Goal: Communication & Community: Answer question/provide support

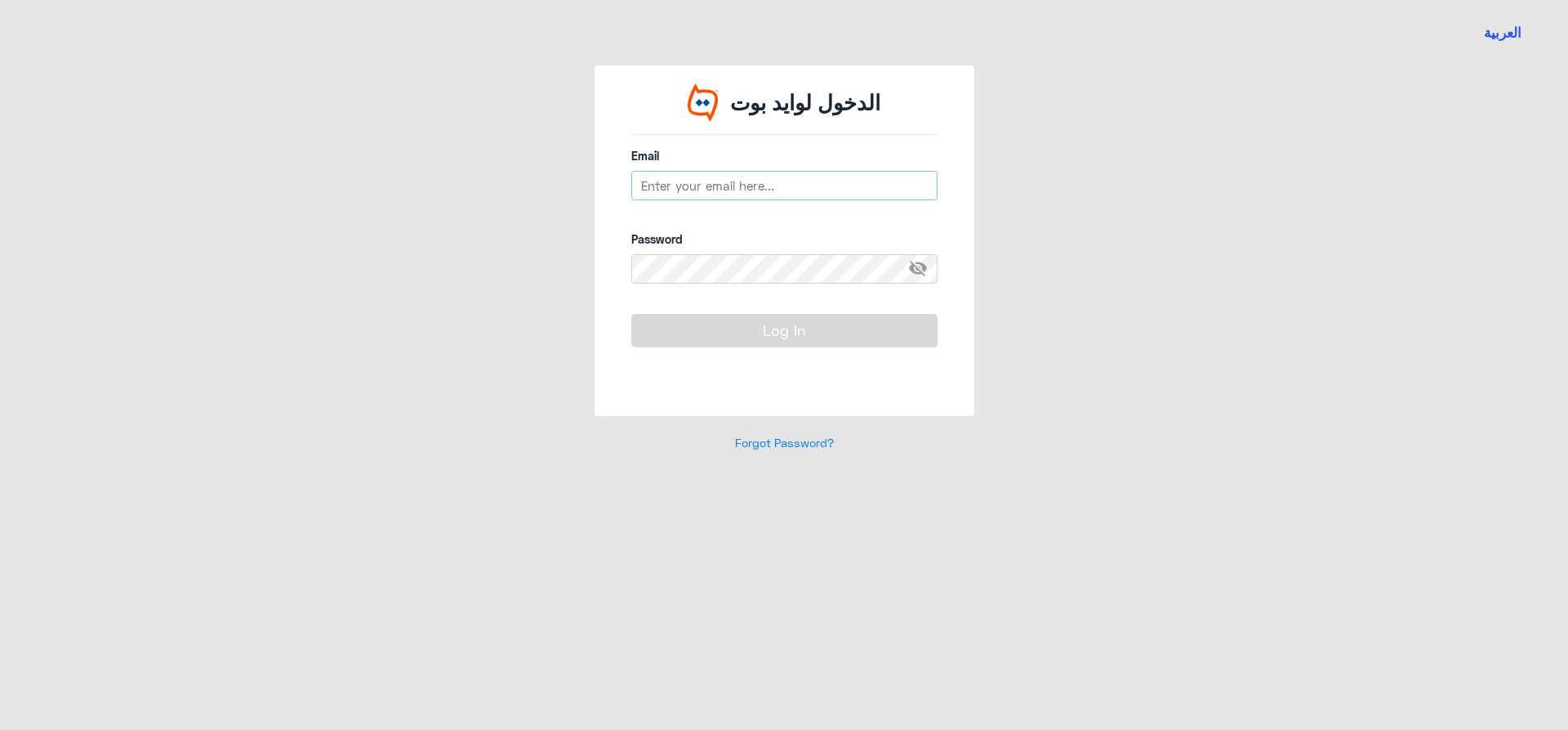
click at [702, 190] on input "email" at bounding box center [784, 186] width 306 height 30
type input "[EMAIL_ADDRESS][DOMAIN_NAME]"
click at [920, 264] on span "visibility_off" at bounding box center [923, 269] width 30 height 30
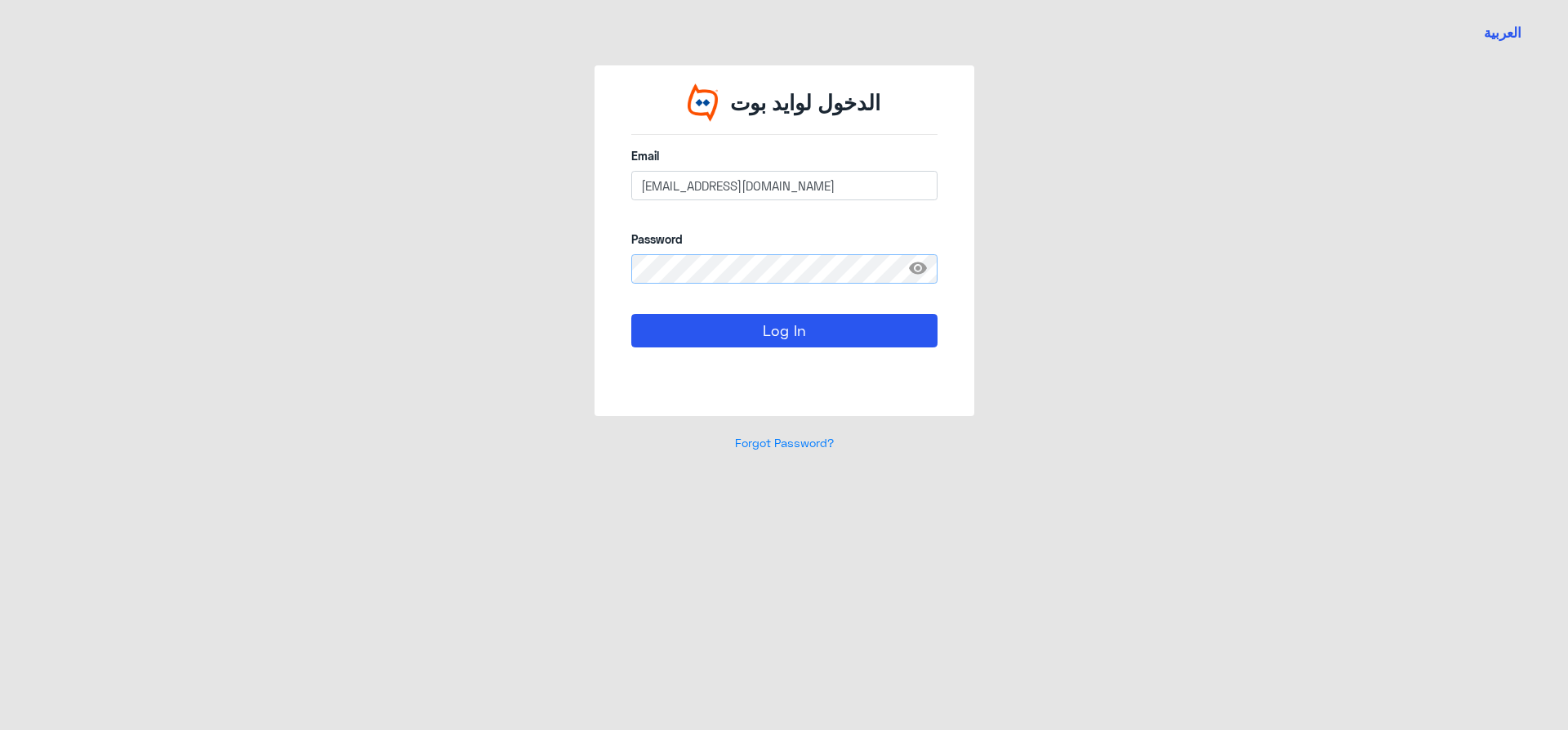
click at [631, 314] on button "Log In" at bounding box center [784, 330] width 306 height 33
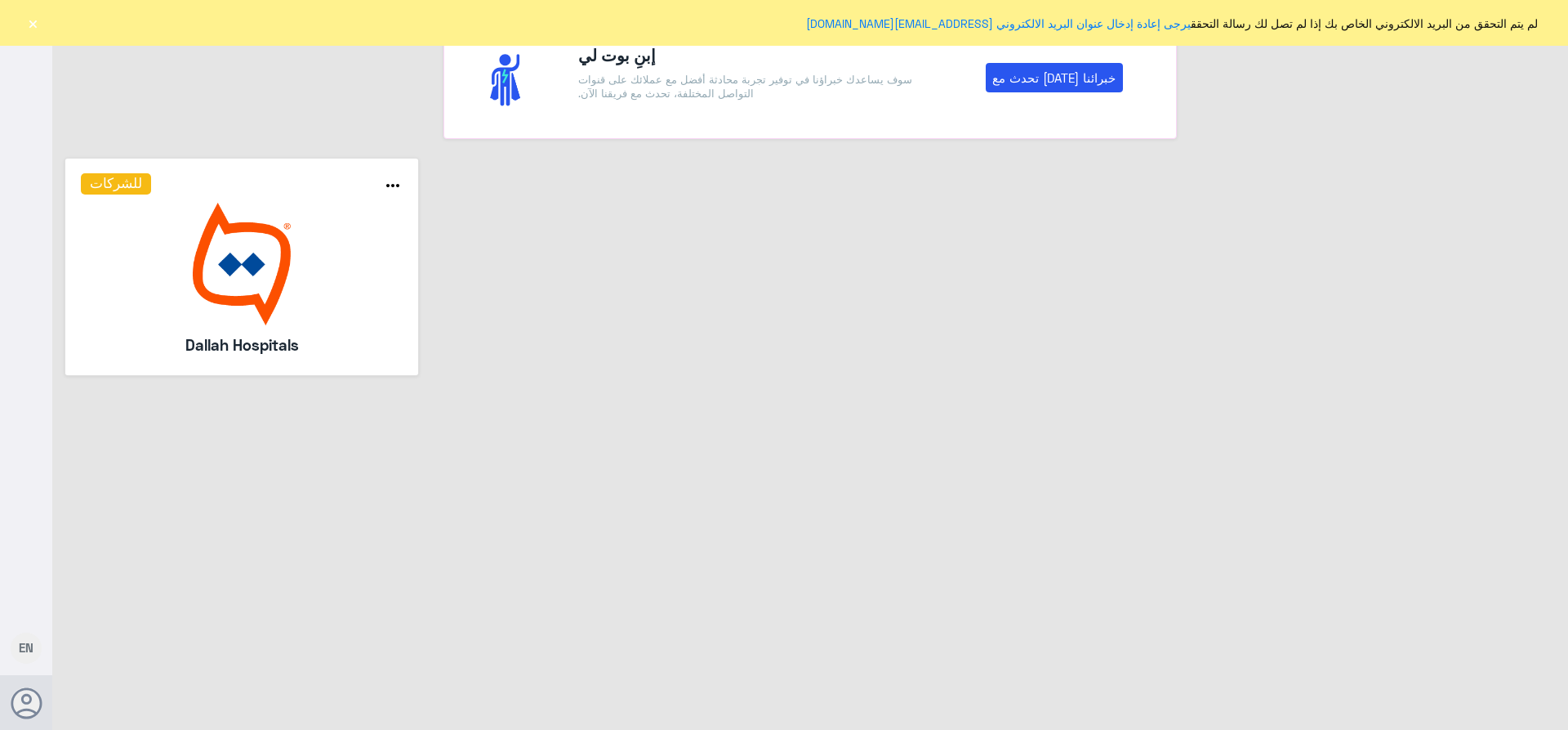
click at [26, 24] on button "×" at bounding box center [33, 22] width 16 height 16
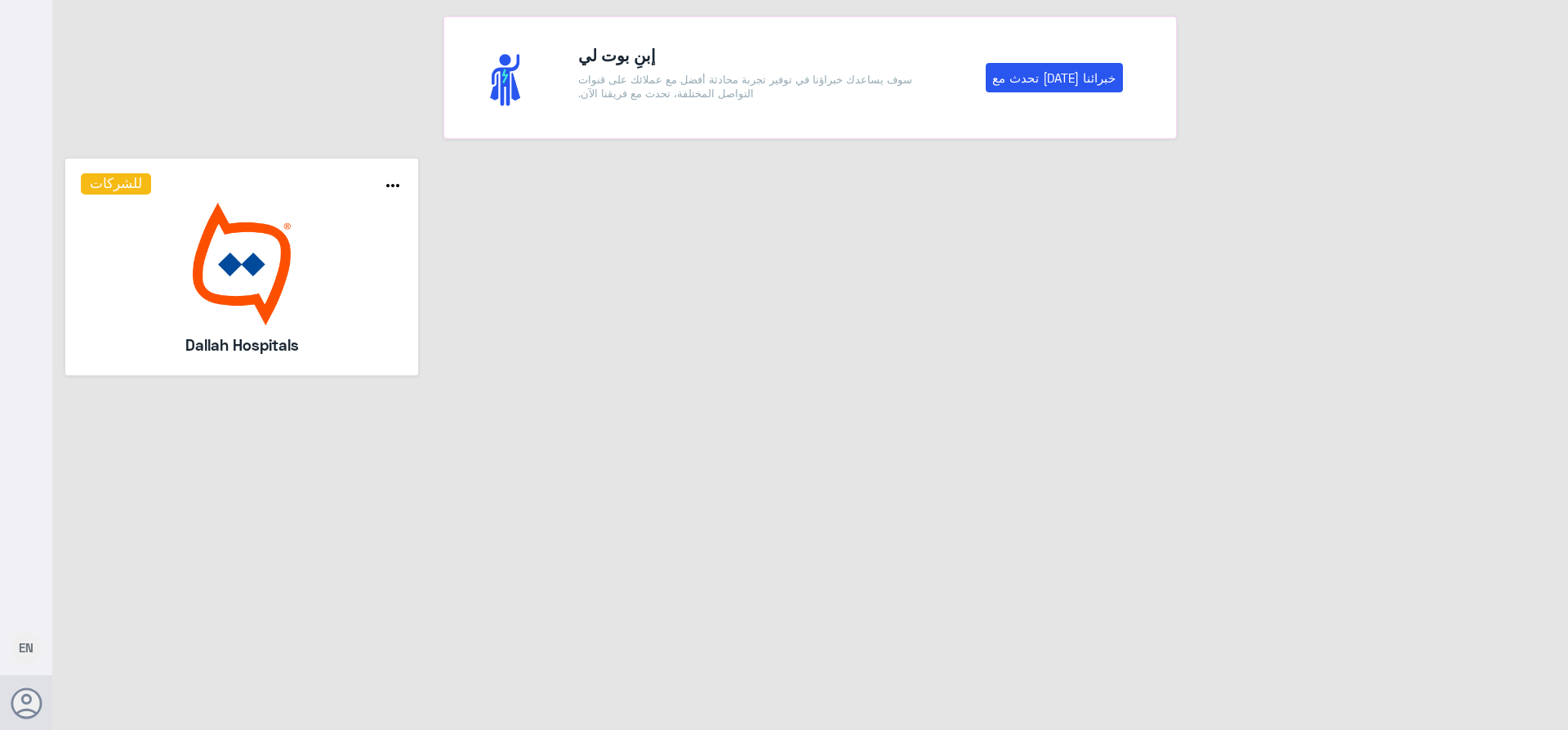
click at [272, 255] on img at bounding box center [242, 264] width 322 height 122
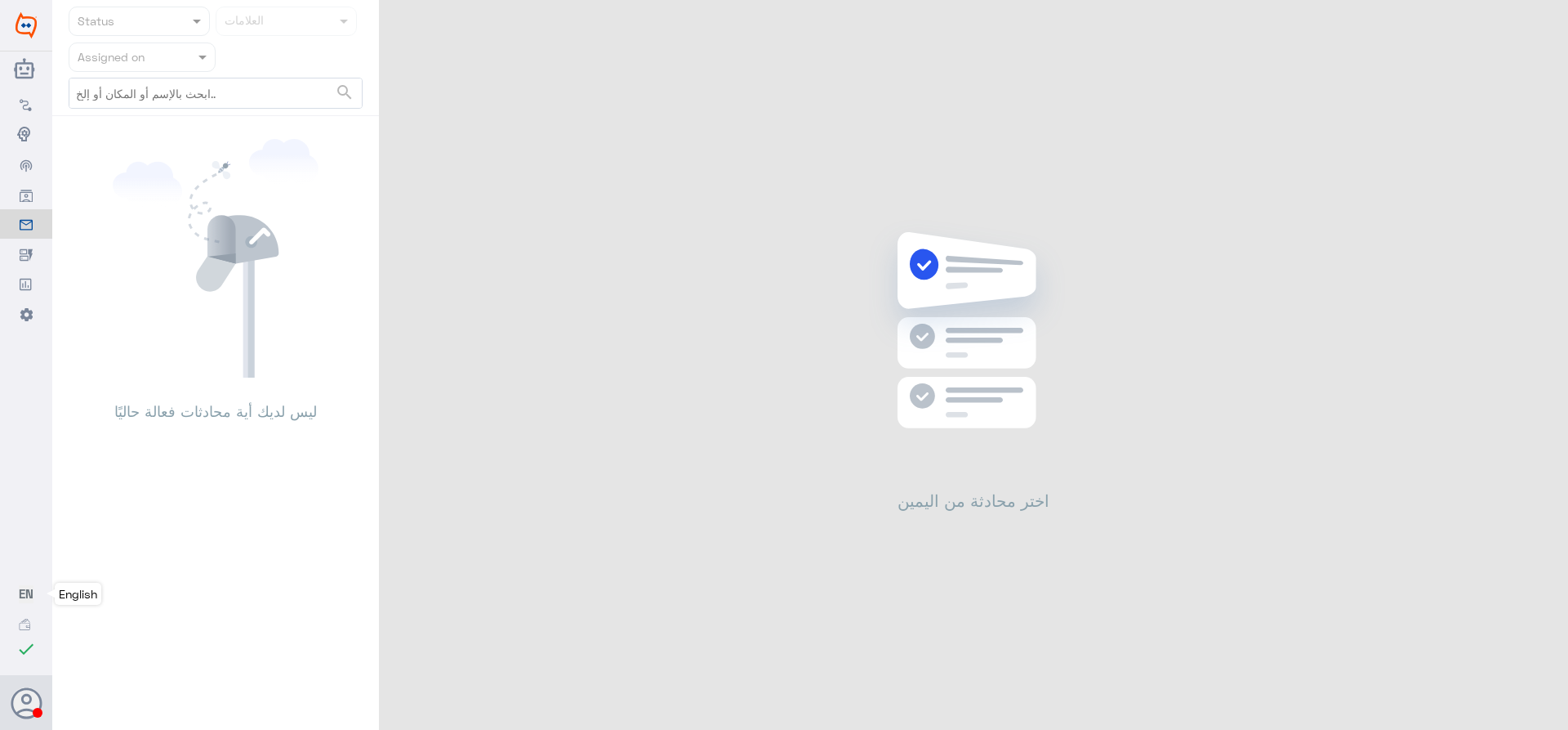
click at [21, 598] on span "EN" at bounding box center [26, 592] width 14 height 14
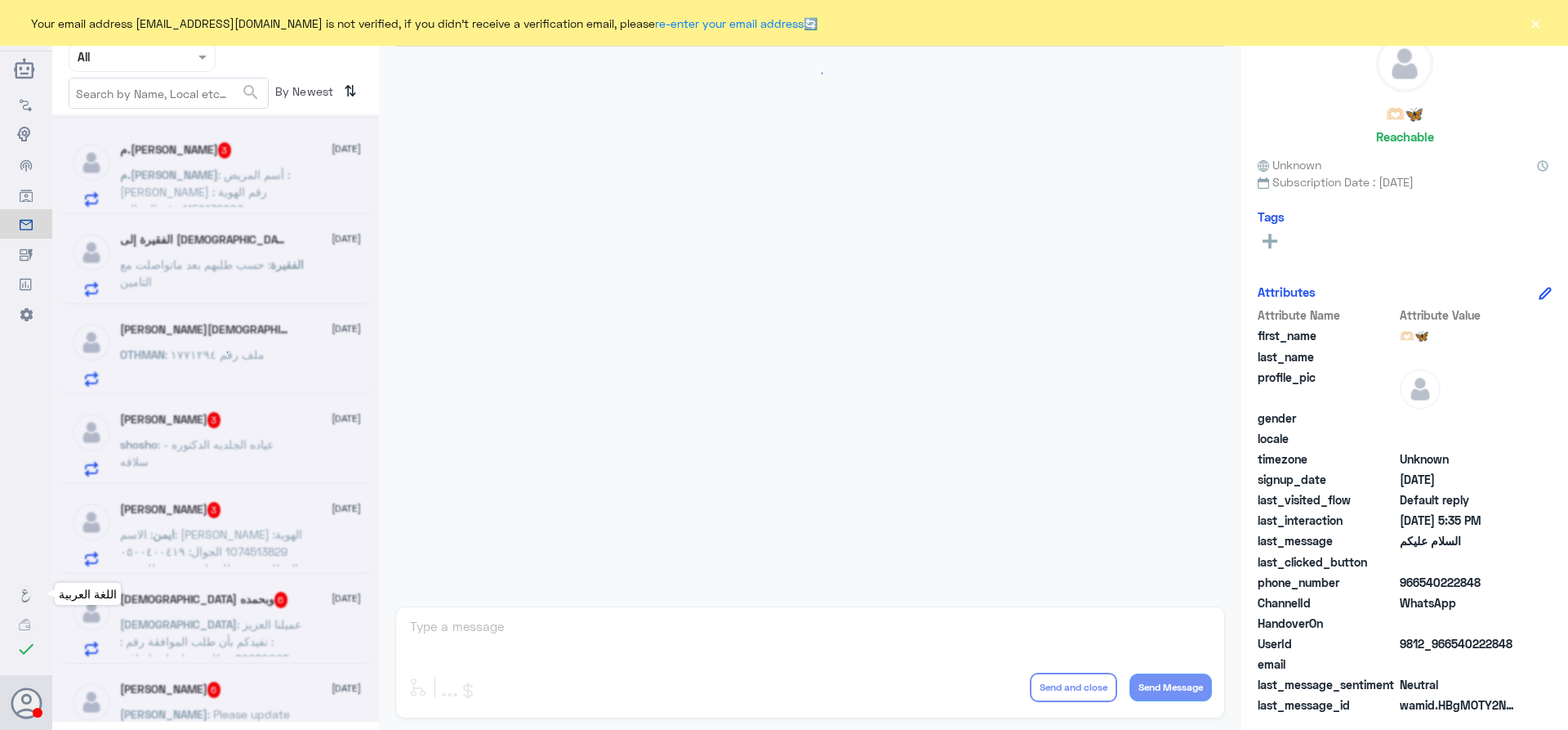
scroll to position [734, 0]
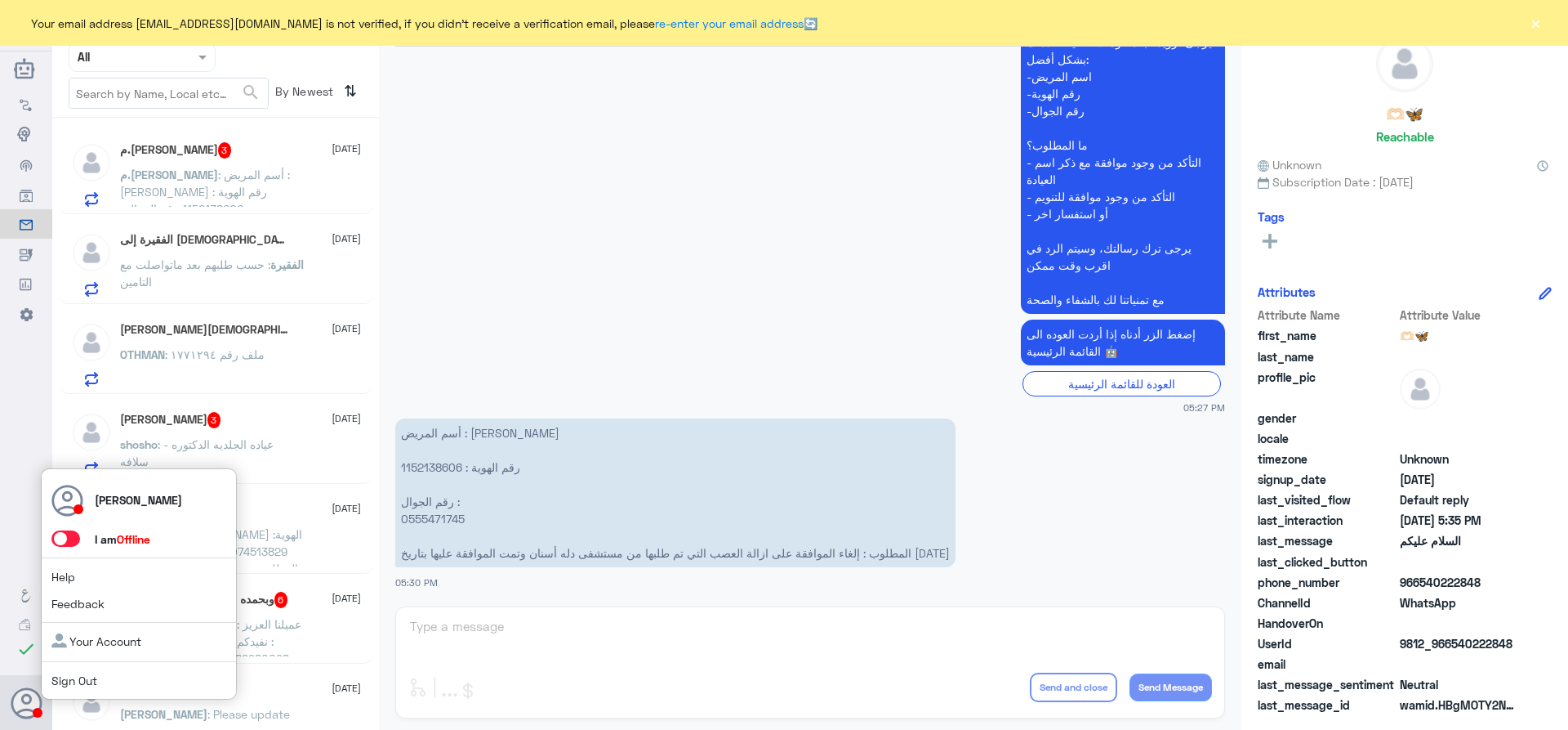
click at [25, 697] on icon at bounding box center [27, 703] width 33 height 33
click at [64, 537] on span at bounding box center [66, 538] width 29 height 16
click at [0, 0] on input "checkbox" at bounding box center [0, 0] width 0 height 0
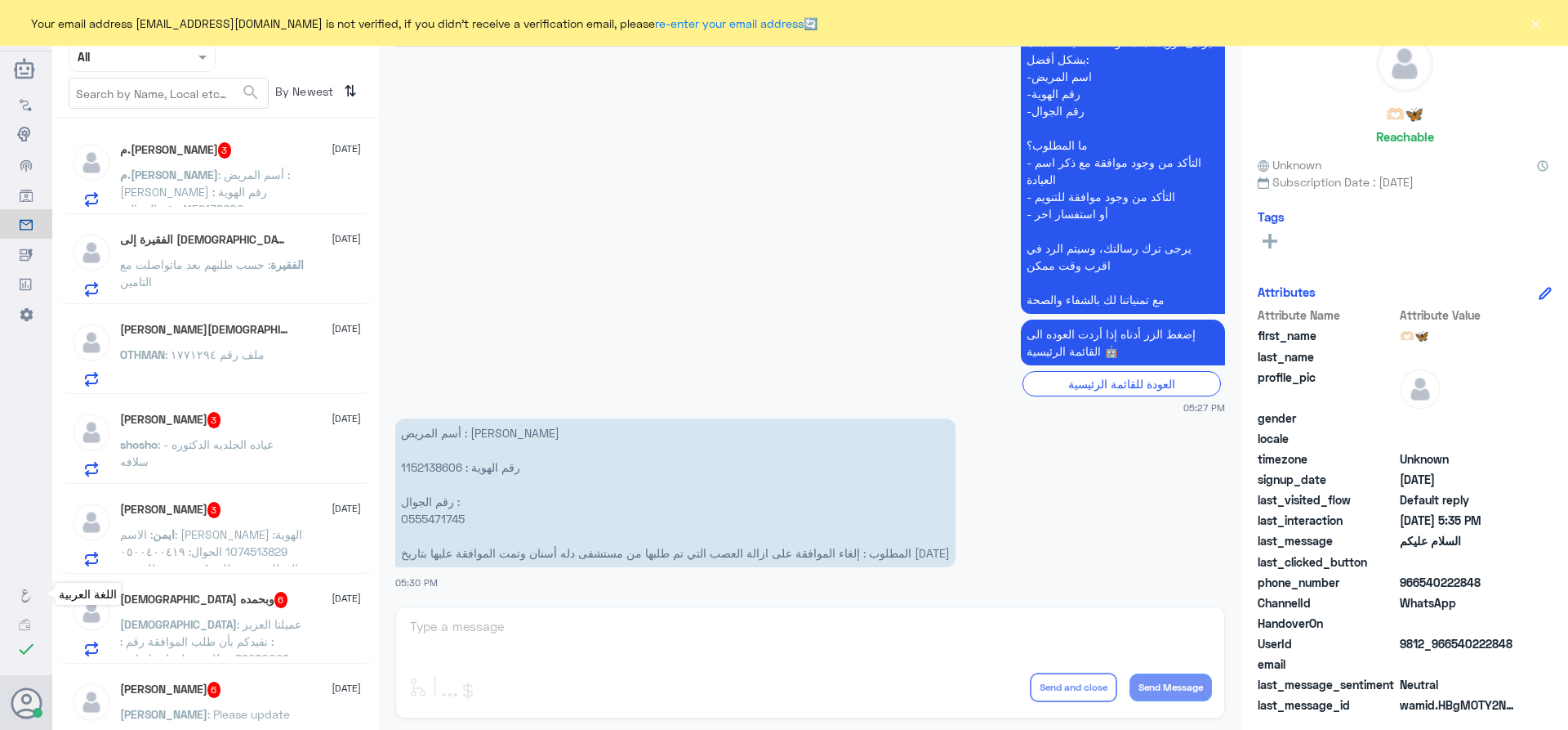
click at [20, 596] on icon at bounding box center [26, 596] width 13 height 13
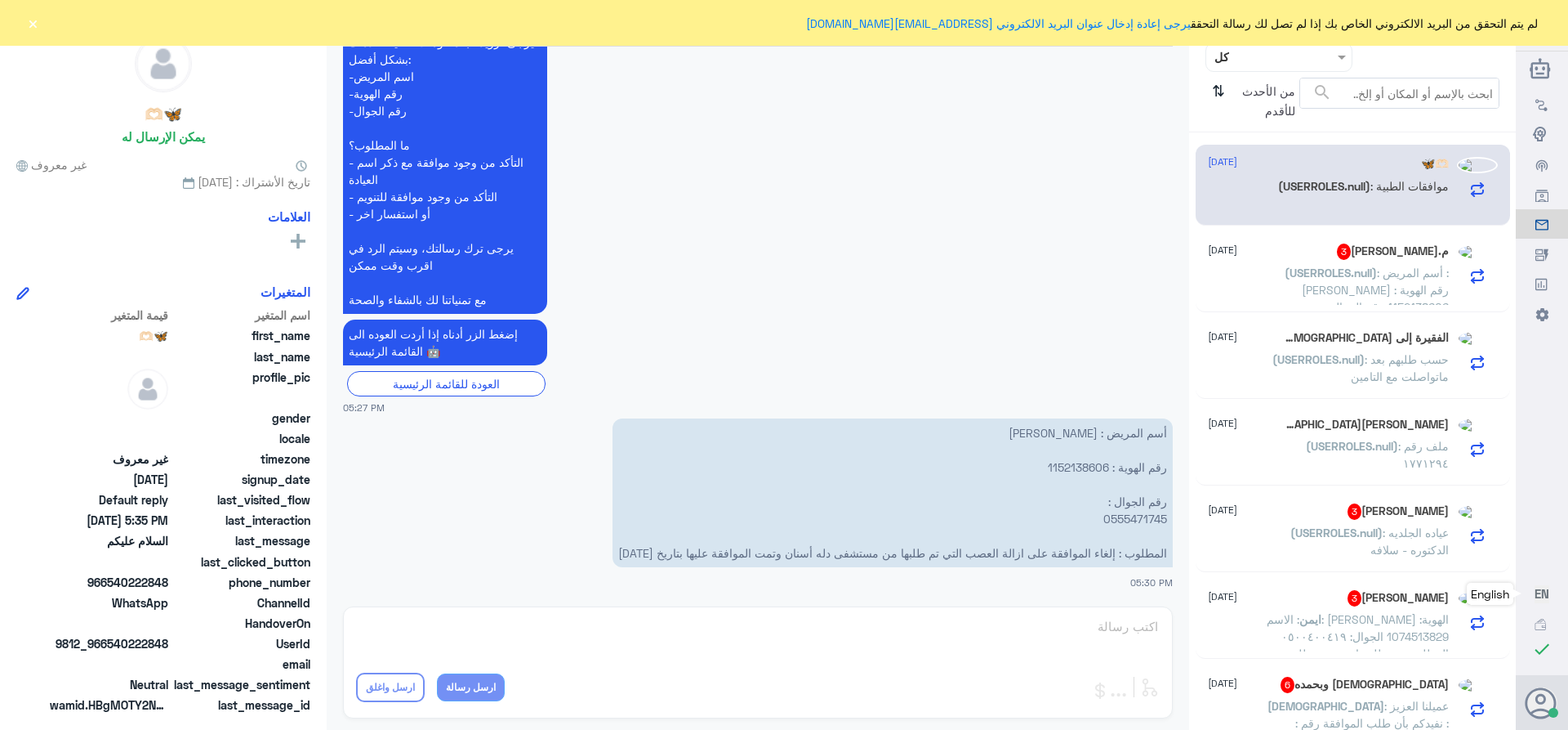
scroll to position [9, 0]
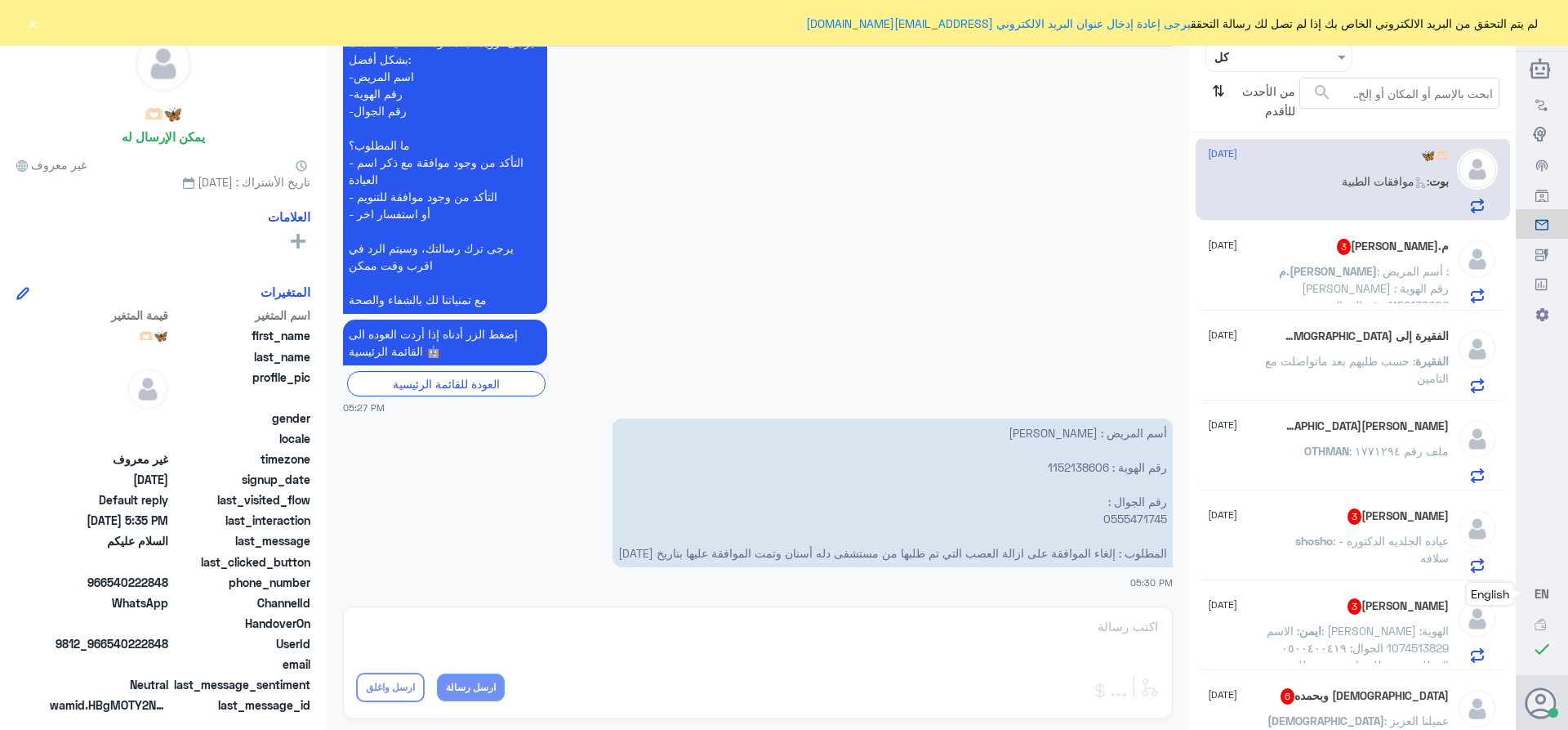
click at [1396, 188] on p "بوت : موافقات الطبية" at bounding box center [1395, 192] width 107 height 41
click at [1057, 462] on p "أسم المريض : [PERSON_NAME] رقم الهوية : 1152138606 رقم الجوال : 0555471745 المط…" at bounding box center [893, 492] width 560 height 148
copy p "1152138606"
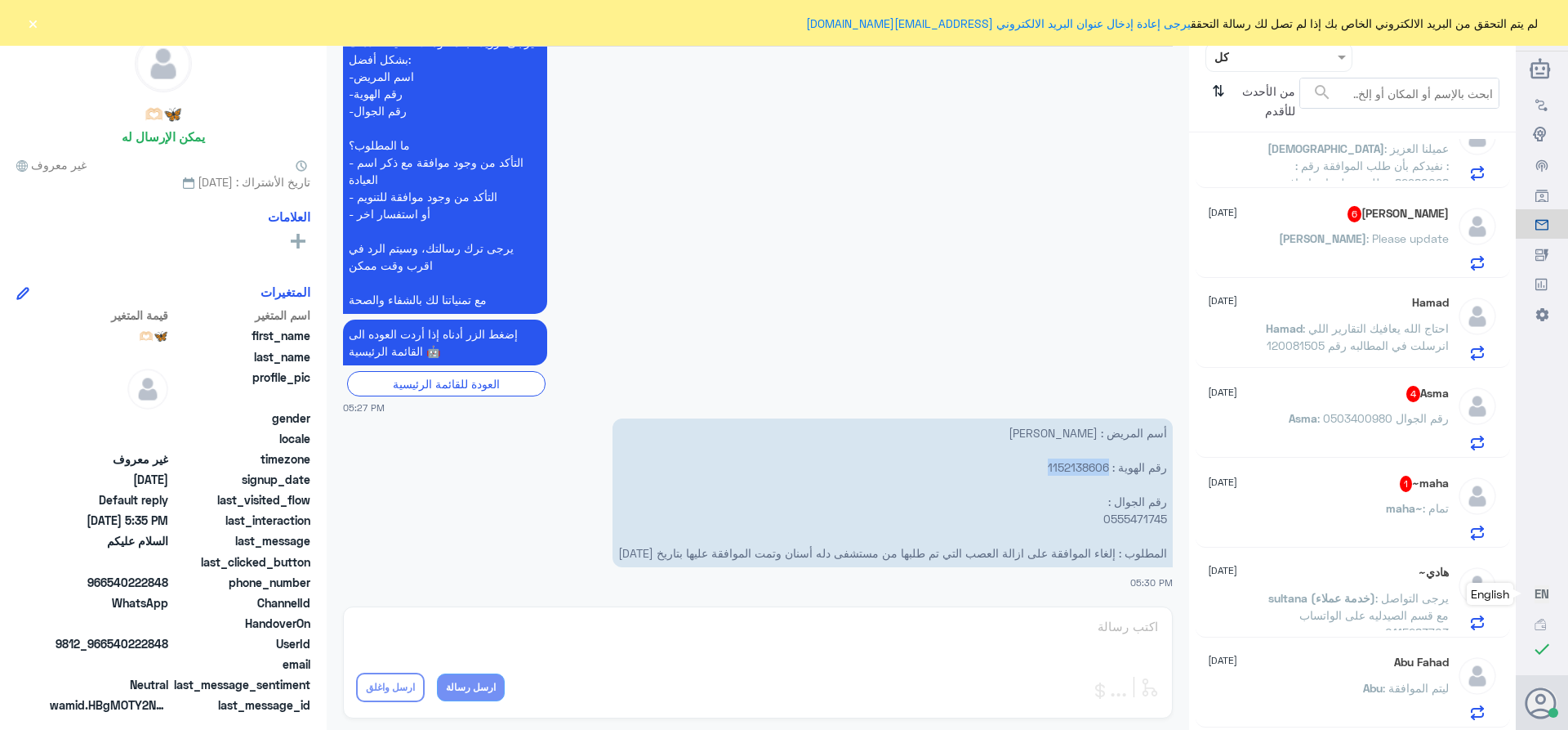
scroll to position [743, 0]
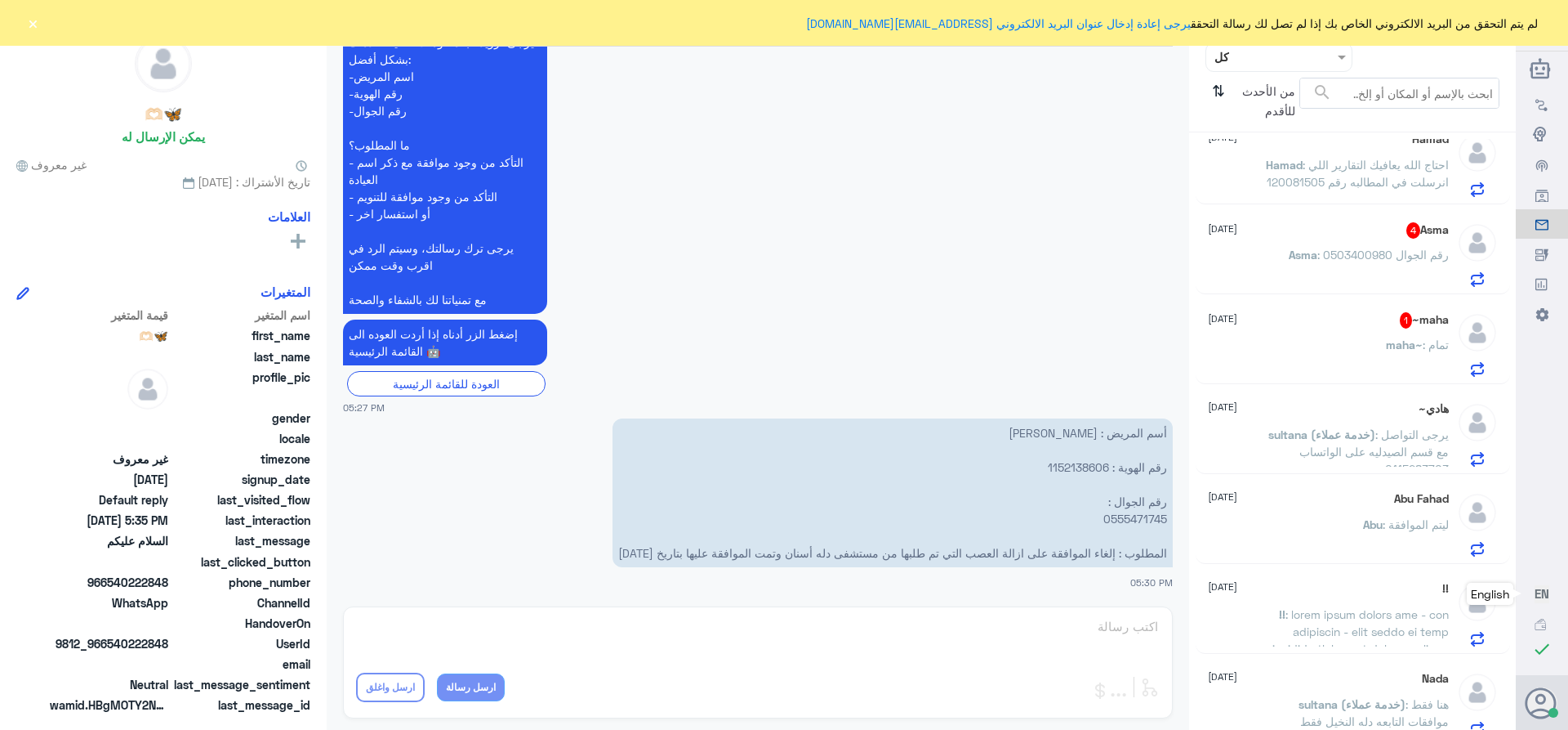
click at [1248, 59] on input "text" at bounding box center [1292, 57] width 90 height 19
click at [1245, 155] on div "الوارد لديك" at bounding box center [1279, 166] width 147 height 37
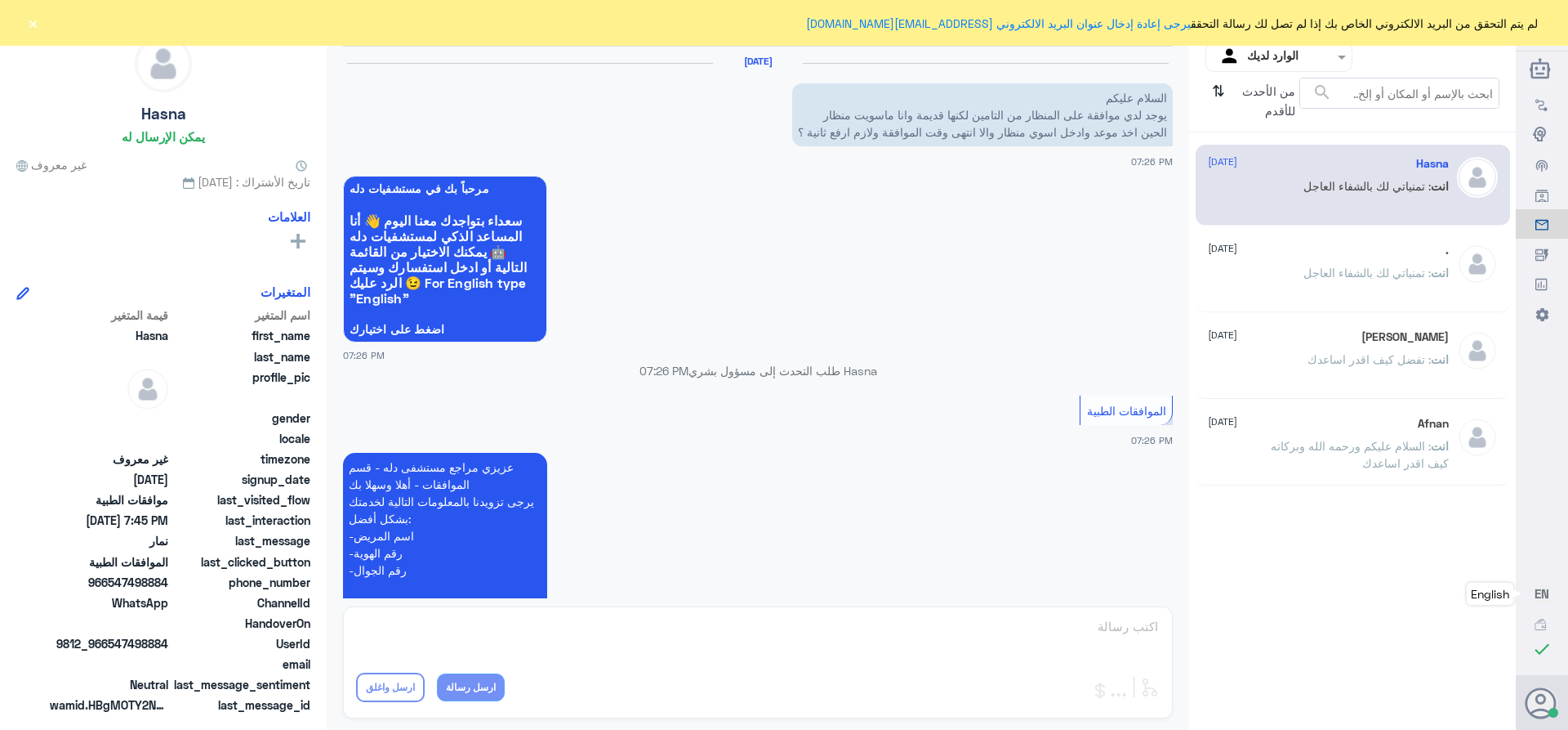
scroll to position [831, 0]
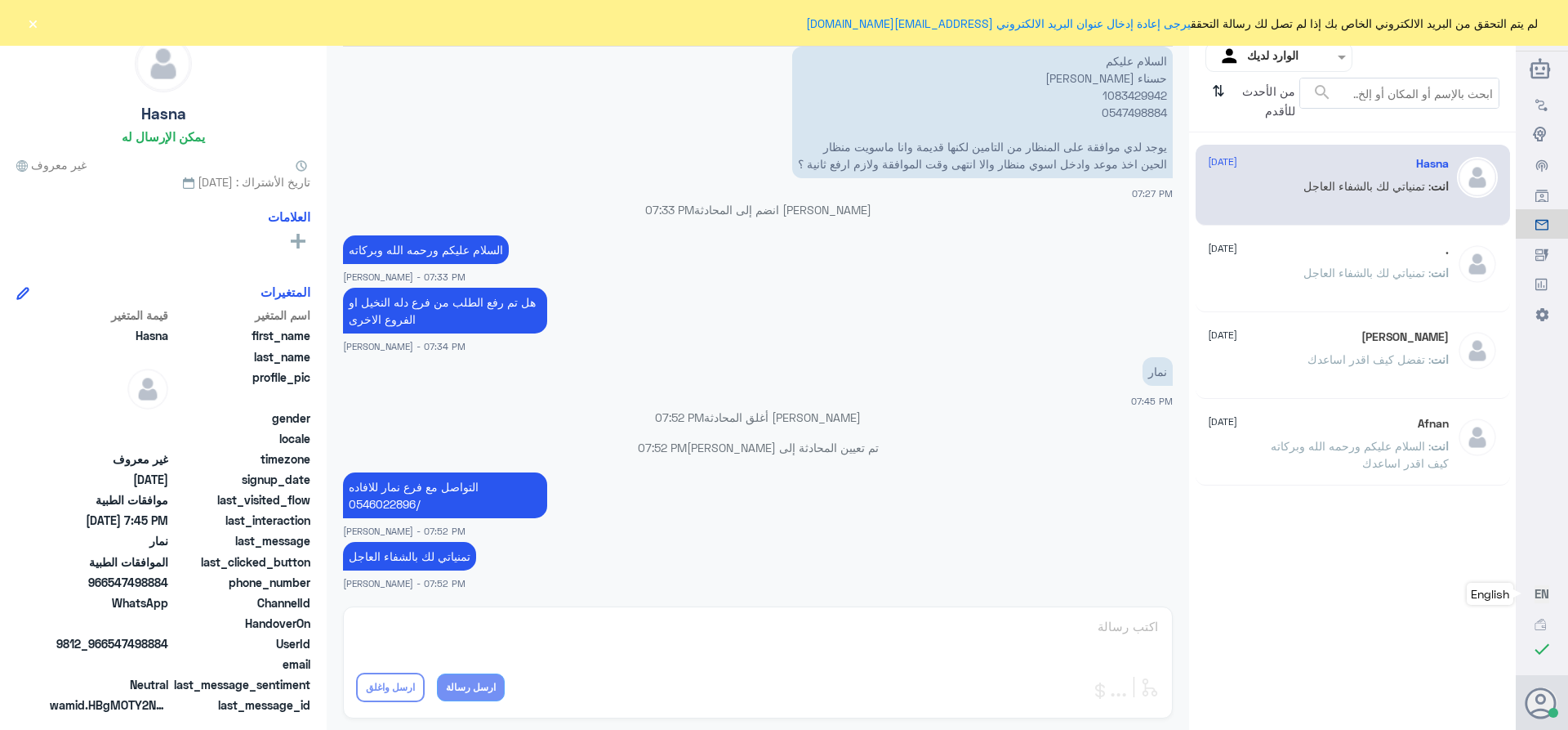
click at [1249, 52] on input "text" at bounding box center [1292, 57] width 90 height 19
click at [1246, 175] on div "فريقك" at bounding box center [1279, 184] width 147 height 37
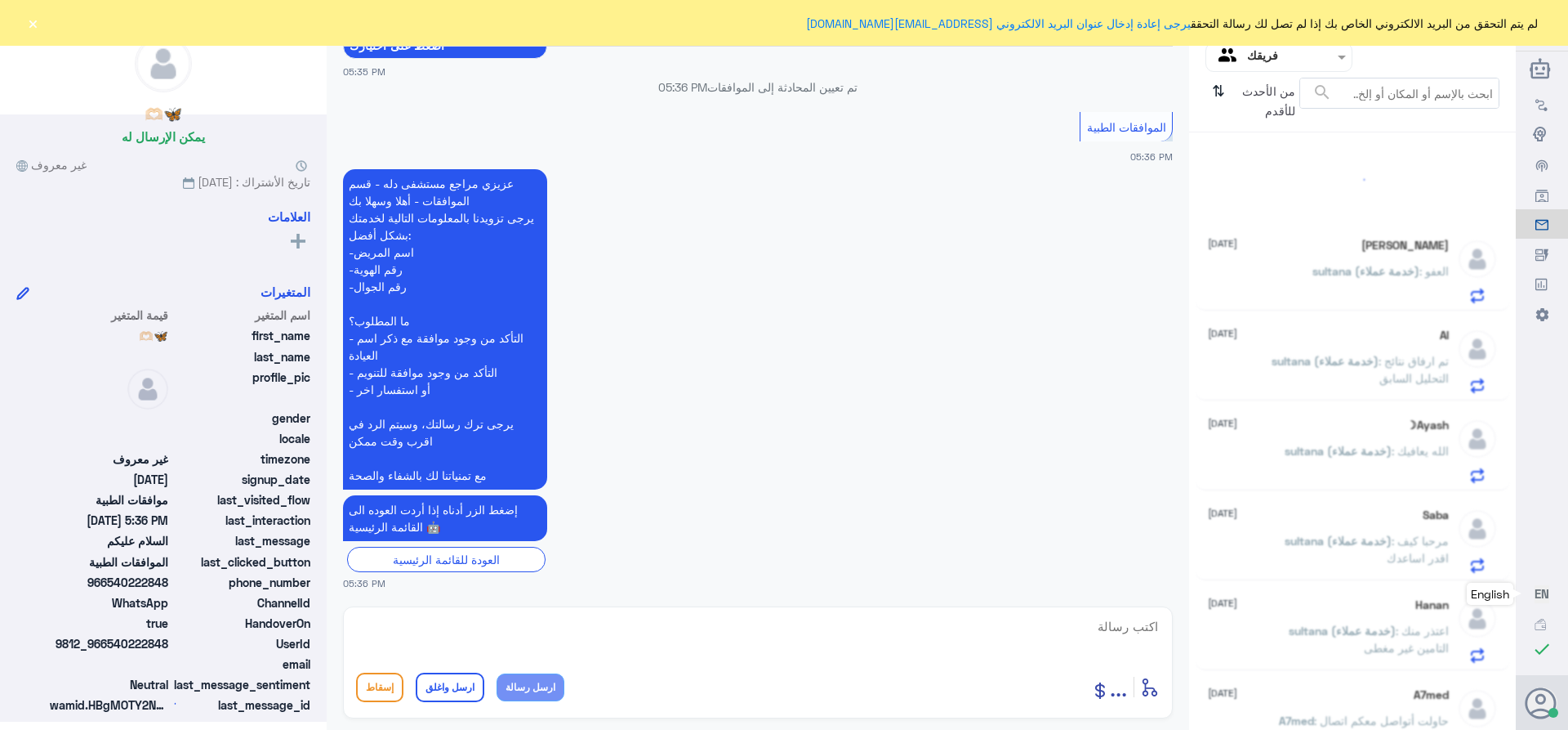
scroll to position [9, 0]
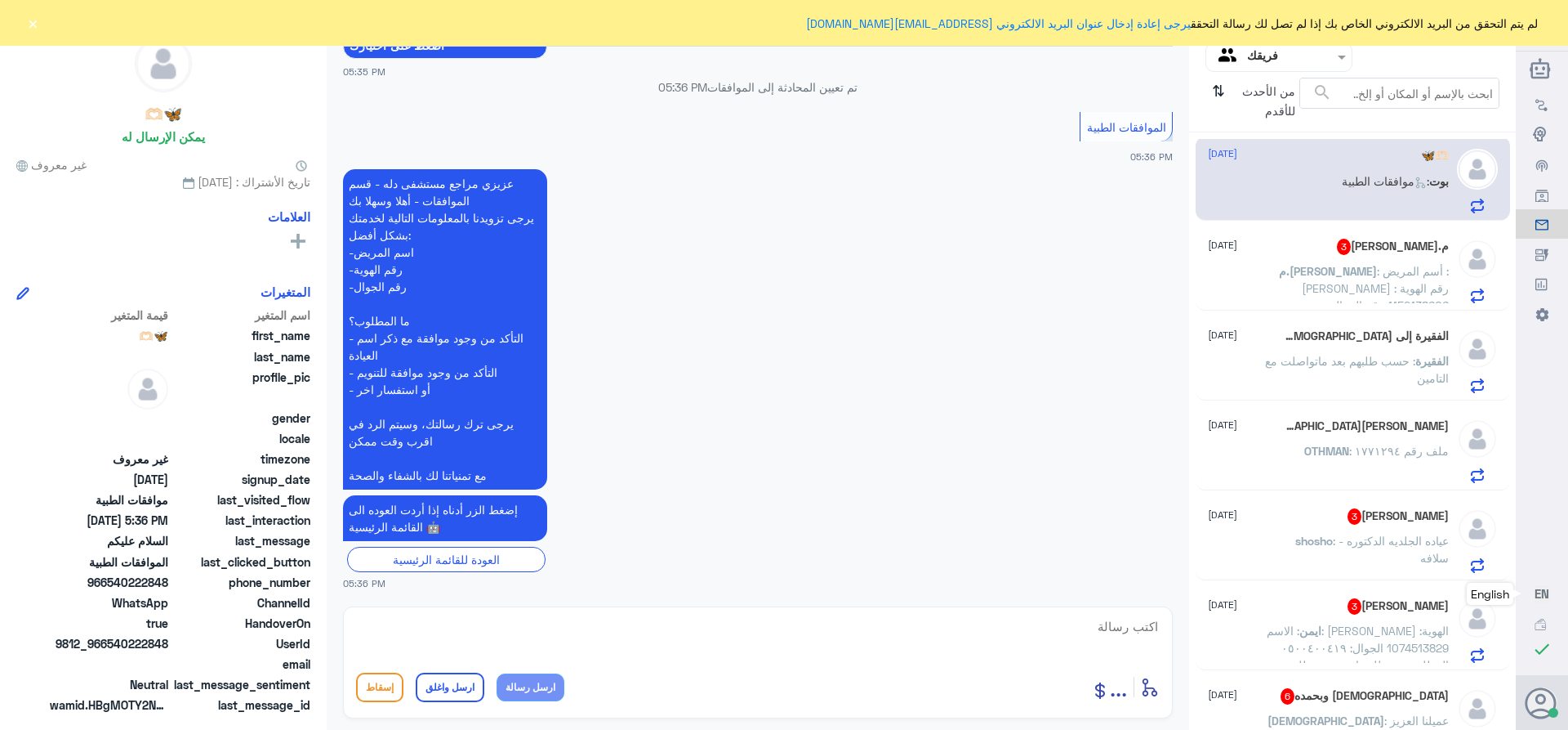
click at [1334, 283] on span ": أسم المريض : [PERSON_NAME] رقم الهوية : 1152138606 رقم الجوال : 0555471745 ال…" at bounding box center [1357, 322] width 183 height 117
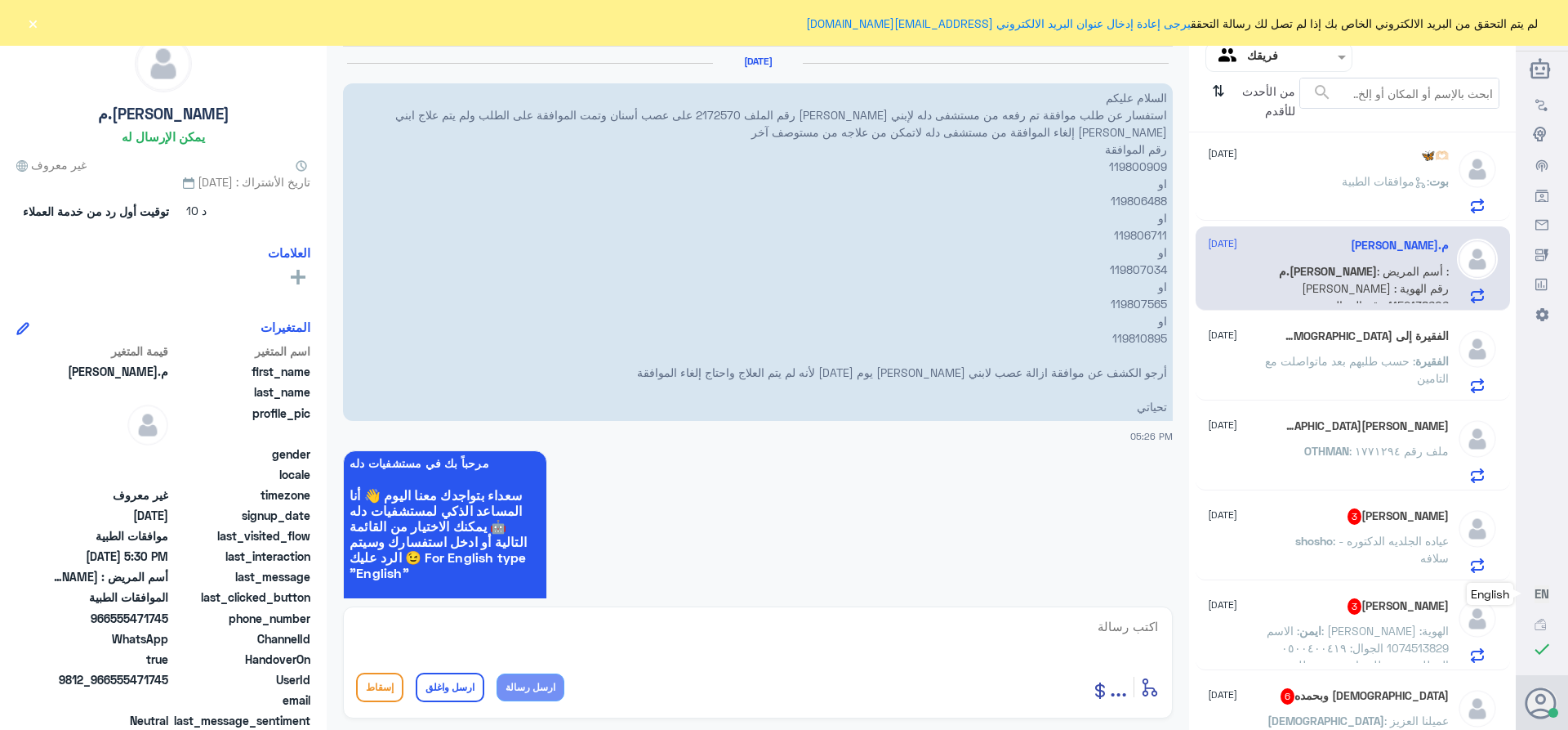
scroll to position [734, 0]
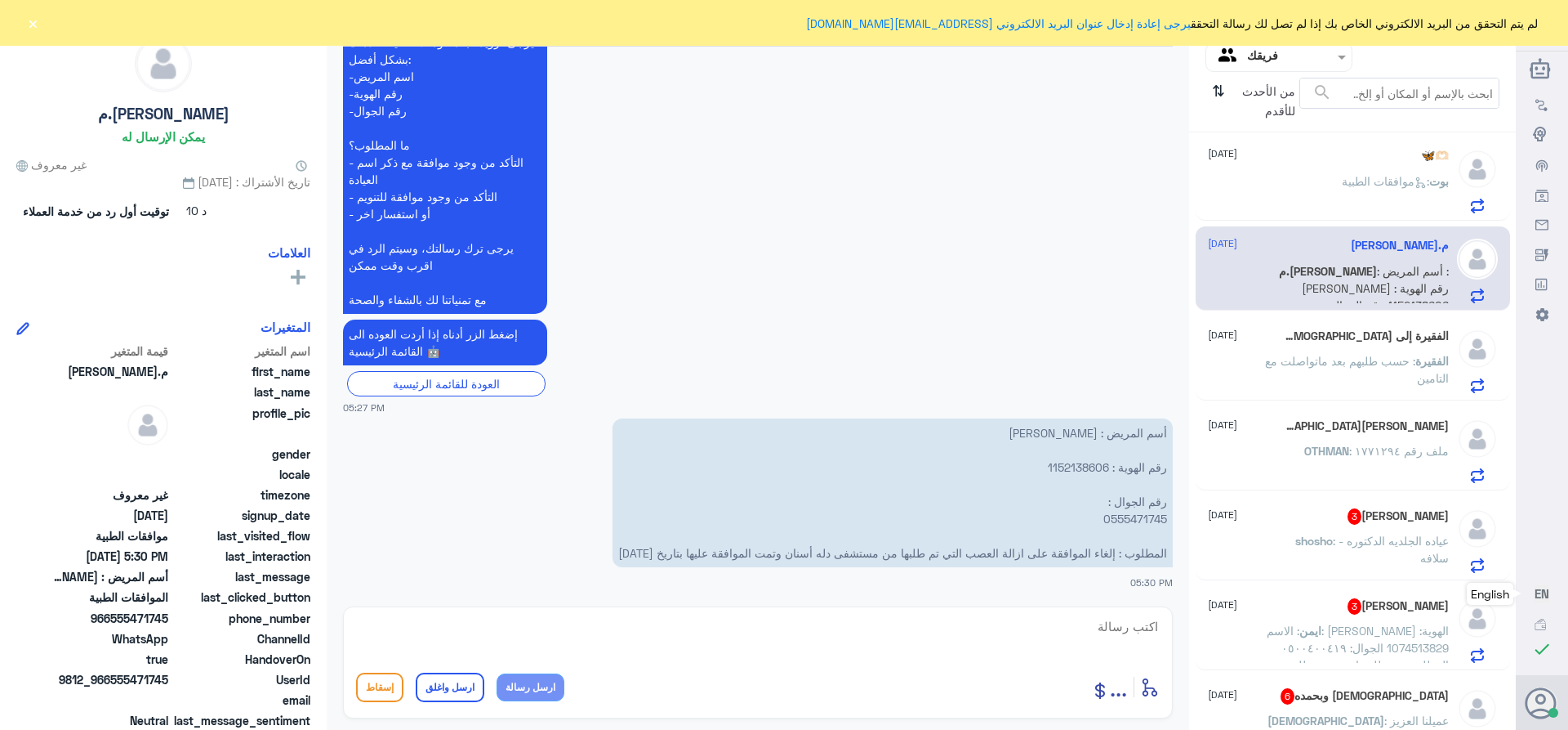
click at [1058, 467] on p "أسم المريض : [PERSON_NAME] رقم الهوية : 1152138606 رقم الجوال : 0555471745 المط…" at bounding box center [893, 492] width 560 height 148
click at [1065, 462] on p "أسم المريض : [PERSON_NAME] رقم الهوية : 1152138606 رقم الجوال : 0555471745 المط…" at bounding box center [893, 492] width 560 height 148
click at [1066, 462] on p "أسم المريض : [PERSON_NAME] رقم الهوية : 1152138606 رقم الجوال : 0555471745 المط…" at bounding box center [893, 492] width 560 height 148
copy p "1152138606"
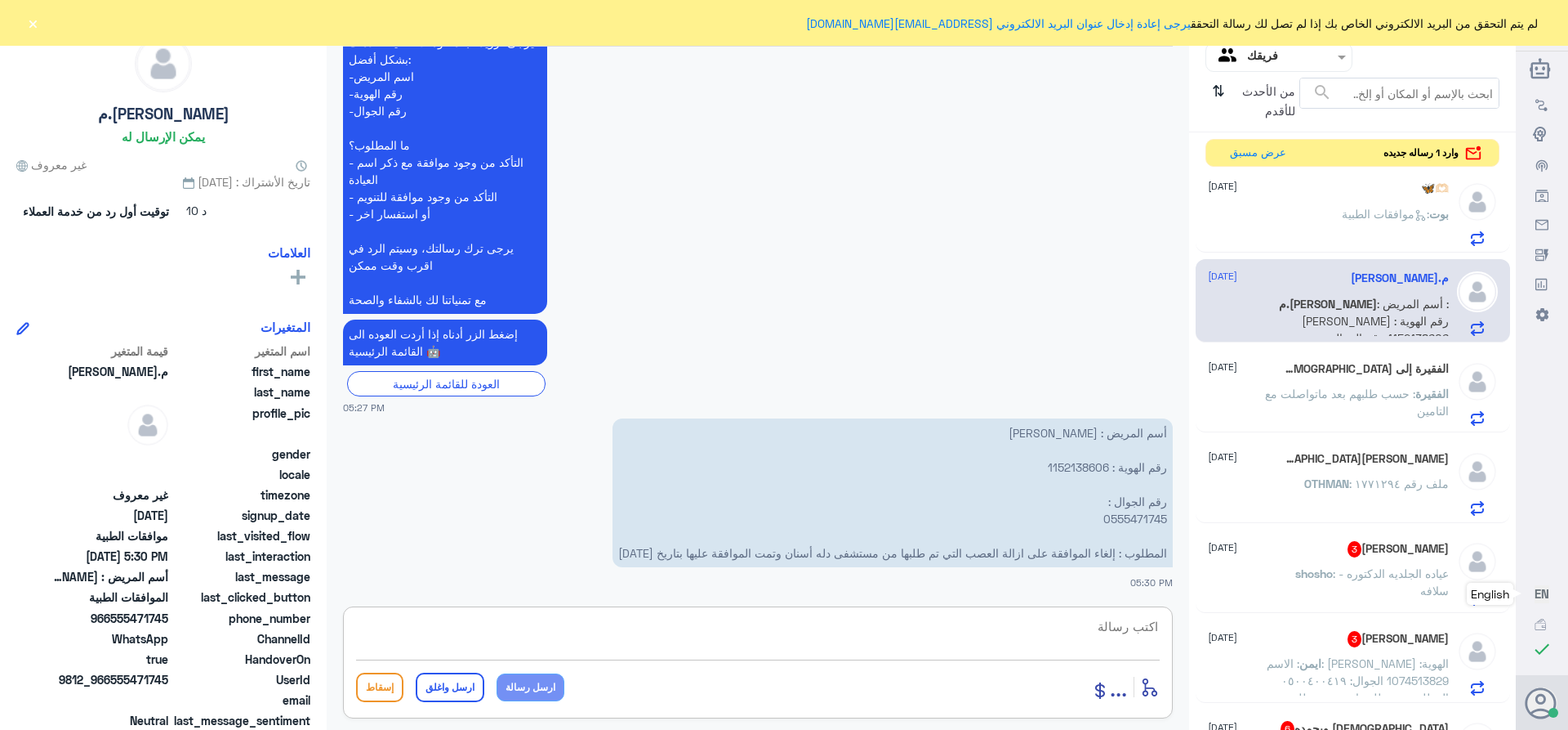
click at [1142, 627] on textarea at bounding box center [757, 635] width 803 height 40
paste textarea "تمنياتي لك بالشفاء العاجل"
type textarea "السلام عليكم ورحمه الله وبركاته تم الالغاء بناء على طلبك ********تمنياتي لك بال…"
click at [421, 679] on button "ارسل واغلق" at bounding box center [450, 687] width 69 height 30
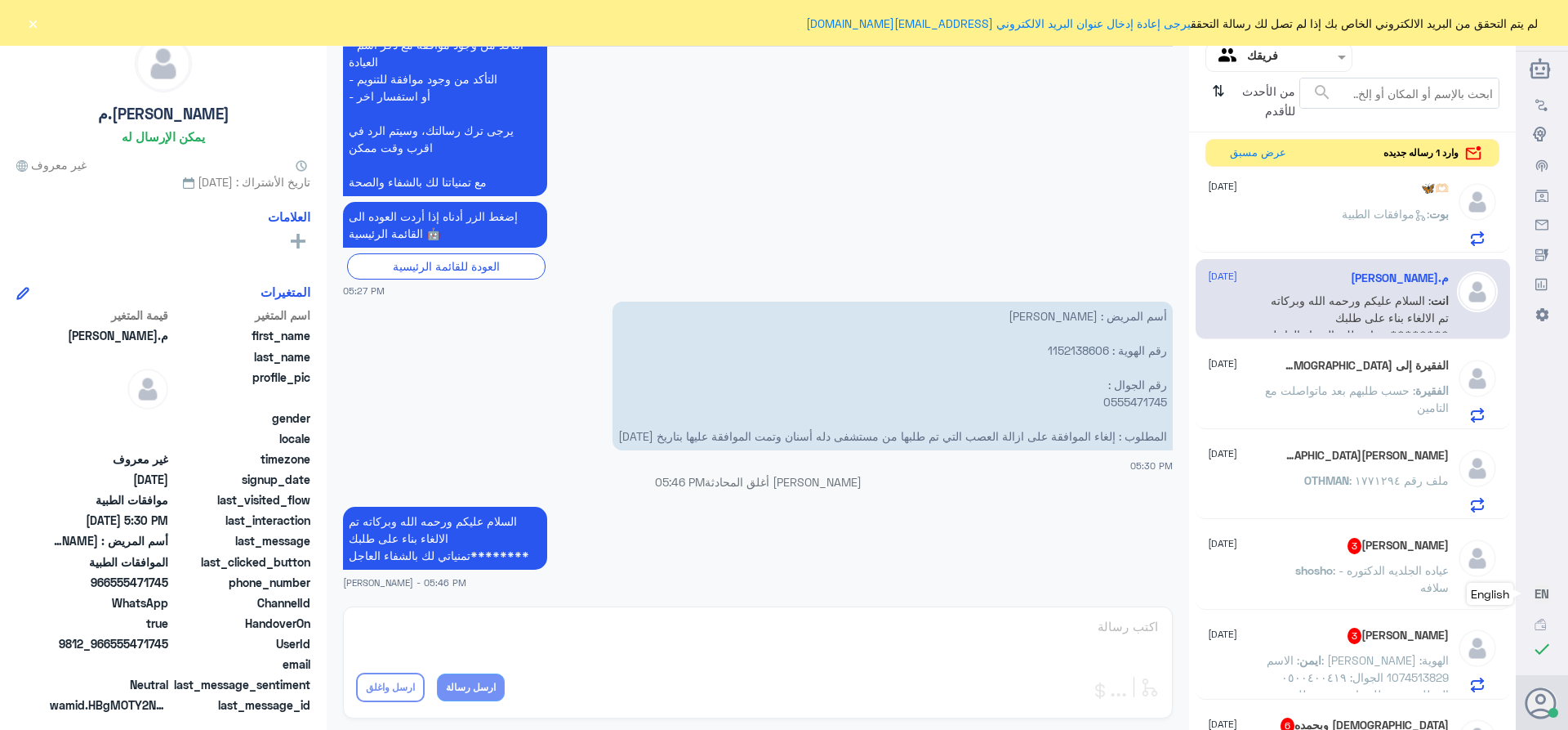
click at [1385, 375] on div "الفقيرة إلى [DEMOGRAPHIC_DATA] 3 [DATE] الفقيرة : حسب طلبهم بعد ماتواصلت مع الت…" at bounding box center [1328, 389] width 241 height 64
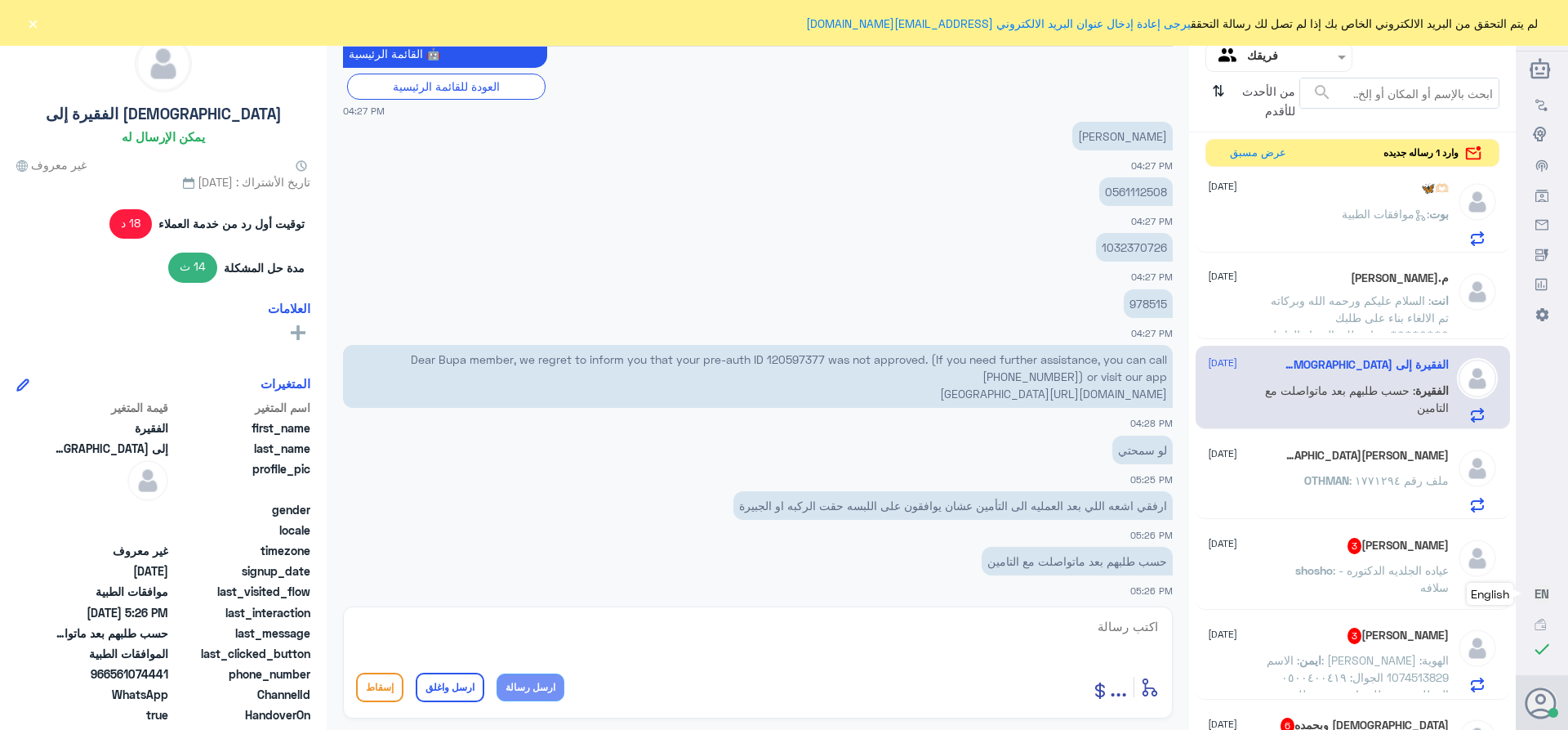
scroll to position [1259, 0]
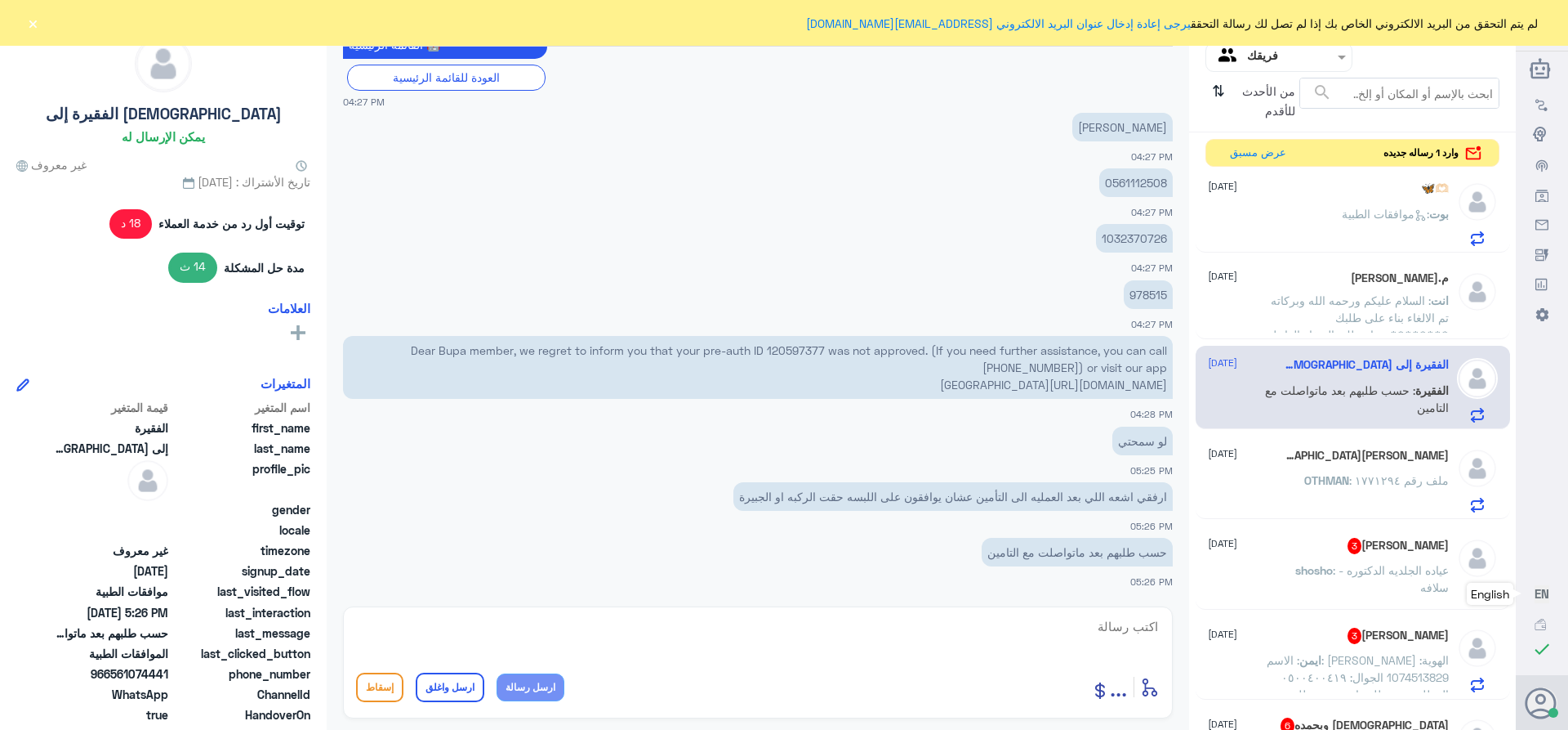
click at [1141, 294] on p "978515" at bounding box center [1147, 295] width 49 height 29
copy p "978515"
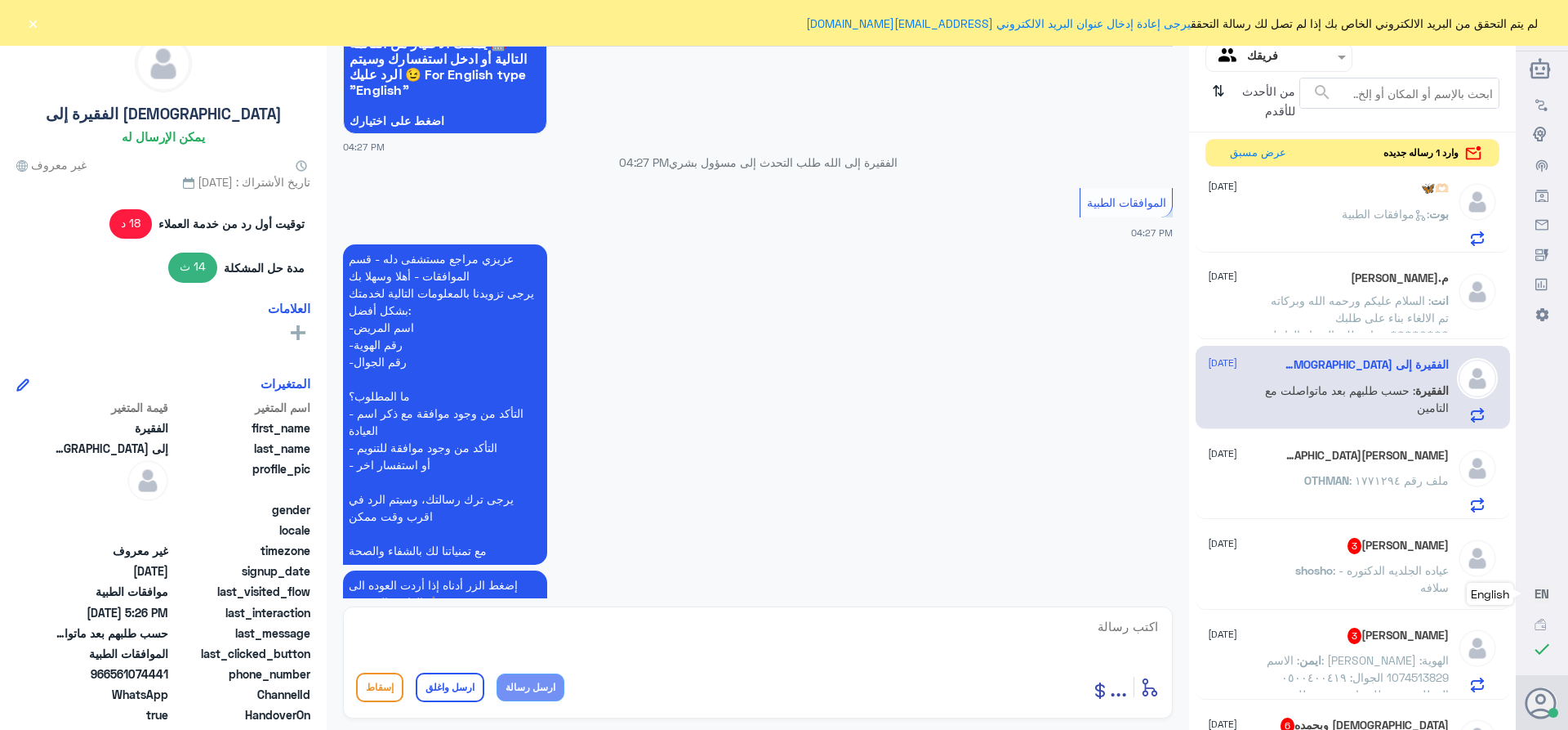
scroll to position [523, 0]
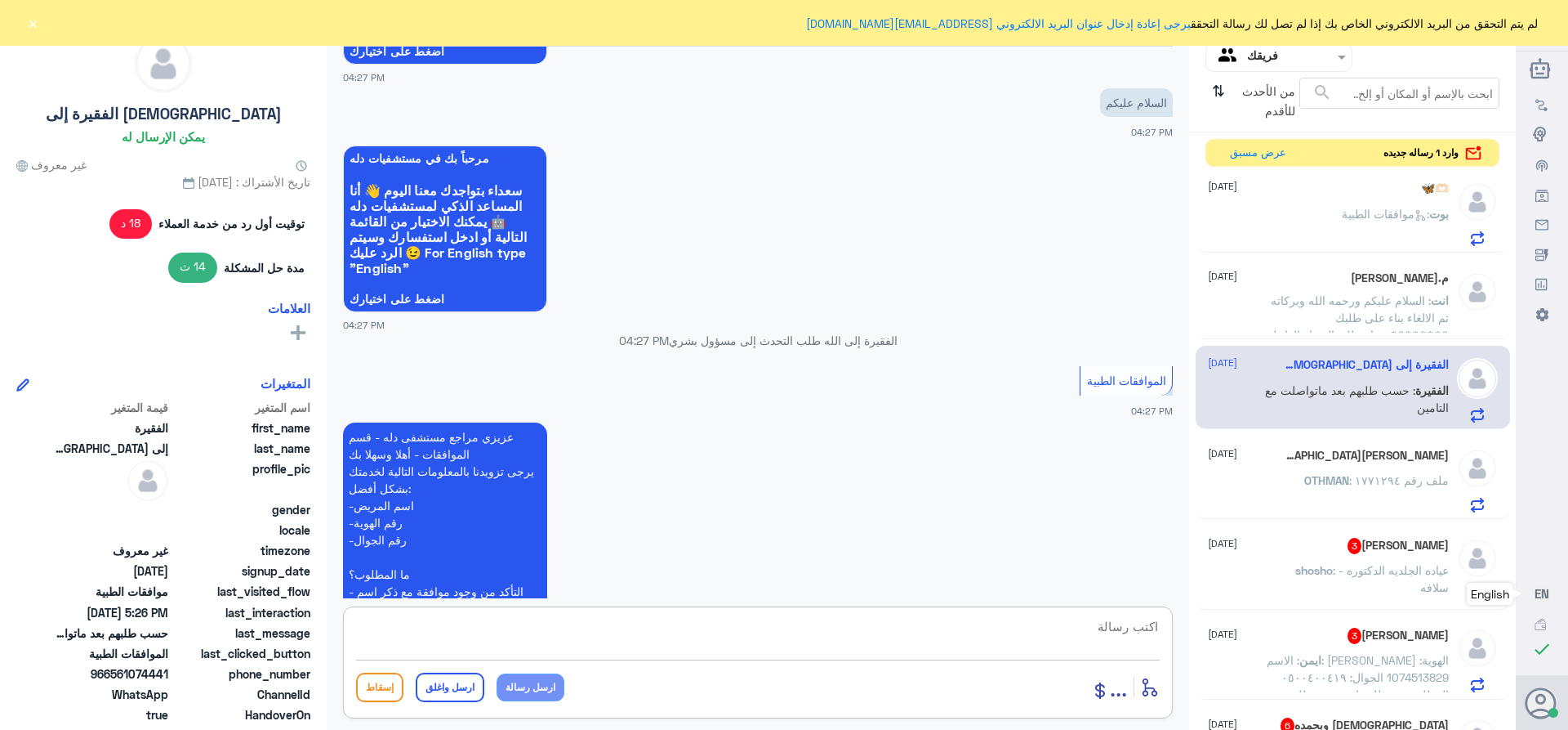
click at [1117, 628] on textarea at bounding box center [757, 635] width 803 height 40
paste textarea "تمنياتي لك بالشفاء العاجل"
type textarea "السلام عليكم ورحمه الله وبركاته تم تحديث طلبك بنتظار رد شركه التامين *********ت…"
click at [447, 683] on button "ارسل واغلق" at bounding box center [450, 687] width 69 height 30
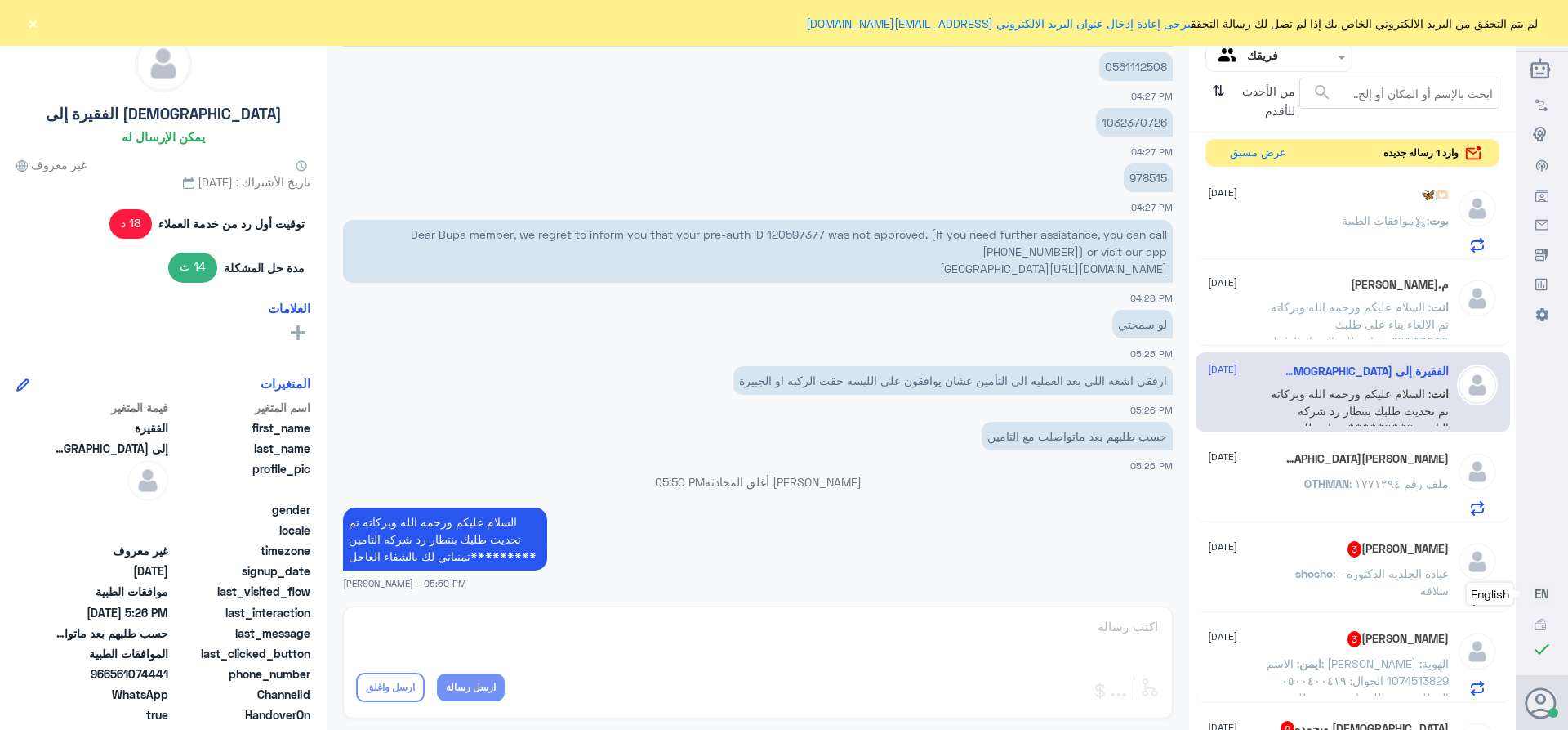
scroll to position [0, 0]
click at [1359, 314] on span ": السلام عليكم ورحمه الله وبركاته تم الالغاء بناء على طلبك ********تمنياتي لك ب…" at bounding box center [1358, 325] width 181 height 48
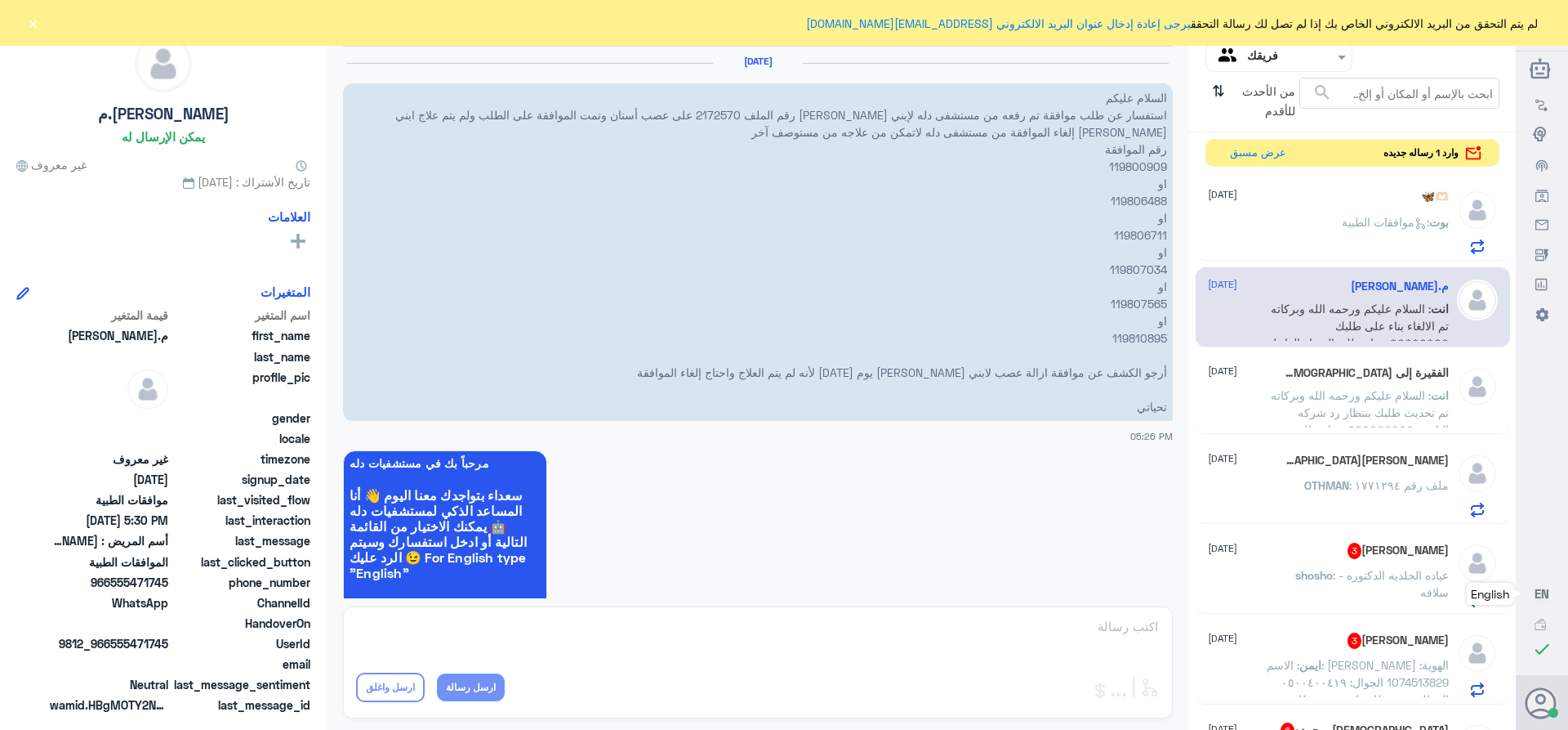
scroll to position [851, 0]
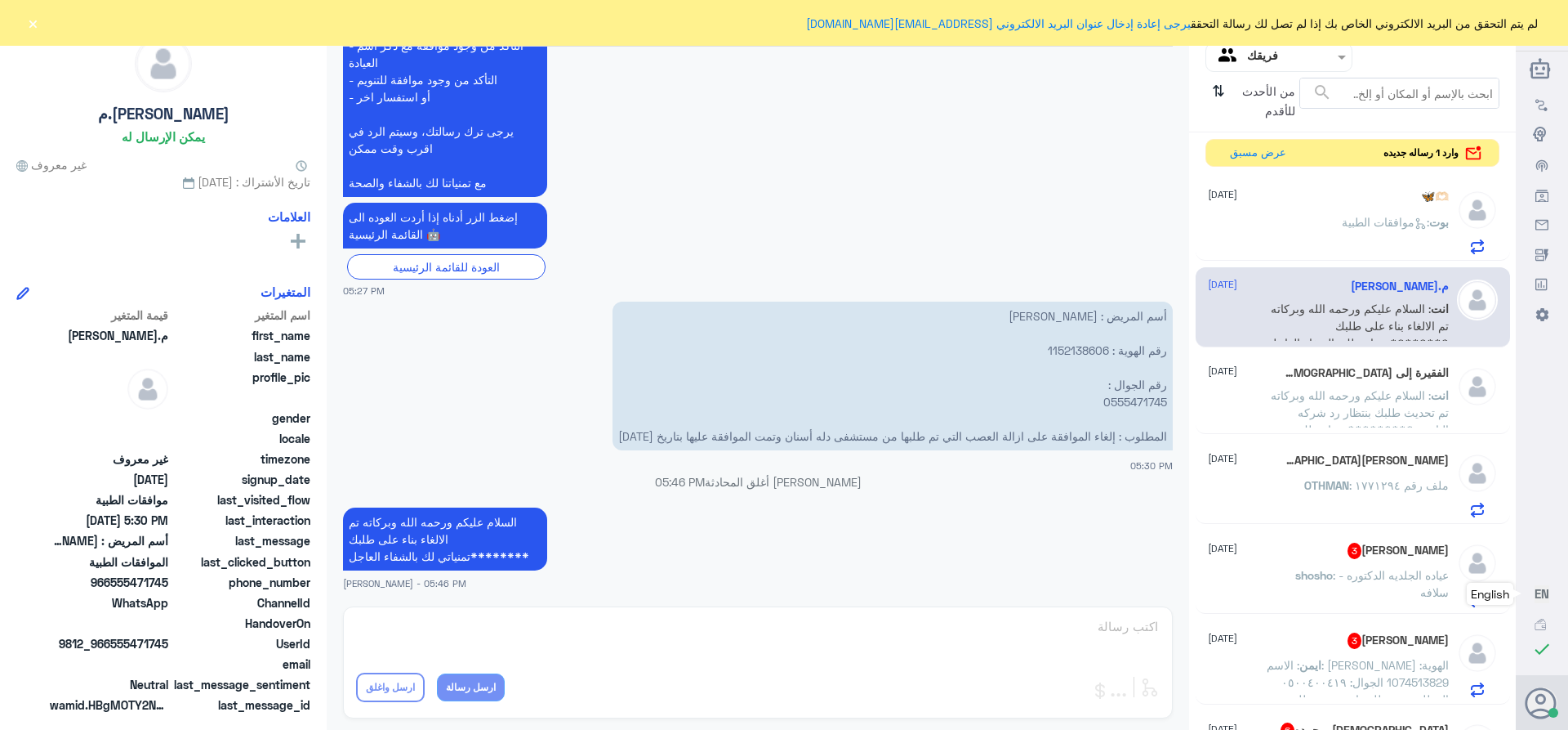
click at [1317, 396] on span ": السلام عليكم ورحمه الله وبركاته تم تحديث طلبك بنتظار رد شركه التامين ********…" at bounding box center [1360, 421] width 178 height 65
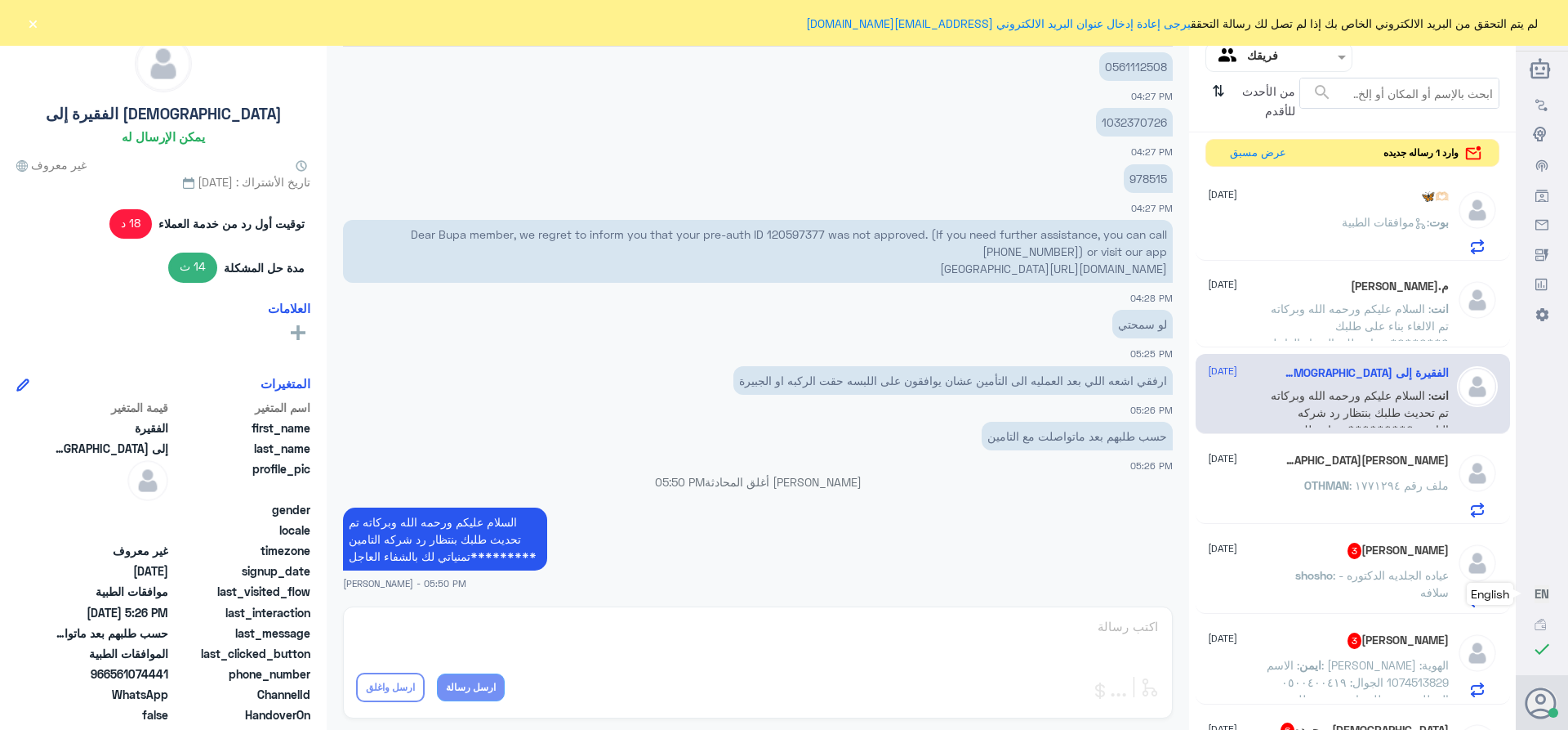
scroll to position [1488, 0]
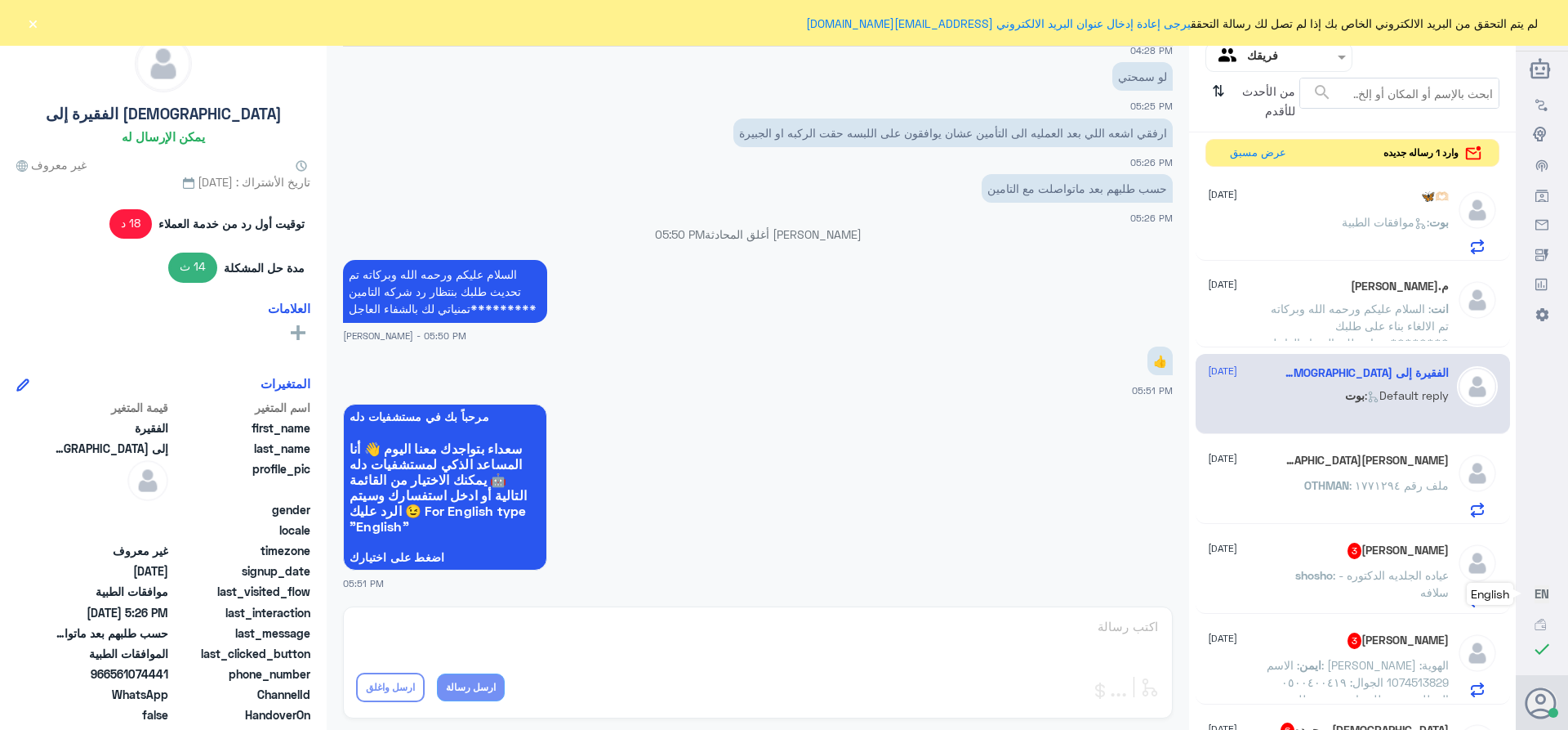
click at [1339, 474] on div "[PERSON_NAME] 5 [DATE][PERSON_NAME] : ملف رقم ١٧٧١٢٩٤" at bounding box center [1328, 484] width 241 height 64
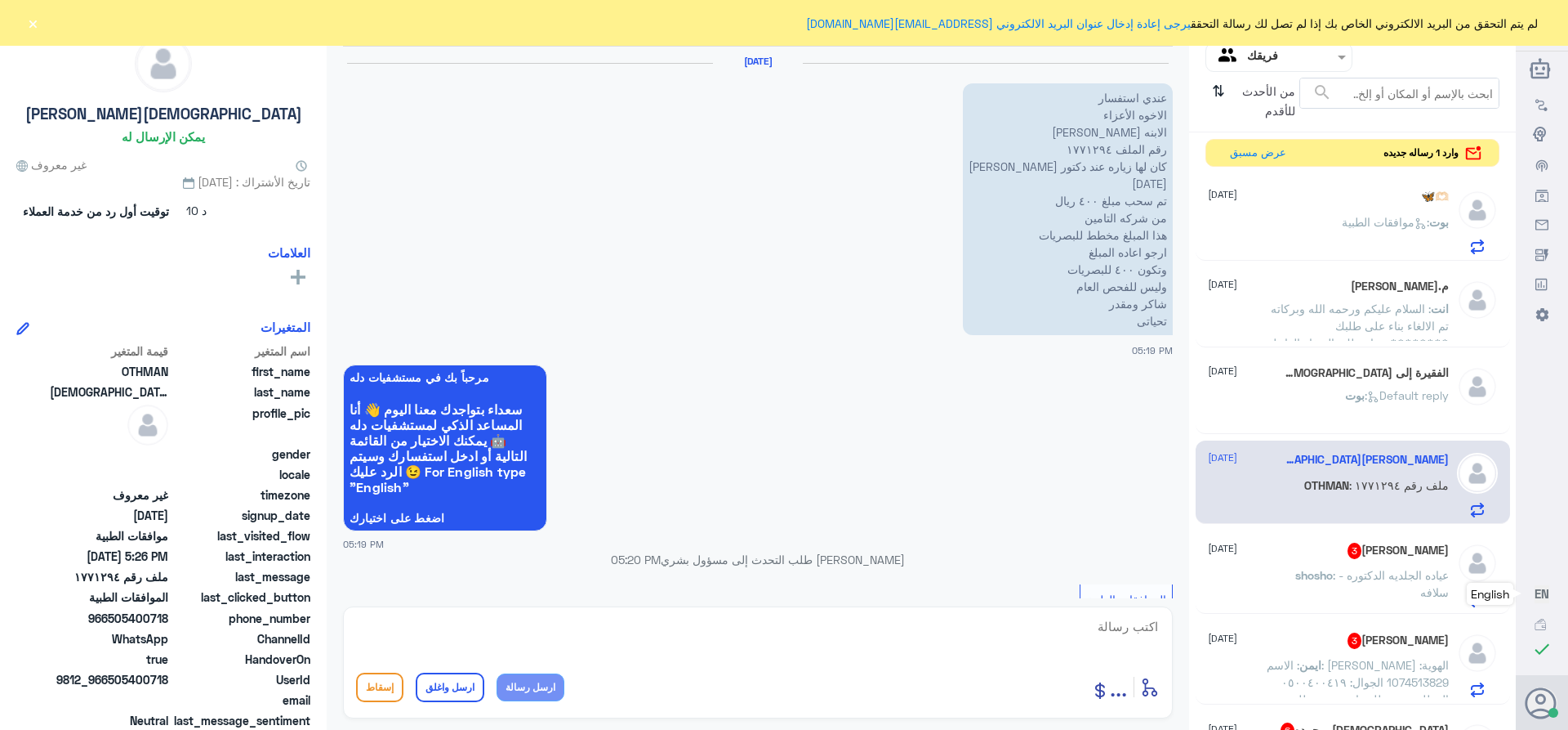
scroll to position [897, 0]
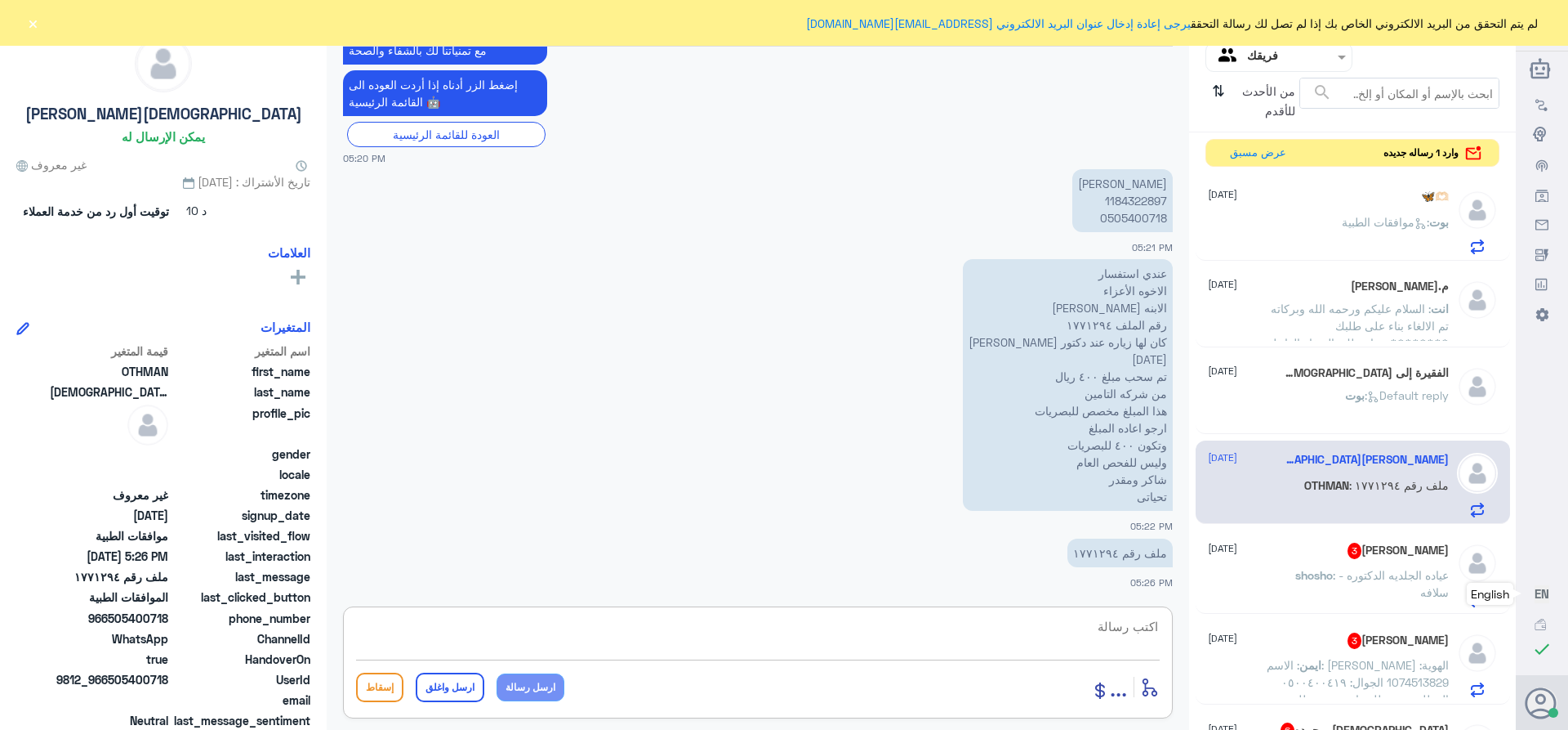
click at [1083, 621] on textarea at bounding box center [757, 635] width 803 height 40
drag, startPoint x: 1091, startPoint y: 625, endPoint x: 1399, endPoint y: 692, distance: 315.2
click at [1399, 692] on div "قناة واتساب Status × عرض الكل العلامات Agent Filter فريقك search من الأحدث للأق…" at bounding box center [757, 367] width 1515 height 735
type textarea "1771294"
click at [1107, 608] on div "أدخل اسم مجموعة الرسائل ... إسقاط ارسل واغلق ارسل رسالة" at bounding box center [758, 662] width 830 height 112
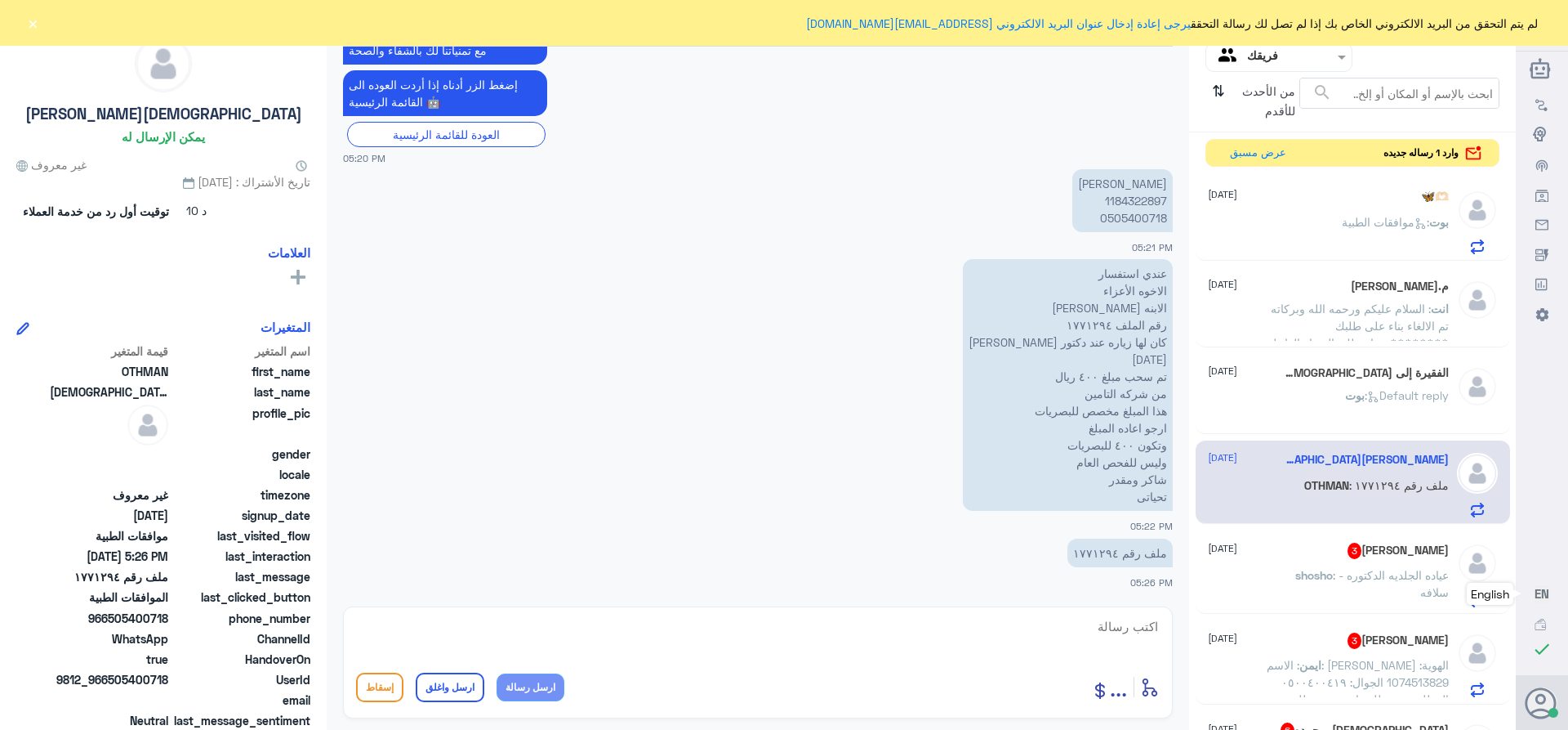
click at [1111, 631] on textarea at bounding box center [757, 635] width 803 height 40
paste textarea "تمنياتي لك بالشفاء العاجل"
type textarea "السلام عليكم ورحمه الله وبركاته تم تعديل طلبك *****تمنياتي لك بالشفاء العاجل"
click at [456, 691] on button "ارسل واغلق" at bounding box center [450, 687] width 69 height 30
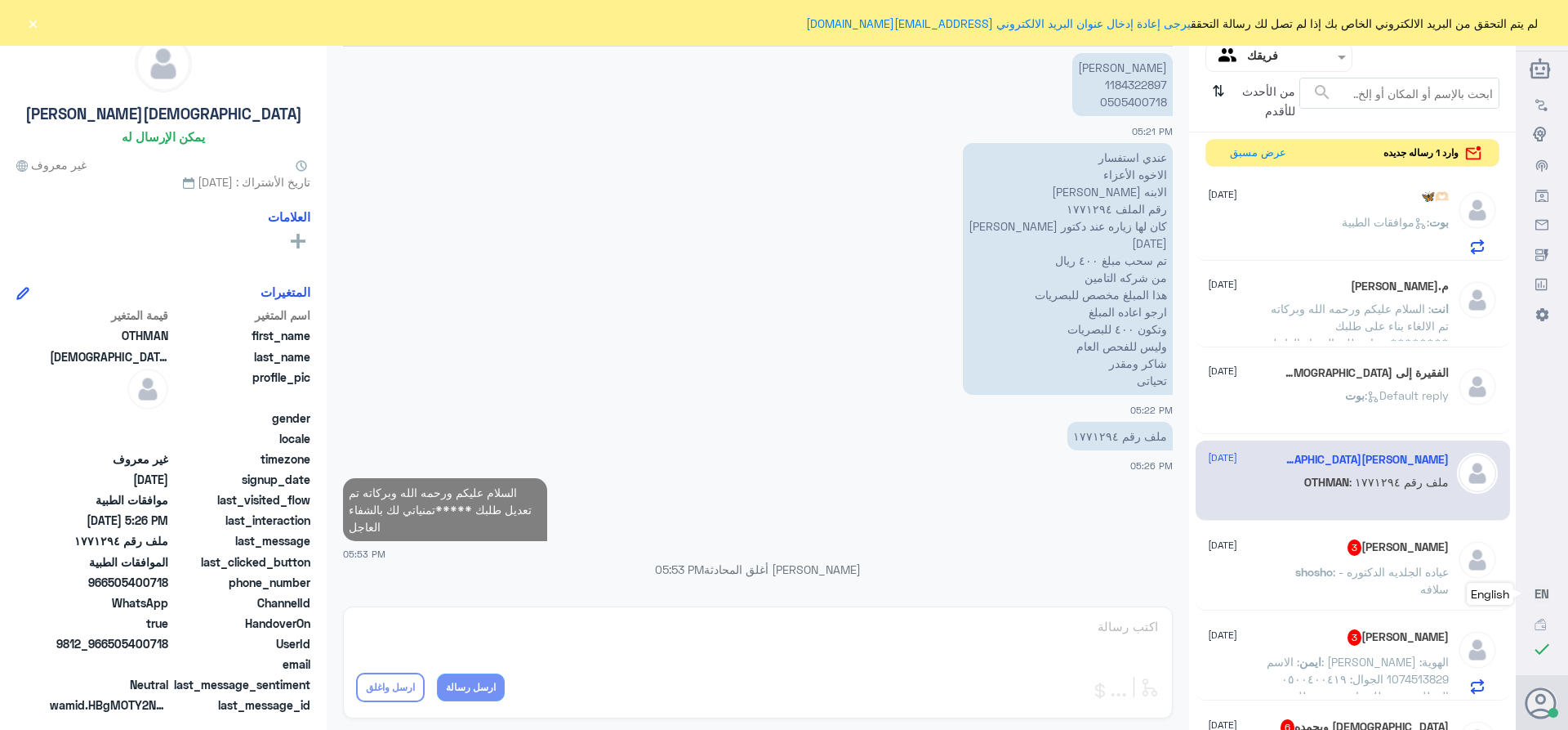
click at [1386, 374] on h5 "الفقيرة إلى [DEMOGRAPHIC_DATA]" at bounding box center [1363, 373] width 169 height 14
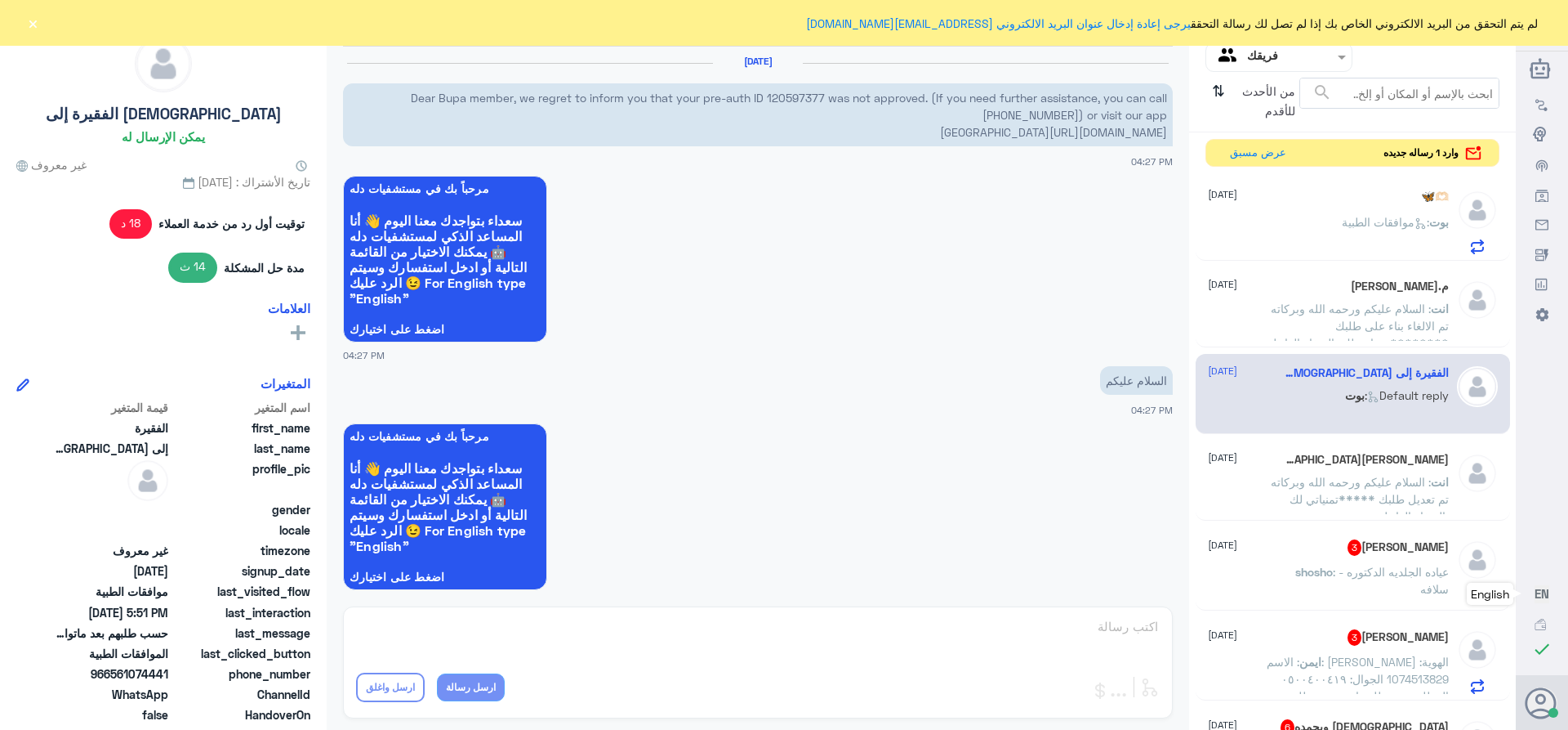
scroll to position [1378, 0]
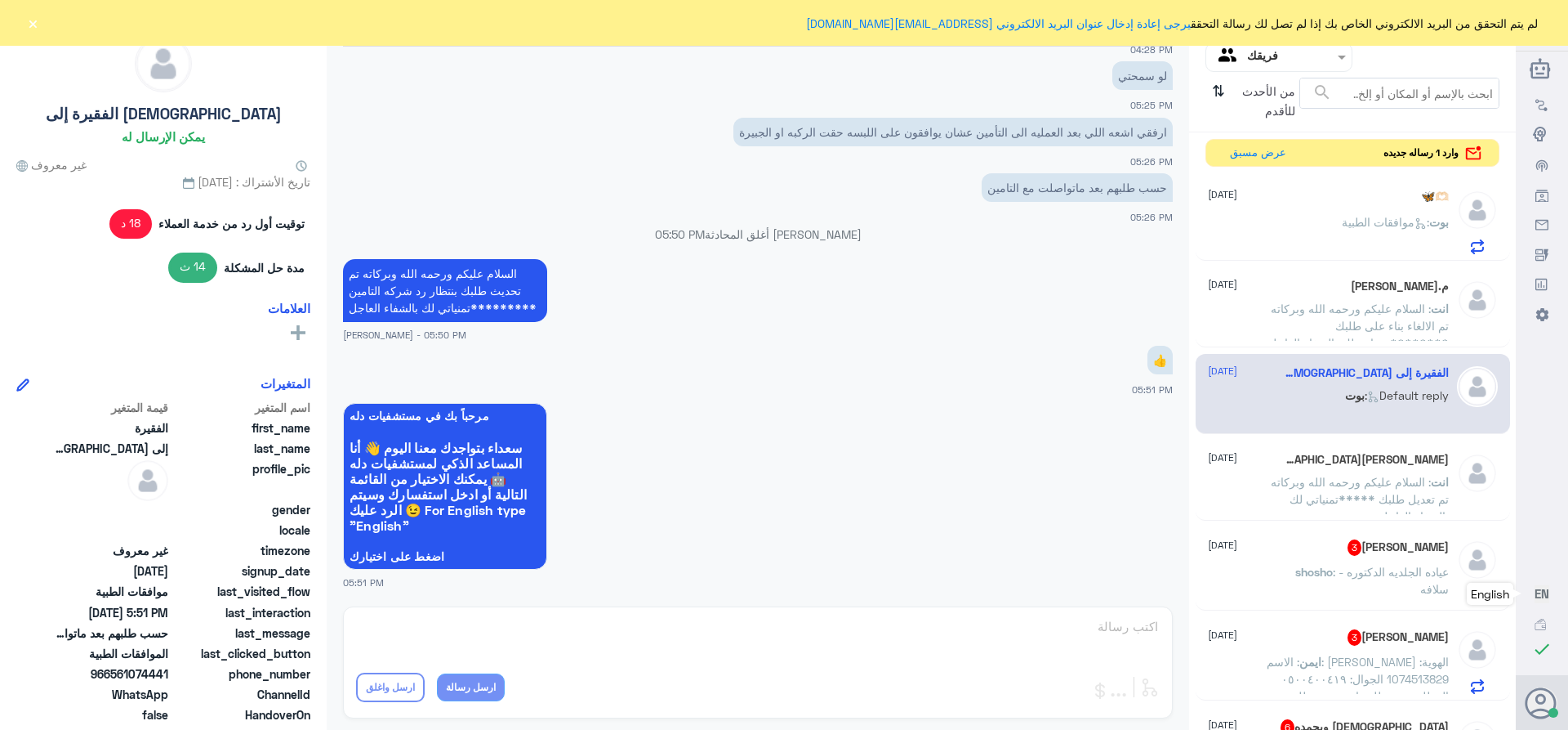
click at [1311, 321] on p "انت : السلام عليكم ورحمه الله وبركاته تم الالغاء بناء على طلبك ********تمنياتي …" at bounding box center [1357, 320] width 184 height 41
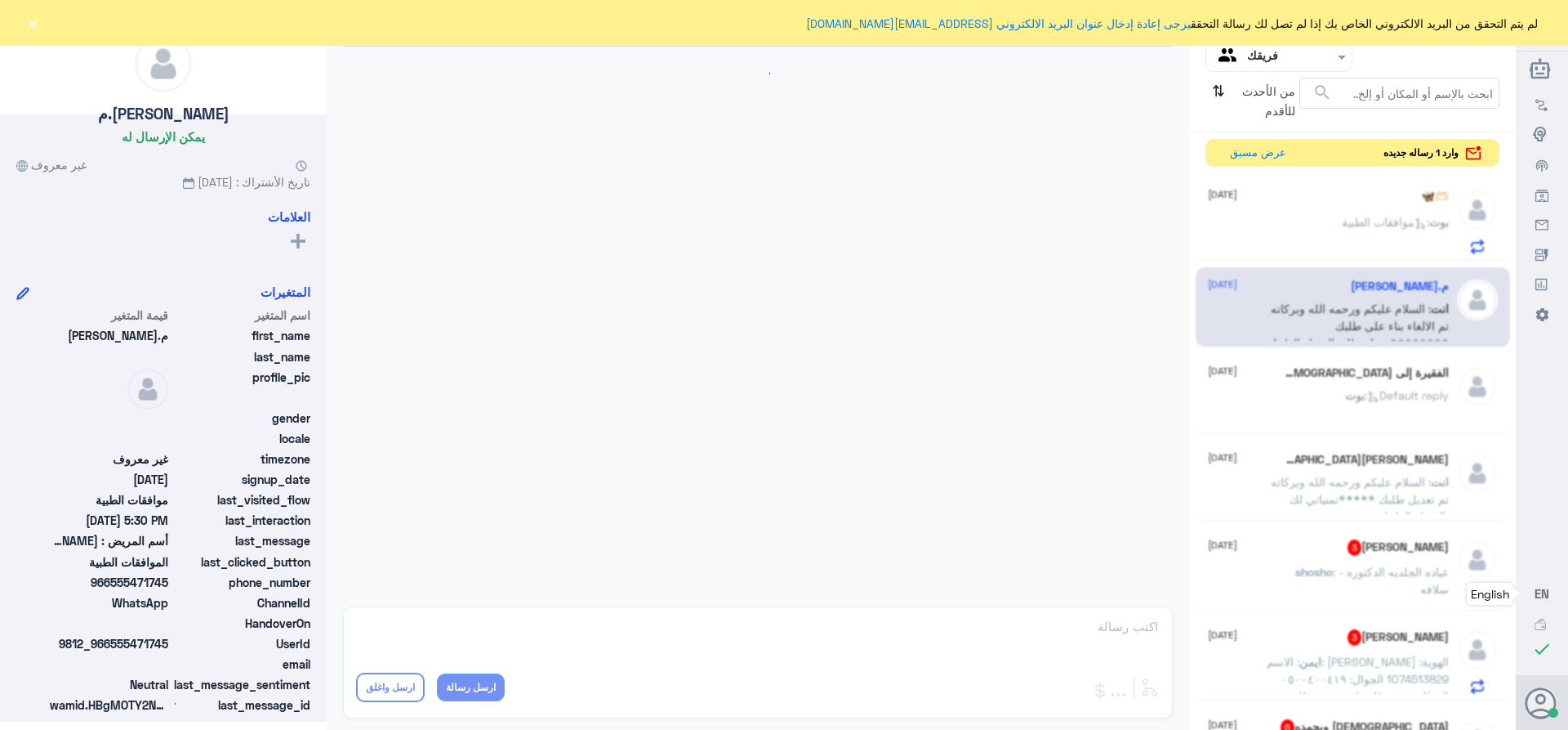
scroll to position [851, 0]
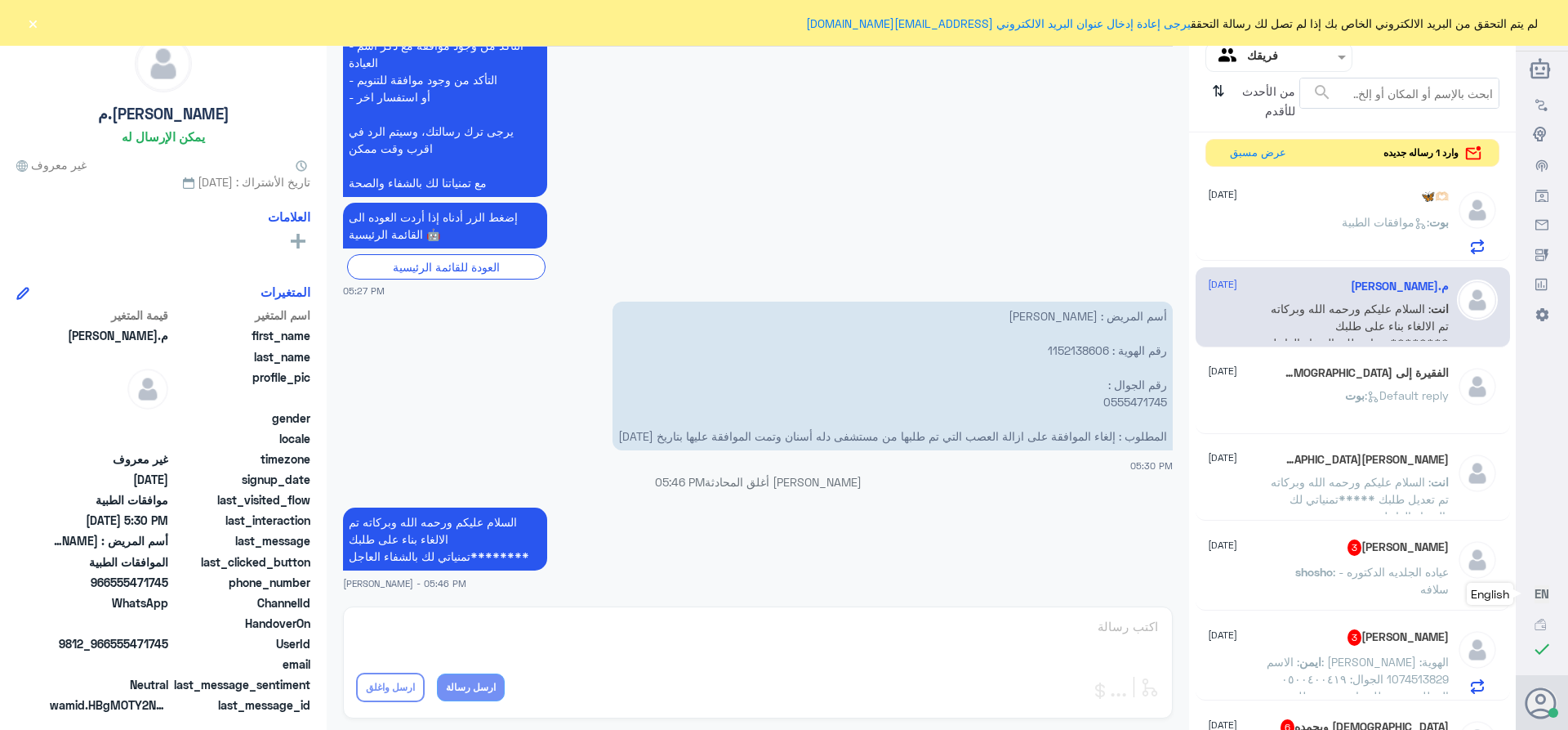
click at [1369, 231] on p "بوت : موافقات الطبية" at bounding box center [1395, 233] width 107 height 41
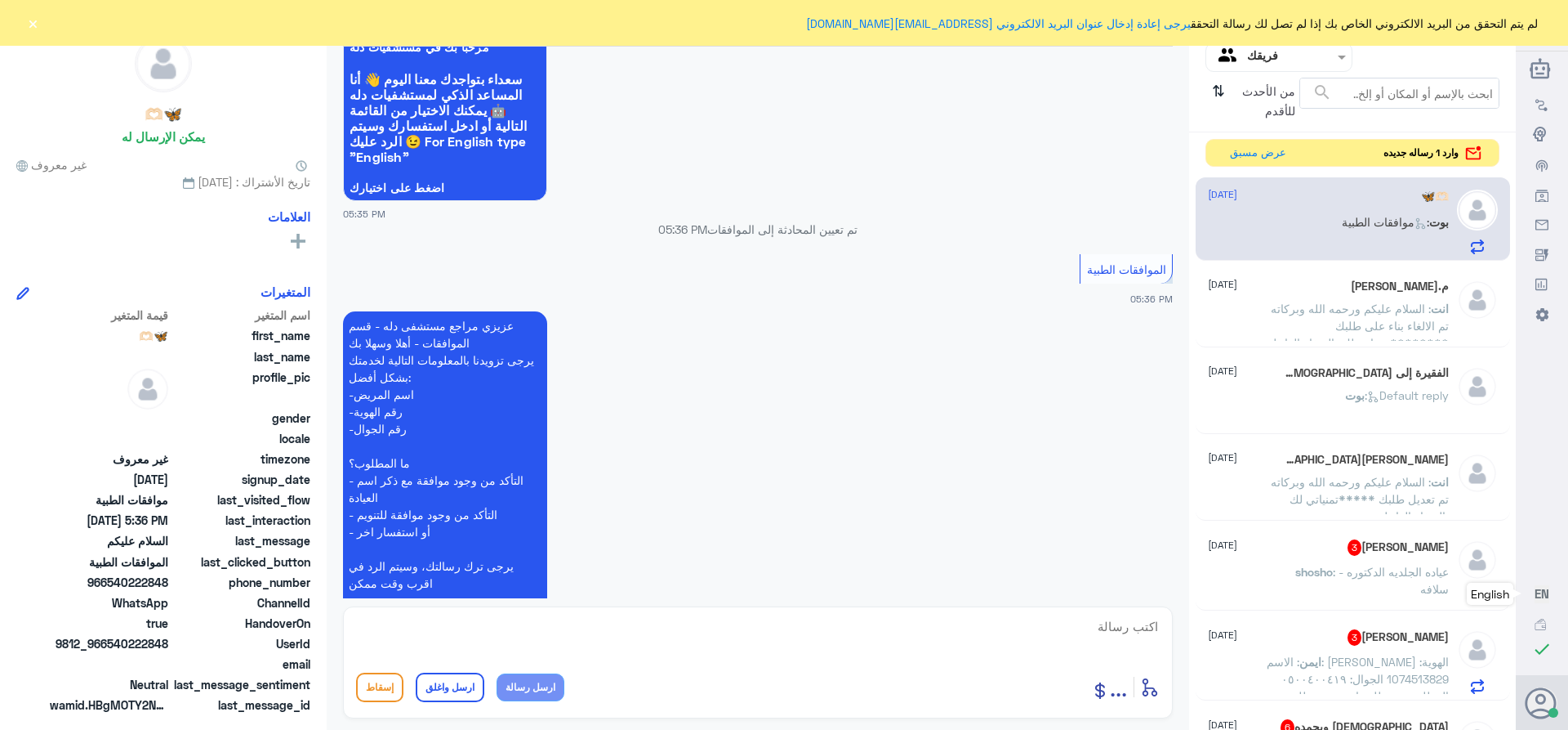
scroll to position [250, 0]
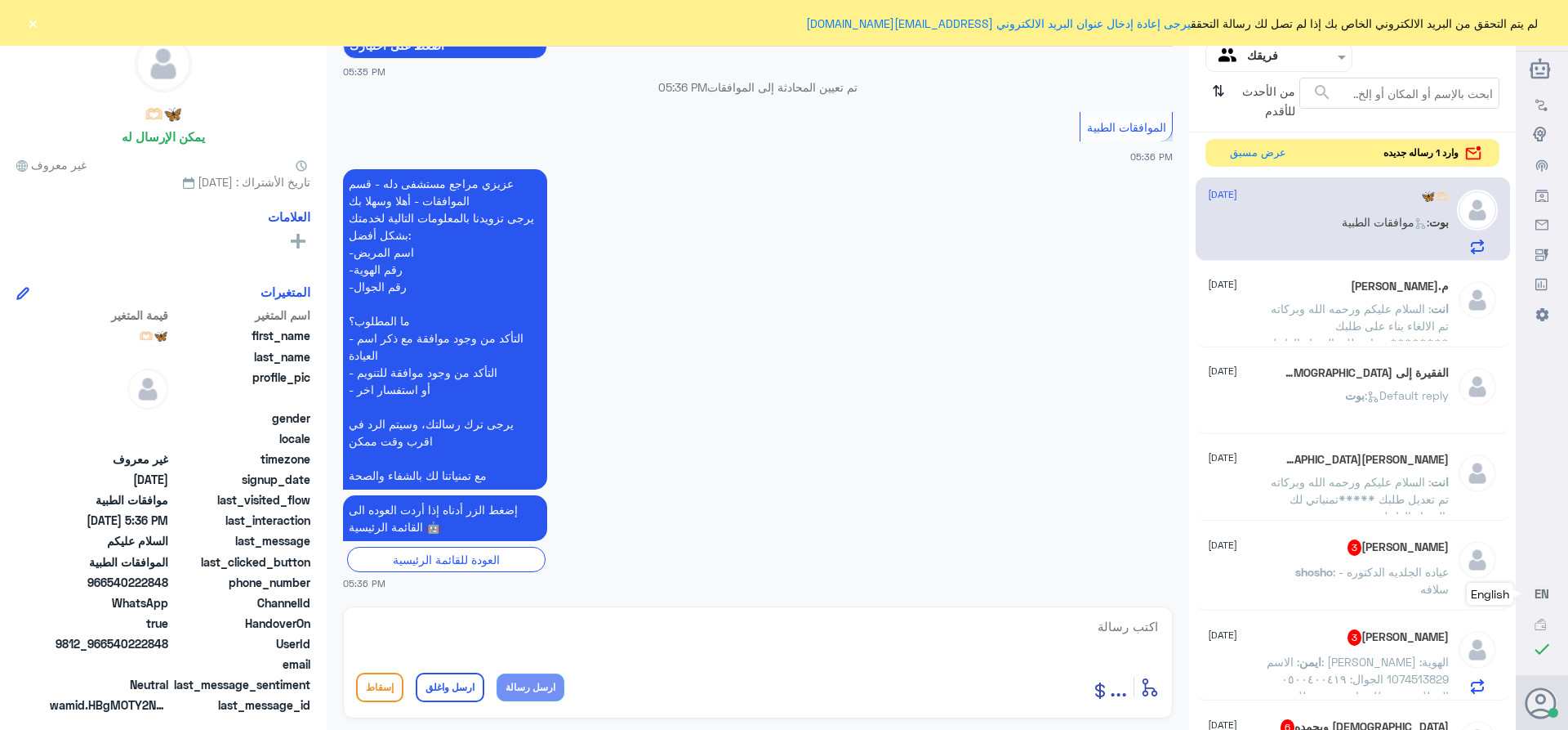
click at [1135, 629] on textarea at bounding box center [757, 635] width 803 height 40
type textarea "وعليكم السلام والرحمه تفضل كيف اقدر اساعدك"
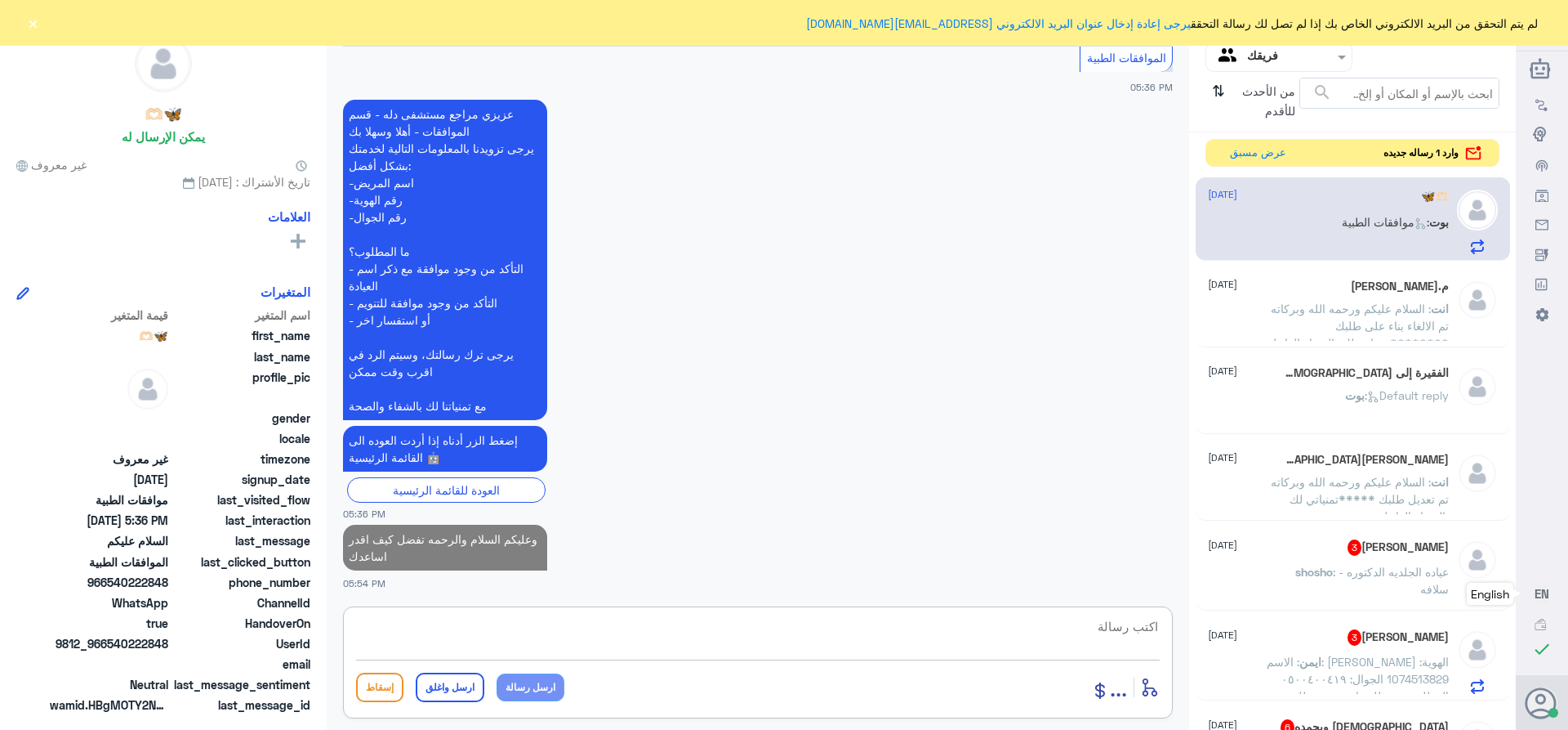
click at [1371, 461] on h5 "[PERSON_NAME][DEMOGRAPHIC_DATA]" at bounding box center [1363, 459] width 169 height 14
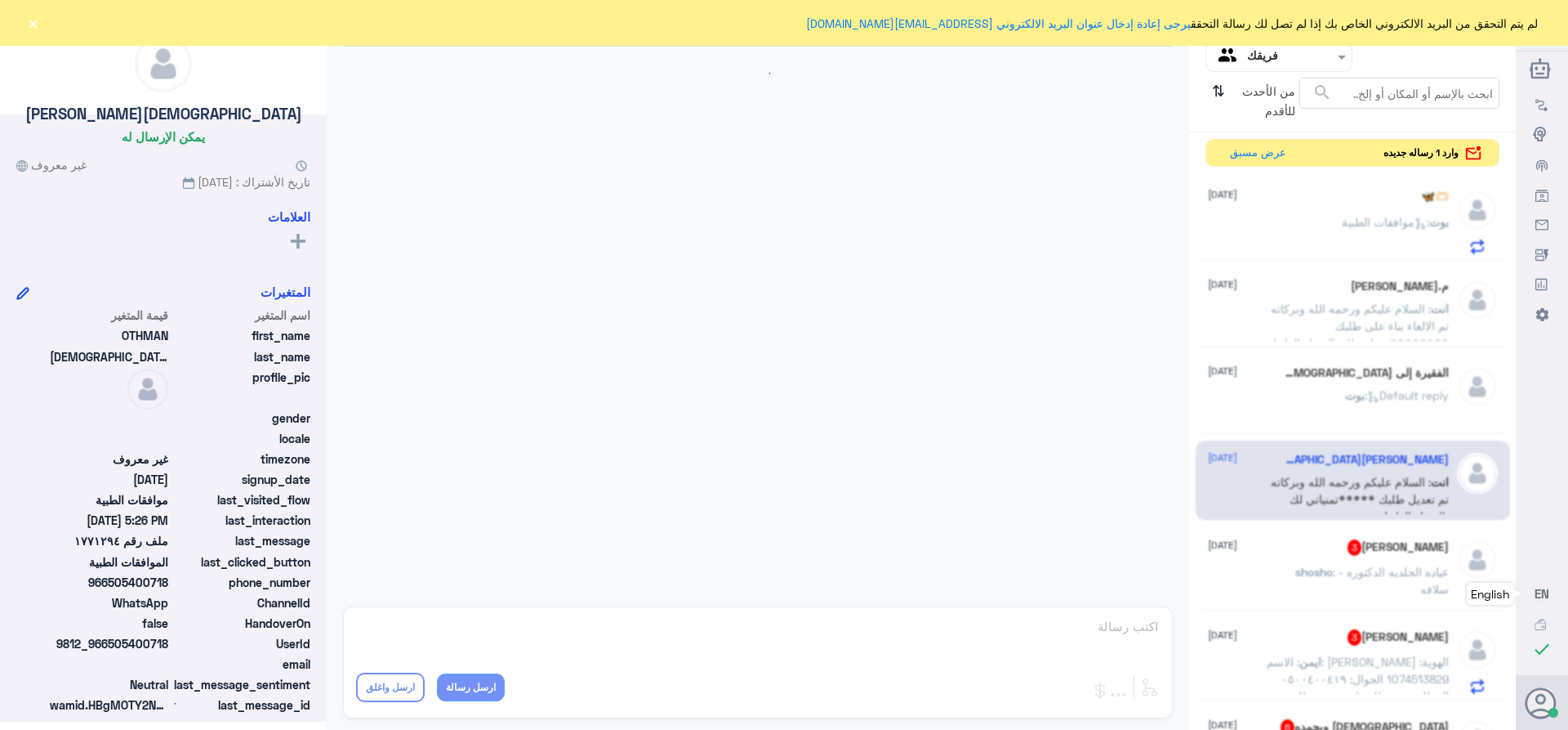
scroll to position [1014, 0]
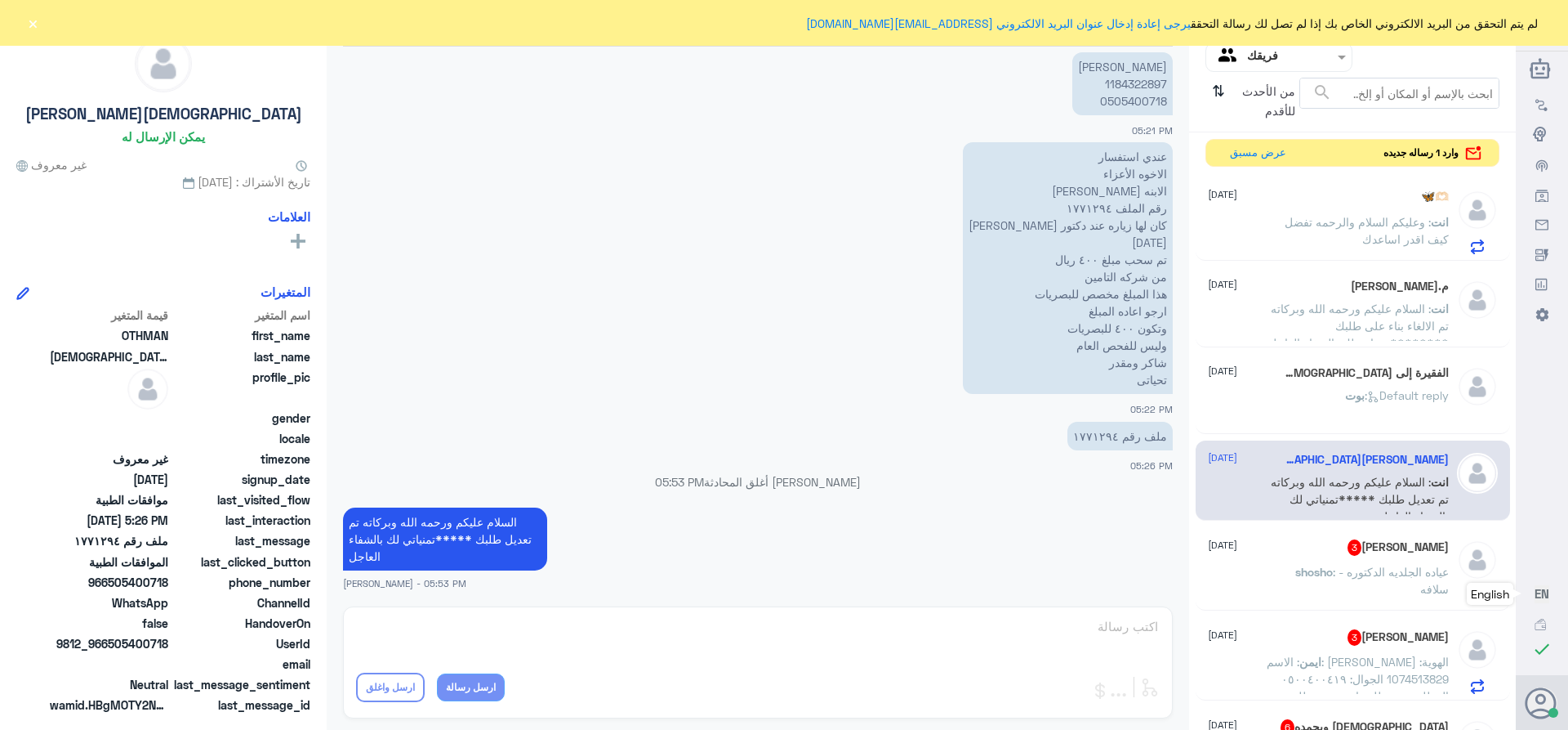
click at [1354, 556] on div "[PERSON_NAME] 3 [DATE] shosho : عياده الجلديه الدكتوره - سلافه" at bounding box center [1328, 571] width 241 height 64
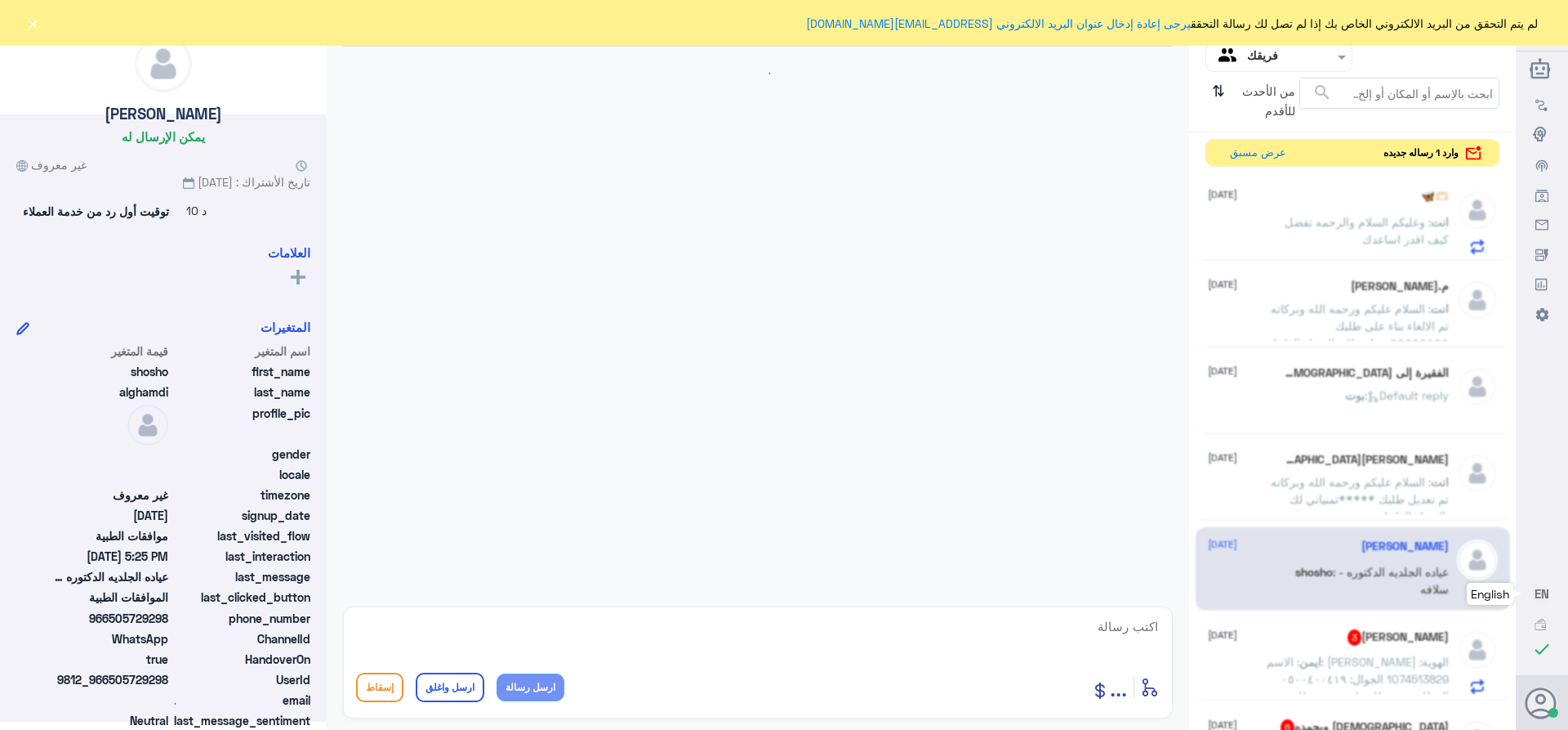
scroll to position [485, 0]
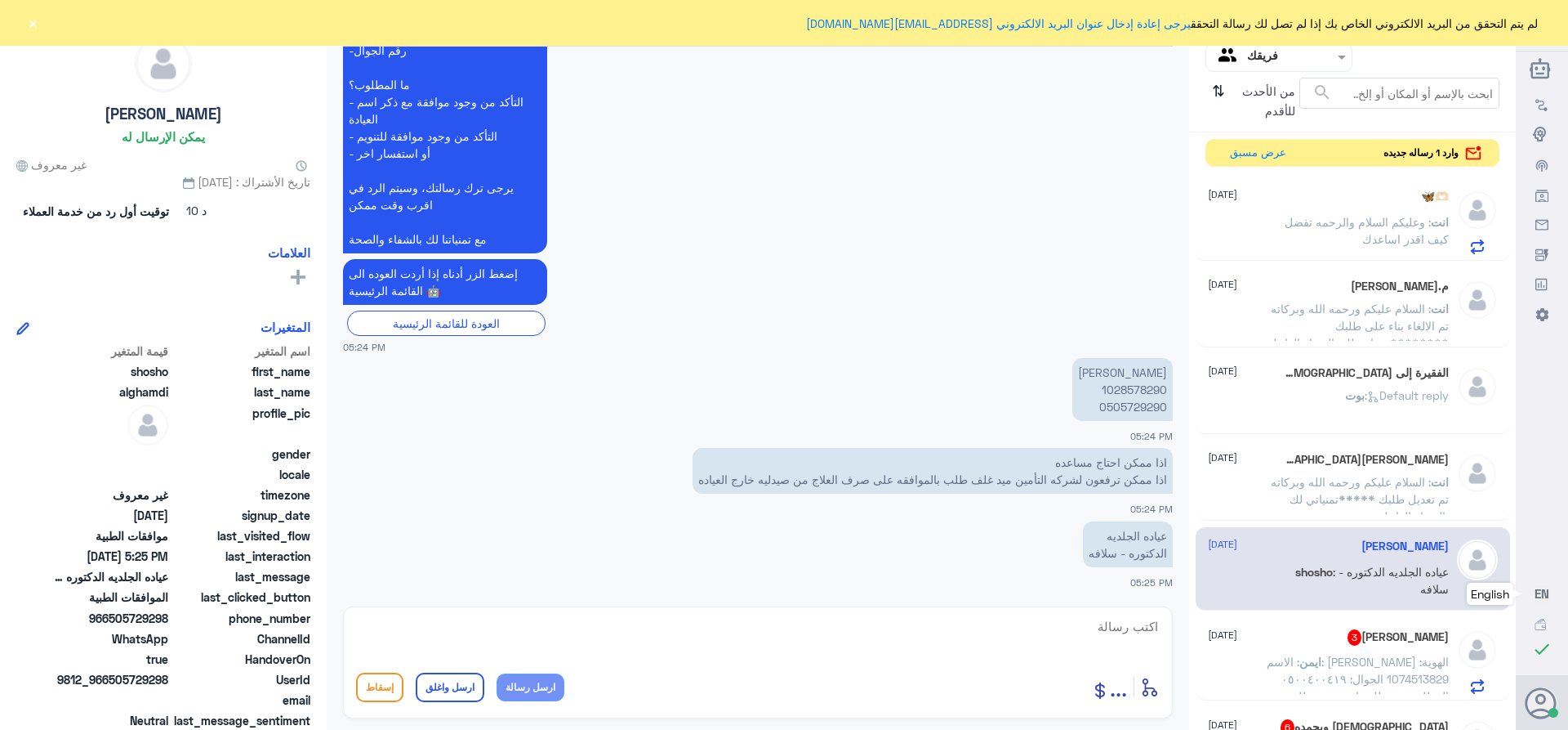
click at [1115, 391] on p "[PERSON_NAME] 1028578290 0505729290" at bounding box center [1122, 389] width 100 height 63
copy p "1028578290"
click at [1121, 637] on textarea at bounding box center [757, 635] width 803 height 40
type textarea "السلام عليكم ورحمه الله وبركاته متى تاريخ الزياره وهل زيارتك دله فرع النخيل او …"
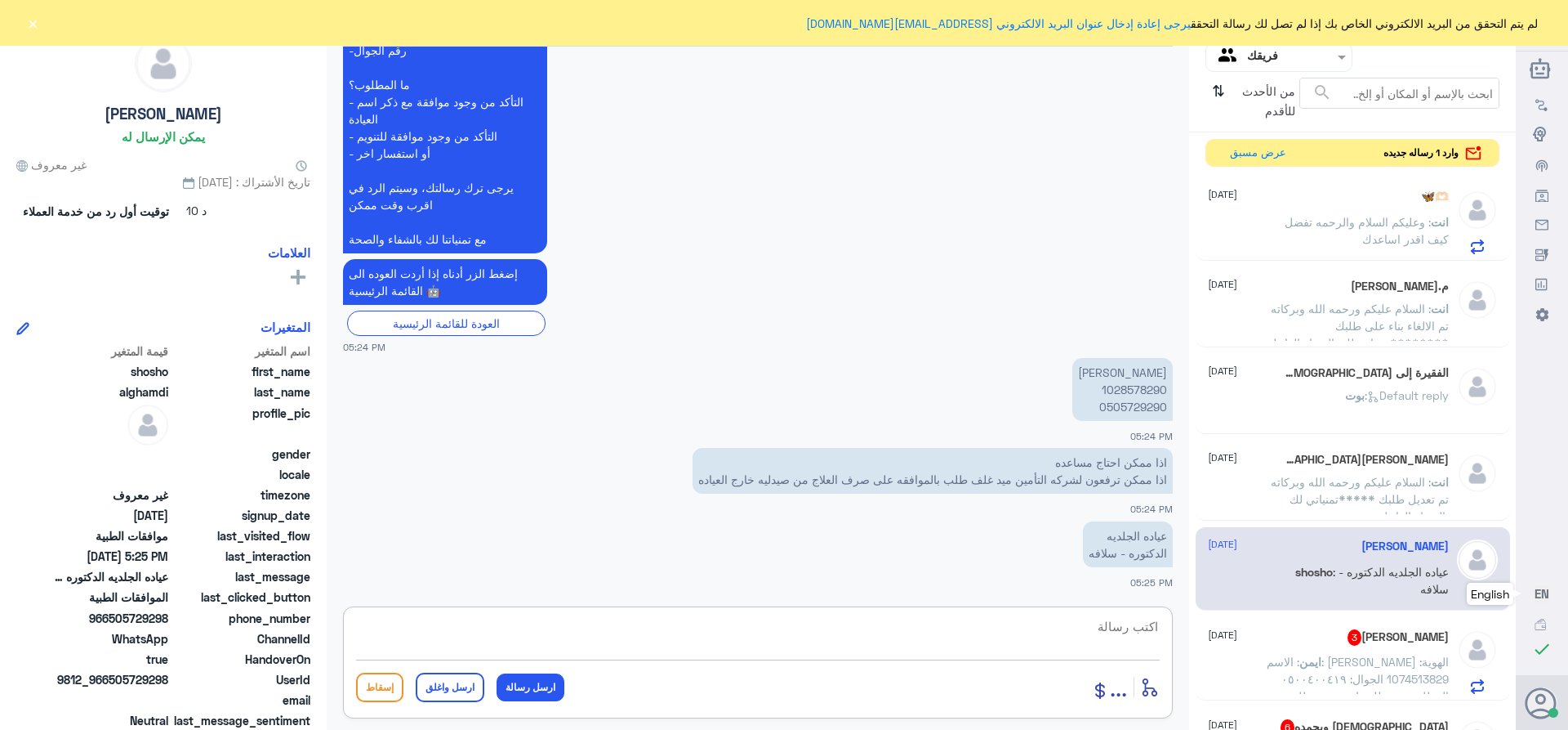
scroll to position [572, 0]
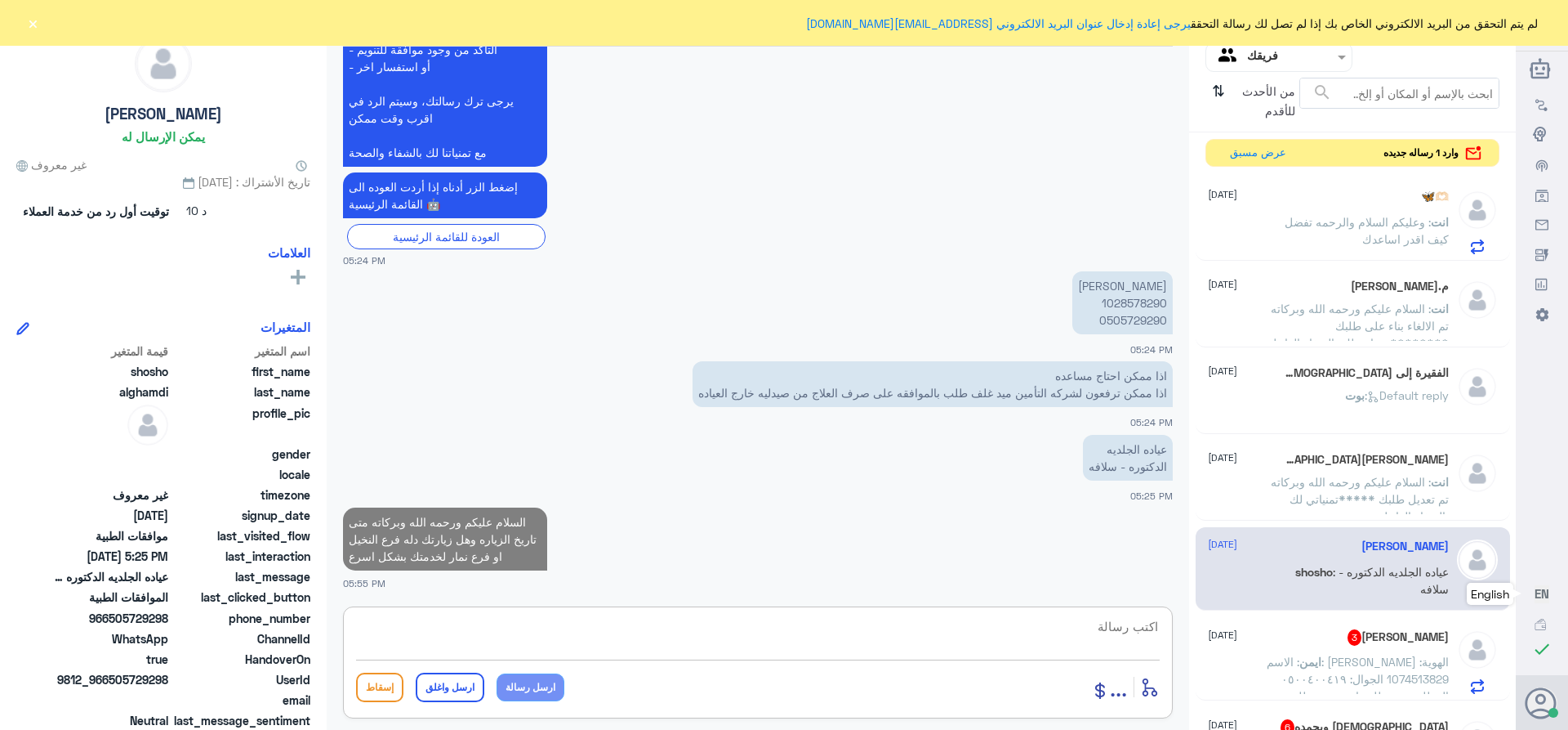
click at [1358, 658] on span ": الاسم: [PERSON_NAME] الهوية: 1074513829 الجوال: ٠٥٠٠٤٠٠٤١٩ المطلوب: تم طلب اش…" at bounding box center [1358, 721] width 182 height 134
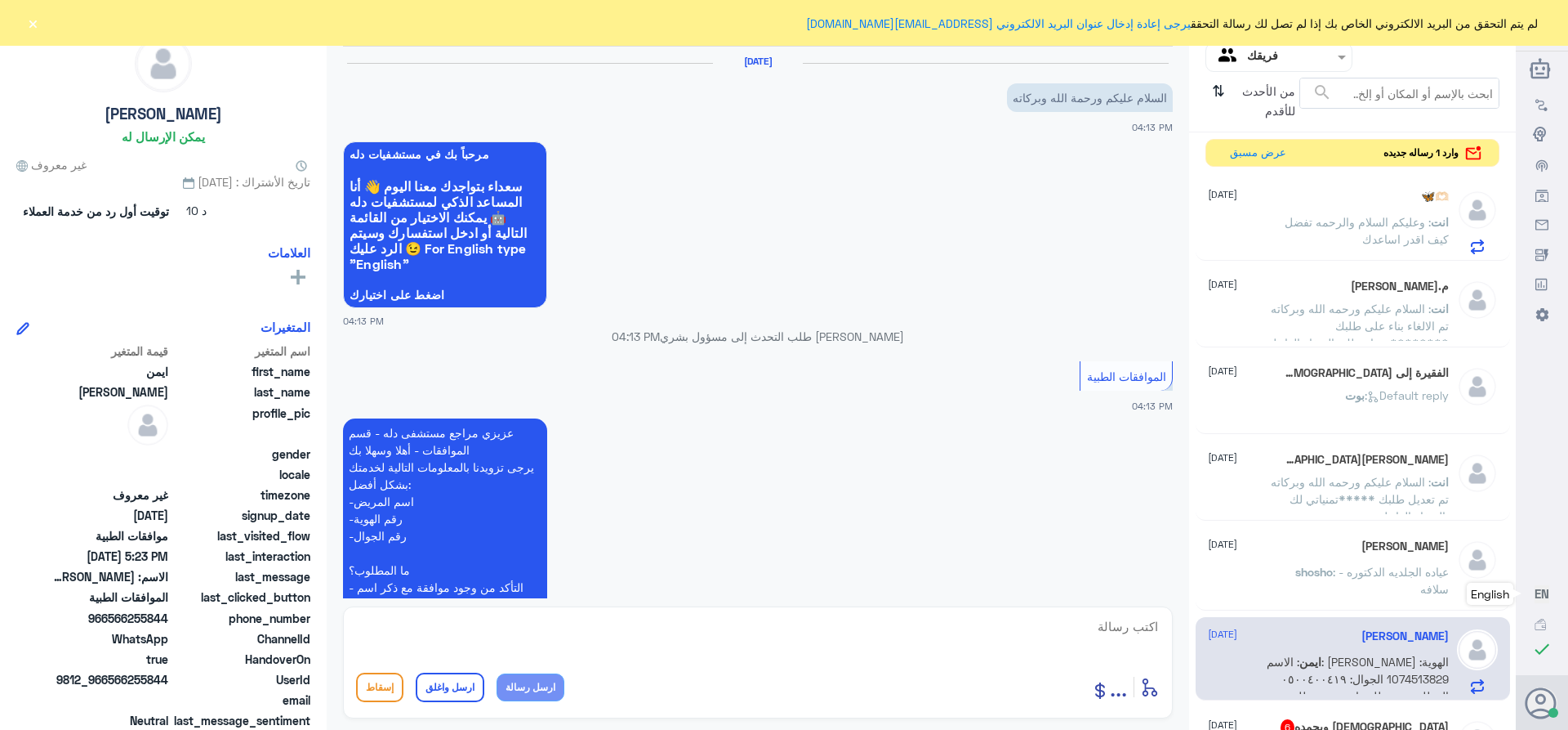
scroll to position [390, 0]
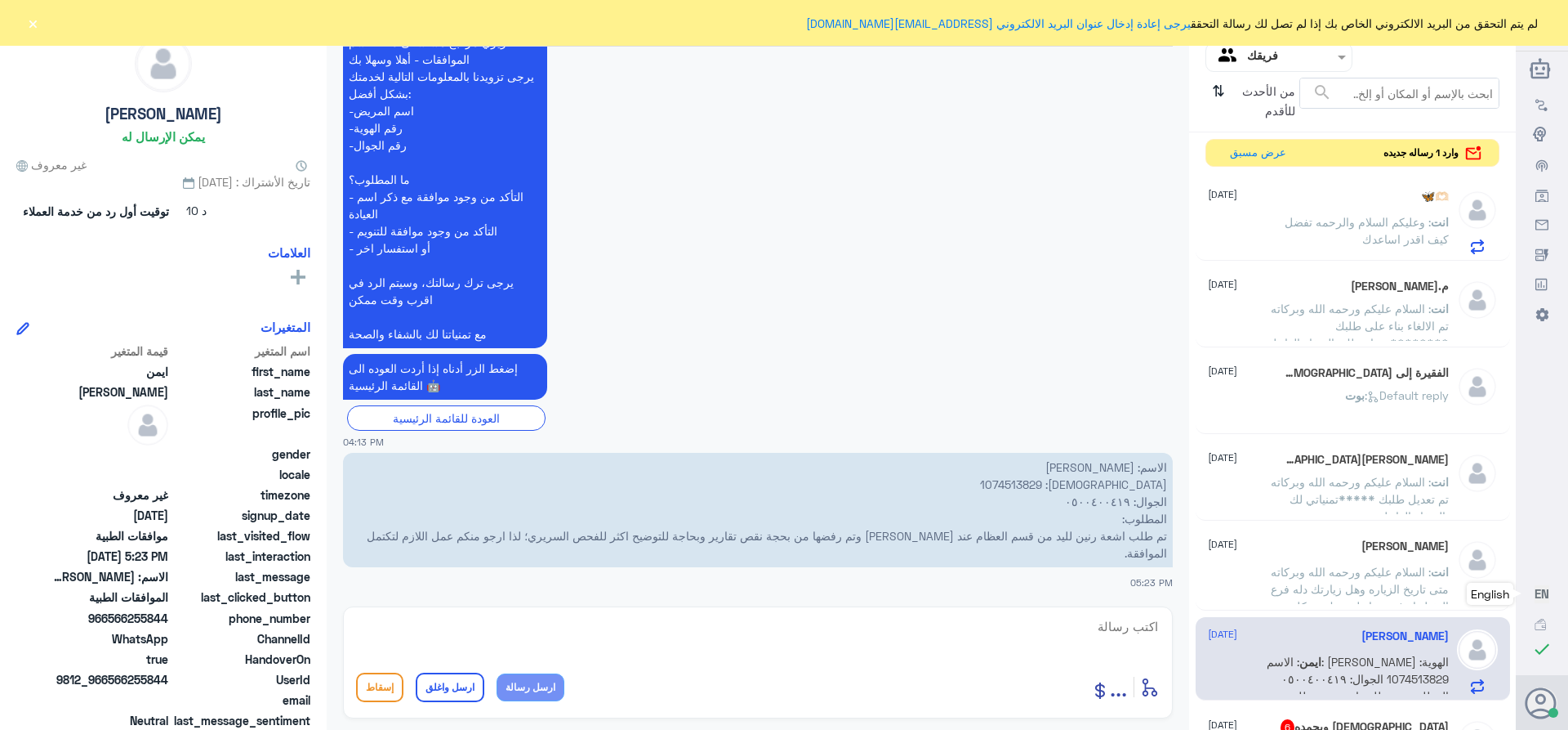
click at [1084, 630] on textarea at bounding box center [757, 635] width 803 height 40
type textarea "1"
click at [1089, 484] on p "الاسم: [PERSON_NAME] الهوية: 1074513829 الجوال: ٠٥٠٠٤٠٠٤١٩ المطلوب: تم طلب اشعة…" at bounding box center [758, 510] width 830 height 115
copy p "1074513829"
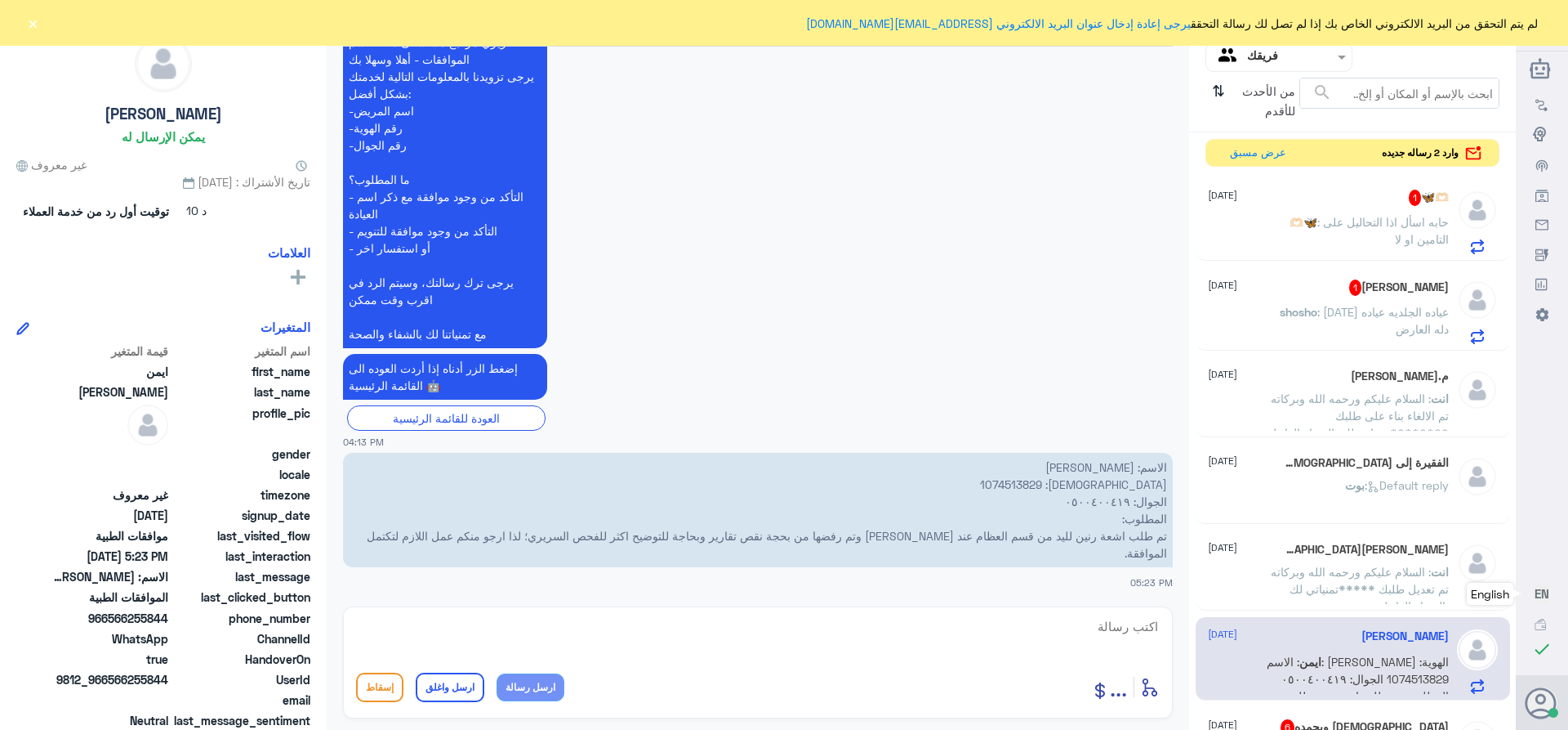
click at [1111, 634] on textarea at bounding box center [757, 635] width 803 height 40
paste textarea "تمنياتي لك بالشفاء العاجل"
type textarea "تم تحديث طلبك بنتظار رد الشركه *****تمنياتي لك بالشفاء العاجل"
click at [456, 691] on button "ارسل واغلق" at bounding box center [450, 687] width 69 height 30
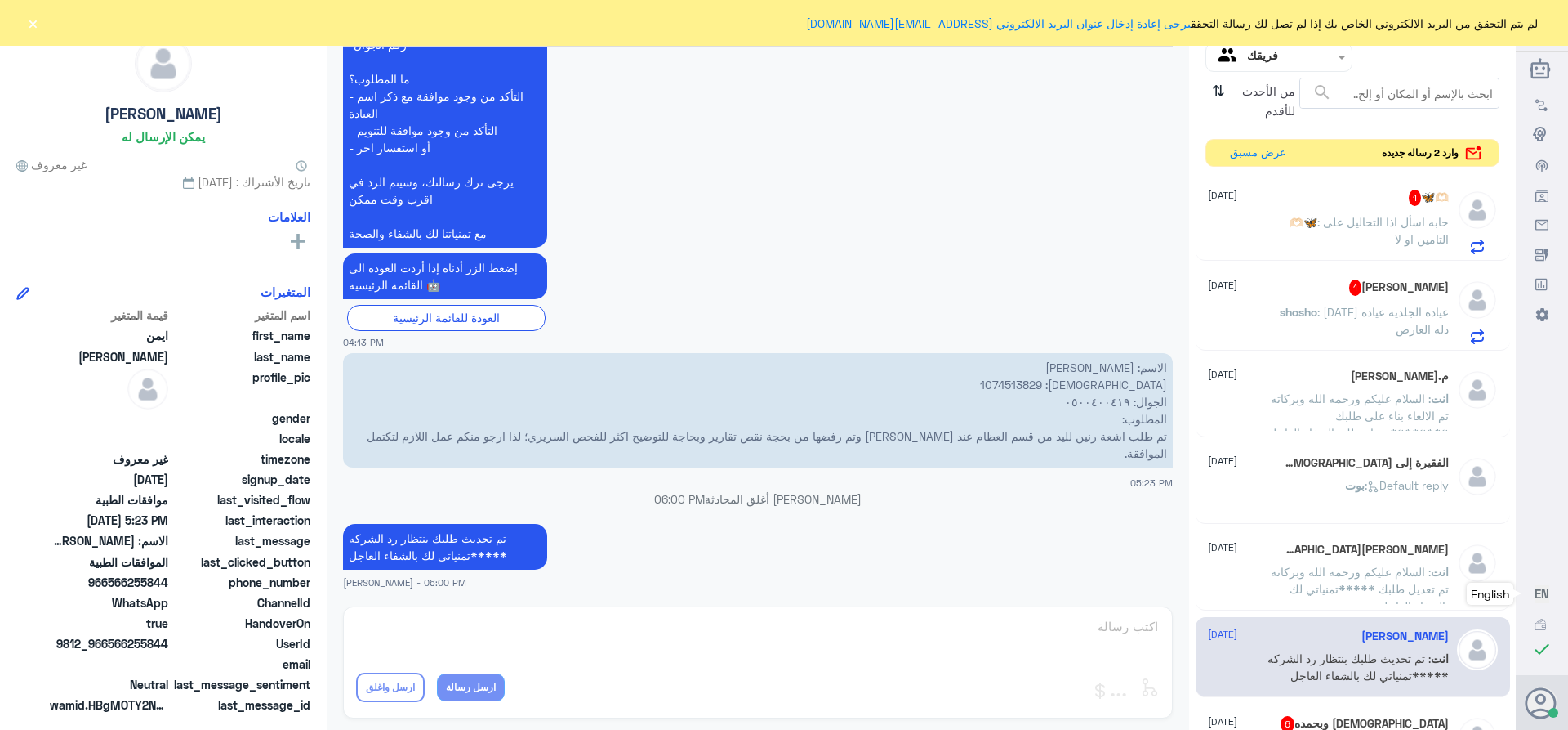
click at [1361, 217] on span ": حابه اسأل اذا التحاليل على التامين او لا" at bounding box center [1383, 231] width 132 height 31
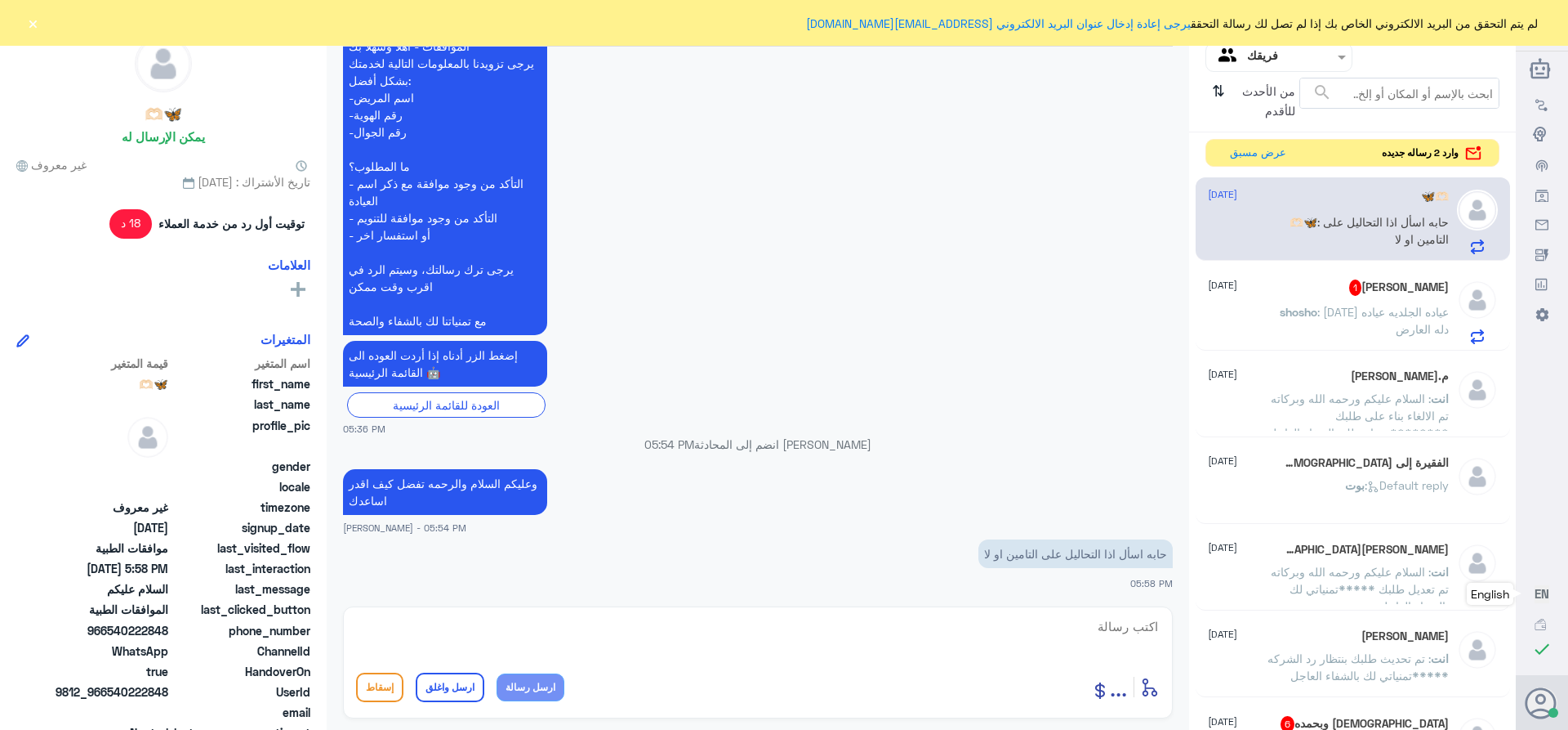
scroll to position [405, 0]
click at [1116, 638] on textarea at bounding box center [757, 635] width 803 height 40
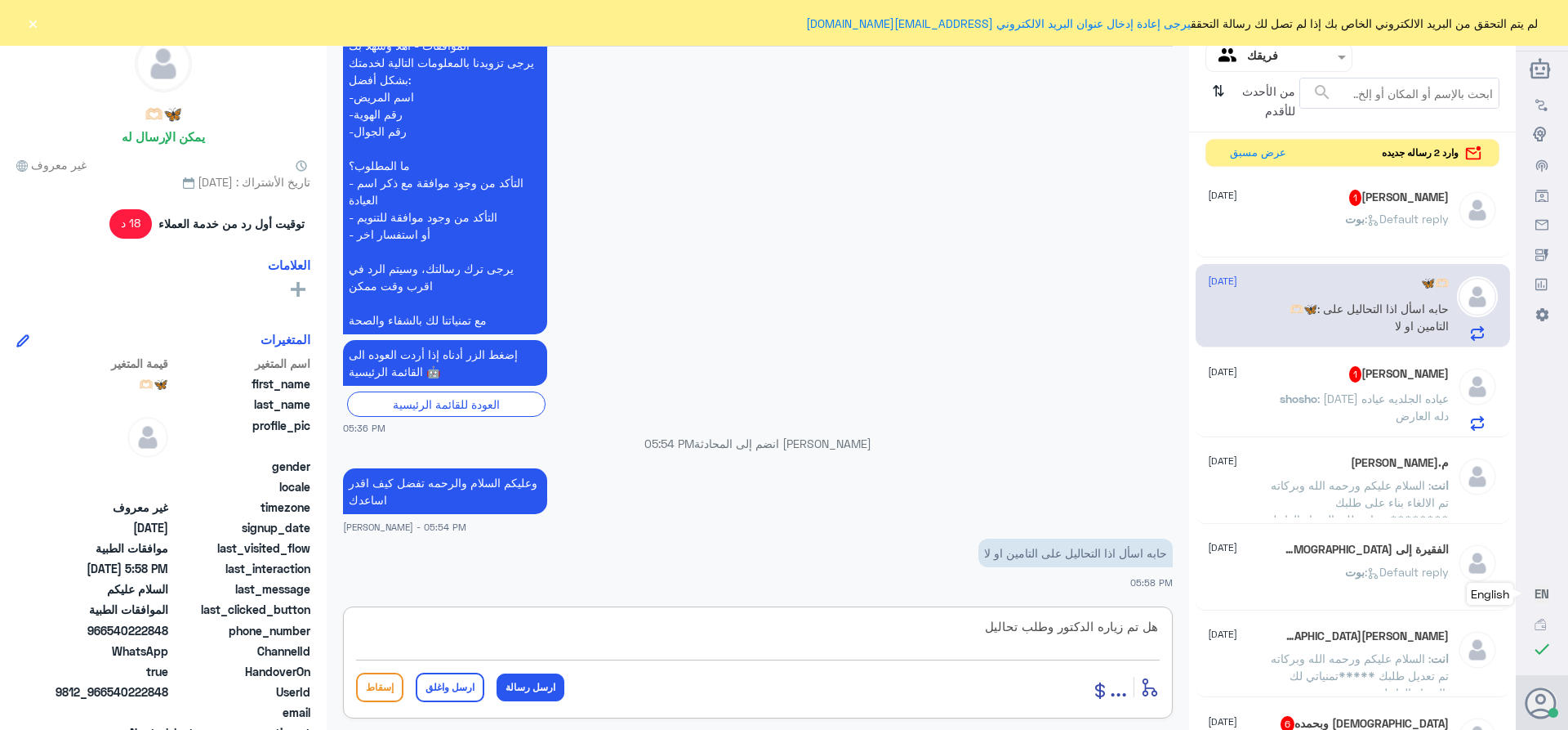
type textarea "هل تم زياره الدكتور وطلب تحاليل"
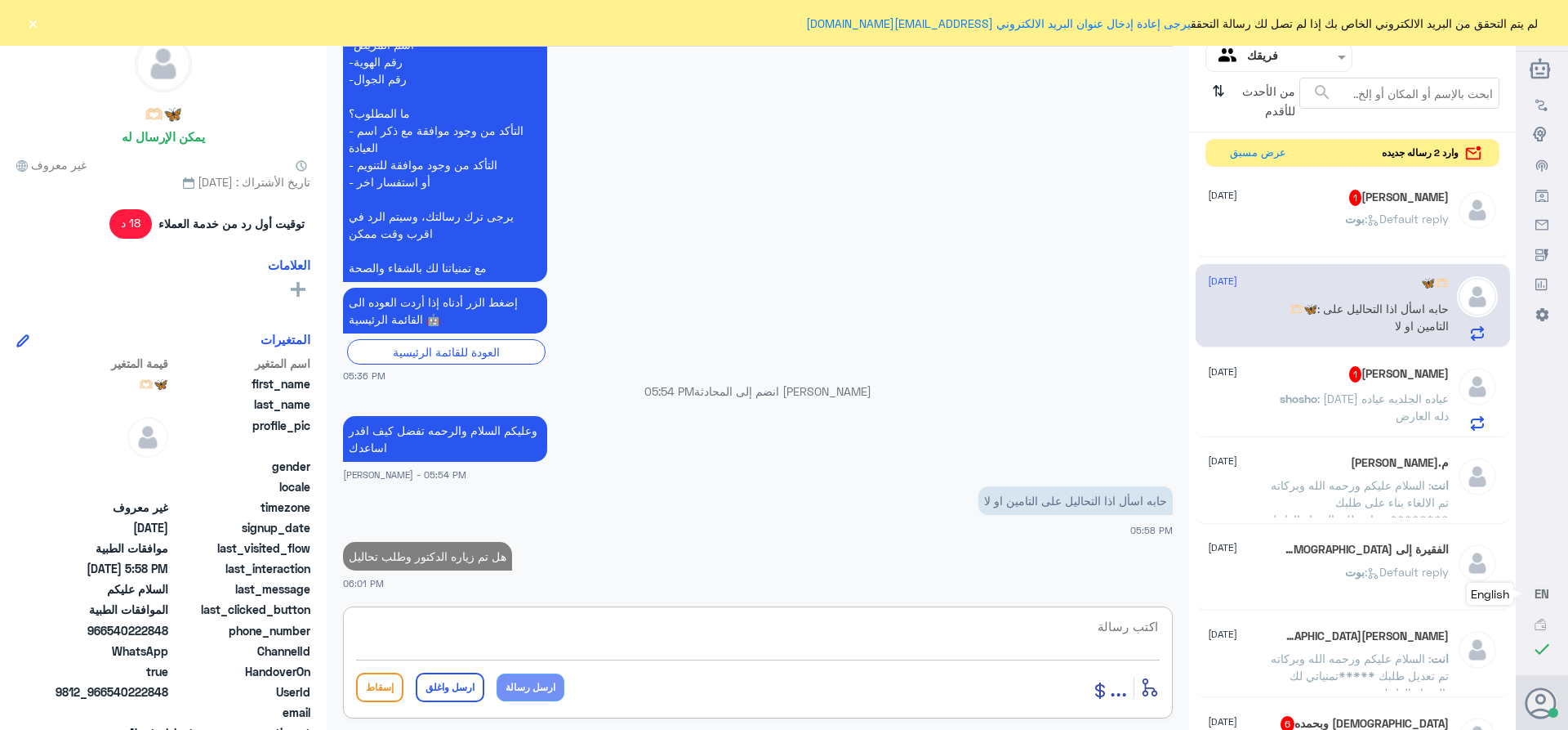
click at [1364, 211] on span ": Default reply" at bounding box center [1406, 218] width 84 height 14
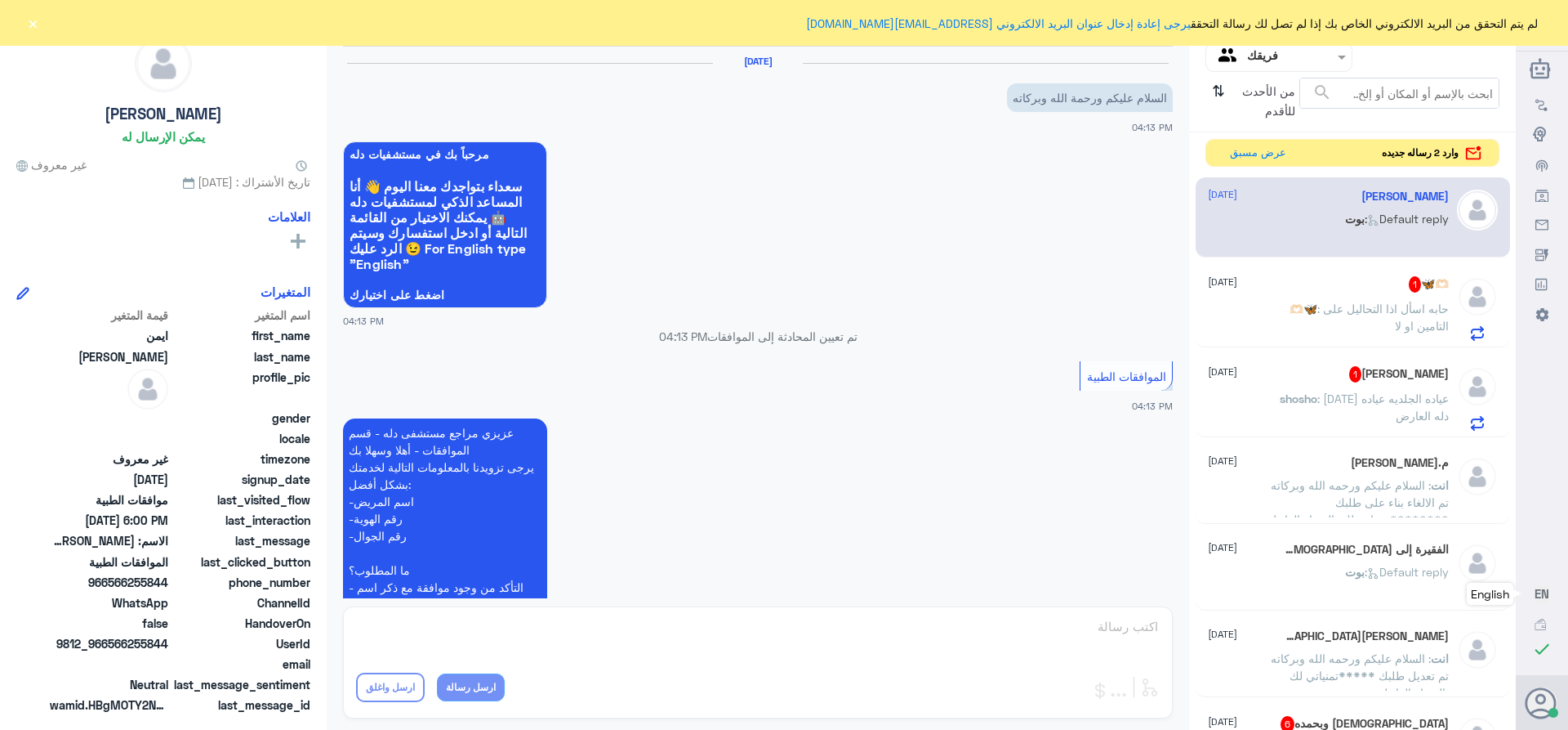
scroll to position [738, 0]
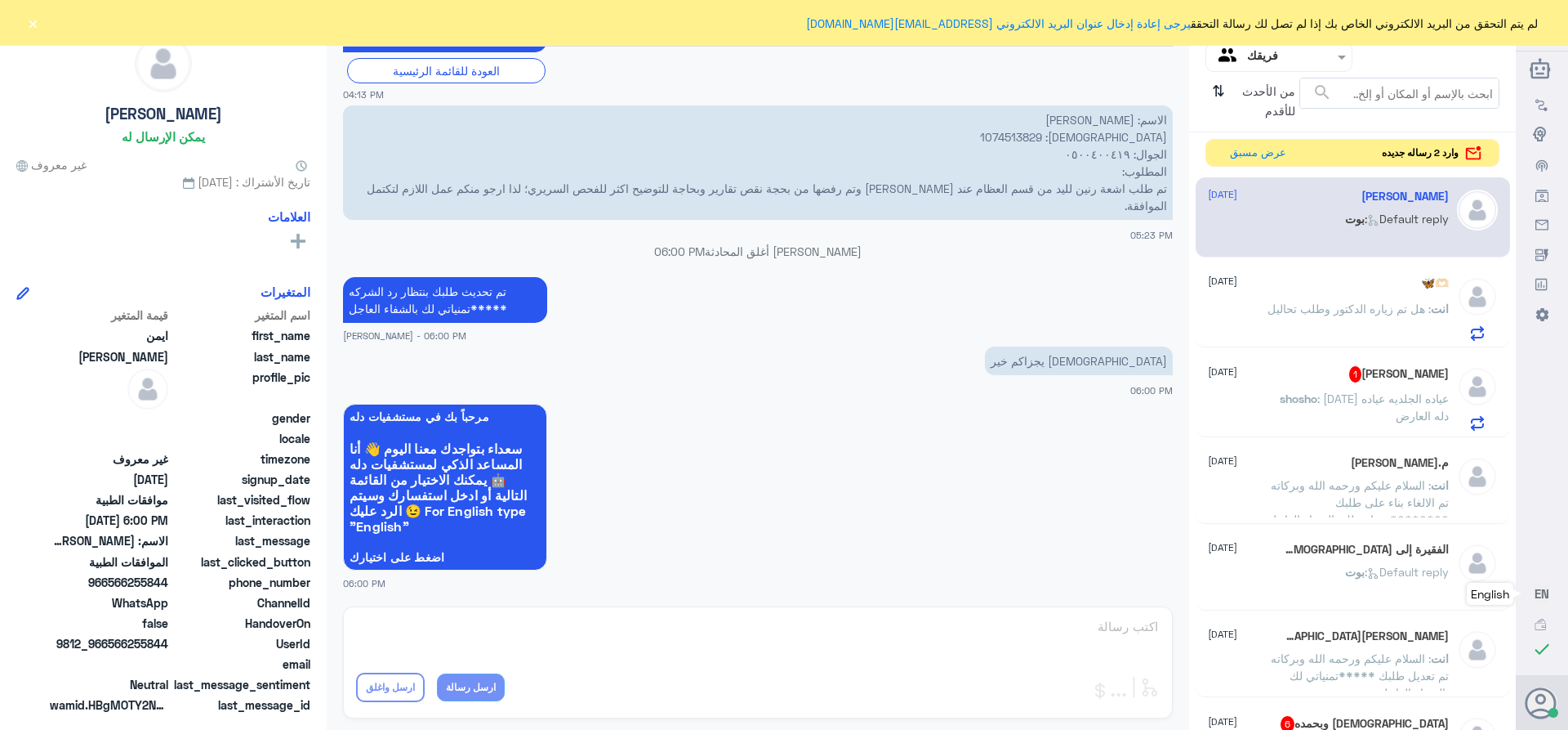
click at [1371, 311] on span ": هل تم زياره الدكتور وطلب تحاليل" at bounding box center [1349, 308] width 163 height 14
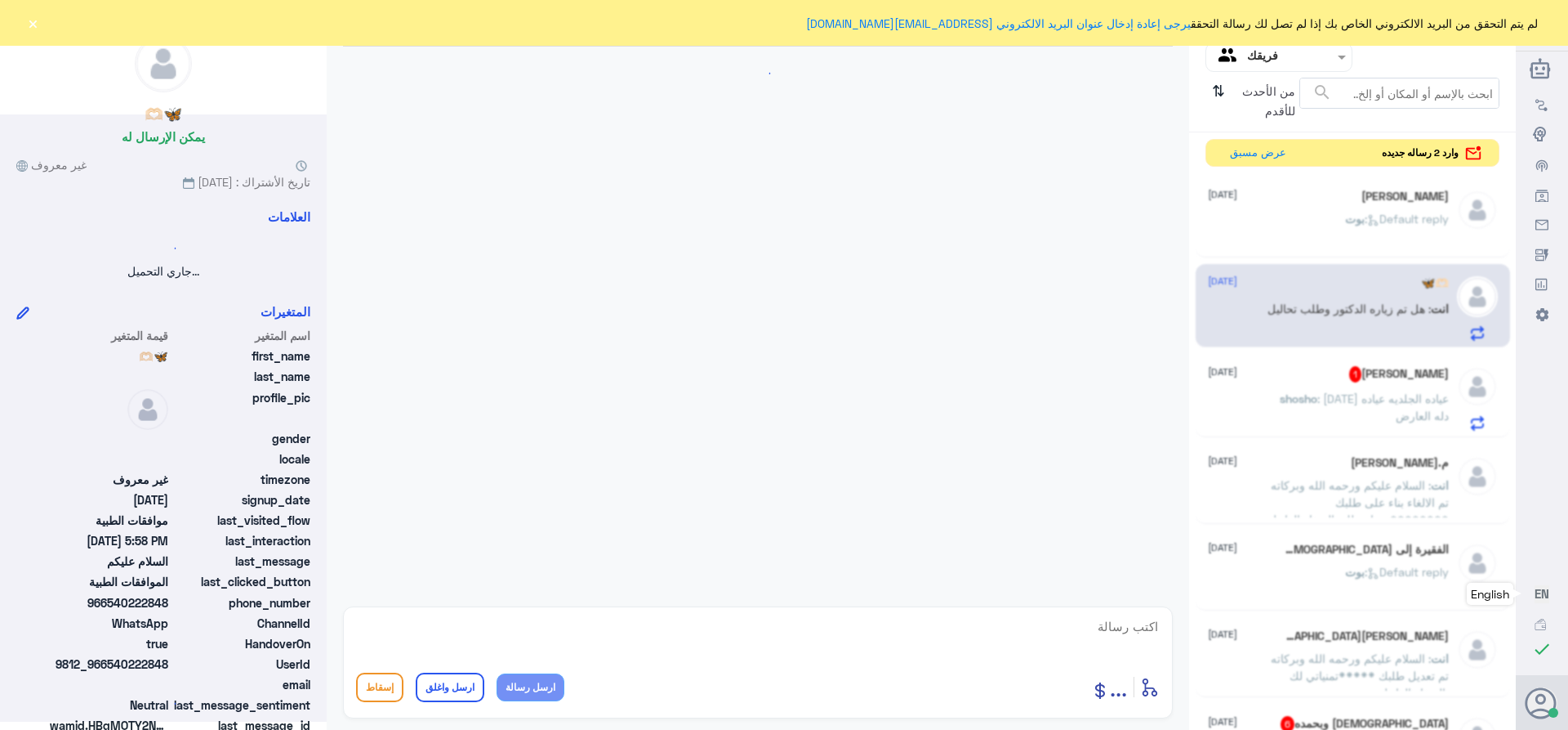
scroll to position [456, 0]
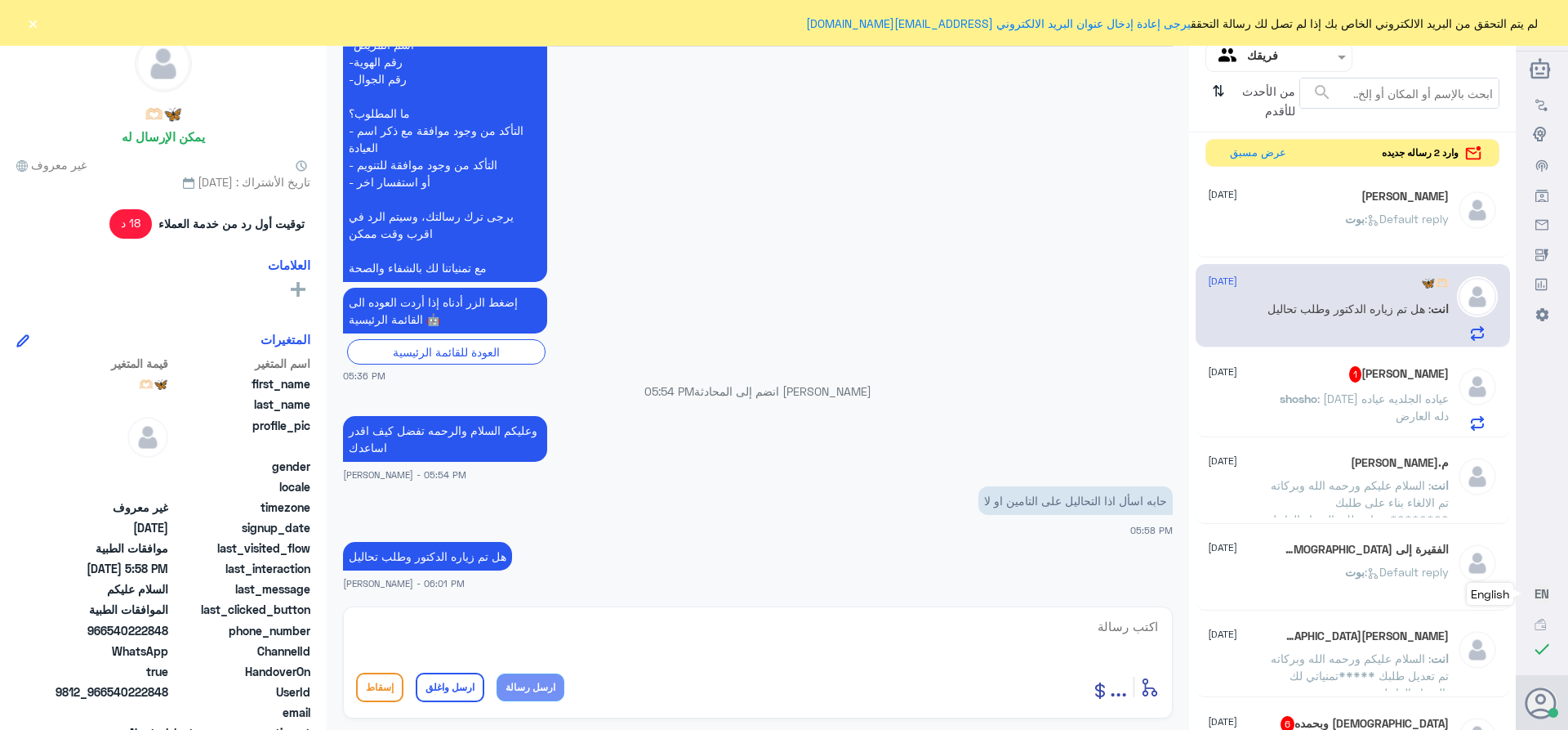
click at [1358, 383] on div "[PERSON_NAME] 1 [DATE] shosho : [DATE] عياده الجلديه عياده دله العارض" at bounding box center [1328, 398] width 241 height 64
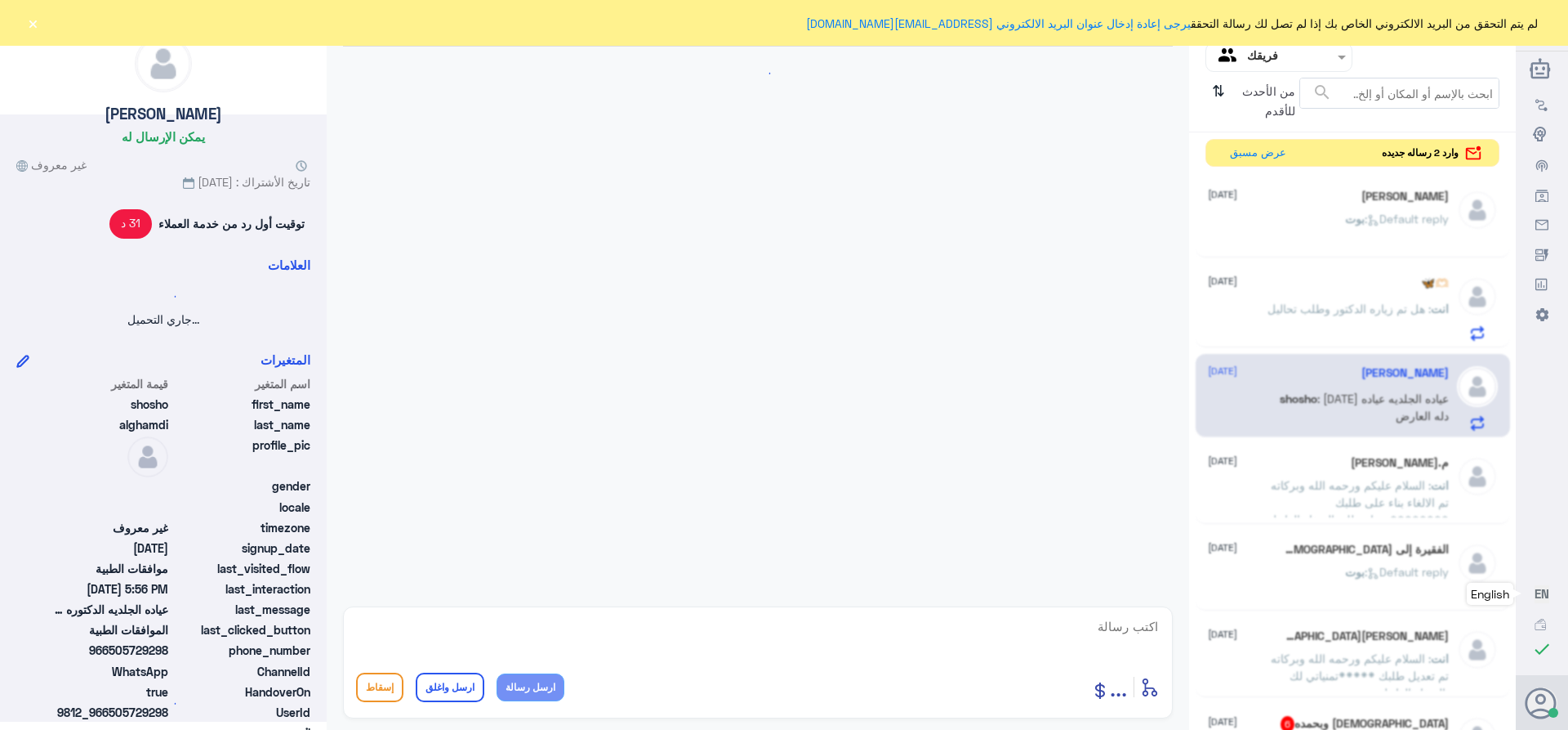
scroll to position [675, 0]
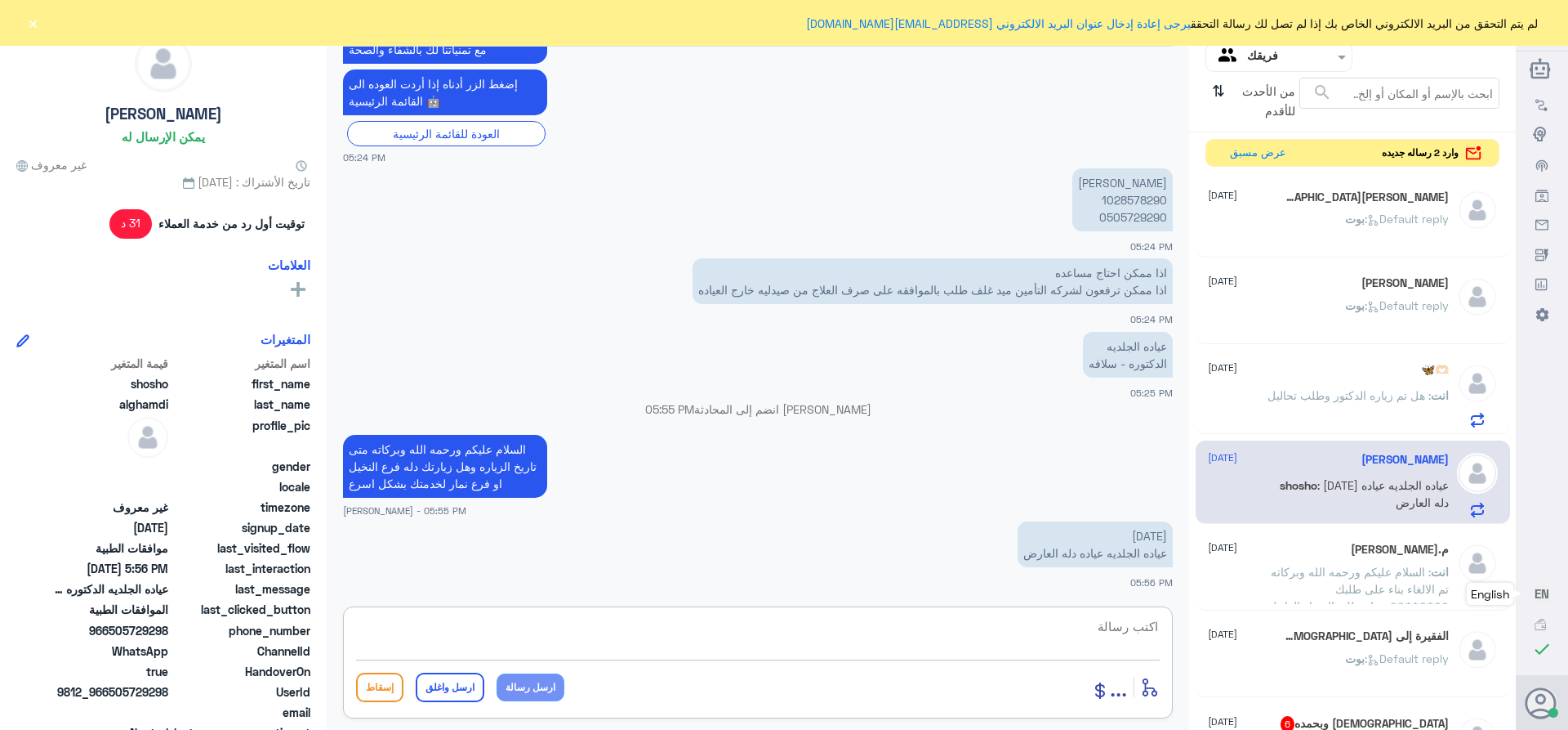
click at [1140, 628] on textarea at bounding box center [757, 635] width 803 height 40
paste textarea "تمنياتي لك بالشفاء العاجل"
type textarea "التواصل مع نفس الفرع للافاده *******تمنياتي لك بالشفاء العاجل"
click at [461, 681] on button "ارسل واغلق" at bounding box center [450, 687] width 69 height 30
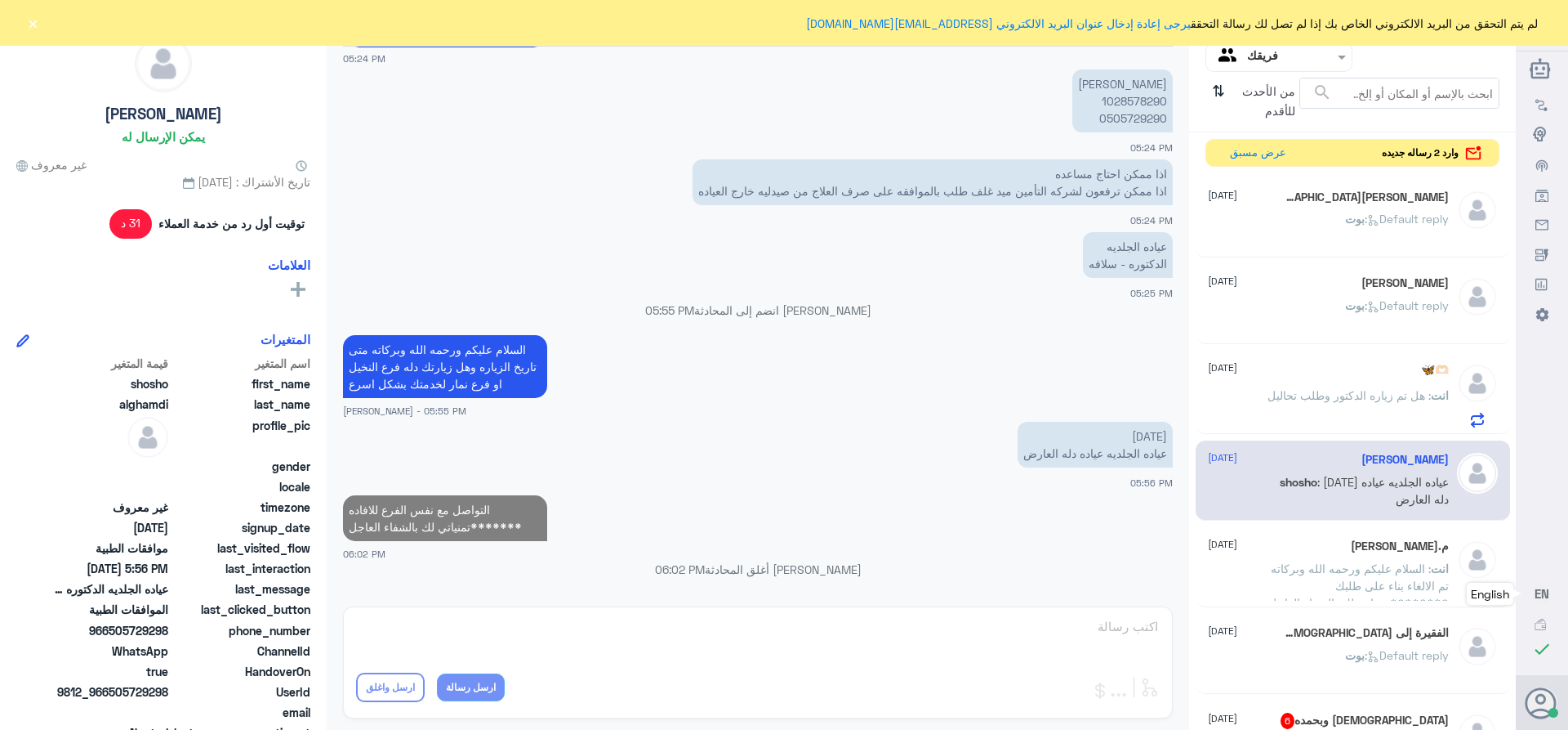
click at [1345, 210] on p "[PERSON_NAME] : Default reply" at bounding box center [1397, 231] width 103 height 41
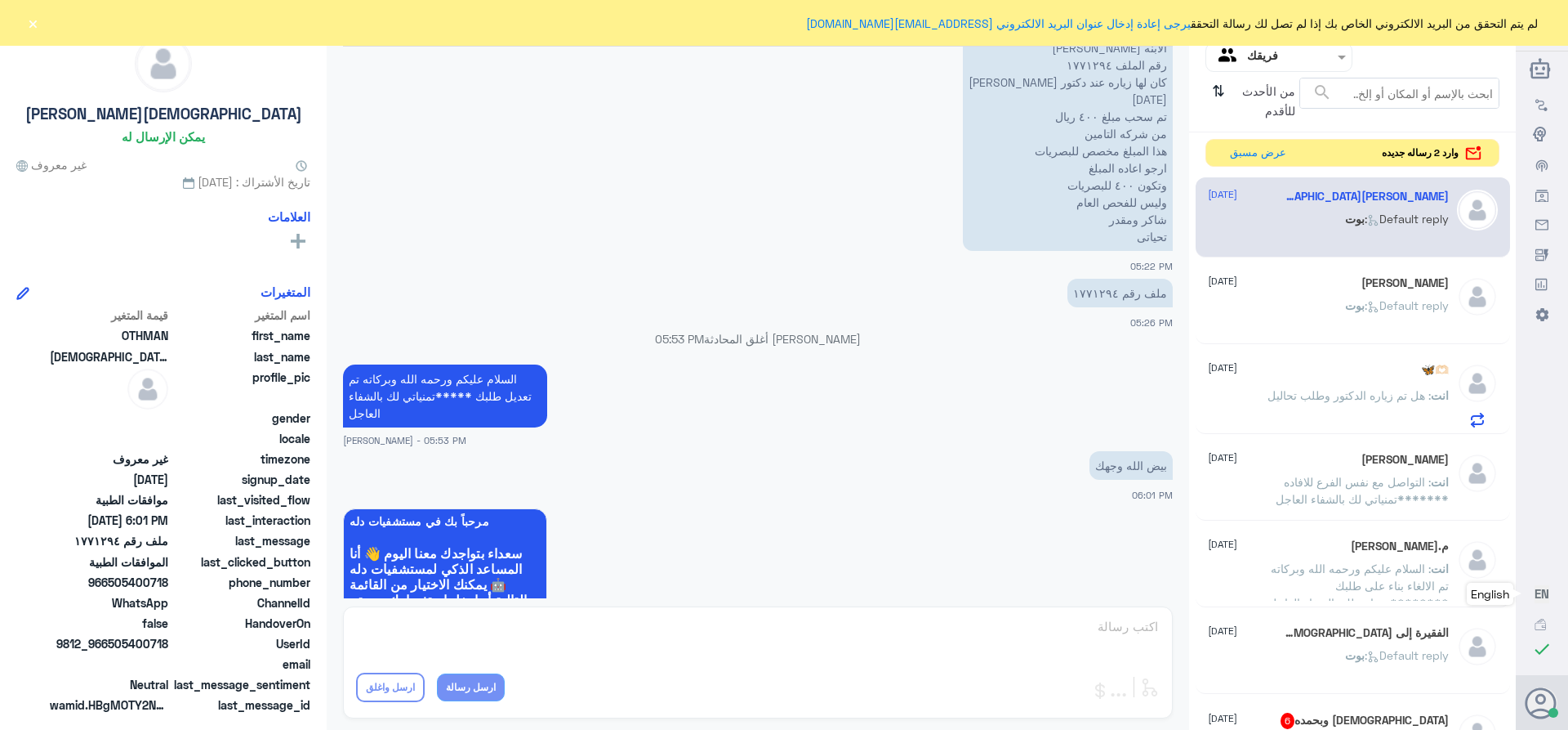
scroll to position [1262, 0]
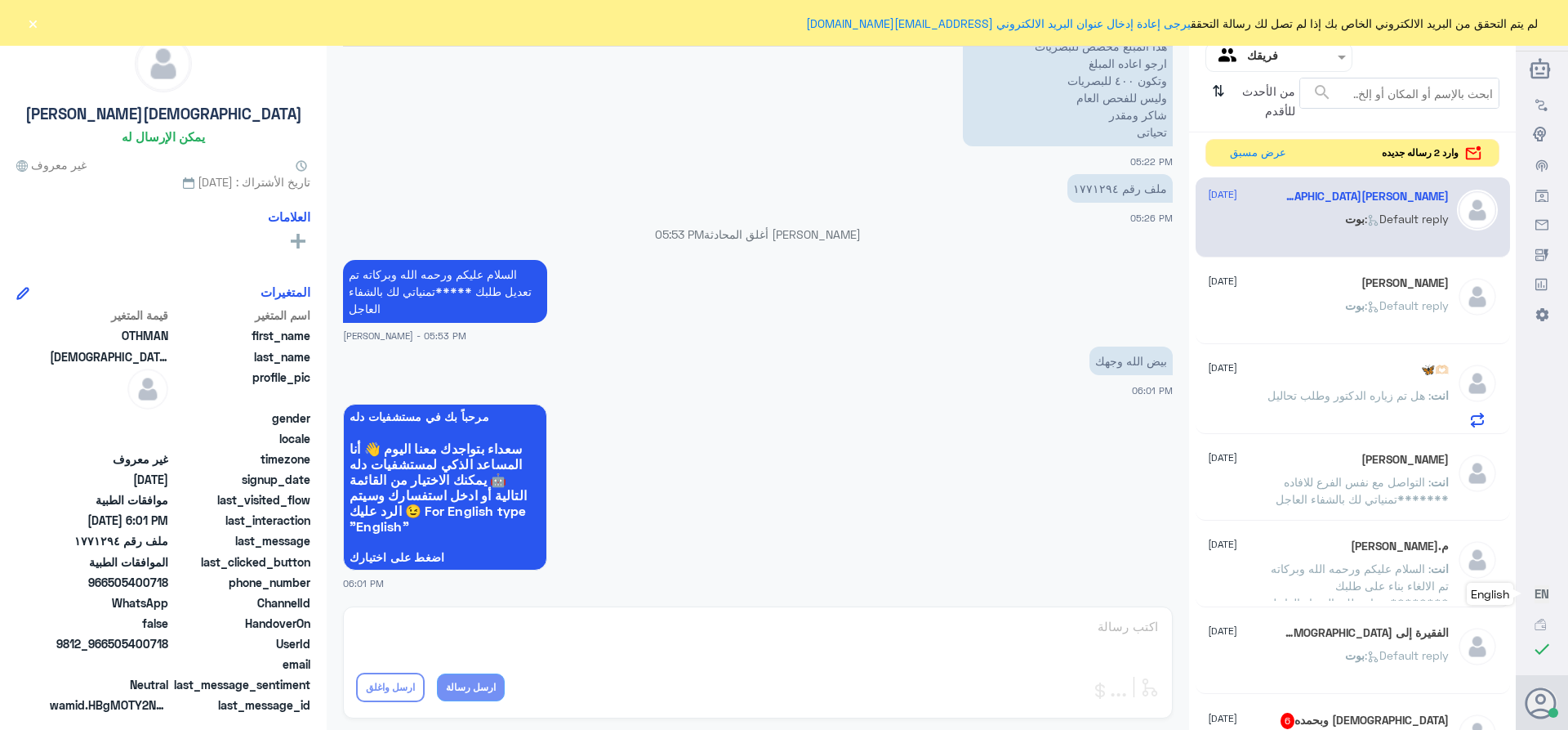
click at [1095, 627] on div "رسالة غير معينة لأحد تحويل المحادثة [DATE] عندي استفسار الاخوه الأعزاء الابنه […" at bounding box center [758, 367] width 862 height 735
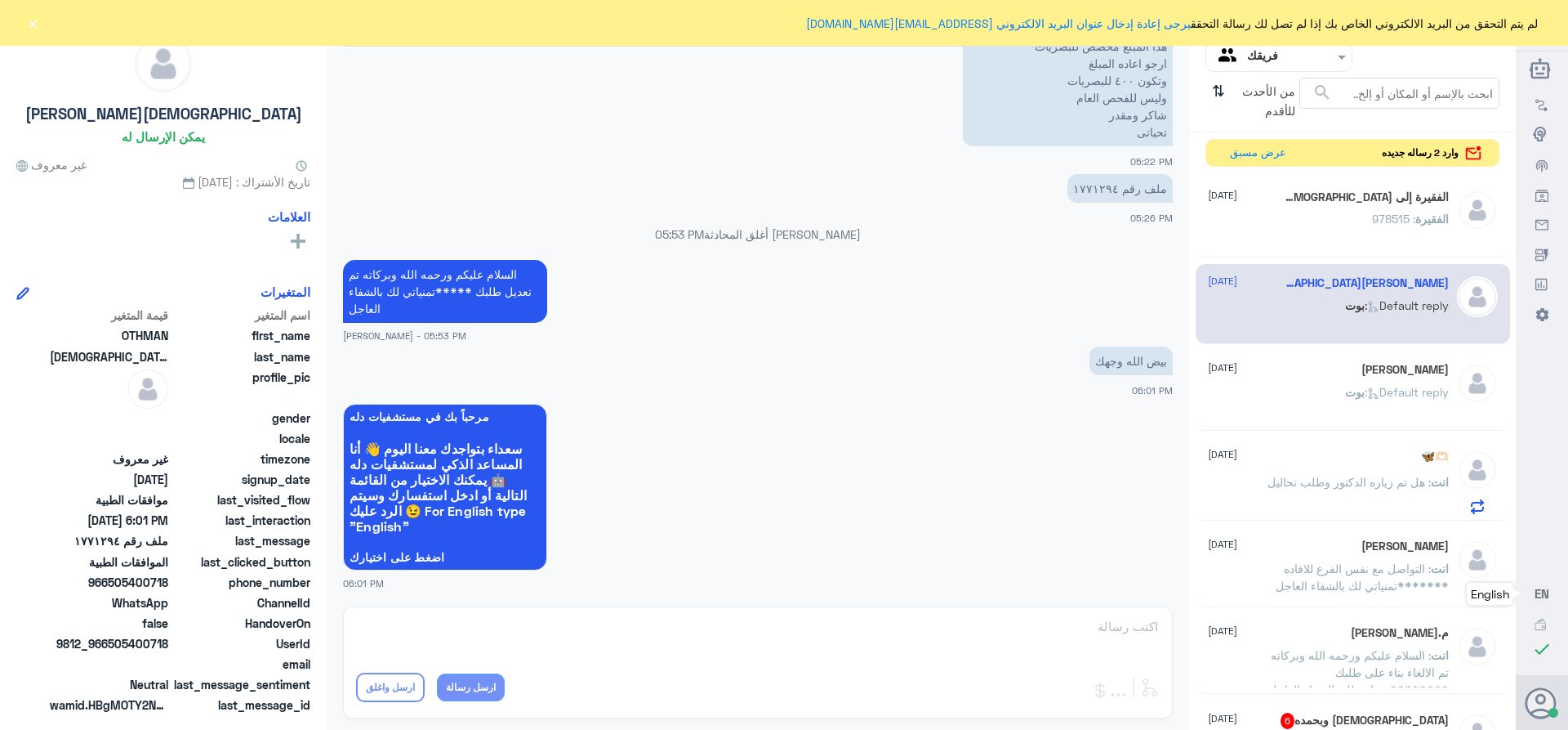
click at [1369, 191] on h5 "الفقيرة إلى [DEMOGRAPHIC_DATA] 6" at bounding box center [1363, 197] width 169 height 16
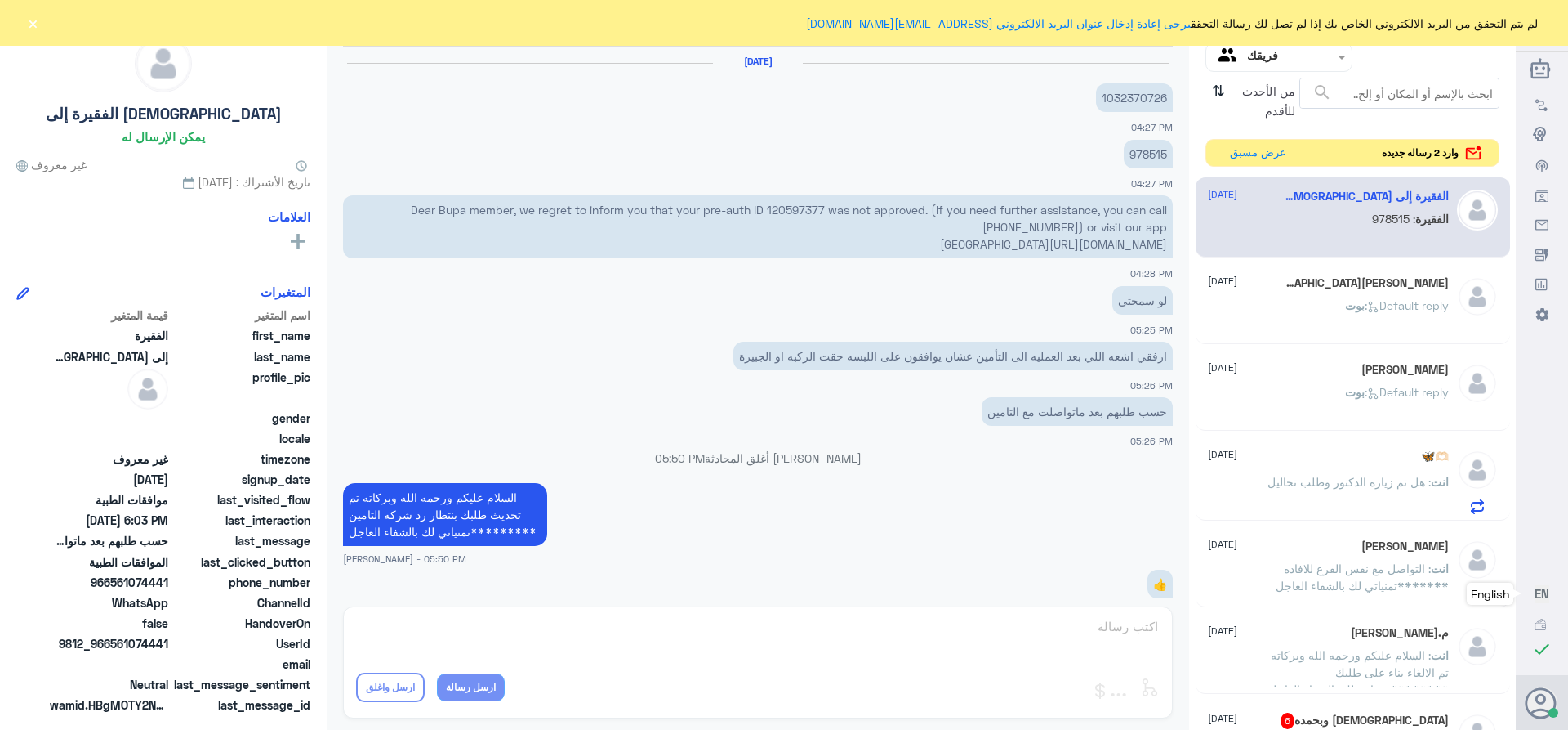
scroll to position [1207, 0]
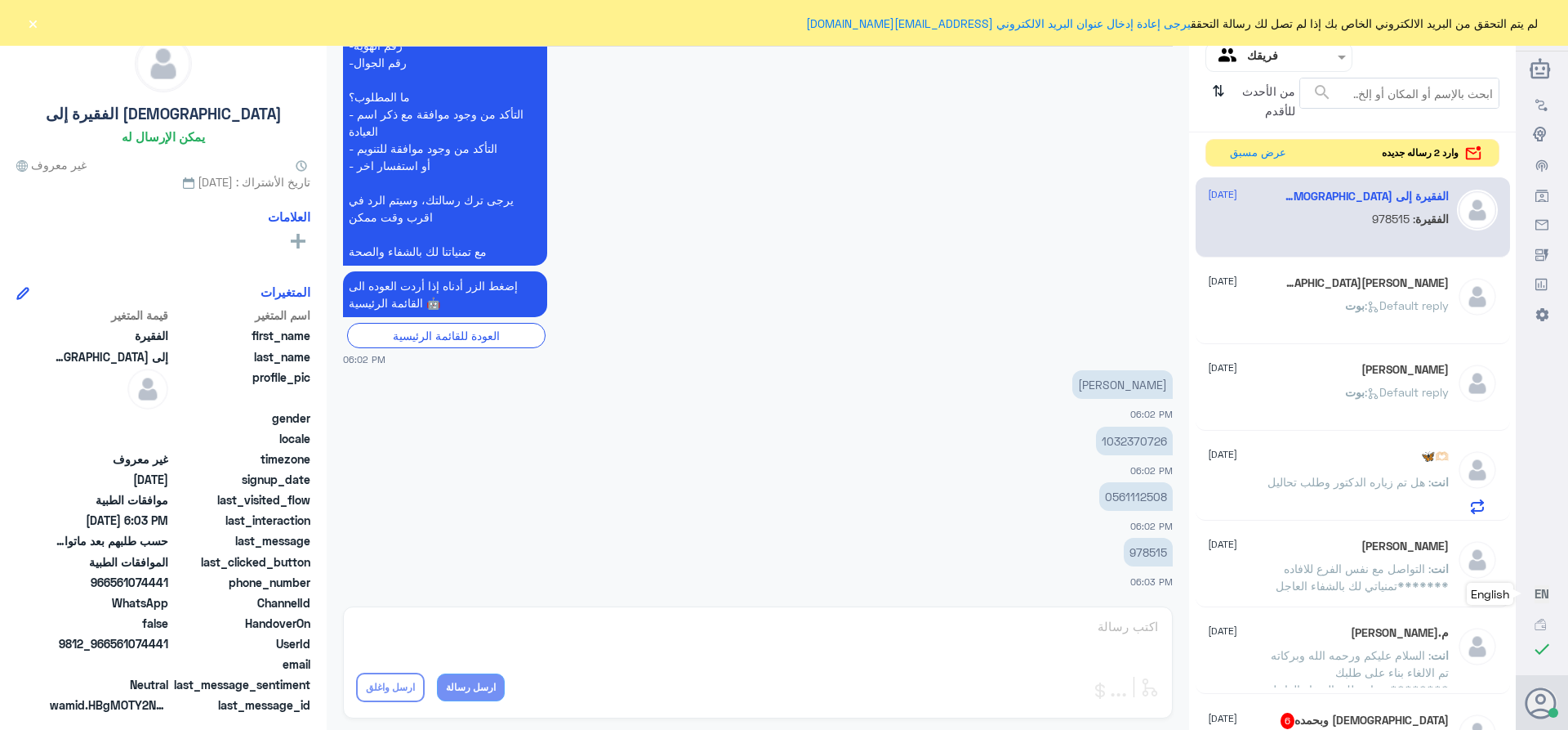
click at [1126, 442] on p "1032370726" at bounding box center [1134, 441] width 76 height 29
click at [1143, 550] on p "978515" at bounding box center [1147, 552] width 49 height 29
copy p "978515"
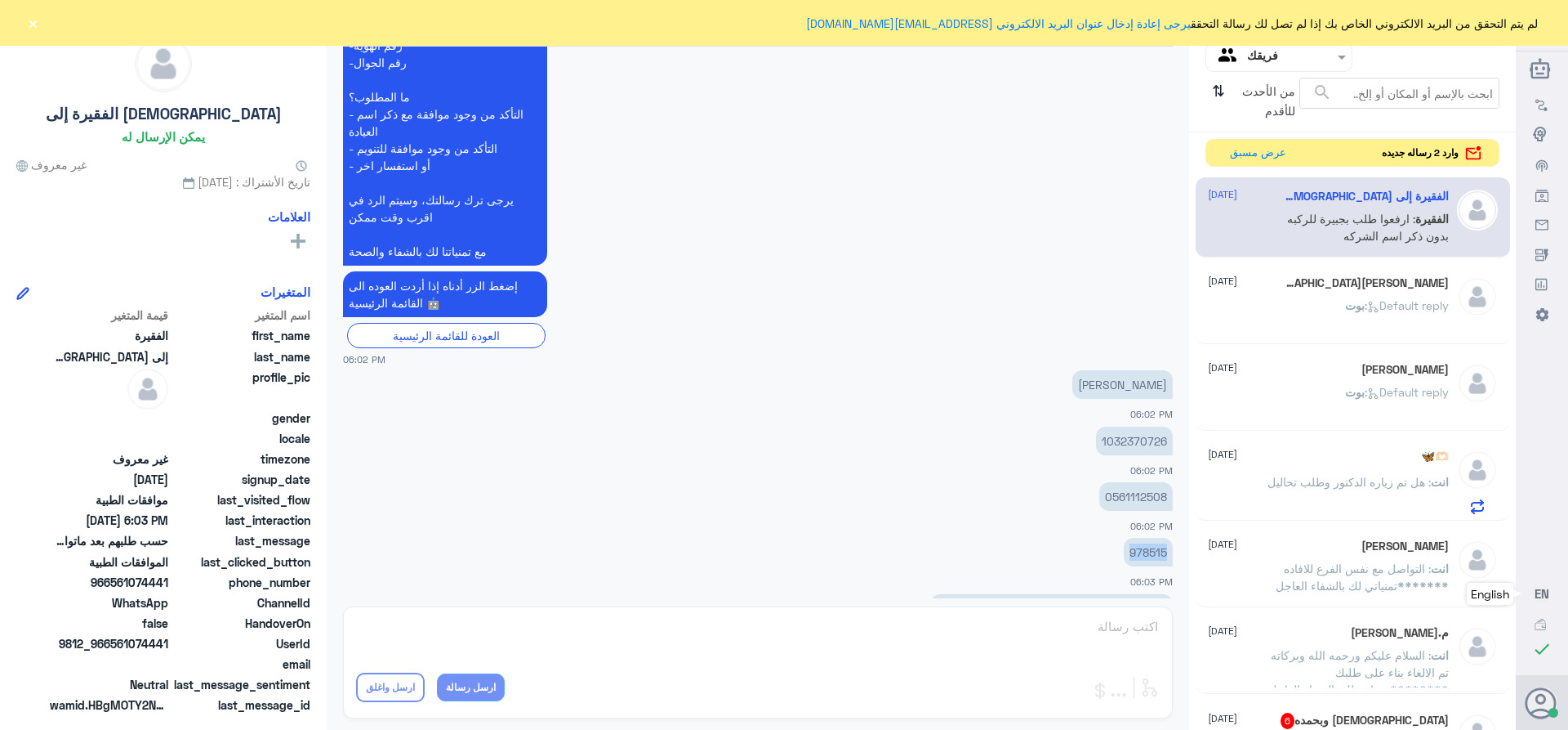
scroll to position [1263, 0]
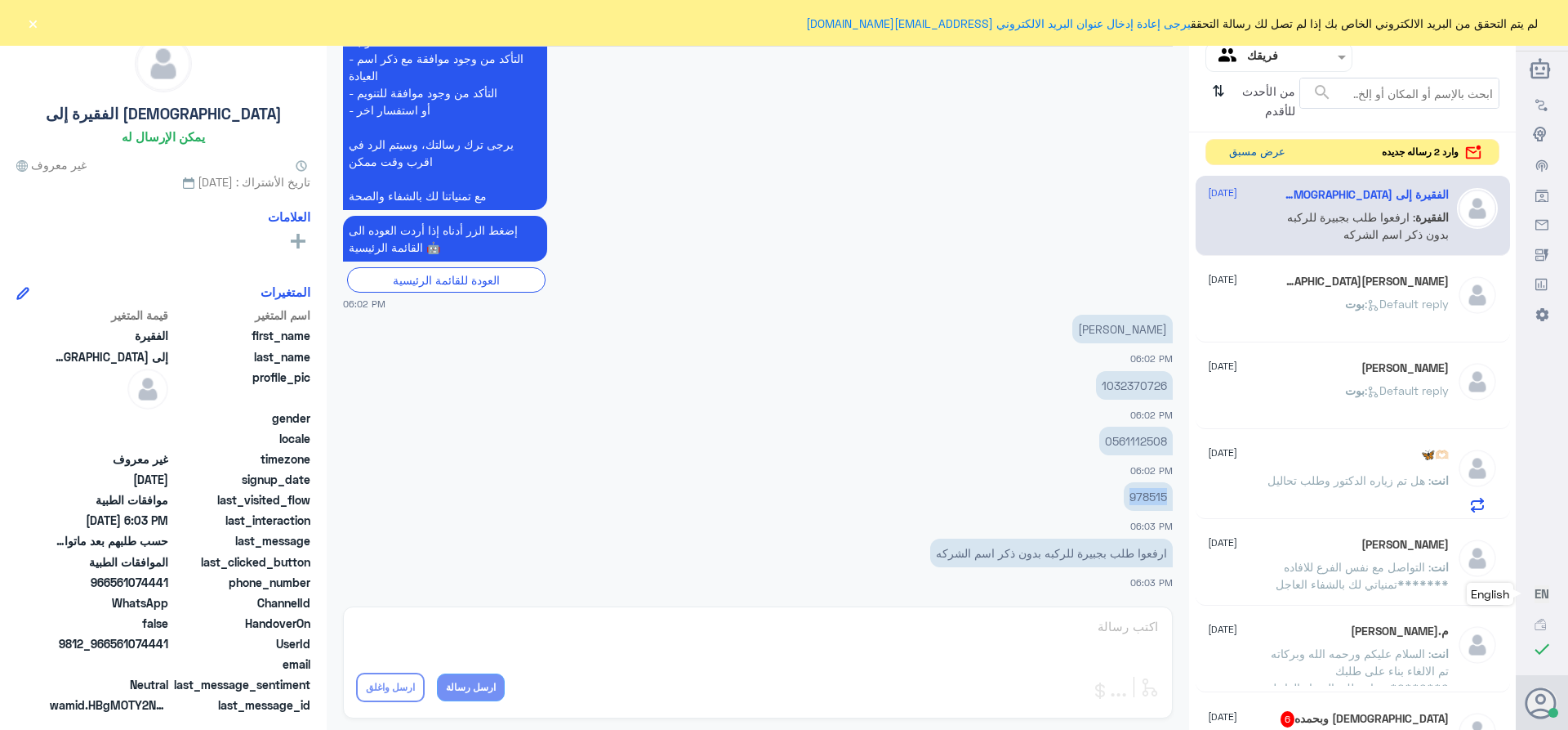
click at [1235, 157] on button "عرض مسبق" at bounding box center [1257, 152] width 69 height 25
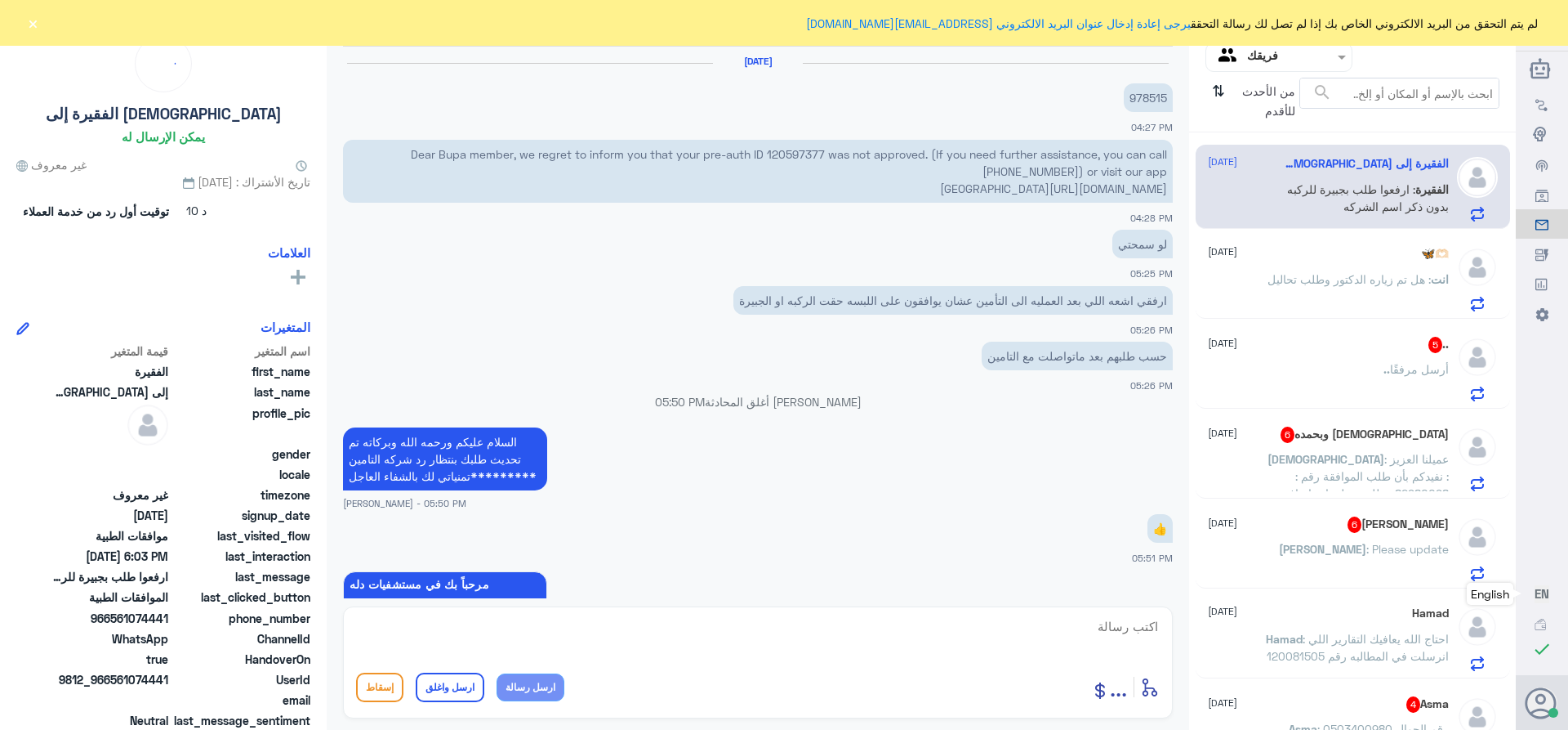
scroll to position [1207, 0]
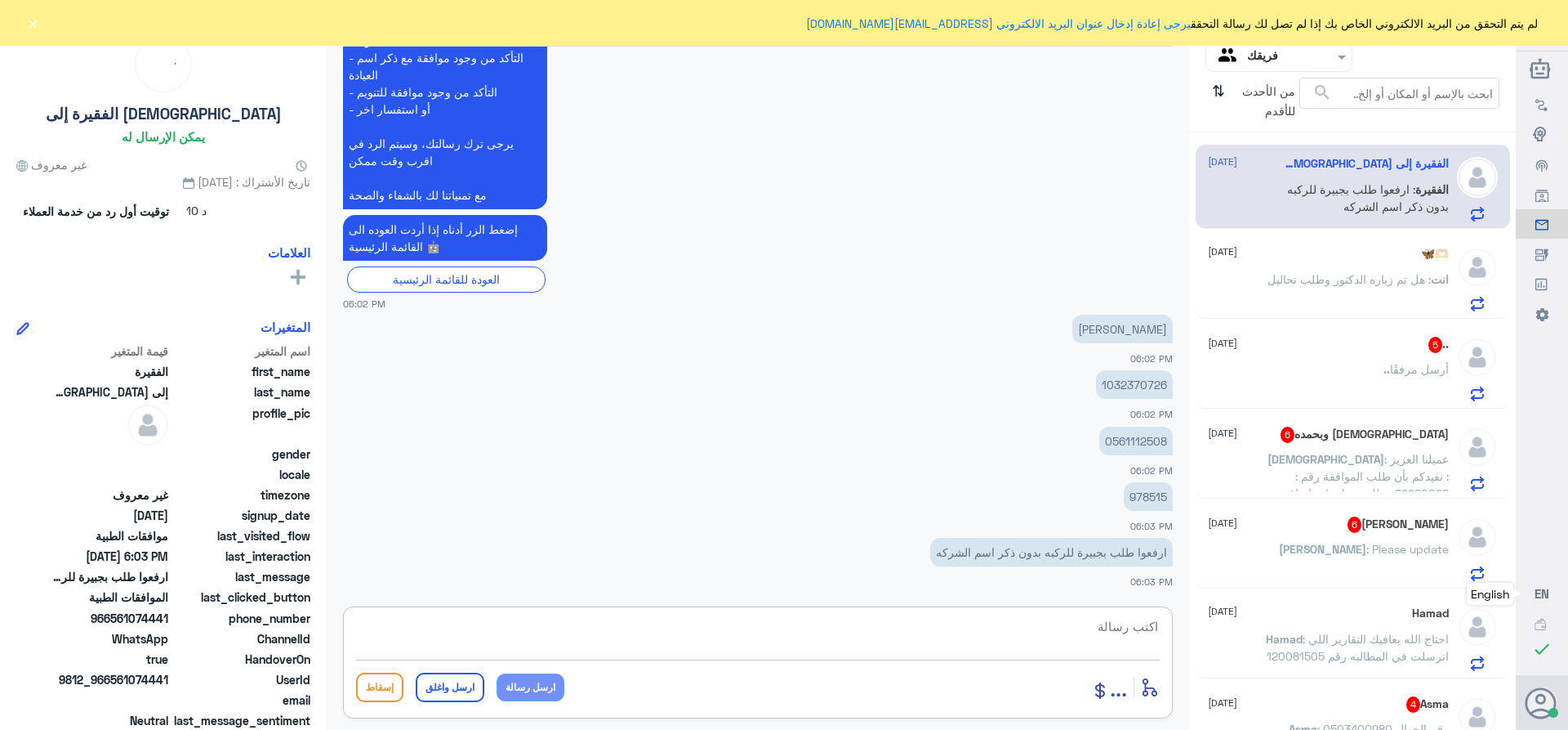
click at [1140, 629] on textarea at bounding box center [757, 635] width 803 height 40
drag, startPoint x: 830, startPoint y: 630, endPoint x: 574, endPoint y: 601, distance: 257.6
click at [574, 601] on div "[PERSON_NAME] تحويل المحادثة [DATE] 978515 04:27 PM Dear Bupa member, we regret…" at bounding box center [758, 367] width 862 height 735
paste textarea "تمنياتي لك بالشفاء العاجل"
click at [864, 630] on textarea "تم الارسال وتم الرفض من قبل شركه التامين لعدم التغطيه تمنياتي لك بالشفاء العاجل" at bounding box center [757, 635] width 803 height 40
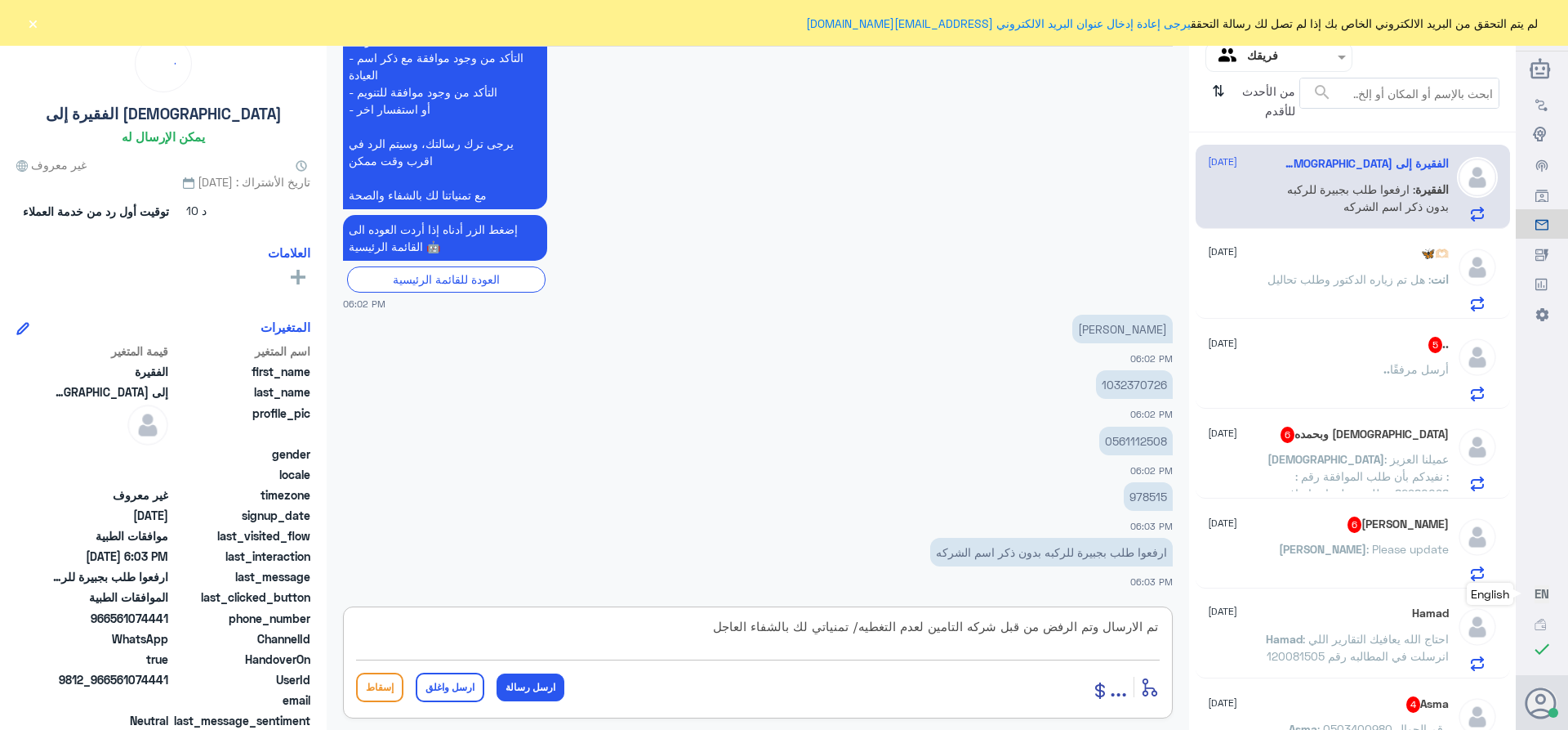
type textarea "تم الارسال وتم الرفض من قبل شركه التامين لعدم التغطيه/ تمنياتي لك بالشفاء العاجل"
click at [453, 682] on button "ارسل واغلق" at bounding box center [450, 687] width 69 height 30
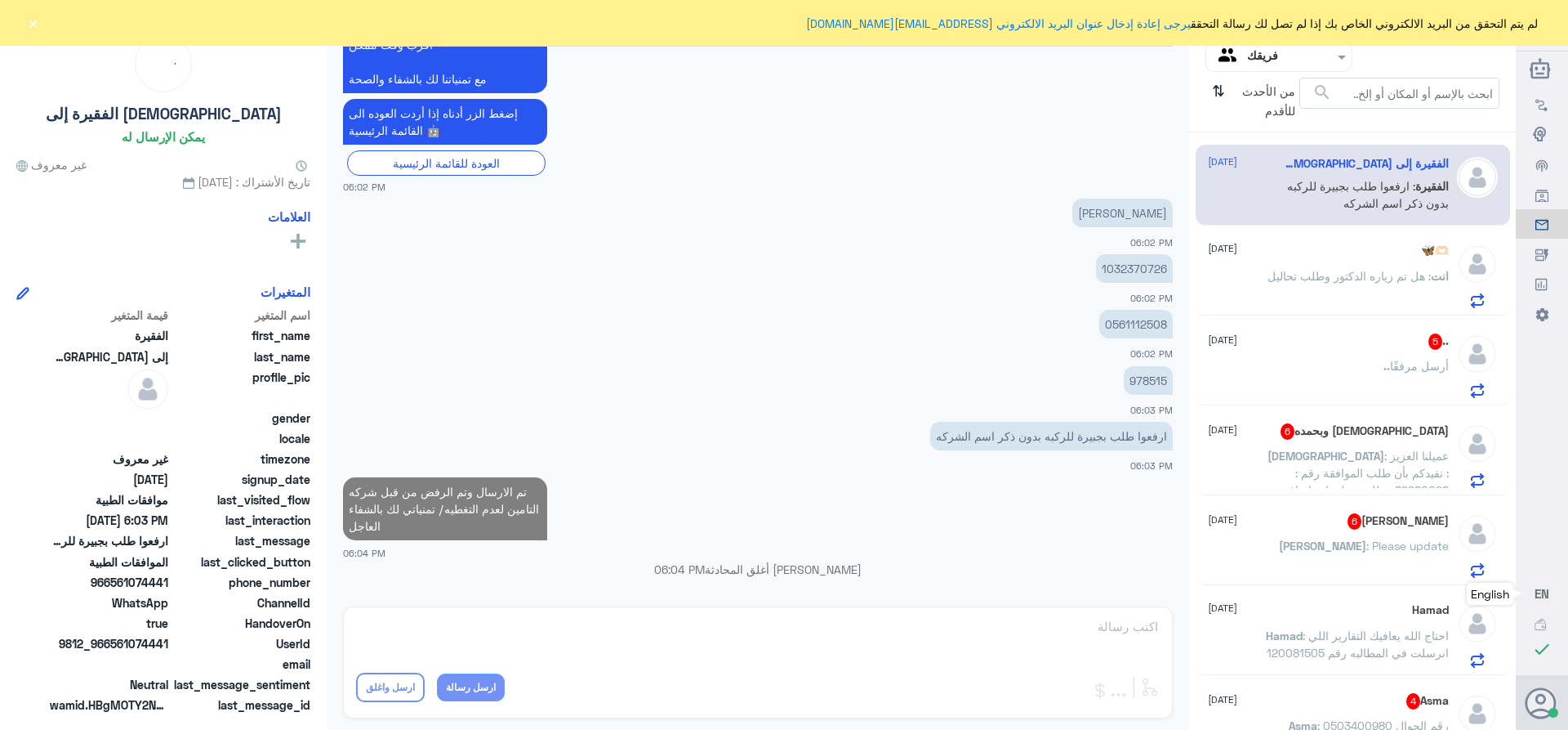
click at [1378, 283] on span ": هل تم زياره الدكتور وطلب تحاليل" at bounding box center [1349, 276] width 163 height 14
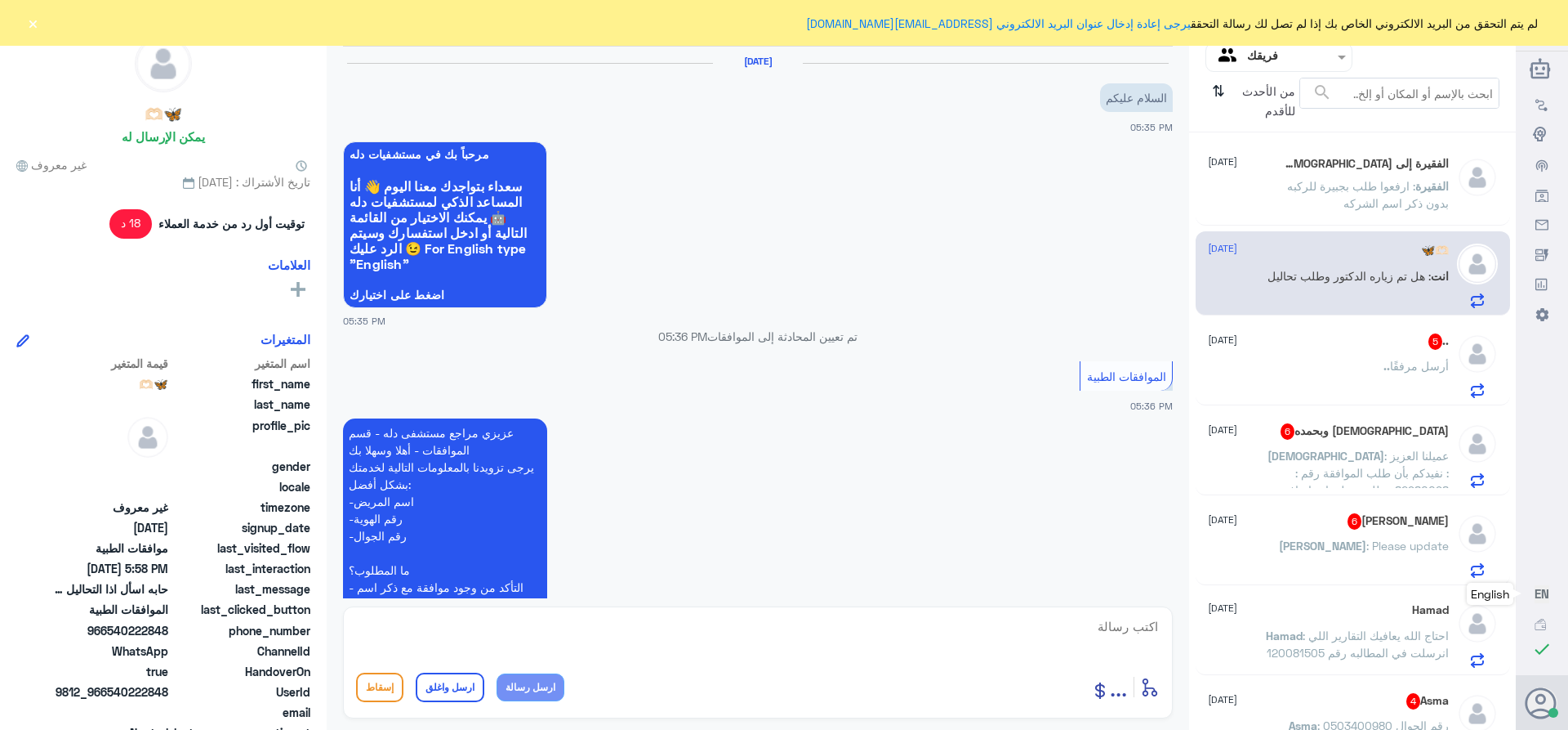
scroll to position [456, 0]
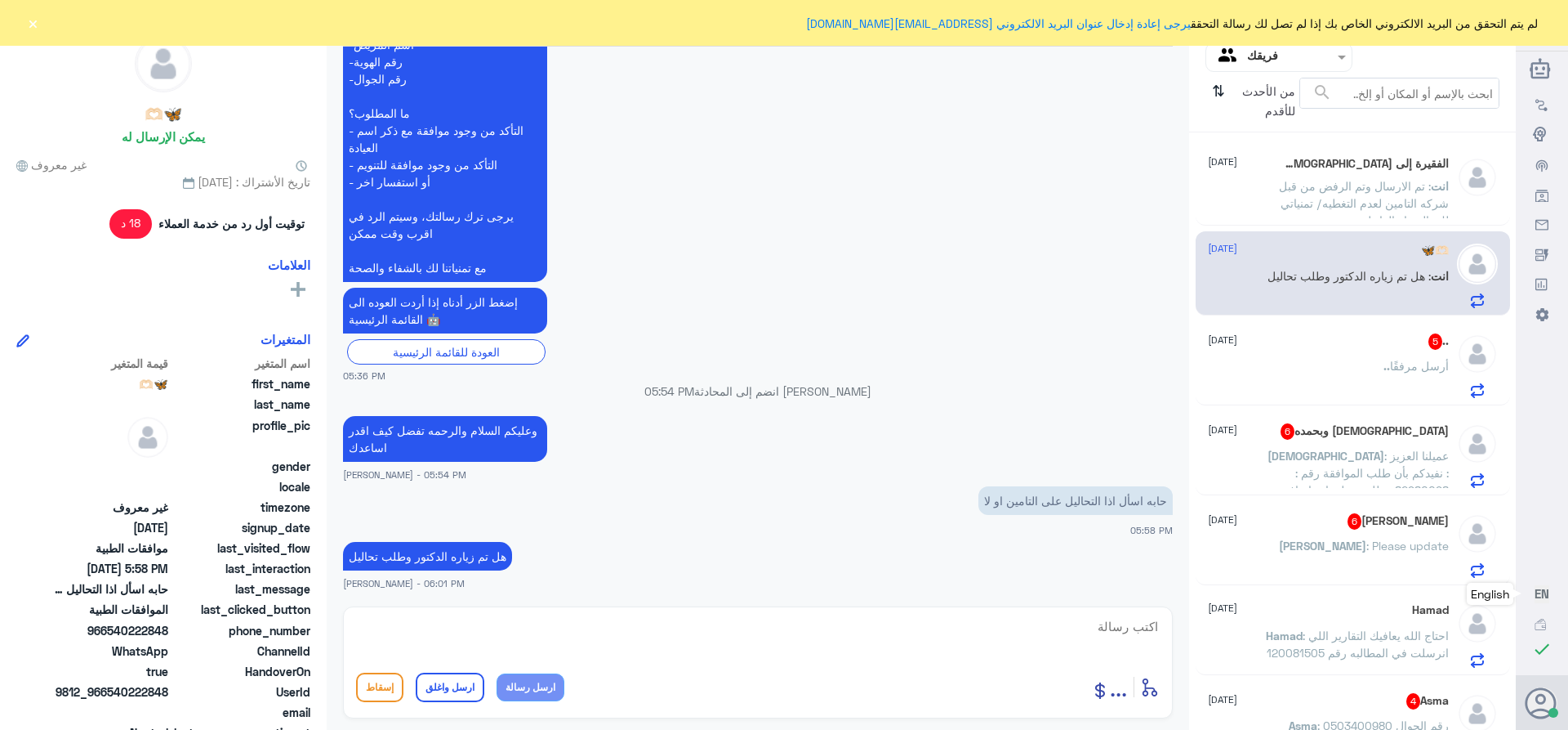
click at [1375, 353] on div ".. 5 [DATE] .. أرسل مرفقًا" at bounding box center [1328, 365] width 241 height 64
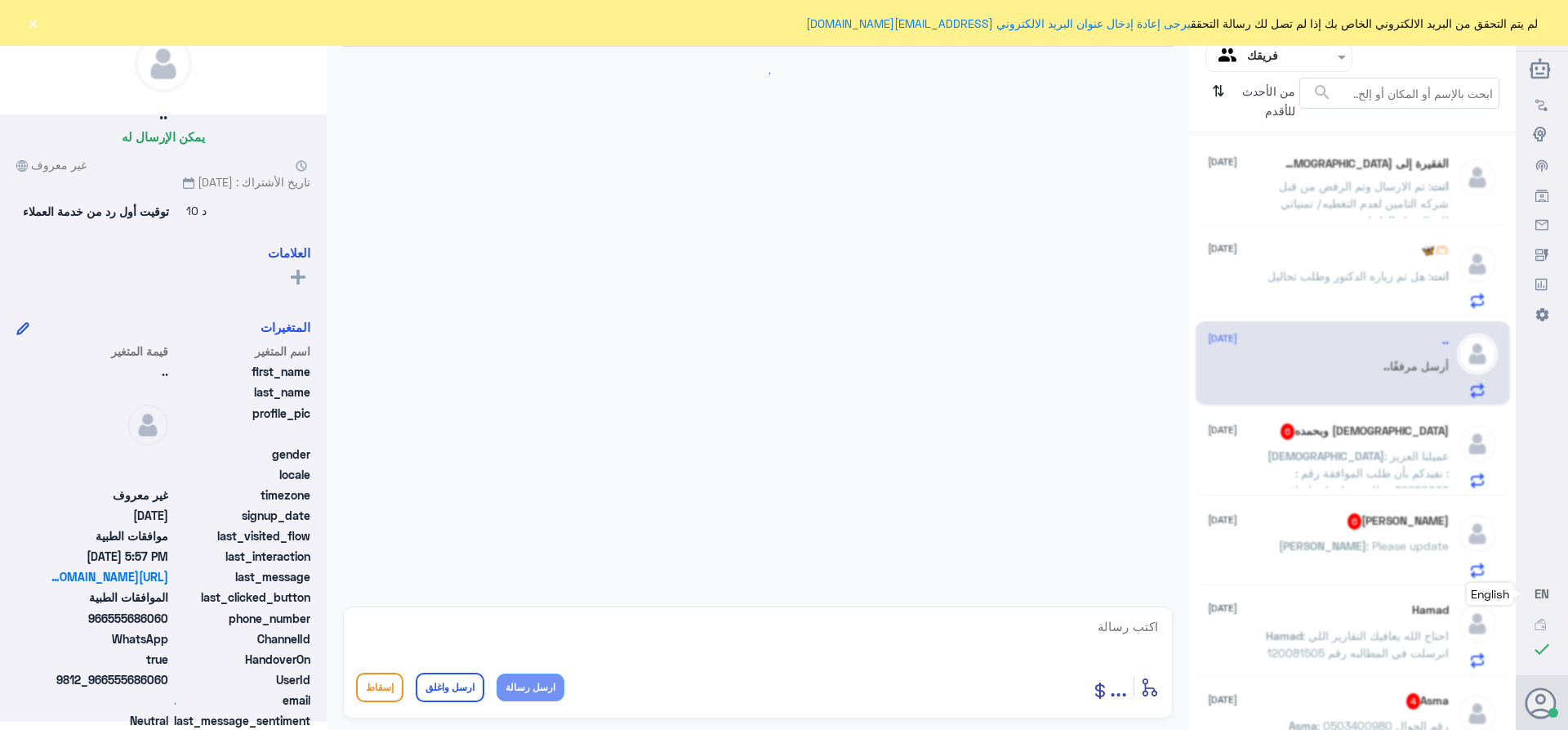
scroll to position [507, 0]
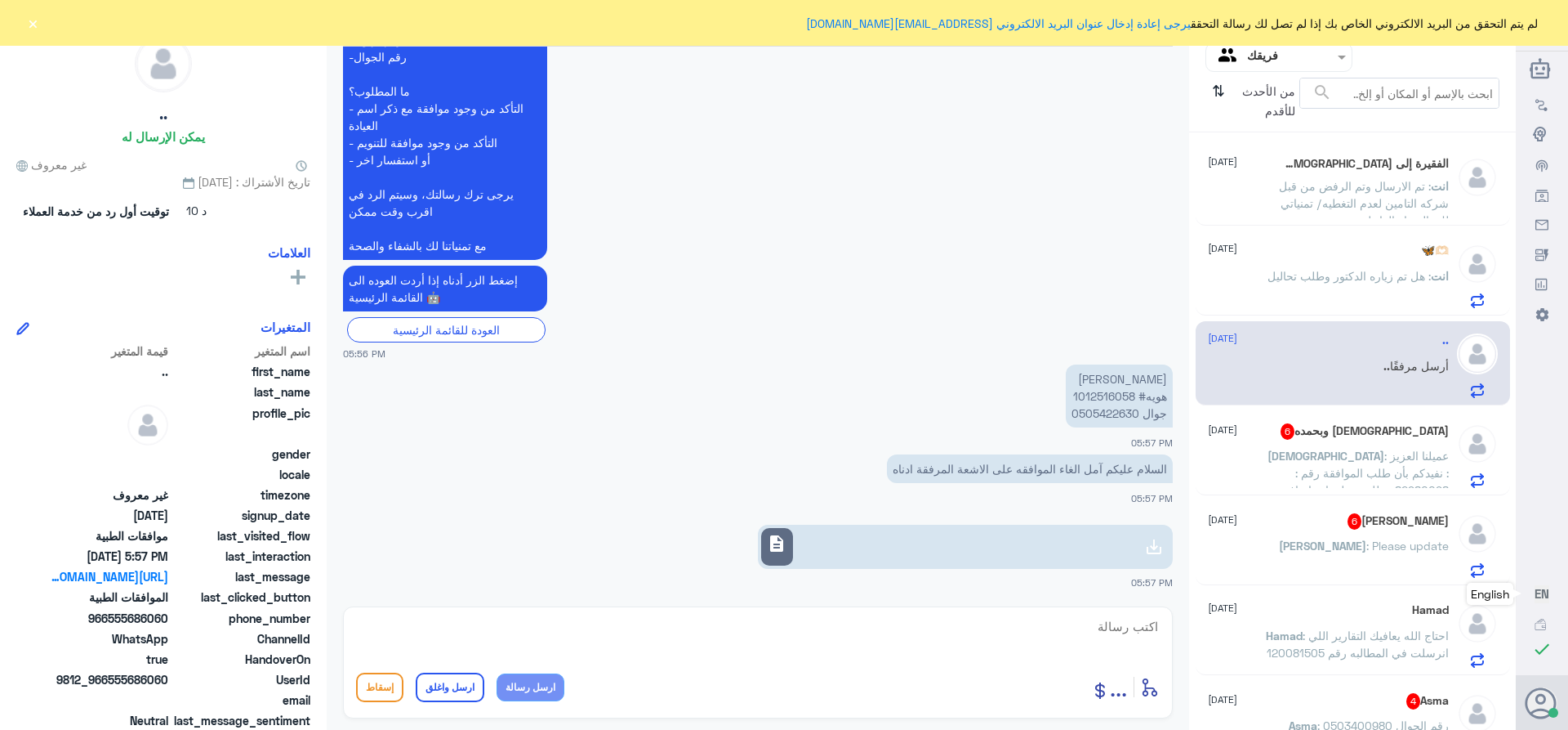
click at [1101, 397] on p "[PERSON_NAME] هويه# 1012516058 جوال 0505422630" at bounding box center [1120, 396] width 107 height 63
copy p "1012516058"
click at [793, 547] on div "description" at bounding box center [776, 547] width 32 height 38
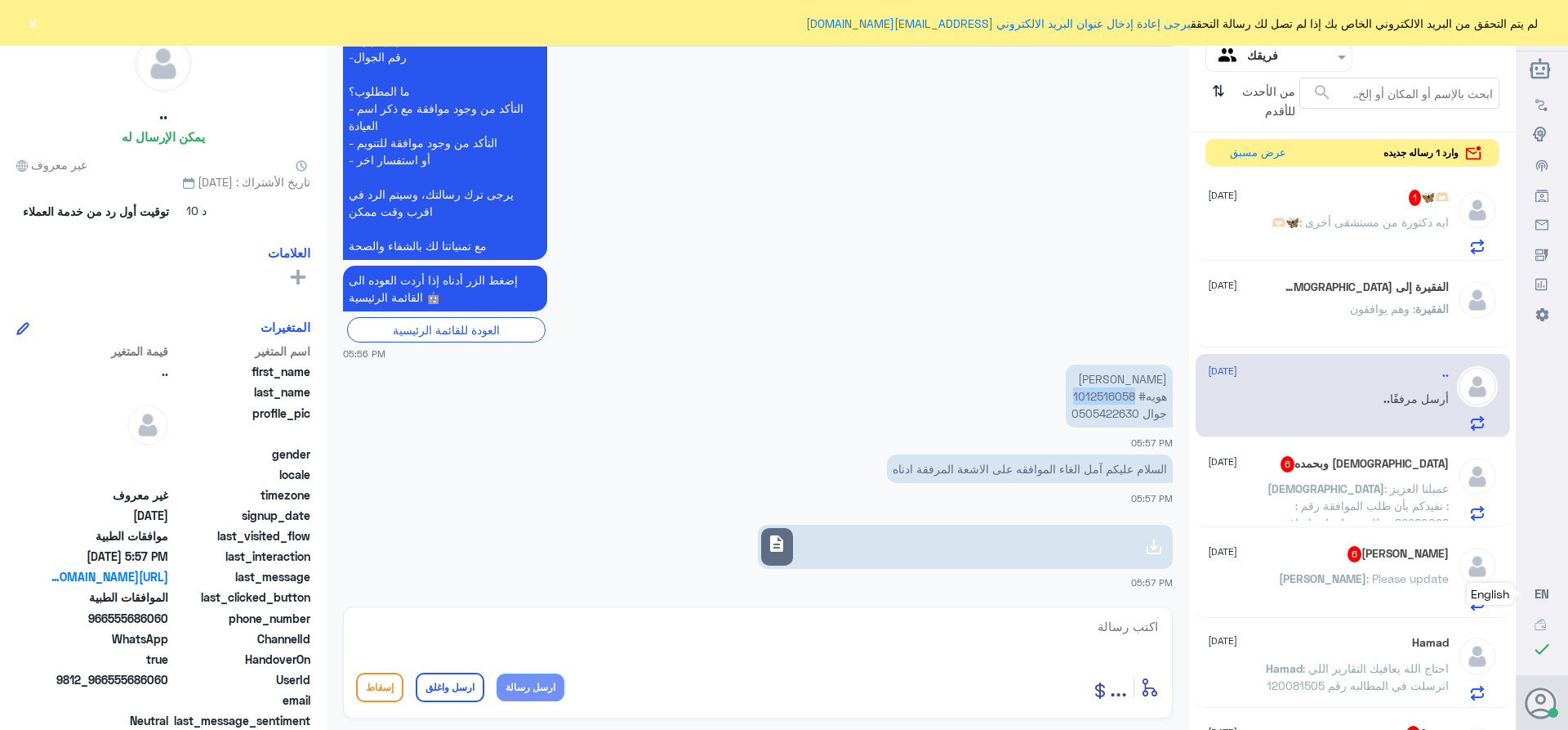
click at [1091, 396] on p "[PERSON_NAME] هويه# 1012516058 جوال 0505422630" at bounding box center [1120, 396] width 107 height 63
click at [1068, 632] on textarea at bounding box center [757, 635] width 803 height 40
paste textarea "تمنياتي لك بالشفاء العاجل"
type textarea "تم الالغاء بناء على طلبك ******تمنياتي لك بالشفاء العاجل"
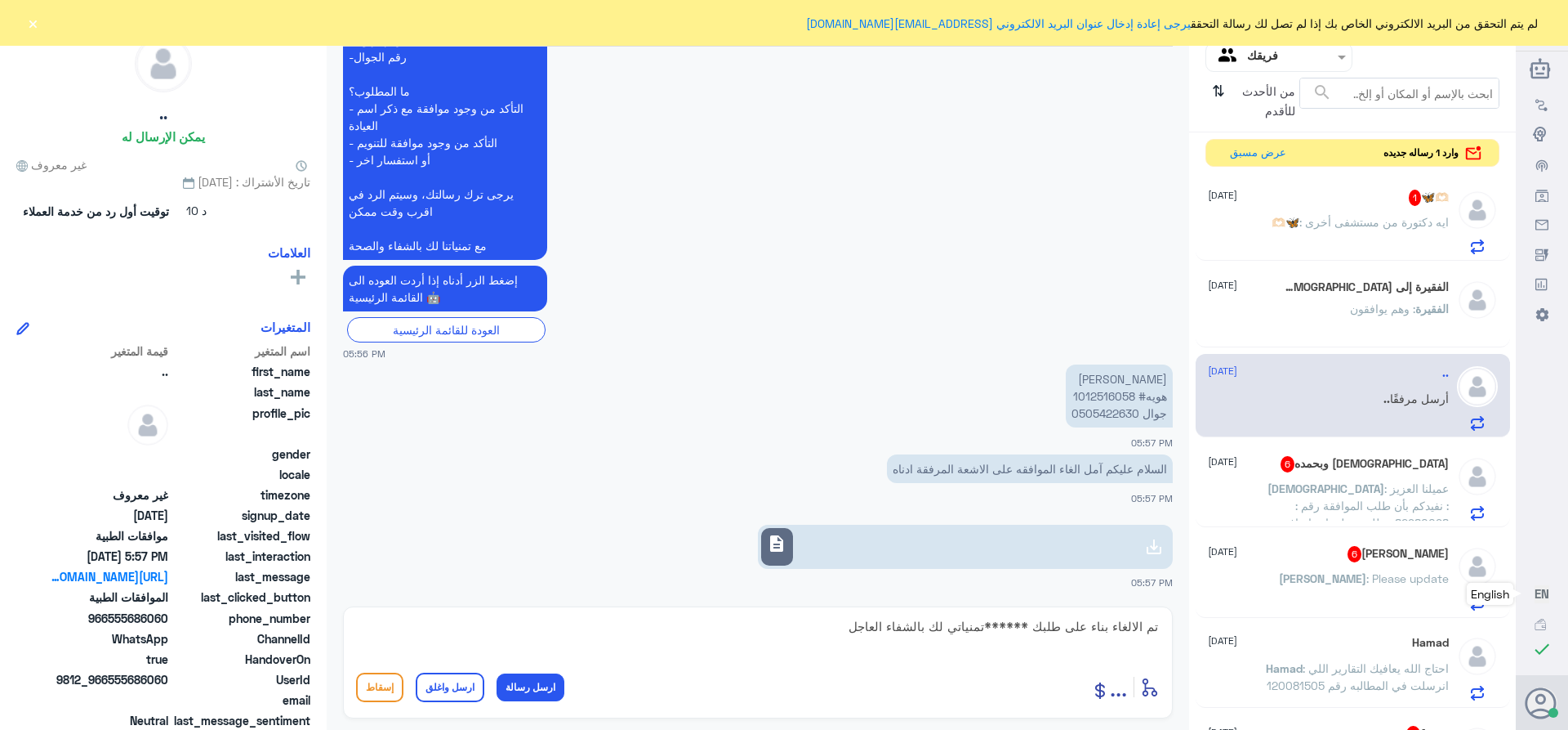
click at [463, 680] on button "ارسل واغلق" at bounding box center [450, 687] width 69 height 30
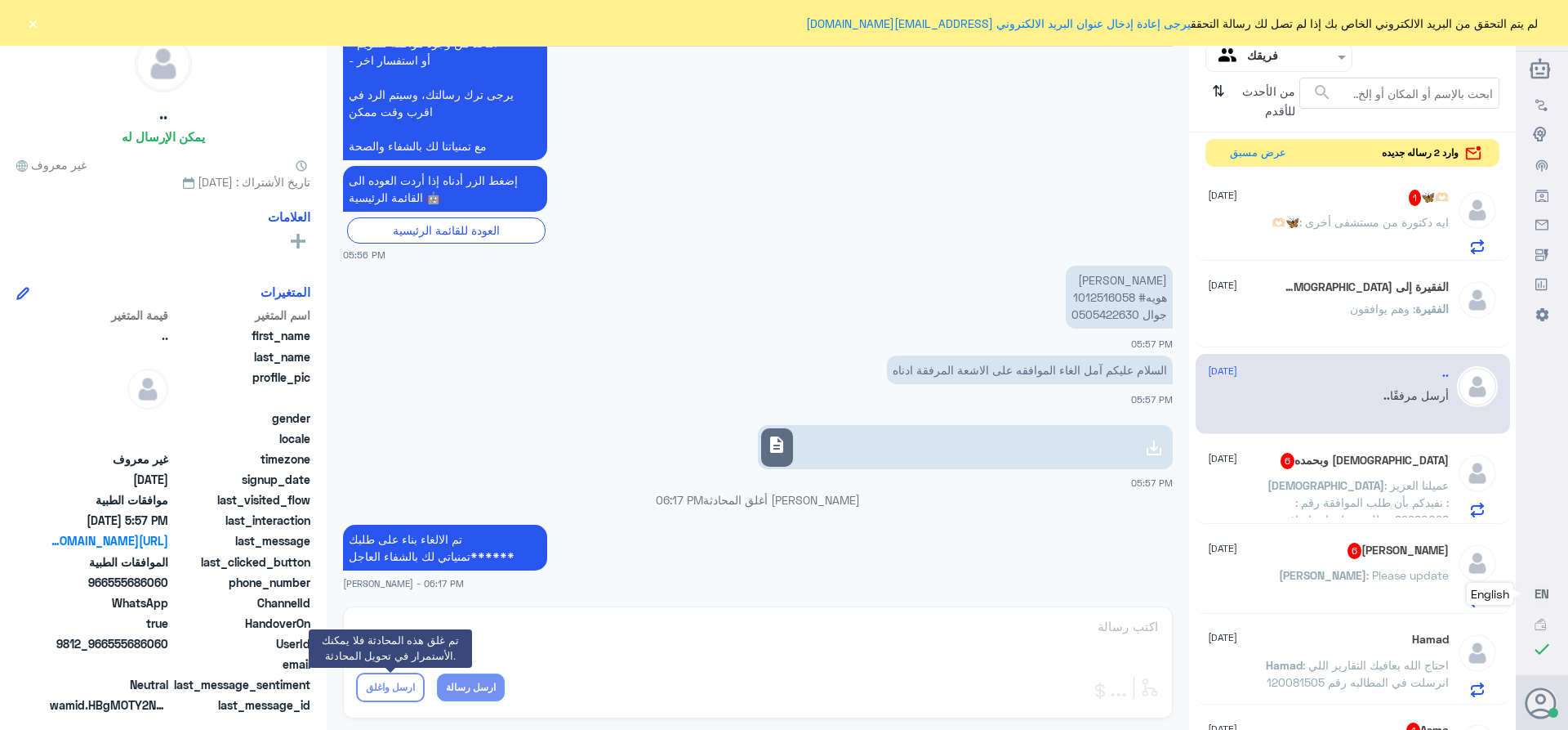
click at [1371, 282] on h5 "الفقيرة إلى [DEMOGRAPHIC_DATA] 7" at bounding box center [1363, 287] width 169 height 16
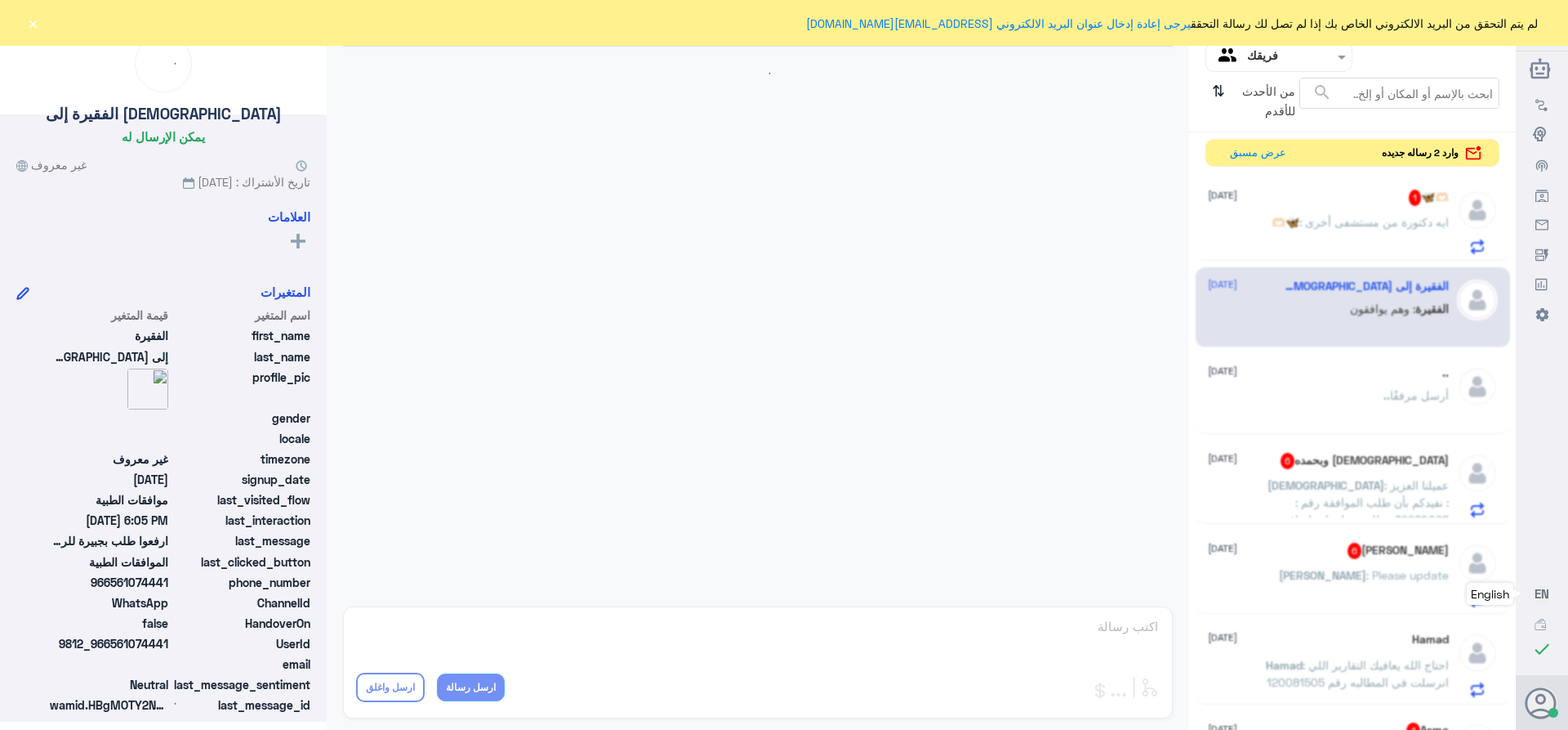
scroll to position [1309, 0]
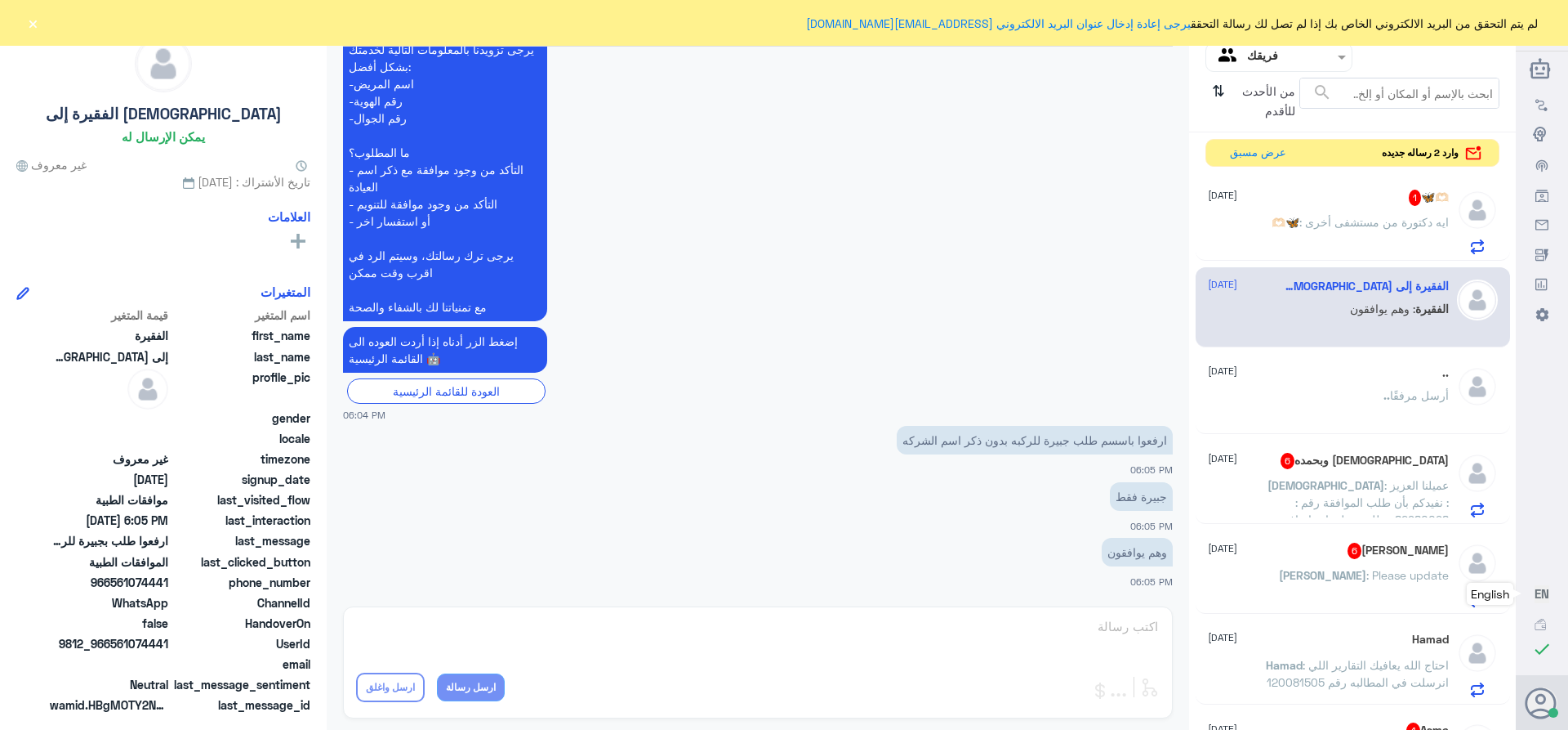
click at [1334, 223] on span ": ايه دكتورة من مستشفى أخرى" at bounding box center [1374, 222] width 149 height 14
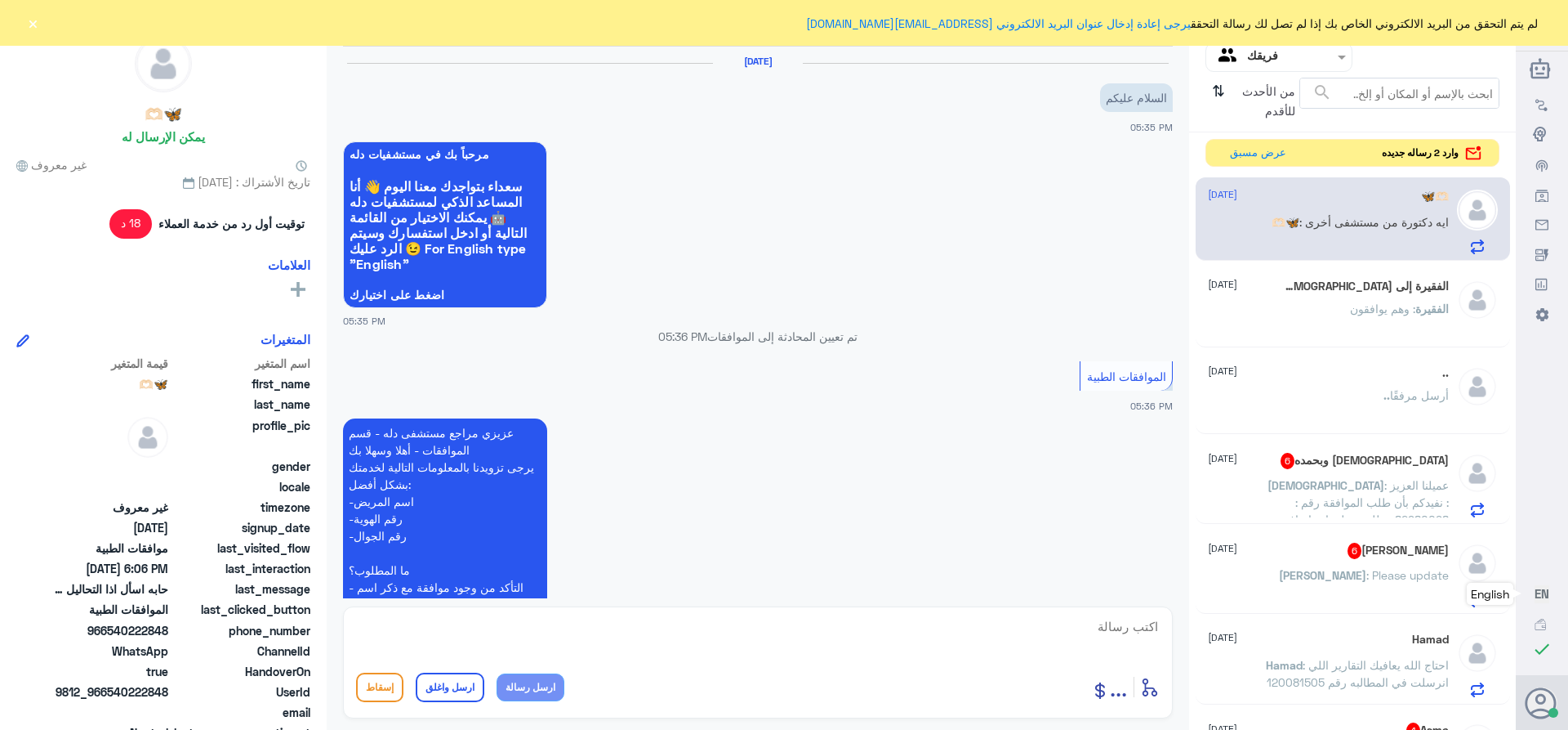
scroll to position [513, 0]
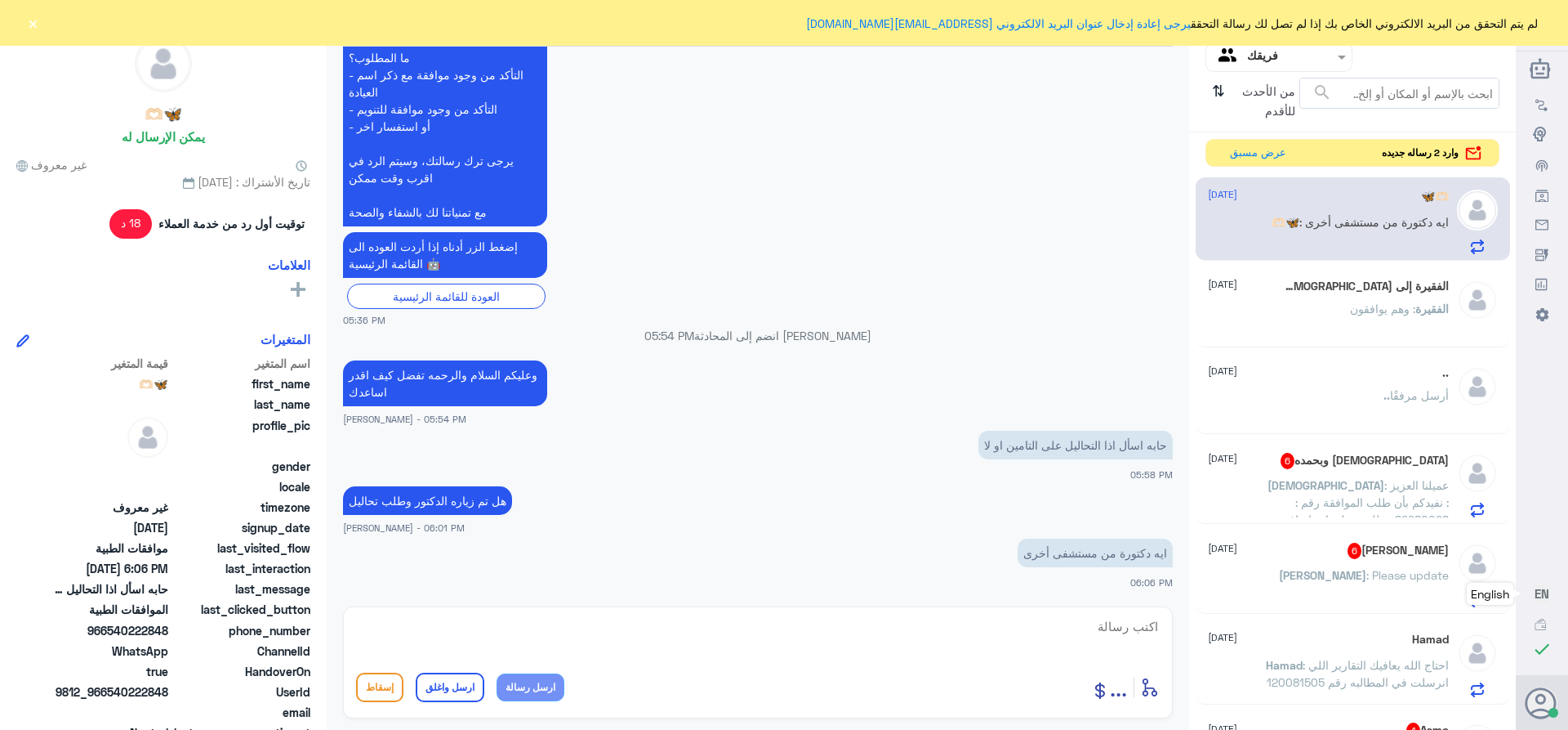
click at [1110, 625] on textarea at bounding box center [757, 635] width 803 height 40
click at [1370, 474] on div "[DEMOGRAPHIC_DATA] وبحمده 6 [DATE] [DEMOGRAPHIC_DATA] : عميلنا العزيز : نفيدكم …" at bounding box center [1328, 484] width 241 height 64
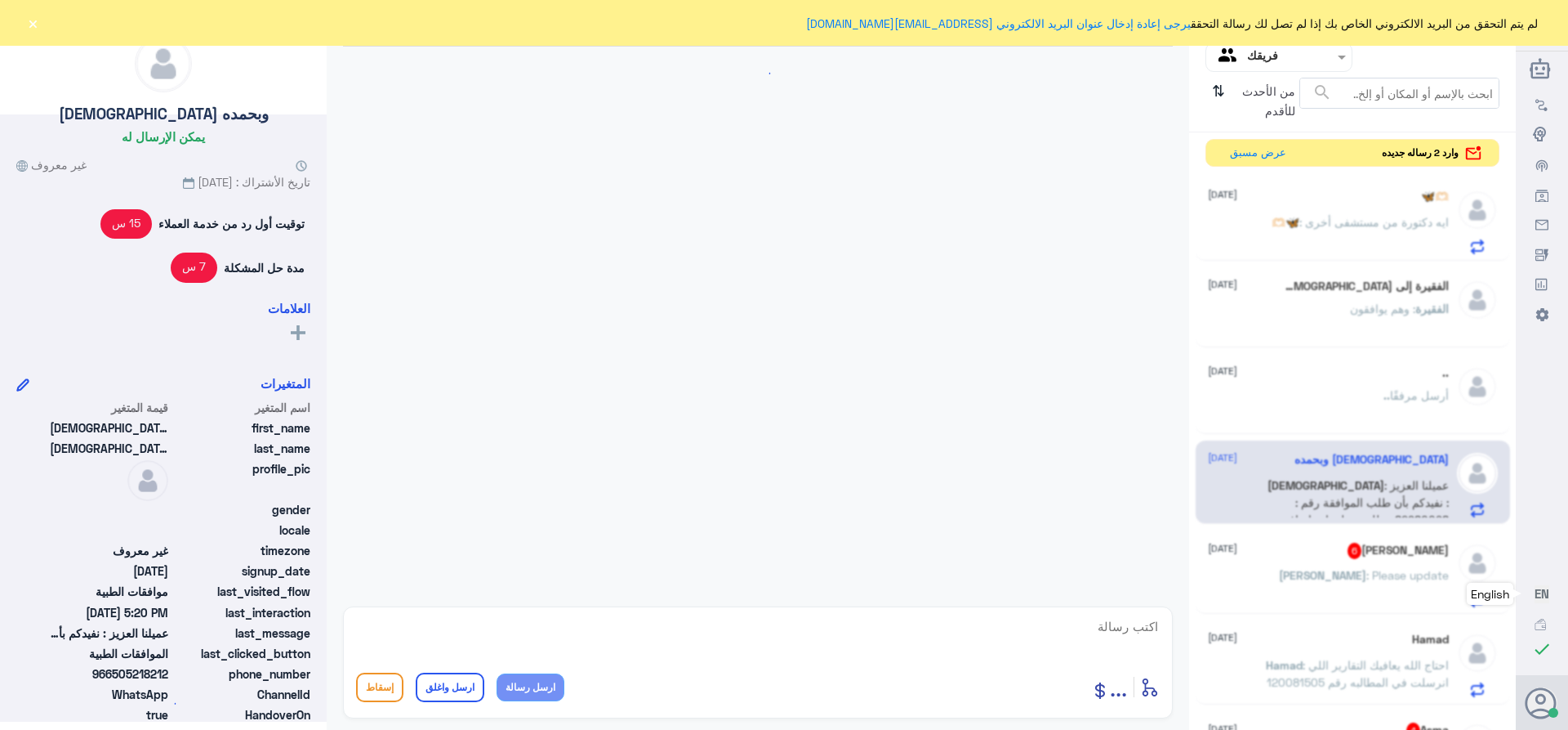
scroll to position [1576, 0]
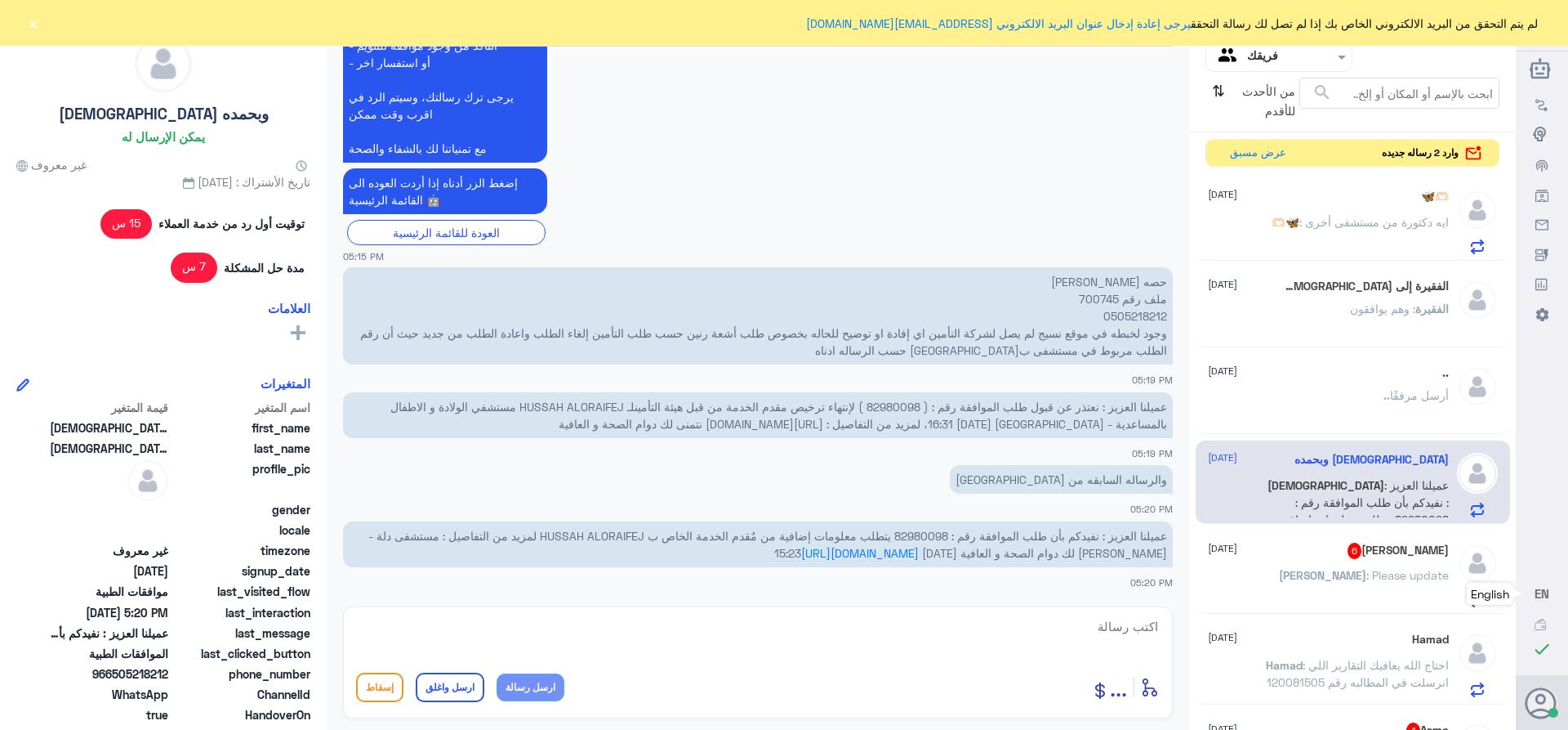
click at [1340, 221] on span ": ايه دكتورة من مستشفى أخرى" at bounding box center [1374, 222] width 149 height 14
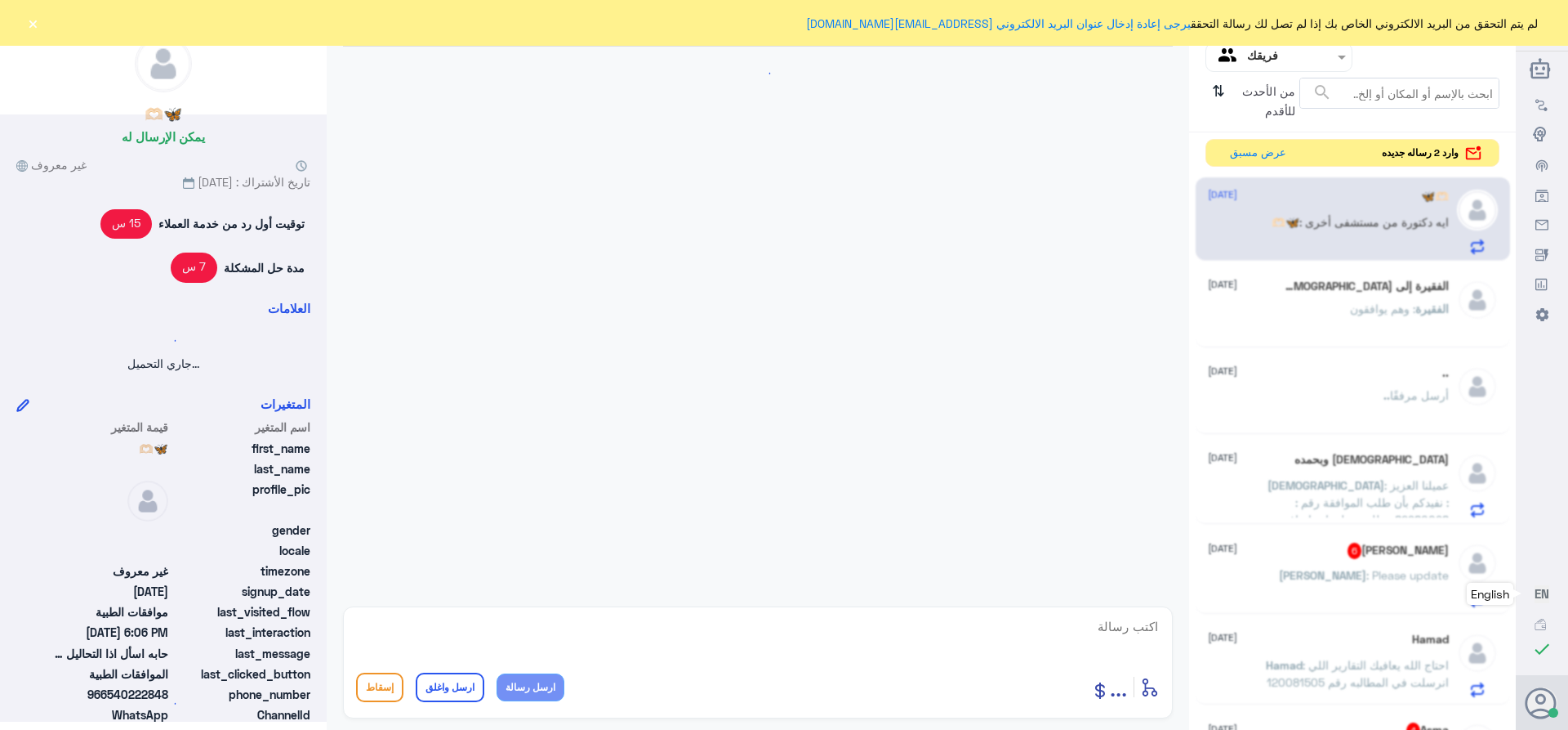
scroll to position [513, 0]
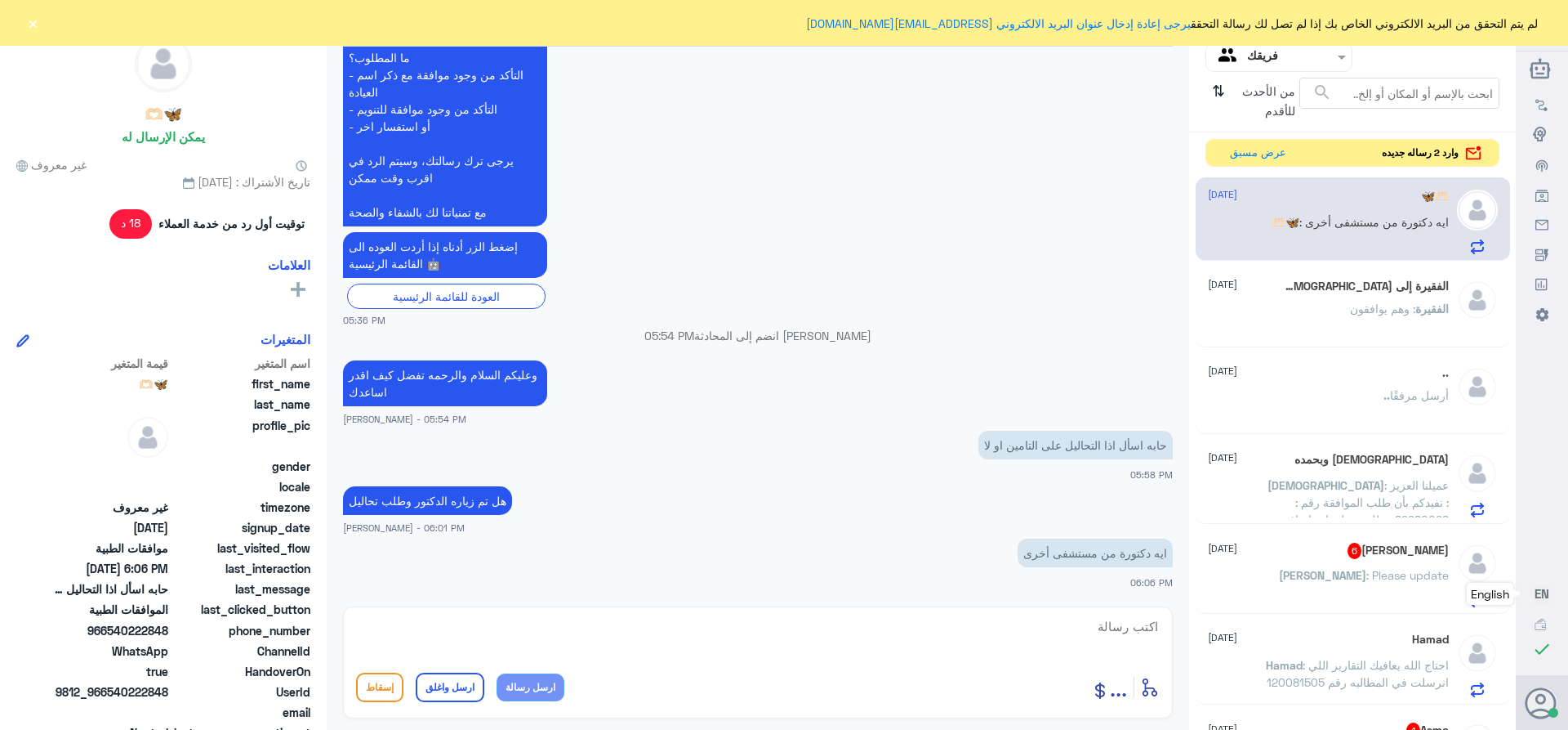
click at [1355, 301] on span ": وهم يوافقون" at bounding box center [1383, 308] width 65 height 14
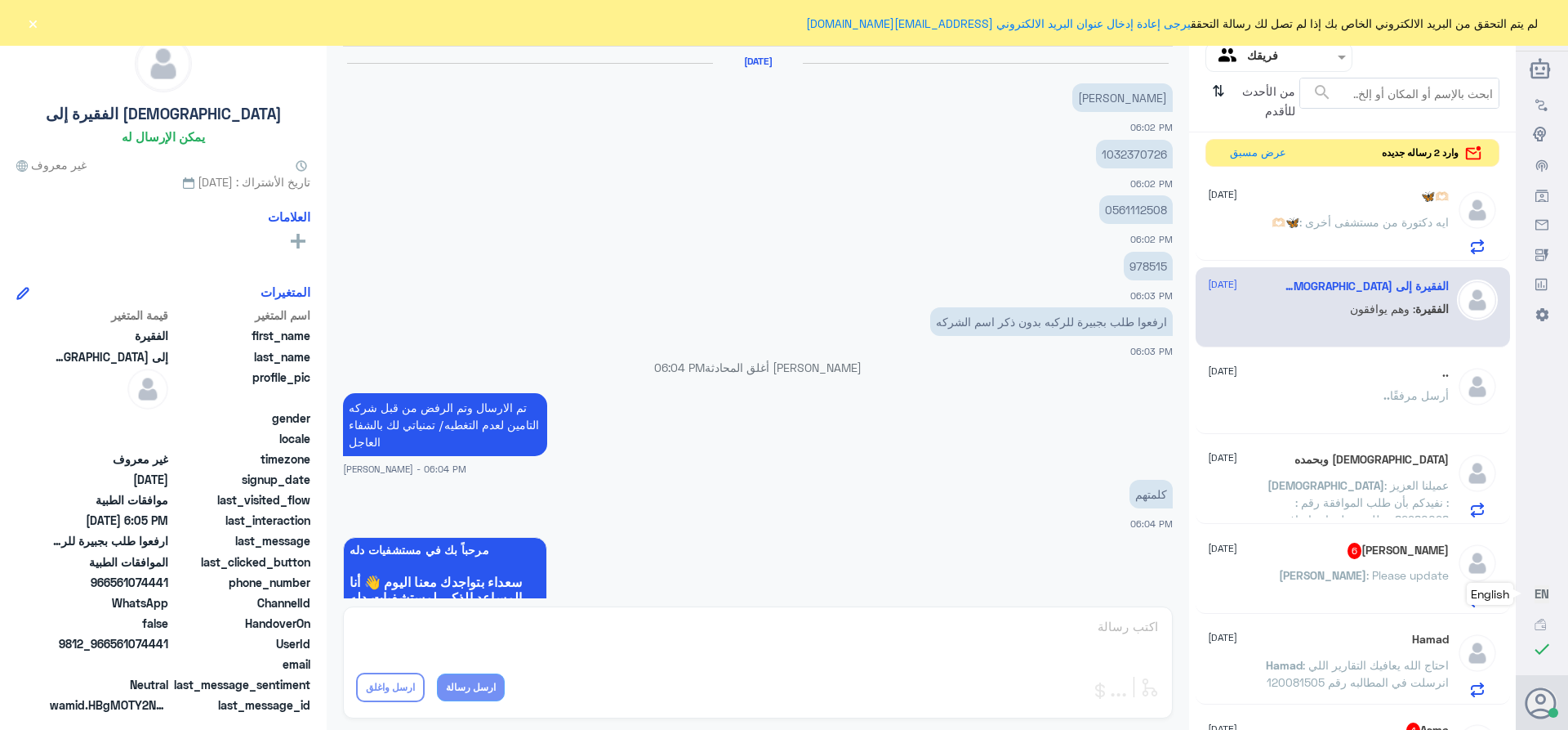
scroll to position [1309, 0]
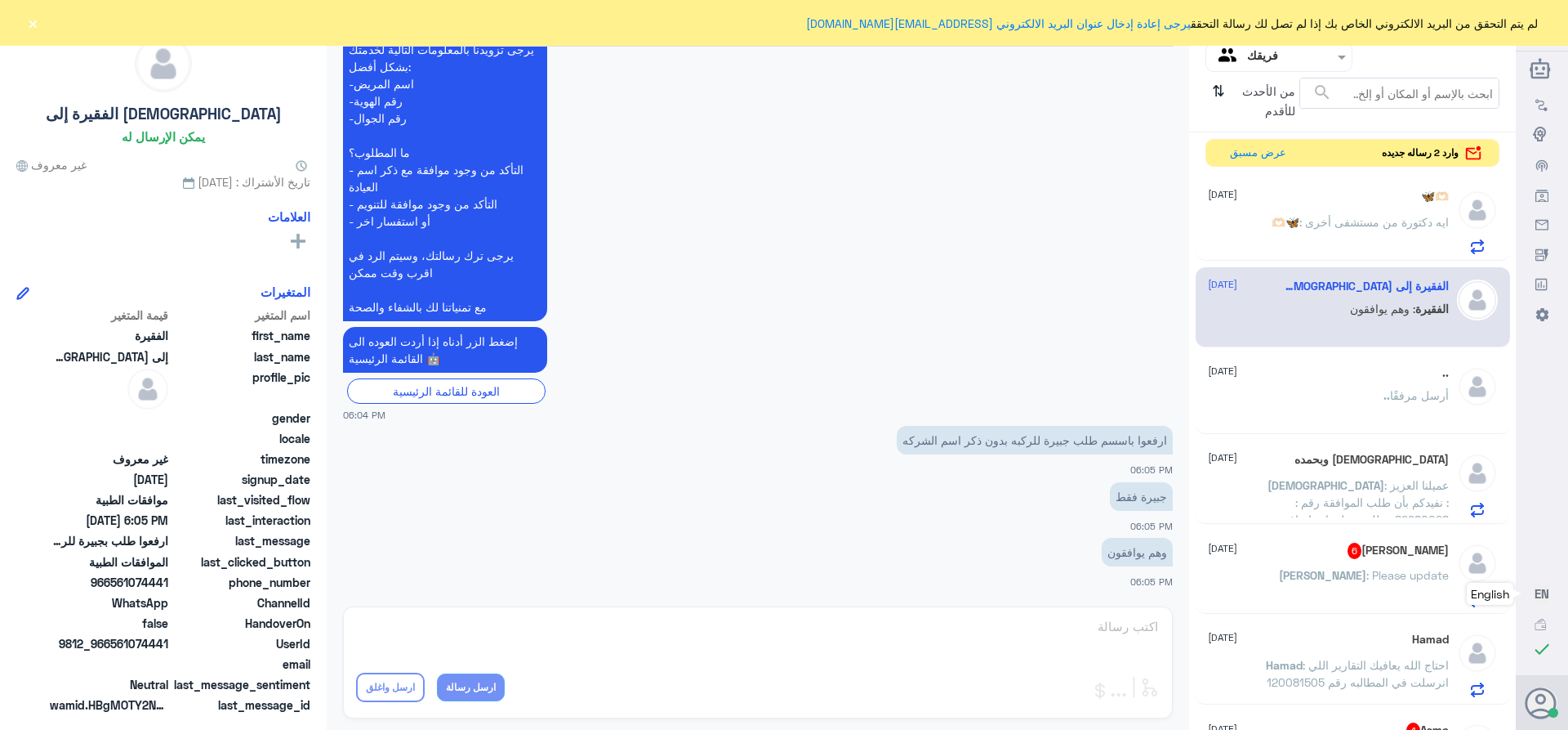
click at [1371, 389] on div ".. [DATE] .. أرسل مرفقًا" at bounding box center [1328, 397] width 241 height 61
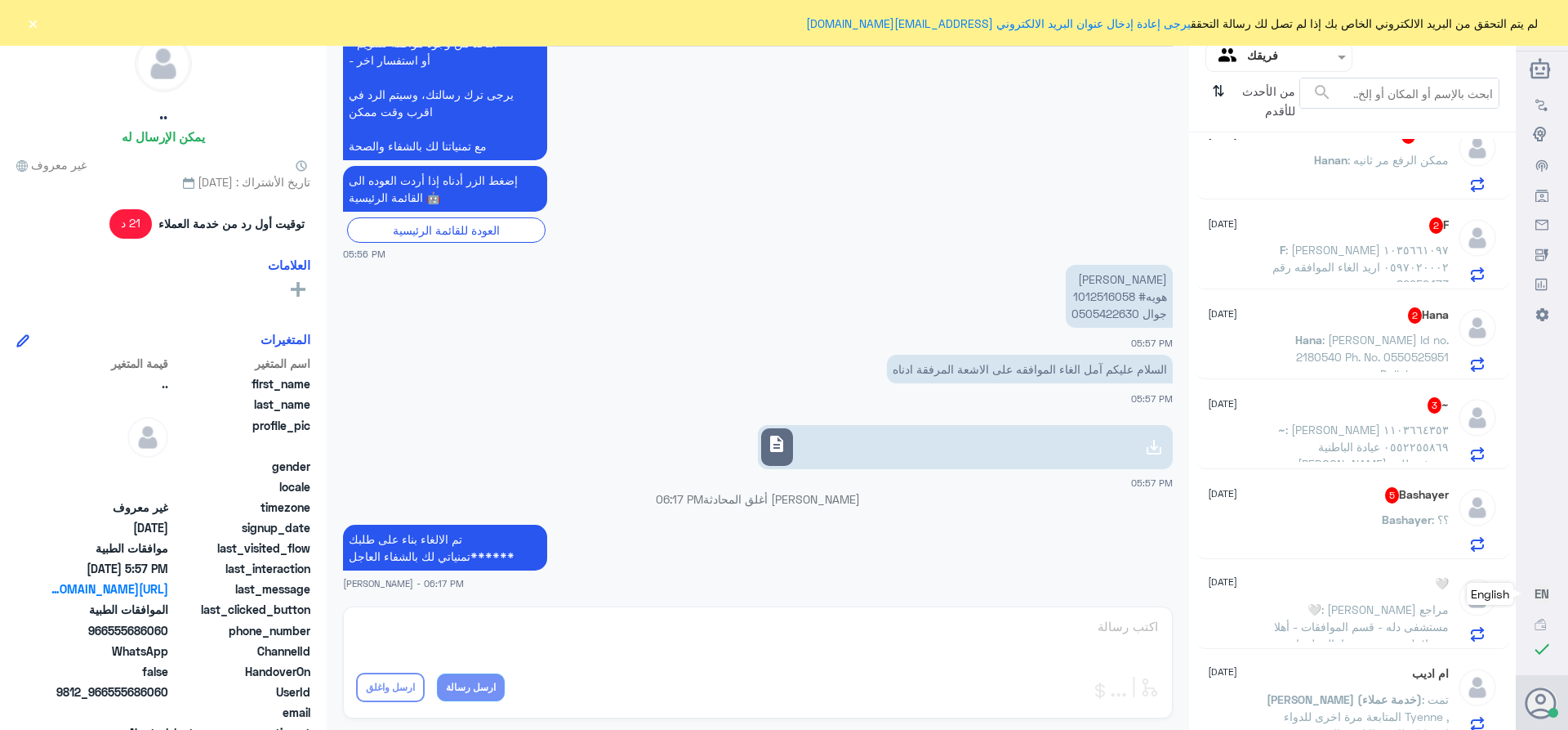
scroll to position [1837, 0]
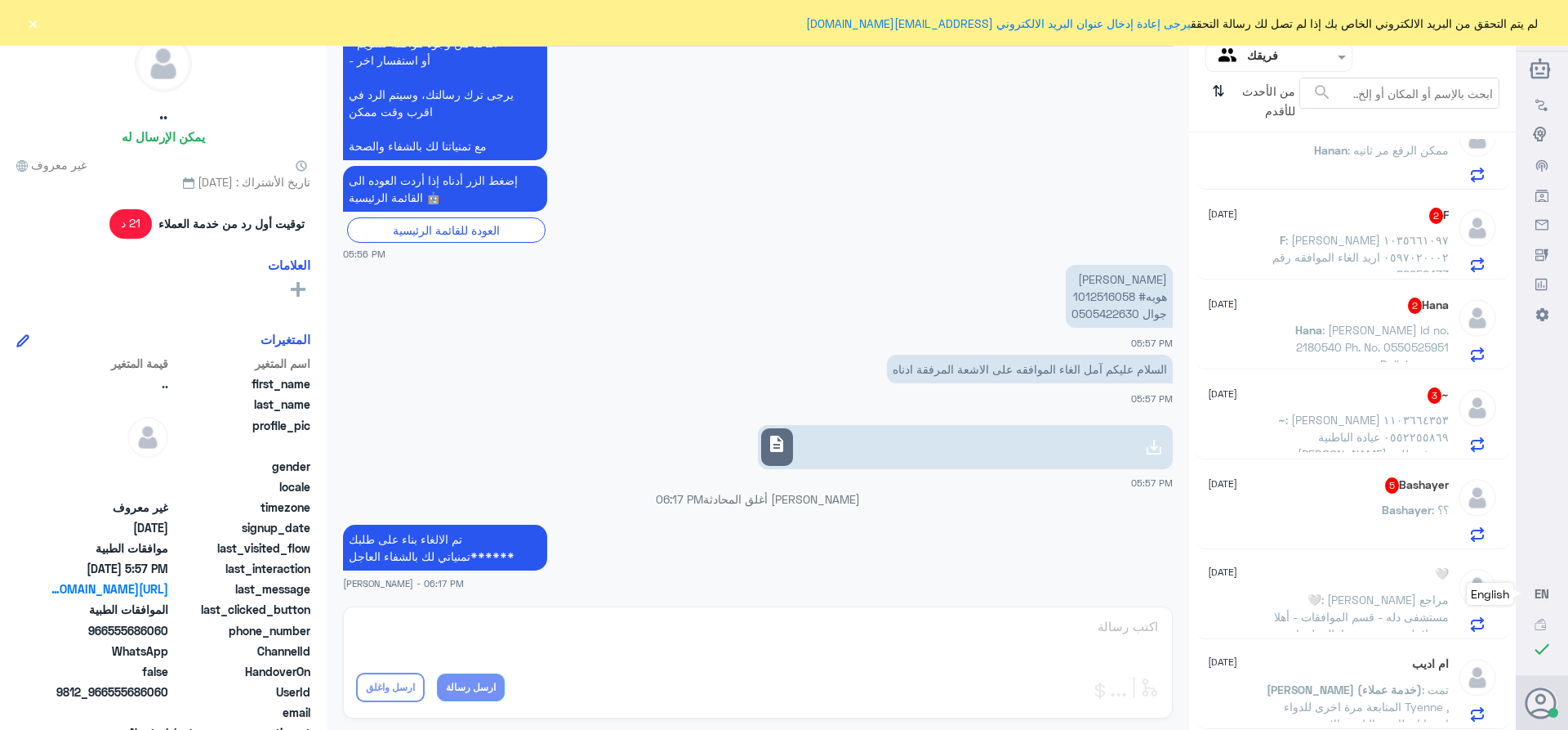
click at [1360, 488] on div "Bashayer 5 [DATE]" at bounding box center [1328, 485] width 241 height 16
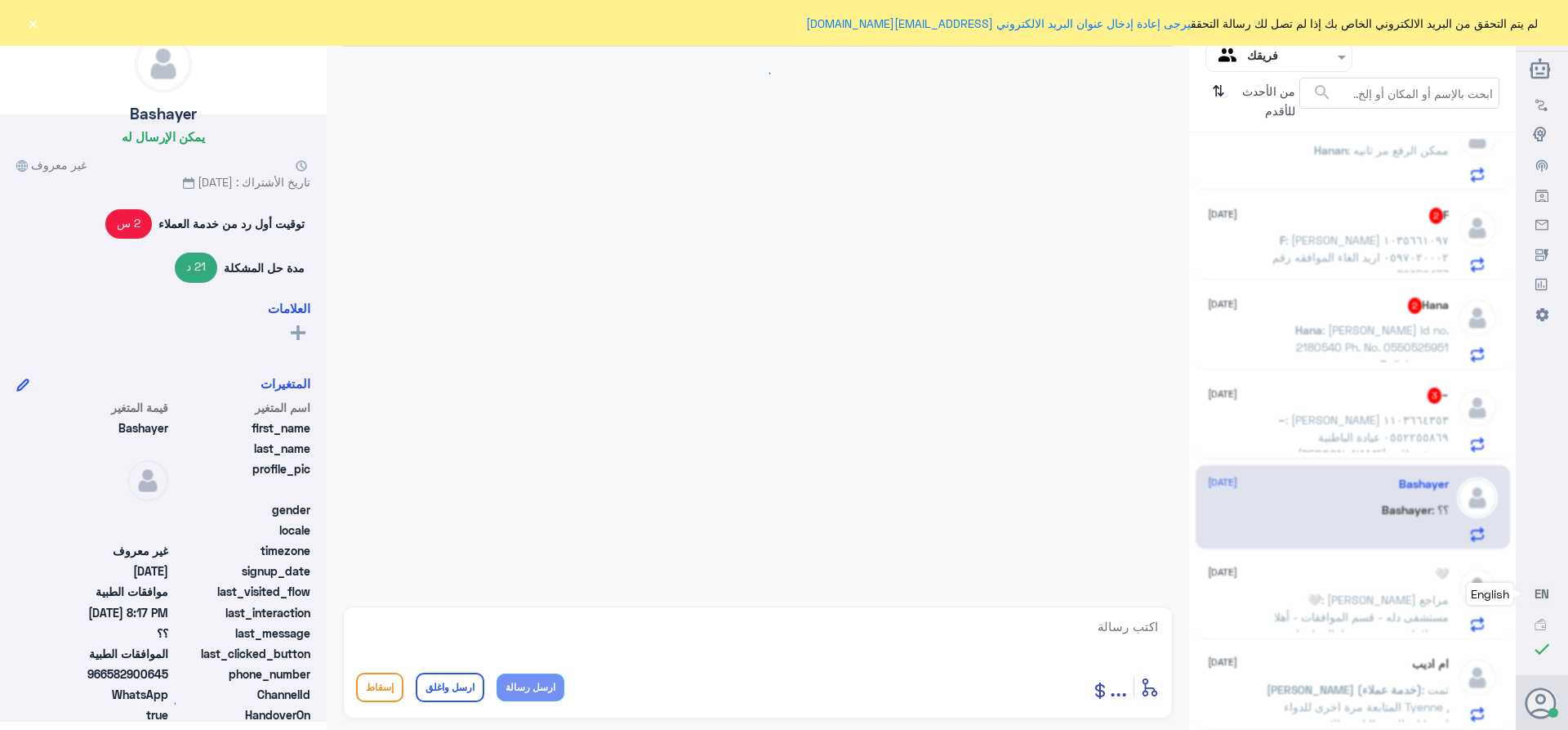
scroll to position [1373, 0]
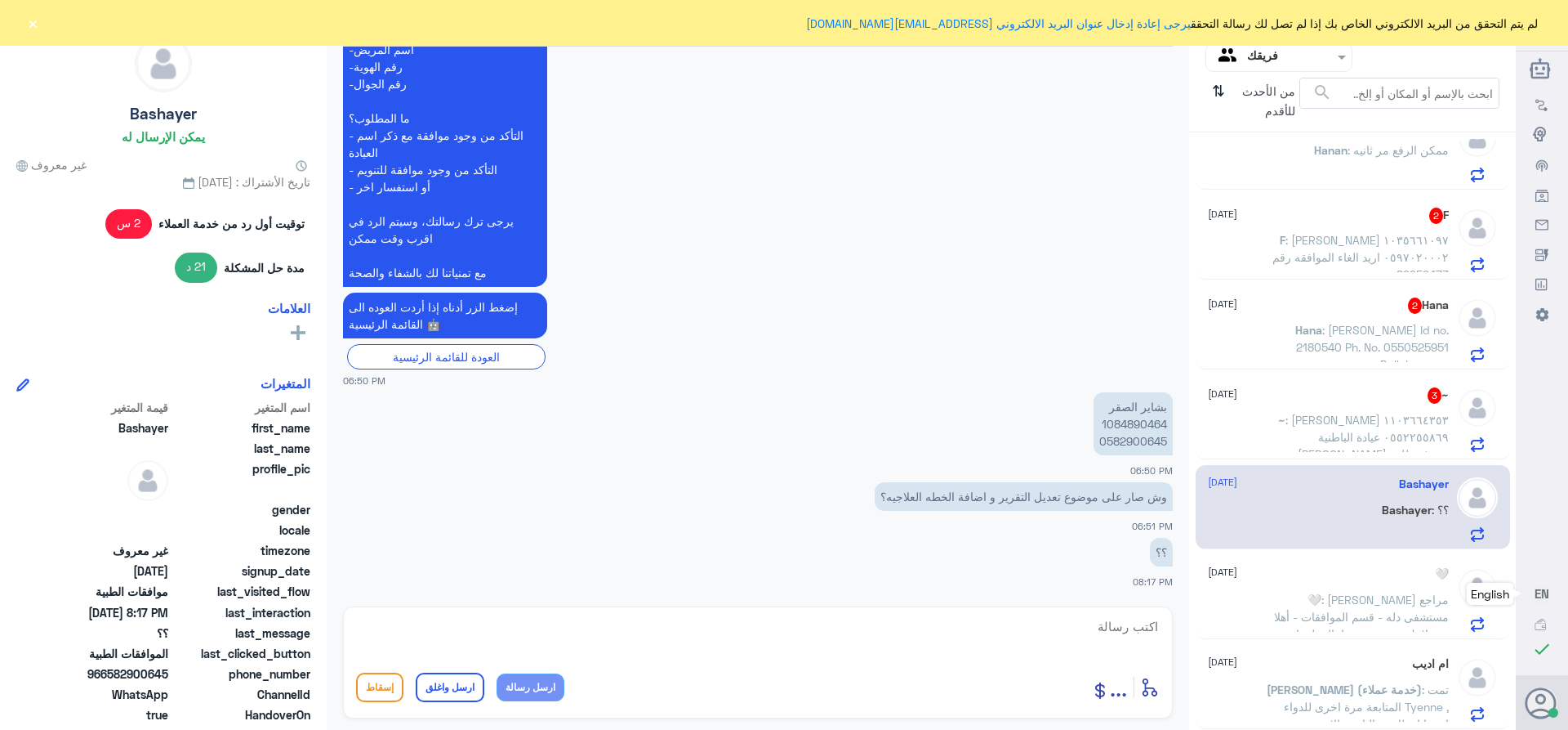
click at [1130, 421] on p "بشاير الصقر 1084890464 0582900645" at bounding box center [1133, 424] width 79 height 63
click at [1130, 423] on p "بشاير الصقر 1084890464 0582900645" at bounding box center [1133, 424] width 79 height 63
copy p "1084890464"
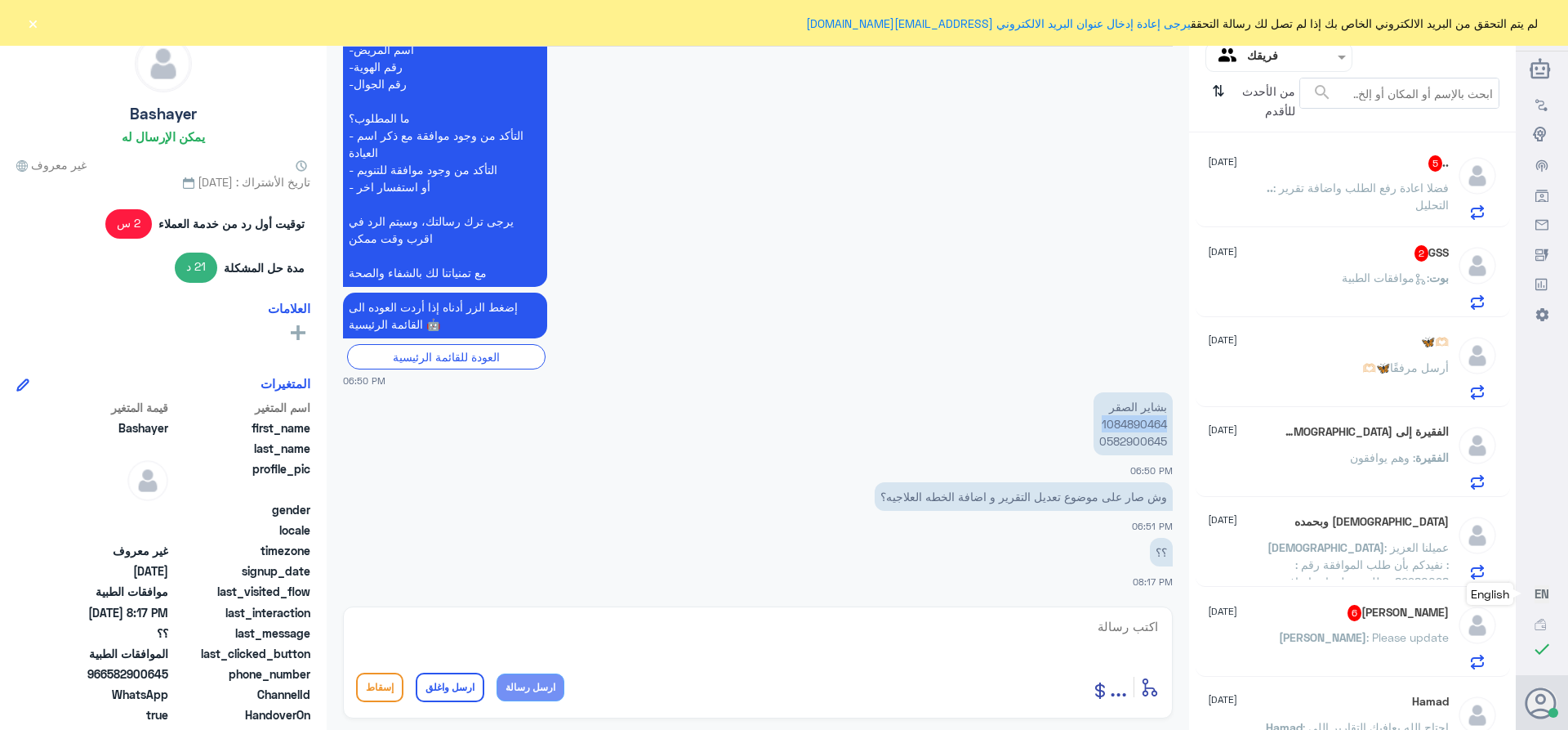
scroll to position [0, 0]
click at [1214, 90] on icon "⇅" at bounding box center [1219, 99] width 13 height 42
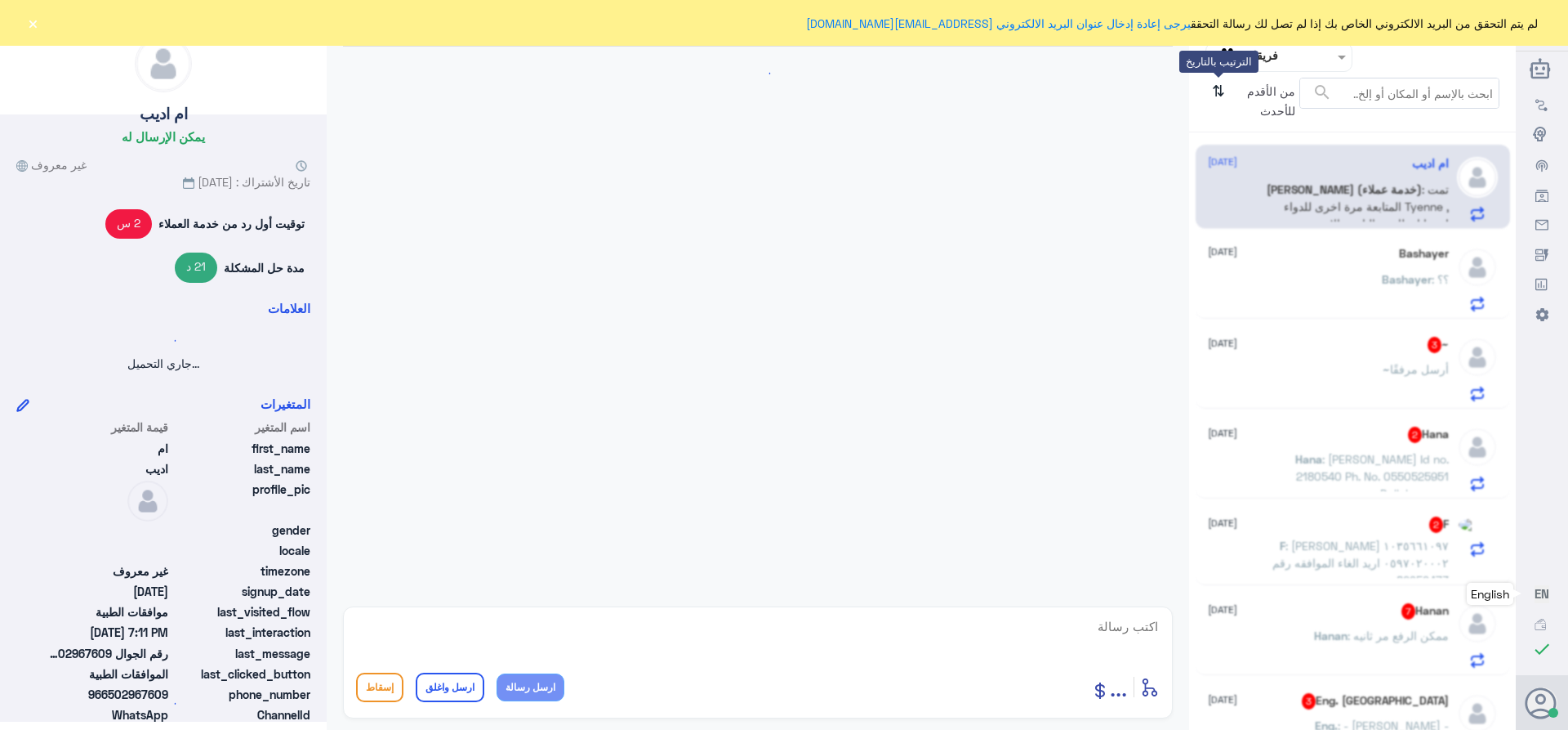
scroll to position [1794, 0]
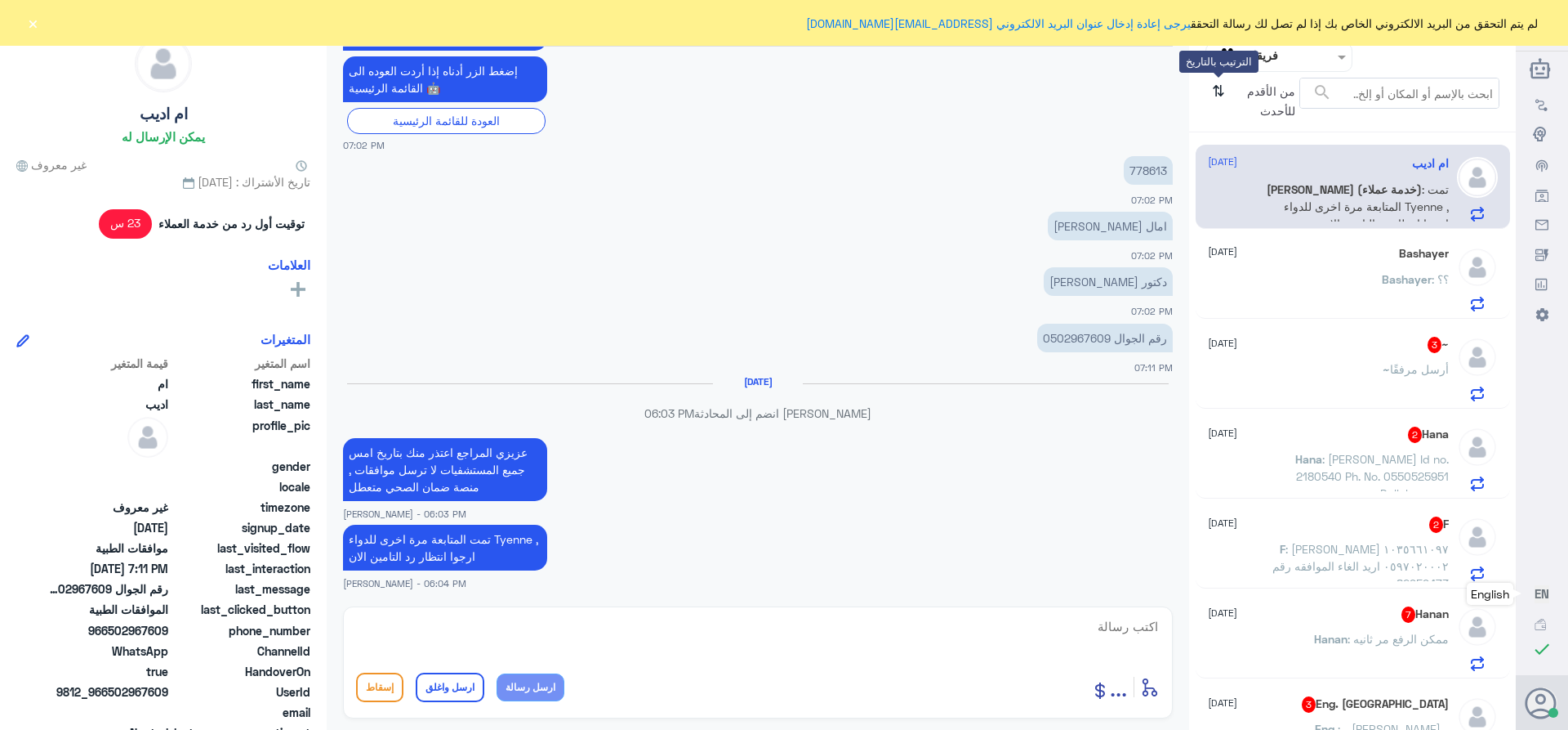
click at [1222, 84] on icon "⇅" at bounding box center [1219, 99] width 13 height 42
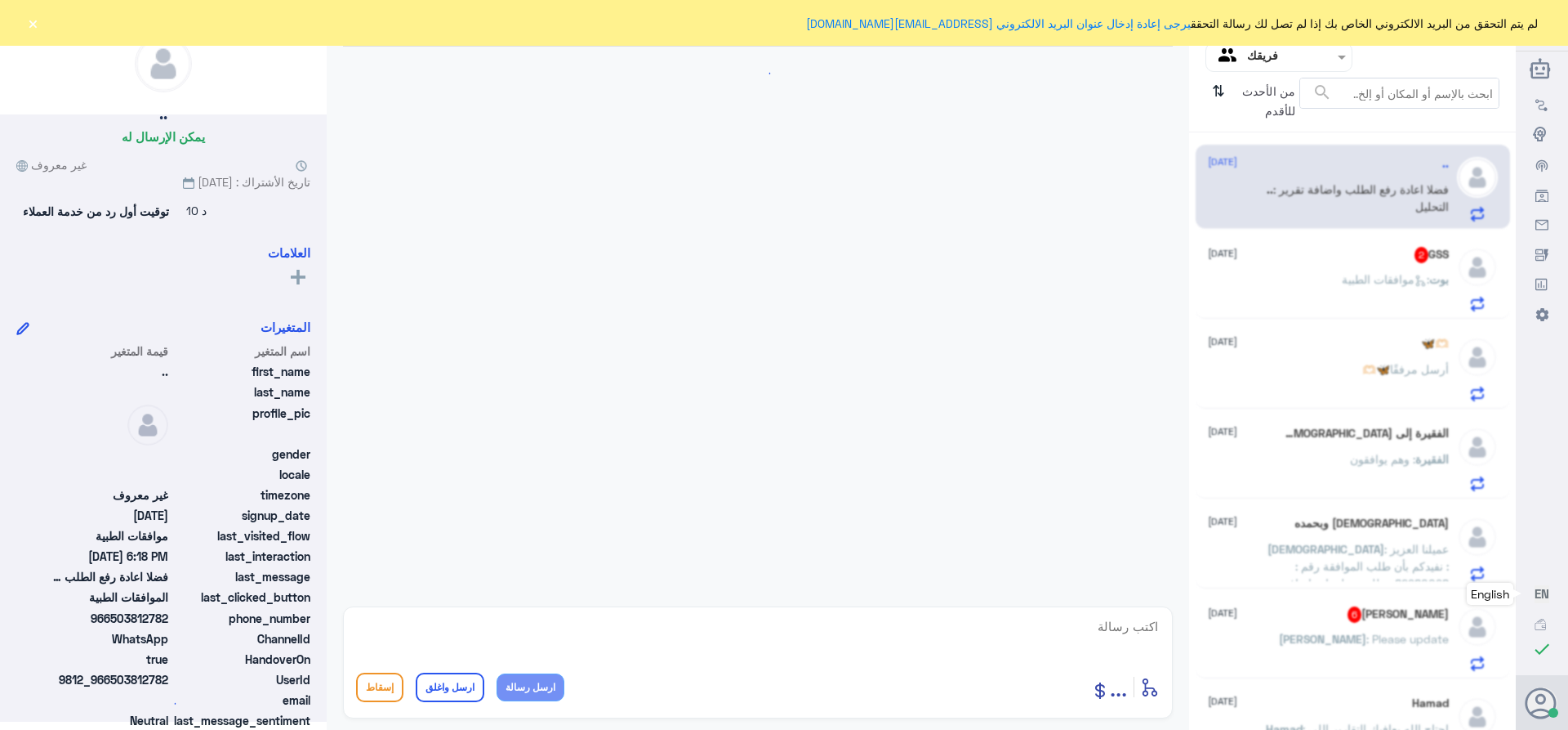
scroll to position [660, 0]
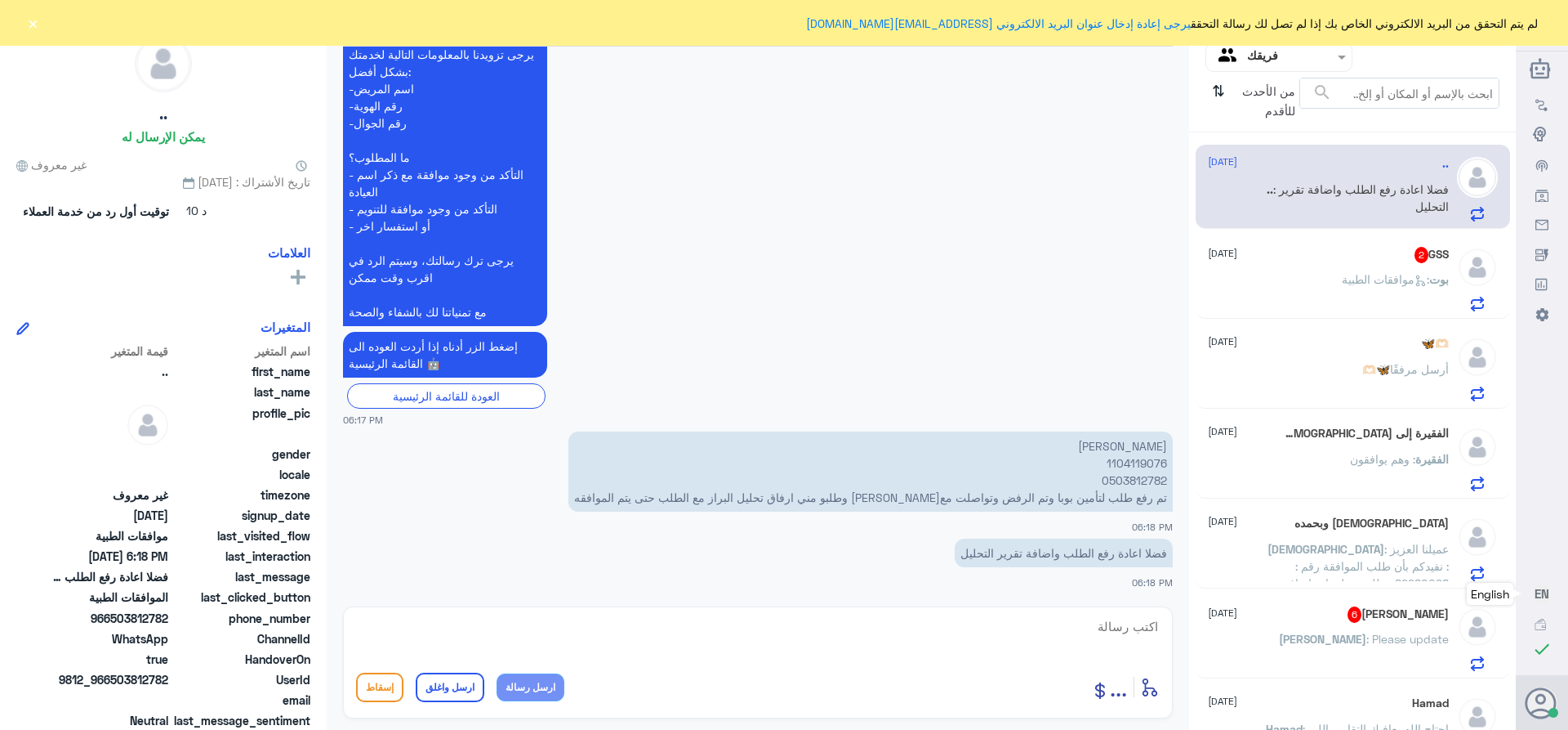
click at [1113, 470] on p "ميعاد العضياني 1104119076 0503812782 تم رفع طلب لتأمين بوبا وتم الرفض وتواصلت م…" at bounding box center [870, 472] width 604 height 80
click at [1126, 468] on p "ميعاد العضياني 1104119076 0503812782 تم رفع طلب لتأمين بوبا وتم الرفض وتواصلت م…" at bounding box center [870, 472] width 604 height 80
copy p "1104119076"
click at [1117, 629] on textarea at bounding box center [757, 635] width 803 height 40
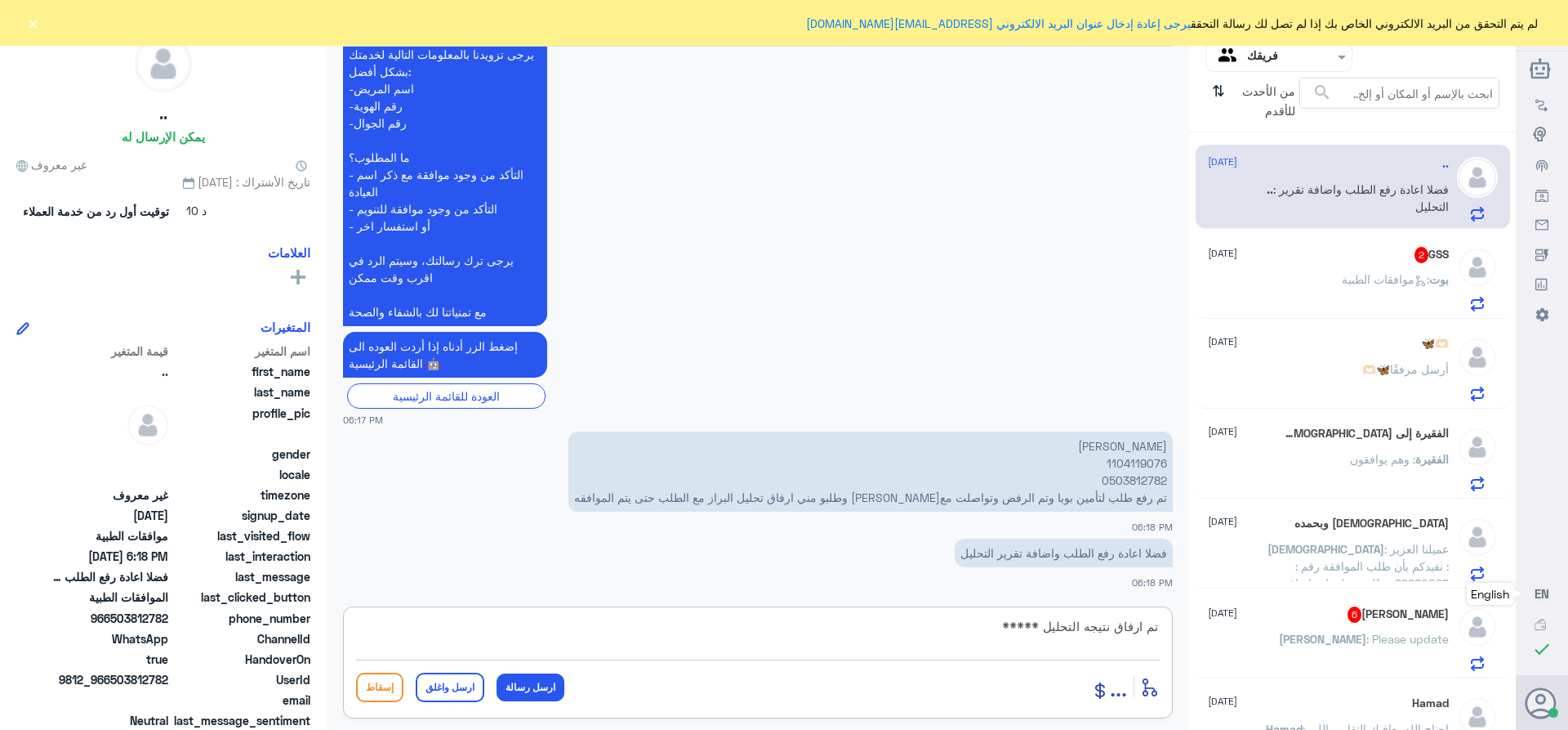
paste textarea "تمنياتي لك بالشفاء العاجل"
type textarea "تم ارفاق نتيجه التحليل *****تمنياتي لك بالشفاء العاجل"
click at [447, 693] on button "ارسل واغلق" at bounding box center [450, 687] width 69 height 30
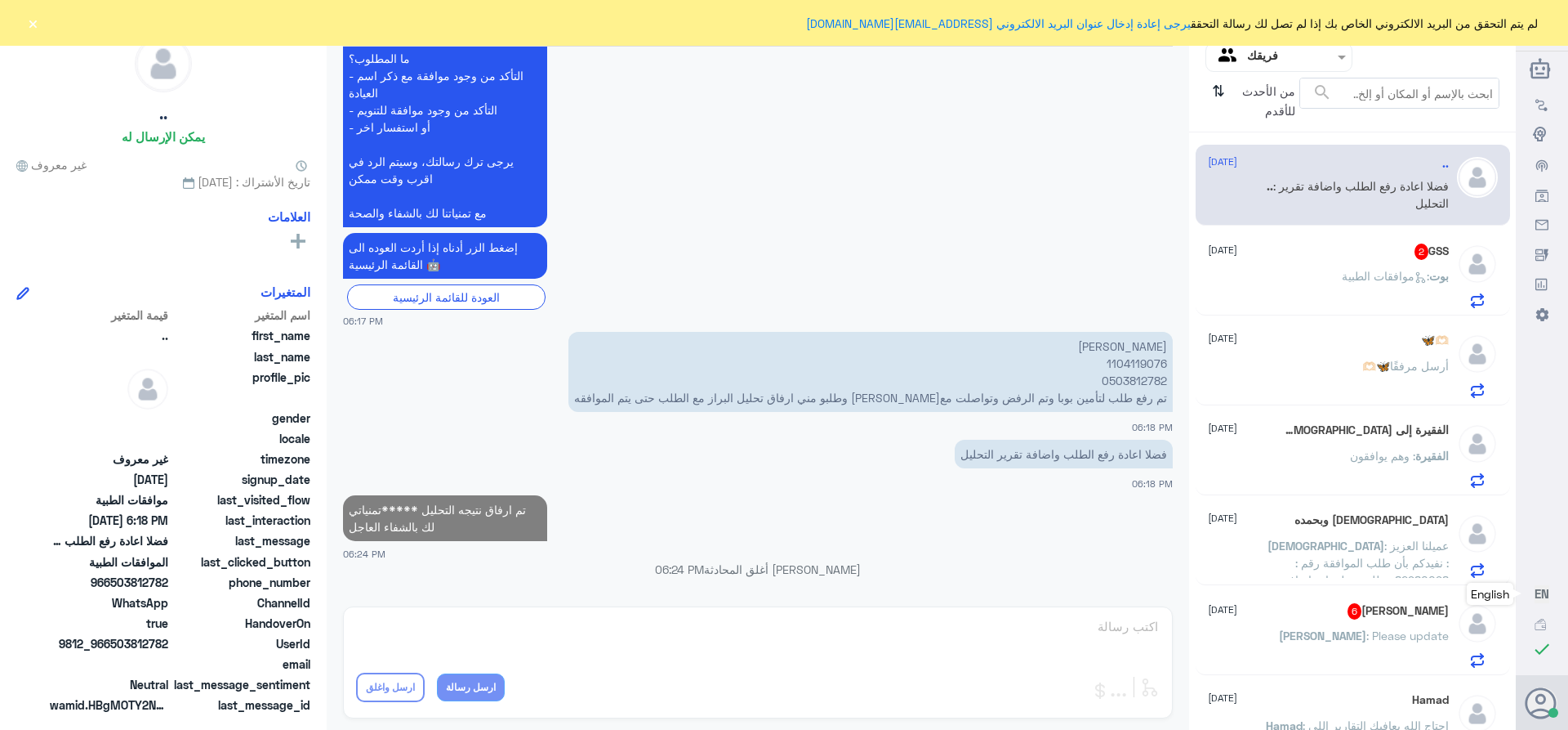
click at [1378, 263] on div "GSS 2 [DATE] بوت : موافقات الطبية" at bounding box center [1328, 276] width 241 height 64
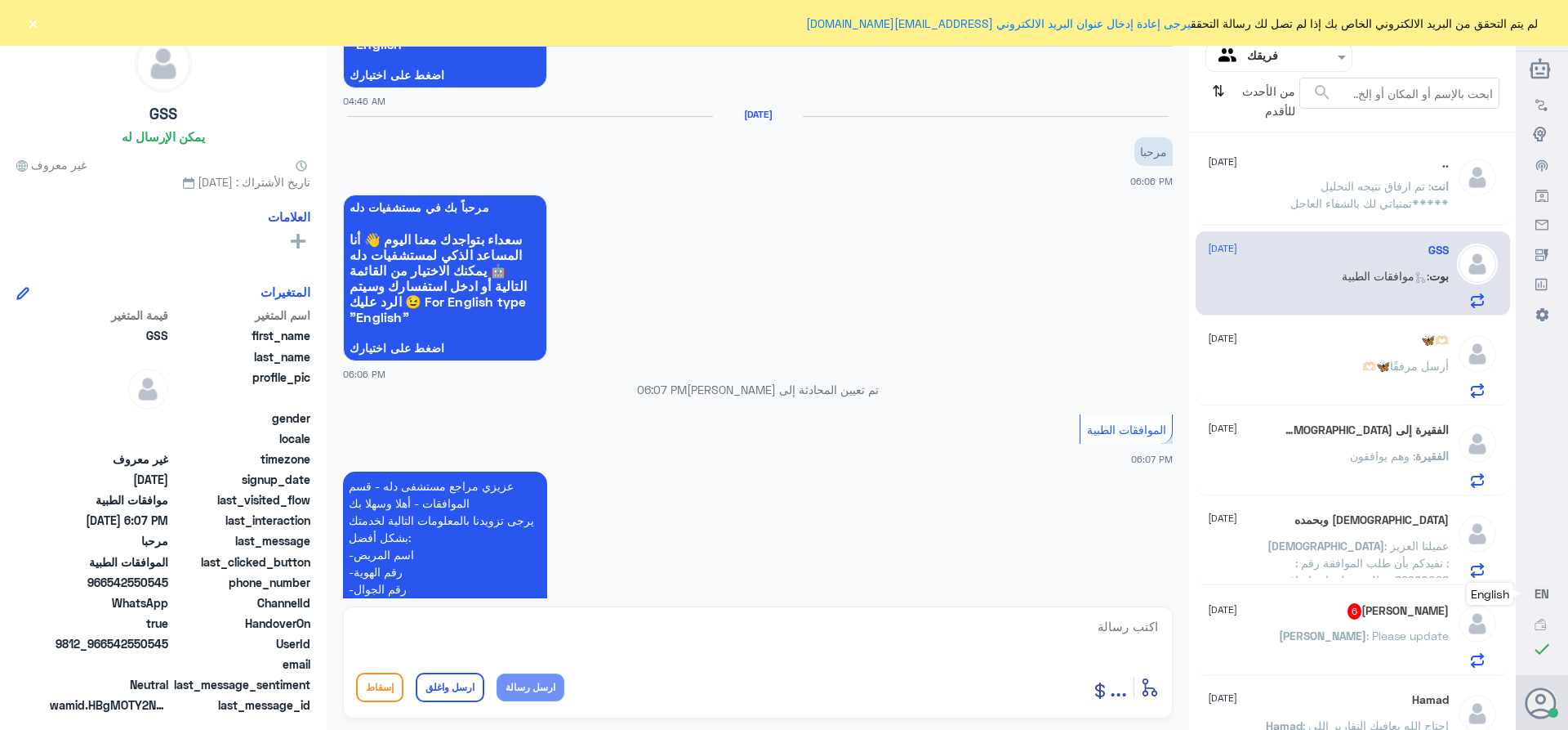
scroll to position [1666, 0]
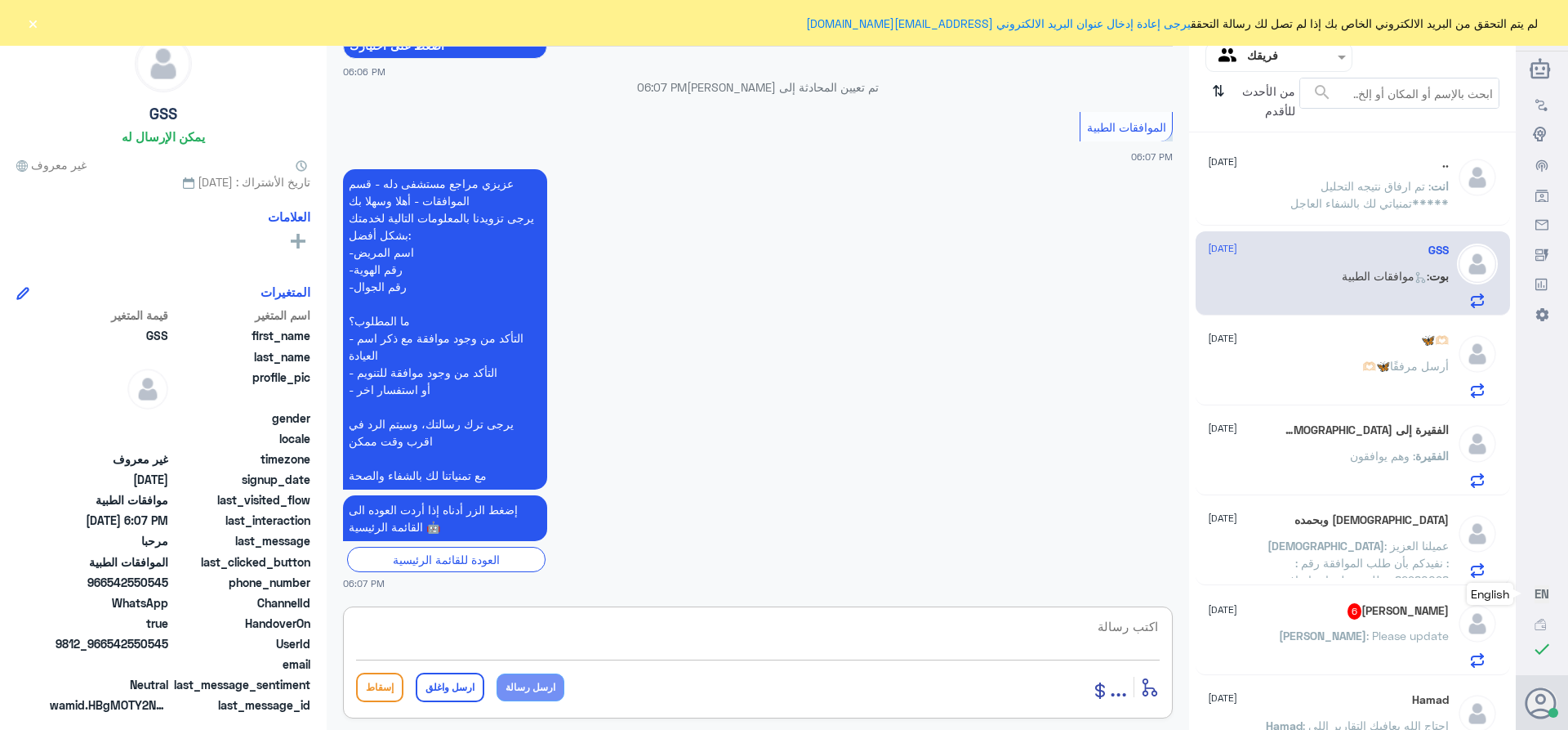
click at [1127, 625] on textarea at bounding box center [757, 635] width 803 height 40
type textarea "تفضل كيف اقدر اساعدك"
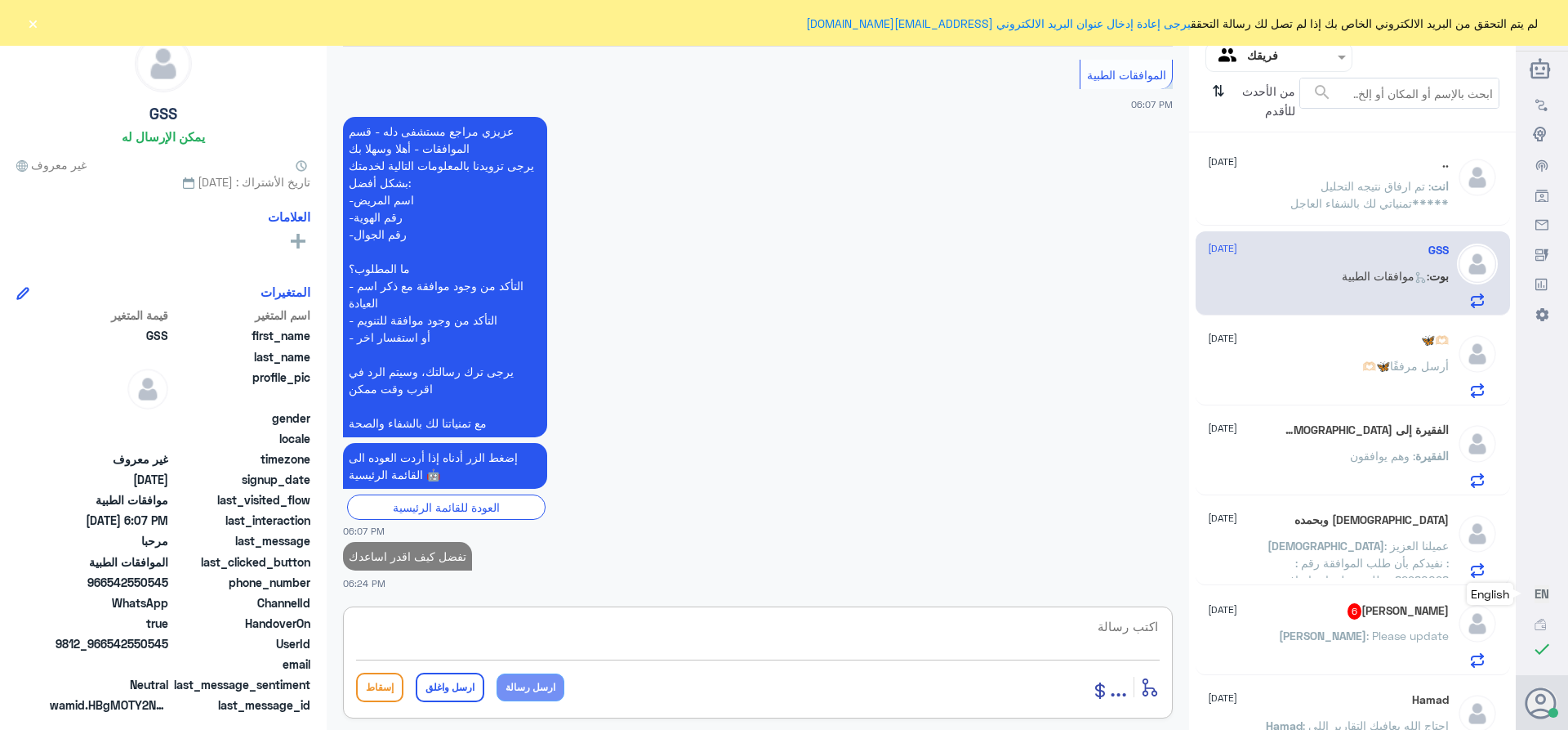
click at [1350, 451] on span ": وهم يوافقون" at bounding box center [1383, 455] width 65 height 14
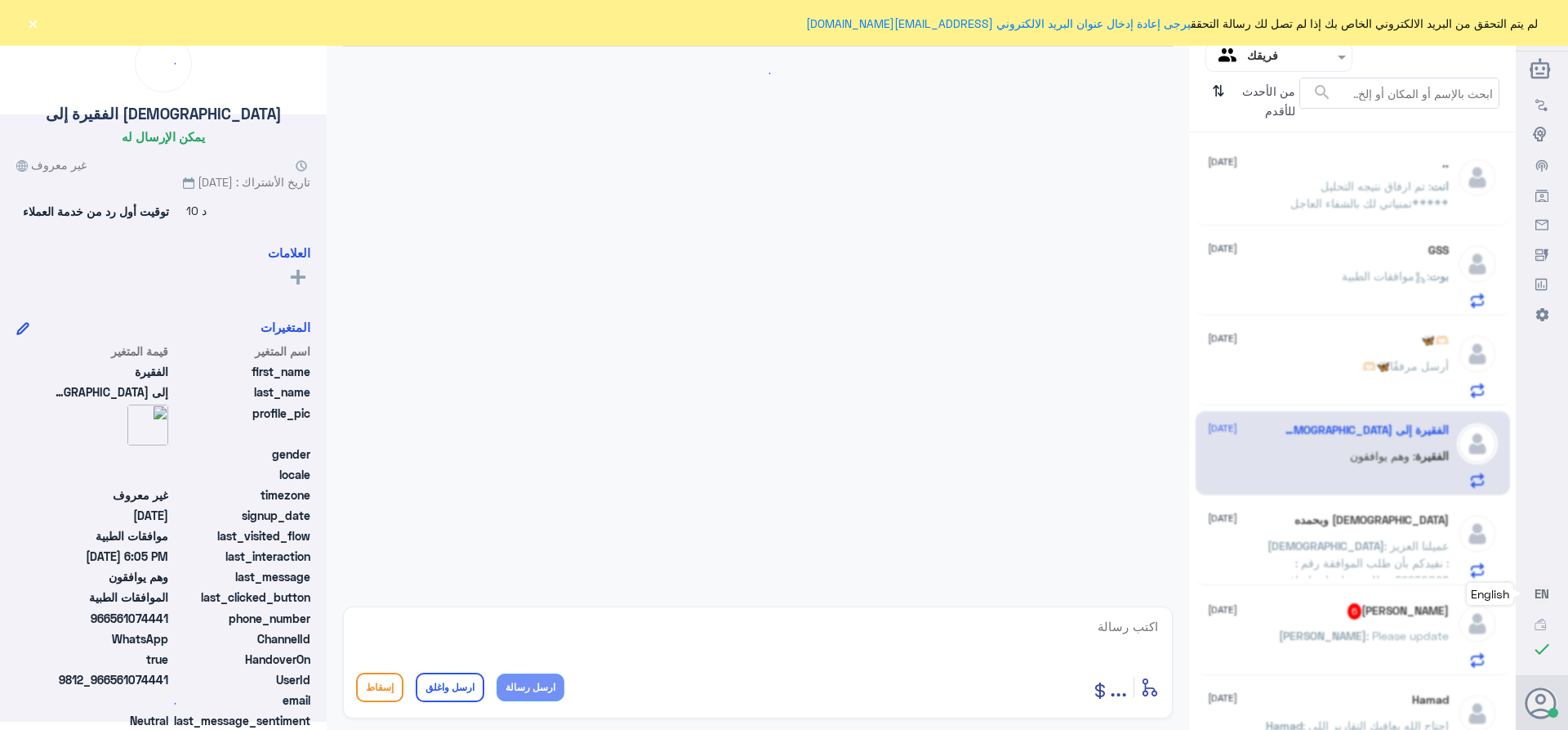
scroll to position [1309, 0]
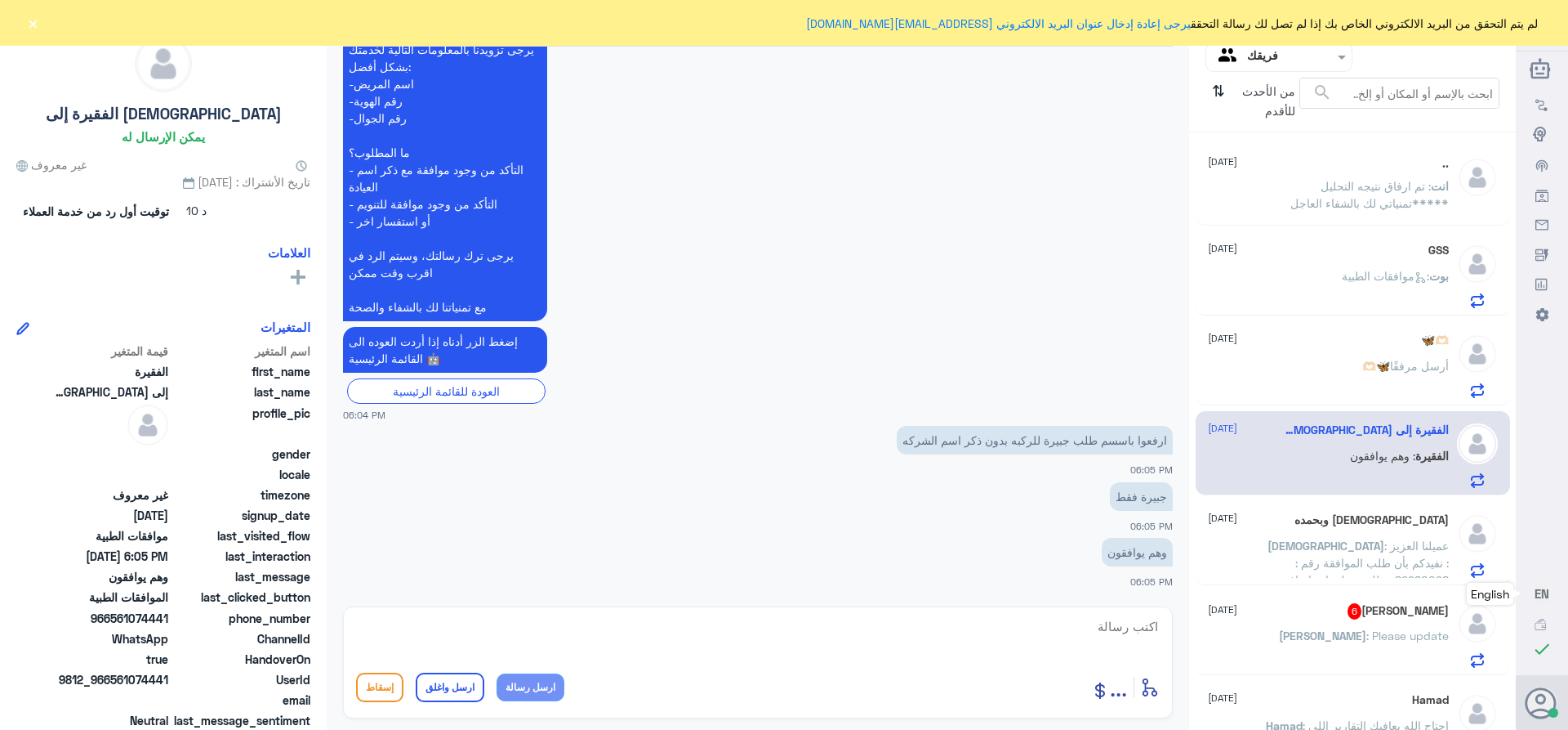
click at [1122, 635] on textarea at bounding box center [757, 635] width 803 height 40
paste textarea "تمنياتي لك بالشفاء العاجل"
type textarea "فضلا التواصل مع الشركه ***تمنياتي لك بالشفاء العاجل"
click at [444, 688] on button "ارسل واغلق" at bounding box center [450, 687] width 69 height 30
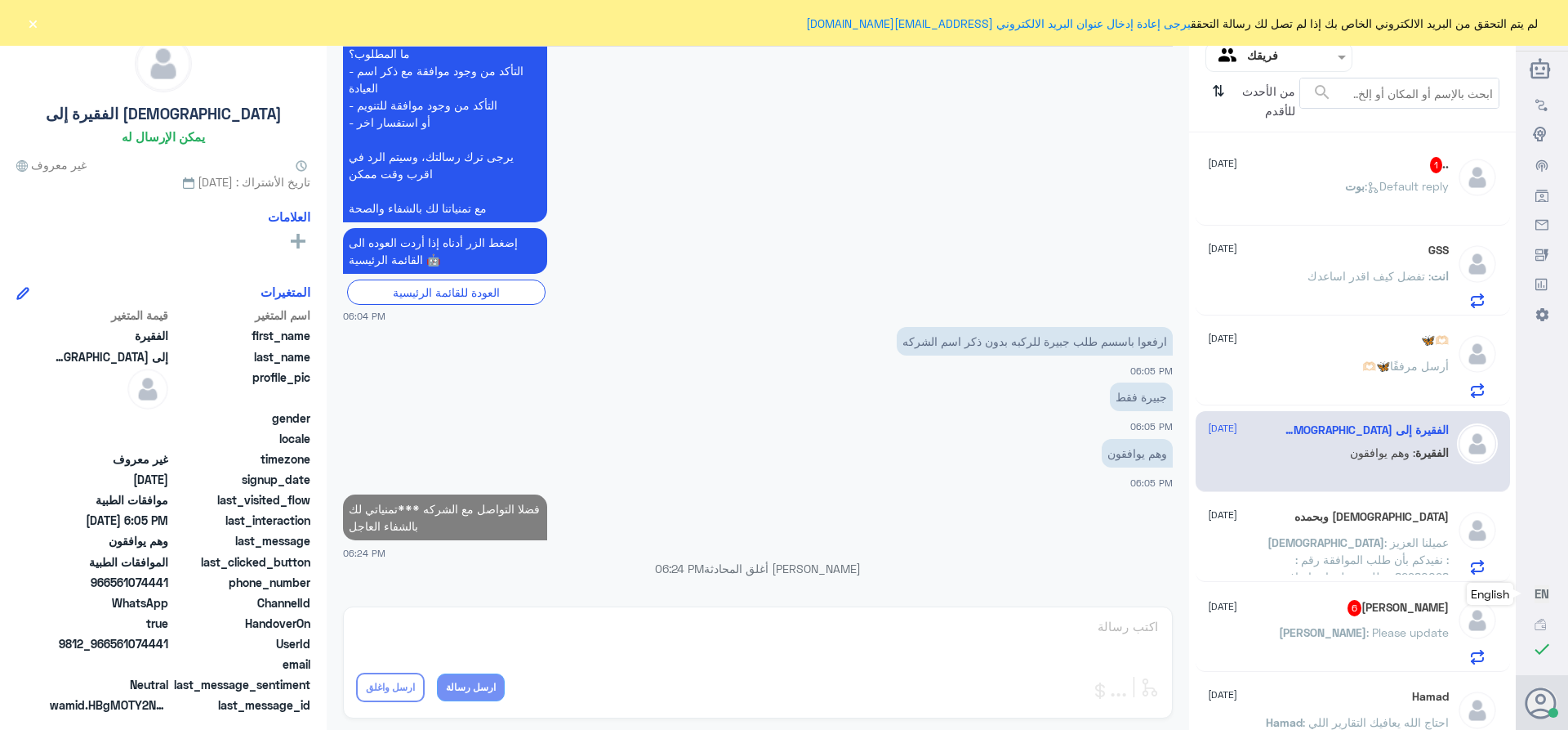
click at [1305, 623] on div "[PERSON_NAME] 6 [DATE][PERSON_NAME] : Please update" at bounding box center [1328, 631] width 241 height 64
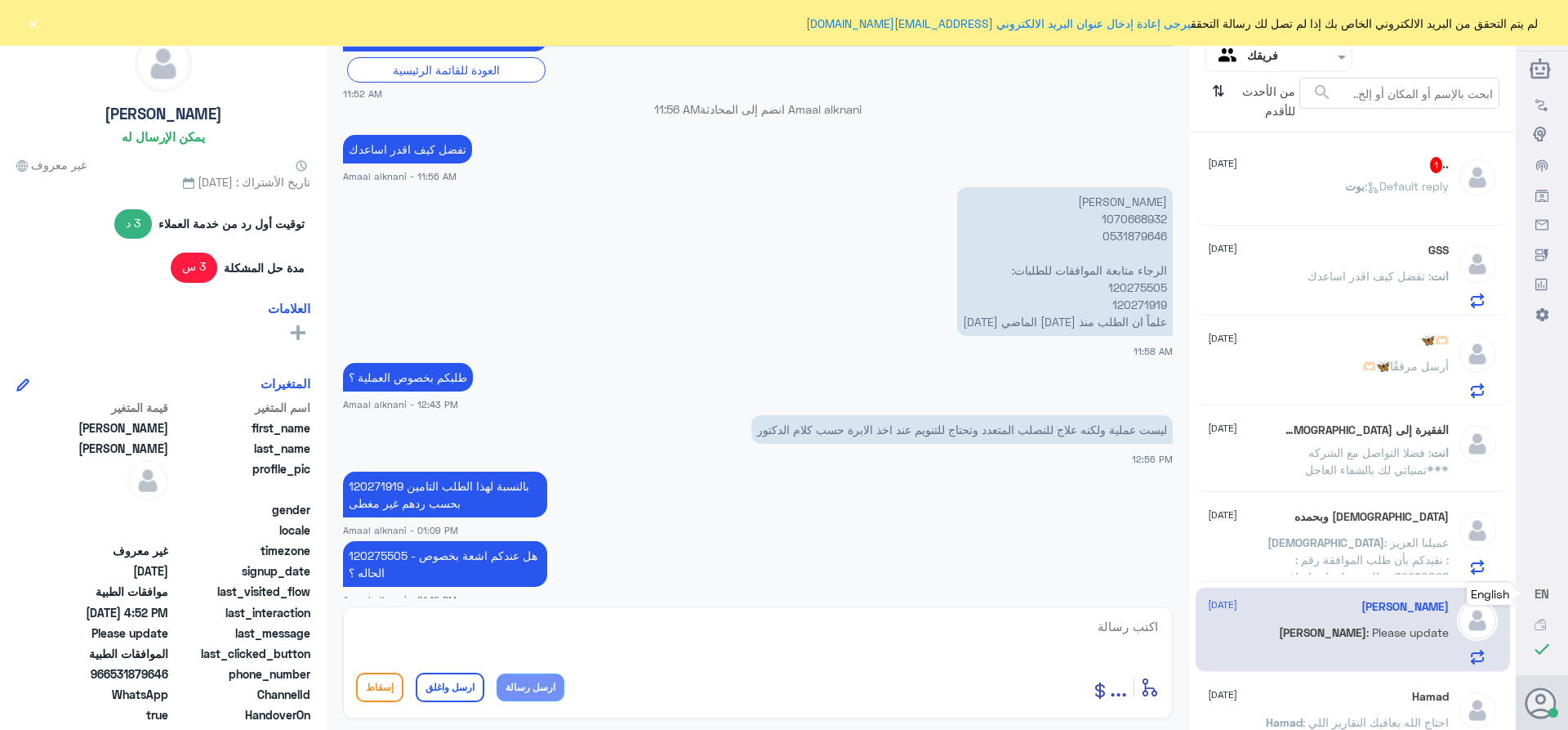
scroll to position [1105, 0]
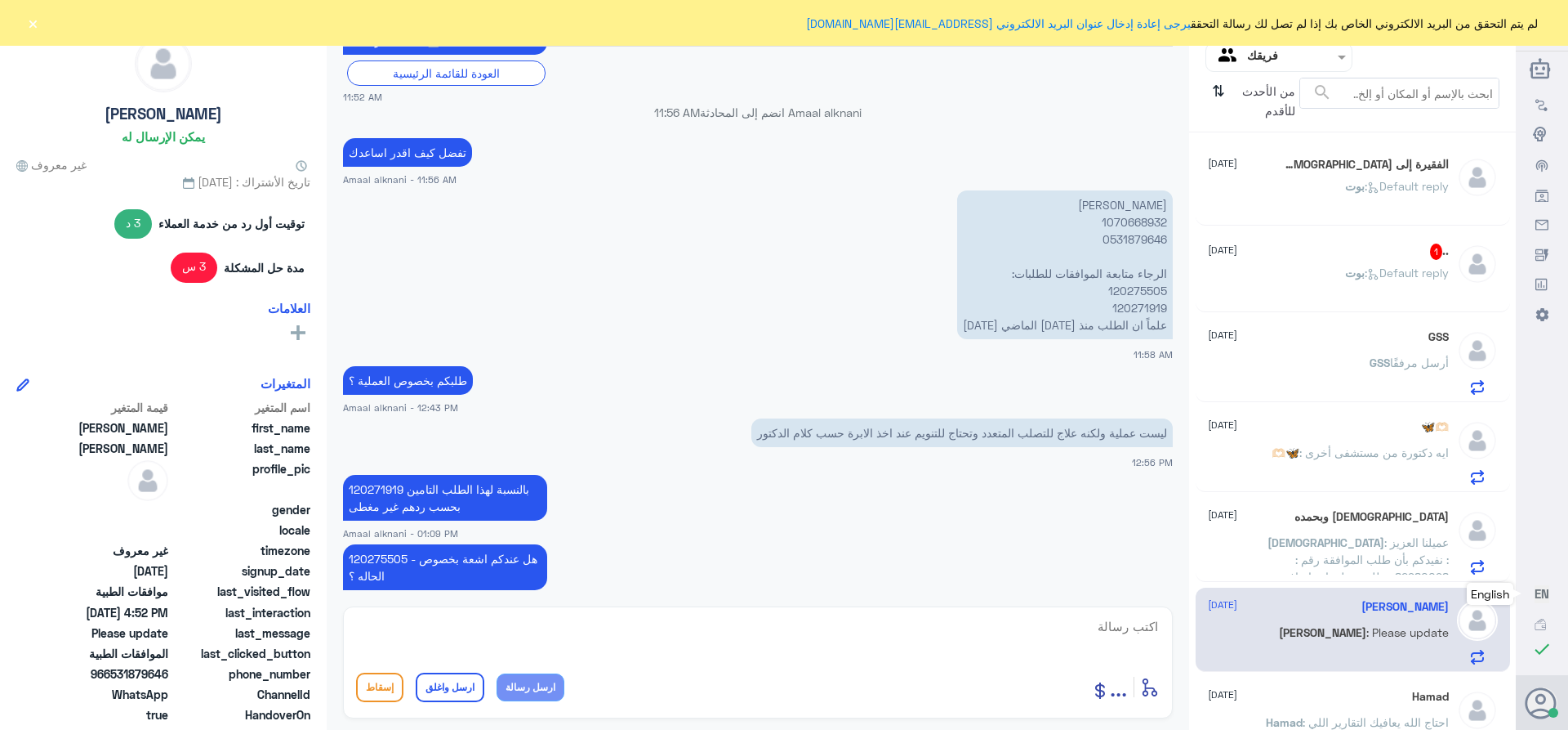
click at [1290, 190] on div "[PERSON_NAME] : Default reply" at bounding box center [1328, 200] width 241 height 36
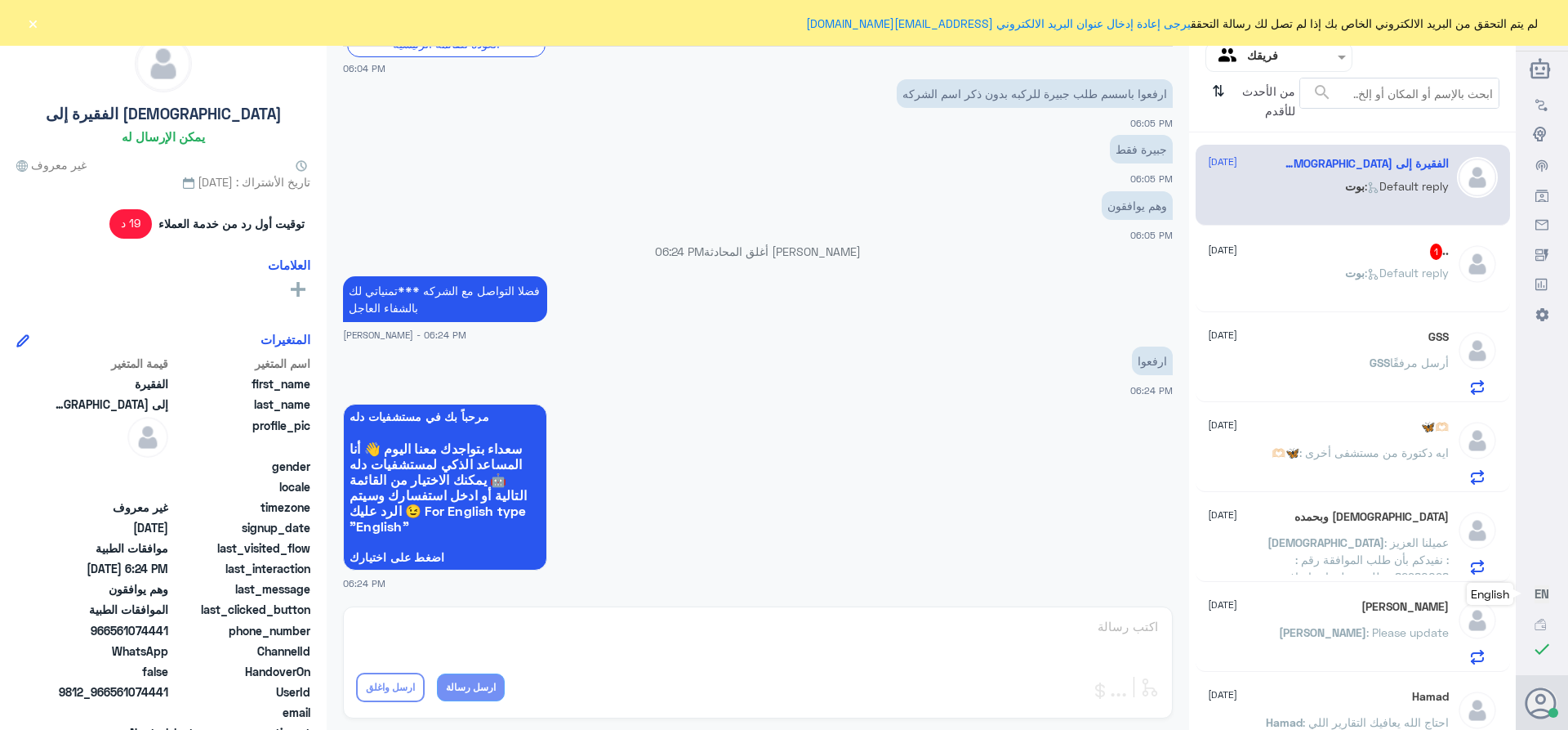
scroll to position [1681, 0]
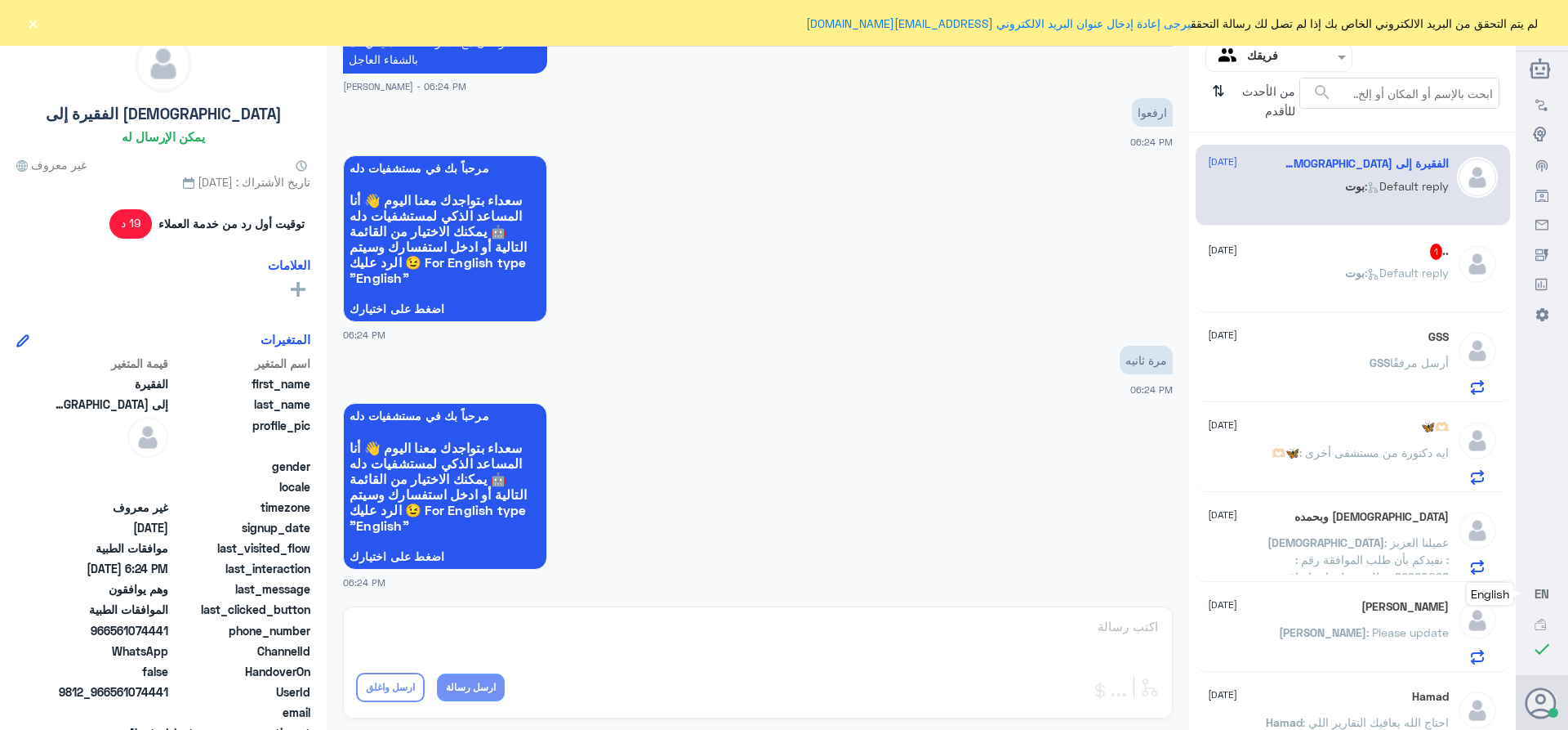
click at [1345, 273] on span "بوت" at bounding box center [1355, 273] width 19 height 14
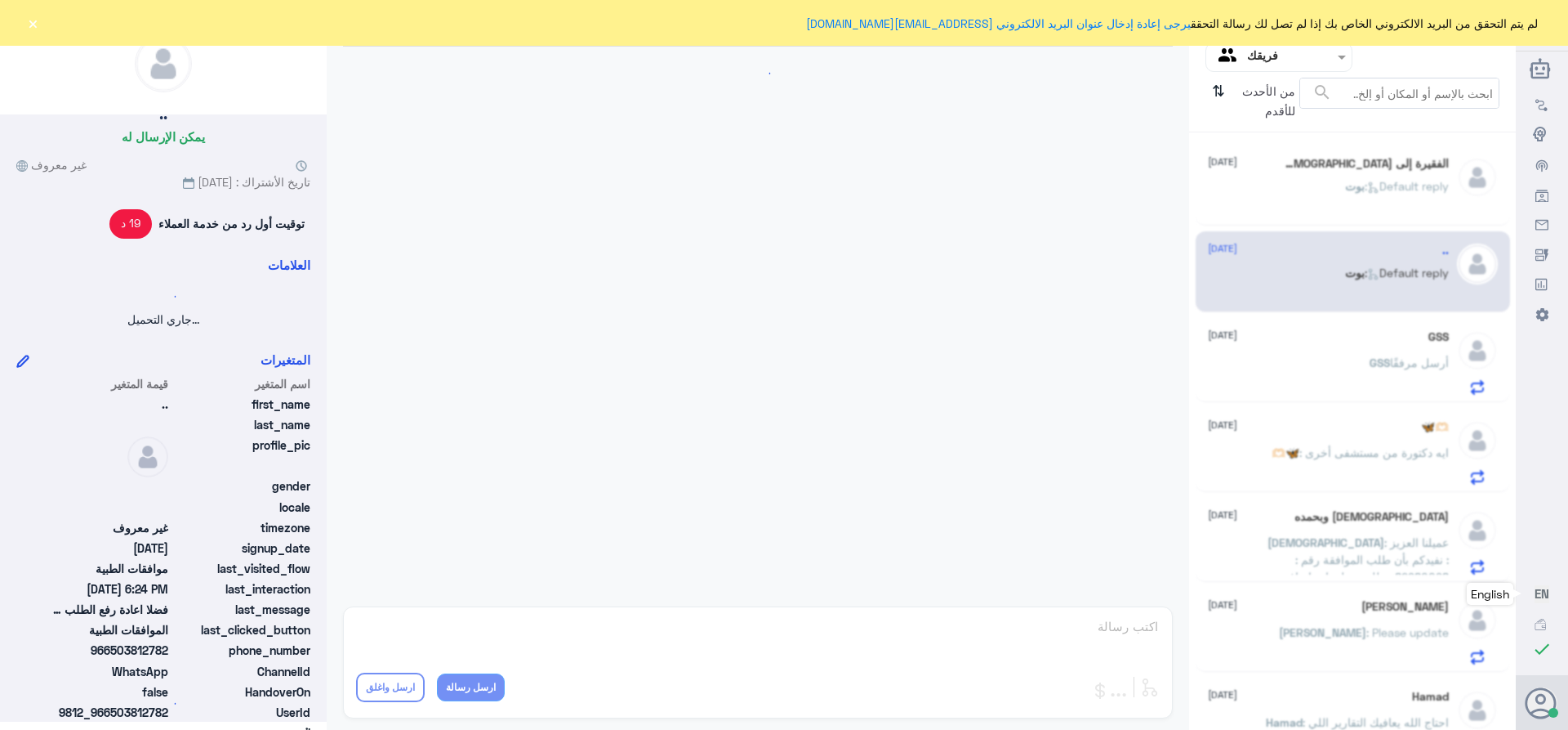
scroll to position [1007, 0]
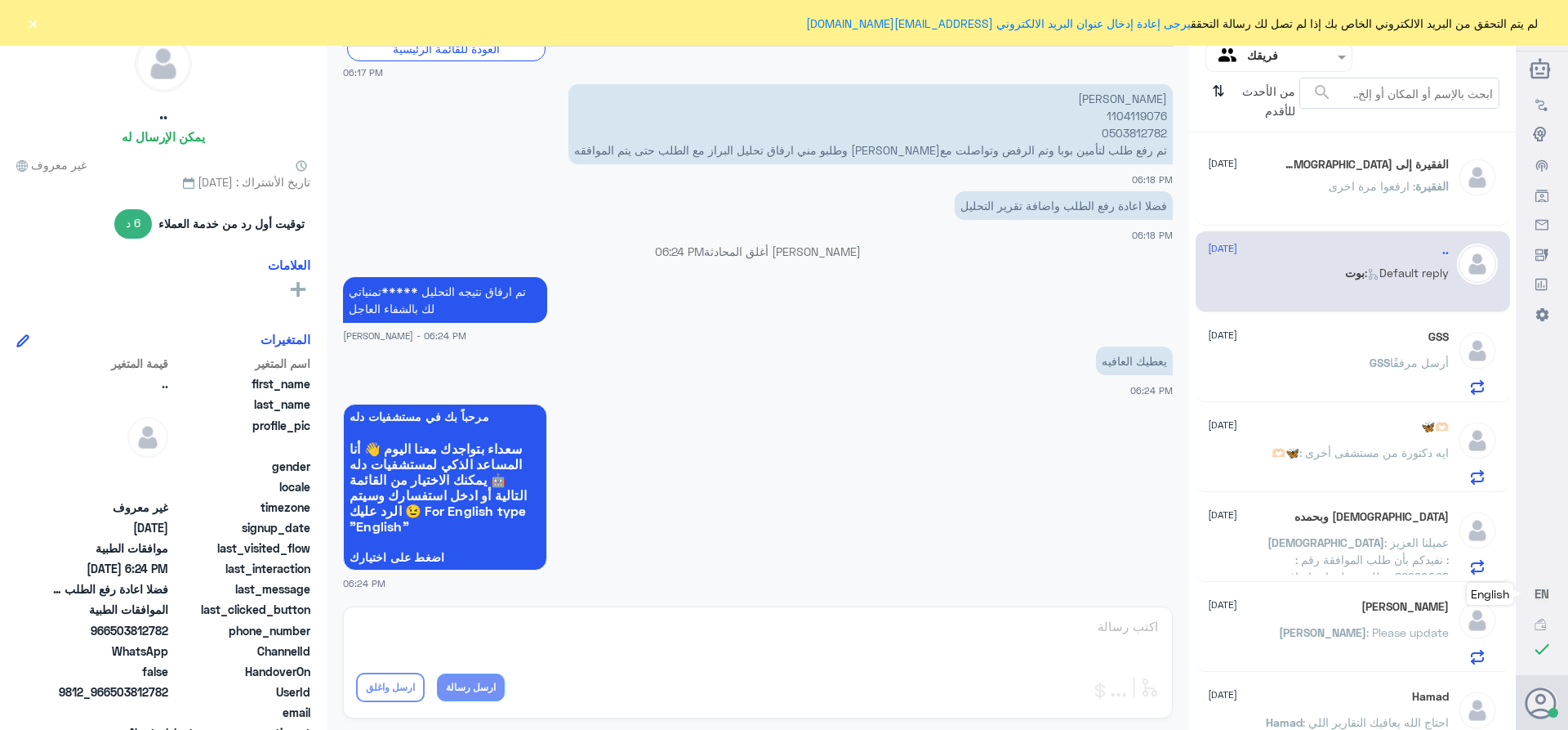
click at [1346, 190] on span ": ارفعوا مرة اخرى" at bounding box center [1372, 186] width 87 height 14
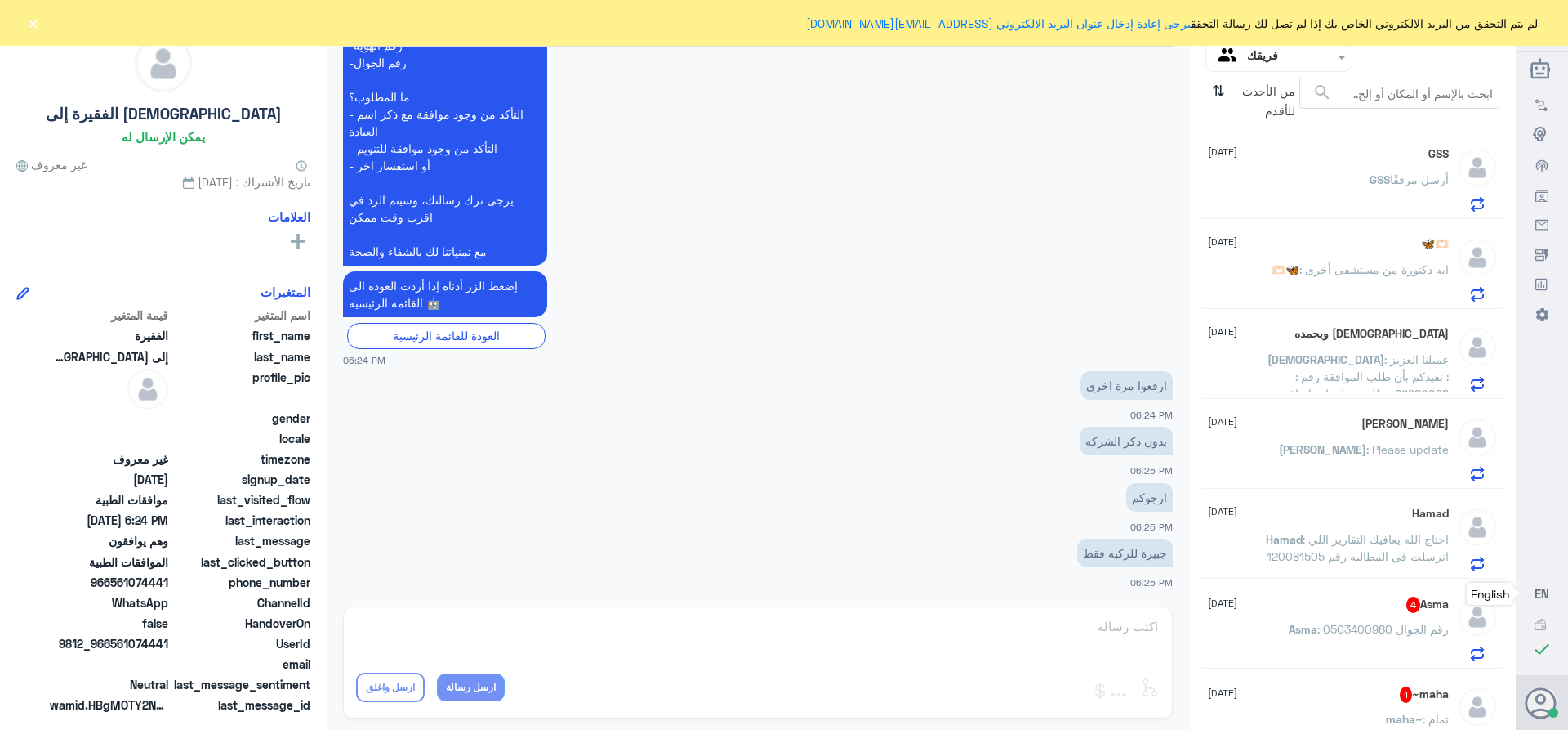
scroll to position [327, 0]
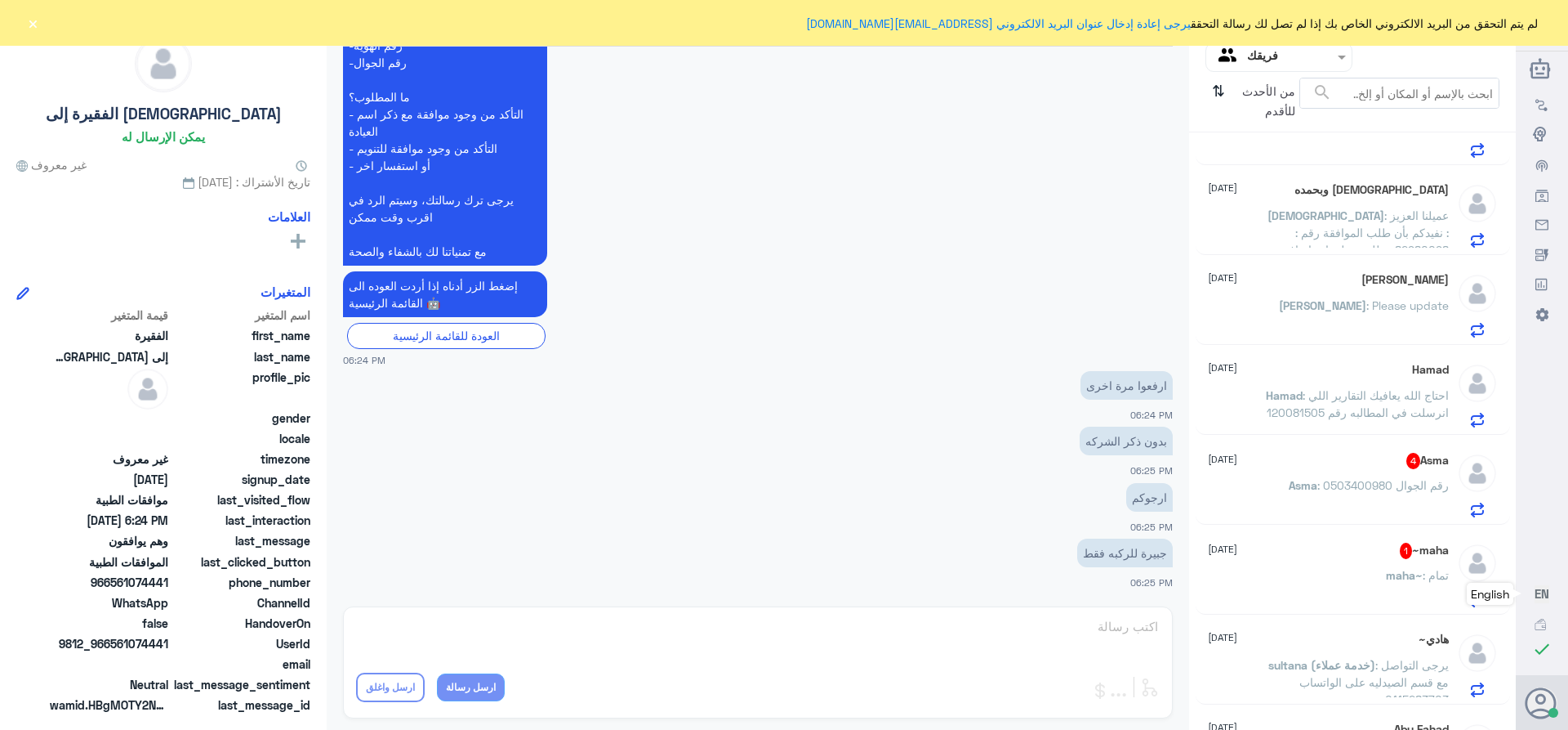
click at [1339, 479] on span ": رقم الجوال 0503400980" at bounding box center [1383, 485] width 132 height 14
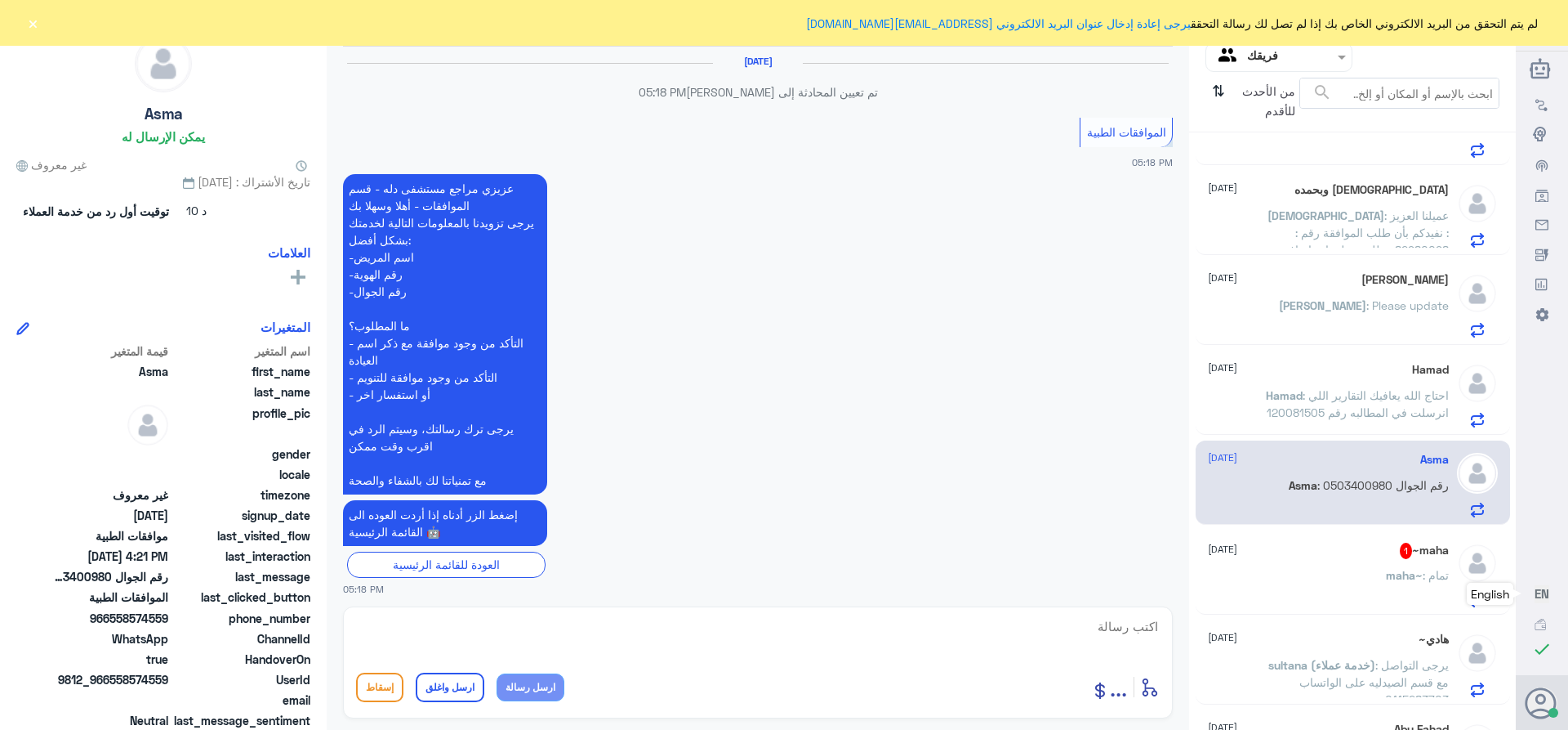
scroll to position [1773, 0]
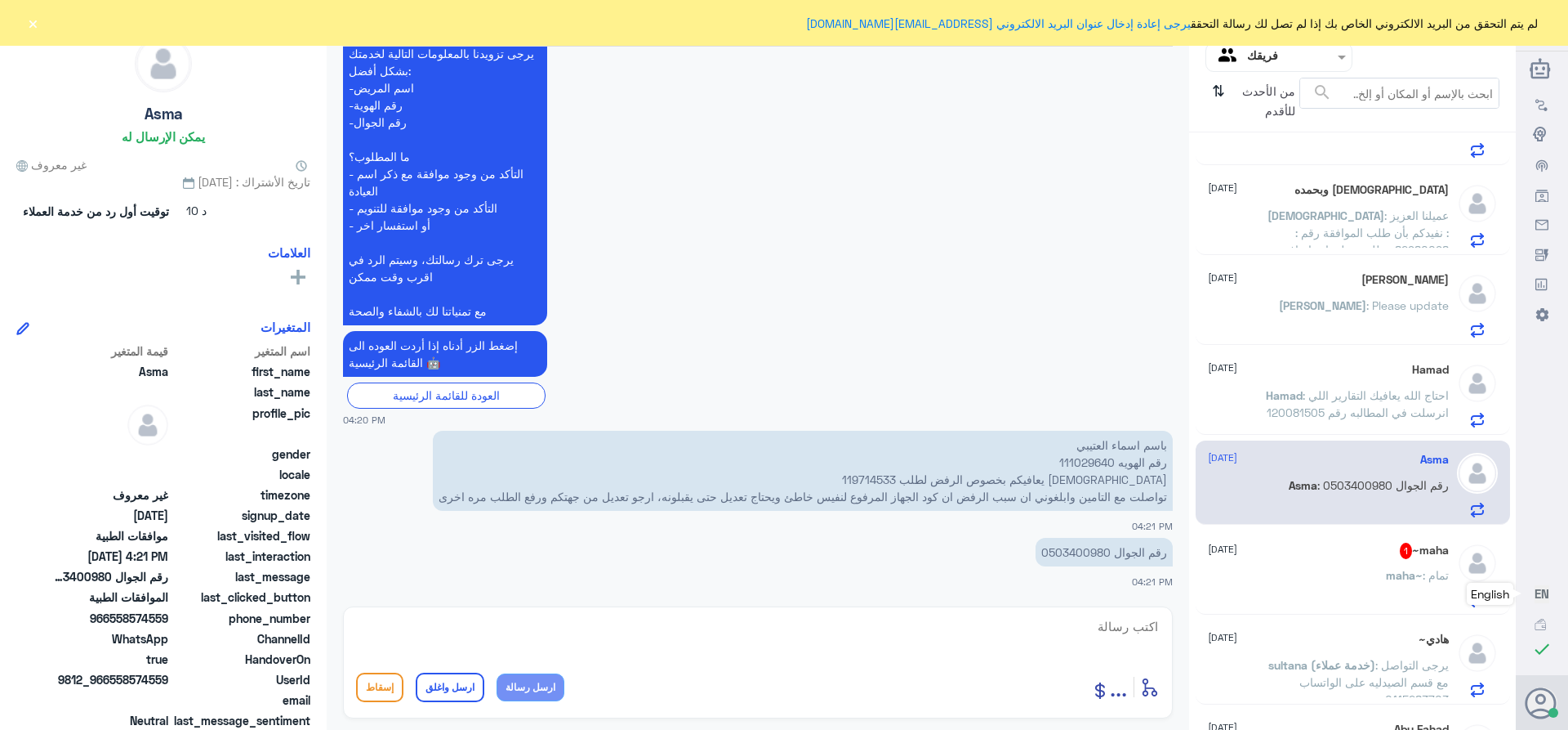
click at [954, 475] on p "باسم اسماء العتيبي رقم الهويه 111029640 الله يعافيكم بخصوص الرفض لطلب 119714533…" at bounding box center [803, 471] width 740 height 80
copy p "119714533"
click at [1062, 462] on p "باسم اسماء العتيبي رقم الهويه 111029640 الله يعافيكم بخصوص الرفض لطلب 119714533…" at bounding box center [803, 471] width 740 height 80
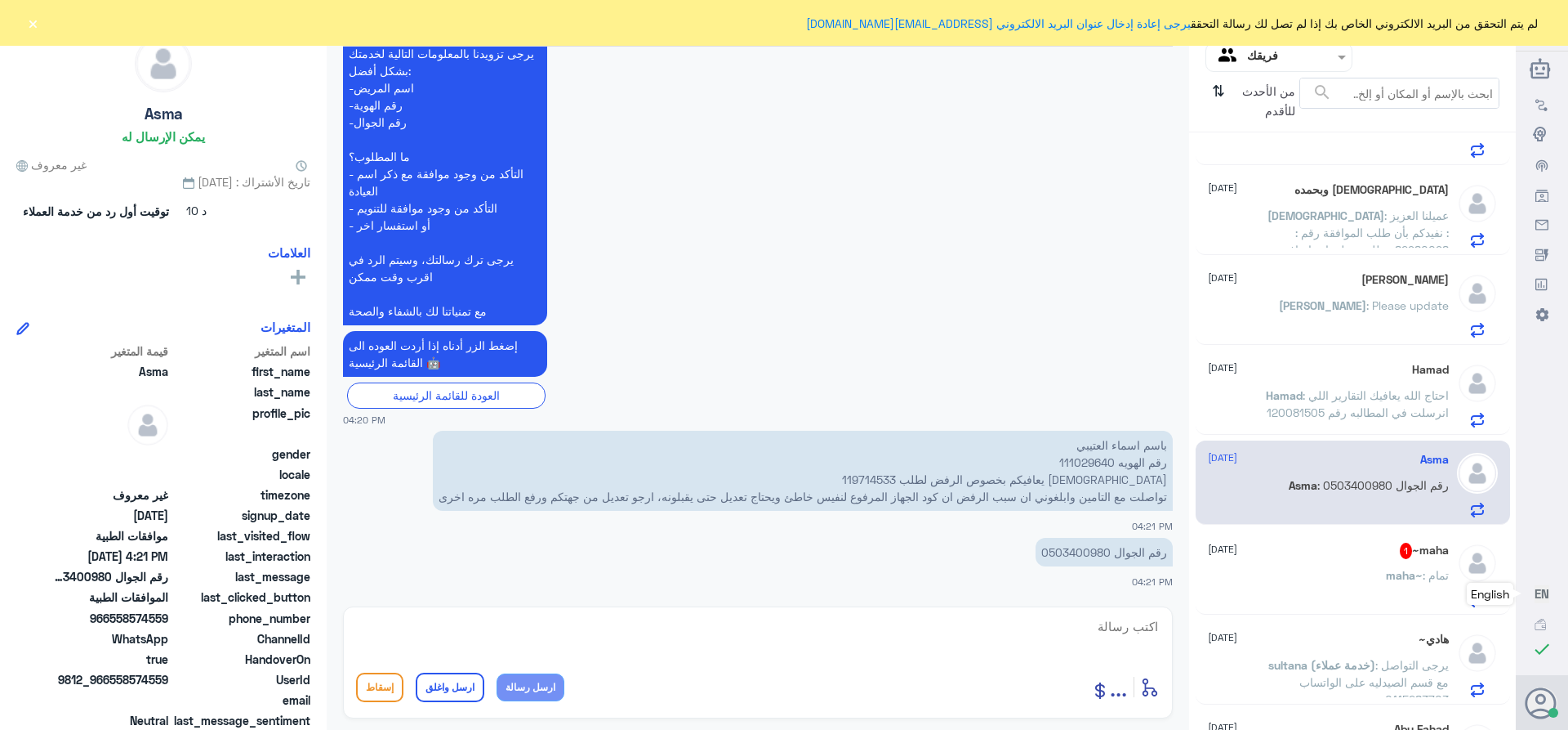
click at [1070, 548] on p "رقم الجوال 0503400980" at bounding box center [1103, 552] width 137 height 29
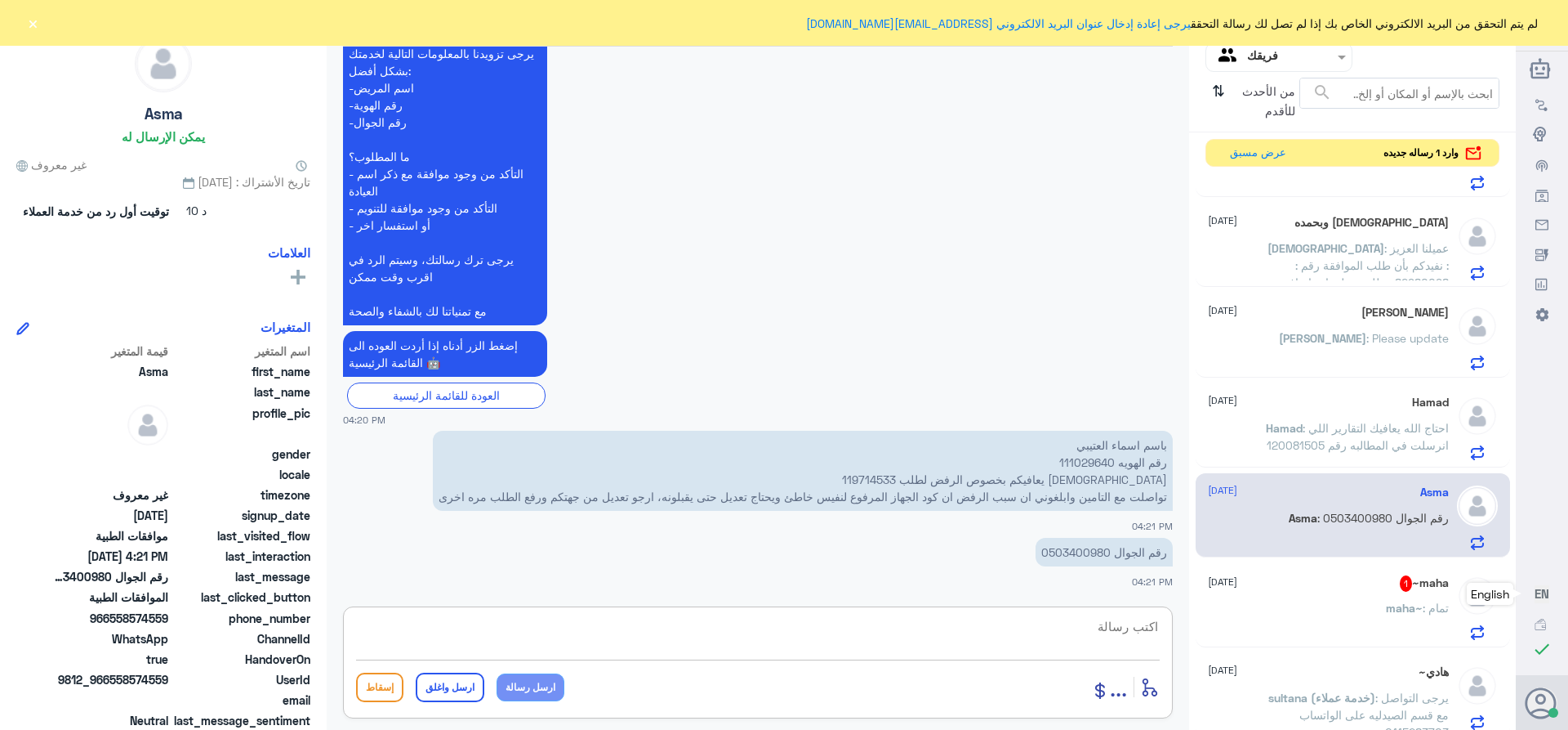
click at [1122, 630] on textarea at bounding box center [757, 635] width 803 height 40
paste textarea "تمنياتي لك بالشفاء العاجل"
type textarea "تم تحديث طلبك *****تمنياتي لك بالشفاء العاجل"
click at [464, 680] on button "ارسل واغلق" at bounding box center [450, 687] width 69 height 30
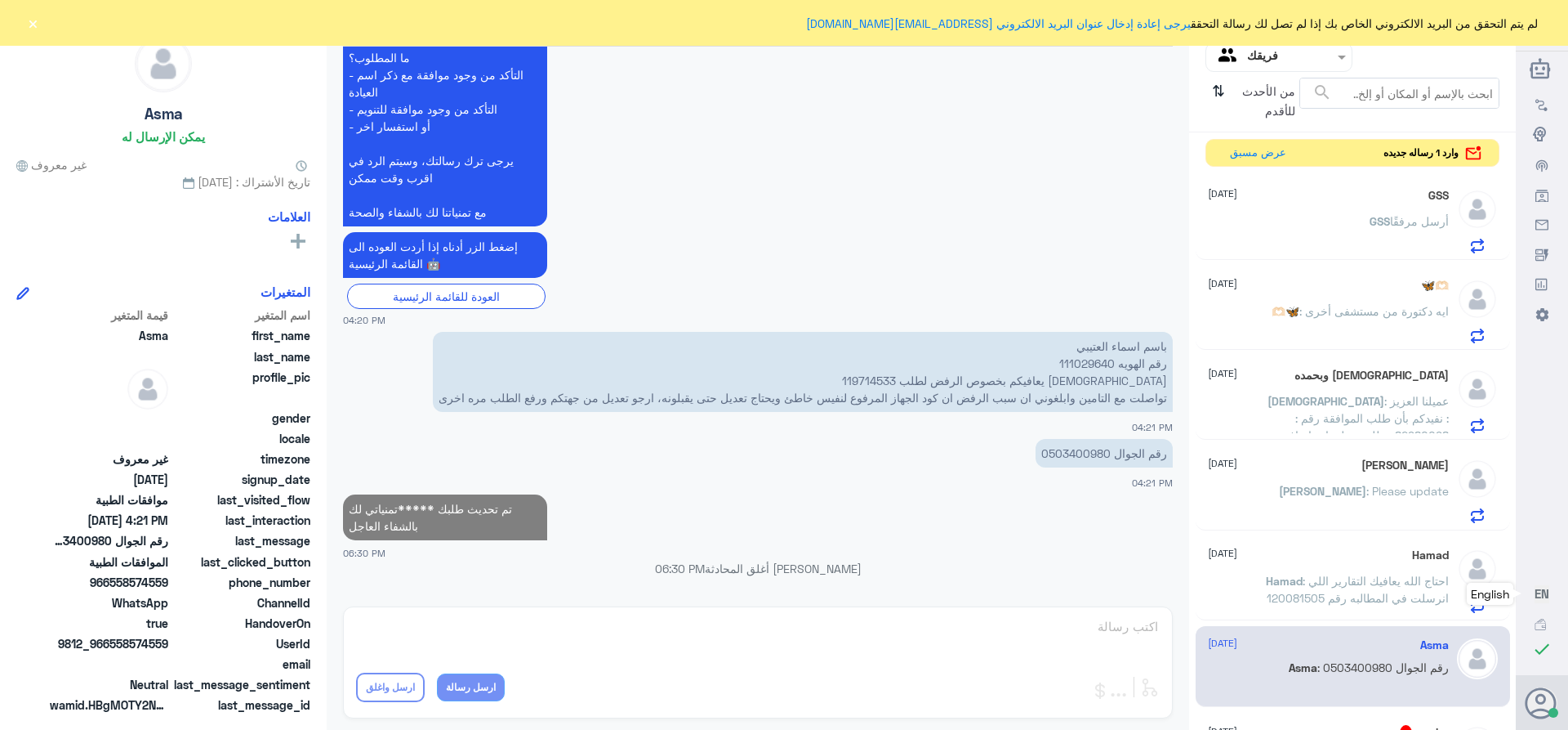
scroll to position [164, 0]
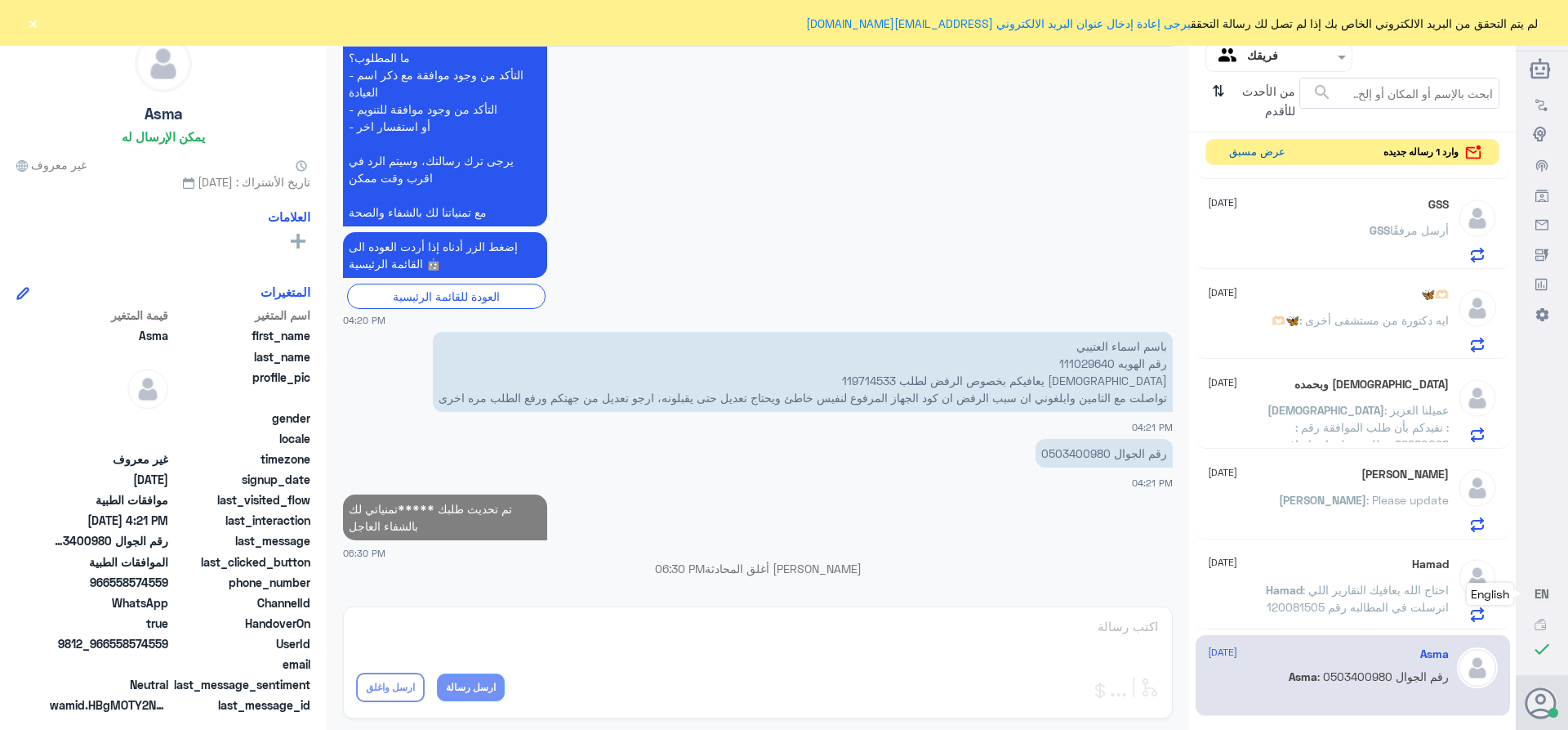
click at [1247, 150] on button "عرض مسبق" at bounding box center [1257, 152] width 69 height 25
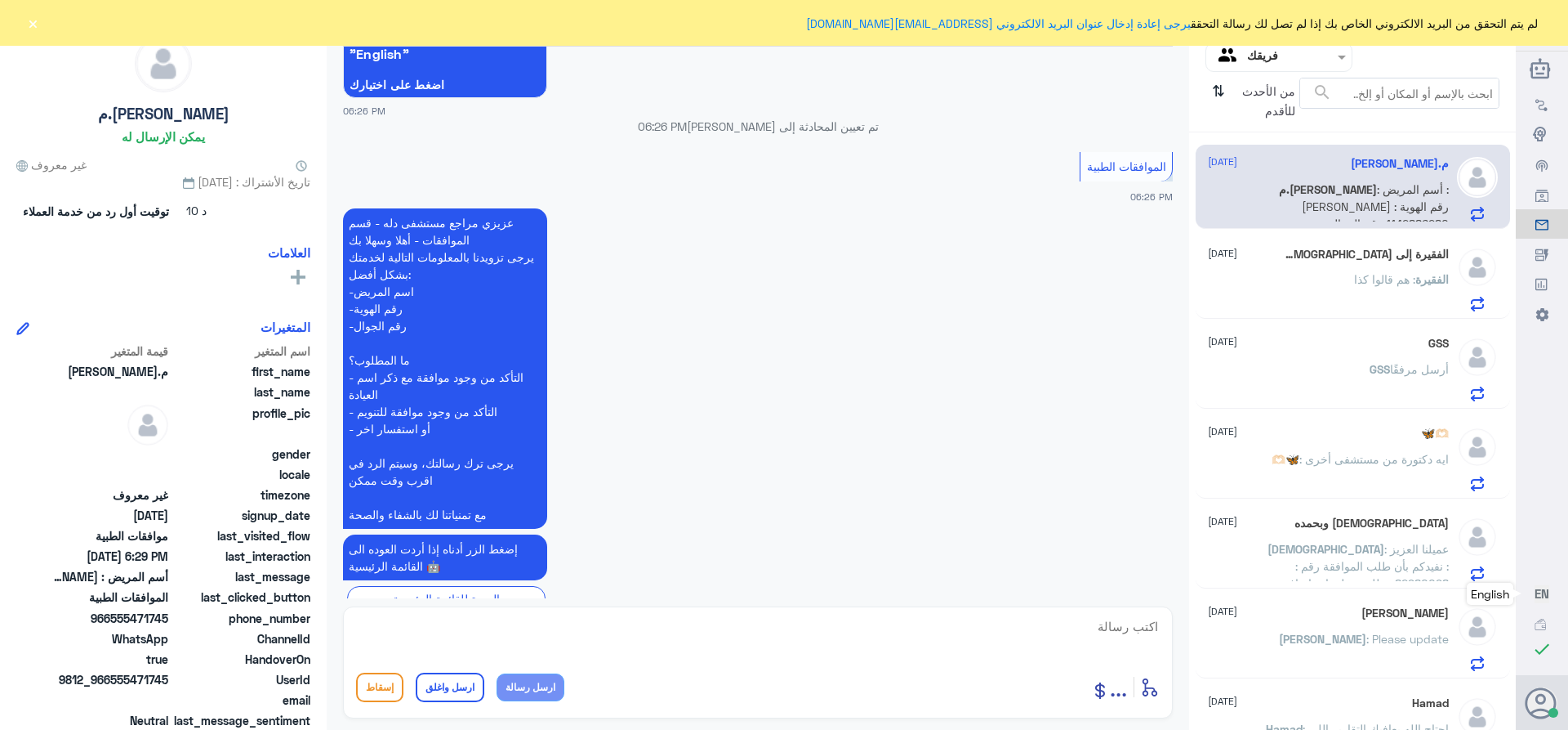
scroll to position [2095, 0]
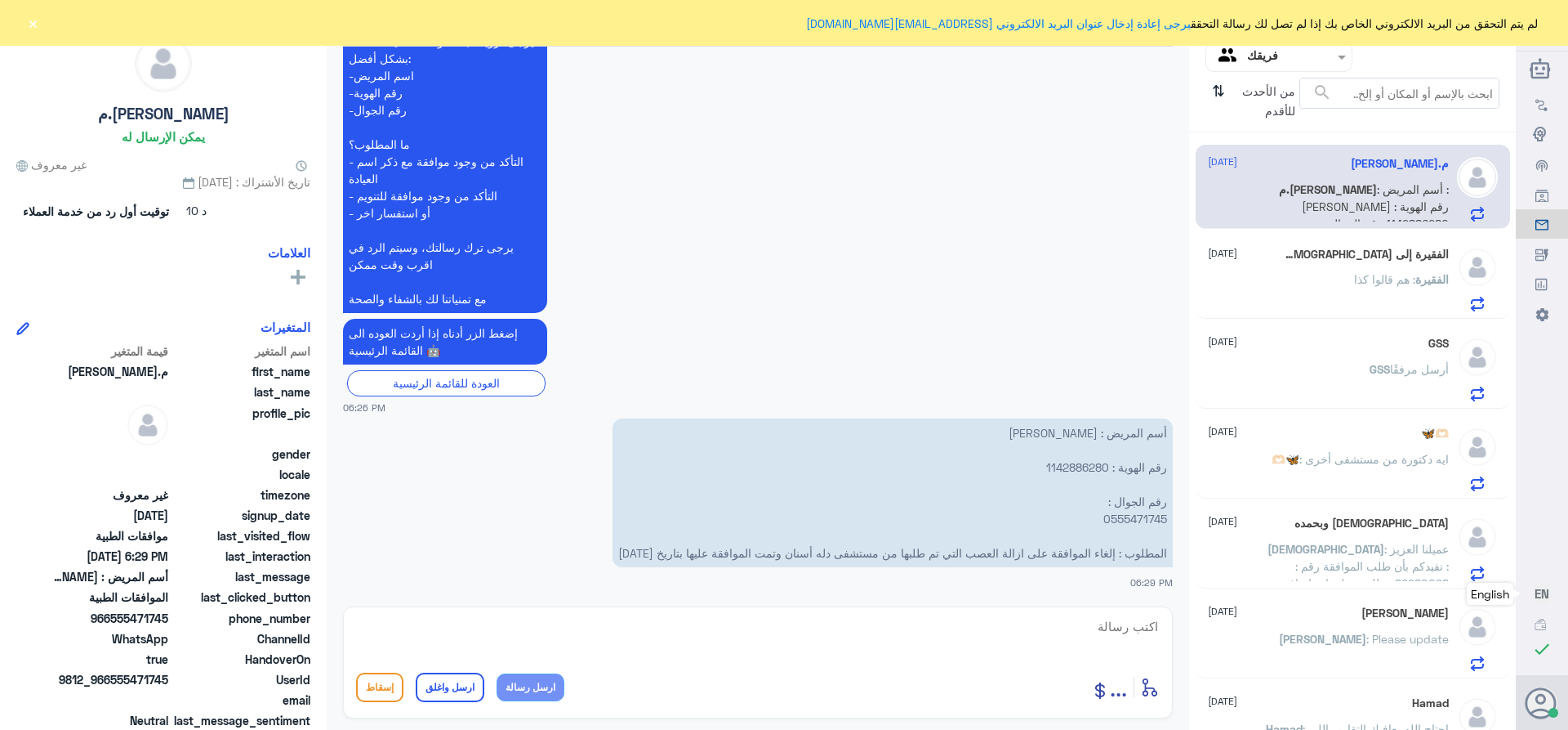
click at [1128, 517] on p "أسم المريض : [PERSON_NAME] رقم الهوية : 1142886280 رقم الجوال : 0555471745 المط…" at bounding box center [893, 492] width 560 height 148
click at [1139, 633] on textarea at bounding box center [757, 635] width 803 height 40
paste textarea "تمنياتي لك بالشفاء العاجل"
type textarea "تم الالغاء على بناء على طلبك ******تمنياتي لك بالشفاء العاجل"
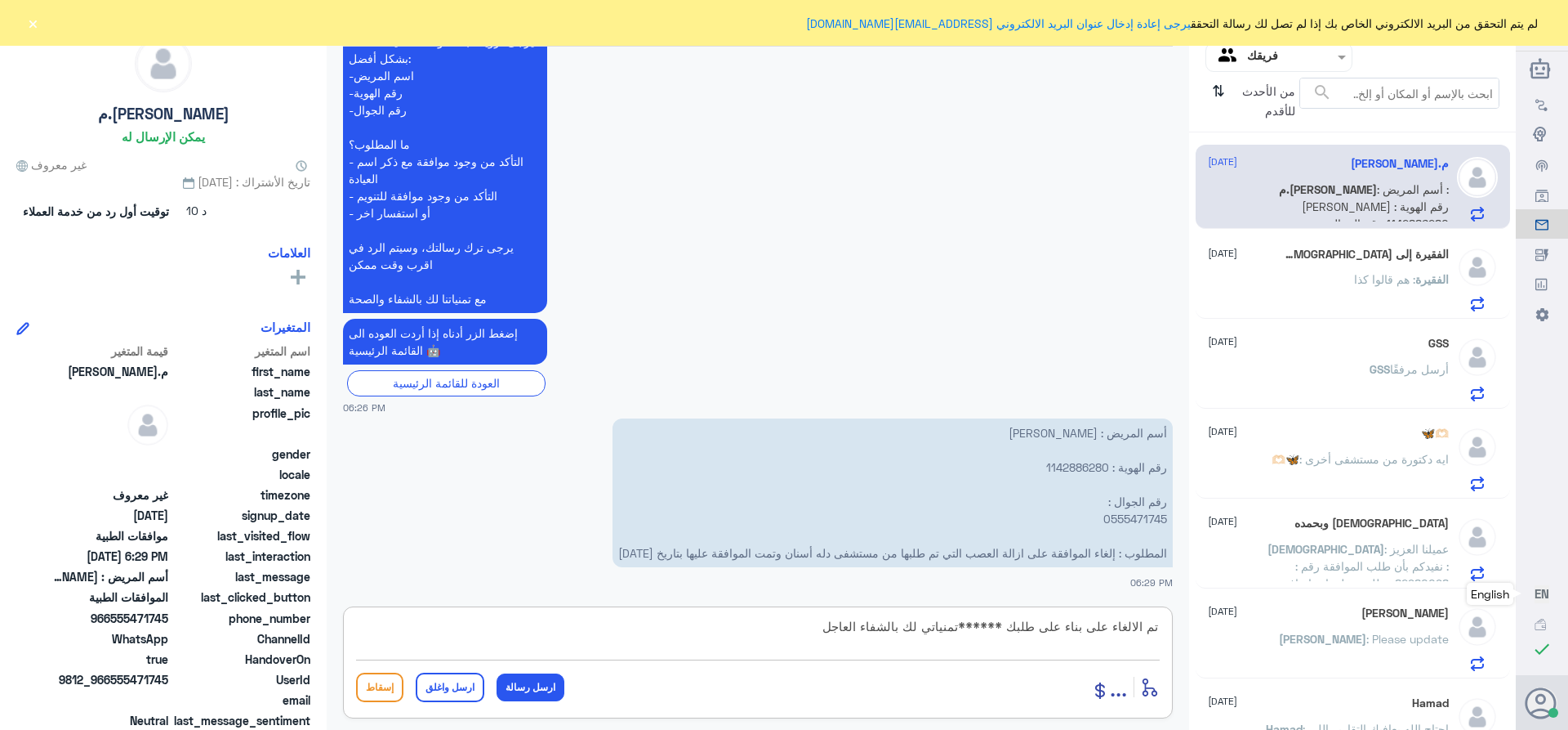
click at [436, 688] on button "ارسل واغلق" at bounding box center [450, 687] width 69 height 30
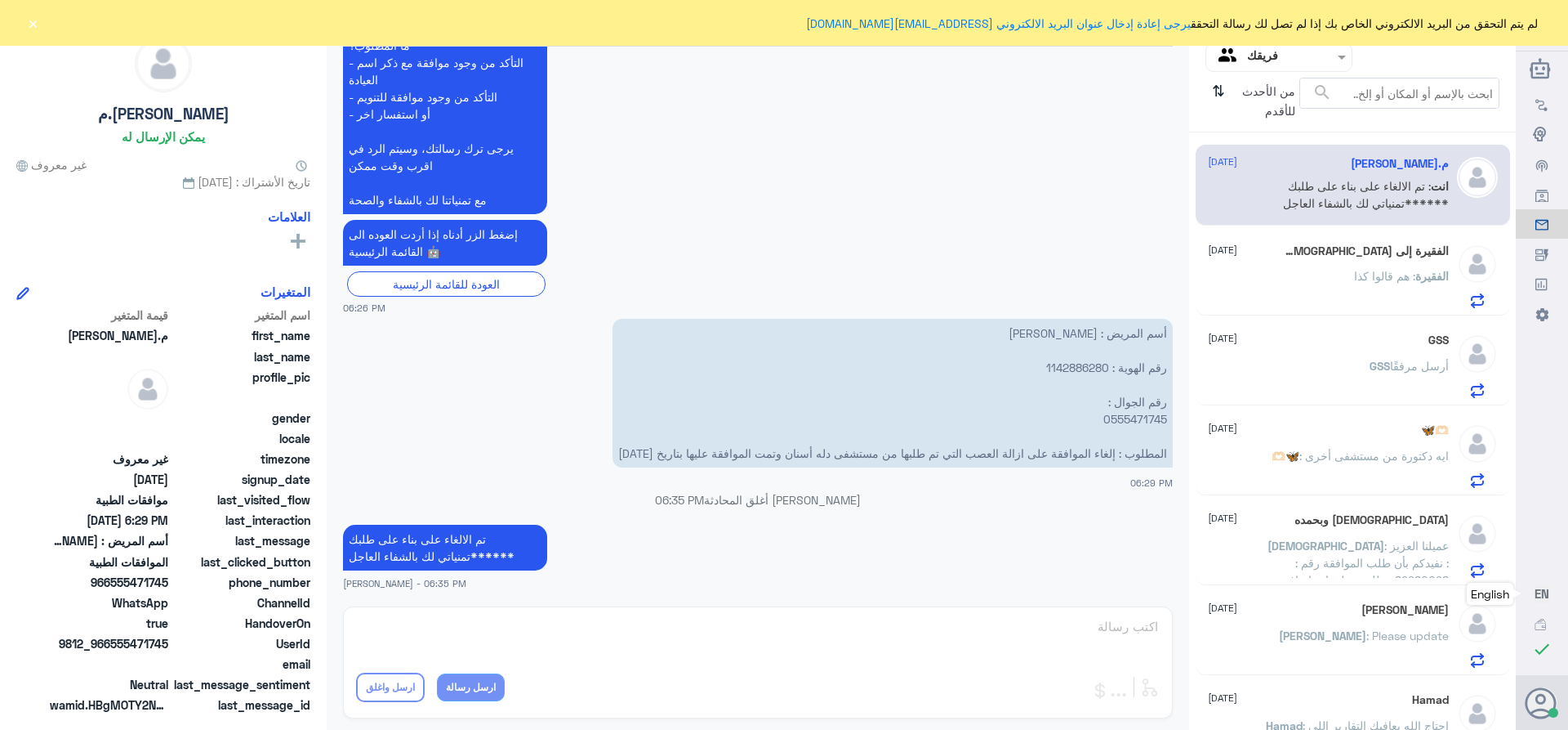
click at [1357, 270] on span ": هم قالوا كذا" at bounding box center [1384, 276] width 61 height 14
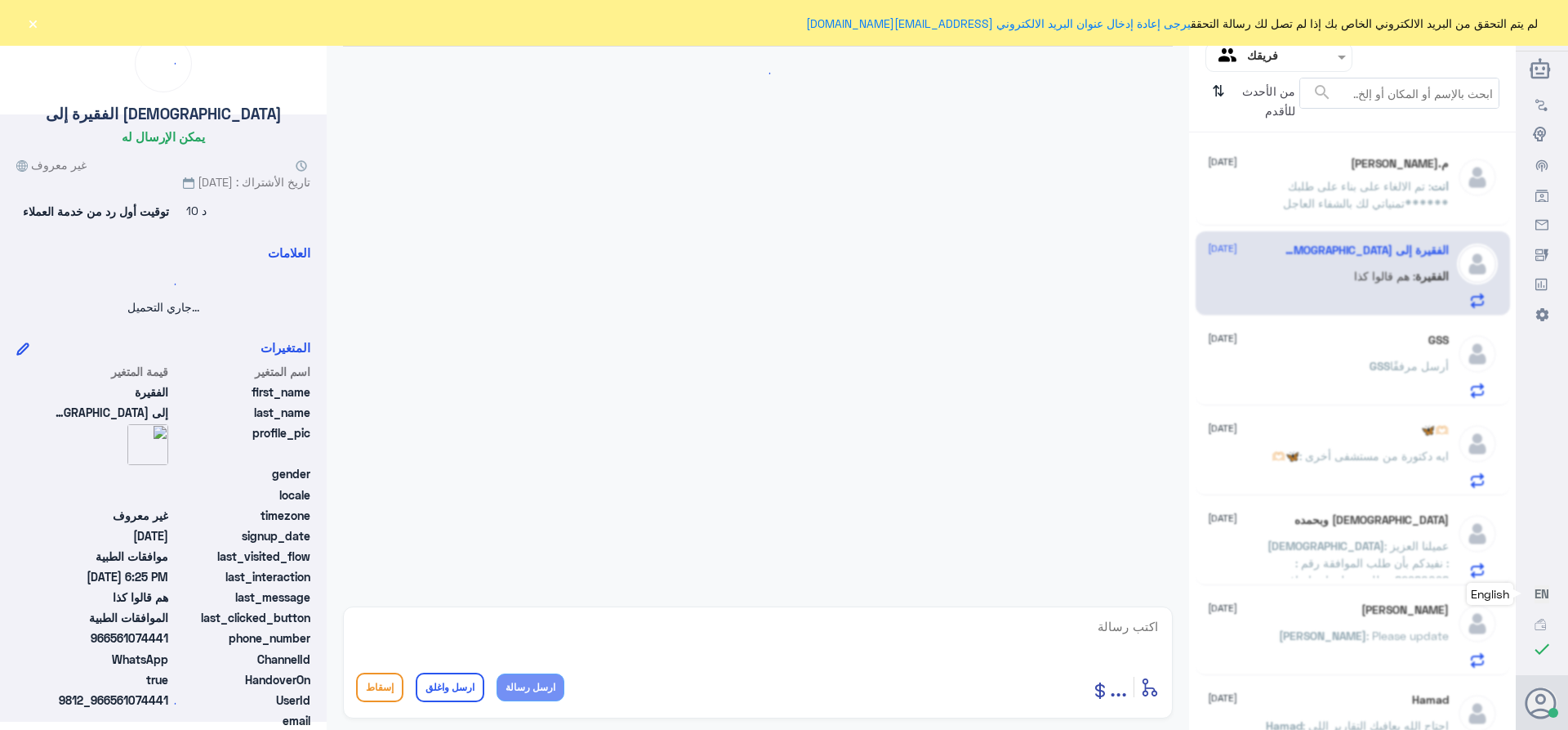
scroll to position [1525, 0]
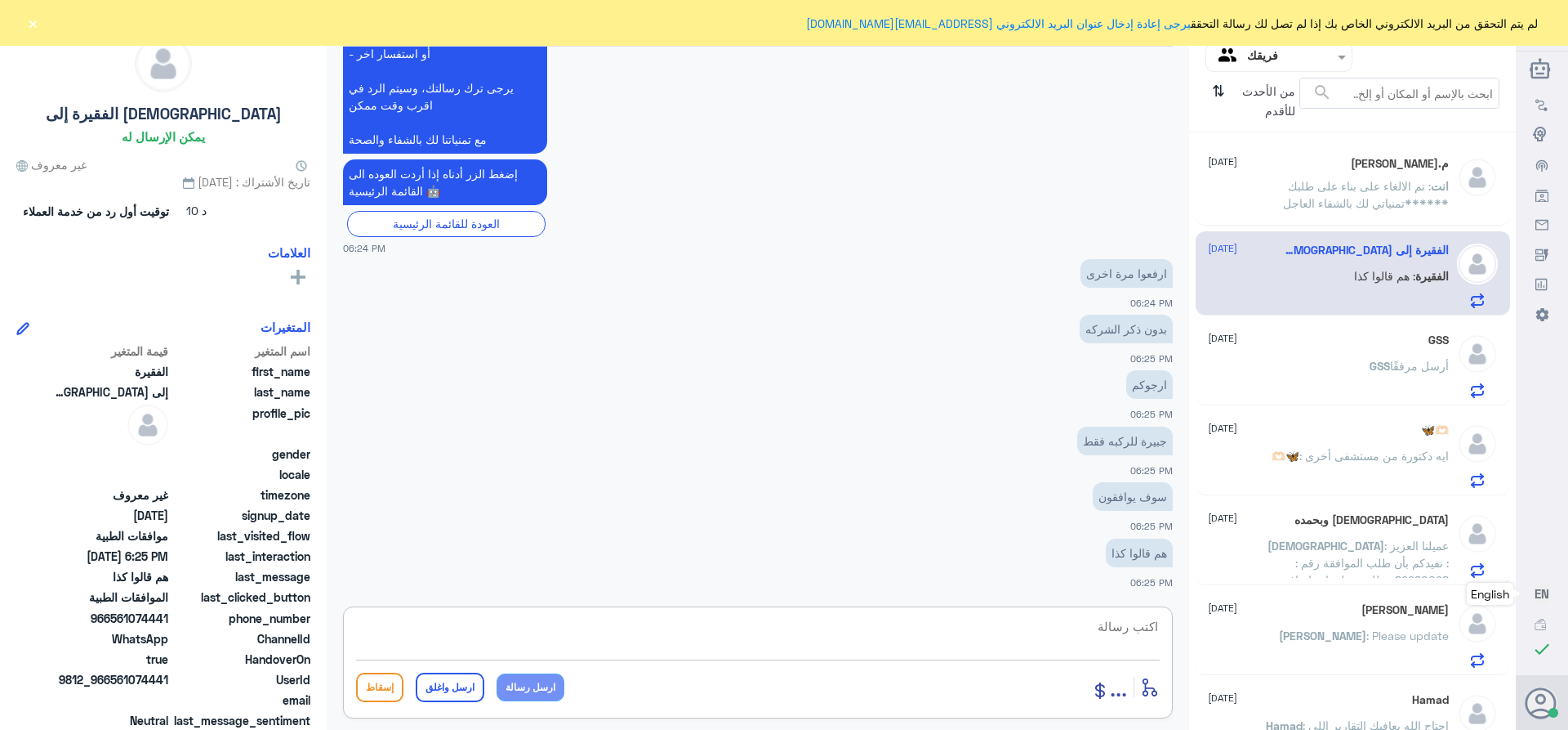
click at [1127, 623] on textarea at bounding box center [757, 635] width 803 height 40
type textarea "ممكن رقم للتواصل معك والافاده"
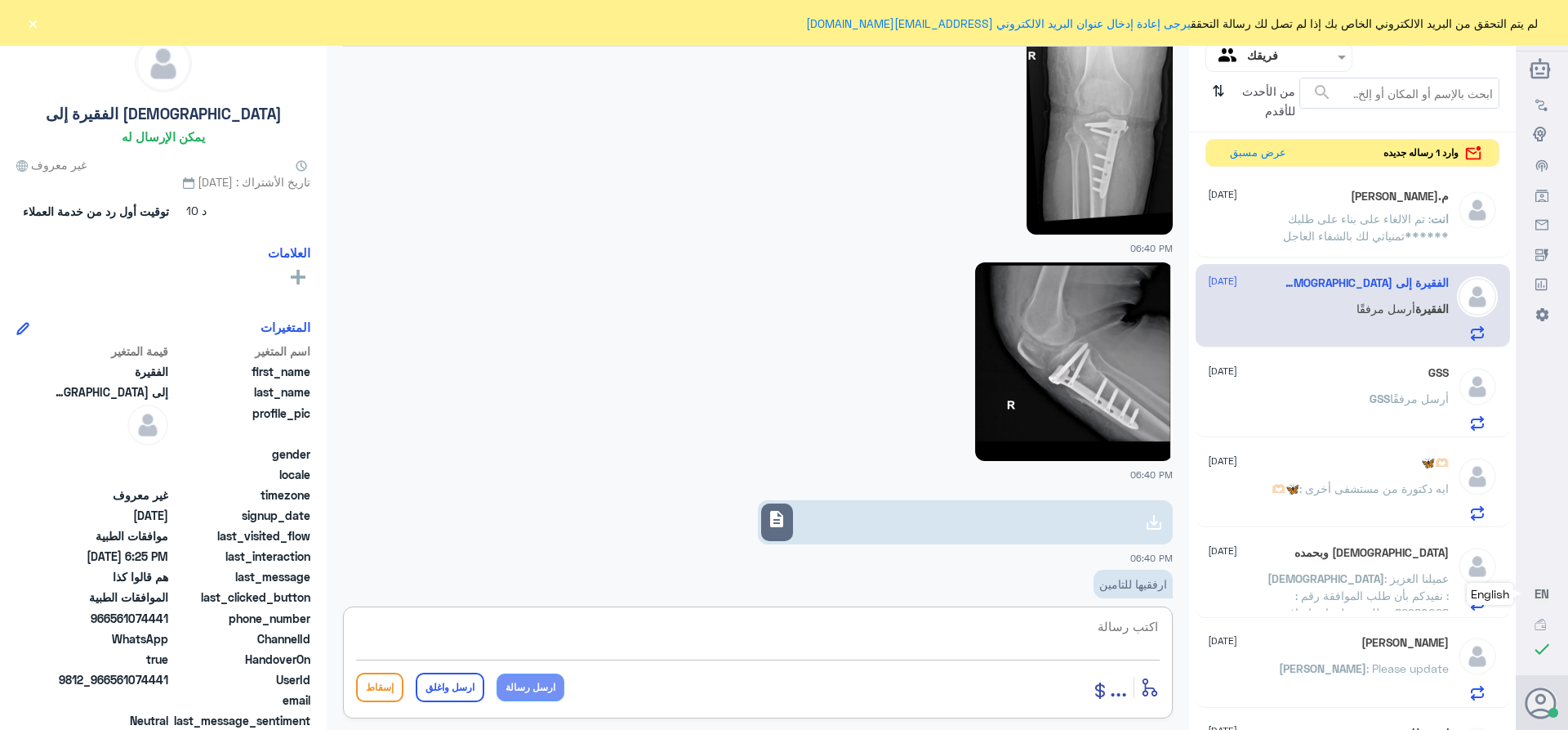
scroll to position [2392, 0]
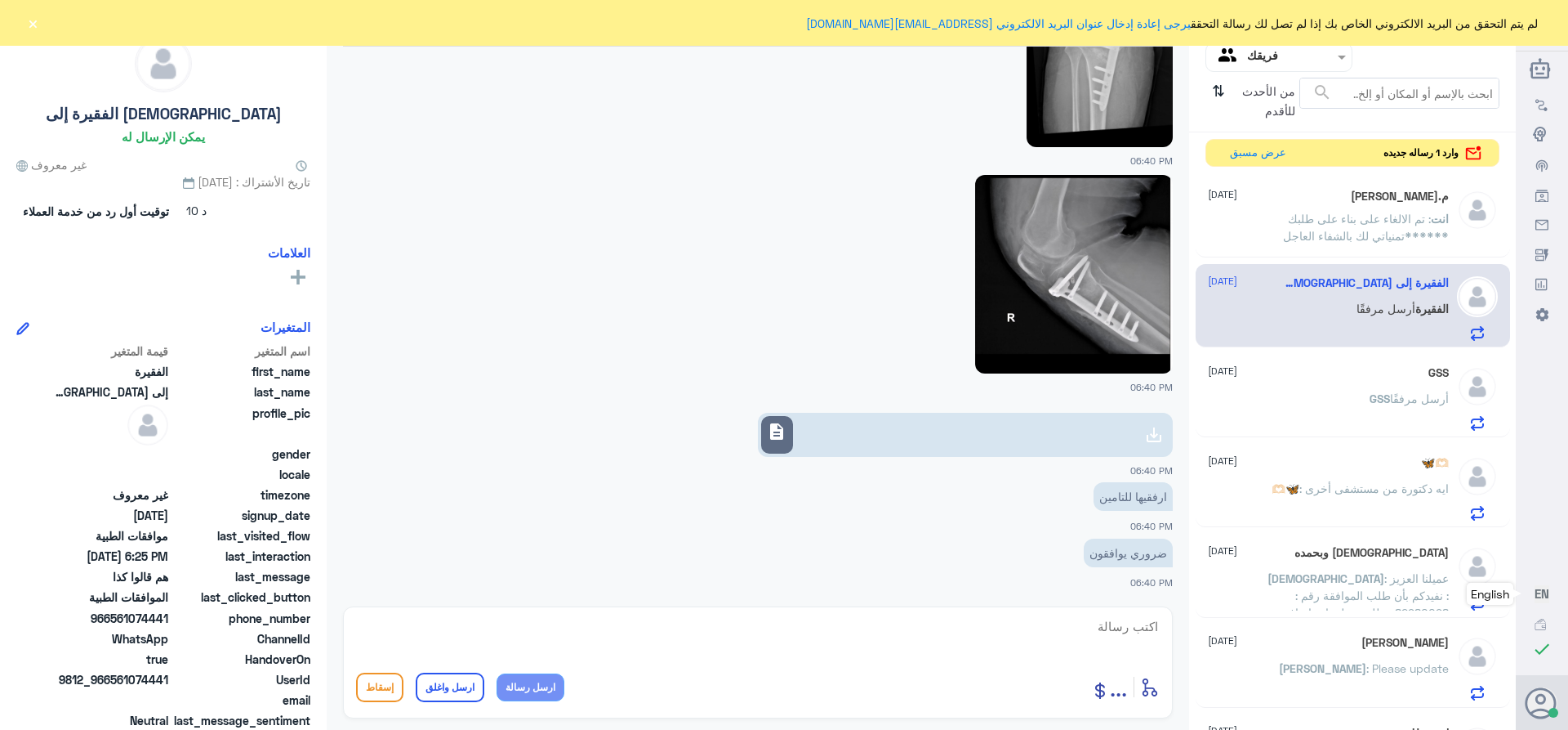
click at [776, 431] on span "description" at bounding box center [776, 431] width 19 height 19
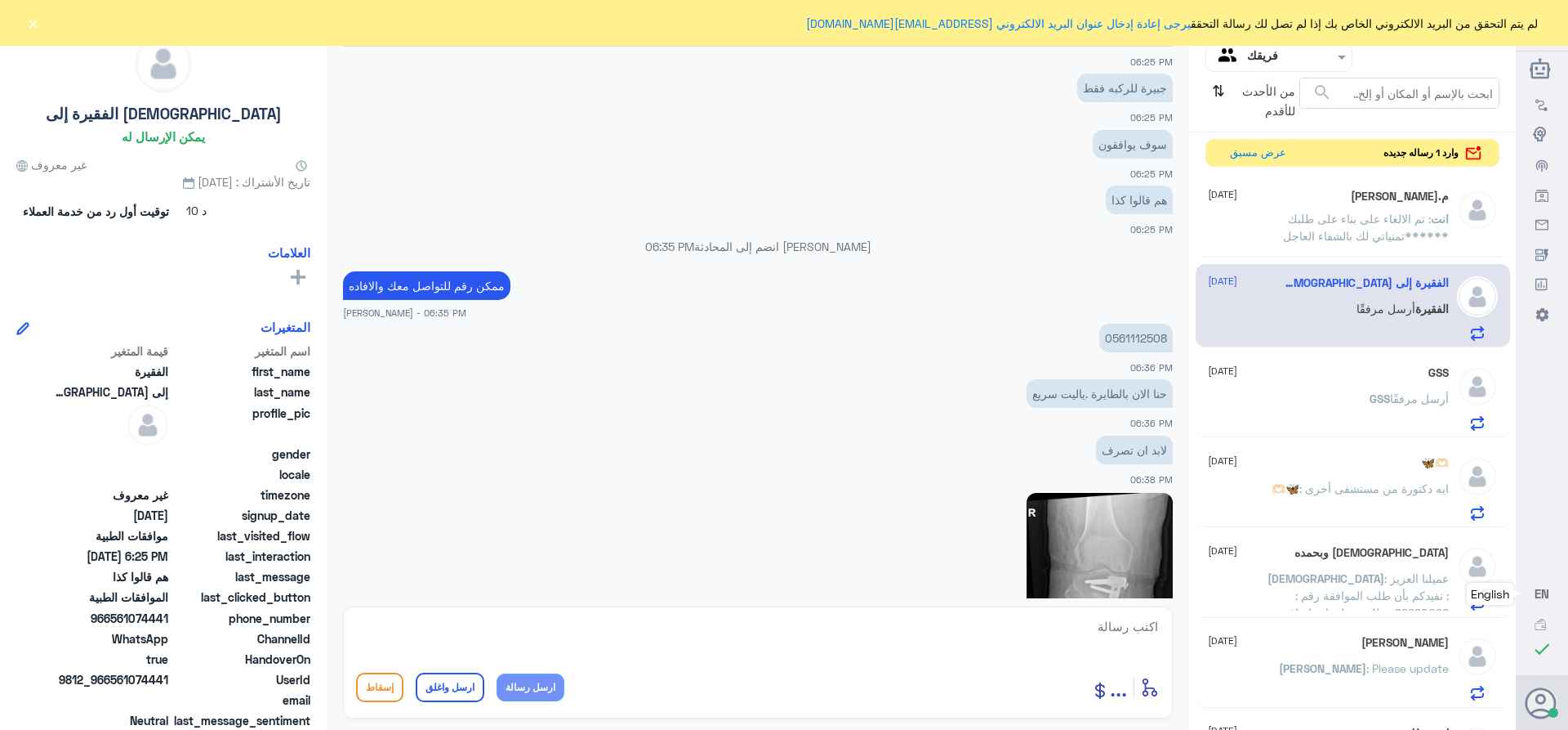
scroll to position [1656, 0]
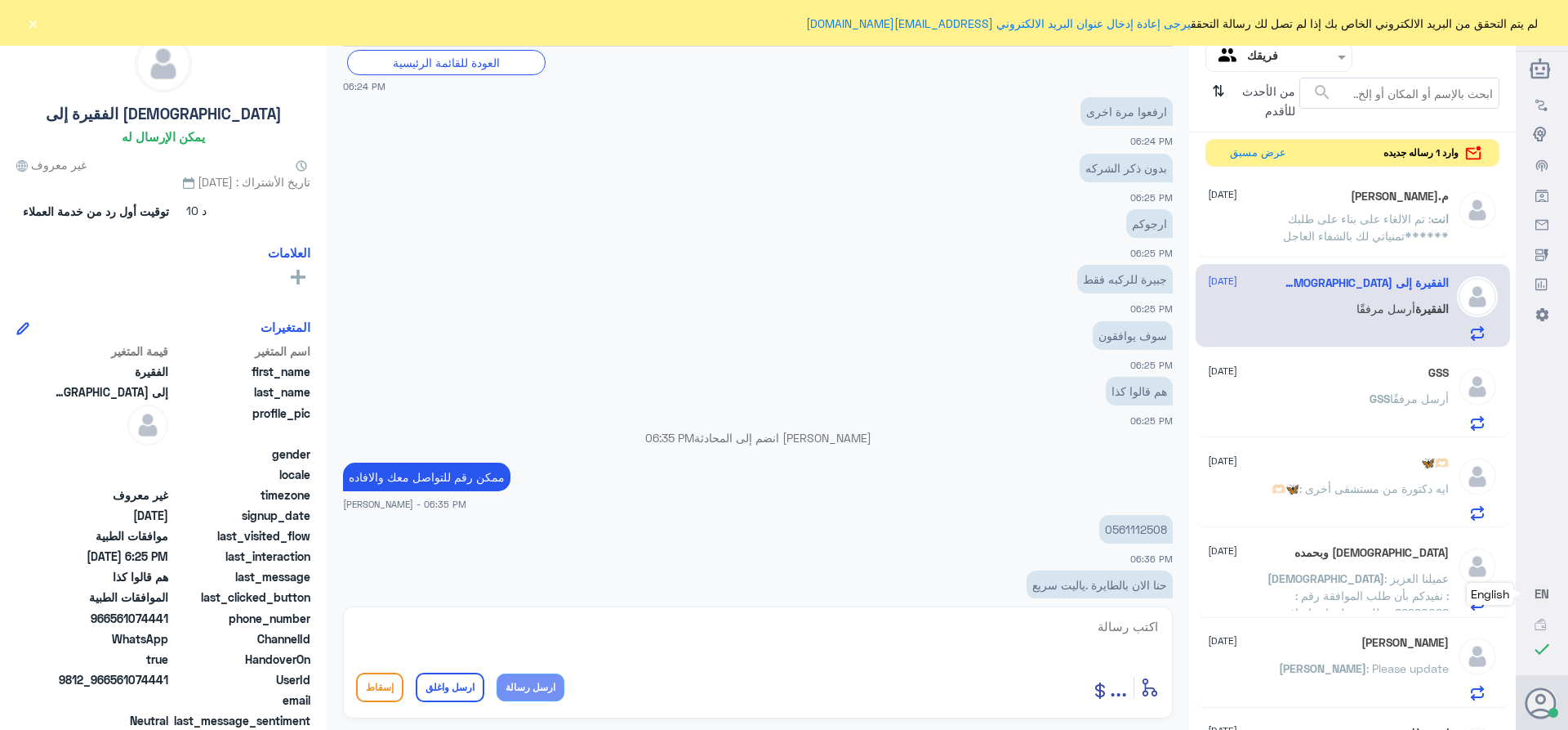
click at [1051, 616] on textarea at bounding box center [757, 635] width 803 height 40
paste textarea "تمنياتي لك بالشفاء العاجل"
type textarea "تمنياتي لك بالشفاء العاجل"
click at [439, 693] on button "ارسل واغلق" at bounding box center [450, 687] width 69 height 30
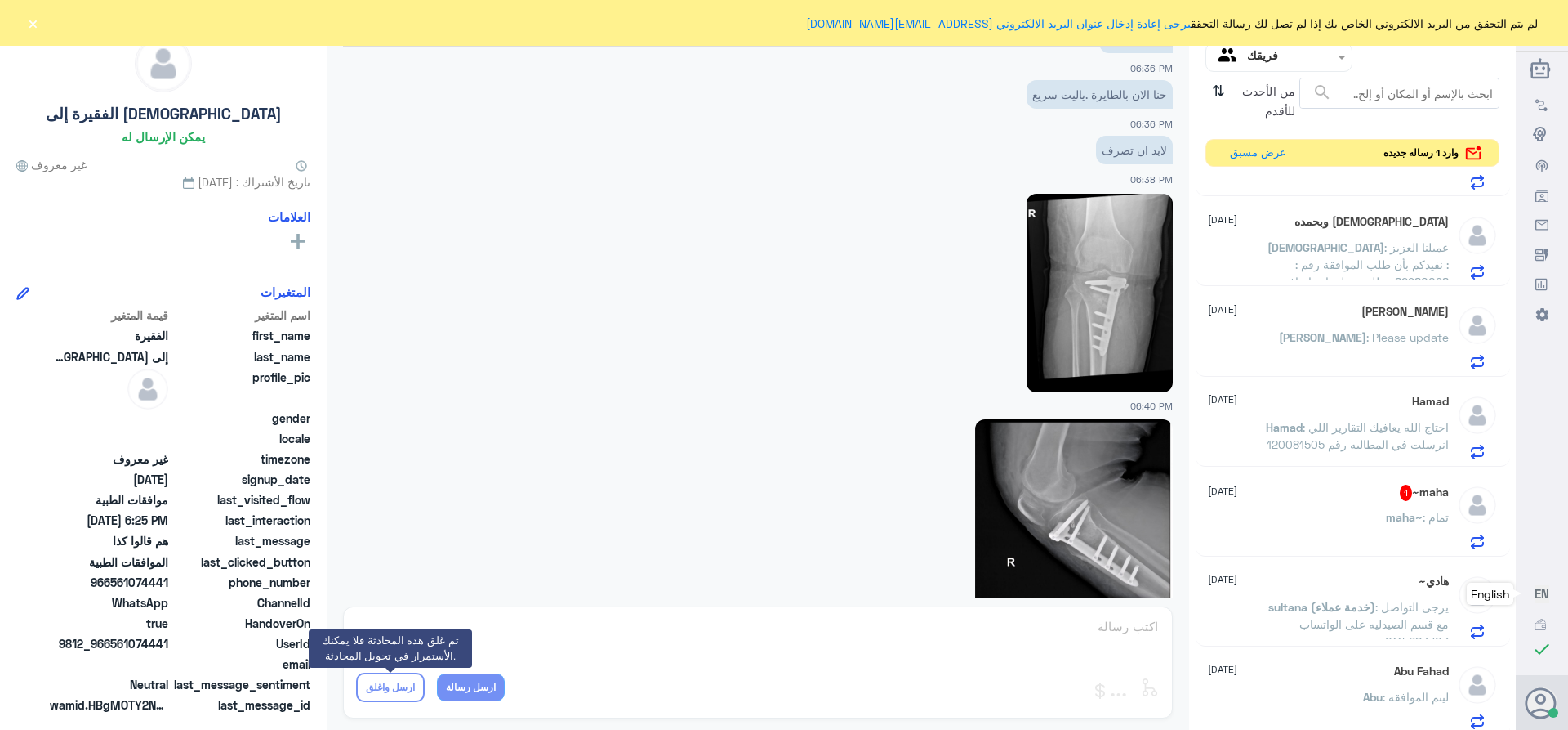
scroll to position [490, 0]
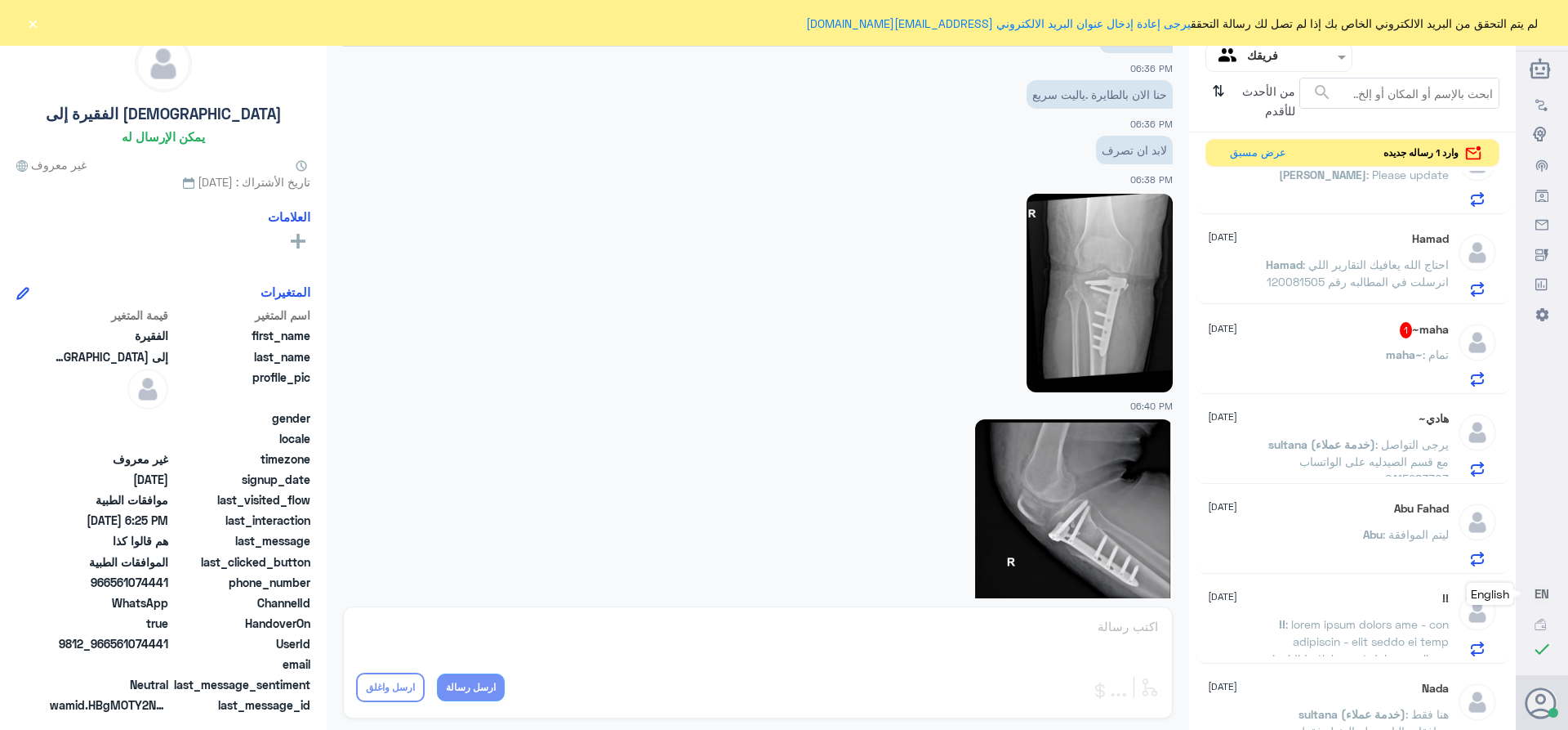
drag, startPoint x: 1370, startPoint y: 352, endPoint x: 1234, endPoint y: 349, distance: 136.0
click at [1370, 352] on div "maha~ : تمام" at bounding box center [1328, 368] width 241 height 36
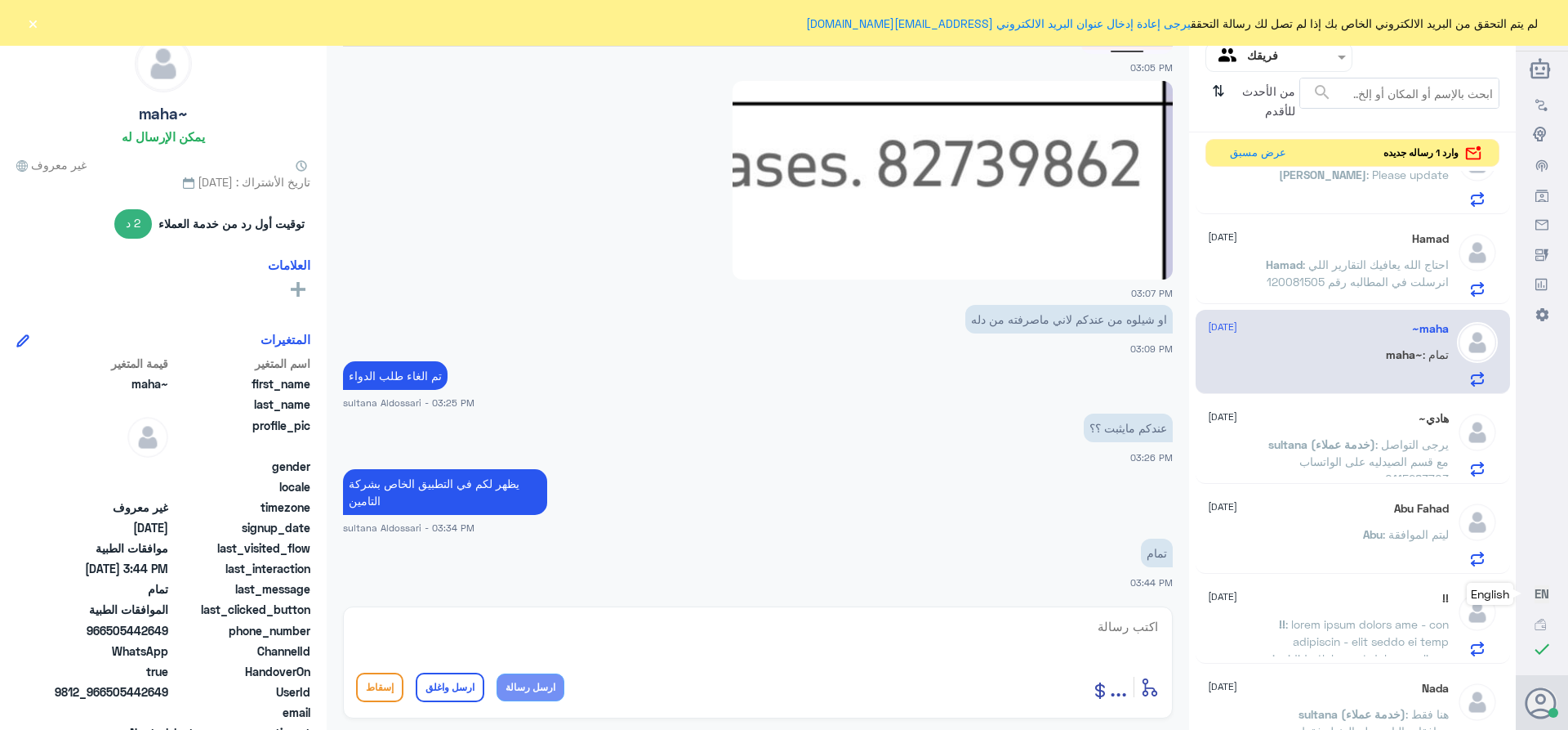
scroll to position [1386, 0]
click at [1098, 631] on textarea at bounding box center [757, 635] width 803 height 40
paste textarea "978515"
type textarea "978515"
drag, startPoint x: 1105, startPoint y: 632, endPoint x: 1274, endPoint y: 660, distance: 171.3
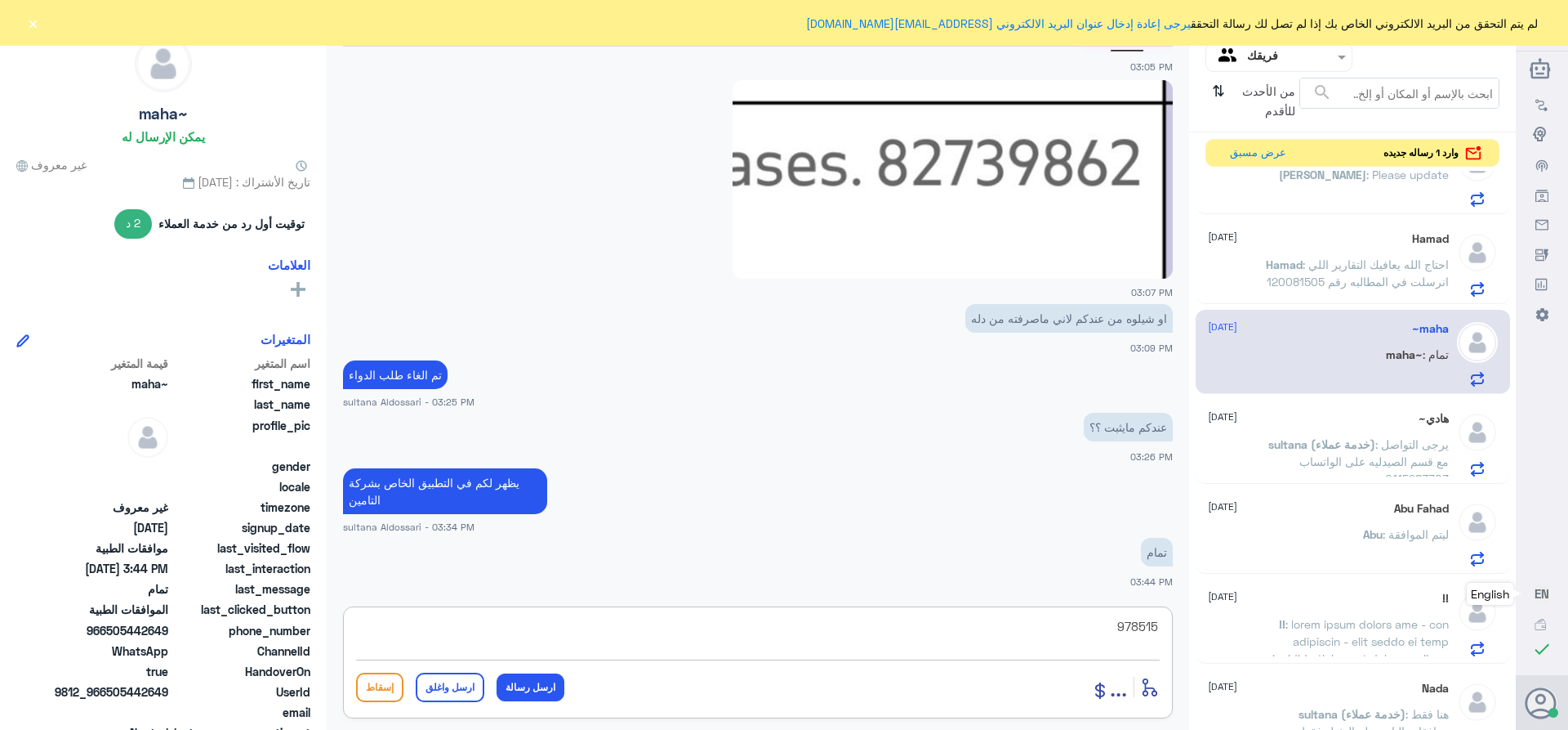
click at [1274, 660] on div "قناة واتساب Status × عرض الكل العلامات Agent Filter فريقك search من الأحدث للأق…" at bounding box center [757, 367] width 1515 height 735
paste textarea "تمنياتي لك بالشفاء العاجل"
type textarea "تمنياتي لك بالشفاء العاجل"
click at [446, 689] on button "ارسل واغلق" at bounding box center [450, 687] width 69 height 30
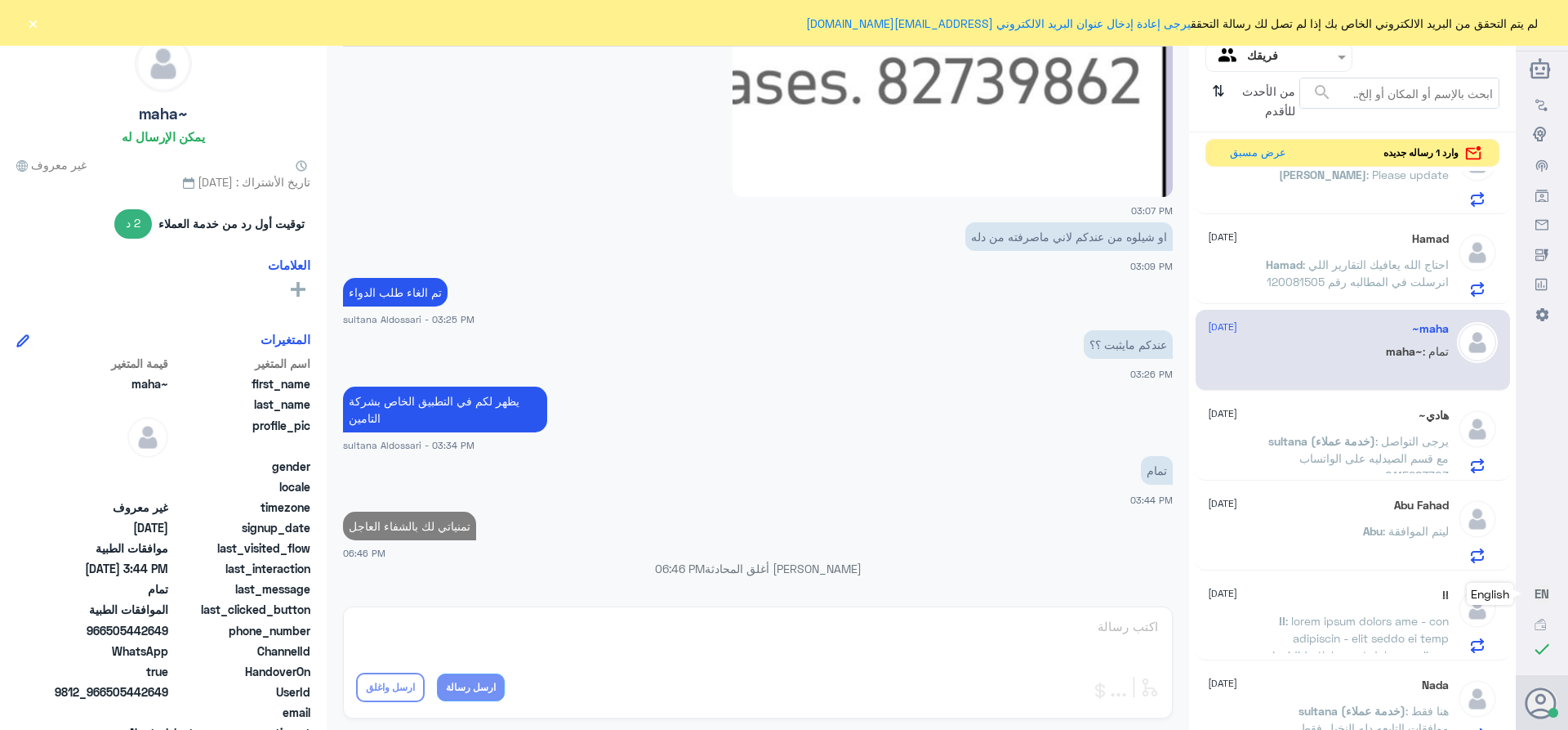
scroll to position [1434, 0]
click at [1351, 276] on span ": احتاج الله يعافيك التقارير اللي انرسلت في المطالبه رقم 120081505" at bounding box center [1358, 273] width 182 height 31
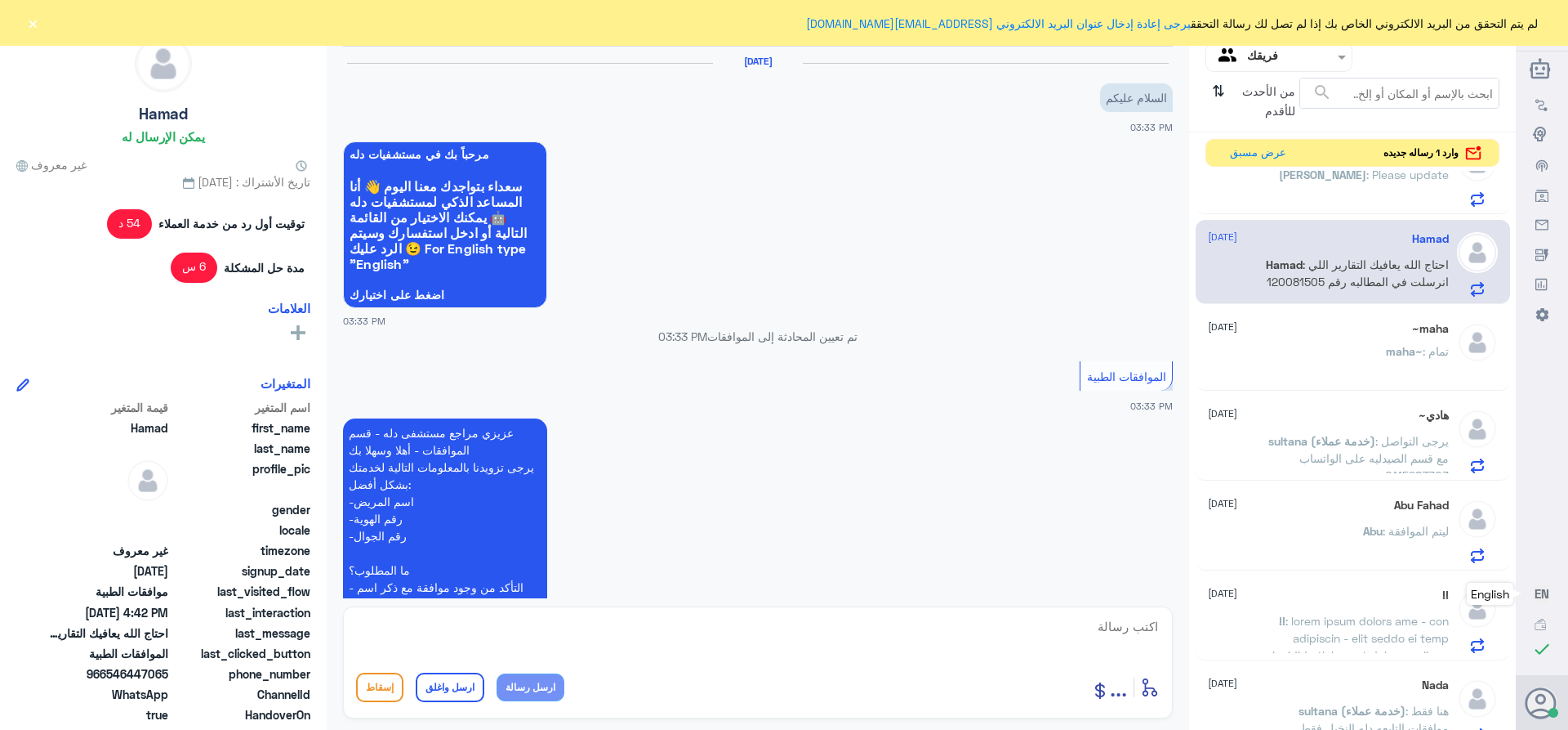
scroll to position [1588, 0]
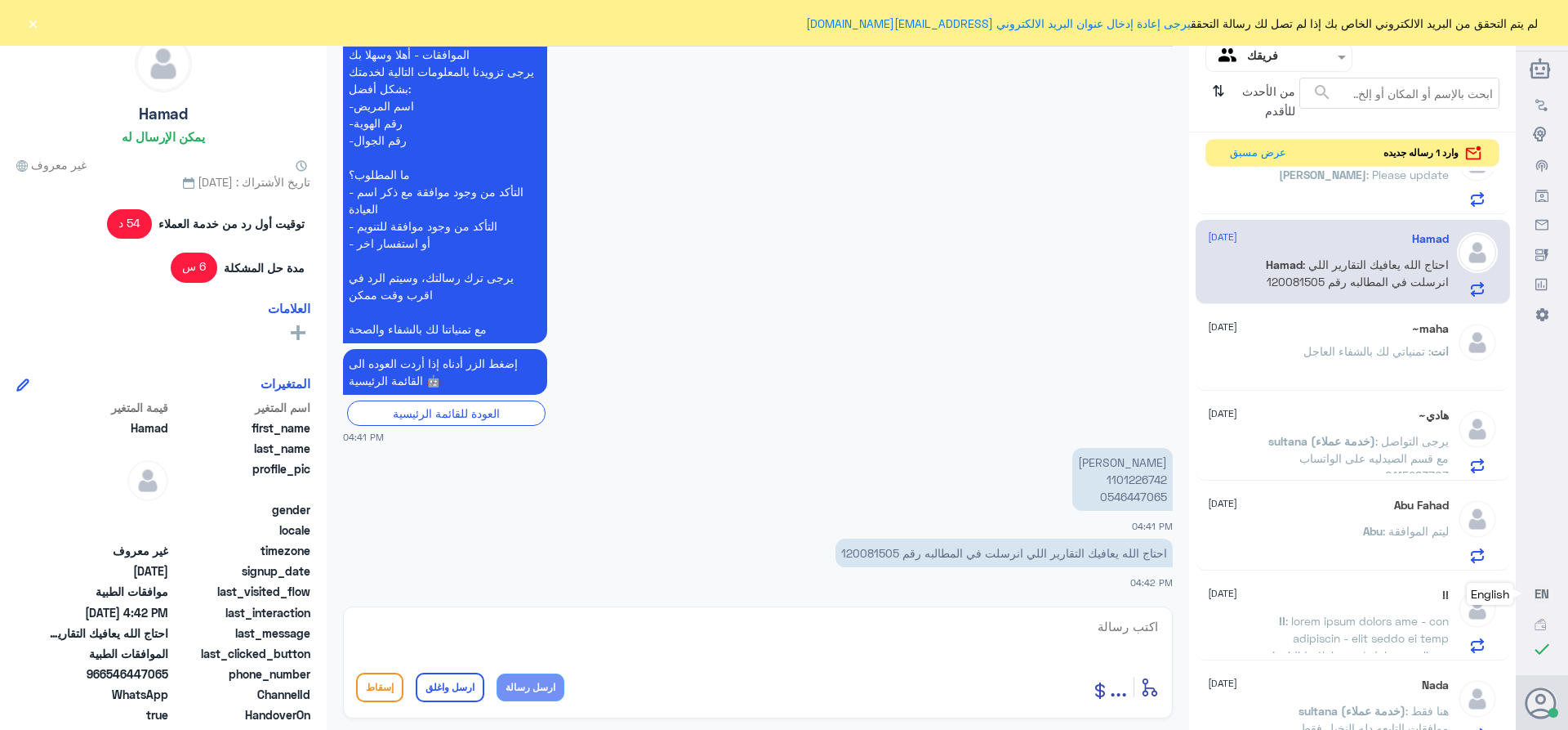
click at [876, 552] on p "احتاج الله يعافيك التقارير اللي انرسلت في المطالبه رقم 120081505" at bounding box center [1004, 553] width 338 height 29
click at [867, 547] on p "احتاج الله يعافيك التقارير اللي انرسلت في المطالبه رقم 120081505" at bounding box center [1004, 553] width 338 height 29
click at [1149, 692] on icon at bounding box center [1149, 687] width 19 height 19
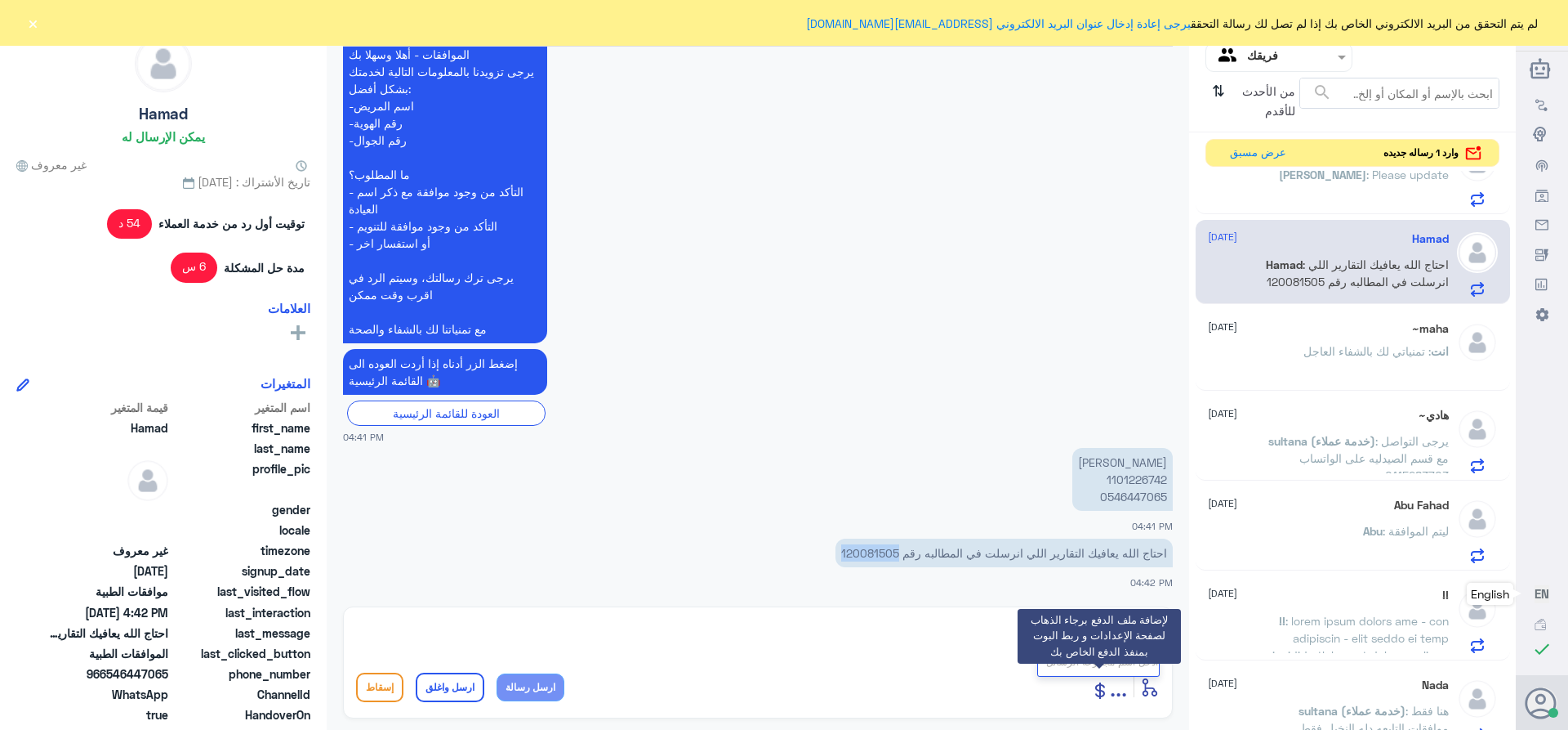
click at [1106, 690] on icon at bounding box center [1100, 690] width 19 height 19
click at [1107, 685] on icon at bounding box center [1100, 690] width 19 height 19
click at [1121, 689] on span "..." at bounding box center [1119, 686] width 17 height 30
click at [1119, 635] on span "المرفقات" at bounding box center [1113, 628] width 49 height 14
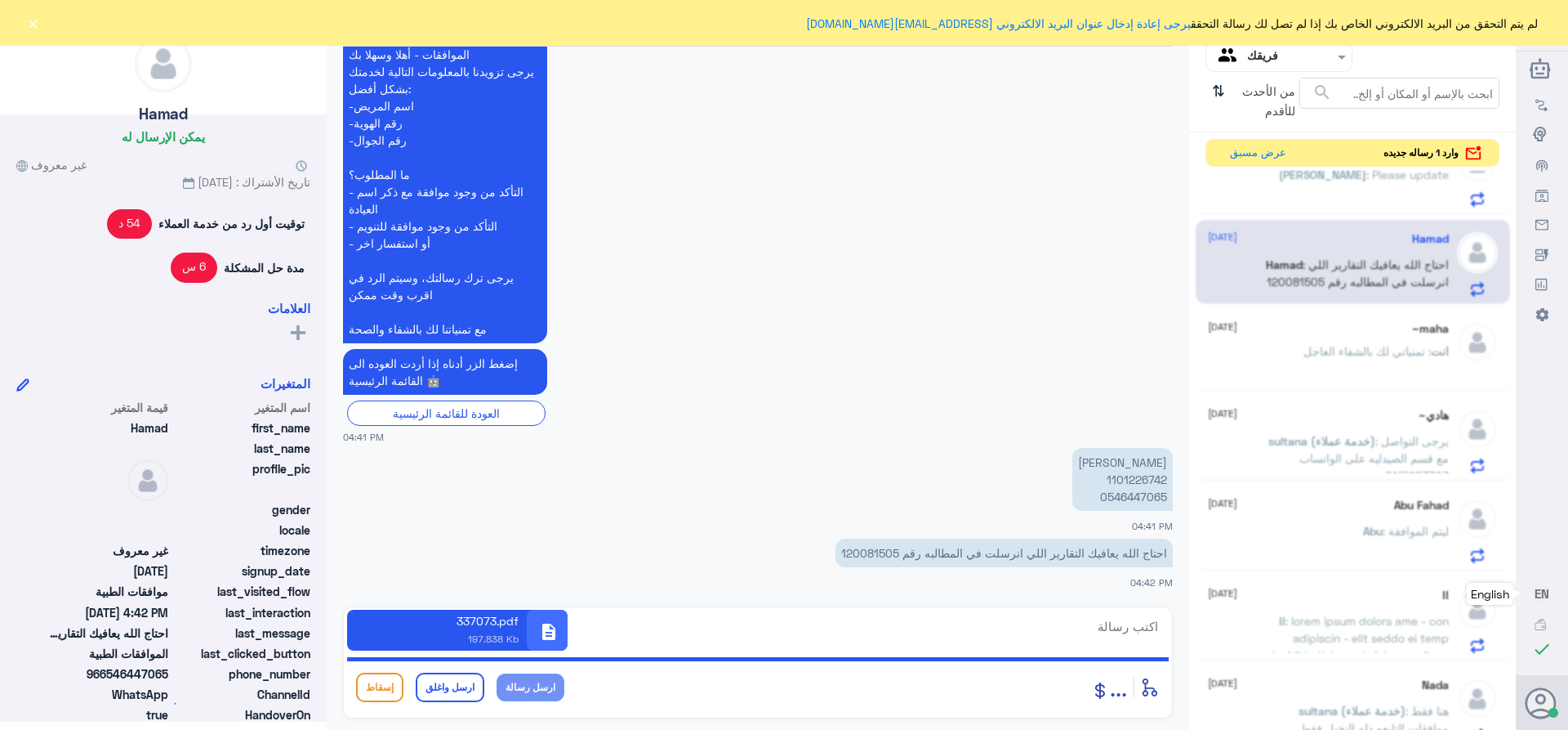
click at [550, 690] on button "ارسل رسالة" at bounding box center [530, 687] width 68 height 28
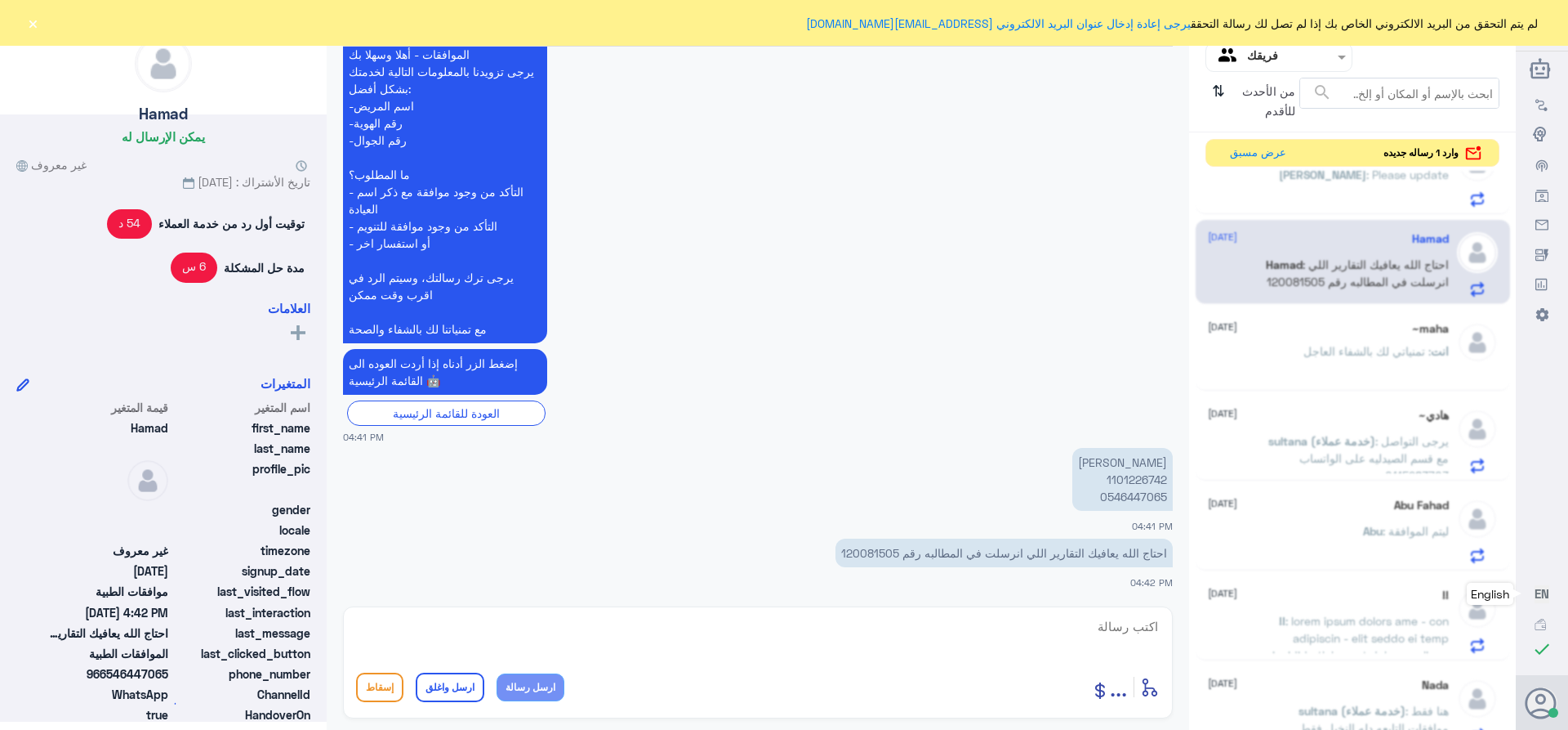
click at [1119, 691] on span "..." at bounding box center [1119, 686] width 17 height 30
drag, startPoint x: 1102, startPoint y: 613, endPoint x: 1100, endPoint y: 547, distance: 66.0
click at [1096, 580] on div "الموافقات تحويل المحادثة [DATE] السلام عليكم 03:33 PM مرحباً بك في مستشفيات دله…" at bounding box center [758, 367] width 862 height 735
click at [1121, 694] on span "..." at bounding box center [1119, 686] width 17 height 30
click at [1107, 629] on span "المرفقات" at bounding box center [1113, 628] width 49 height 14
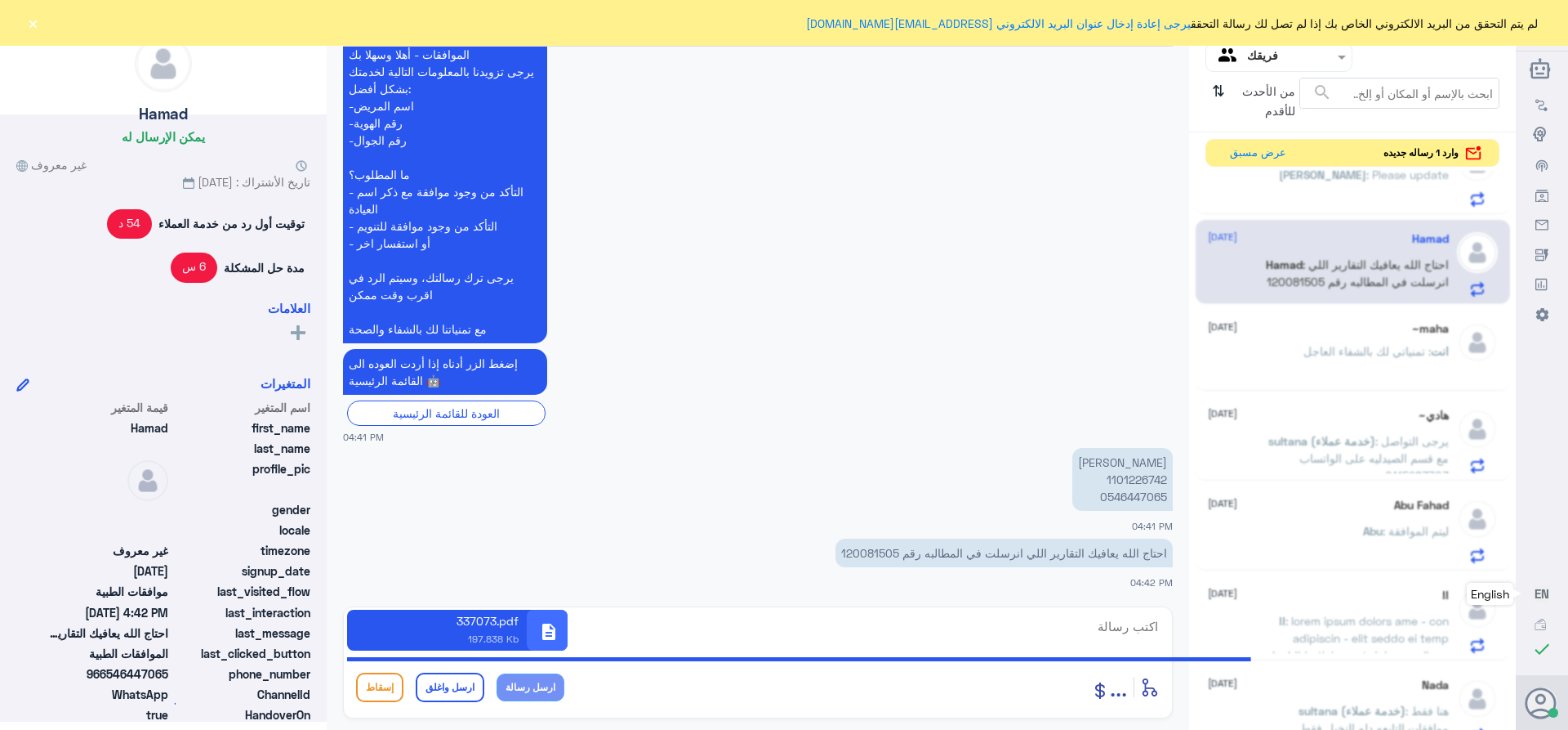
click at [551, 628] on span "description" at bounding box center [549, 631] width 19 height 19
click at [1117, 696] on span "..." at bounding box center [1119, 686] width 17 height 30
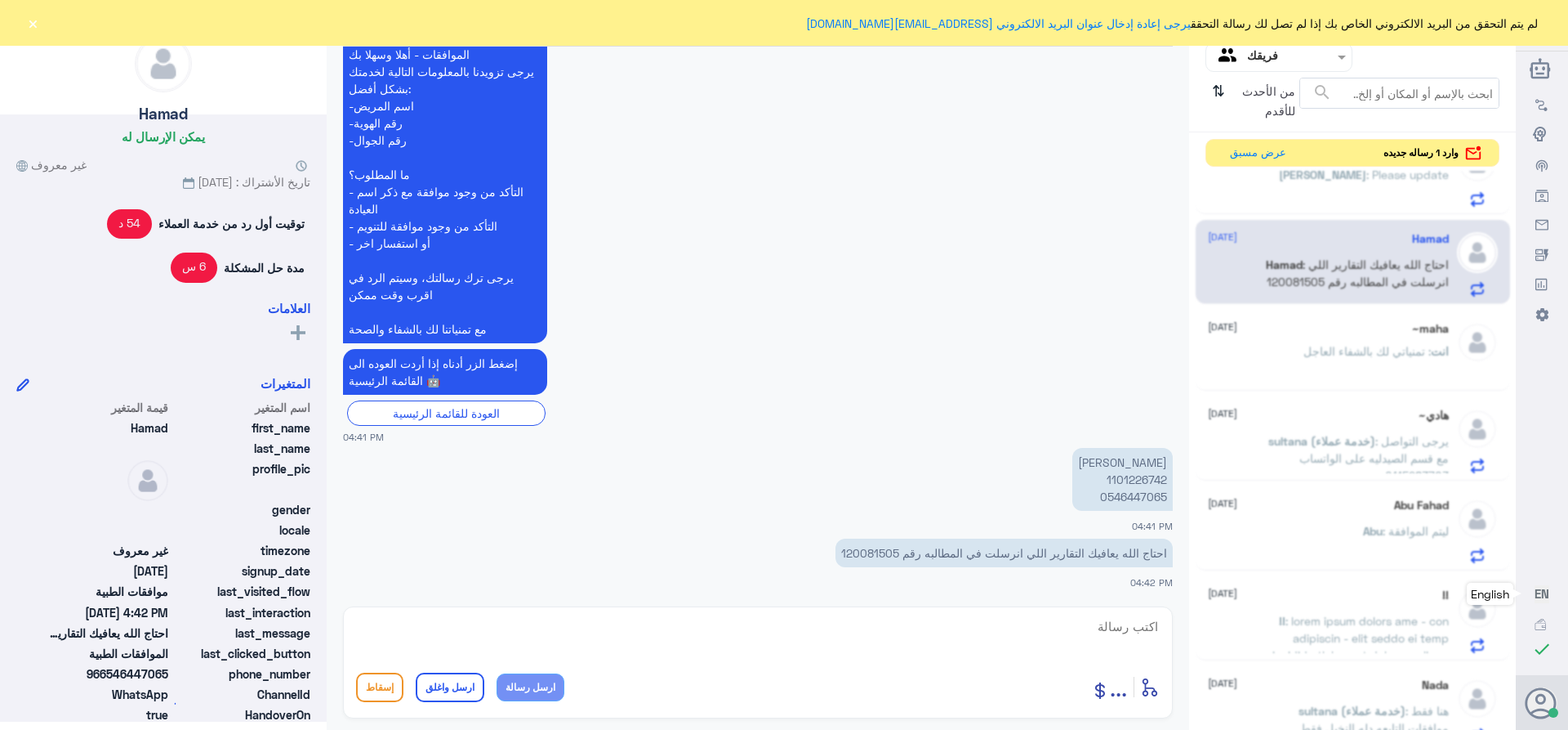
click at [1117, 692] on span "..." at bounding box center [1119, 686] width 17 height 30
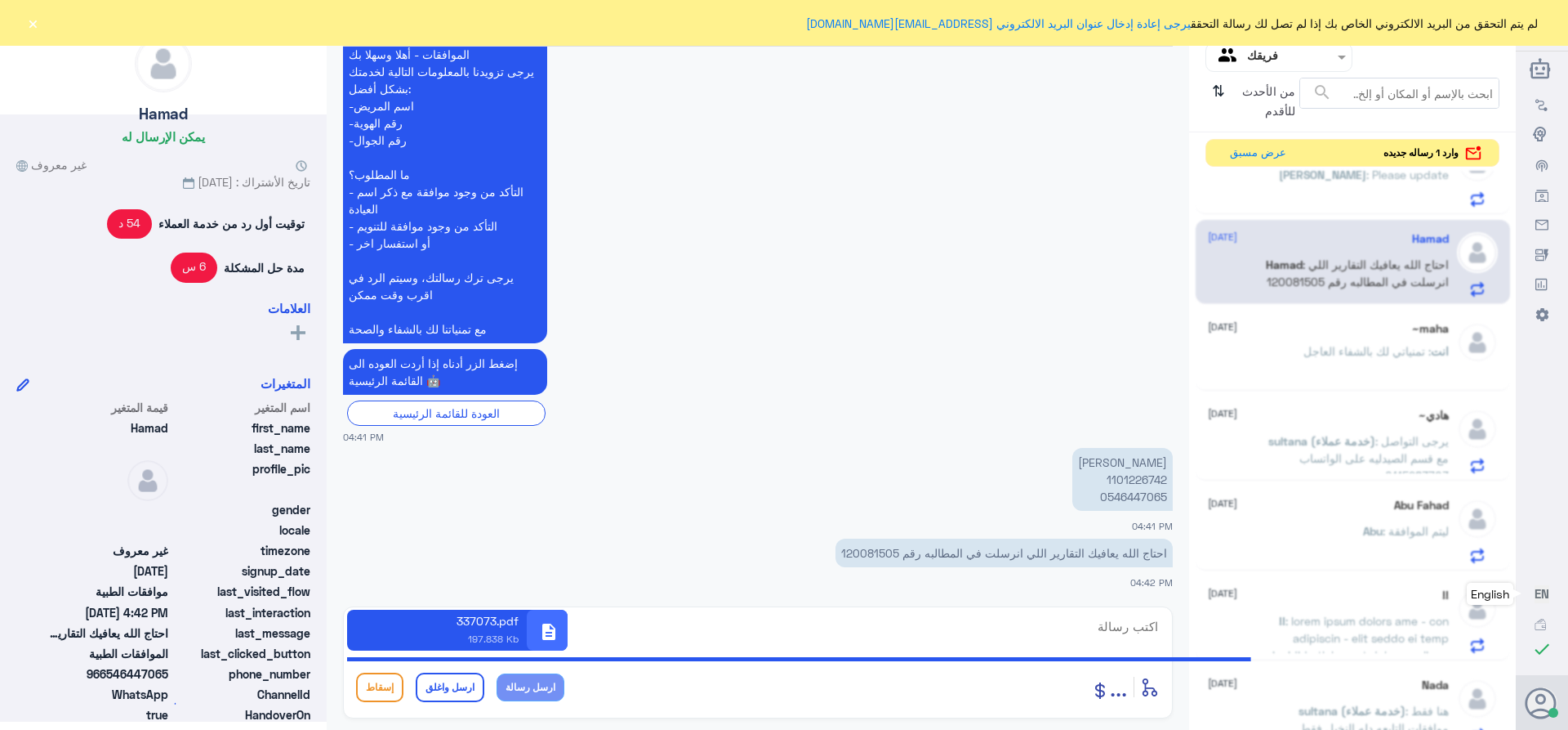
click at [1147, 690] on icon at bounding box center [1149, 687] width 19 height 19
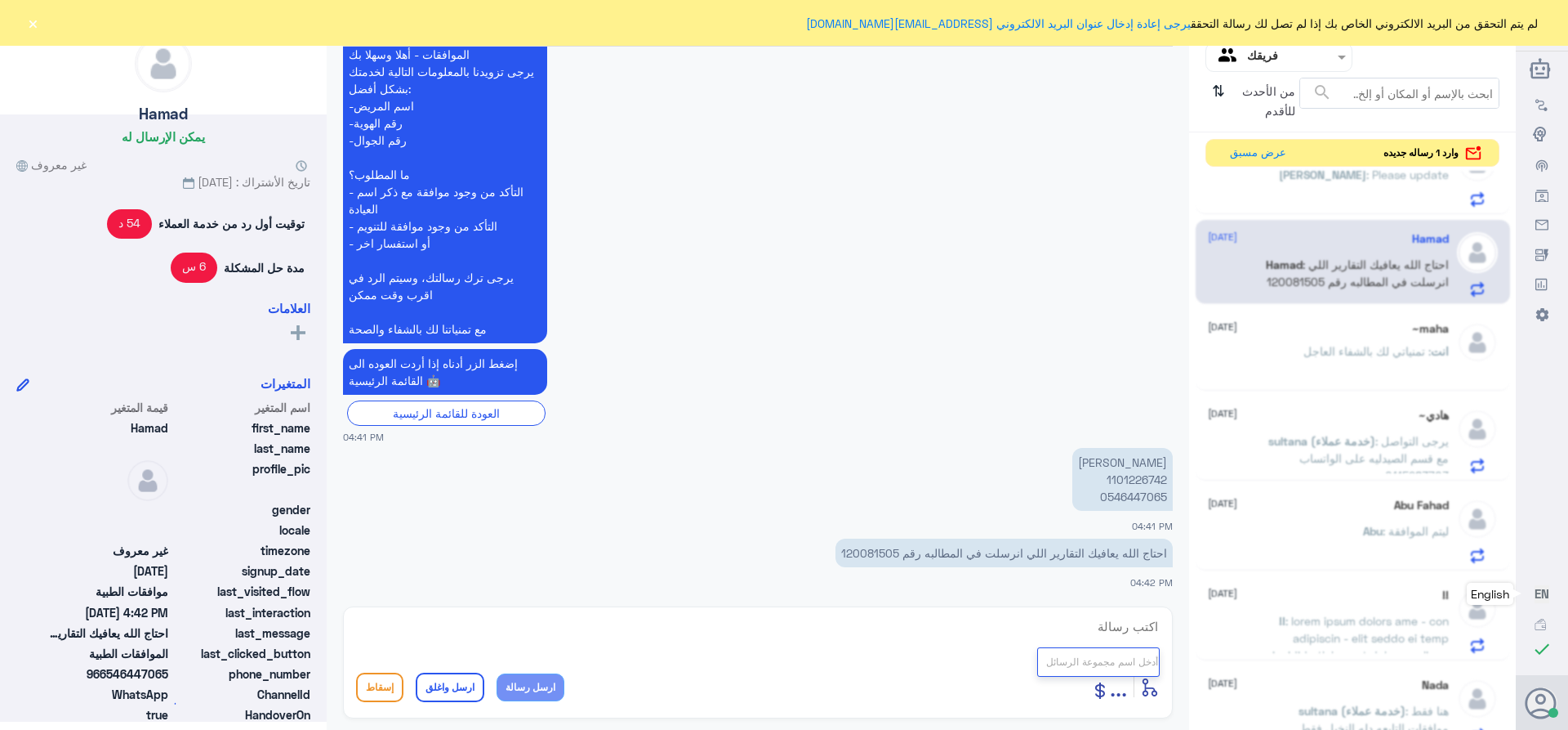
click at [1115, 697] on span "..." at bounding box center [1119, 686] width 17 height 30
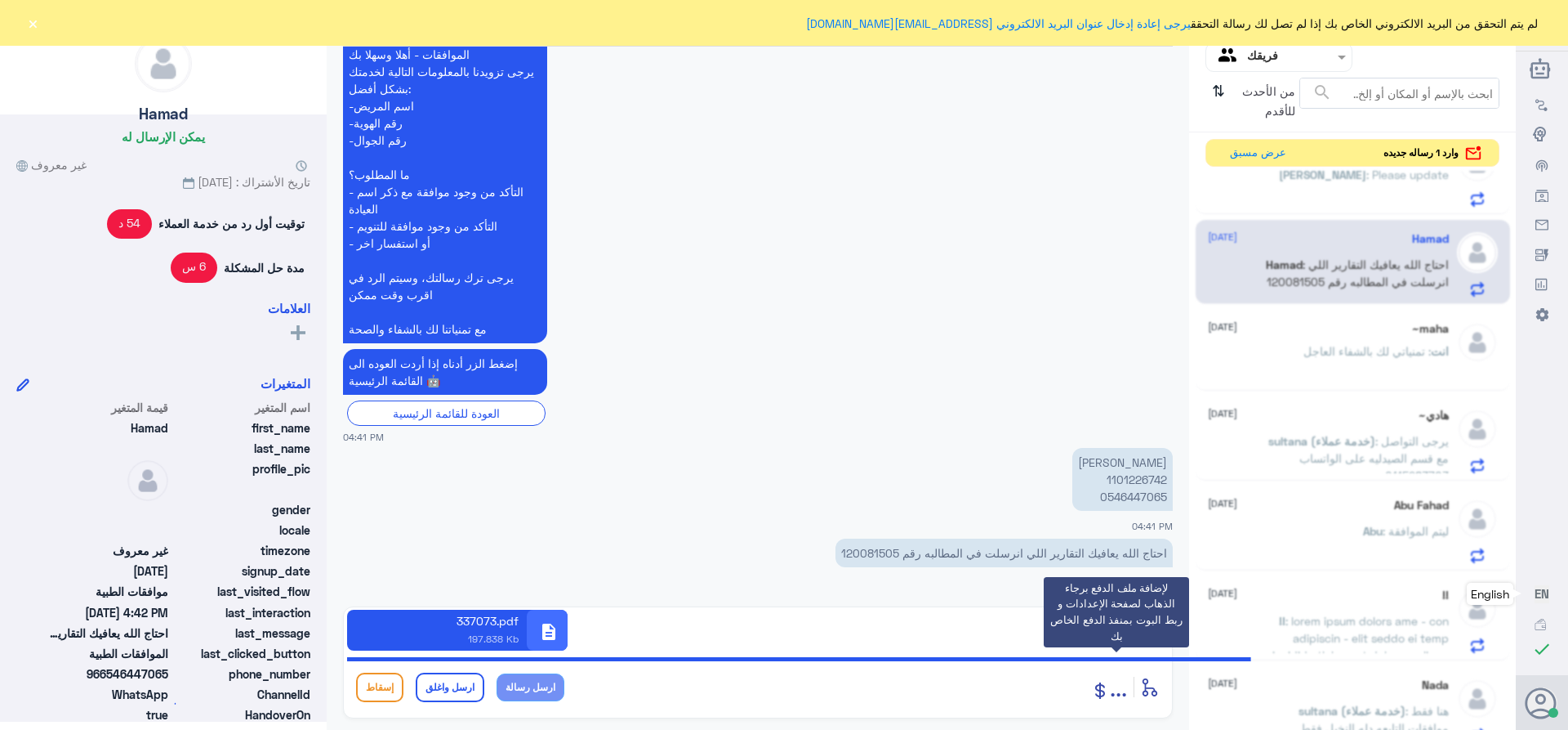
click at [1099, 696] on icon at bounding box center [1100, 690] width 10 height 16
click at [1152, 686] on icon at bounding box center [1149, 687] width 19 height 19
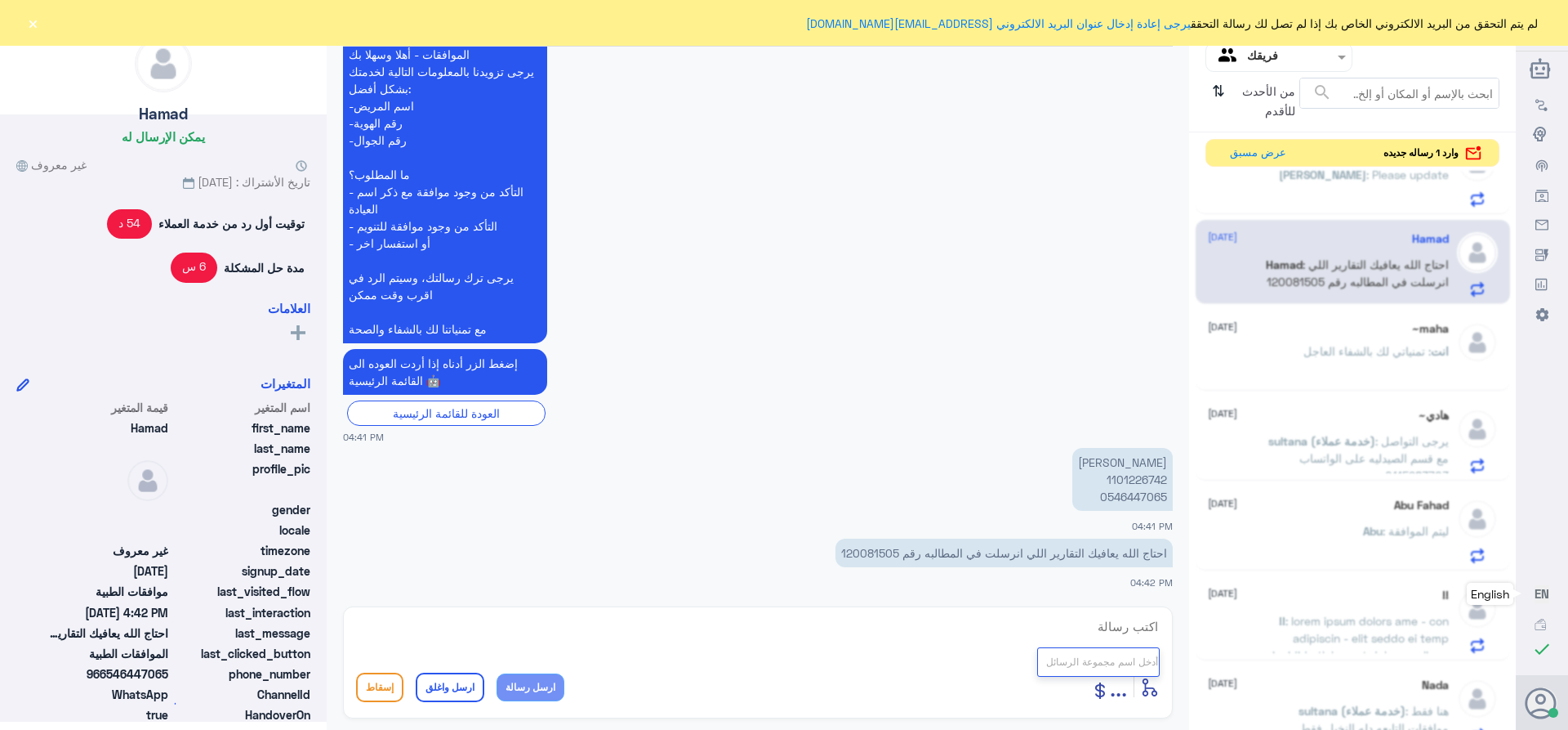
click at [1117, 691] on span "..." at bounding box center [1119, 686] width 17 height 30
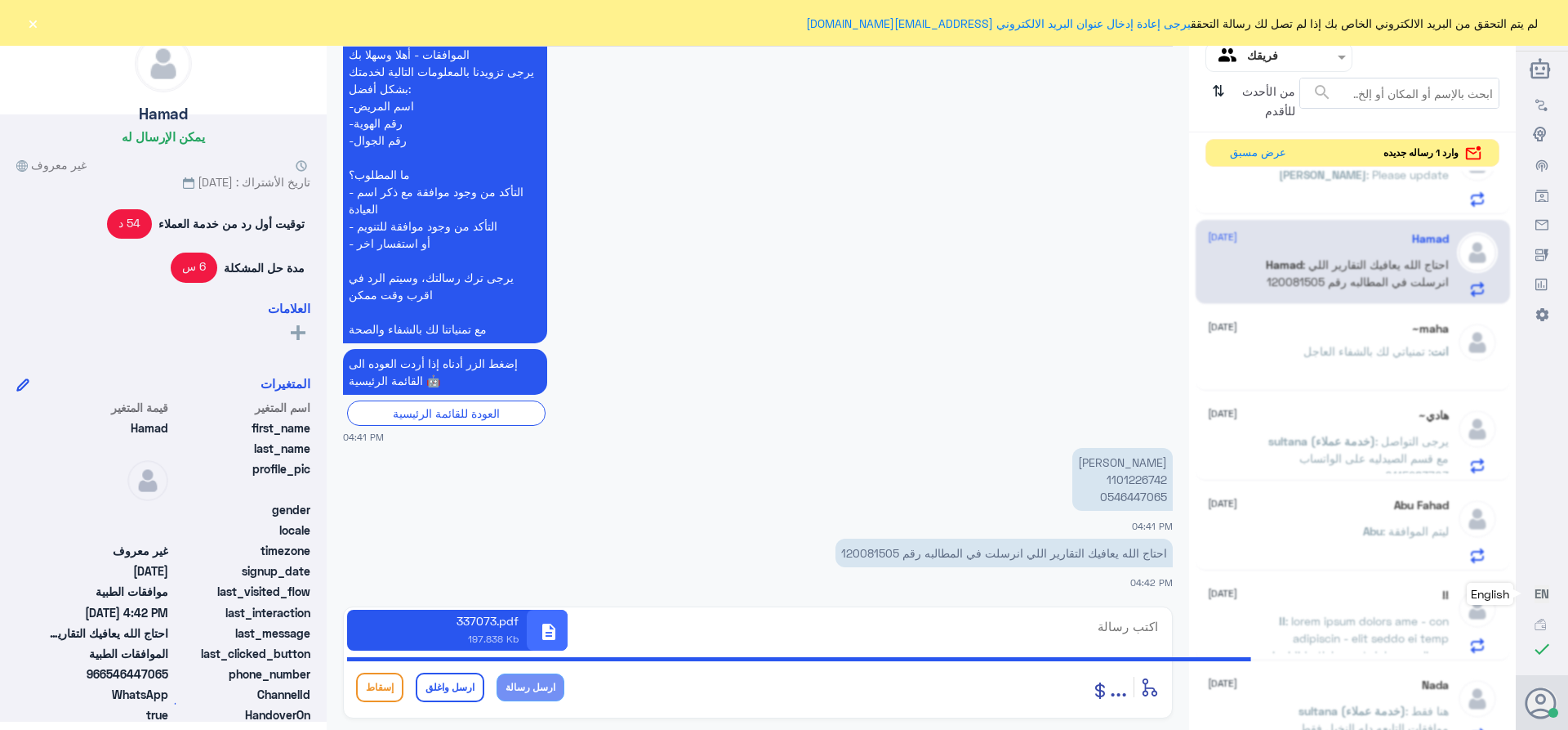
click at [1114, 692] on span "..." at bounding box center [1119, 686] width 17 height 30
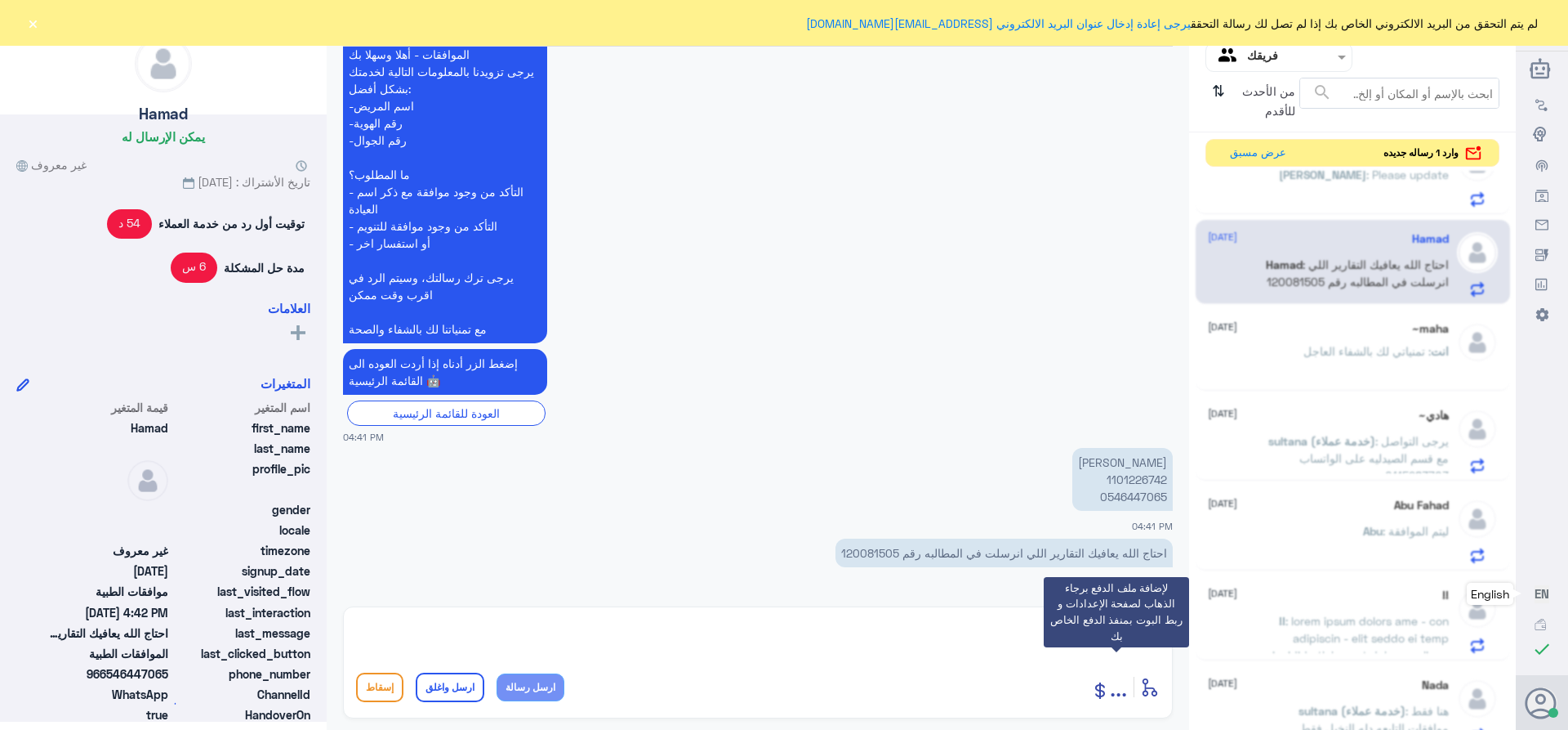
click at [1095, 692] on icon at bounding box center [1100, 690] width 19 height 19
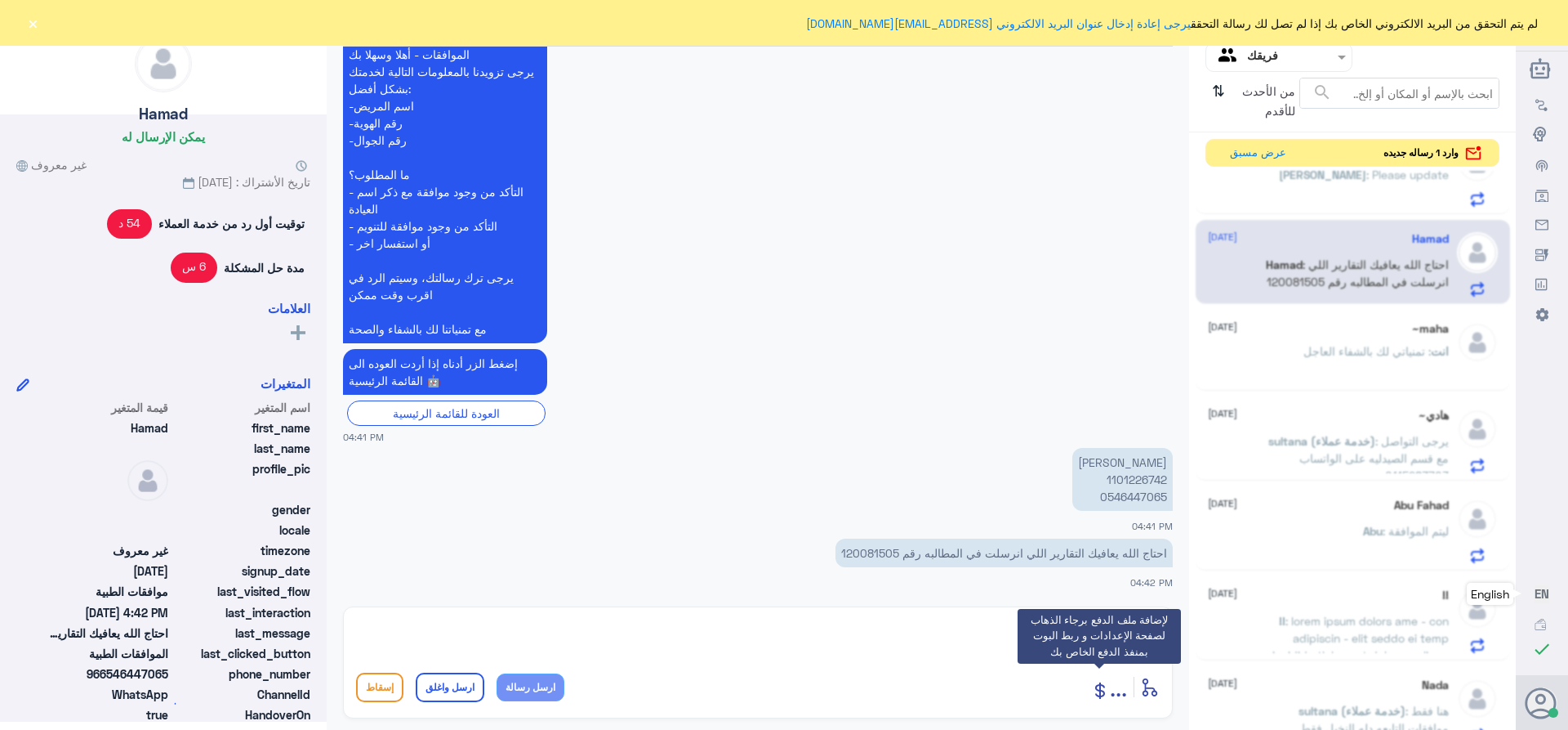
click at [1095, 692] on icon at bounding box center [1100, 690] width 19 height 19
click at [1114, 695] on span "..." at bounding box center [1119, 686] width 17 height 30
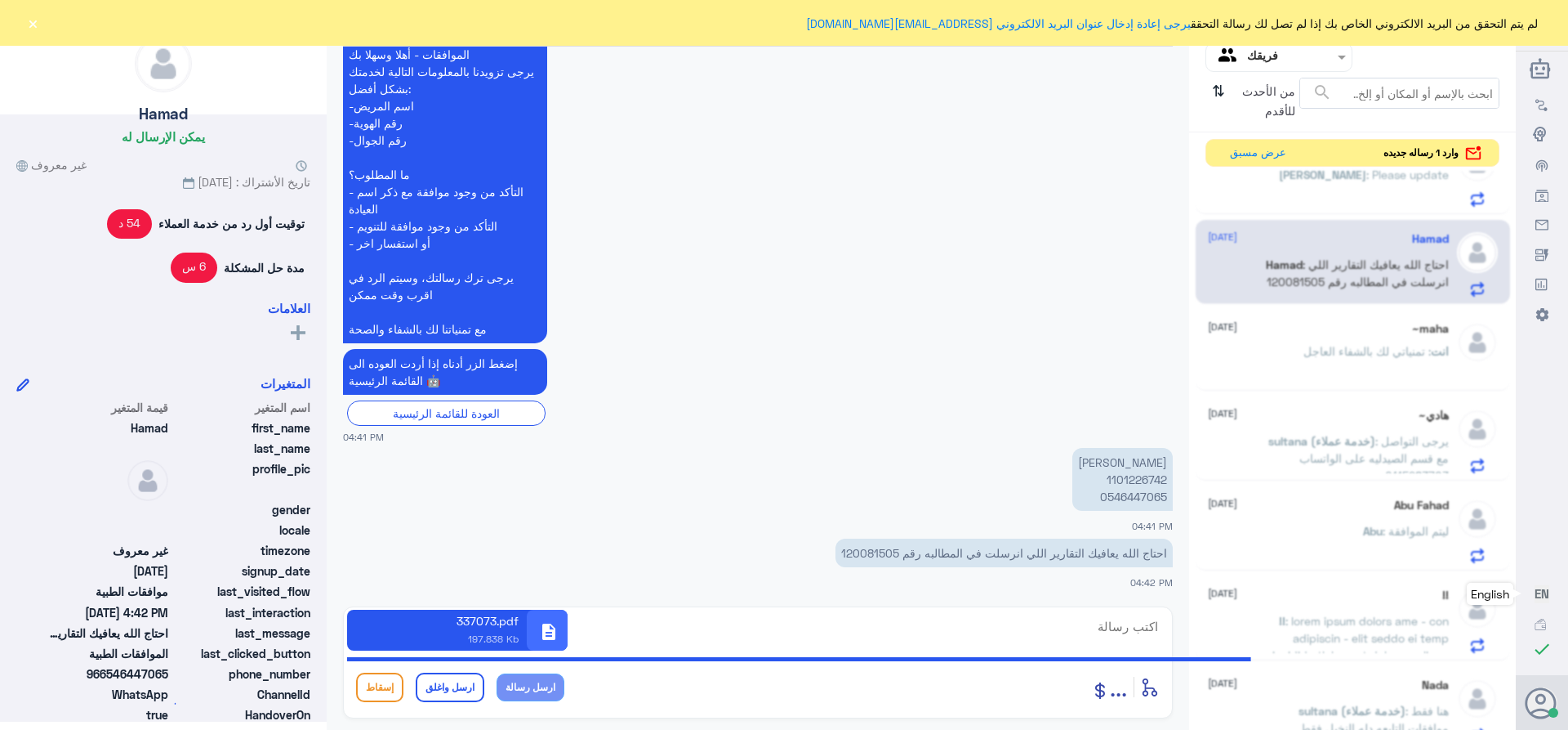
click at [1114, 695] on span "..." at bounding box center [1119, 686] width 17 height 30
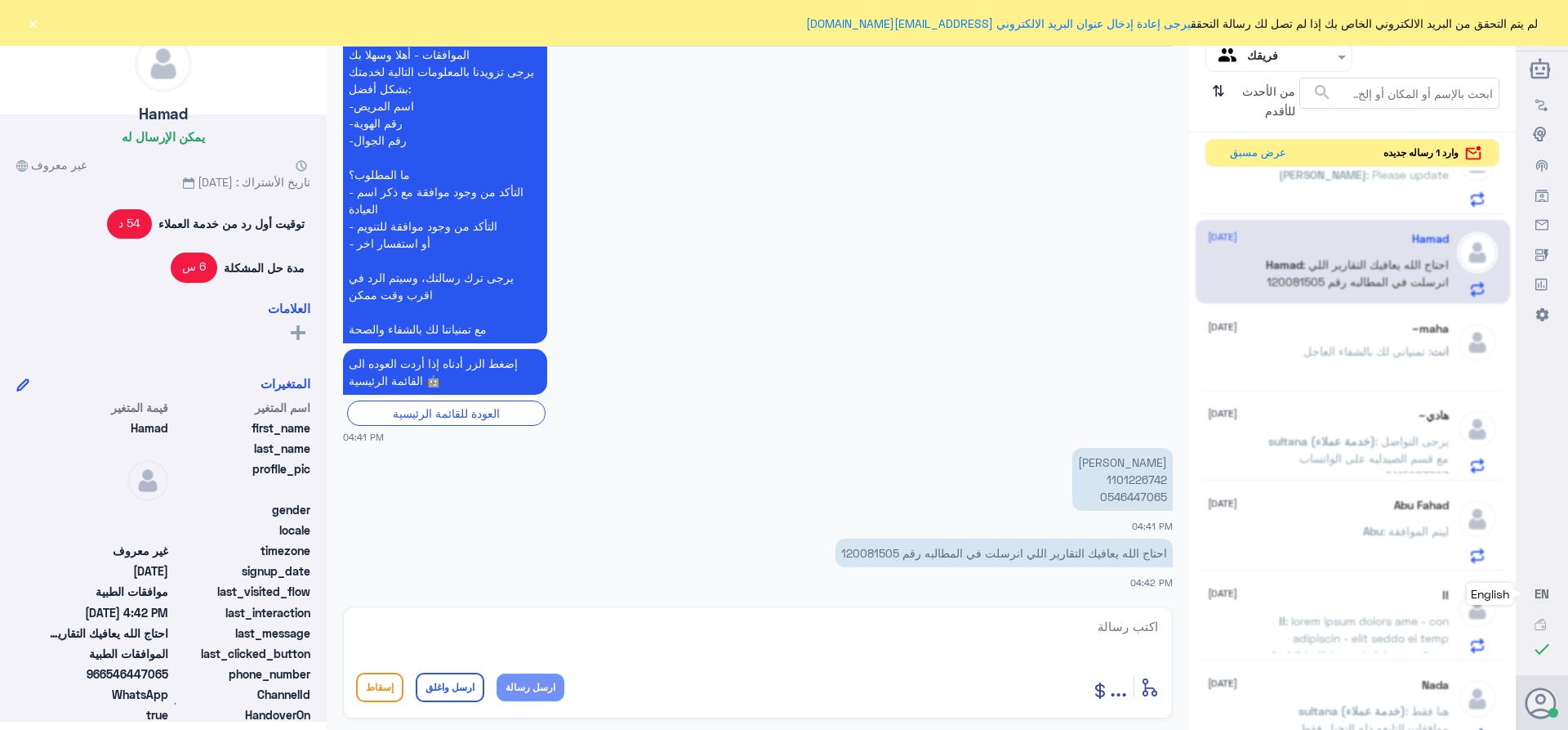
click at [1142, 692] on icon at bounding box center [1149, 687] width 19 height 19
click at [1146, 691] on icon at bounding box center [1149, 687] width 19 height 19
click at [1150, 690] on icon at bounding box center [1149, 687] width 19 height 19
click at [1144, 681] on icon at bounding box center [1149, 687] width 19 height 19
click at [1144, 682] on icon at bounding box center [1149, 687] width 19 height 19
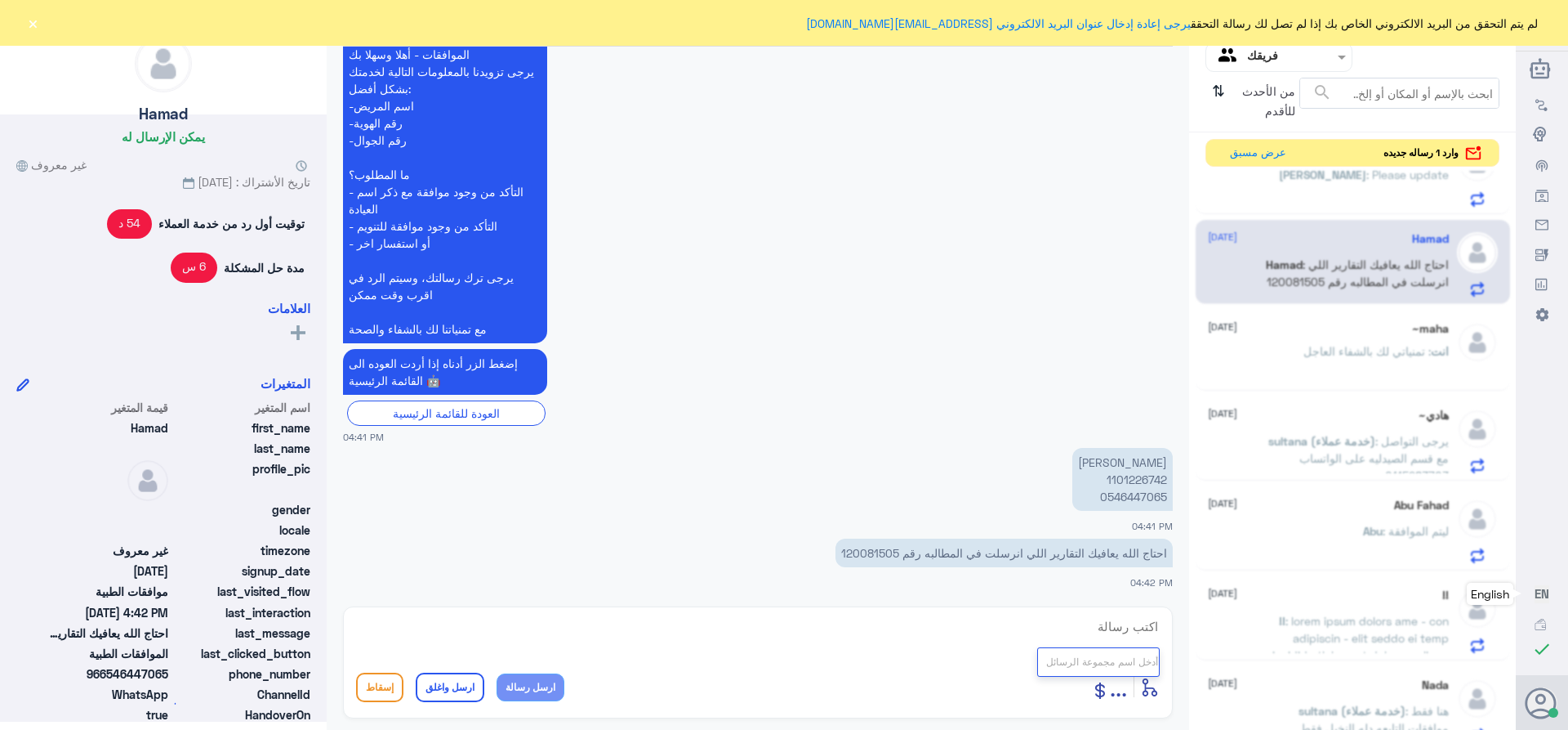
drag, startPoint x: 1125, startPoint y: 692, endPoint x: 1116, endPoint y: 683, distance: 12.7
click at [1125, 692] on span "..." at bounding box center [1119, 686] width 17 height 30
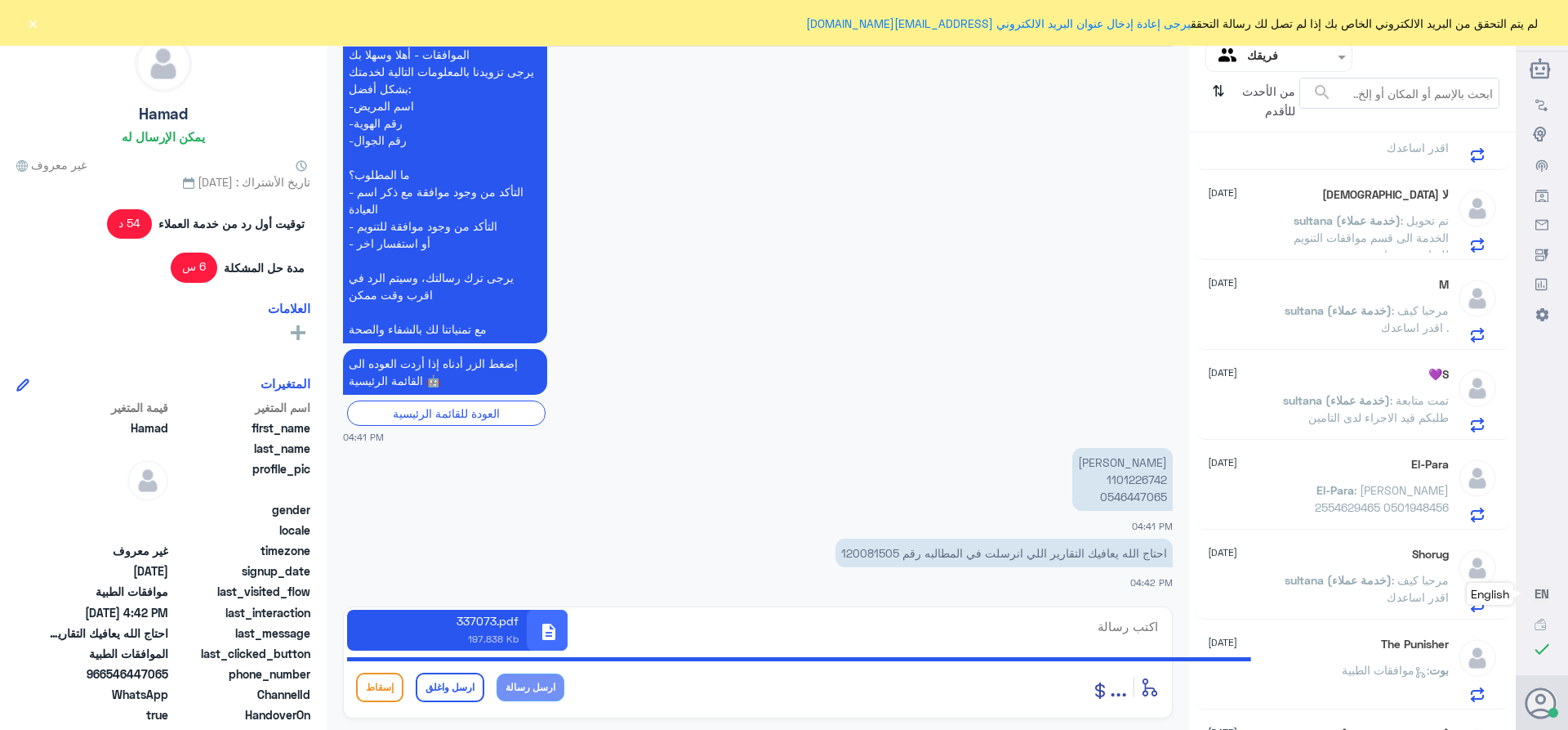
scroll to position [2546, 0]
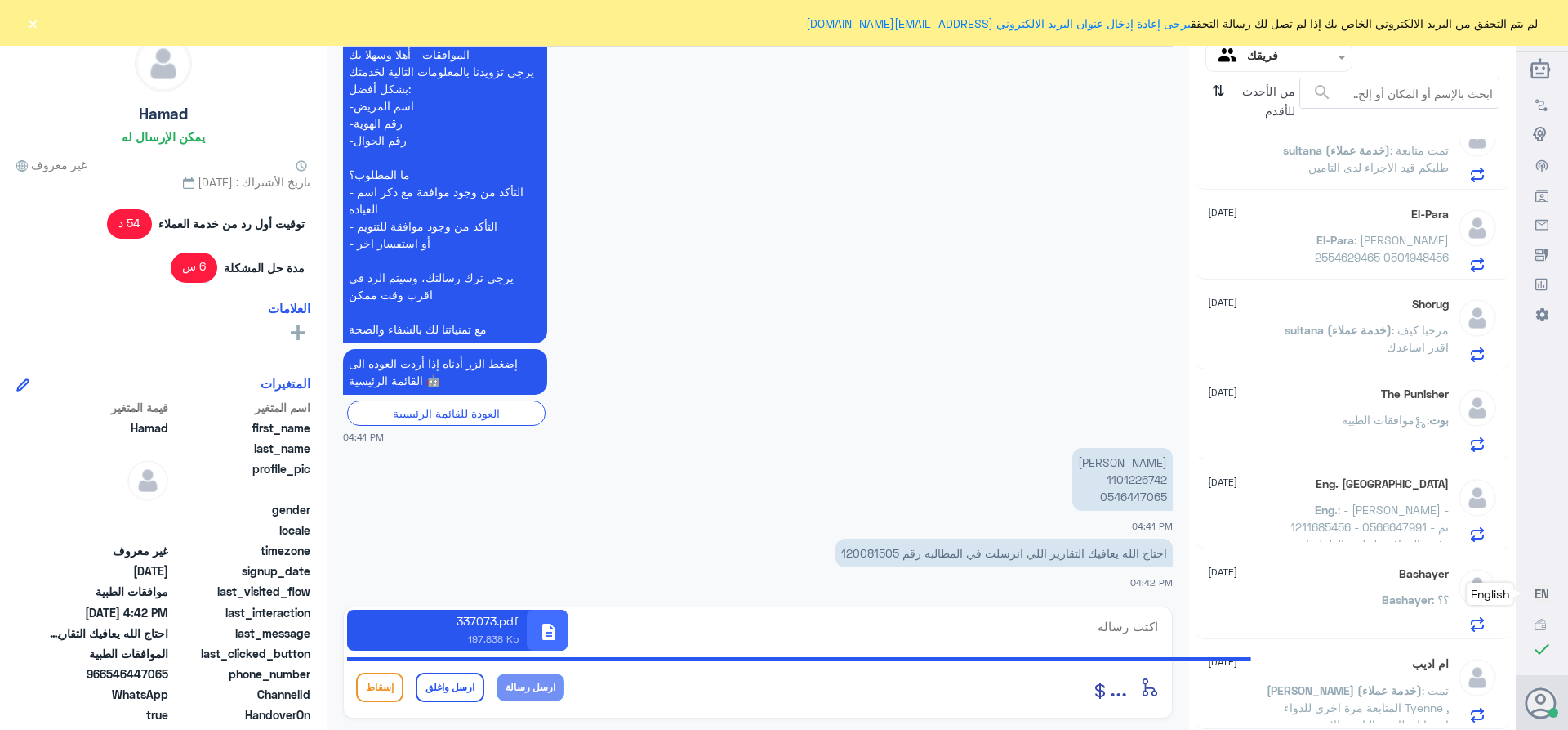
click at [1242, 58] on div at bounding box center [1279, 57] width 145 height 19
click at [1246, 140] on div "الوارد لديك" at bounding box center [1279, 145] width 147 height 37
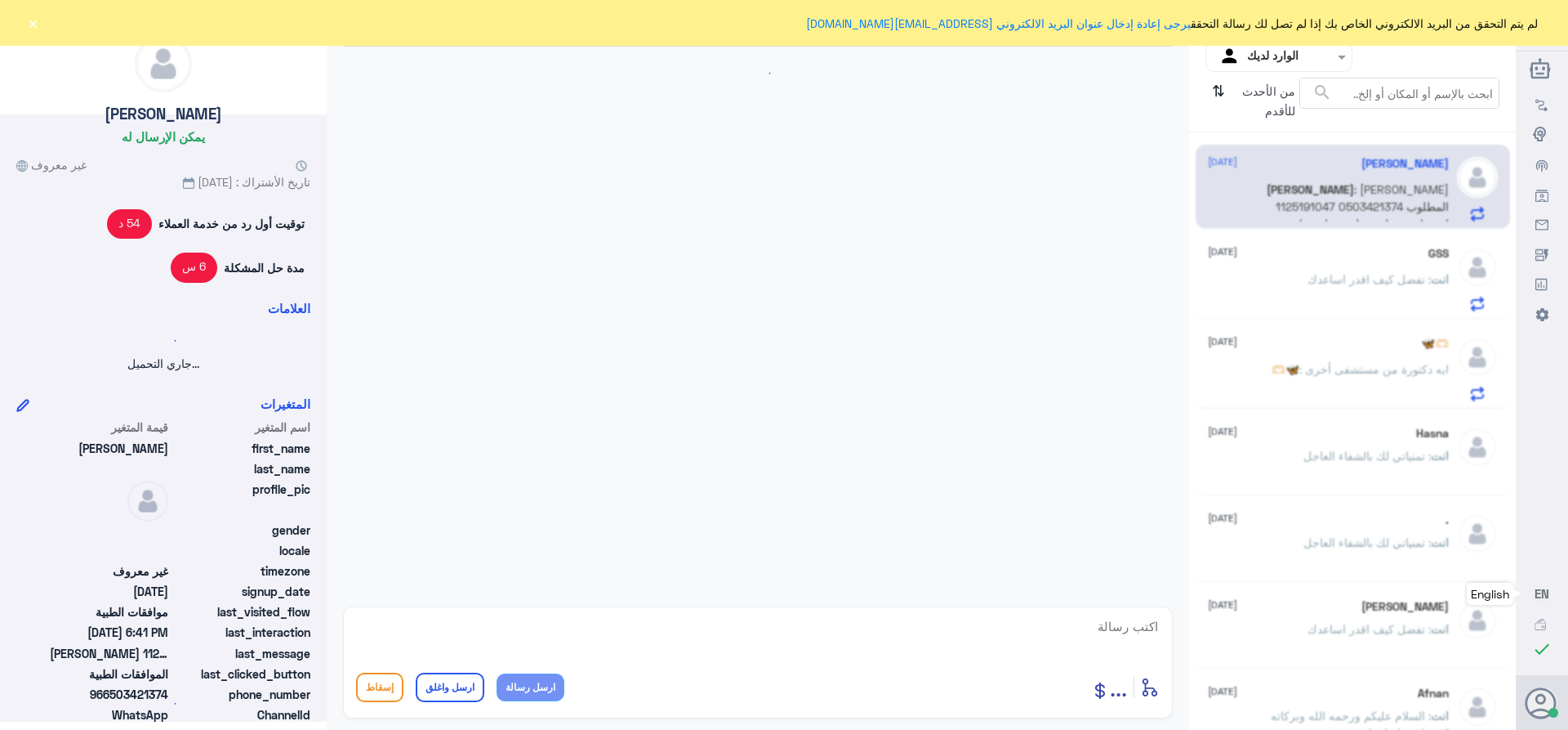
scroll to position [1645, 0]
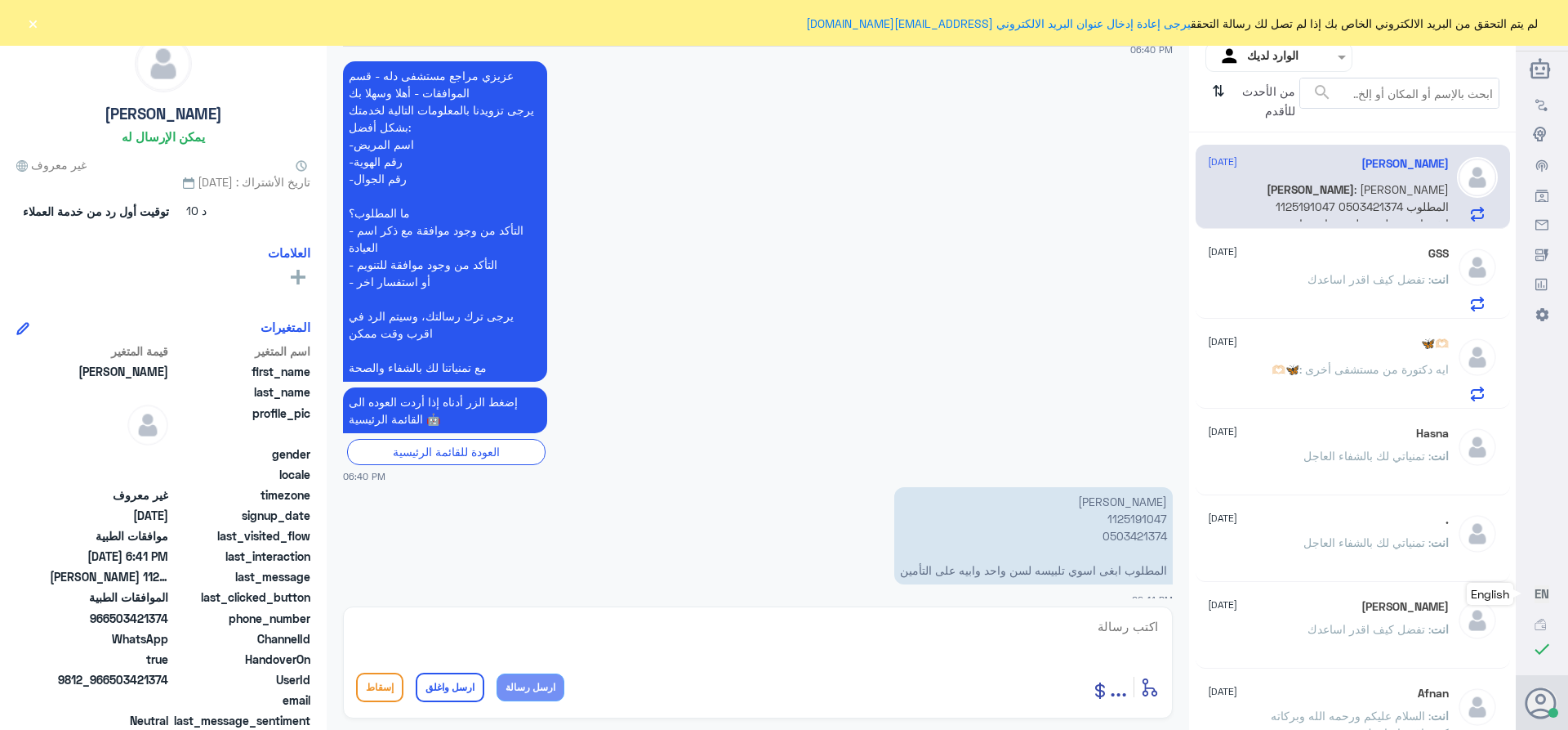
click at [1124, 622] on textarea at bounding box center [757, 635] width 803 height 40
type textarea "السلام عليكم ورحمه الله فضلا زياره الدكتور"
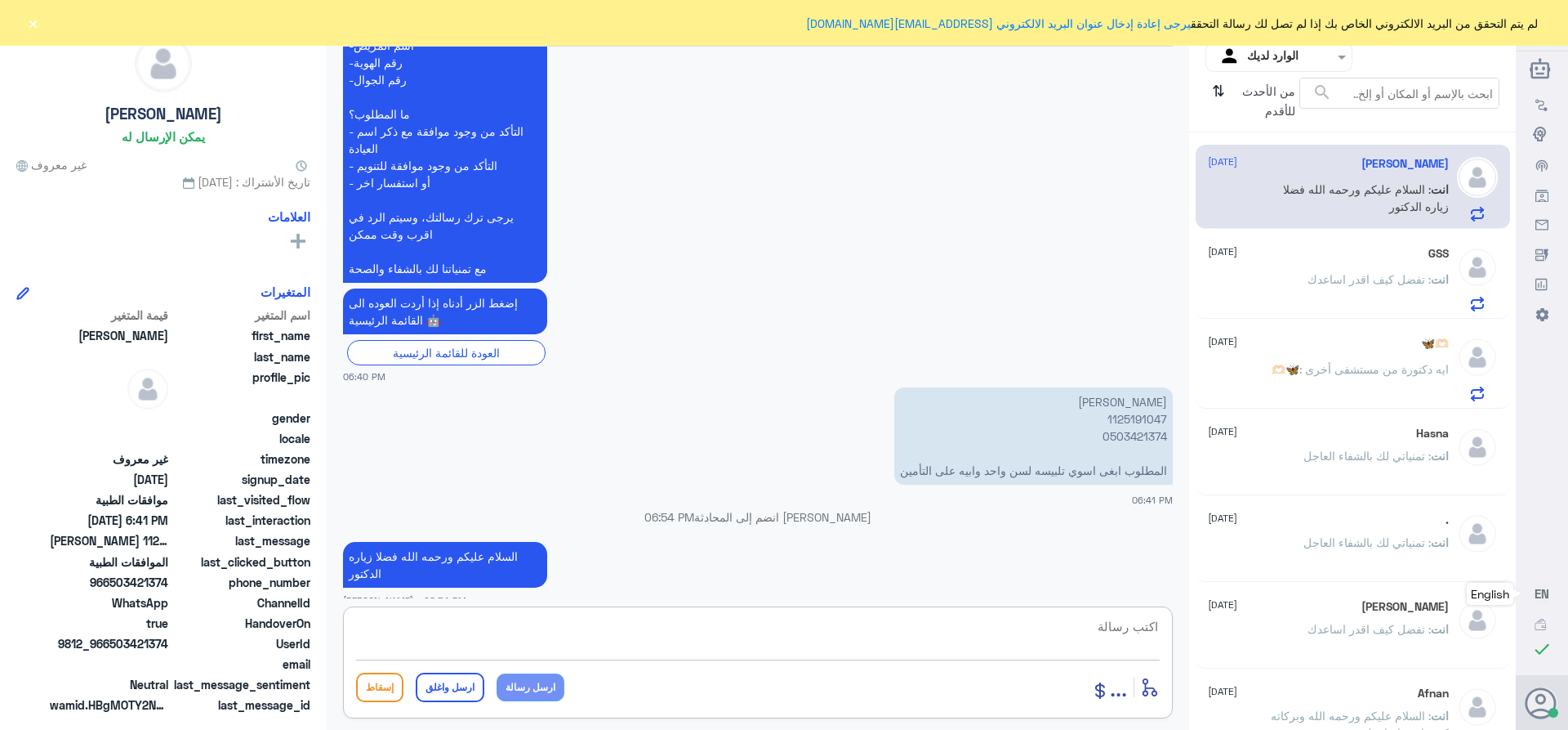
click at [1028, 619] on textarea at bounding box center [757, 635] width 803 height 40
paste textarea "تمنياتي لك بالشفاء العاجل"
type textarea "تمنياتي لك بالشفاء العاجل"
click at [454, 682] on button "ارسل واغلق" at bounding box center [450, 687] width 69 height 30
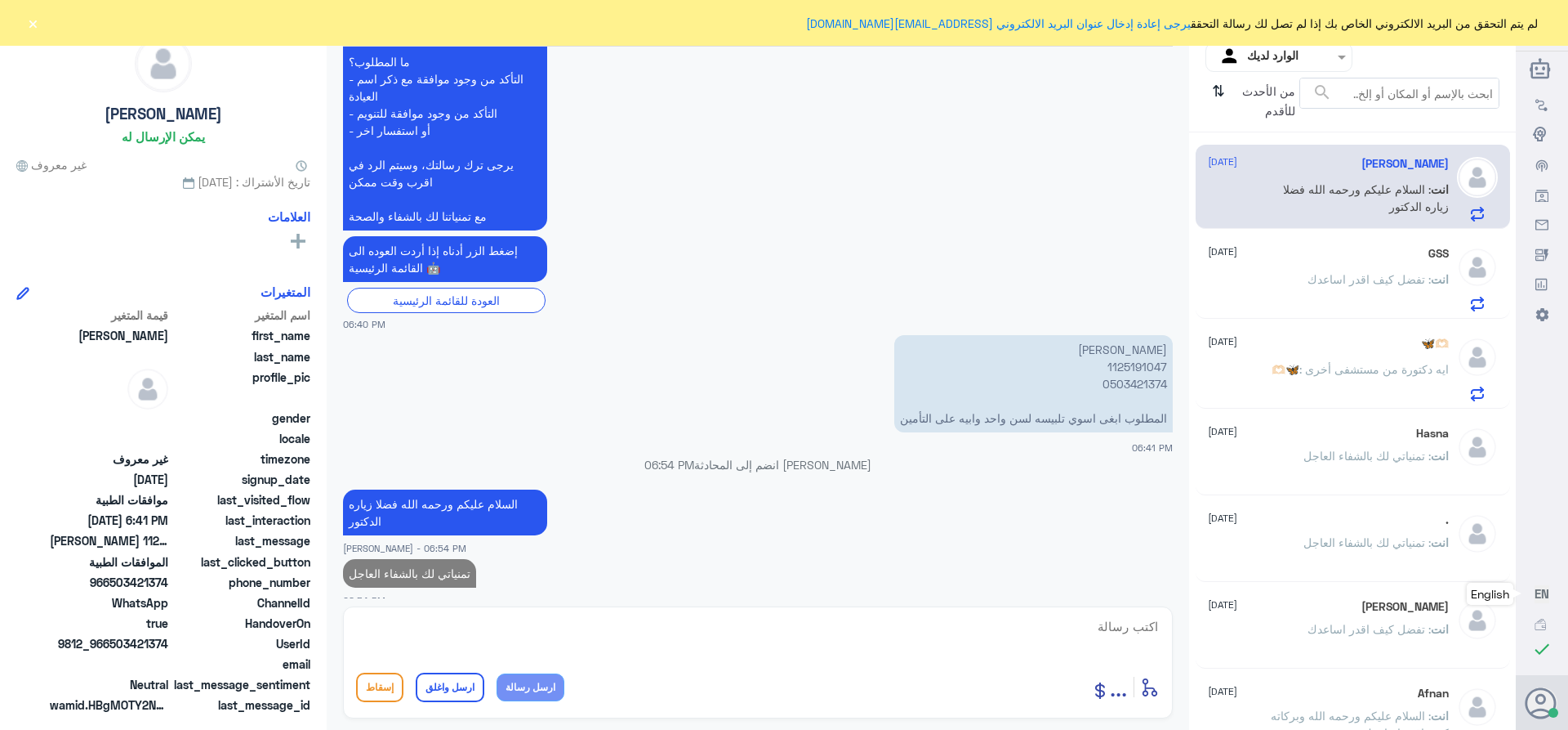
scroll to position [1762, 0]
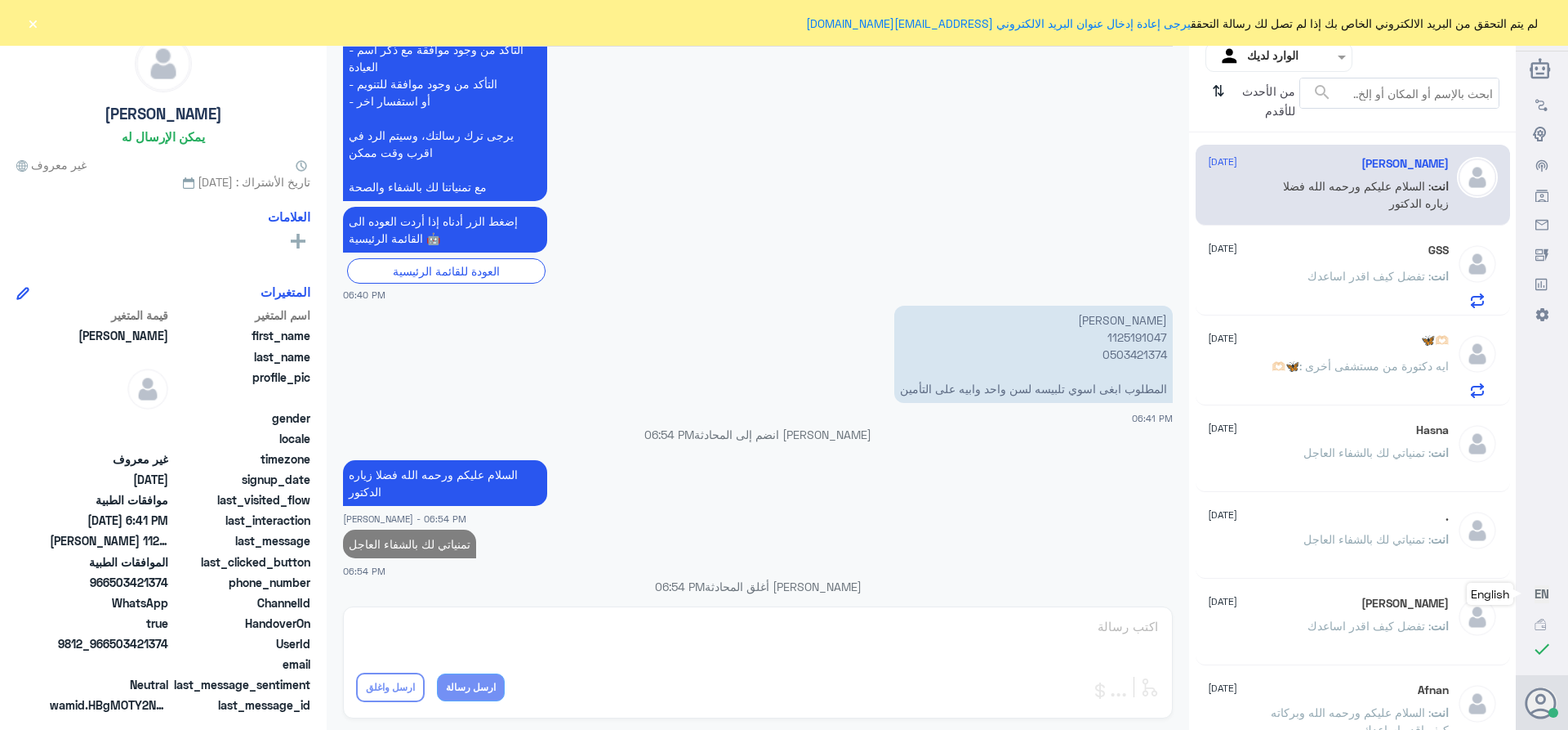
click at [1296, 271] on div "GSS [DATE] انت : تفضل كيف اقدر اساعدك" at bounding box center [1328, 276] width 241 height 64
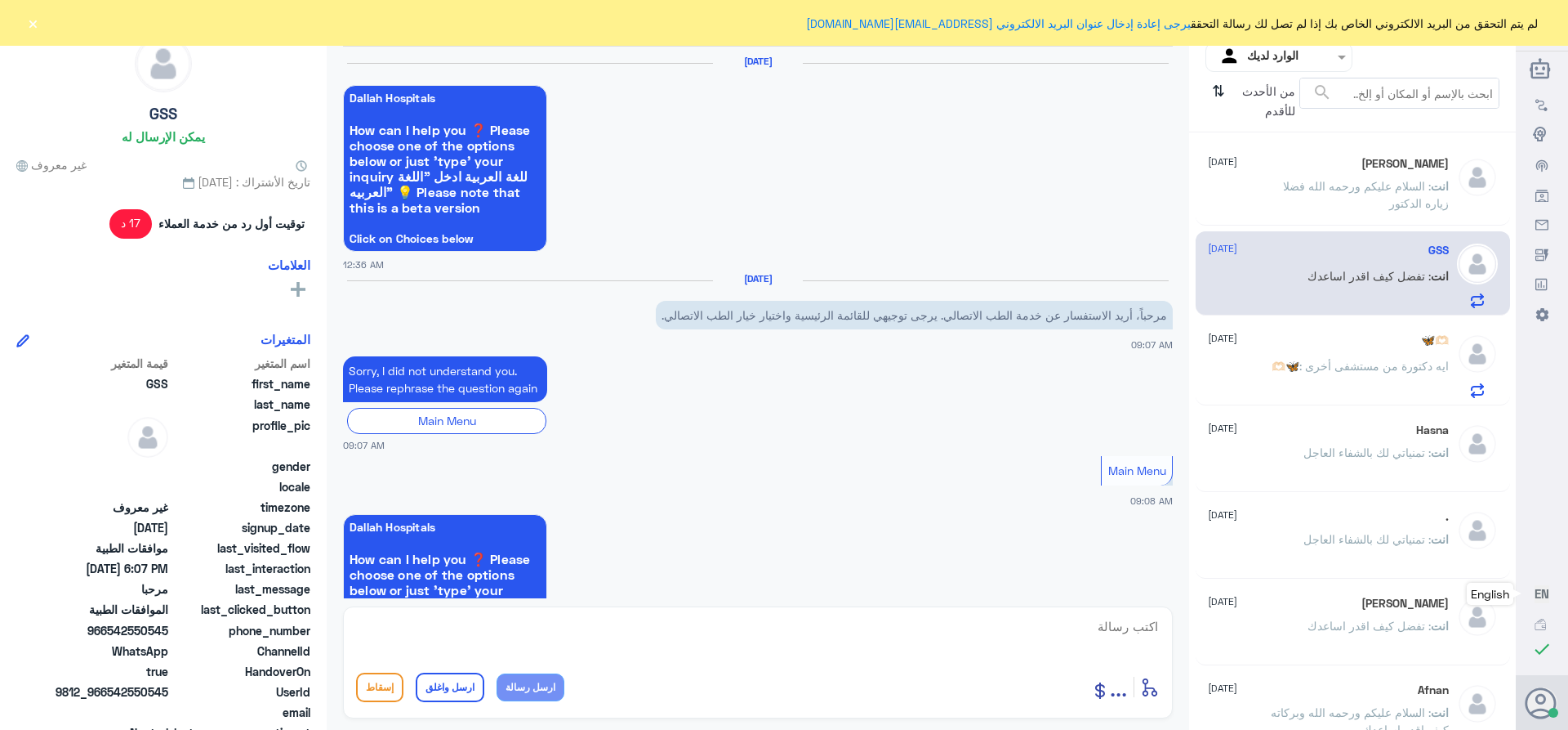
scroll to position [1498, 0]
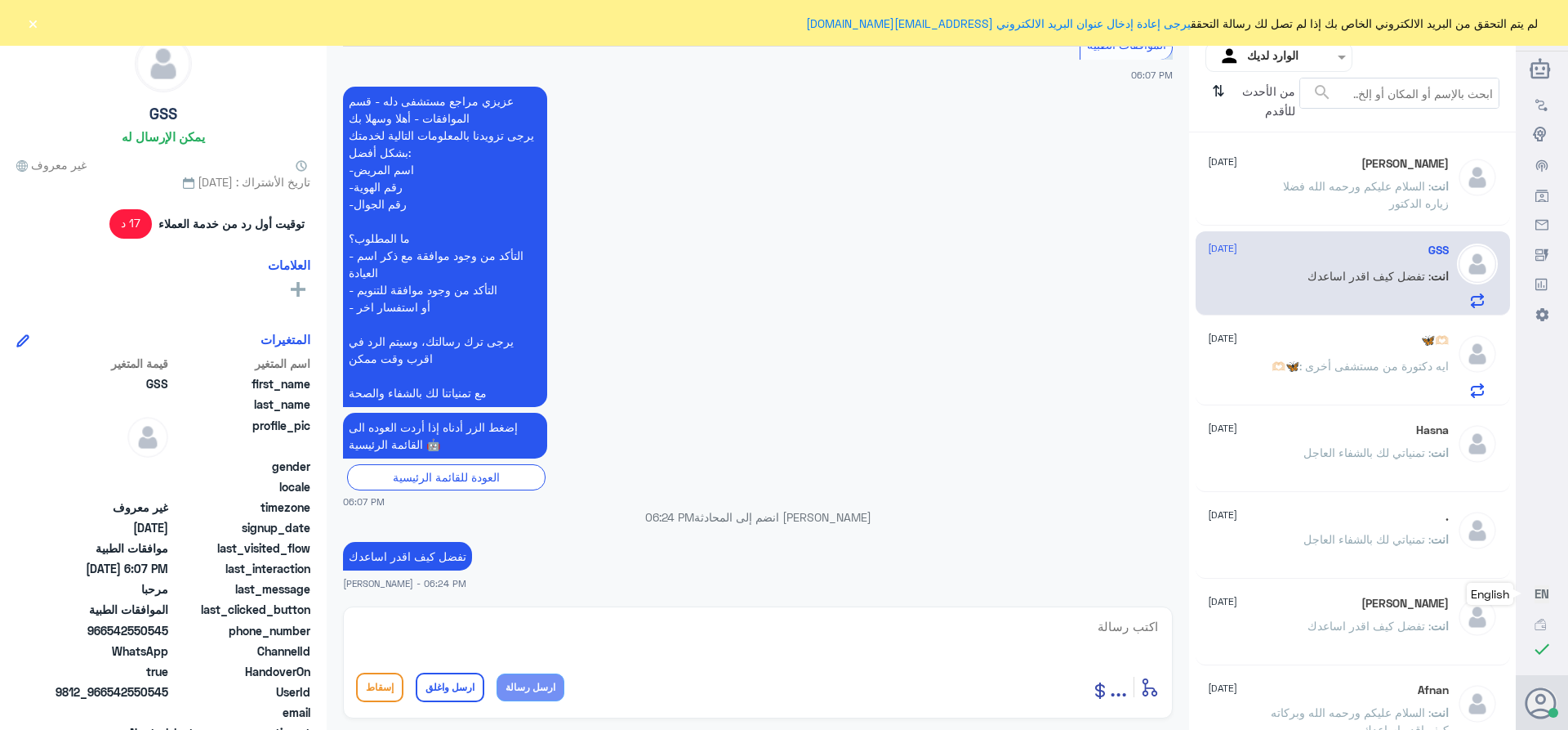
click at [1291, 189] on span ": السلام عليكم ورحمه الله فضلا زياره الدكتور" at bounding box center [1365, 194] width 165 height 31
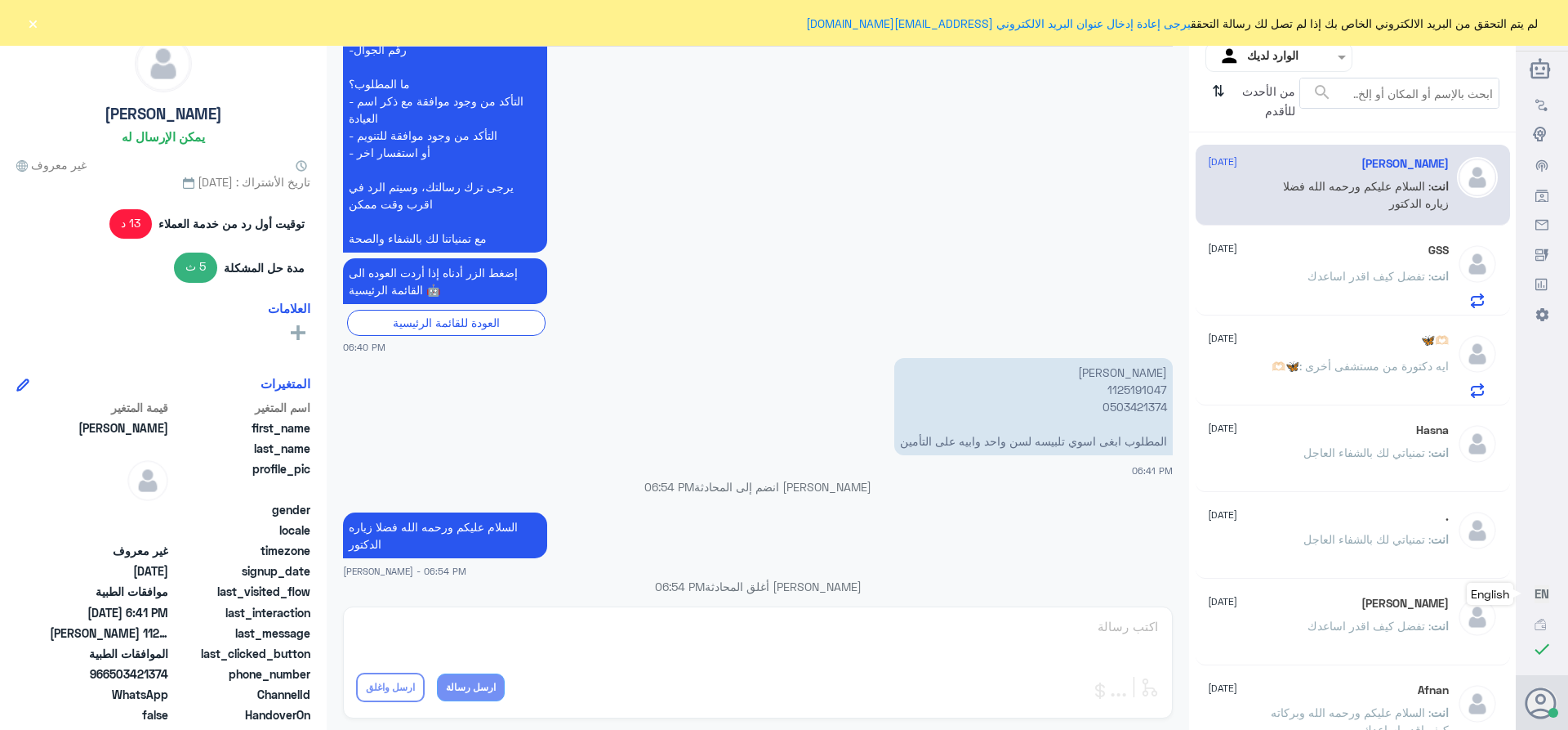
scroll to position [1825, 0]
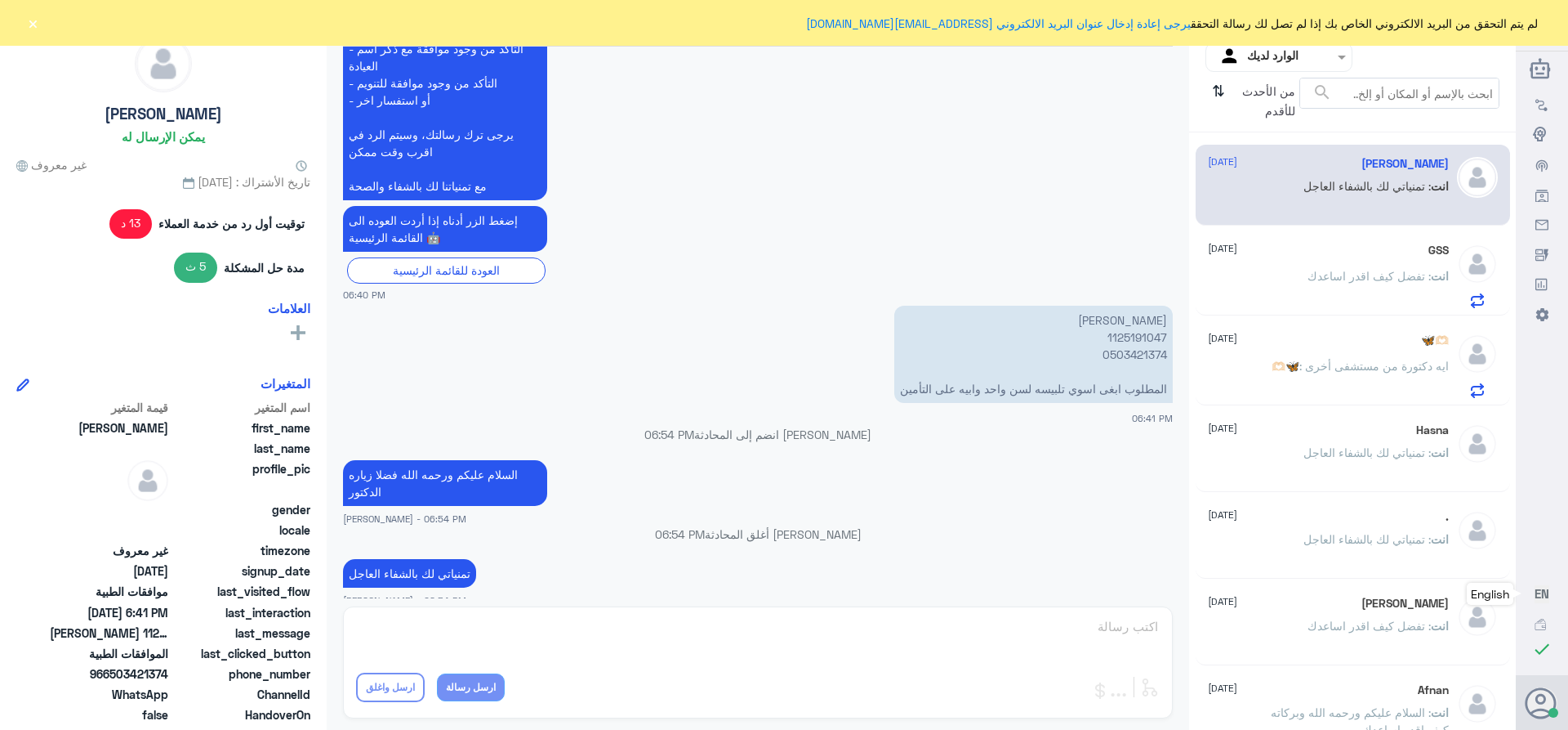
click at [1286, 249] on div "GSS [DATE]" at bounding box center [1328, 251] width 241 height 14
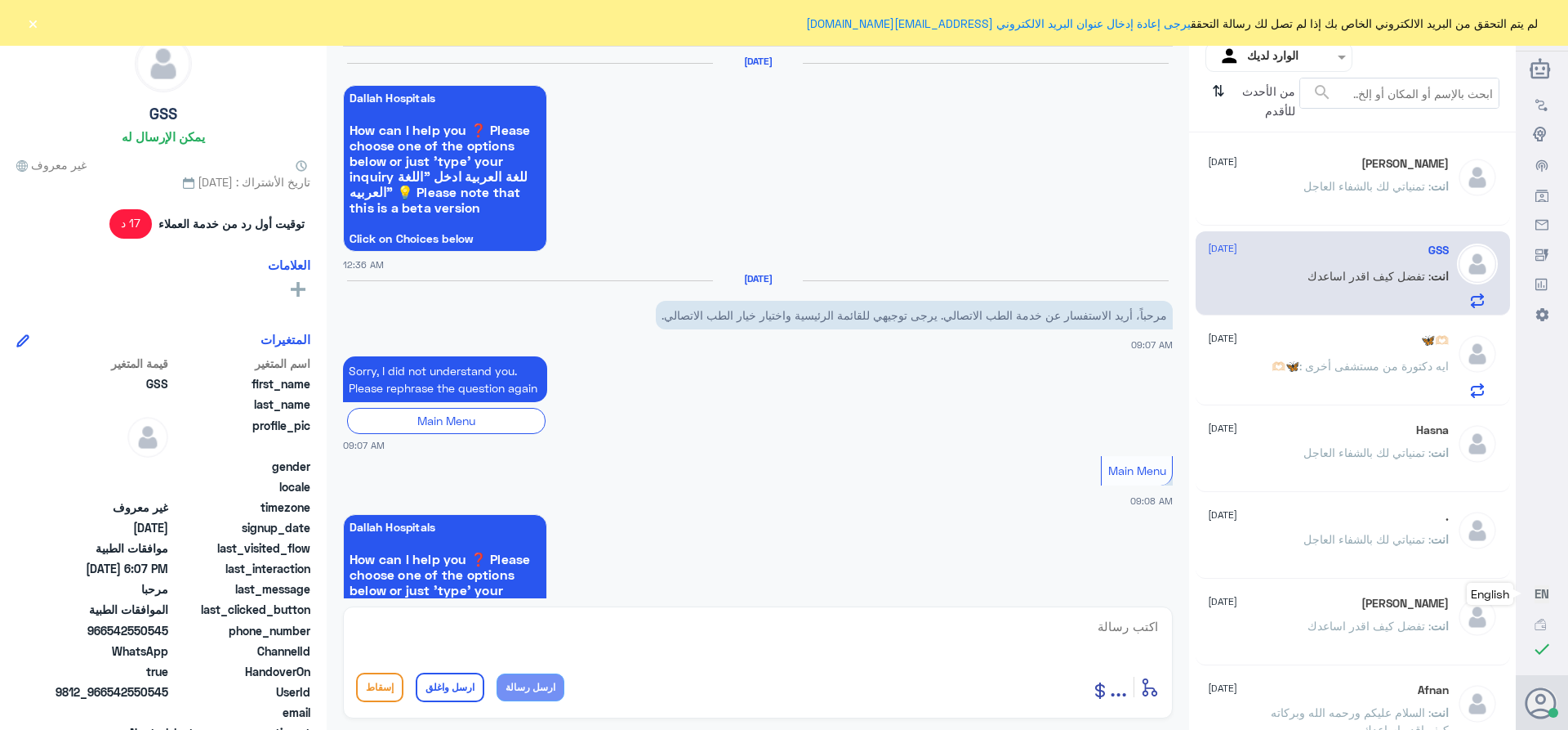
scroll to position [1498, 0]
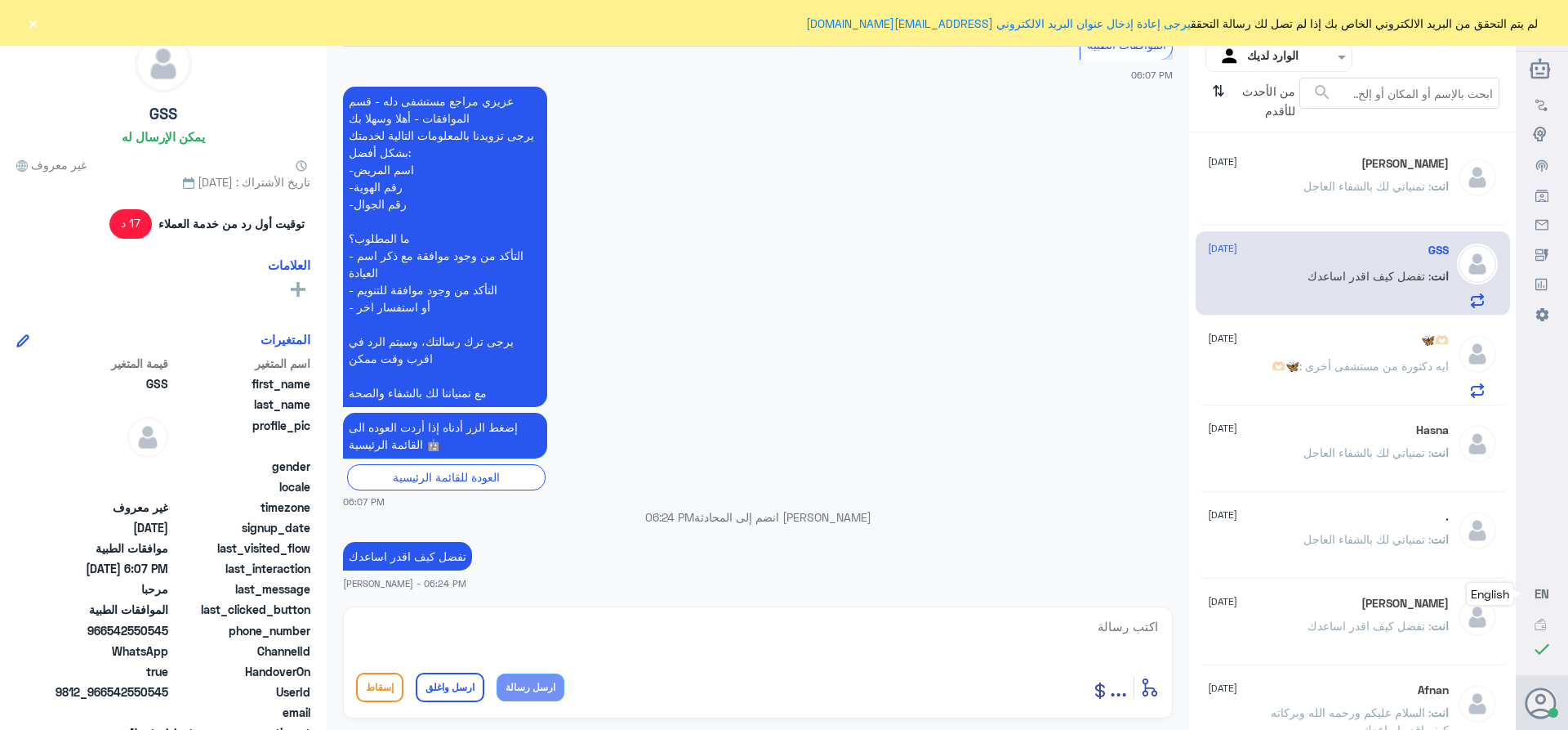
click at [1316, 198] on p "انت : تمنياتي لك بالشفاء العاجل" at bounding box center [1376, 197] width 145 height 41
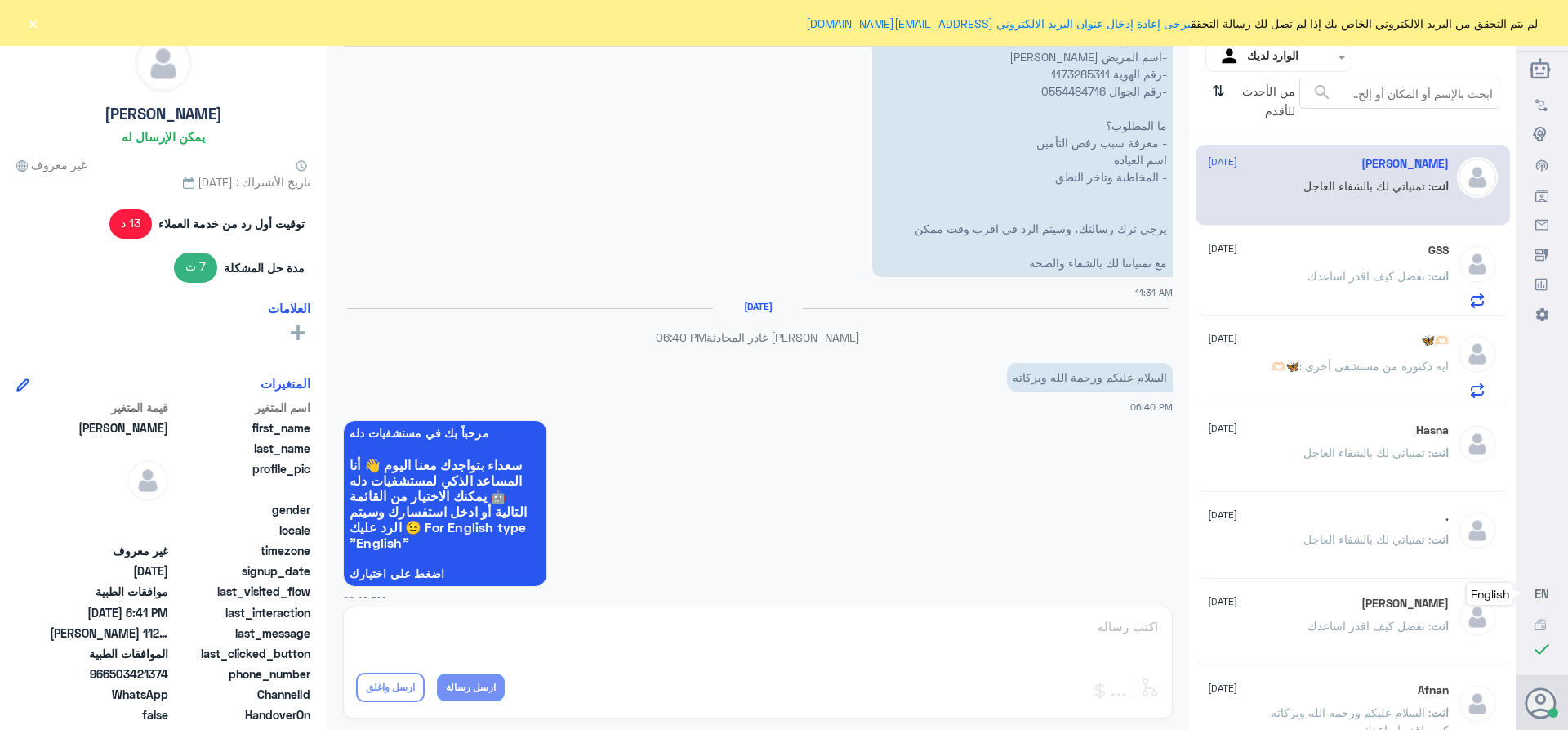
scroll to position [626, 0]
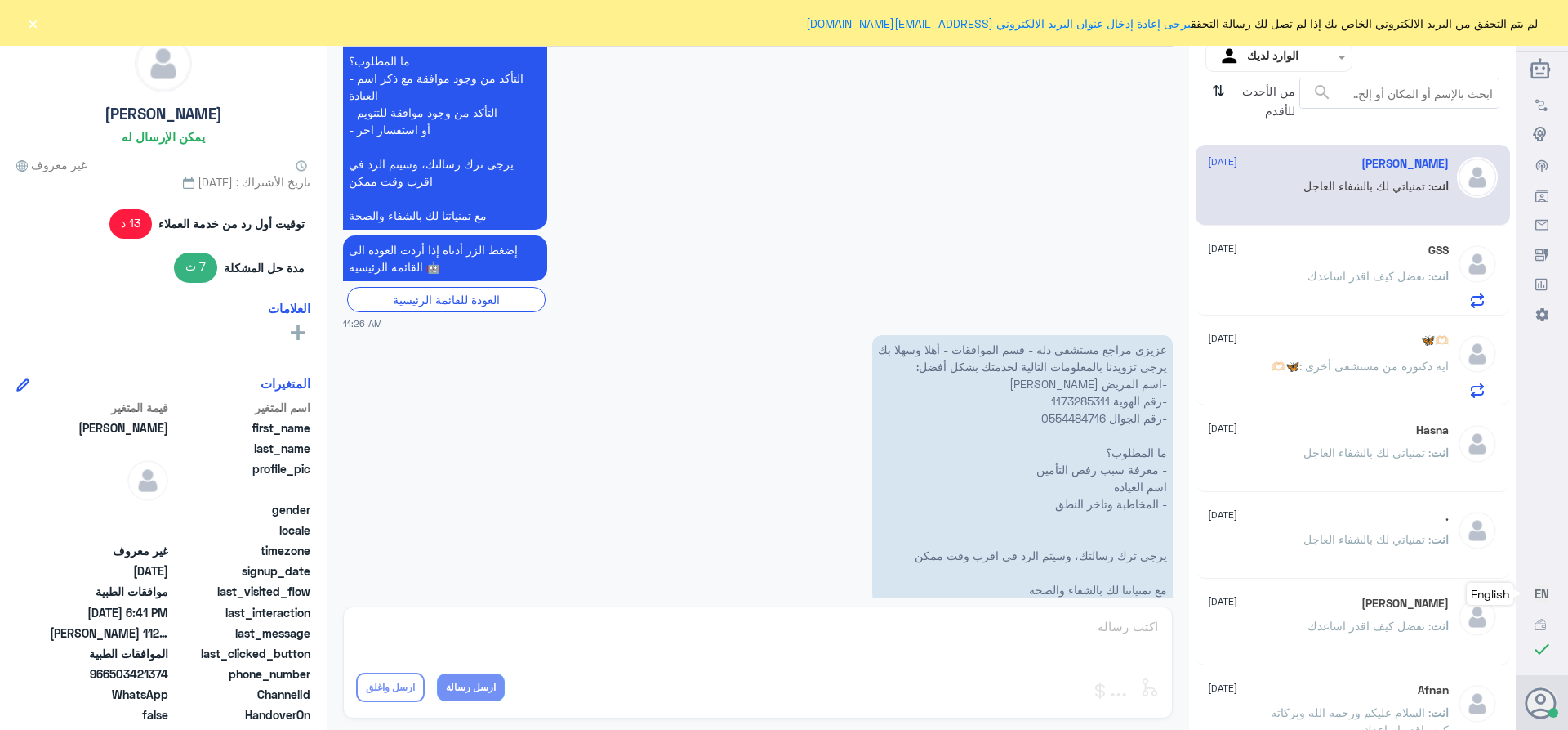
click at [1386, 282] on span ": تفضل كيف اقدر اساعدك" at bounding box center [1368, 276] width 123 height 14
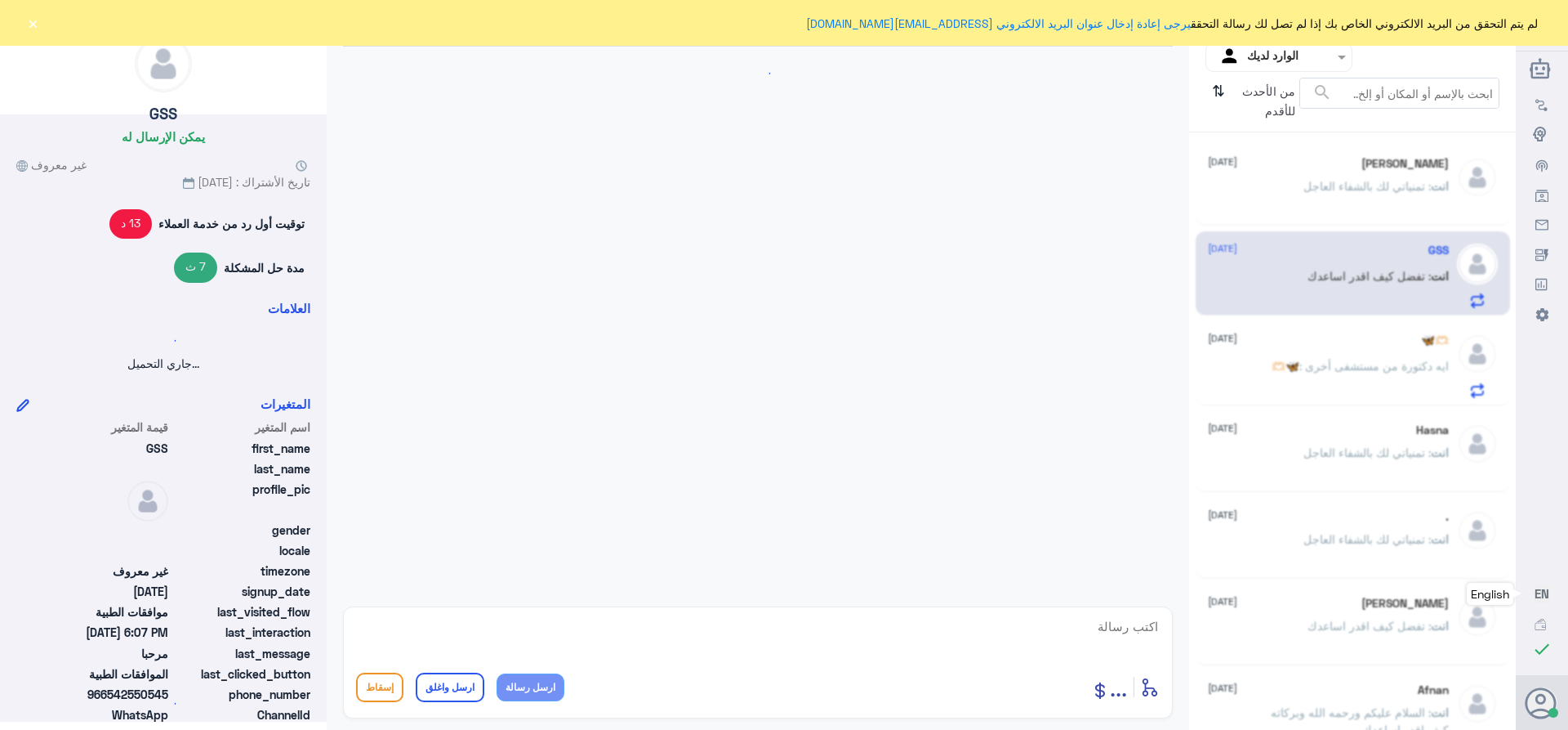
scroll to position [1498, 0]
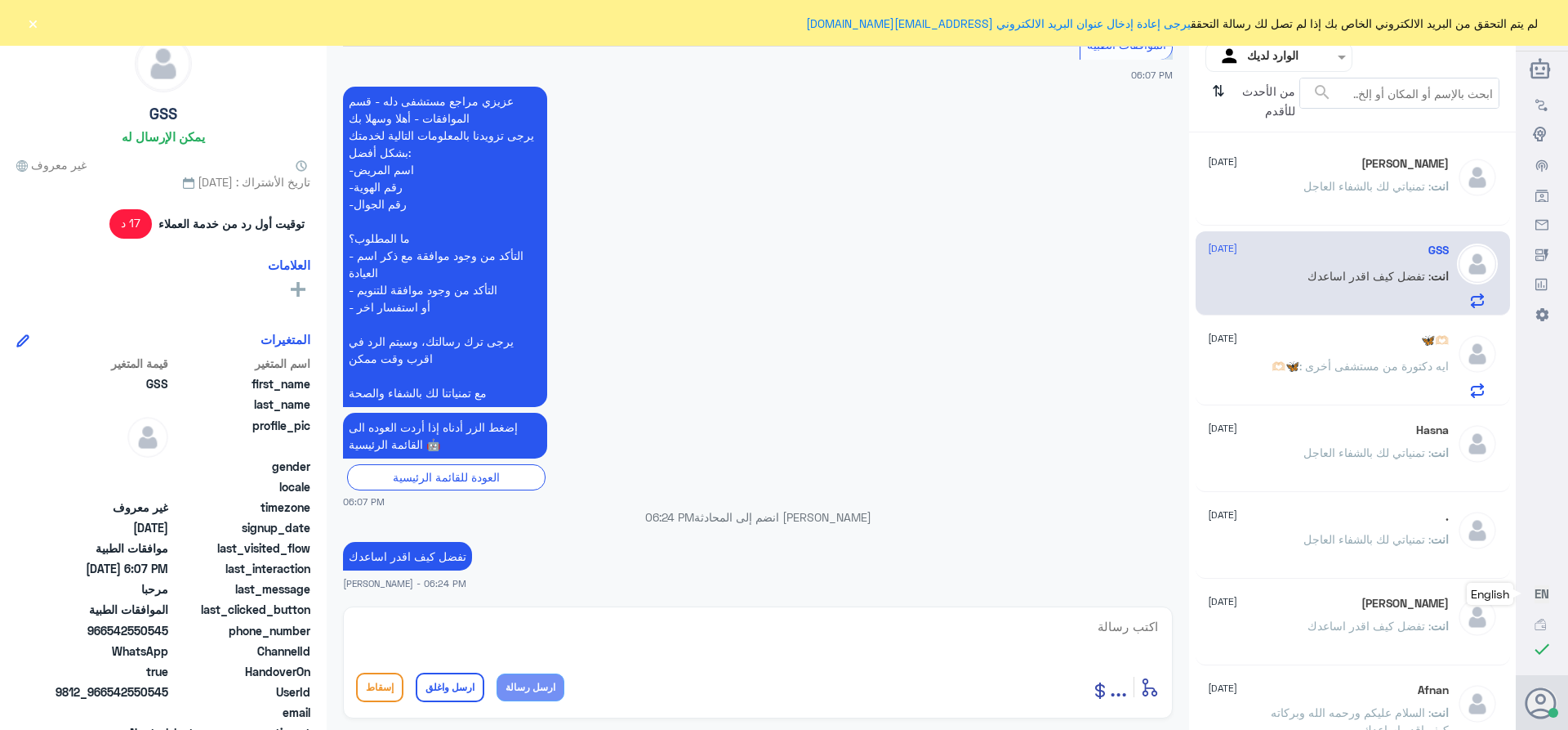
click at [1356, 350] on div "🫶🏻🦋 [DATE] 🫶🏻🦋 : ايه دكتورة من مستشفى أخرى" at bounding box center [1328, 365] width 241 height 64
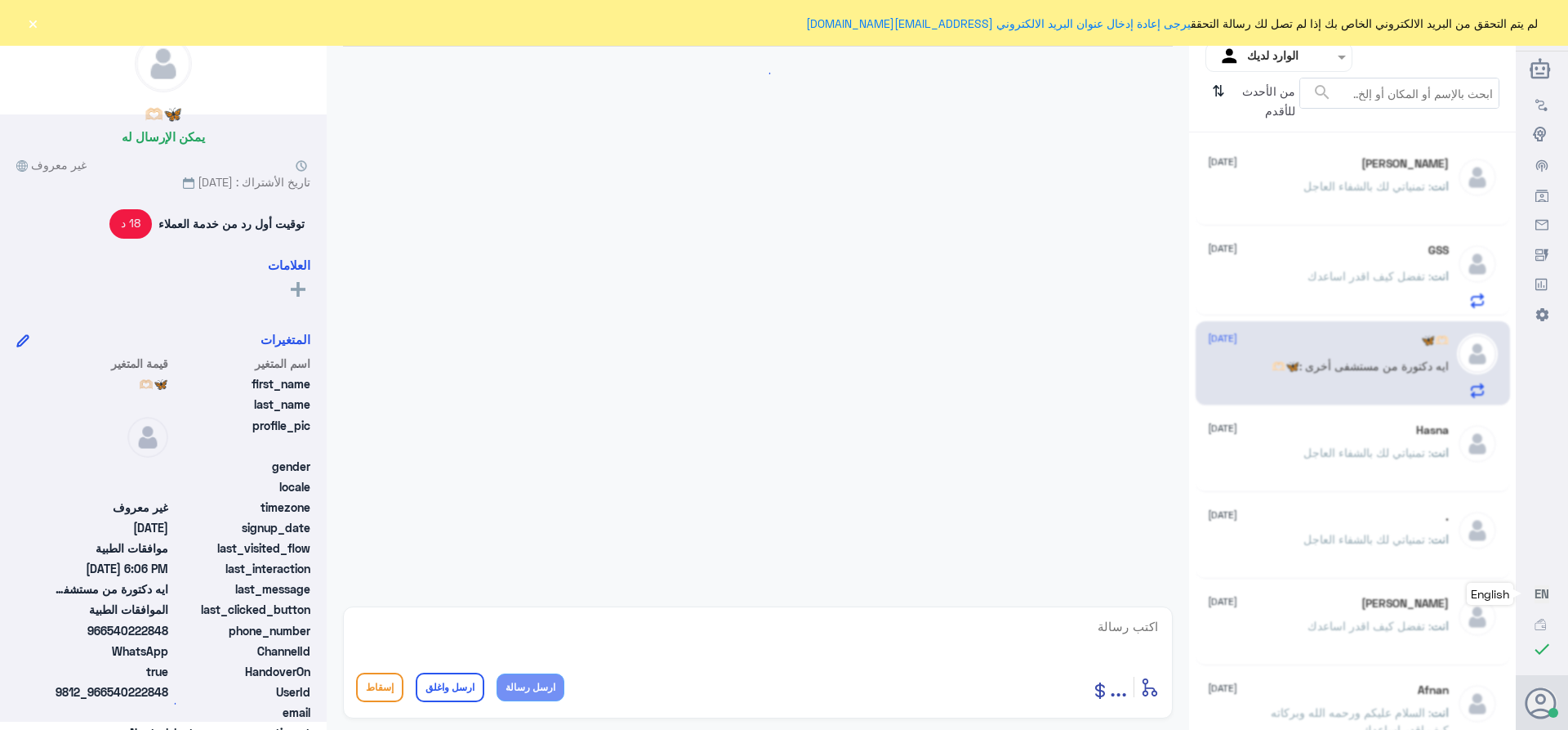
scroll to position [513, 0]
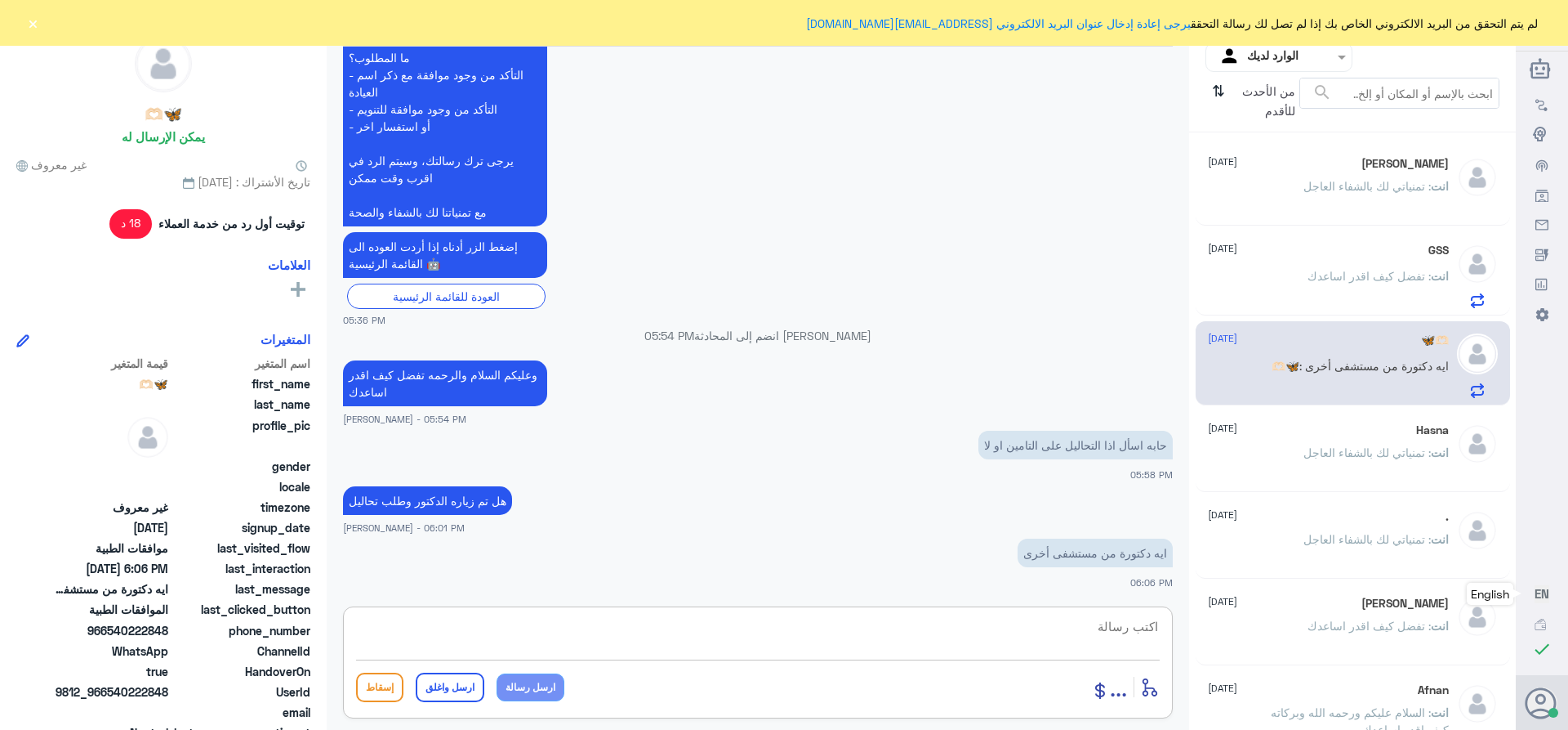
click at [1124, 620] on textarea at bounding box center [757, 635] width 803 height 40
paste textarea "تمنياتي لك بالشفاء العاجل"
type textarea "تمنياتي لك بالشفاء العاجل"
click at [436, 687] on button "ارسل واغلق" at bounding box center [450, 687] width 69 height 30
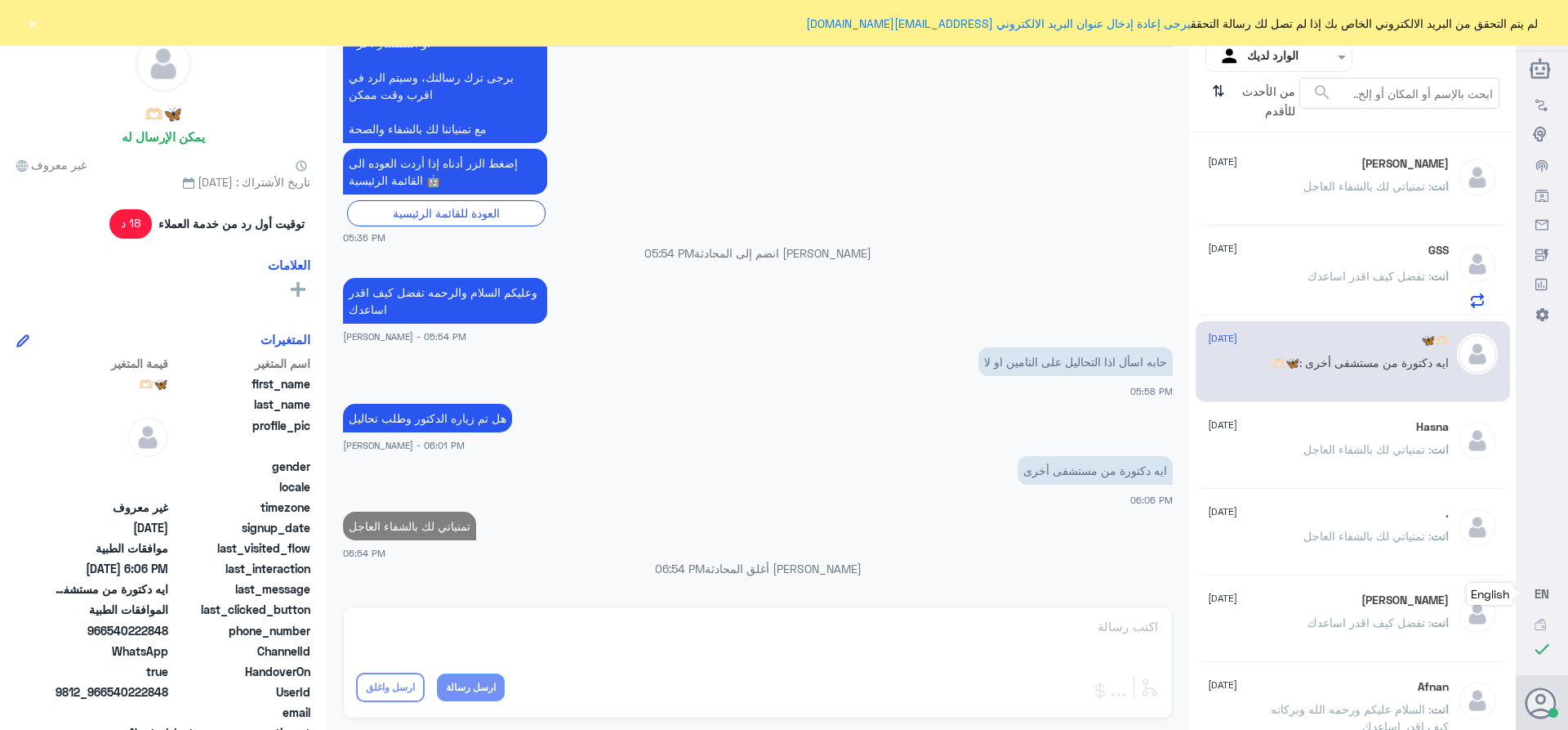
click at [1323, 531] on span ": تمنياتي لك بالشفاء العاجل" at bounding box center [1366, 536] width 127 height 14
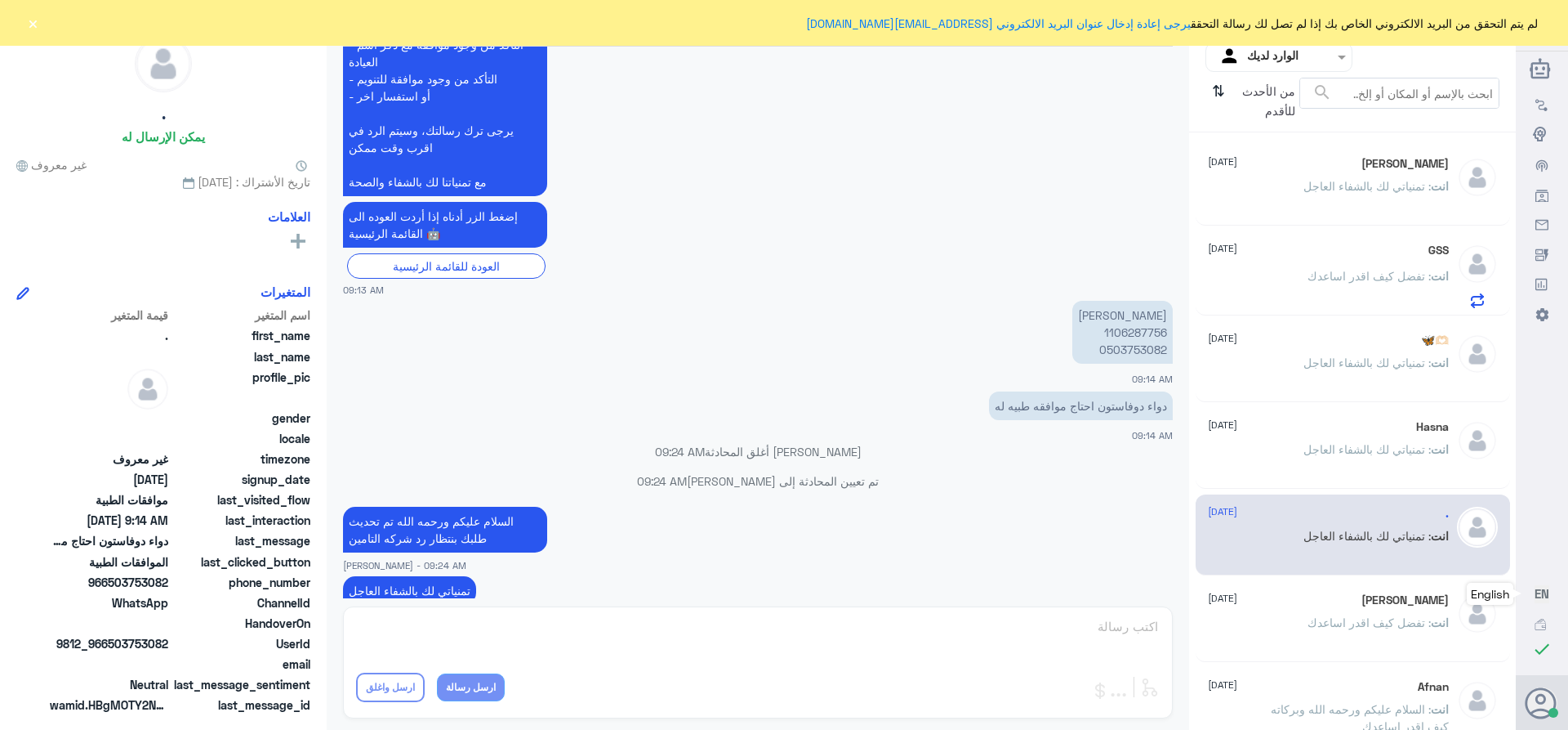
click at [1284, 174] on div "[PERSON_NAME] [DATE] انت : تمنياتي لك بالشفاء العاجل" at bounding box center [1328, 188] width 241 height 61
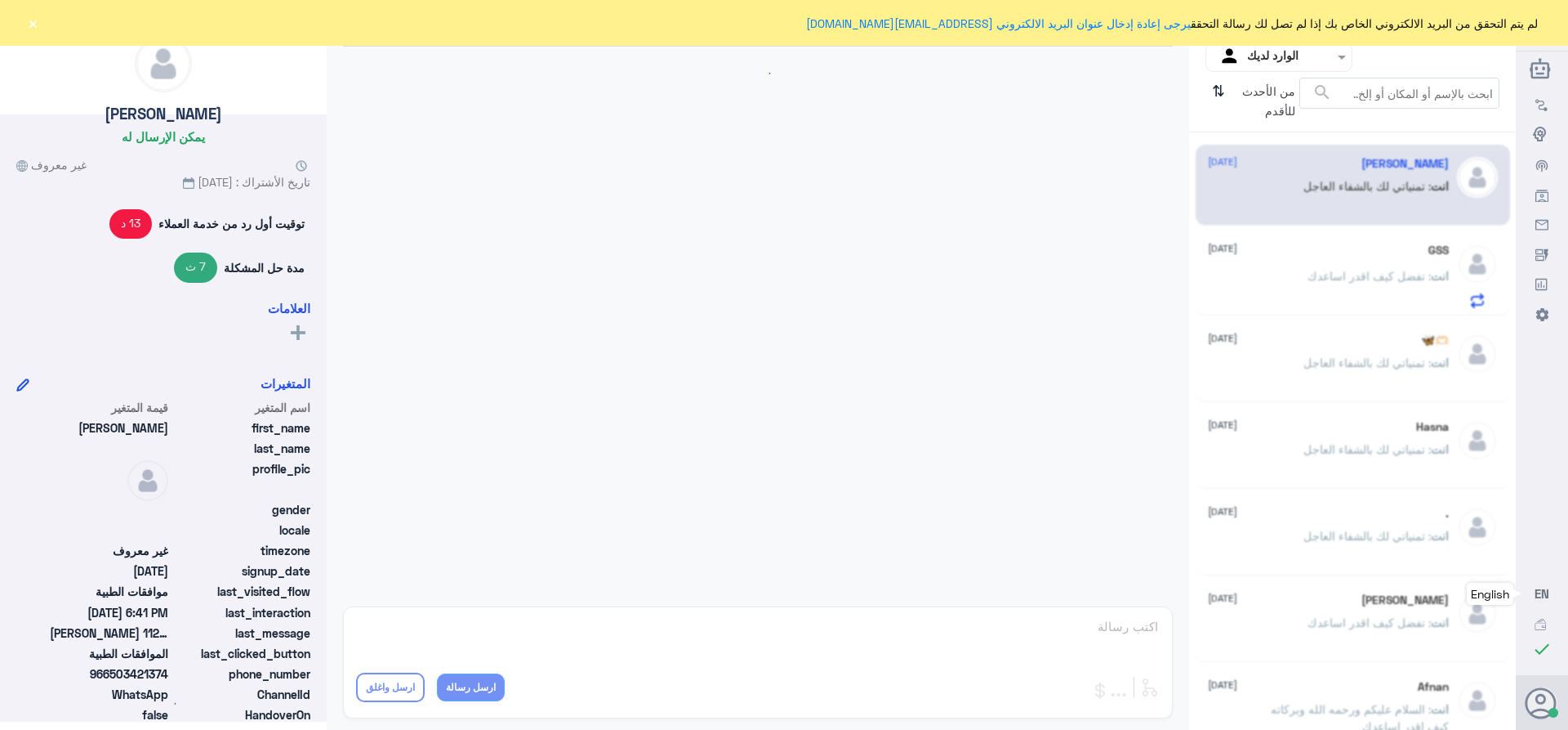
scroll to position [1770, 0]
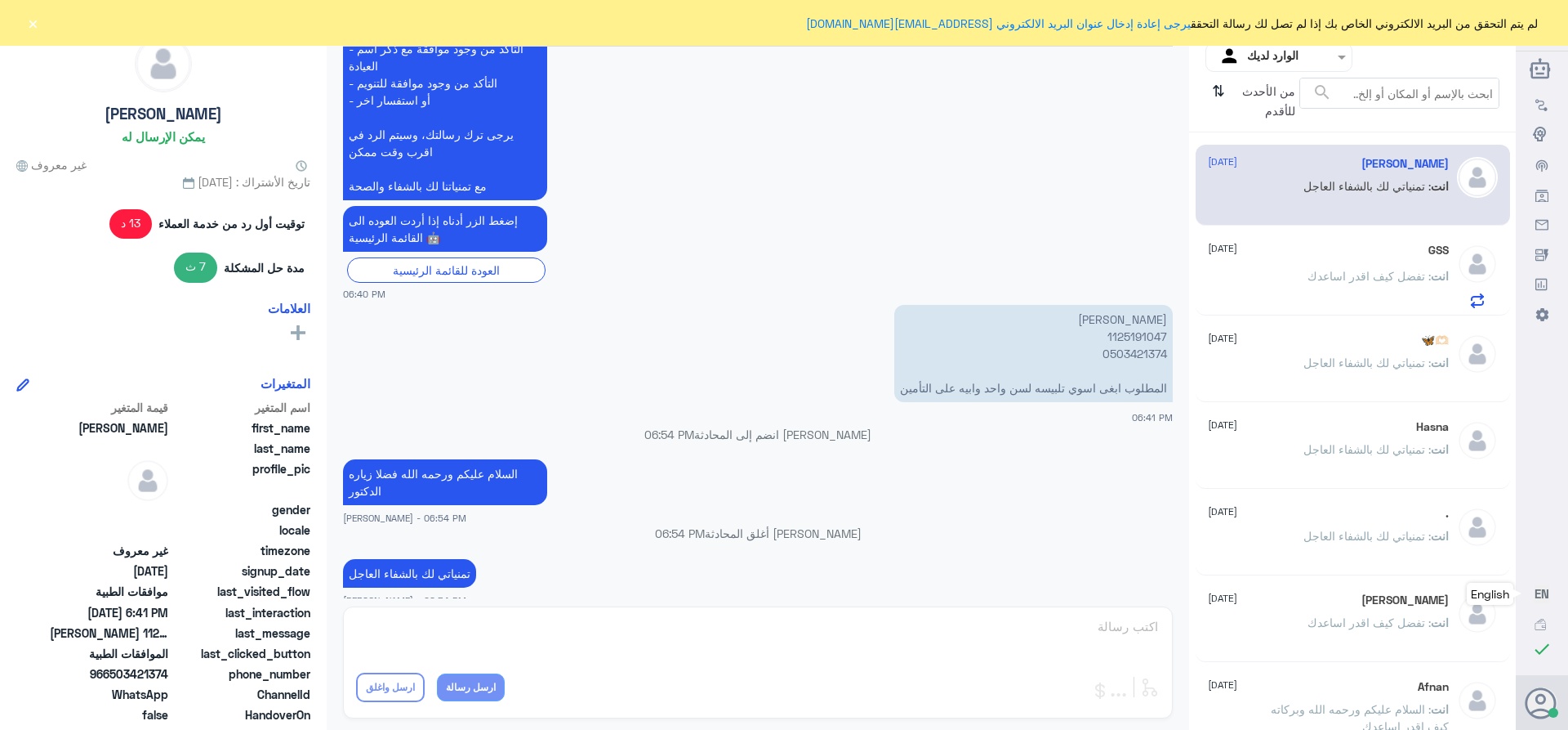
click at [1299, 253] on div "GSS [DATE]" at bounding box center [1328, 251] width 241 height 14
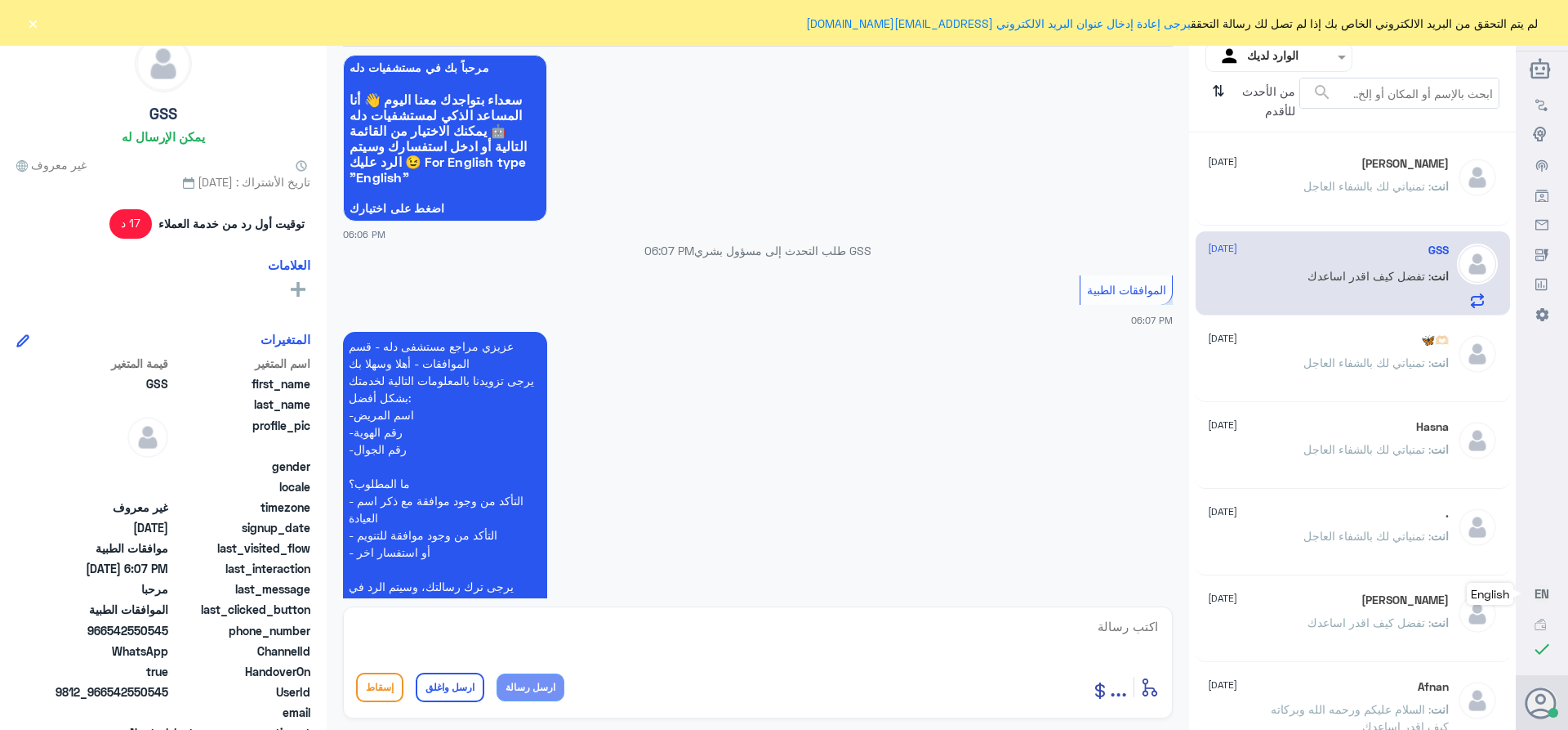
scroll to position [1090, 0]
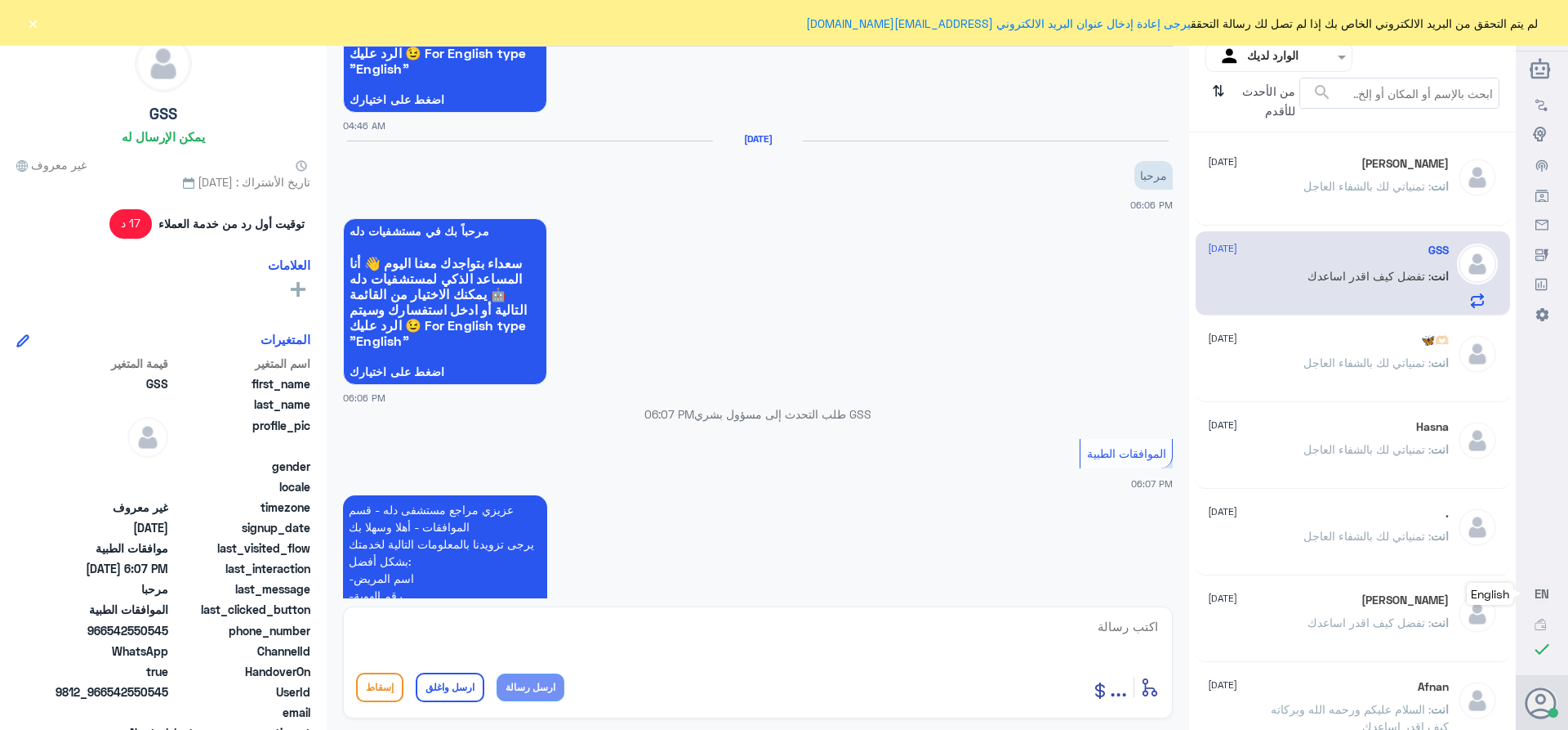
click at [1309, 365] on span ": تمنياتي لك بالشفاء العاجل" at bounding box center [1366, 363] width 127 height 14
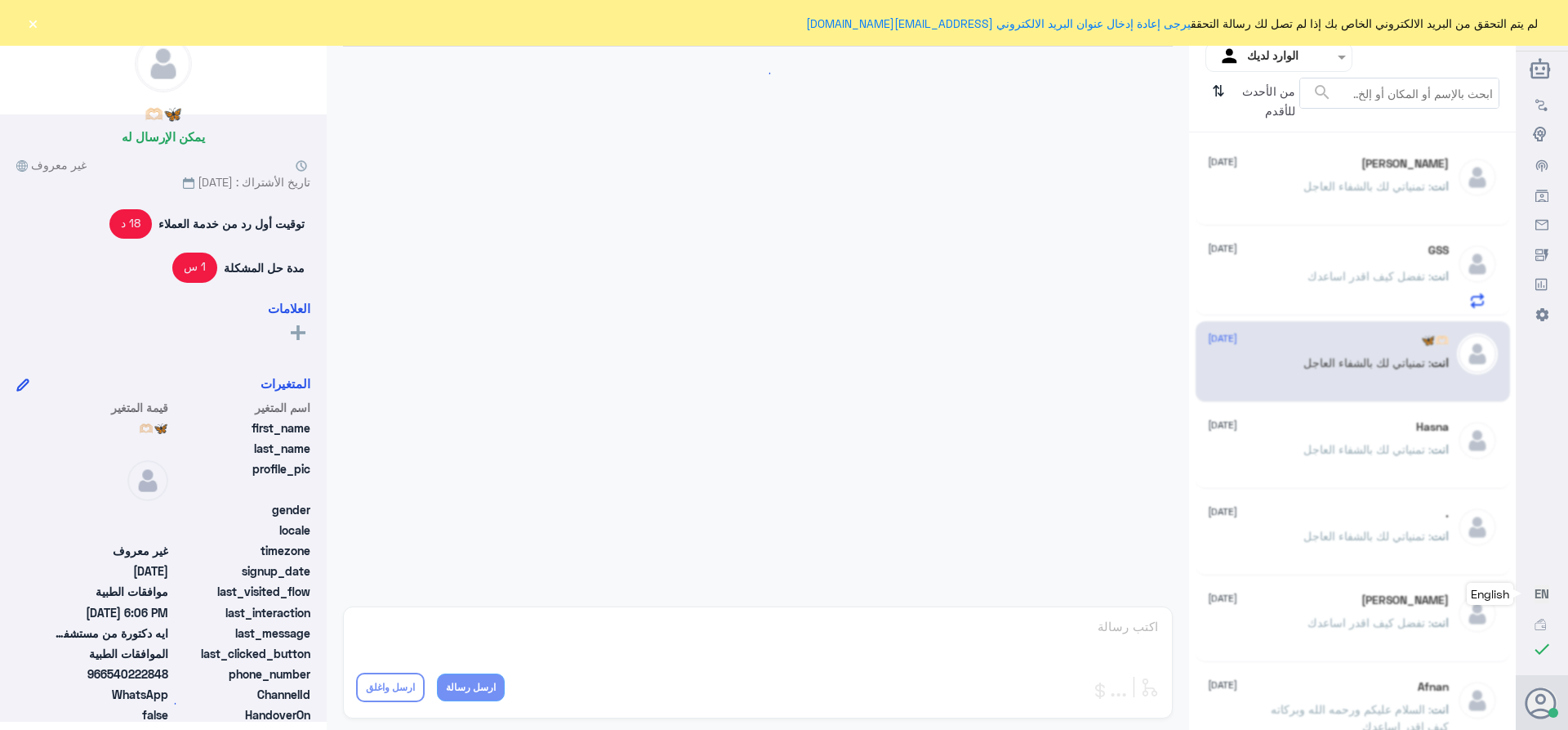
click at [1326, 432] on div "Hasna [DATE]" at bounding box center [1328, 427] width 241 height 14
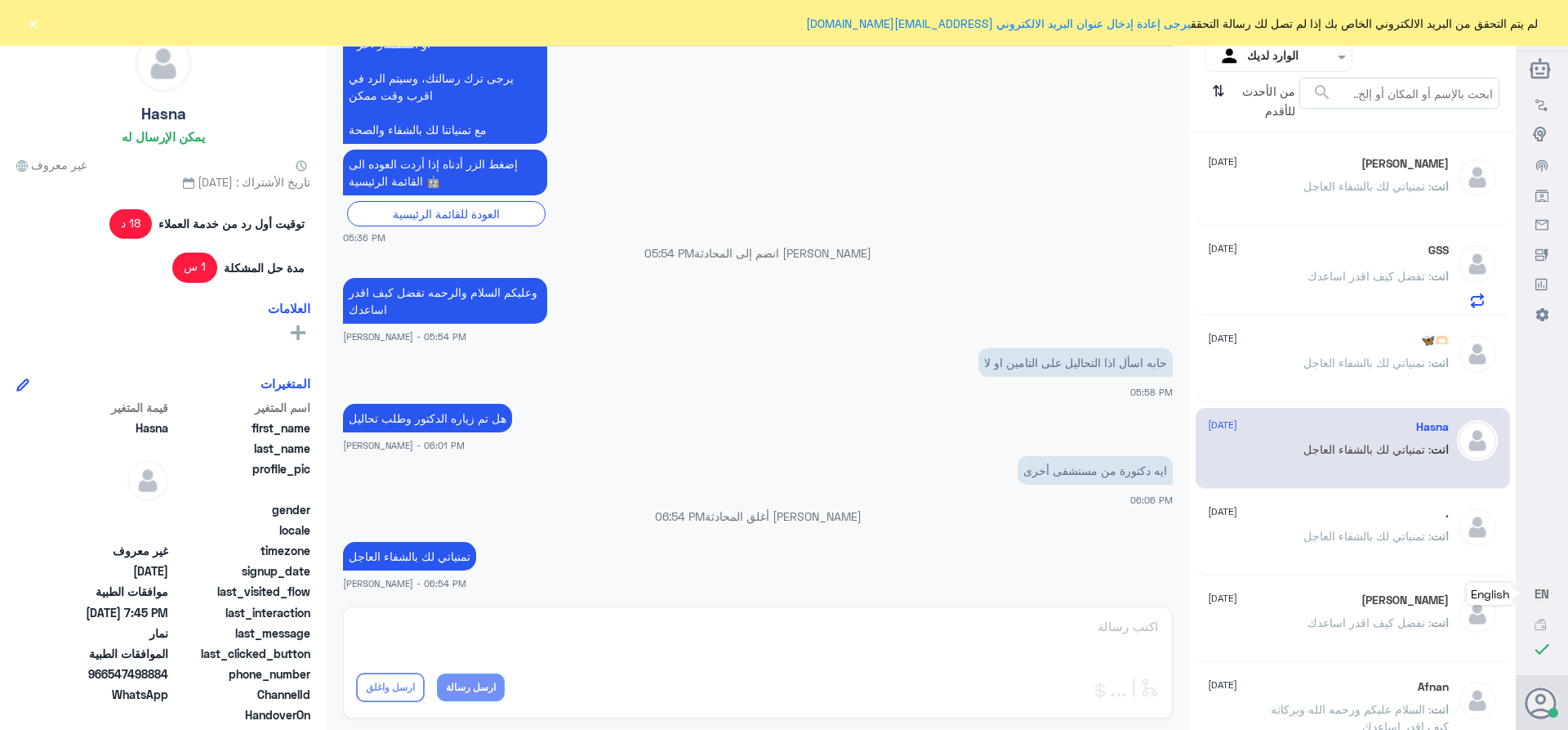
click at [1345, 543] on p "انت : تمنياتي لك بالشفاء العاجل" at bounding box center [1376, 547] width 145 height 41
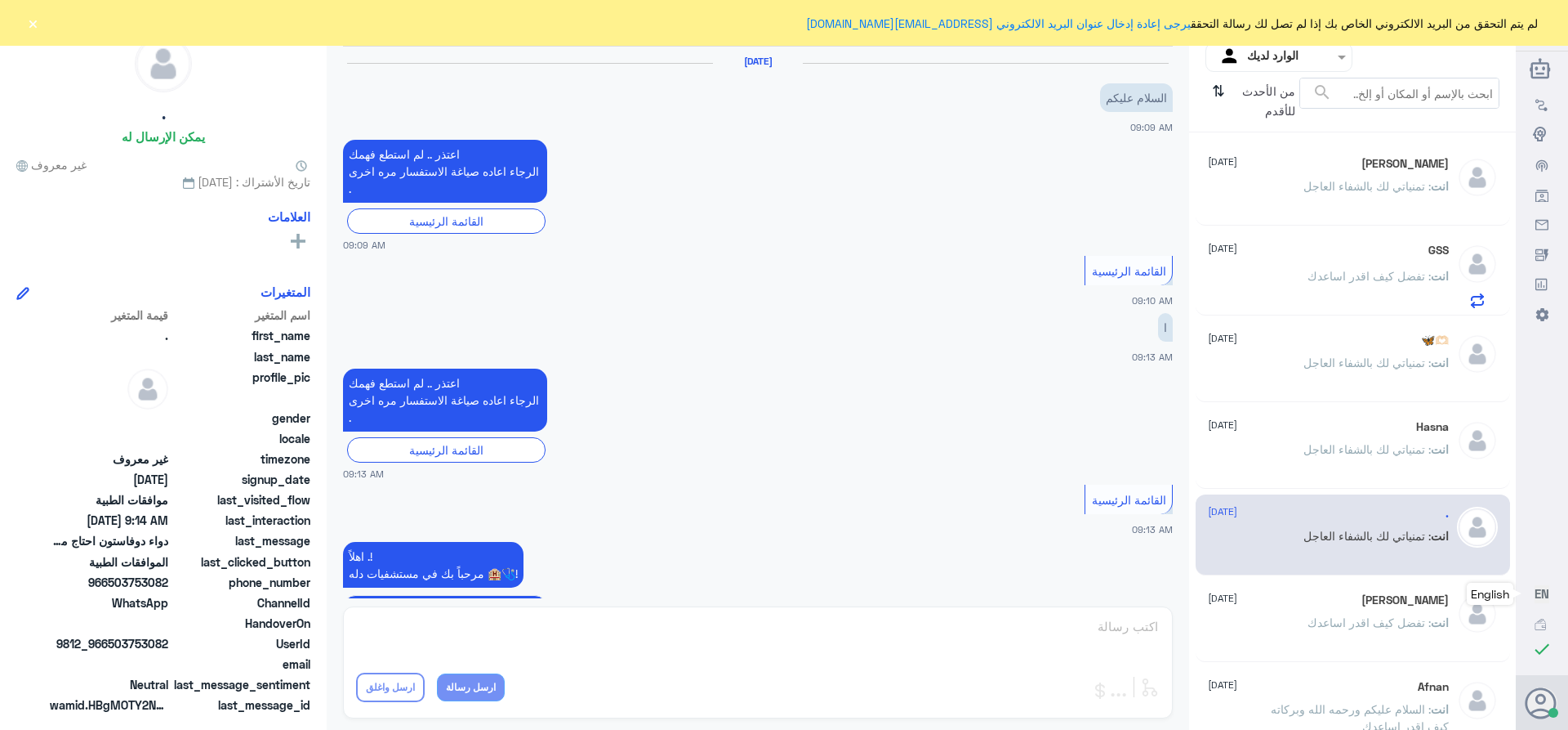
scroll to position [996, 0]
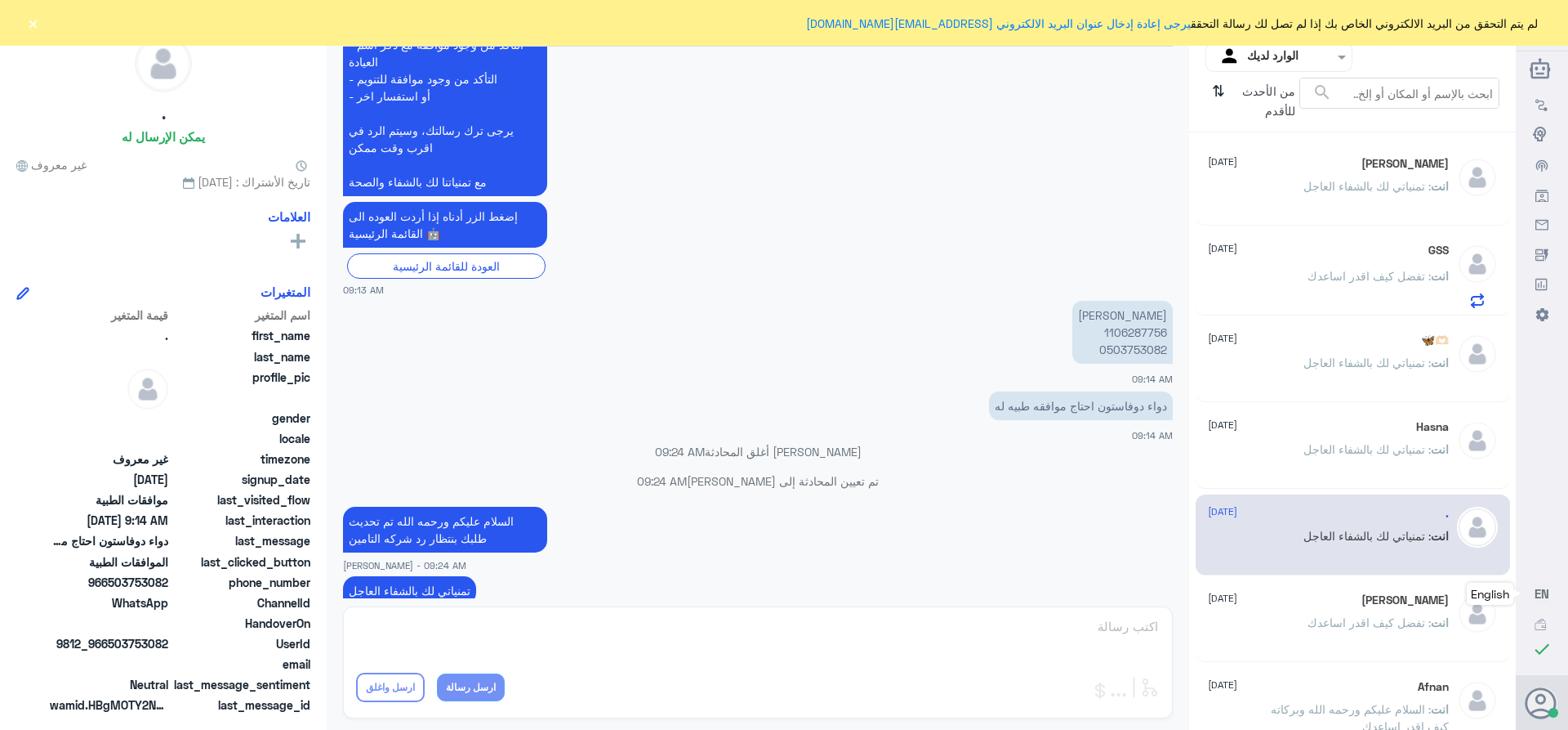
click at [1259, 60] on input "text" at bounding box center [1292, 57] width 90 height 19
click at [1280, 177] on b "فريقك" at bounding box center [1296, 182] width 31 height 14
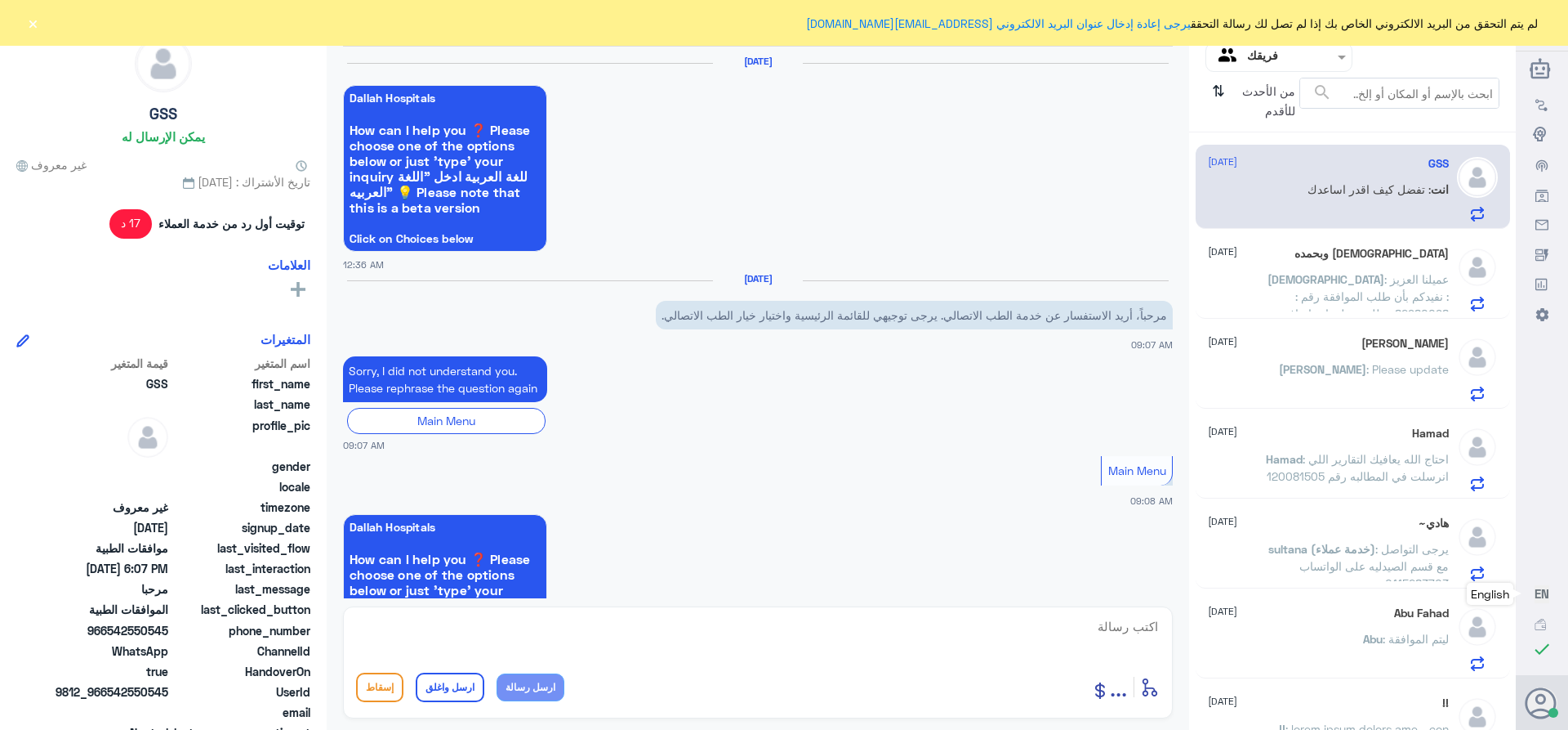
scroll to position [1498, 0]
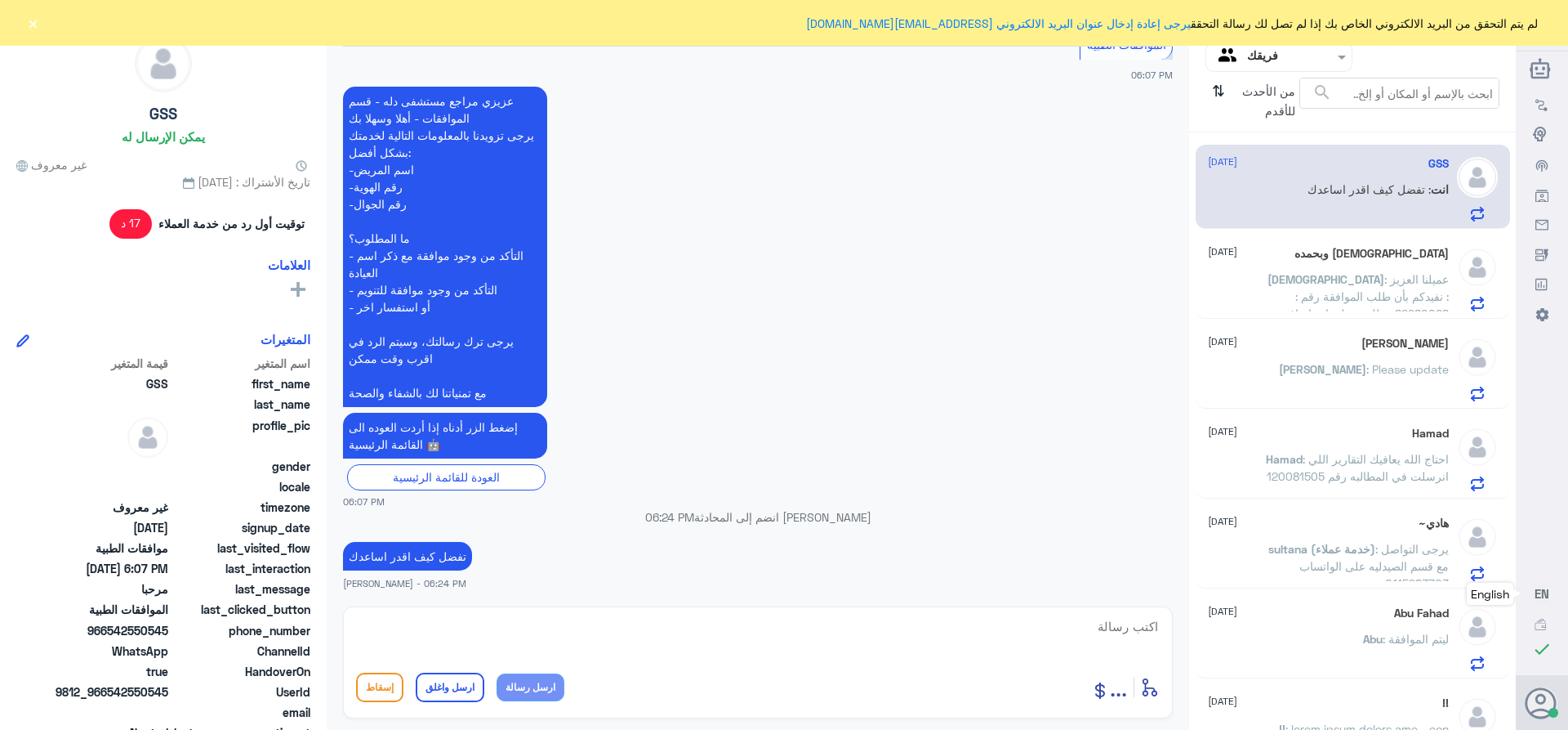
click at [1348, 260] on div "[DEMOGRAPHIC_DATA] وبحمده [DATE] سبحان : عميلنا العزيز : نفيدكم بأن طلب الموافق…" at bounding box center [1328, 278] width 241 height 64
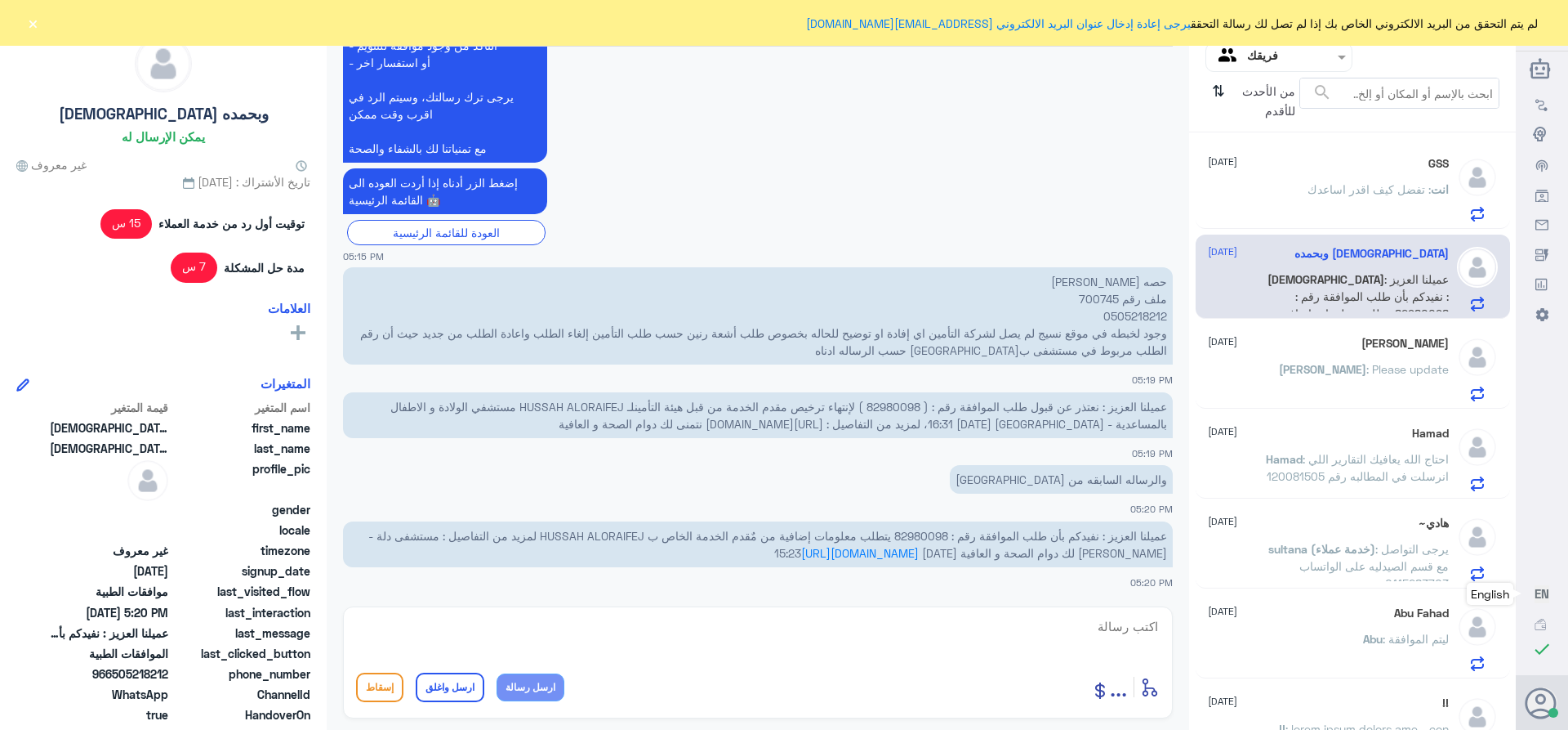
click at [894, 397] on p "عميلنا العزيز : نعتذر عن قبول طلب الموافقة رقم : ( 82980098 ) لإنتهاء ترخيص مقد…" at bounding box center [758, 415] width 830 height 46
click at [892, 407] on span "عميلنا العزيز : نعتذر عن قبول طلب الموافقة رقم : ( 82980098 ) لإنتهاء ترخيص مقد…" at bounding box center [778, 415] width 776 height 31
click at [1087, 303] on p "حصه [PERSON_NAME] ملف رقم 700745 0505218212 وجود لخبطه في موقع نسيج لم يصل لشرك…" at bounding box center [758, 316] width 830 height 98
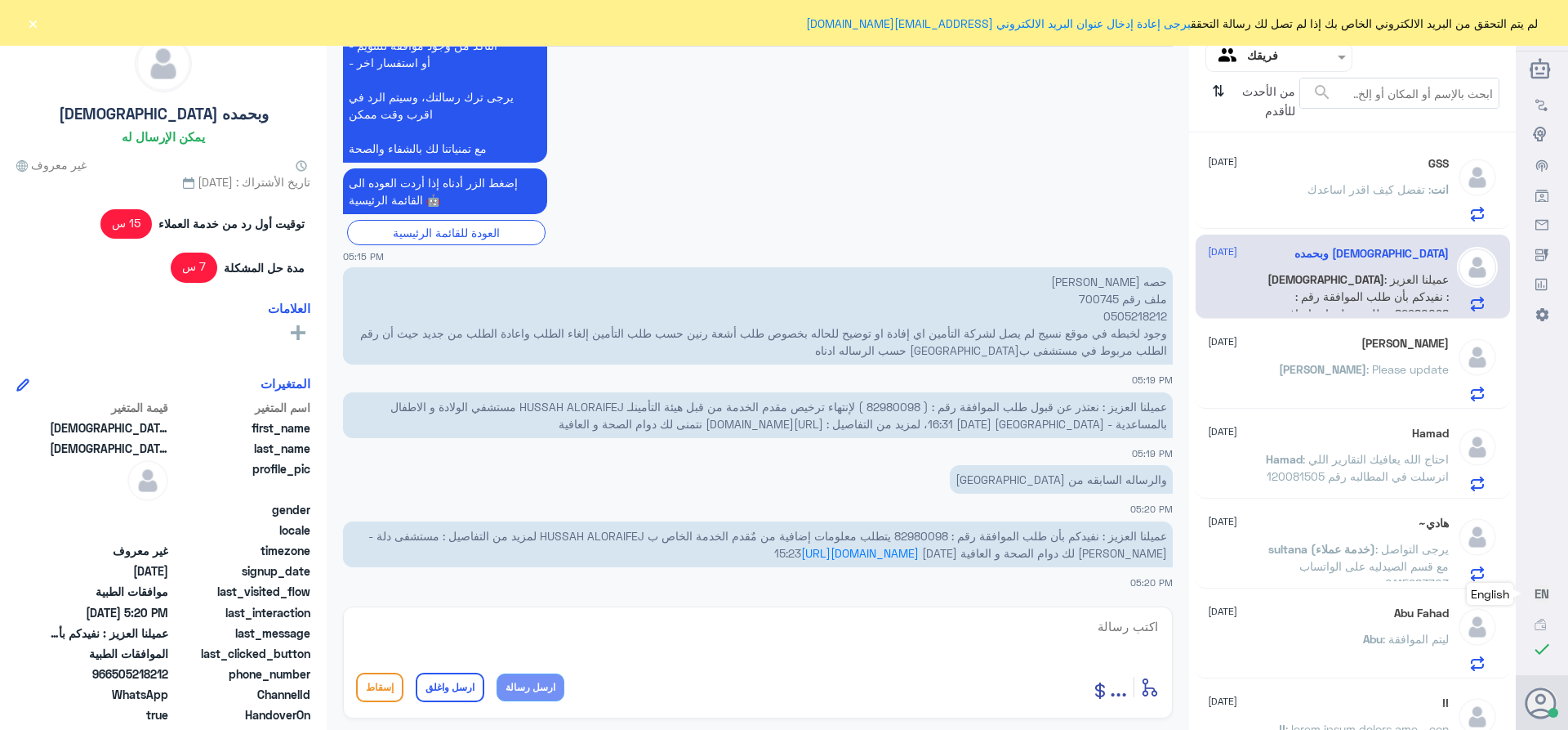
click at [909, 533] on span "عميلنا العزيز : نفيدكم بأن طلب الموافقة رقم : 82980098 يتطلب معلومات إضافية من …" at bounding box center [767, 544] width 798 height 31
click at [1054, 630] on textarea at bounding box center [757, 635] width 803 height 40
paste textarea "تمنياتي لك بالشفاء العاجل"
type textarea "تمنياتي لك بالشفاء العاجل"
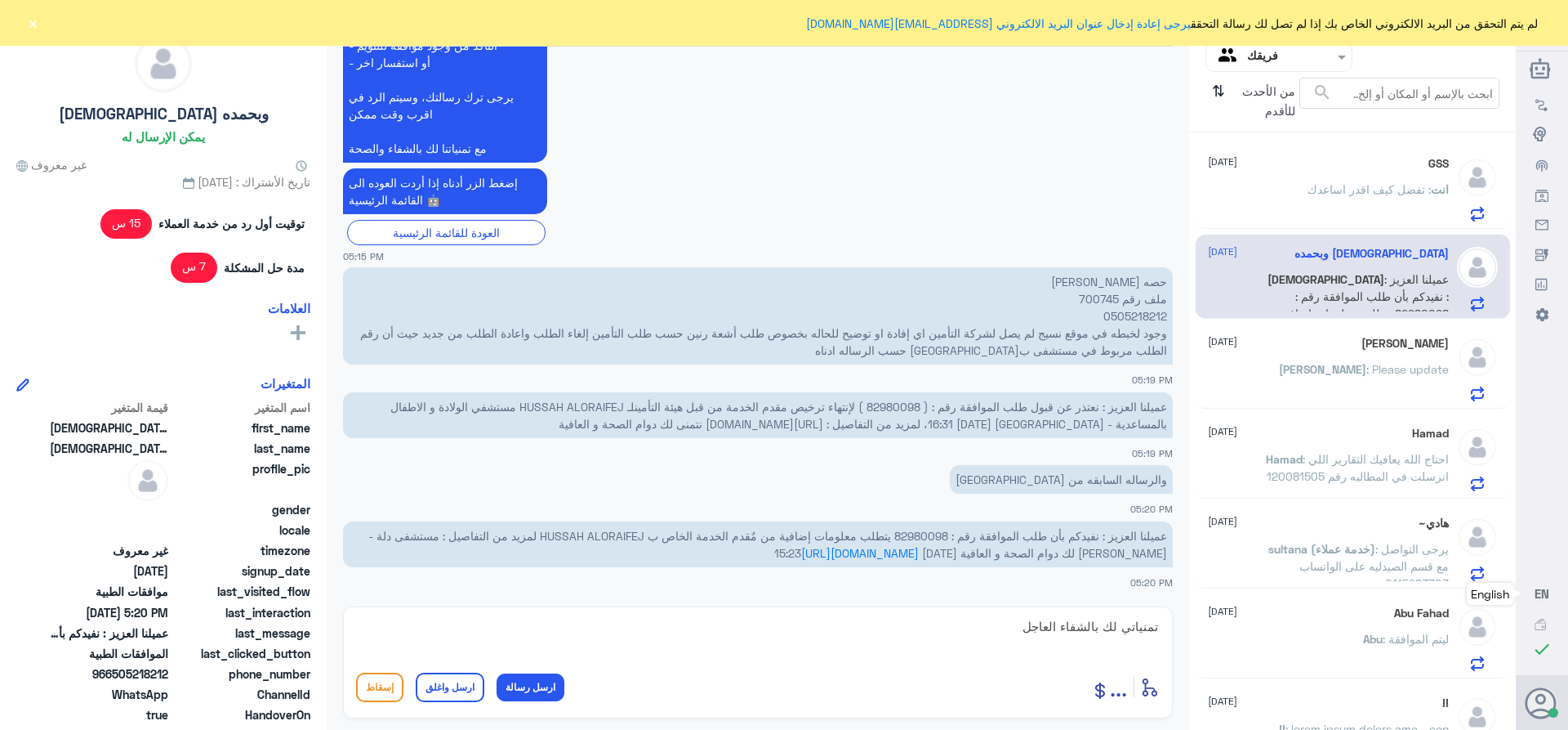
click at [434, 692] on button "ارسل واغلق" at bounding box center [450, 687] width 69 height 30
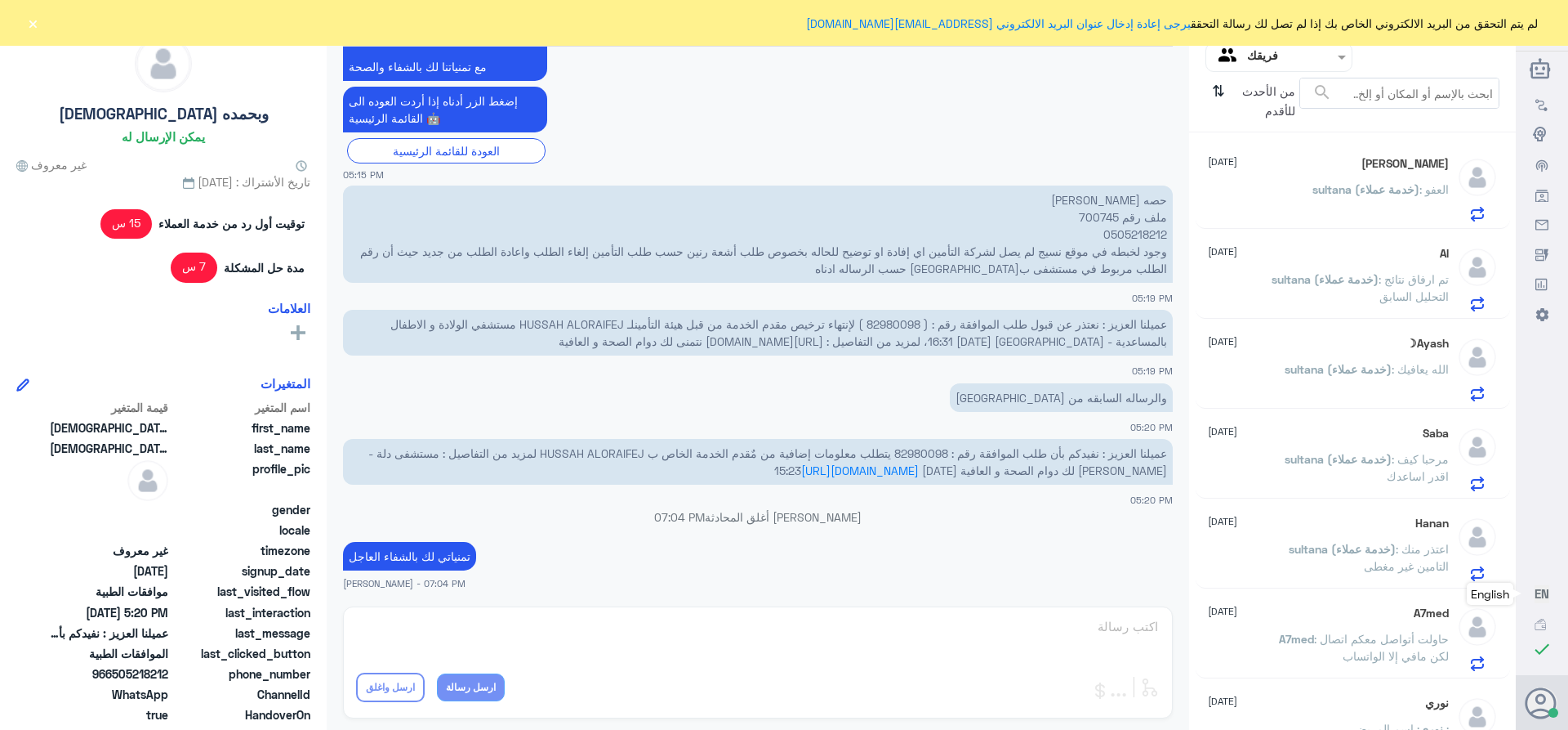
scroll to position [1205, 0]
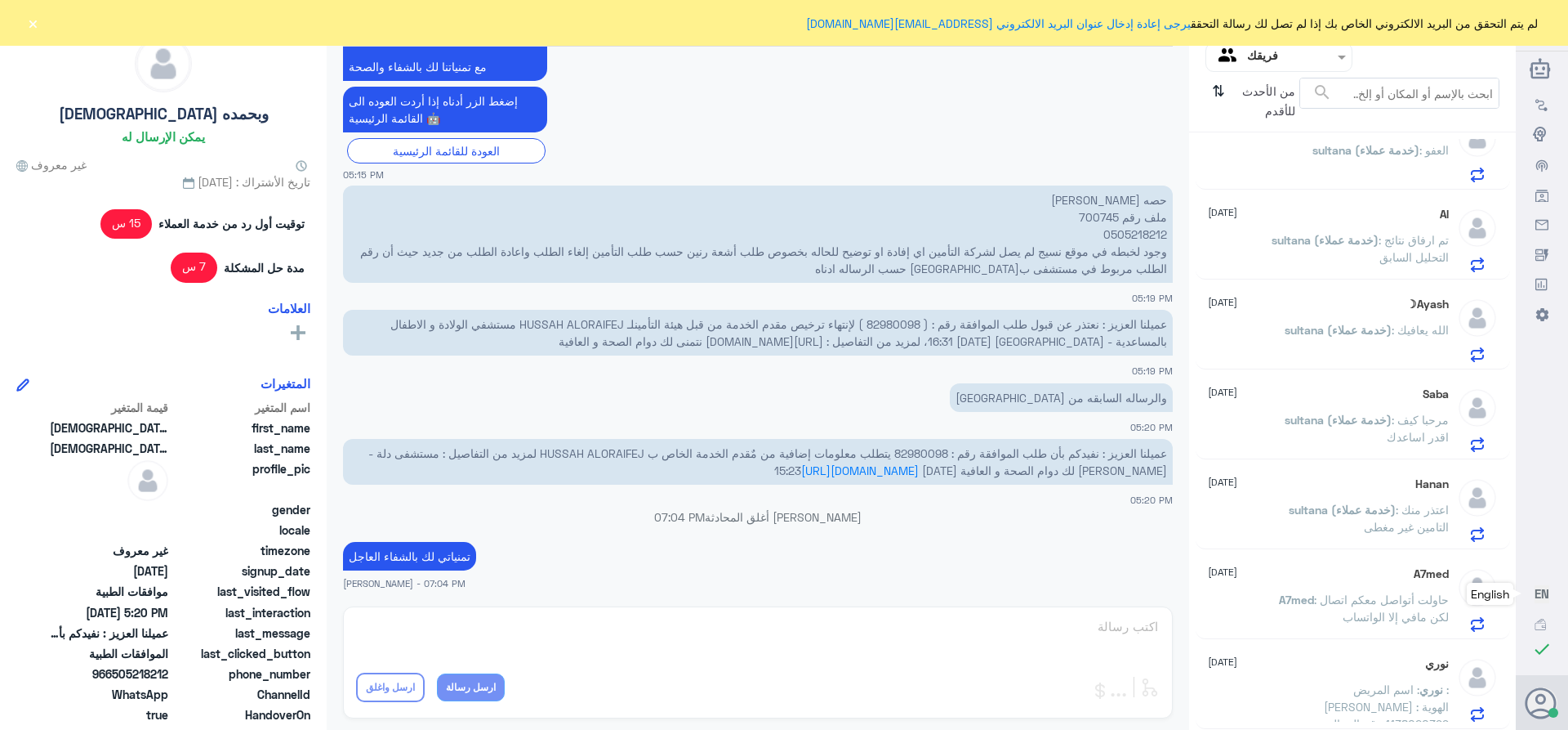
click at [1382, 692] on span ": اسم المريض : [PERSON_NAME] الهوية : 1138020399 رقم الجوال : 0507802481" at bounding box center [1386, 715] width 126 height 65
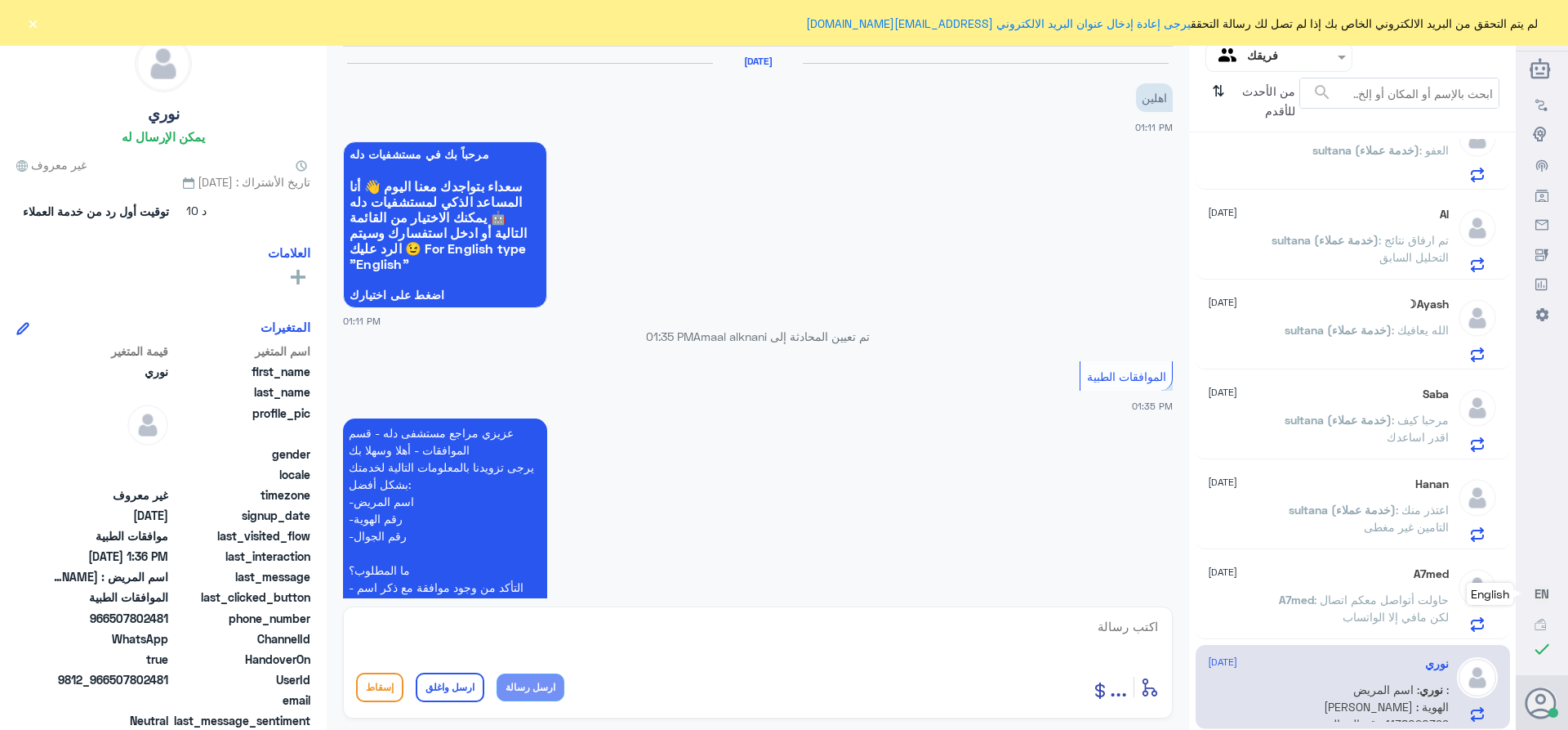
scroll to position [339, 0]
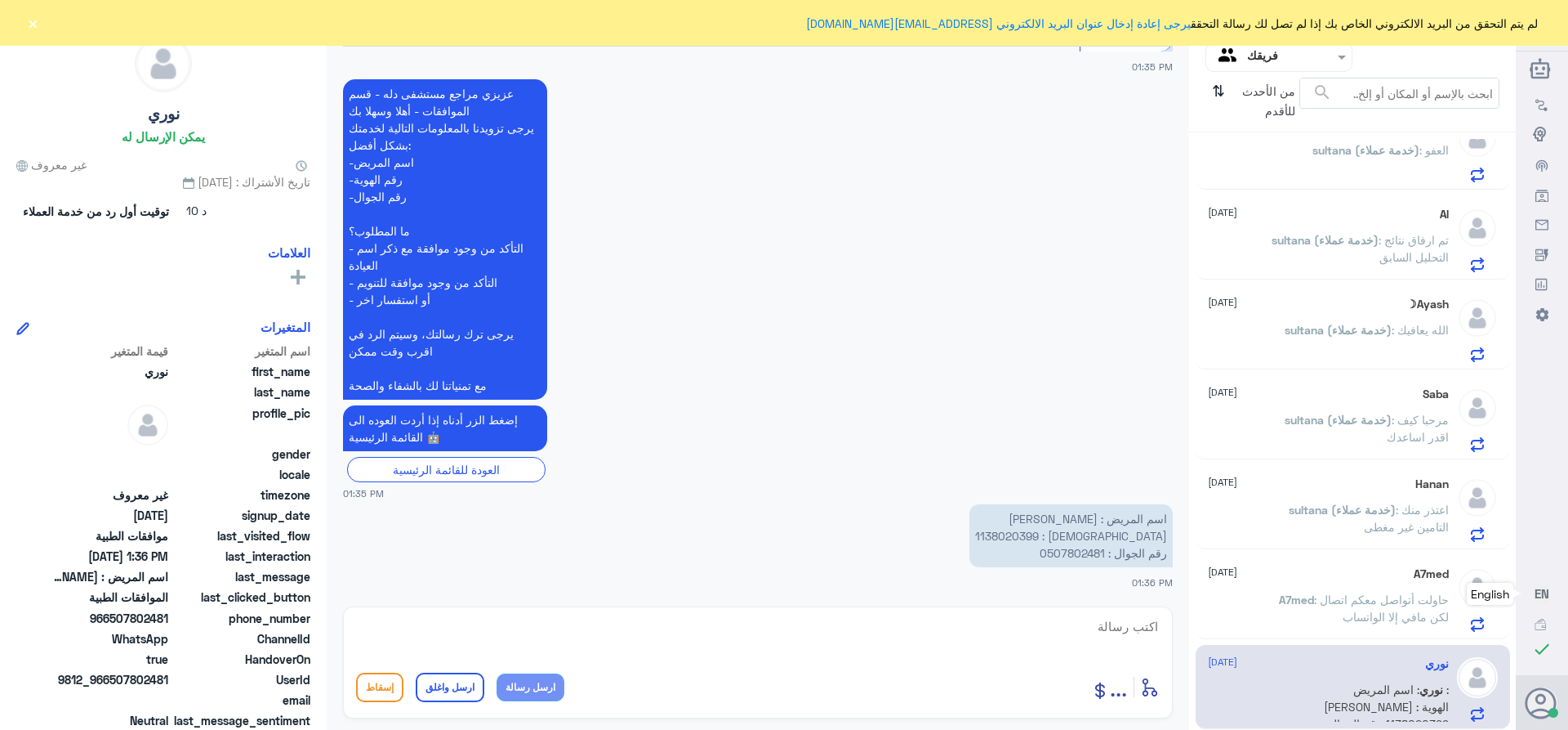
click at [1072, 538] on p "اسم المريض : [PERSON_NAME] الهوية : 1138020399 رقم الجوال : 0507802481" at bounding box center [1071, 536] width 204 height 63
click at [1073, 538] on p "اسم المريض : [PERSON_NAME] الهوية : 1138020399 رقم الجوال : 0507802481" at bounding box center [1071, 536] width 204 height 63
click at [1078, 538] on p "اسم المريض : [PERSON_NAME] الهوية : 1138020399 رقم الجوال : 0507802481" at bounding box center [1071, 536] width 204 height 63
click at [1140, 625] on textarea at bounding box center [757, 635] width 803 height 40
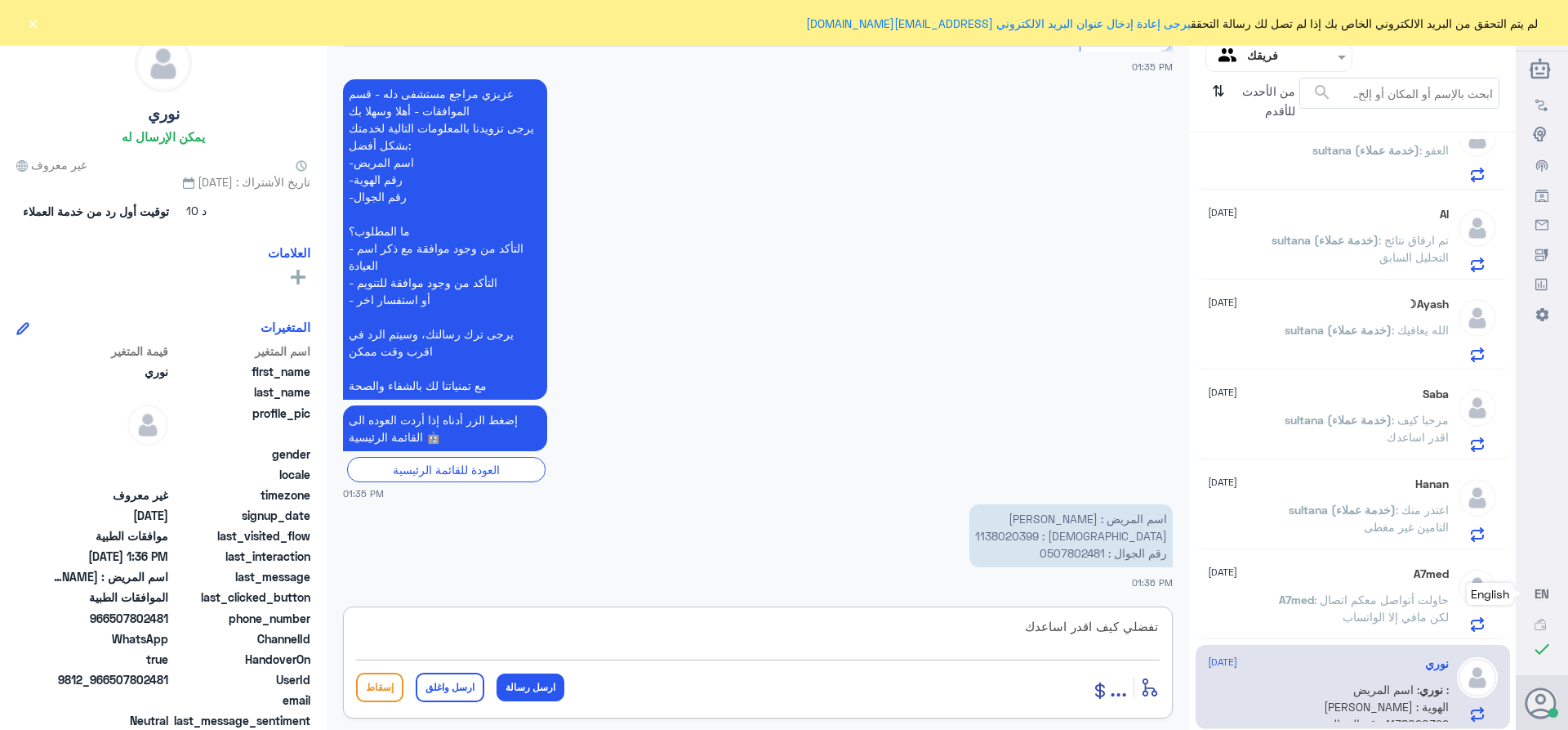
type textarea "تفضلي كيف اقدر اساعدك"
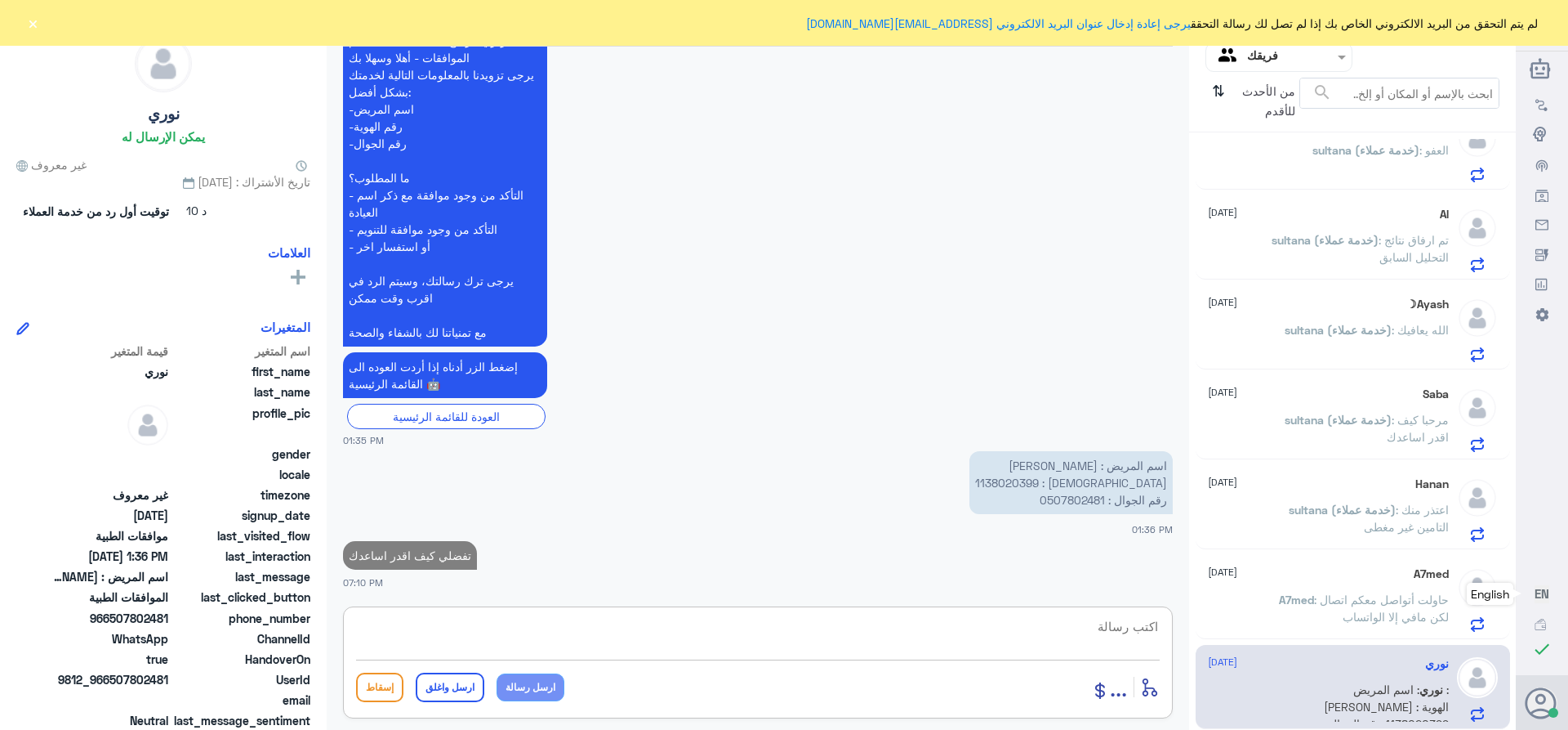
click at [1333, 586] on div "A7med [DATE] A7med : حاولت أتواصل معكم اتصال لكن مافي إلا الواتساب" at bounding box center [1328, 599] width 241 height 64
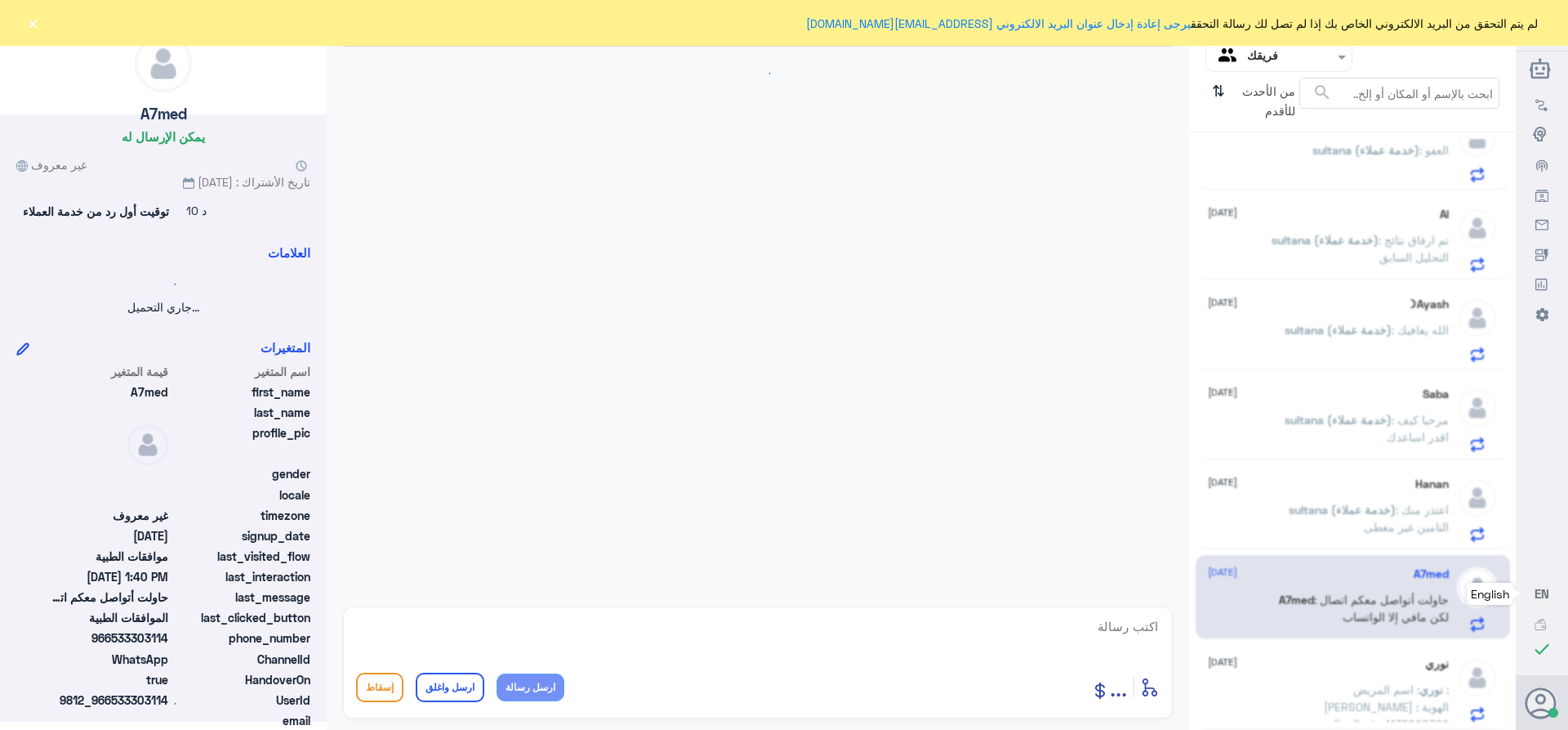
scroll to position [837, 0]
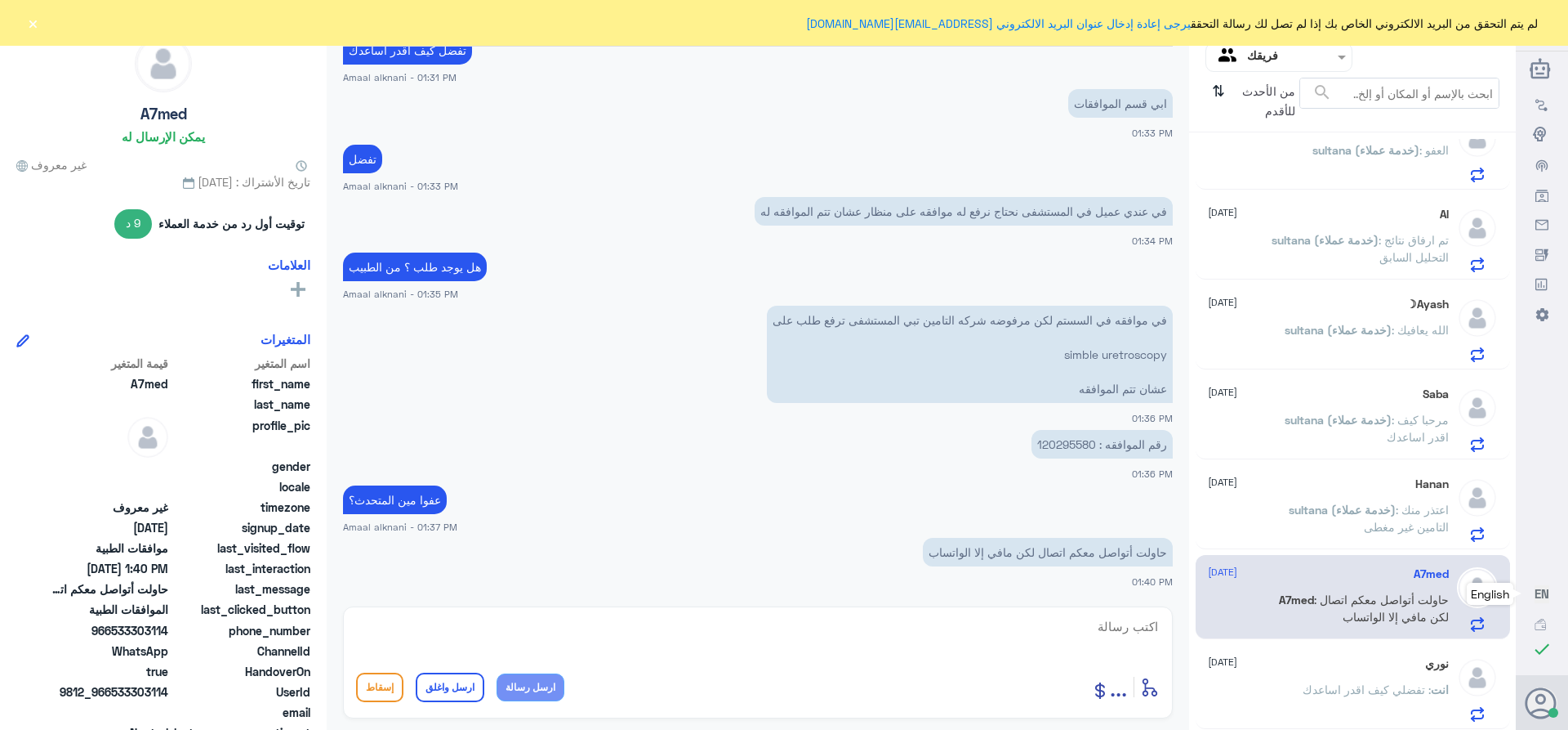
click at [1055, 445] on p "رقم الموافقه : 120295580" at bounding box center [1102, 444] width 142 height 29
click at [1048, 622] on textarea at bounding box center [757, 635] width 803 height 40
paste textarea "تمنياتي لك بالشفاء العاجل"
type textarea "تمنياتي لك بالشفاء العاجل"
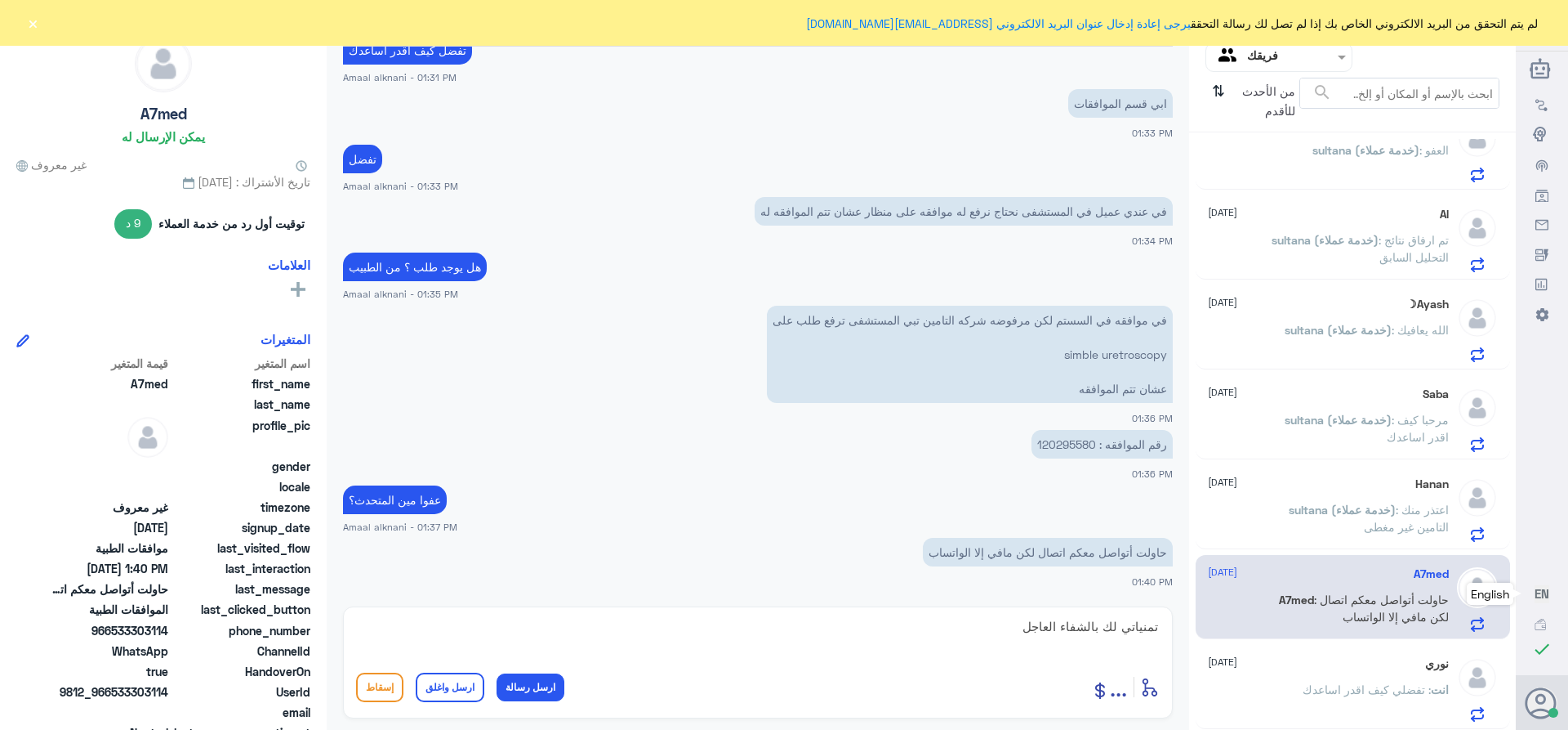
click at [445, 690] on button "ارسل واغلق" at bounding box center [450, 687] width 69 height 30
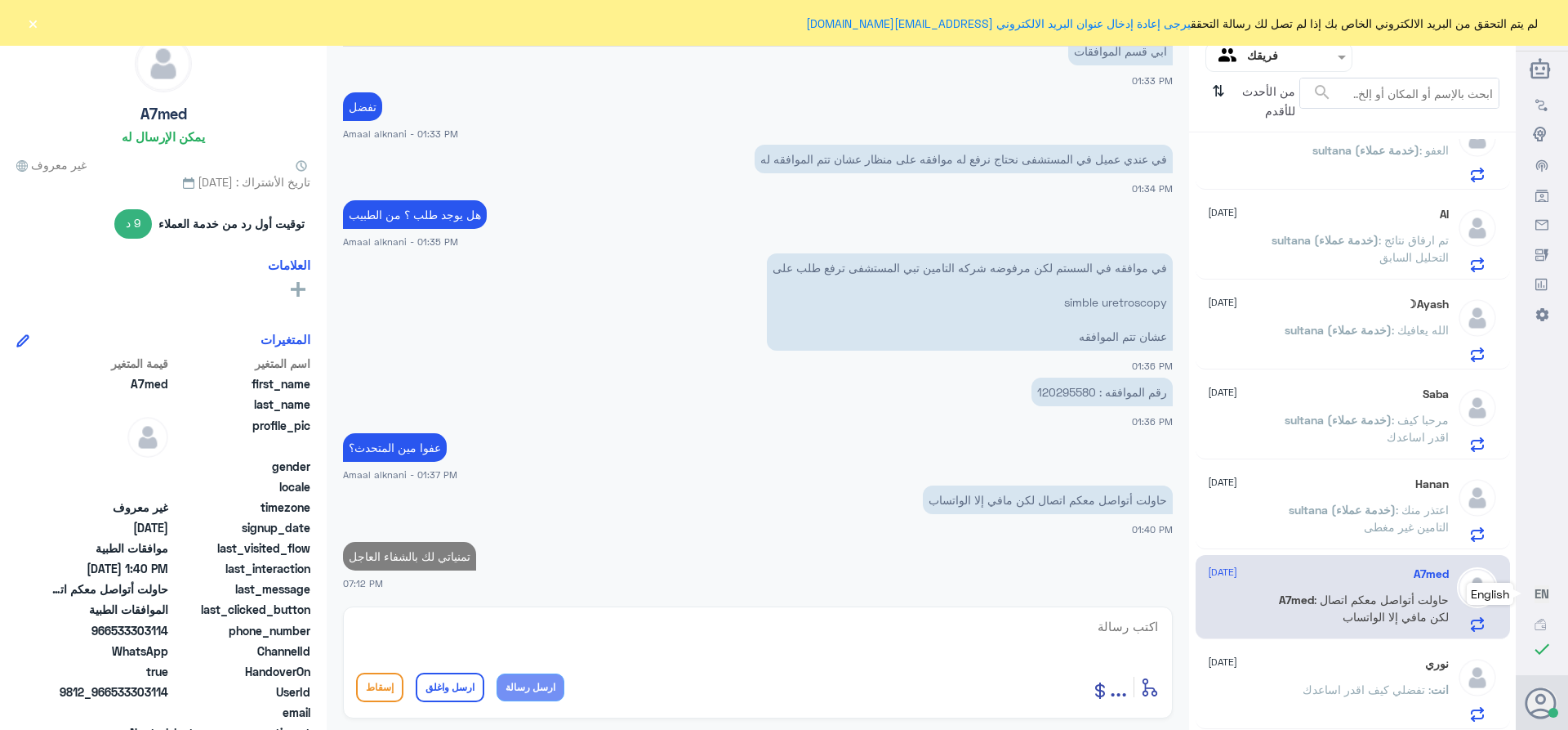
scroll to position [1202, 0]
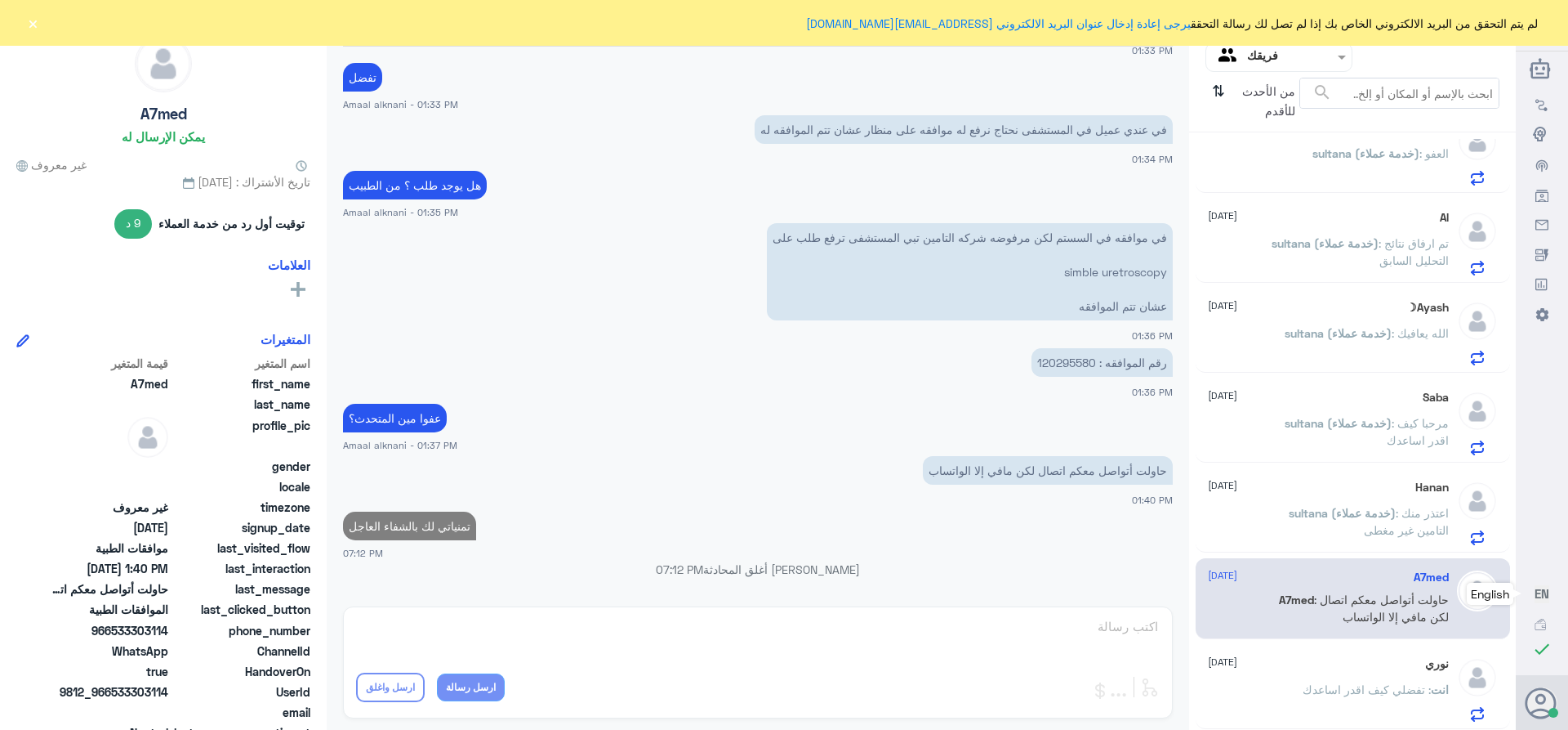
click at [1281, 678] on div "نوري [DATE] انت : تفضلي كيف اقدر اساعدك" at bounding box center [1328, 689] width 241 height 64
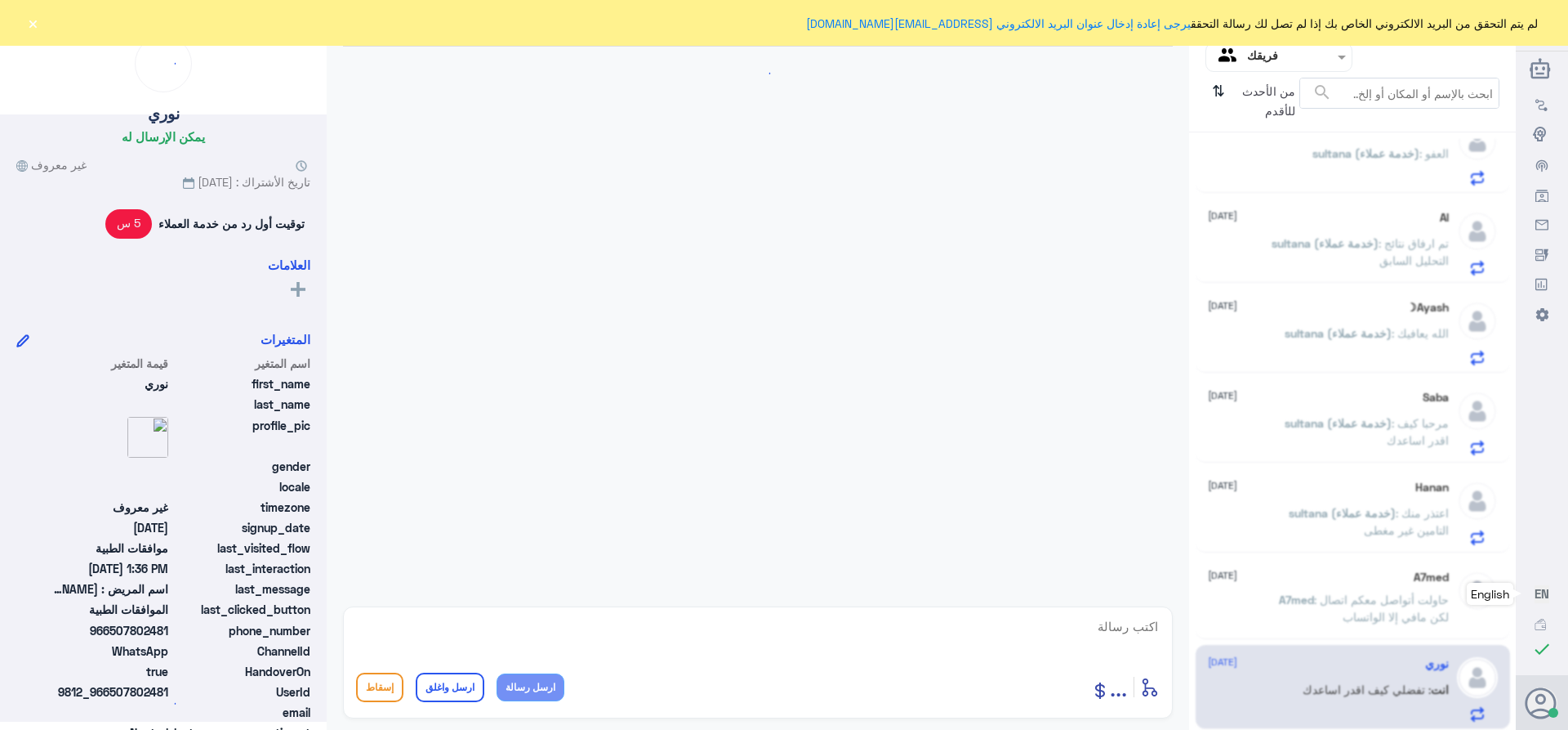
scroll to position [422, 0]
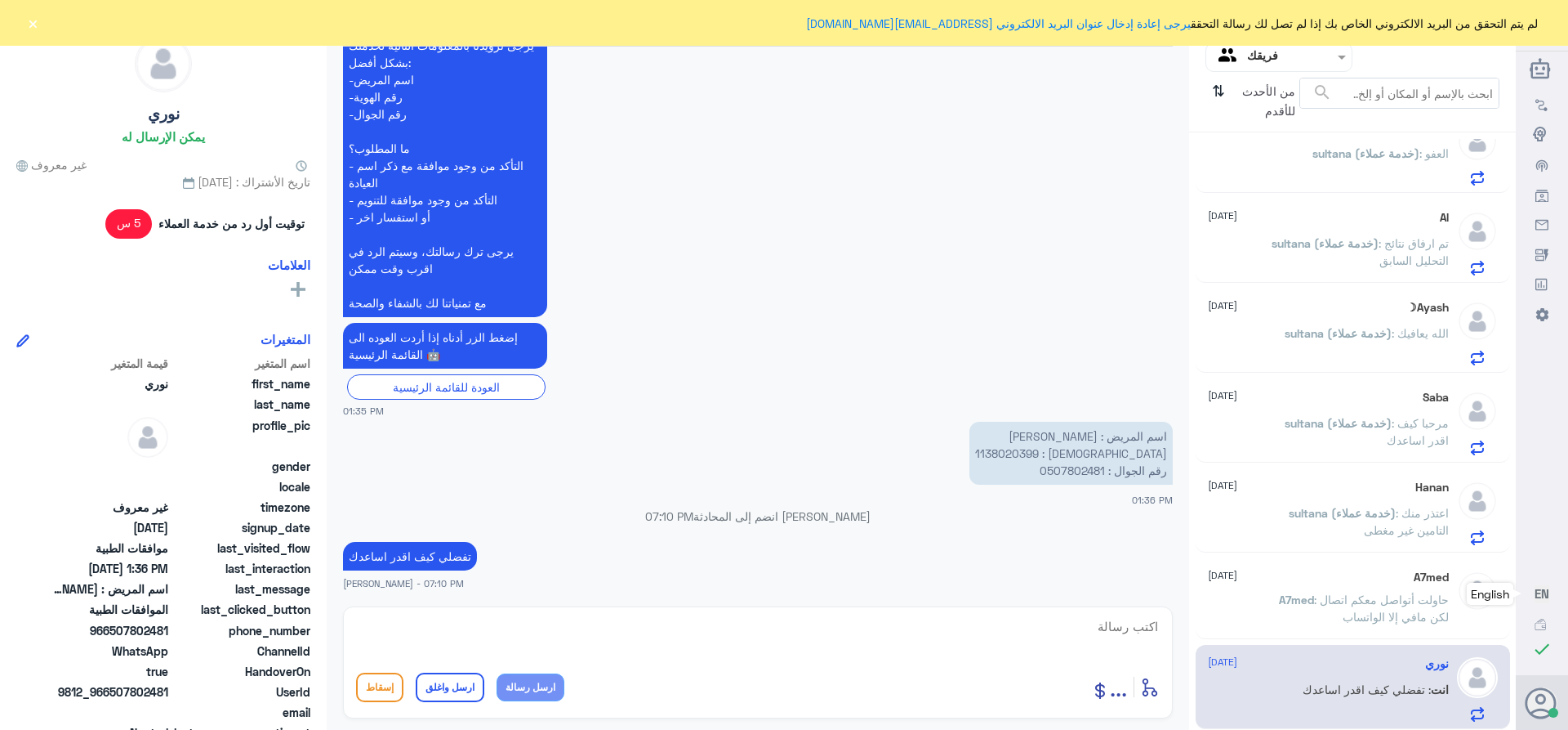
click at [1283, 625] on p "A7med : حاولت أتواصل معكم اتصال لكن مافي إلا الواتساب" at bounding box center [1357, 611] width 184 height 41
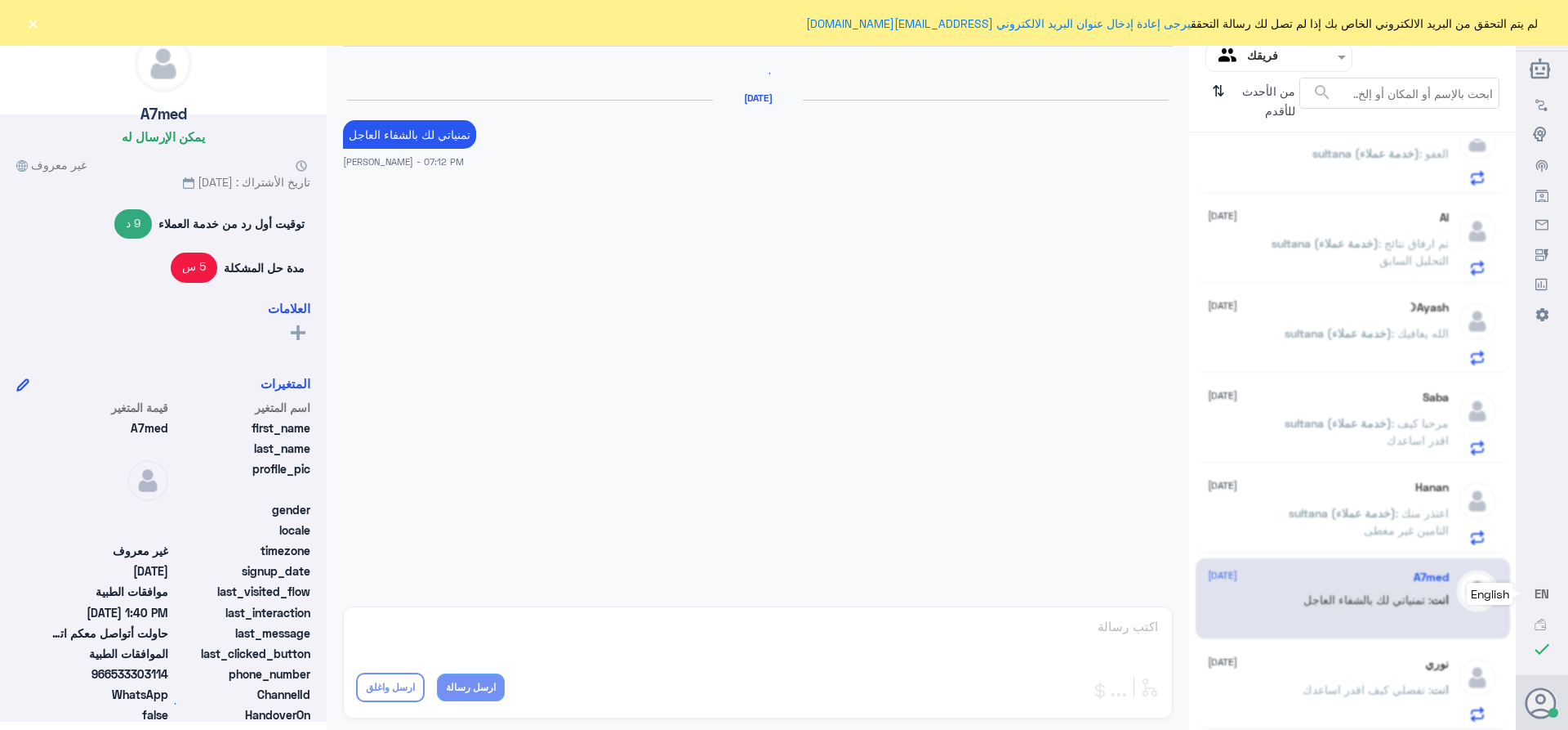
scroll to position [971, 0]
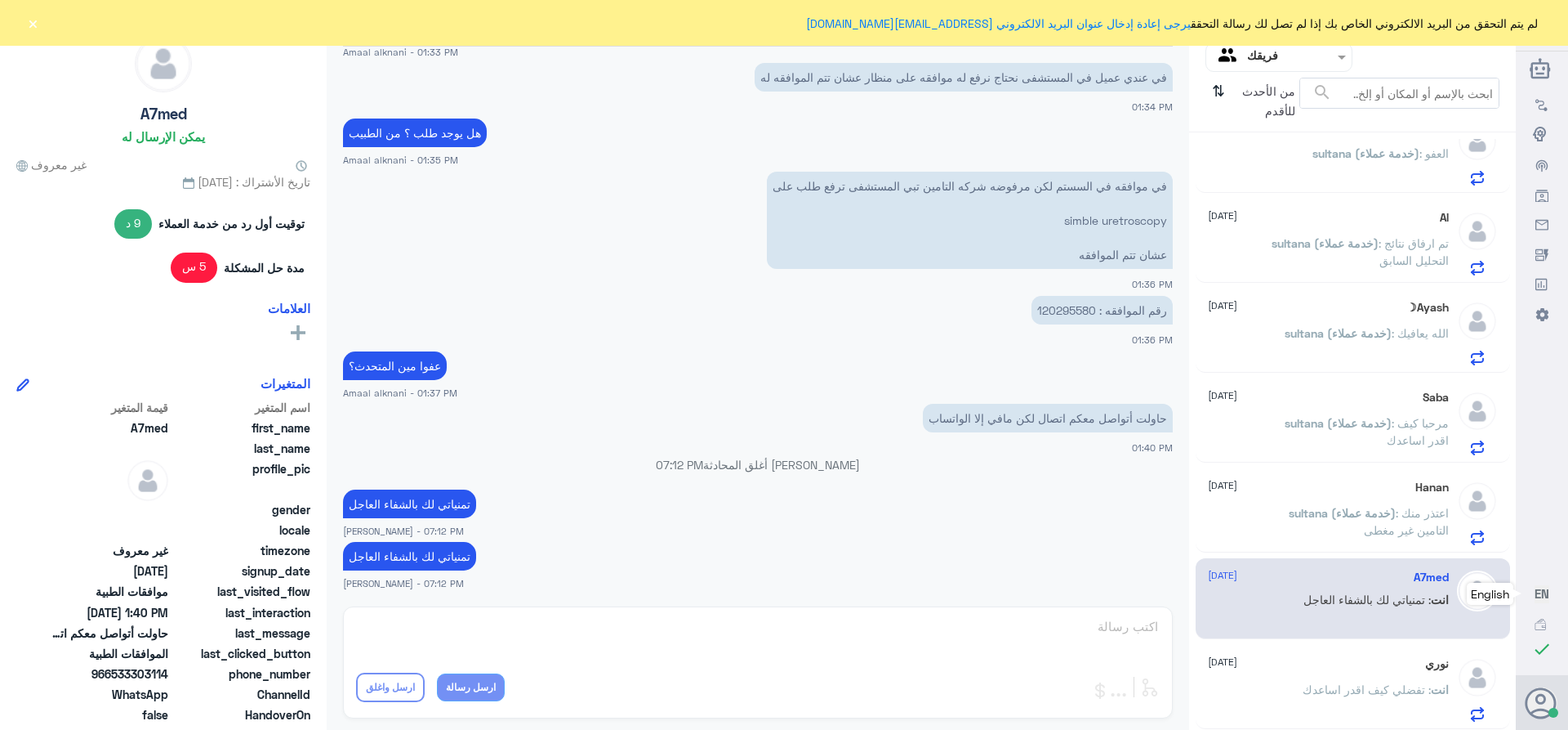
click at [1289, 515] on span "sultana (خدمة عملاء)" at bounding box center [1342, 513] width 107 height 14
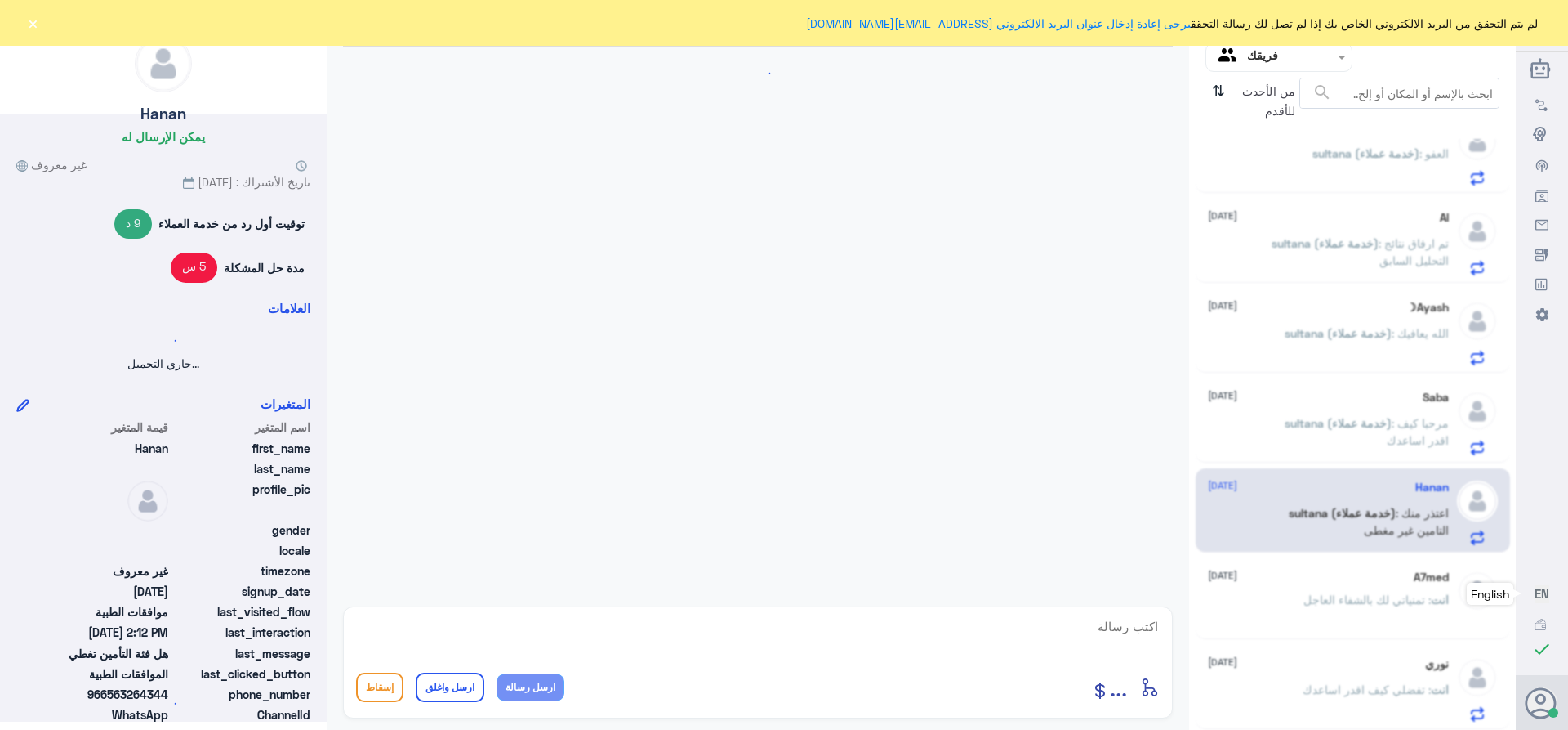
scroll to position [747, 0]
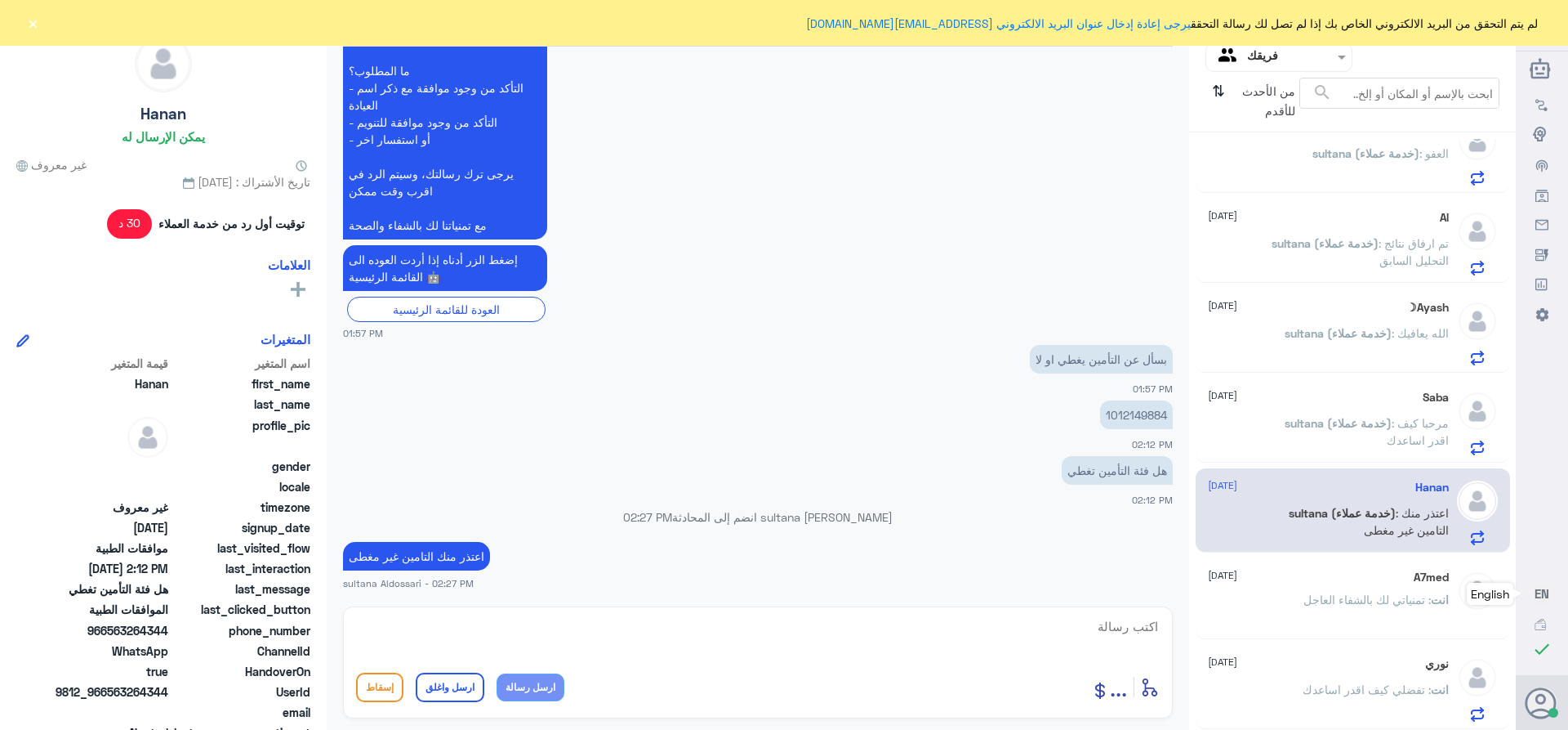
click at [1100, 638] on textarea at bounding box center [757, 635] width 803 height 40
paste textarea "تمنياتي لك بالشفاء العاجل"
type textarea "تمنياتي لك بالشفاء العاجل"
click at [444, 687] on button "ارسل واغلق" at bounding box center [450, 687] width 69 height 30
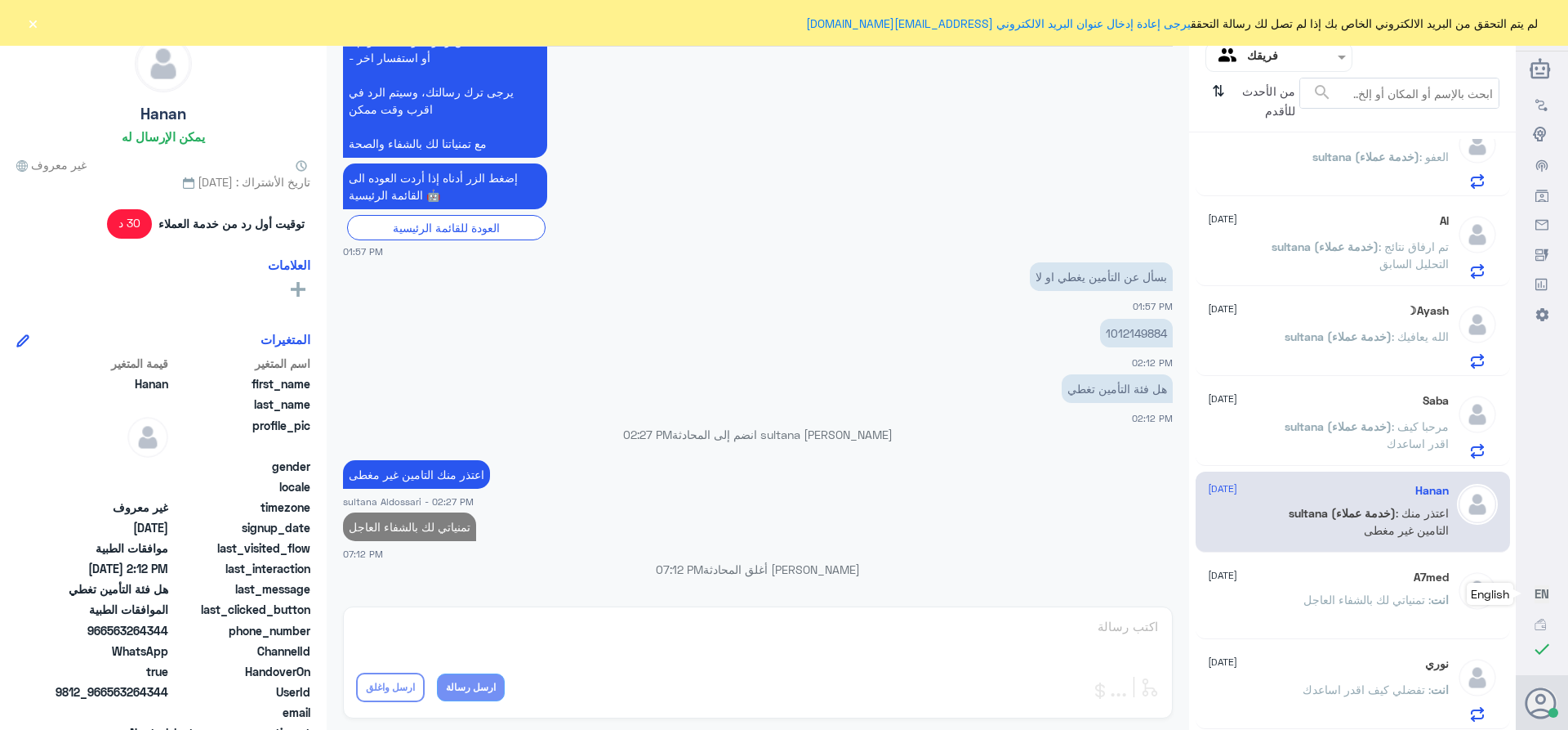
scroll to position [1198, 0]
click at [1358, 442] on p "sultana (خدمة عملاء) : مرحبا كيف اقدر اساعدك" at bounding box center [1357, 437] width 184 height 41
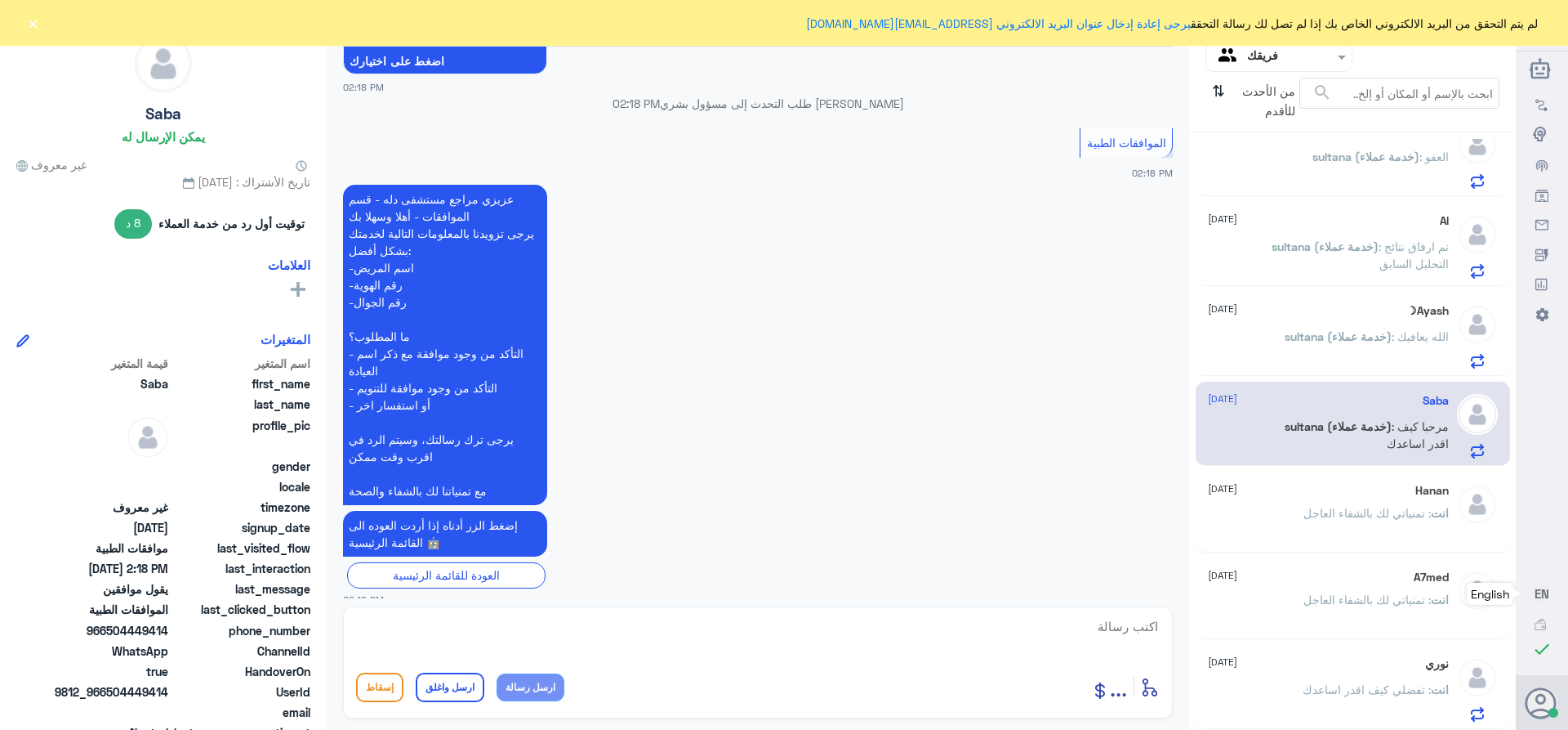
scroll to position [1430, 0]
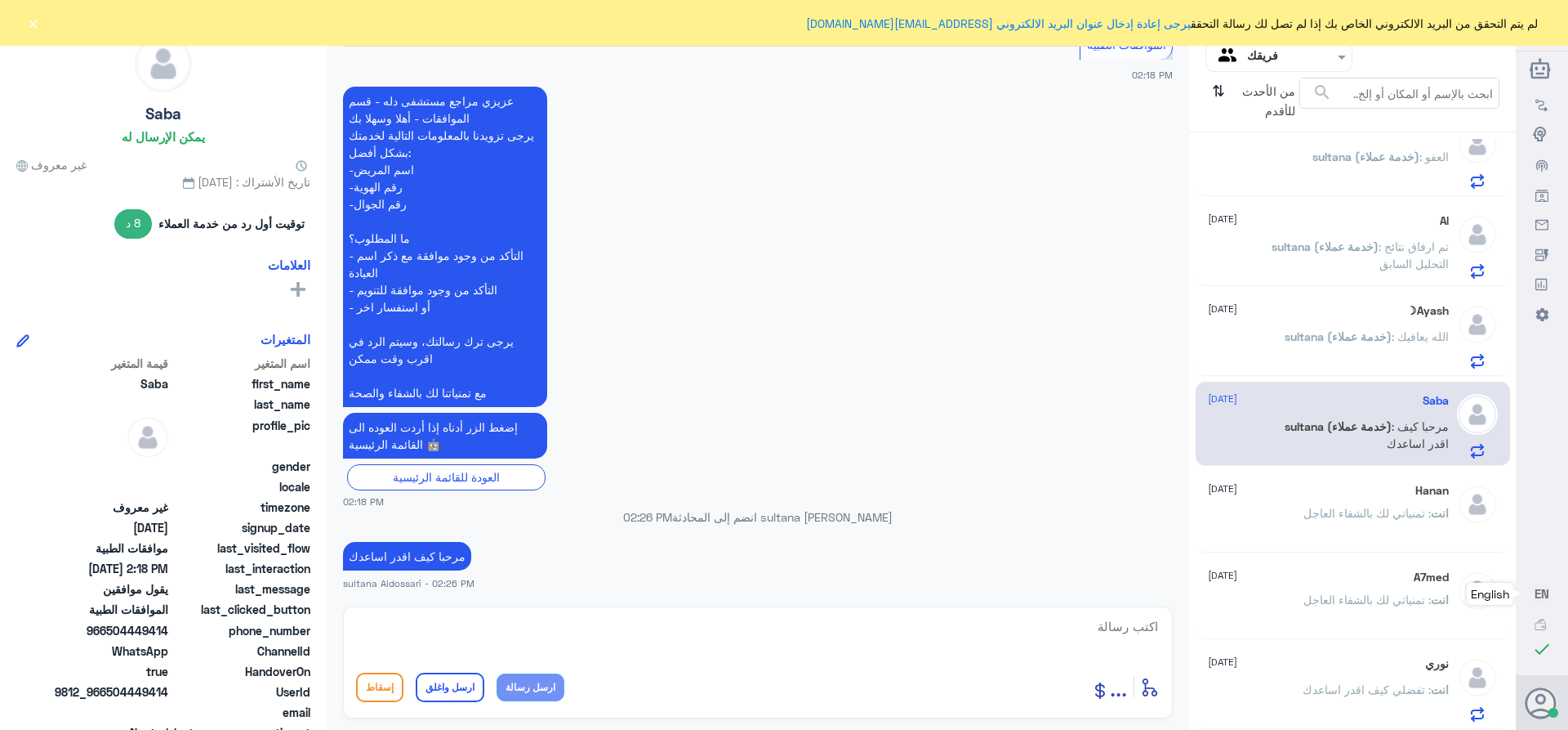
click at [1100, 627] on textarea at bounding box center [757, 635] width 803 height 40
type textarea "j"
paste textarea "تمنياتي لك بالشفاء العاجل"
click at [1029, 626] on textarea "تفضل كيف اقدر اساعدك تمنياتي لك بالشفاء العاجل" at bounding box center [757, 635] width 803 height 40
drag, startPoint x: 883, startPoint y: 629, endPoint x: 1028, endPoint y: 653, distance: 147.0
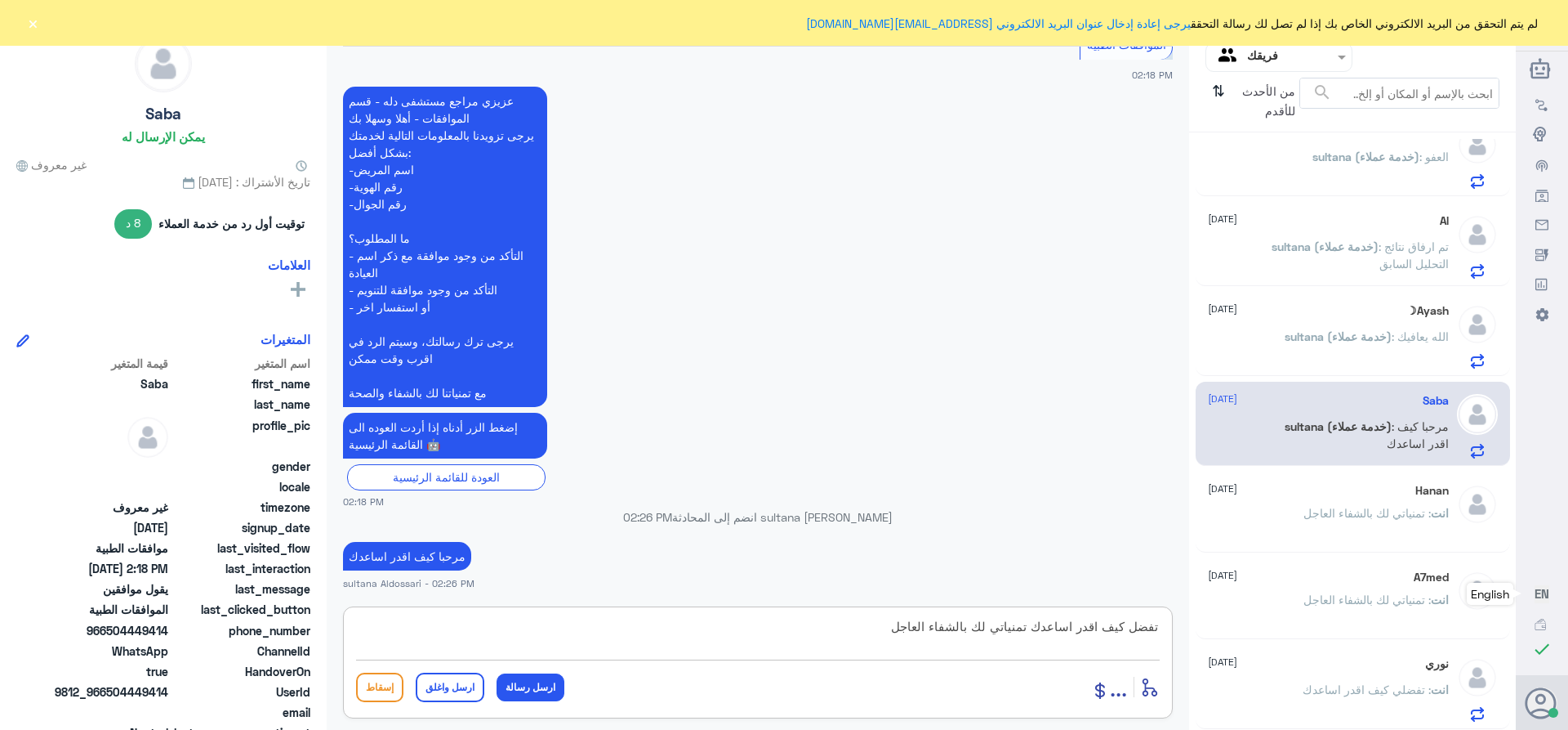
click at [1028, 653] on textarea "تفضل كيف اقدر اساعدك تمنياتي لك بالشفاء العاجل" at bounding box center [757, 635] width 803 height 40
type textarea "تفضل كيف اقدر اساعدك"
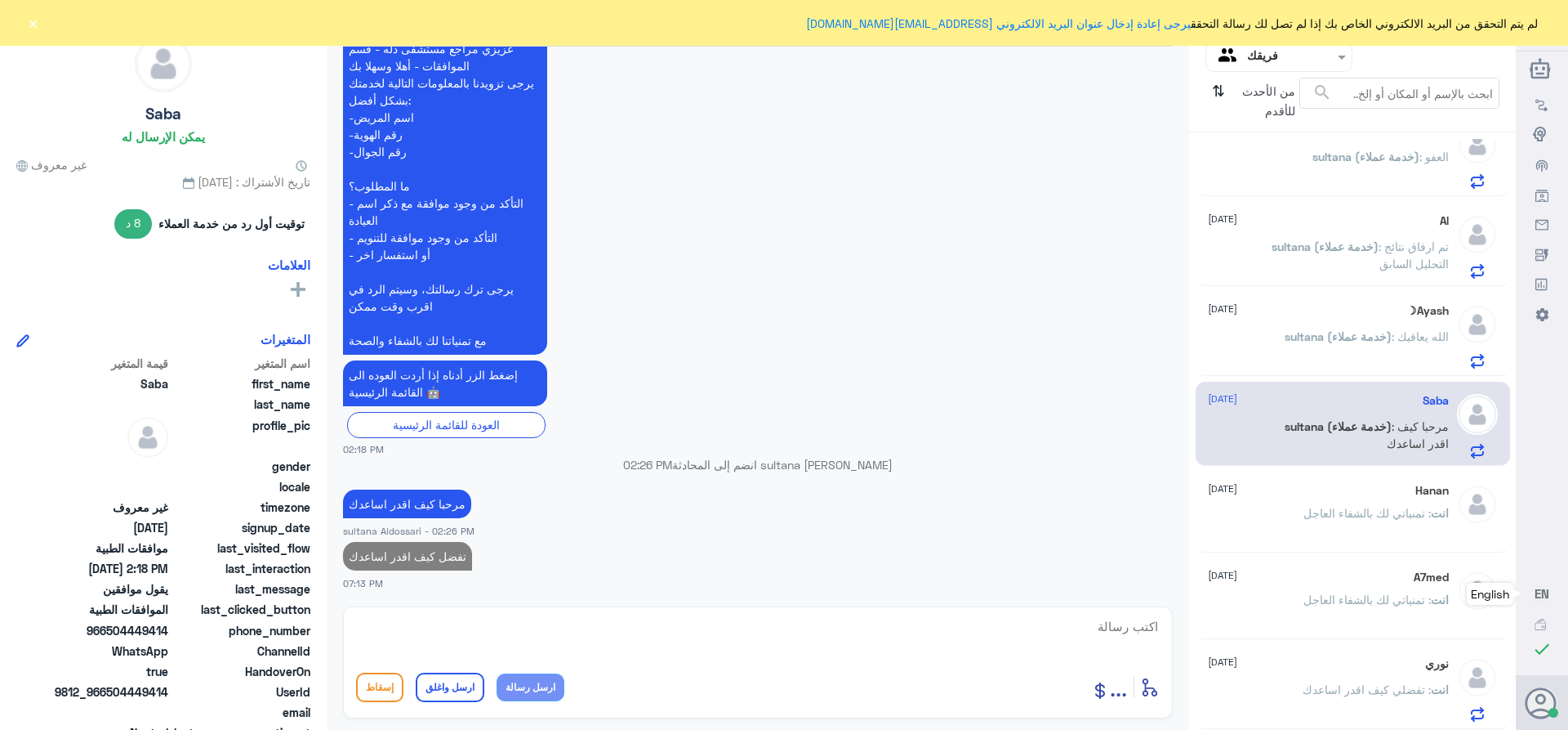
click at [1361, 323] on div "Ayash☽ [DATE][PERSON_NAME] (خدمة عملاء) : الله يعافيك" at bounding box center [1328, 336] width 241 height 64
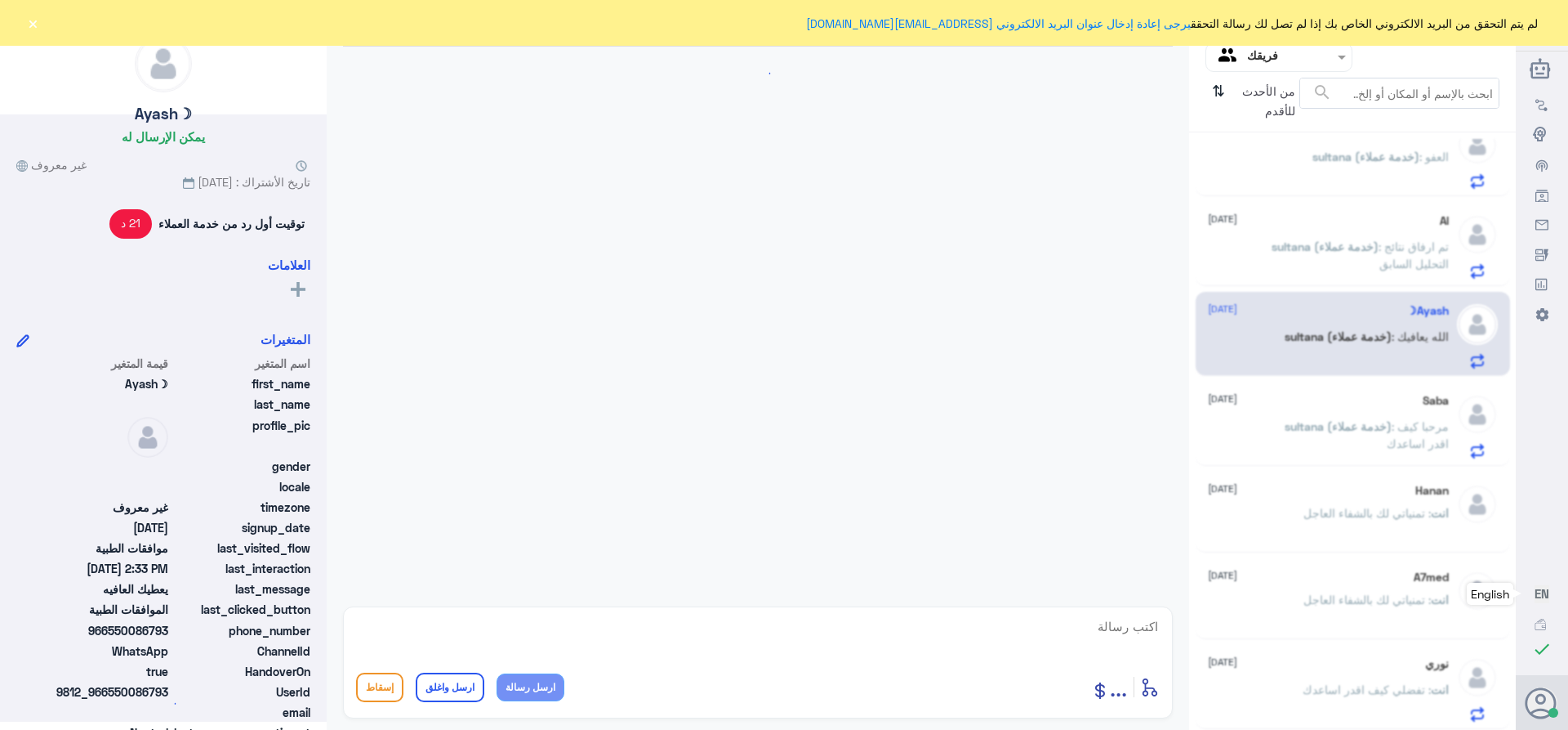
scroll to position [1117, 0]
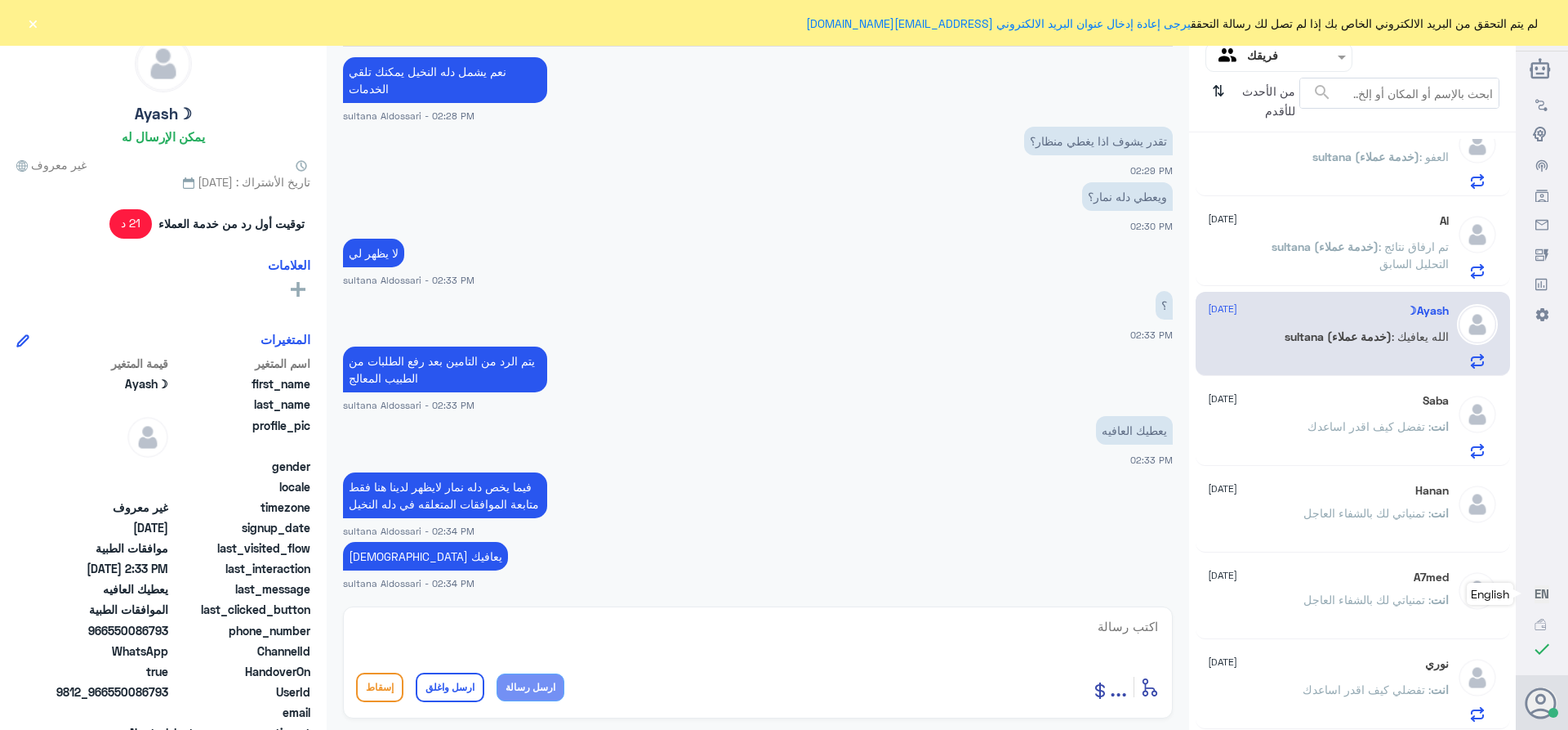
click at [1073, 636] on textarea at bounding box center [757, 635] width 803 height 40
paste textarea "تمنياتي لك بالشفاء العاجل"
type textarea "تمنياتي لك بالشفاء العاجل"
click at [437, 689] on button "ارسل واغلق" at bounding box center [450, 687] width 69 height 30
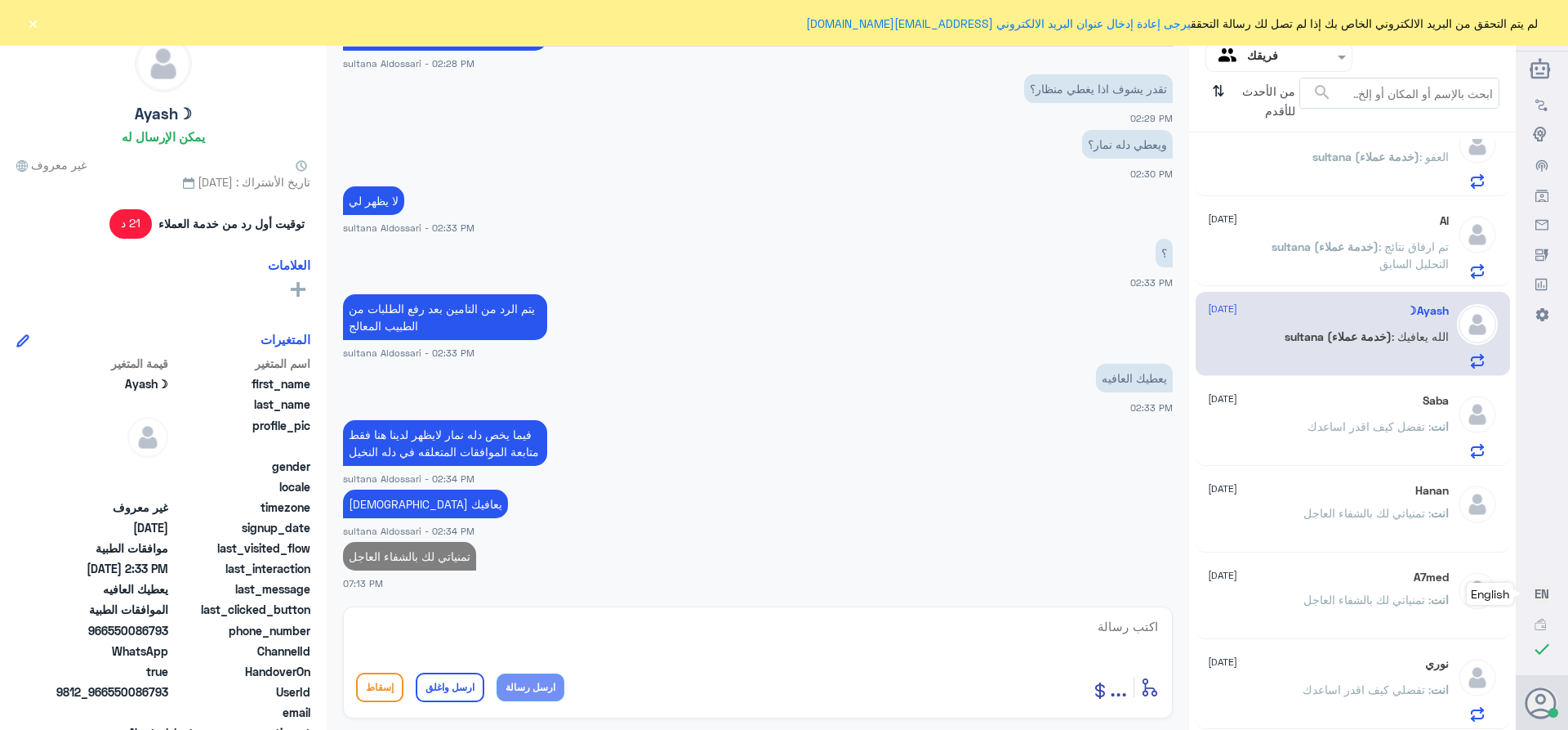
scroll to position [1195, 0]
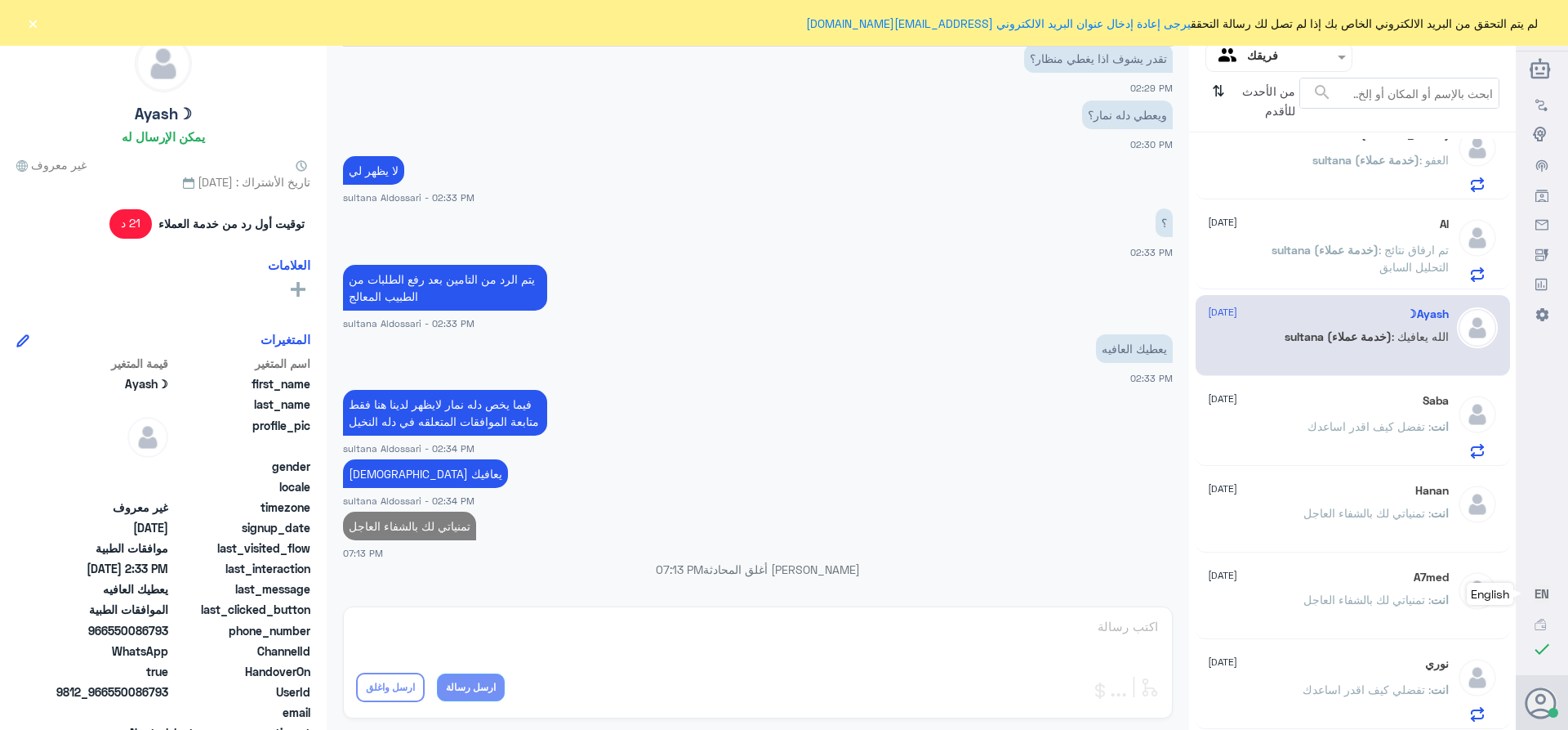
click at [1315, 261] on p "sultana (خدمة عملاء) : تم ارفاق نتائج التحليل السابق" at bounding box center [1357, 261] width 184 height 41
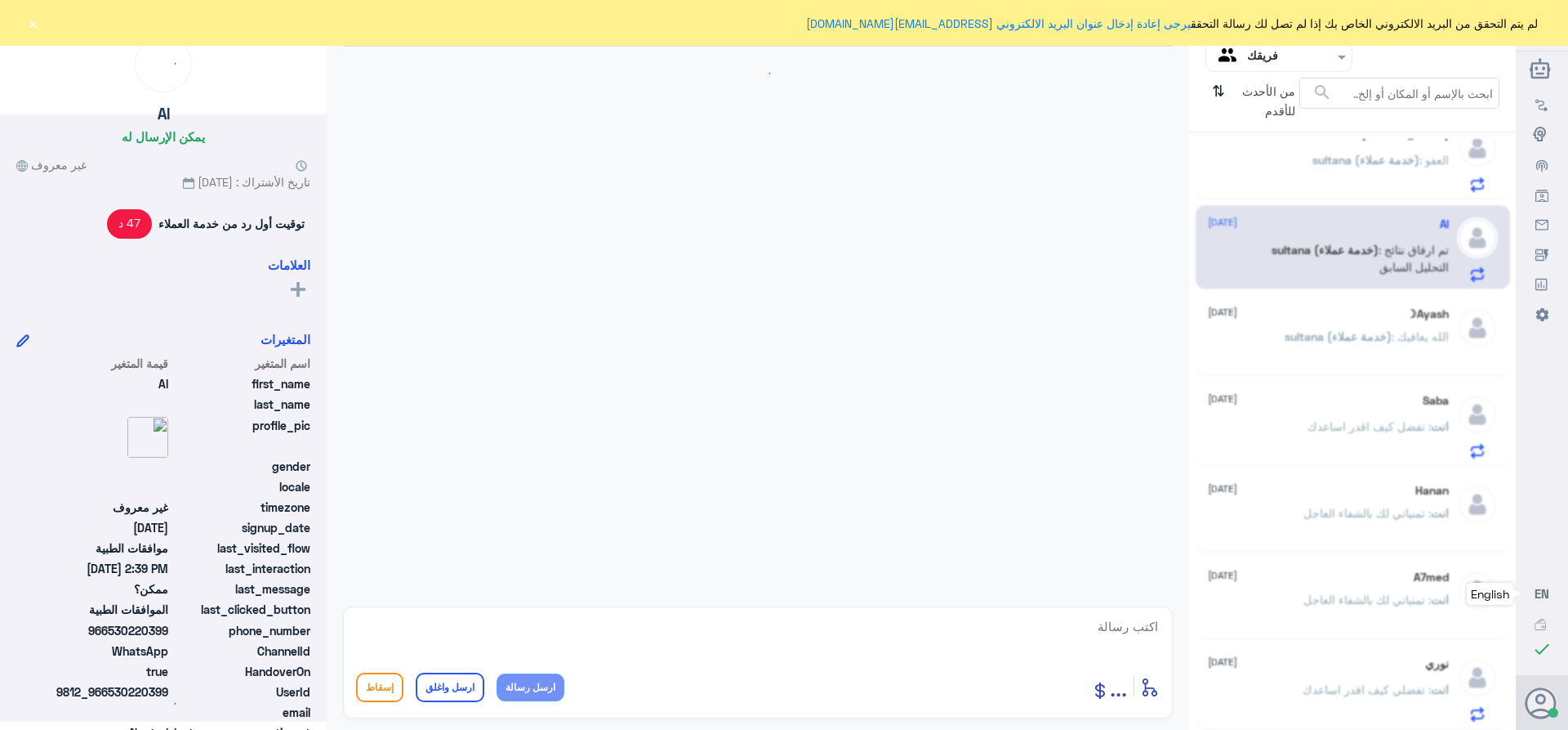
scroll to position [1538, 0]
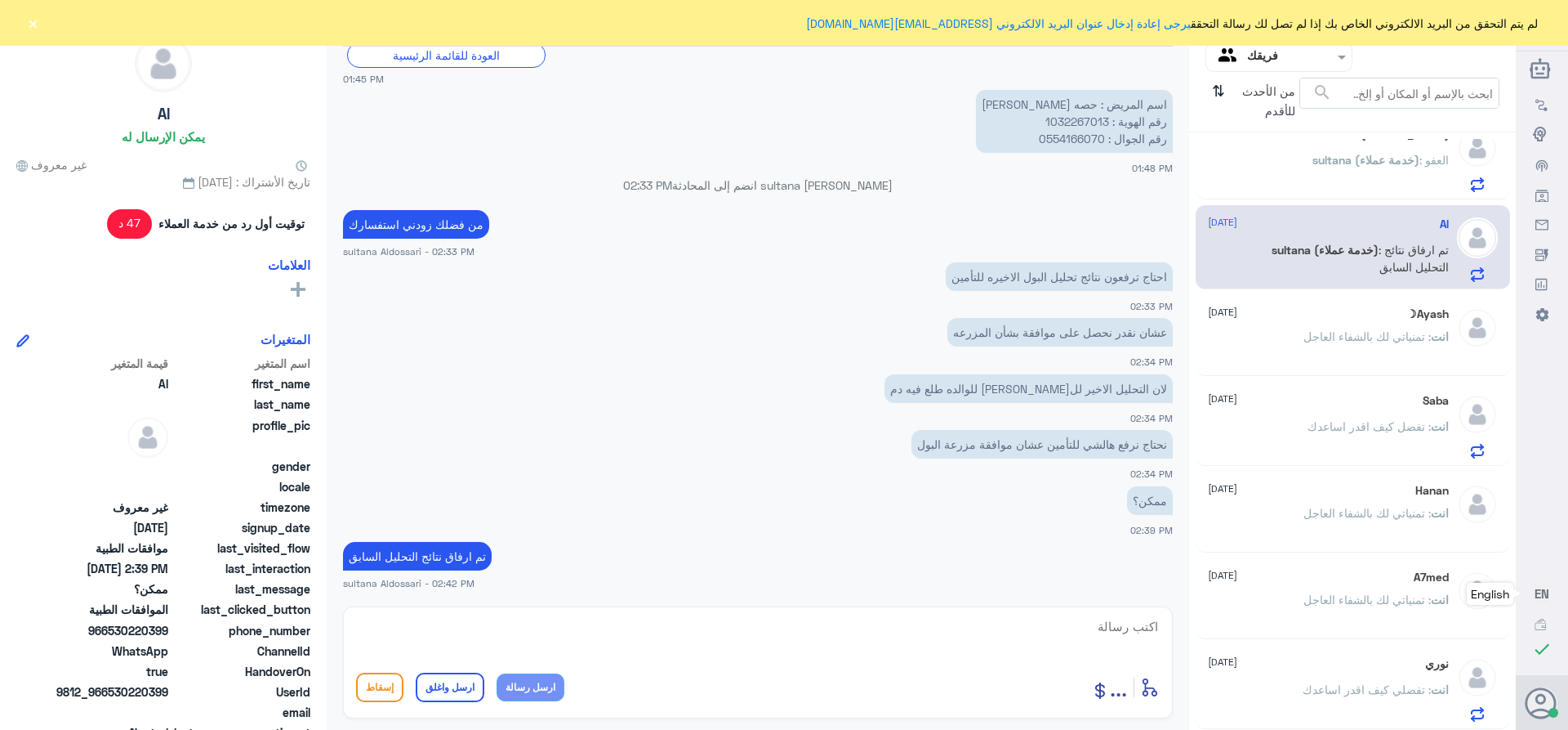
click at [1058, 123] on p "اسم المريض : حصه [PERSON_NAME] رقم الهوية : 1032267013 رقم الجوال : 0554166070" at bounding box center [1075, 122] width 197 height 63
click at [1158, 630] on textarea at bounding box center [757, 635] width 803 height 40
type textarea "تم تحديث طلبك بنتظار رد التامين"
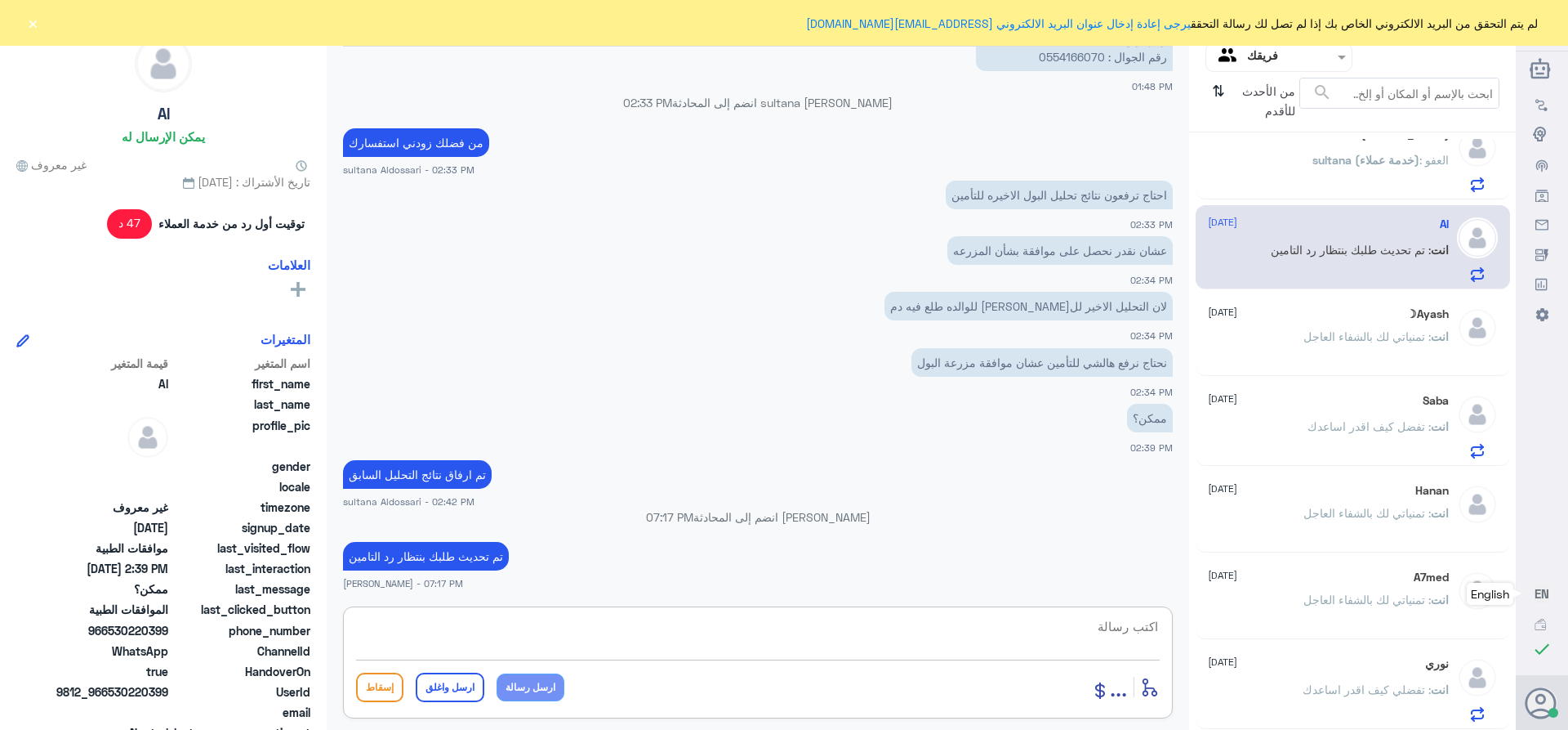
click at [1137, 641] on textarea at bounding box center [757, 635] width 803 height 40
paste textarea "تمنياتي لك بالشفاء العاجل"
type textarea "تمنياتي لك بالشفاء العاجل"
click at [446, 685] on button "ارسل واغلق" at bounding box center [450, 687] width 69 height 30
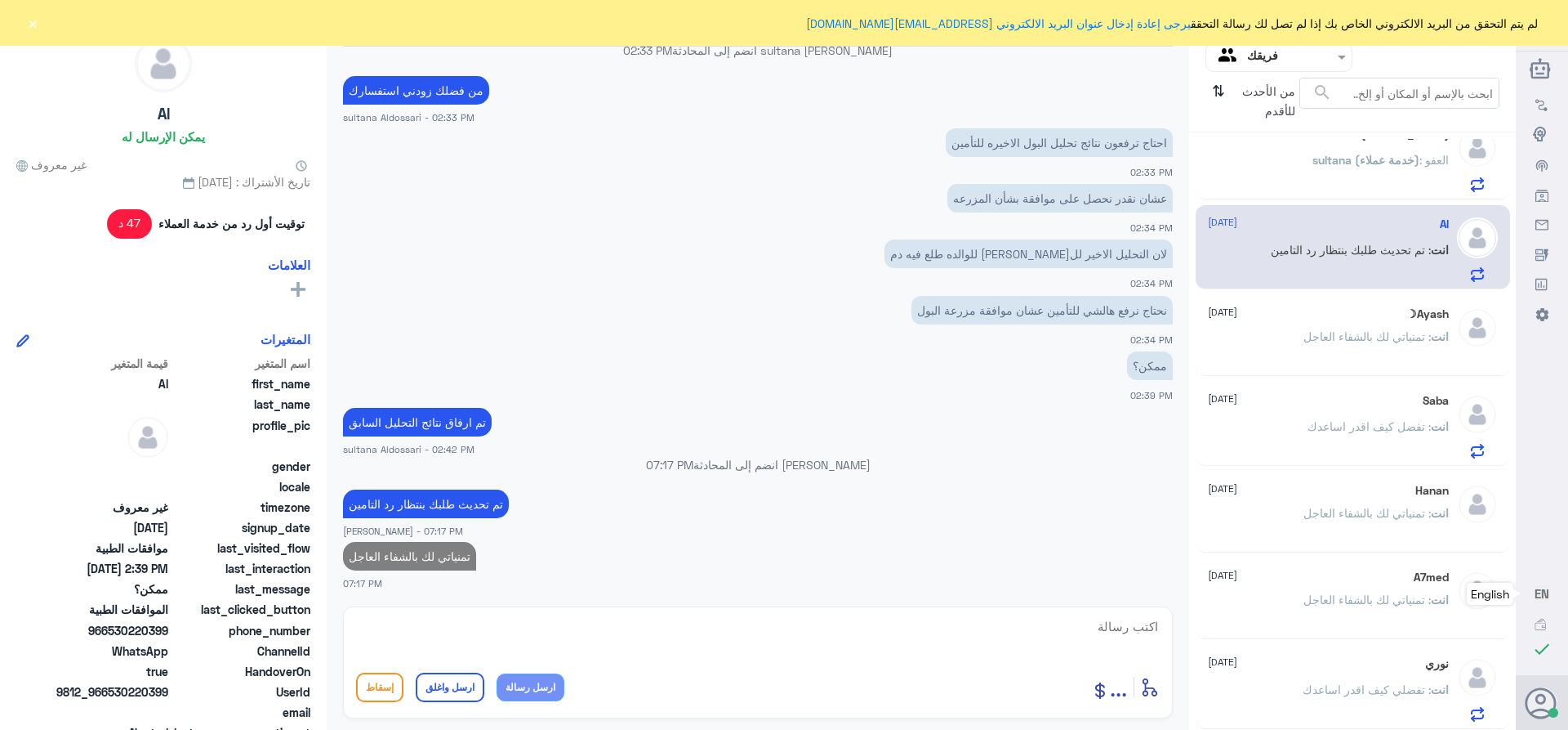
scroll to position [1191, 0]
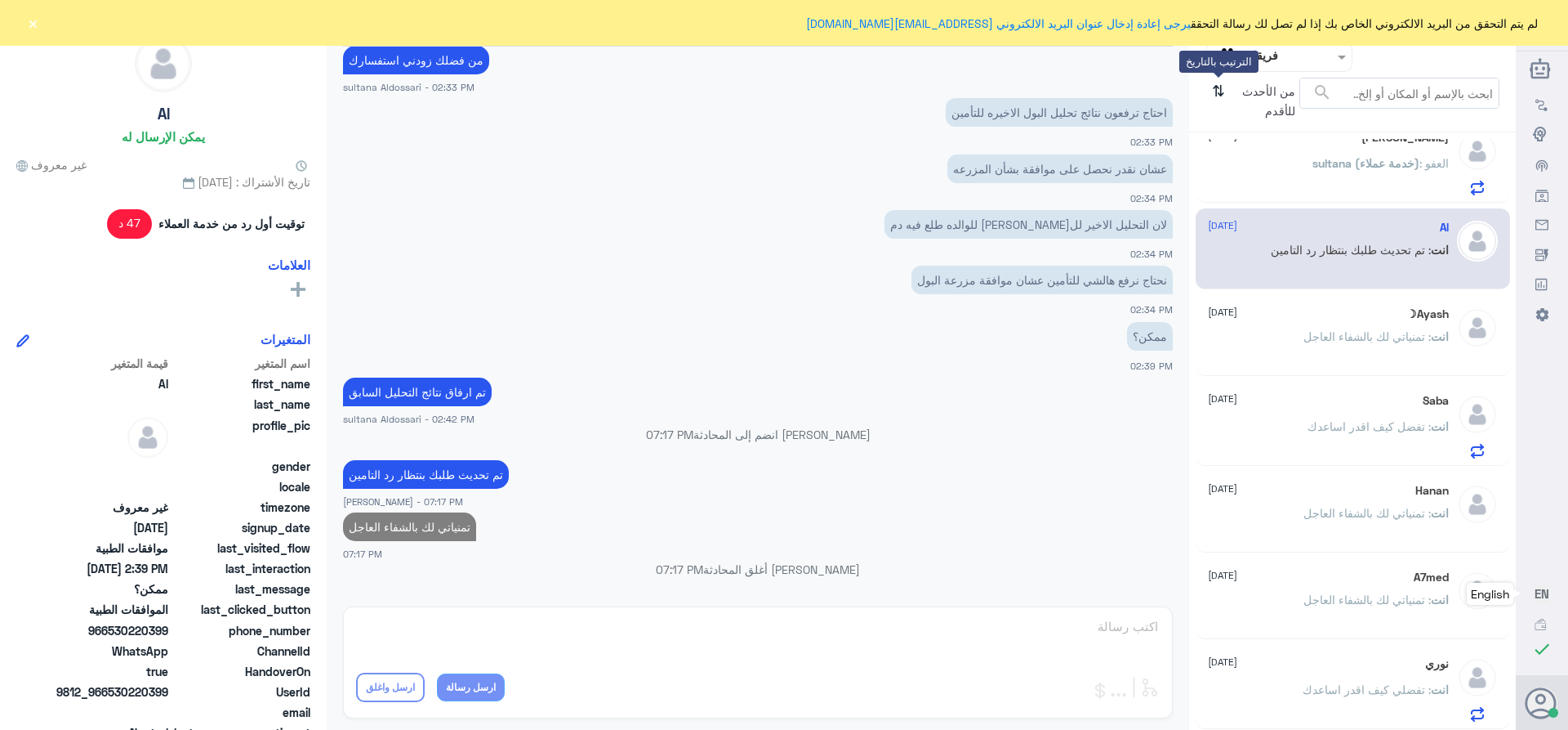
click at [1219, 93] on icon "⇅" at bounding box center [1219, 99] width 13 height 42
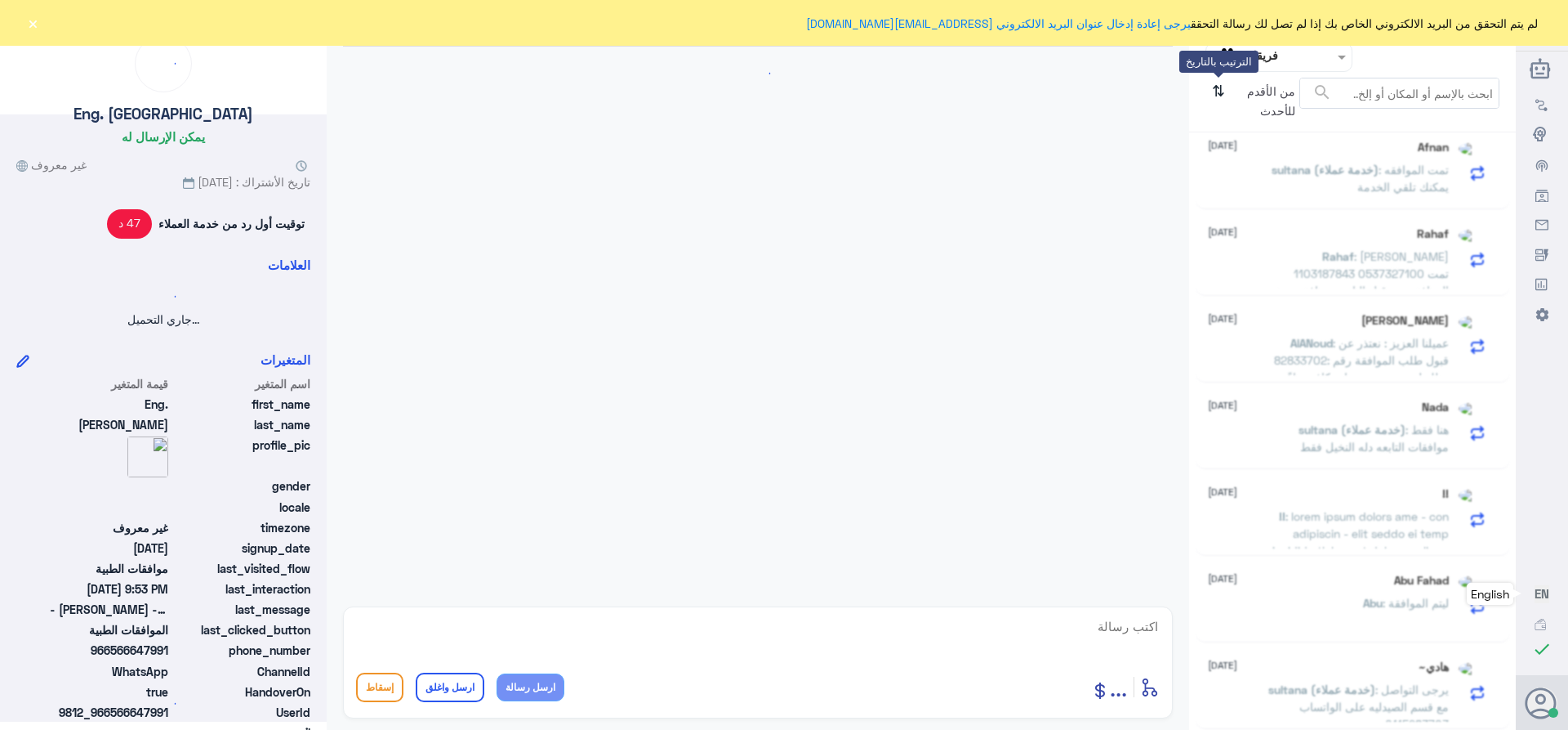
scroll to position [356, 0]
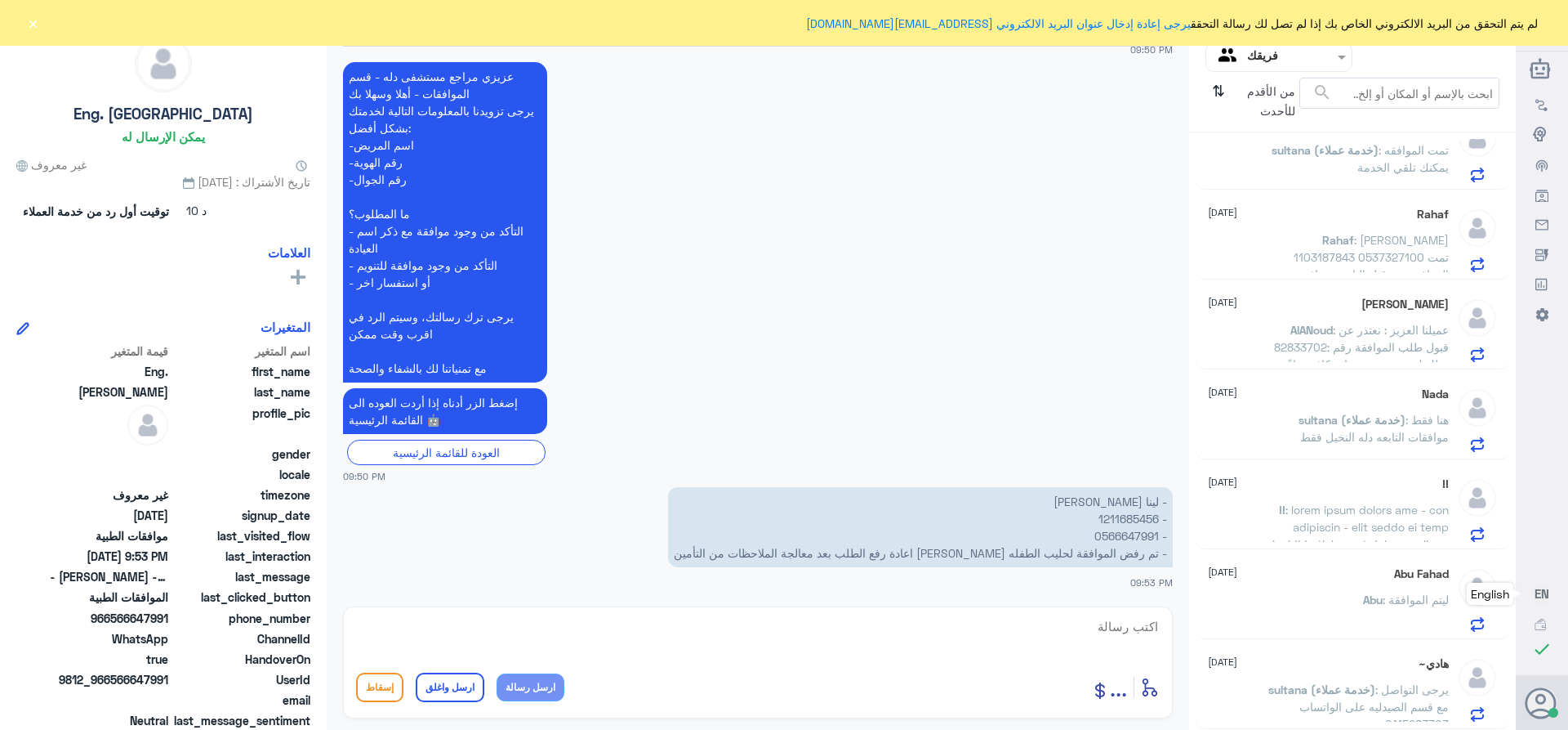
click at [1123, 519] on p "- [PERSON_NAME] - 1211685456 - ⁠0566647991 - ⁠تم رفض الموافقة لحليب الطفله ارجو…" at bounding box center [921, 527] width 505 height 80
click at [1128, 616] on textarea at bounding box center [757, 635] width 803 height 40
click at [1131, 625] on textarea at bounding box center [757, 635] width 803 height 40
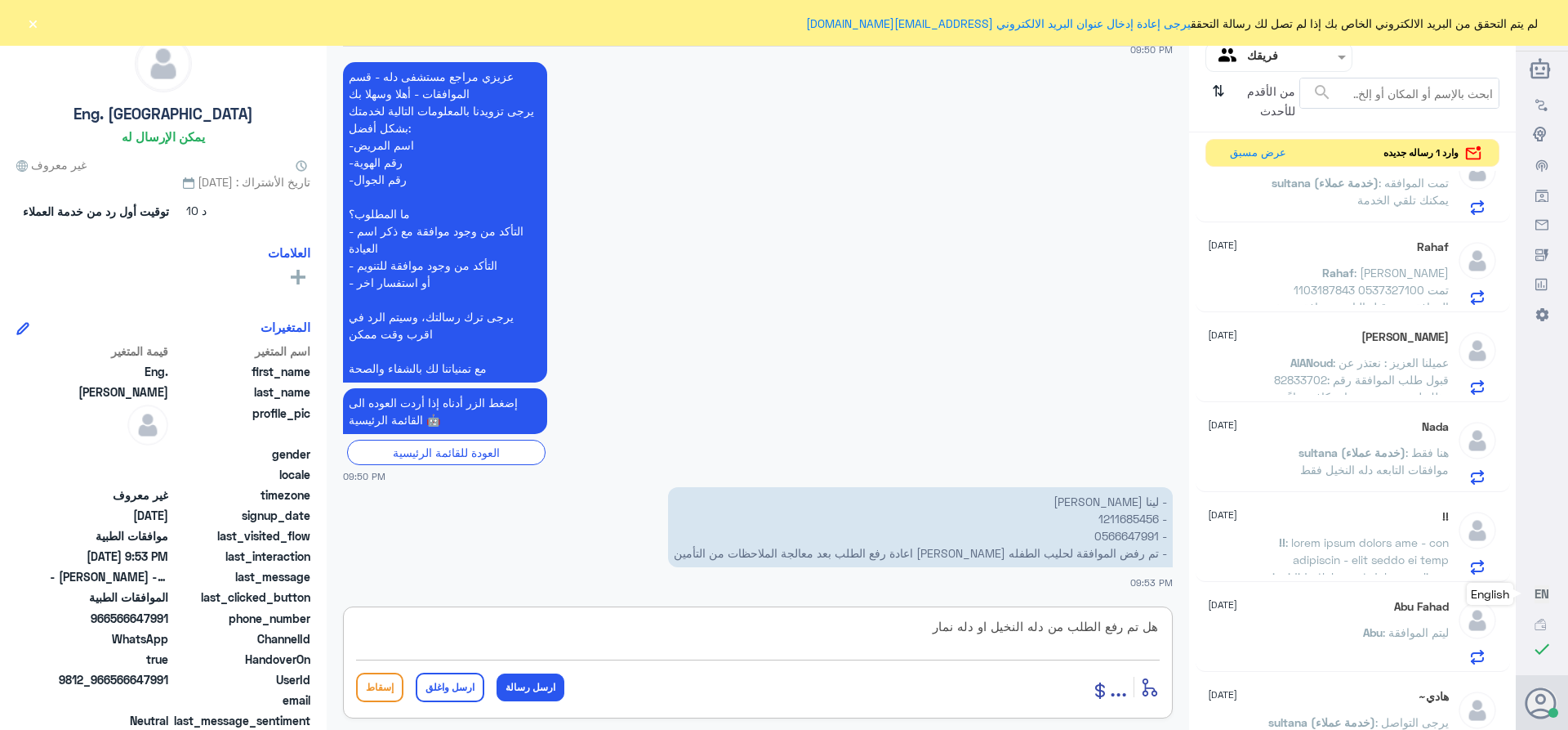
type textarea "هل تم رفع الطلب من دله النخيل او دله نمار"
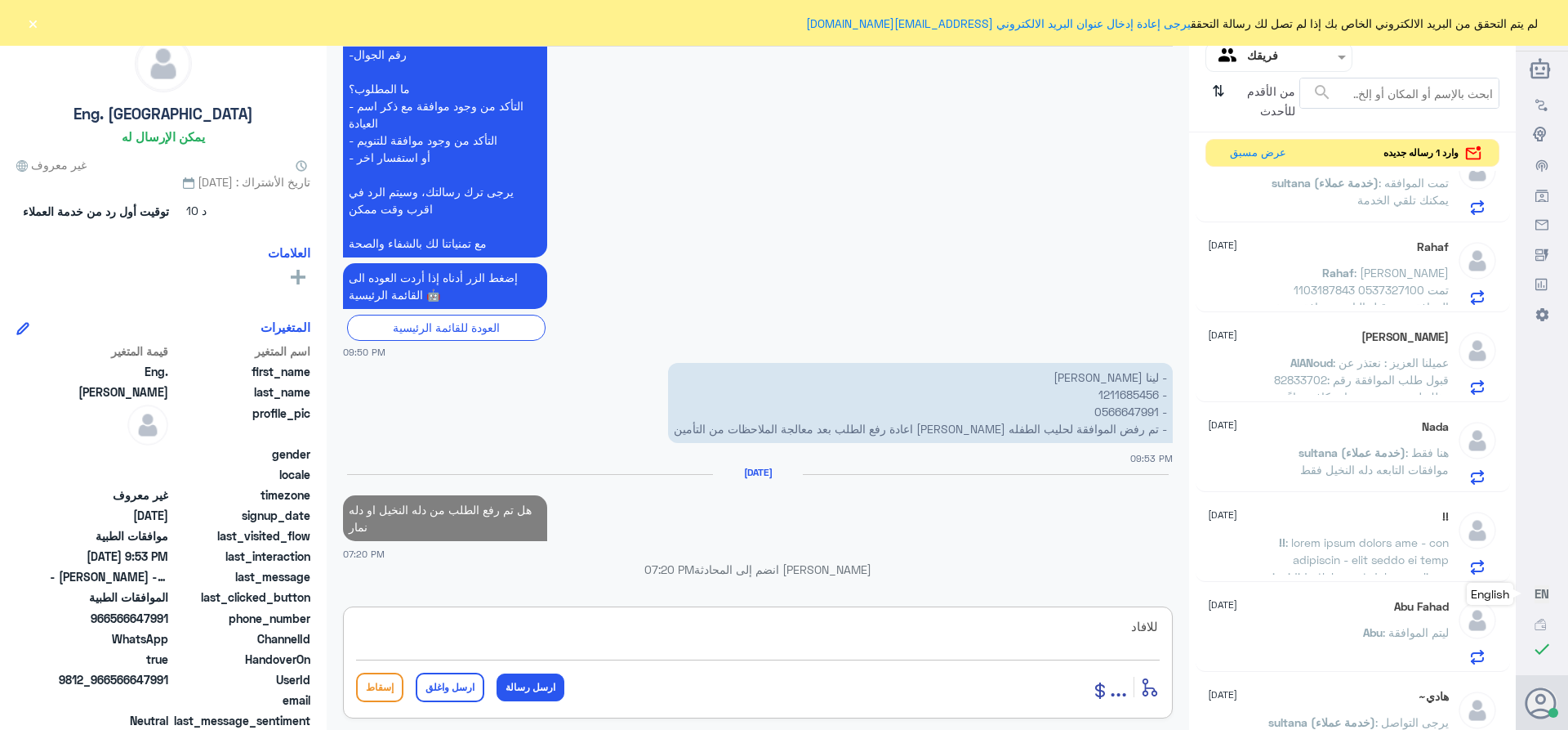
scroll to position [455, 0]
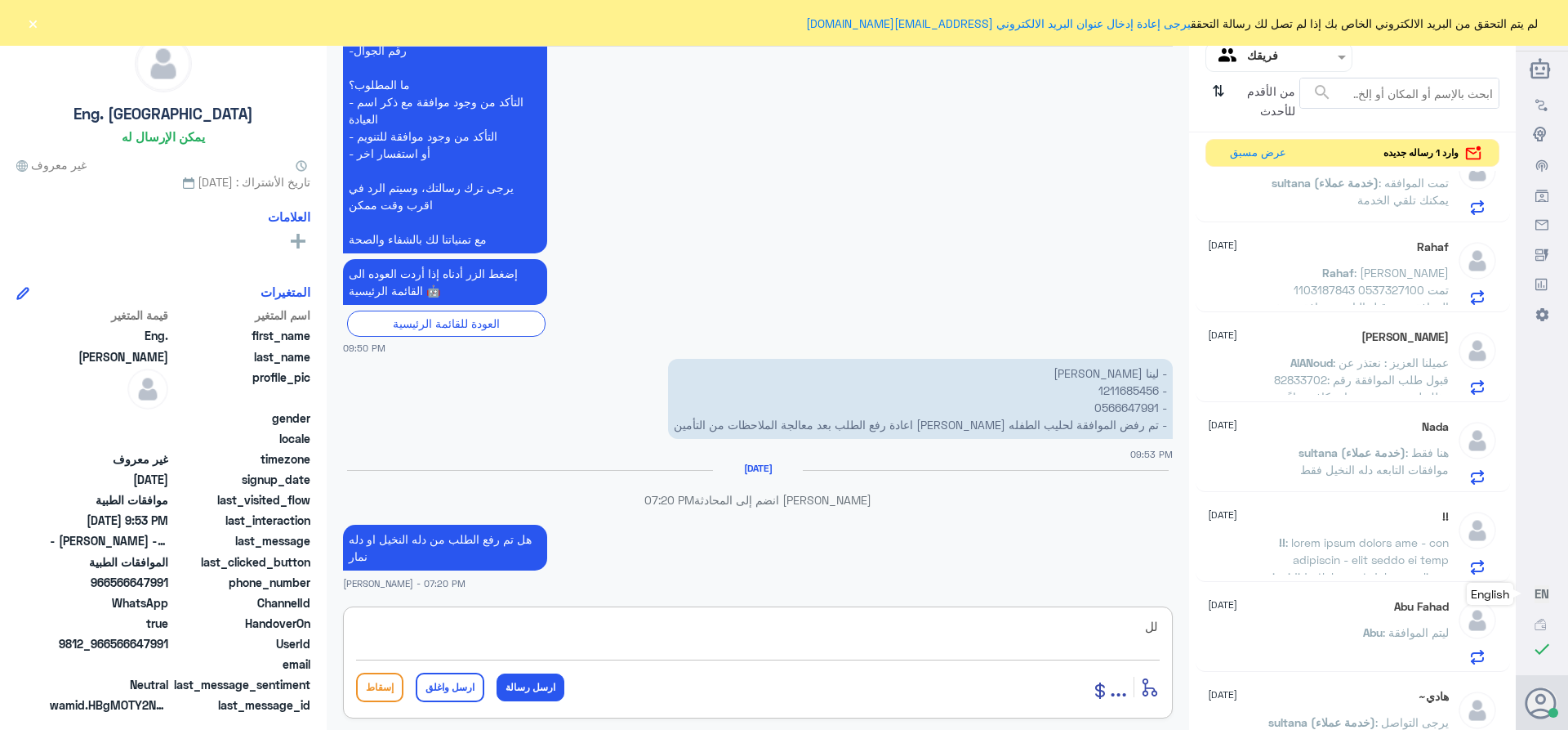
type textarea "ل"
click at [1358, 198] on span ": تمت الموافقه يمكنك تلقي الخدمة" at bounding box center [1404, 191] width 92 height 31
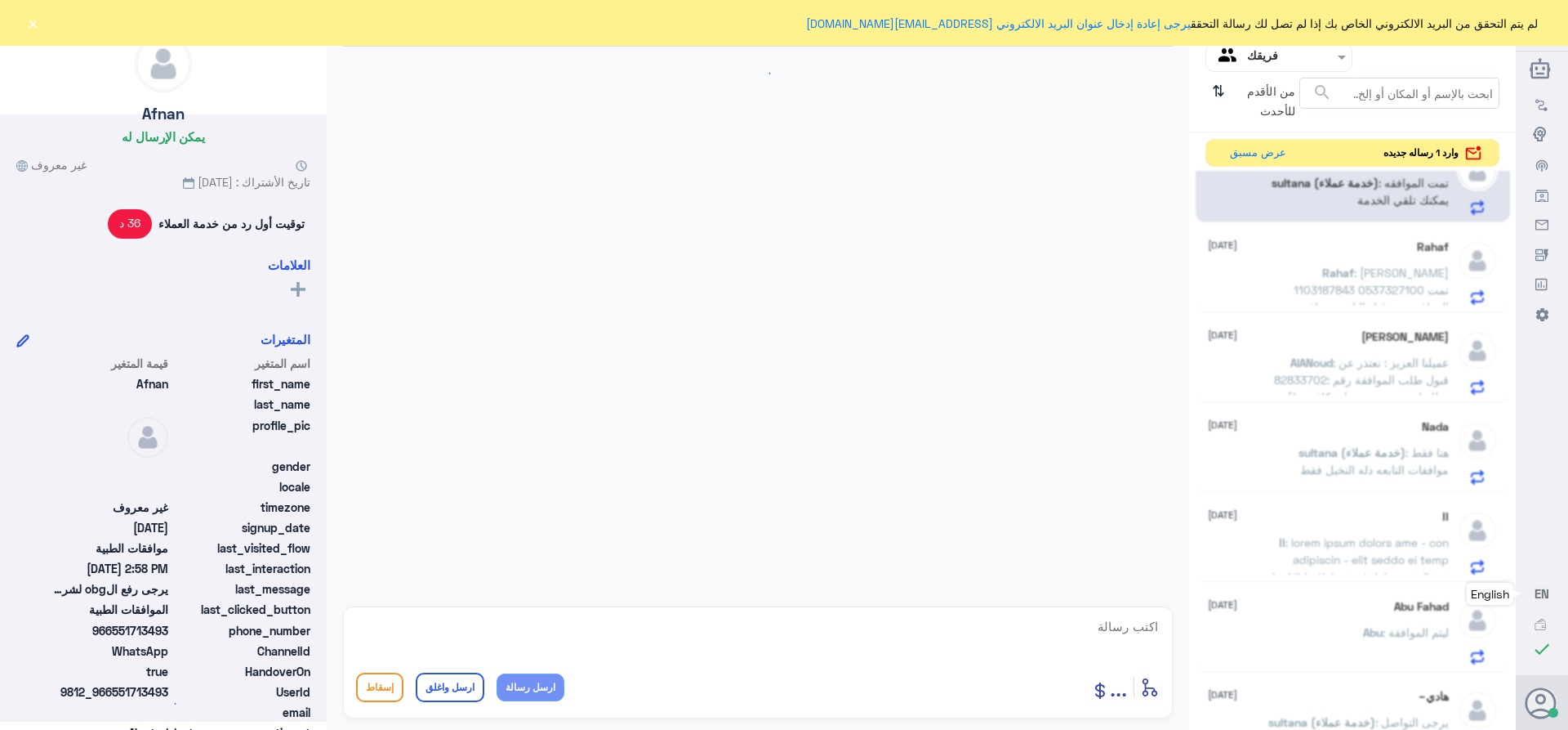
scroll to position [1515, 0]
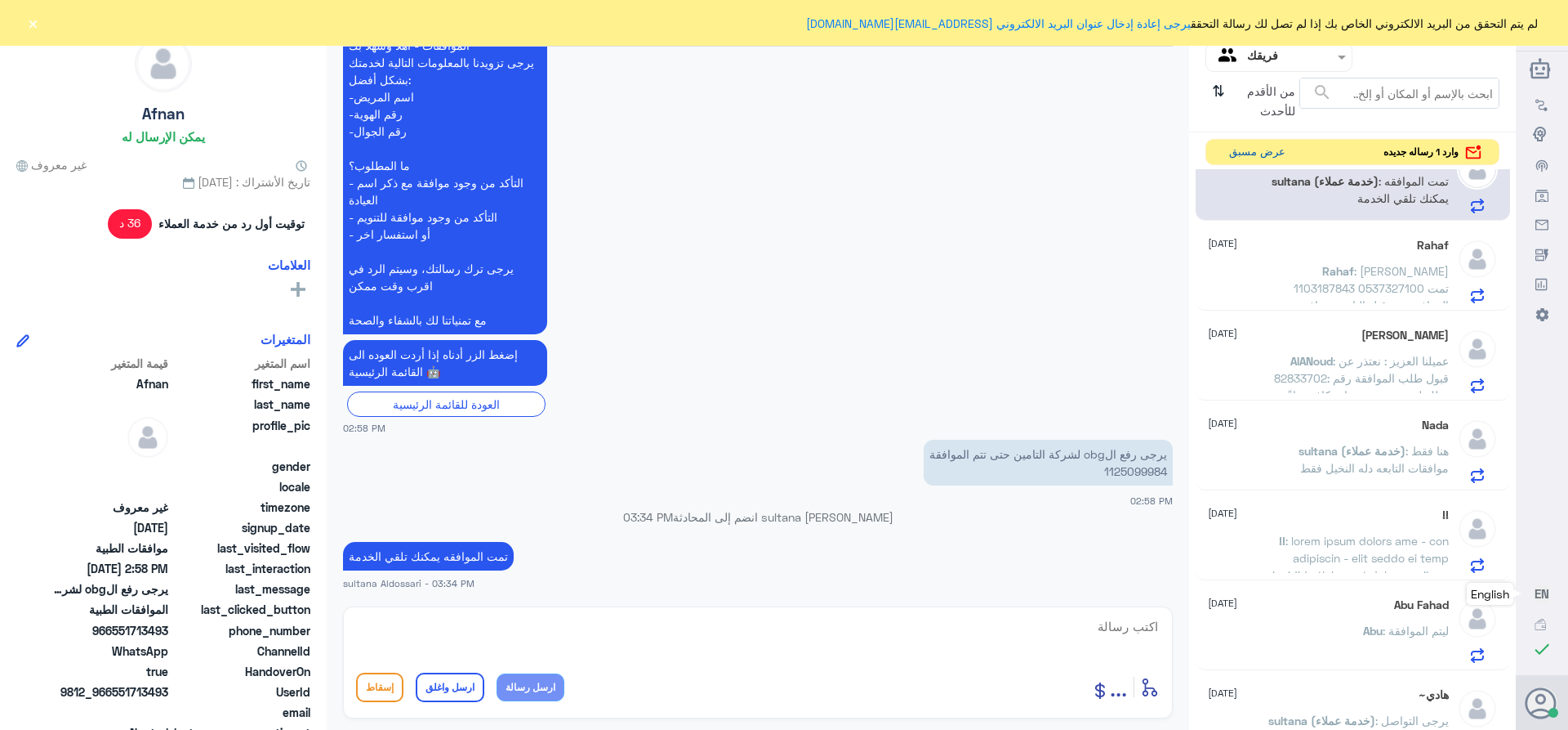
click at [1246, 148] on button "عرض مسبق" at bounding box center [1257, 152] width 69 height 25
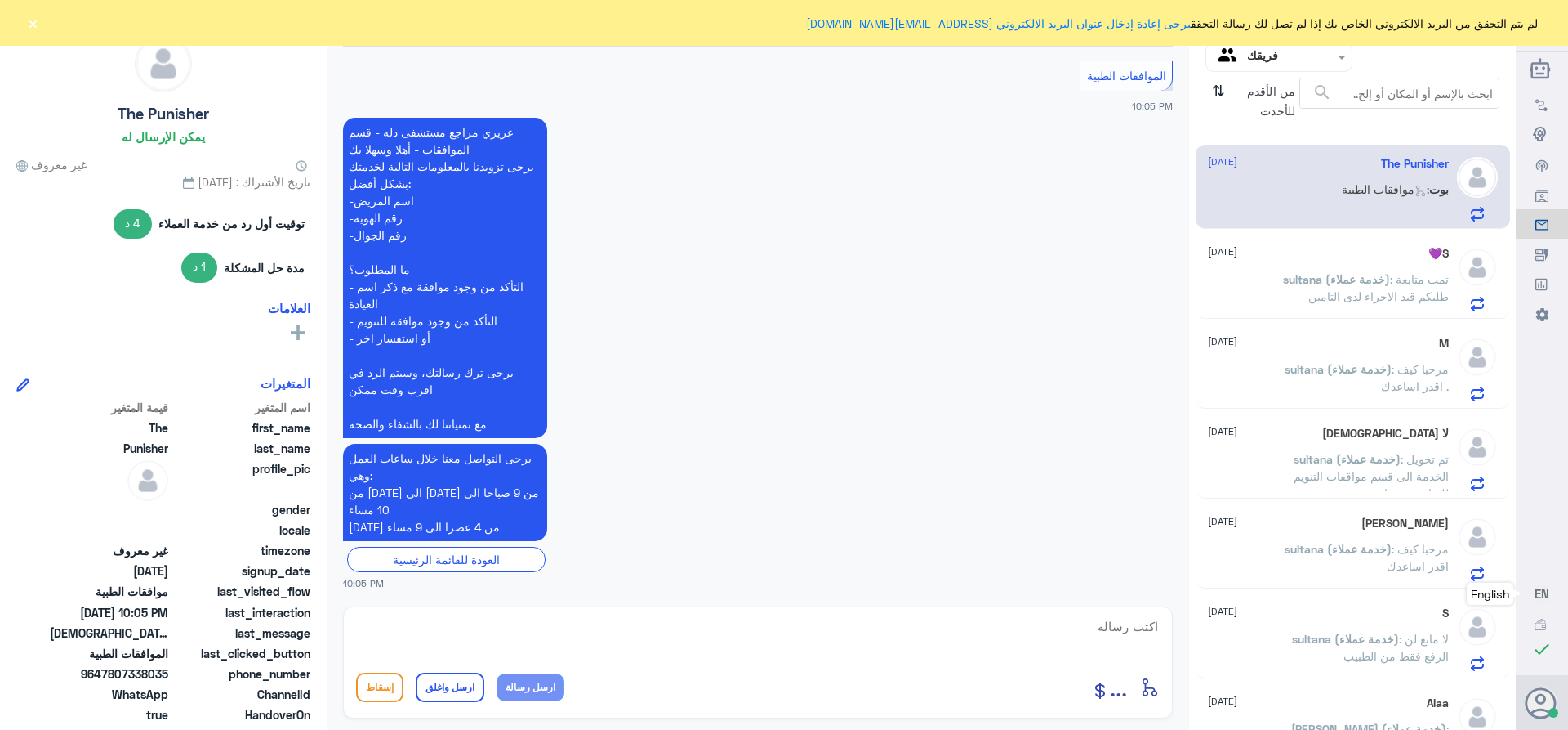
click at [1341, 188] on span ": موافقات الطبية" at bounding box center [1384, 188] width 87 height 14
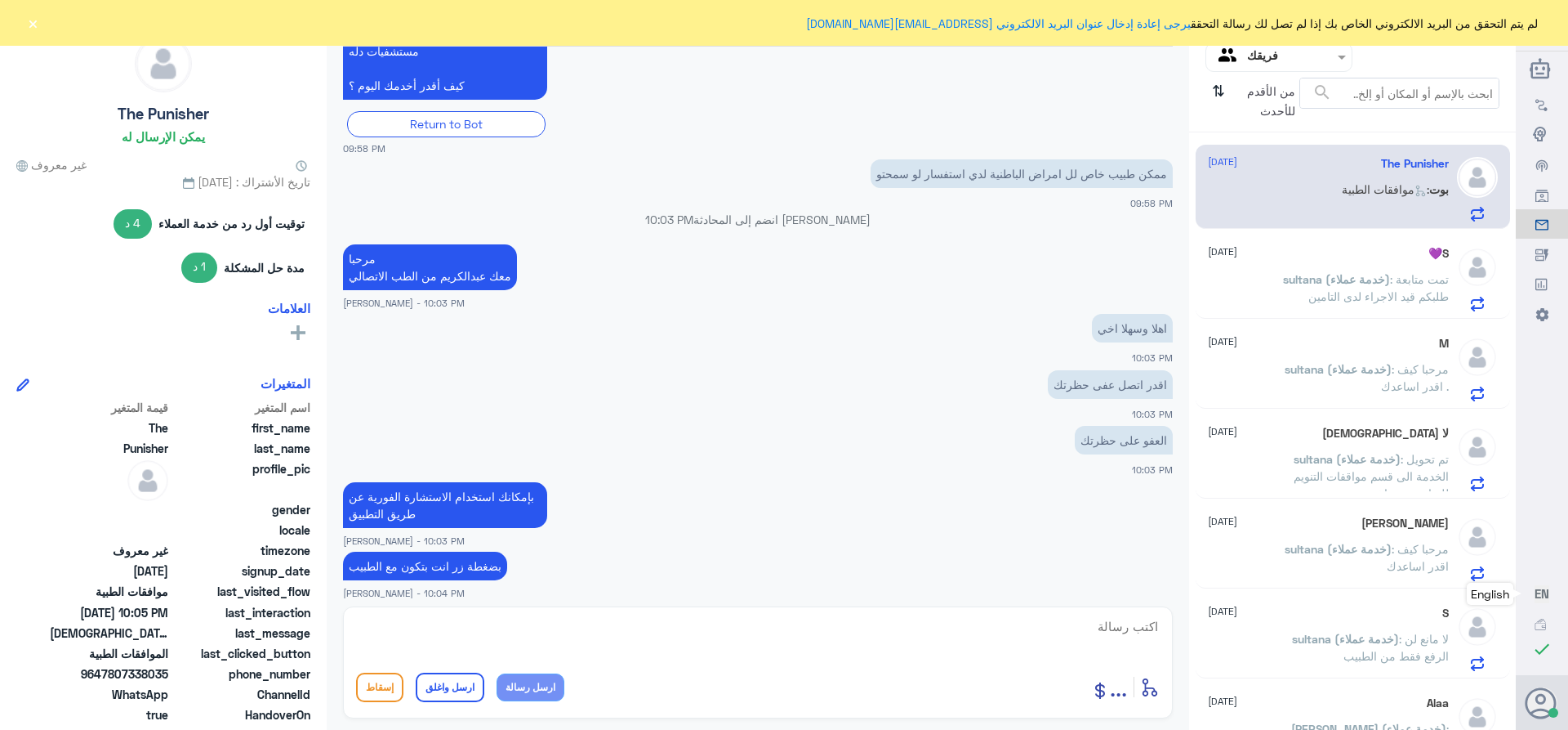
scroll to position [149, 0]
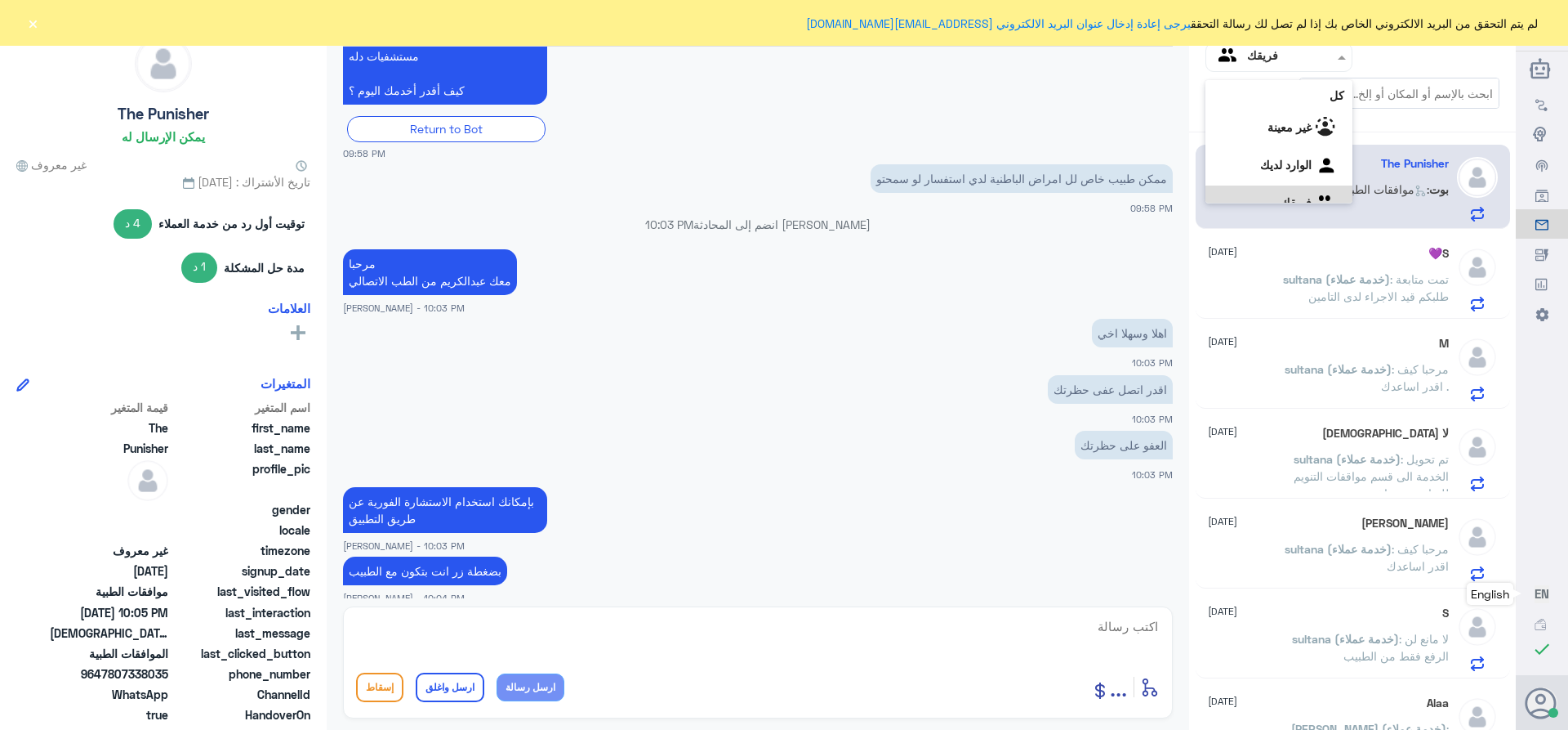
click at [1253, 67] on div "فريقك" at bounding box center [1246, 57] width 64 height 25
click at [1244, 143] on div "الوارد لديك" at bounding box center [1279, 145] width 147 height 37
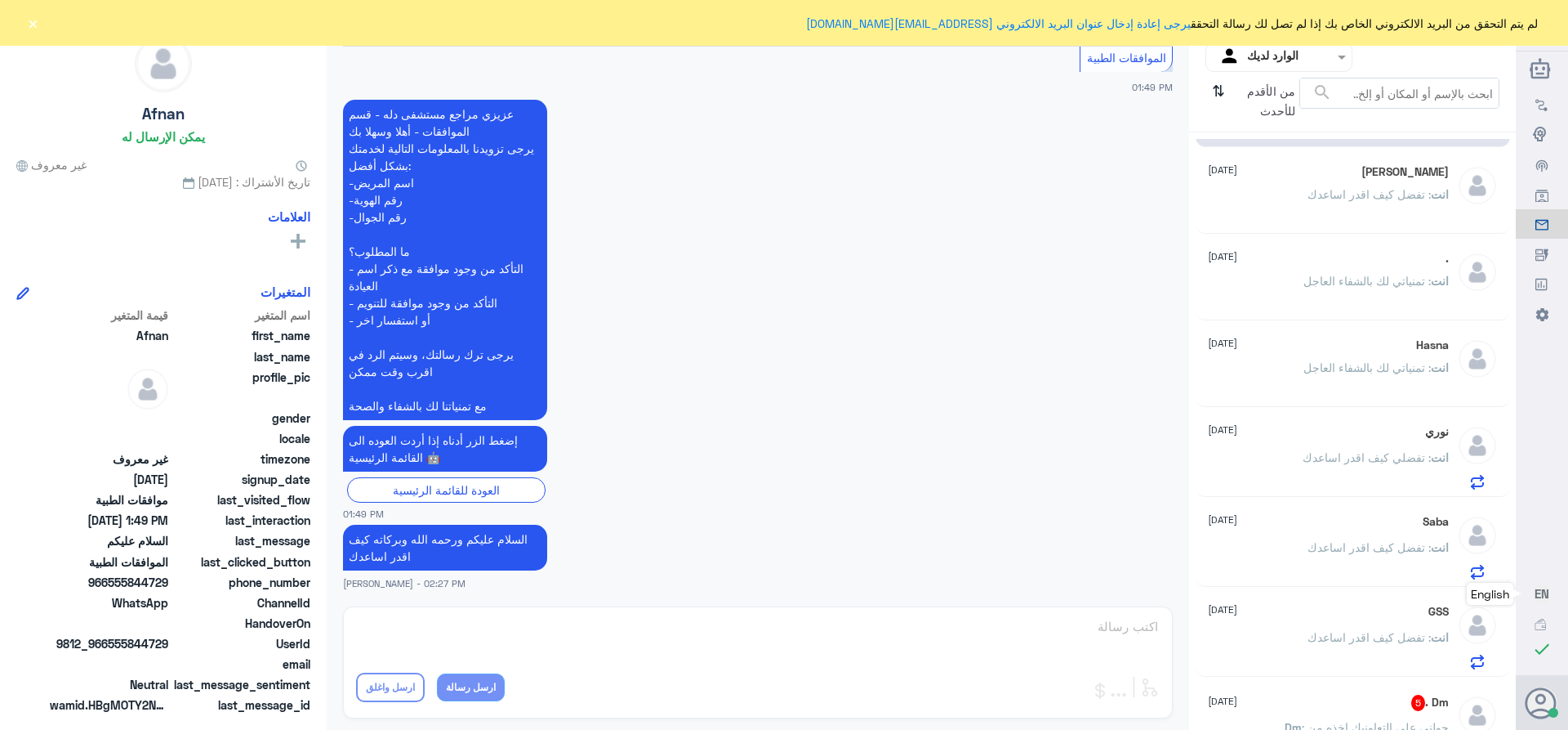
scroll to position [116, 0]
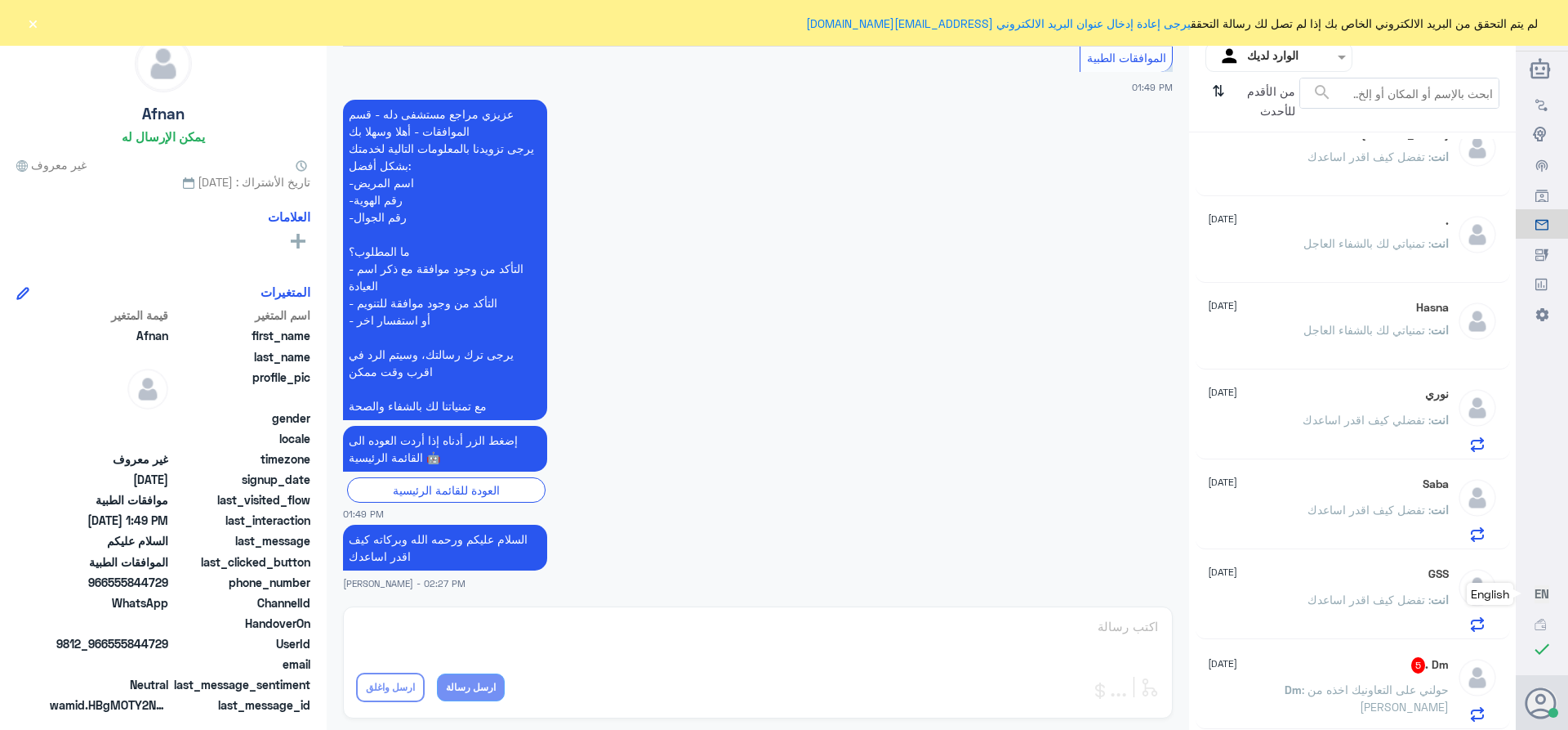
click at [1336, 692] on span ": حولني على التعاونيك اخذه من [PERSON_NAME]" at bounding box center [1375, 697] width 147 height 31
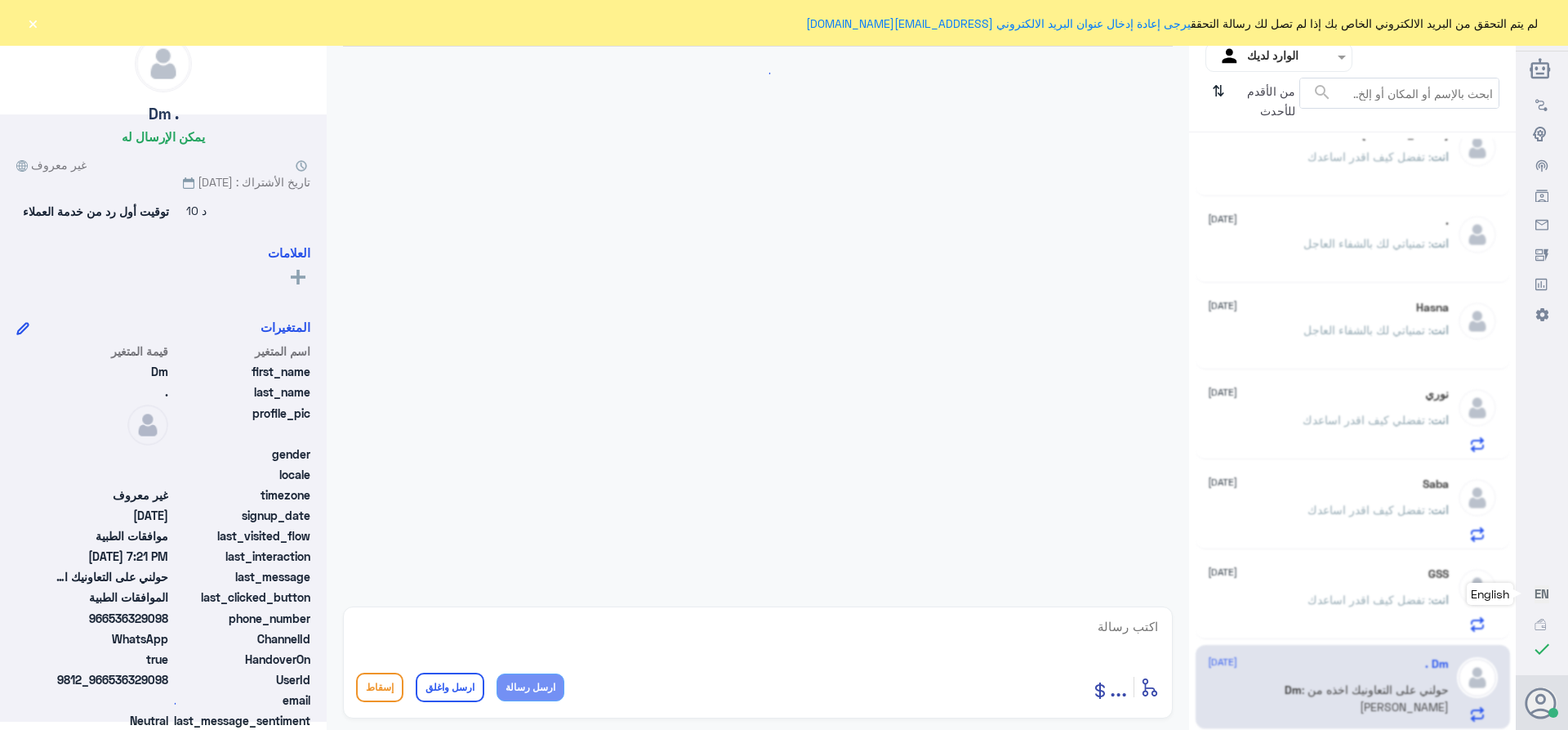
scroll to position [451, 0]
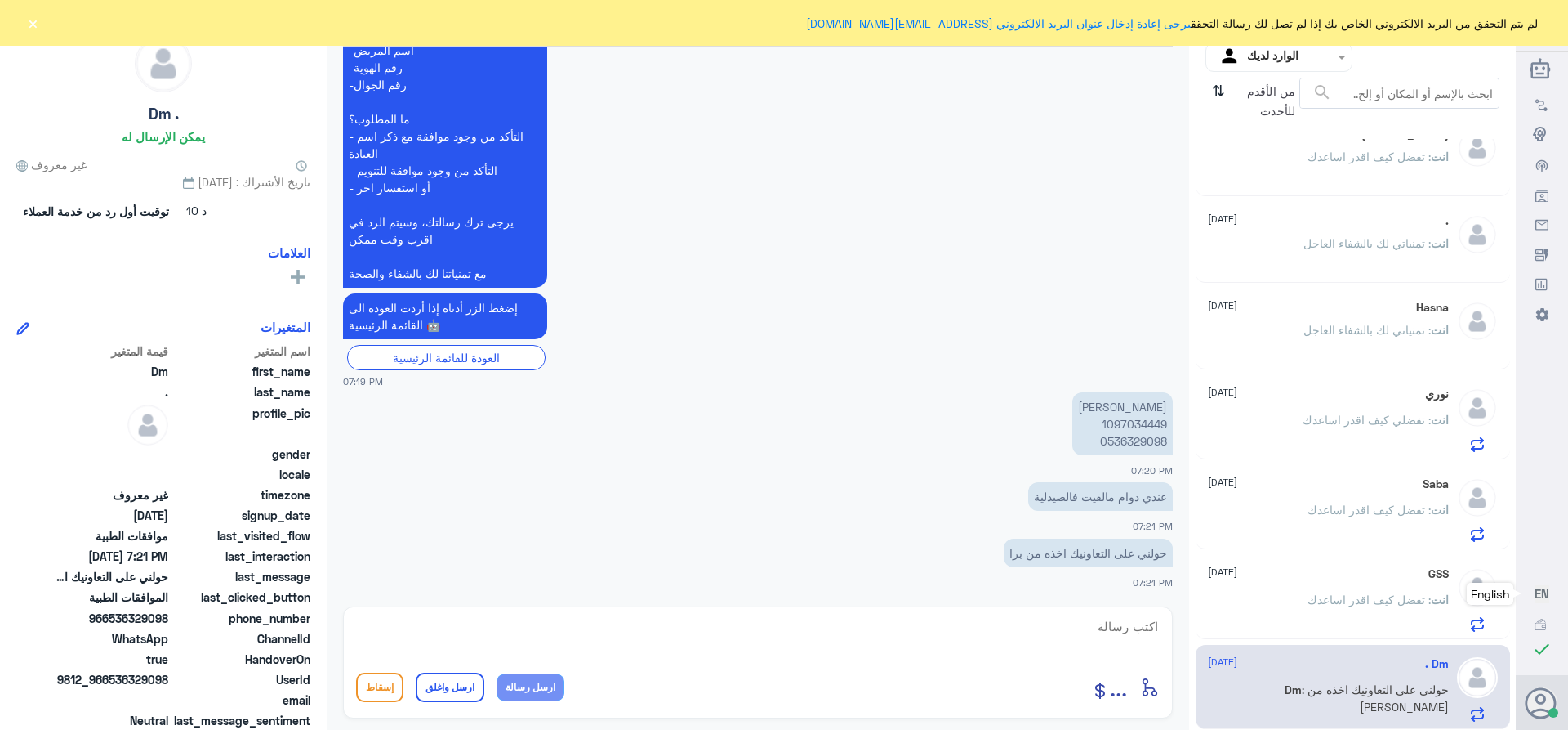
click at [1128, 419] on p "[PERSON_NAME] 1097034449 0536329098" at bounding box center [1122, 424] width 100 height 63
click at [1140, 631] on textarea at bounding box center [757, 635] width 803 height 40
type textarea "السلام عليكم ورحمه الله وبركاته"
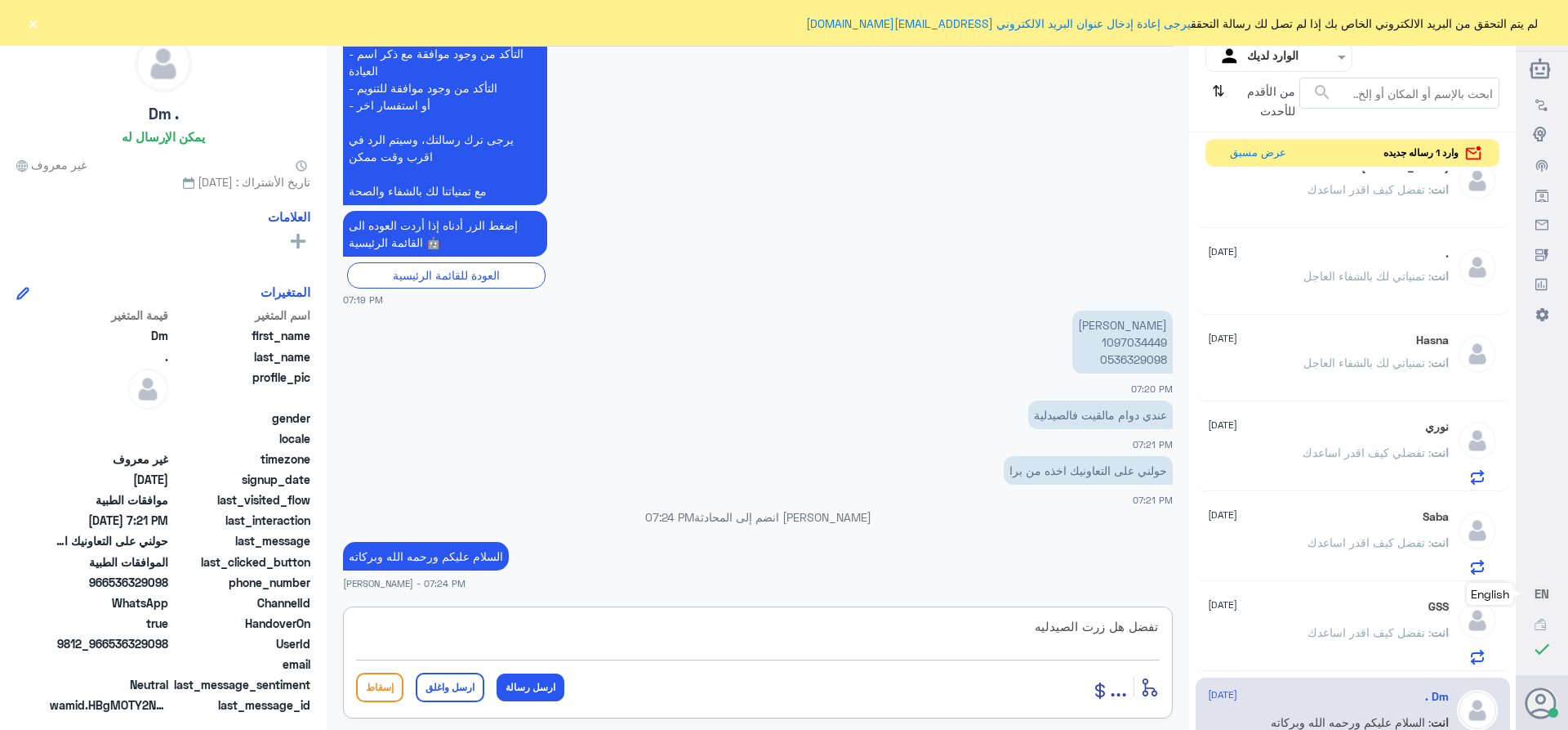
type textarea "تفضل هل زرت الصيدليه"
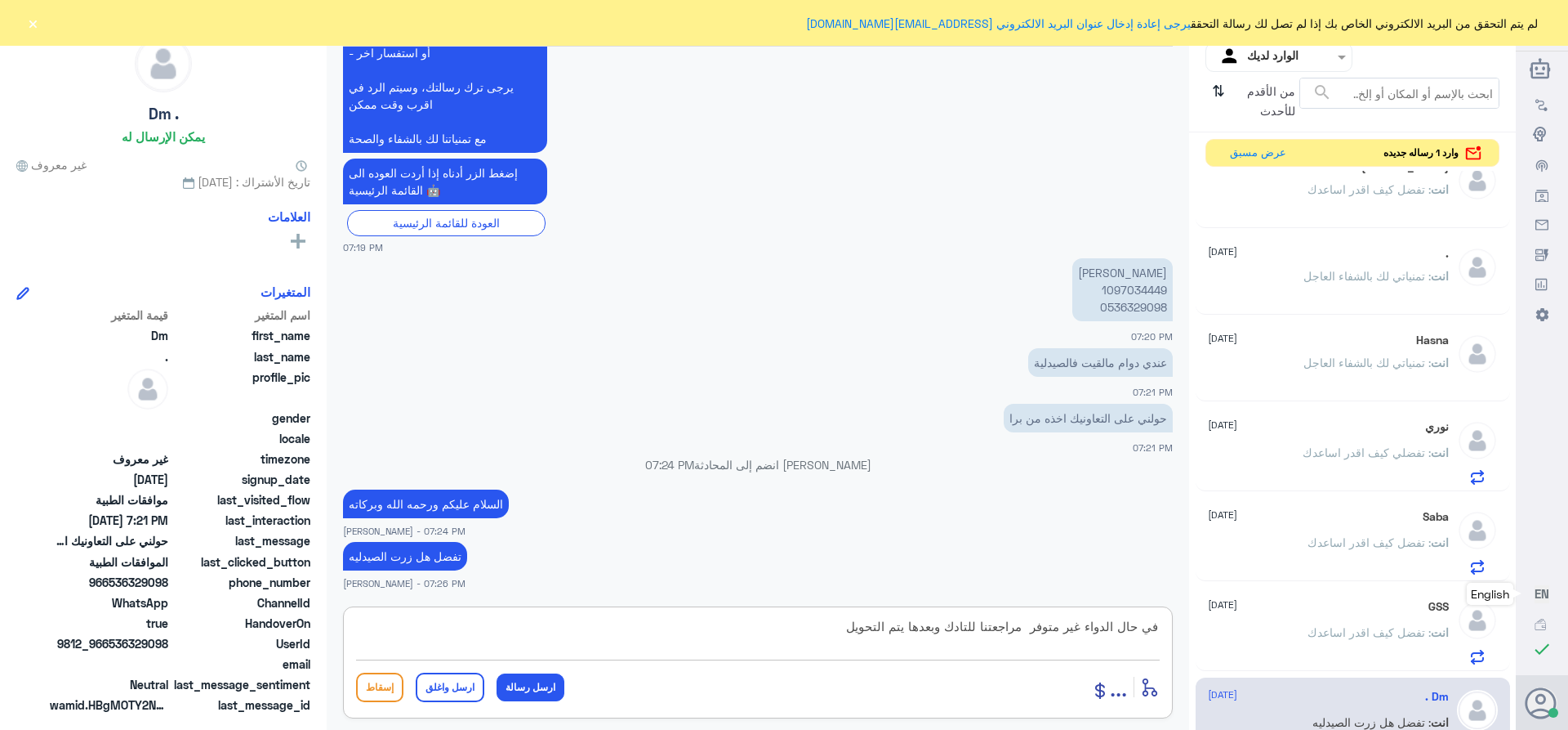
type textarea "في حال الدواء غير متوفر مراجعتنا للتادك وبعدها يتم التحويل"
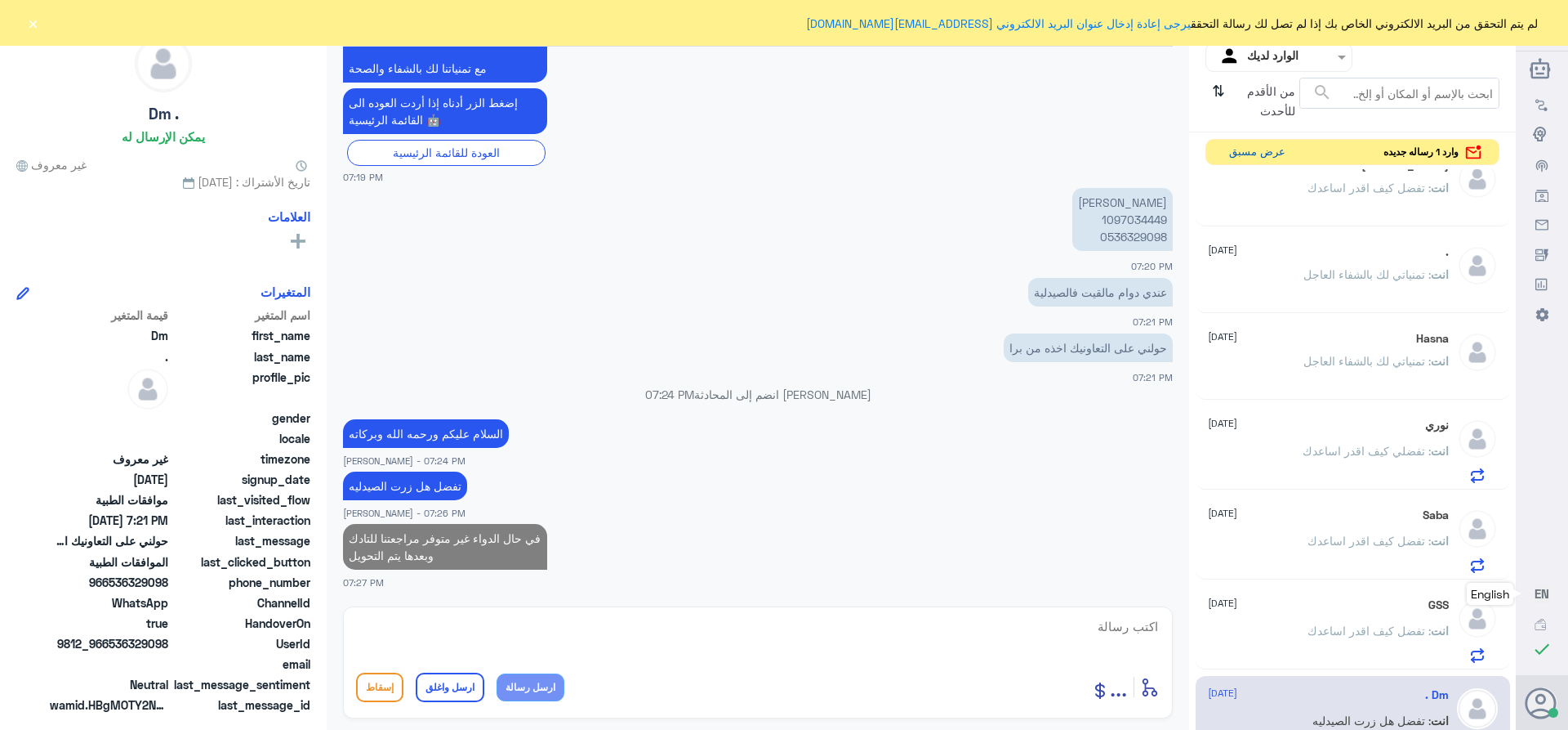
click at [1252, 142] on button "عرض مسبق" at bounding box center [1257, 152] width 69 height 25
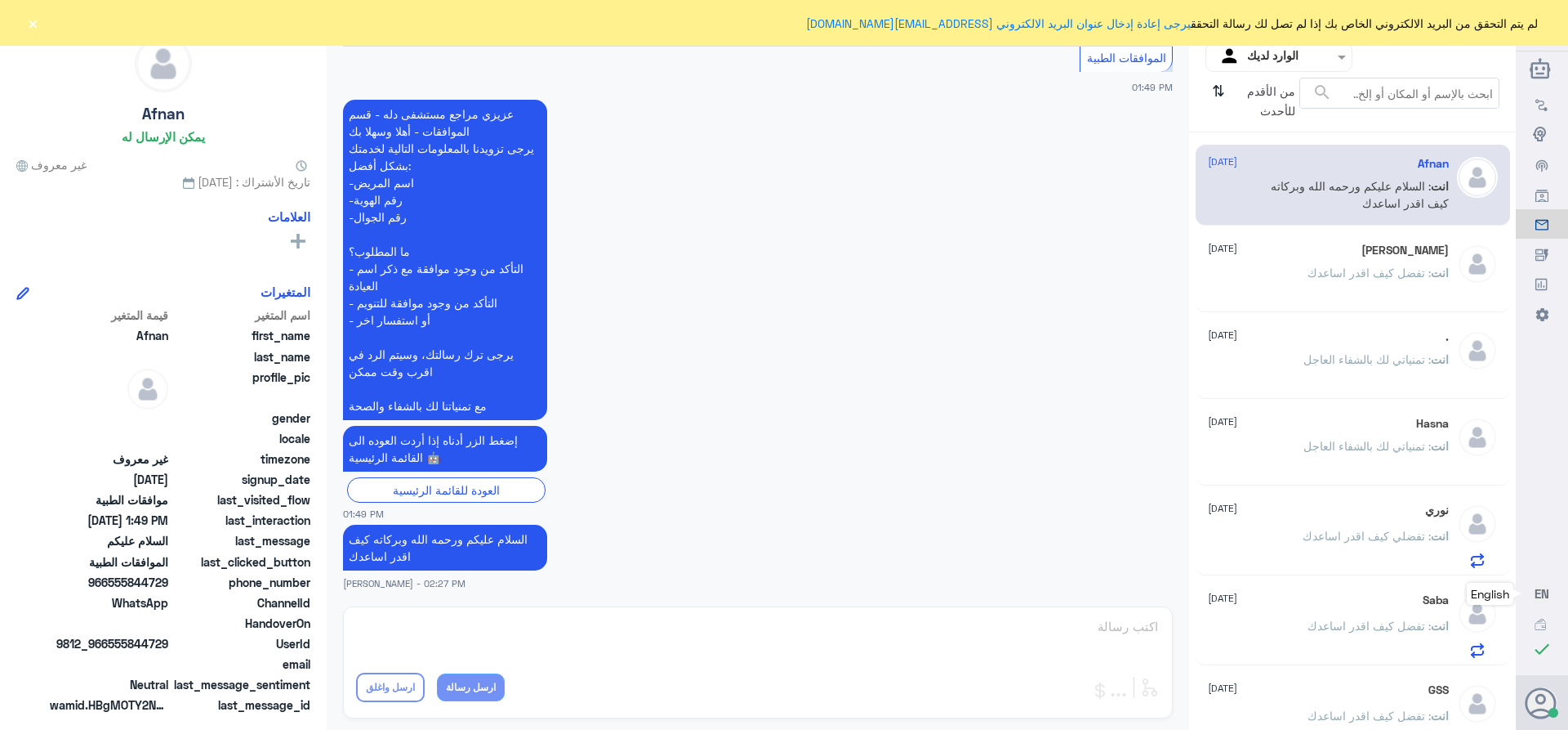
click at [1316, 254] on div "Ali [DATE]" at bounding box center [1328, 251] width 241 height 14
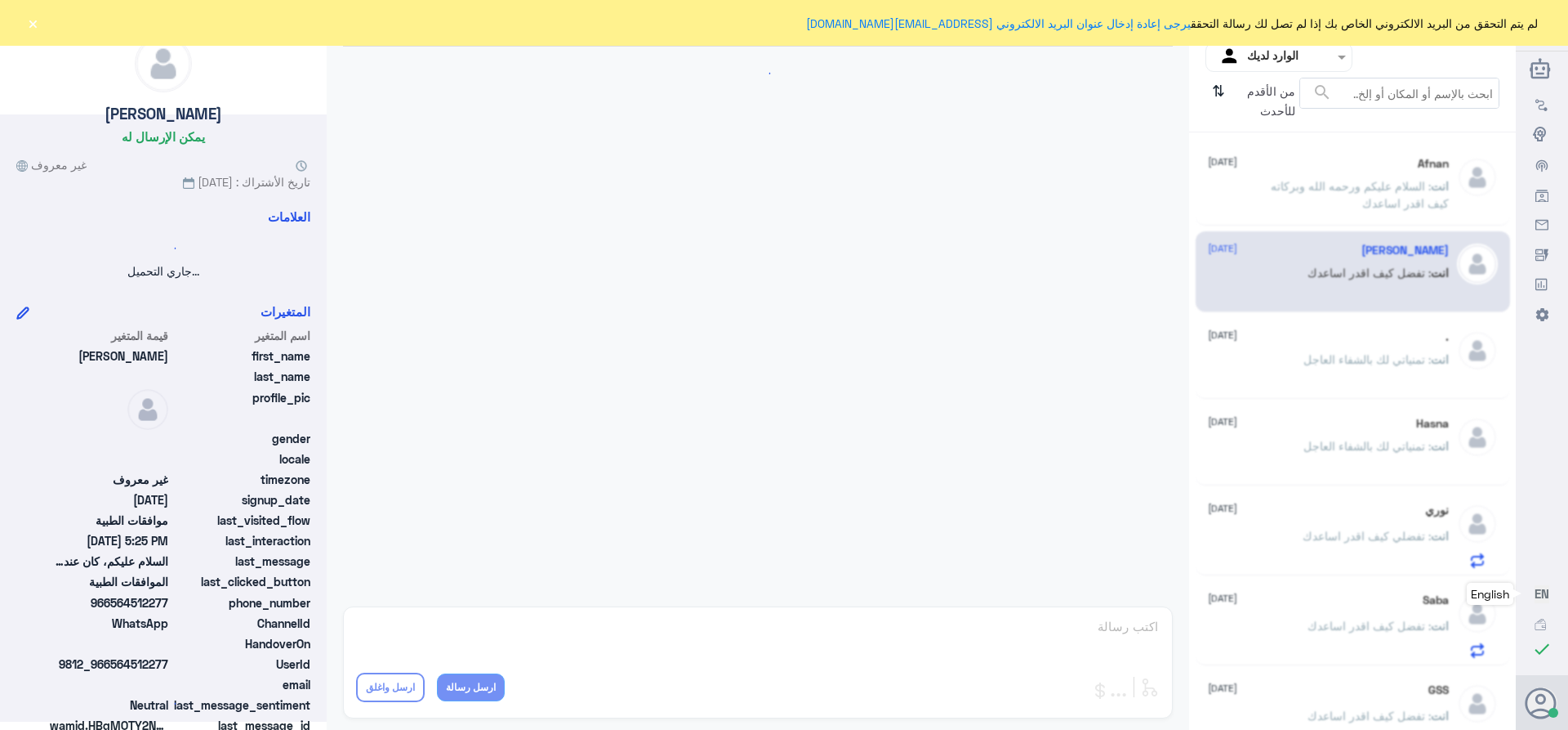
scroll to position [1490, 0]
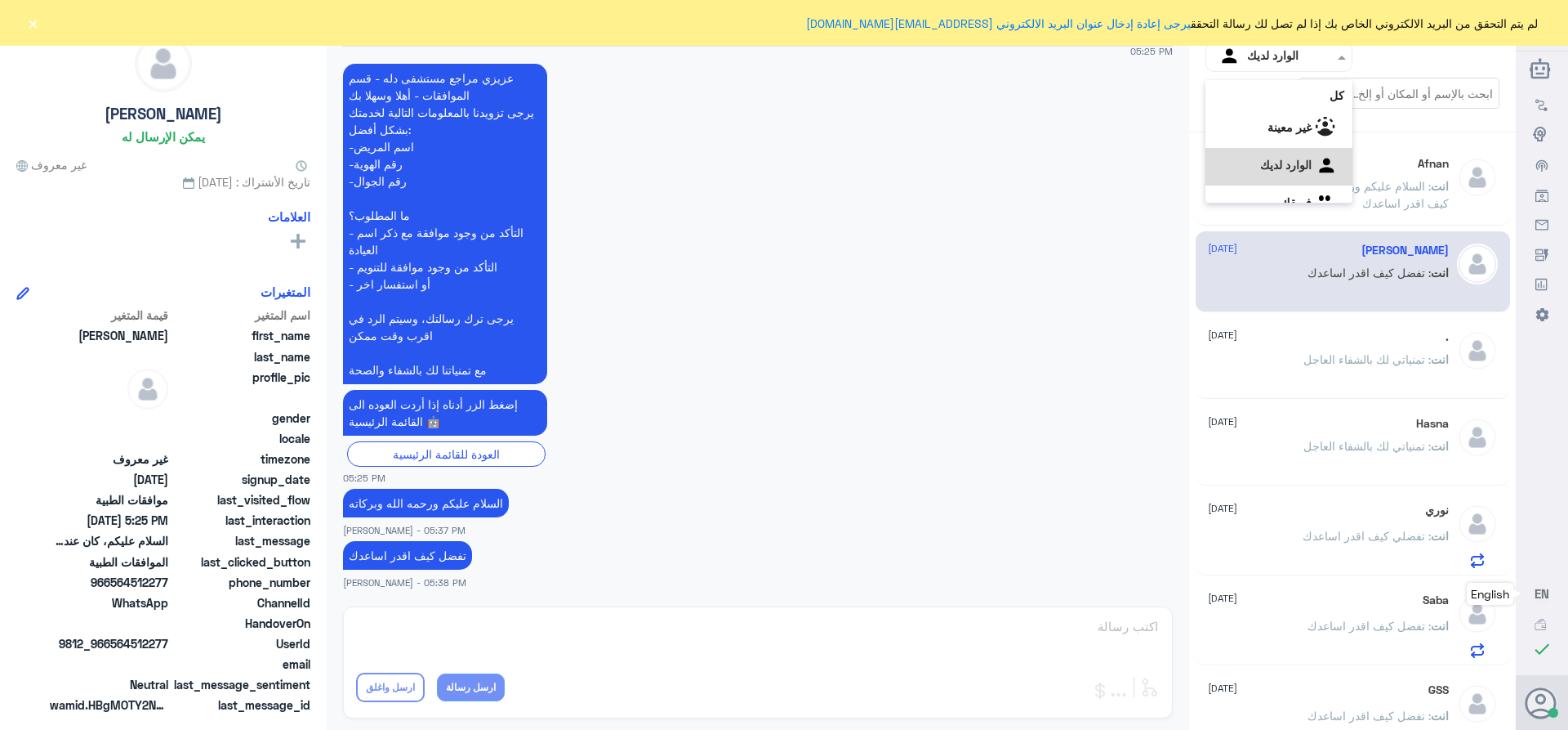
click at [1257, 60] on input "text" at bounding box center [1292, 57] width 90 height 19
click at [1261, 189] on div "فريقك" at bounding box center [1279, 184] width 147 height 37
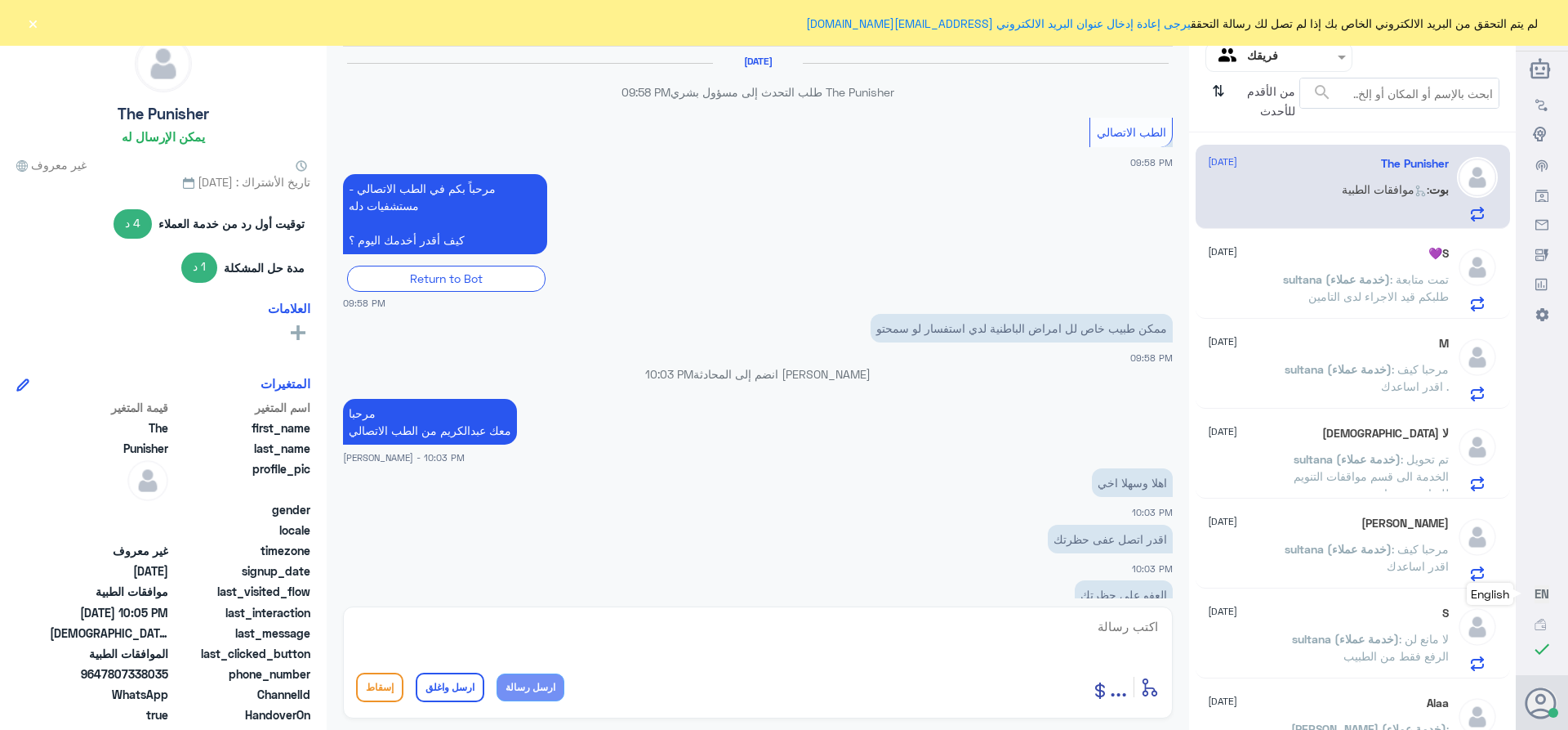
scroll to position [1130, 0]
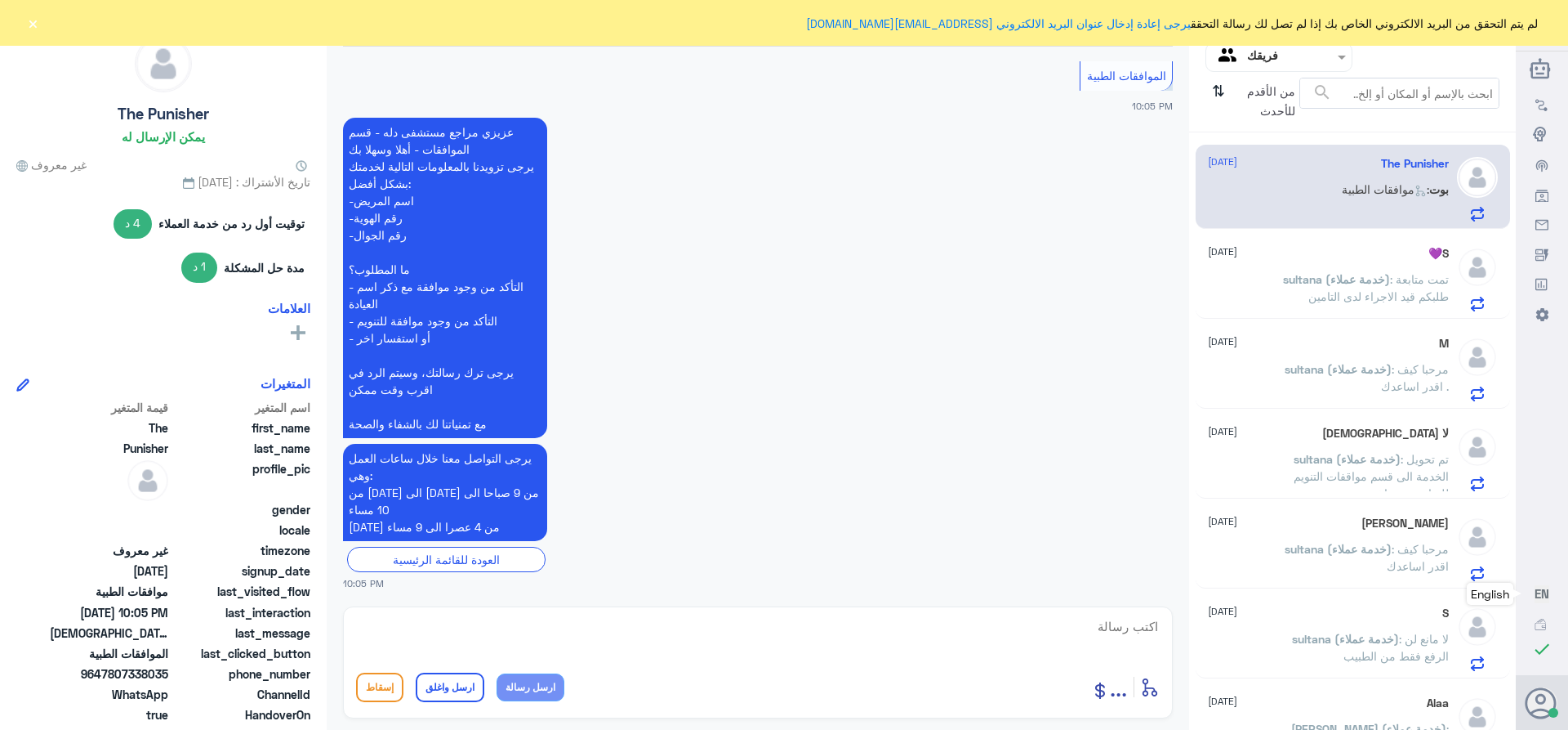
click at [1317, 206] on div "بوت : موافقات الطبية" at bounding box center [1328, 203] width 241 height 36
click at [1088, 628] on textarea at bounding box center [757, 635] width 803 height 40
type textarea "تفضل كيف اقدر اساعدك"
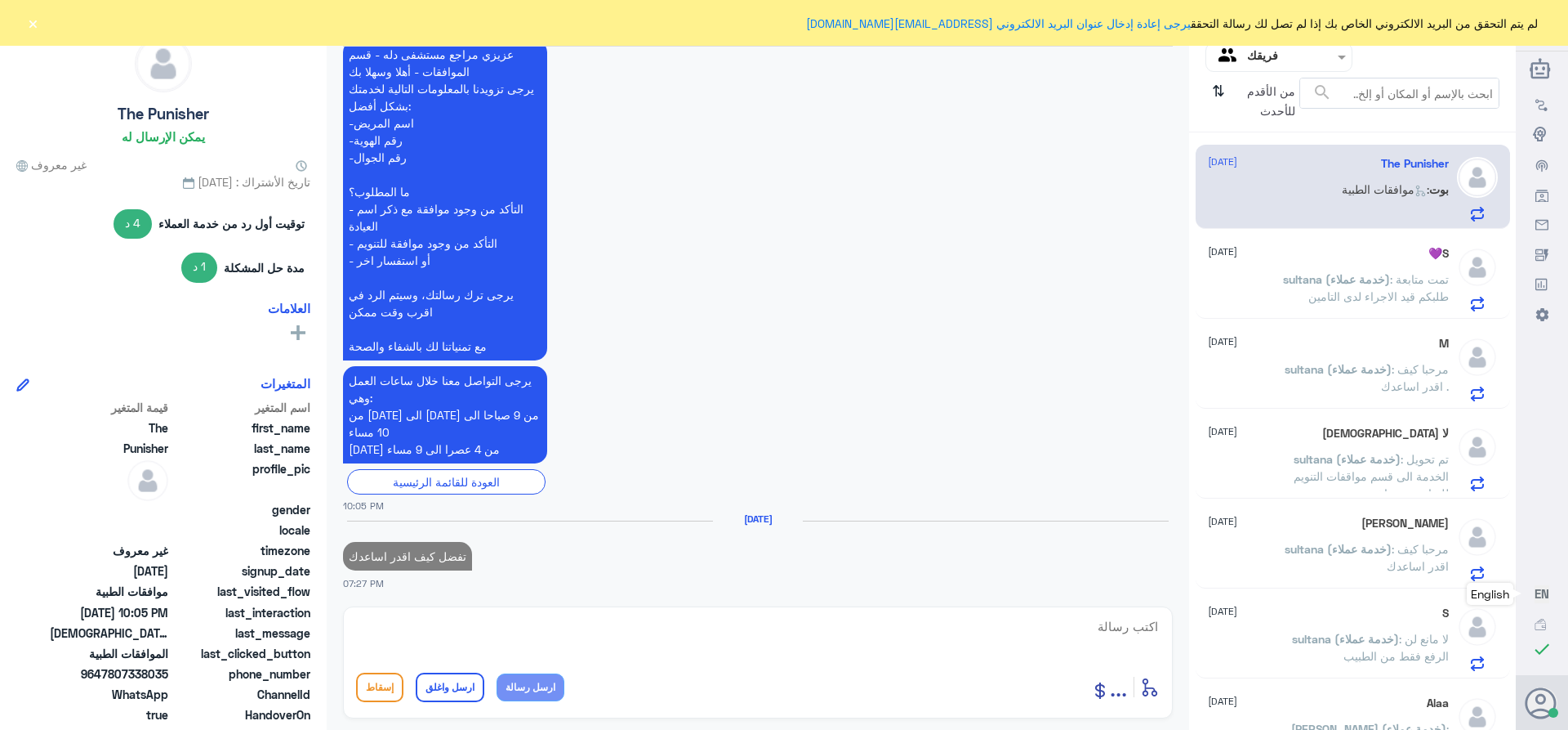
click at [1398, 279] on span ": تمت متابعة طلبكم قيد الاجراء لدى التامين" at bounding box center [1378, 287] width 141 height 31
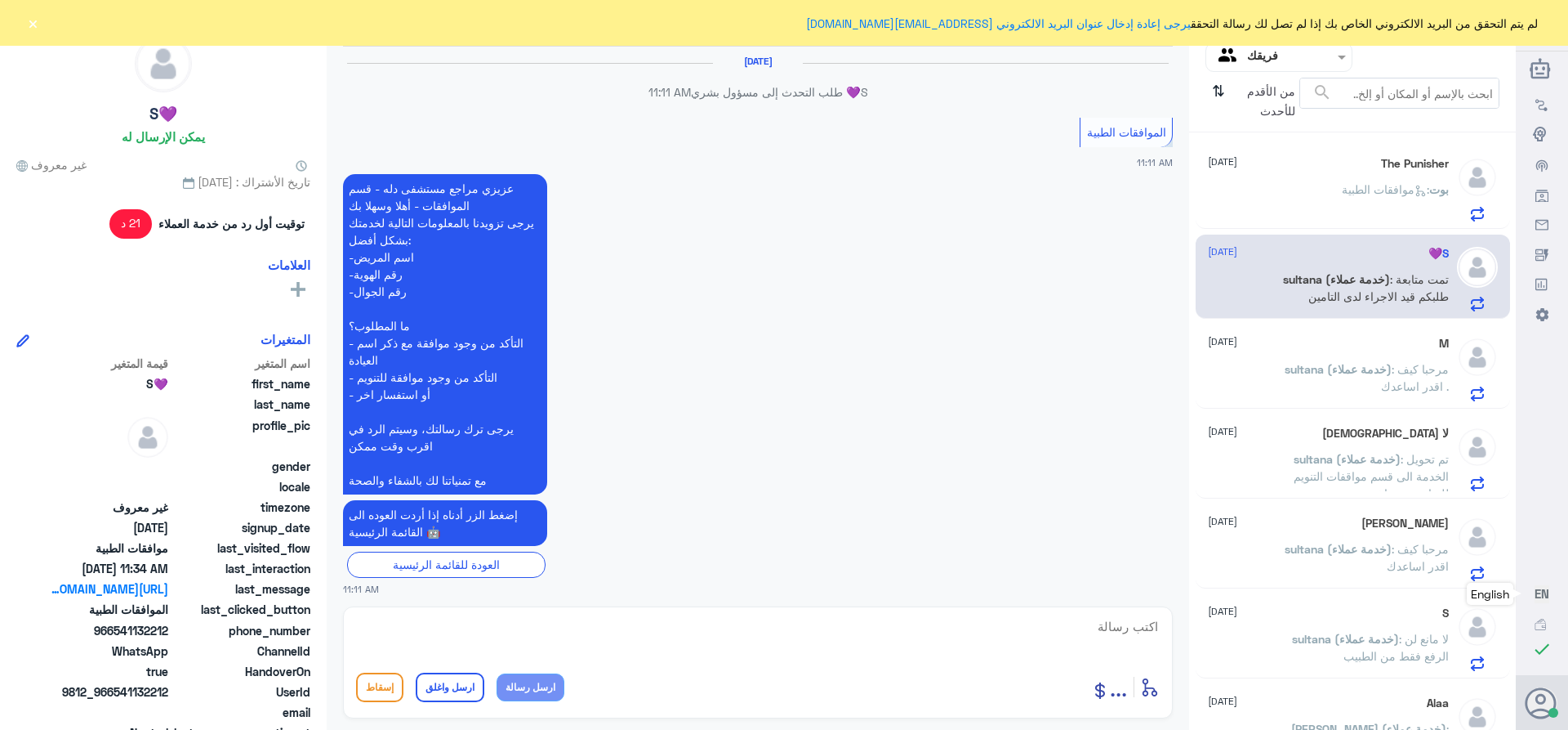
scroll to position [1641, 0]
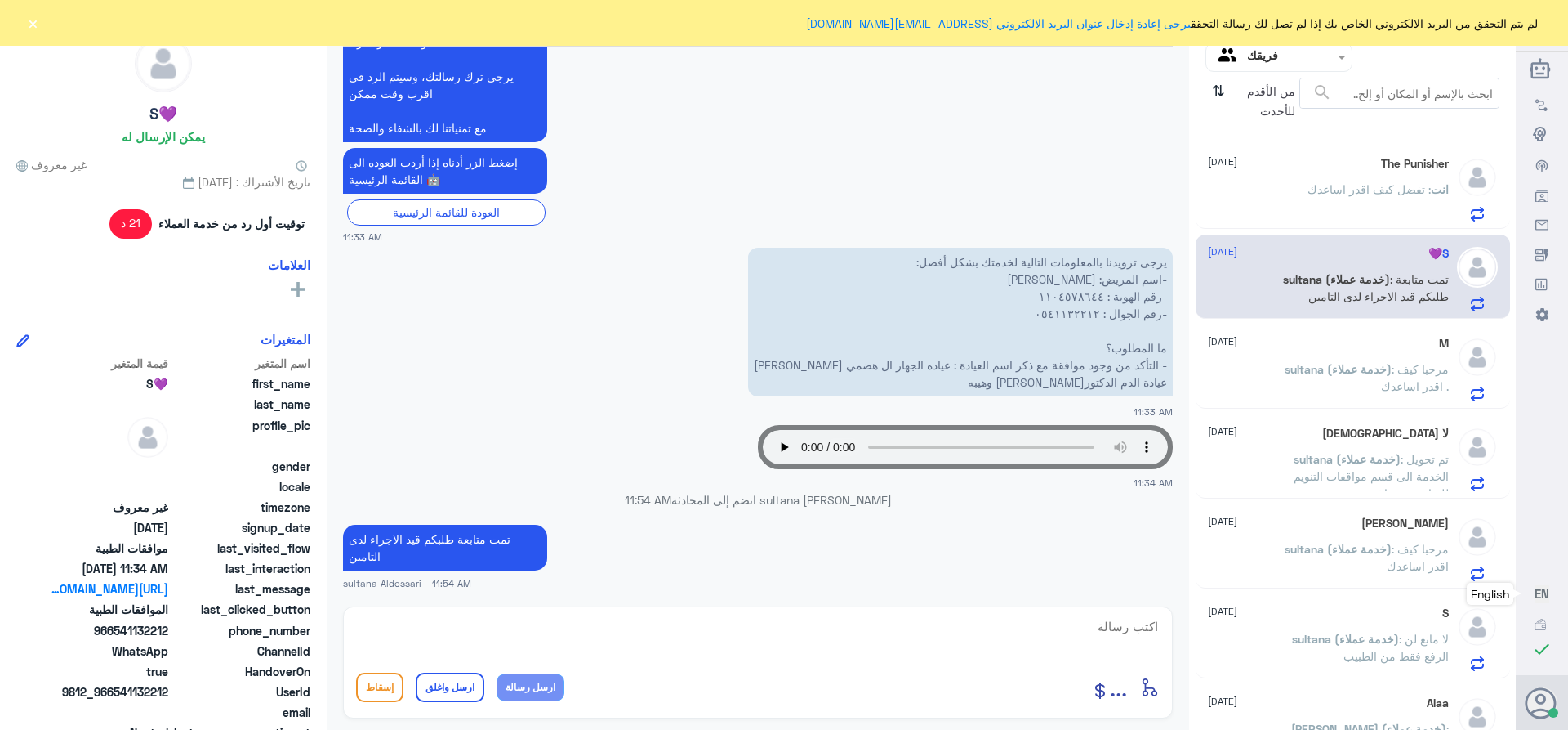
click at [1105, 633] on textarea at bounding box center [757, 635] width 803 height 40
drag, startPoint x: 1078, startPoint y: 627, endPoint x: 1329, endPoint y: 664, distance: 253.7
click at [1335, 664] on div "قناة واتساب Status × عرض الكل العلامات Agent Filter فريقك search من الأقدم للأح…" at bounding box center [757, 367] width 1515 height 735
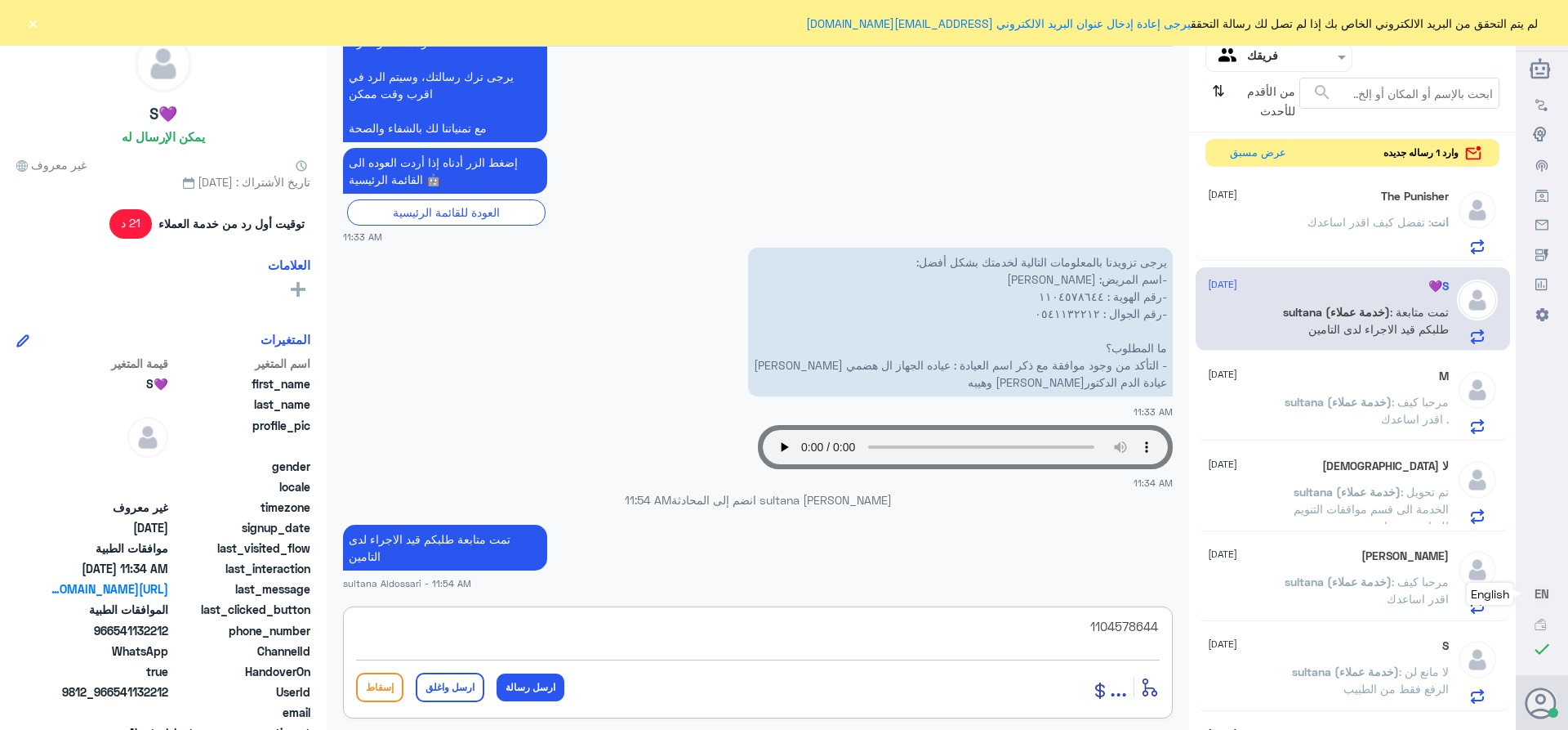
paste textarea "تمنياتي لك بالشفاء العاجل"
type textarea "تمنياتي لك بالشفاء العاجل"
drag, startPoint x: 456, startPoint y: 681, endPoint x: 1216, endPoint y: 429, distance: 800.7
click at [457, 681] on button "ارسل واغلق" at bounding box center [450, 687] width 69 height 30
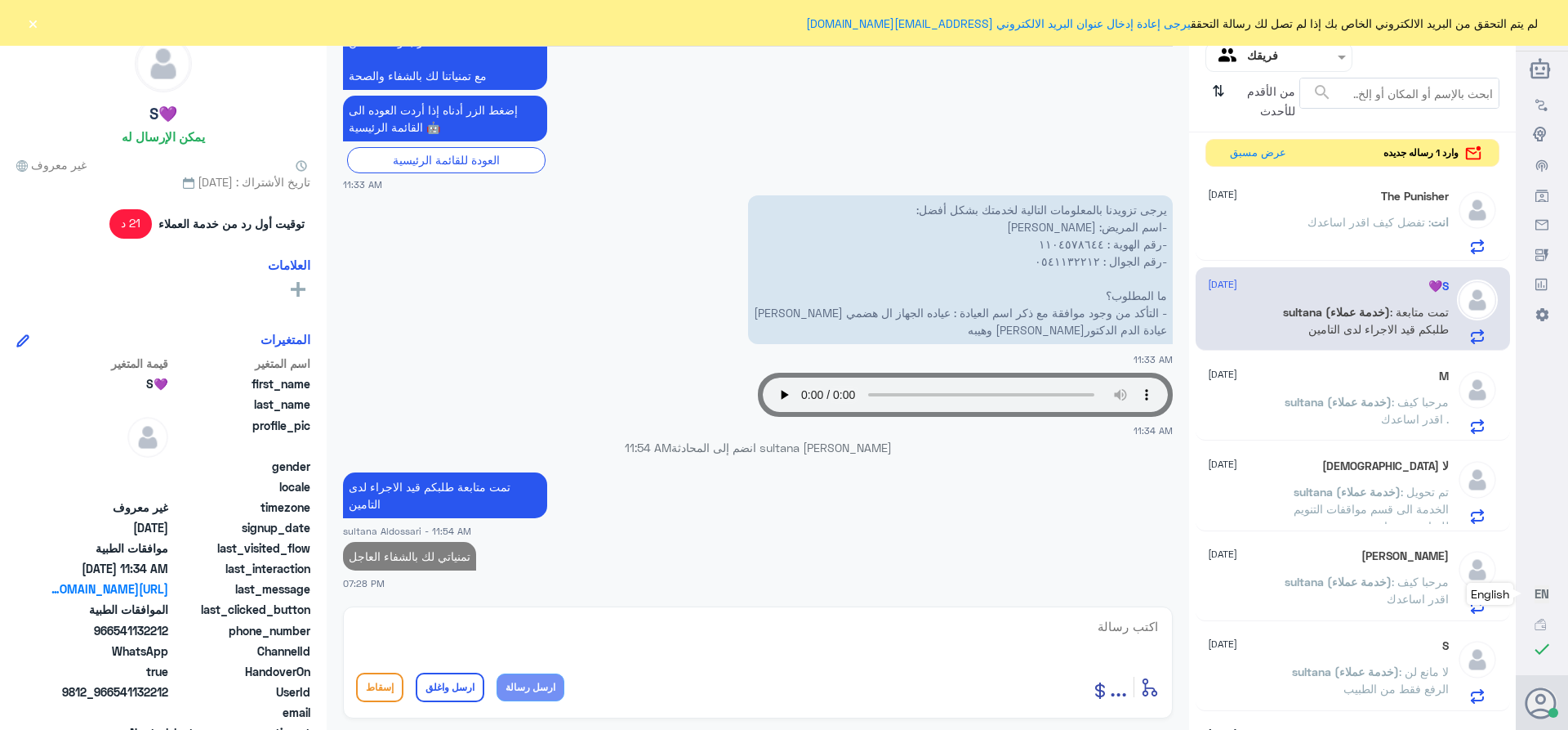
scroll to position [1689, 0]
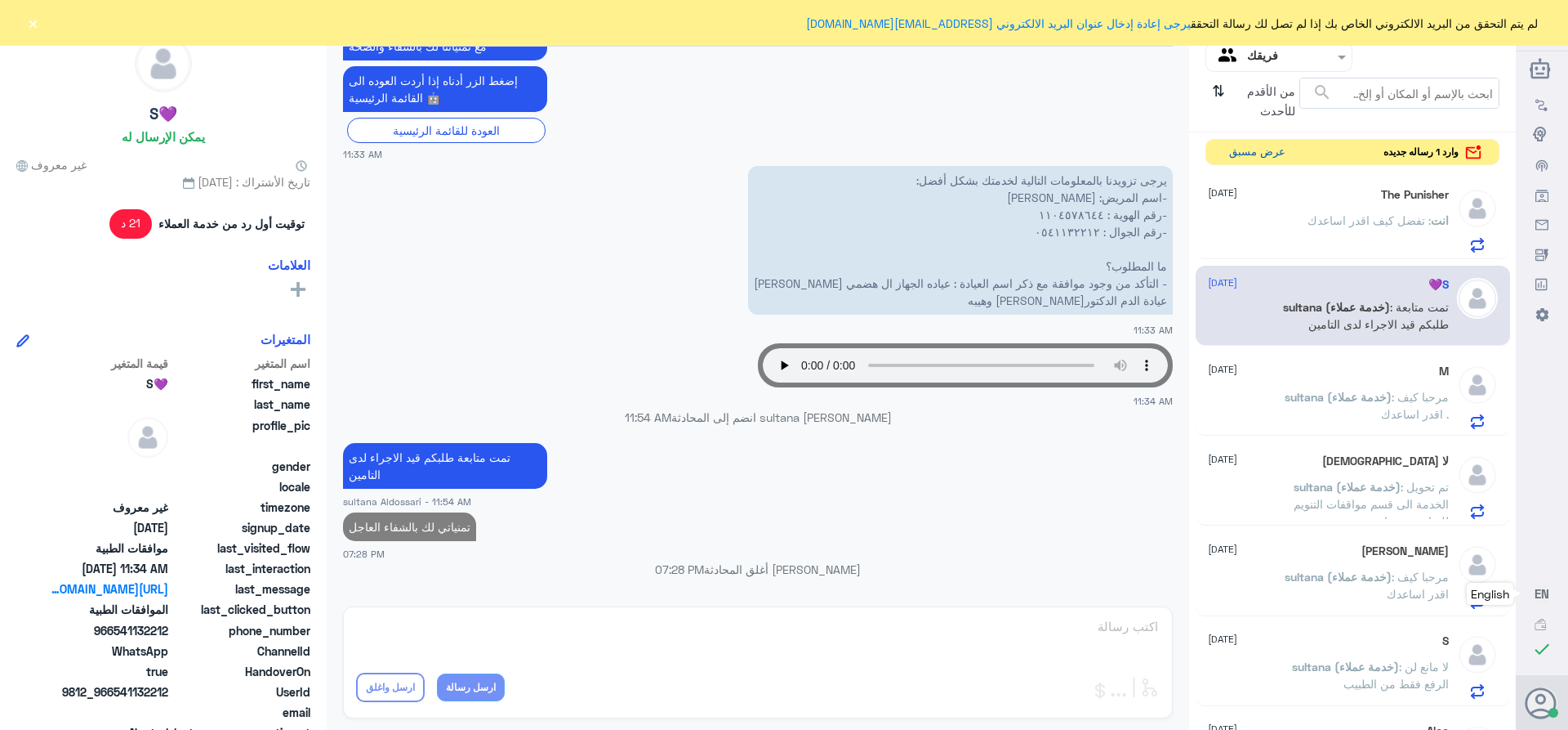
click at [1240, 154] on button "عرض مسبق" at bounding box center [1257, 152] width 69 height 25
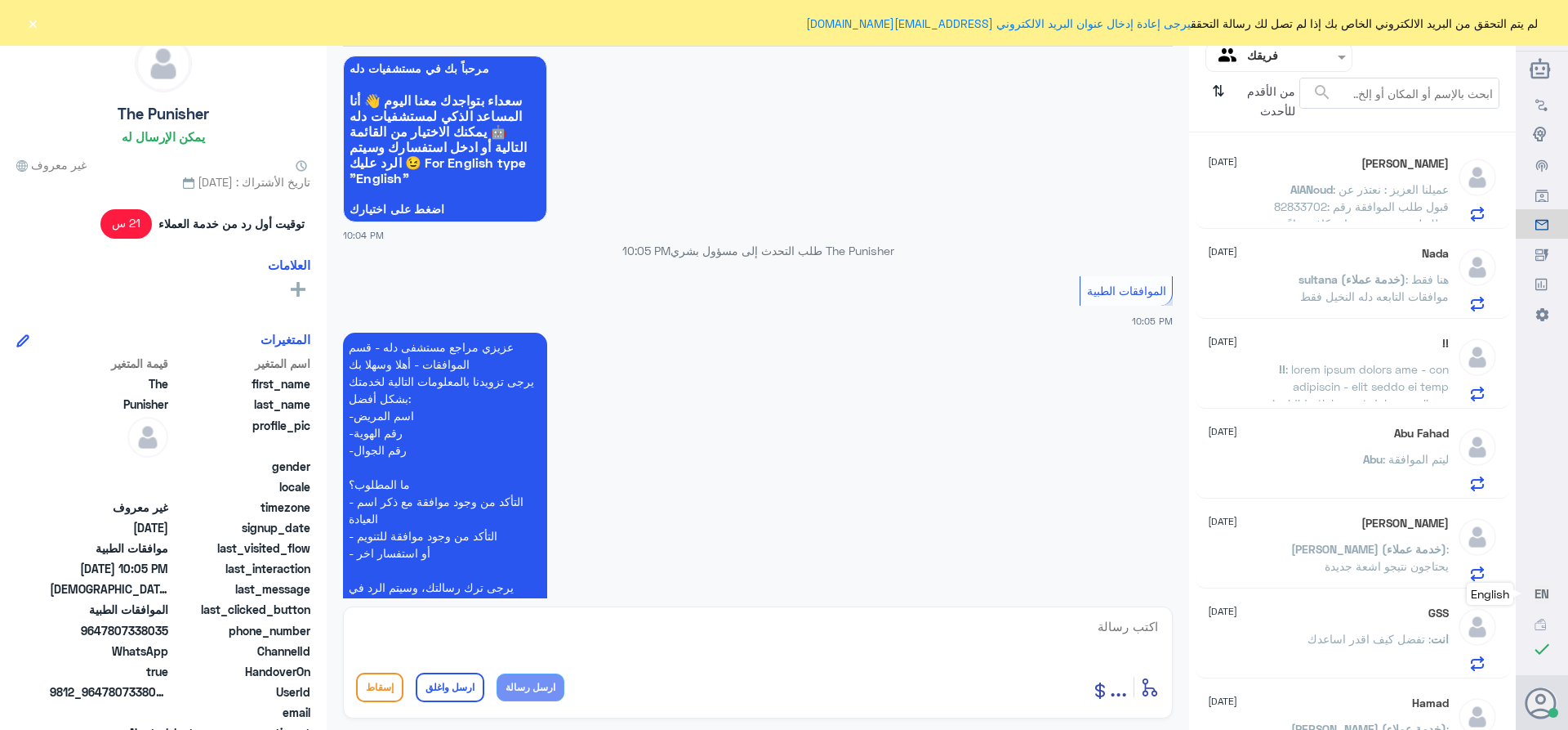
scroll to position [1207, 0]
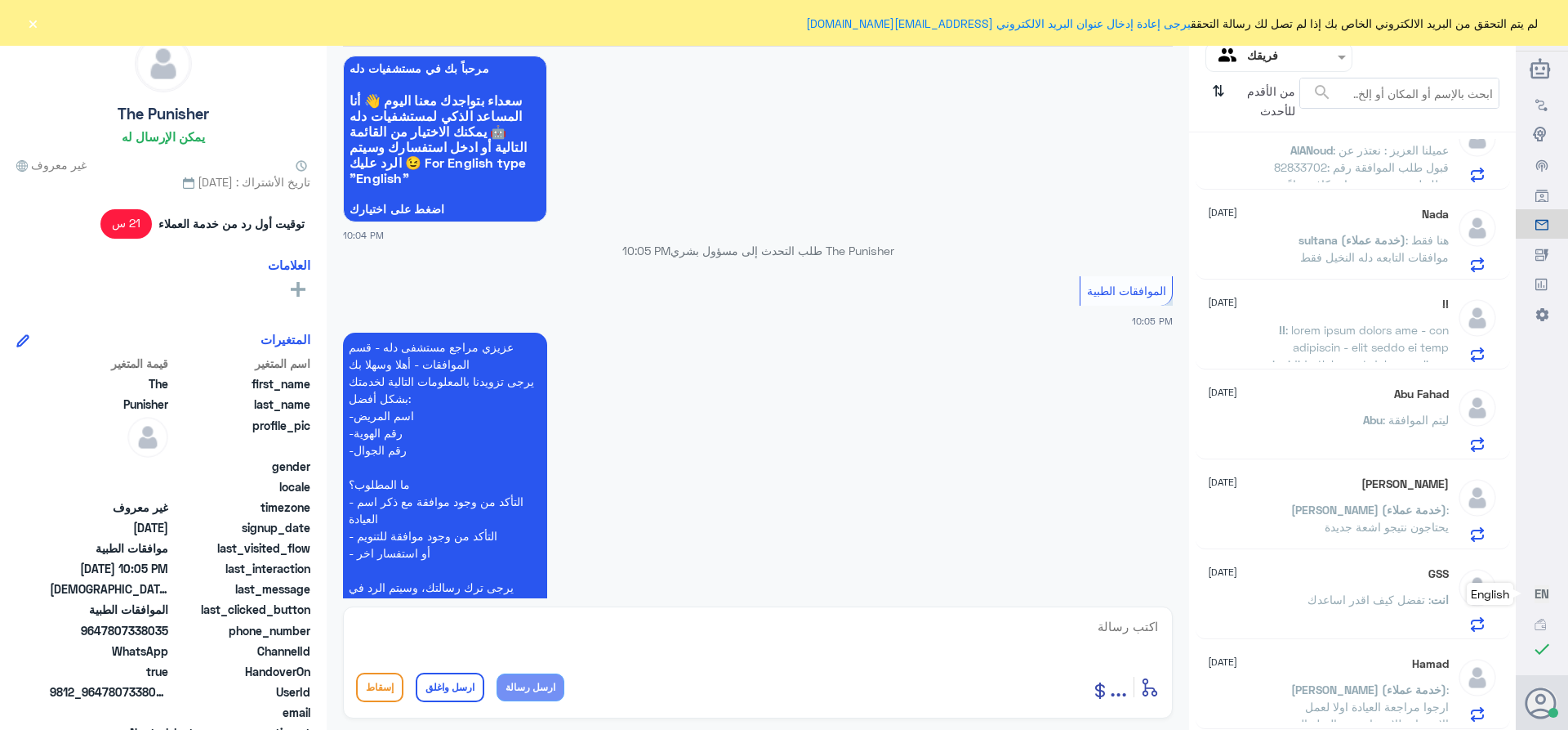
click at [1307, 159] on p "AlANoud : عميلنا العزيز : نعتذر عن قبول طلب الموافقة رقم :82833702 وذلك لعدم وج…" at bounding box center [1357, 162] width 184 height 41
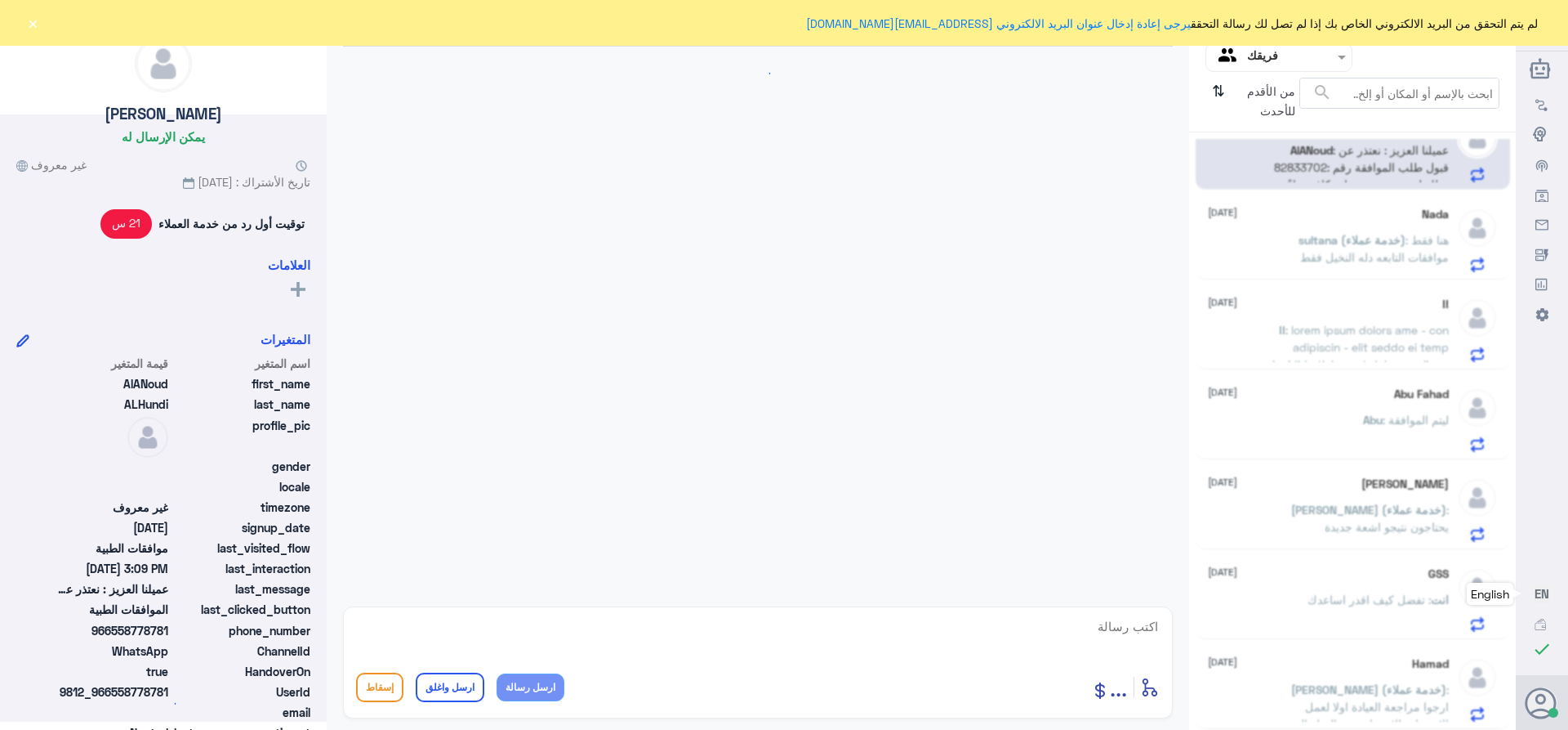
scroll to position [2820, 0]
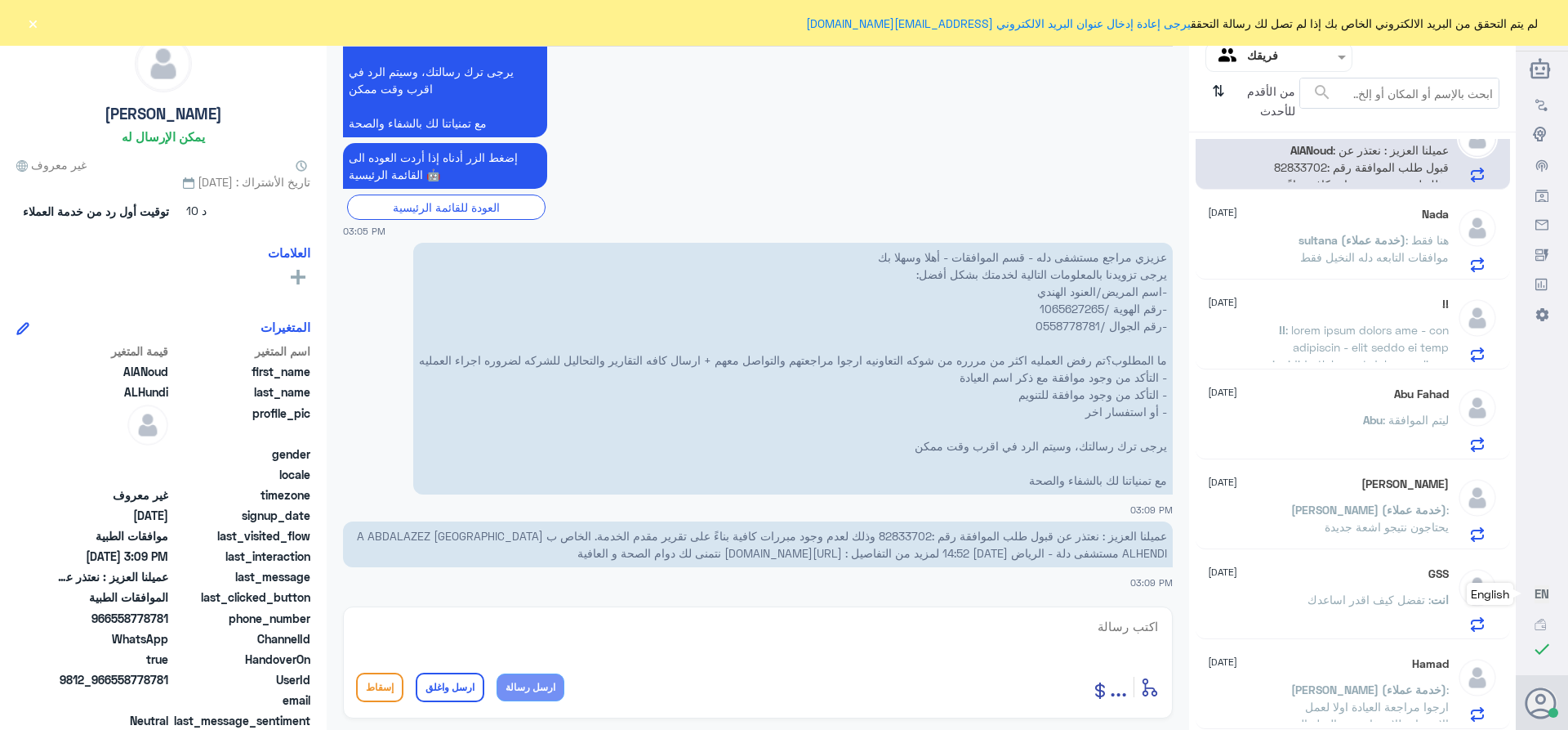
click at [897, 535] on span "عميلنا العزيز : نعتذر عن قبول طلب الموافقة رقم :82833702 وذلك لعدم وجود مبررات …" at bounding box center [761, 544] width 810 height 31
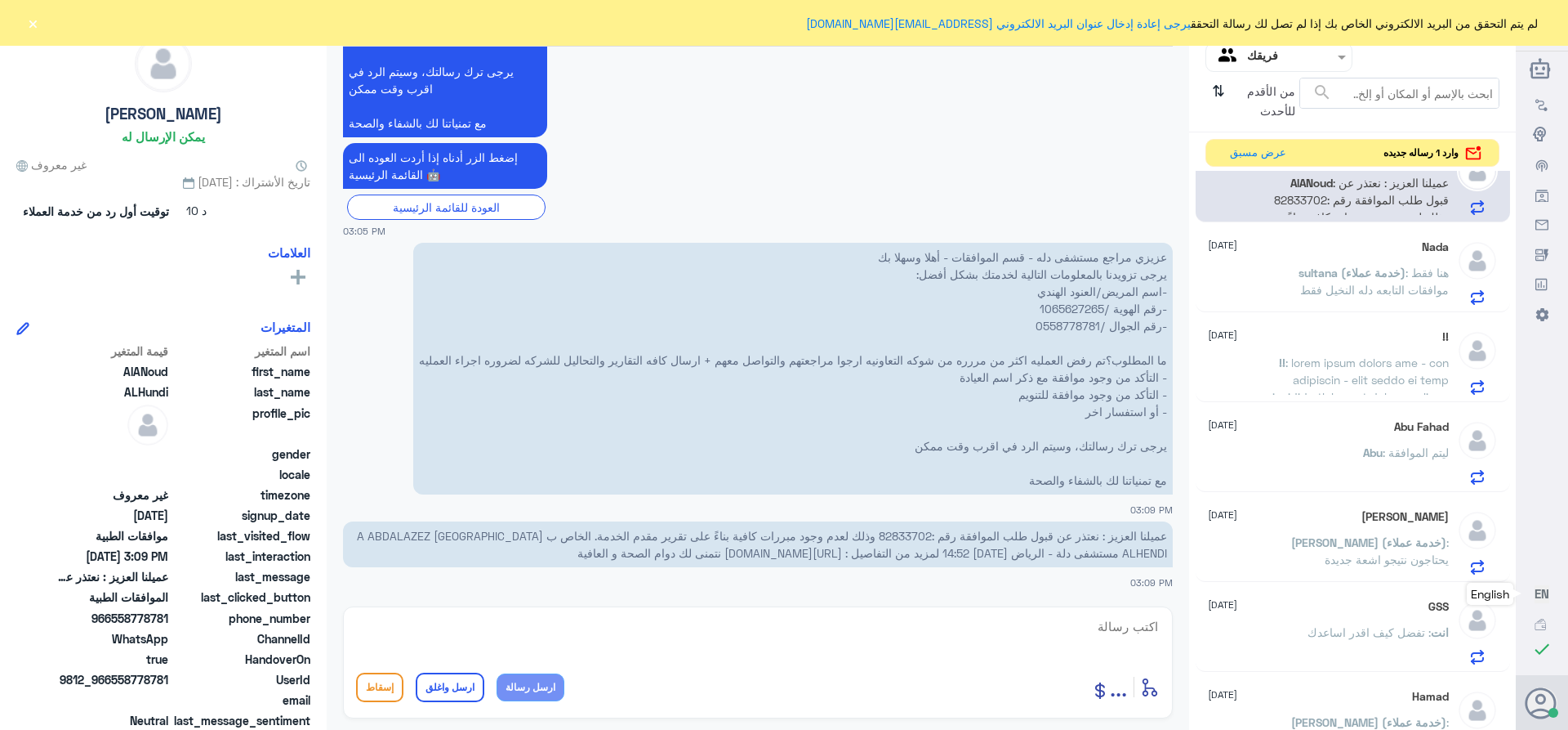
click at [1039, 312] on p "عزيزي مراجع مستشفى دله - قسم الموافقات - أهلا وسهلا بك يرجى تزويدنا بالمعلومات …" at bounding box center [793, 368] width 759 height 252
click at [1255, 151] on button "عرض مسبق" at bounding box center [1257, 152] width 69 height 25
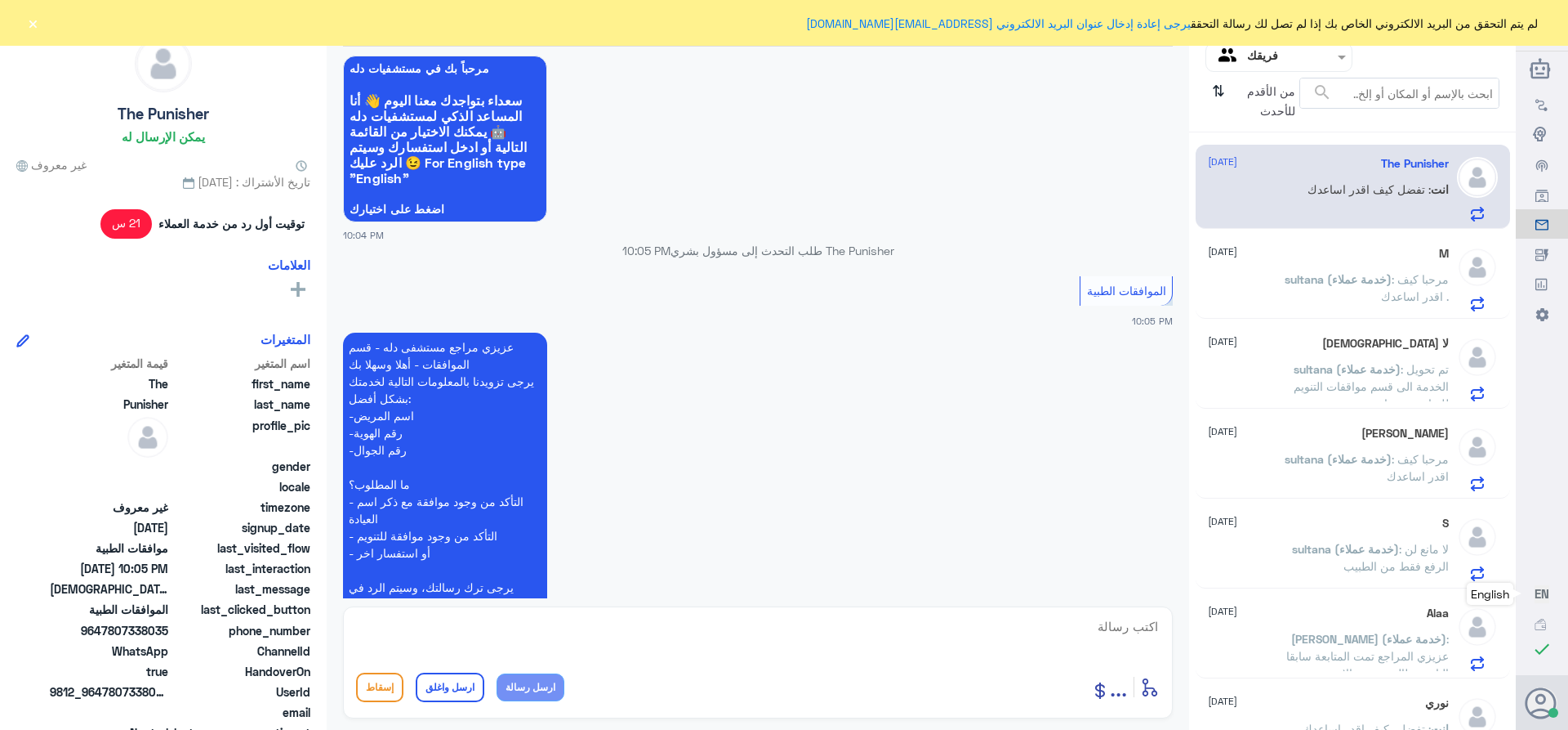
click at [1349, 202] on p "انت : تفضل كيف اقدر اساعدك" at bounding box center [1378, 201] width 142 height 41
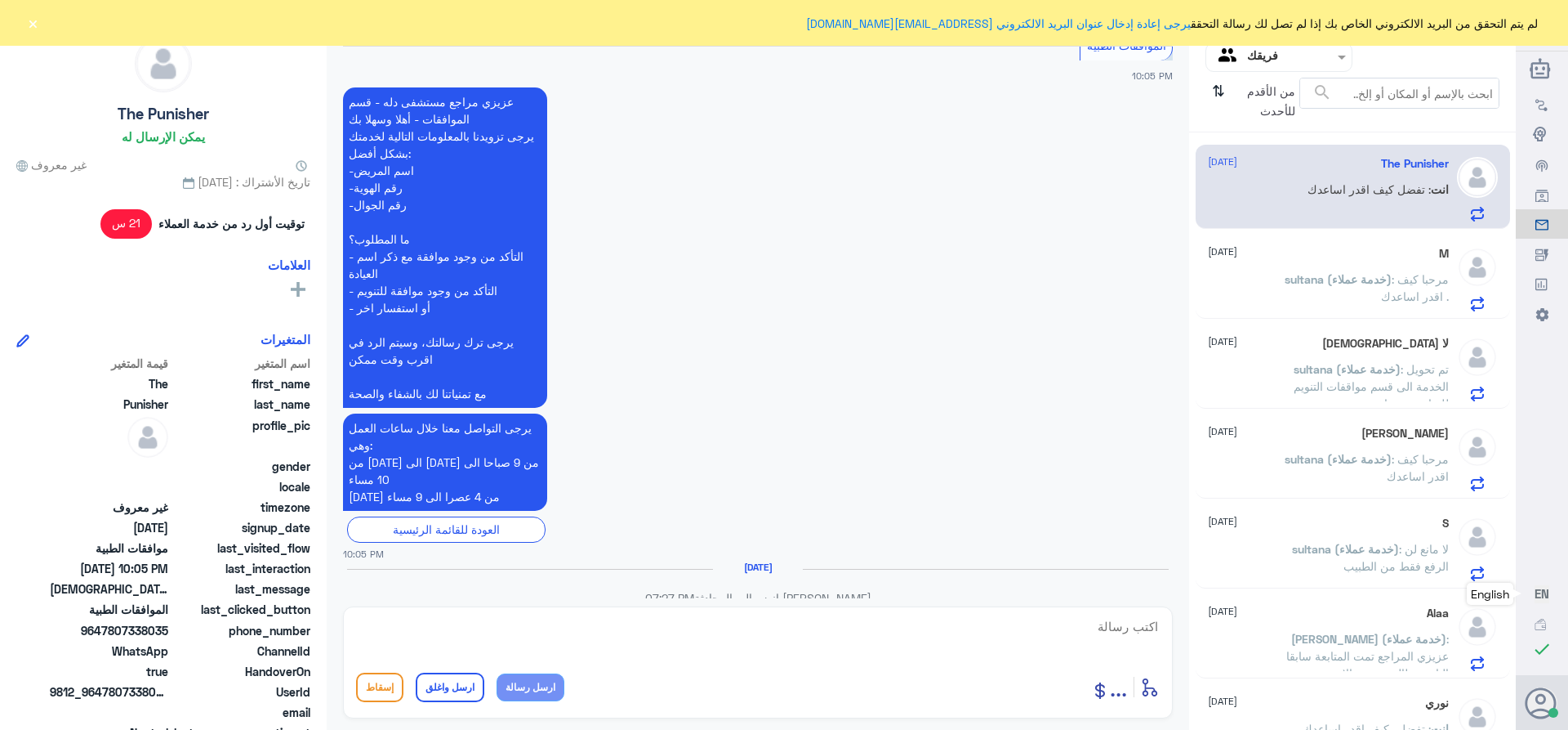
scroll to position [1151, 0]
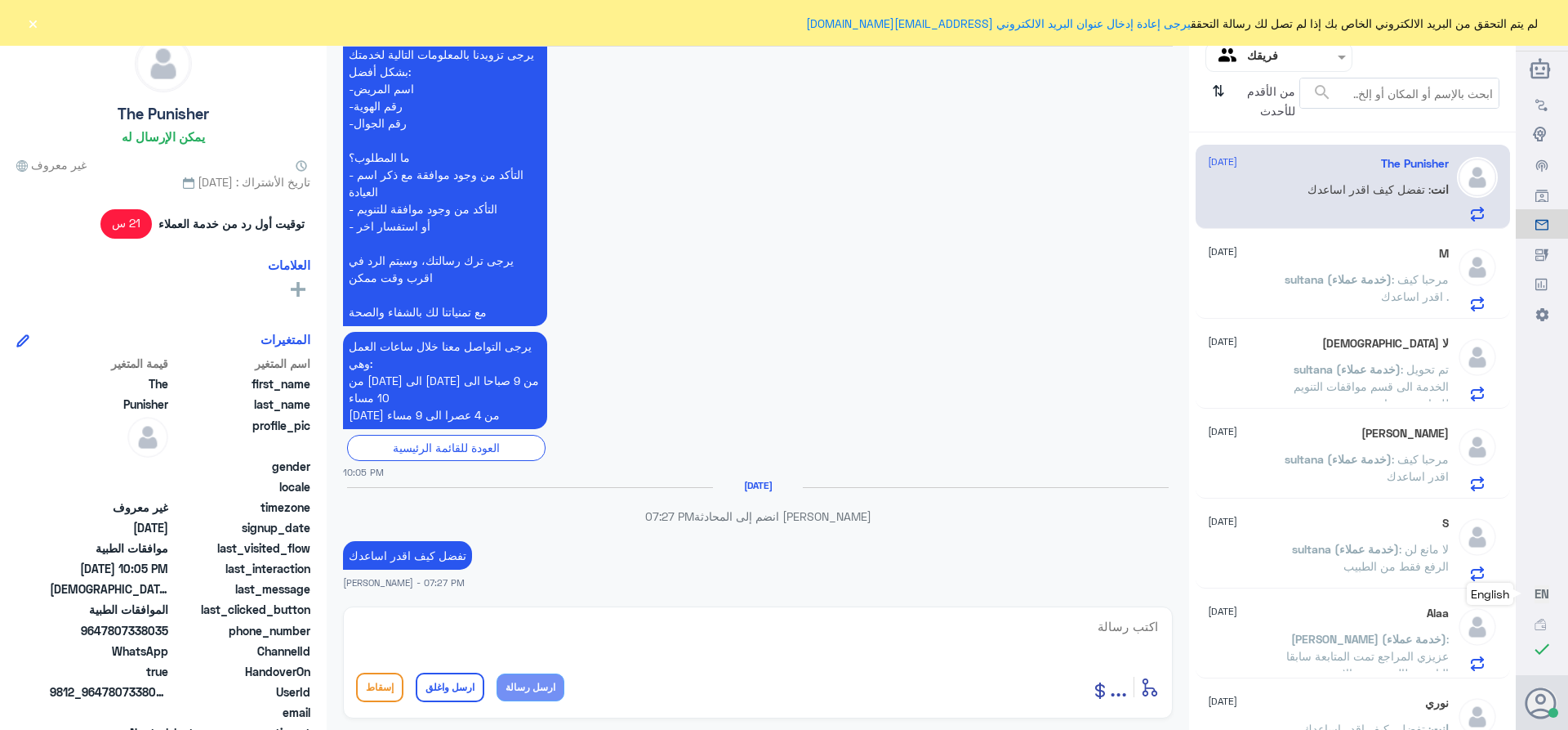
click at [1361, 277] on span "sultana (خدمة عملاء)" at bounding box center [1339, 278] width 107 height 14
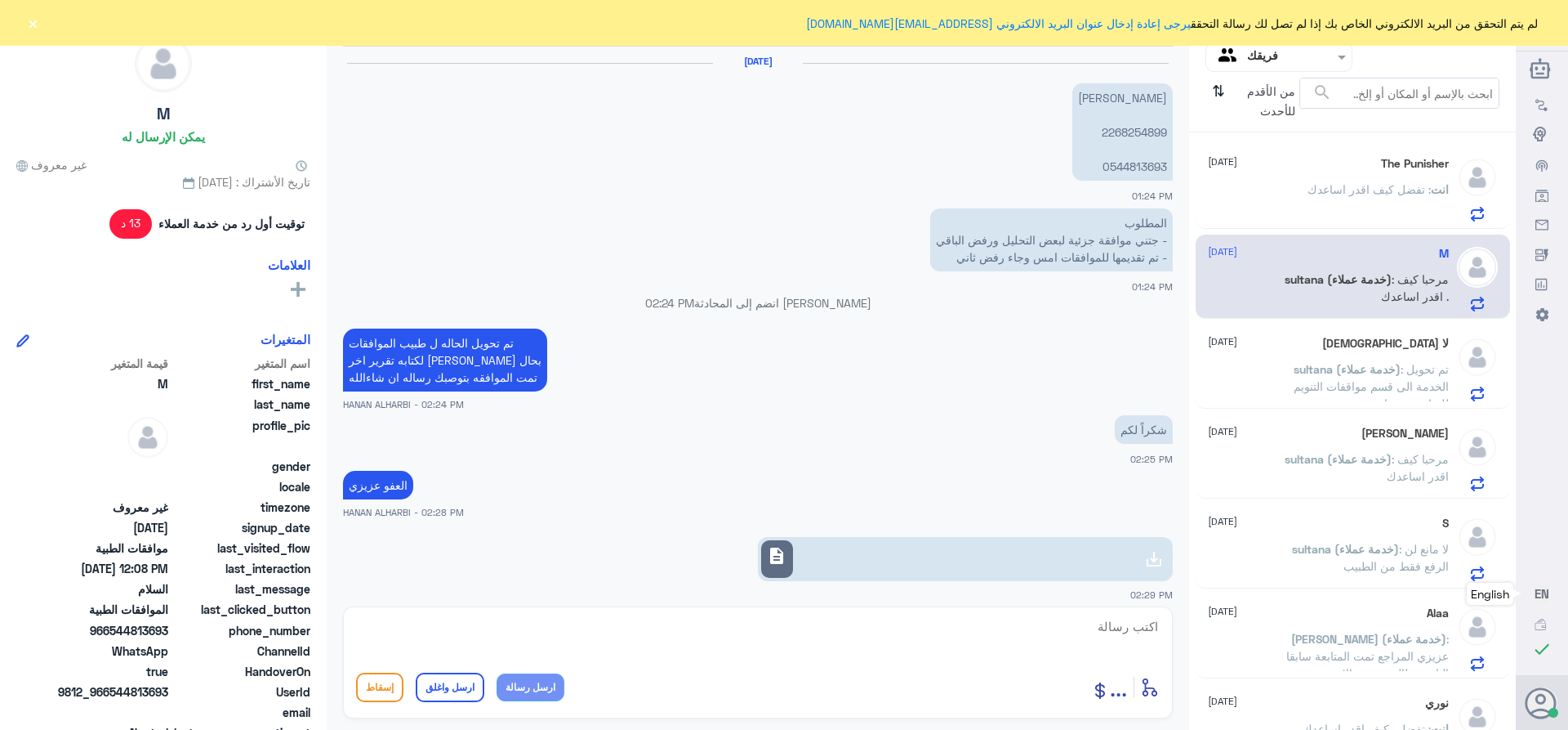
scroll to position [1160, 0]
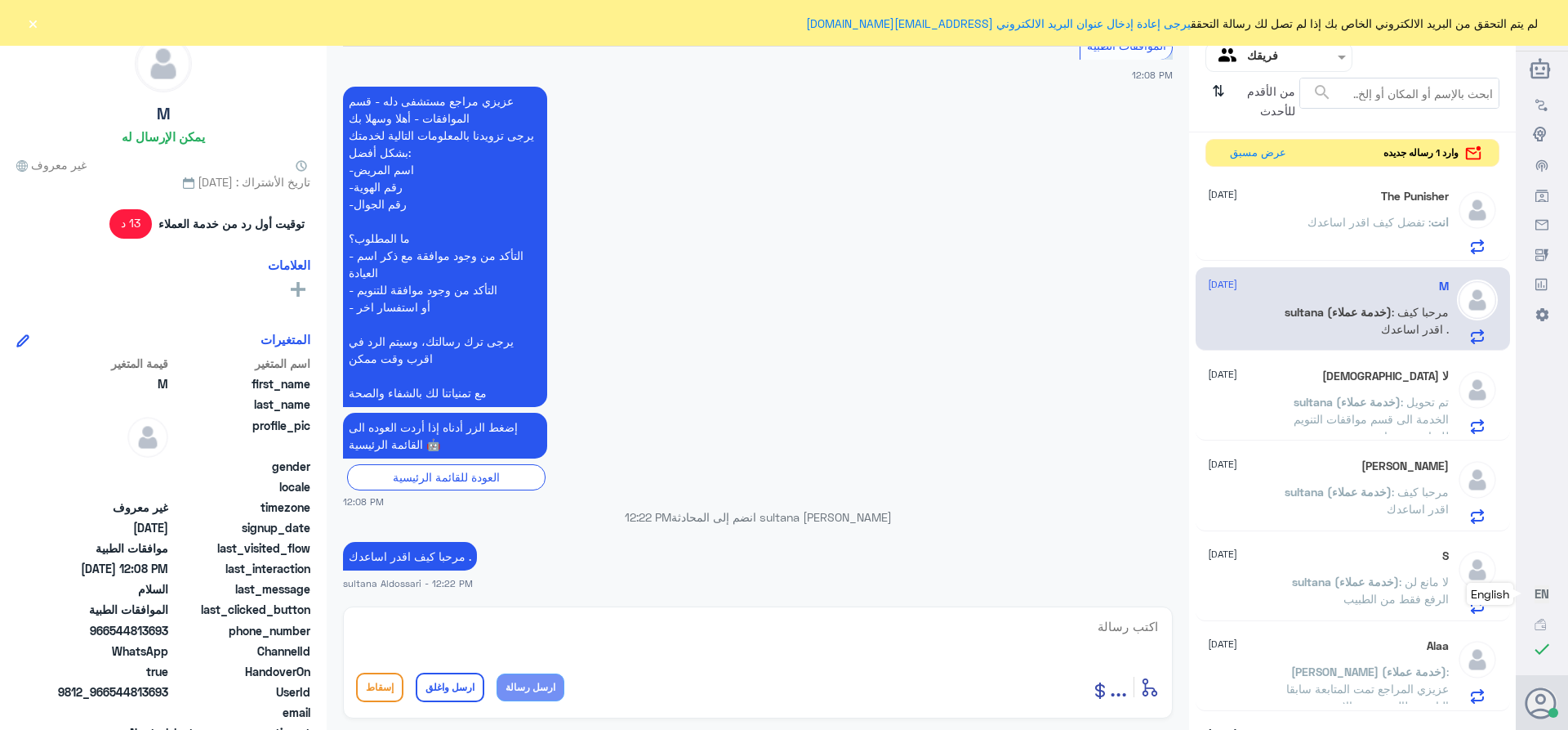
click at [1339, 407] on span "sultana (خدمة عملاء)" at bounding box center [1347, 402] width 107 height 14
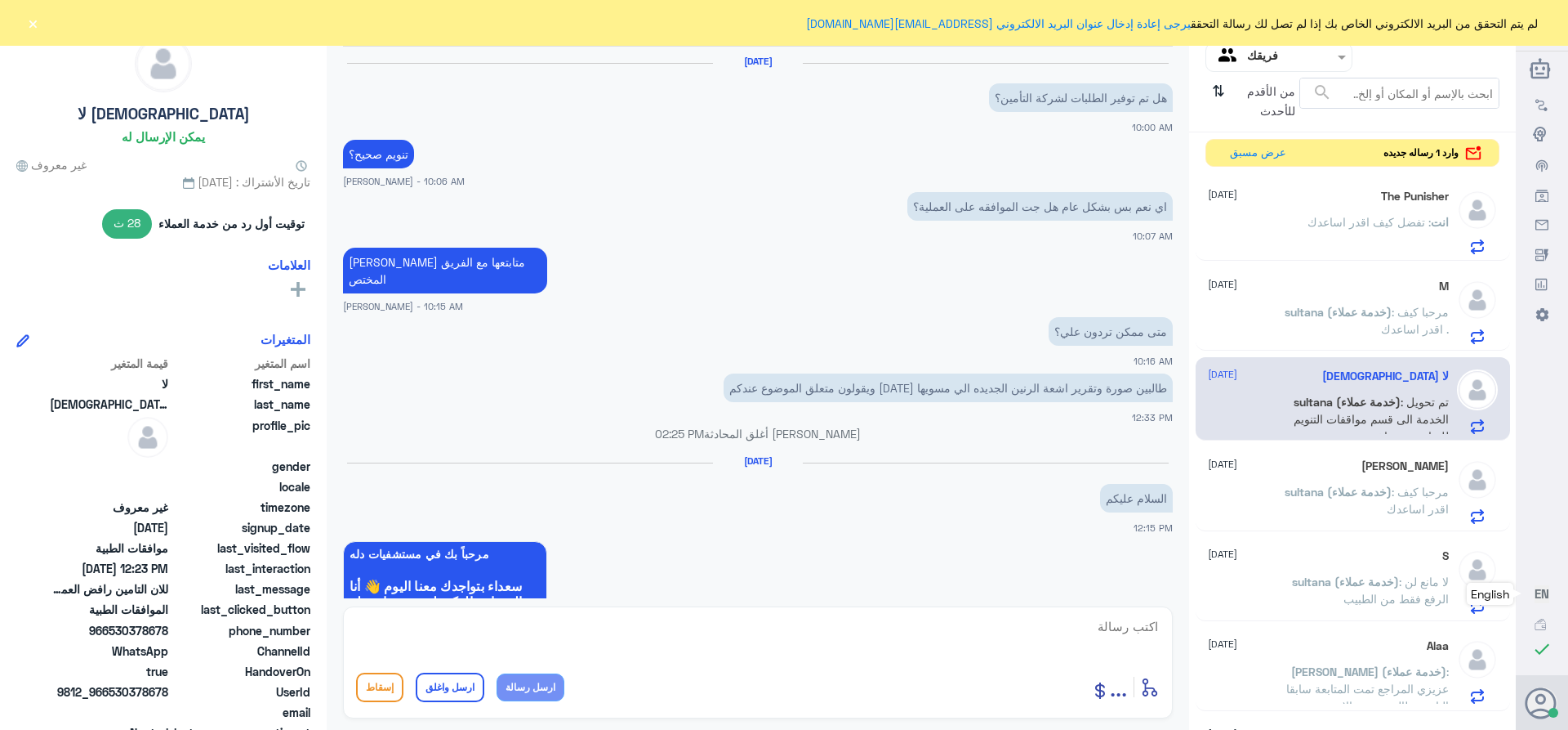
scroll to position [1230, 0]
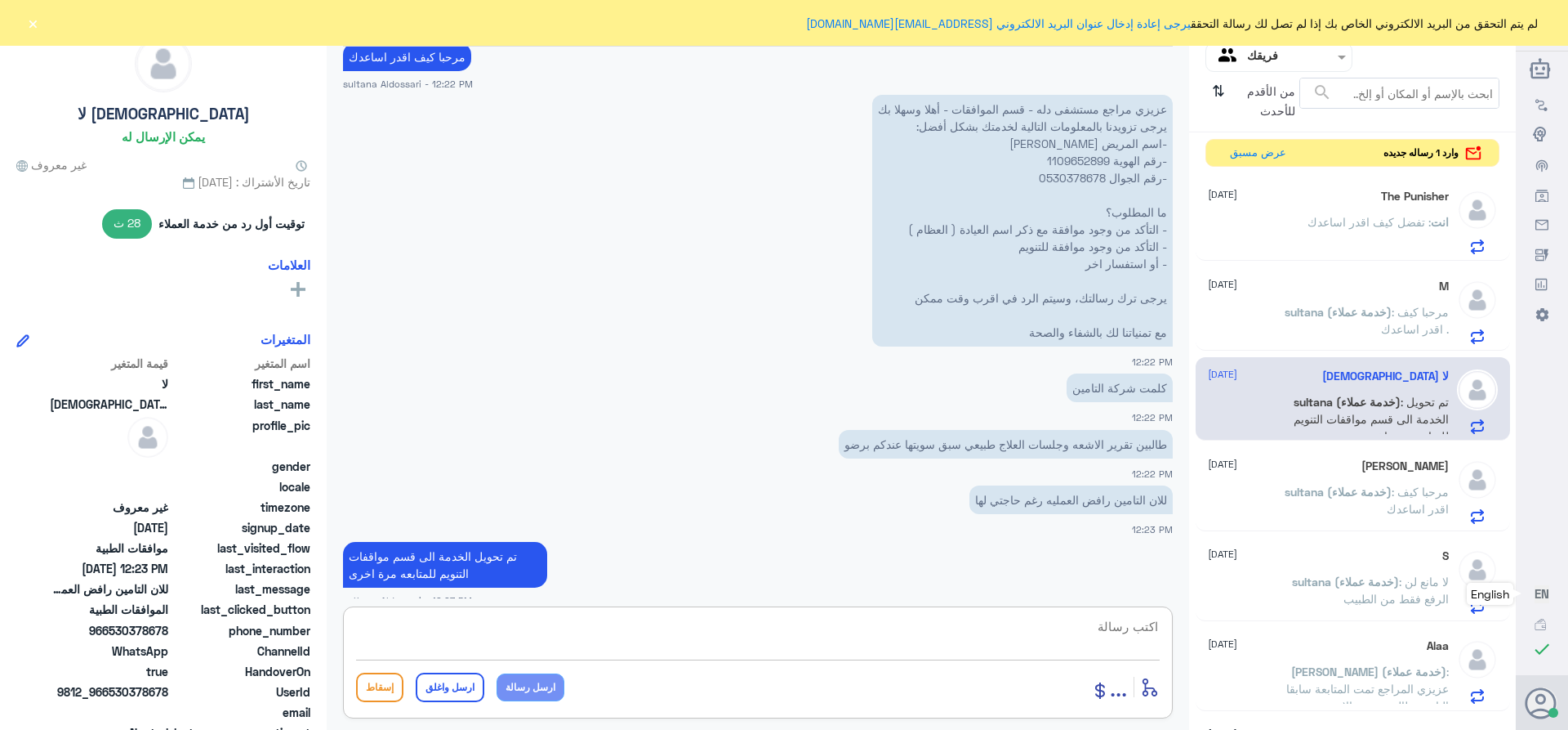
click at [1056, 631] on textarea at bounding box center [757, 635] width 803 height 40
paste textarea "82833702"
type textarea "82833702"
drag, startPoint x: 1076, startPoint y: 629, endPoint x: 1274, endPoint y: 640, distance: 198.3
click at [1274, 640] on div "قناة واتساب Status × عرض الكل العلامات Agent Filter فريقك search من الأقدم للأح…" at bounding box center [757, 367] width 1515 height 735
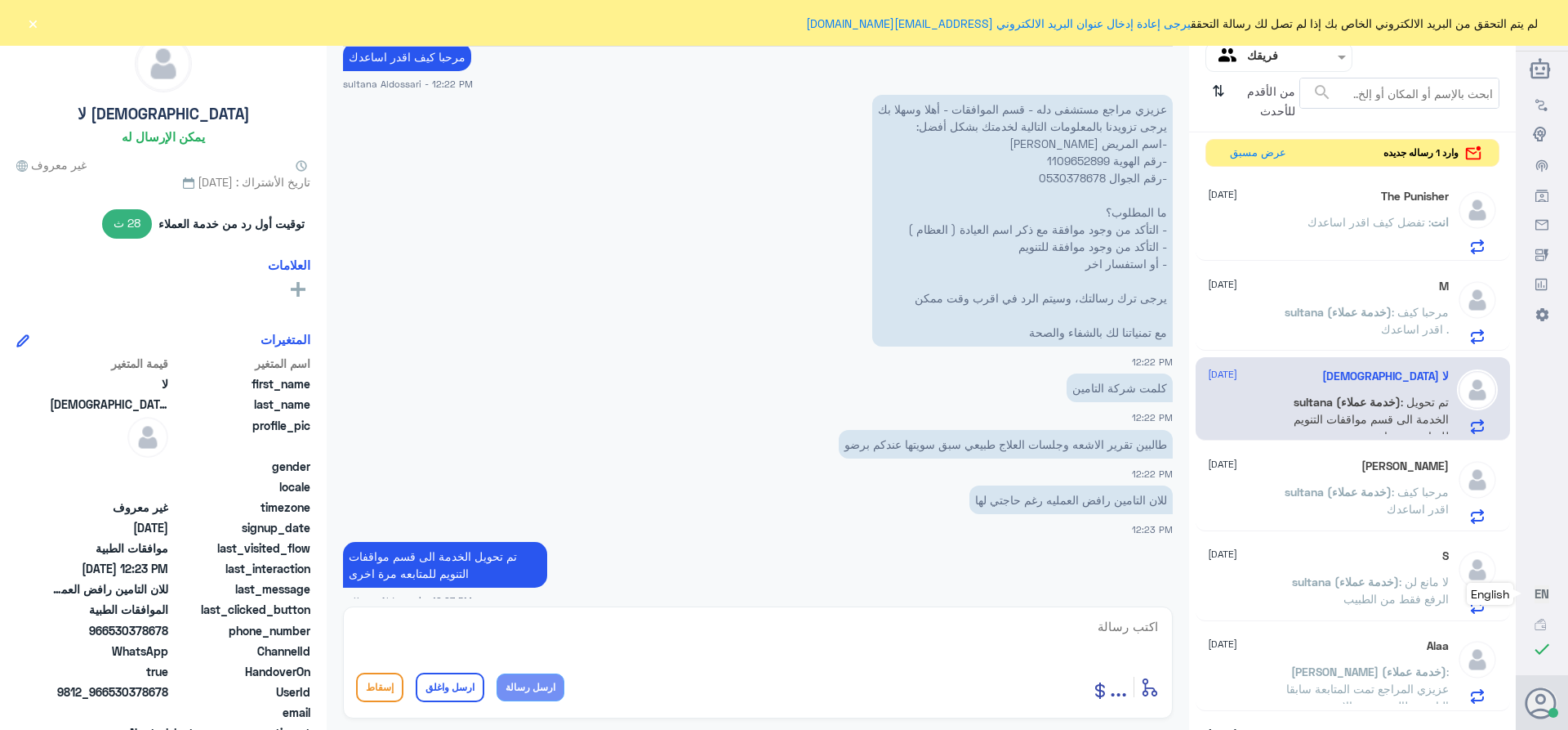
click at [1357, 482] on div "[PERSON_NAME] [DATE] sultana (خدمة عملاء) : مرحبا كيف اقدر اساعدك" at bounding box center [1328, 491] width 241 height 64
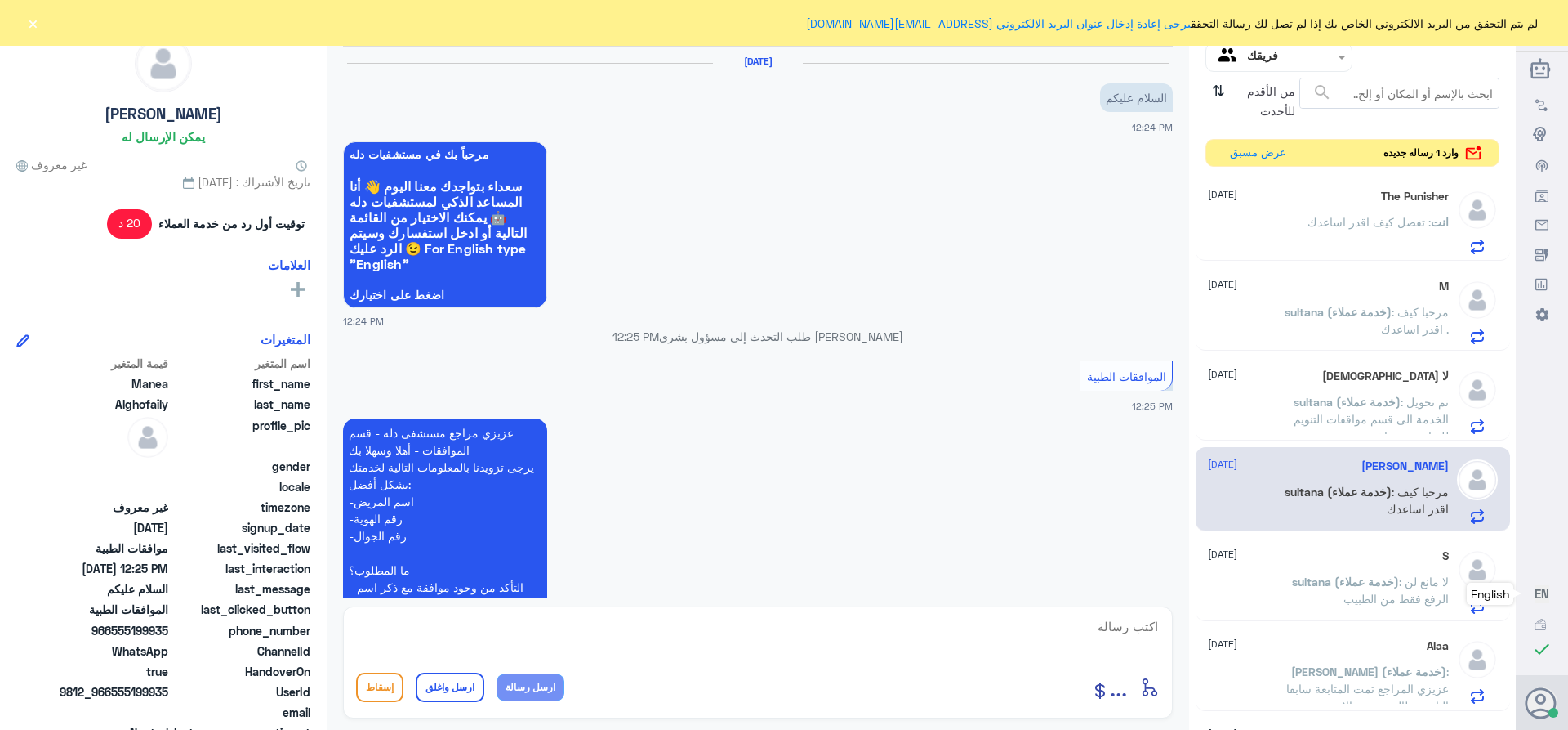
scroll to position [332, 0]
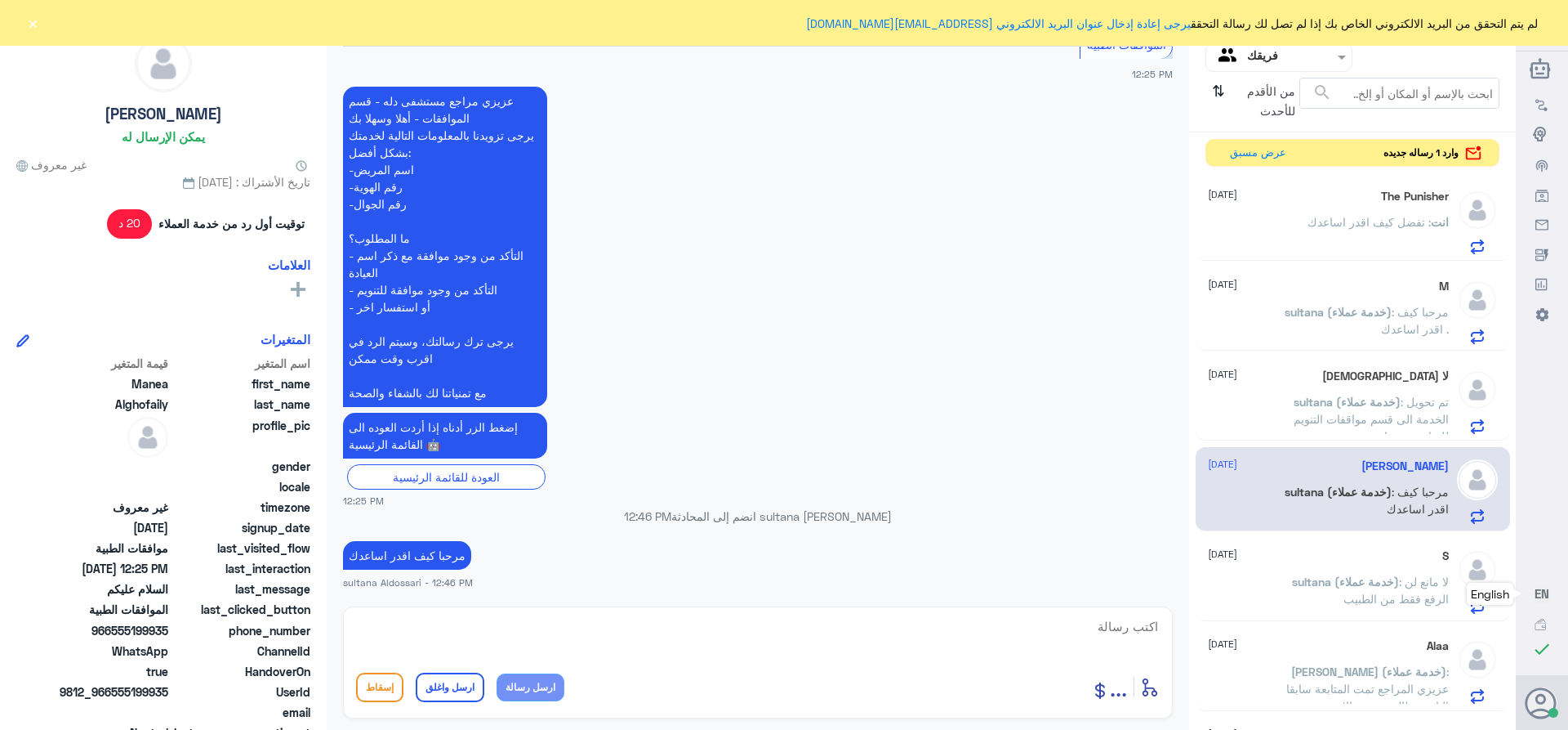
click at [1325, 589] on p "sultana (خدمة عملاء) : لا مانع لن الرفع فقط من الطبيب" at bounding box center [1357, 593] width 184 height 41
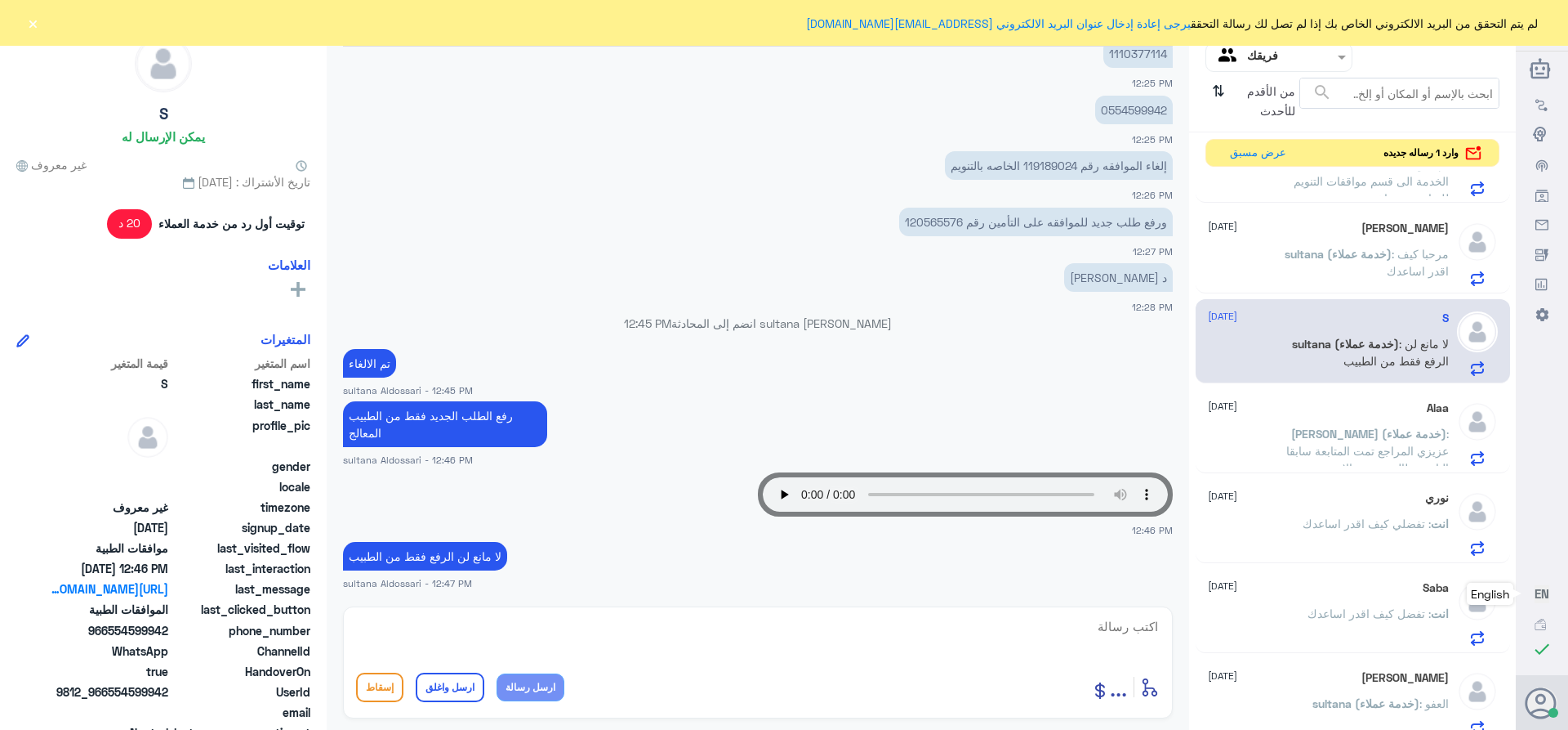
scroll to position [245, 0]
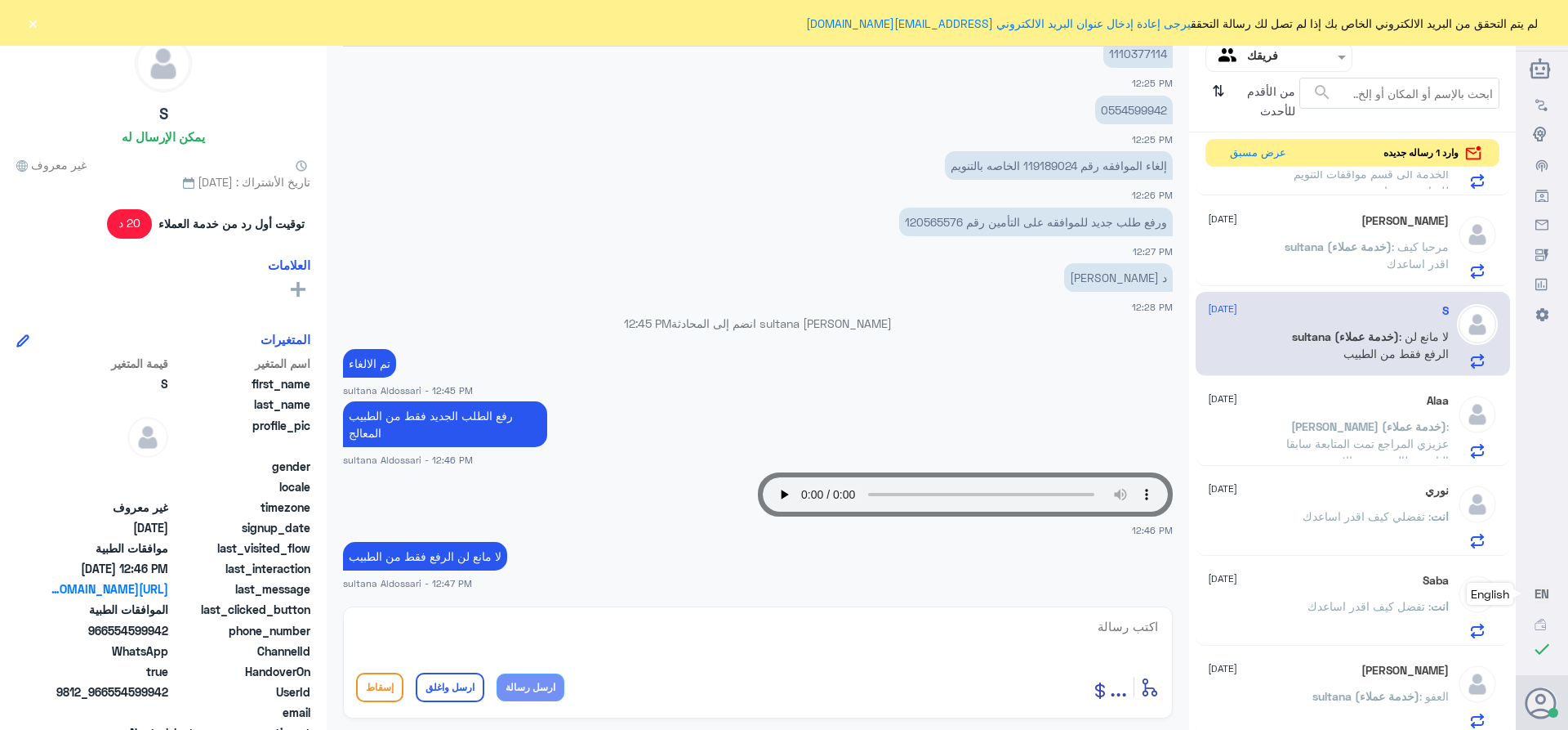
click at [1356, 429] on span "[PERSON_NAME] (خدمة عملاء)" at bounding box center [1368, 426] width 155 height 14
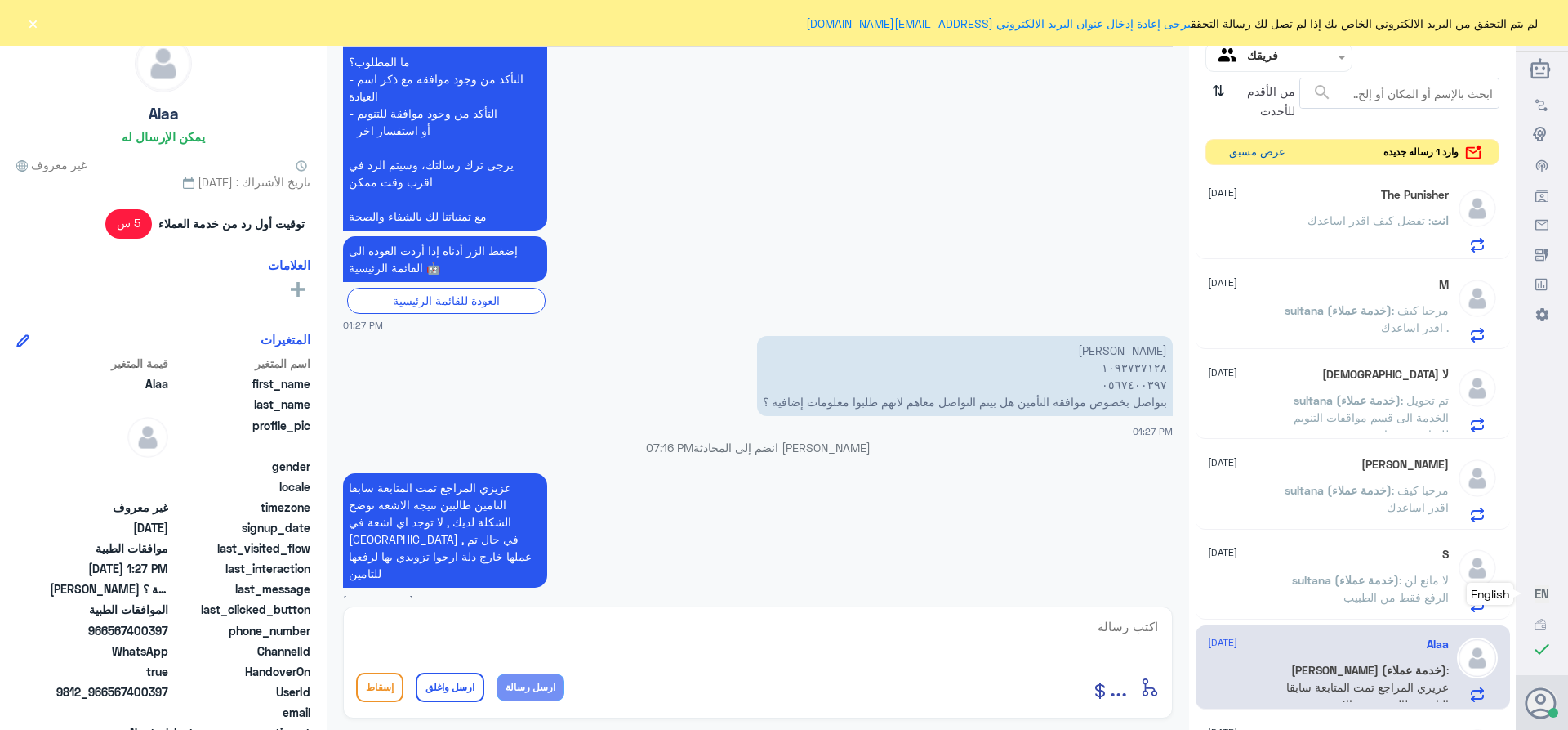
click at [1260, 148] on button "عرض مسبق" at bounding box center [1257, 152] width 69 height 25
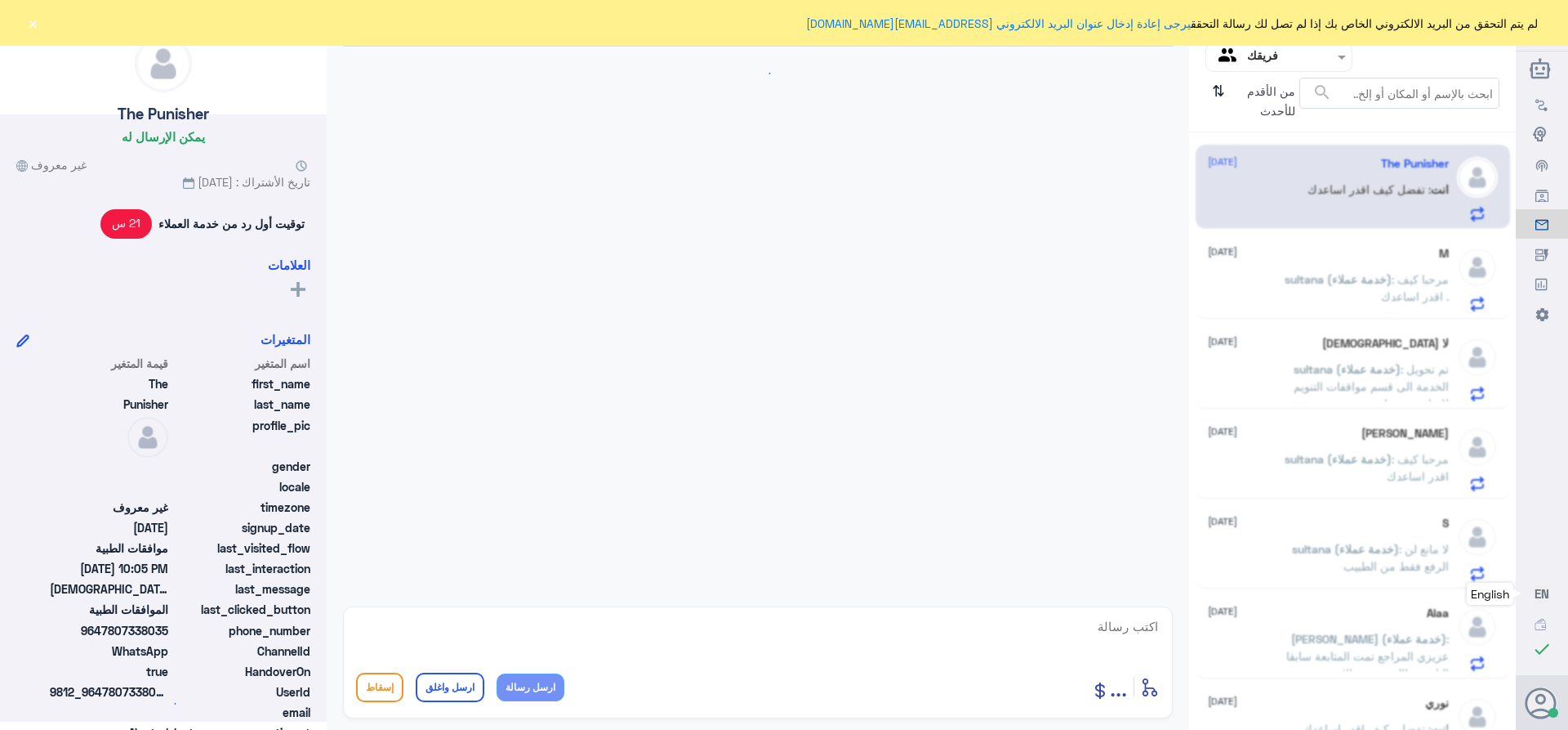
scroll to position [1151, 0]
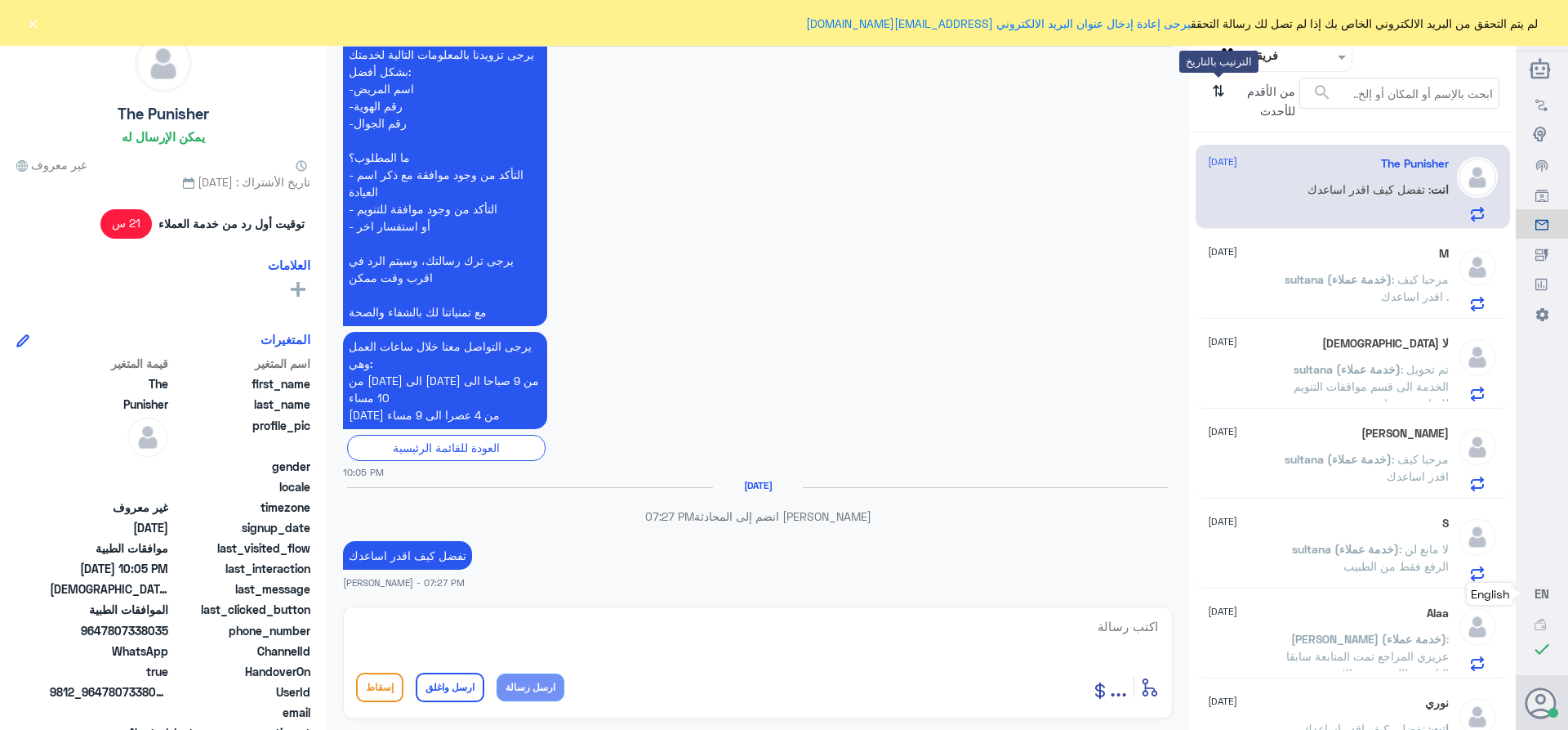
click at [1217, 87] on icon "⇅" at bounding box center [1219, 99] width 13 height 42
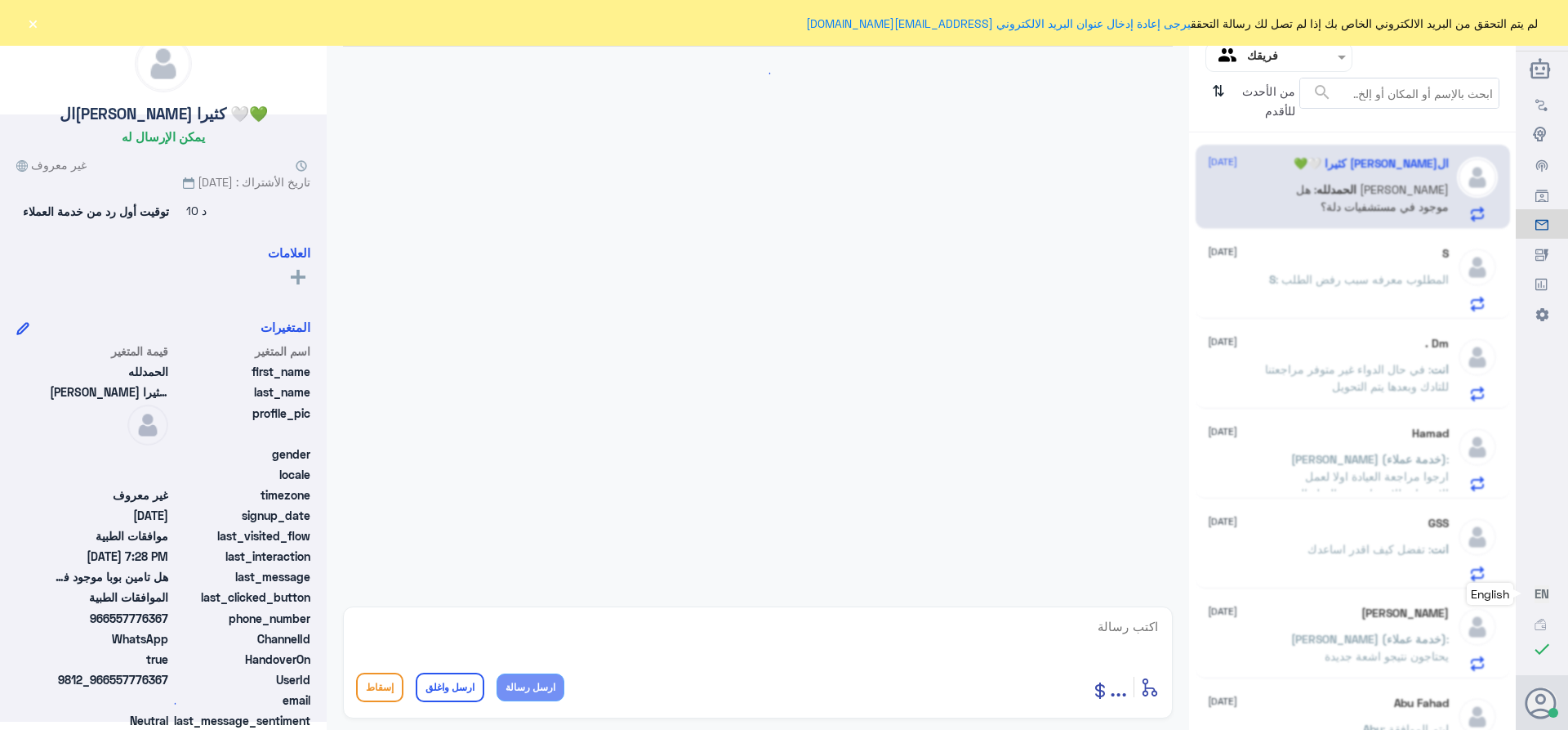
scroll to position [412, 0]
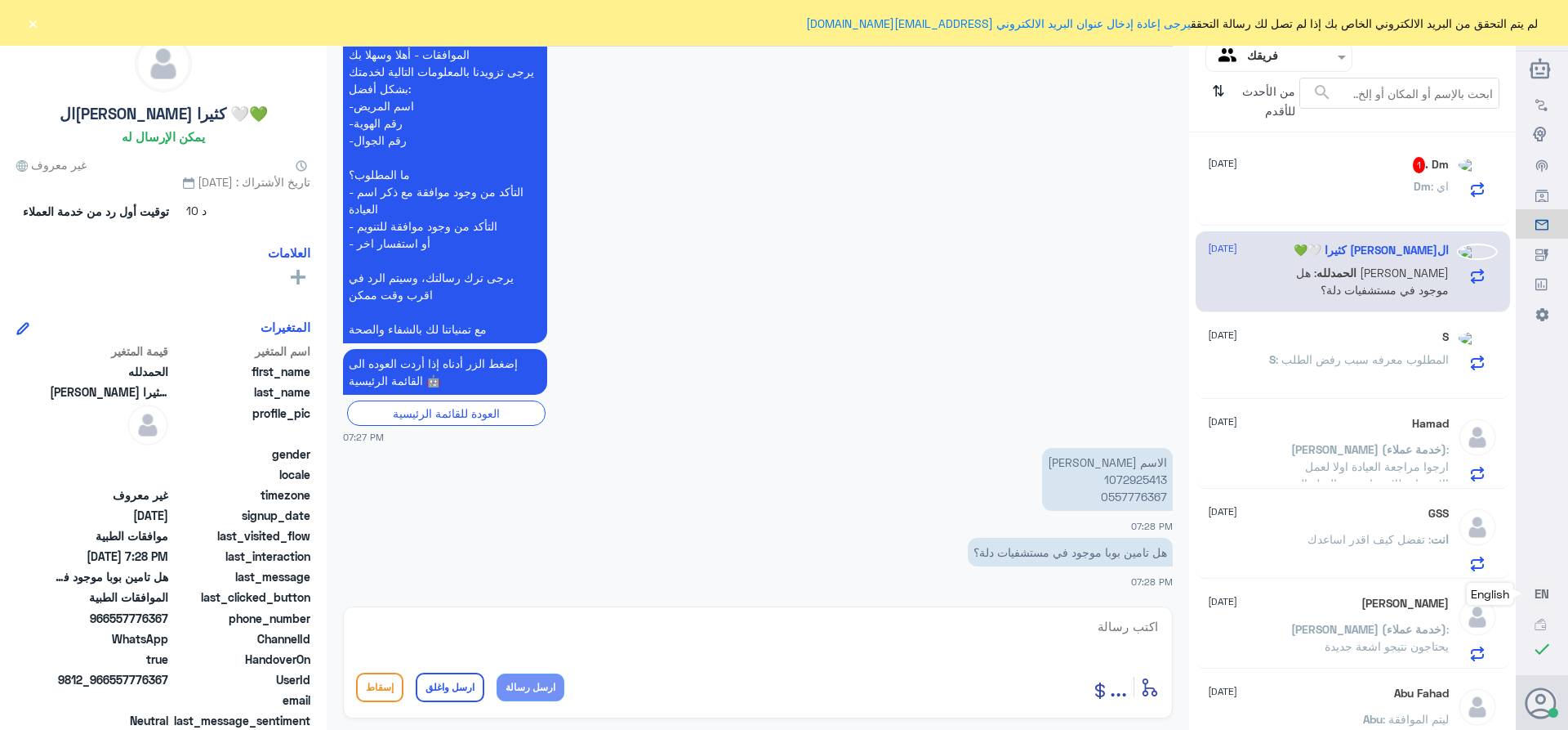
click at [1125, 477] on p "الاسم أسمهان 1072925413 0557776367" at bounding box center [1107, 479] width 131 height 63
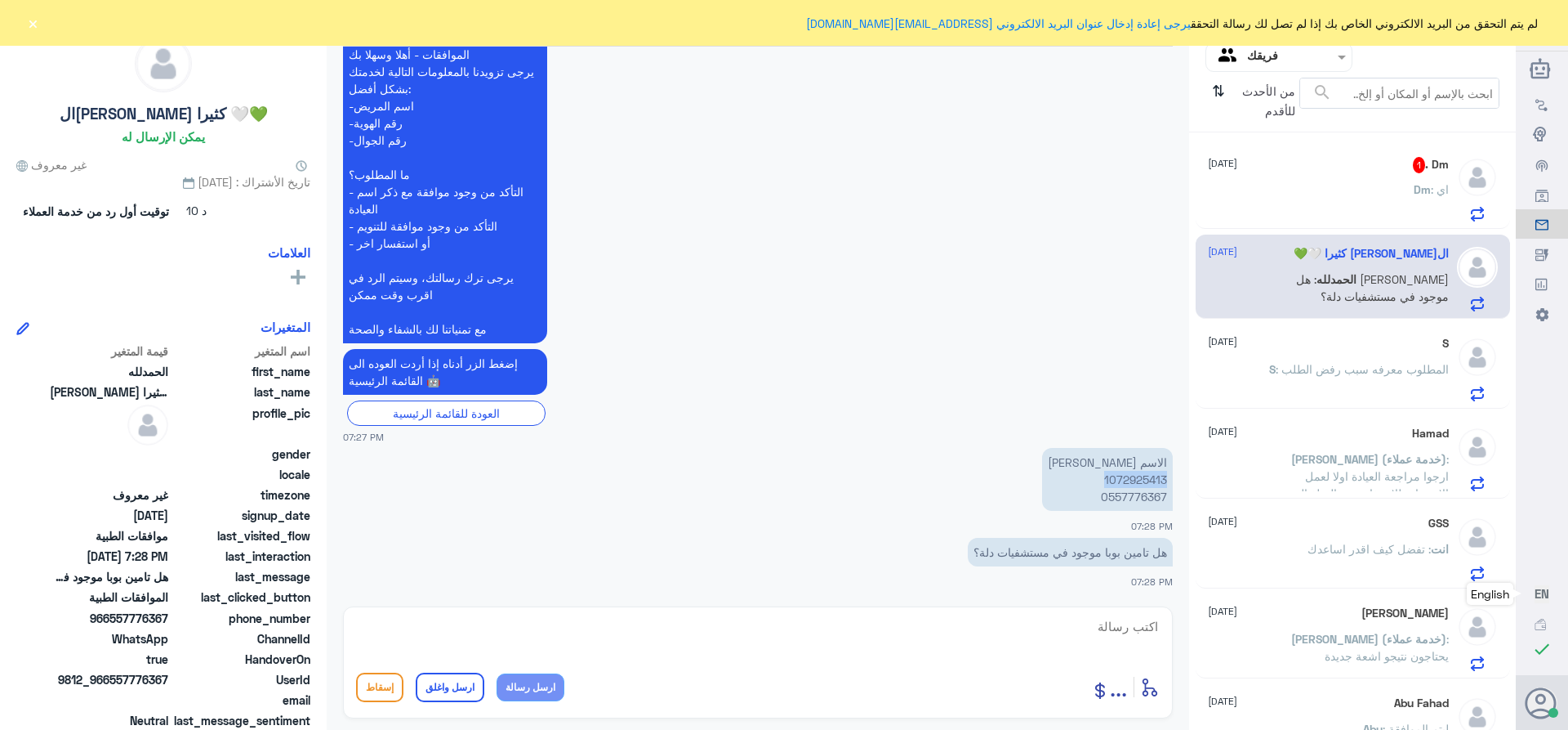
click at [1125, 477] on p "الاسم أسمهان 1072925413 0557776367" at bounding box center [1107, 479] width 131 height 63
click at [1396, 176] on div "Dm . 1 [DATE] Dm : اي" at bounding box center [1328, 188] width 241 height 64
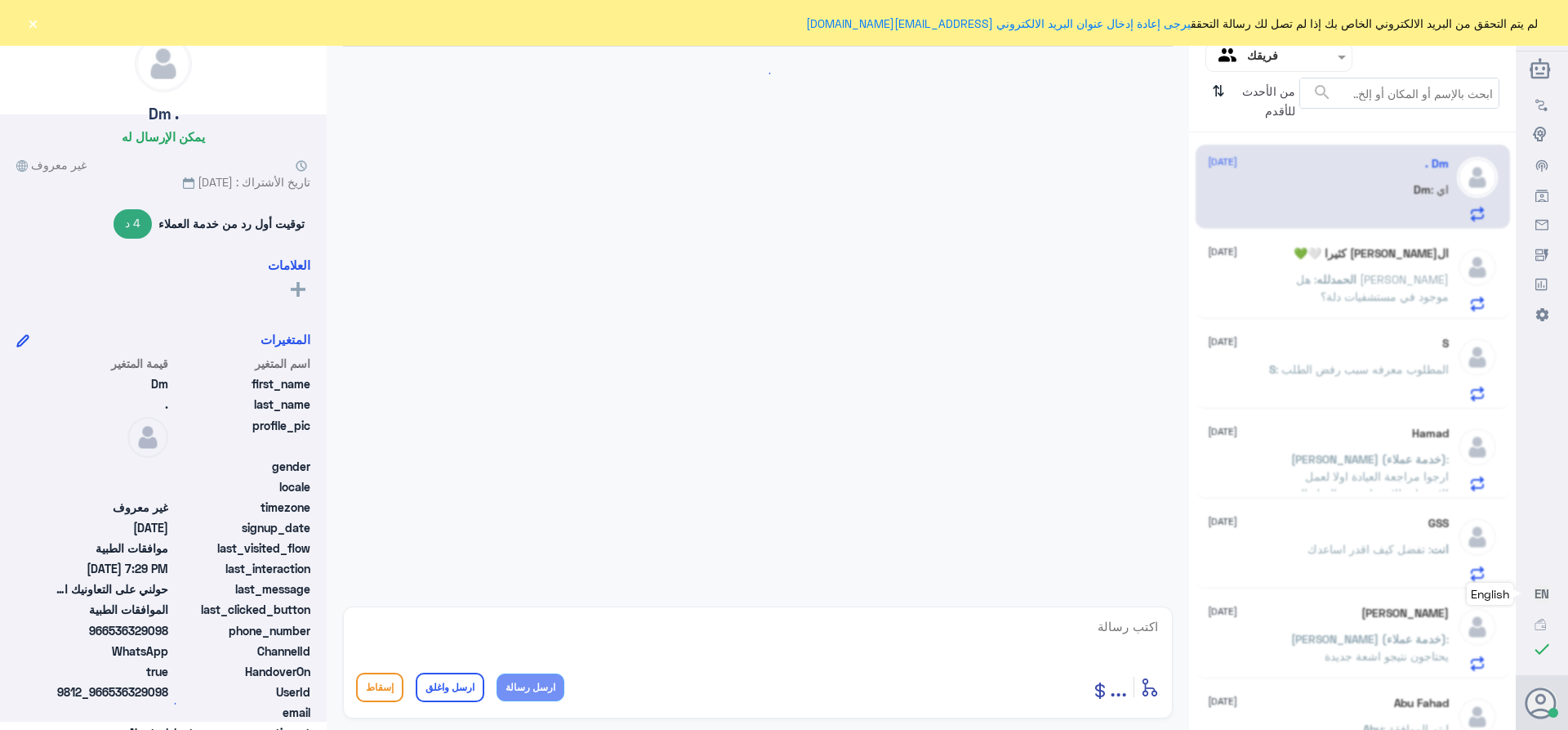
scroll to position [711, 0]
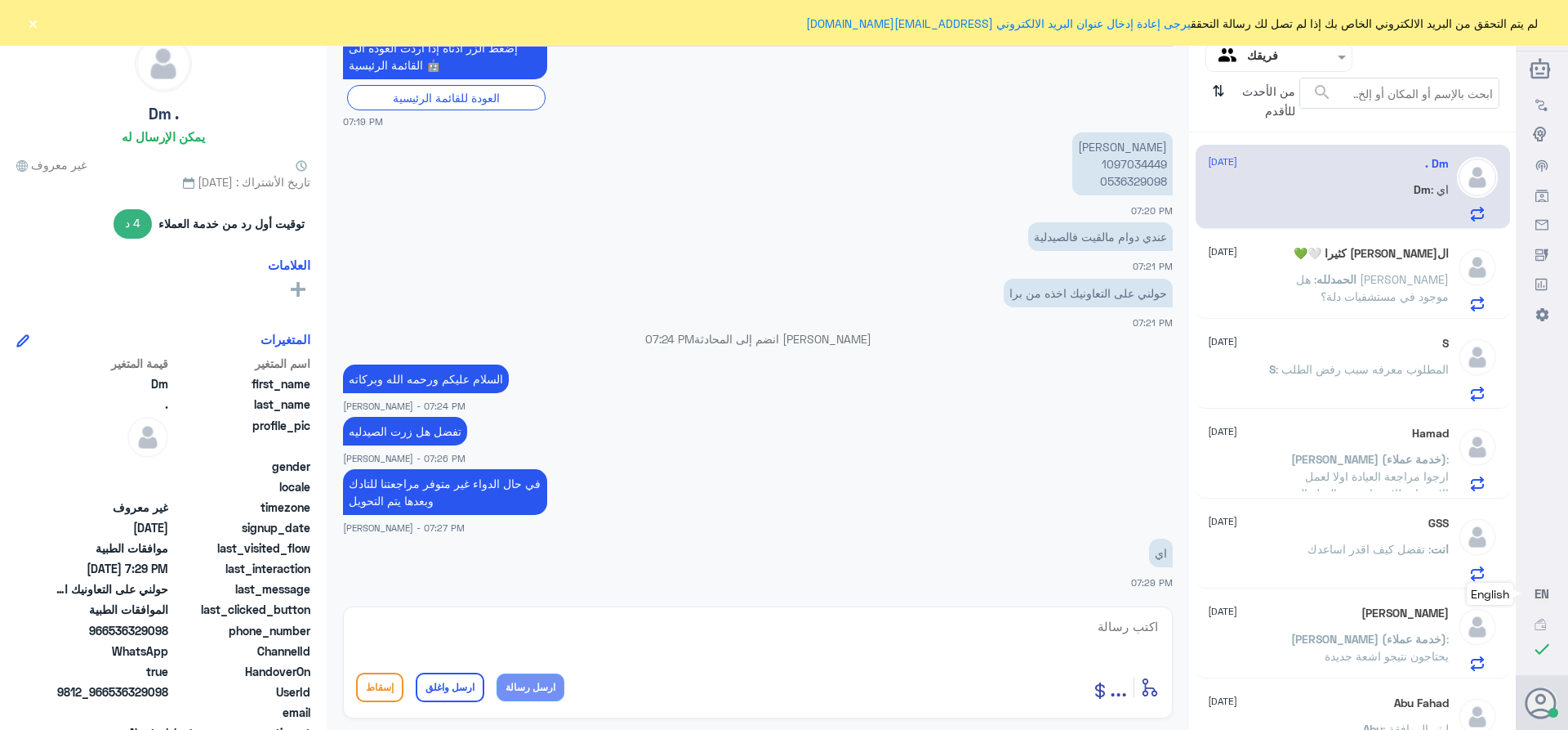
click at [1309, 274] on span ": هل [PERSON_NAME] موجود في مستشفيات دلة؟" at bounding box center [1373, 287] width 153 height 31
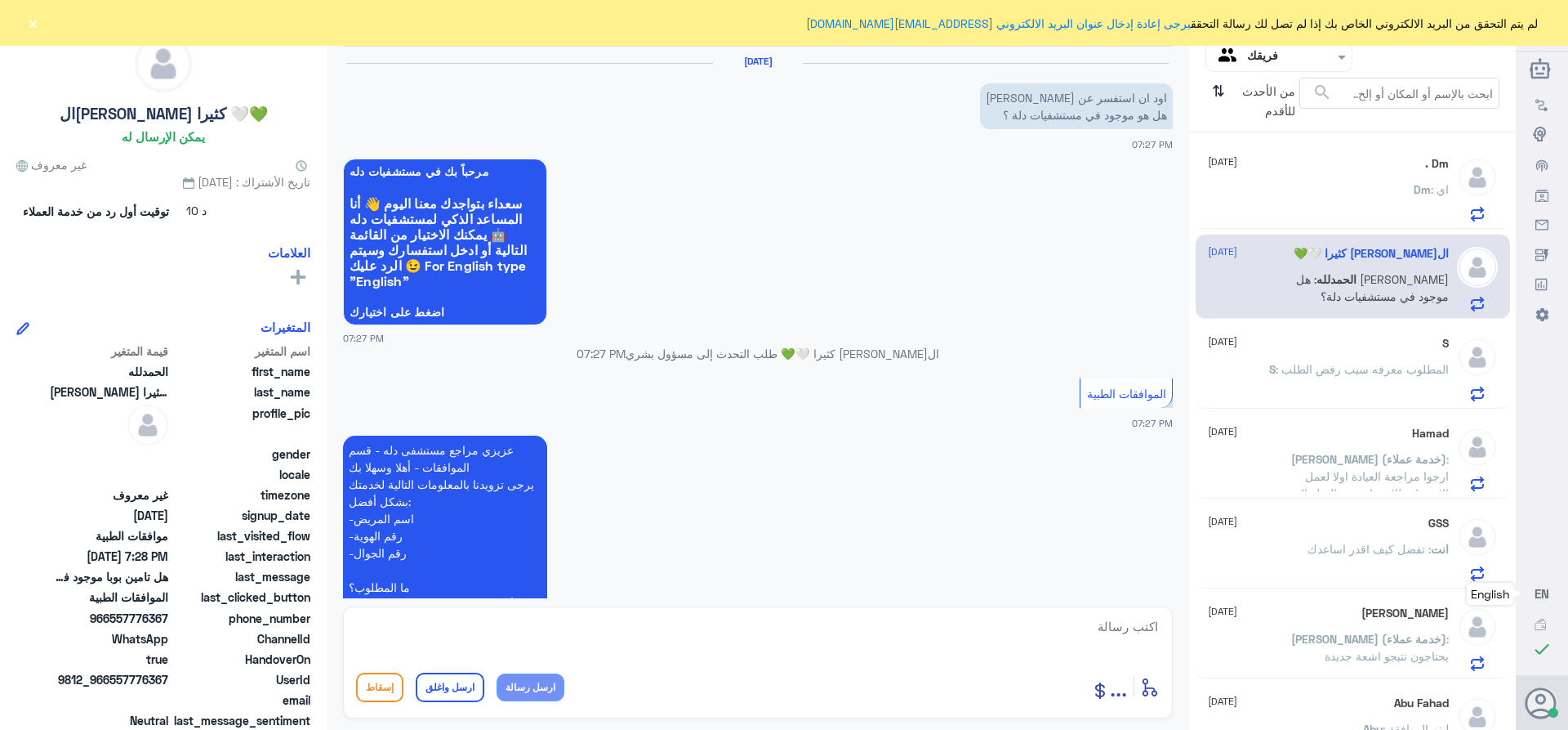
scroll to position [412, 0]
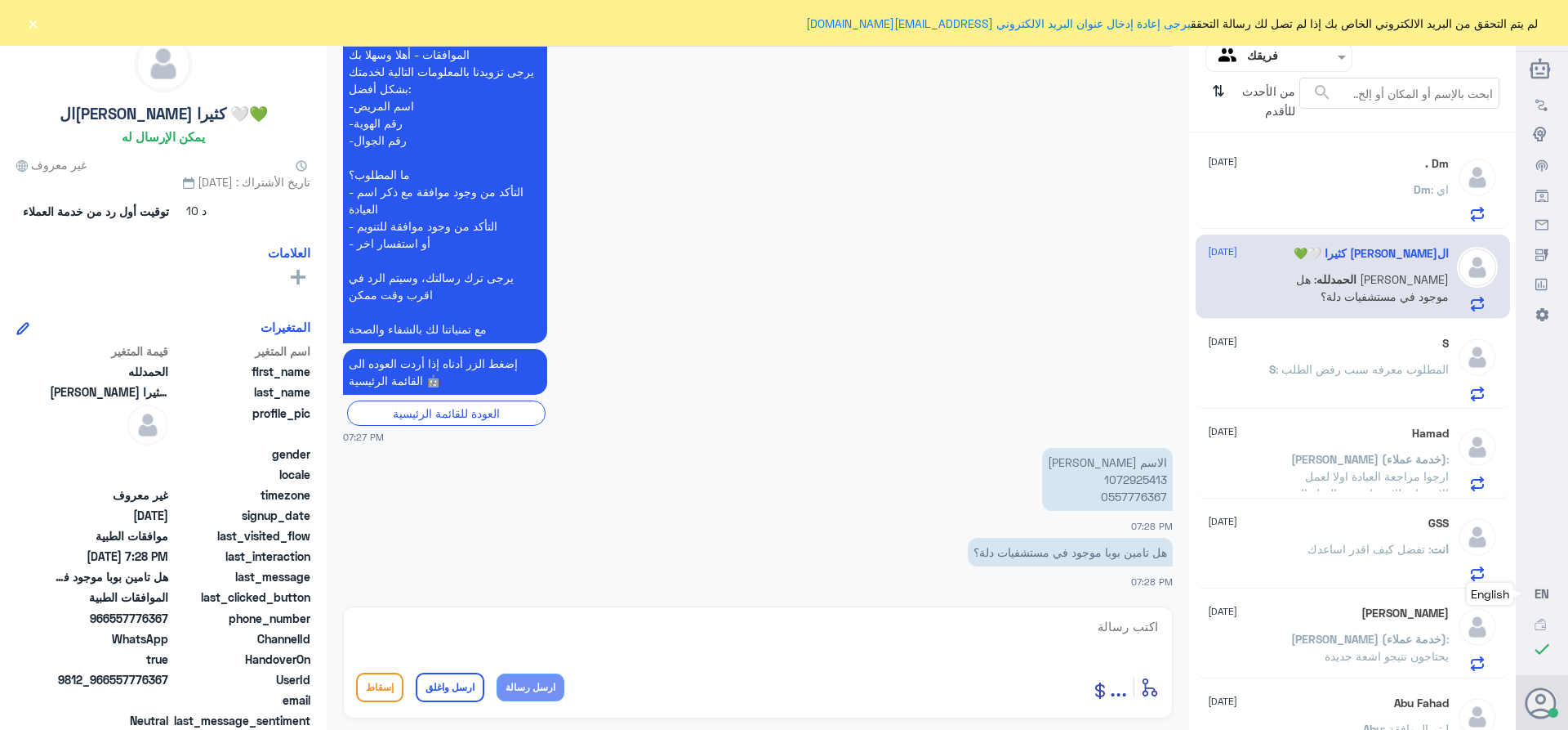
click at [1336, 199] on div "Dm : اي" at bounding box center [1328, 203] width 241 height 36
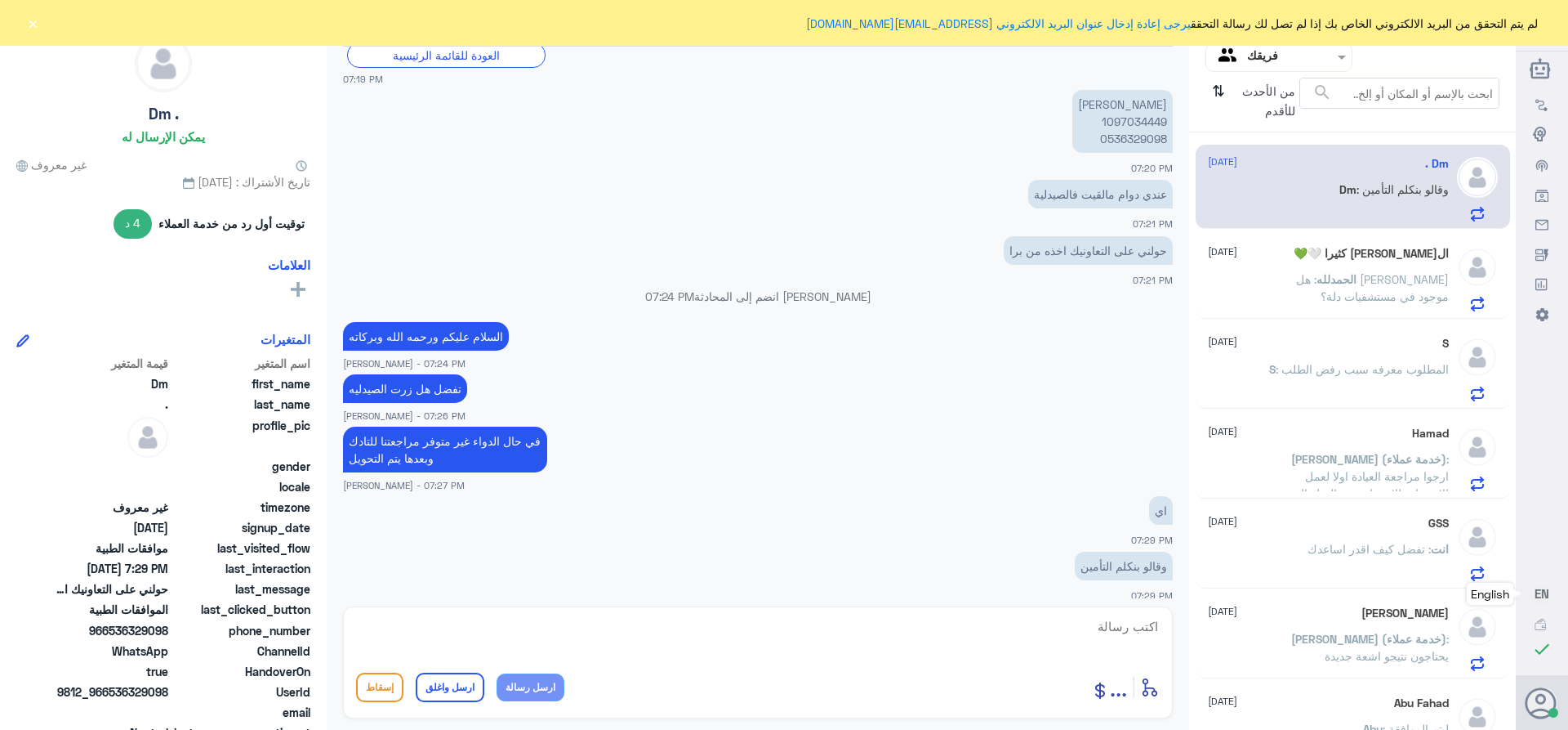
scroll to position [823, 0]
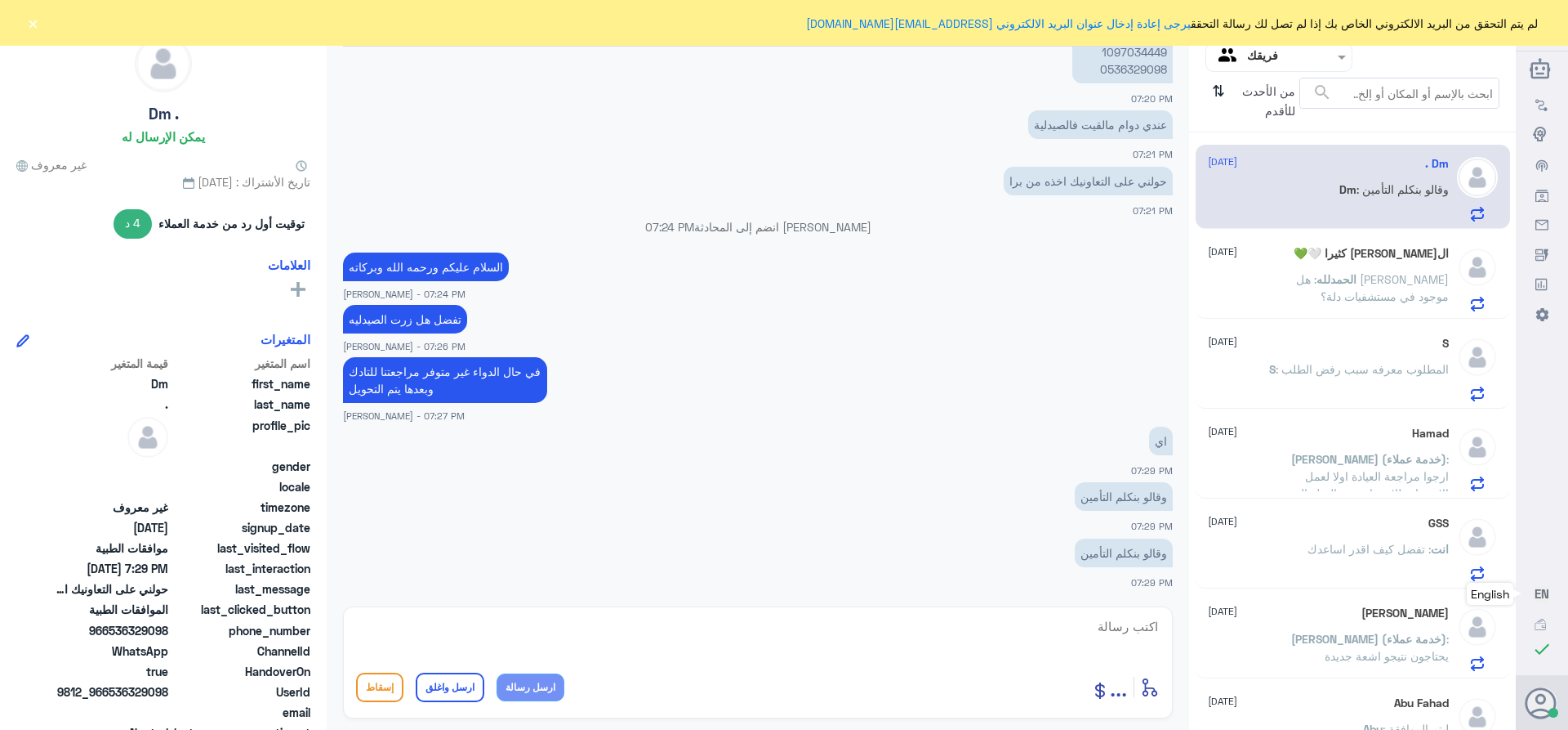
click at [1100, 642] on textarea at bounding box center [757, 635] width 803 height 40
type textarea "متى كانت الزياره"
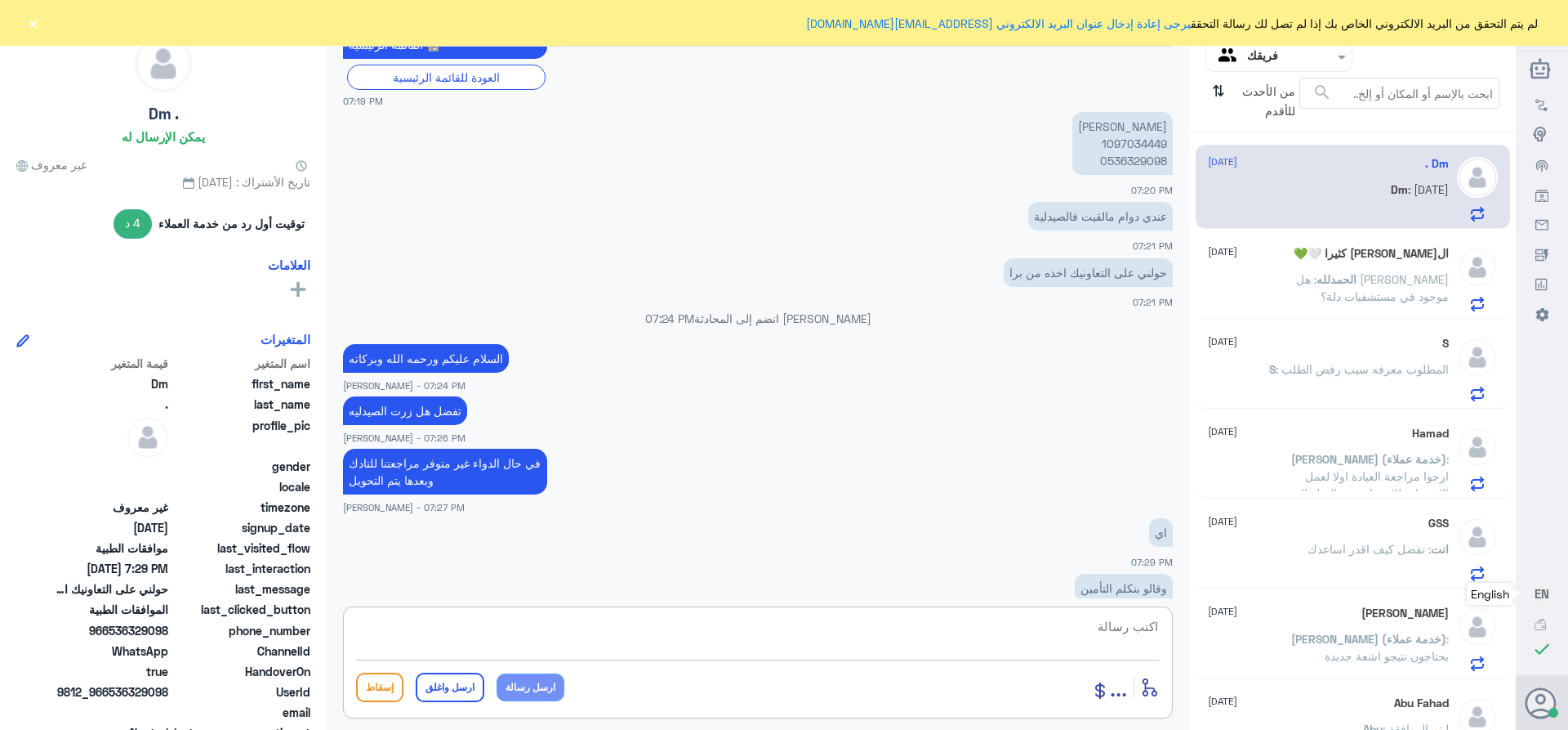
scroll to position [523, 0]
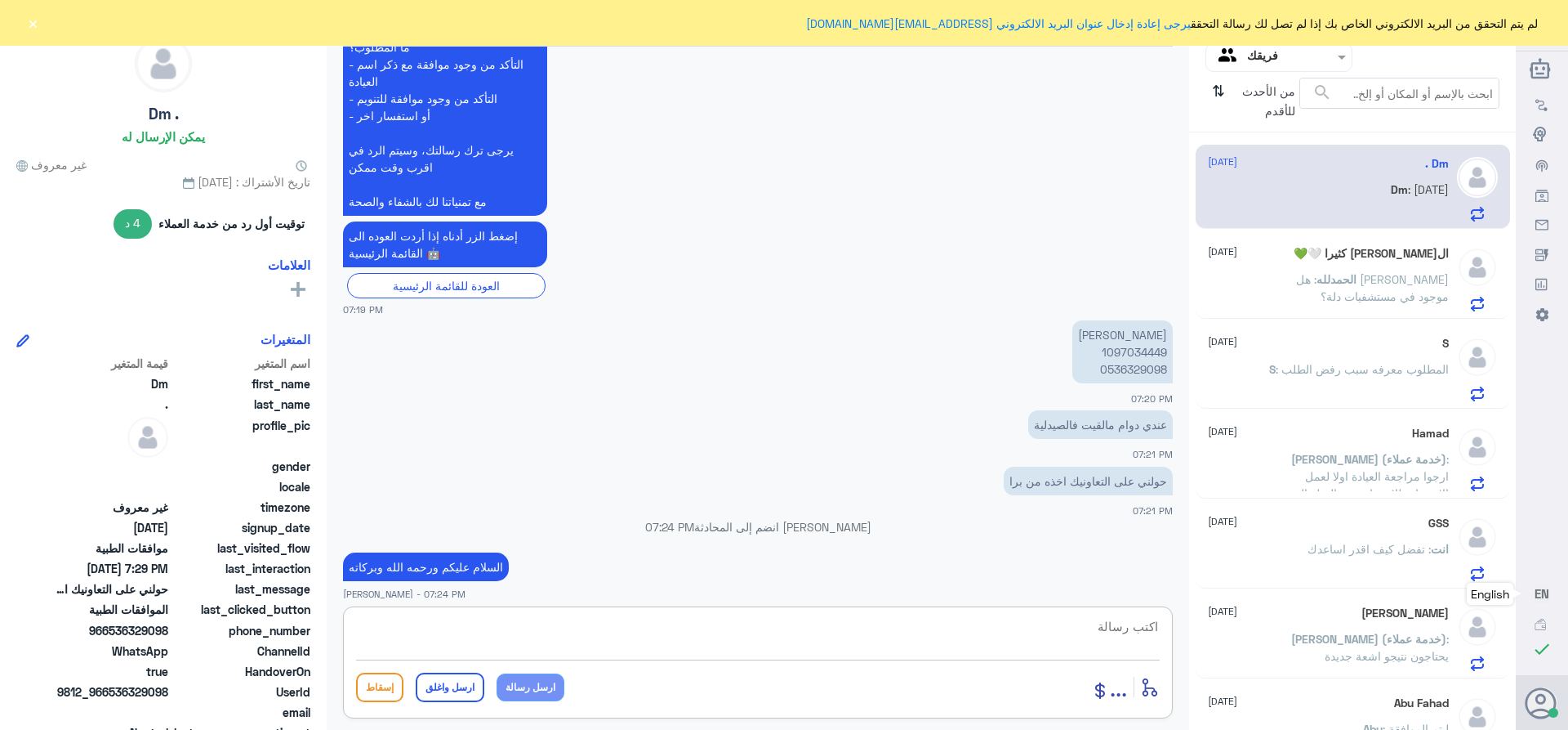
click at [1117, 351] on p "[PERSON_NAME] 1097034449 0536329098" at bounding box center [1122, 352] width 100 height 63
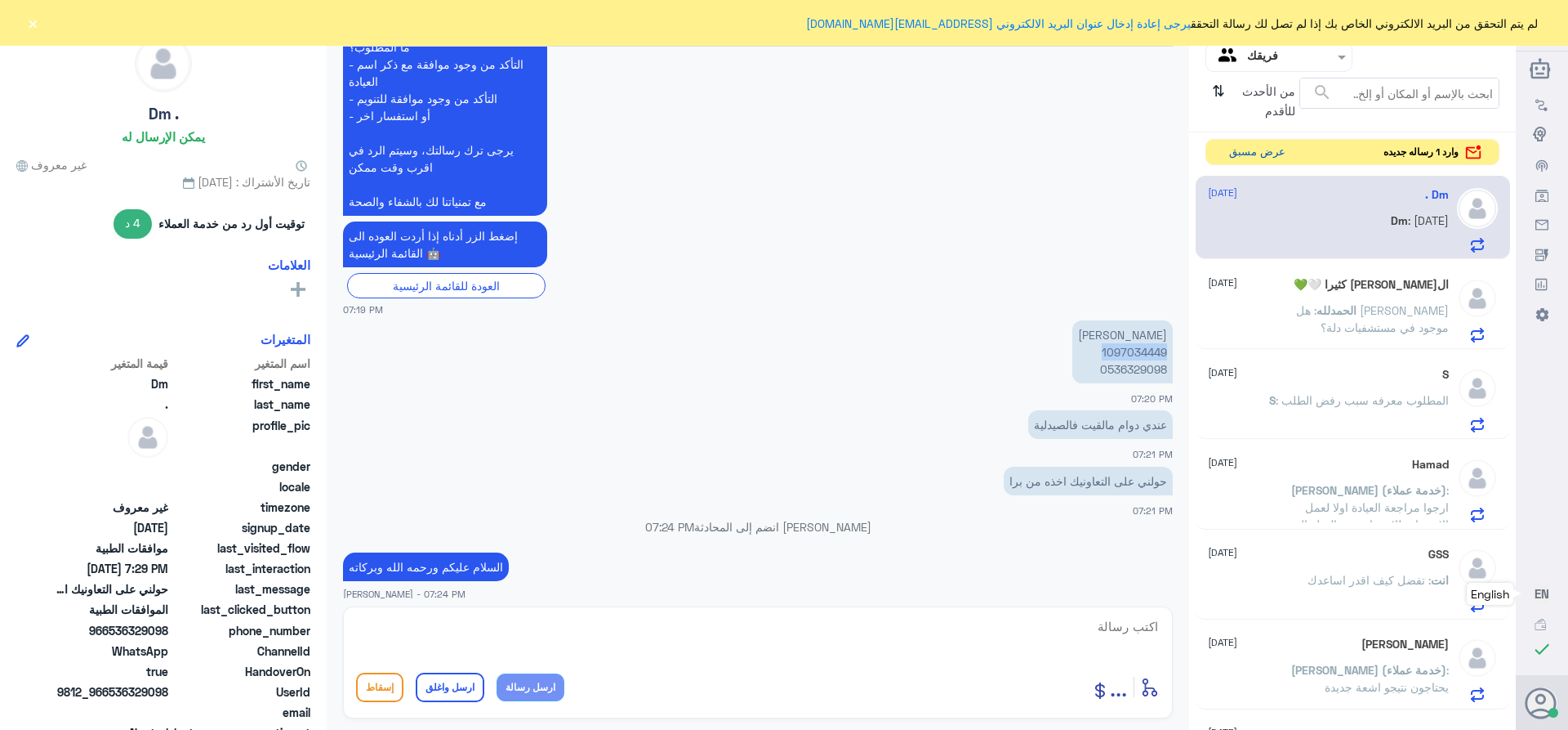
click at [1244, 150] on button "عرض مسبق" at bounding box center [1257, 152] width 69 height 25
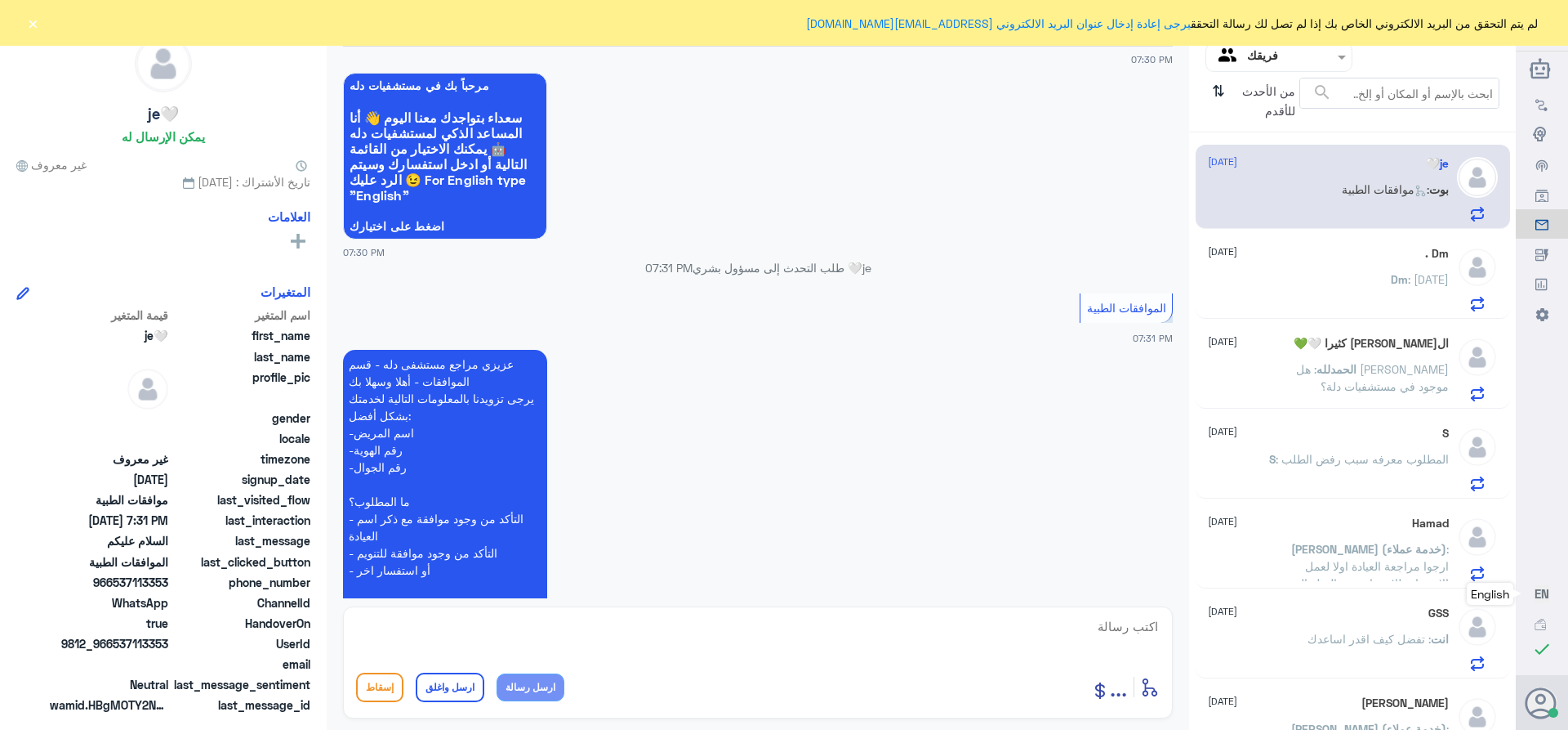
scroll to position [1655, 0]
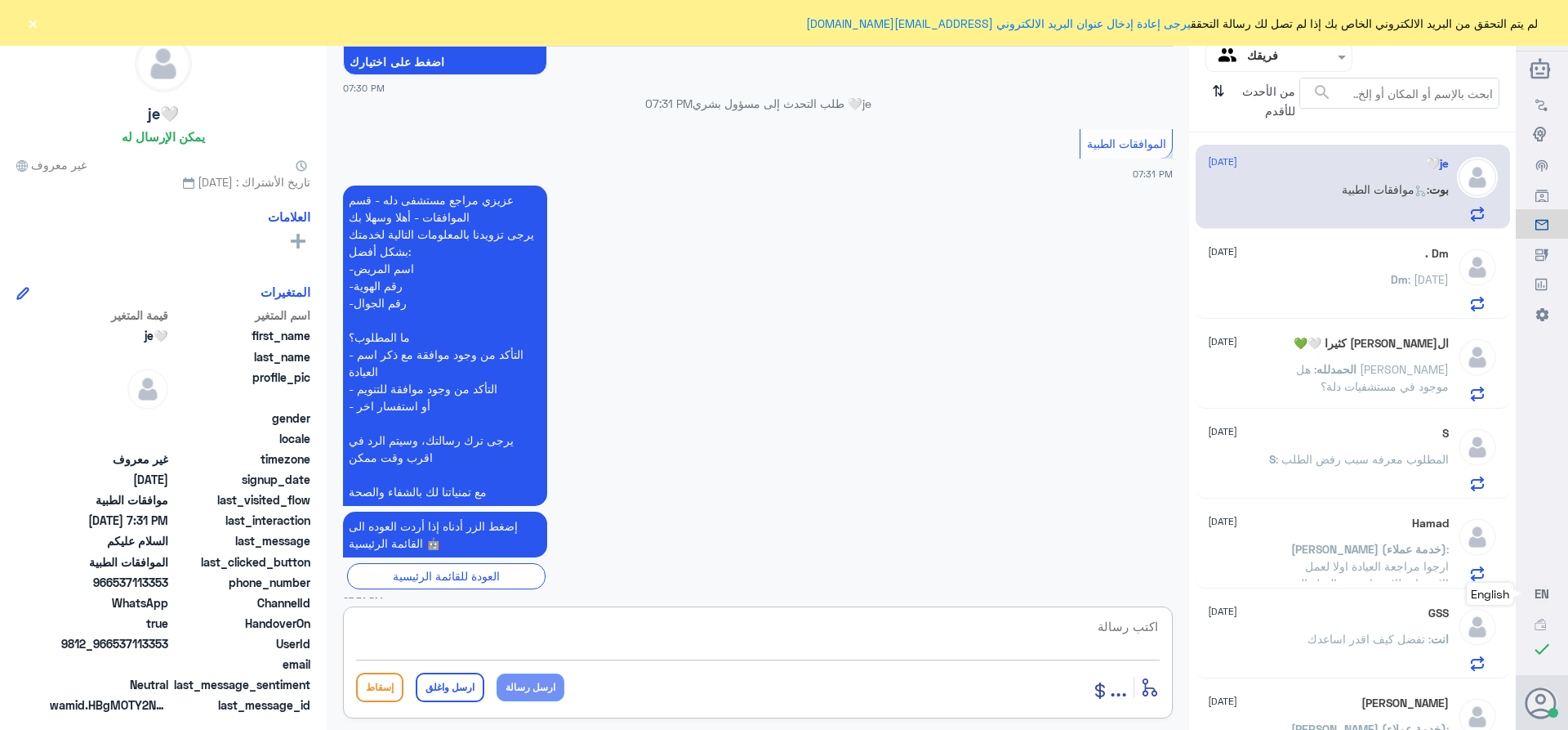
click at [1135, 630] on textarea at bounding box center [757, 635] width 803 height 40
type textarea "تفضل كيف اقدر اساعدك"
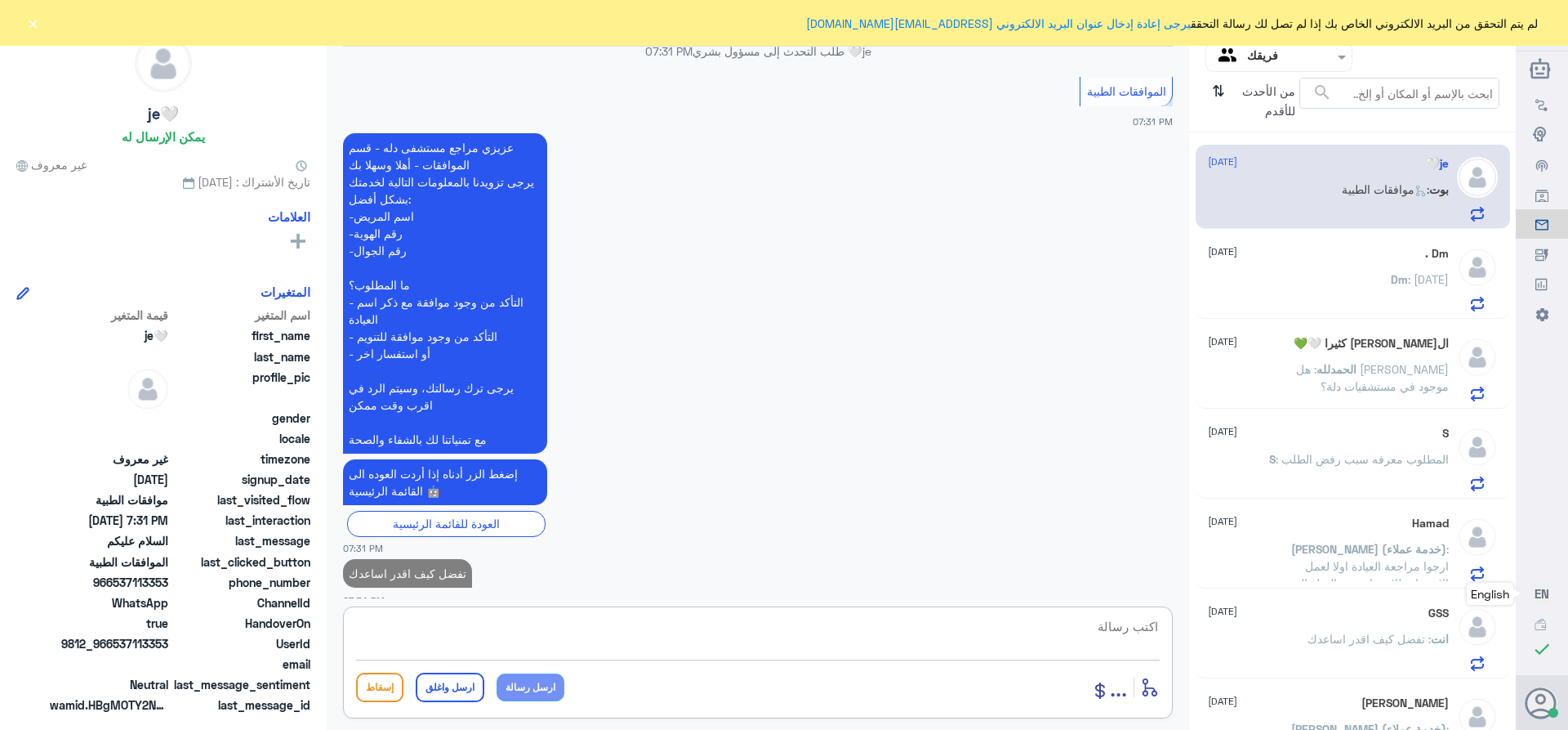
drag, startPoint x: 1330, startPoint y: 446, endPoint x: 1021, endPoint y: 474, distance: 310.3
click at [1325, 446] on div "S [DATE] S : المطلوب معرفه سبب رفض الطلب" at bounding box center [1328, 458] width 241 height 64
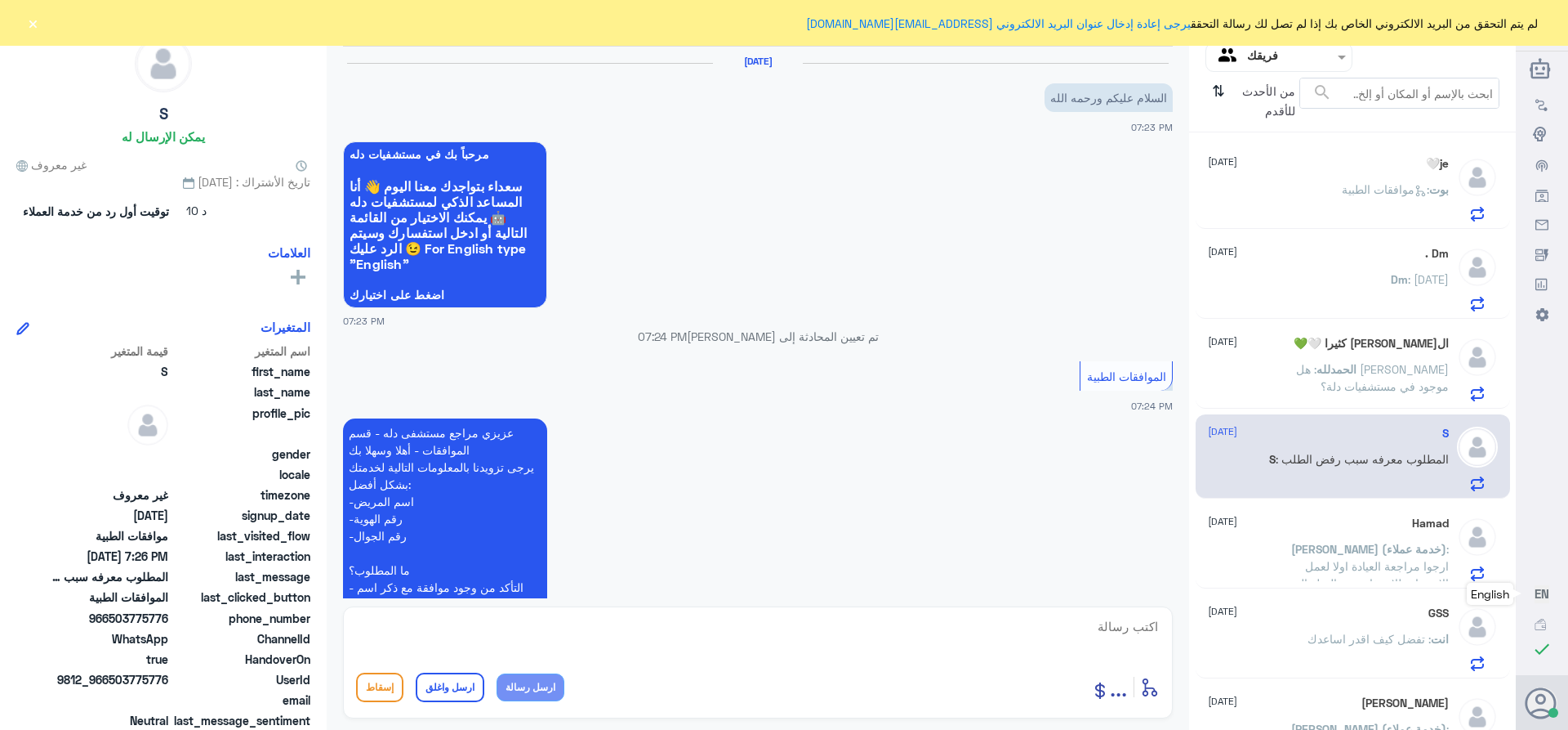
scroll to position [585, 0]
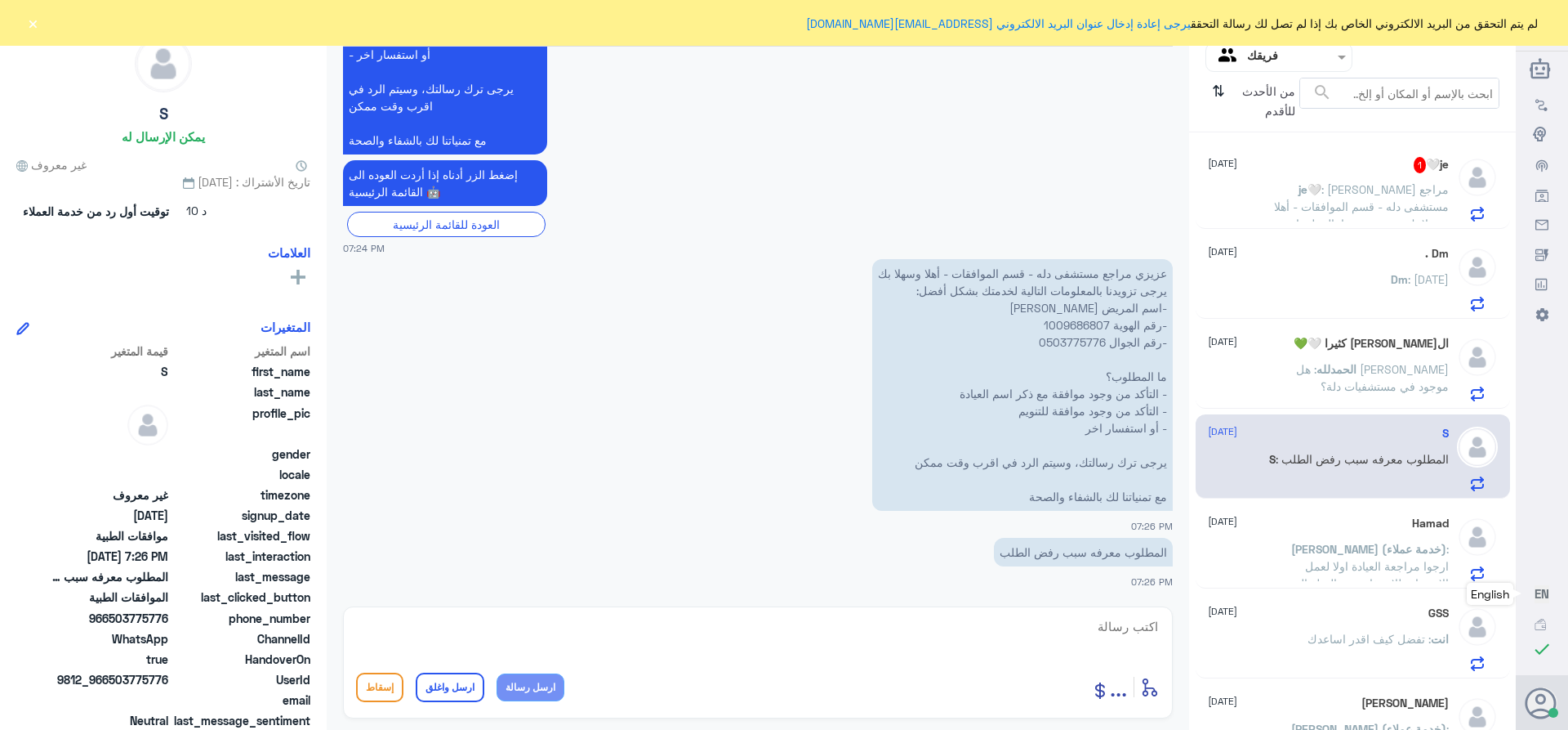
click at [1328, 186] on span ": [PERSON_NAME] مراجع مستشفى دله - قسم الموافقات - أهلا وسهلا بك يرجى تزويدنا ب…" at bounding box center [1361, 283] width 175 height 203
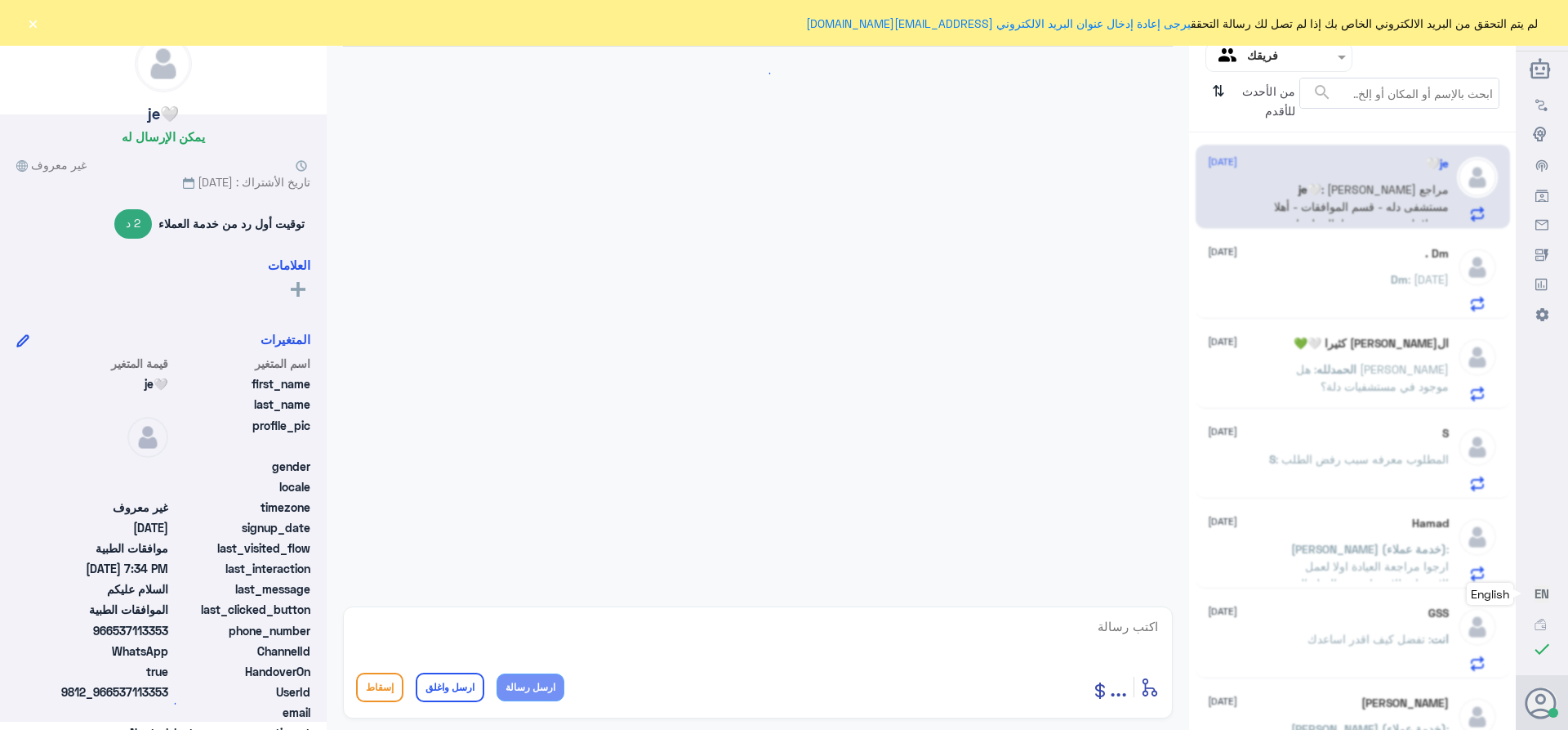
scroll to position [1544, 0]
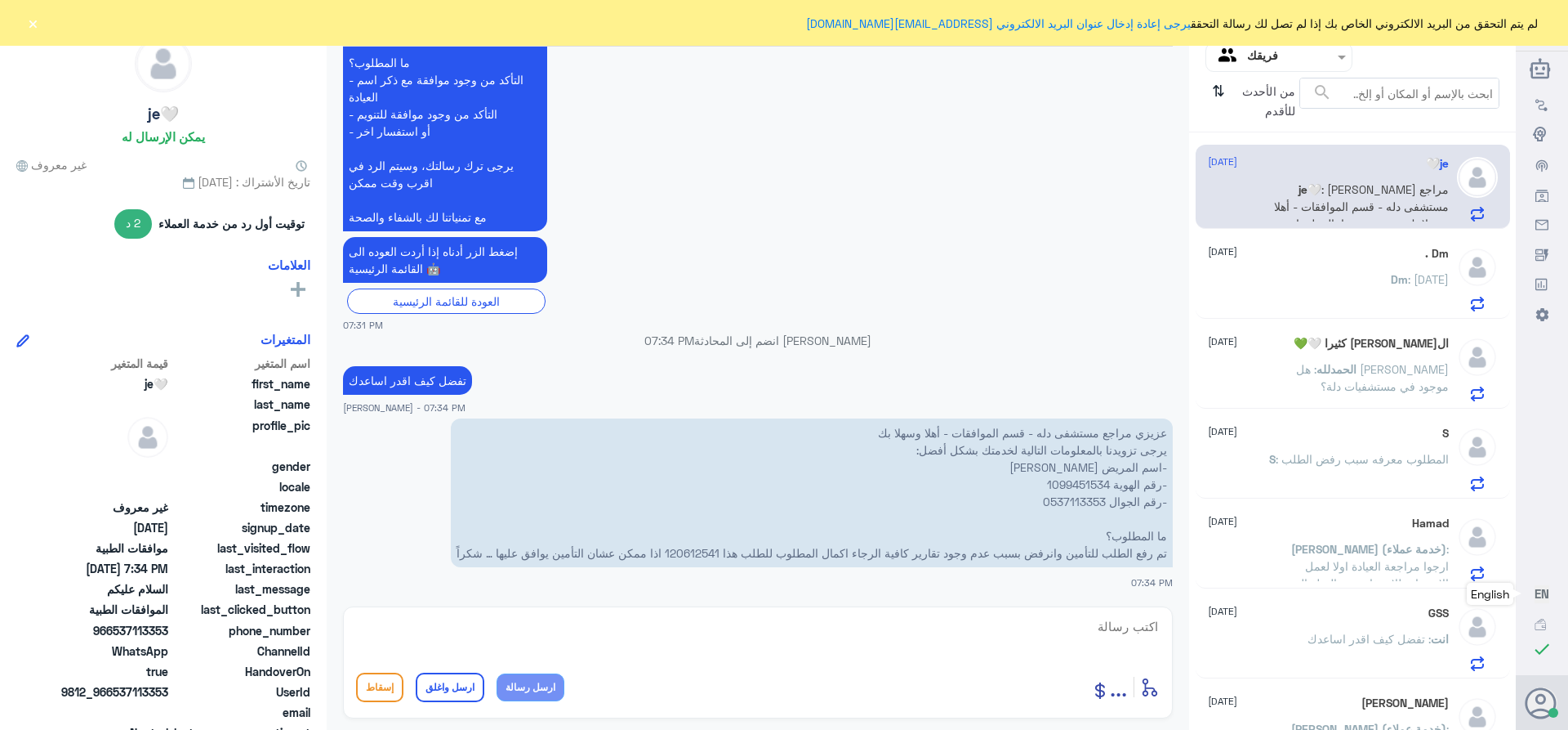
click at [687, 551] on p "عزيزي مراجع مستشفى دله - قسم الموافقات - أهلا وسهلا بك يرجى تزويدنا بالمعلومات …" at bounding box center [811, 492] width 722 height 148
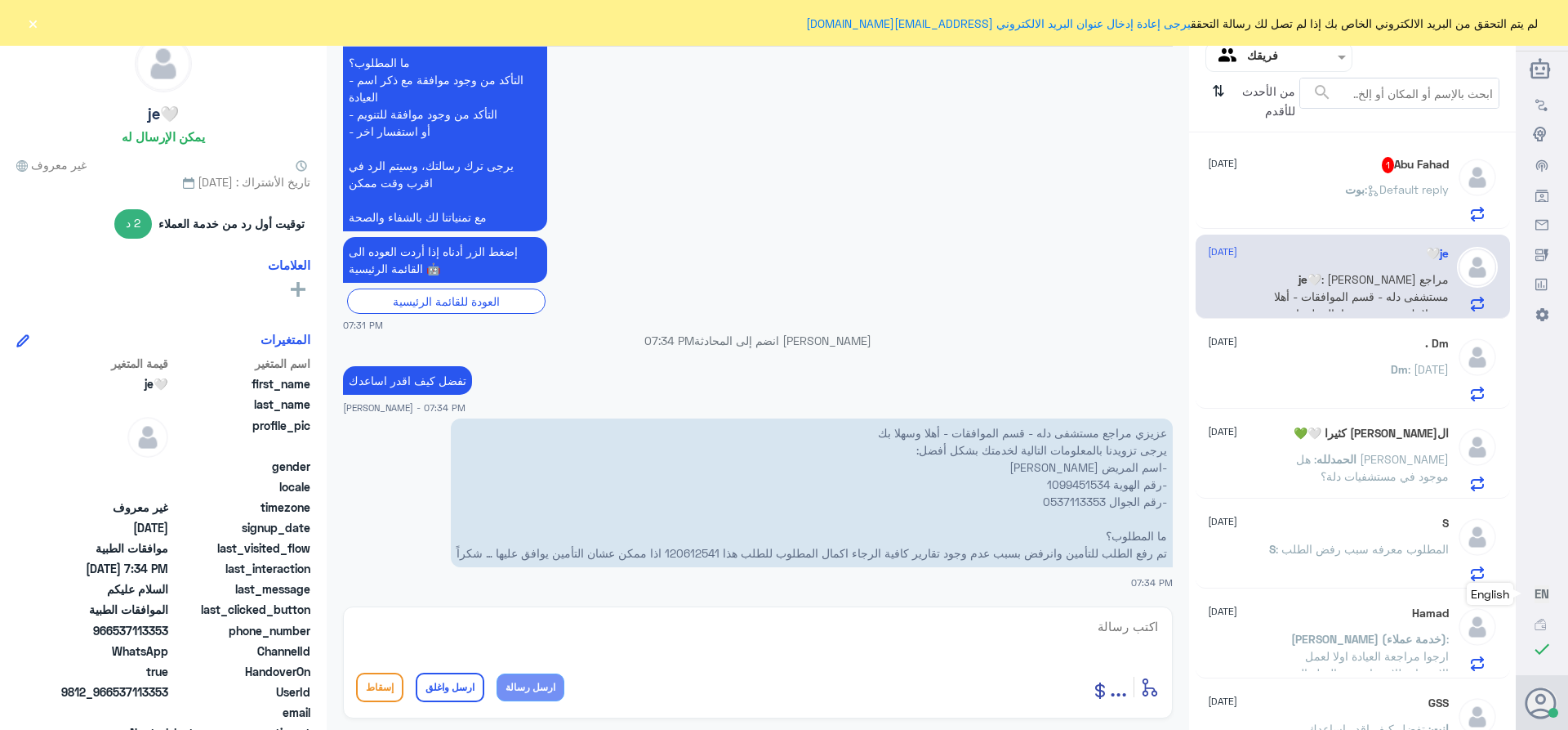
click at [1056, 479] on p "عزيزي مراجع مستشفى دله - قسم الموافقات - أهلا وسهلا بك يرجى تزويدنا بالمعلومات …" at bounding box center [811, 492] width 722 height 148
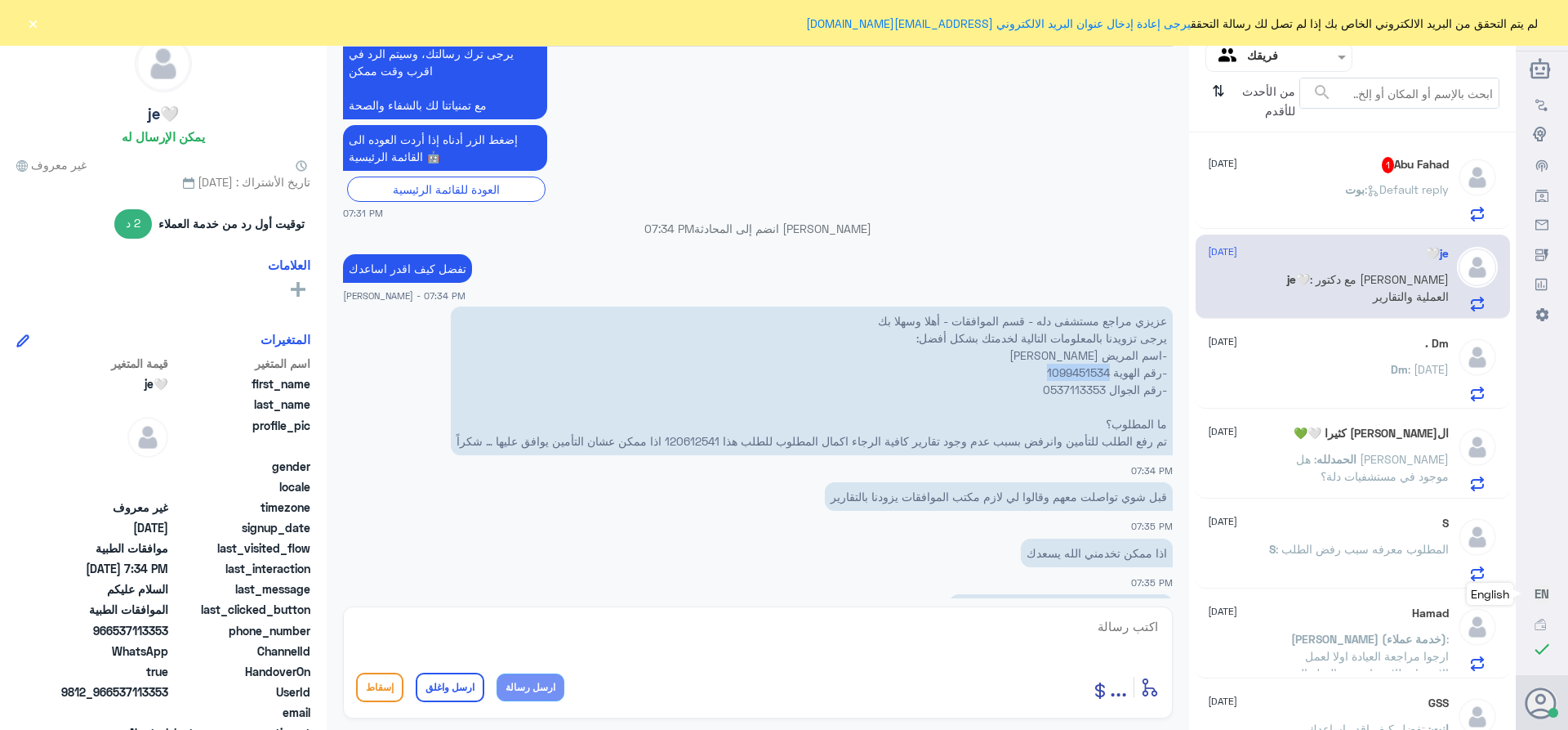
scroll to position [1712, 0]
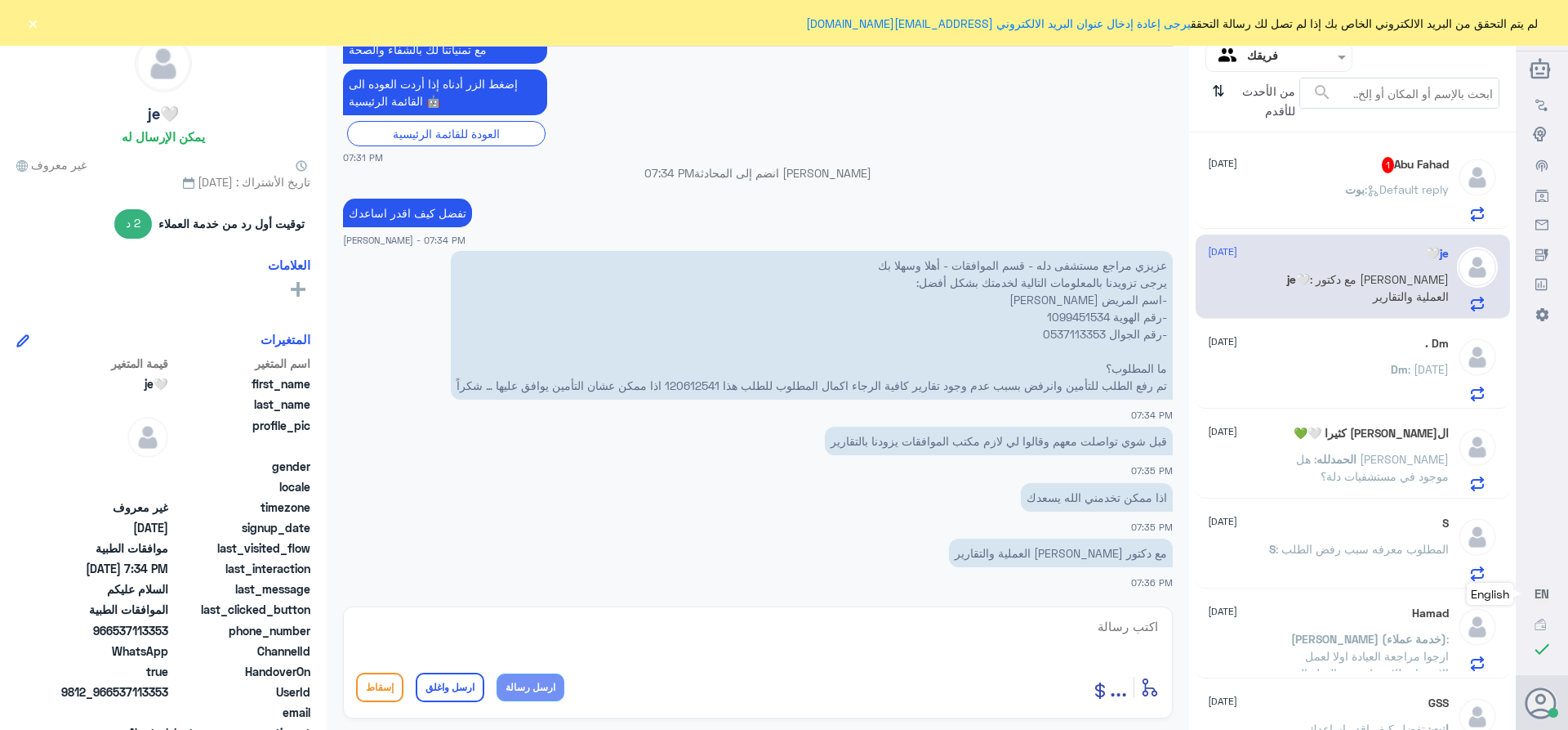
click at [1330, 187] on div "[PERSON_NAME] : Default reply" at bounding box center [1328, 203] width 241 height 36
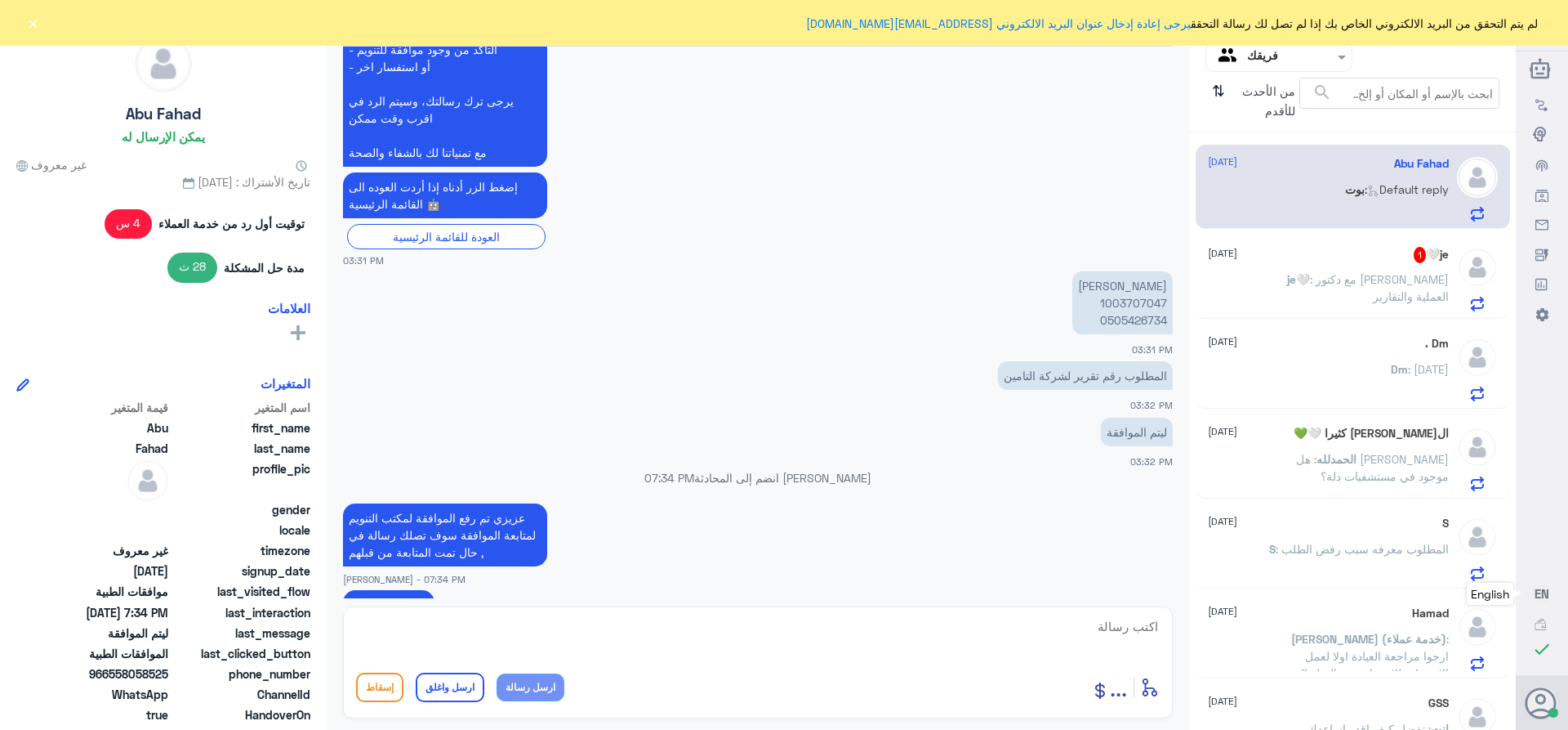
scroll to position [571, 0]
click at [1377, 281] on span ": مع دكتور [PERSON_NAME] العملية والتقارير" at bounding box center [1379, 287] width 139 height 31
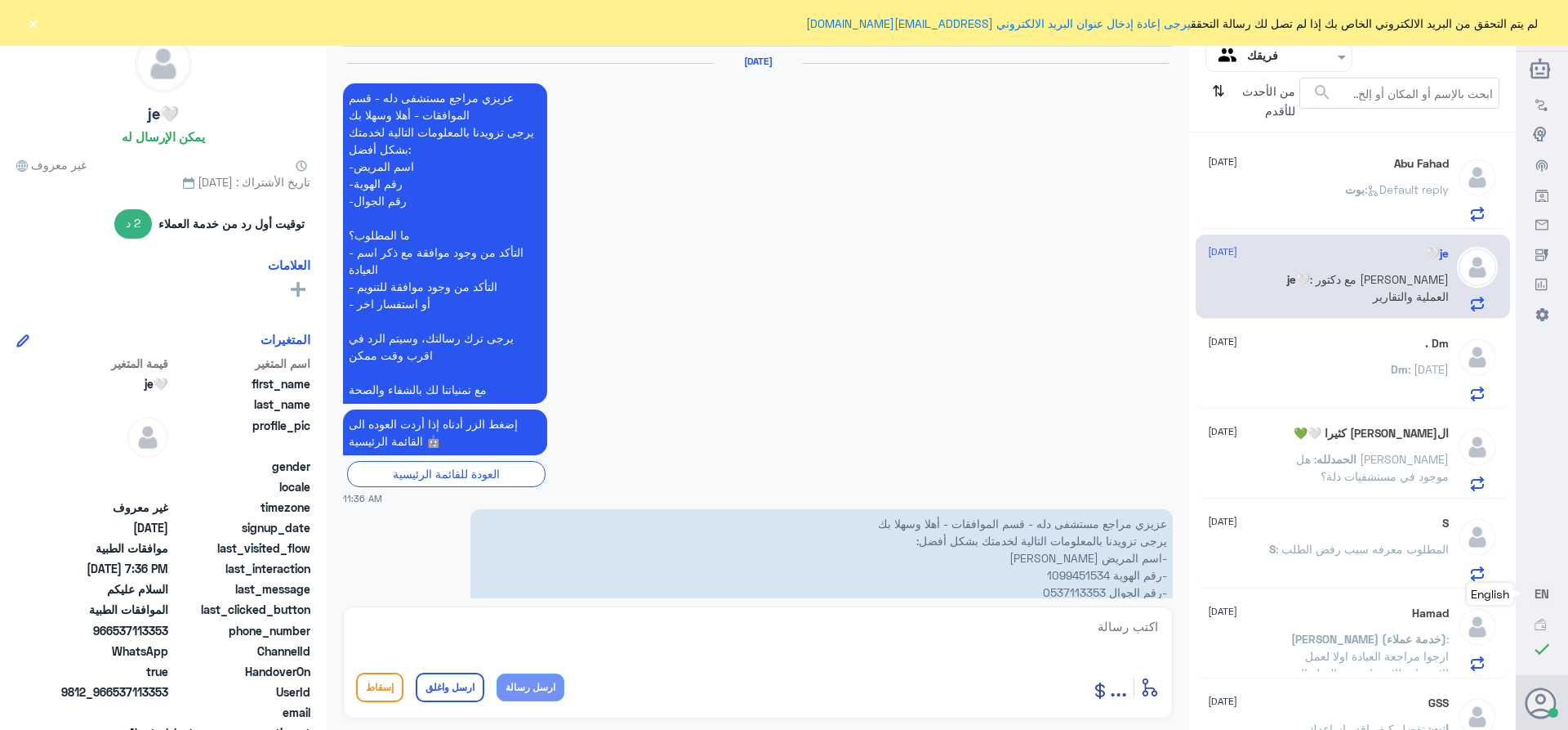
scroll to position [1622, 0]
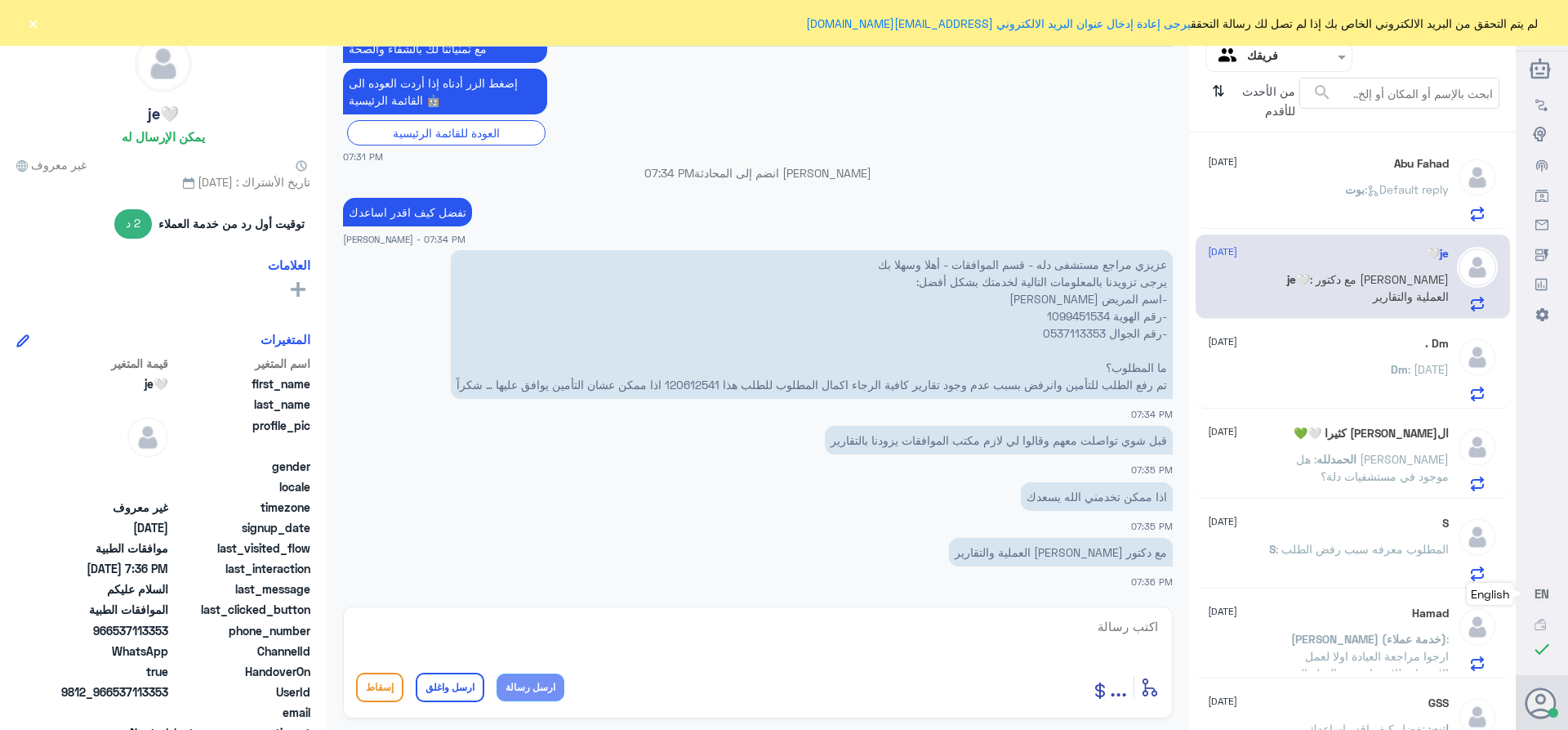
click at [1249, 55] on input "text" at bounding box center [1292, 57] width 90 height 19
click at [1260, 143] on لديك "الوارد لديك" at bounding box center [1286, 144] width 52 height 14
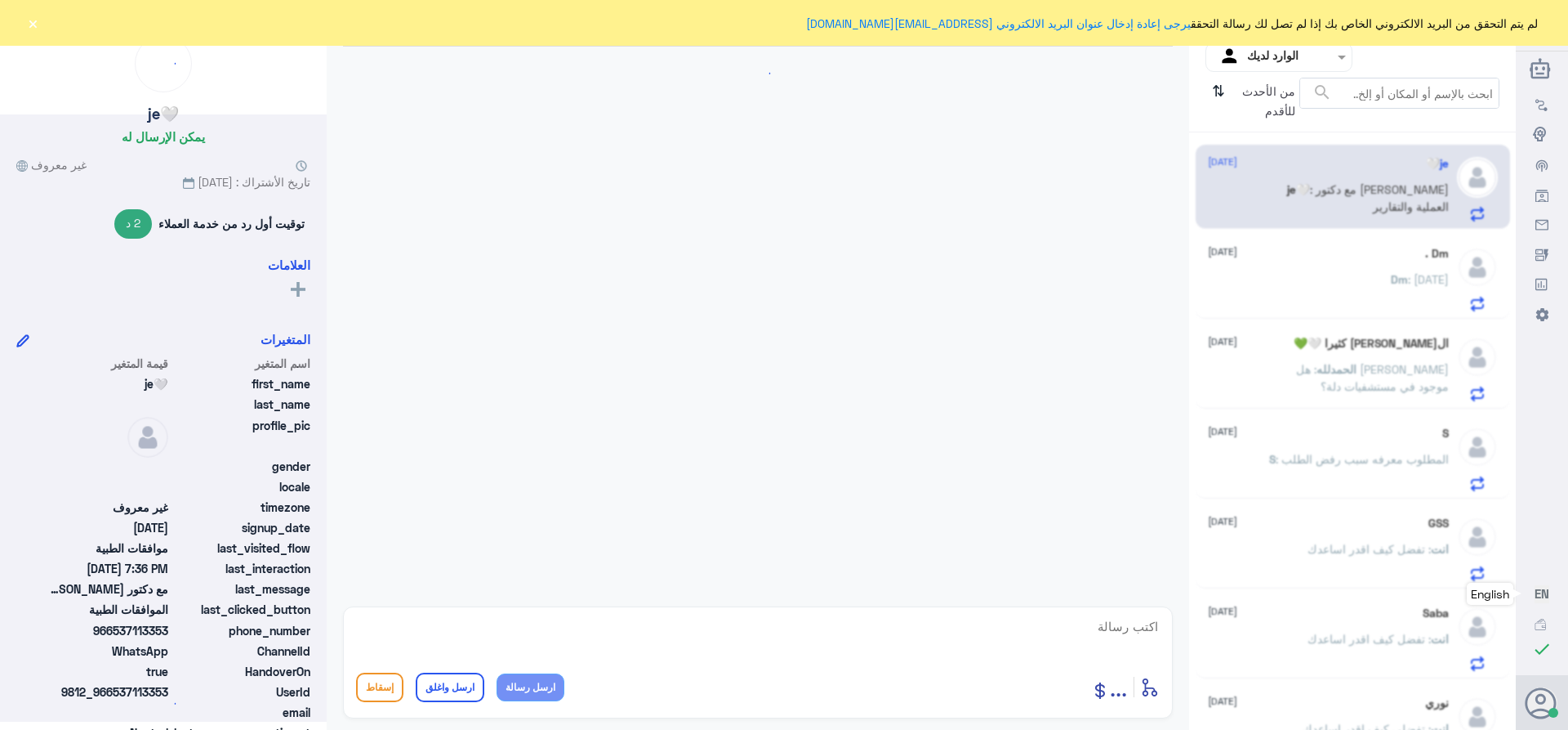
scroll to position [1622, 0]
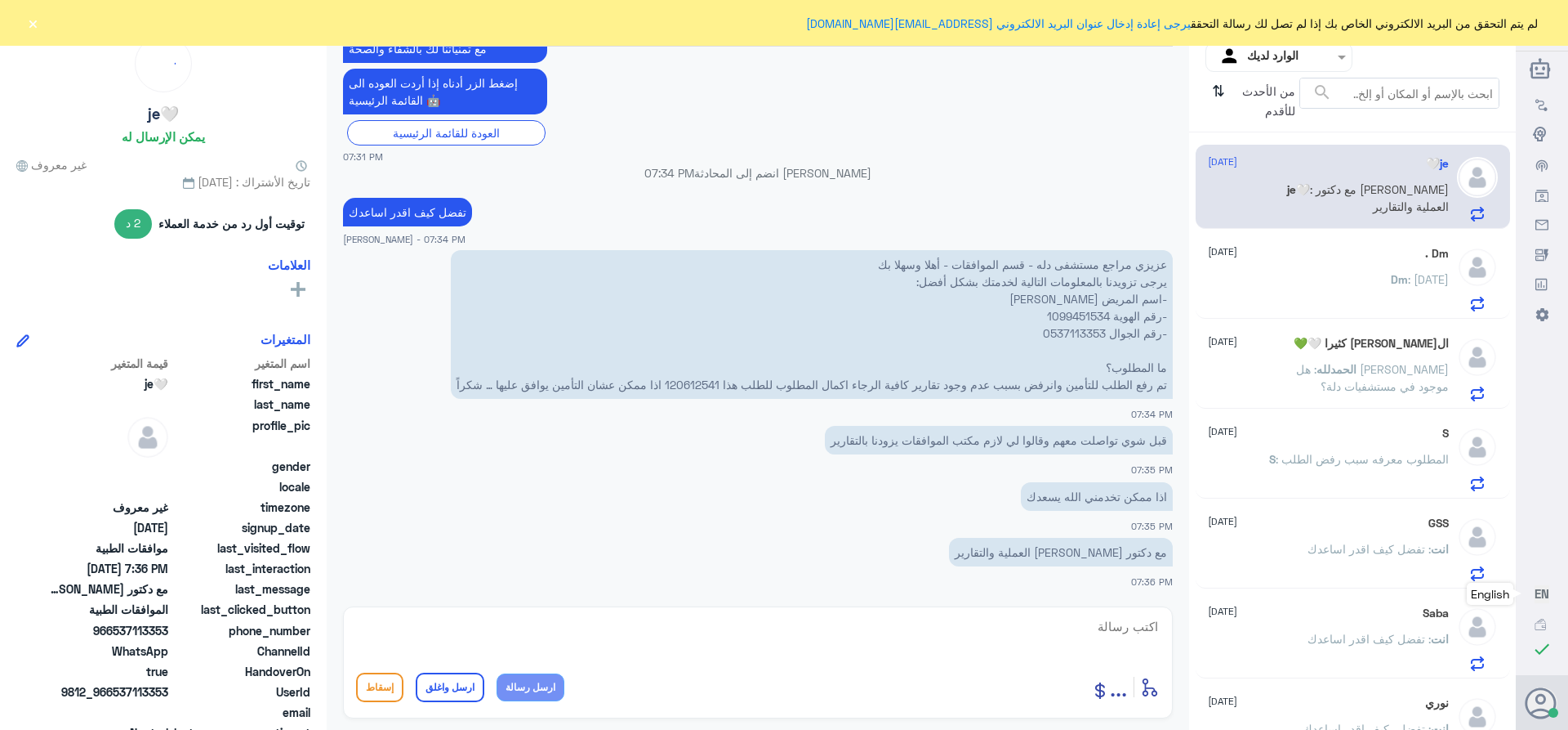
click at [1061, 630] on textarea at bounding box center [757, 635] width 803 height 40
click at [1153, 630] on textarea at bounding box center [757, 635] width 803 height 40
paste textarea "تمنياتي لك بالشفاء العاجل"
type textarea "تم متابعه طلبك بنتظار رد شركه التامين ****تمنياتي لك بالشفاء العاجل"
click at [430, 696] on button "ارسل واغلق" at bounding box center [450, 687] width 69 height 30
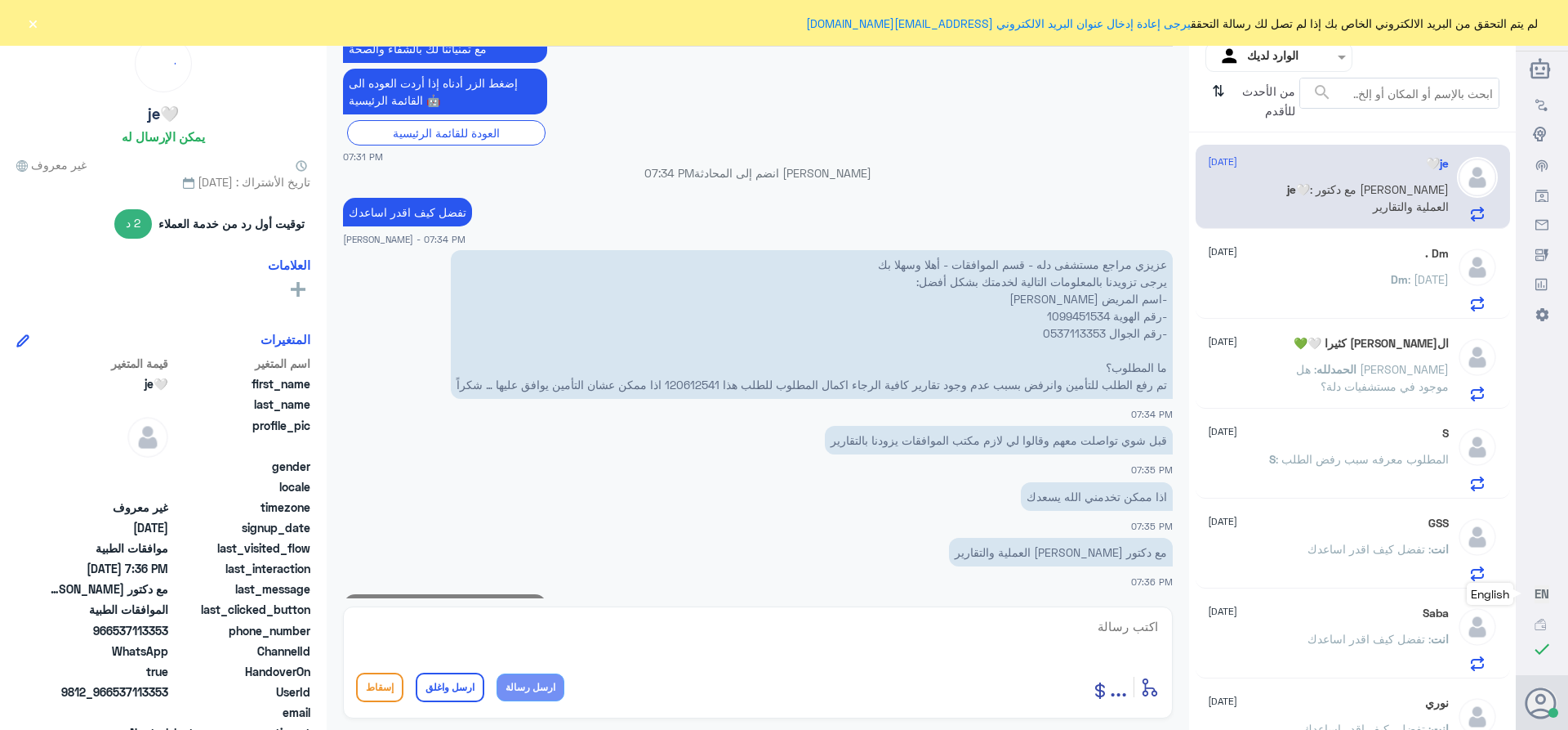
scroll to position [1692, 0]
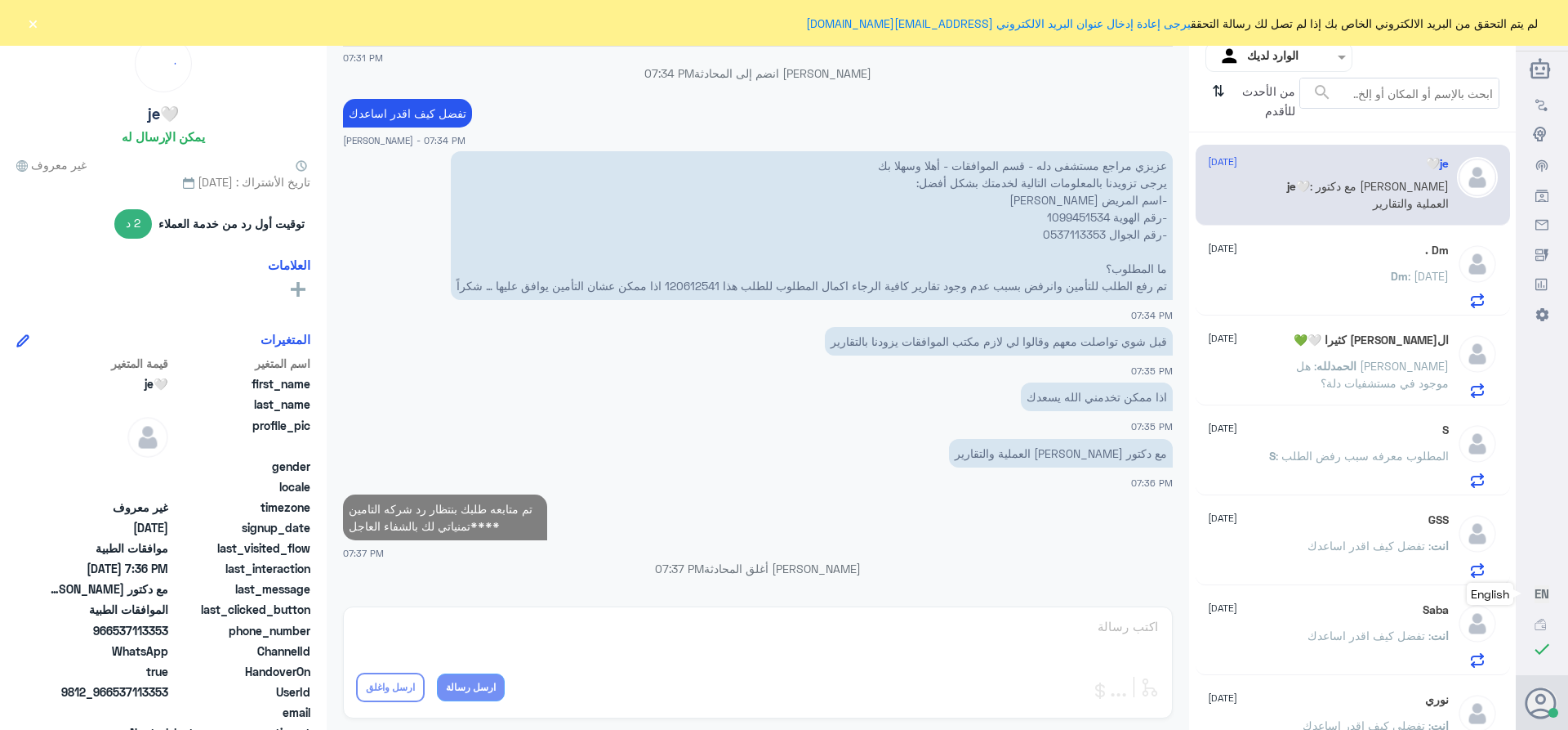
click at [1396, 281] on span "Dm" at bounding box center [1400, 276] width 17 height 14
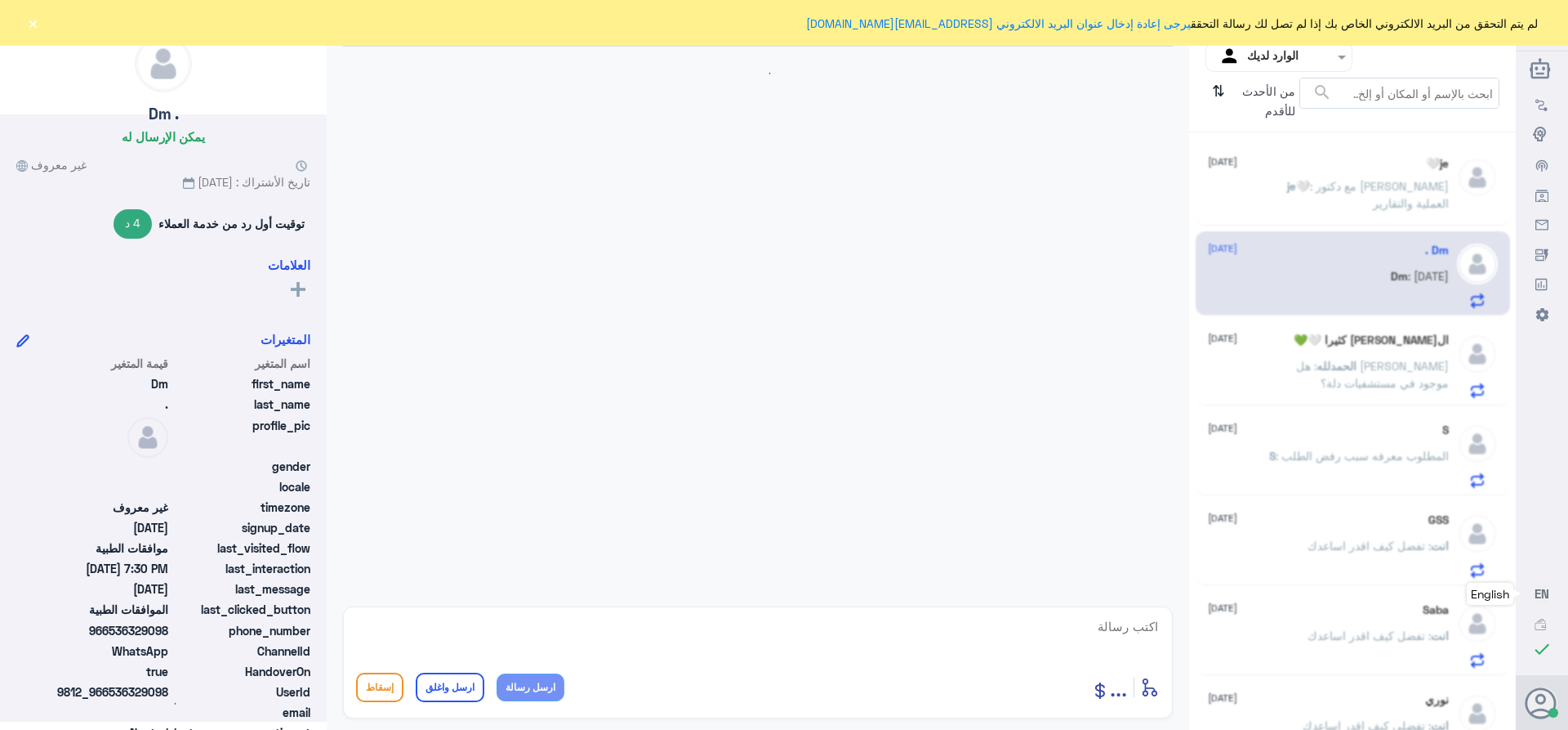
scroll to position [875, 0]
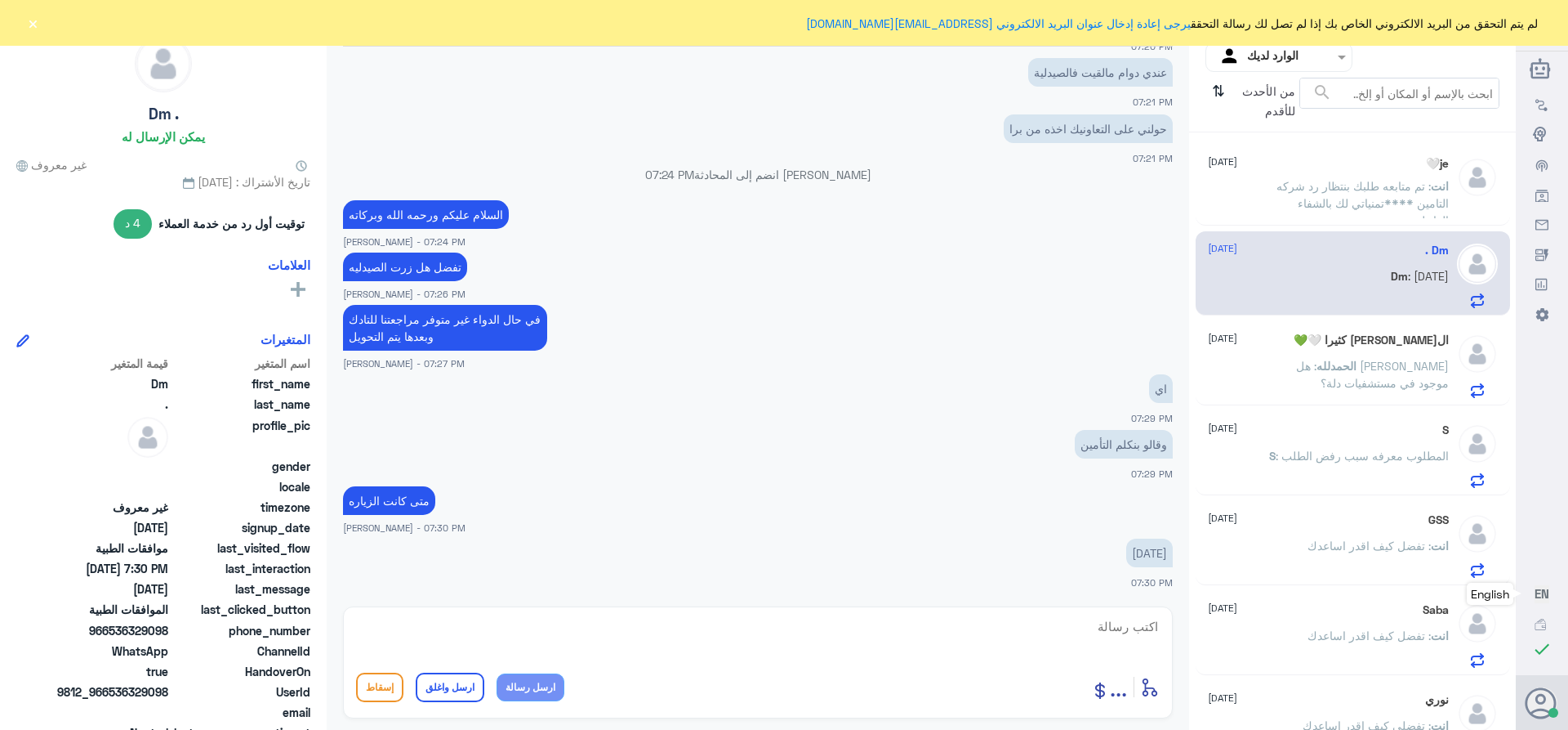
click at [1297, 361] on span ": هل [PERSON_NAME] موجود في مستشفيات دلة؟" at bounding box center [1373, 374] width 153 height 31
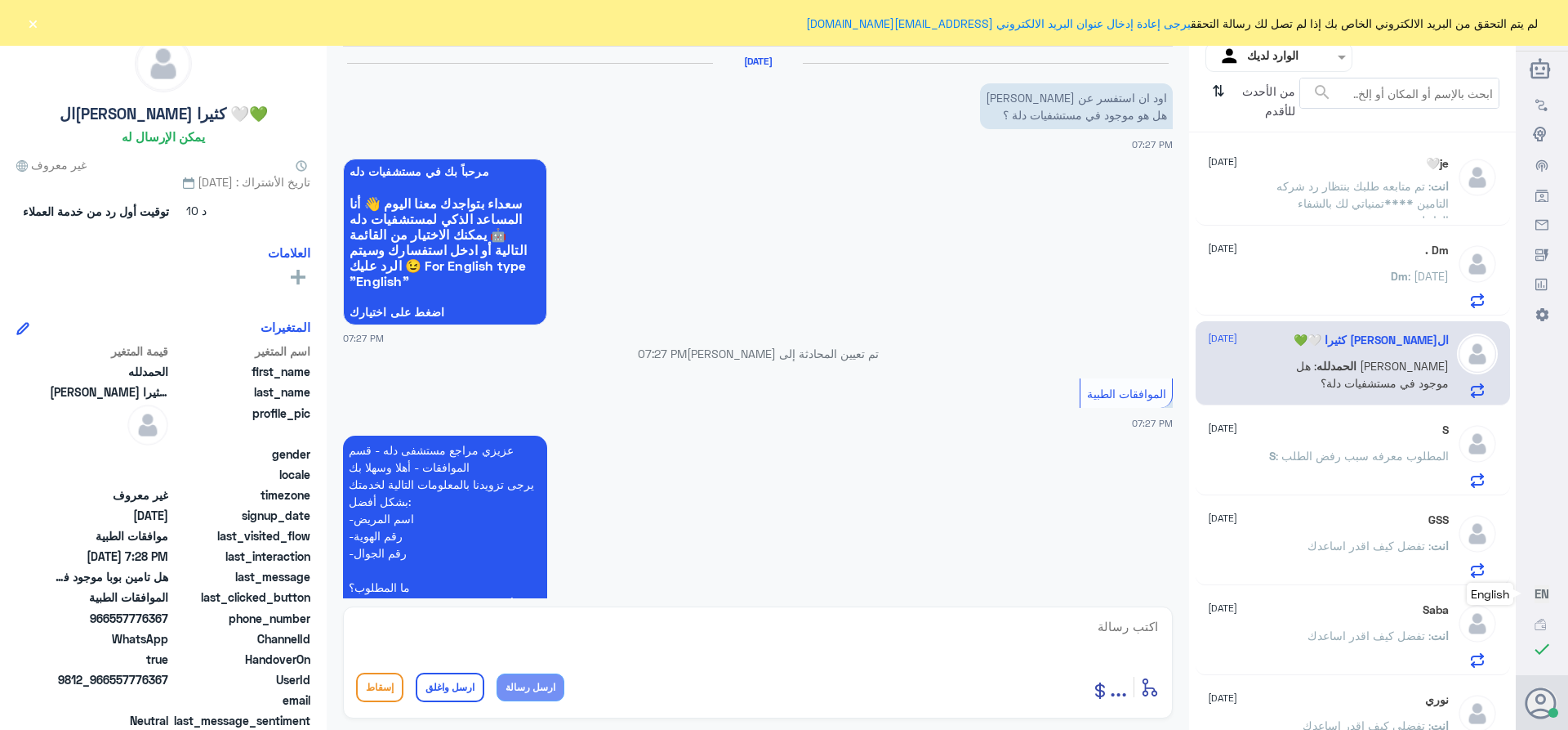
scroll to position [412, 0]
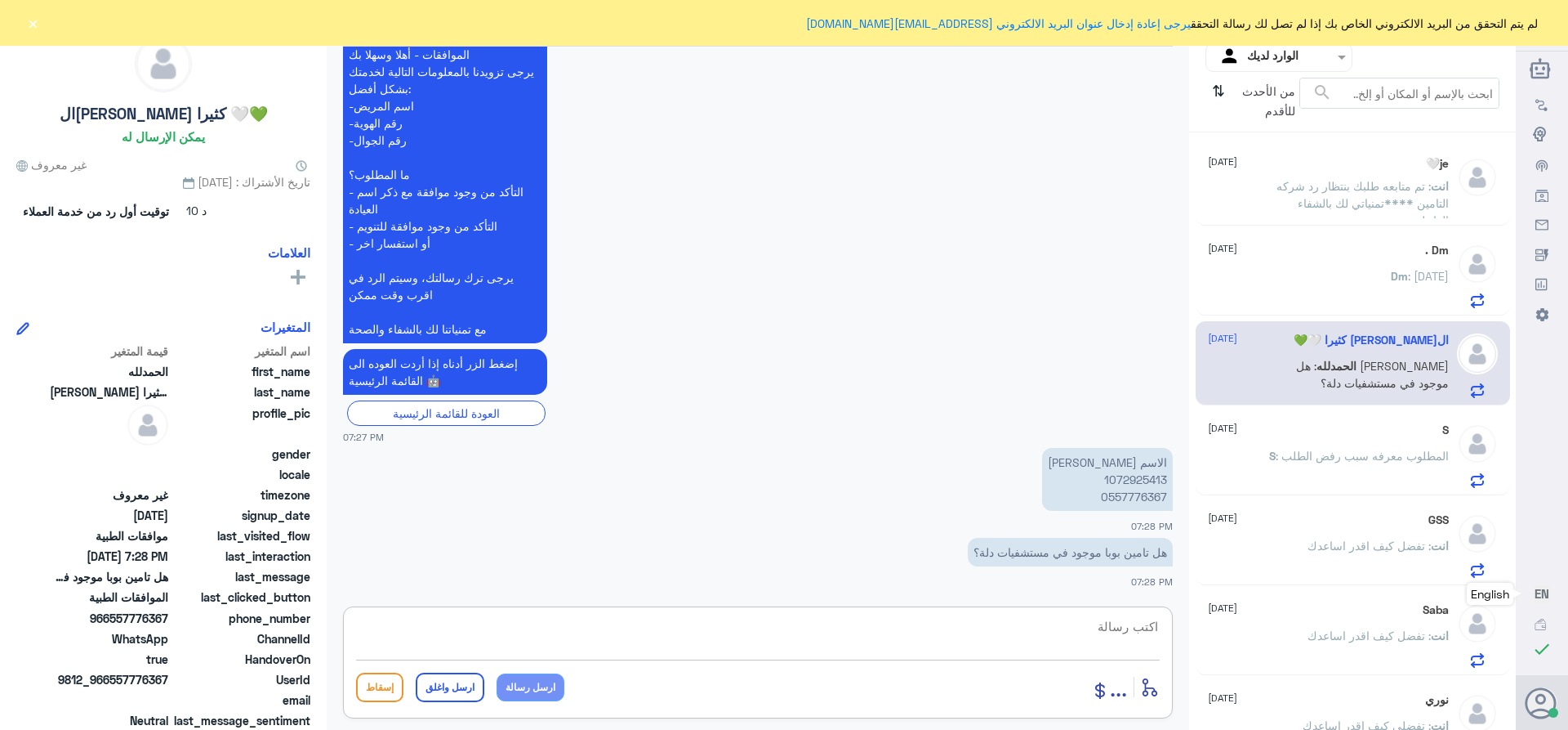
click at [1143, 630] on textarea at bounding box center [757, 635] width 803 height 40
type textarea "ف"
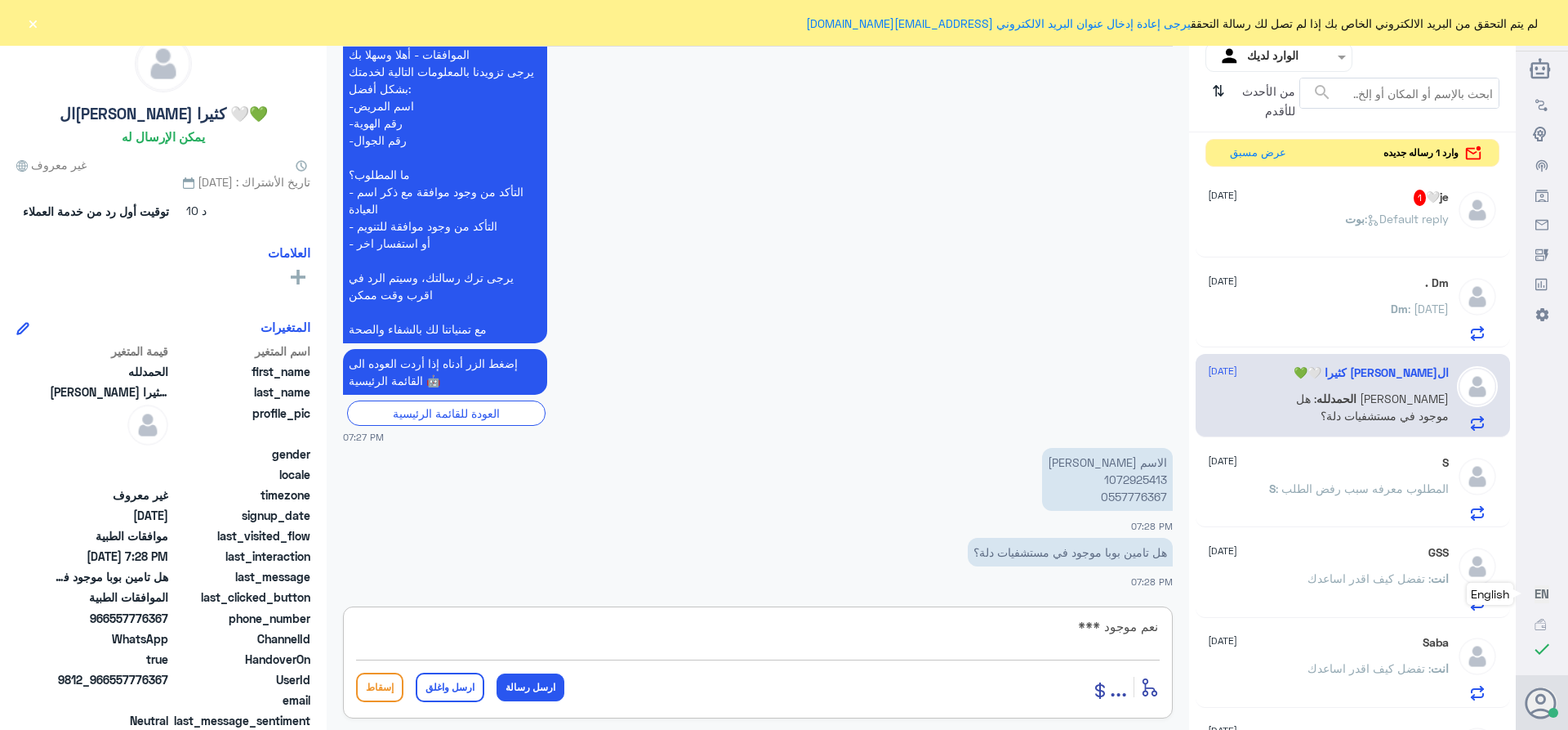
paste textarea "تمنياتي لك بالشفاء العاجل"
type textarea "نعم موجود ***تمنياتي لك بالشفاء العاجل"
click at [431, 675] on button "ارسل واغلق" at bounding box center [450, 687] width 69 height 30
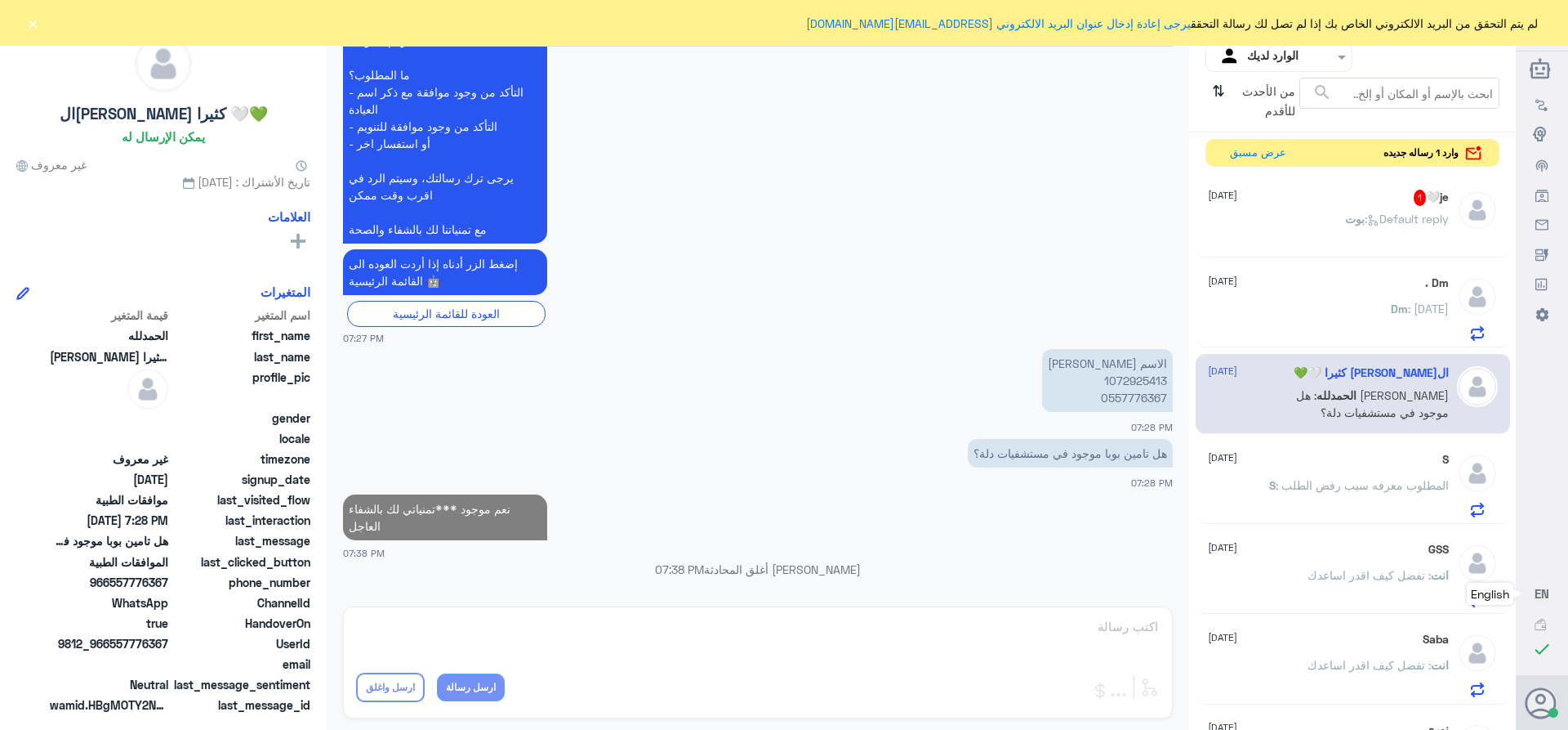
click at [1366, 196] on div "je🤍 1 [DATE]" at bounding box center [1328, 197] width 241 height 16
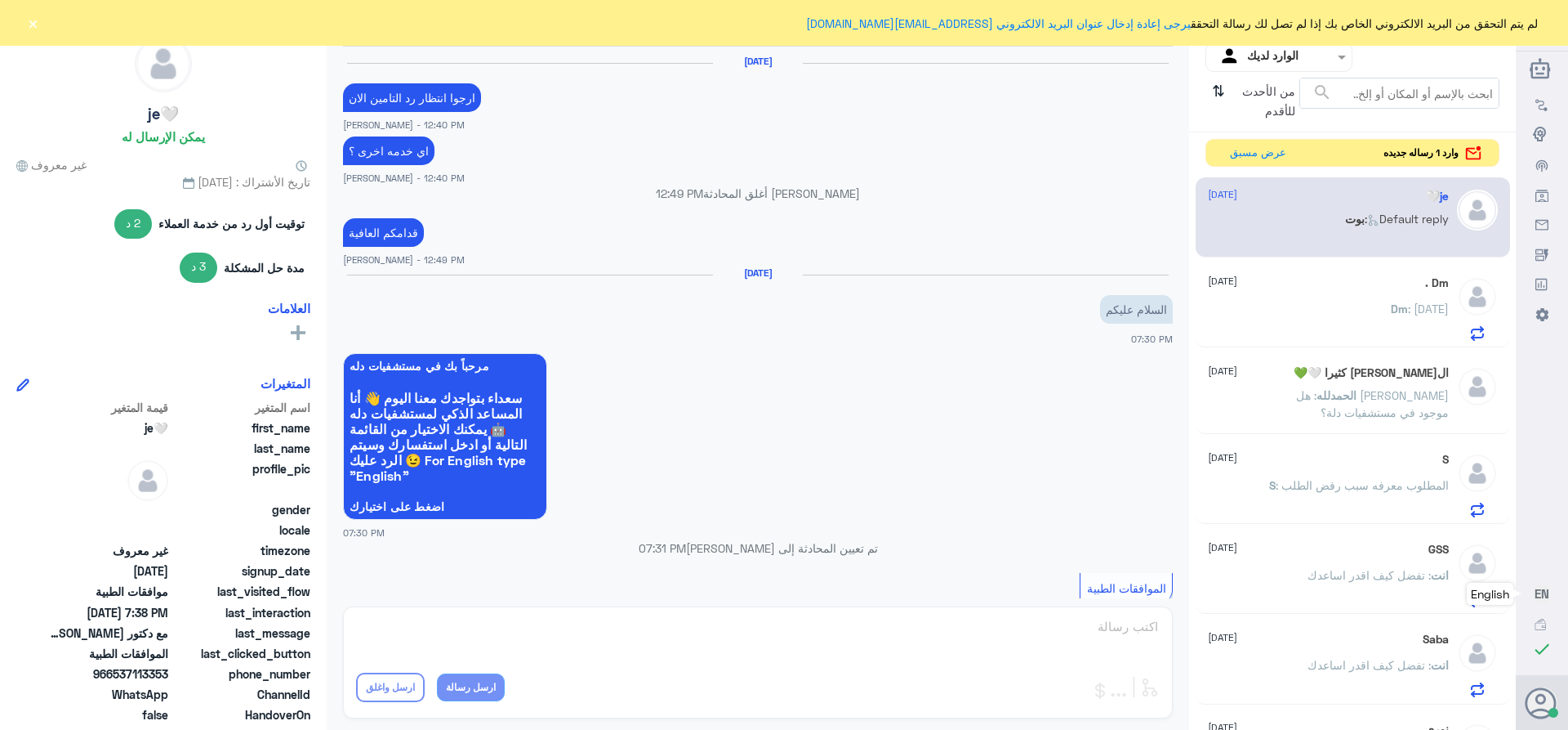
scroll to position [1234, 0]
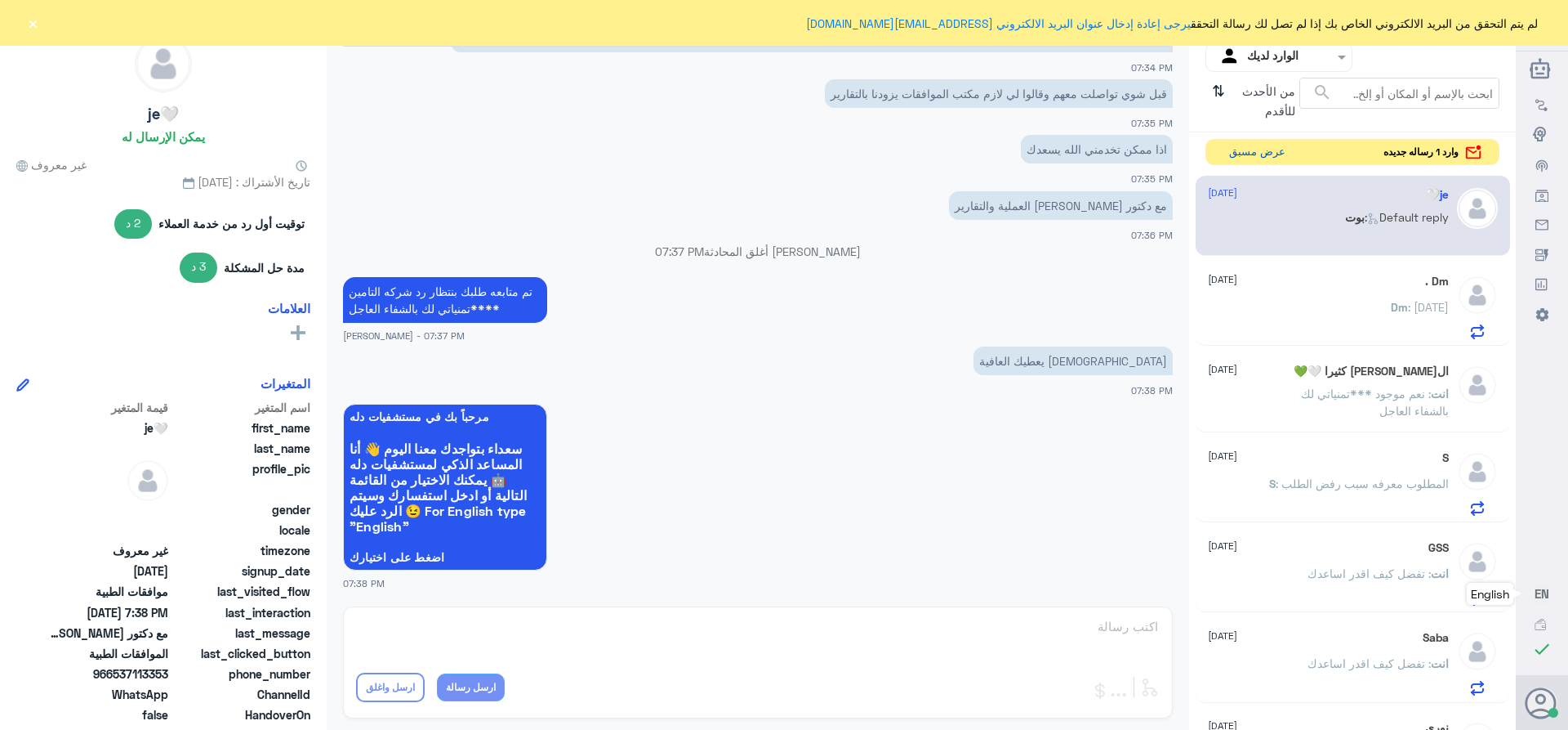
click at [1254, 146] on button "عرض مسبق" at bounding box center [1257, 152] width 69 height 25
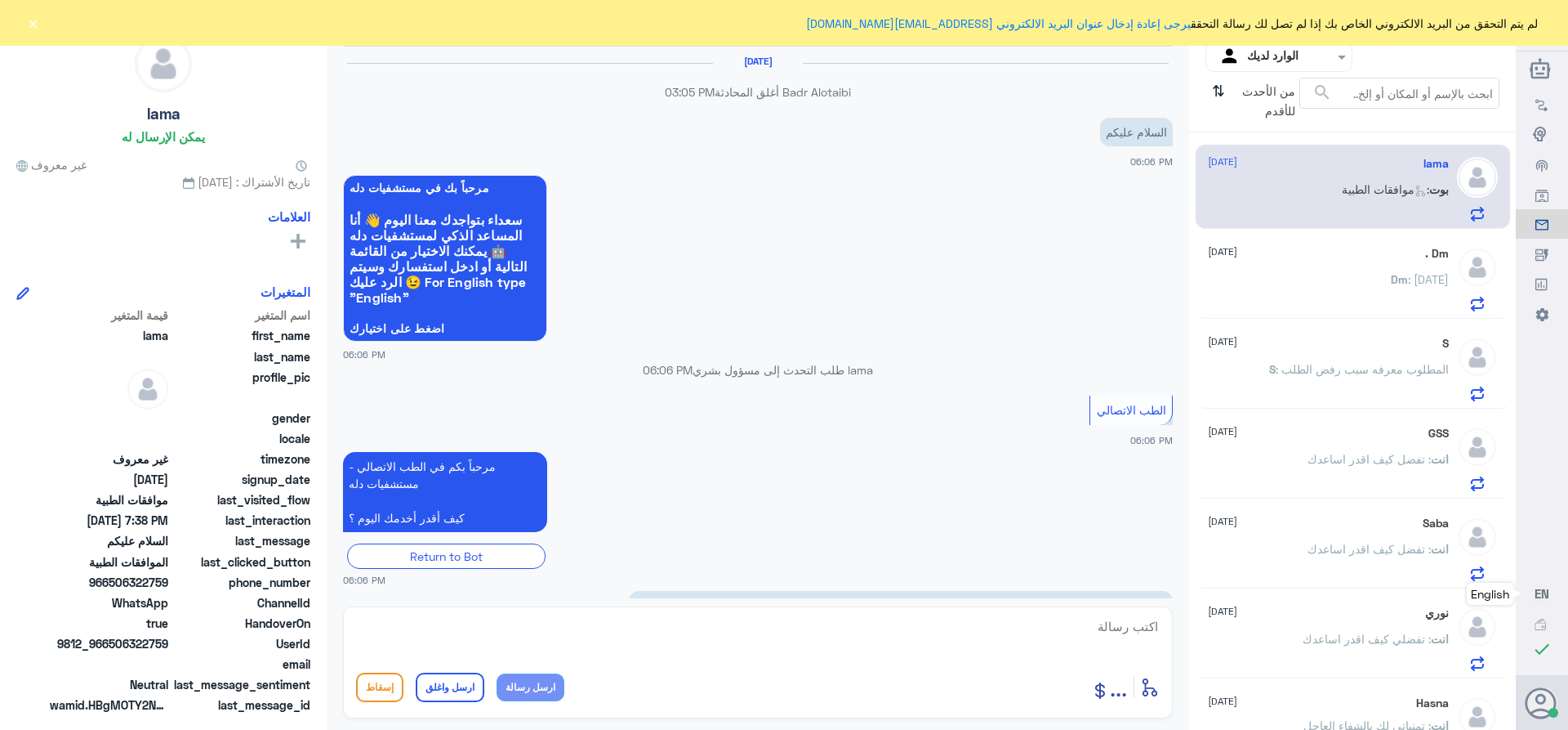
scroll to position [1137, 0]
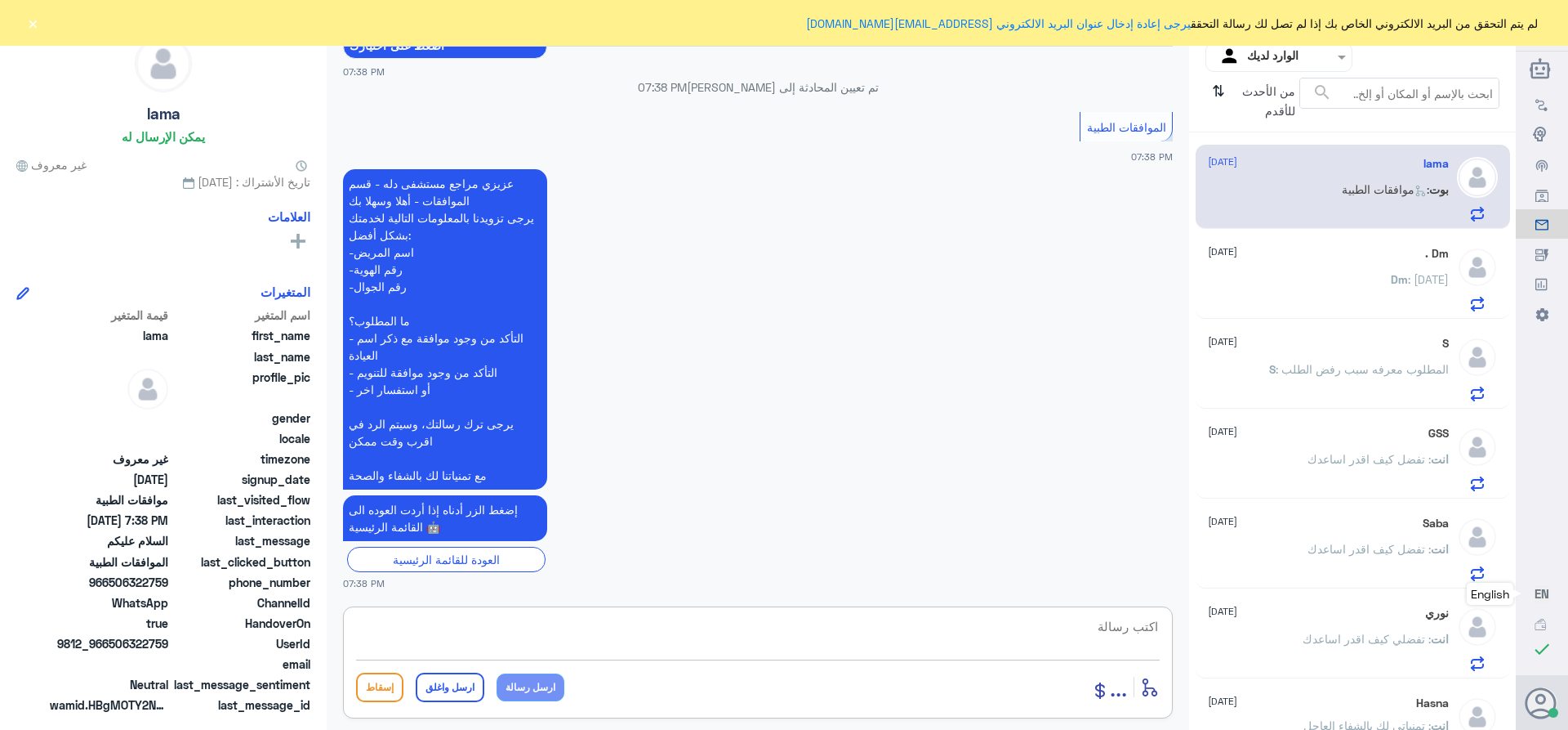
click at [1122, 636] on textarea at bounding box center [757, 635] width 803 height 40
type textarea "تفضل كيف اقدر اساعدك"
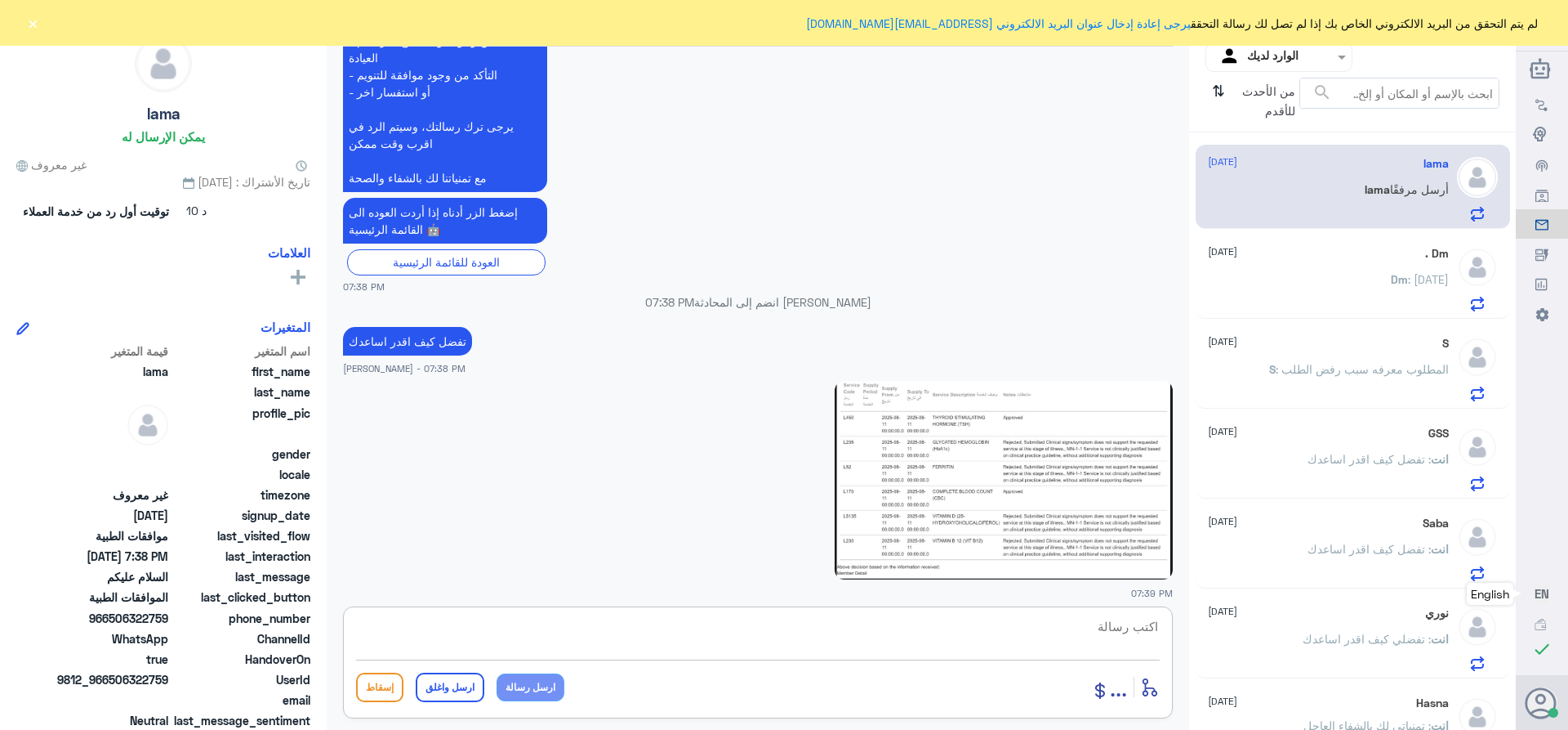
scroll to position [1411, 0]
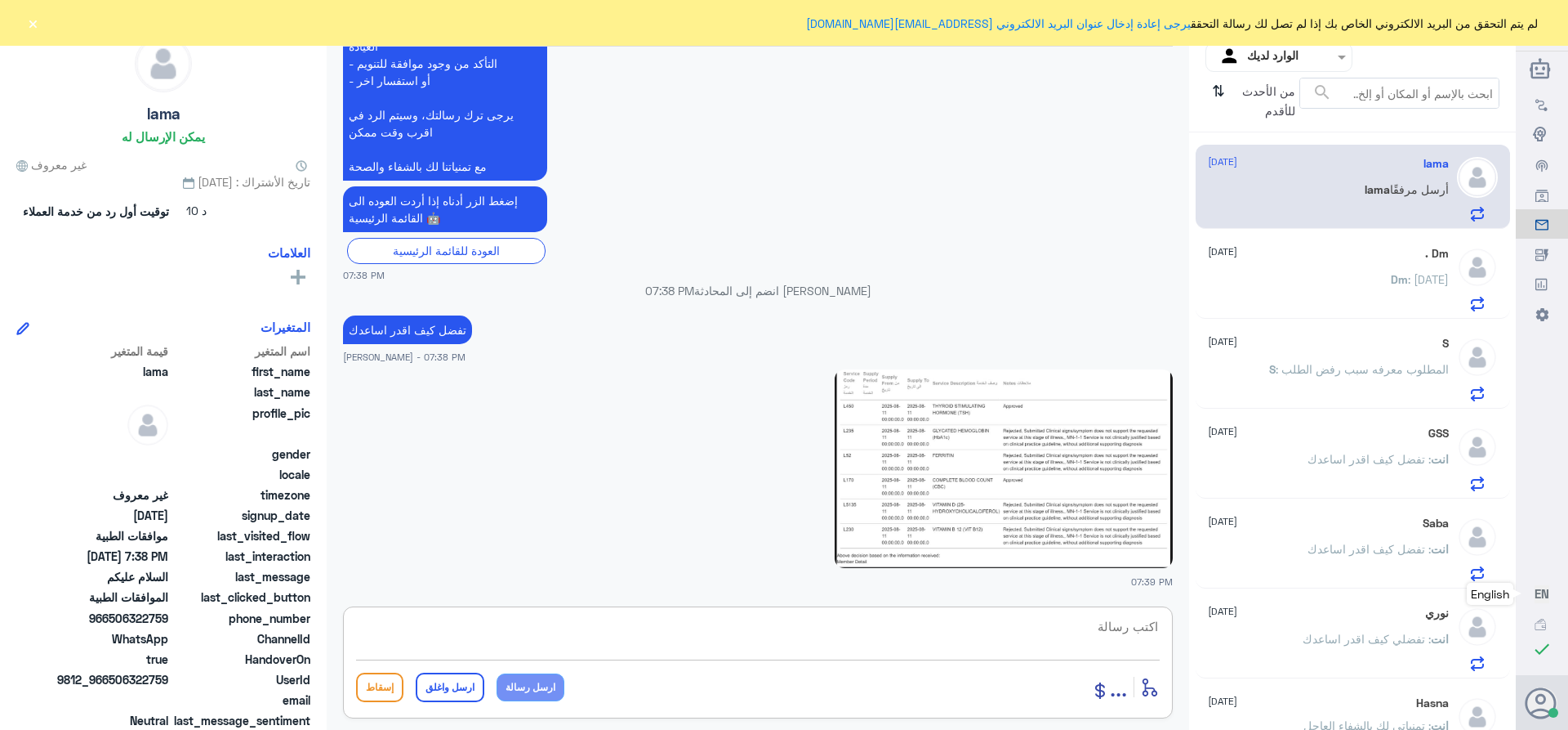
click at [1078, 458] on img at bounding box center [1004, 469] width 338 height 199
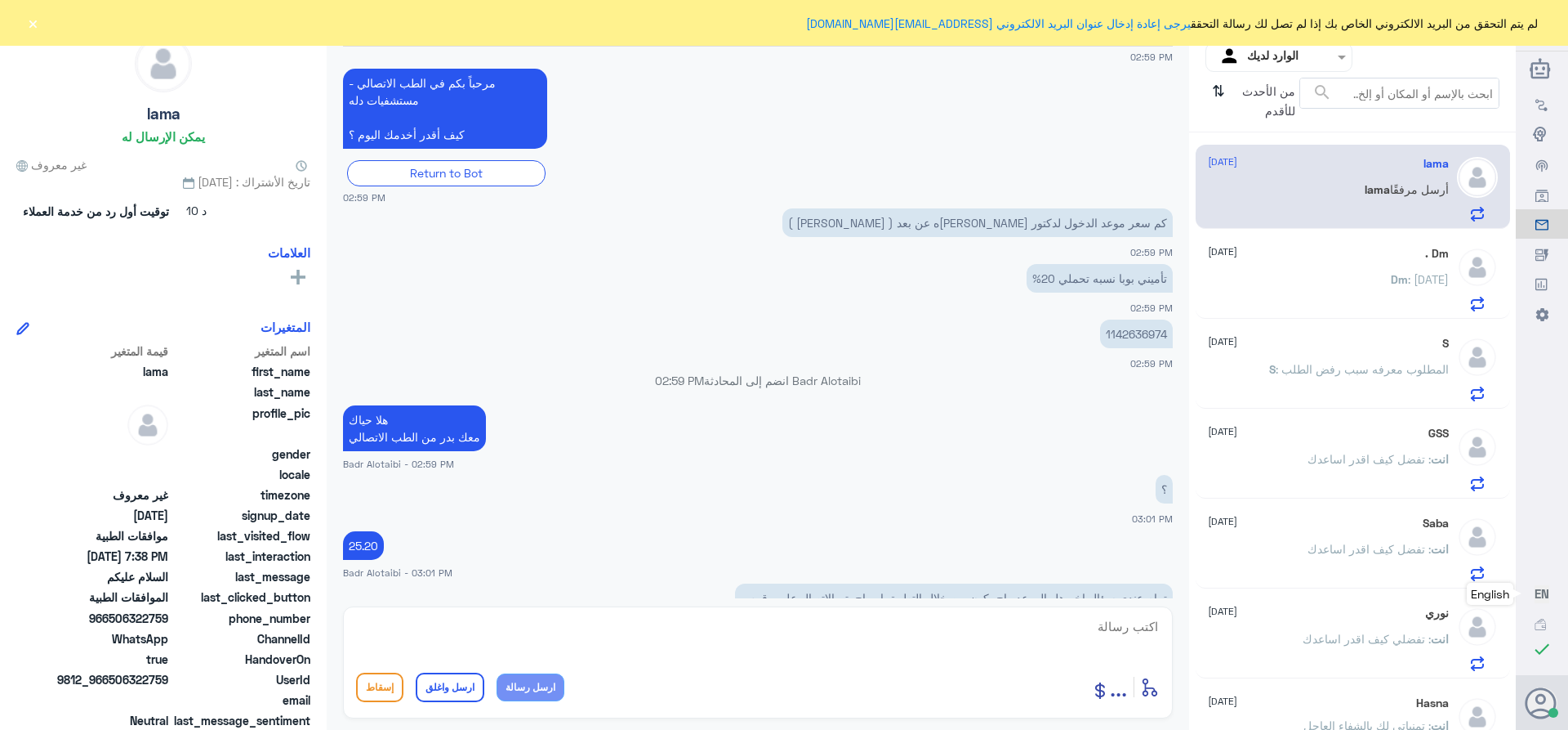
scroll to position [291, 0]
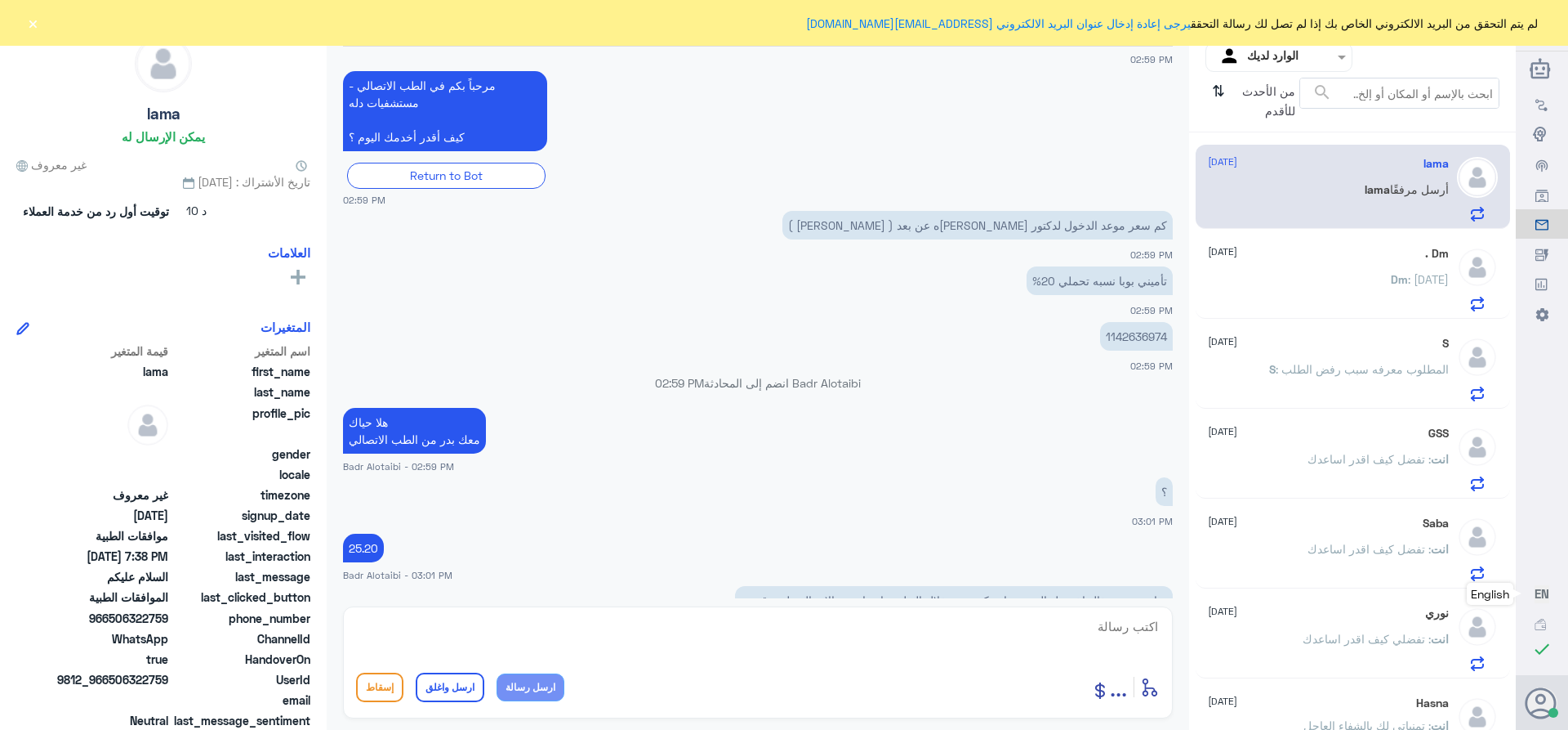
click at [1138, 337] on p "1142636974" at bounding box center [1137, 337] width 73 height 29
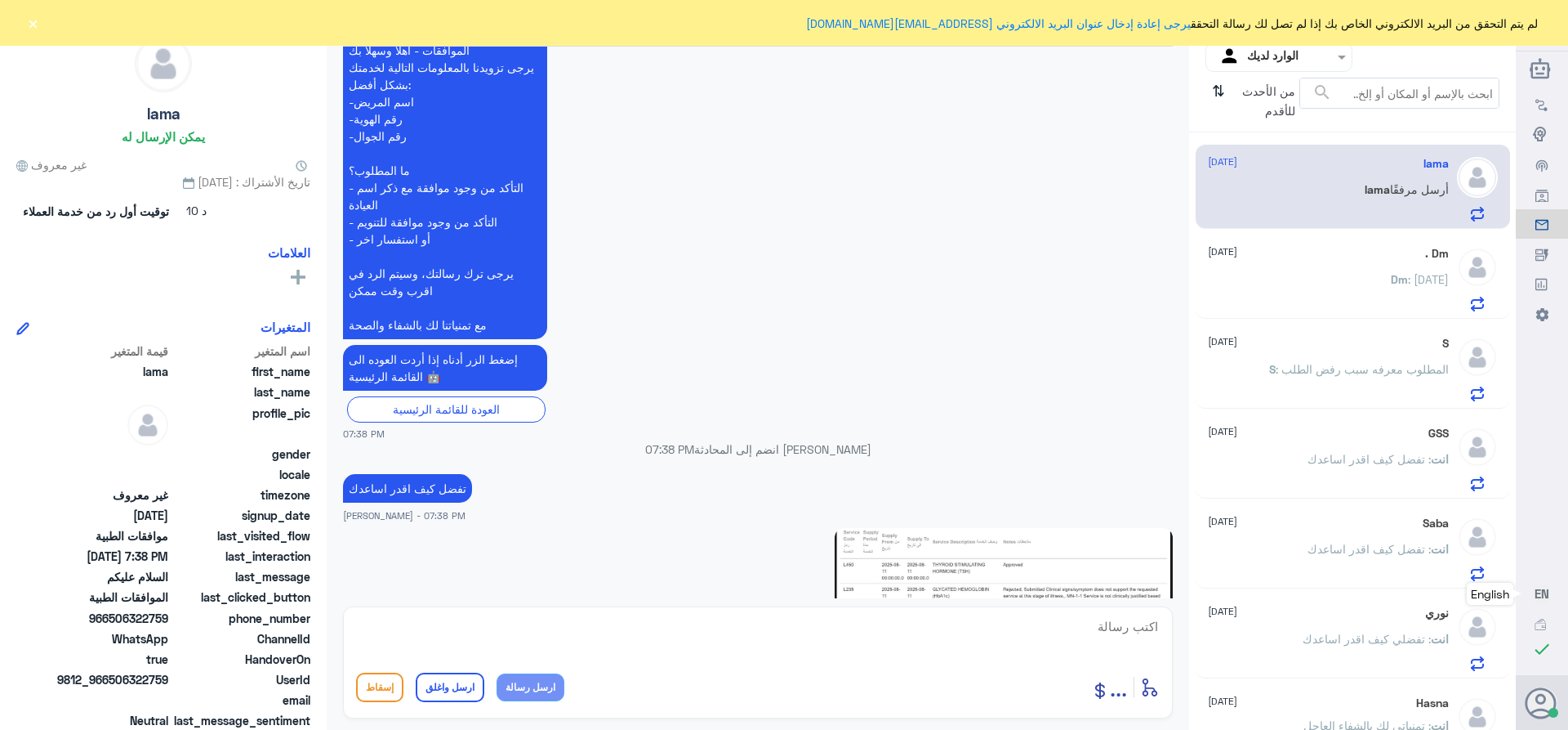
scroll to position [2579, 0]
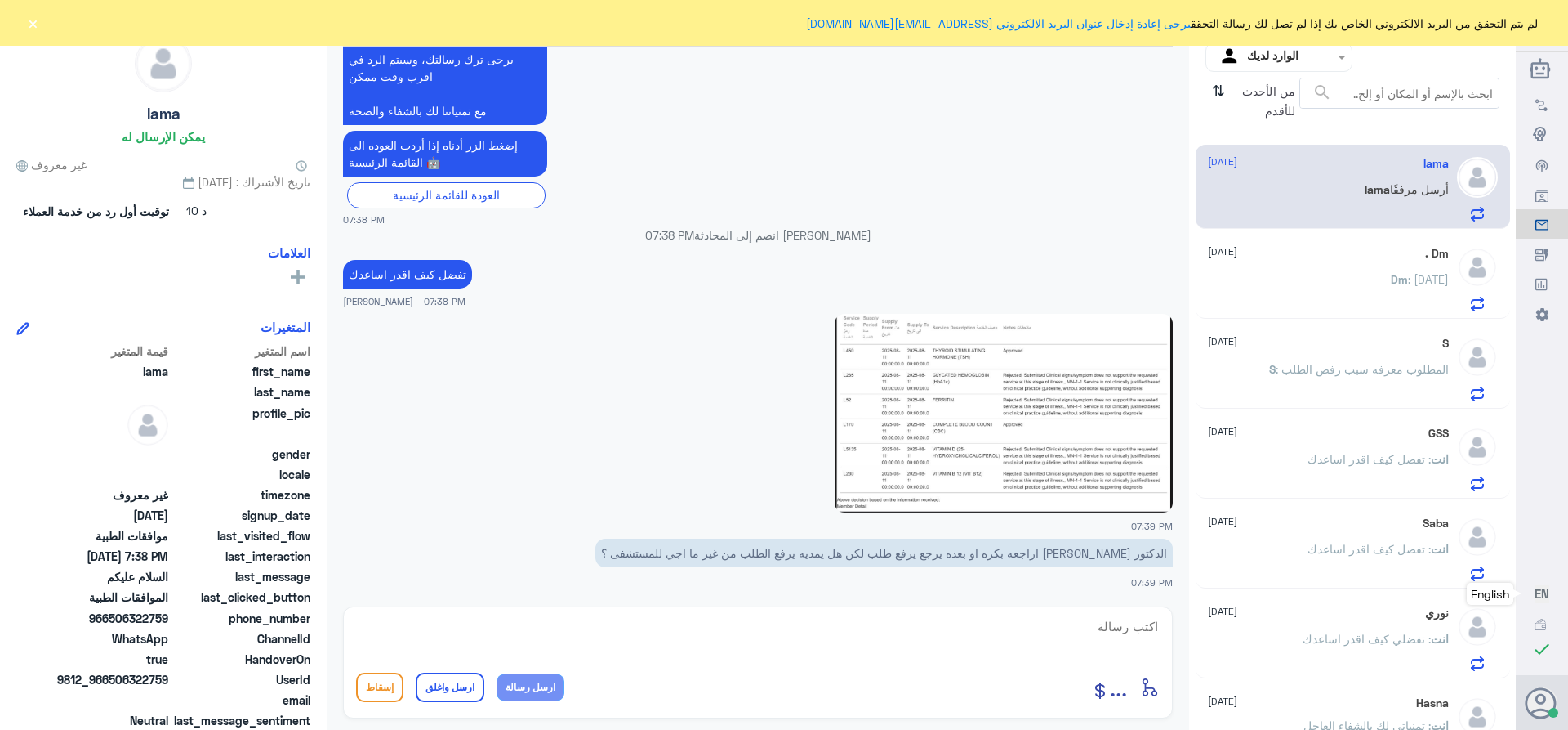
click at [1105, 634] on textarea at bounding box center [757, 635] width 803 height 40
type textarea "هل تم عمل التحليل المتوافق عليه"
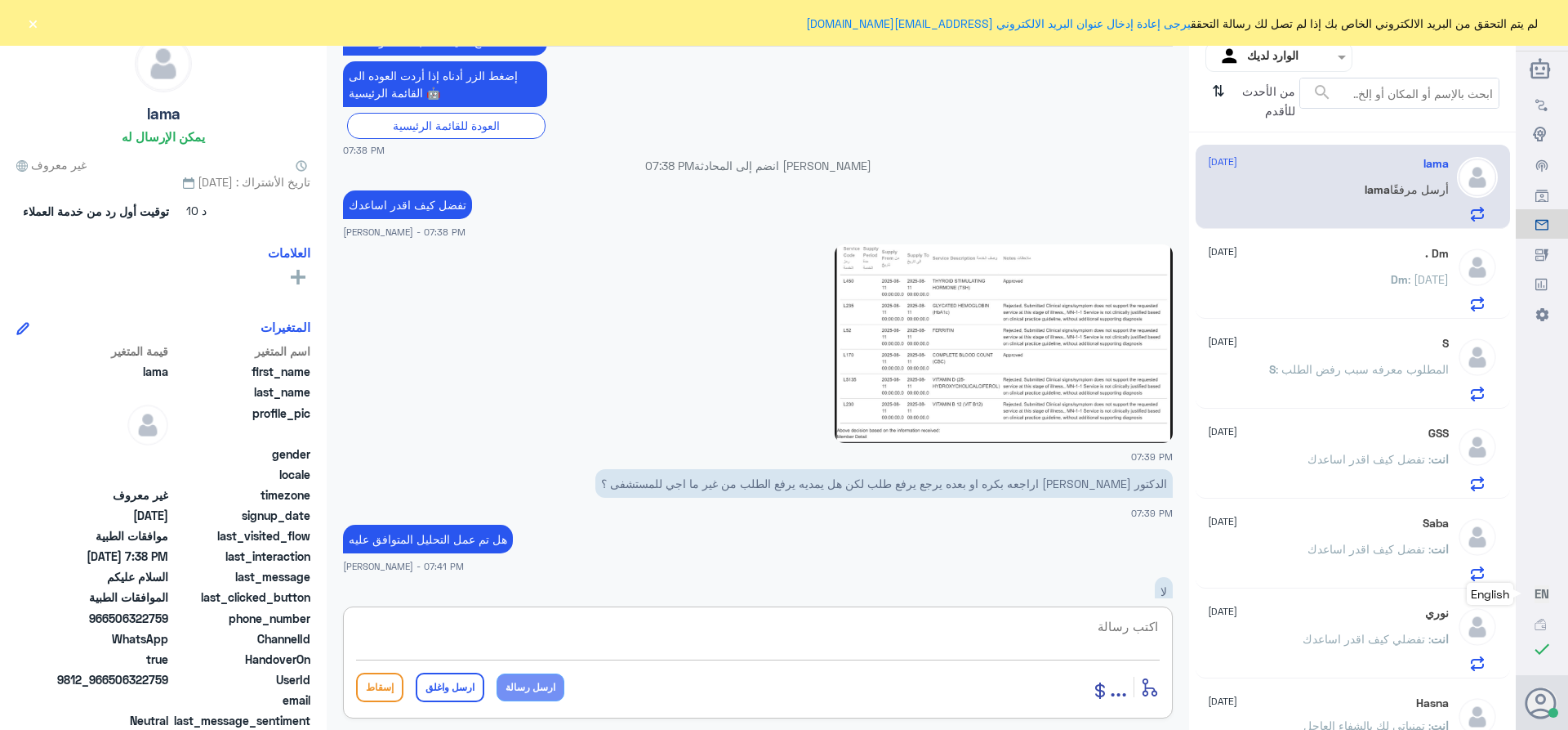
scroll to position [2688, 0]
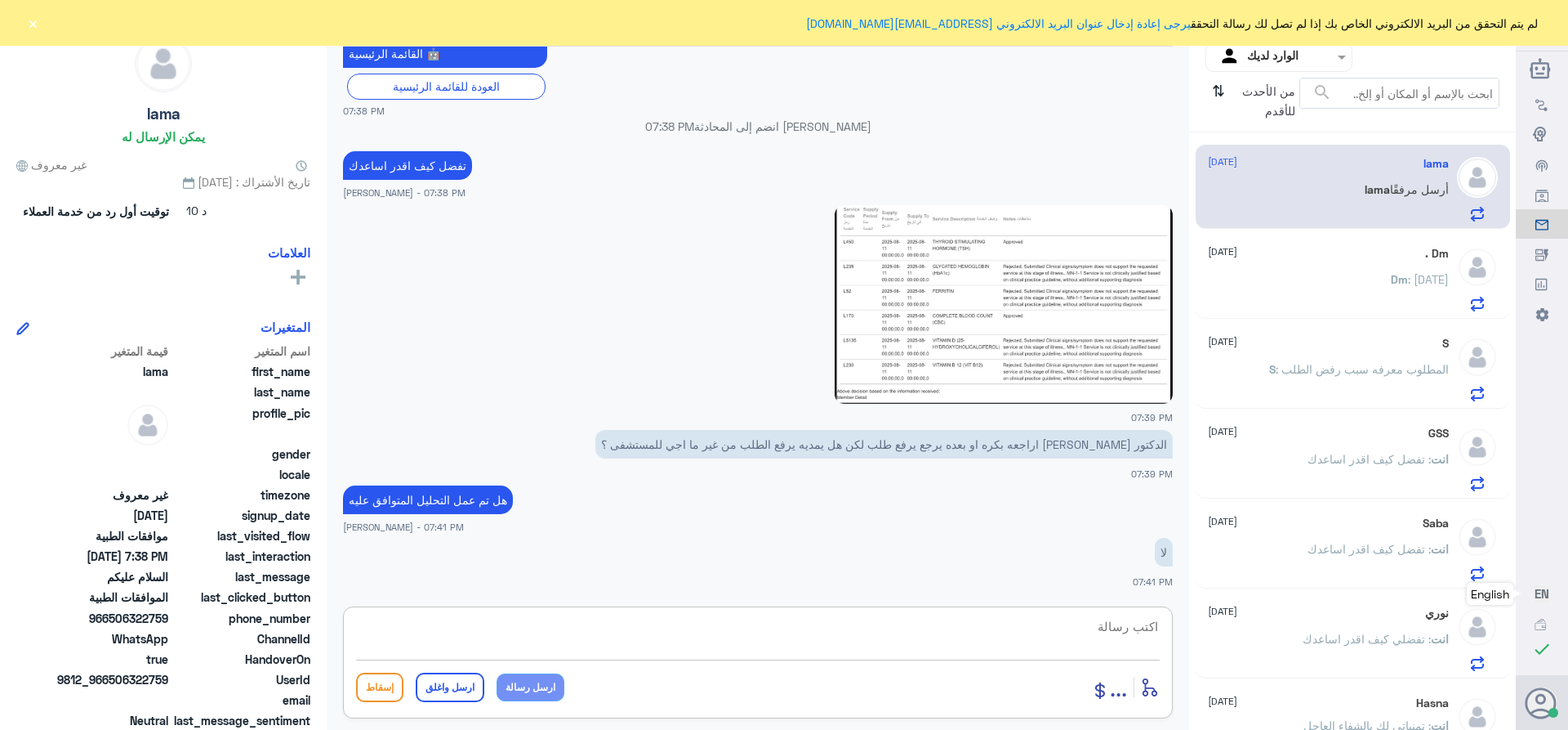
click at [1138, 622] on textarea at bounding box center [757, 635] width 803 height 40
click at [1143, 624] on textarea at bounding box center [757, 635] width 803 height 40
type textarea "س"
paste textarea "تمنياتي لك بالشفاء العاجل"
type textarea "تم تحديث الطلب في انتظار رد الشركه في حال الرفض فضلا زياره المختبر وعمل التحليل…"
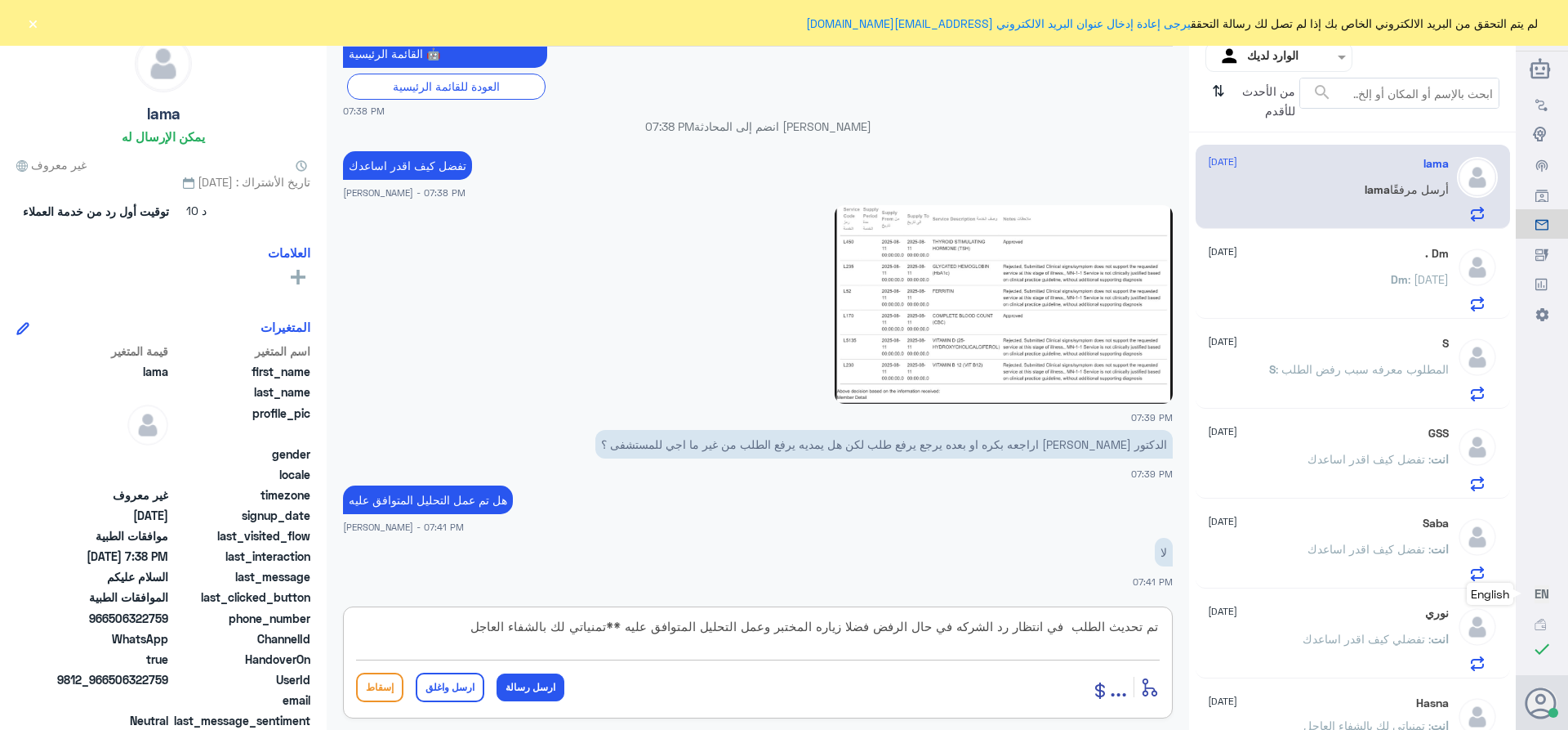
click at [458, 679] on button "ارسل واغلق" at bounding box center [450, 687] width 69 height 30
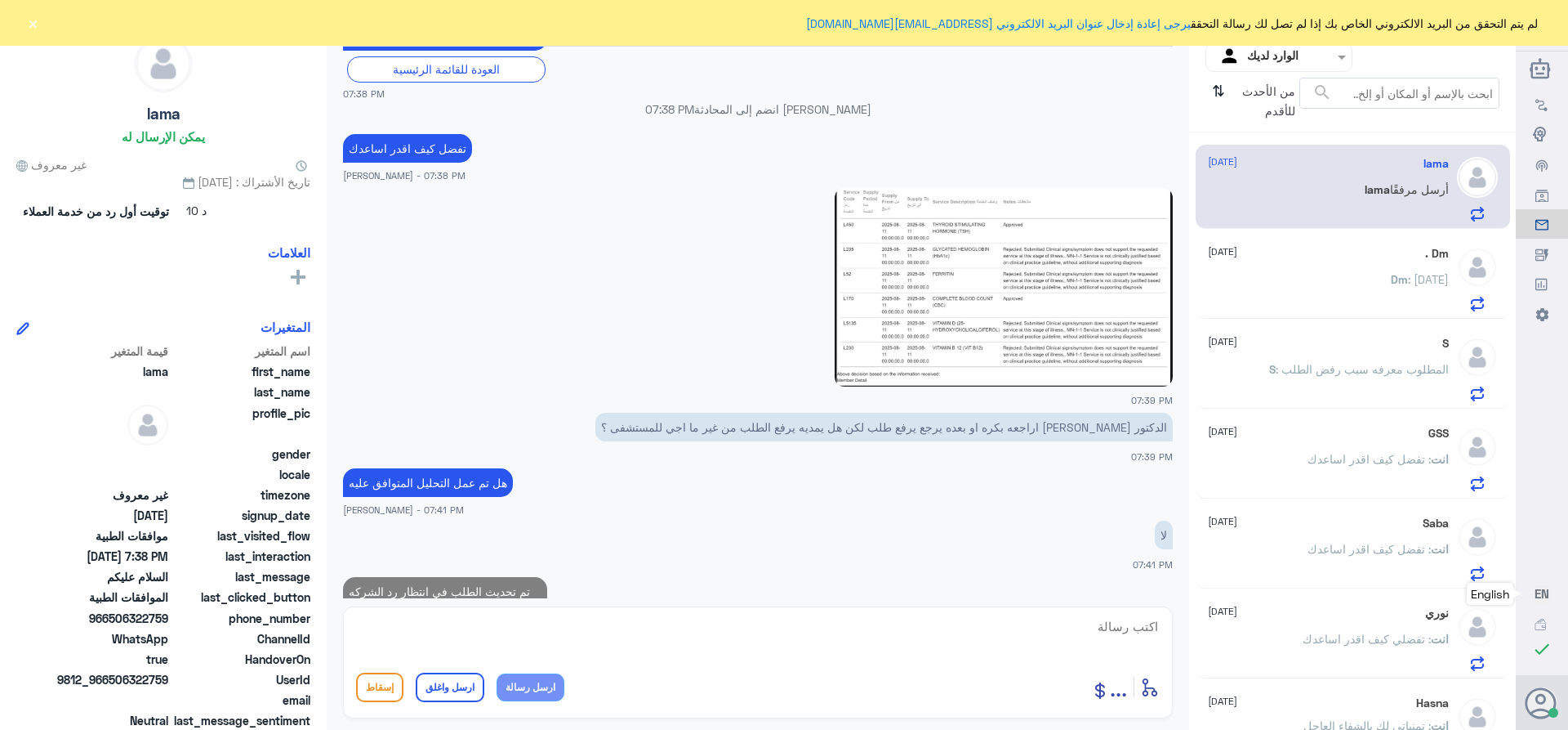
scroll to position [2792, 0]
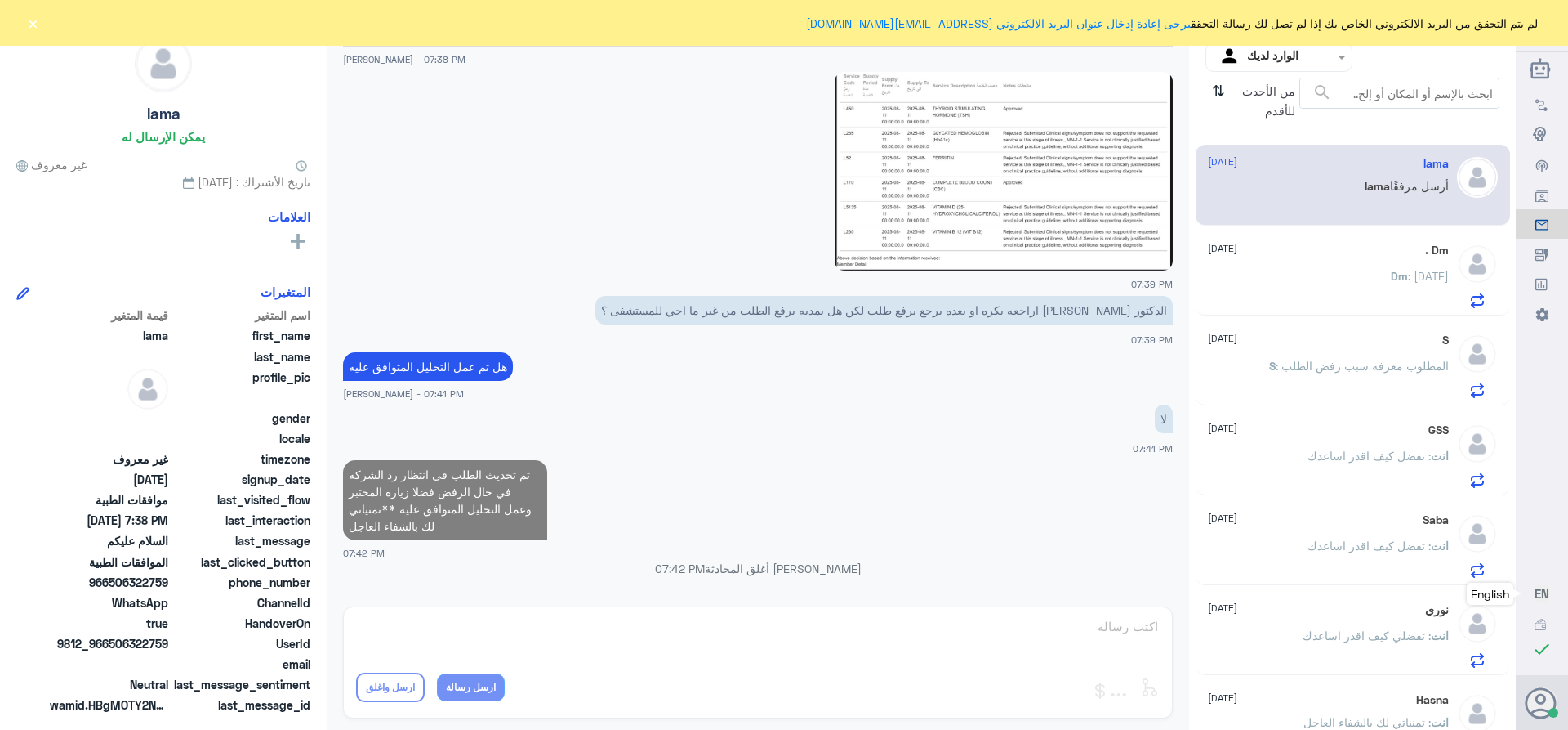
click at [1275, 257] on div "Dm . [DATE] Dm : [DATE]" at bounding box center [1328, 276] width 241 height 64
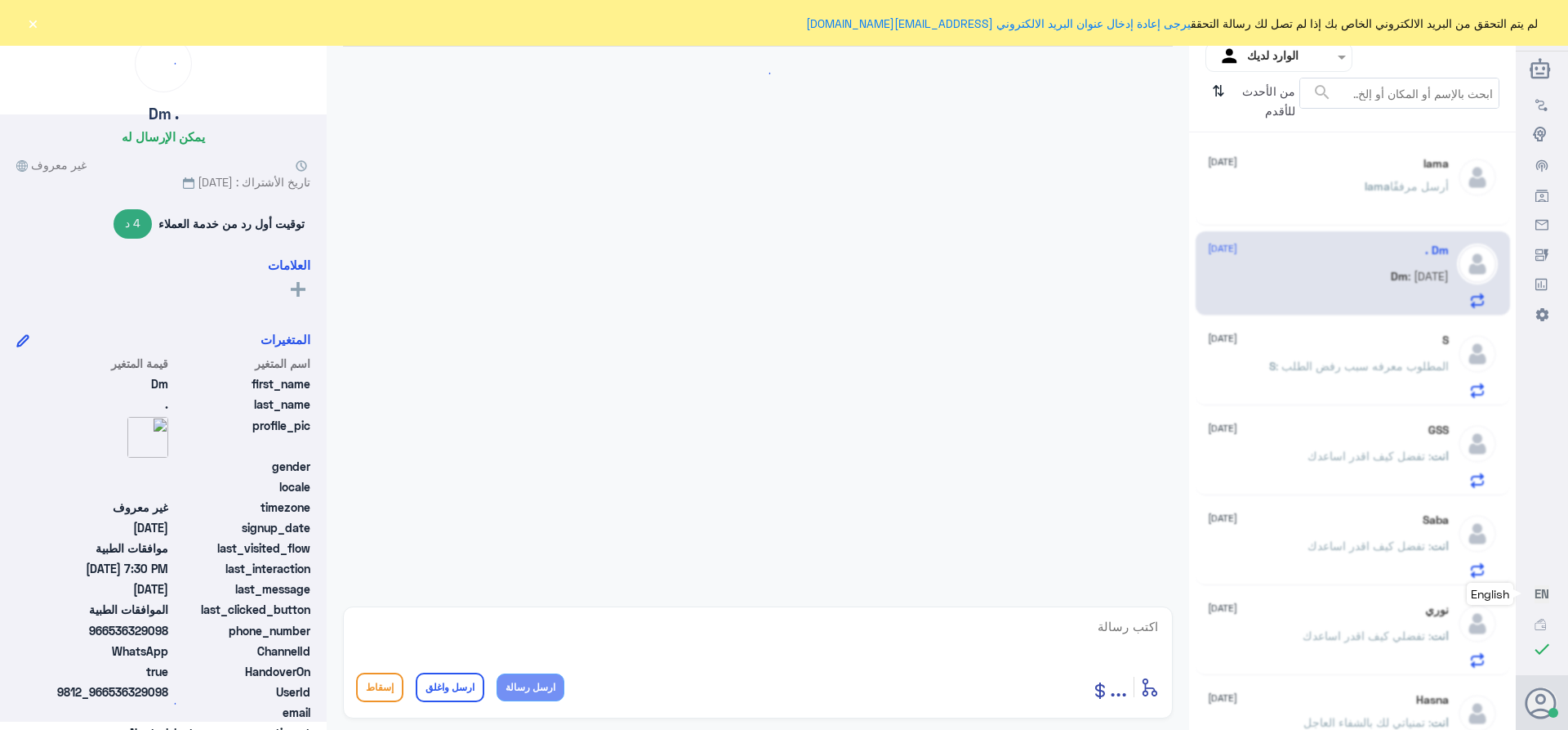
scroll to position [875, 0]
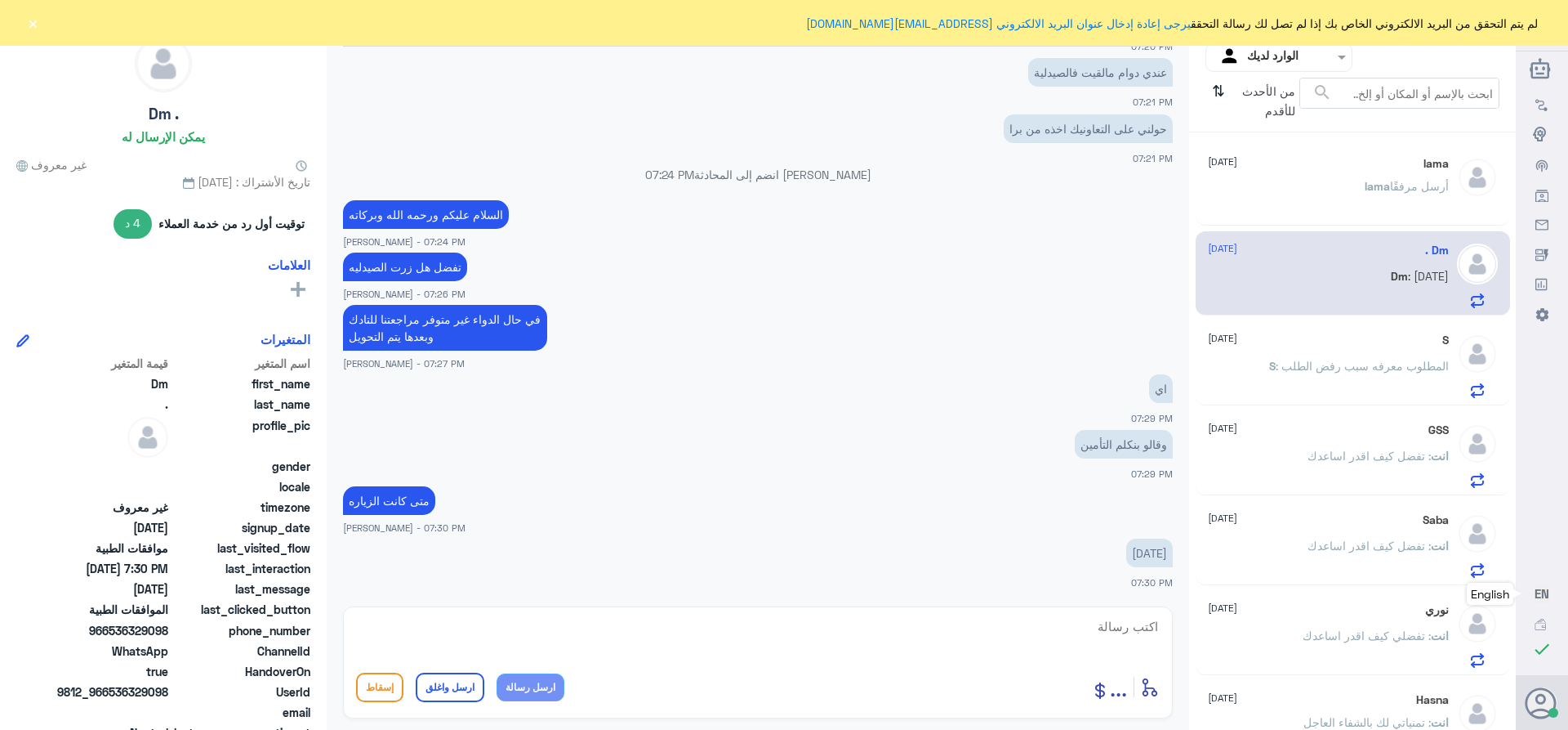
click at [1266, 55] on input "text" at bounding box center [1292, 57] width 90 height 19
click at [1268, 174] on div "فريقك" at bounding box center [1279, 184] width 147 height 37
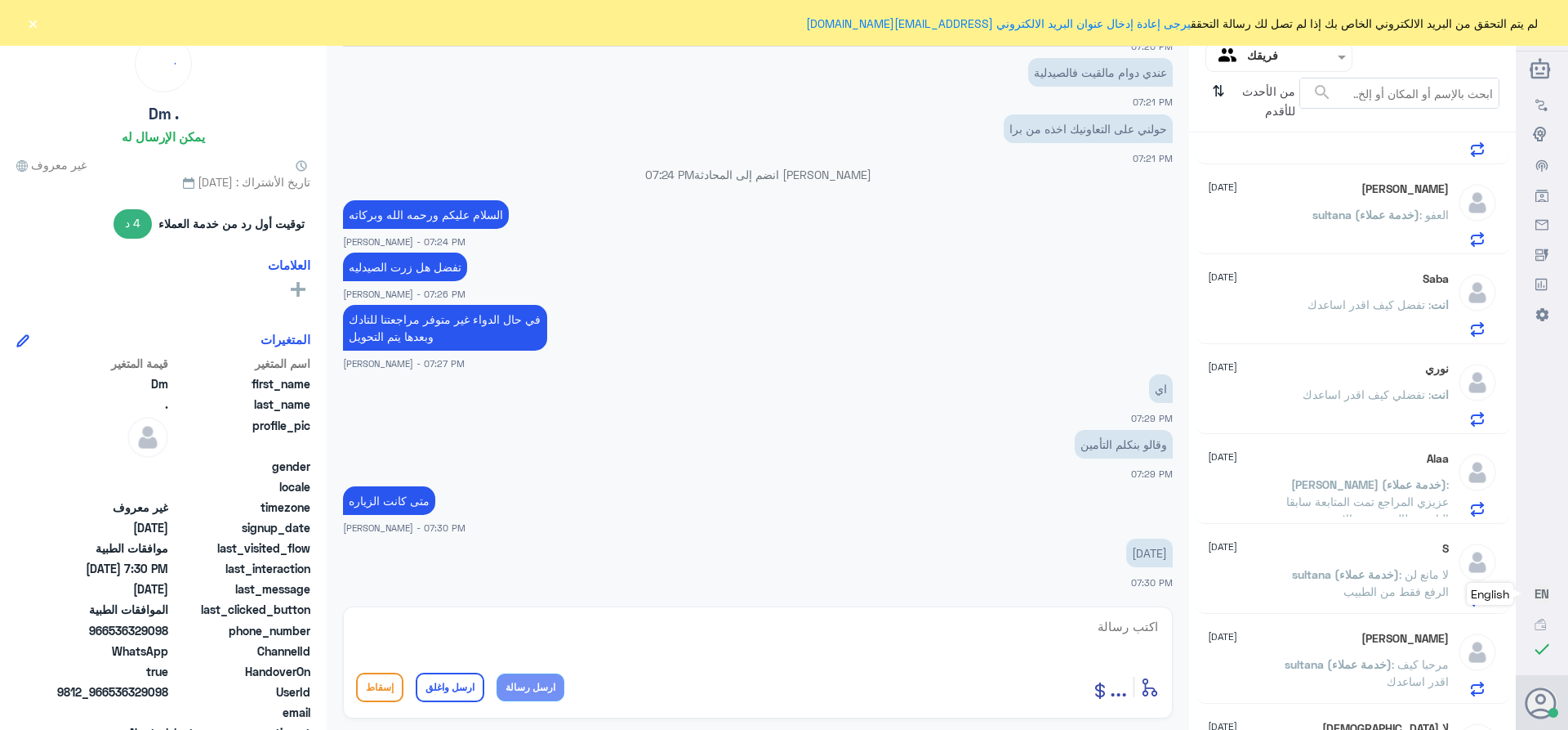
scroll to position [1117, 0]
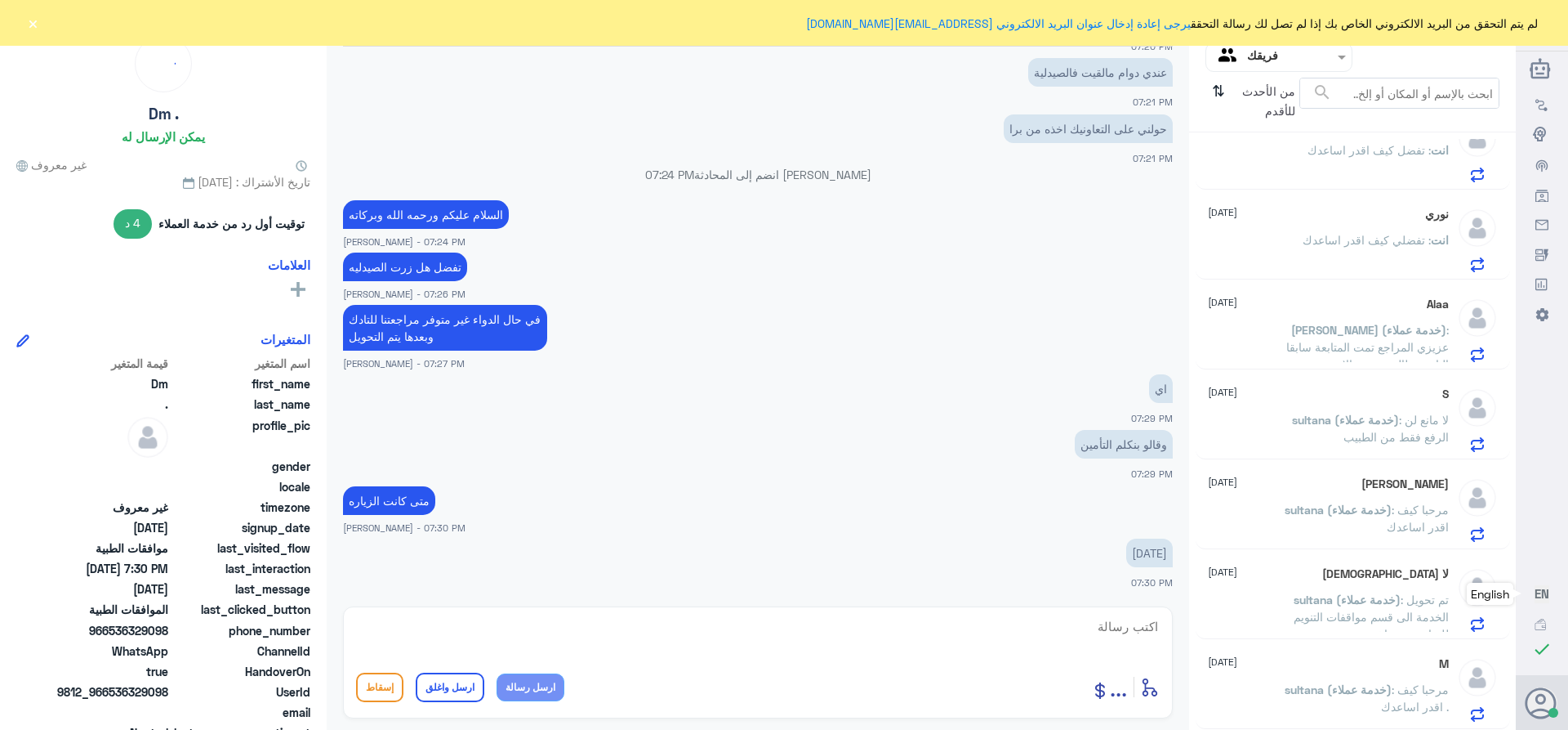
click at [1322, 703] on p "sultana (خدمة عملاء) : مرحبا كيف اقدر اساعدك ." at bounding box center [1357, 700] width 184 height 41
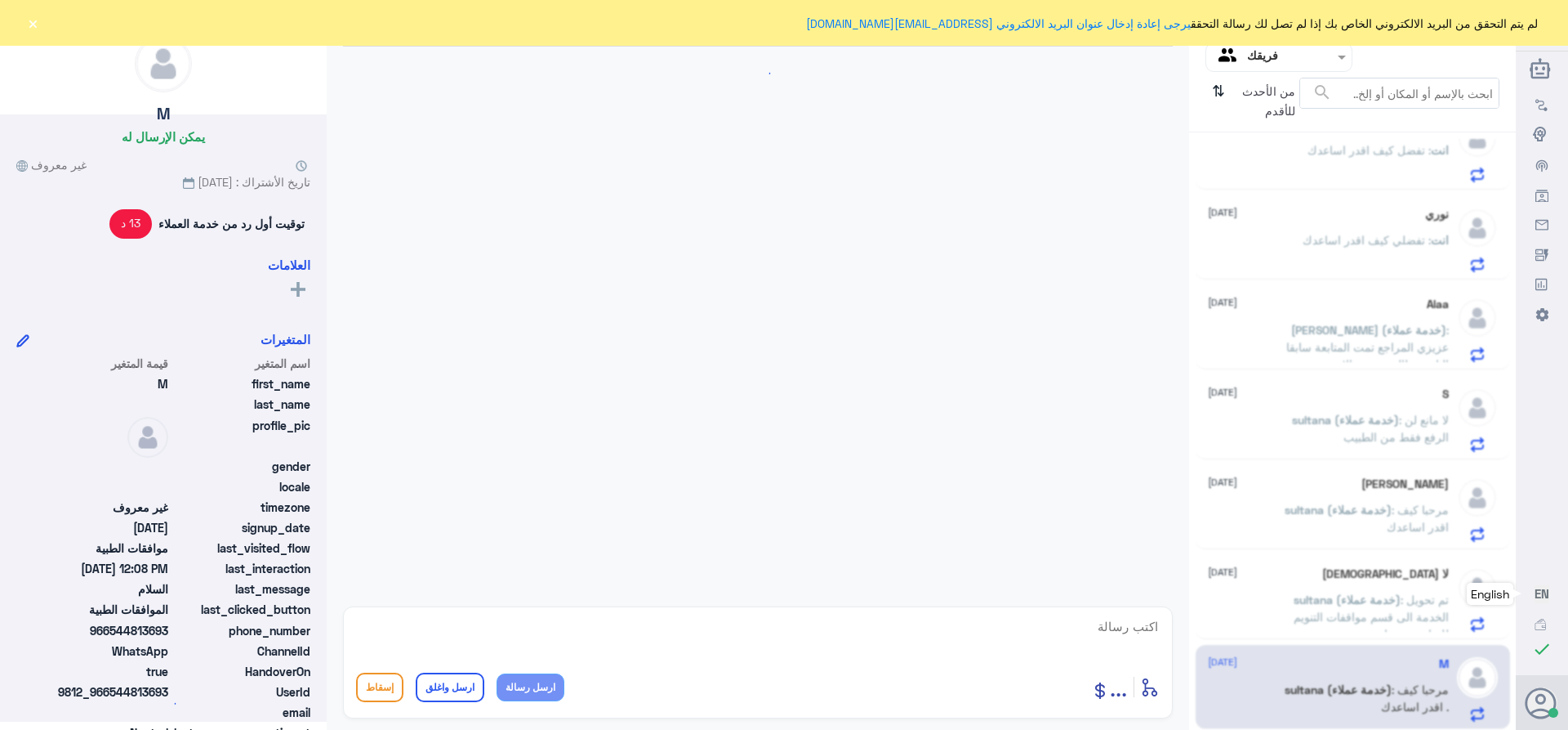
scroll to position [1160, 0]
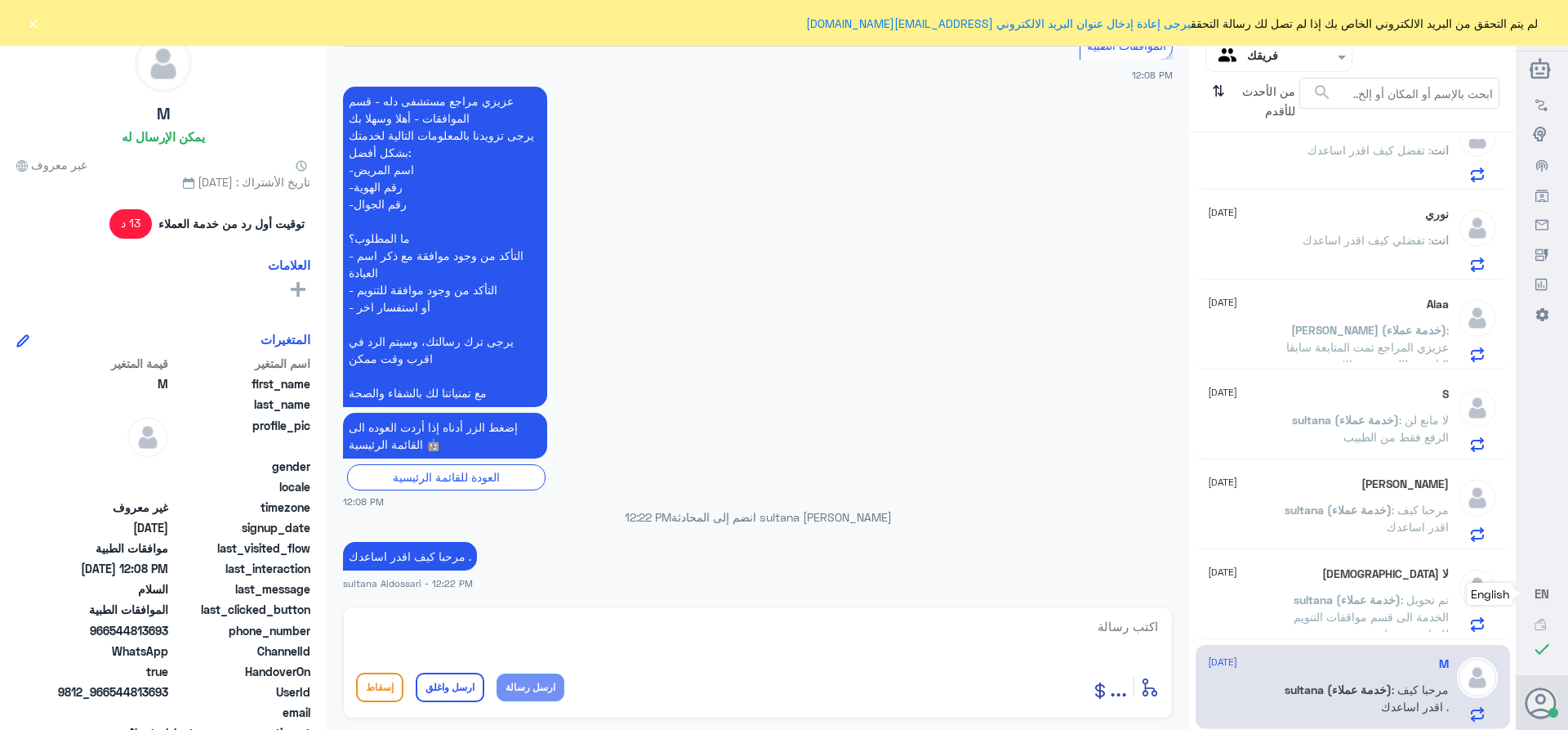
click at [1296, 608] on p "sultana (خدمة عملاء) : تم تحويل الخدمة الى قسم مواقفات التنويم للمتابعه مرة اخرى" at bounding box center [1357, 611] width 184 height 41
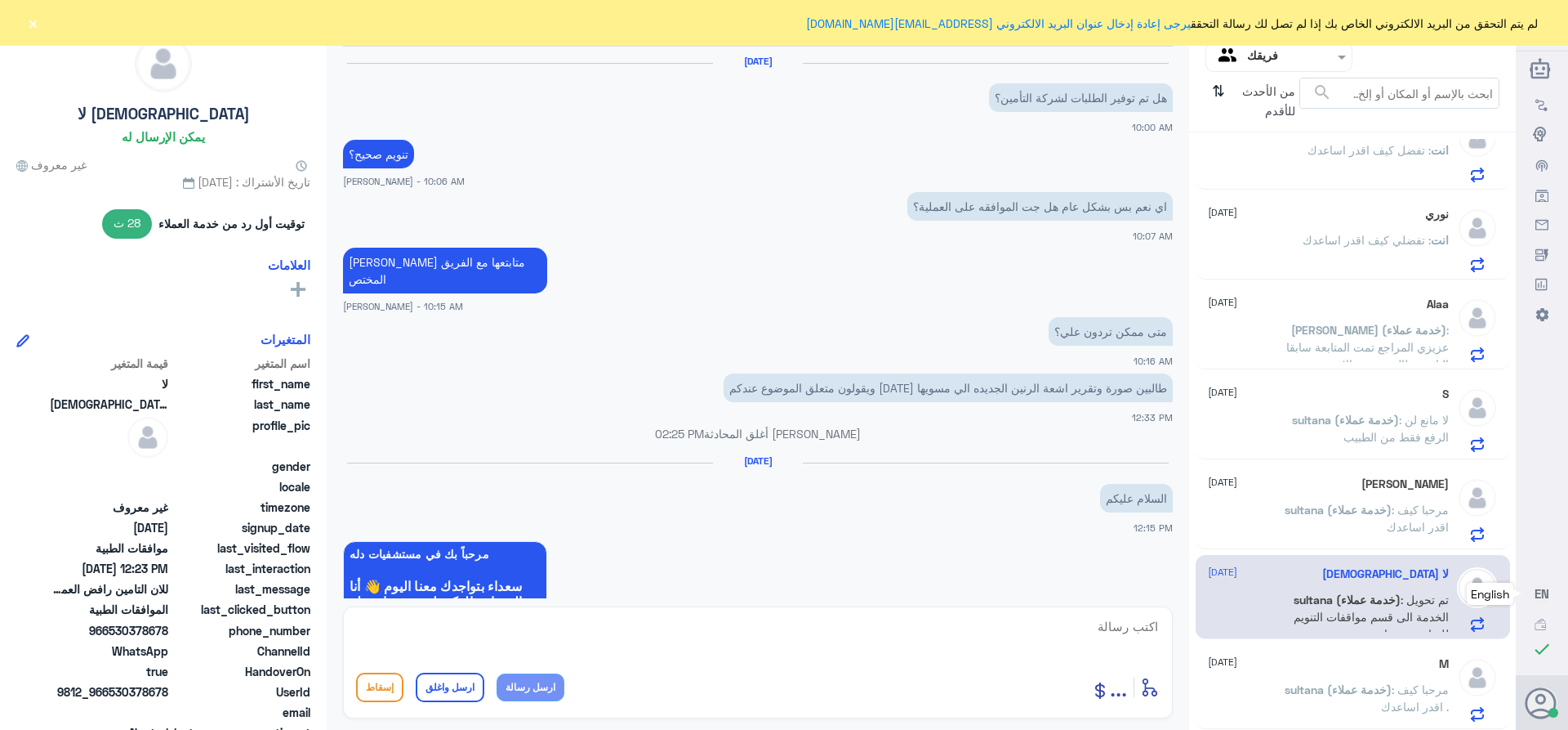
scroll to position [1230, 0]
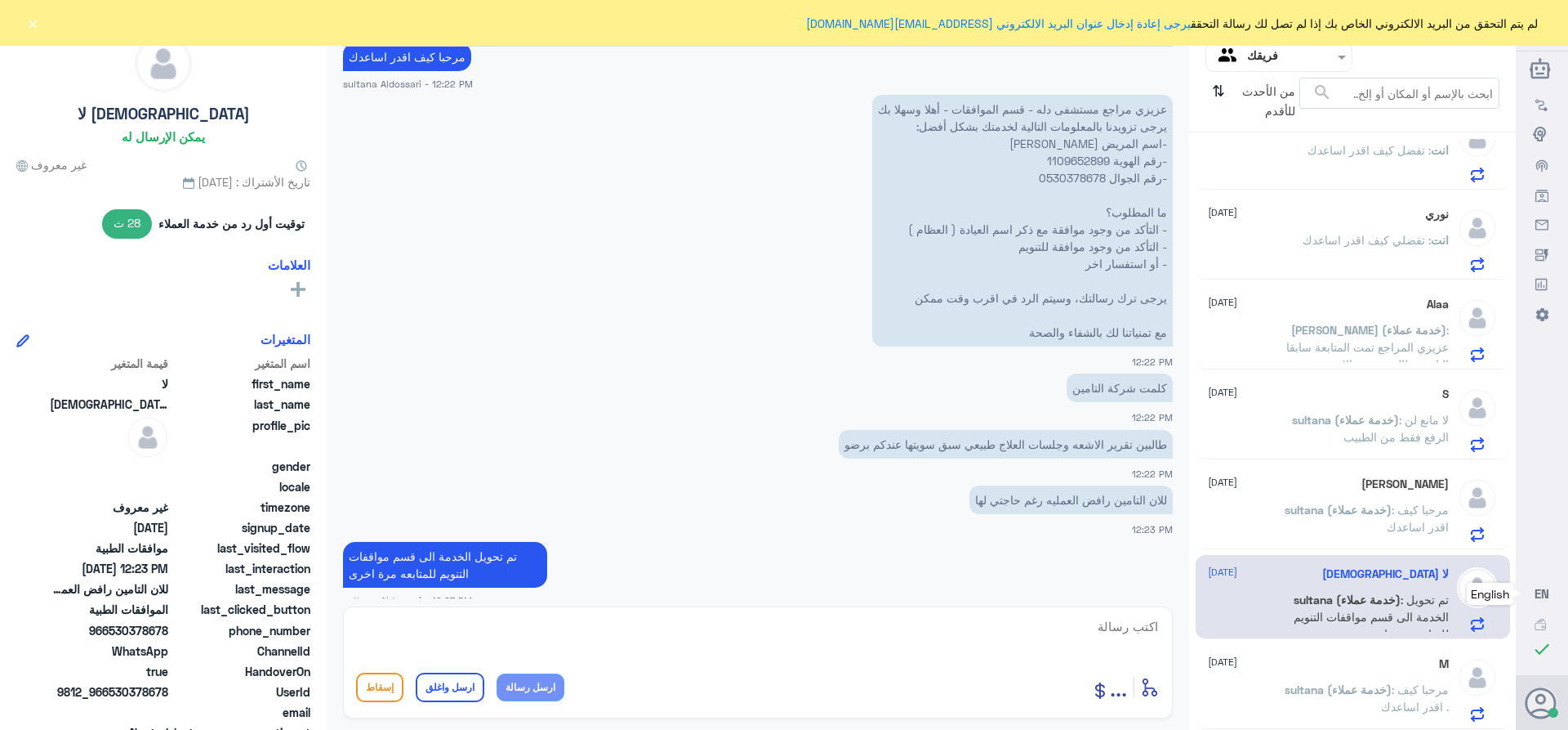
click at [1087, 624] on textarea at bounding box center [757, 635] width 803 height 40
paste textarea "تمنياتي لك بالشفاء العاجل"
type textarea "تمنياتي لك بالشفاء العاجل"
click at [428, 682] on button "ارسل واغلق" at bounding box center [450, 687] width 69 height 30
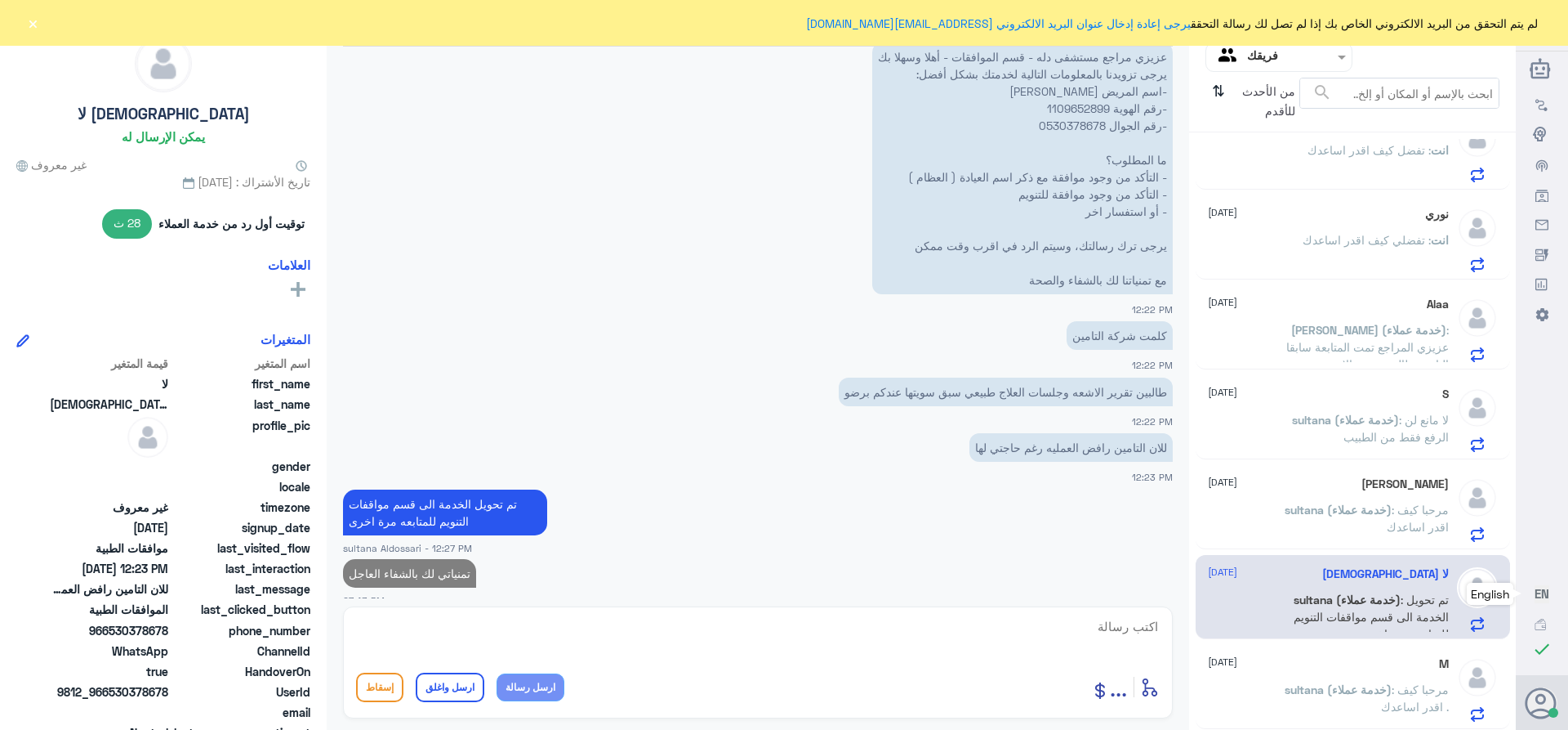
scroll to position [1115, 0]
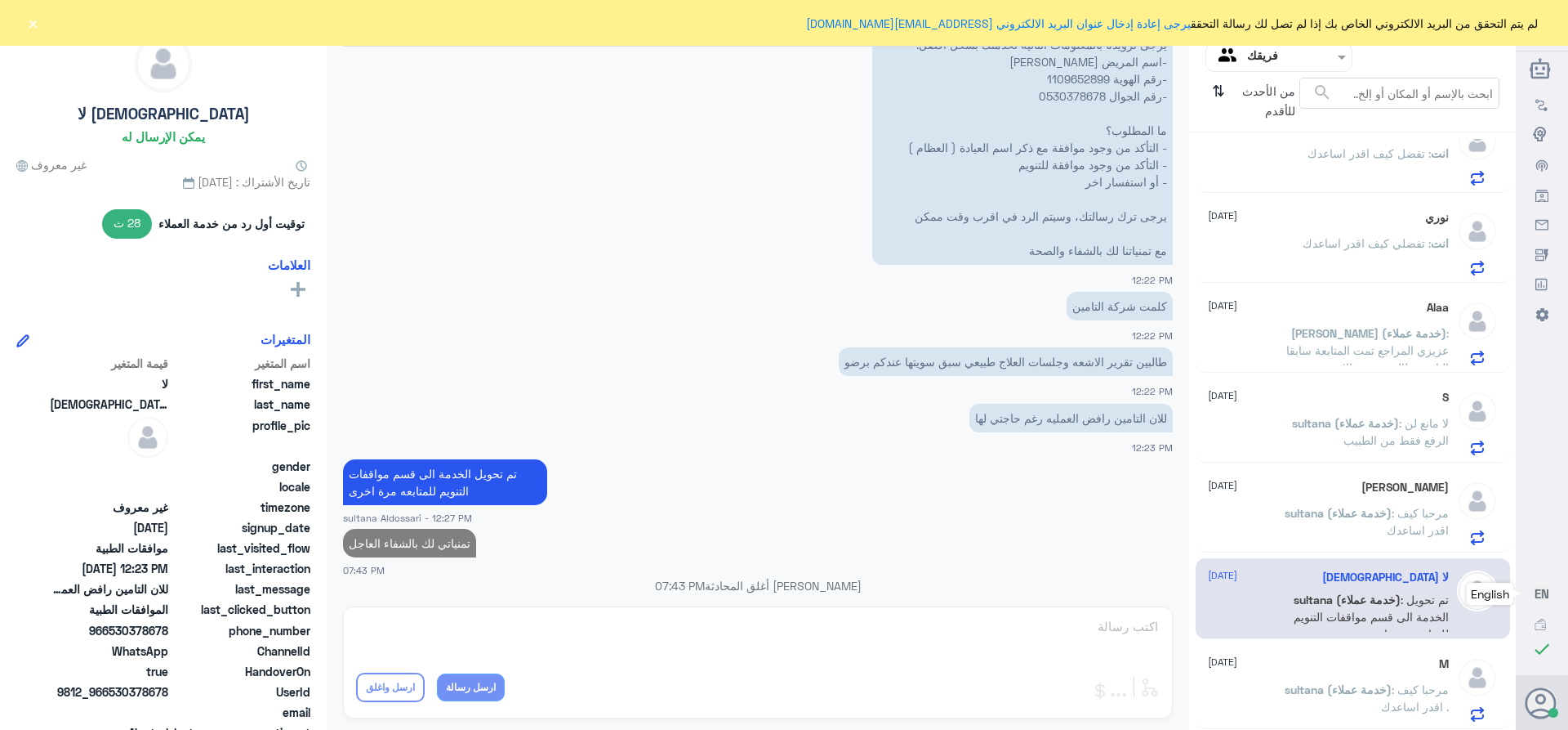
click at [1389, 523] on span ": مرحبا كيف اقدر اساعدك" at bounding box center [1417, 521] width 62 height 31
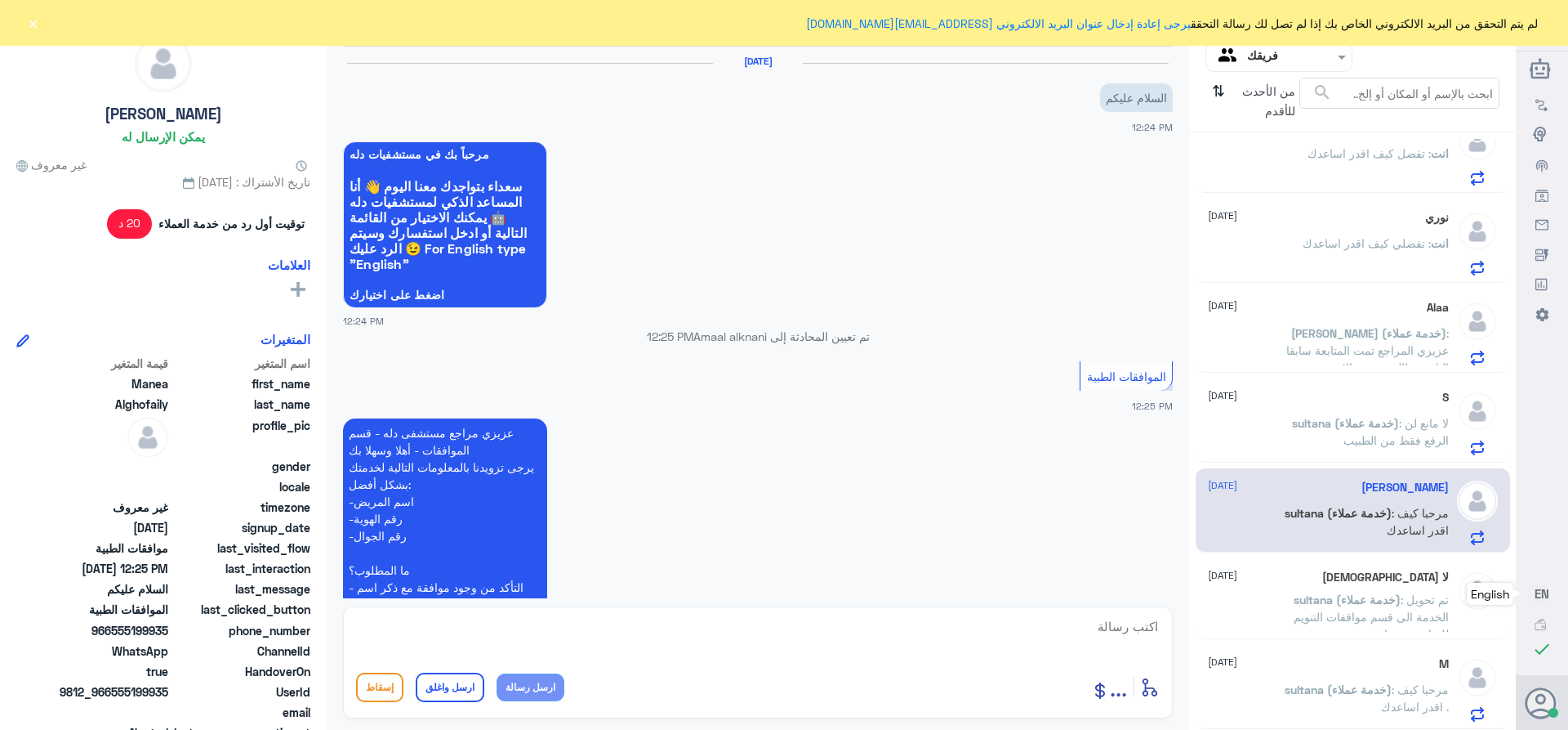
scroll to position [332, 0]
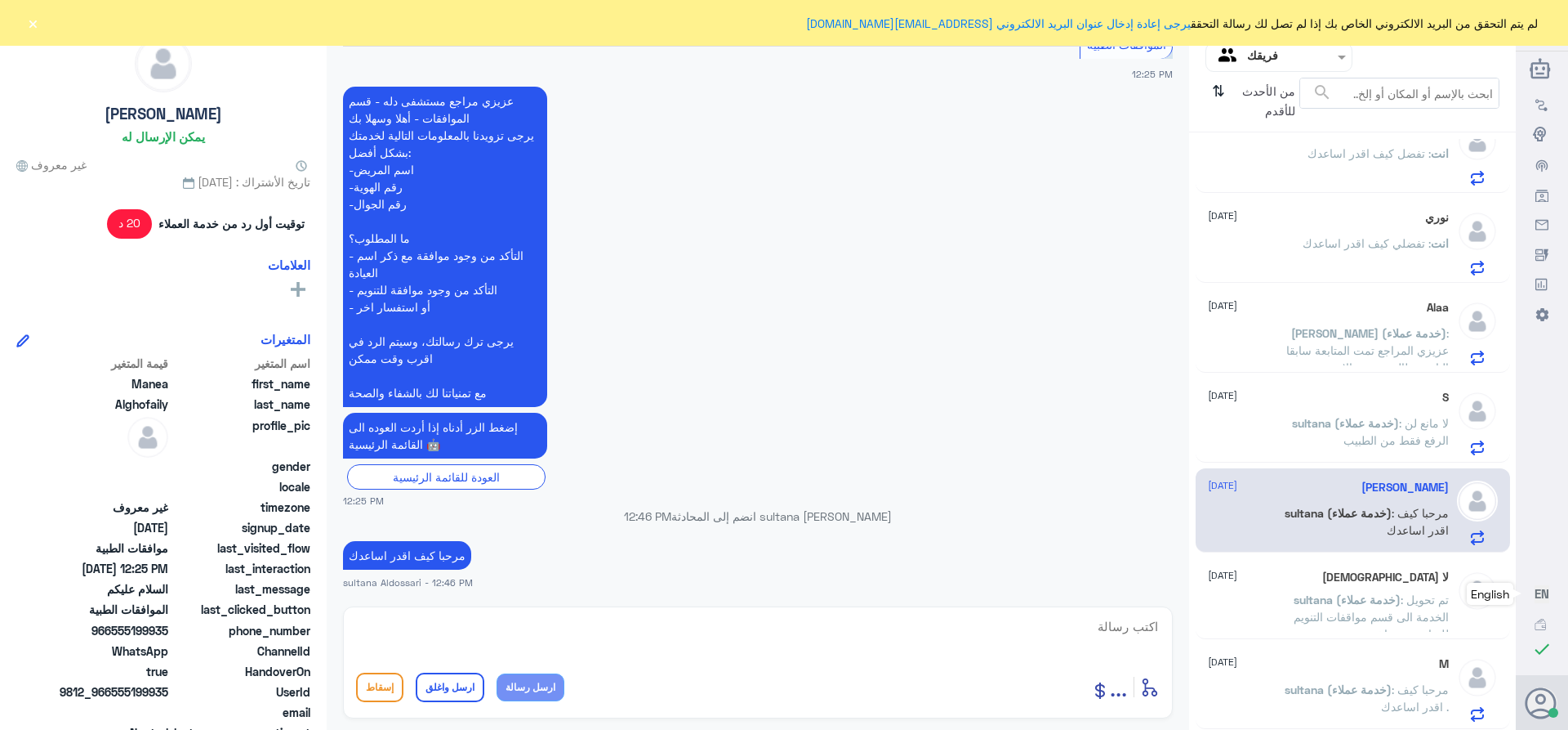
click at [1265, 419] on p "sultana (خدمة عملاء) : لا مانع لن الرفع فقط من الطبيب" at bounding box center [1357, 434] width 184 height 41
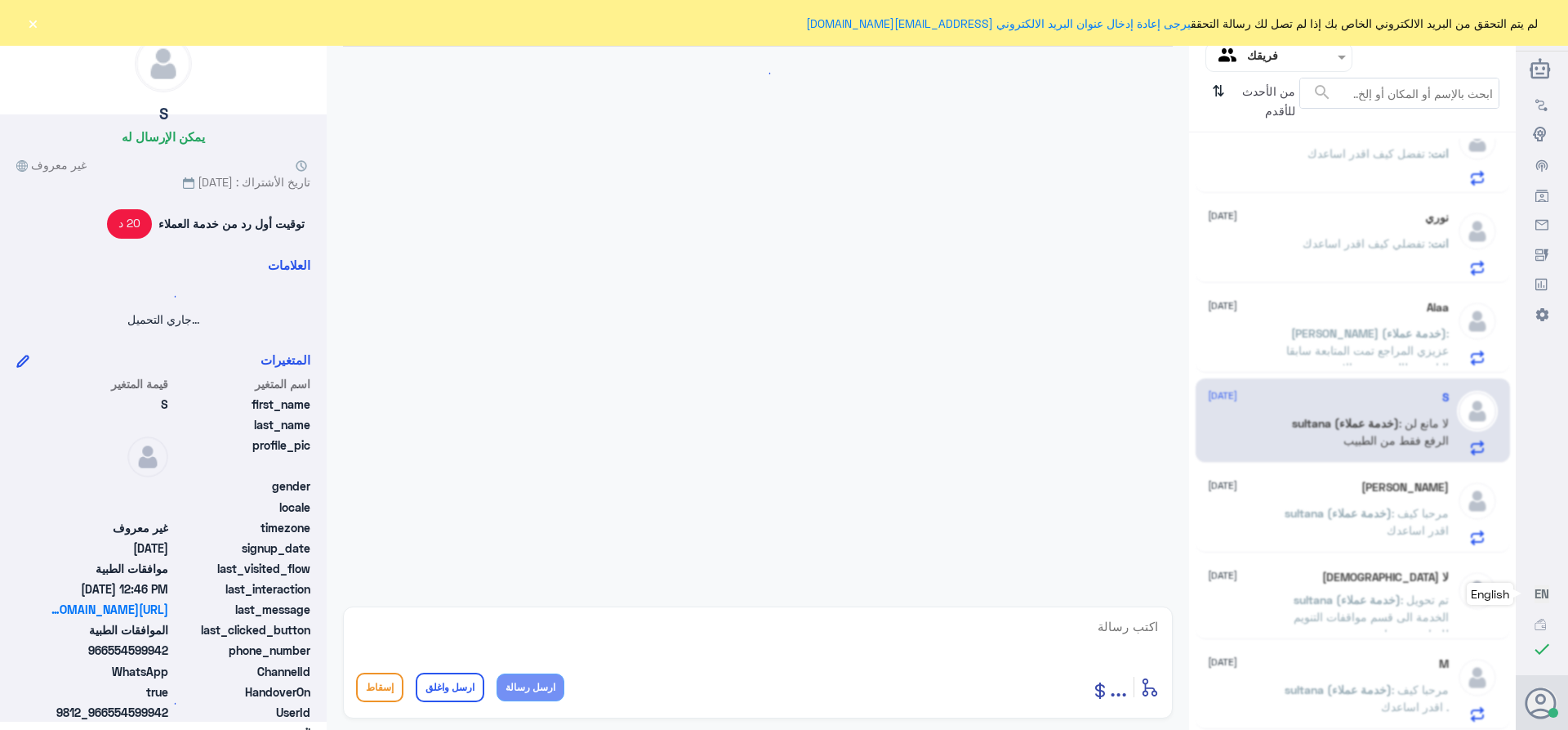
scroll to position [860, 0]
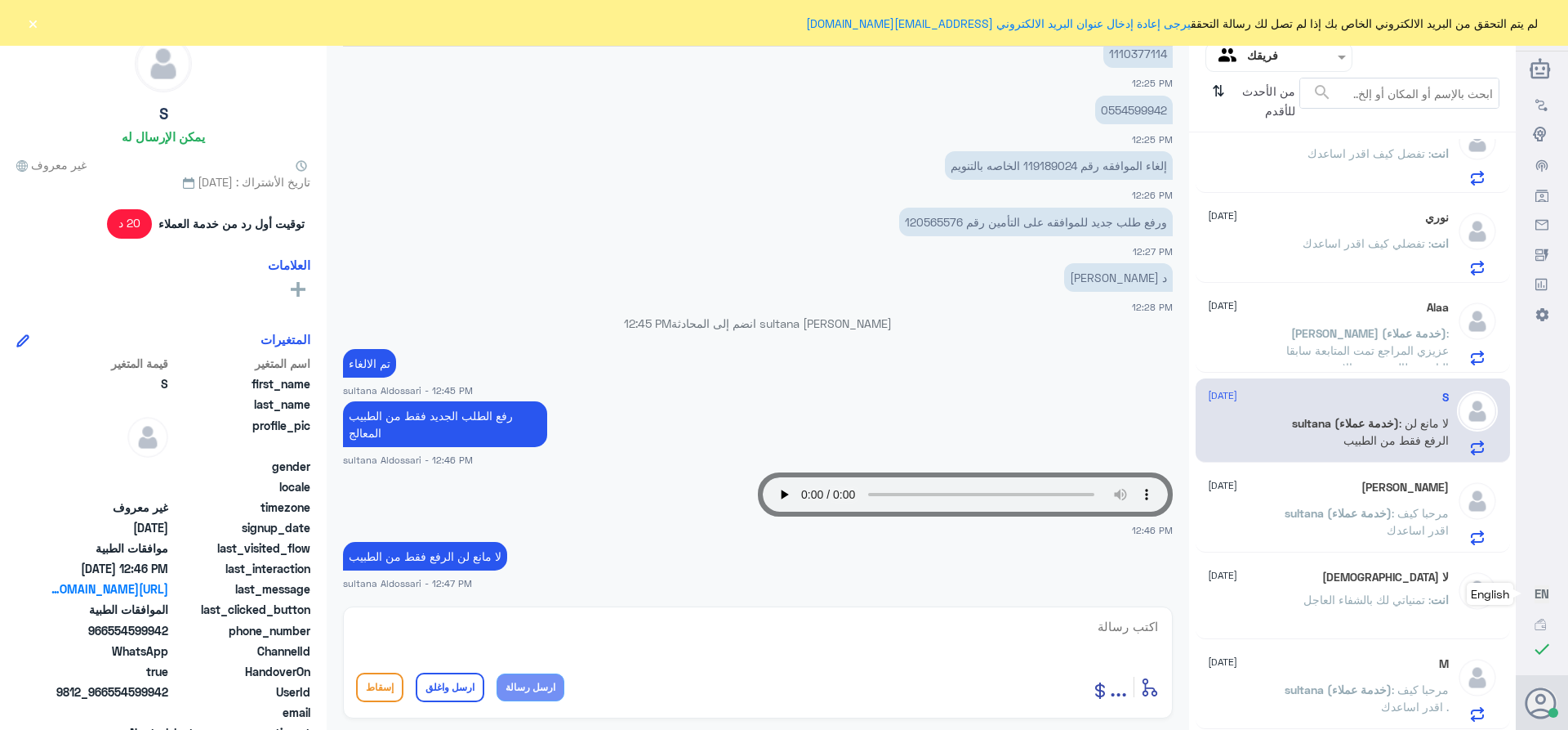
click at [1086, 635] on textarea at bounding box center [757, 635] width 803 height 40
paste textarea "تمنياتي لك بالشفاء العاجل"
type textarea "تمنياتي لك بالشفاء العاجل"
click at [447, 679] on button "ارسل واغلق" at bounding box center [450, 687] width 69 height 30
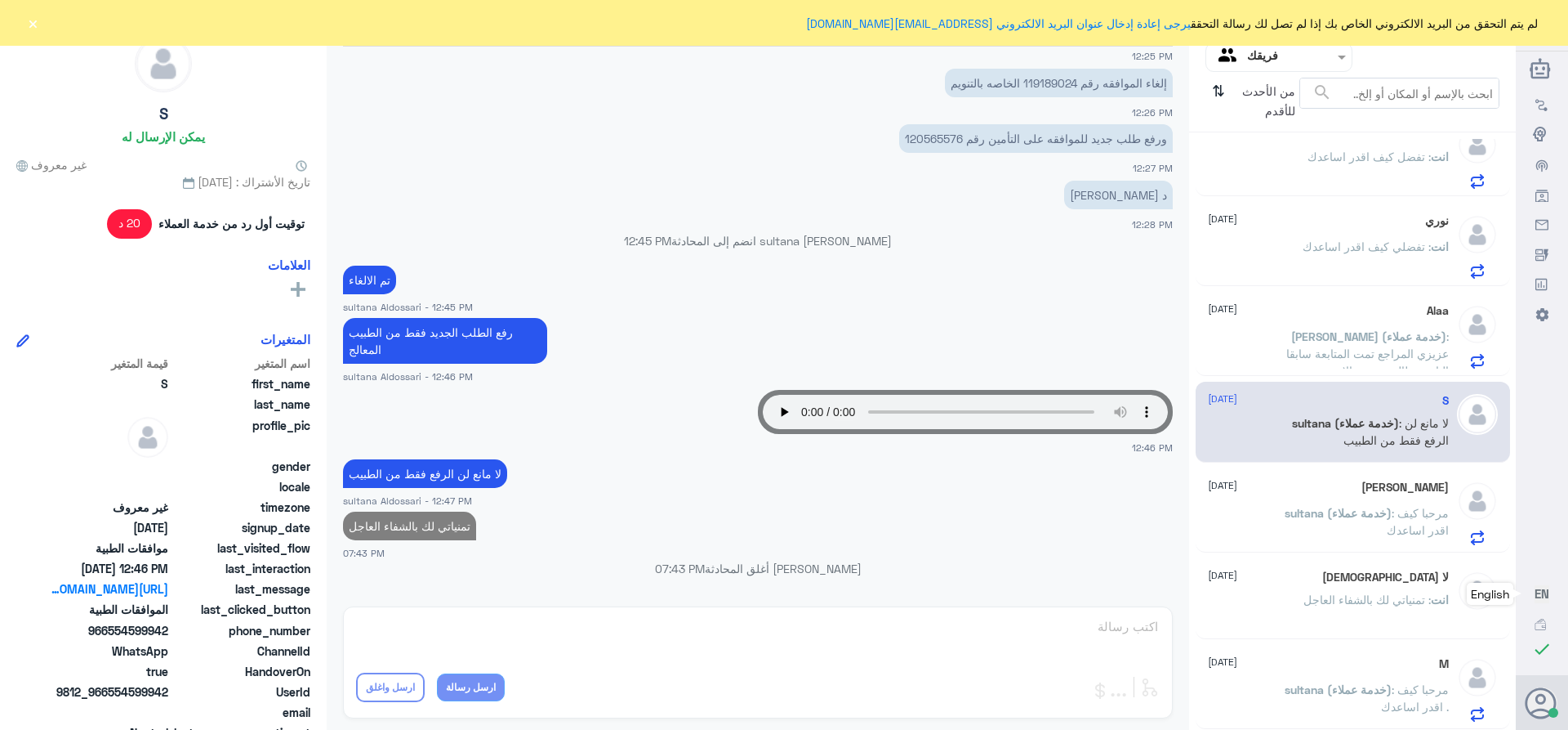
scroll to position [1112, 0]
click at [1339, 339] on span "[PERSON_NAME] (خدمة عملاء)" at bounding box center [1368, 336] width 155 height 14
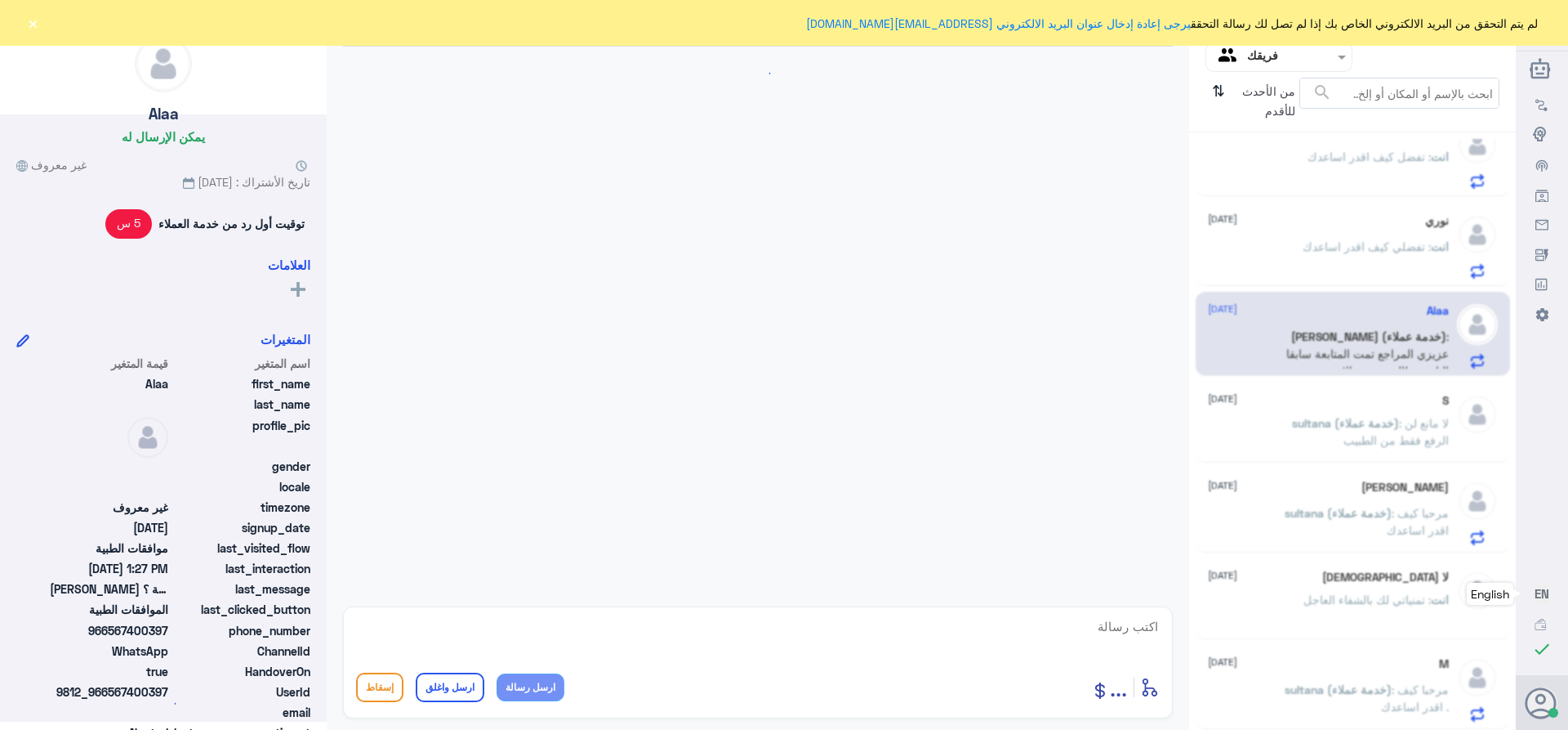
scroll to position [1433, 0]
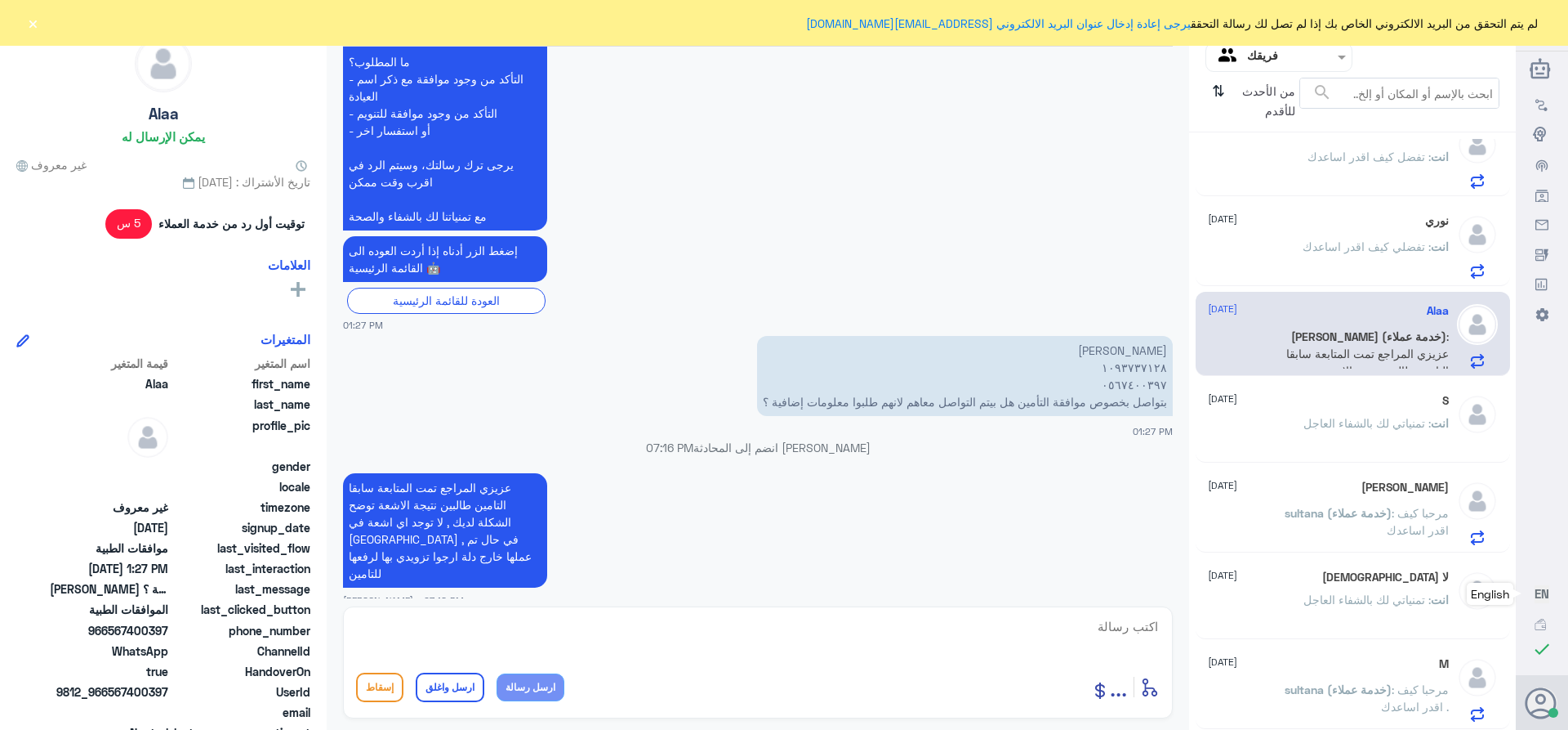
click at [1302, 265] on p "انت : تفضلي كيف اقدر اساعدك" at bounding box center [1375, 258] width 146 height 41
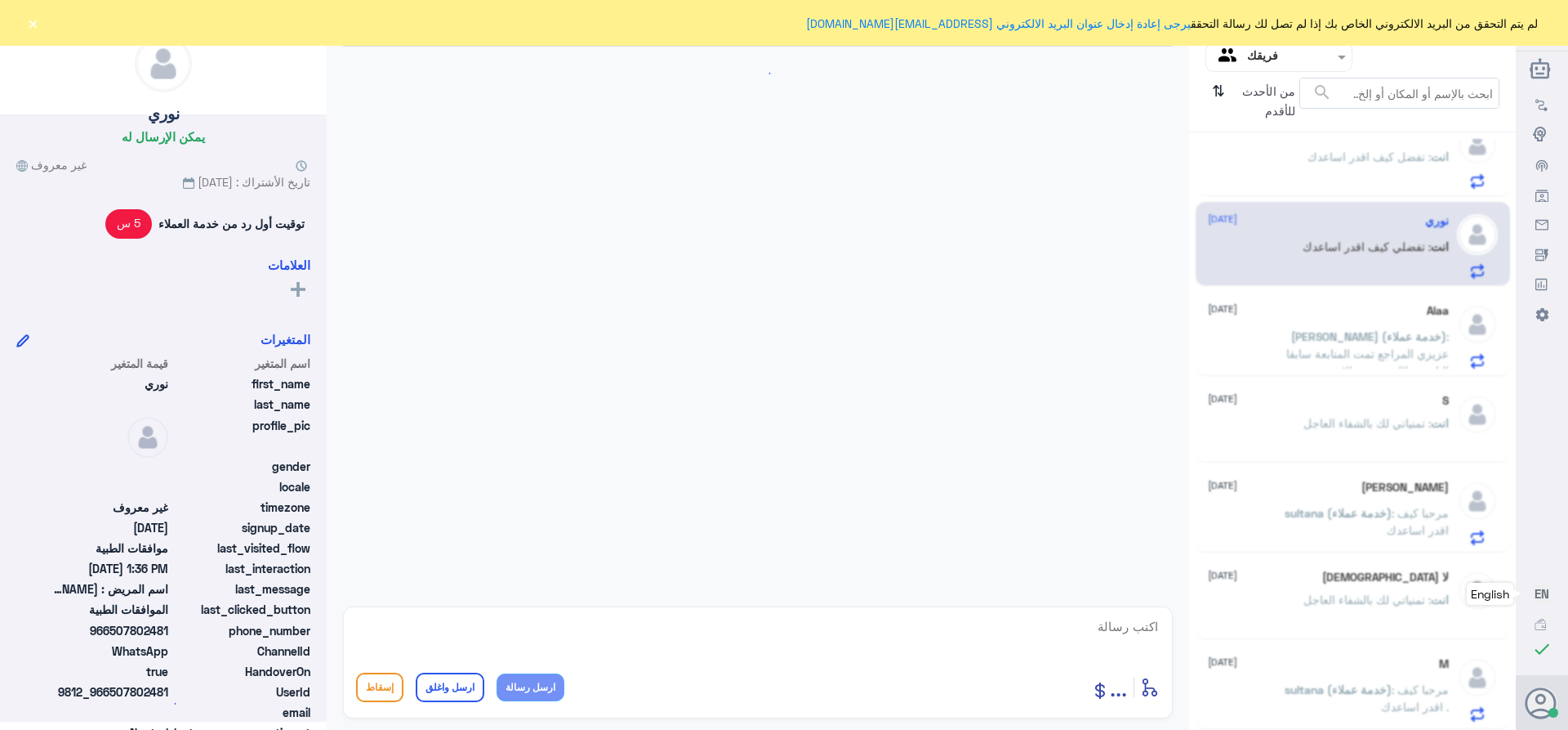
scroll to position [422, 0]
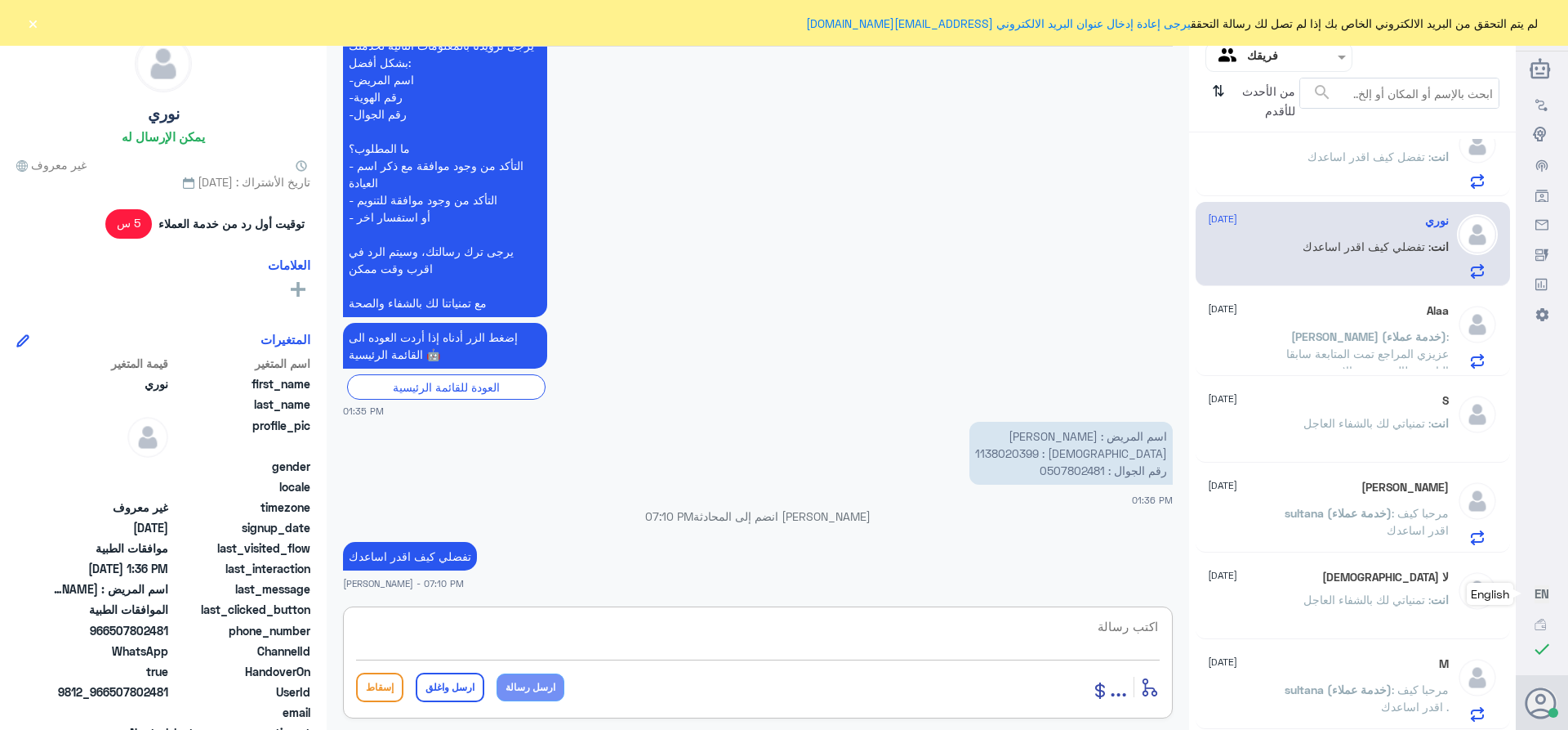
click at [1068, 626] on textarea at bounding box center [757, 635] width 803 height 40
paste textarea "تمنياتي لك بالشفاء العاجل"
type textarea "تمنياتي لك بالشفاء العاجل"
click at [458, 685] on button "ارسل واغلق" at bounding box center [450, 687] width 69 height 30
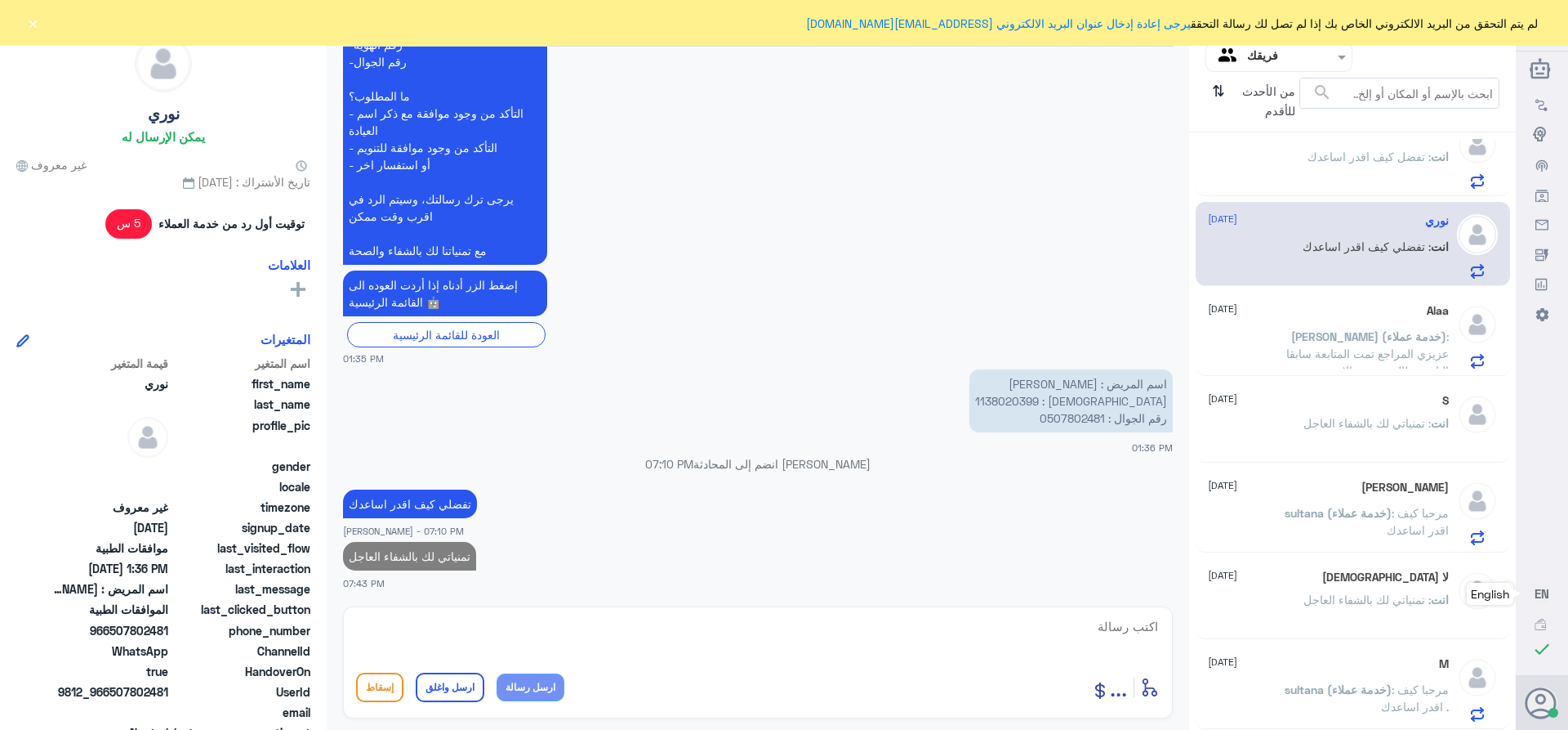
scroll to position [1108, 0]
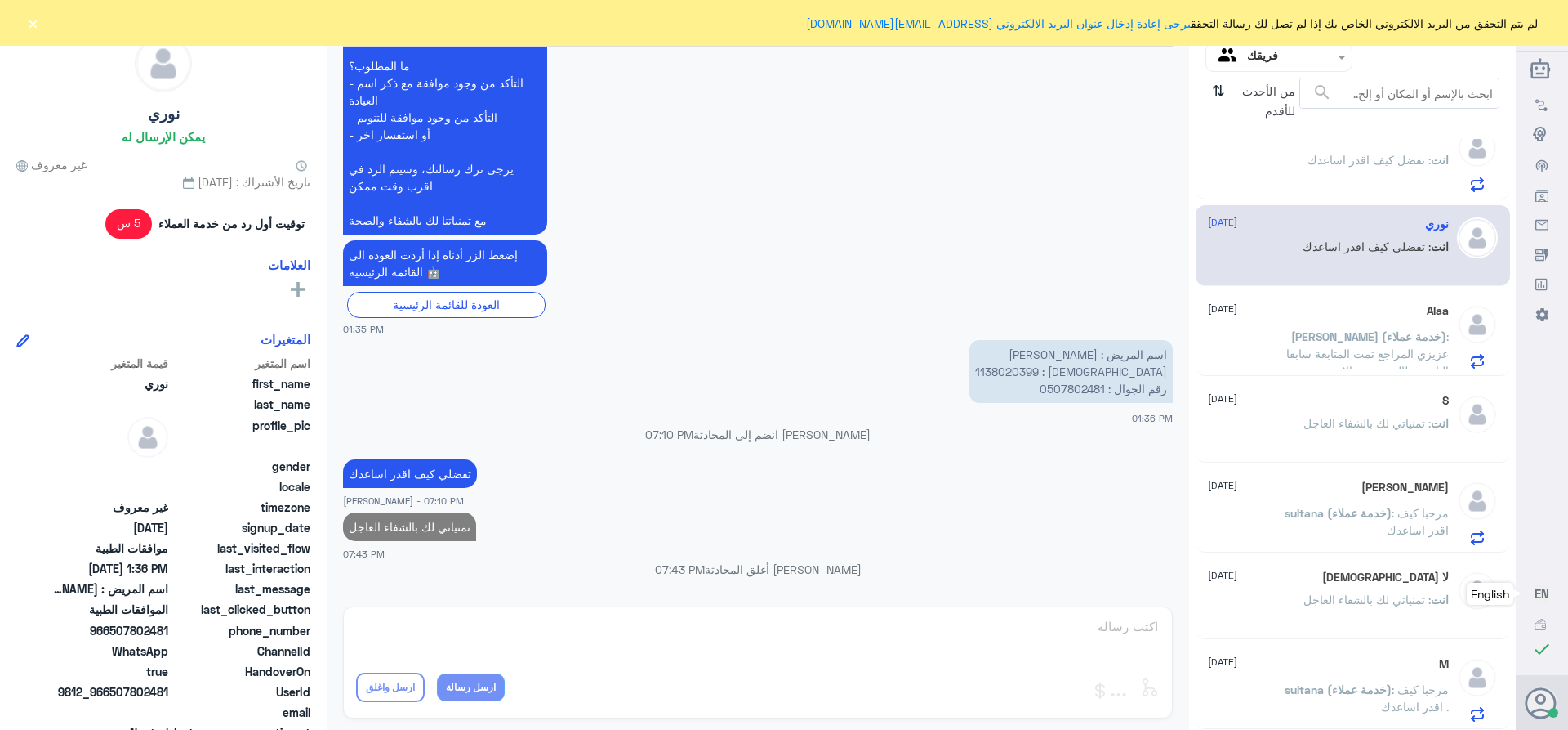
click at [1380, 157] on span ": تفضل كيف اقدر اساعدك" at bounding box center [1368, 160] width 123 height 14
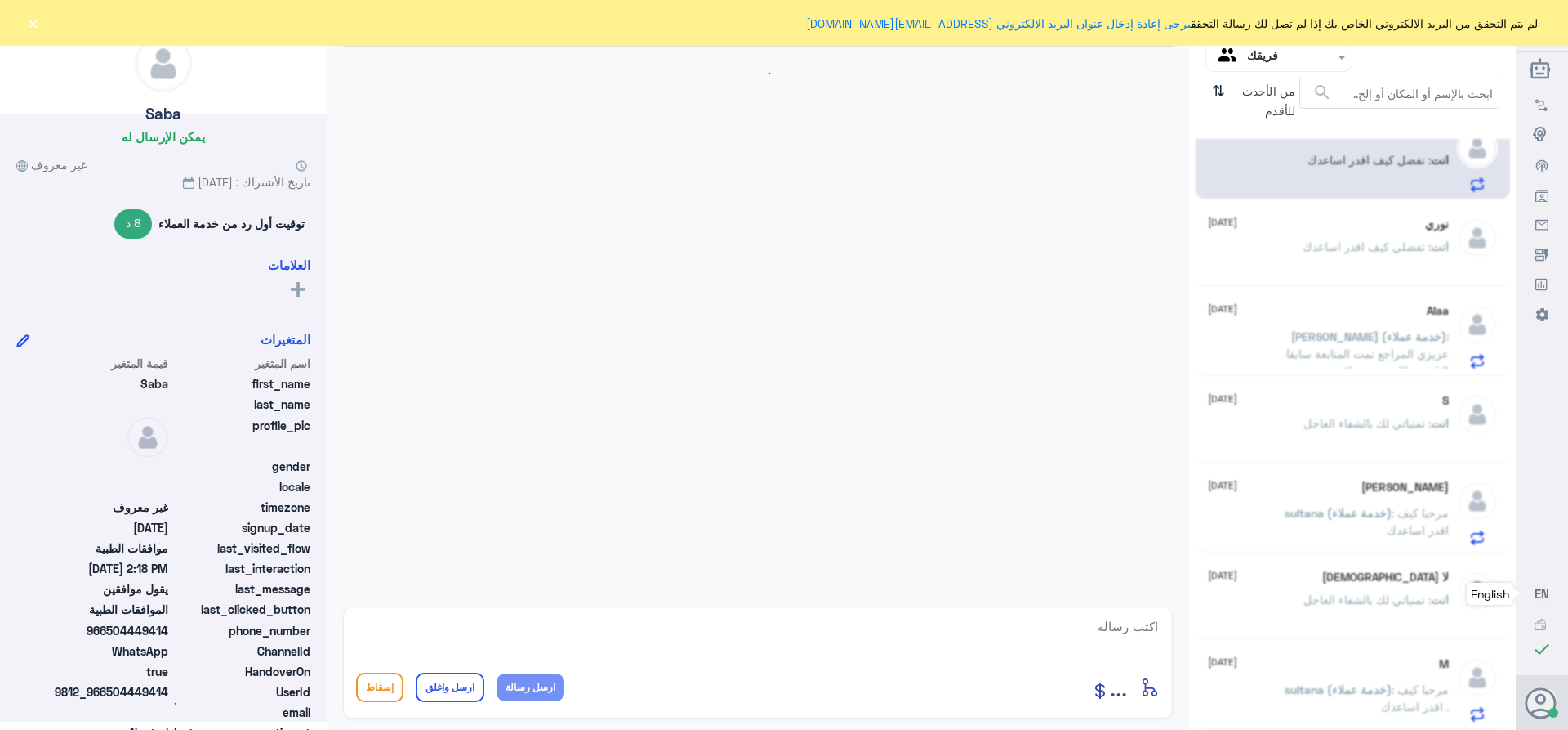
scroll to position [1409, 0]
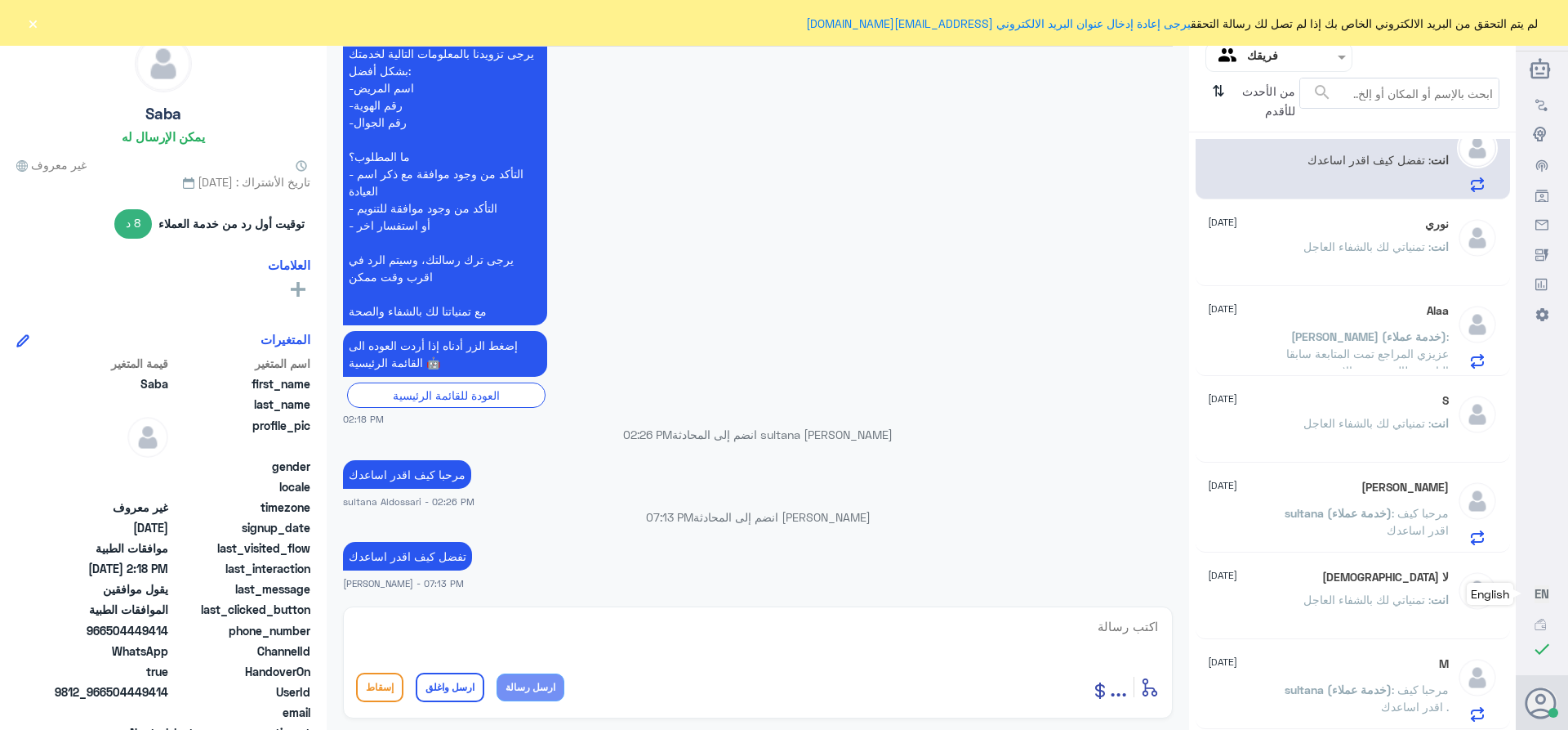
click at [1097, 631] on textarea at bounding box center [757, 635] width 803 height 40
paste textarea "تمنياتي لك بالشفاء العاجل"
type textarea "تمنياتي لك بالشفاء العاجل"
click at [432, 673] on button "ارسل واغلق" at bounding box center [450, 687] width 69 height 30
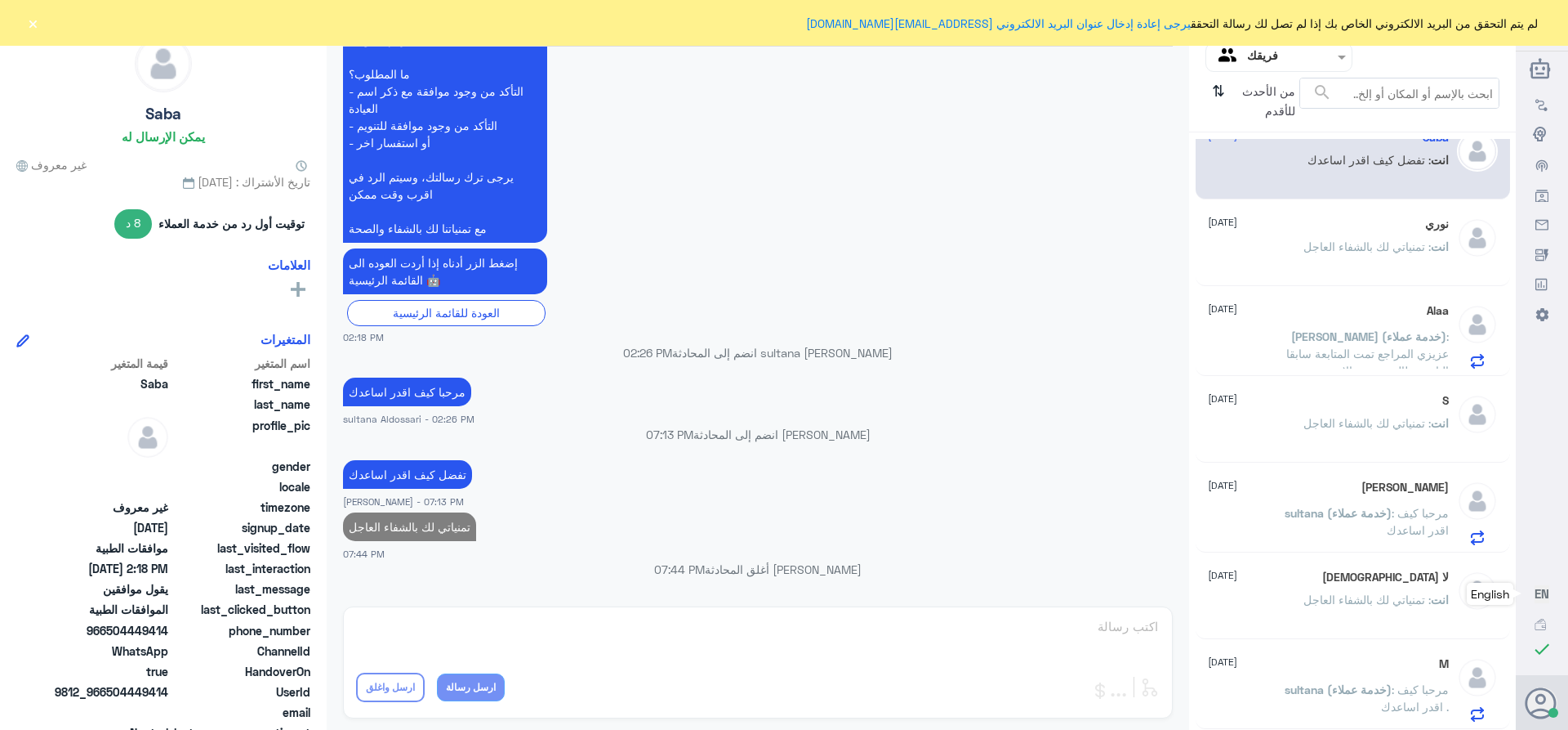
scroll to position [1105, 0]
click at [1318, 54] on input "text" at bounding box center [1292, 57] width 90 height 19
click at [1291, 143] on لديك "الوارد لديك" at bounding box center [1286, 144] width 52 height 14
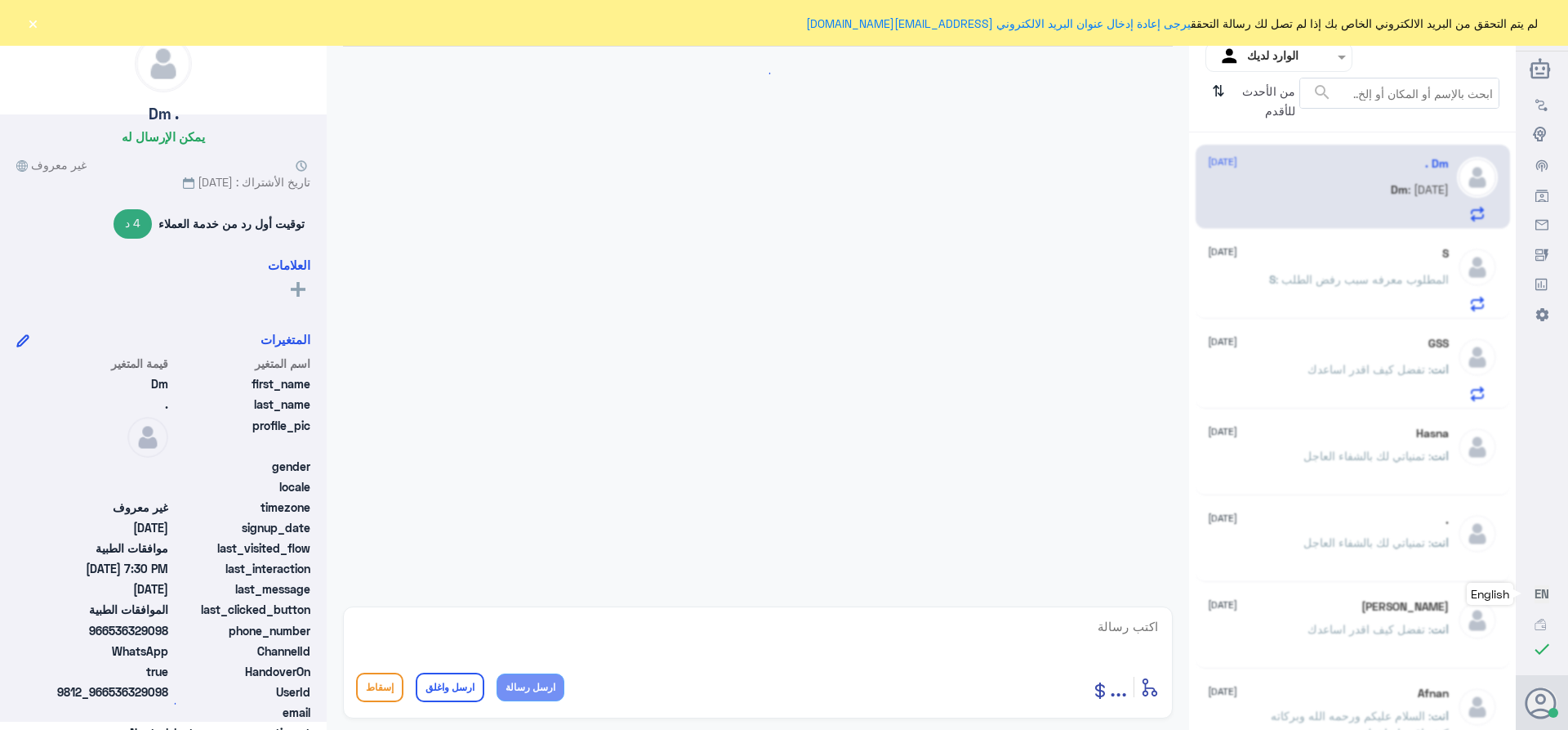
scroll to position [875, 0]
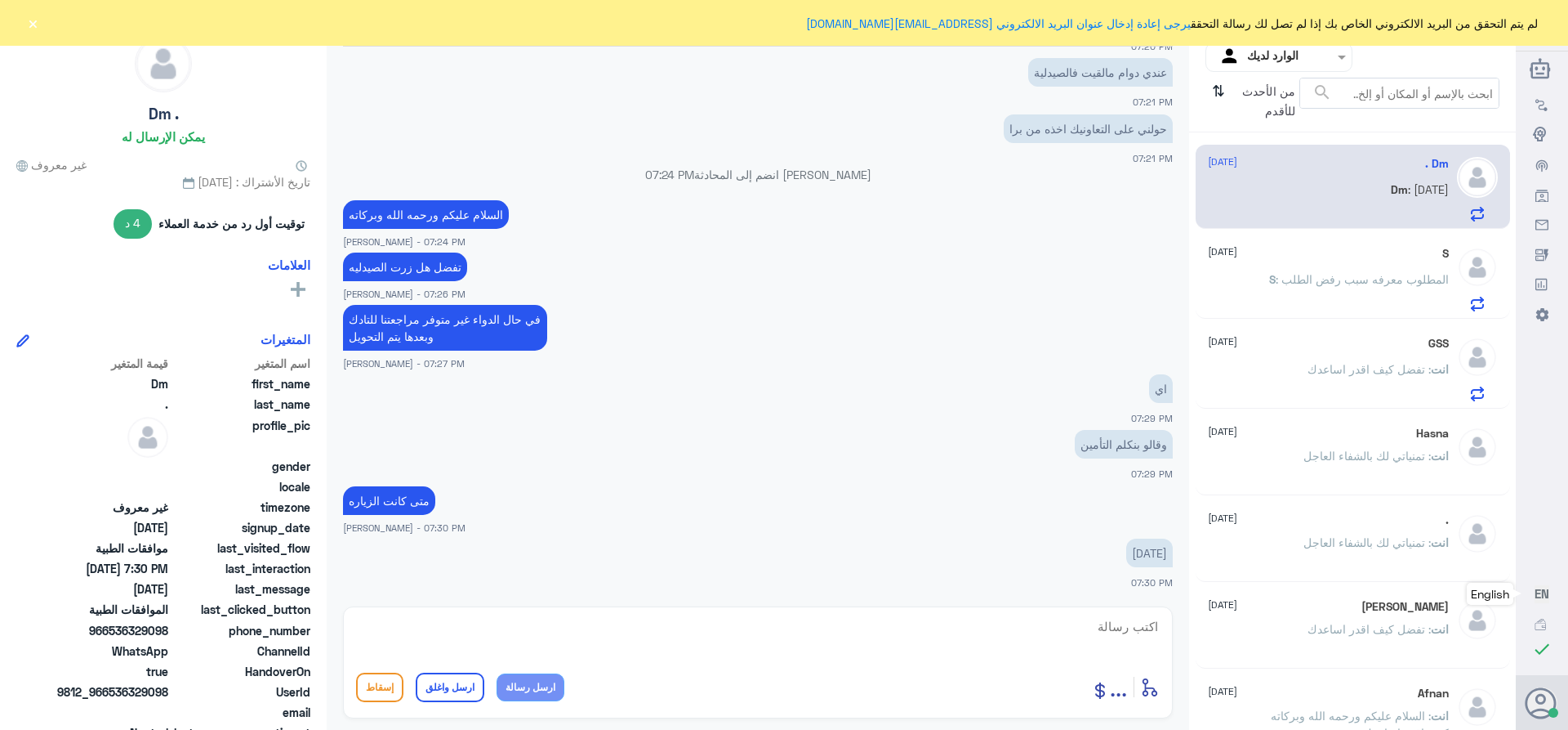
click at [1295, 263] on div "S [DATE] S : المطلوب معرفه سبب رفض الطلب" at bounding box center [1328, 278] width 241 height 64
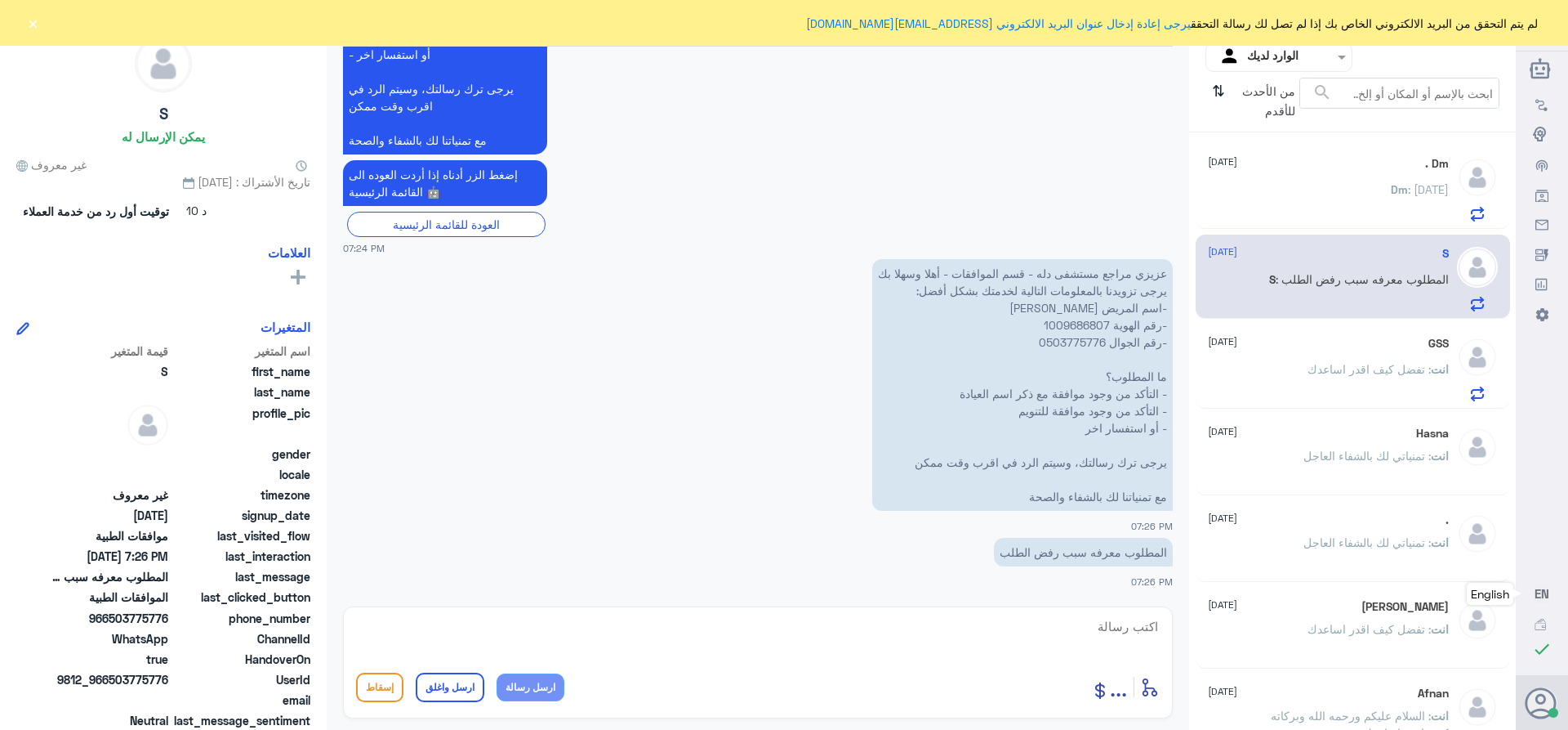
click at [1070, 328] on p "عزيزي مراجع مستشفى دله - قسم الموافقات - أهلا وسهلا بك يرجى تزويدنا بالمعلومات …" at bounding box center [1022, 385] width 300 height 252
click at [1121, 624] on textarea at bounding box center [757, 635] width 803 height 40
type textarea "السلام عليكم ورحمه الله وبركاته"
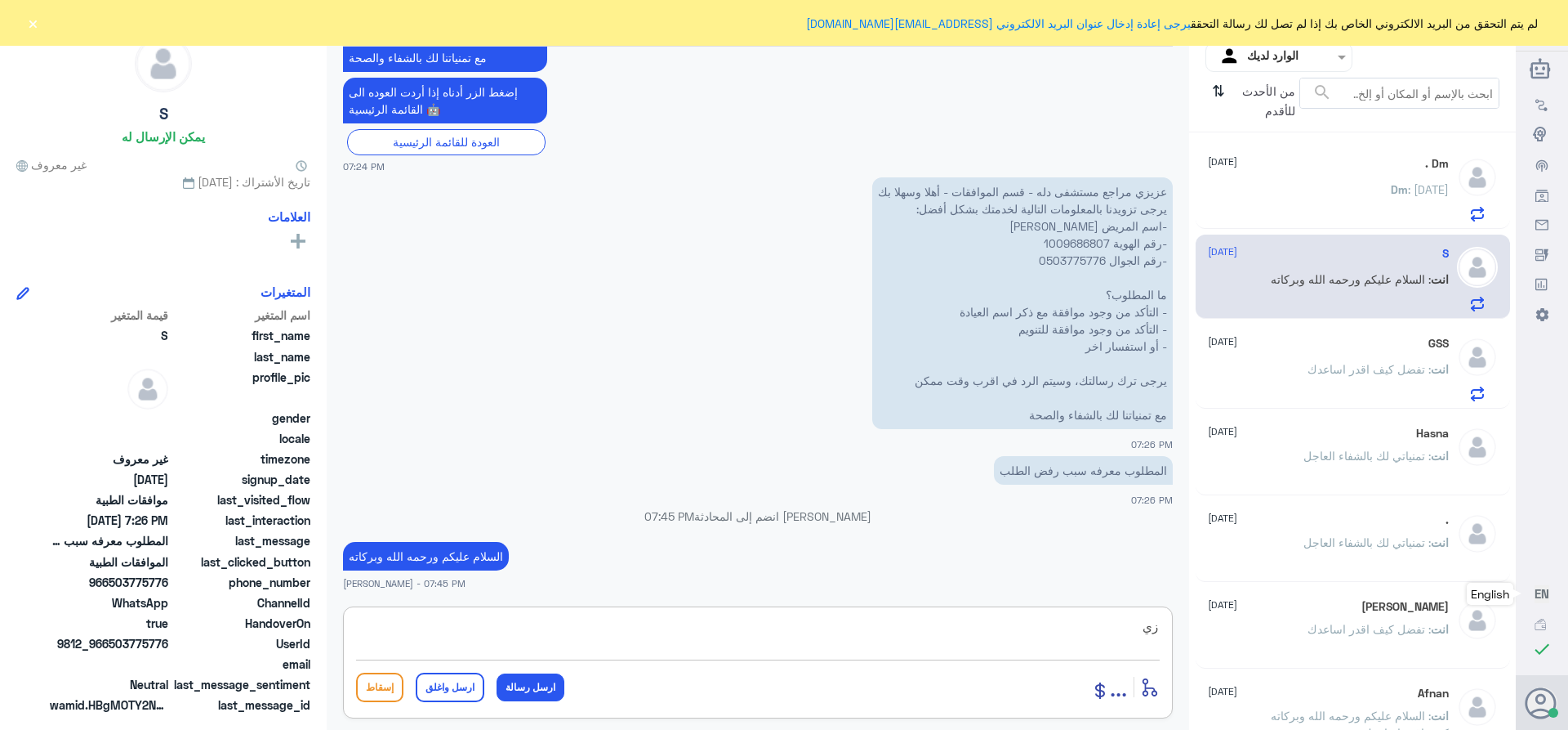
type textarea "ز"
type textarea "الخدمه سماعه"
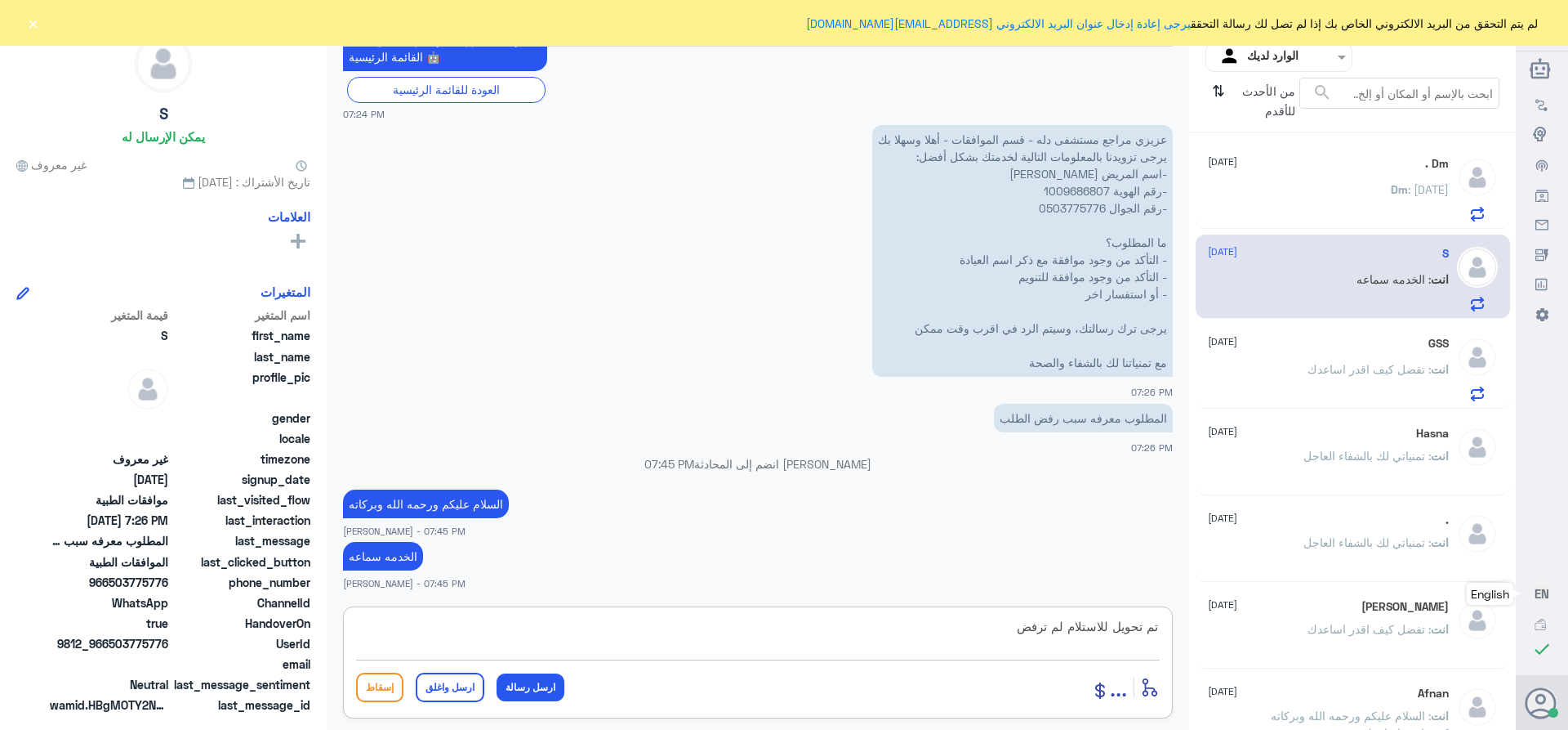
type textarea "تم تحويل للاستلام لم ترفض"
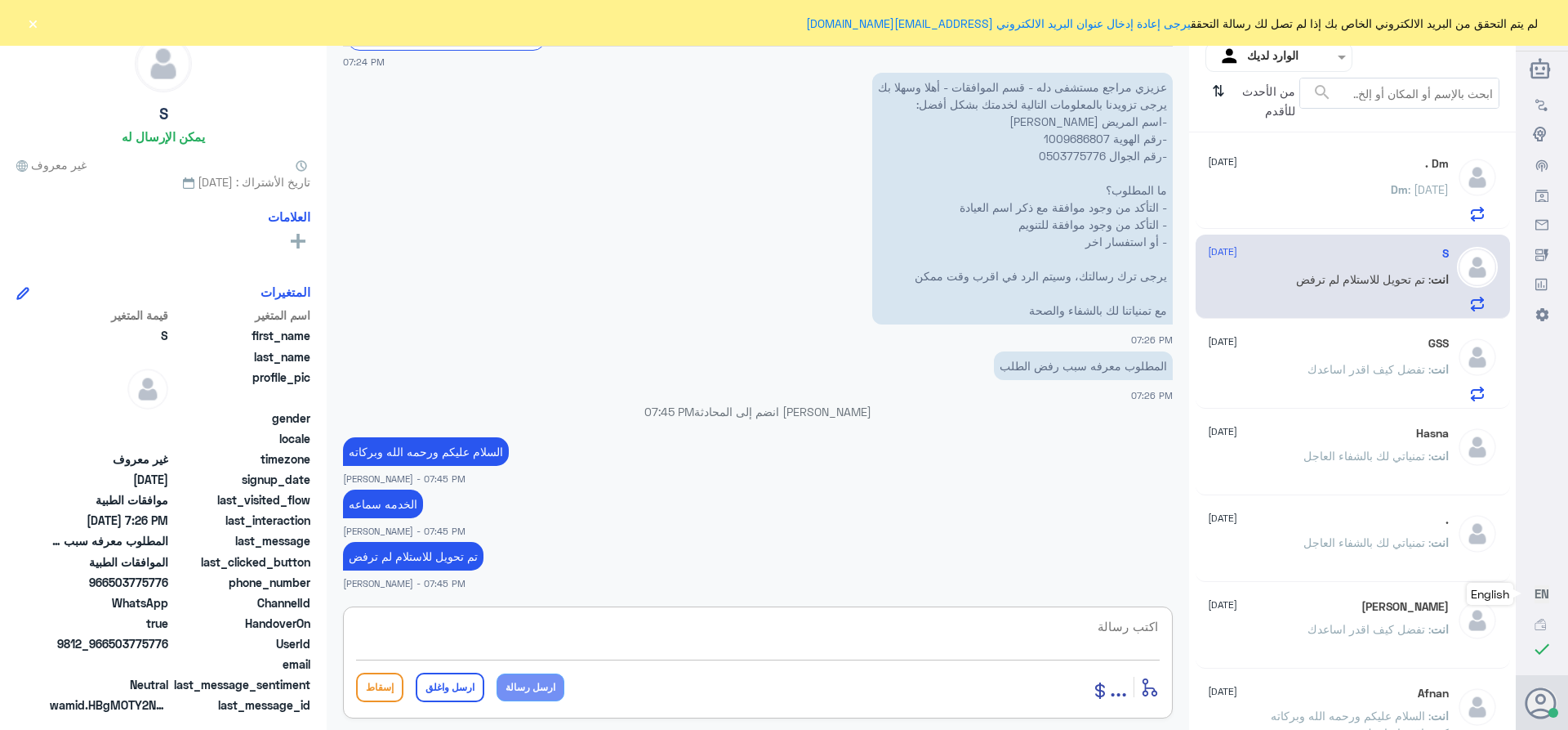
click at [1079, 632] on textarea at bounding box center [757, 635] width 803 height 40
paste textarea "تمنياتي لك بالشفاء العاجل"
type textarea "تمنياتي لك بالشفاء العاجل"
click at [446, 692] on button "ارسل واغلق" at bounding box center [450, 687] width 69 height 30
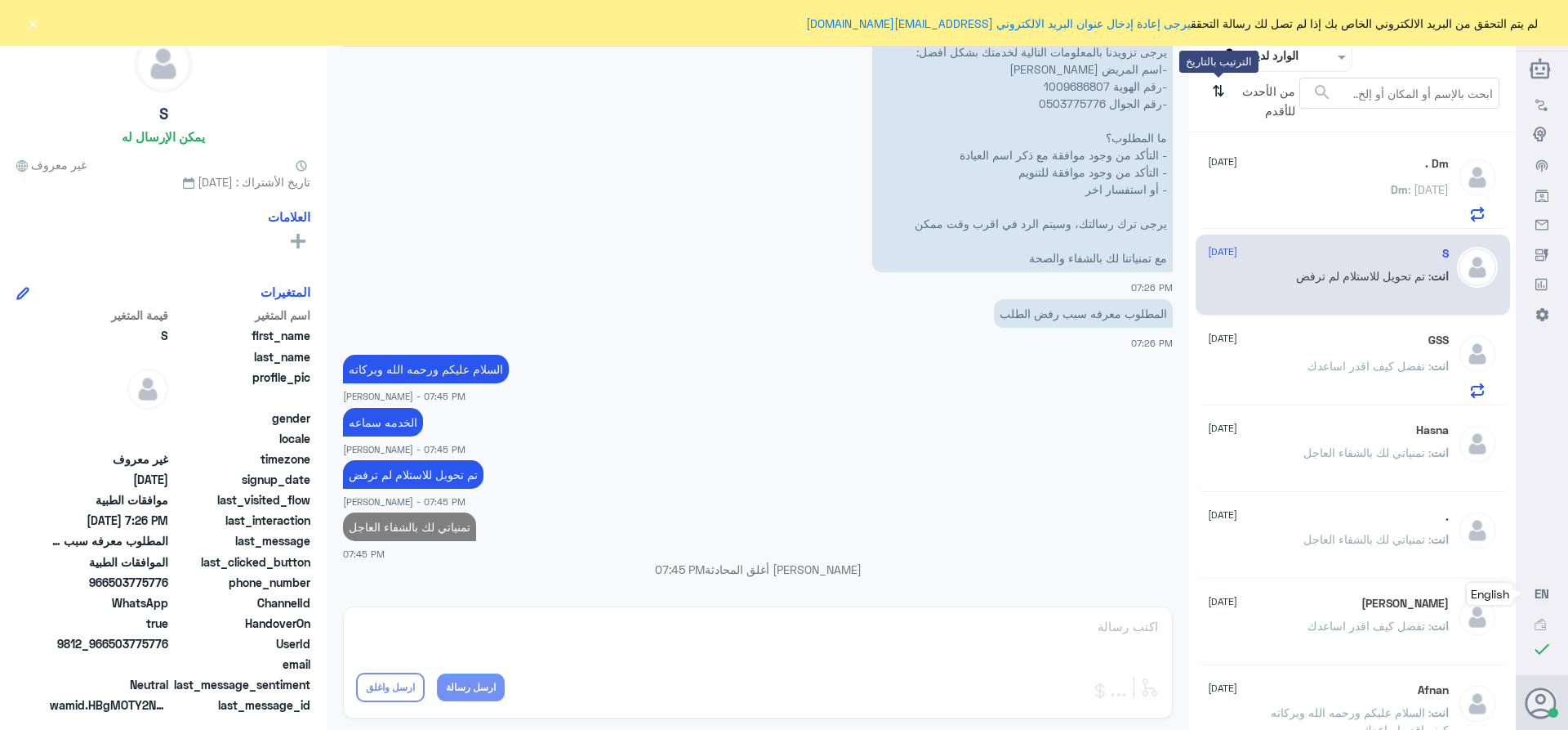
click at [1212, 94] on icon "⇅" at bounding box center [1219, 99] width 13 height 42
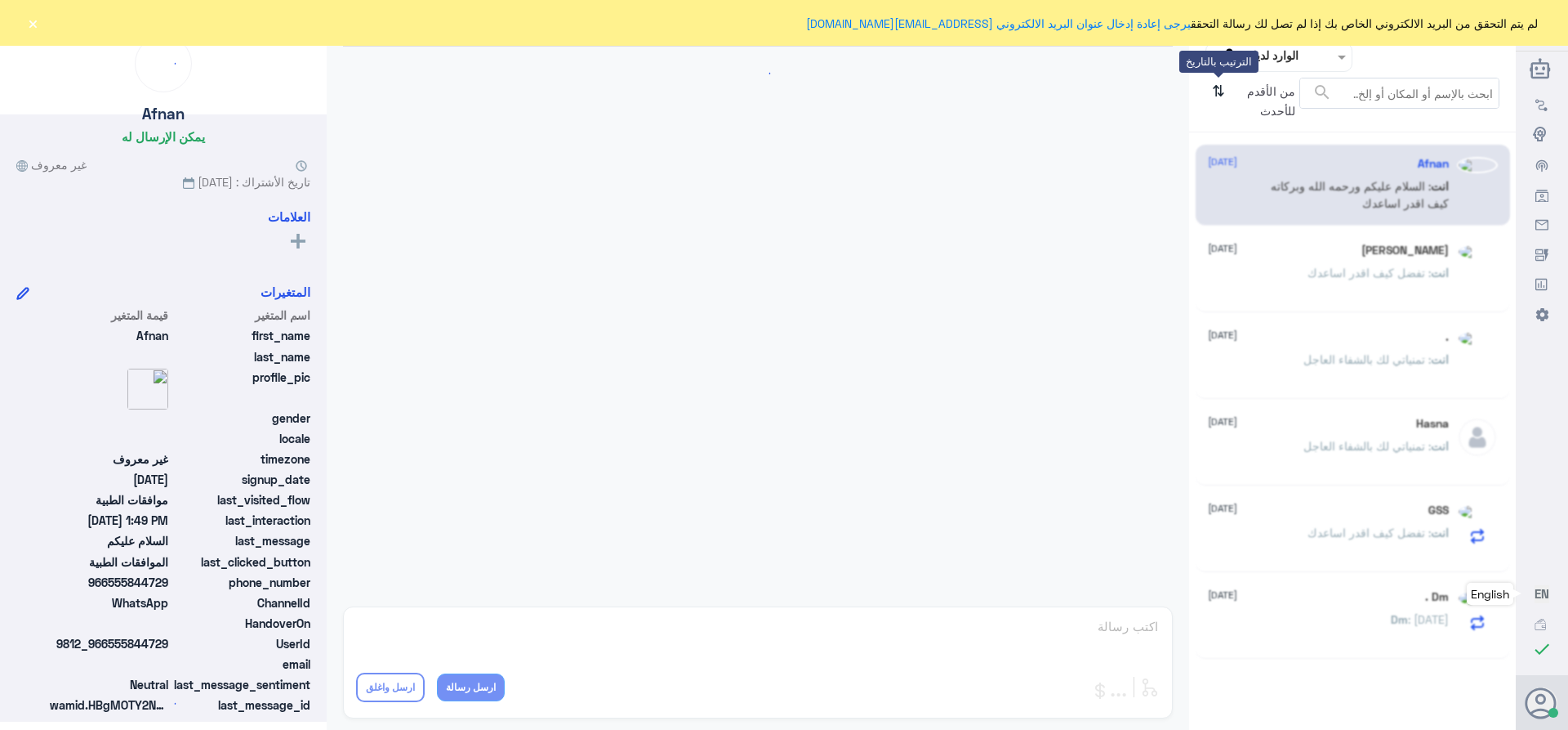
scroll to position [319, 0]
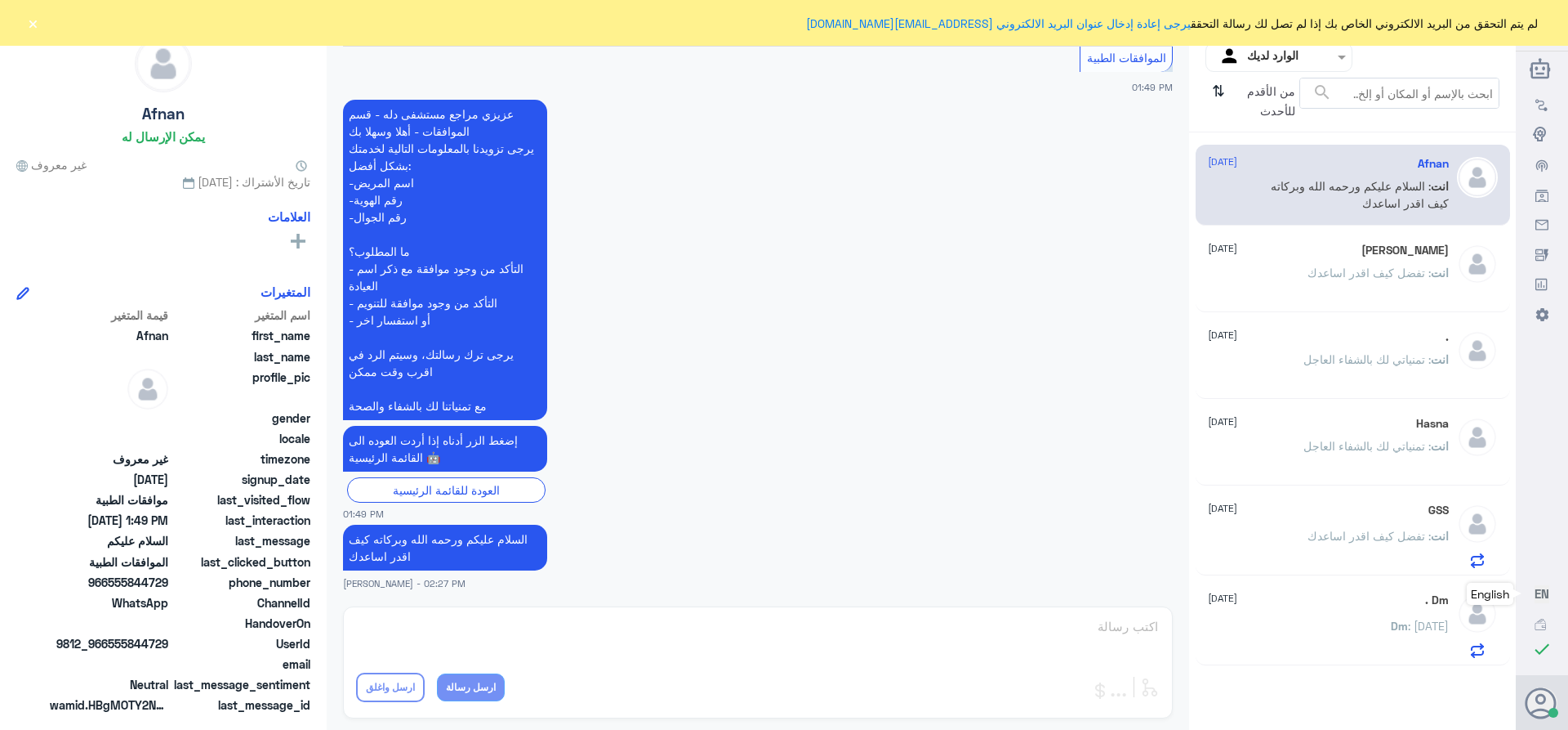
click at [1403, 627] on span "Dm" at bounding box center [1400, 626] width 17 height 14
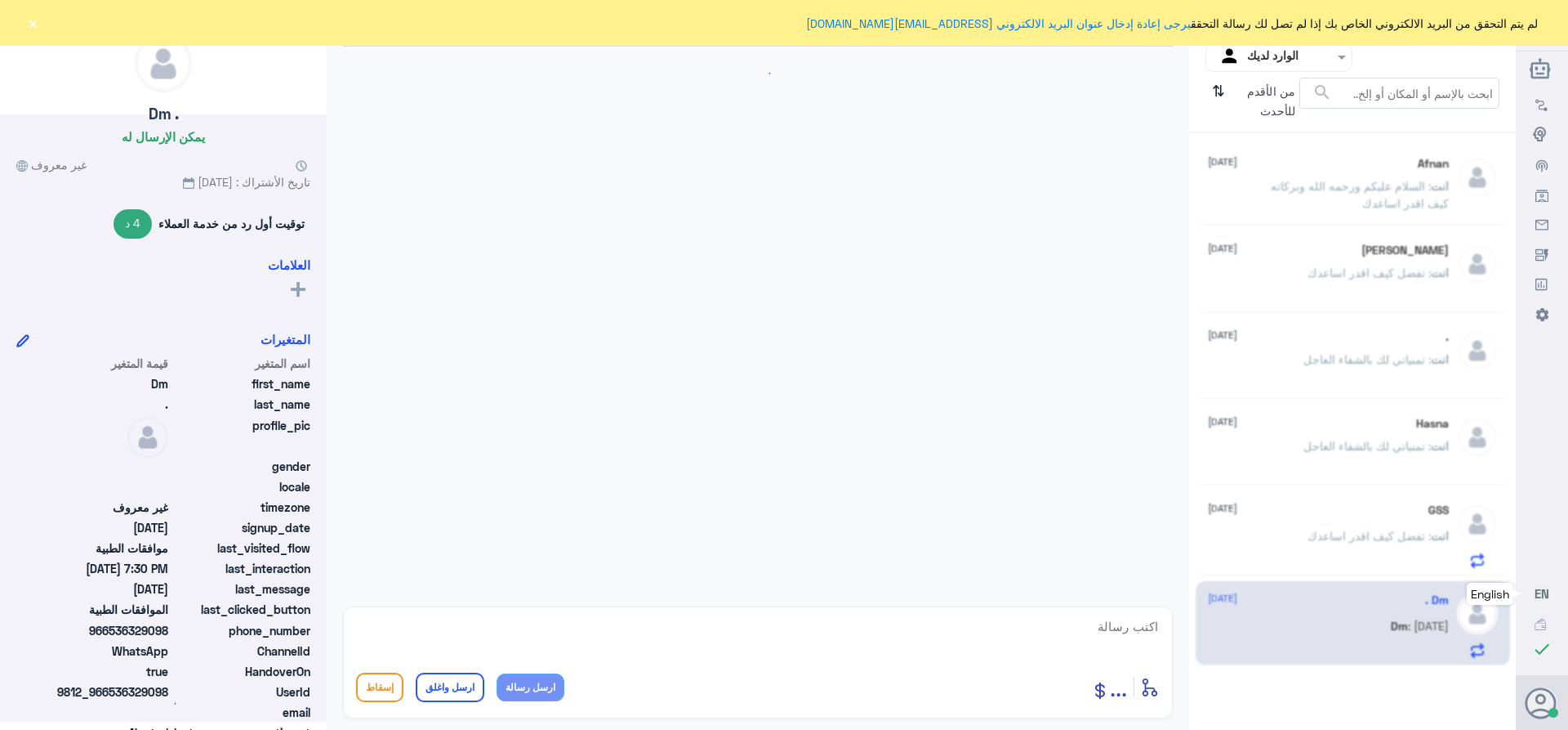
scroll to position [875, 0]
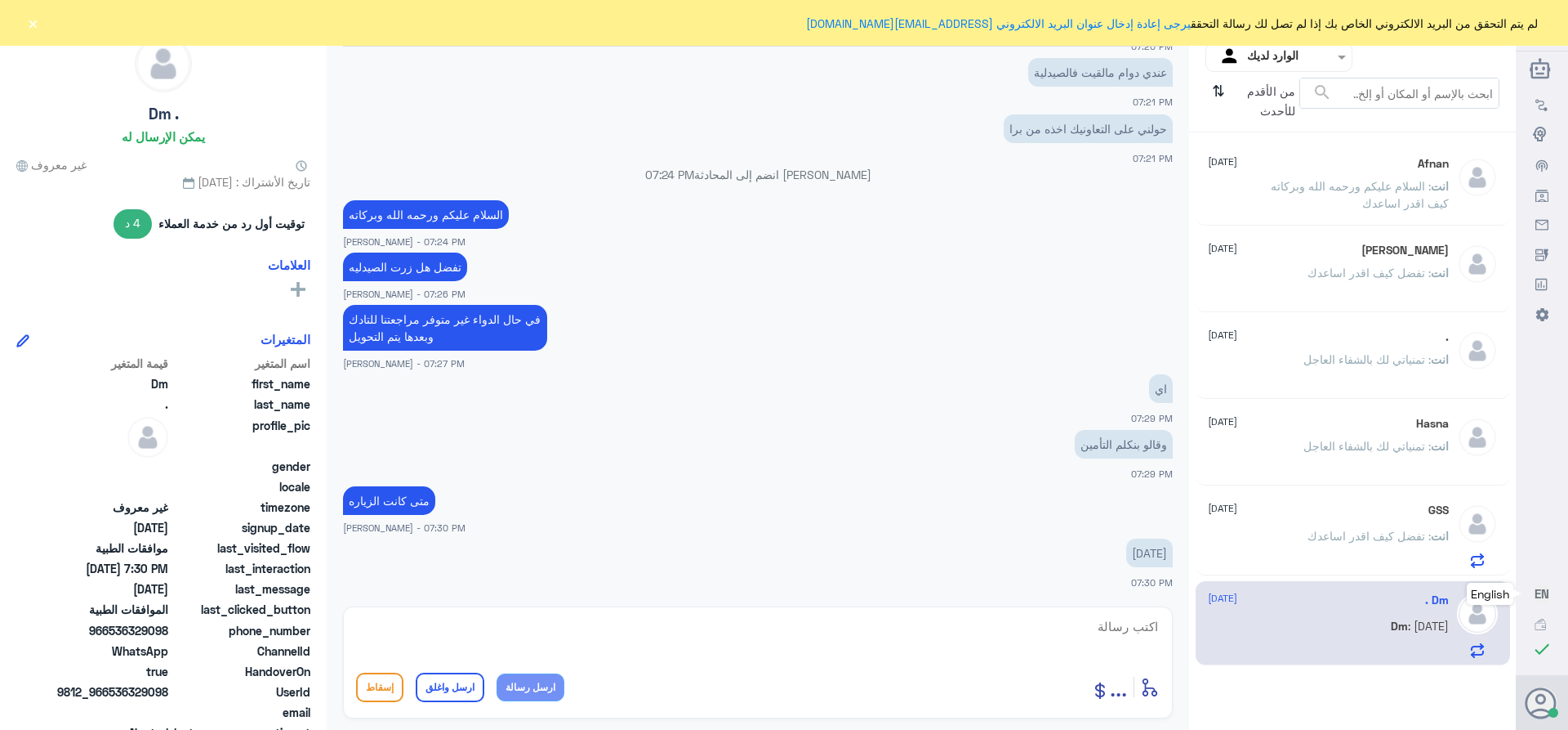
click at [1331, 532] on span ": تفضل كيف اقدر اساعدك" at bounding box center [1368, 536] width 123 height 14
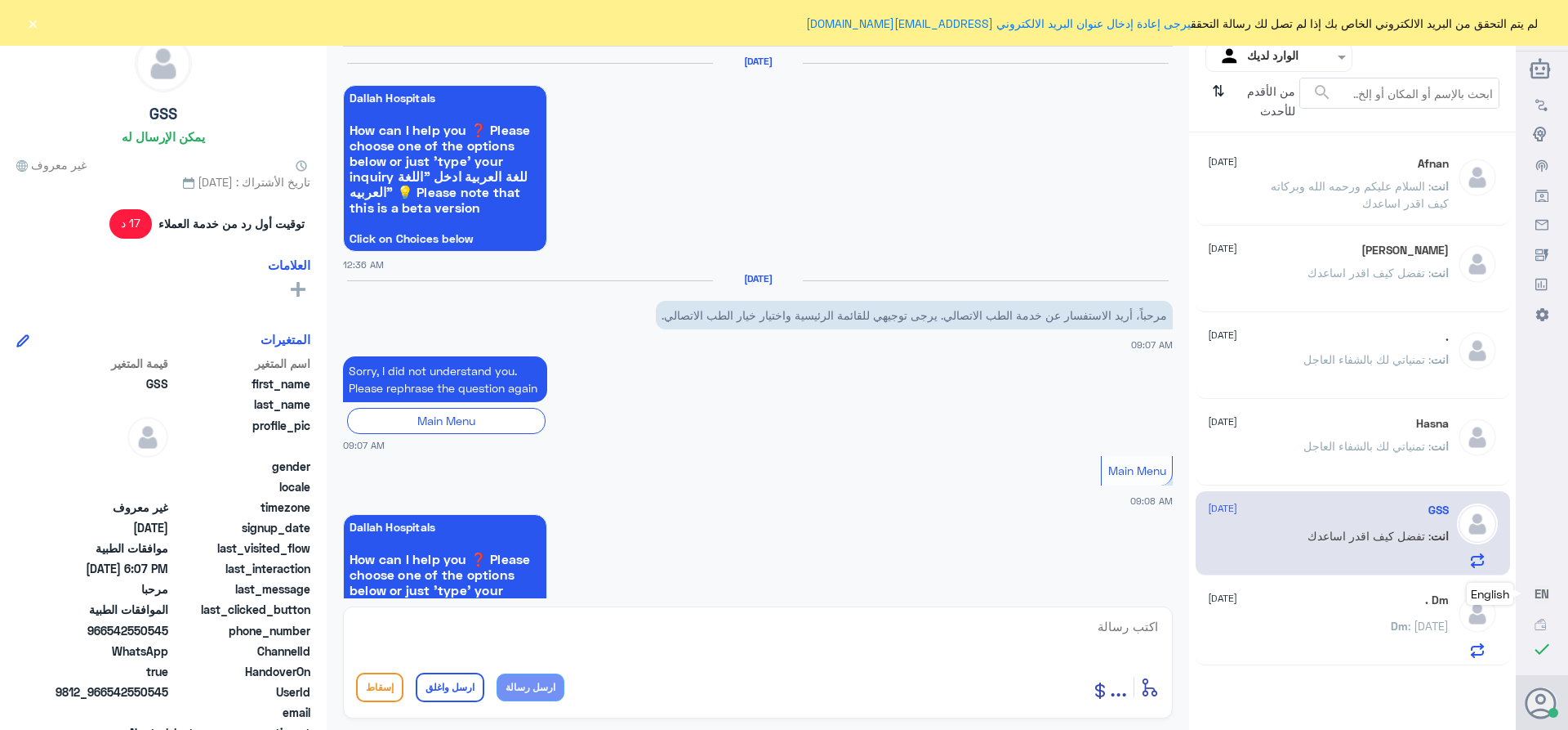
scroll to position [1498, 0]
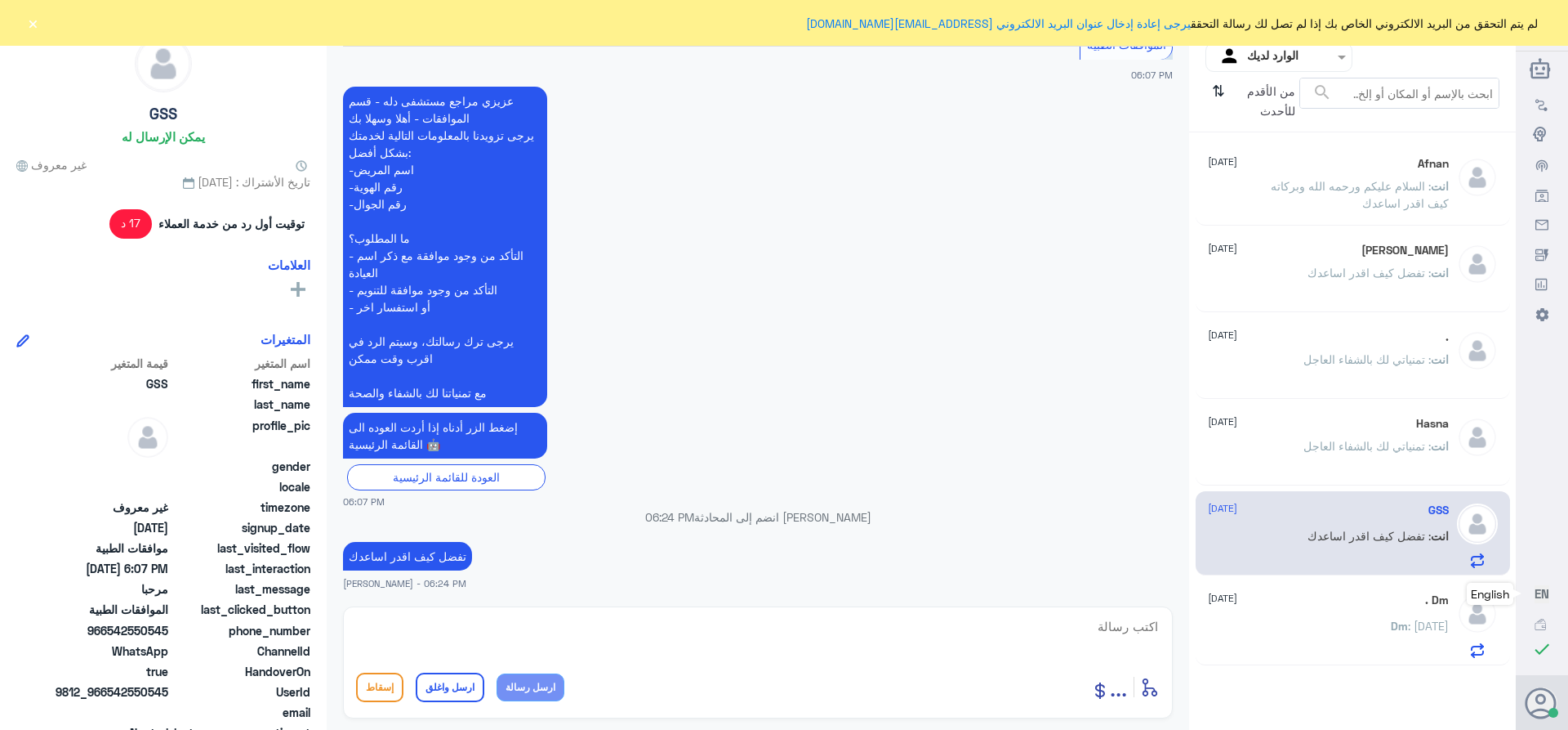
click at [1064, 633] on textarea at bounding box center [757, 635] width 803 height 40
paste textarea "تمنياتي لك بالشفاء العاجل"
type textarea "تمنياتي لك بالشفاء العاجل"
click at [429, 682] on button "ارسل واغلق" at bounding box center [450, 687] width 69 height 30
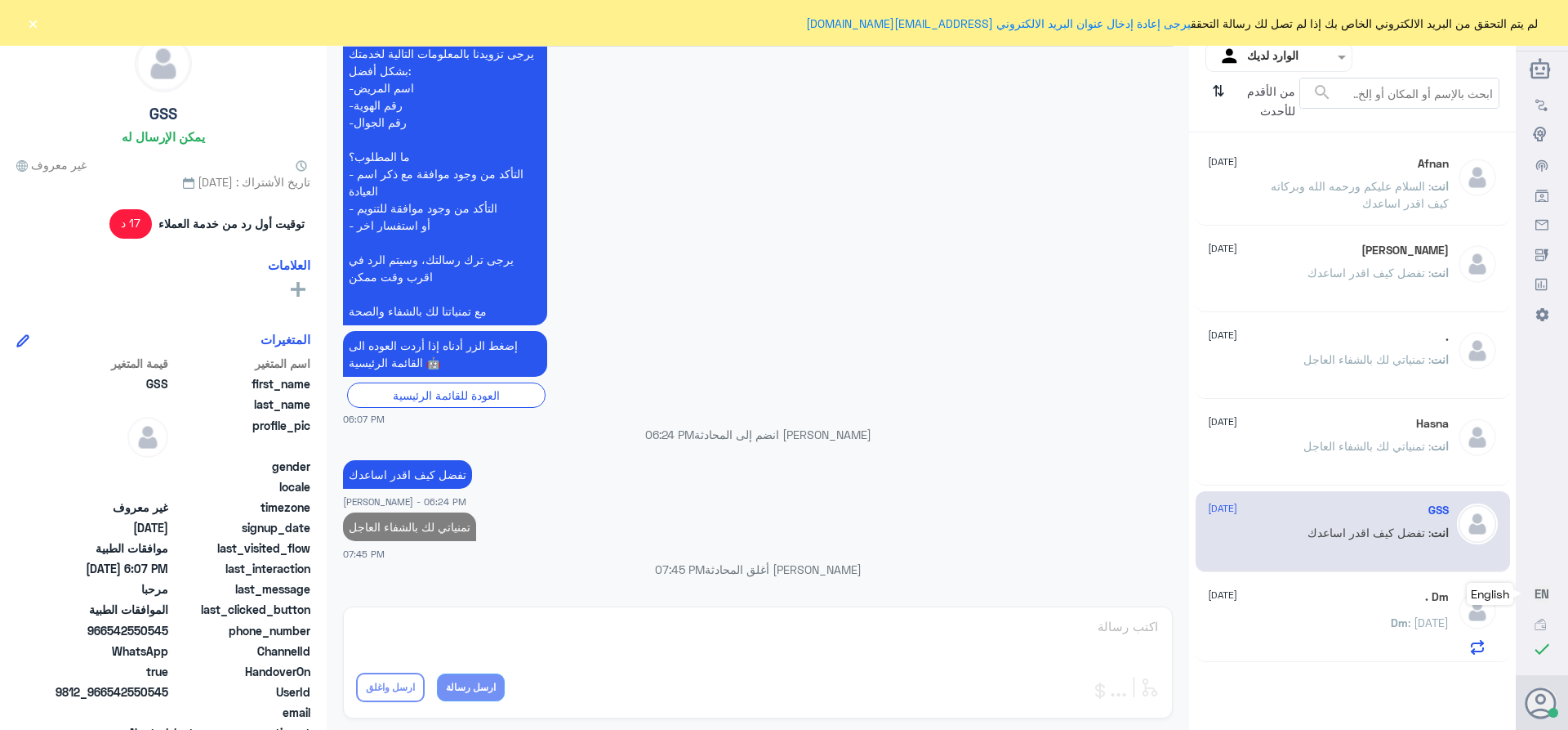
click at [1271, 592] on div "Dm . [DATE]" at bounding box center [1328, 597] width 241 height 14
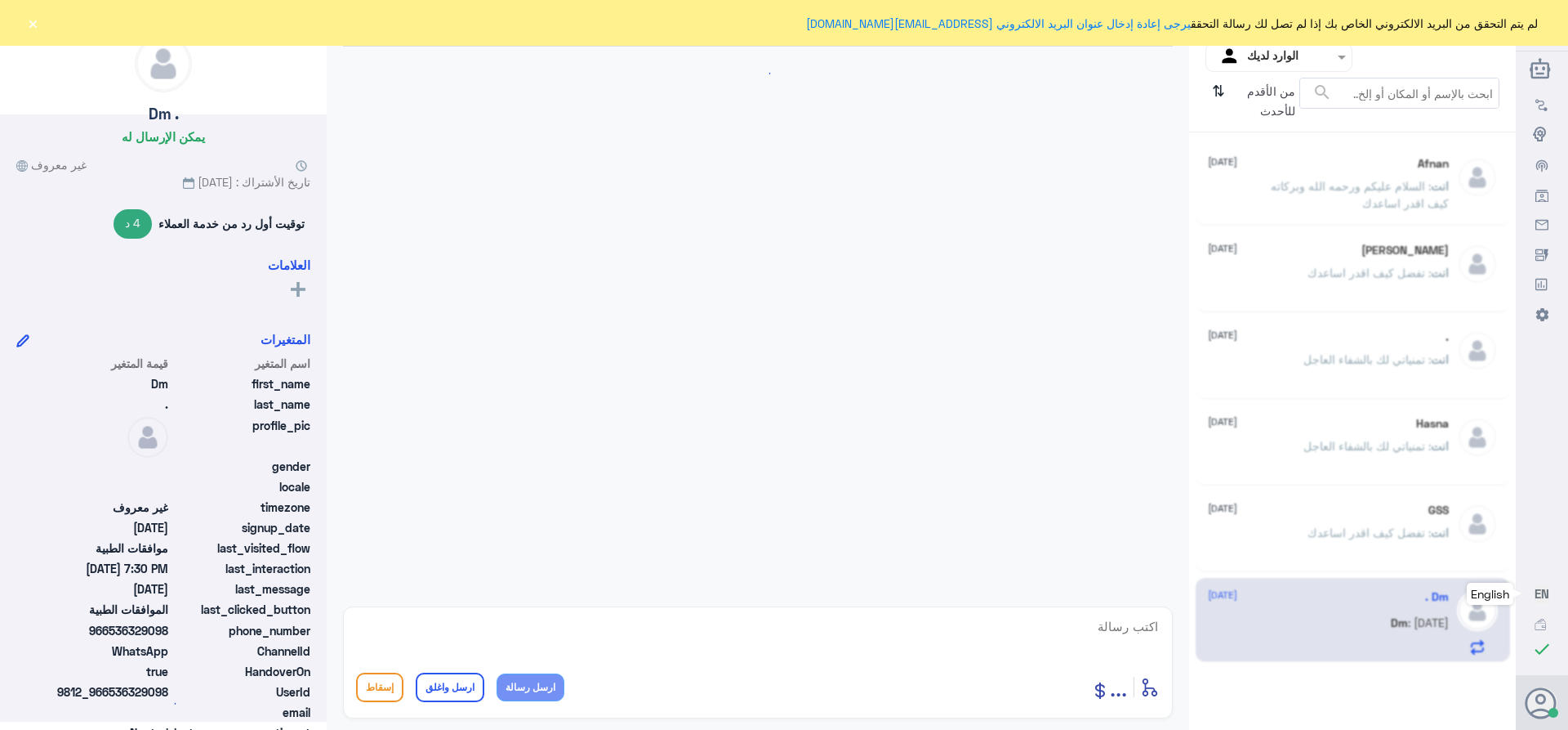
scroll to position [875, 0]
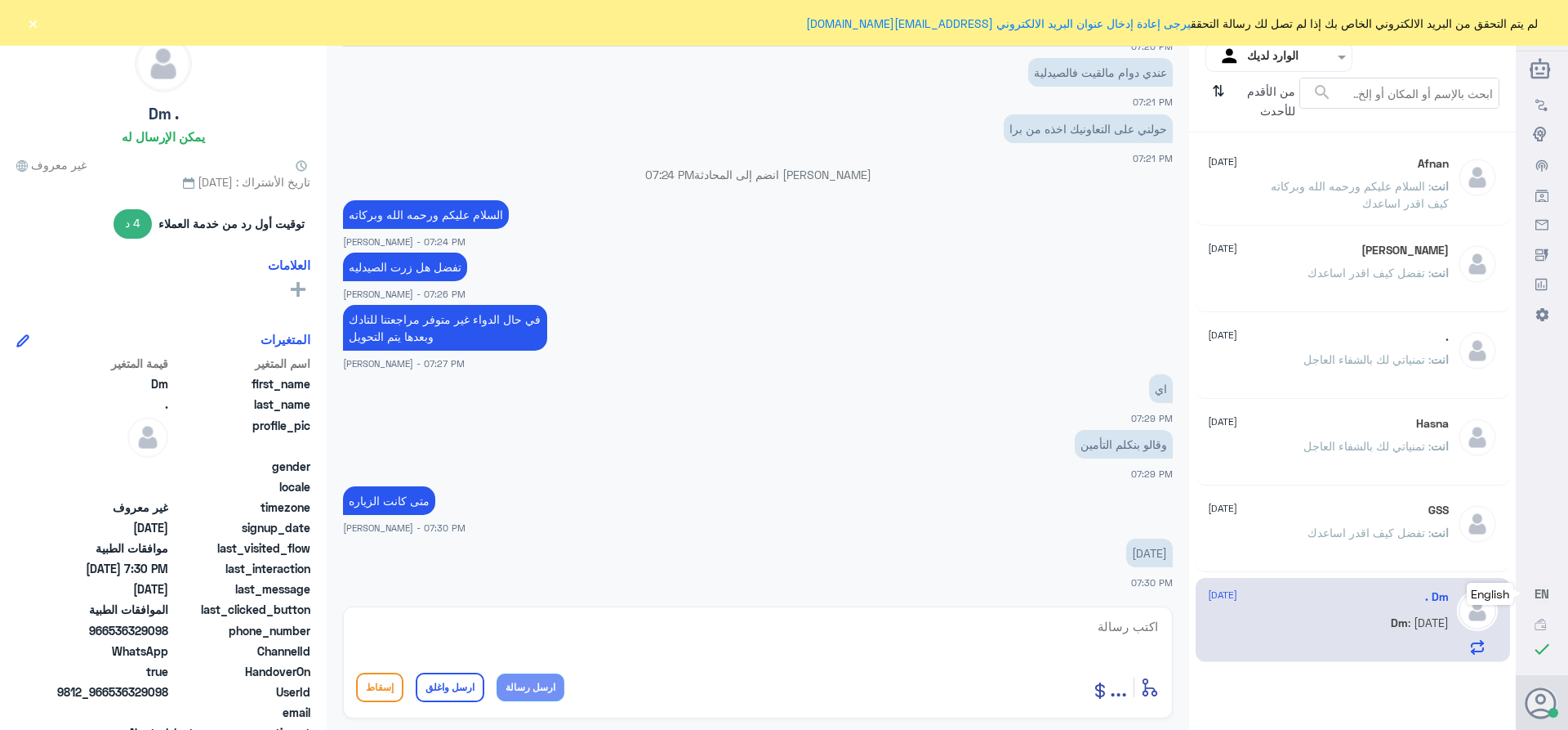
click at [1306, 427] on div "Hasna [DATE]" at bounding box center [1328, 424] width 241 height 14
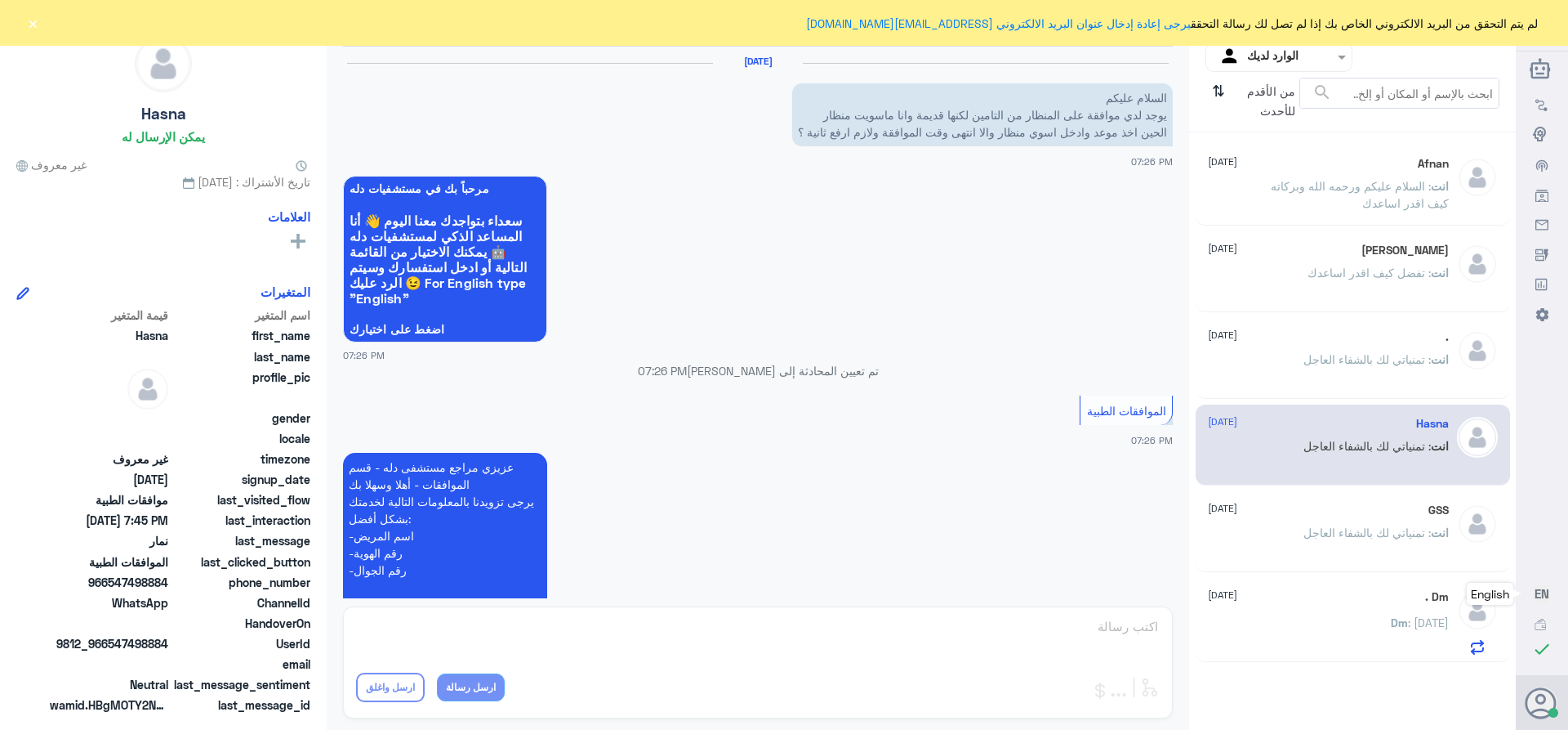
scroll to position [831, 0]
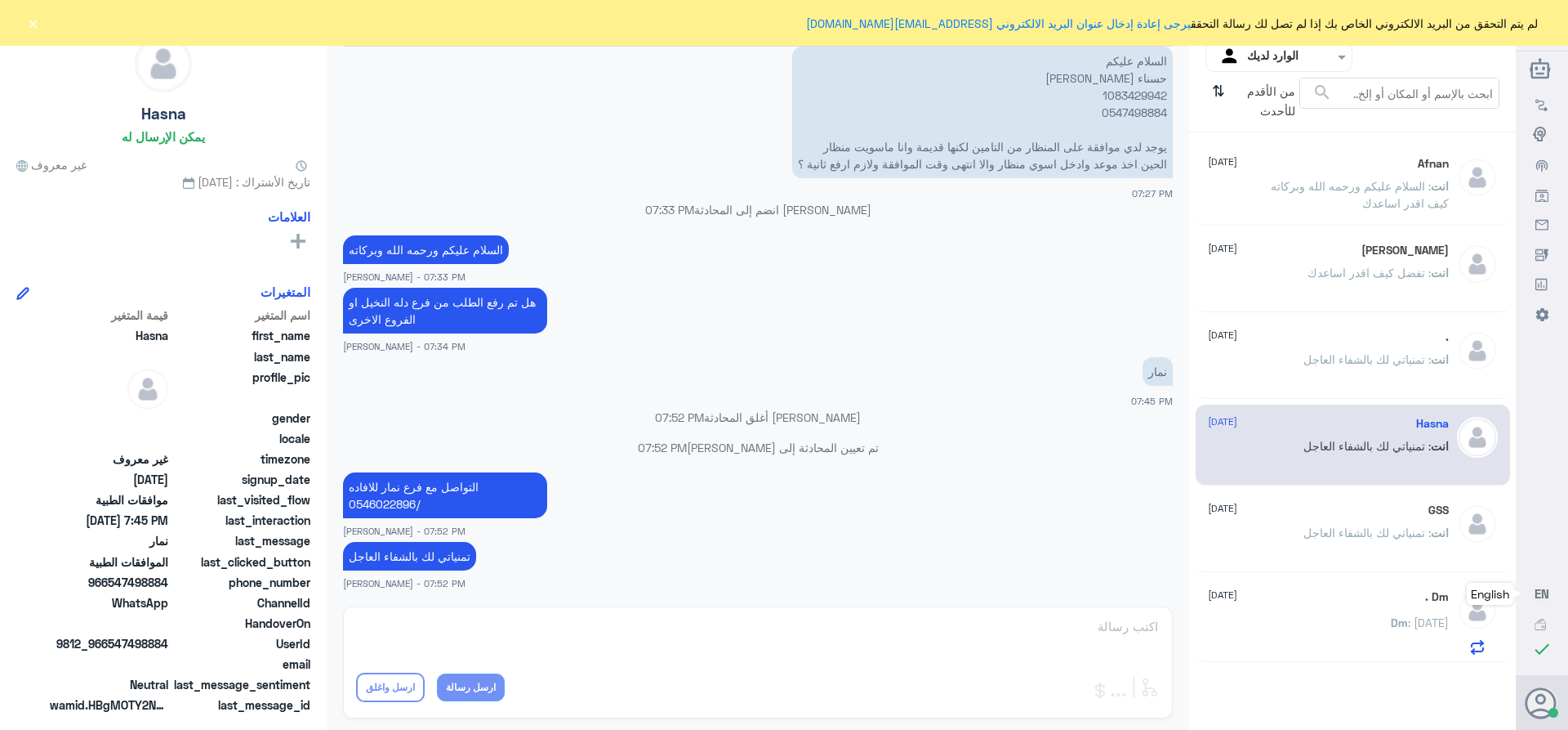
click at [1340, 358] on span ": تمنياتي لك بالشفاء العاجل" at bounding box center [1366, 359] width 127 height 14
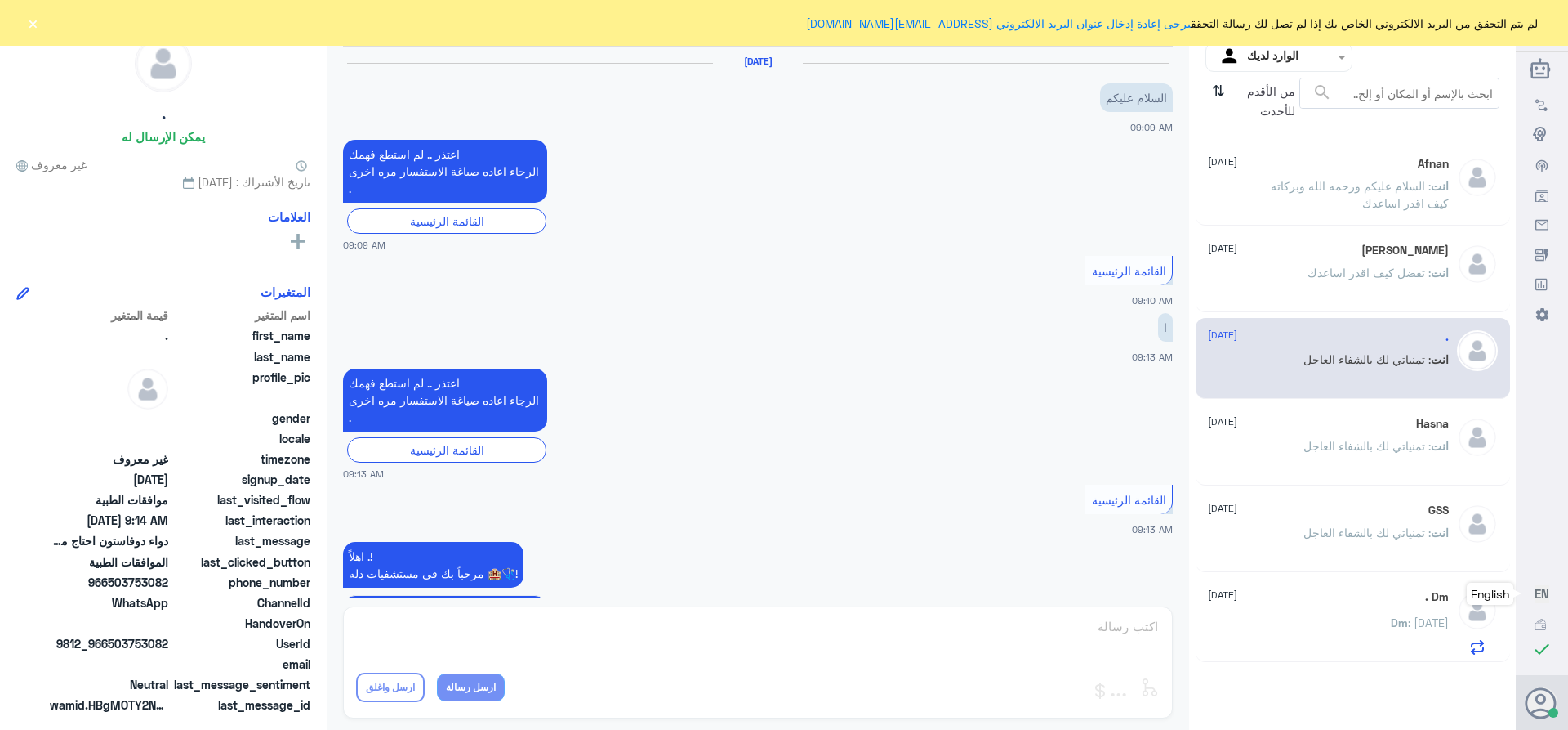
scroll to position [996, 0]
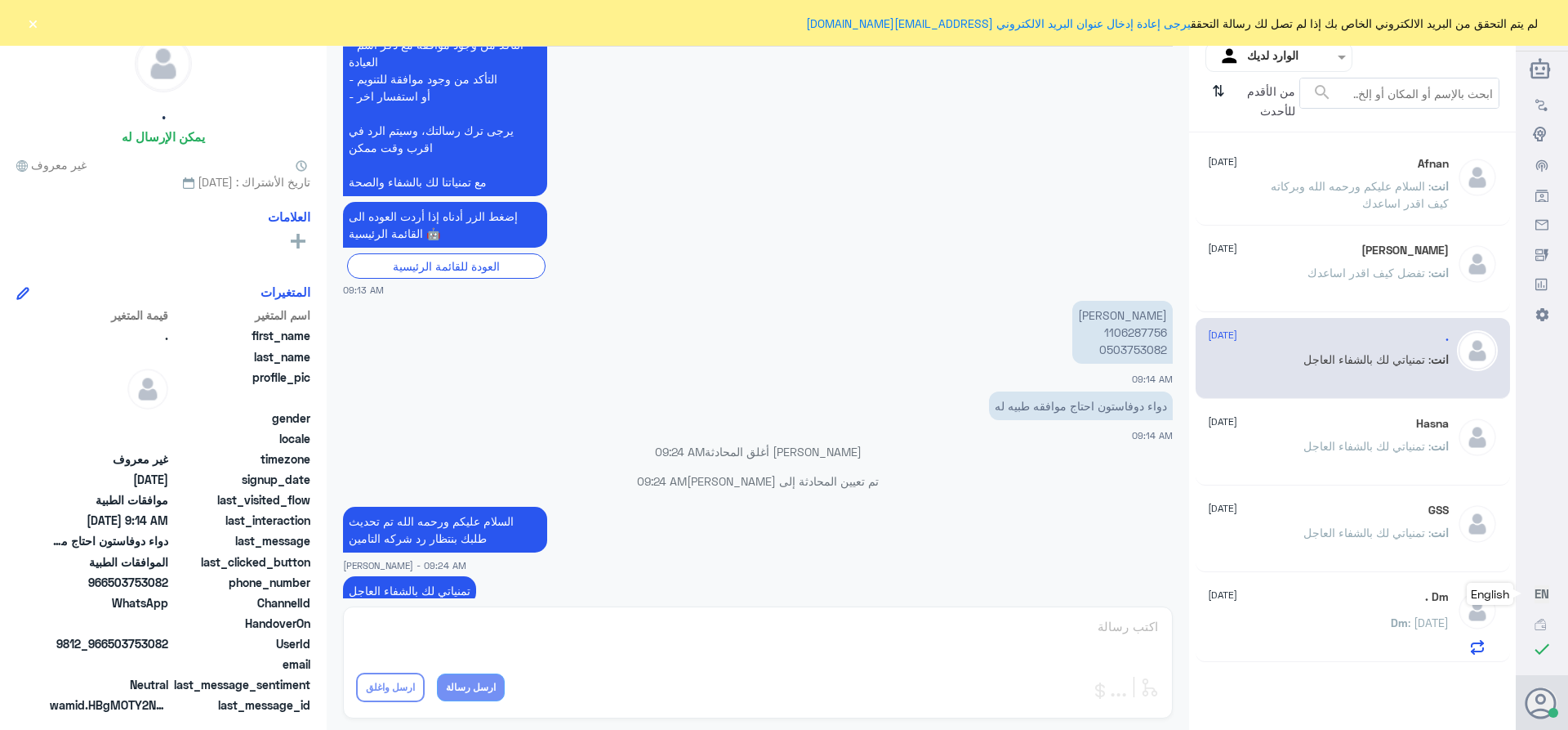
click at [1344, 279] on p "انت : تفضل كيف اقدر اساعدك" at bounding box center [1378, 284] width 142 height 41
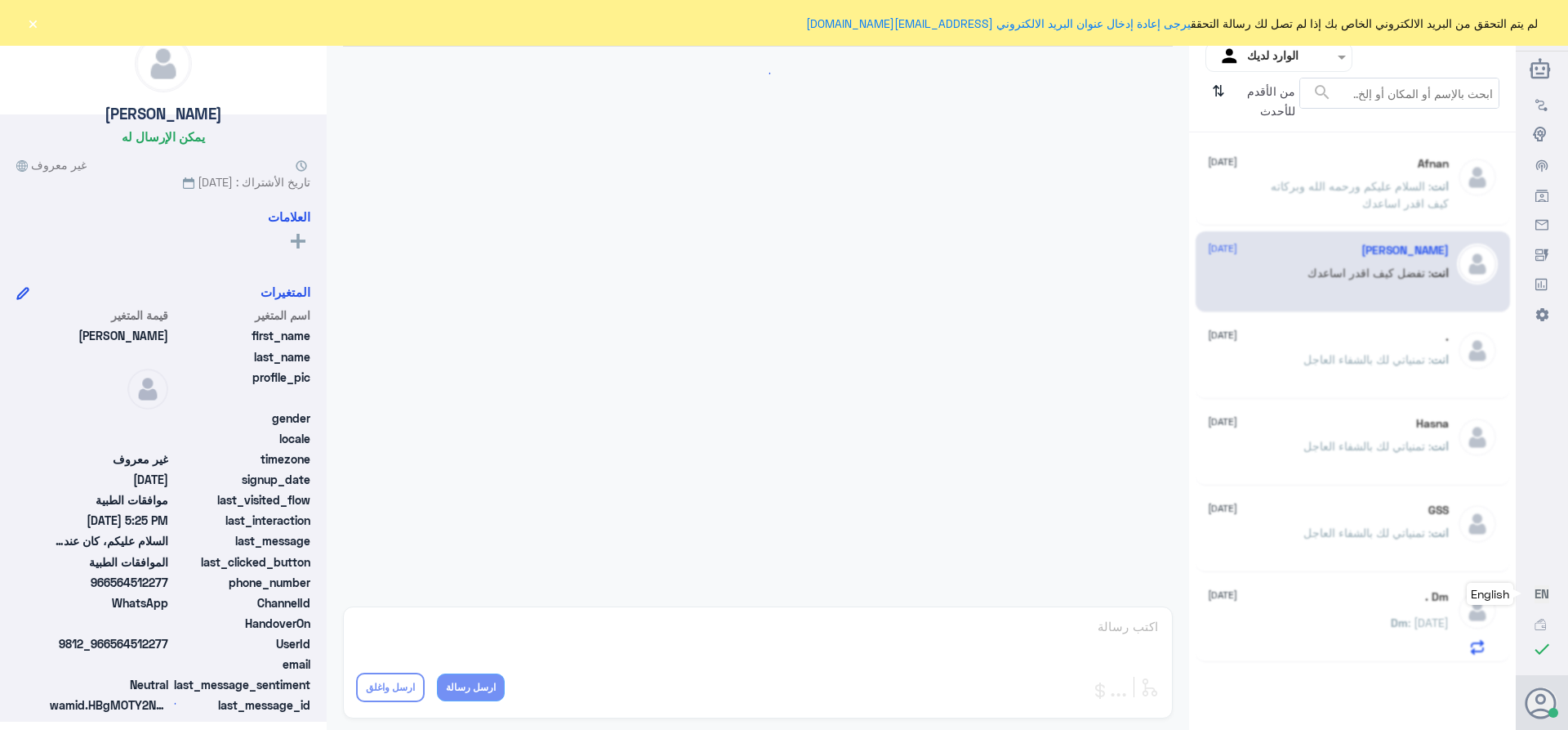
scroll to position [1490, 0]
click at [1276, 166] on div "Afnan [DATE]" at bounding box center [1328, 164] width 241 height 14
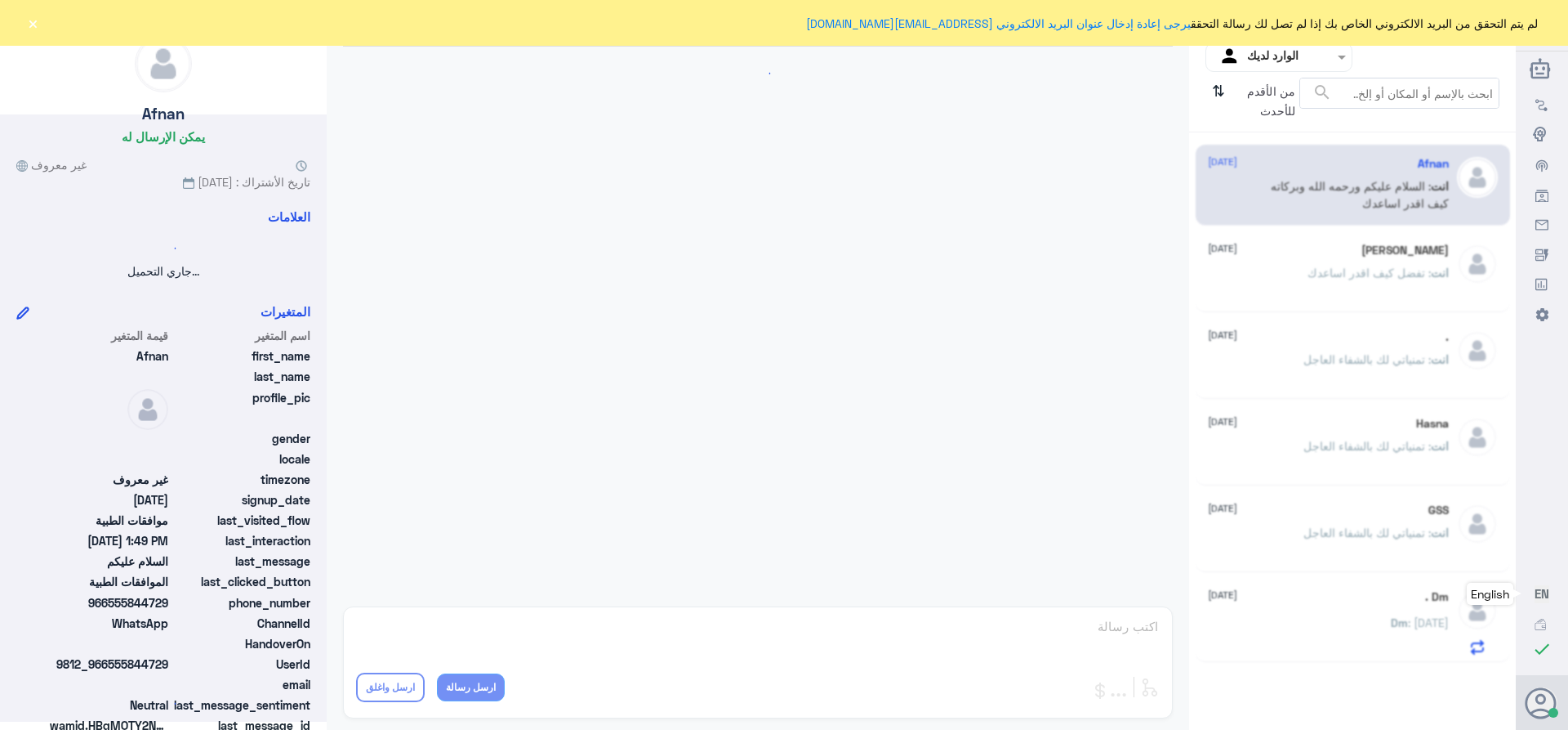
scroll to position [319, 0]
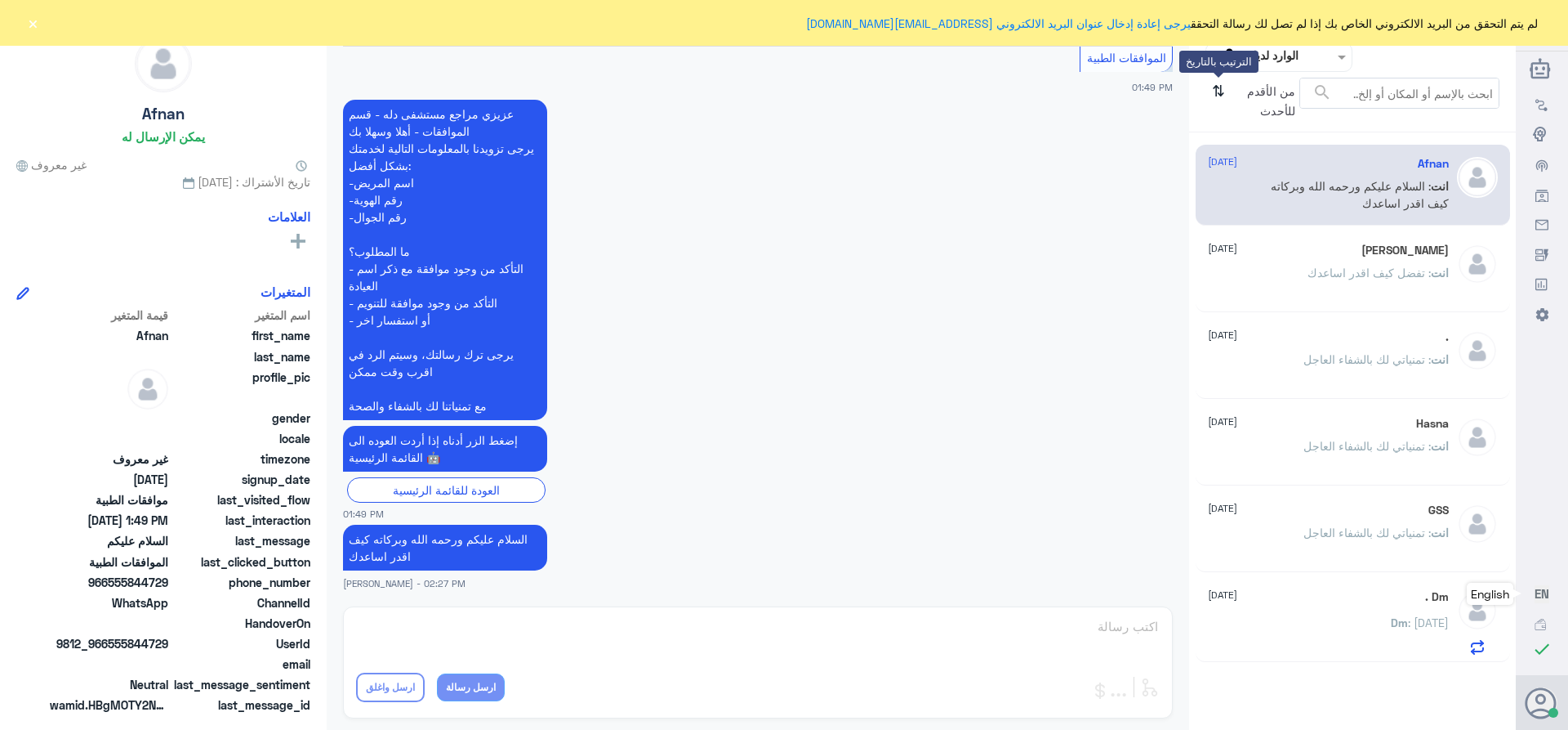
click at [1223, 98] on icon "⇅" at bounding box center [1219, 99] width 13 height 42
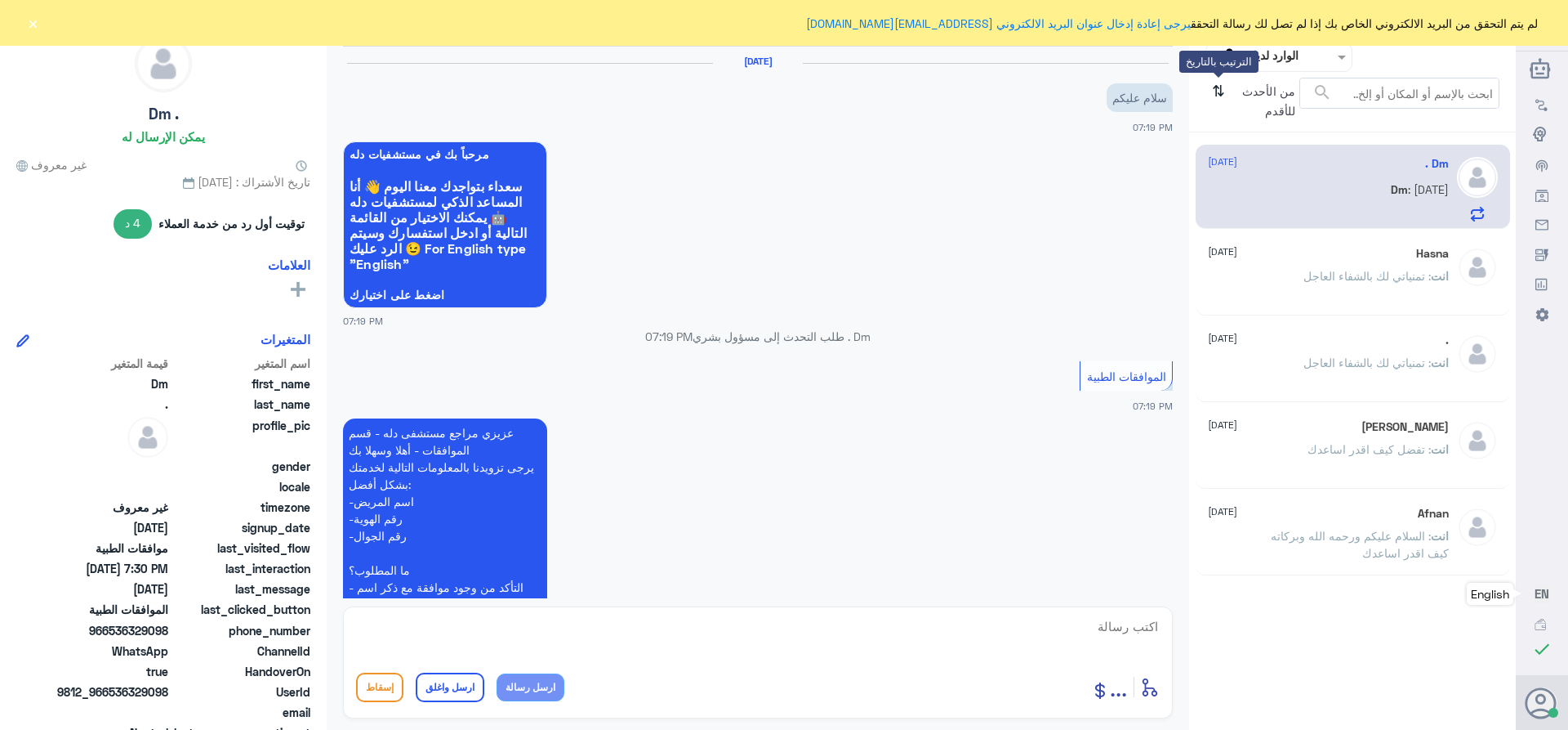
scroll to position [875, 0]
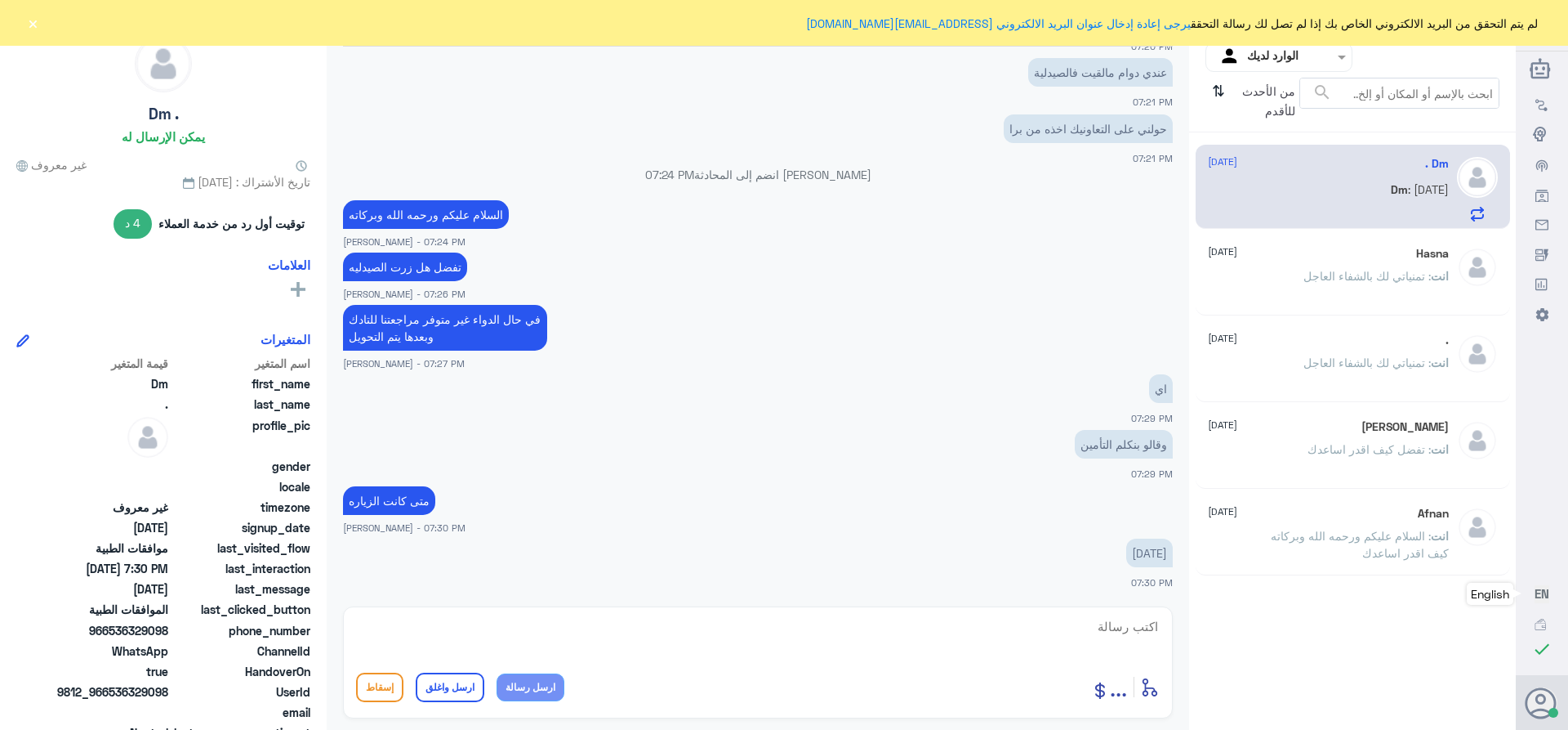
click at [1257, 57] on input "text" at bounding box center [1292, 57] width 90 height 19
click at [1260, 177] on div "فريقك" at bounding box center [1279, 184] width 147 height 37
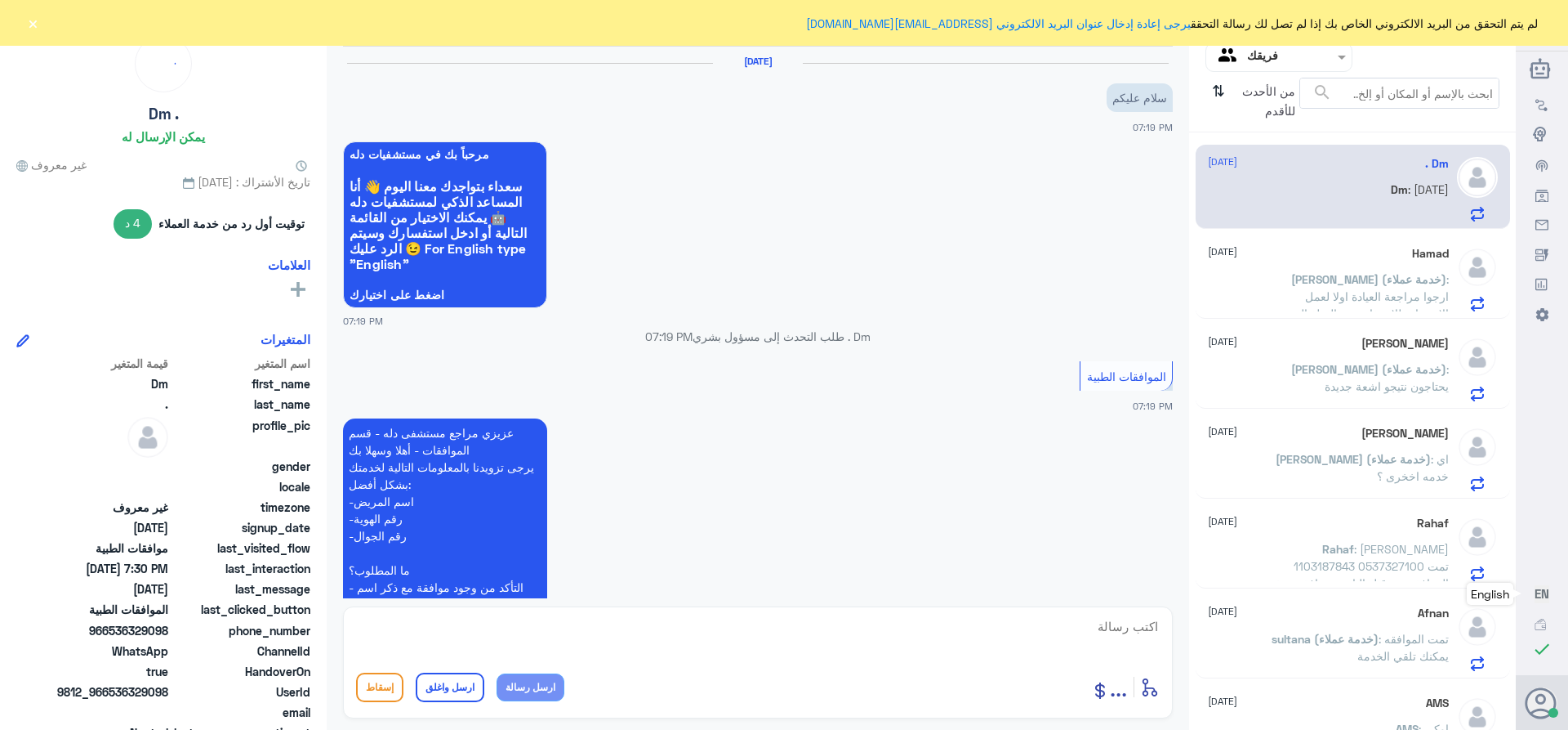
scroll to position [875, 0]
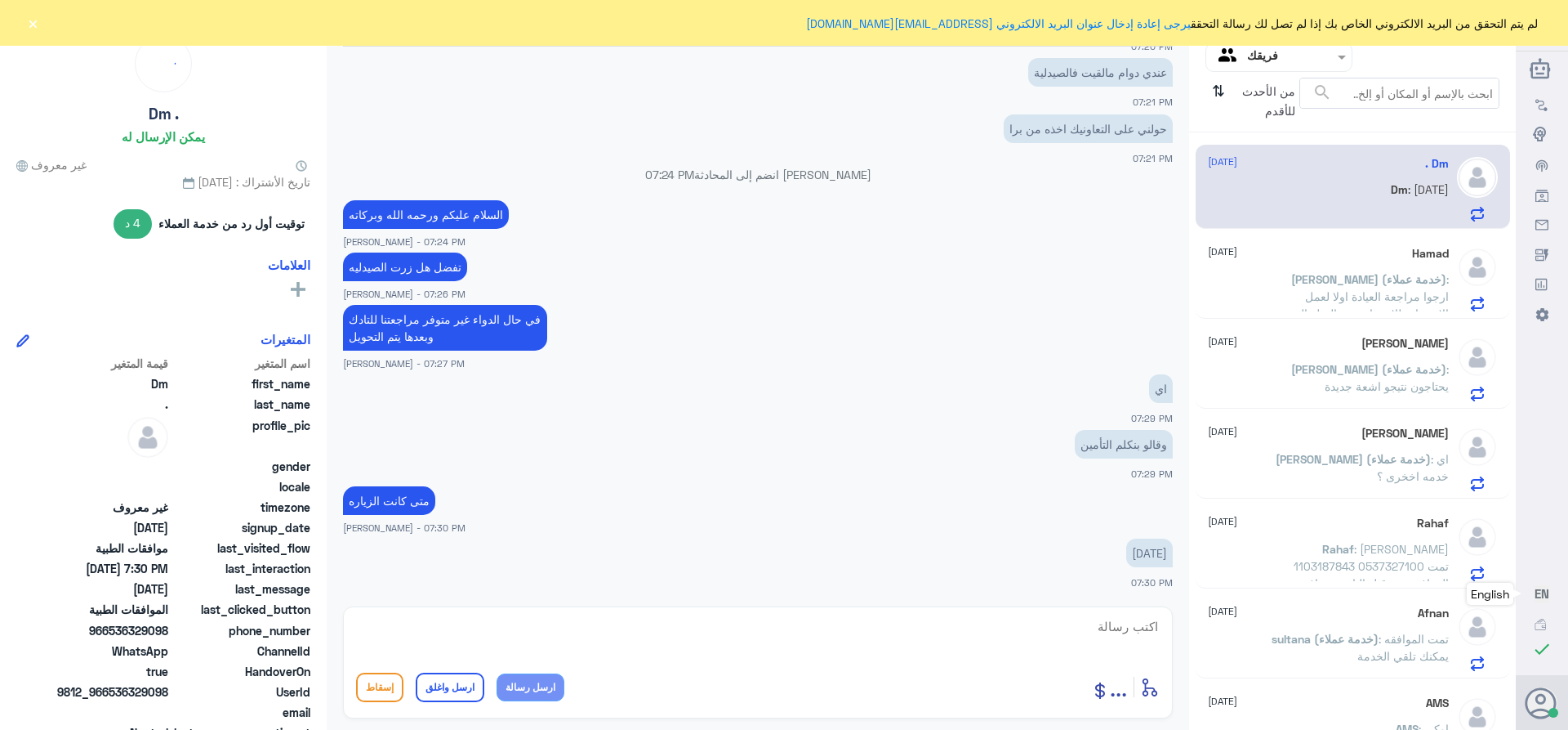
click at [1334, 285] on span "[PERSON_NAME] (خدمة عملاء)" at bounding box center [1368, 278] width 155 height 14
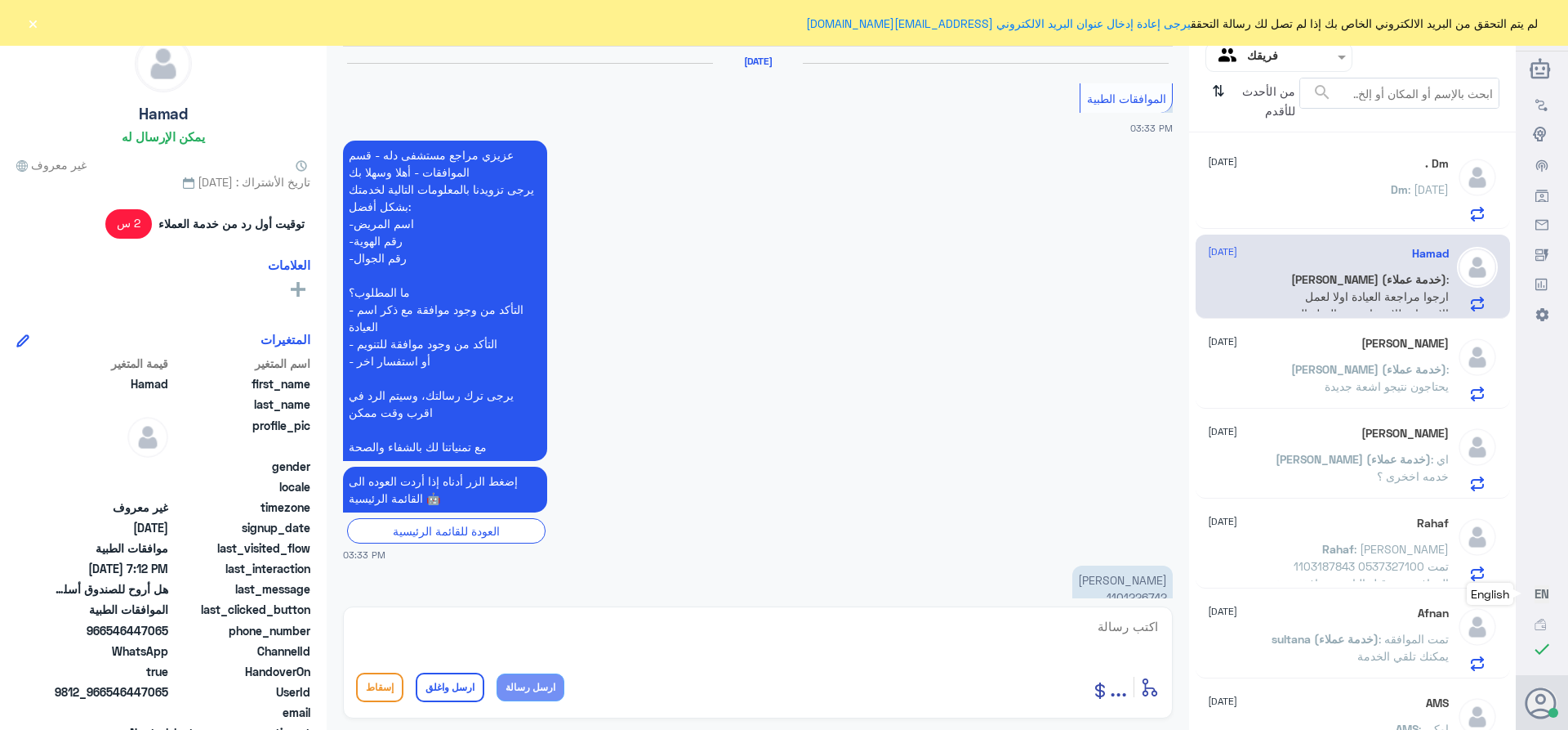
scroll to position [1572, 0]
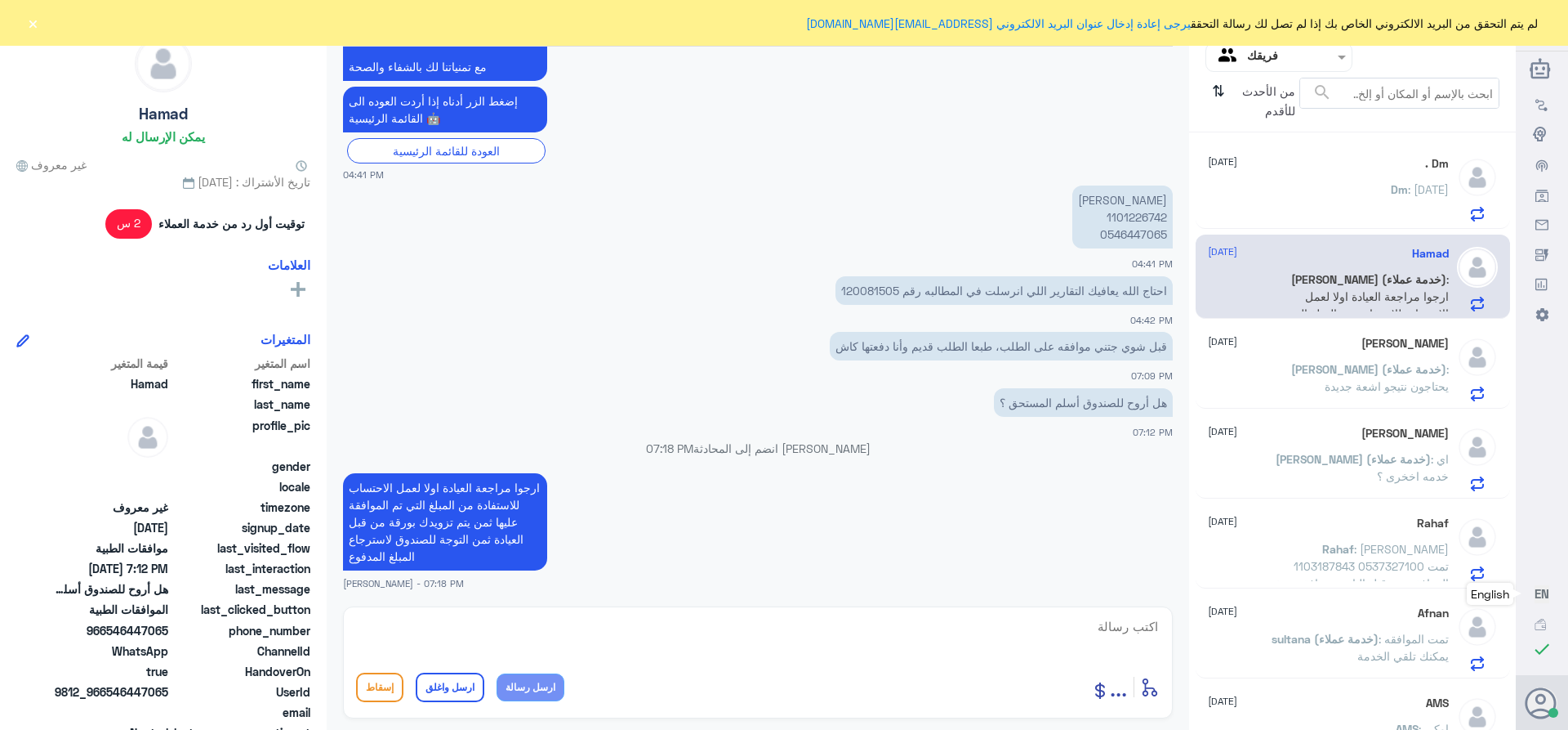
click at [1331, 356] on div "[PERSON_NAME] [DATE][PERSON_NAME] (خدمة عملاء) : يحتاجون نتيجو اشعة جديدة" at bounding box center [1328, 368] width 241 height 64
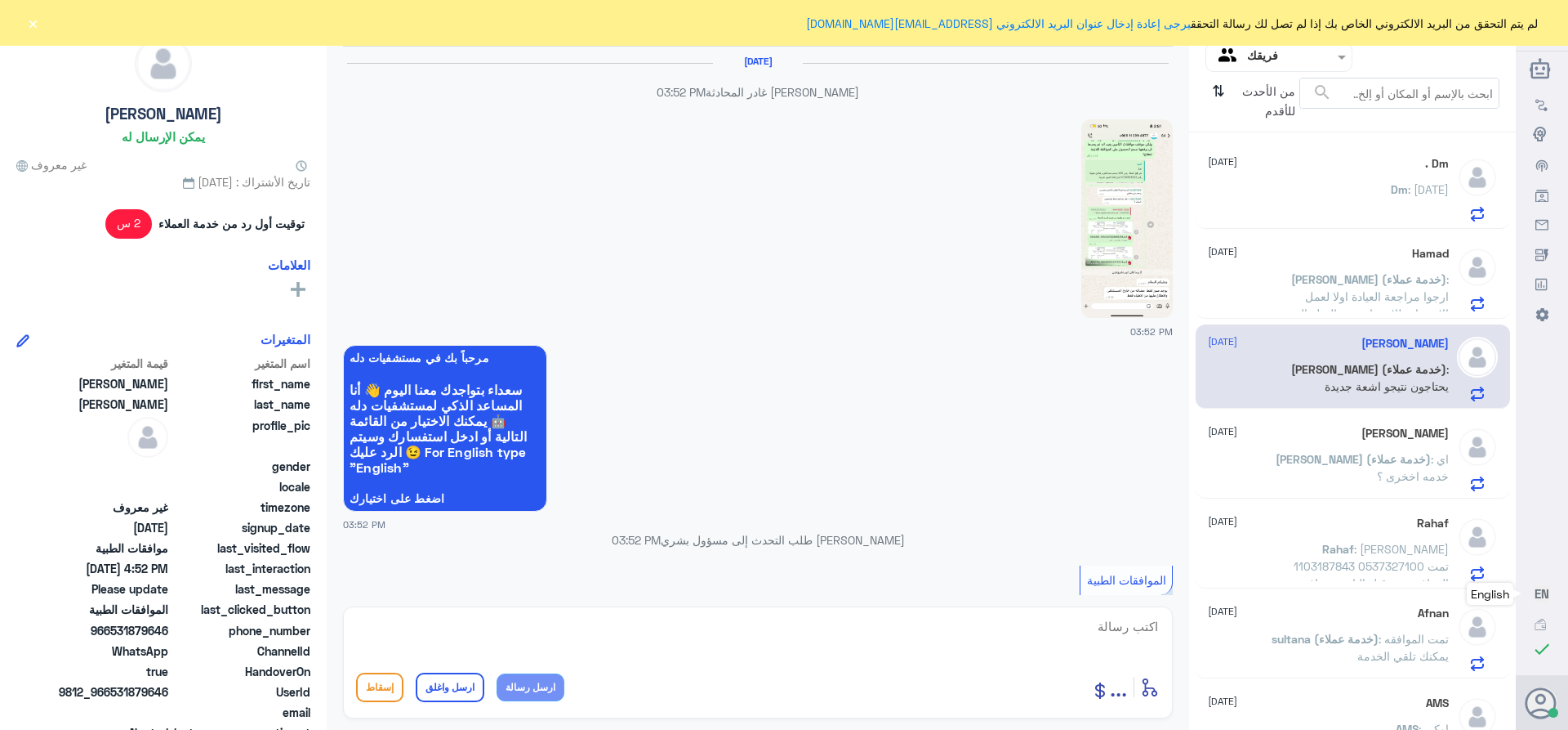
scroll to position [1808, 0]
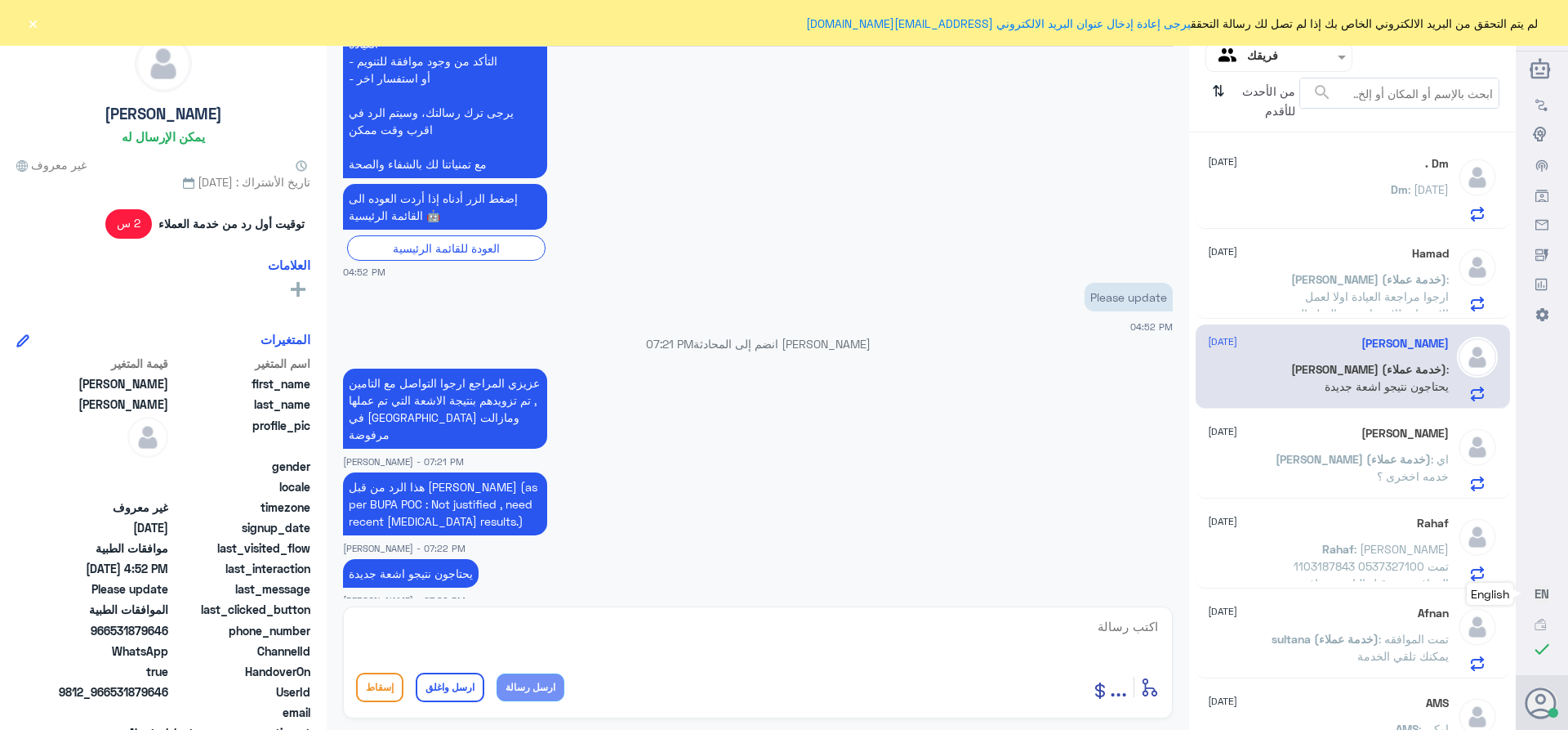
click at [1307, 451] on p "[PERSON_NAME] (خدمة عملاء) : اي خدمه اخخرى ؟" at bounding box center [1357, 471] width 184 height 41
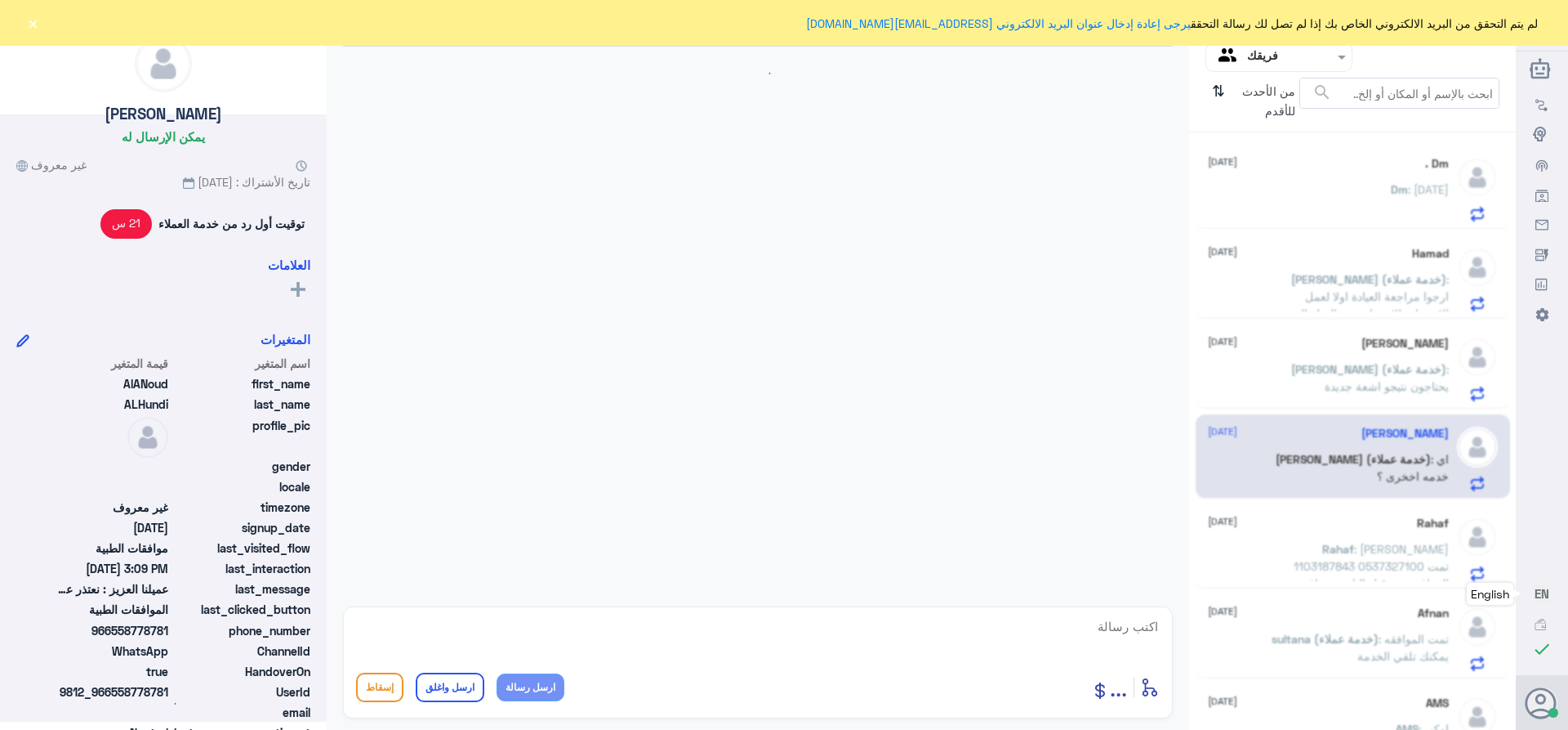
scroll to position [2767, 0]
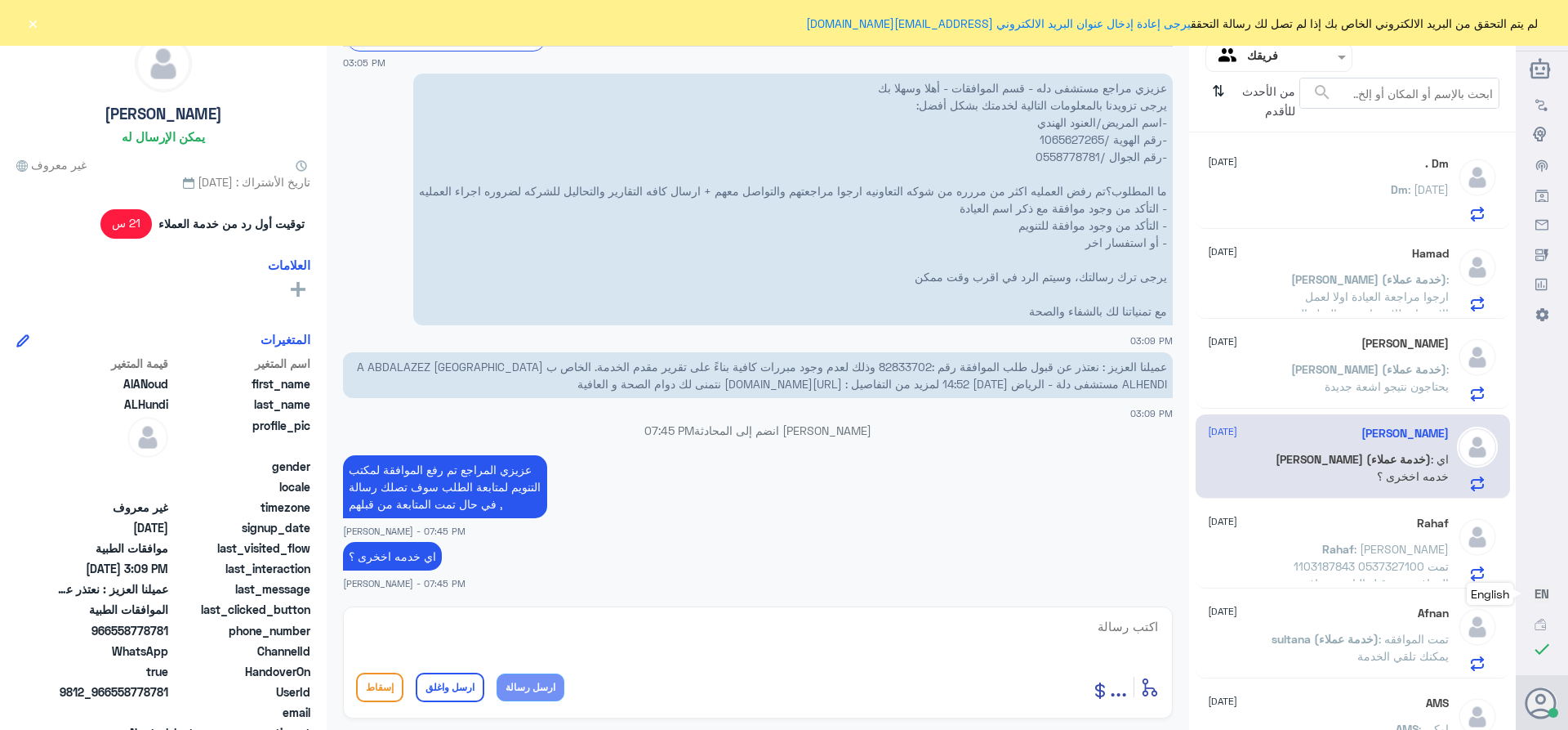
click at [1322, 553] on span "Rahaf" at bounding box center [1338, 548] width 32 height 14
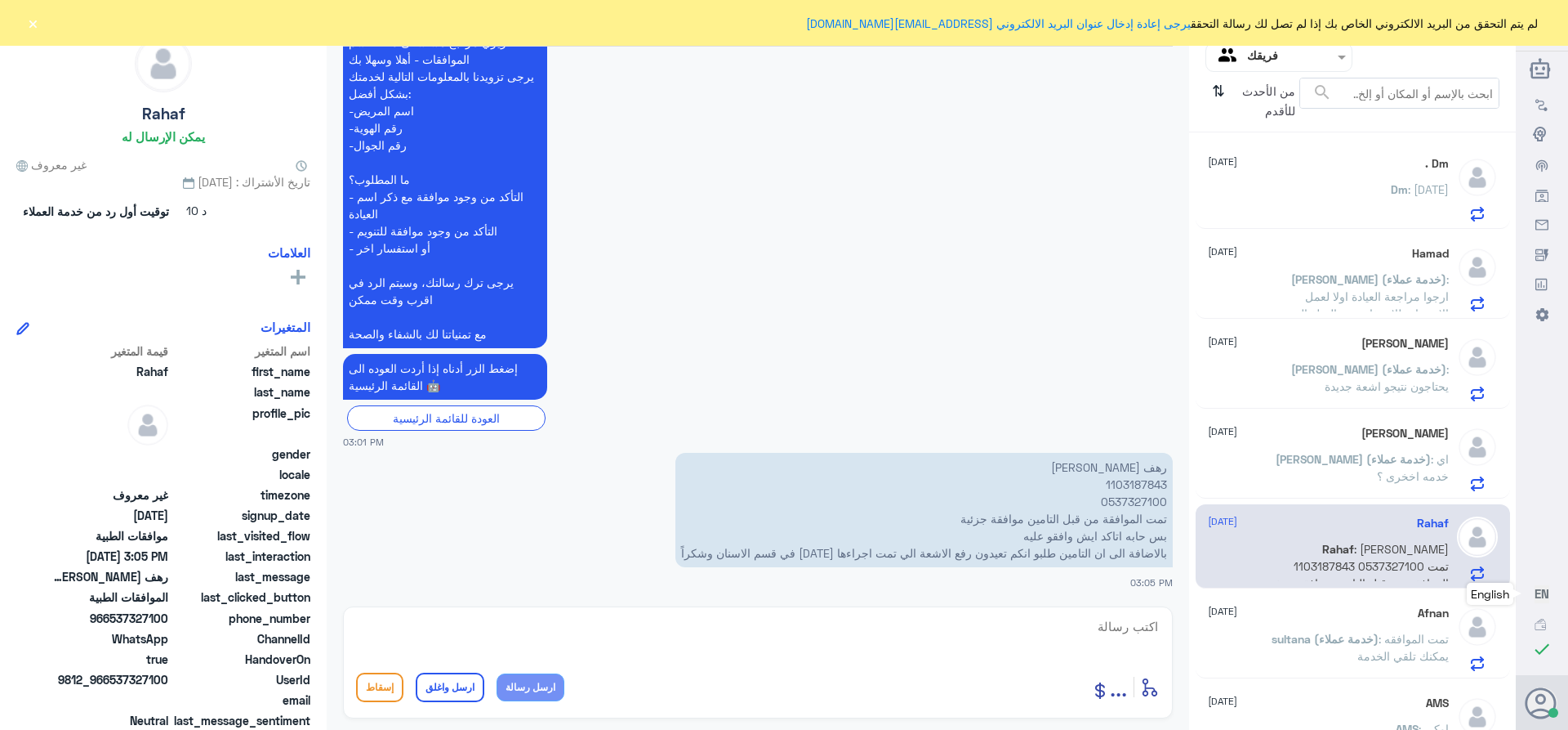
click at [1124, 485] on p "رهف [PERSON_NAME] 1103187843 0537327100 تمت الموافقة من قبل التامين موافقة جزئي…" at bounding box center [924, 510] width 497 height 115
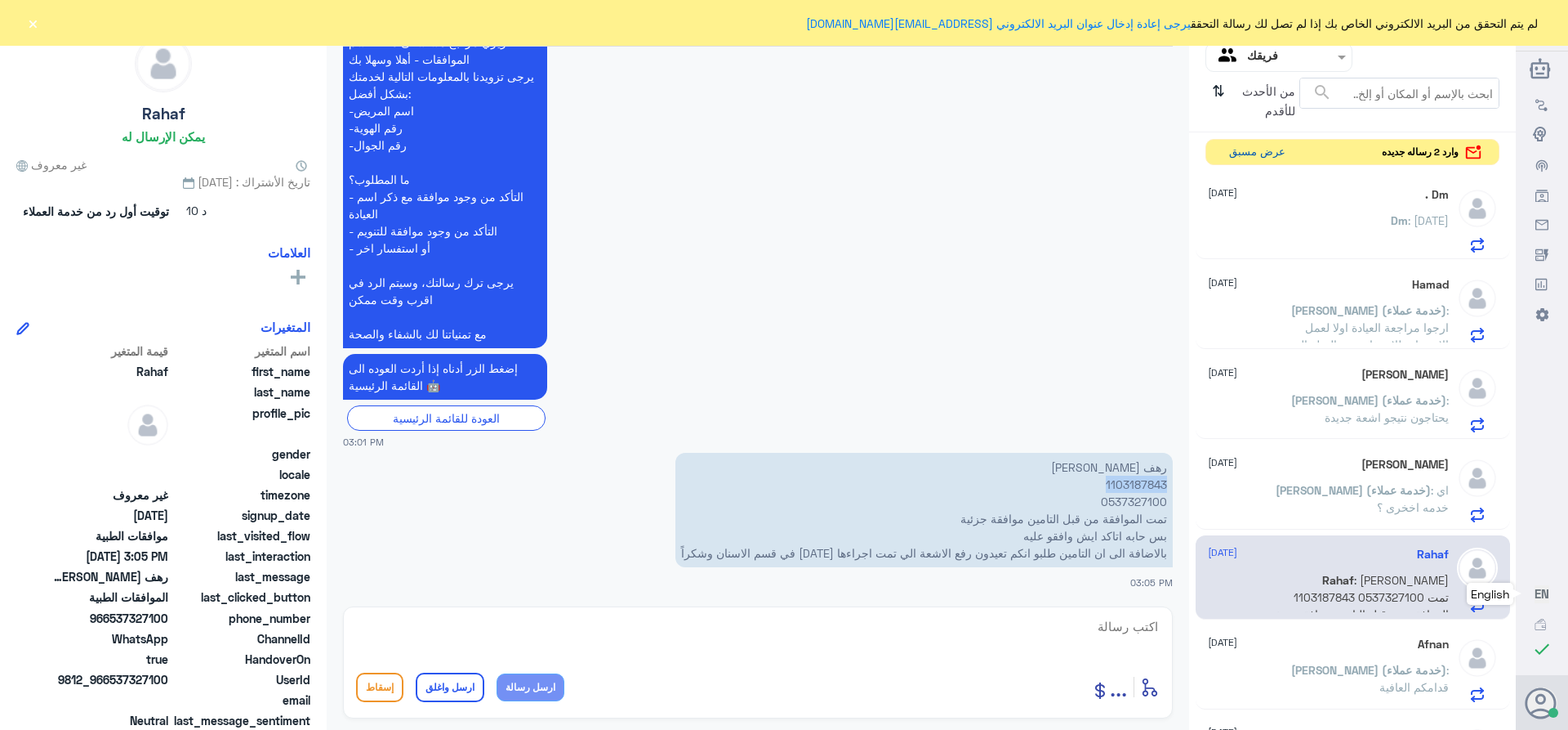
click at [1262, 144] on button "عرض مسبق" at bounding box center [1257, 152] width 69 height 25
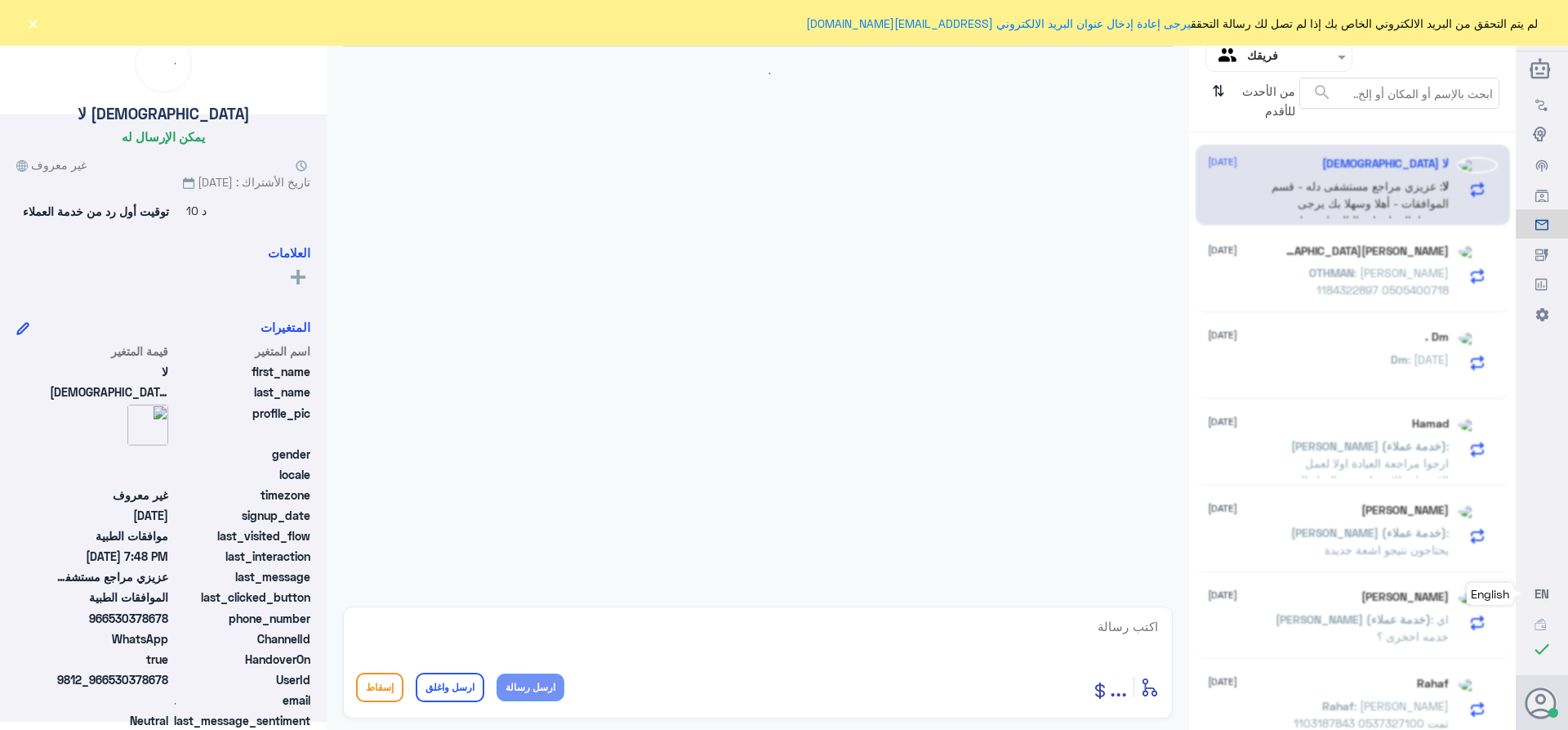
scroll to position [1737, 0]
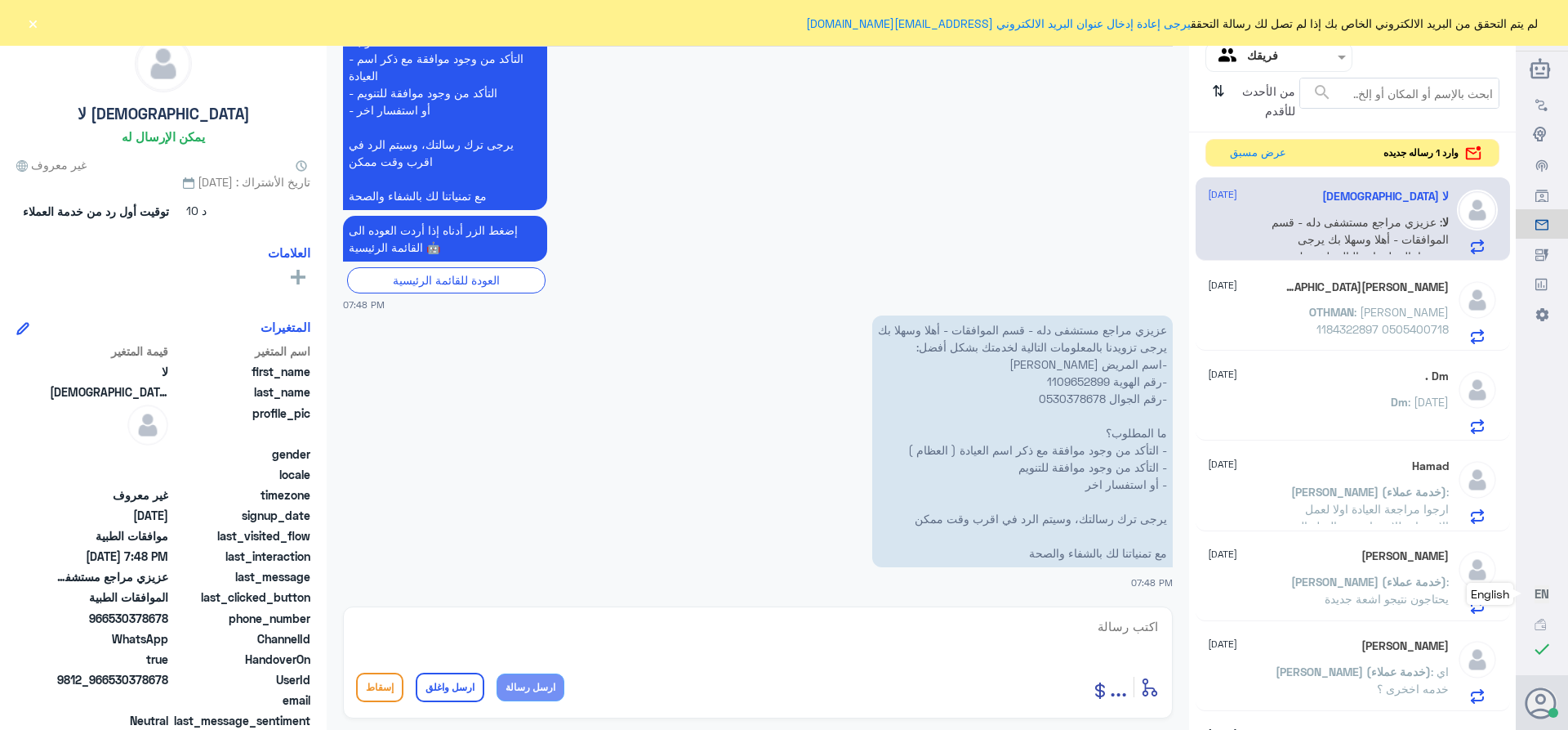
click at [1307, 321] on p "OTHMAN : [PERSON_NAME] 1184322897 0505400718" at bounding box center [1357, 323] width 184 height 41
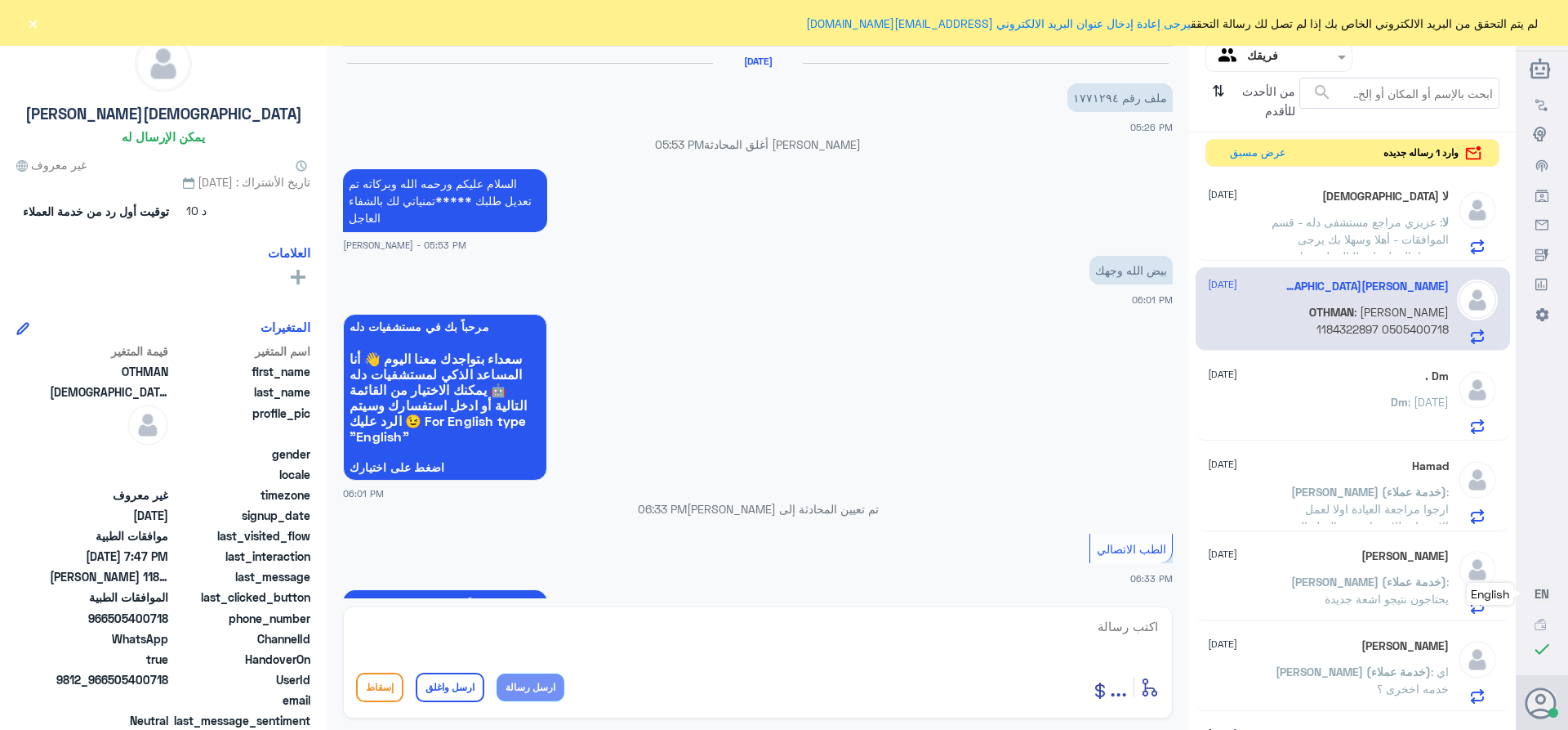
scroll to position [1028, 0]
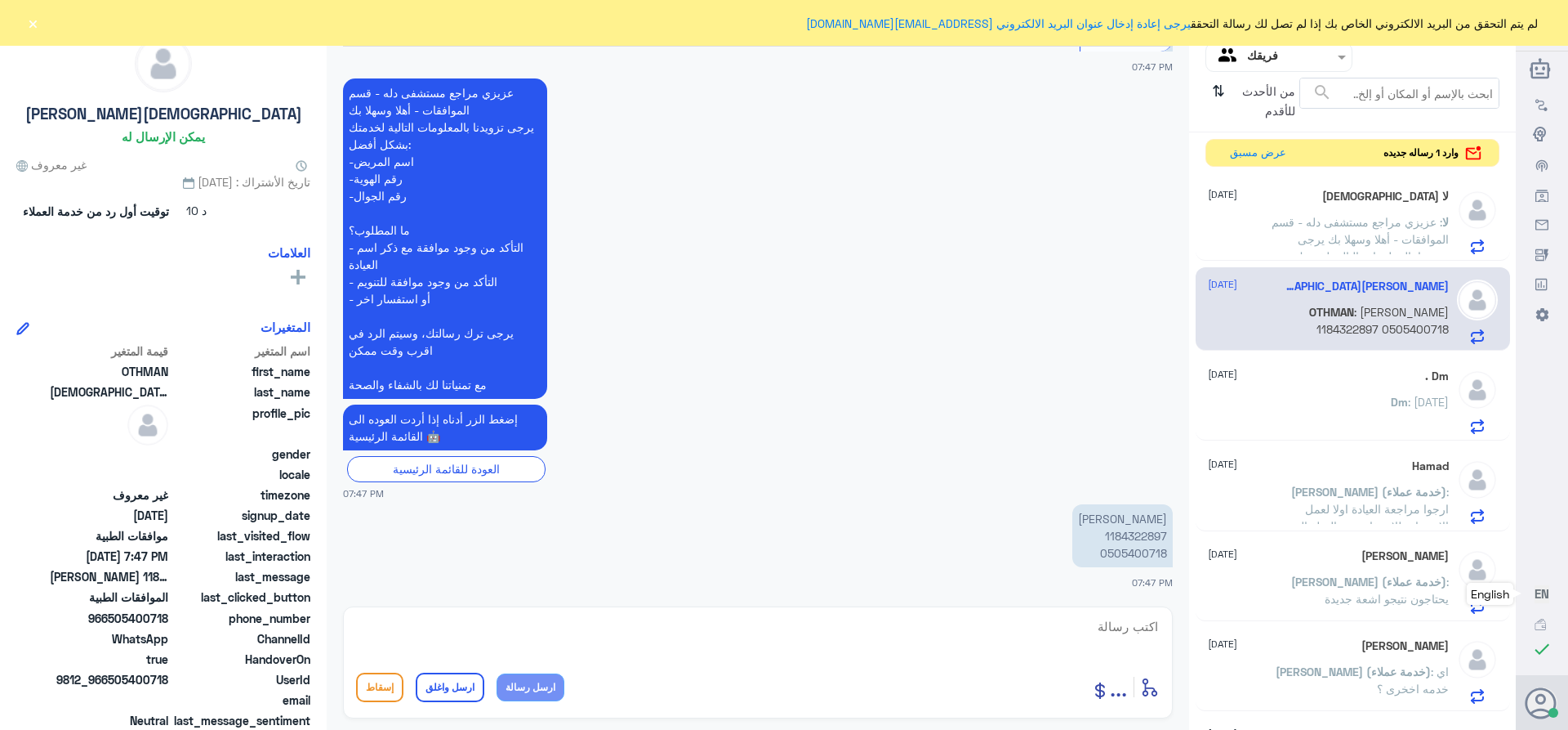
click at [1123, 531] on p "[PERSON_NAME] 1184322897 0505400718" at bounding box center [1122, 536] width 100 height 63
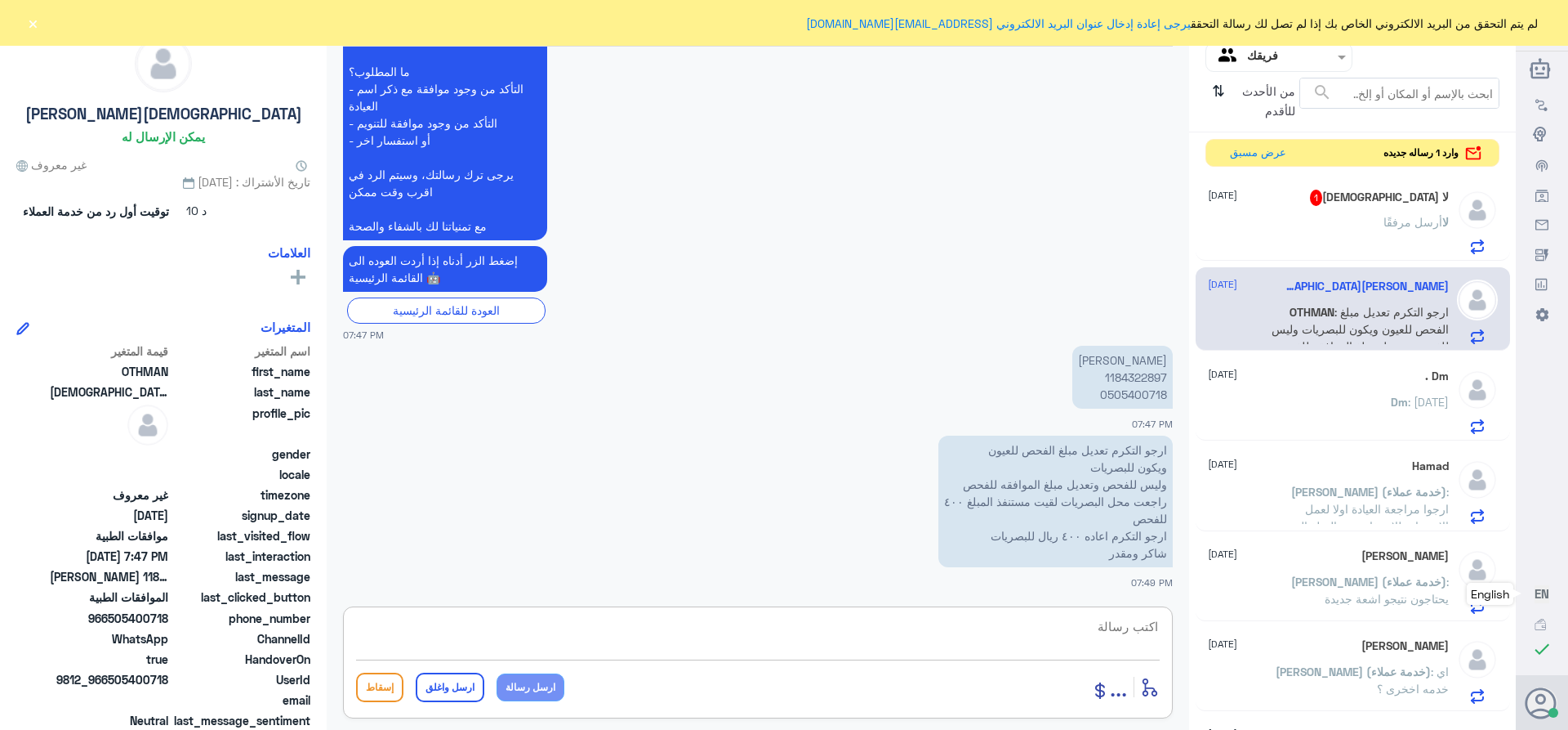
click at [1122, 633] on textarea at bounding box center [757, 635] width 803 height 40
paste textarea "تمنياتي لك بالشفاء العاجل"
type textarea "تم متابعه طلبك ***تمنياتي لك بالشفاء العاجل"
click at [433, 692] on button "ارسل واغلق" at bounding box center [450, 687] width 69 height 30
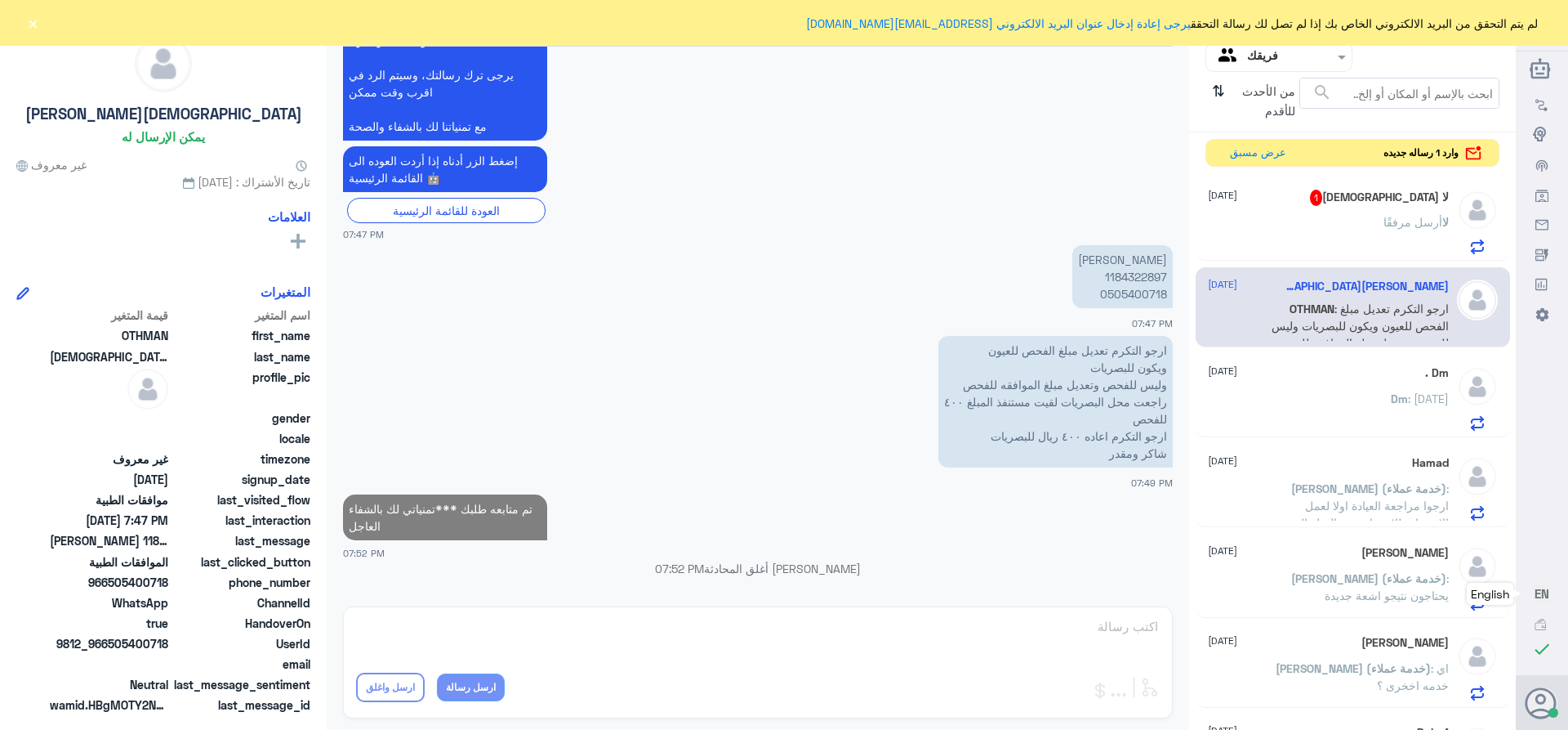
click at [1390, 193] on h5 "لا [DEMOGRAPHIC_DATA] 1" at bounding box center [1379, 197] width 139 height 16
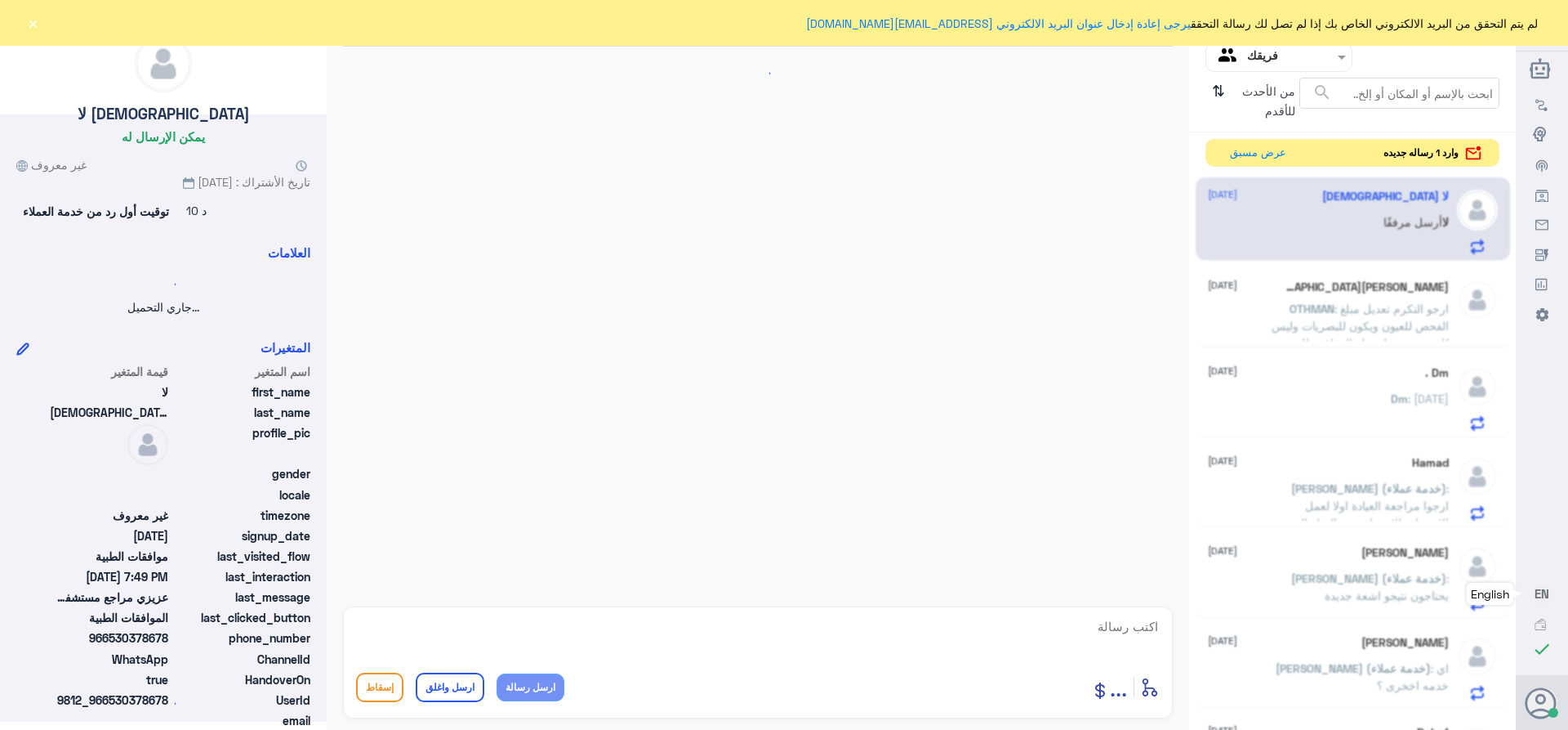
scroll to position [1786, 0]
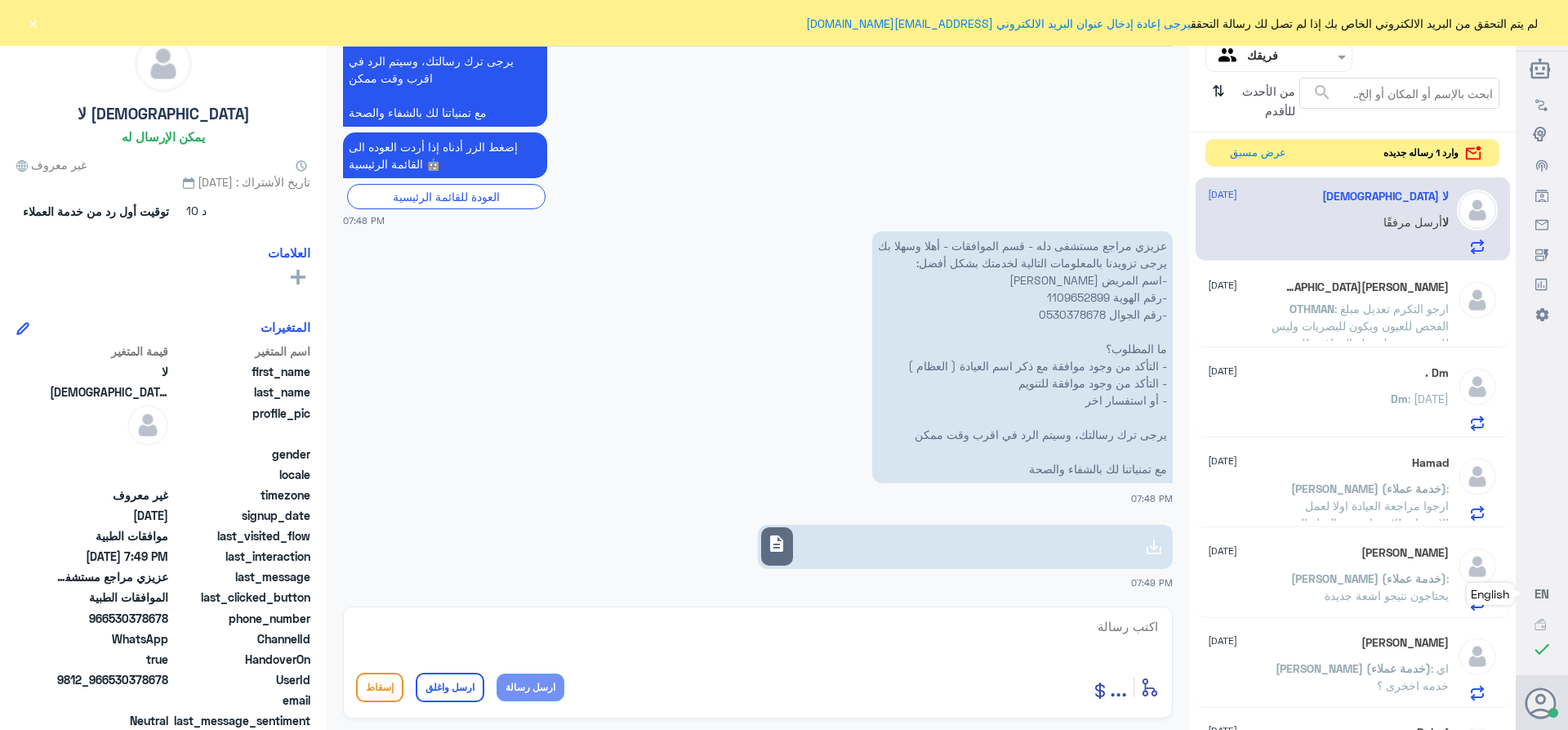
click at [797, 557] on link "description" at bounding box center [966, 546] width 415 height 44
click at [1061, 299] on p "عزيزي مراجع مستشفى دله - قسم الموافقات - أهلا وسهلا بك يرجى تزويدنا بالمعلومات …" at bounding box center [1022, 357] width 300 height 252
click at [766, 552] on div "description" at bounding box center [776, 546] width 32 height 38
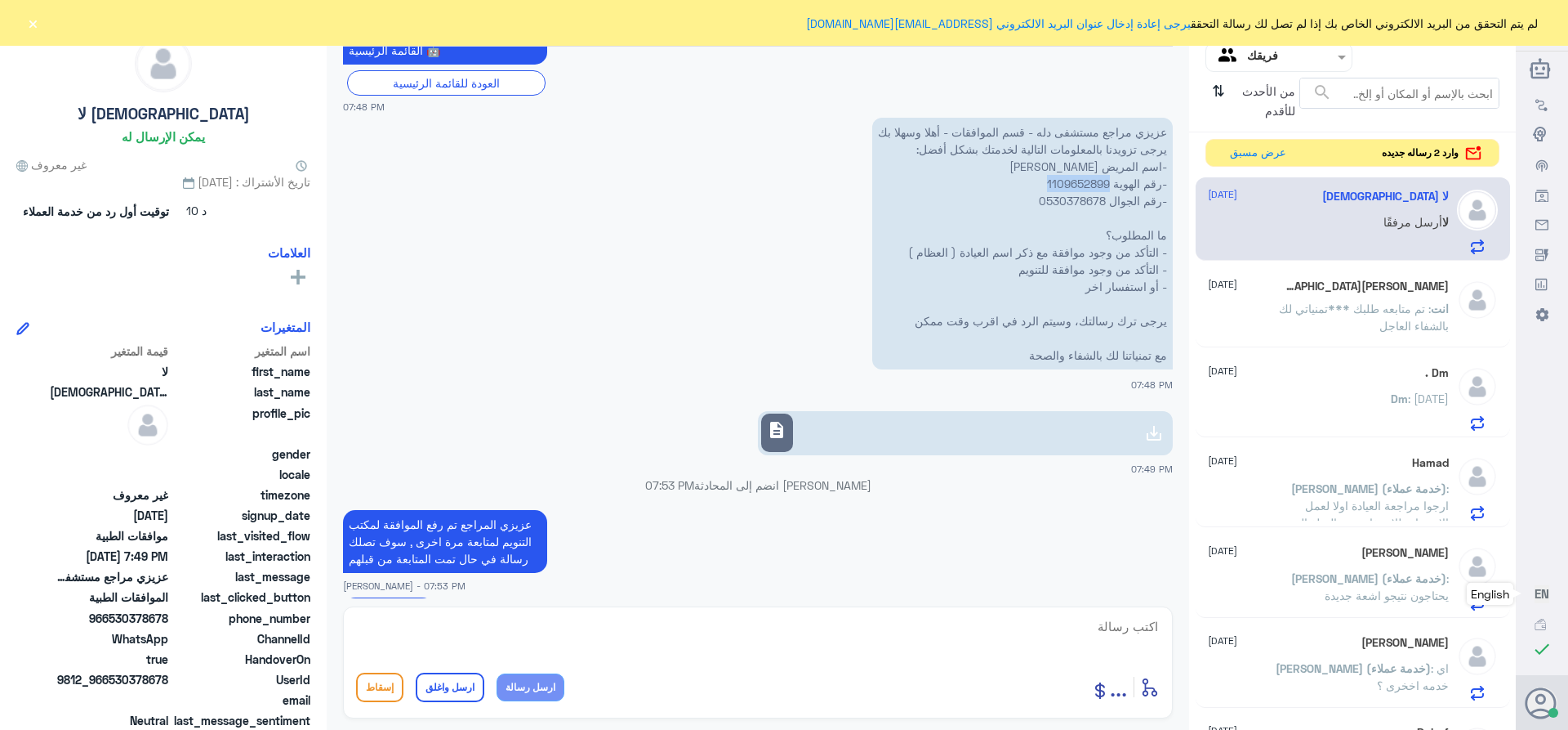
scroll to position [2011, 0]
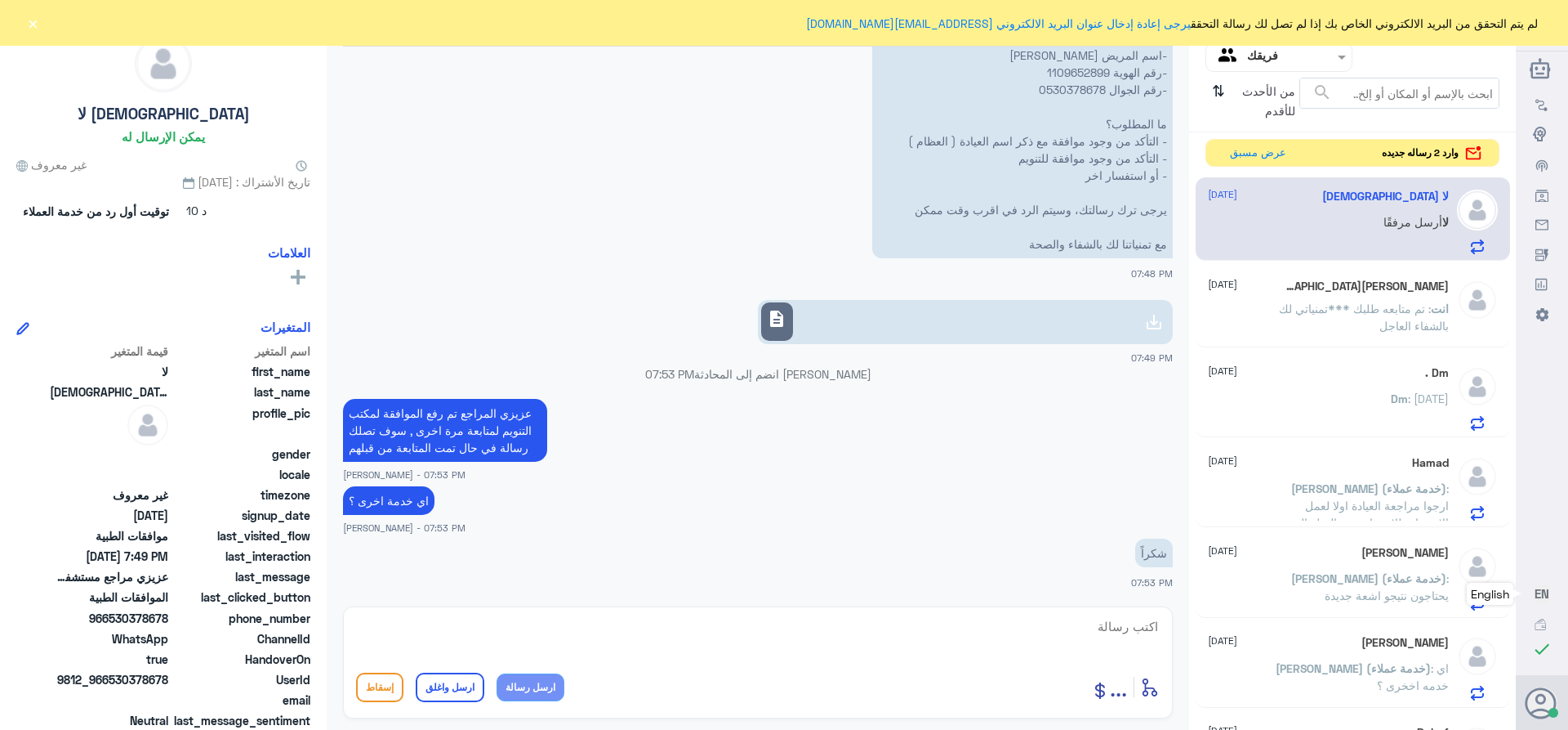
click at [1128, 629] on textarea at bounding box center [757, 635] width 803 height 40
click at [1252, 153] on button "عرض مسبق" at bounding box center [1257, 152] width 69 height 25
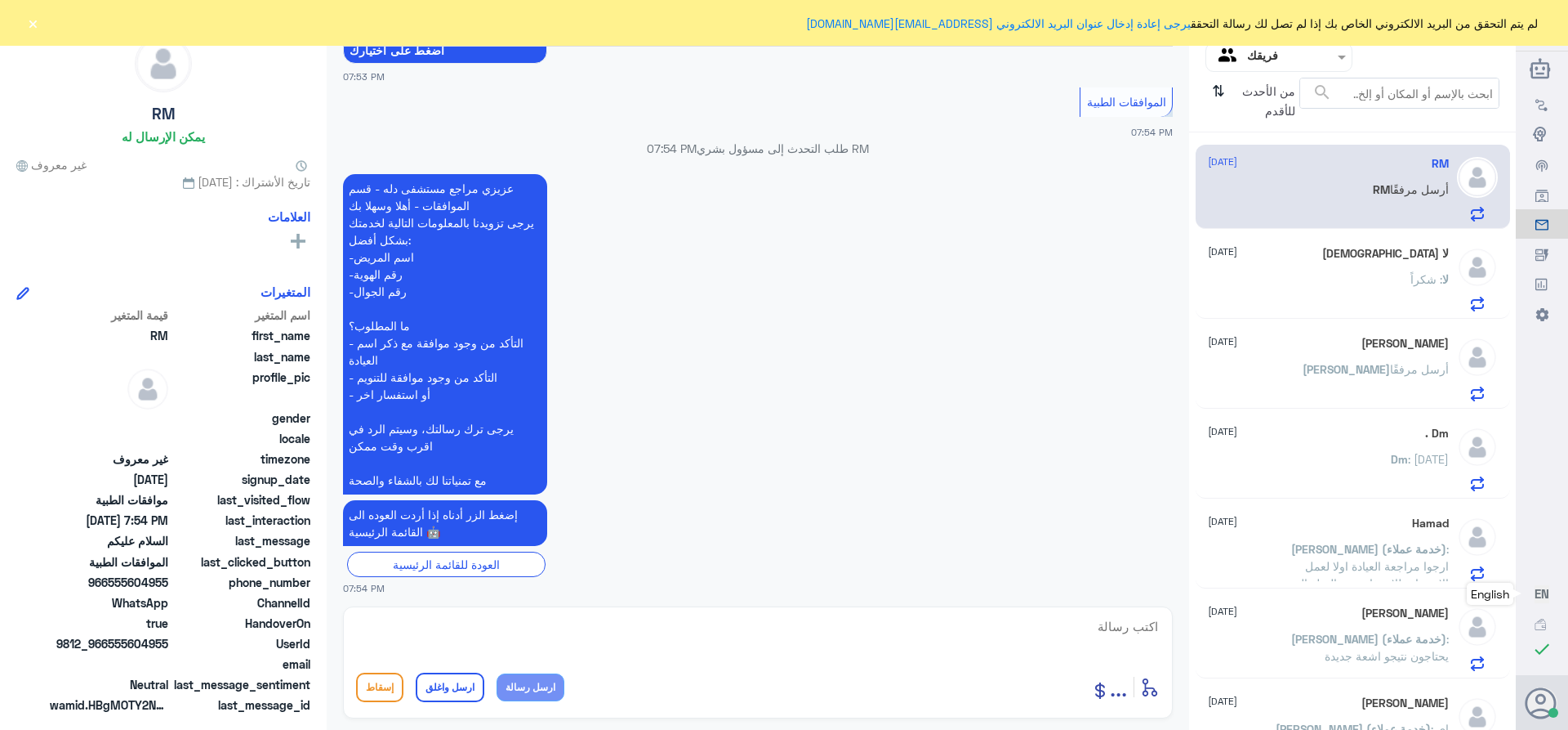
scroll to position [250, 0]
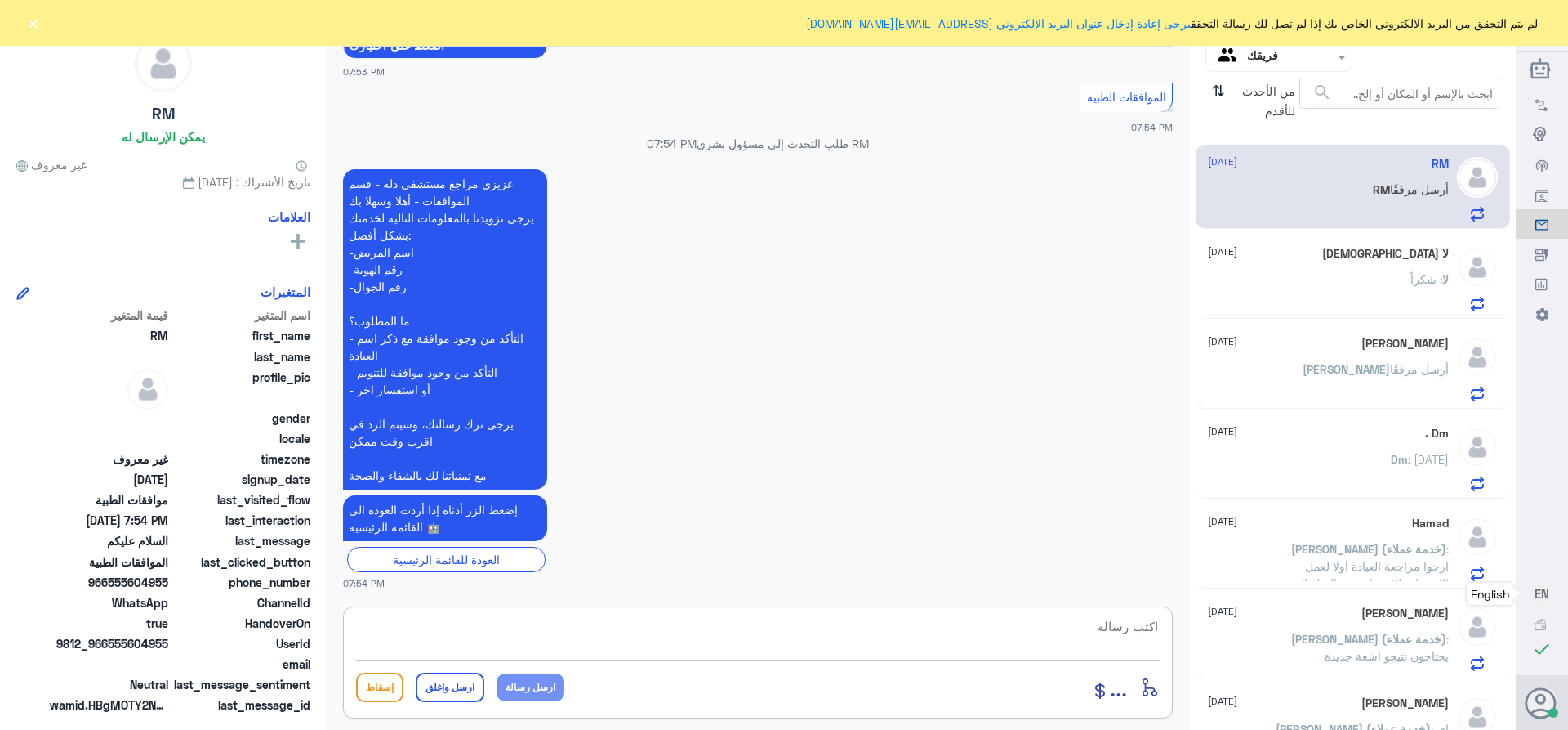
click at [1140, 641] on textarea at bounding box center [757, 635] width 803 height 40
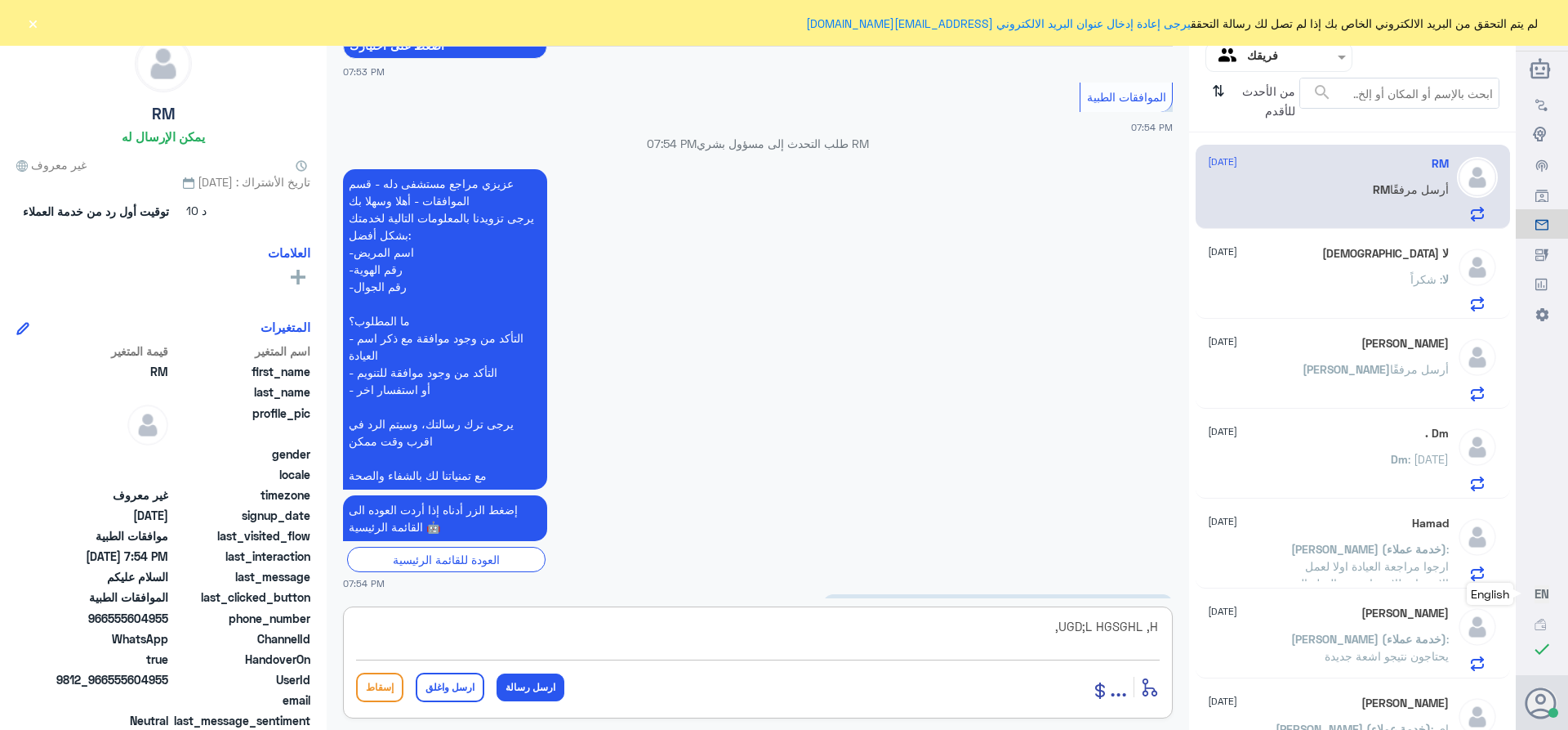
scroll to position [373, 0]
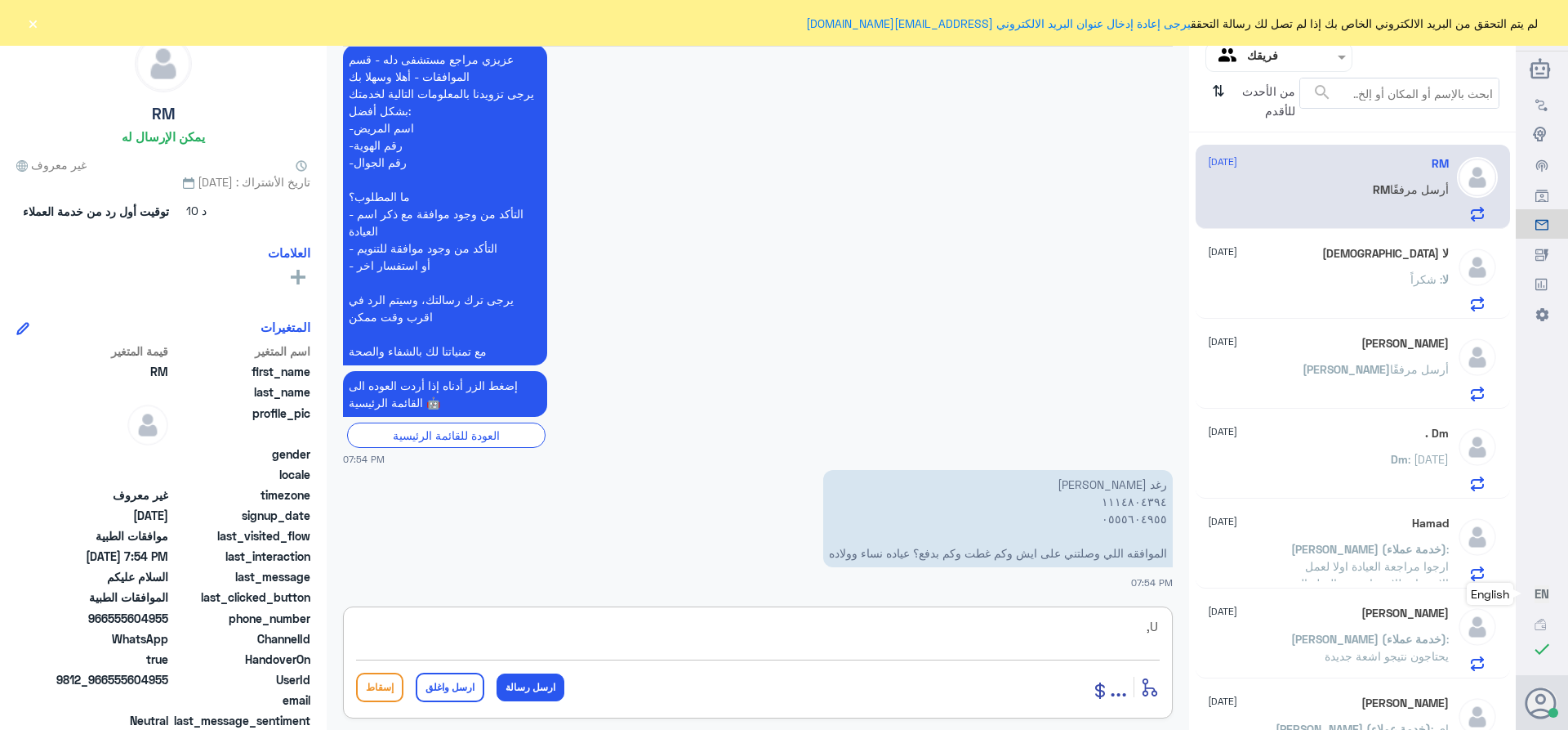
type textarea ","
type textarea "تفضل كيف اقدر اساعدك"
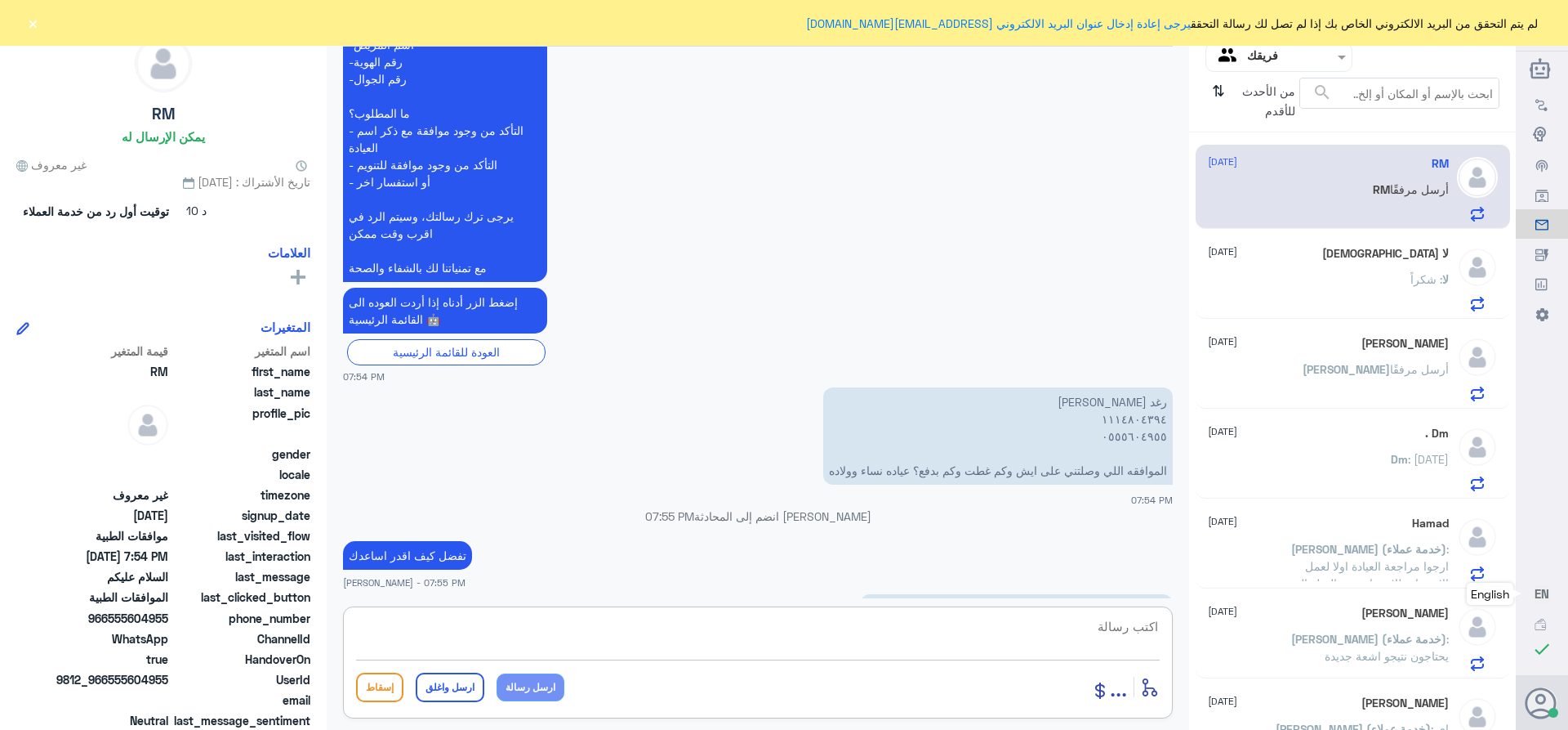
scroll to position [482, 0]
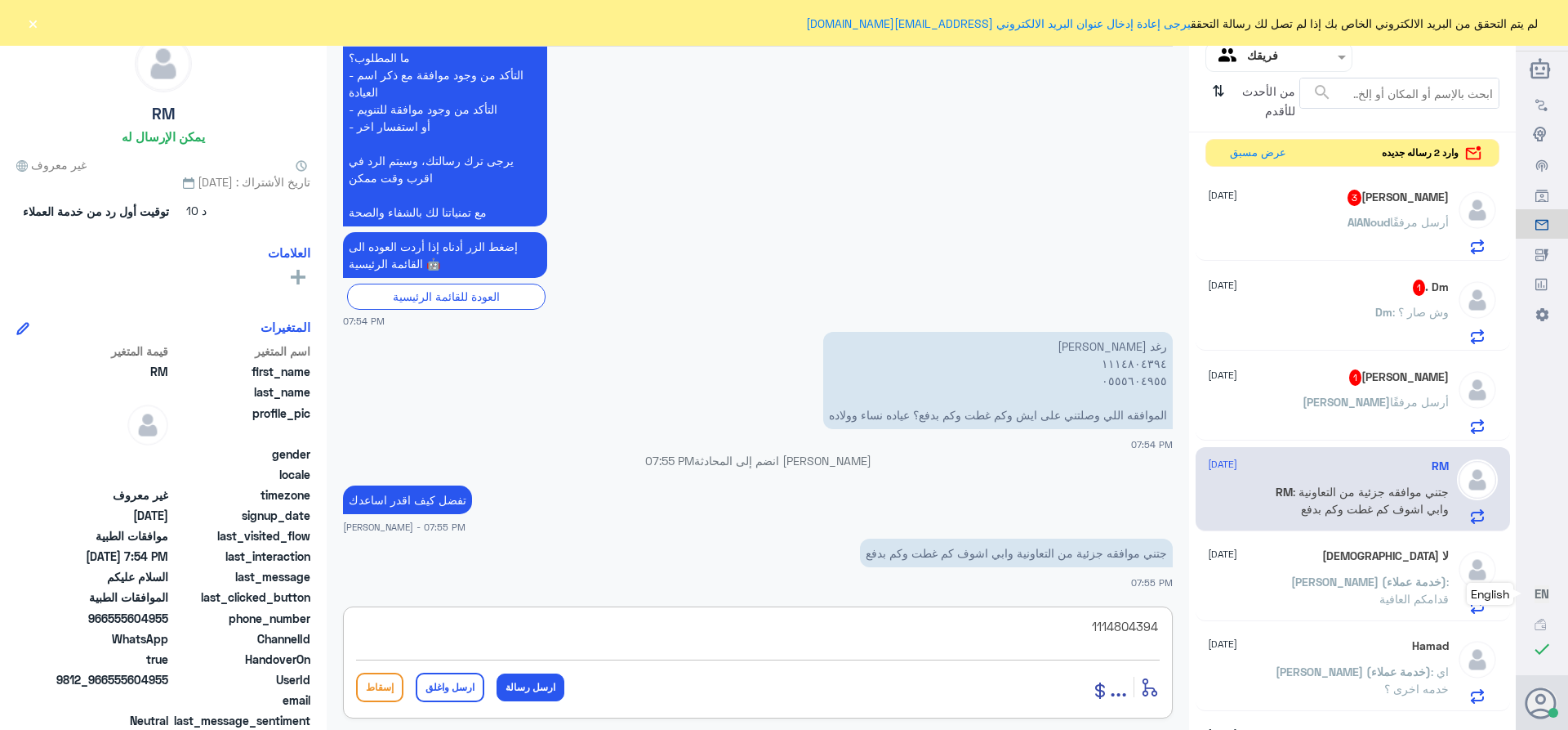
drag, startPoint x: 1084, startPoint y: 627, endPoint x: 1252, endPoint y: 661, distance: 171.4
click at [1252, 661] on div "قناة واتساب Status × عرض الكل العلامات Agent Filter فريقك search من الأحدث للأق…" at bounding box center [757, 367] width 1515 height 735
type textarea "1114804394"
click at [1104, 625] on textarea at bounding box center [757, 635] width 803 height 40
type textarea "هل الطلب من دله نمار او دله النخيل"
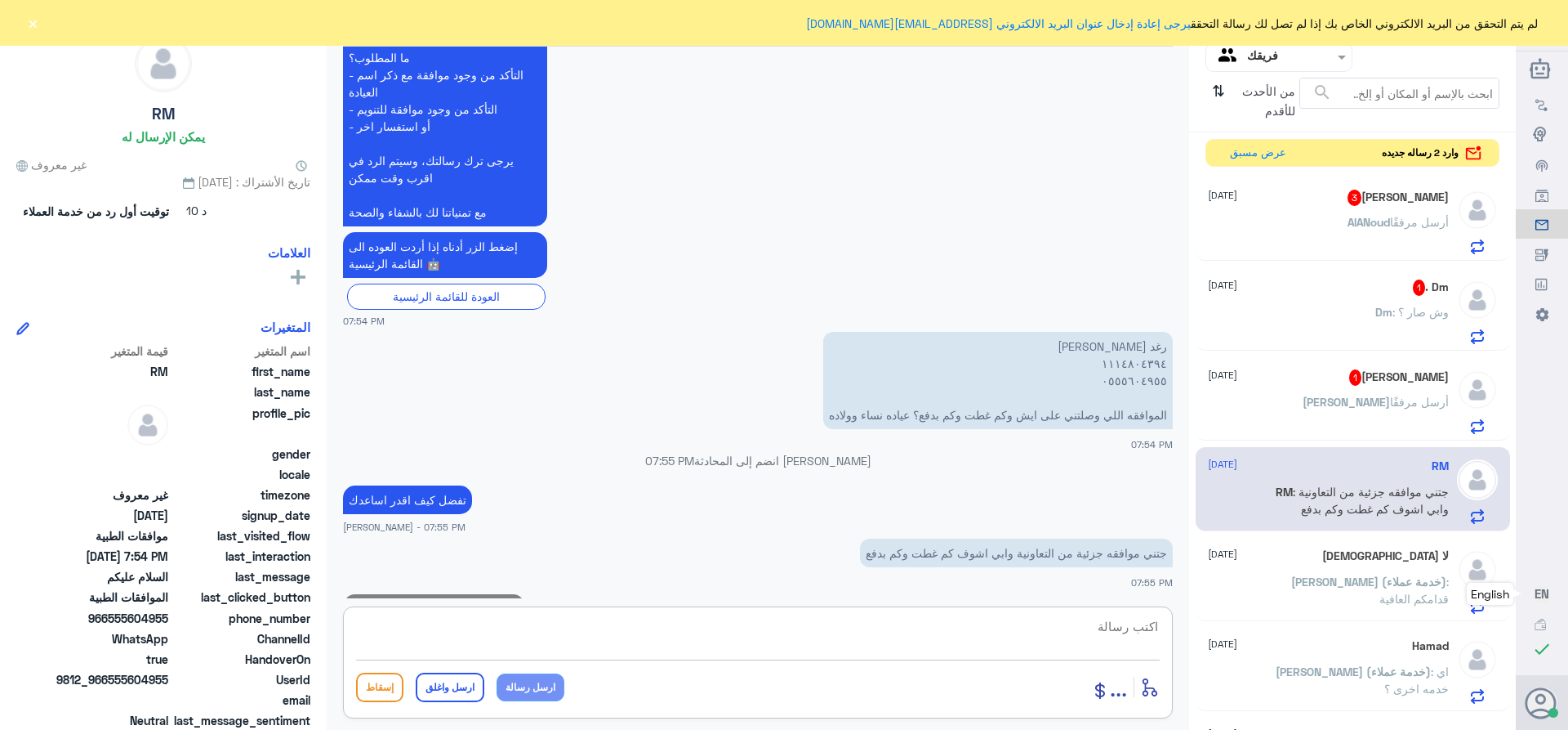
scroll to position [535, 0]
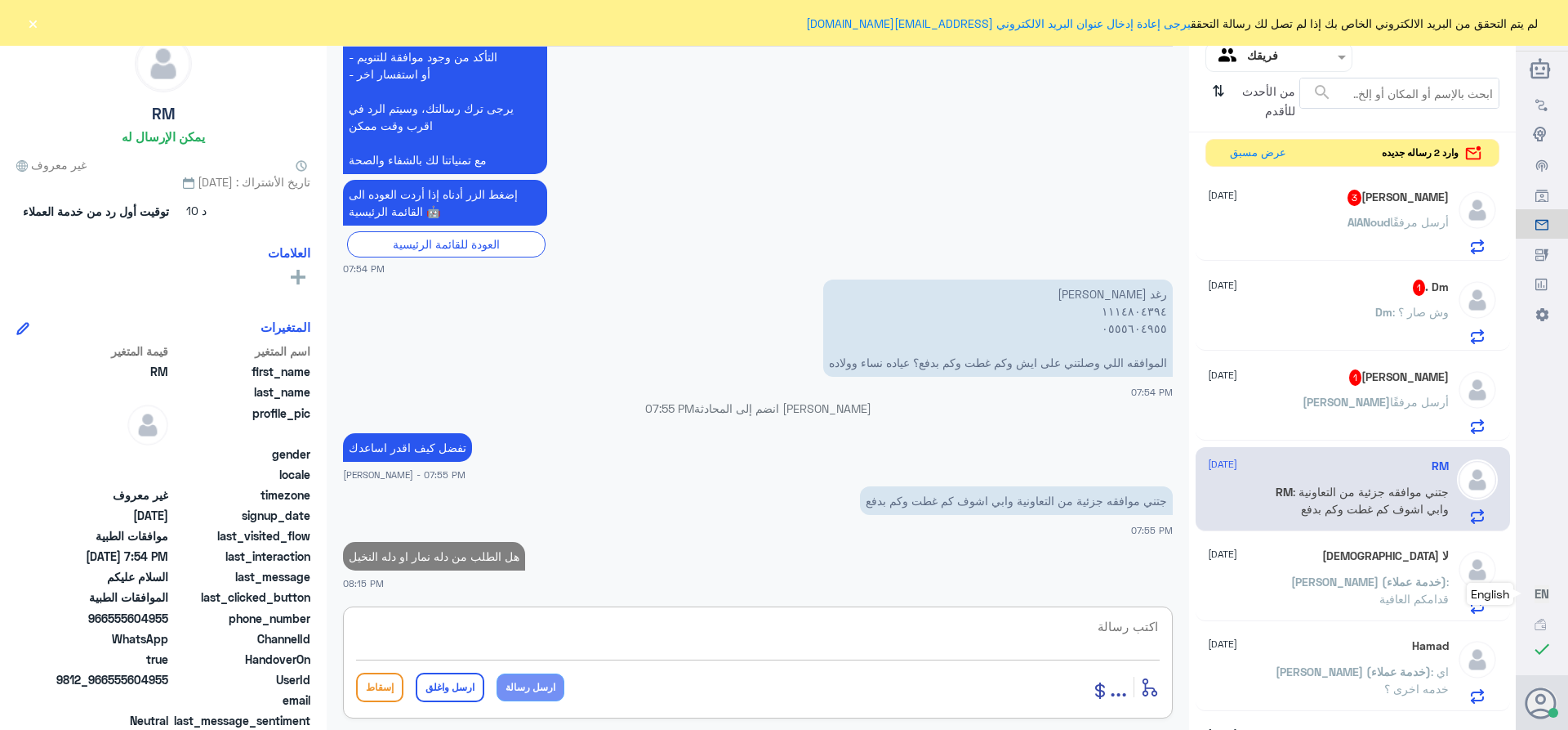
click at [1369, 398] on span "[PERSON_NAME]" at bounding box center [1345, 402] width 87 height 14
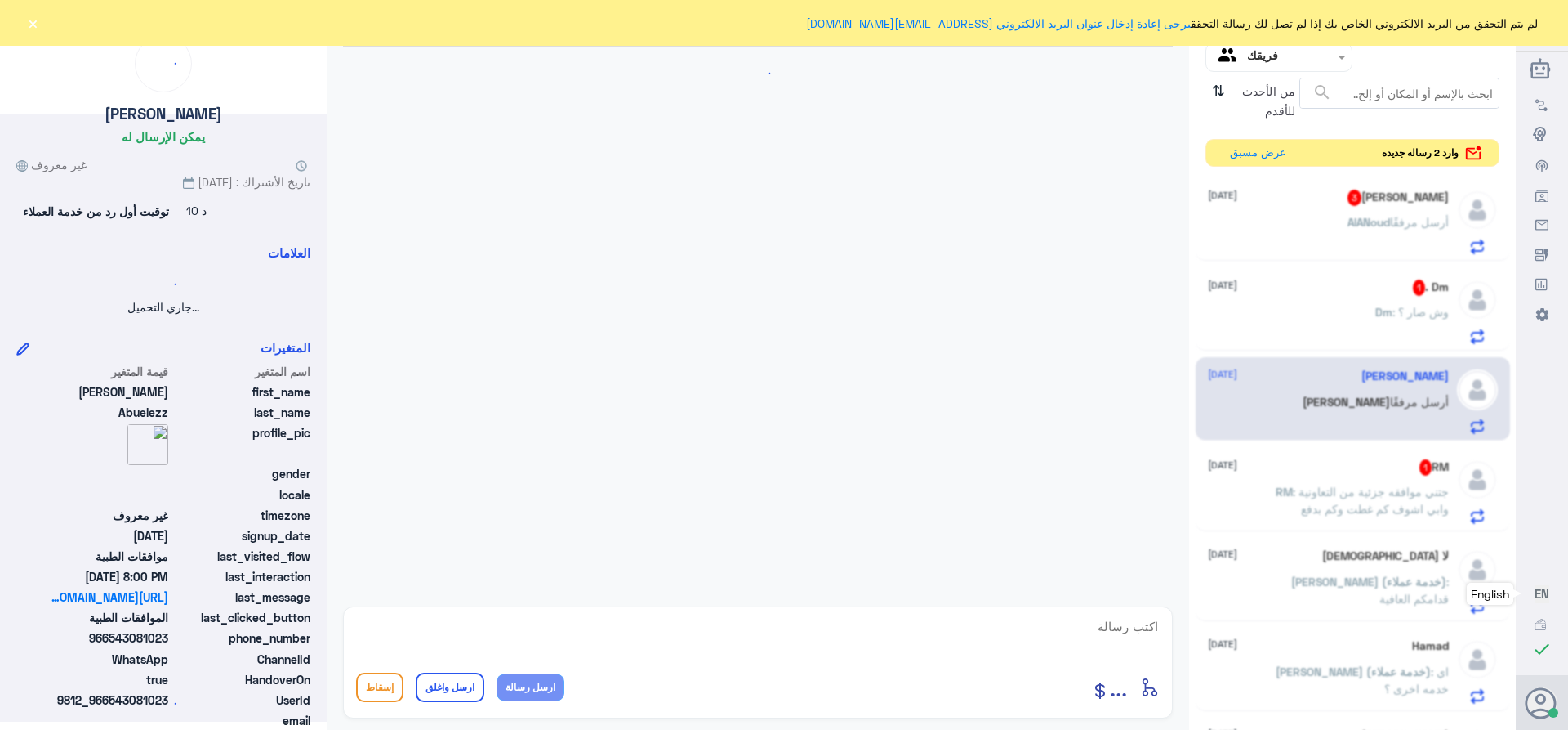
scroll to position [1924, 0]
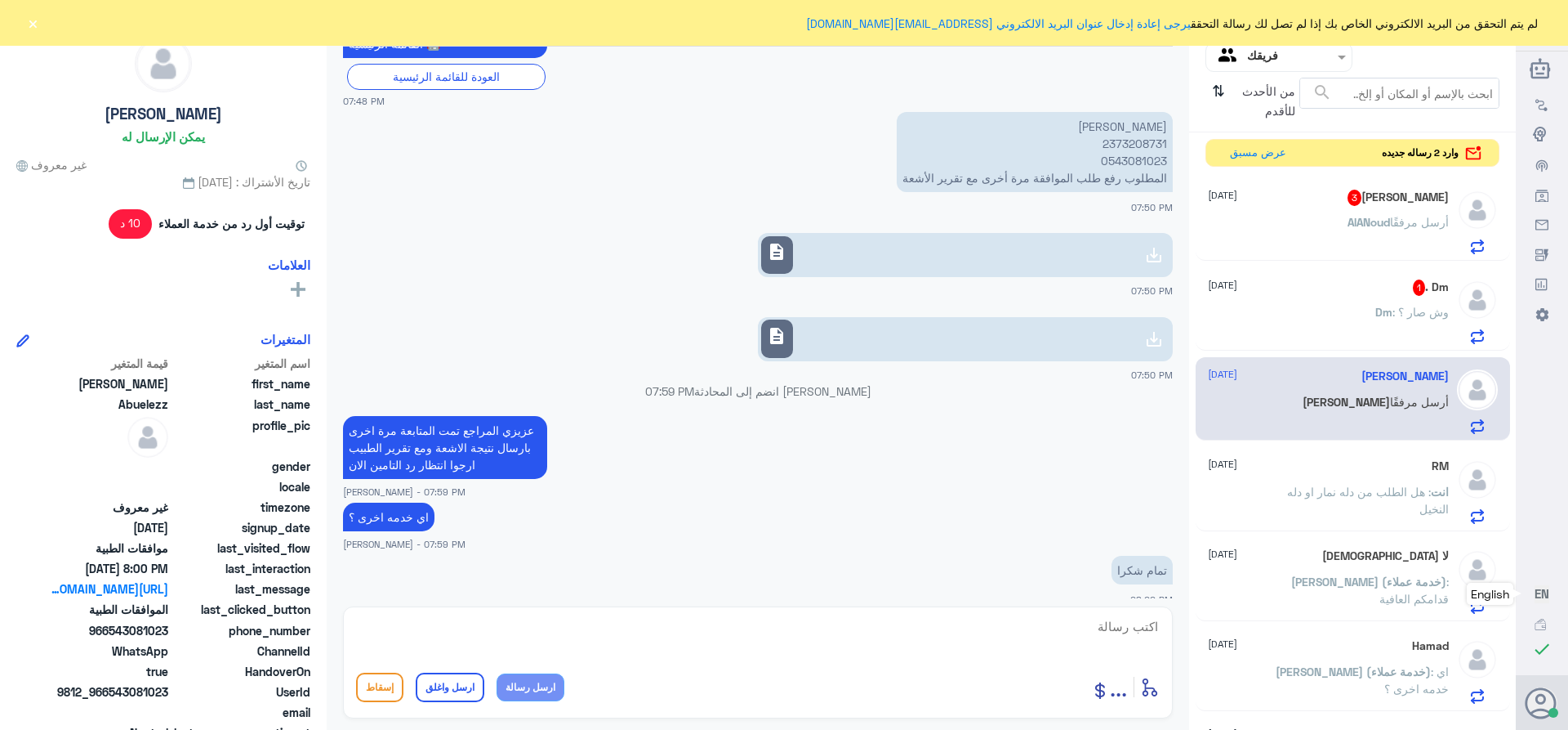
click at [1363, 295] on div "Dm . 1 [DATE]" at bounding box center [1328, 287] width 241 height 16
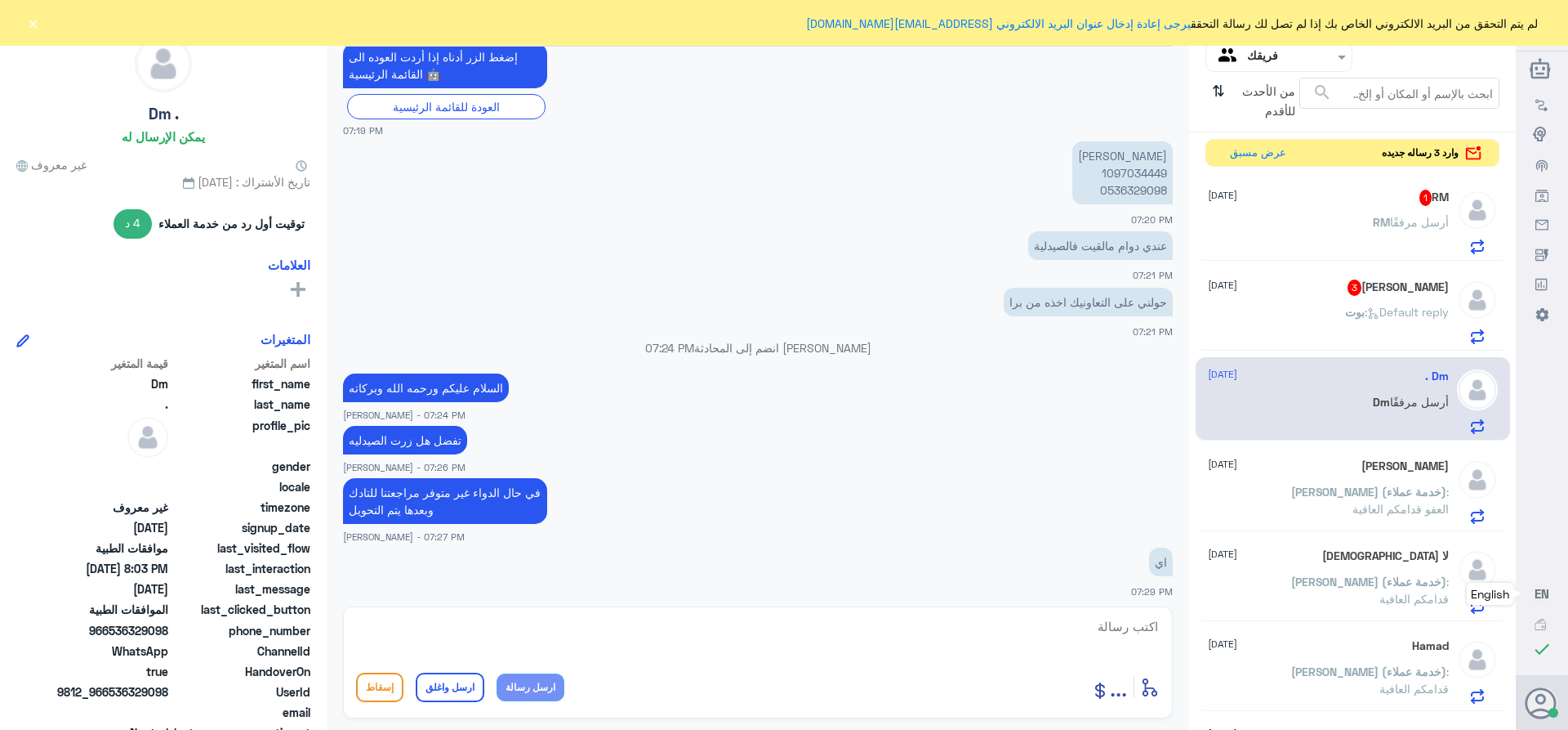
scroll to position [932, 0]
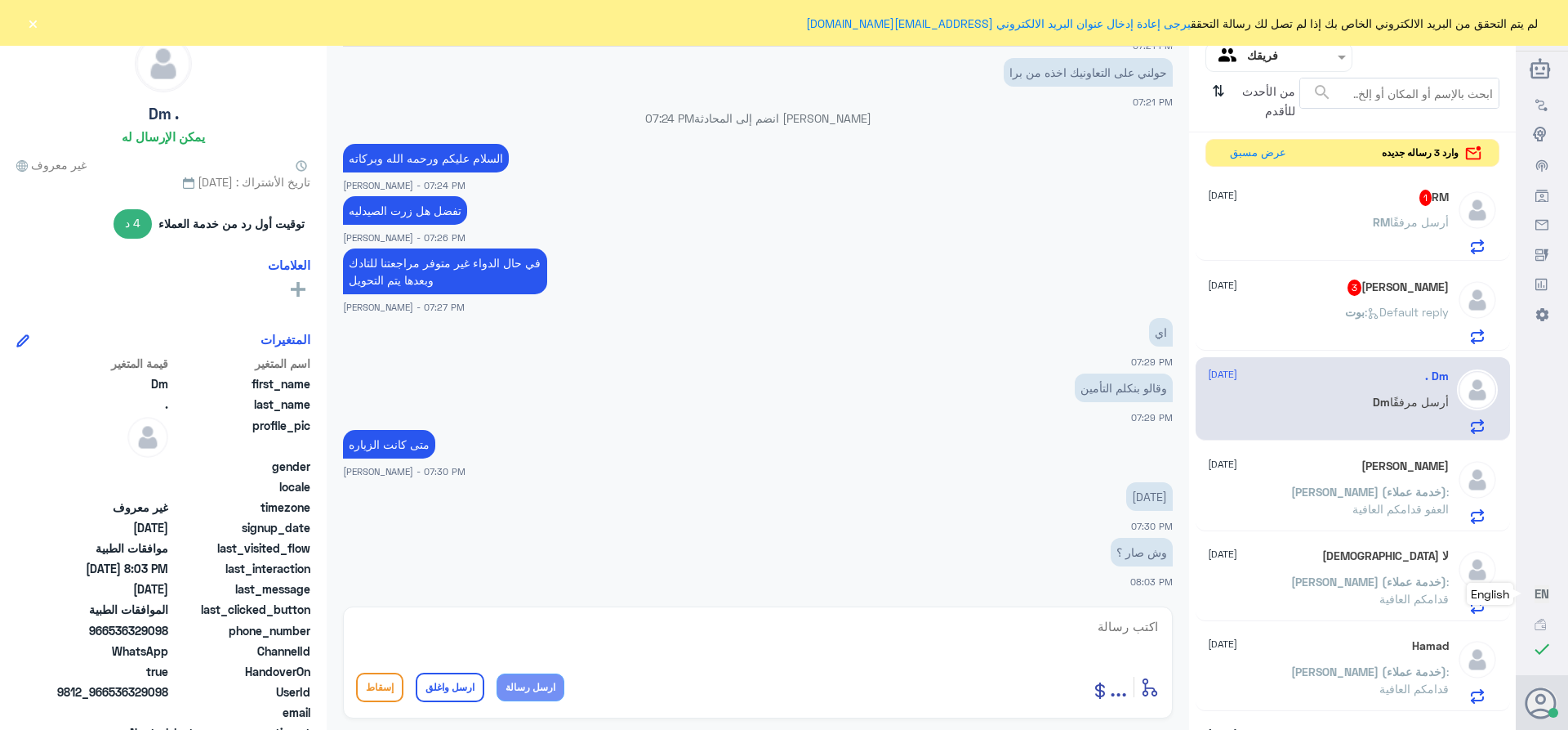
click at [1118, 618] on textarea at bounding box center [757, 635] width 803 height 40
paste textarea "تمنياتي لك بالشفاء العاجل"
type textarea "تم تحديث طلبك بنتظار الرد *****تمنياتي لك بالشفاء العاجل"
click at [439, 687] on button "ارسل واغلق" at bounding box center [450, 687] width 69 height 30
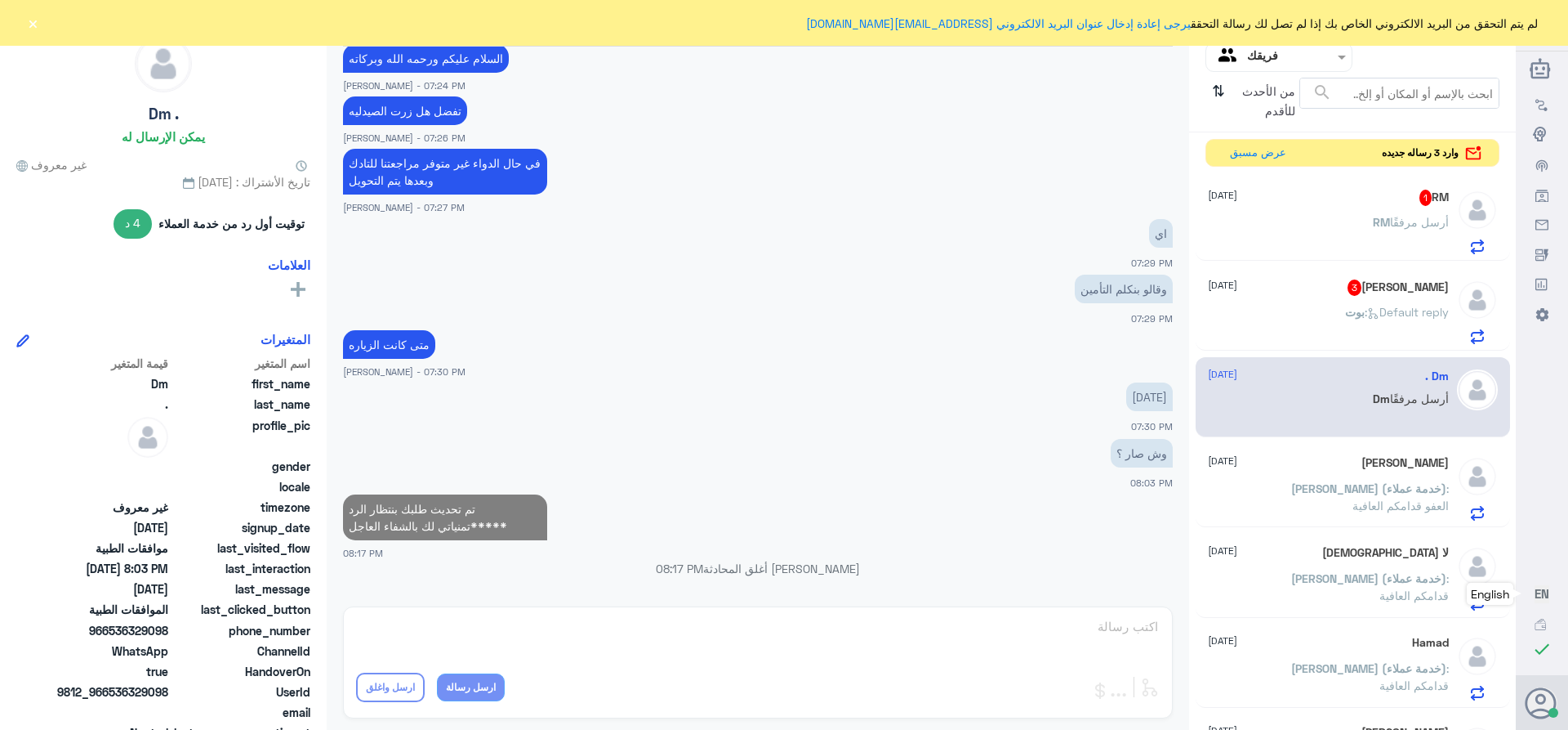
click at [1266, 294] on div "AlANoud ALHundi 3 [DATE]" at bounding box center [1328, 287] width 241 height 16
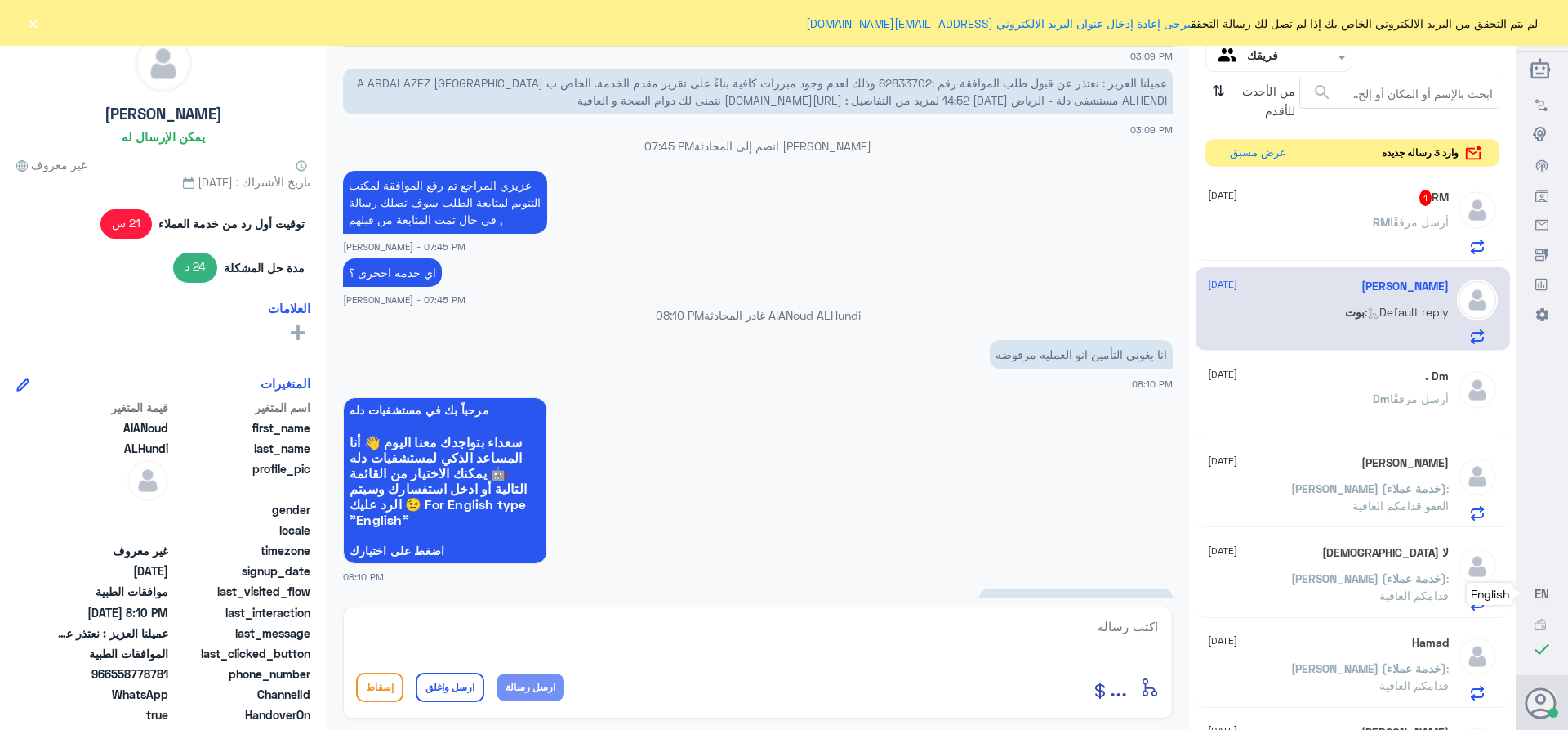
scroll to position [1500, 0]
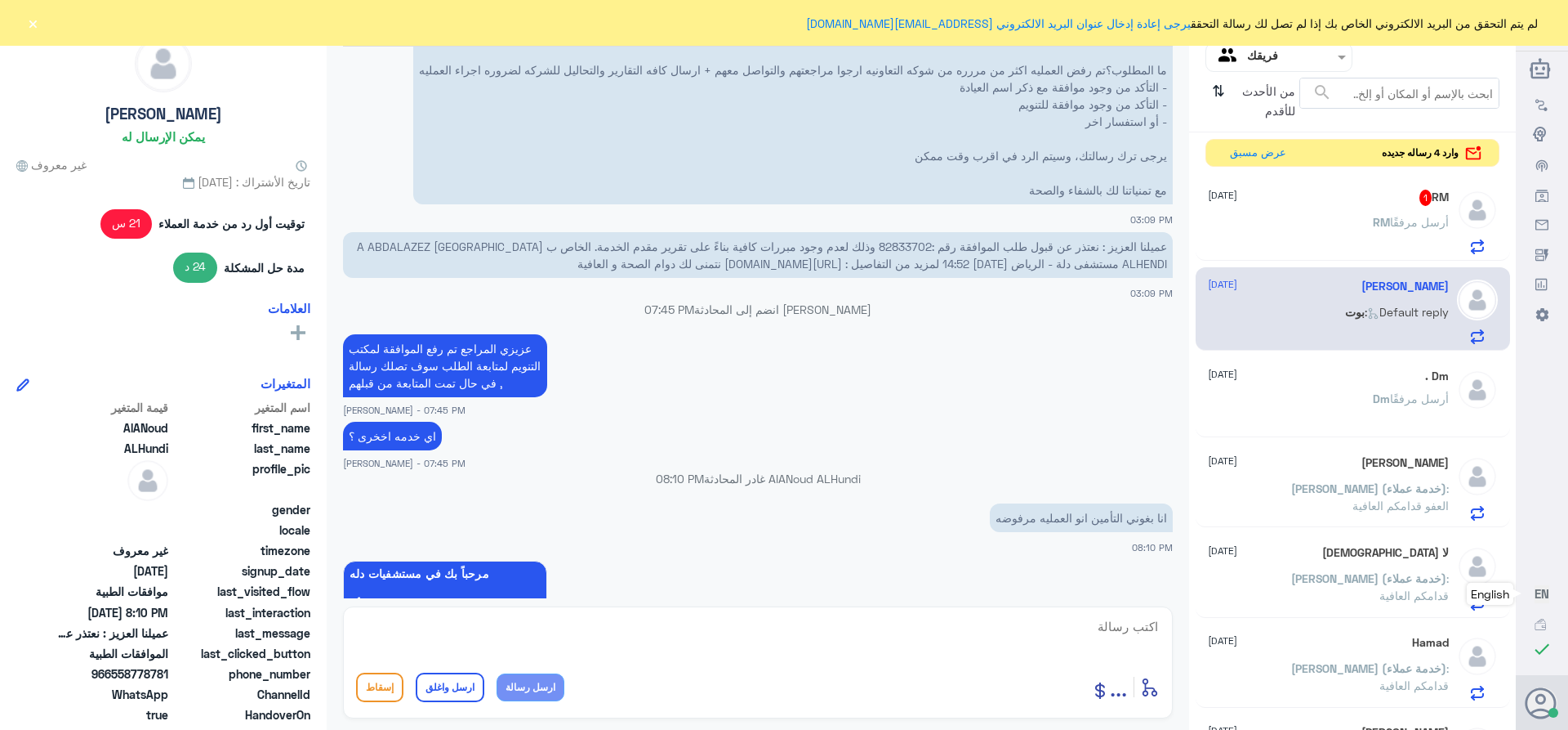
click at [1330, 207] on div "RM 1 [DATE] RM أرسل مرفقًا" at bounding box center [1328, 221] width 241 height 64
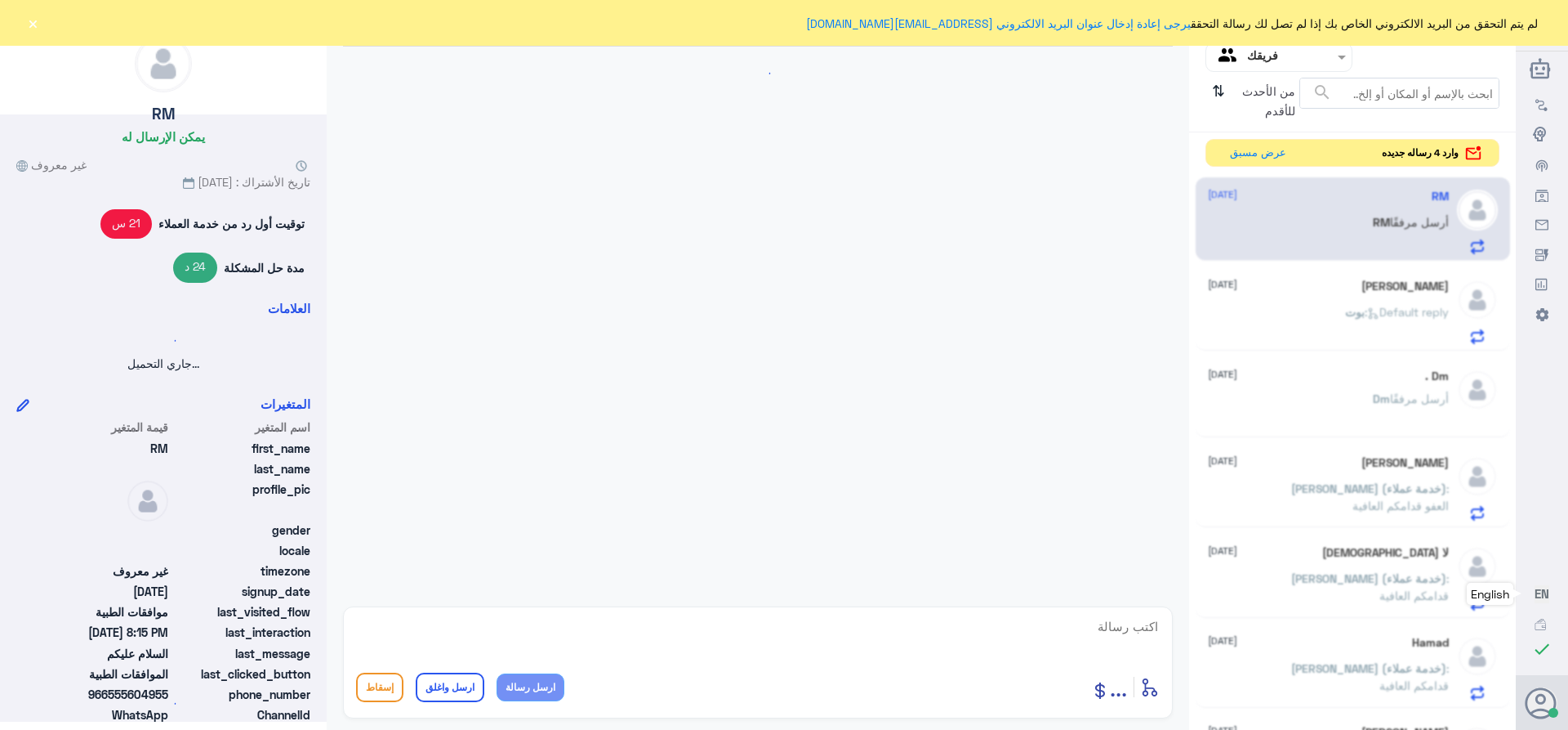
scroll to position [620, 0]
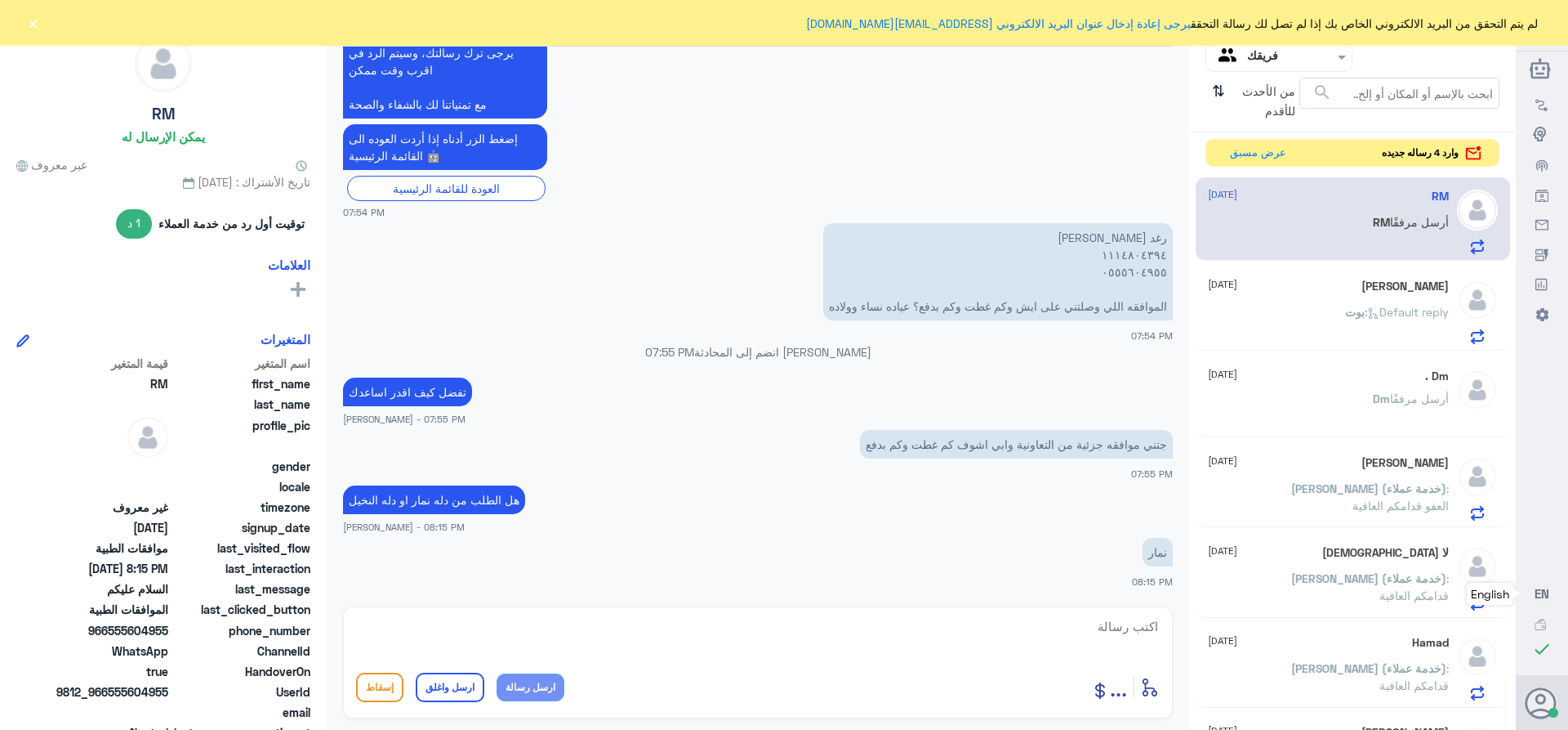
click at [1128, 619] on textarea at bounding box center [757, 635] width 803 height 40
type textarea "فضلا التواصل 0546022896"
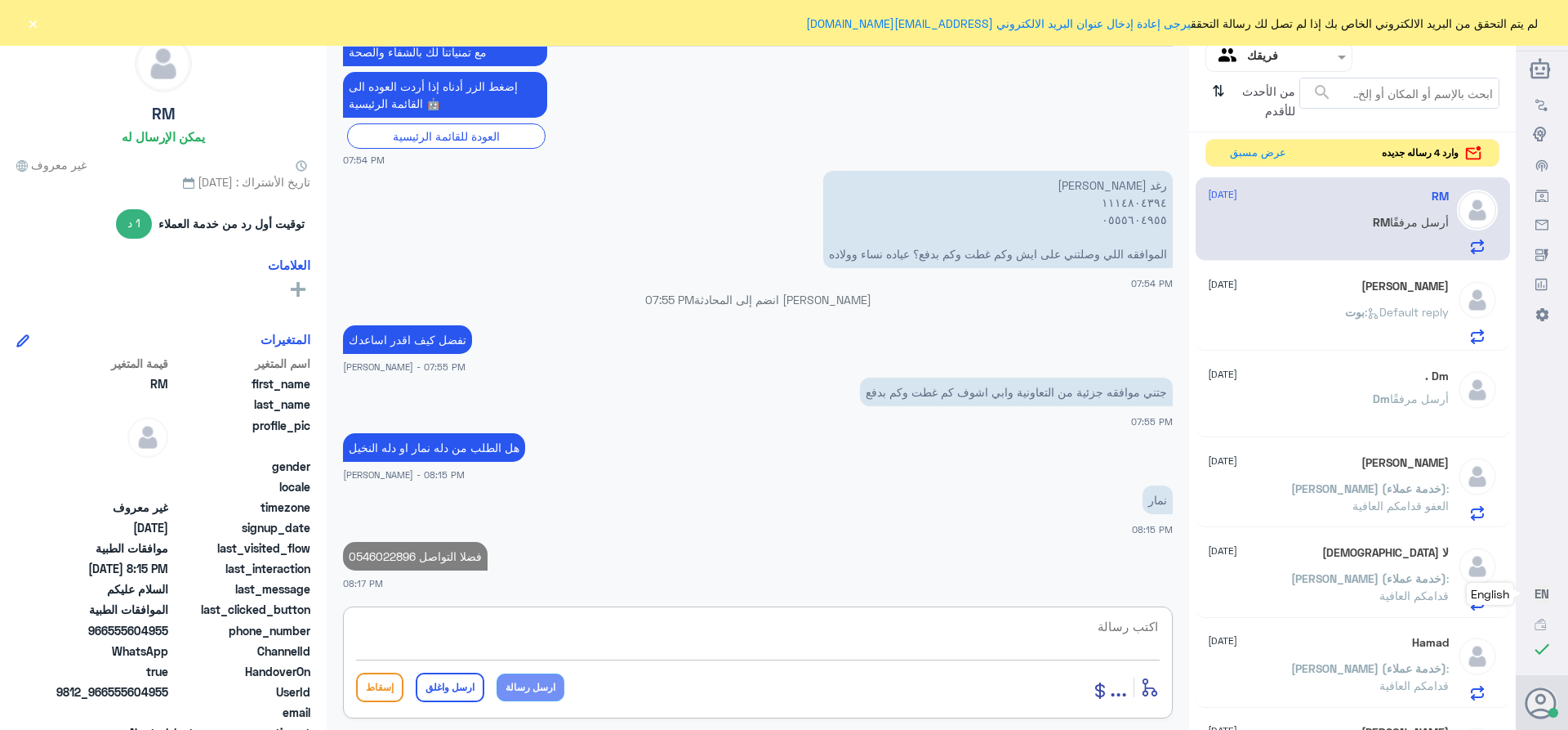
click at [1108, 625] on textarea at bounding box center [757, 635] width 803 height 40
paste textarea "تمنياتي لك بالشفاء العاجل"
type textarea "تمنياتي لك بالشفاء العاجل"
click at [462, 675] on button "ارسل واغلق" at bounding box center [450, 687] width 69 height 30
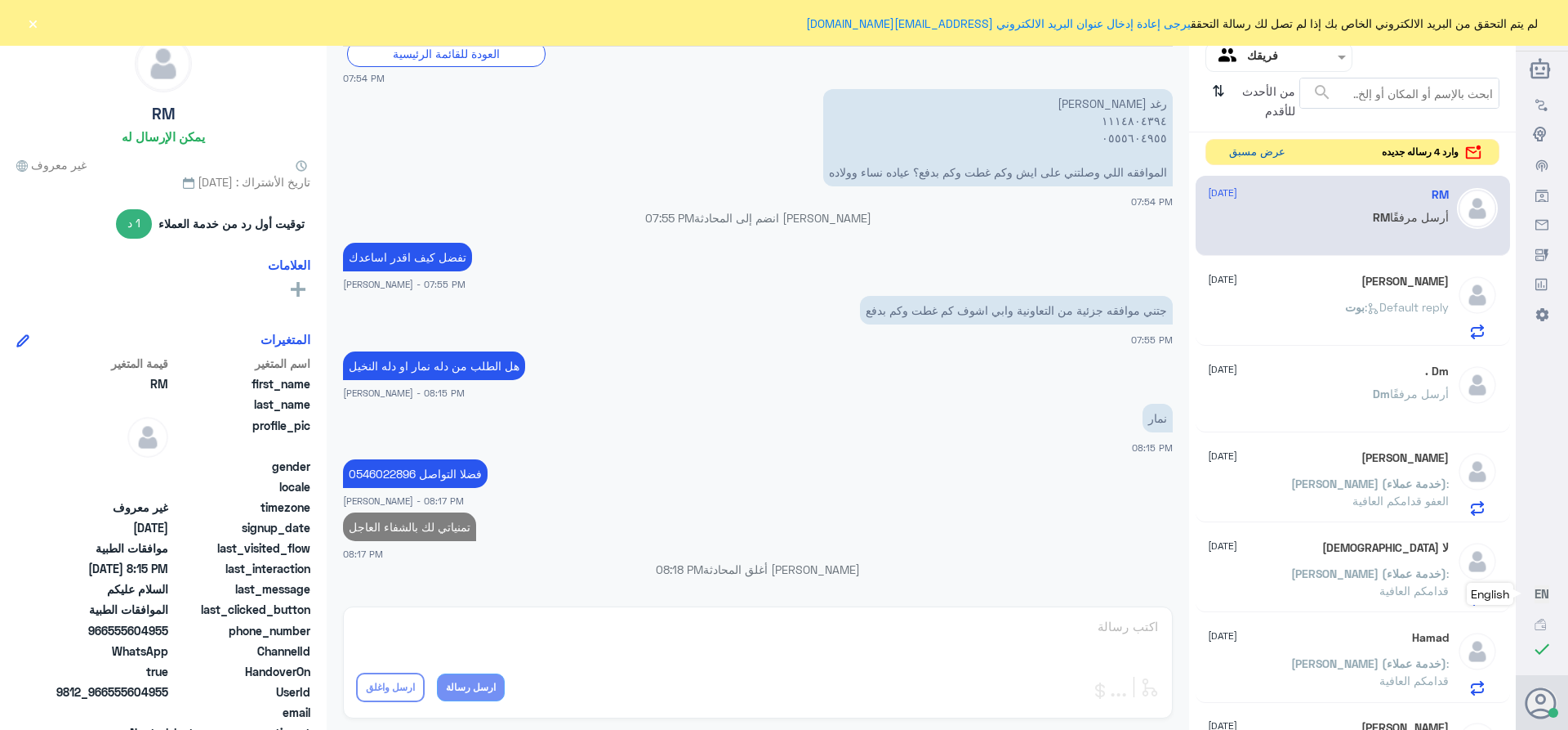
click at [1233, 148] on button "عرض مسبق" at bounding box center [1257, 152] width 69 height 25
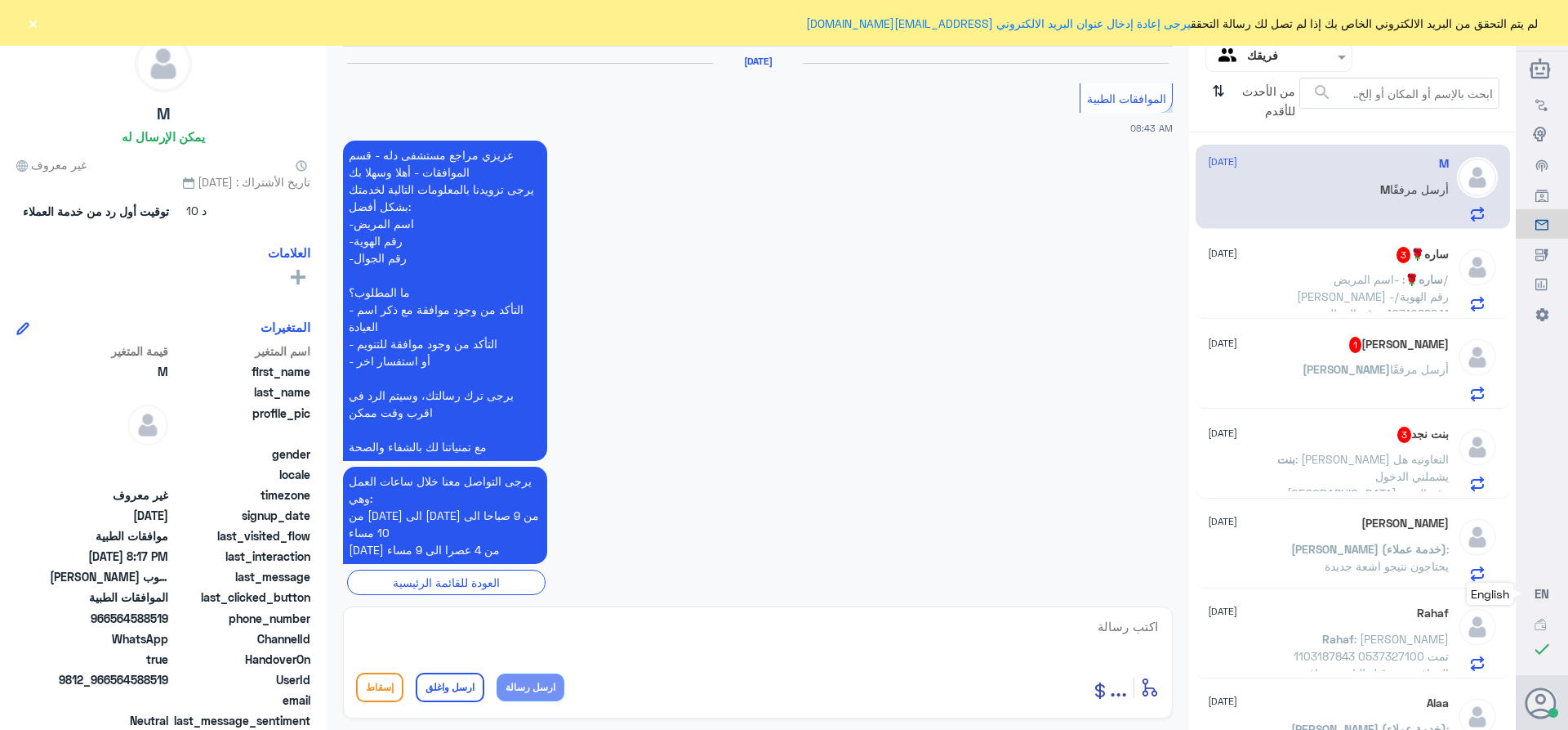
scroll to position [1605, 0]
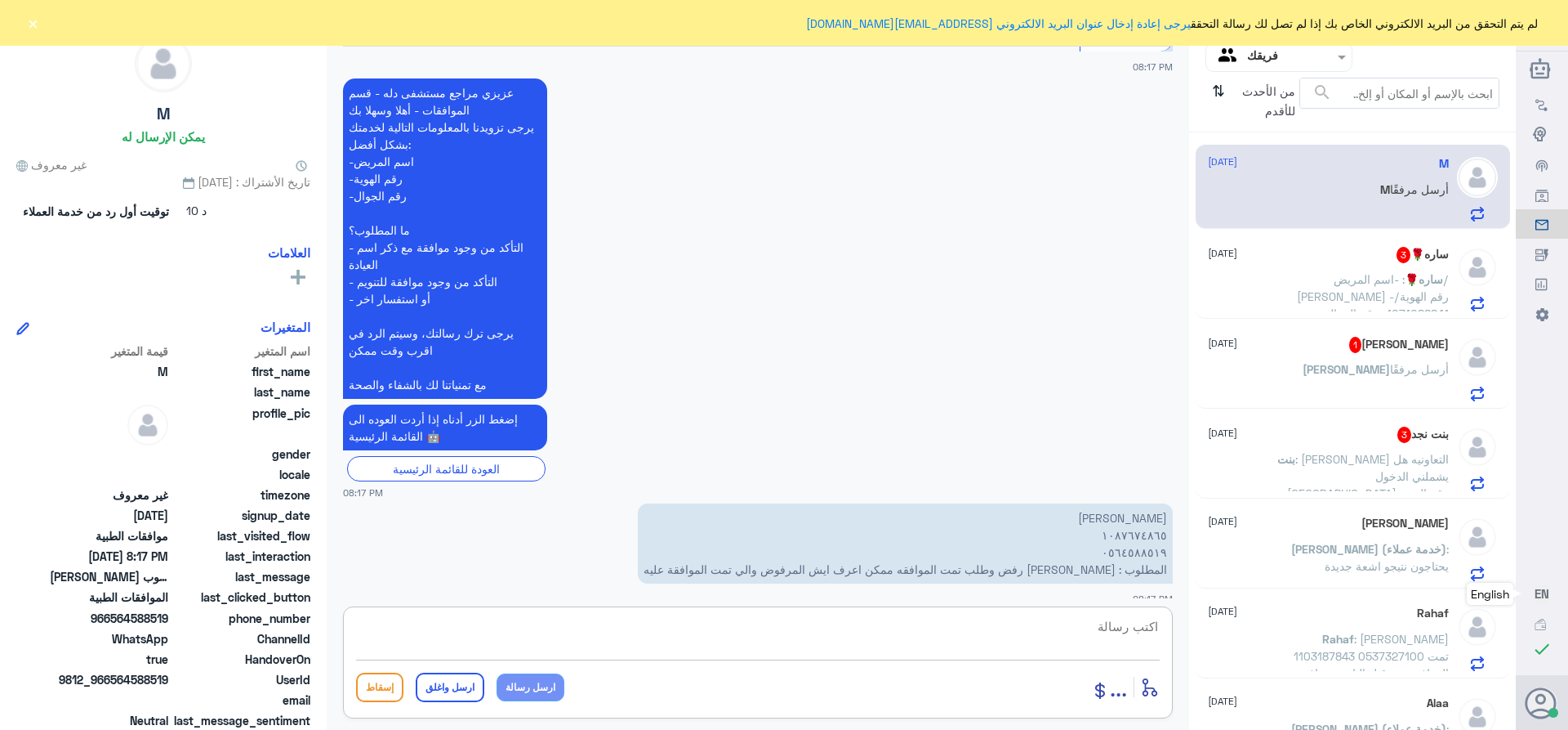
click at [1126, 616] on textarea at bounding box center [757, 635] width 803 height 40
drag, startPoint x: 1083, startPoint y: 623, endPoint x: 1250, endPoint y: 663, distance: 171.7
click at [1250, 663] on div "قناة واتساب Status × عرض الكل العلامات Agent Filter فريقك search من الأحدث للأق…" at bounding box center [757, 367] width 1515 height 735
type textarea "1087674865"
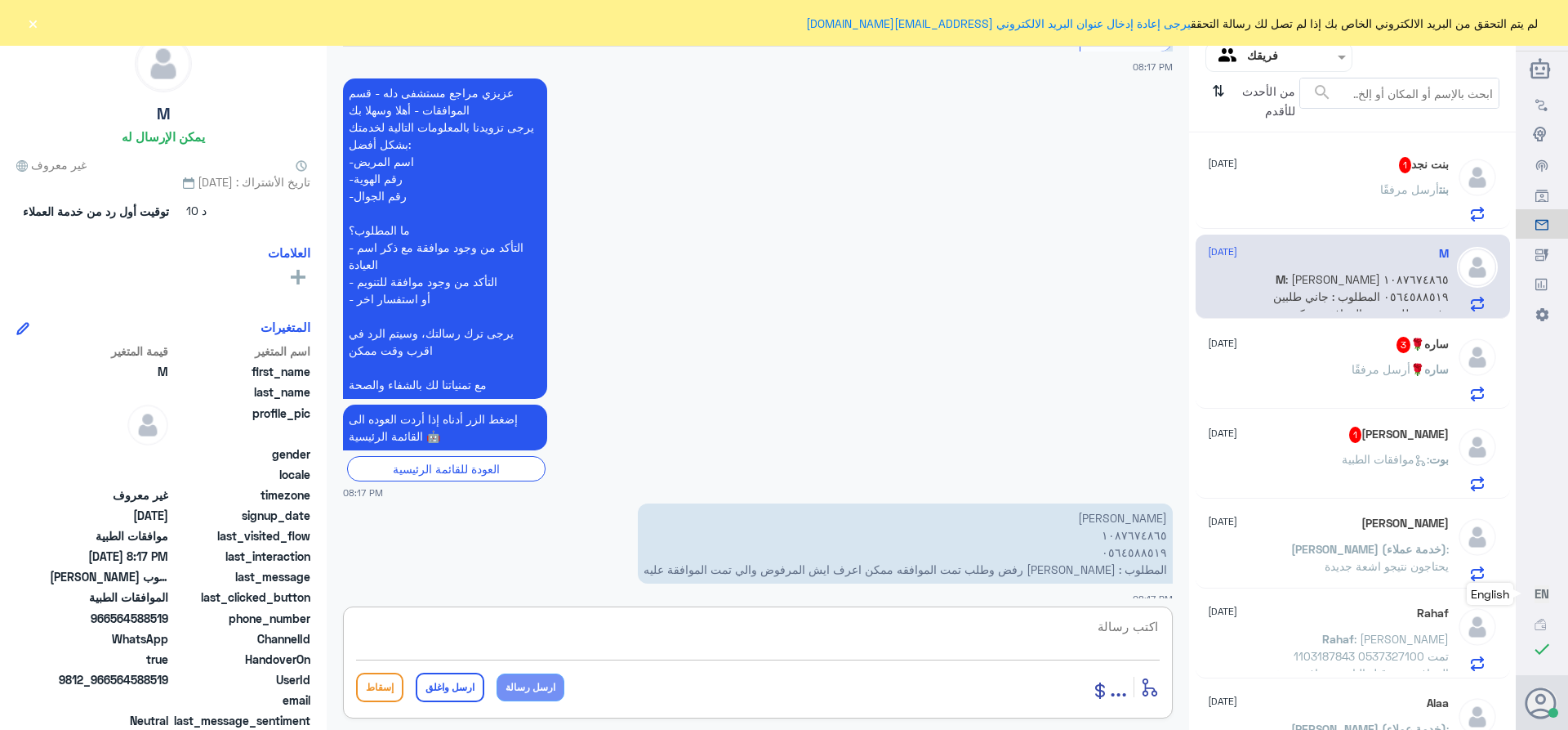
click at [1117, 615] on textarea at bounding box center [757, 635] width 803 height 40
type textarea "v"
type textarea "تم الرفض خدمه من عياده الاسنان"
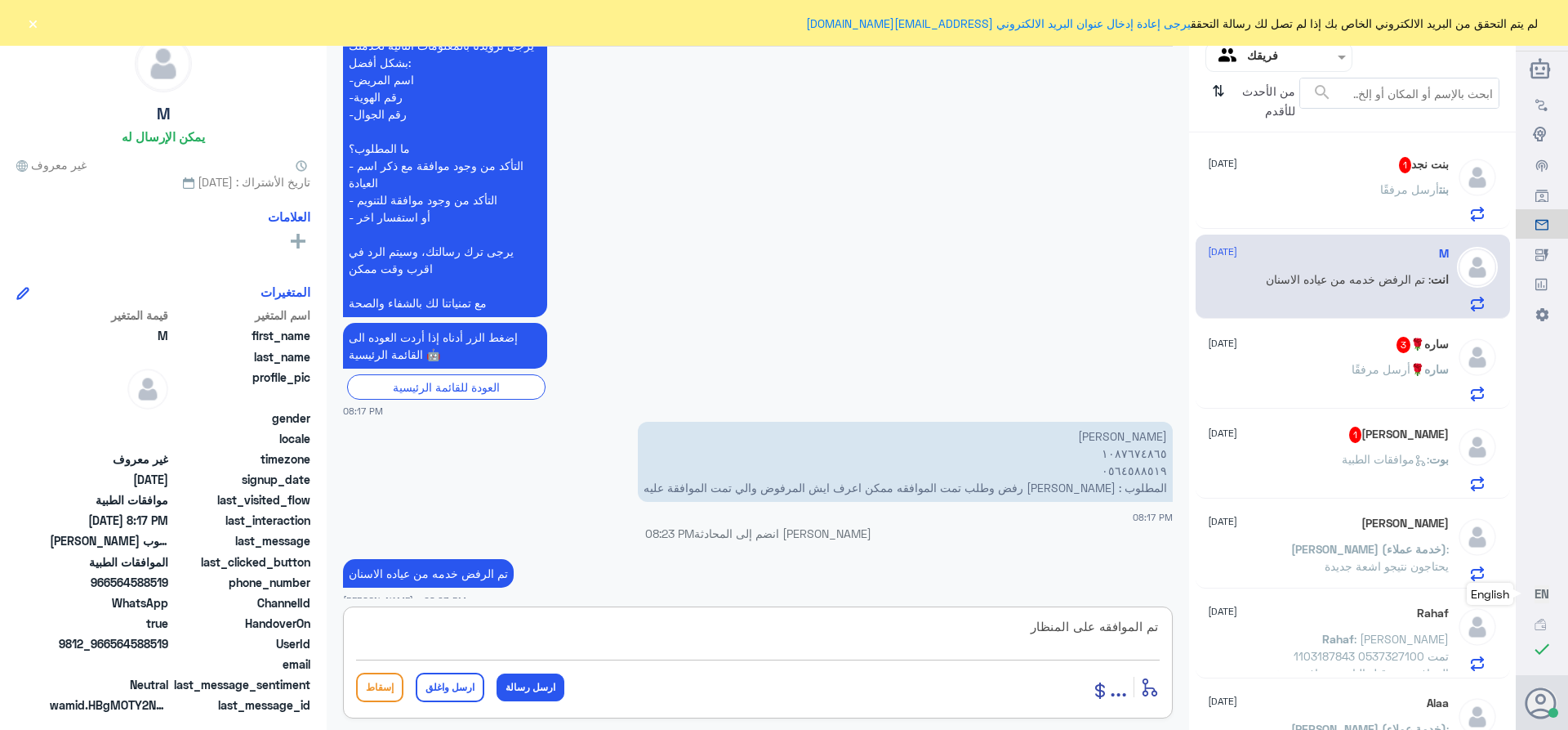
type textarea "تم الموافقه على المنظار"
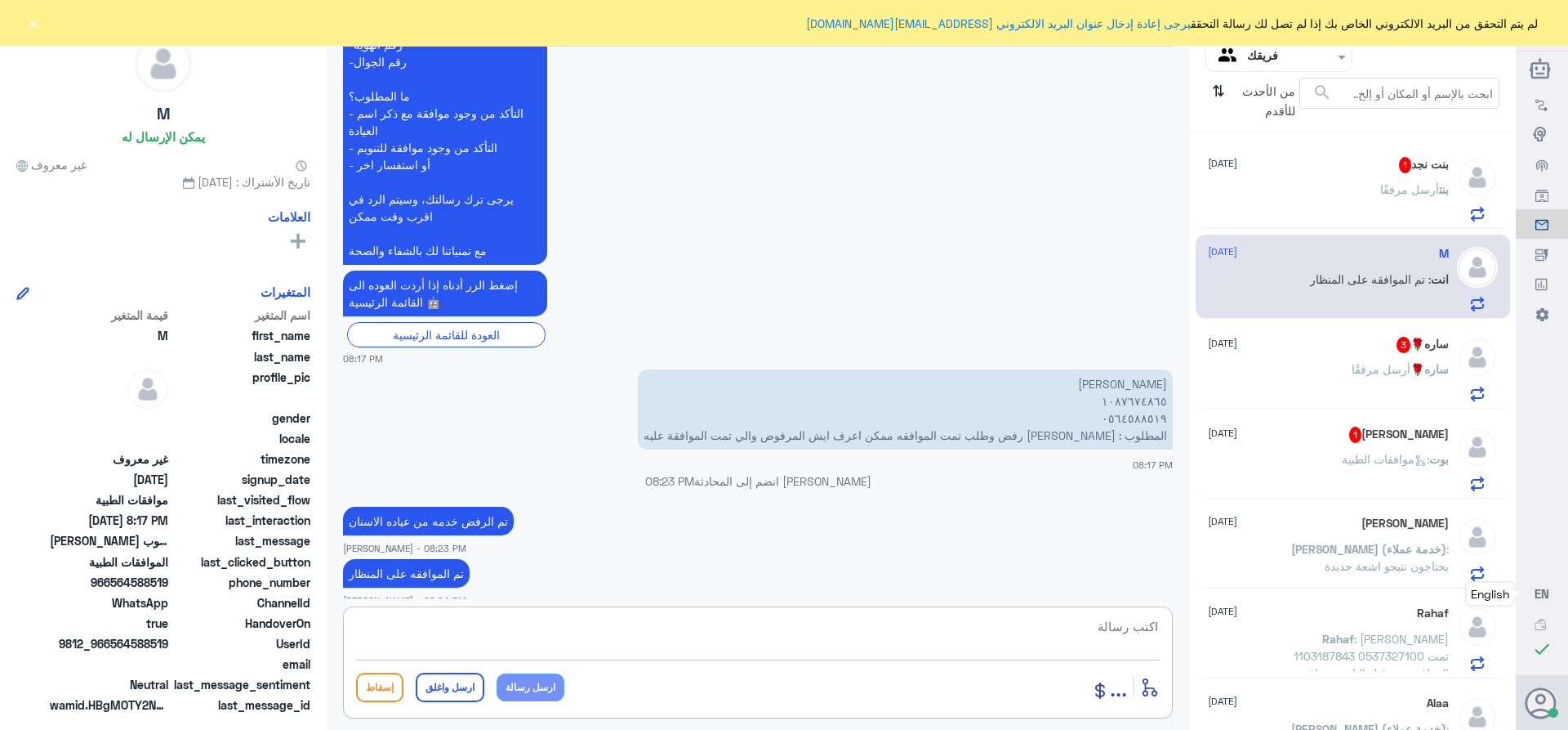
click at [1062, 616] on textarea at bounding box center [757, 635] width 803 height 40
paste textarea "تمنياتي لك بالشفاء العاجل"
type textarea "تمنياتي لك بالشفاء العاجل"
drag, startPoint x: 446, startPoint y: 686, endPoint x: 769, endPoint y: 591, distance: 336.7
click at [452, 686] on button "ارسل واغلق" at bounding box center [450, 687] width 69 height 30
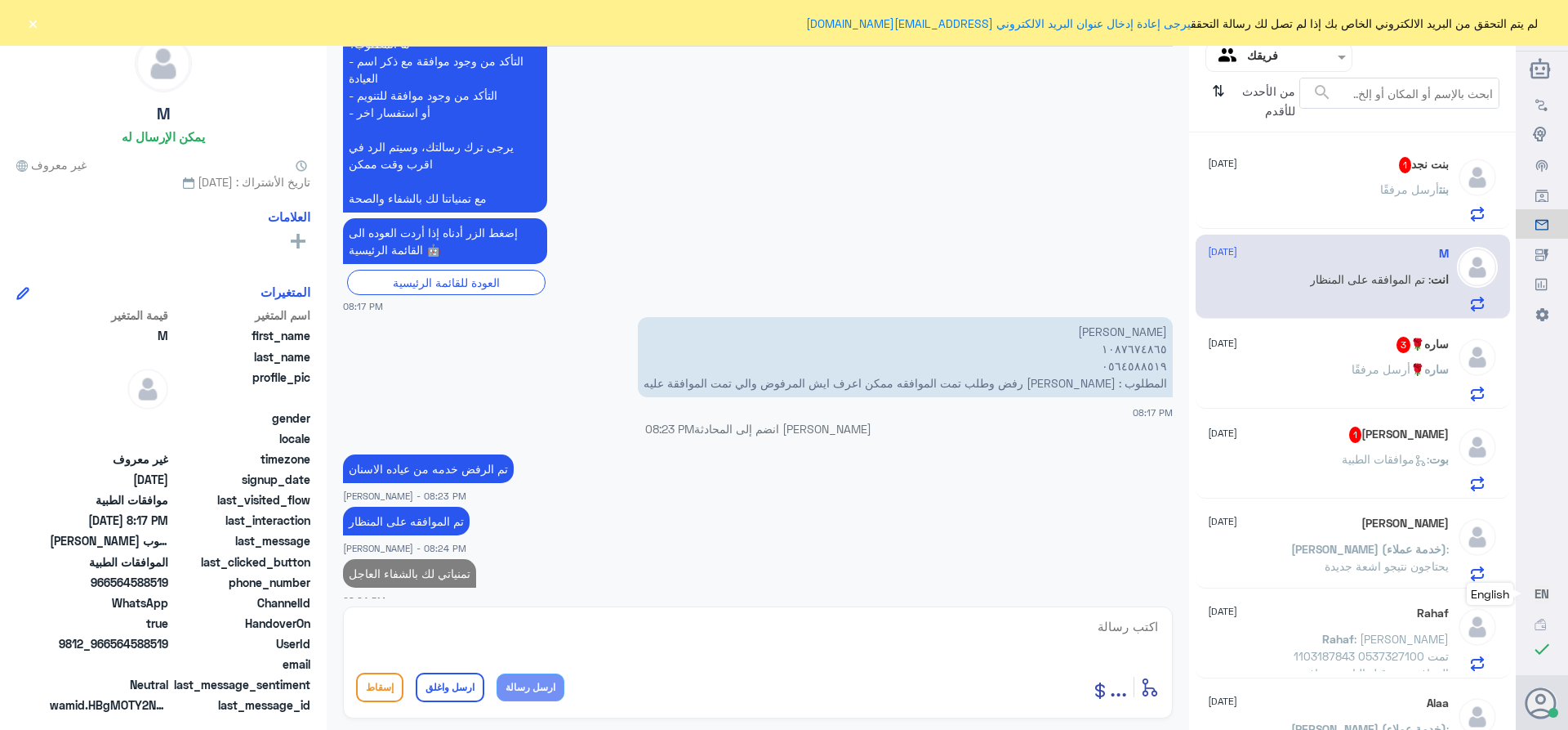
scroll to position [1758, 0]
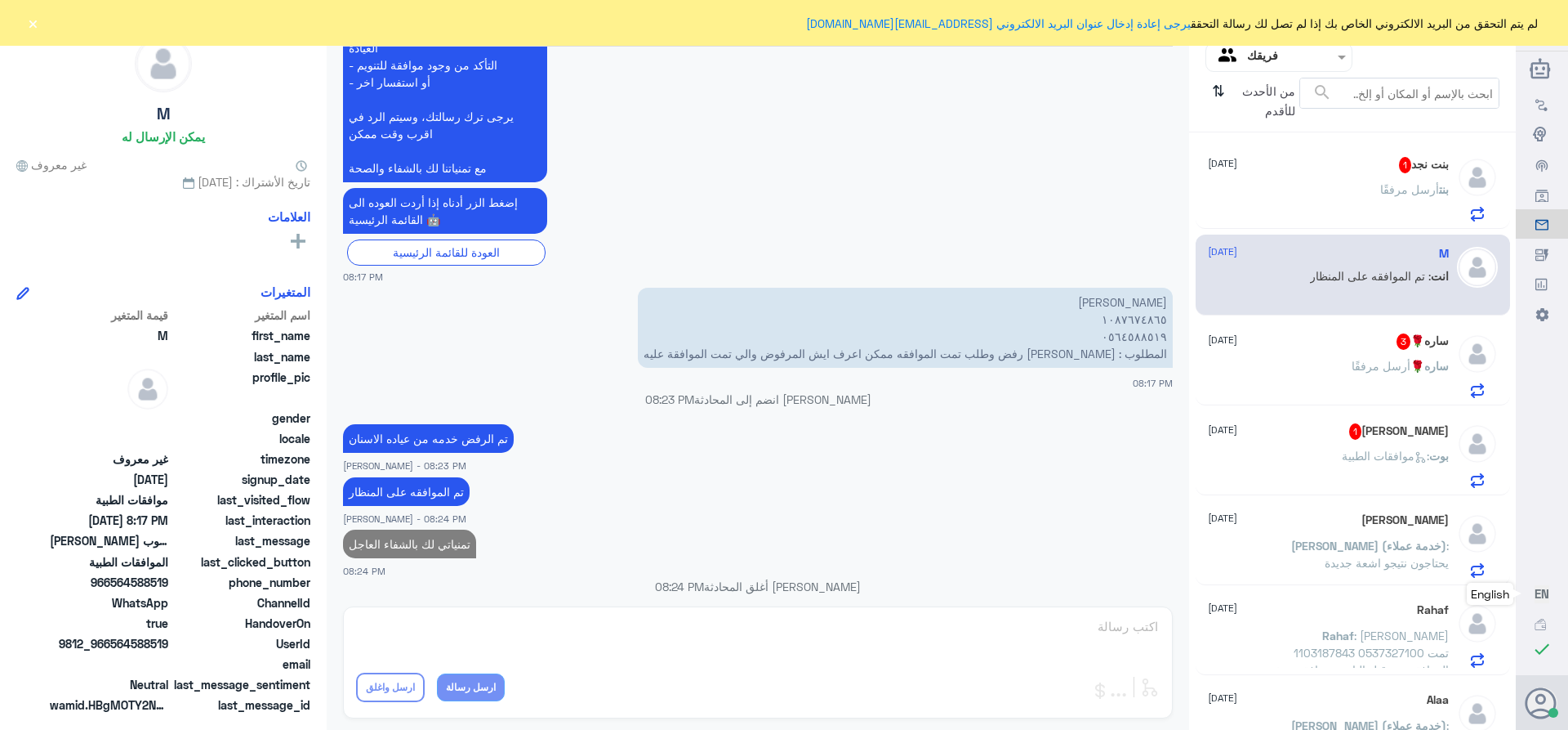
click at [1378, 176] on div "بنت نجد 1 [DATE][PERSON_NAME] مرفقًا" at bounding box center [1328, 188] width 241 height 64
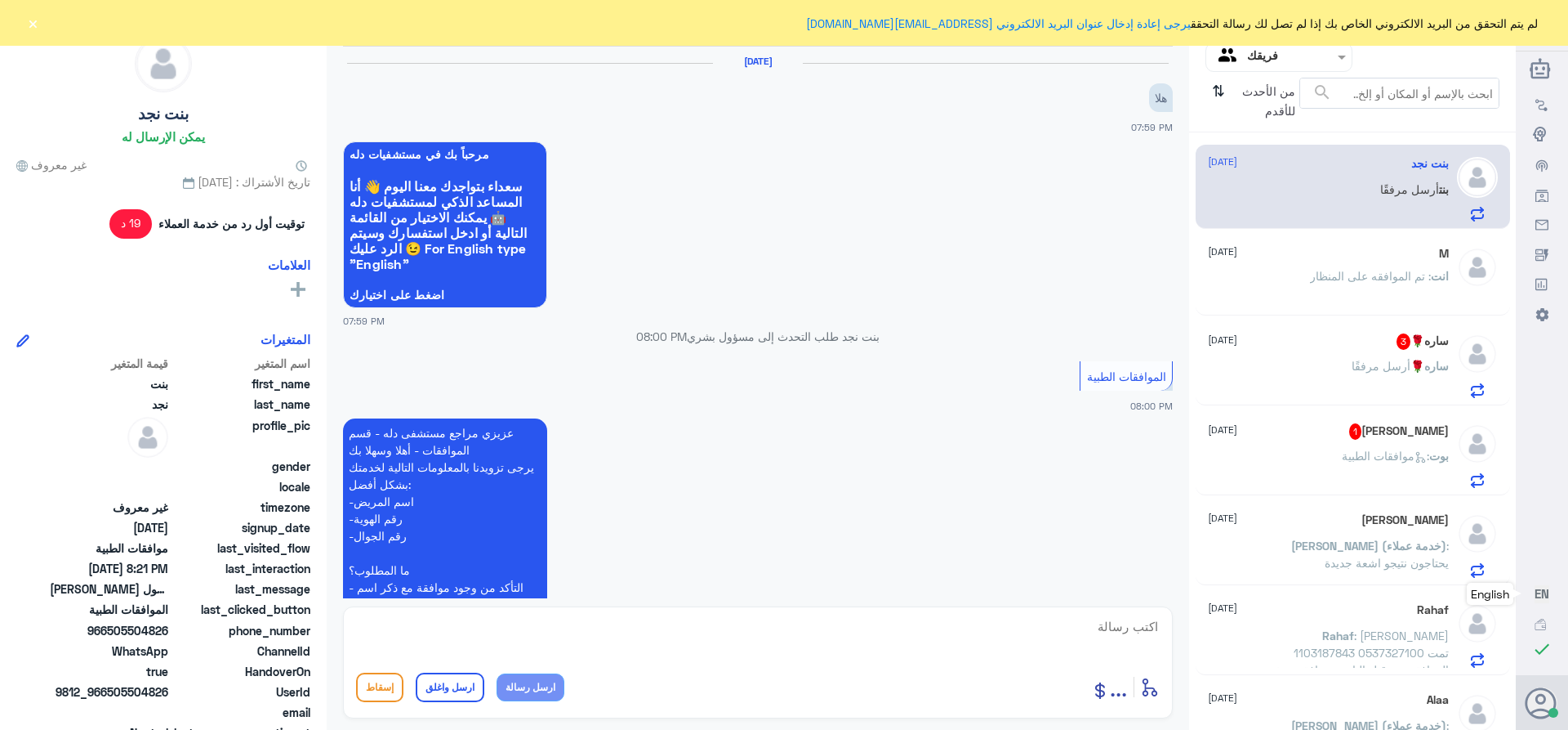
scroll to position [580, 0]
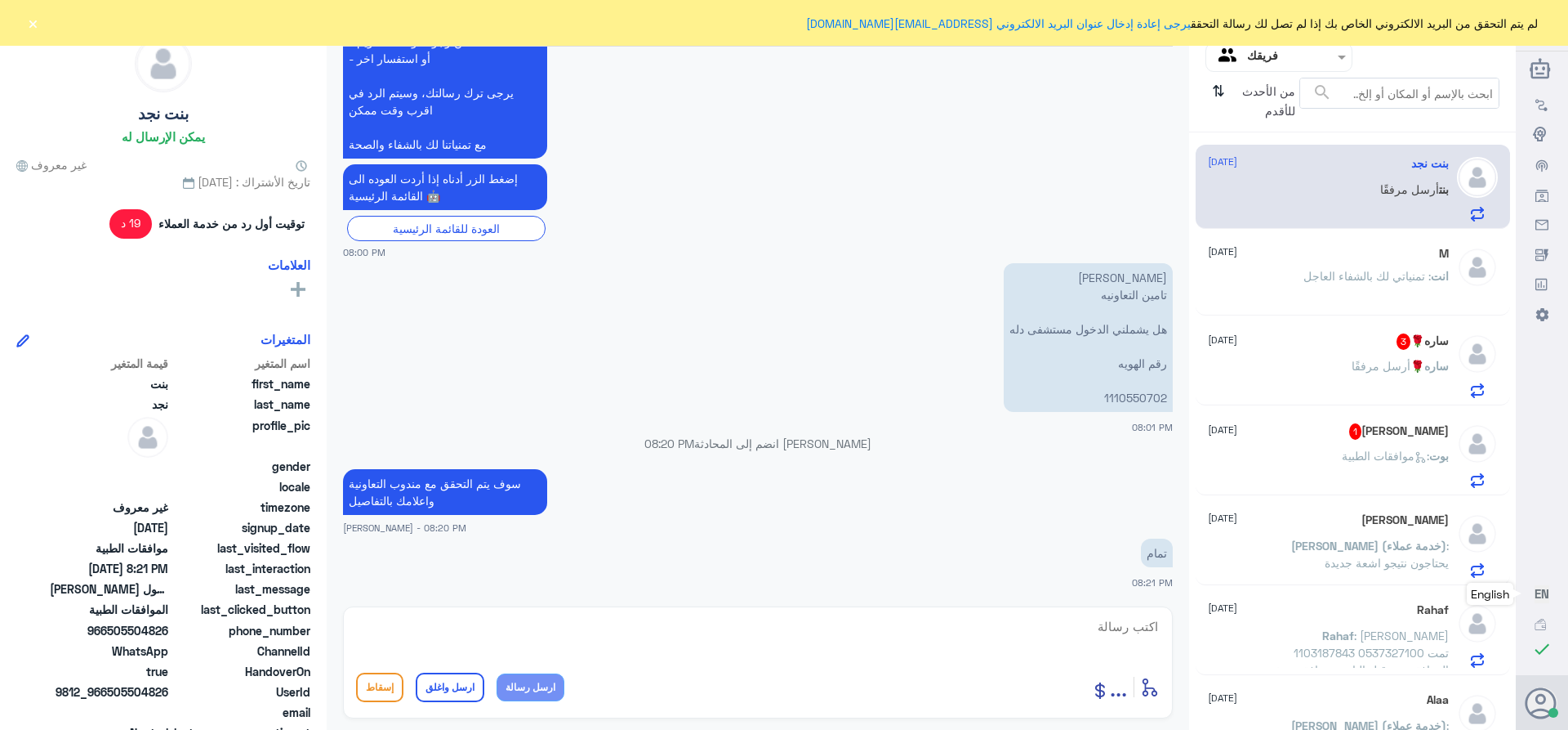
click at [1318, 276] on span ": تمنياتي لك بالشفاء العاجل" at bounding box center [1366, 276] width 127 height 14
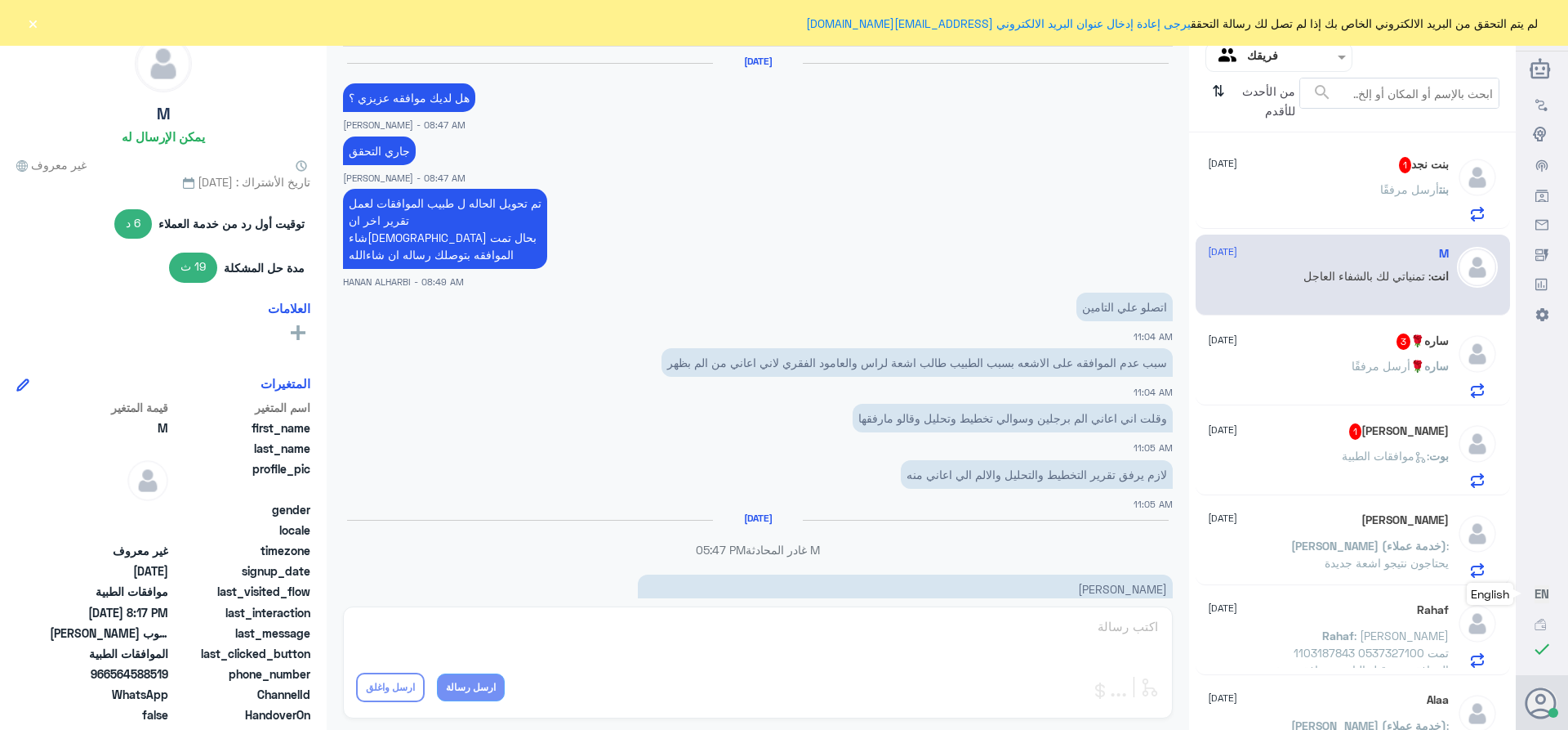
scroll to position [1098, 0]
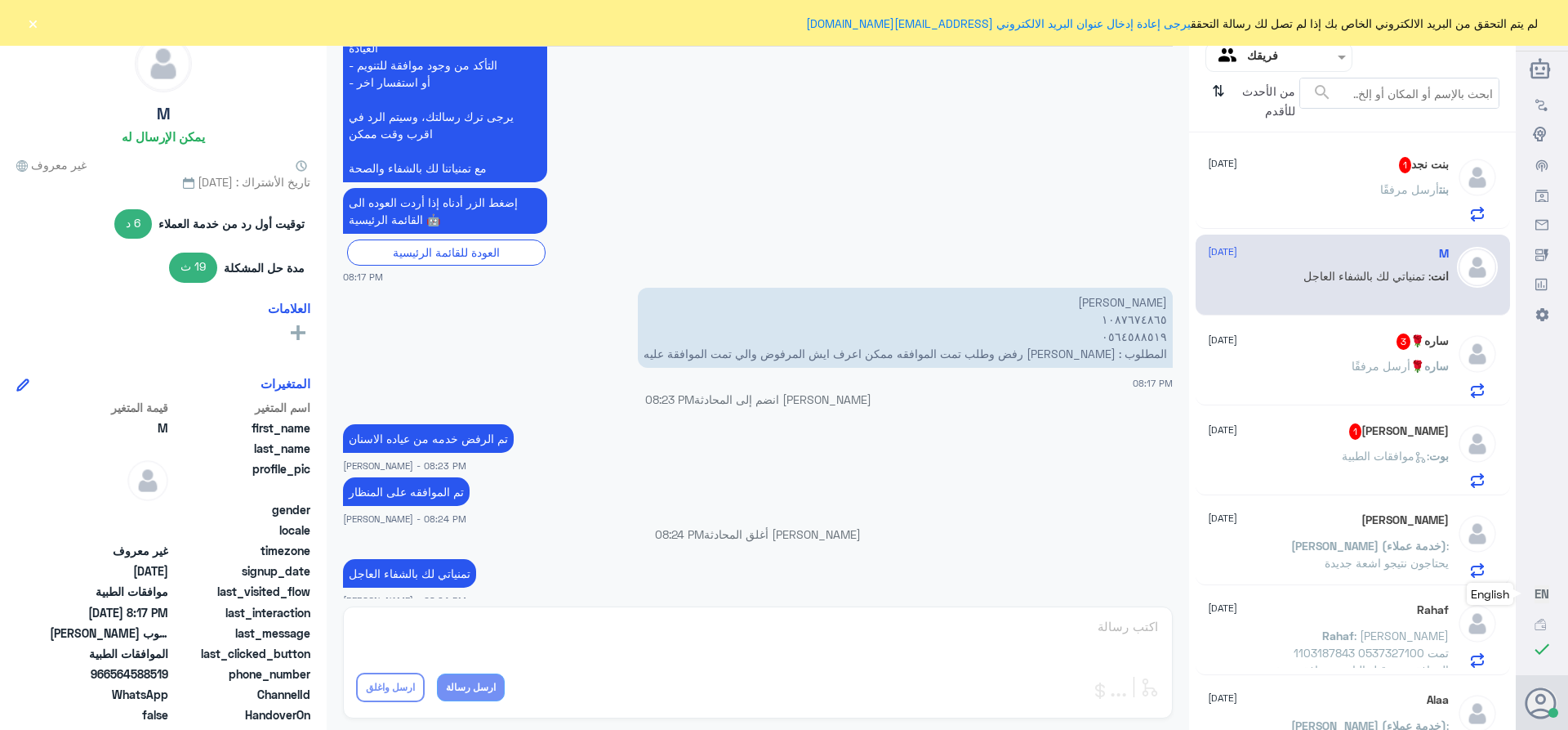
click at [1318, 190] on div "بنت أرسل مرفقًا" at bounding box center [1328, 203] width 241 height 36
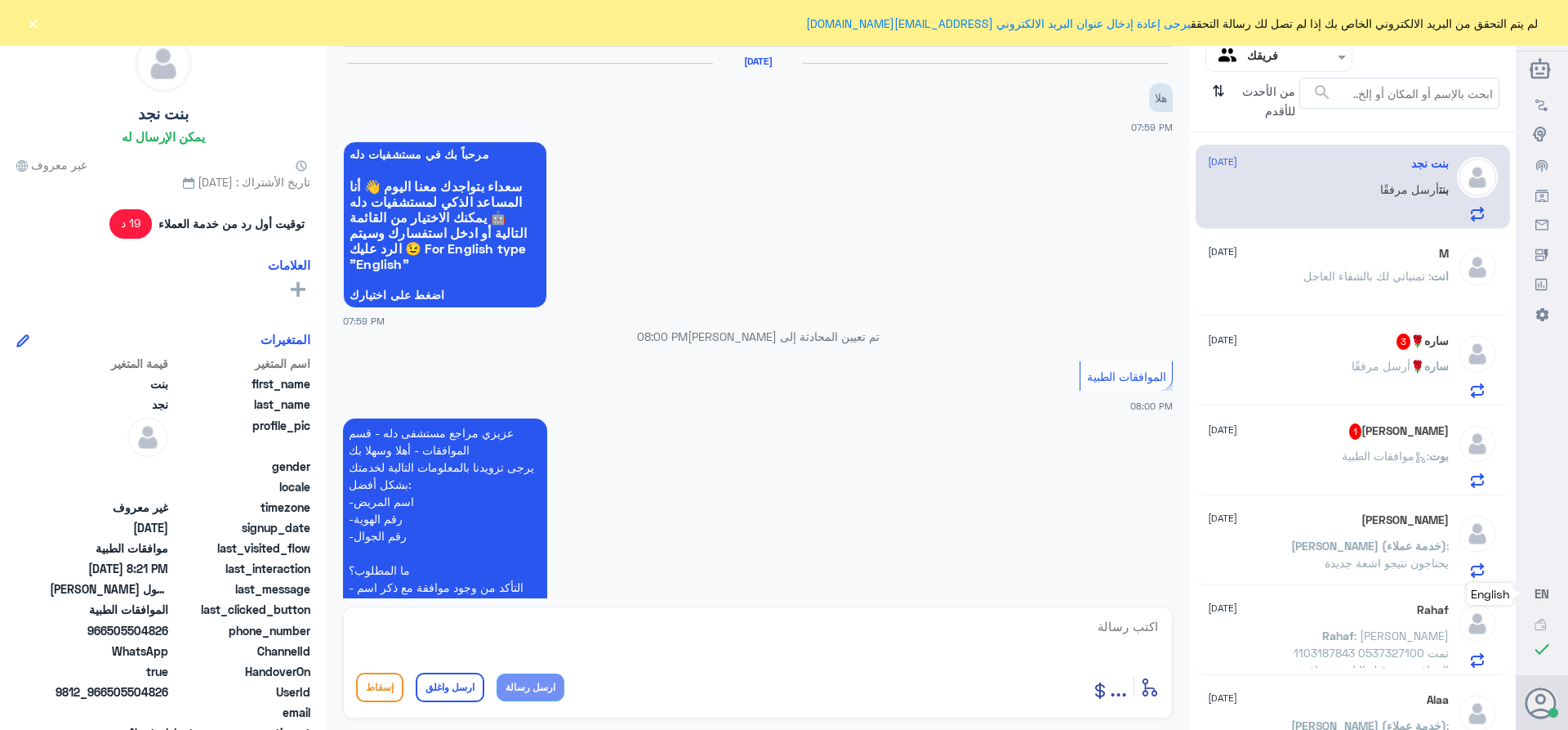
scroll to position [580, 0]
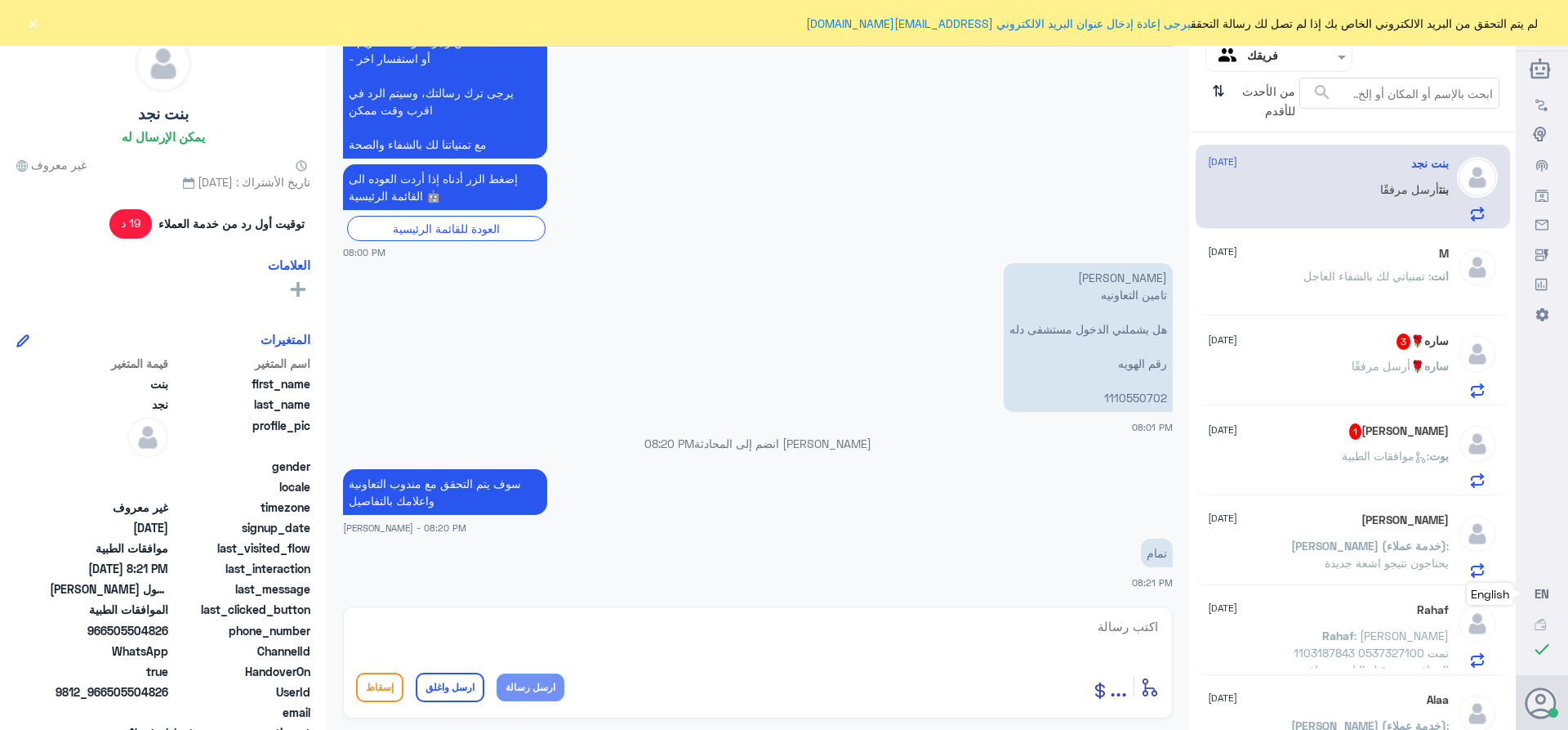
click at [1320, 360] on div "ساره🌹 3 [DATE] ساره🌹 أرسل مرفقًا" at bounding box center [1328, 365] width 241 height 64
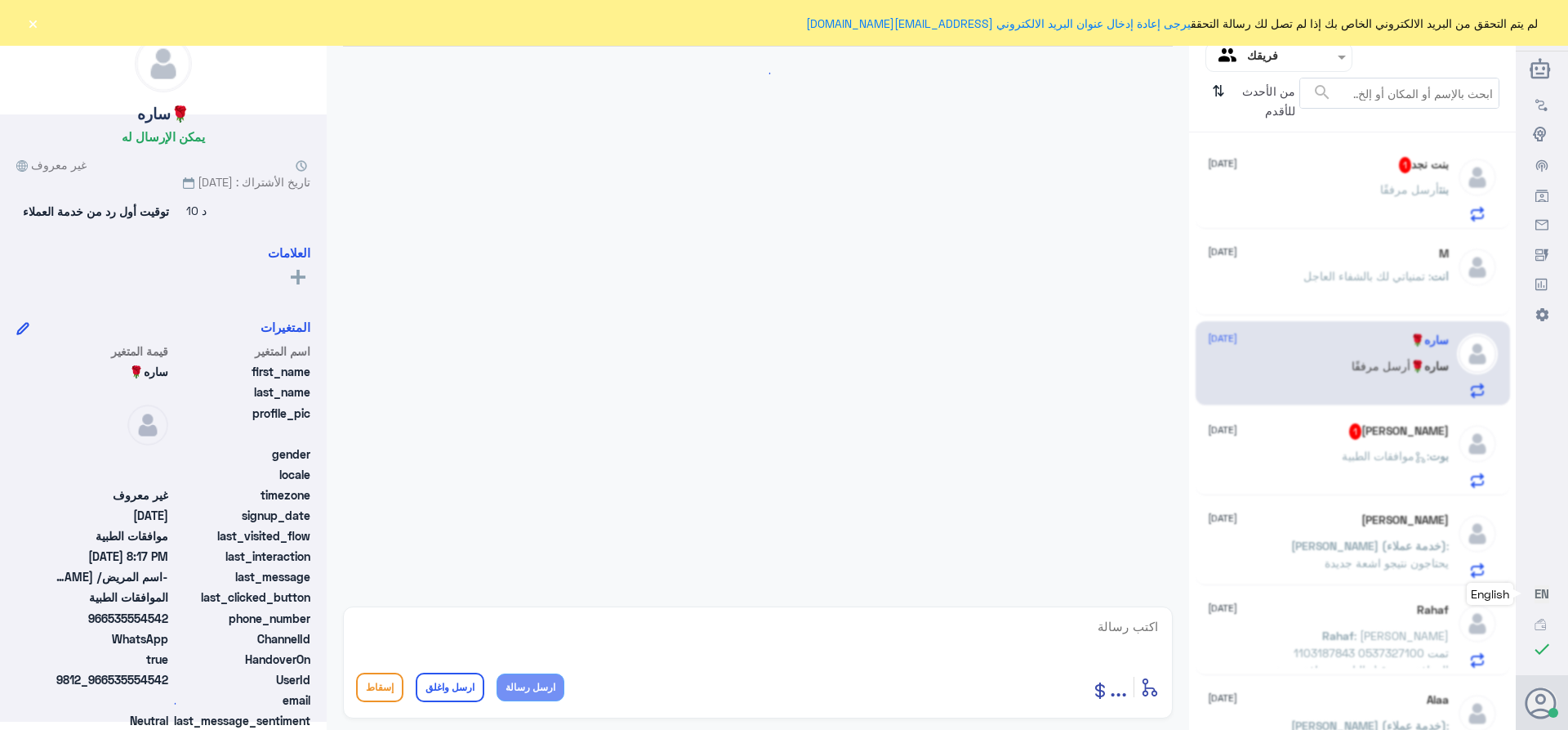
scroll to position [1442, 0]
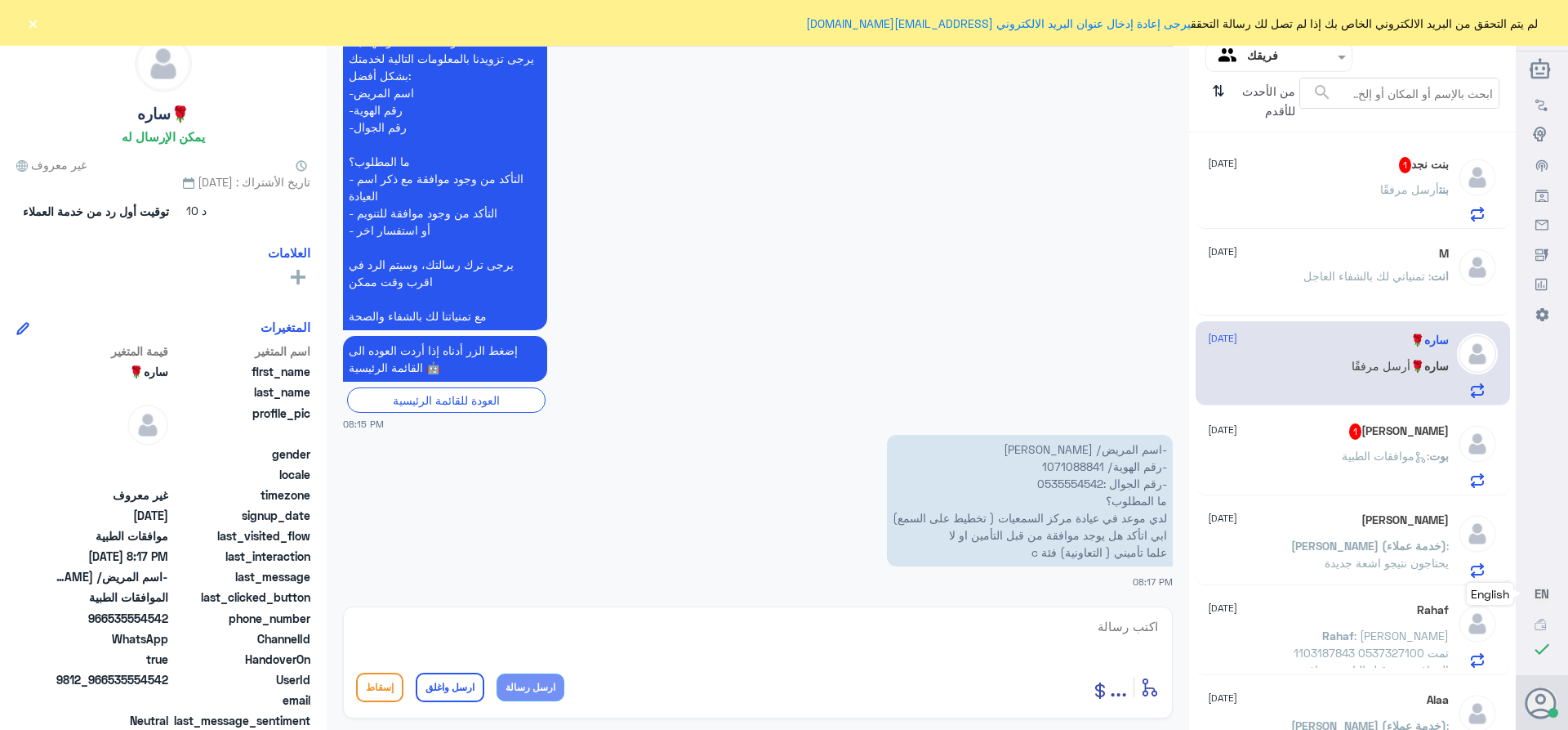
click at [1068, 458] on p "-اسم المريض/ [PERSON_NAME] -رقم الهوية/ 1071088841 -رقم الجوال :0535554542 ما ا…" at bounding box center [1030, 500] width 286 height 132
click at [1068, 469] on p "-اسم المريض/ [PERSON_NAME] -رقم الهوية/ 1071088841 -رقم الجوال :0535554542 ما ا…" at bounding box center [1030, 500] width 286 height 132
click at [1052, 470] on p "-اسم المريض/ [PERSON_NAME] -رقم الهوية/ 1071088841 -رقم الجوال :0535554542 ما ا…" at bounding box center [1030, 500] width 286 height 132
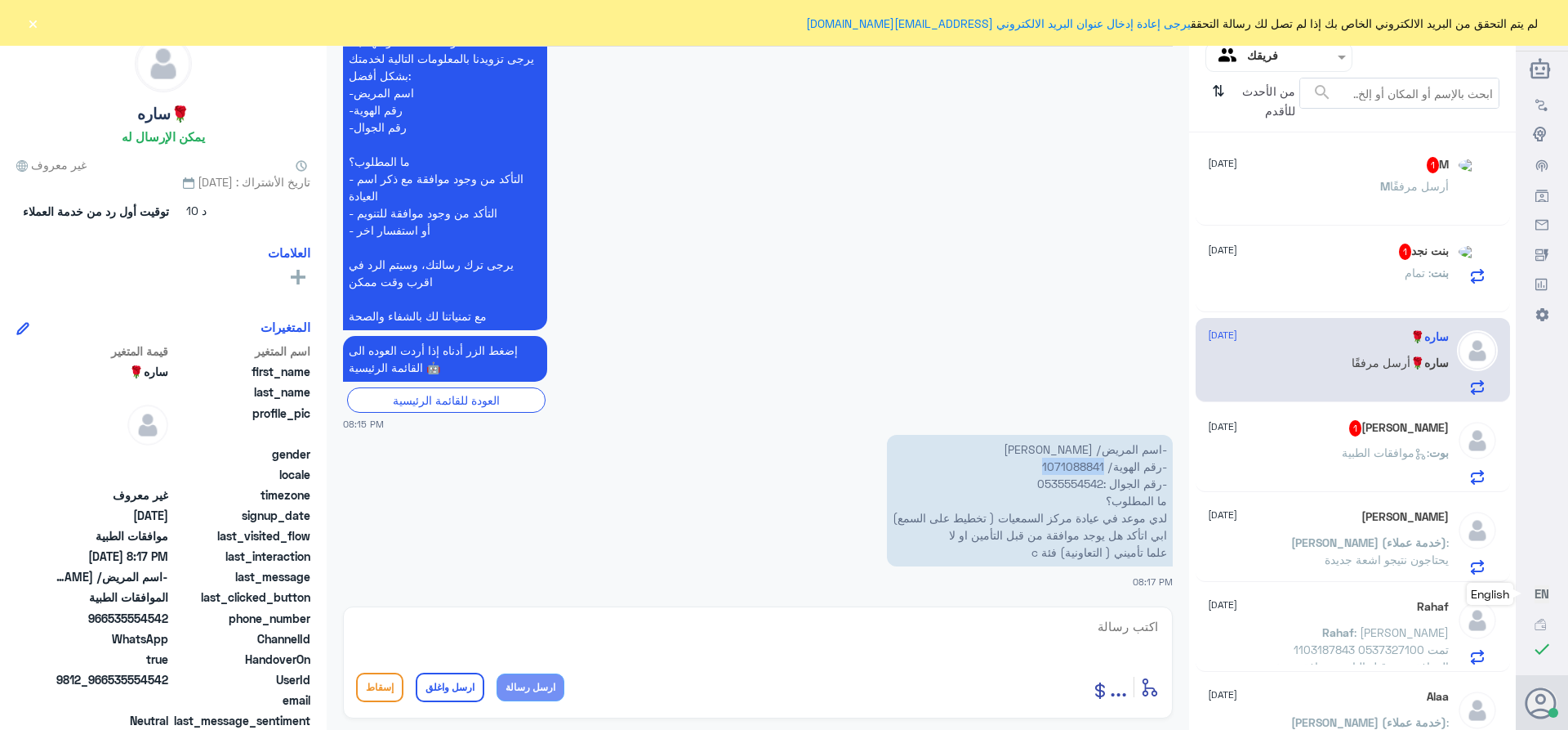
click at [34, 27] on button "×" at bounding box center [33, 22] width 16 height 16
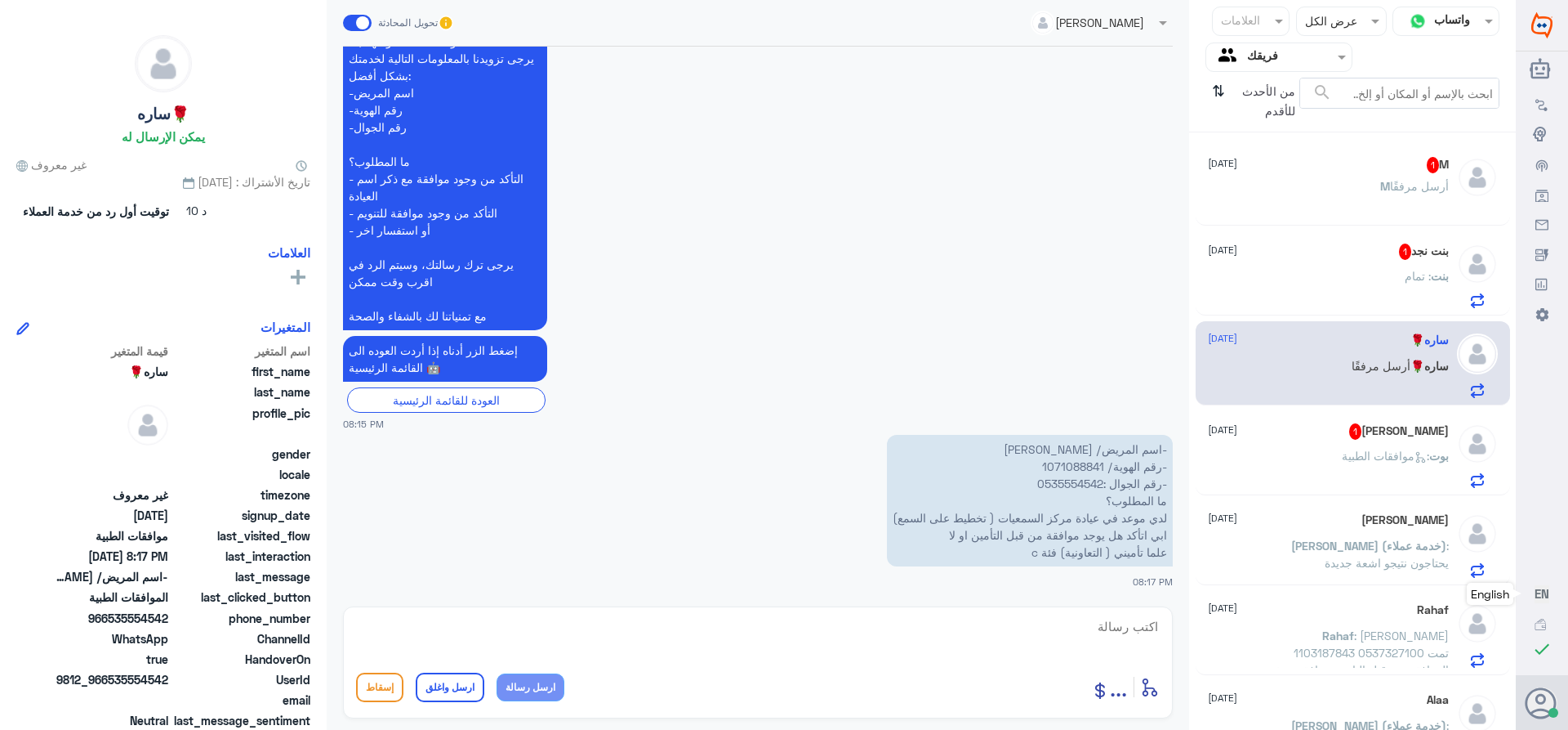
click at [1089, 634] on textarea at bounding box center [757, 635] width 803 height 40
click at [1132, 615] on textarea at bounding box center [757, 635] width 803 height 40
type textarea "السلام عليكم ورحمه الله وبركاته"
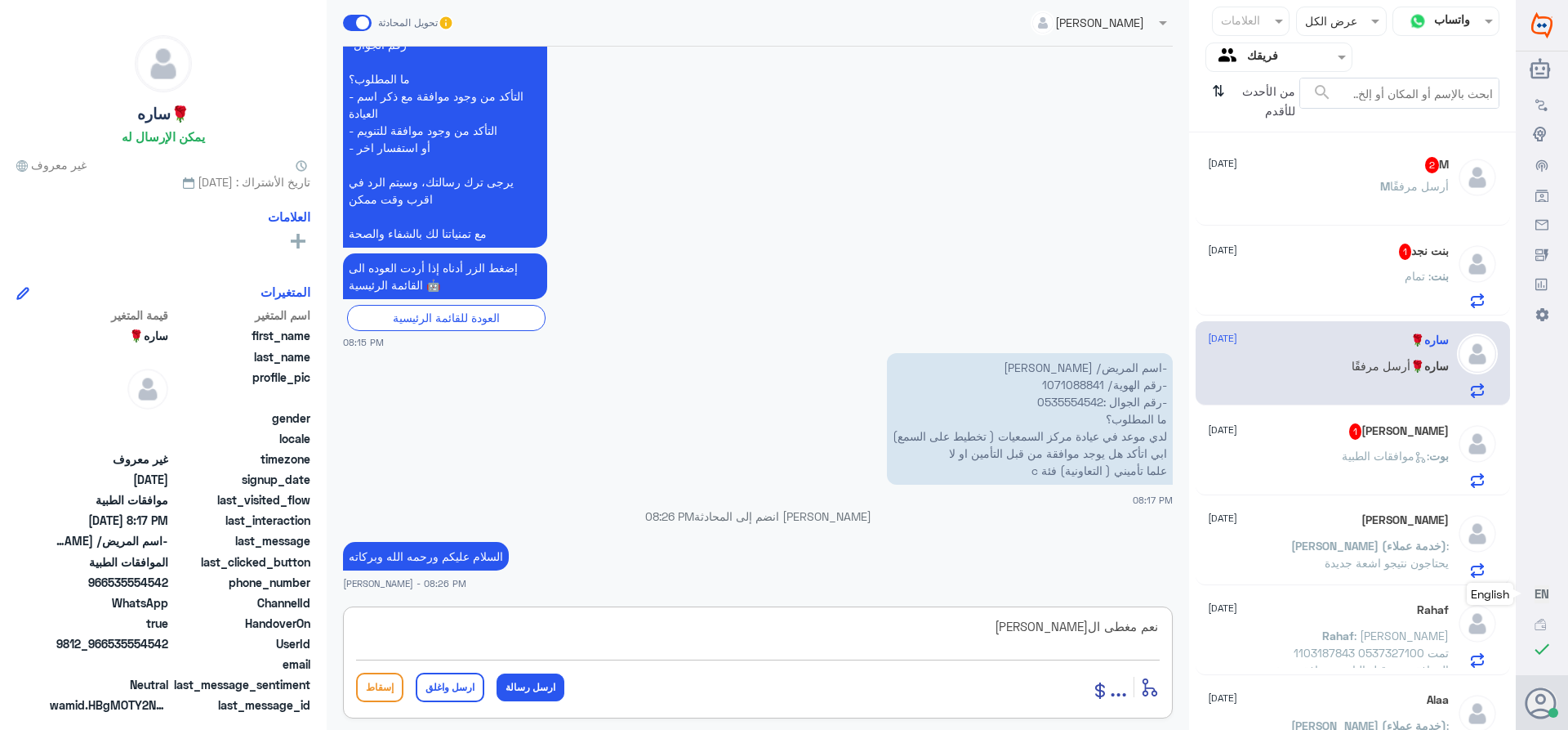
type textarea "نعم مغطى ال[PERSON_NAME]"
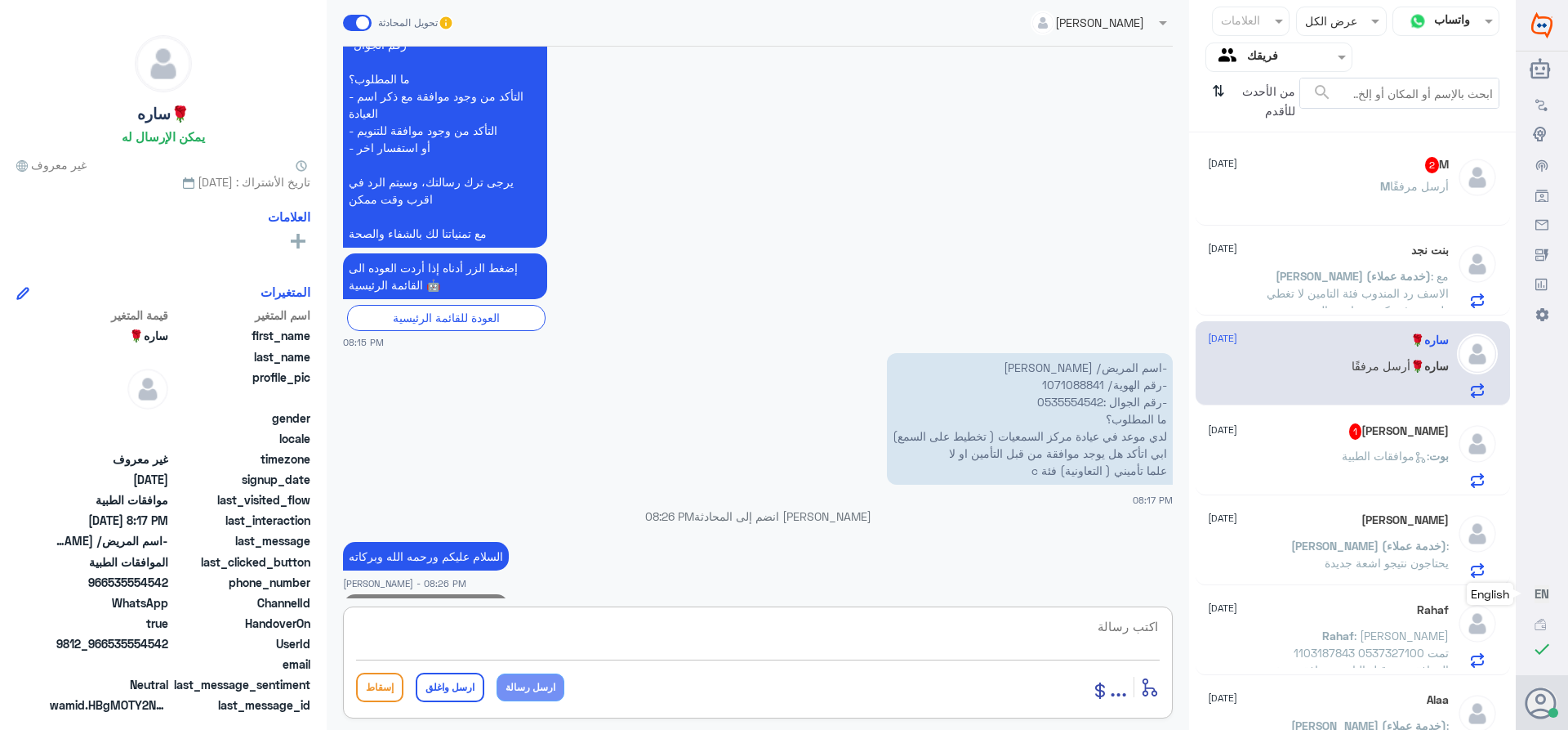
scroll to position [1546, 0]
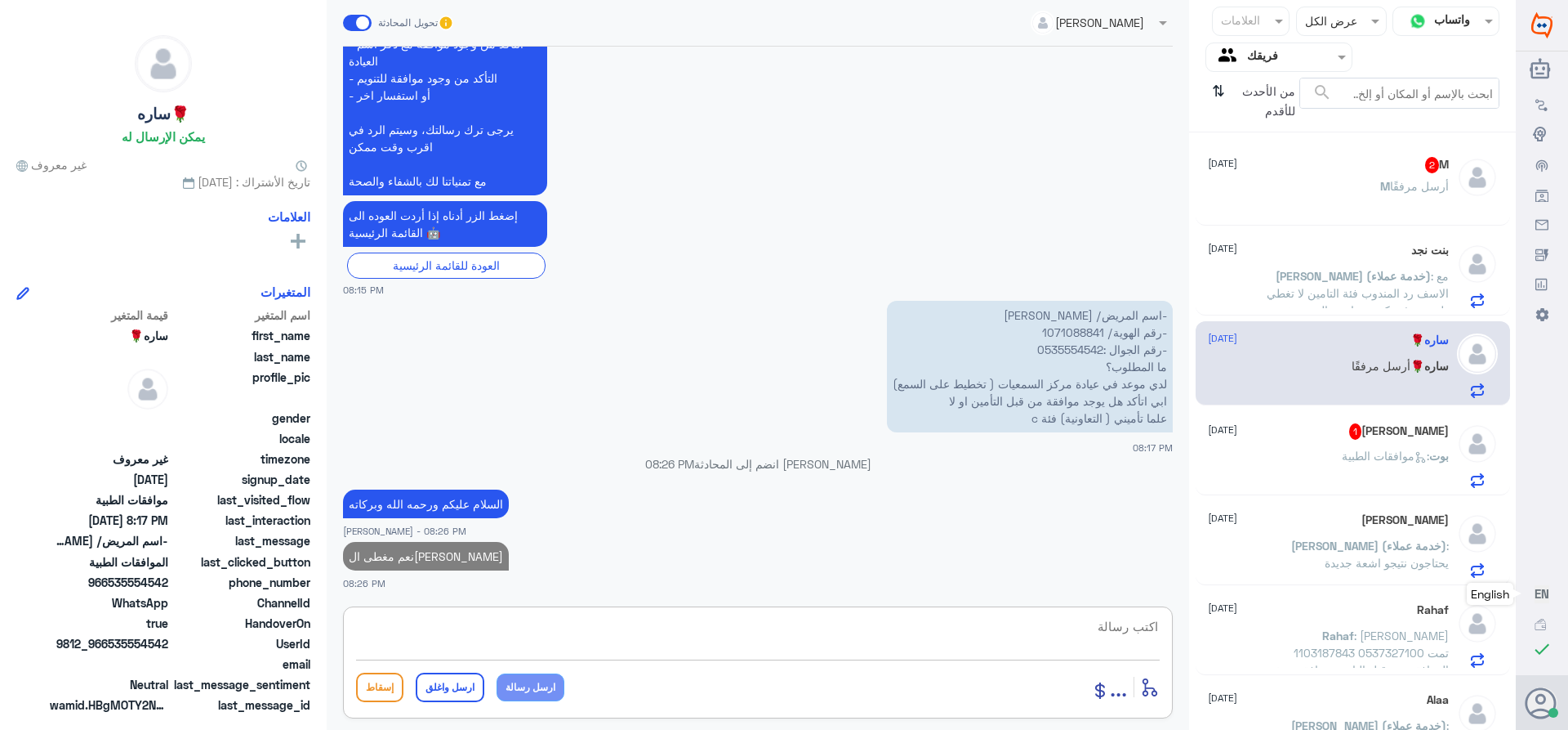
paste textarea "تمنياتي لك بالشفاء العاجل"
type textarea "تمنياتي لك بالشفاء العاجل"
click at [454, 692] on button "ارسل واغلق" at bounding box center [450, 687] width 69 height 30
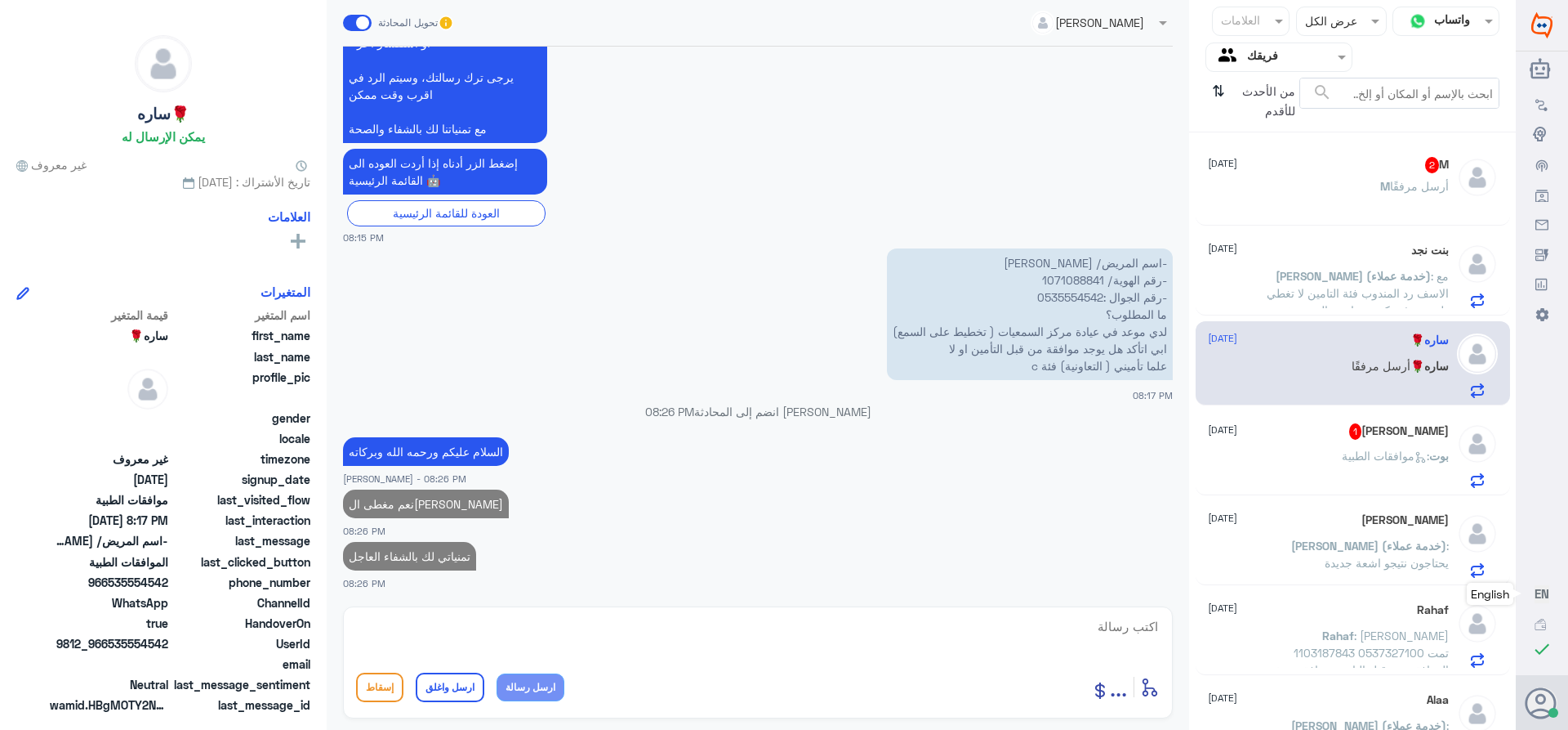
scroll to position [1594, 0]
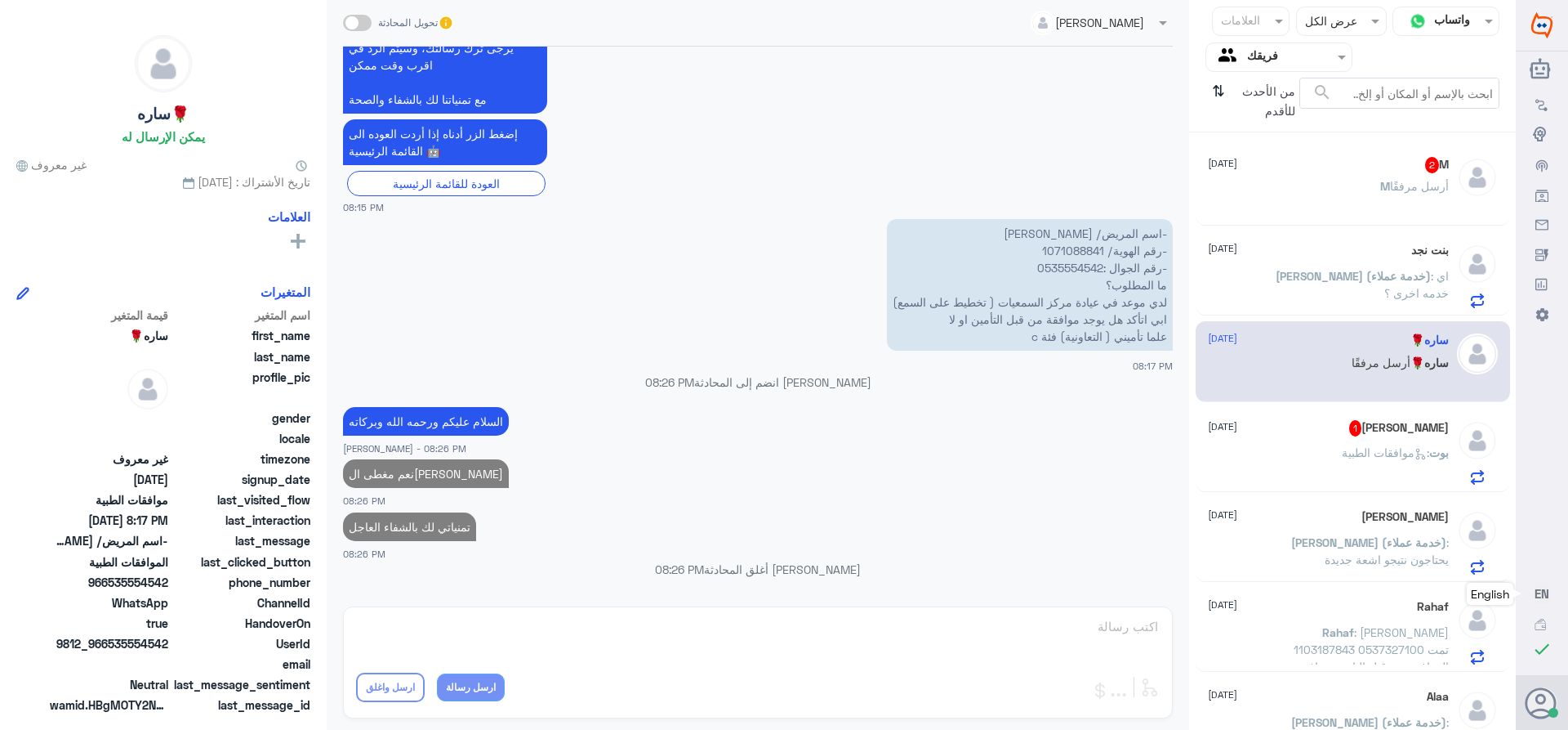
click at [1375, 453] on span ": موافقات الطبية" at bounding box center [1384, 453] width 87 height 14
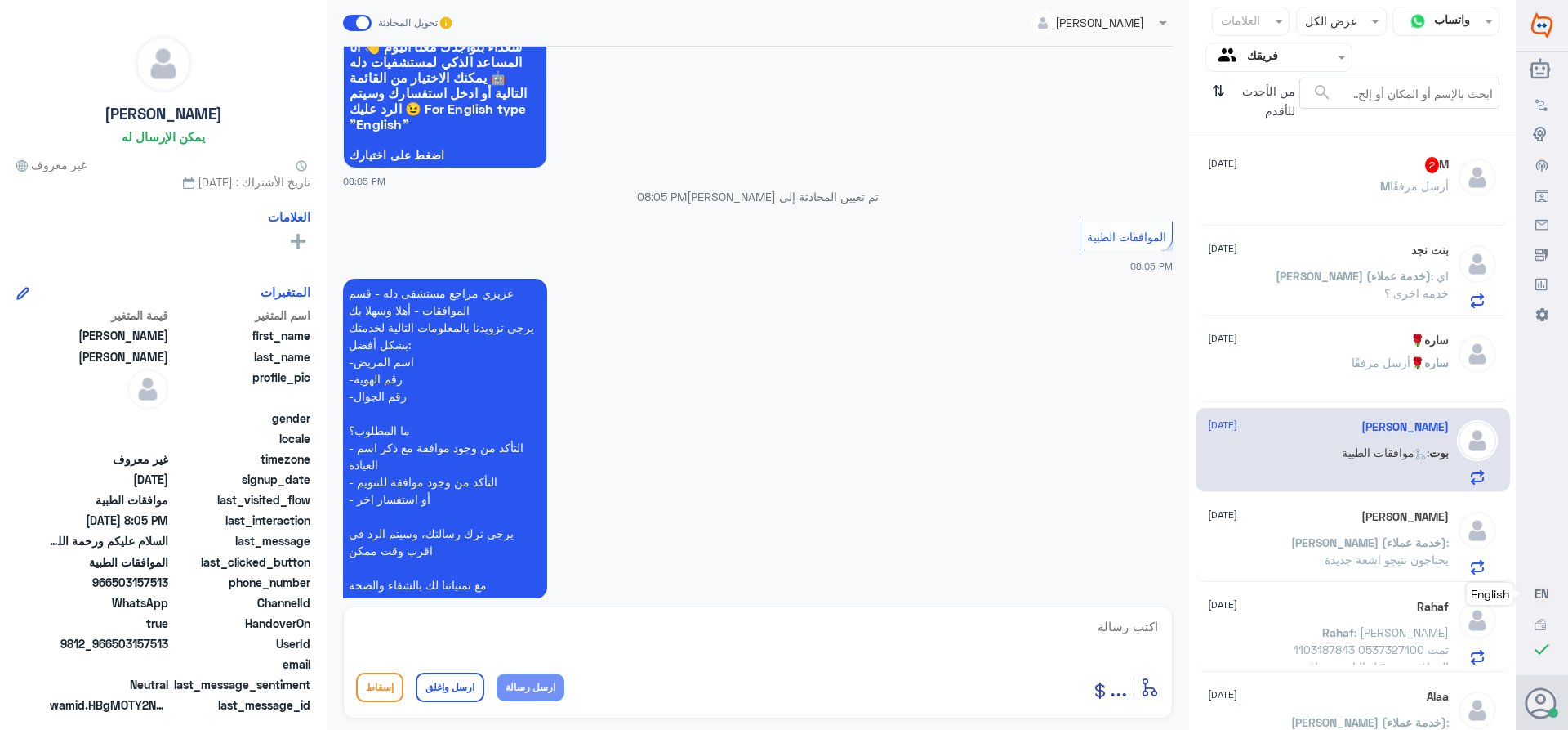
scroll to position [266, 0]
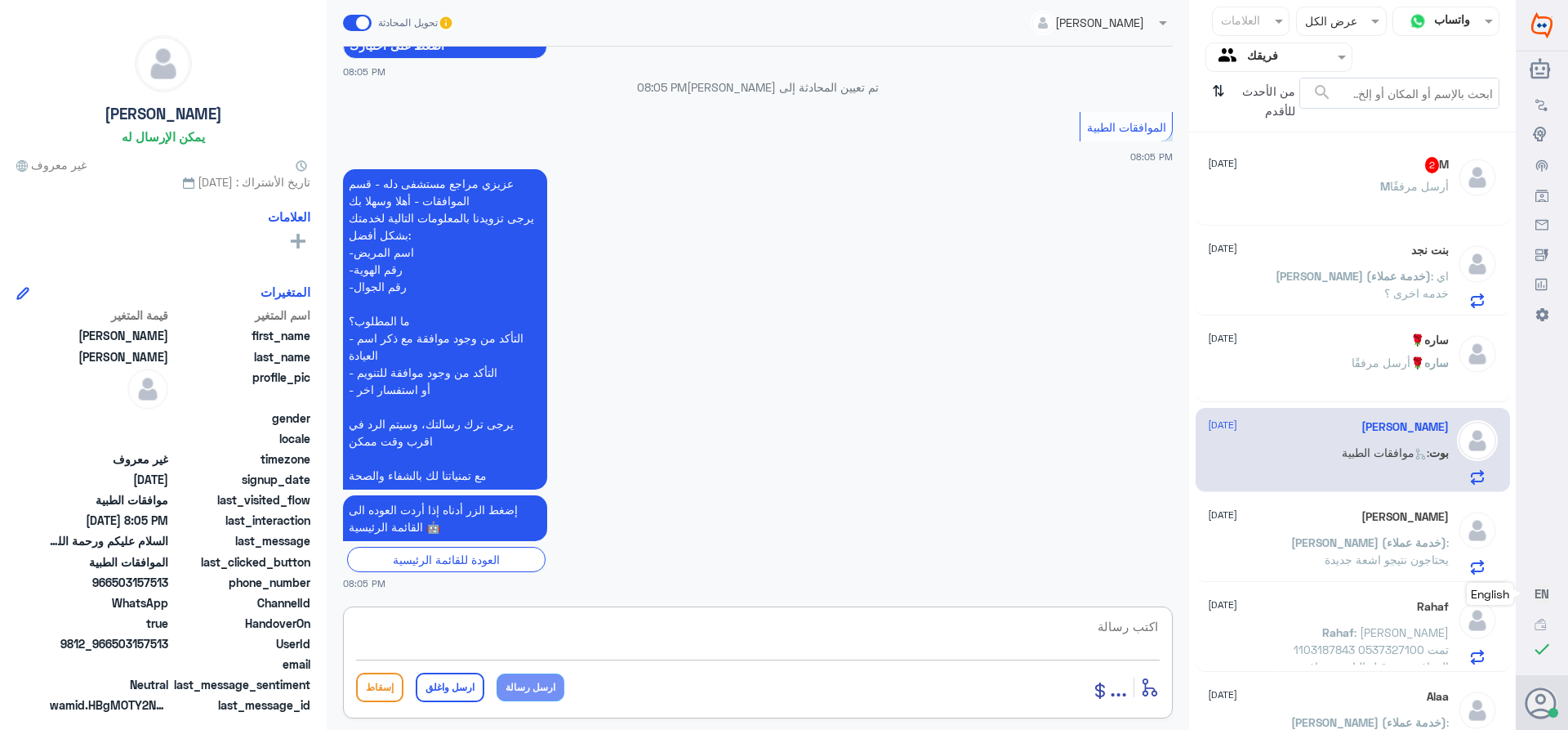
click at [1106, 637] on textarea at bounding box center [757, 635] width 803 height 40
paste textarea "تمنياتي لك بالشفاء العاجل"
type textarea "تمنياتي لك بالشفاء العاجل"
drag, startPoint x: 456, startPoint y: 679, endPoint x: 481, endPoint y: 679, distance: 25.0
click at [458, 679] on button "ارسل واغلق" at bounding box center [450, 687] width 69 height 30
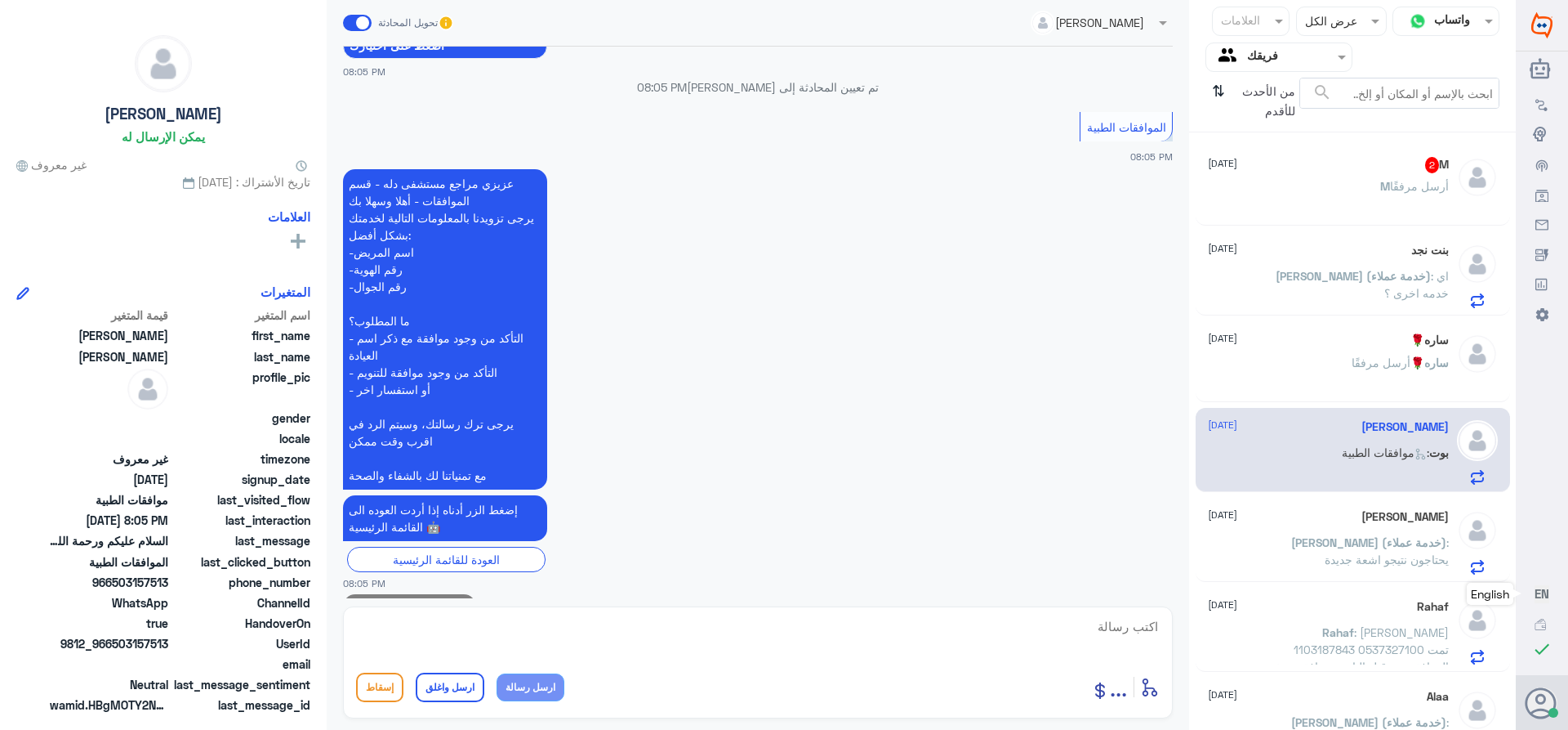
scroll to position [319, 0]
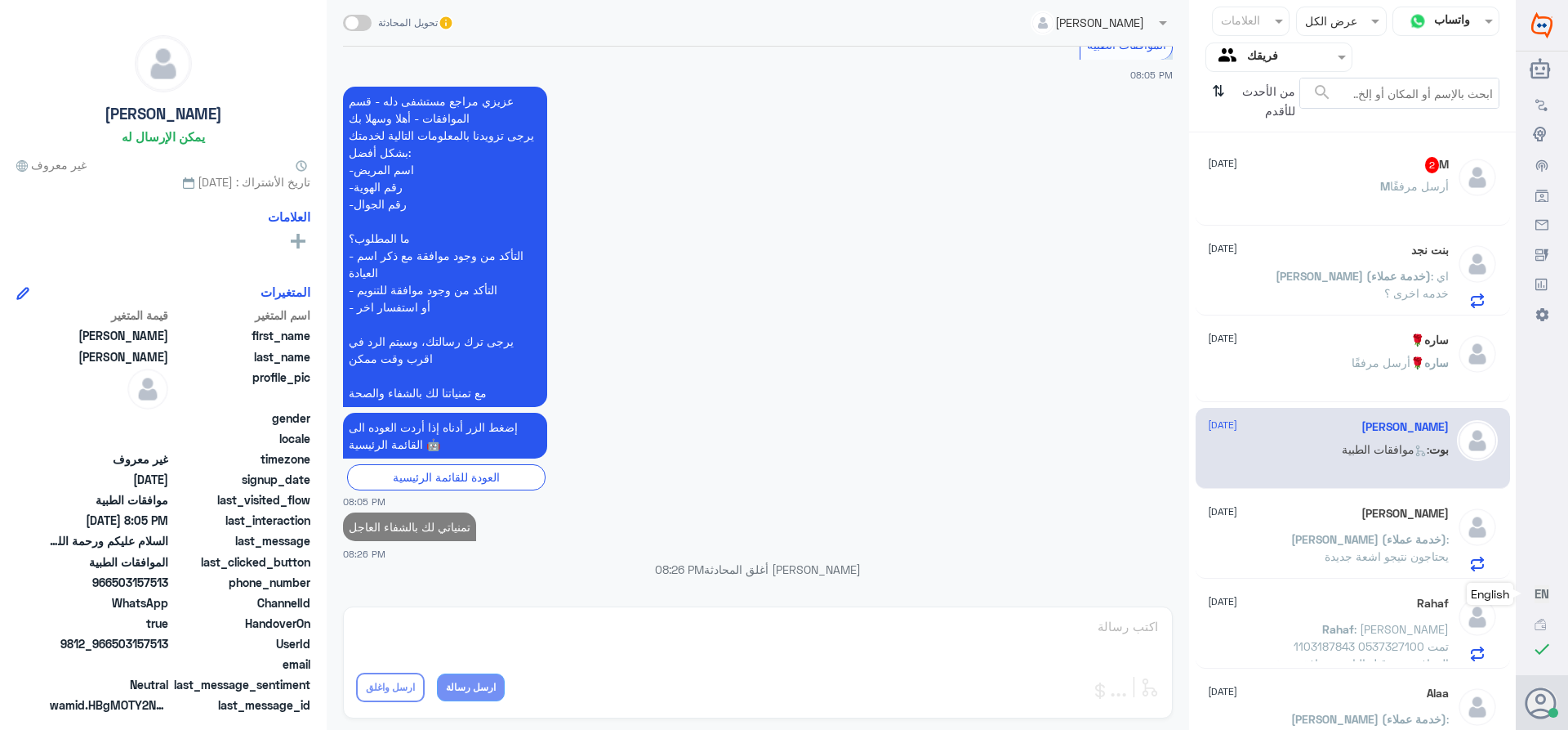
click at [1319, 188] on div "M أرسل مرفقًا" at bounding box center [1328, 200] width 241 height 36
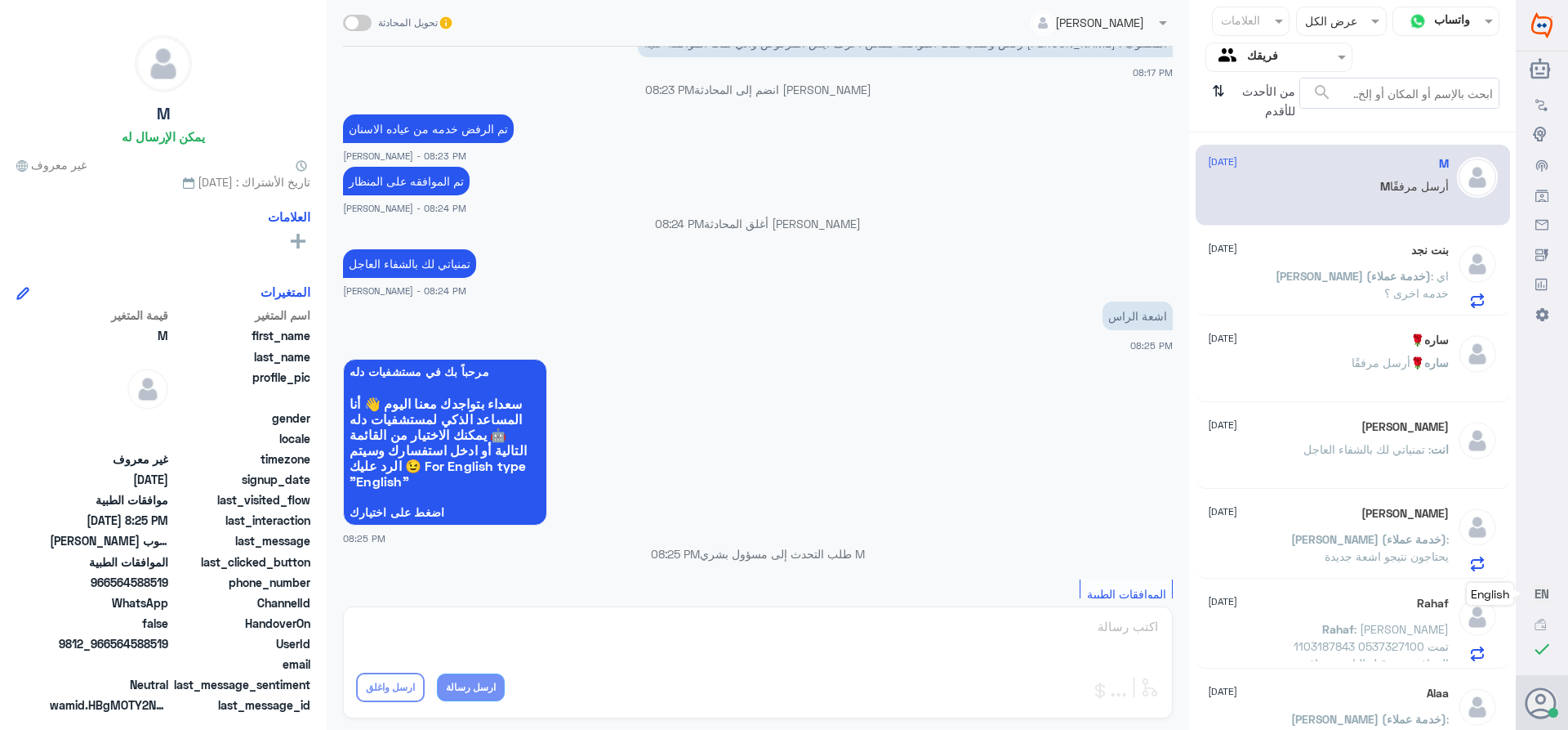
scroll to position [789, 0]
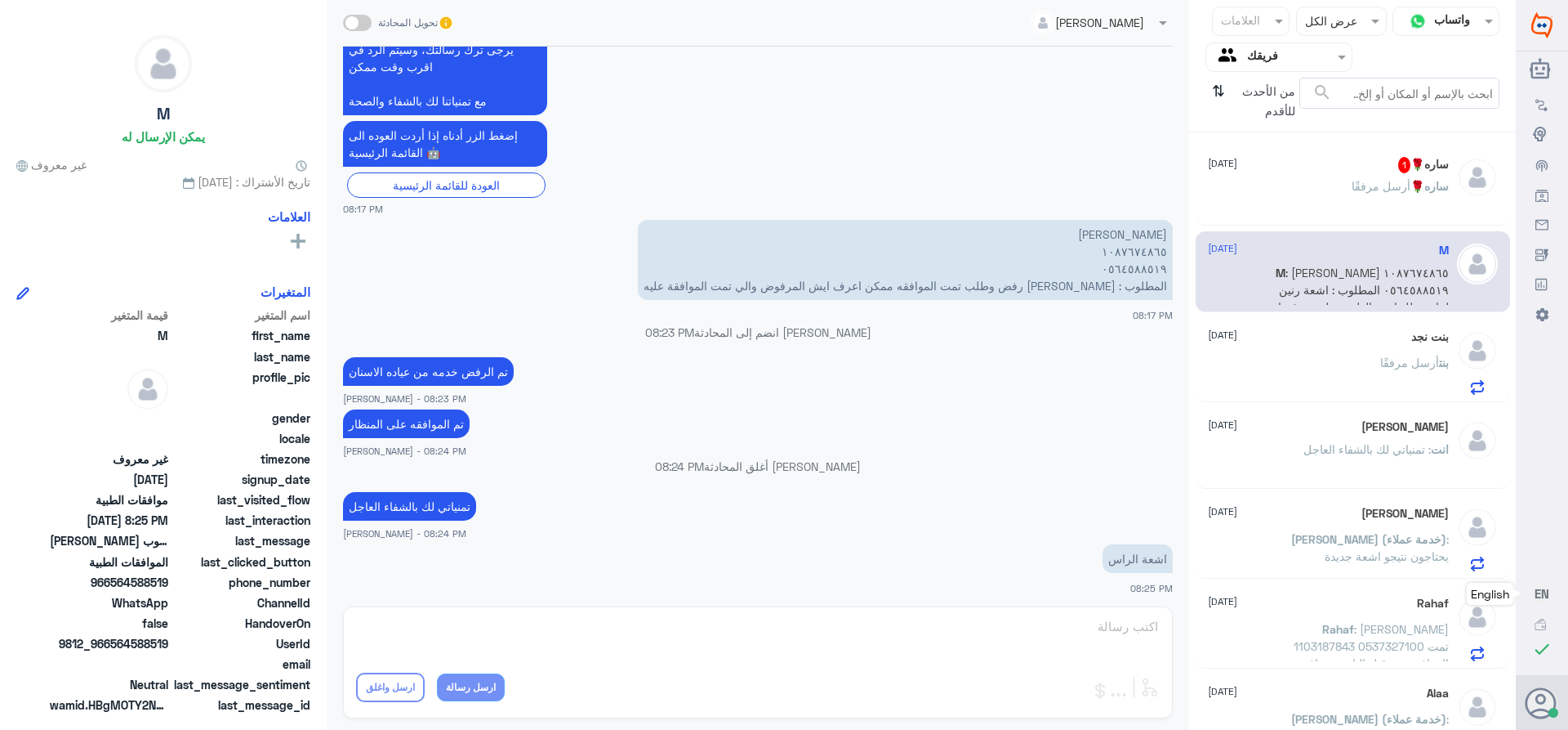
click at [1352, 193] on p "[PERSON_NAME]ه🌹 أرسل مرفقًا" at bounding box center [1401, 197] width 98 height 41
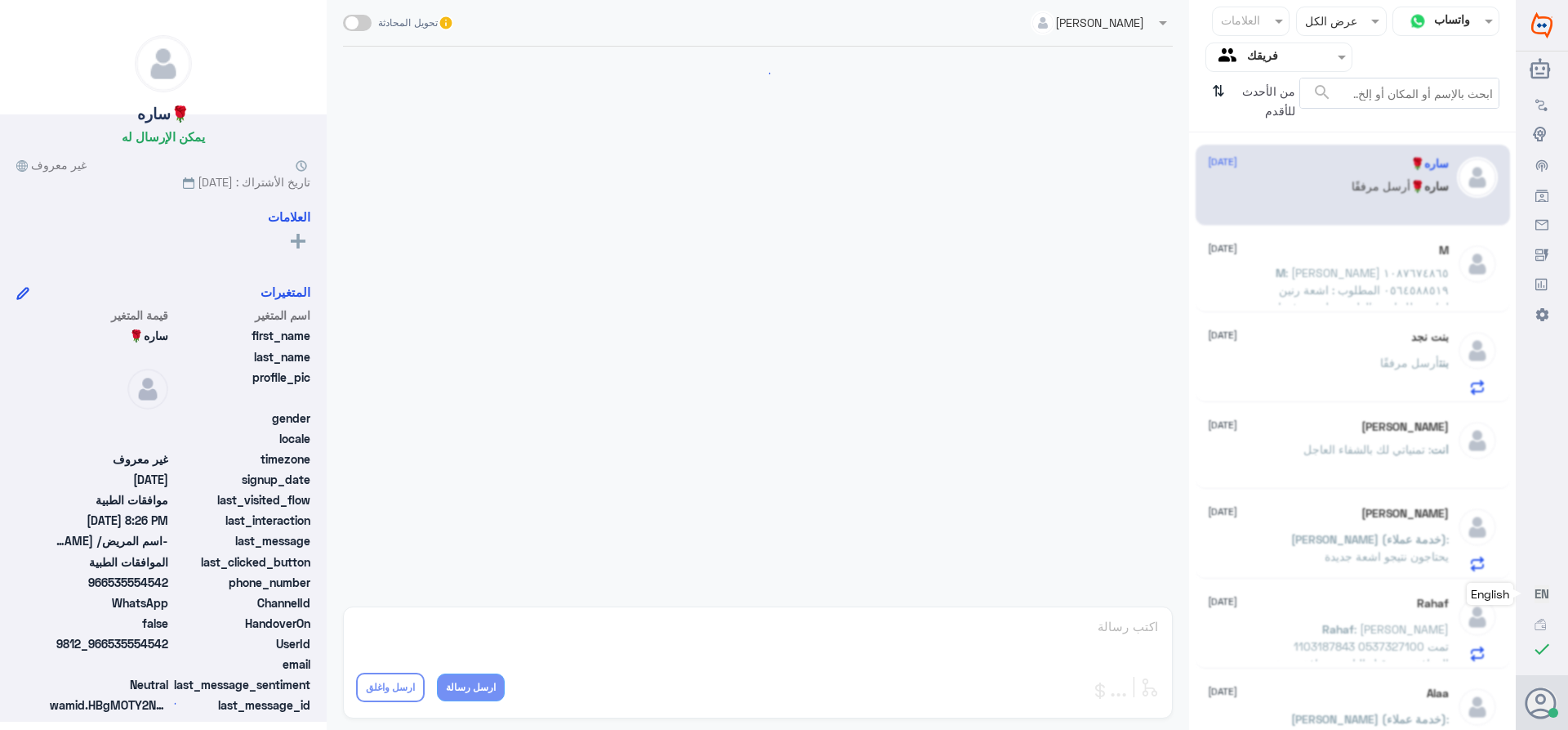
scroll to position [1658, 0]
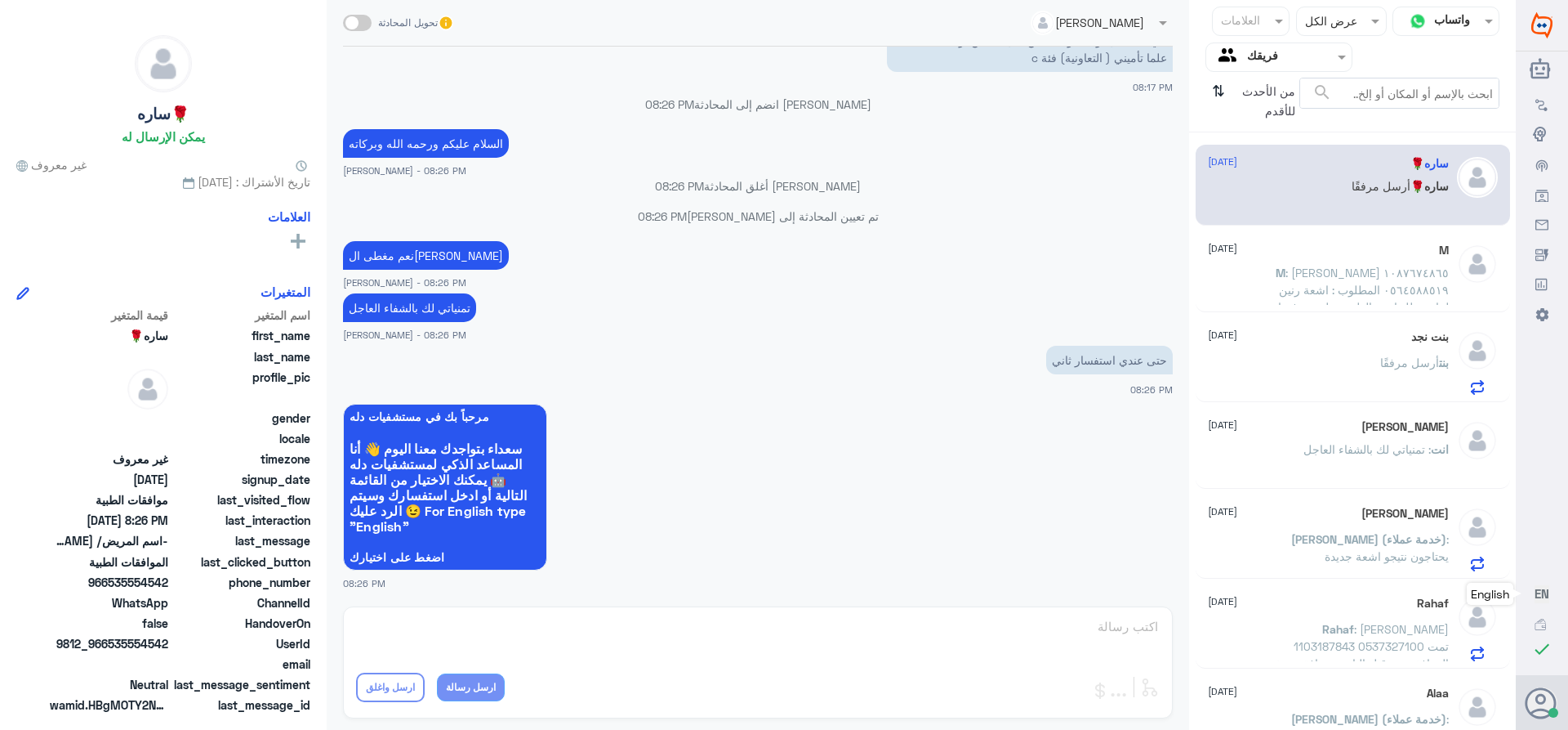
click at [1348, 358] on div "بنت أرسل مرفقًا" at bounding box center [1328, 376] width 241 height 36
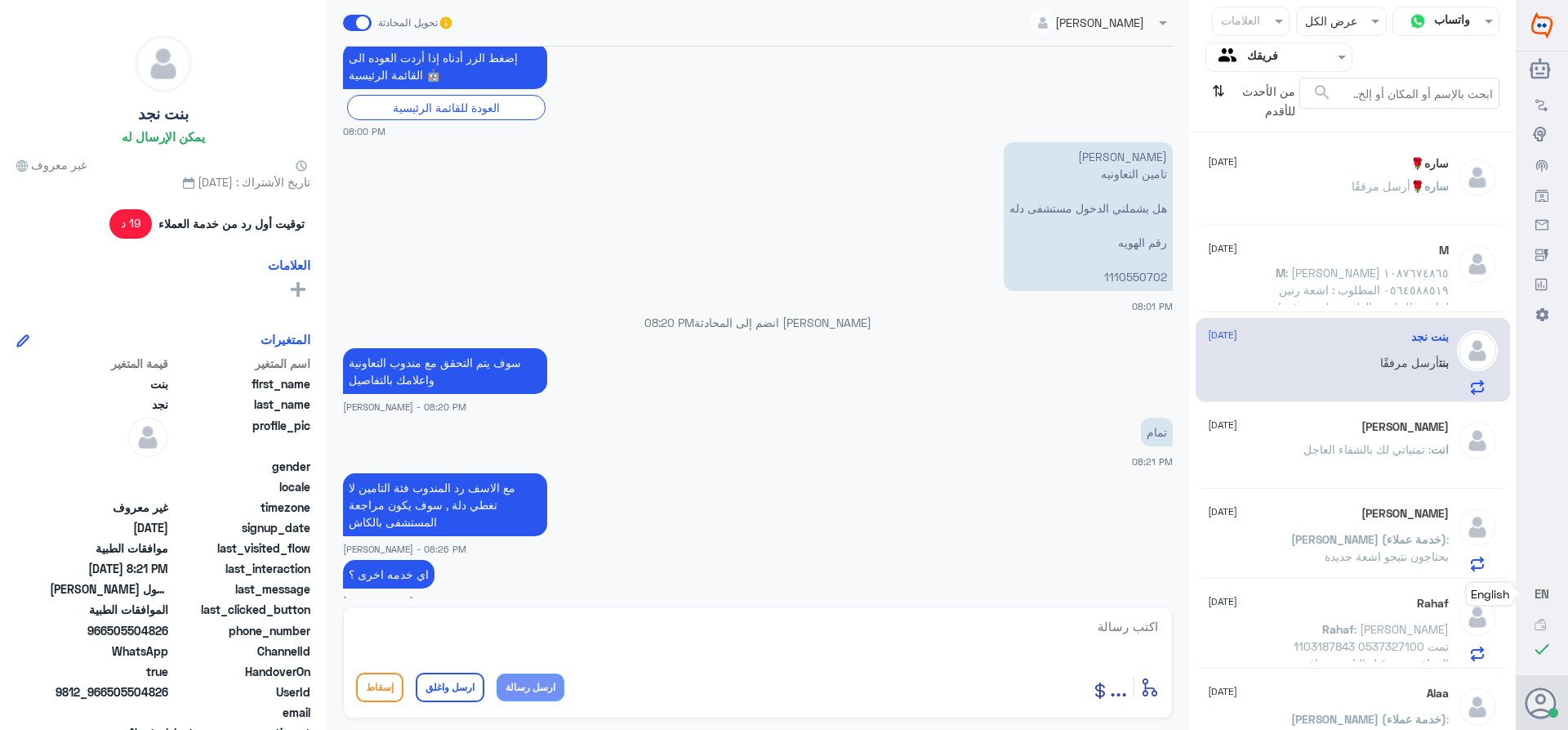
click at [1339, 424] on div "[PERSON_NAME] [DATE]" at bounding box center [1328, 427] width 241 height 14
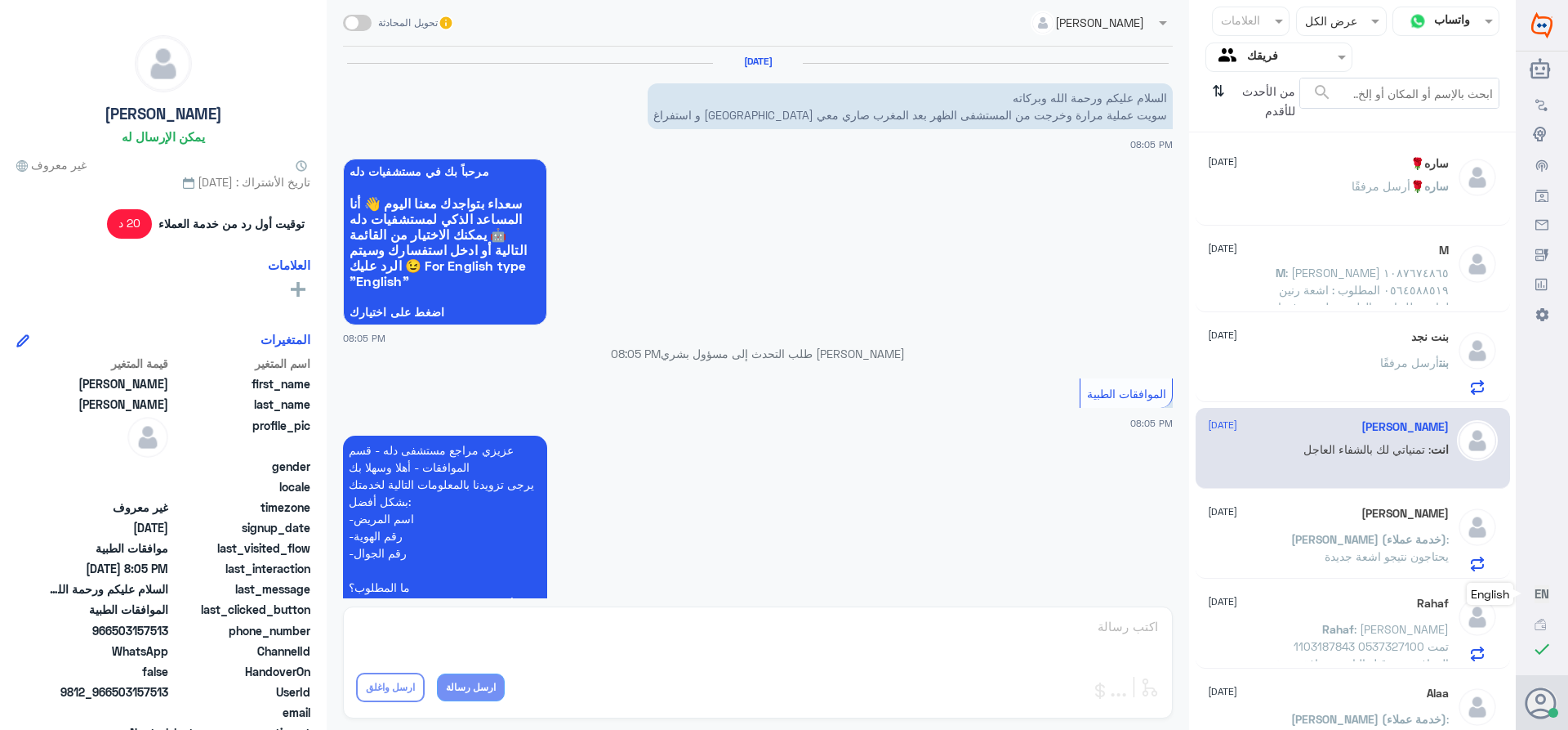
scroll to position [349, 0]
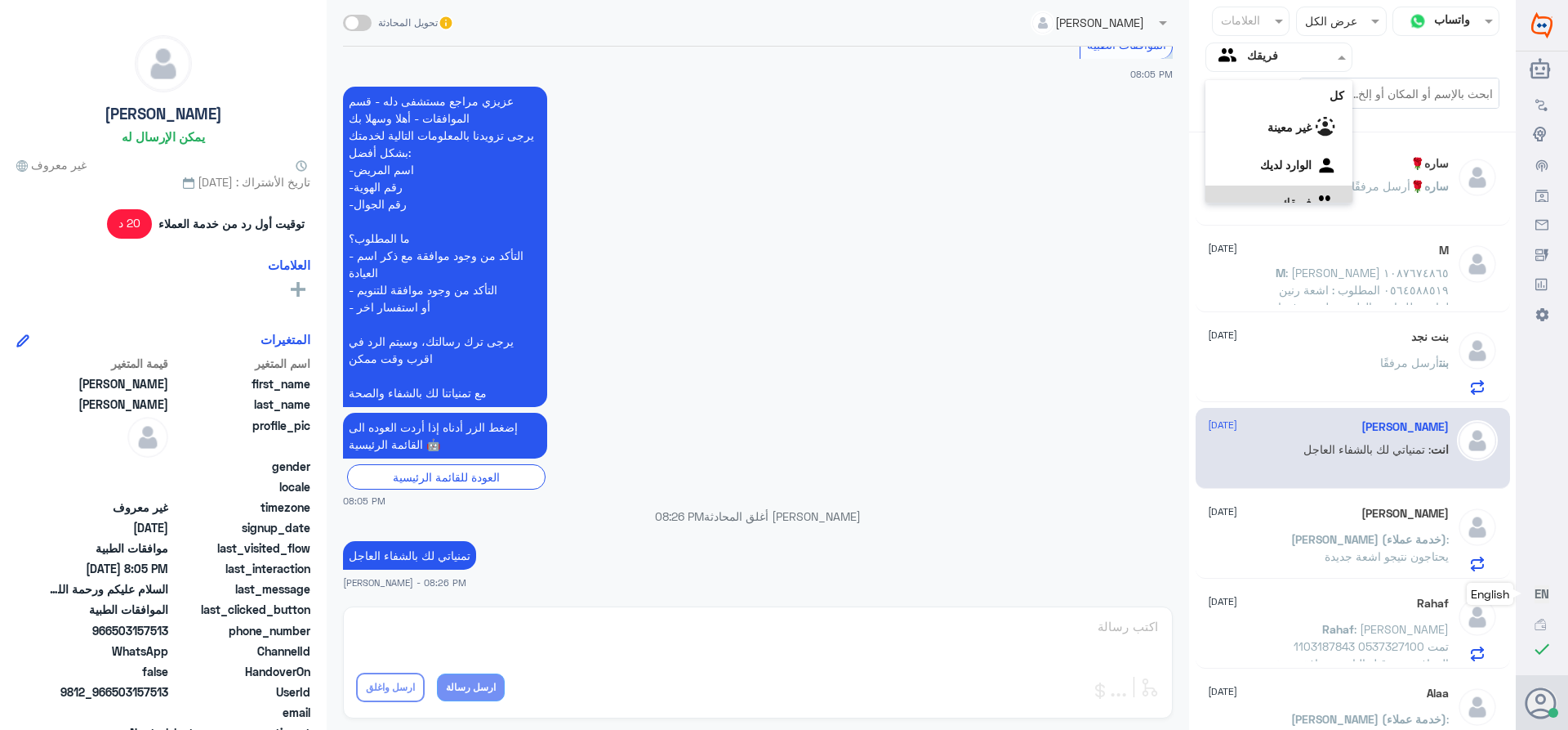
click at [1245, 58] on div at bounding box center [1279, 57] width 145 height 19
click at [1246, 142] on div "الوارد لديك" at bounding box center [1279, 145] width 147 height 37
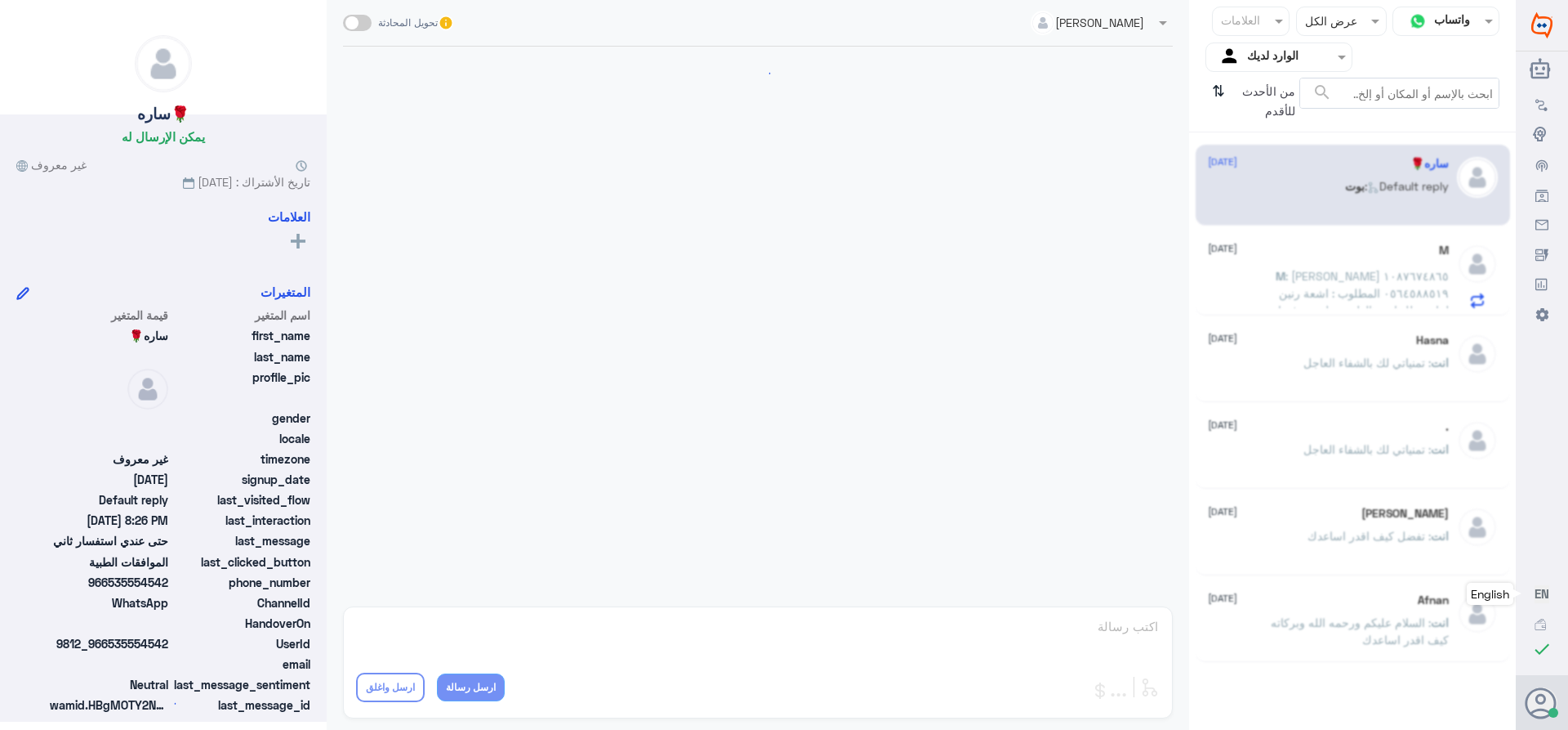
scroll to position [1658, 0]
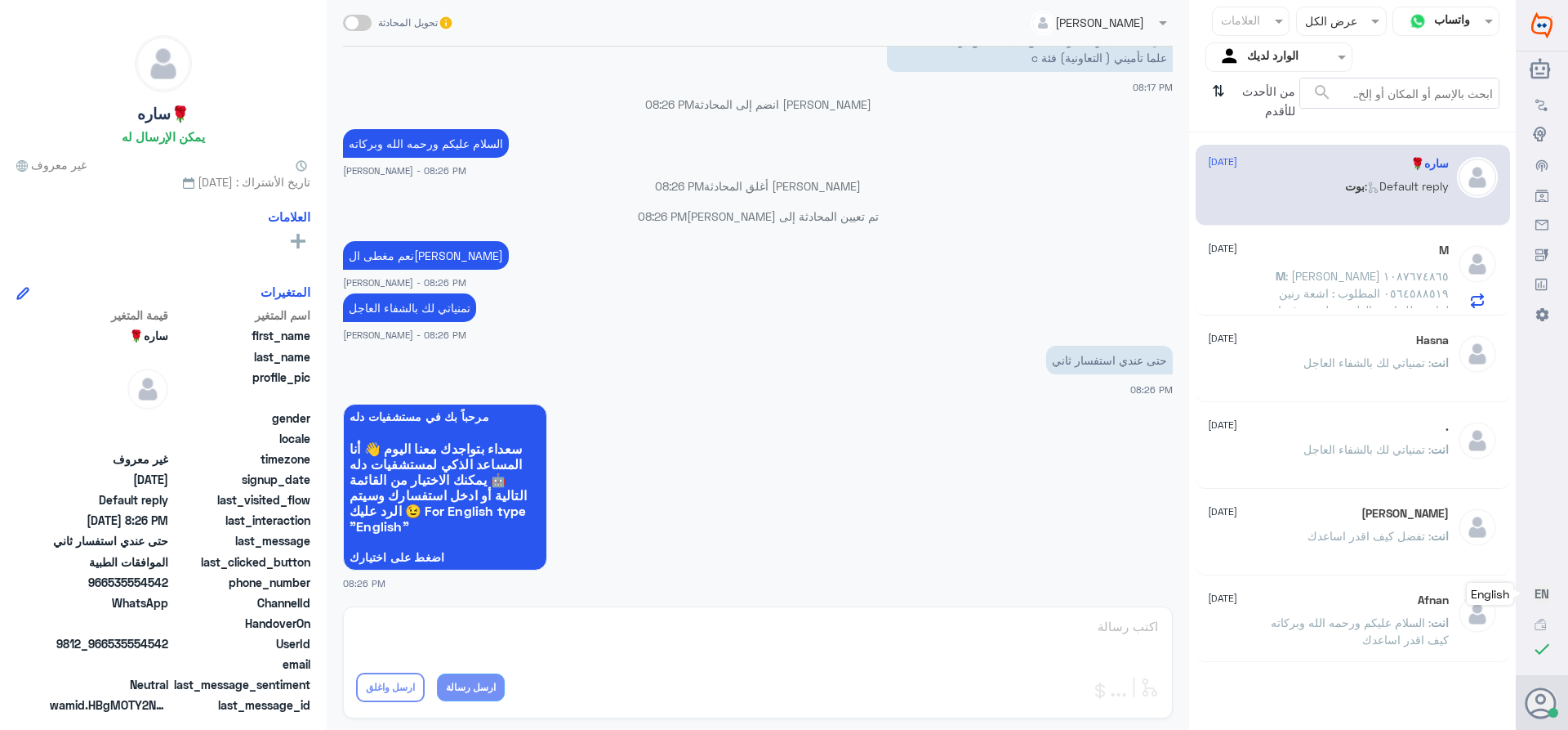
click at [1355, 289] on span ": [PERSON_NAME] ١٠٨٧٦٧٤٨٦٥ ٠٥٦٤٥٨٨٥١٩ المطلوب : اشعة رنين لراس طلبها من الطبيب …" at bounding box center [1363, 301] width 171 height 65
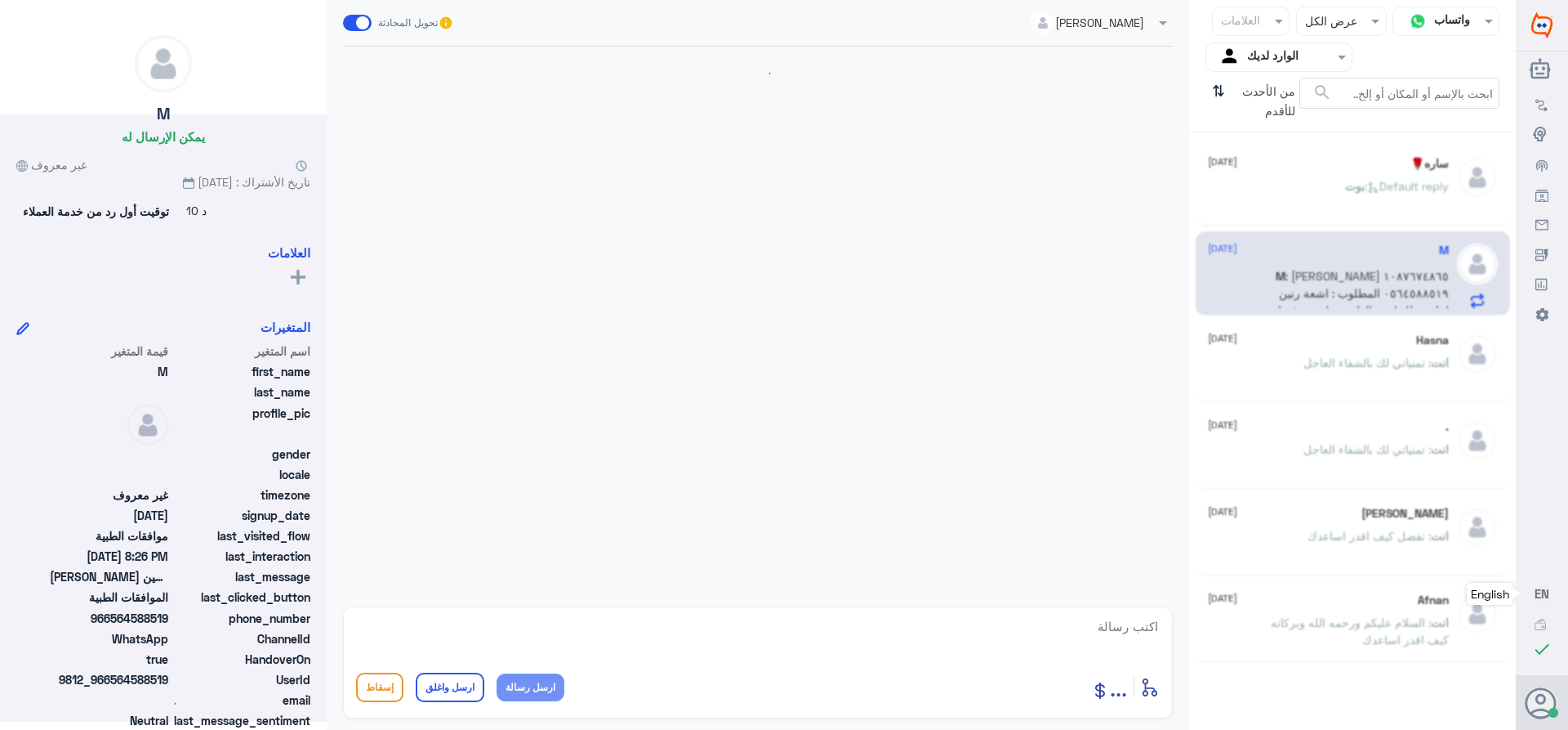
scroll to position [1526, 0]
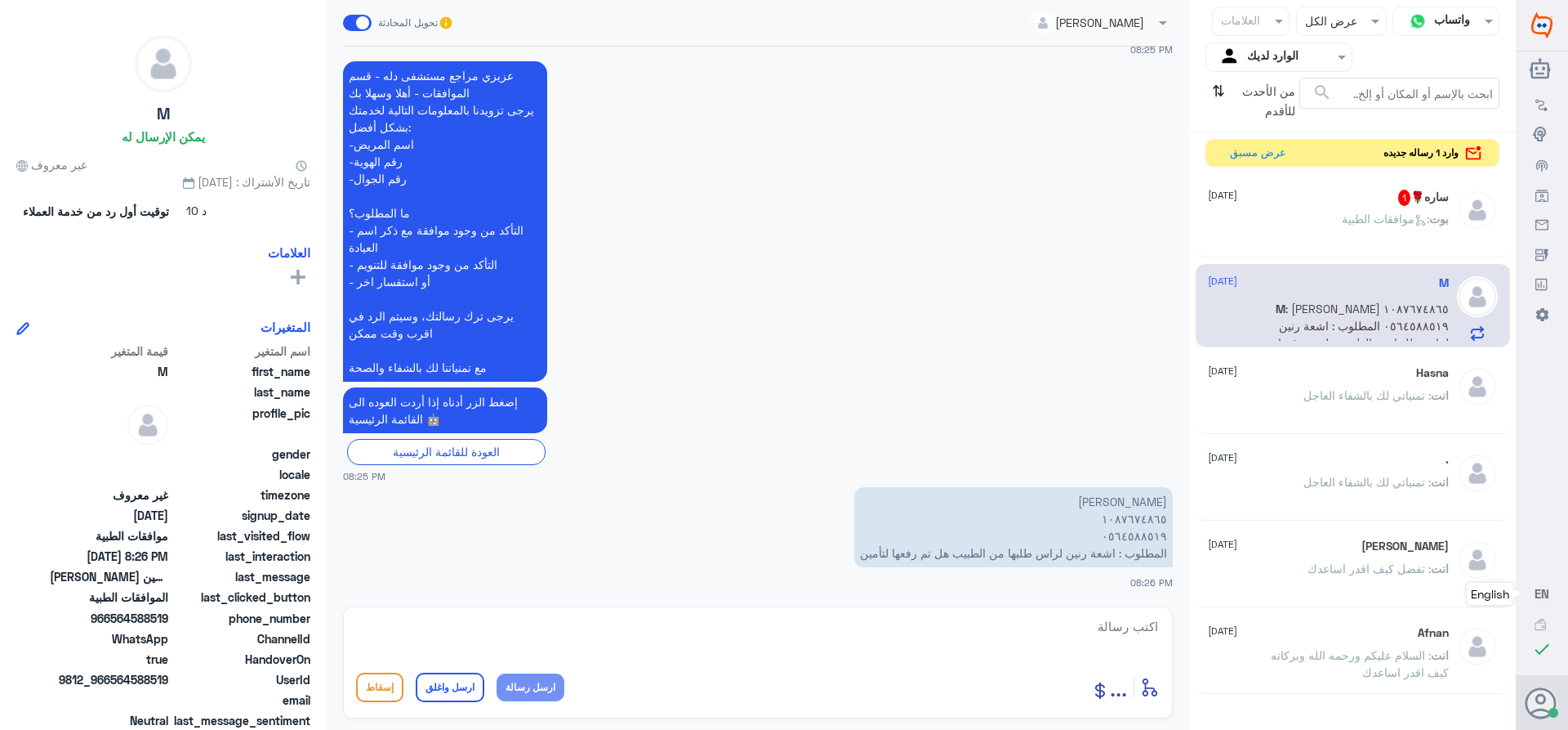
click at [1094, 628] on textarea at bounding box center [757, 635] width 803 height 40
drag, startPoint x: 1081, startPoint y: 627, endPoint x: 1274, endPoint y: 657, distance: 195.3
click at [1274, 657] on div "قناة واتساب Status × عرض الكل العلامات Agent Filter الوارد لديك search من الأحد…" at bounding box center [757, 367] width 1515 height 735
type textarea "1087674865"
paste textarea "تمنياتي لك بالشفاء العاجل"
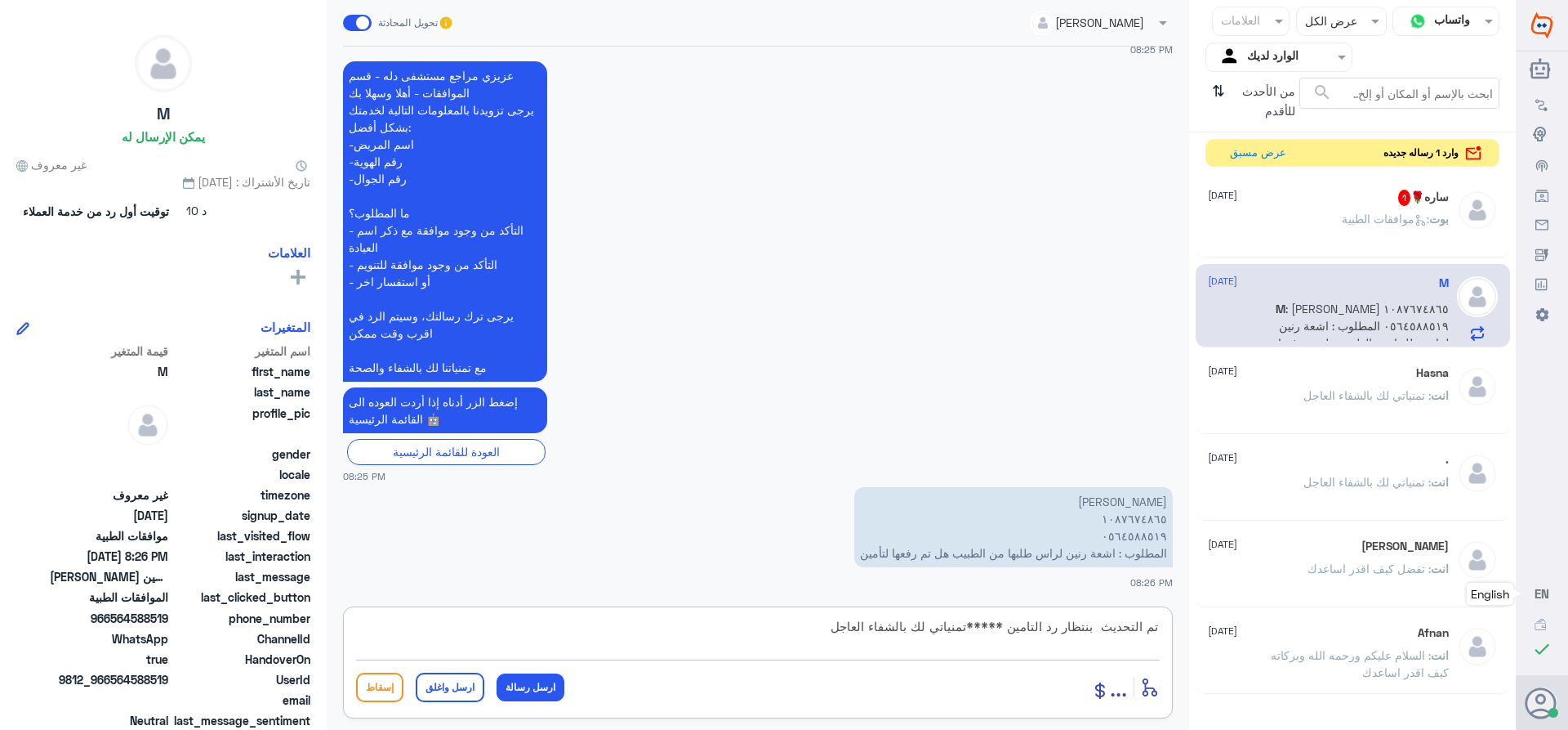
type textarea "تم التحديث بنتظار رد التامين *****تمنياتي لك بالشفاء العاجل"
click at [455, 696] on button "ارسل واغلق" at bounding box center [450, 687] width 69 height 30
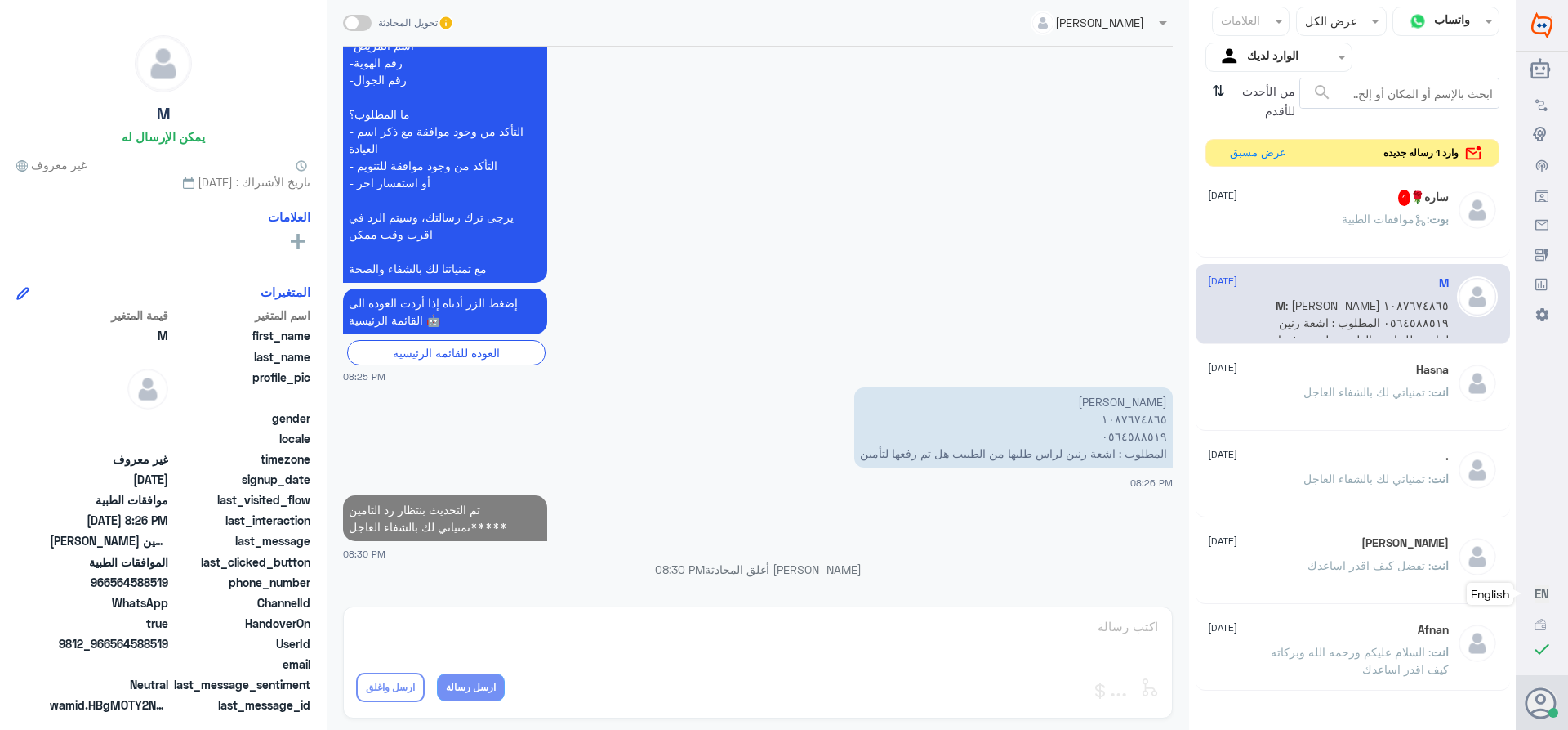
scroll to position [1591, 0]
click at [1322, 211] on div "ساره🌹 1 [DATE][PERSON_NAME] : موافقات الطبية" at bounding box center [1328, 220] width 241 height 61
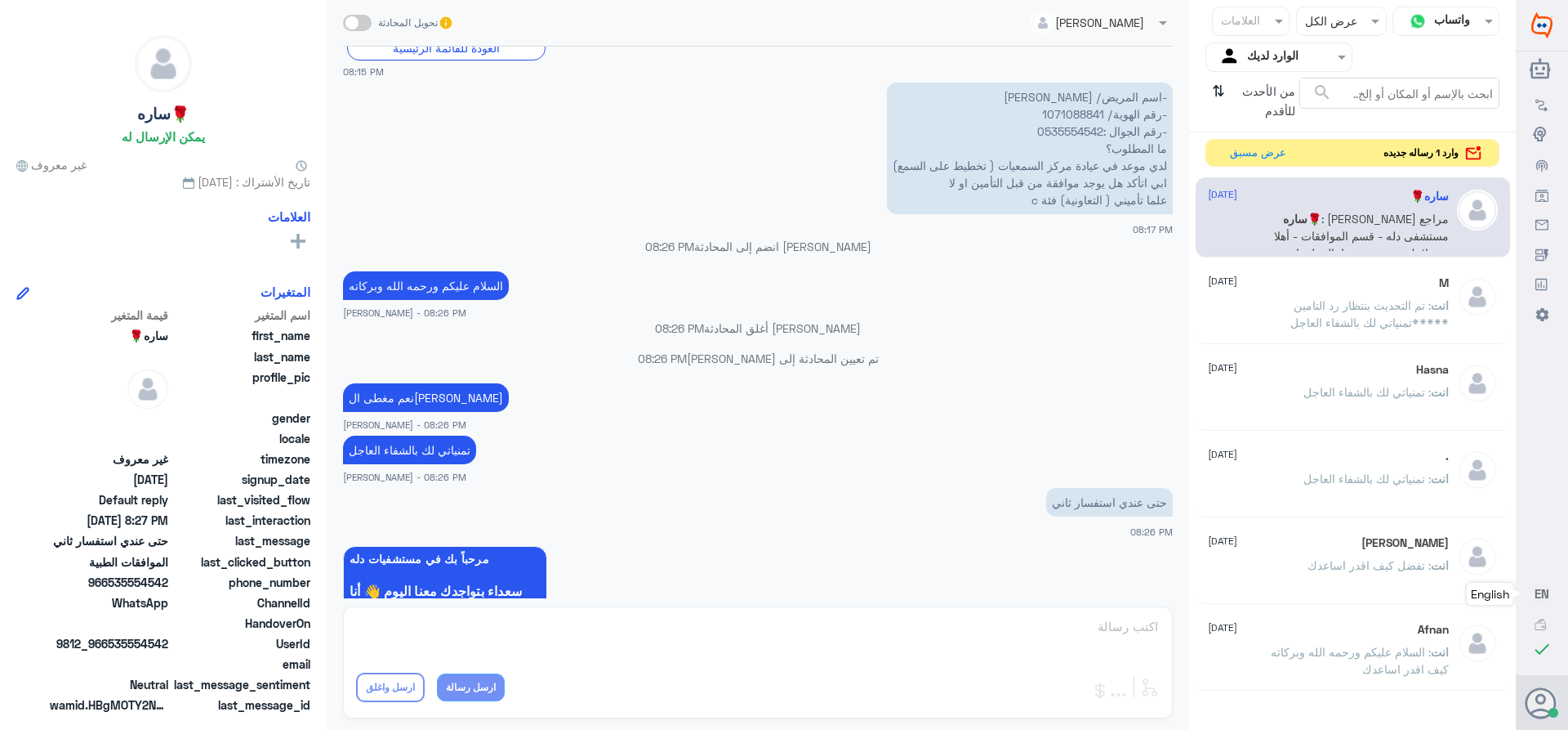
scroll to position [1727, 0]
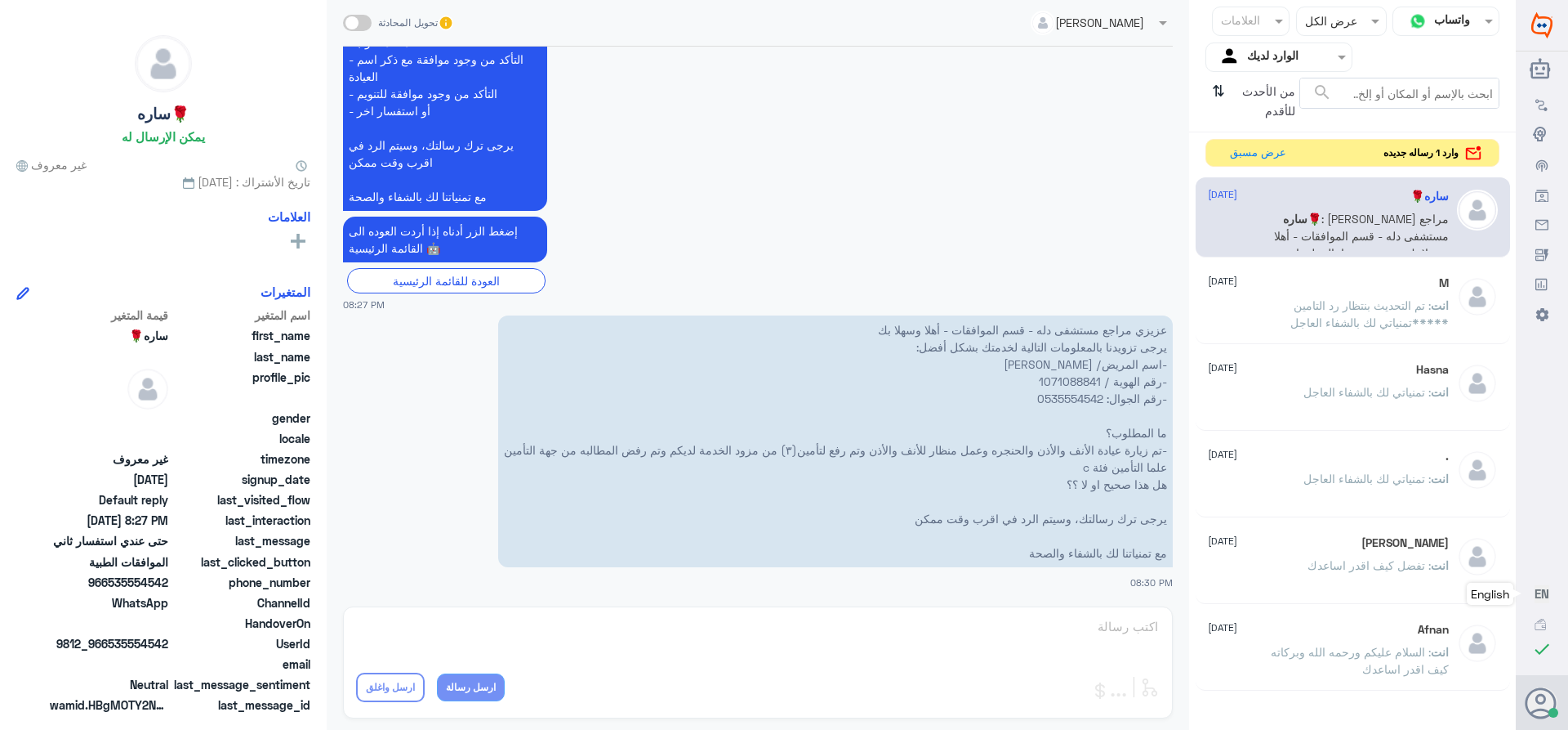
click at [1061, 385] on p "عزيزي مراجع مستشفى دله - قسم الموافقات - أهلا وسهلا بك يرجى تزويدنا بالمعلومات …" at bounding box center [836, 441] width 675 height 252
click at [1308, 316] on span ": تم التحديث بنتظار رد التامين *****تمنياتي لك بالشفاء العاجل" at bounding box center [1370, 314] width 159 height 31
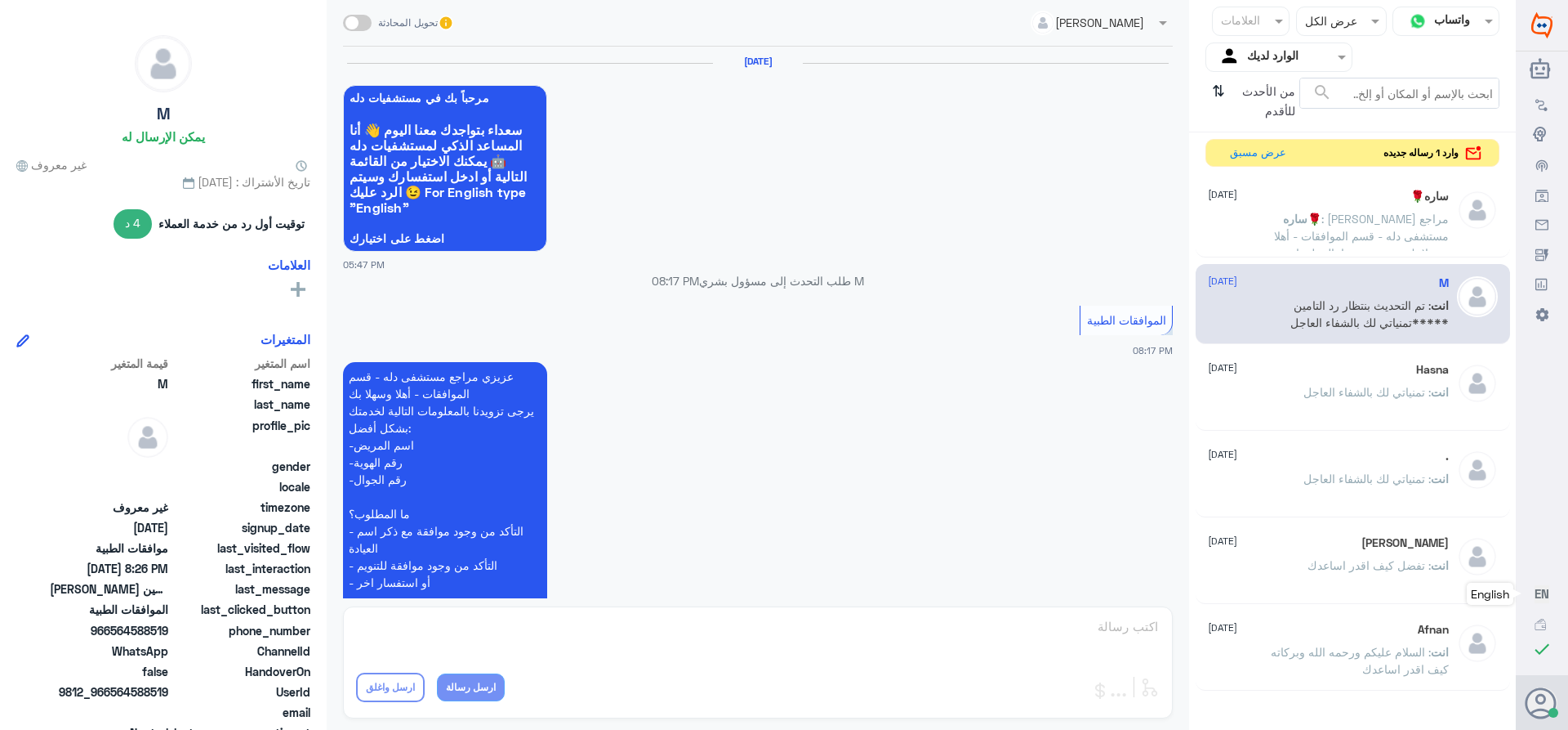
click at [1296, 230] on span ": [PERSON_NAME] مراجع مستشفى دله - قسم الموافقات - أهلا وسهلا بك يرجى تزويدنا ب…" at bounding box center [1358, 330] width 182 height 237
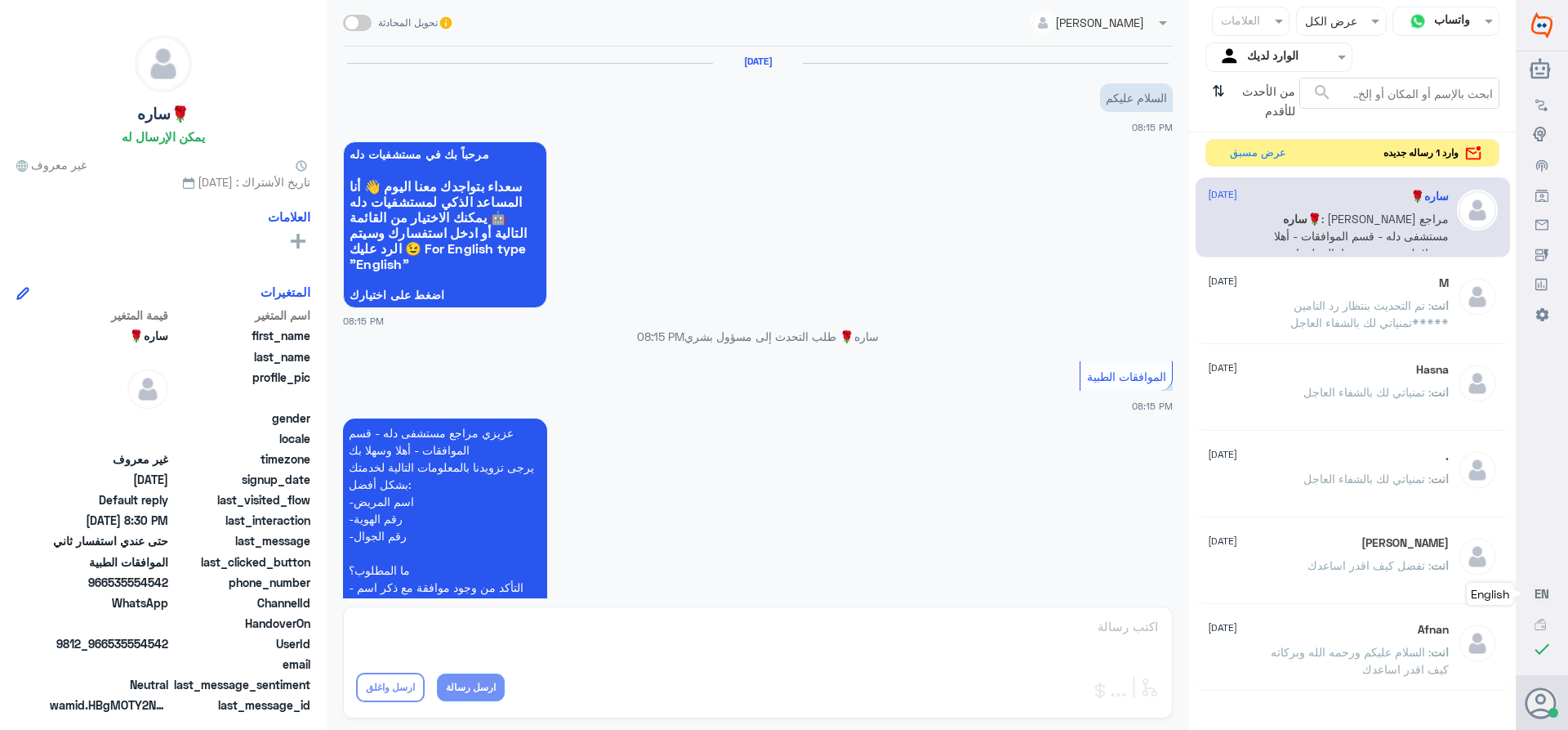
scroll to position [1693, 0]
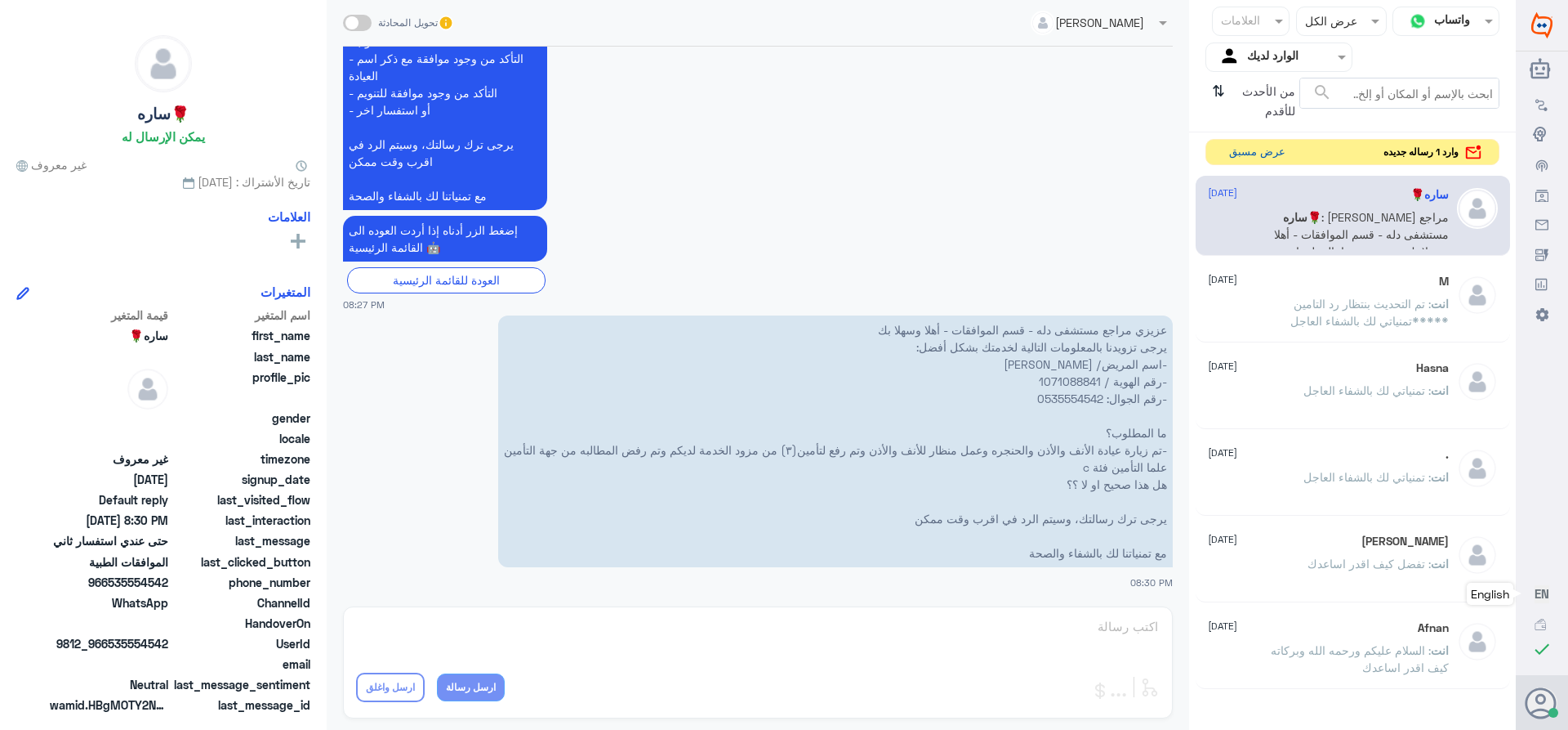
click at [1257, 150] on button "عرض مسبق" at bounding box center [1257, 152] width 69 height 25
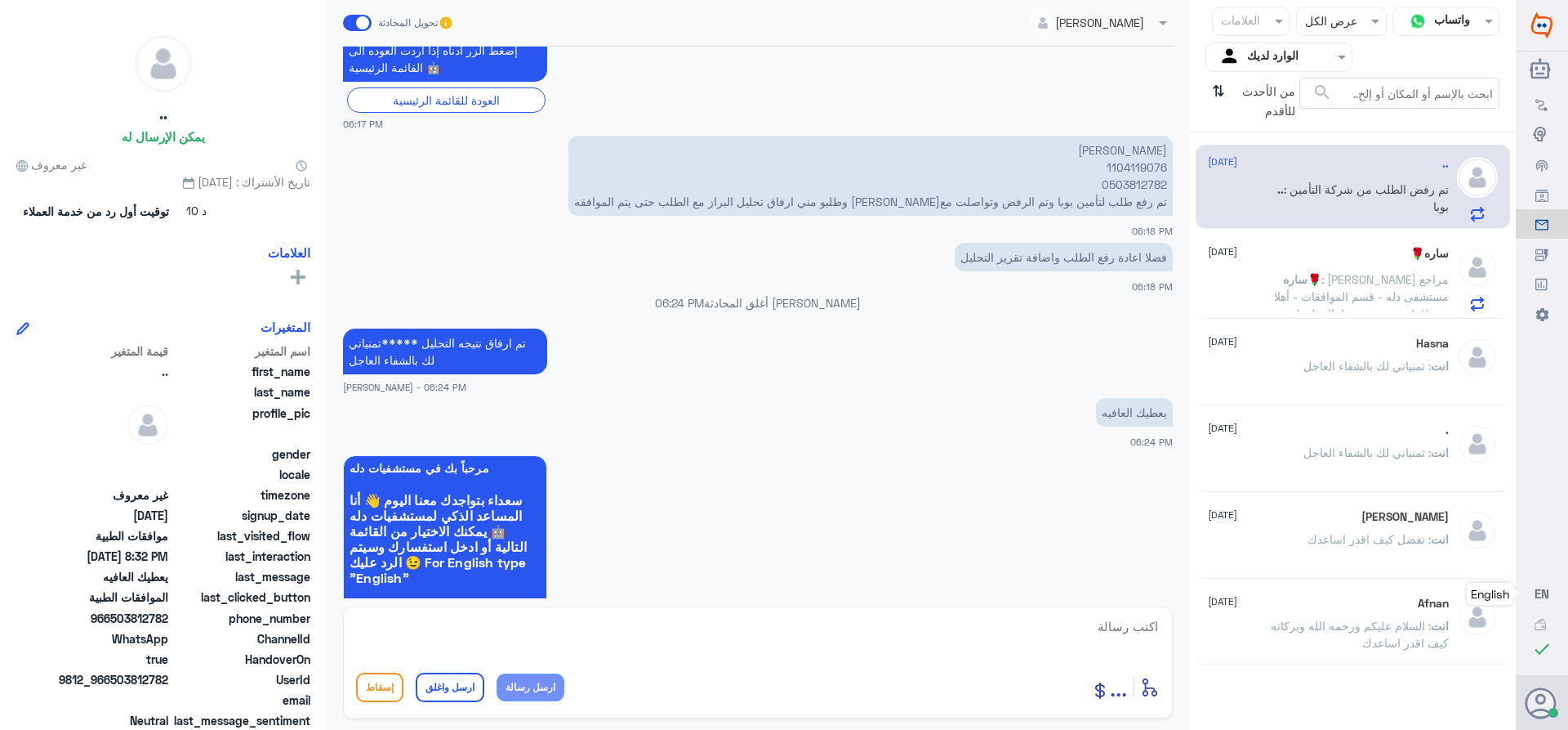
scroll to position [1666, 0]
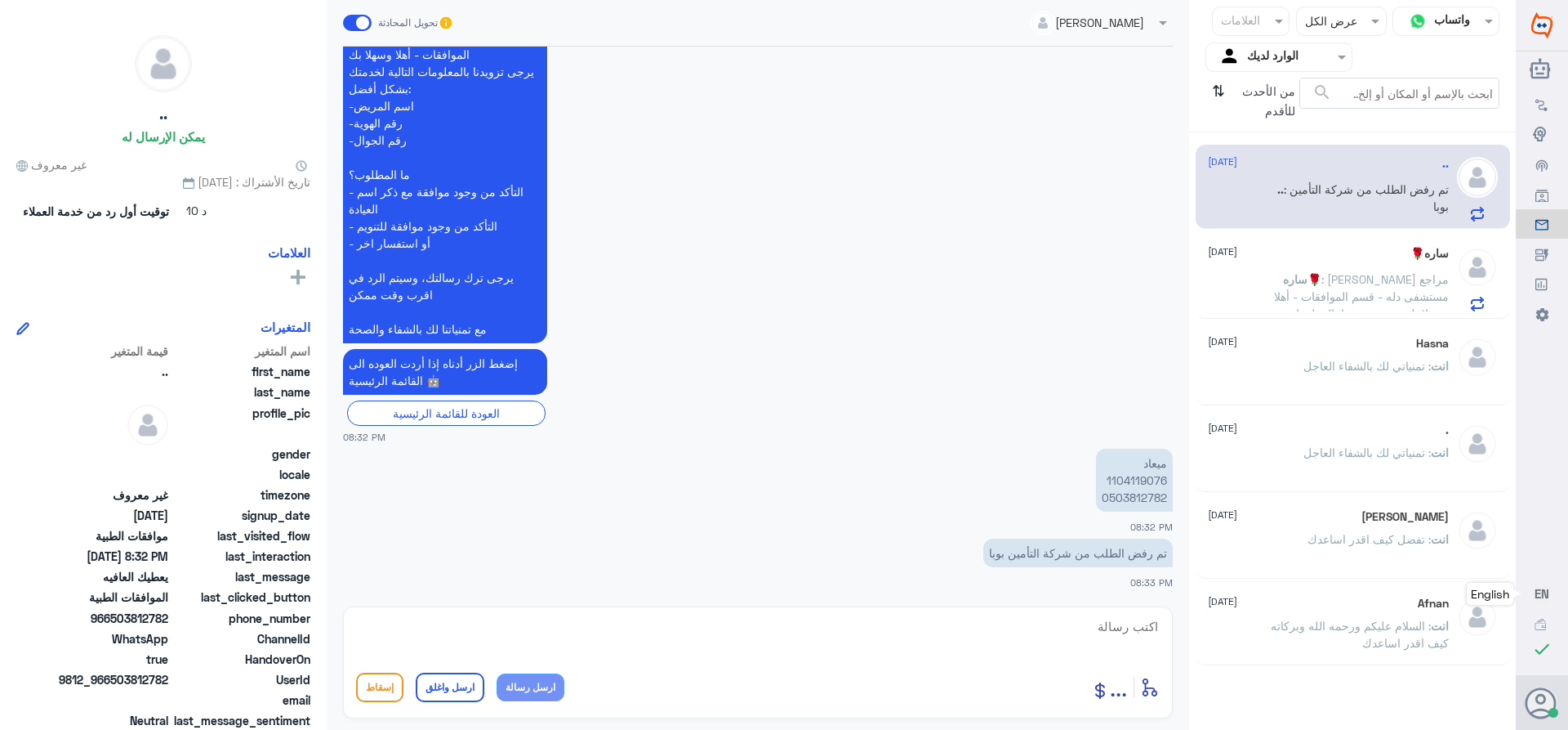
click at [1123, 476] on p "ميعاد 1104119076 0503812782" at bounding box center [1134, 480] width 76 height 63
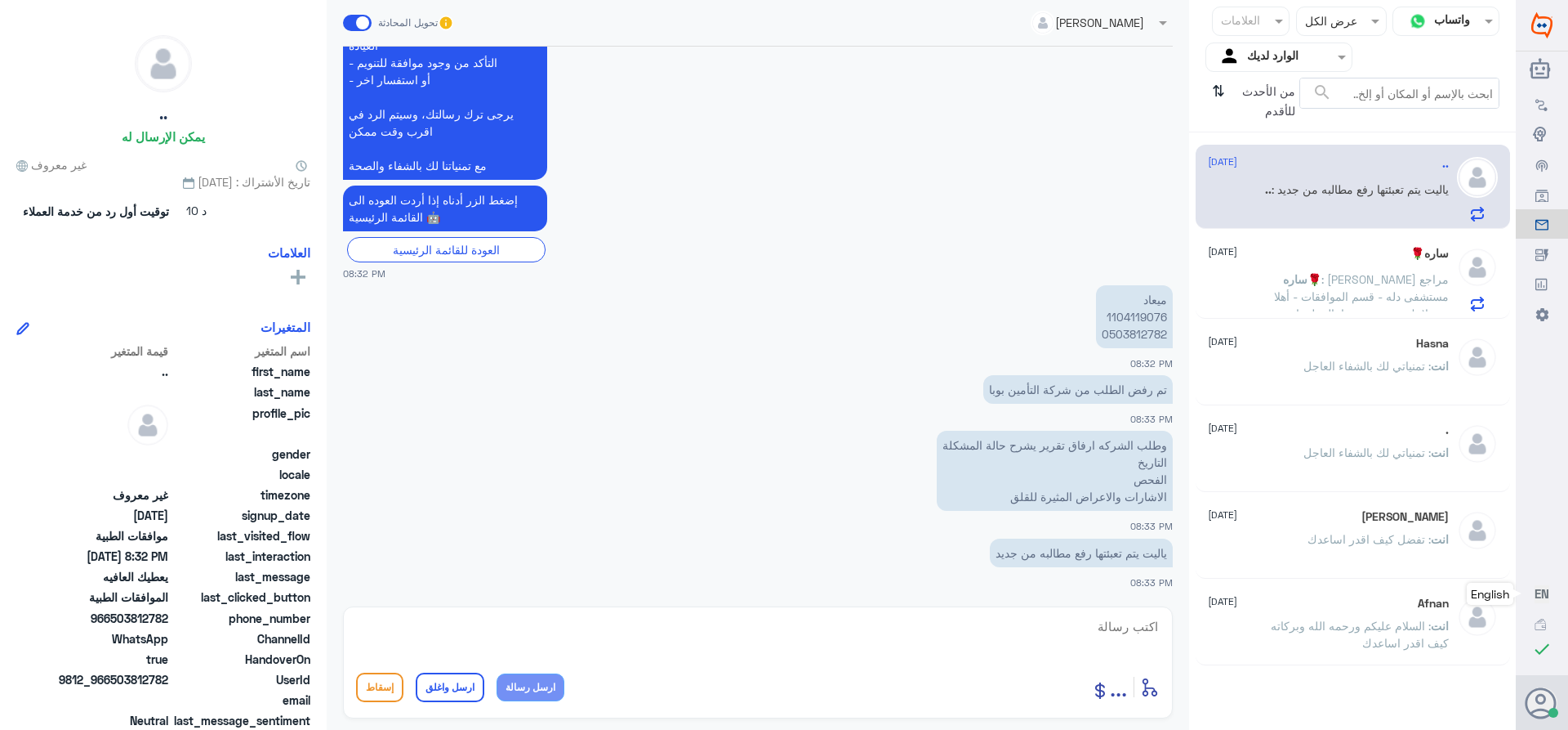
click at [1124, 620] on textarea at bounding box center [757, 635] width 803 height 40
paste textarea "تمنياتي لك بالشفاء العاجل"
type textarea "تم تحدبث طلبك بنتظار رد الشركه ******تمنياتي لك بالشفاء العاجل"
click at [449, 678] on button "ارسل واغلق" at bounding box center [450, 687] width 69 height 30
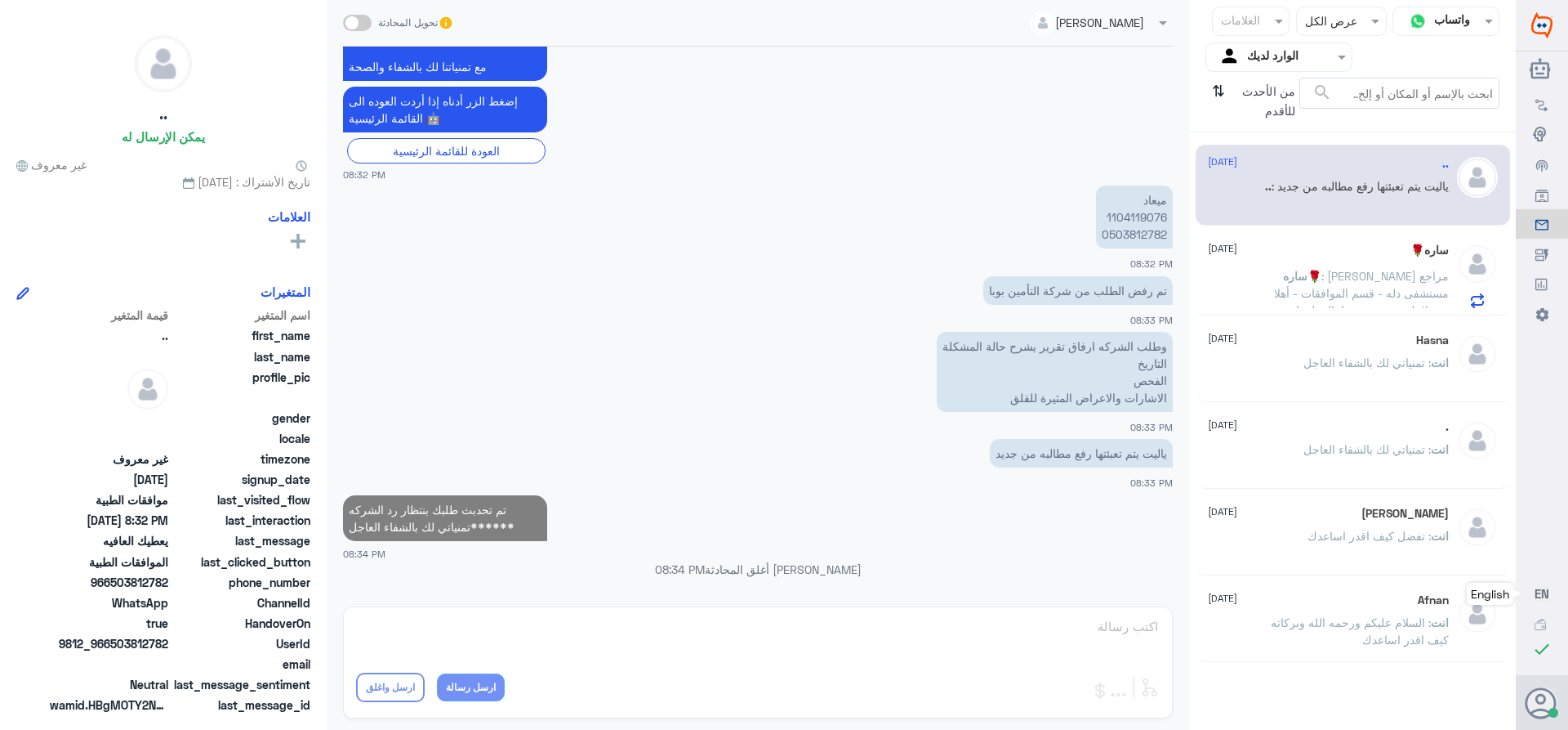
click at [1321, 269] on span ": [PERSON_NAME] مراجع مستشفى دله - قسم الموافقات - أهلا وسهلا بك يرجى تزويدنا ب…" at bounding box center [1358, 387] width 182 height 237
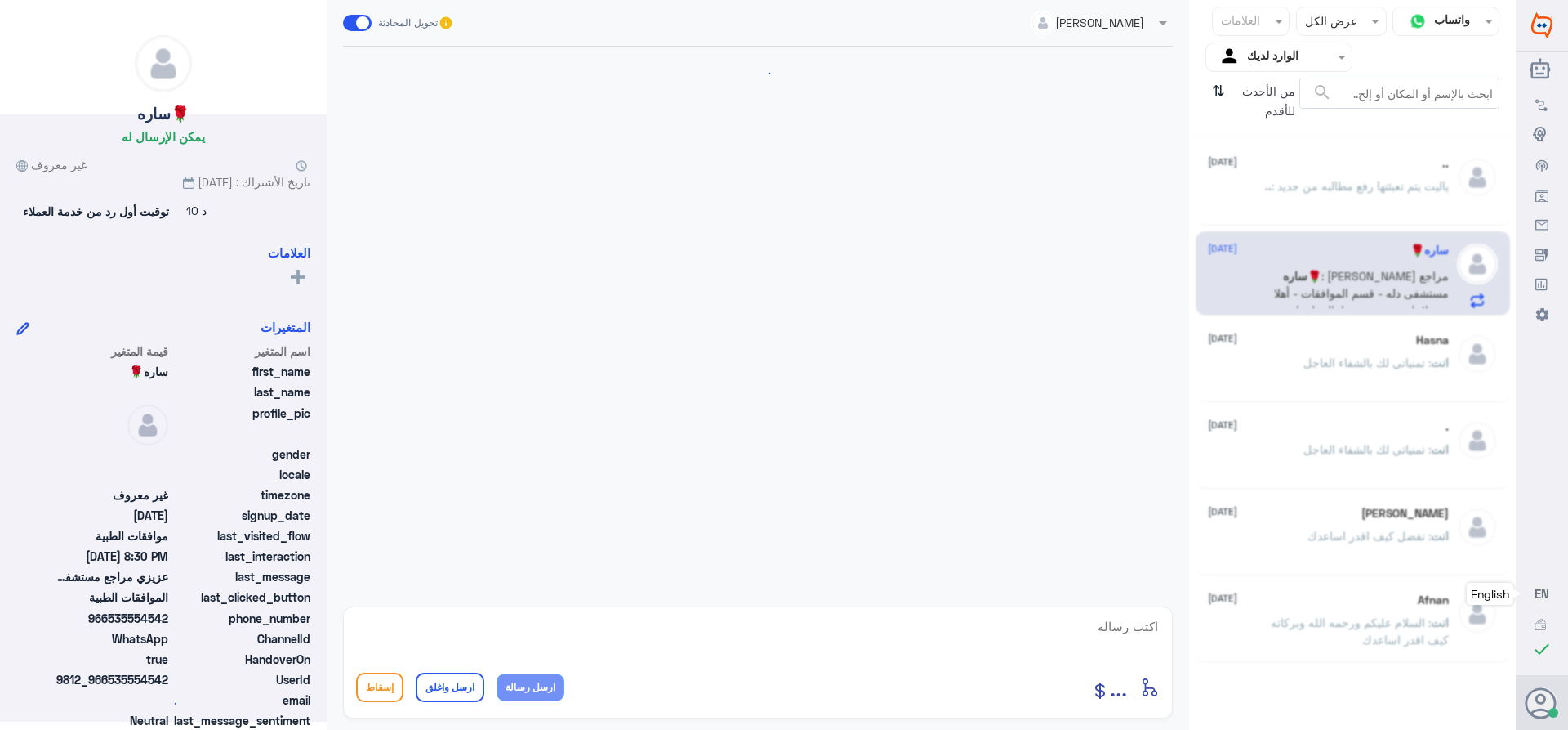
scroll to position [1693, 0]
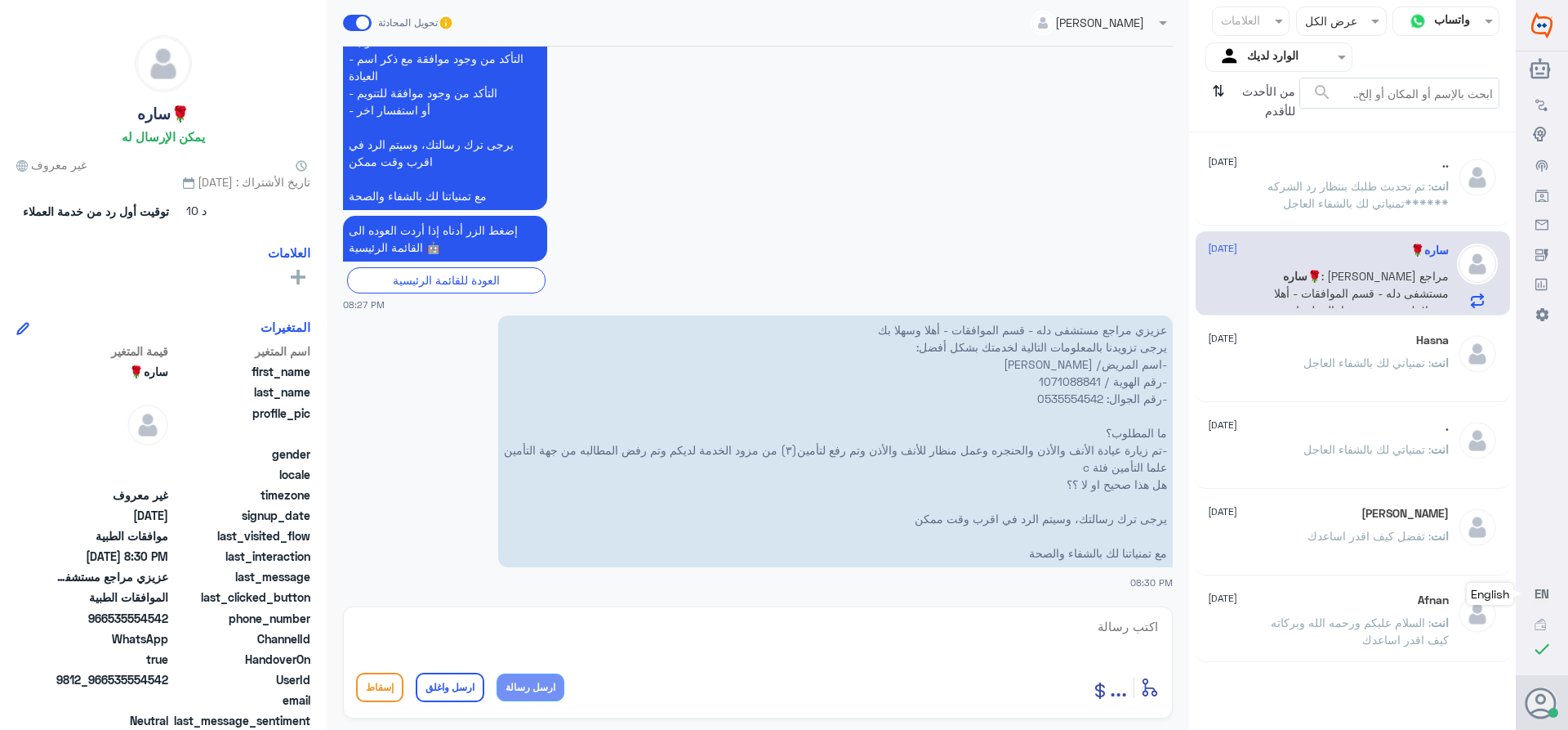
click at [1106, 628] on textarea at bounding box center [757, 635] width 803 height 40
type textarea "هل الزياره من فرع دله النخيل او دله نمار"
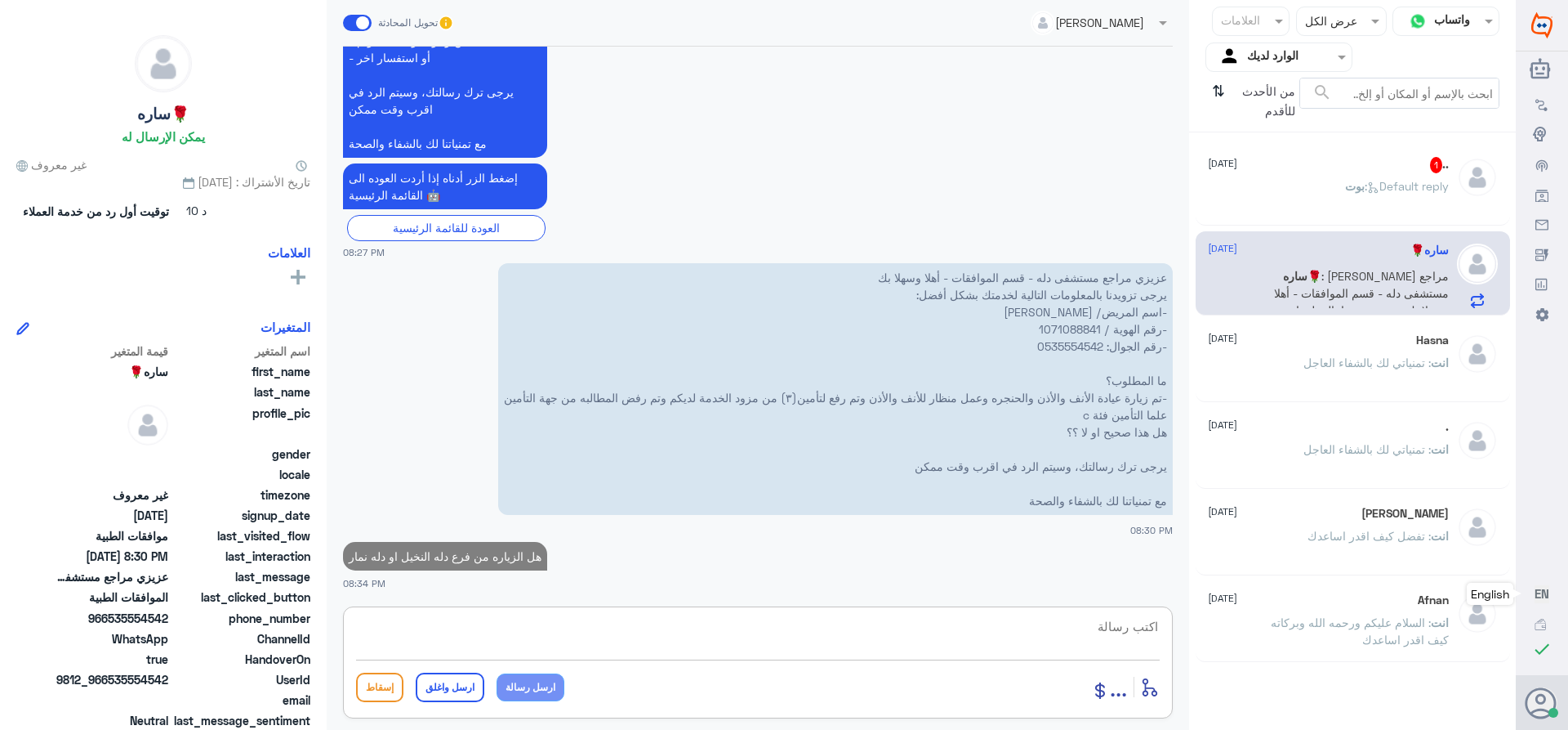
click at [1347, 188] on span "بوت" at bounding box center [1355, 186] width 19 height 14
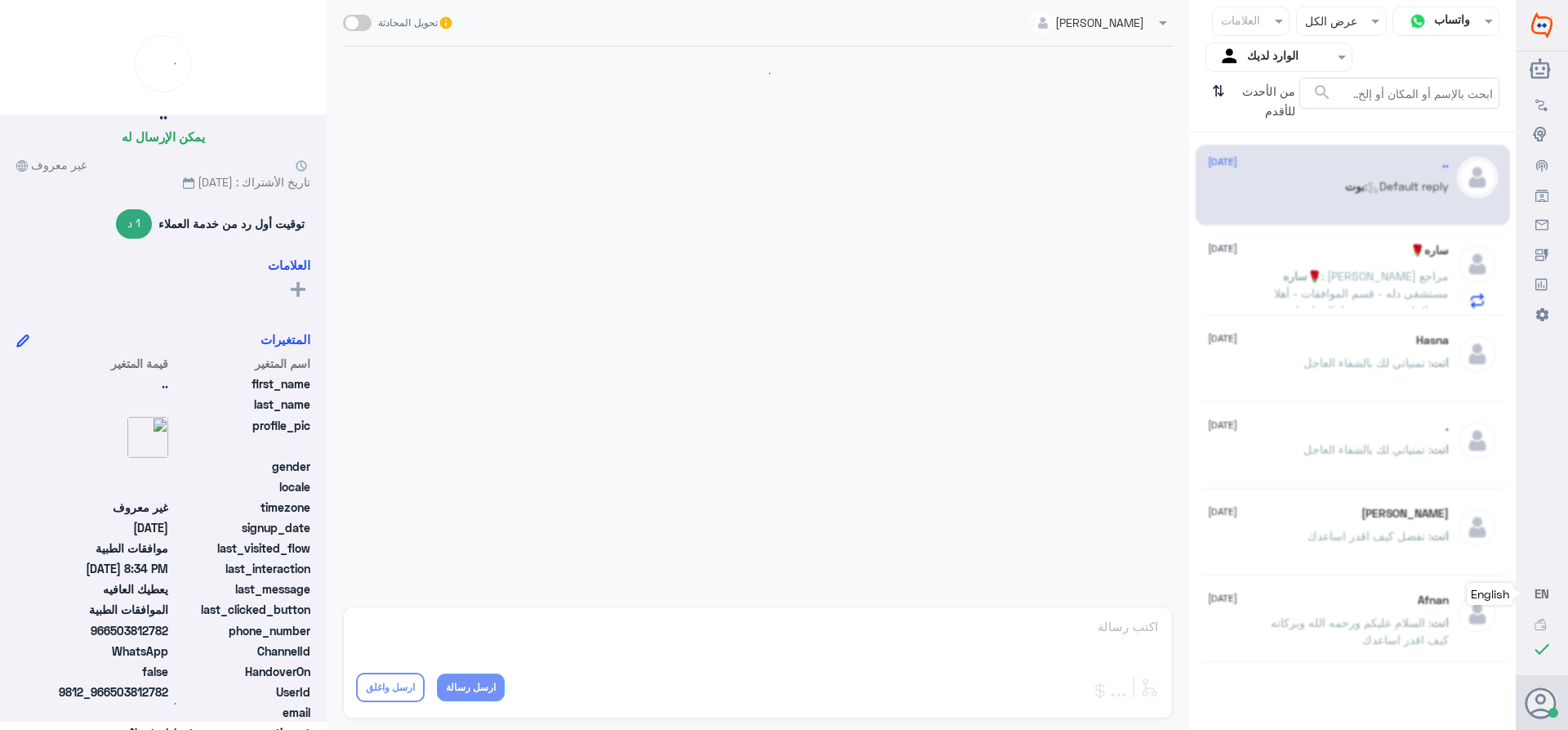
scroll to position [1650, 0]
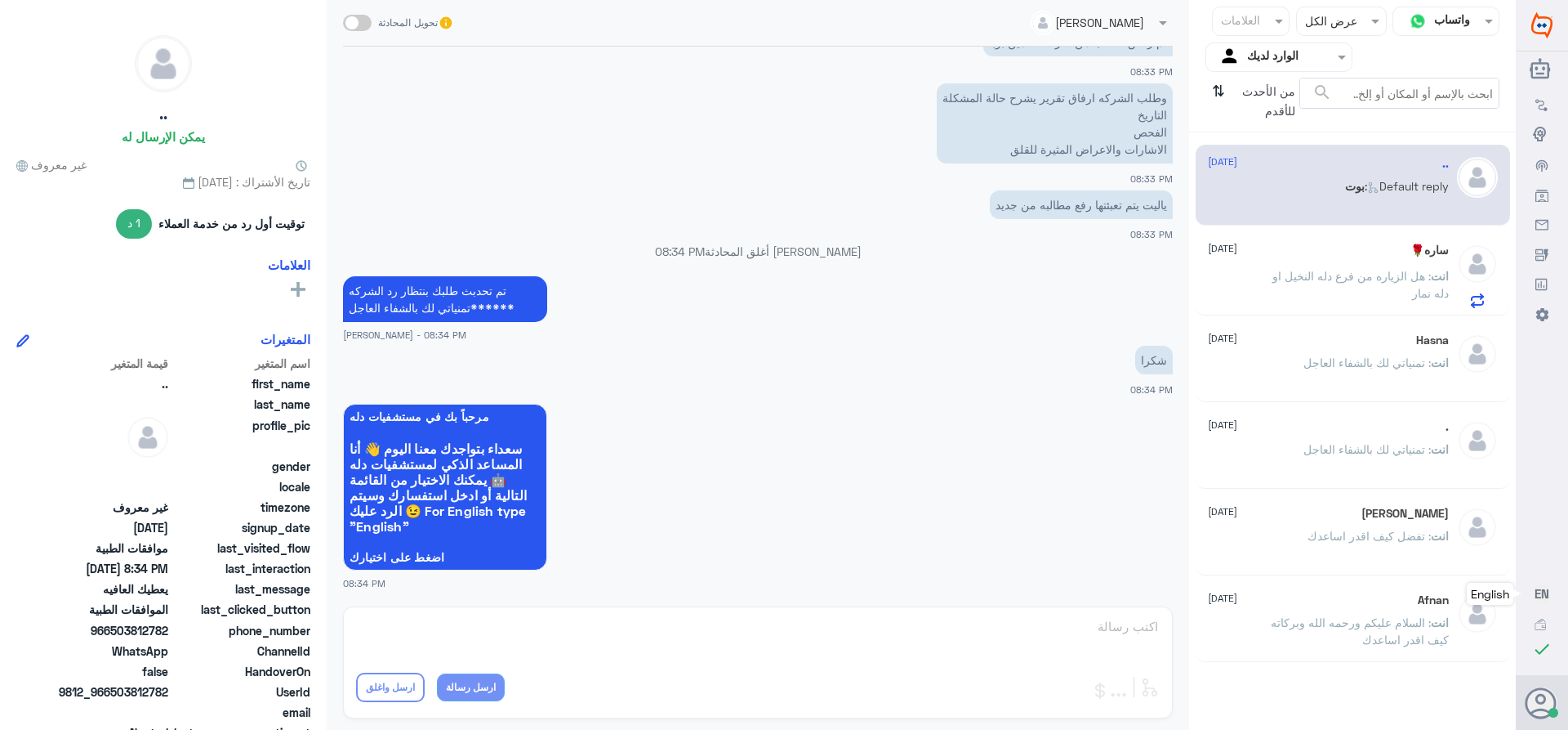
click at [1307, 280] on span ": هل الزياره من فرع دله النخيل او دله نمار" at bounding box center [1361, 284] width 176 height 31
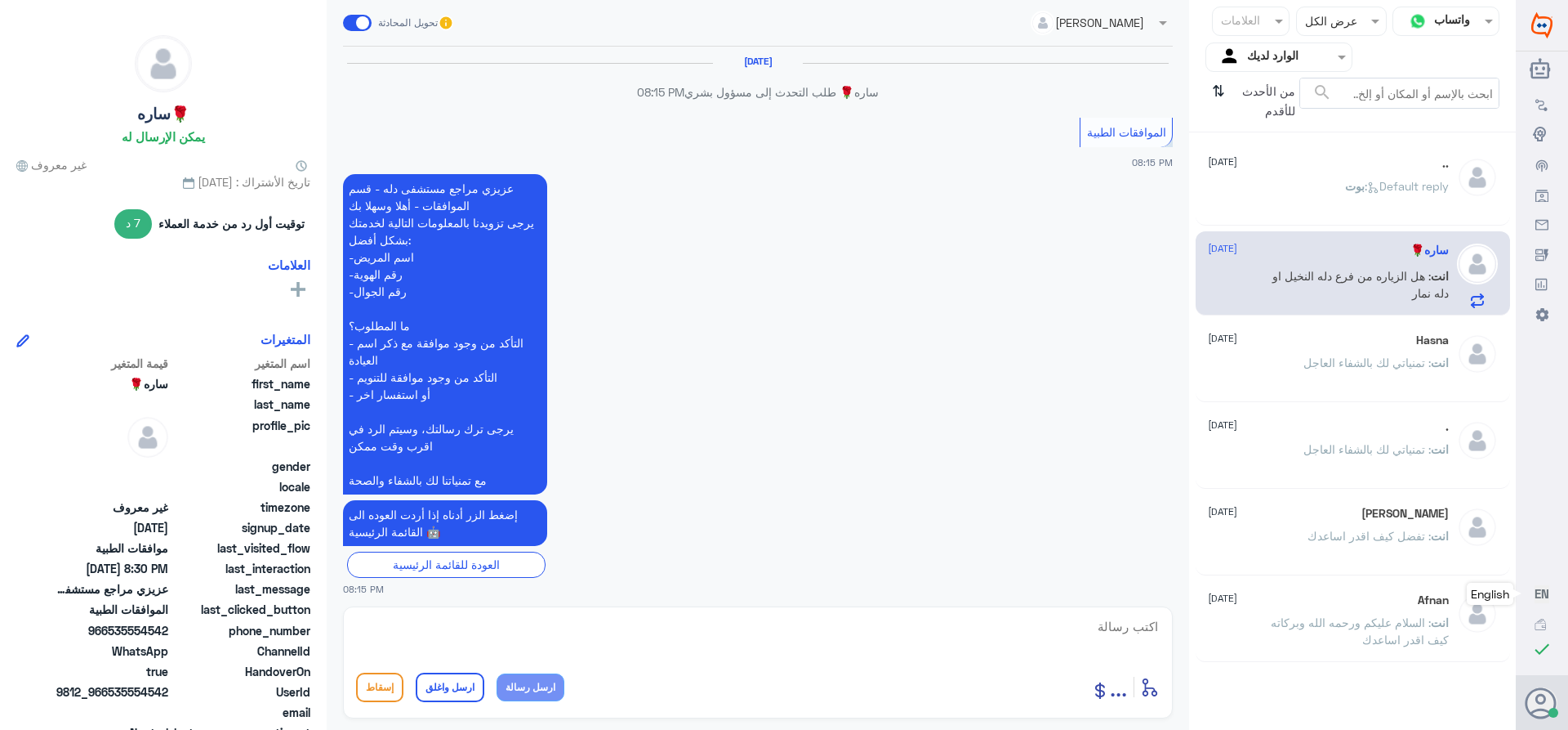
scroll to position [1532, 0]
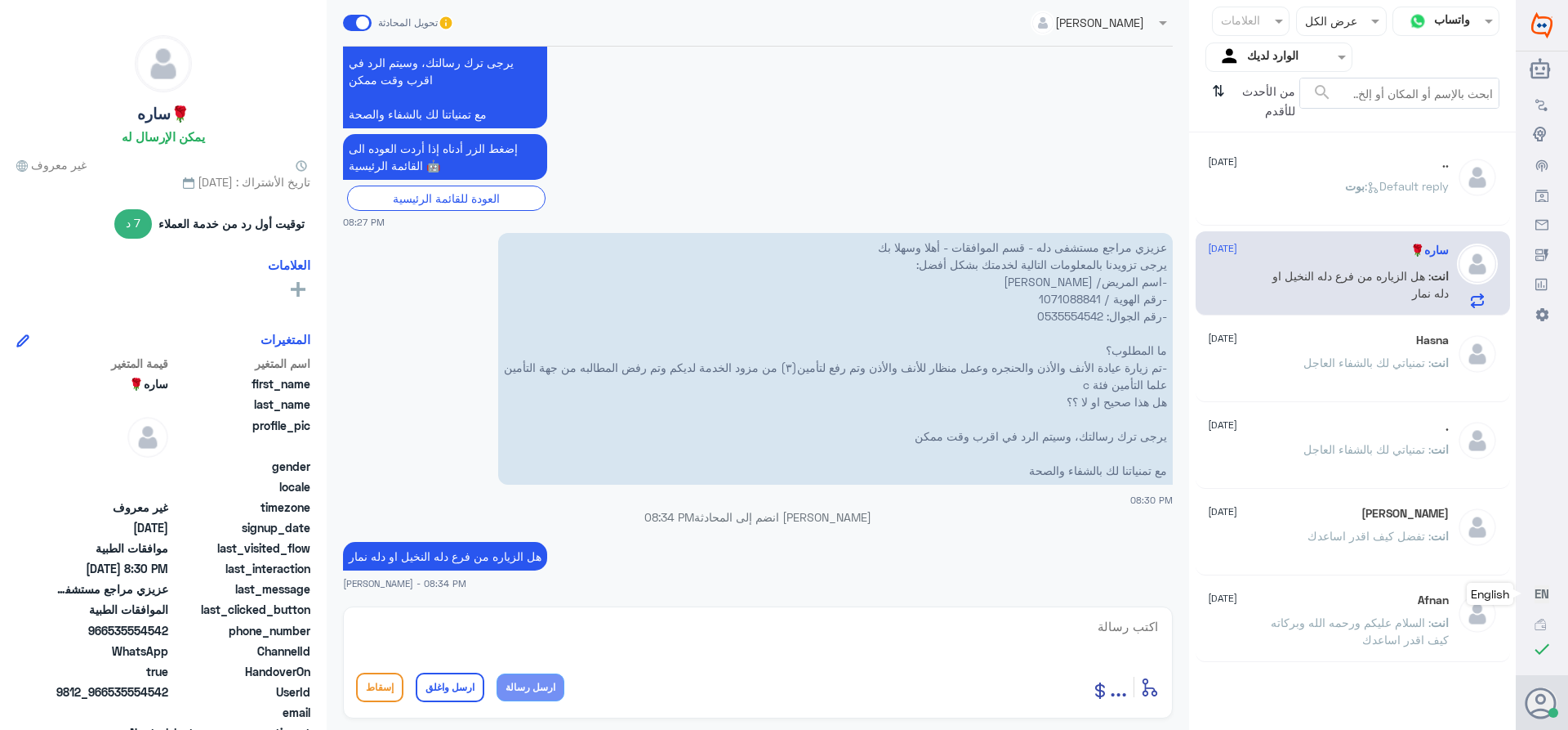
click at [1320, 188] on div "[PERSON_NAME] : Default reply" at bounding box center [1328, 200] width 241 height 36
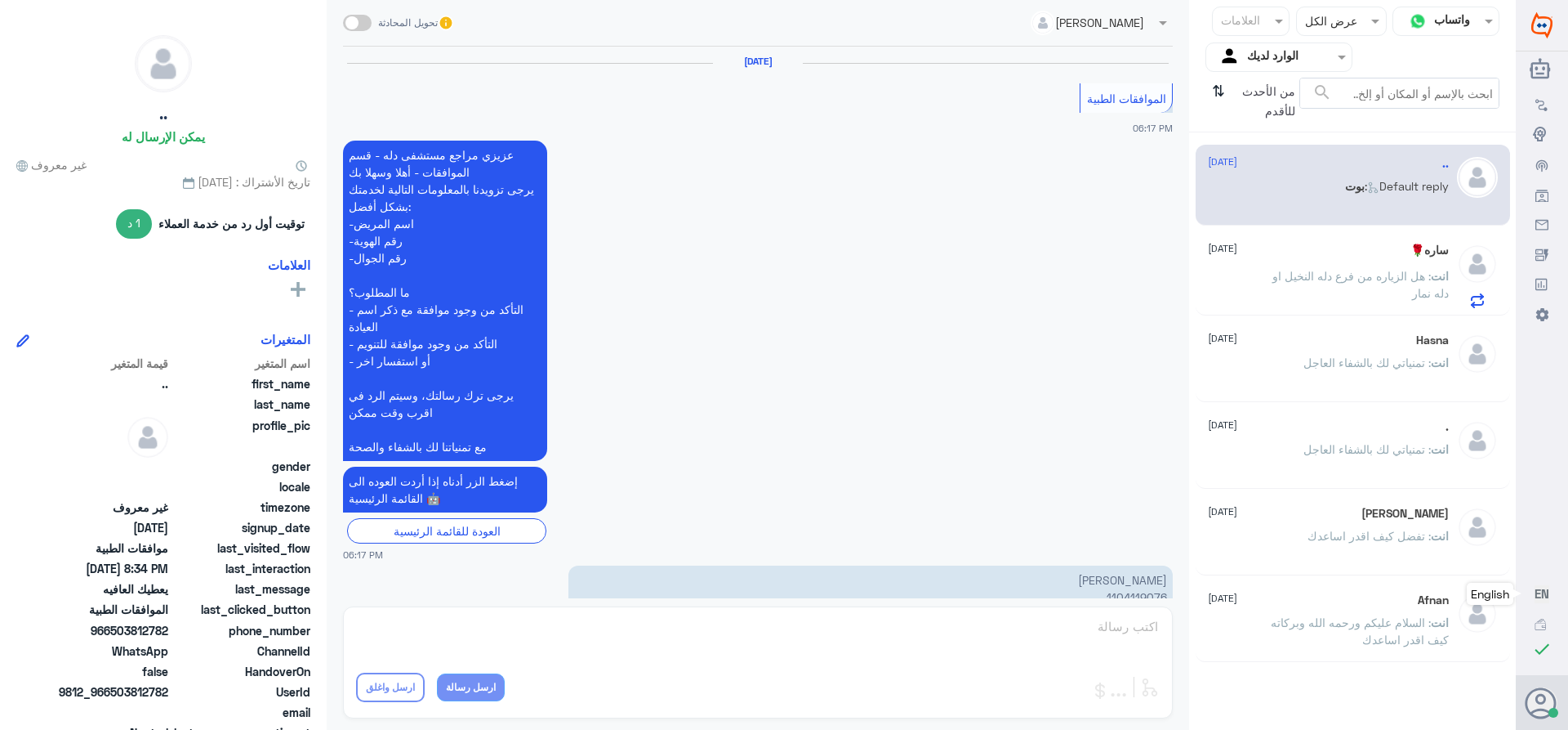
scroll to position [1650, 0]
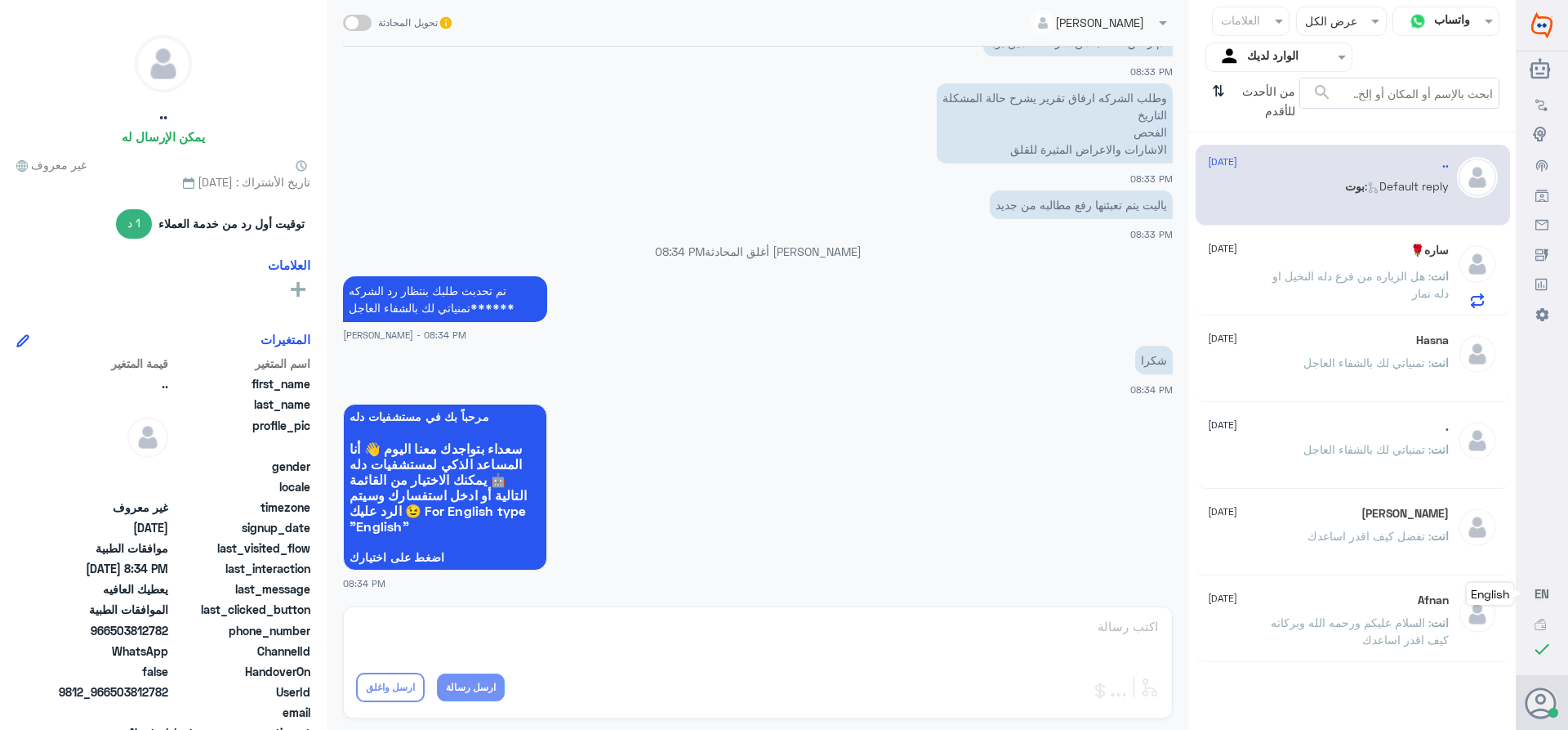
click at [1326, 264] on div "ساره🌹 [DATE] انت : هل الزياره من فرع دله النخيل او دله نمار" at bounding box center [1328, 276] width 241 height 64
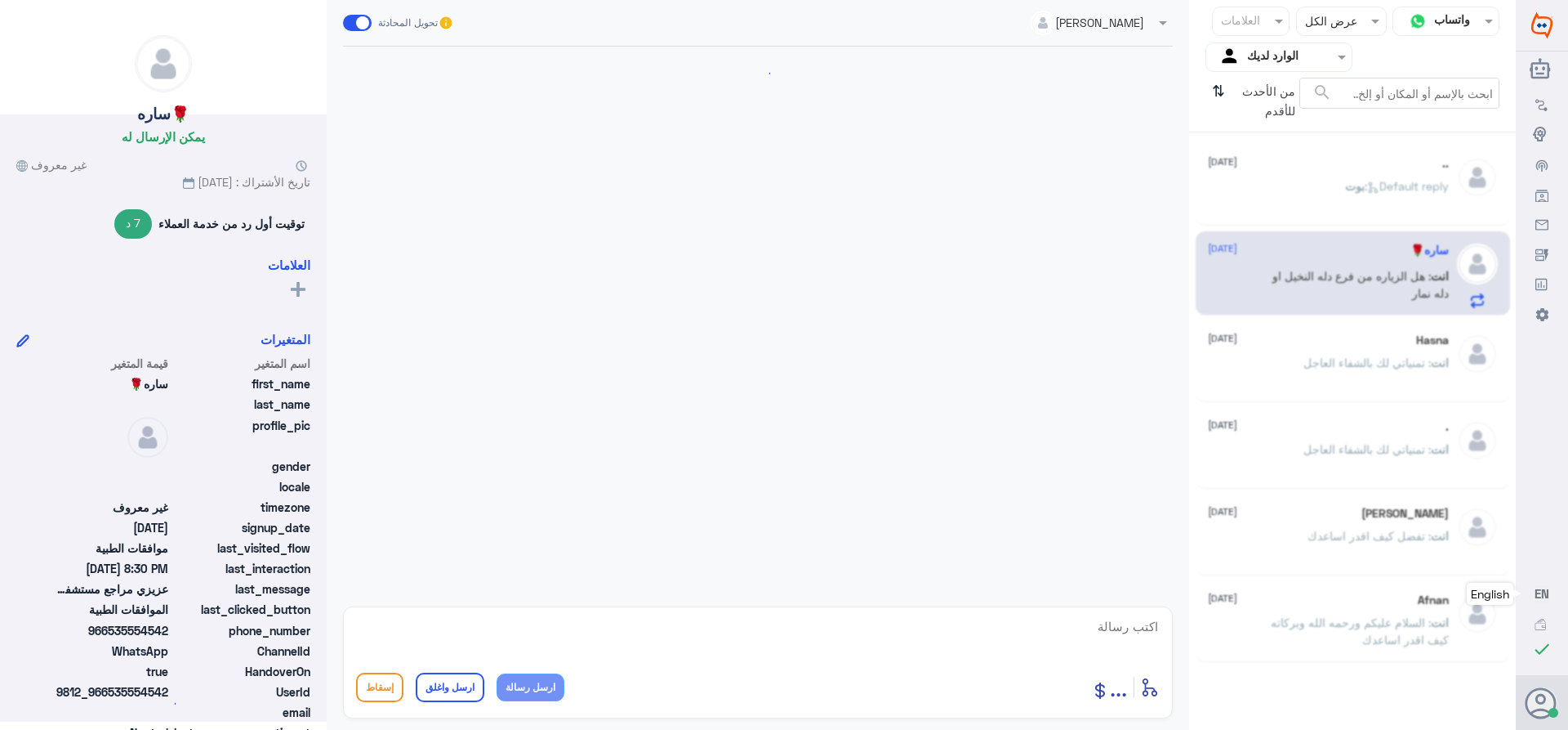
scroll to position [1532, 0]
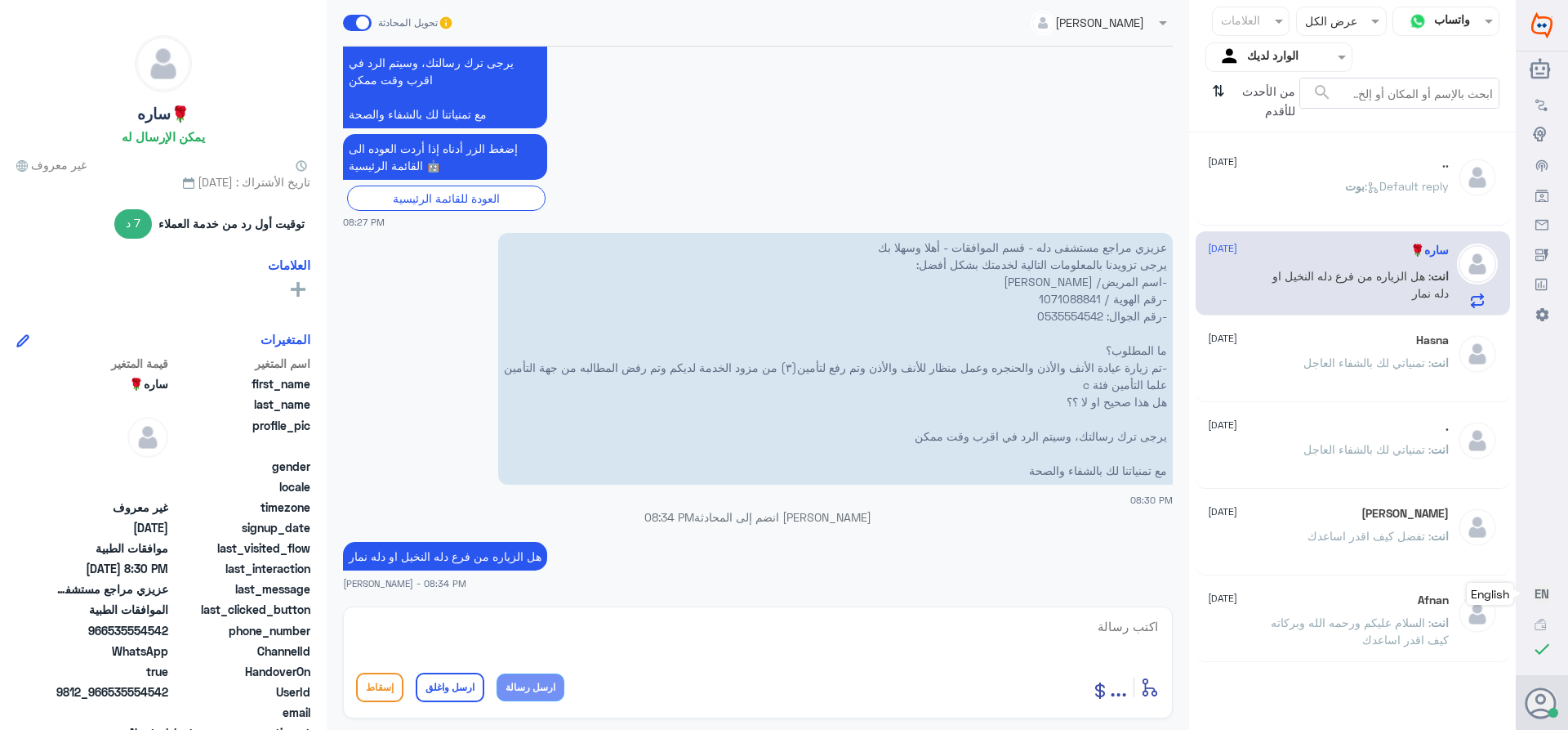
click at [1325, 367] on span ": تمنياتي لك بالشفاء العاجل" at bounding box center [1366, 363] width 127 height 14
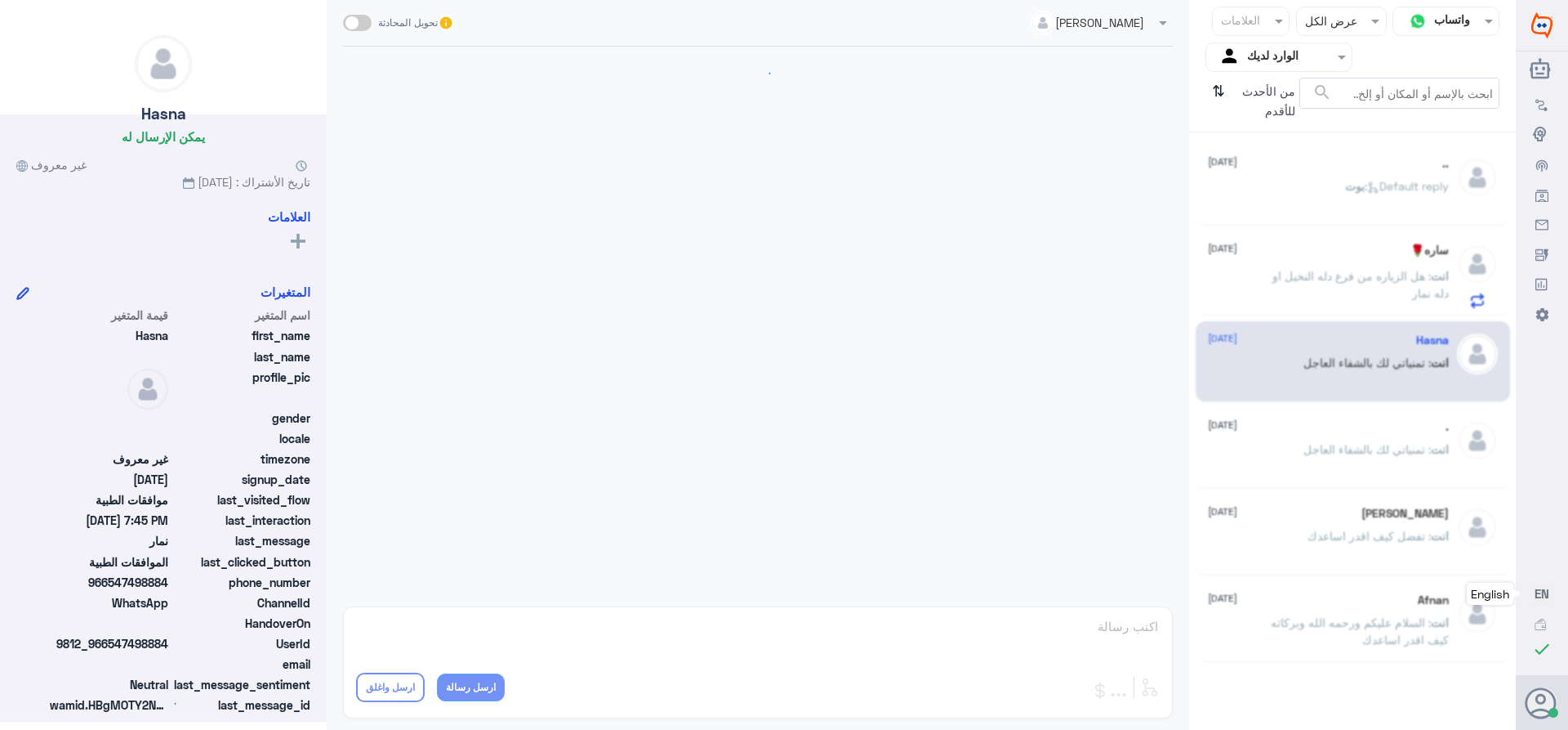
scroll to position [831, 0]
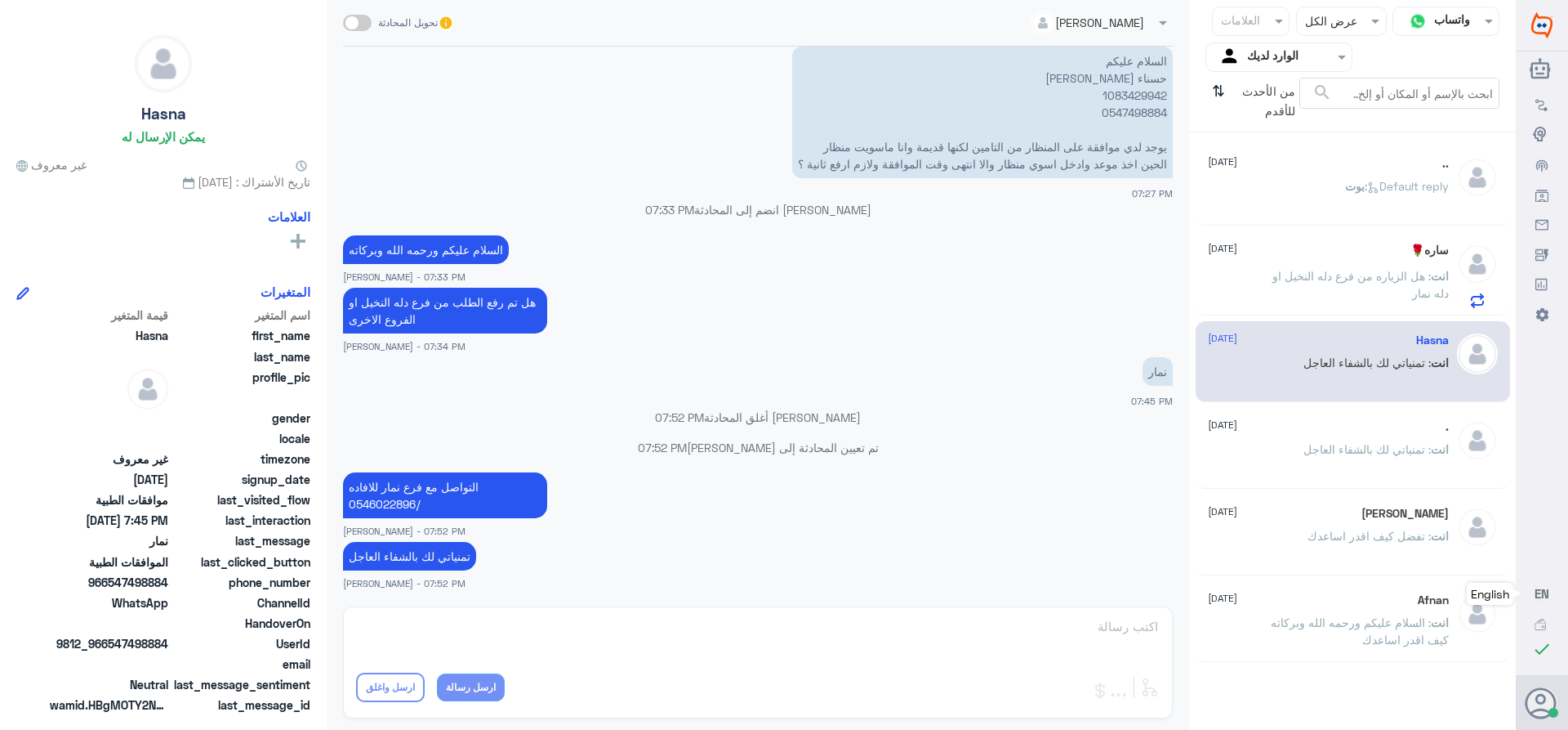
click at [1336, 456] on p "انت : تمنياتي لك بالشفاء العاجل" at bounding box center [1376, 460] width 145 height 41
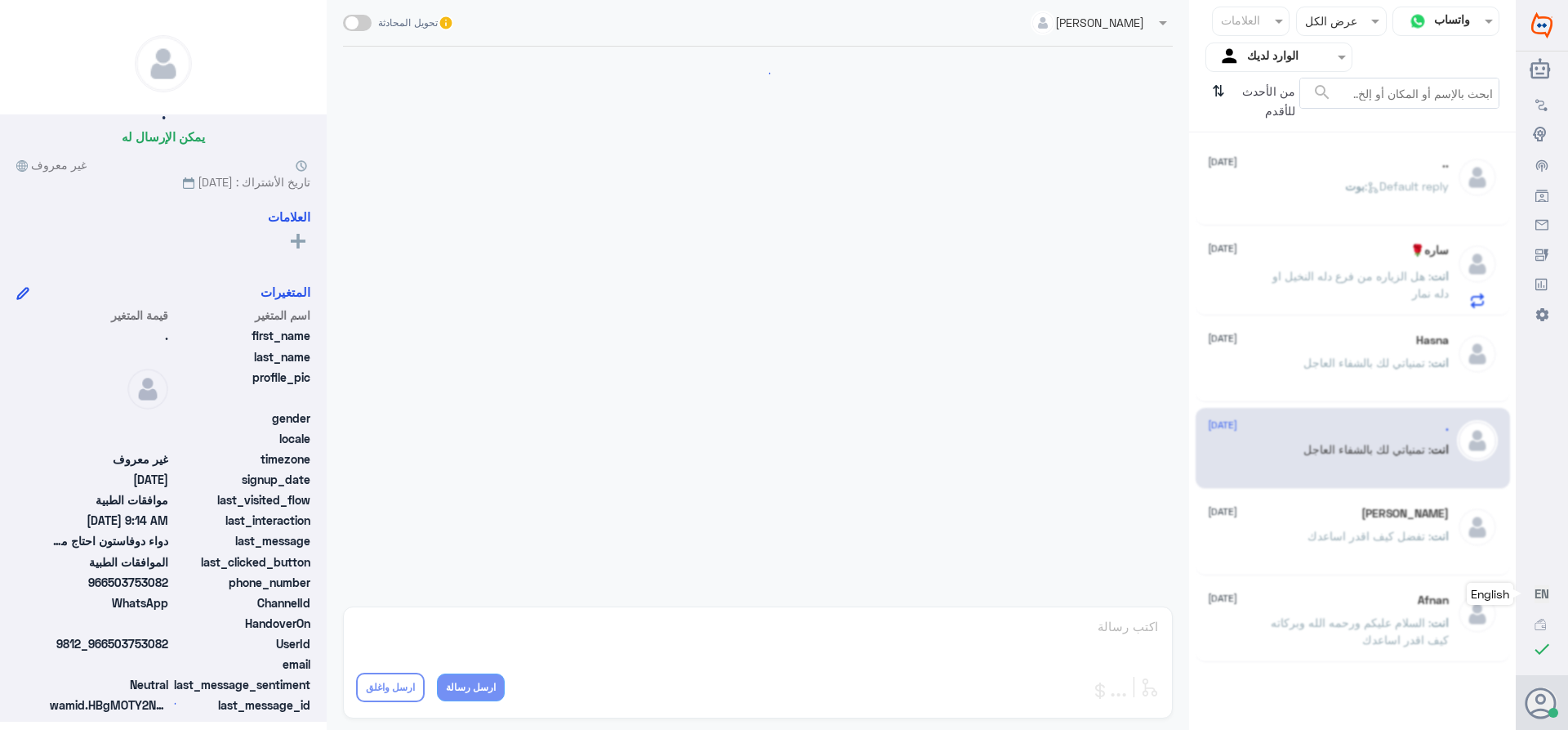
click at [1307, 528] on p "انت : تفضل كيف اقدر اساعدك" at bounding box center [1378, 547] width 142 height 41
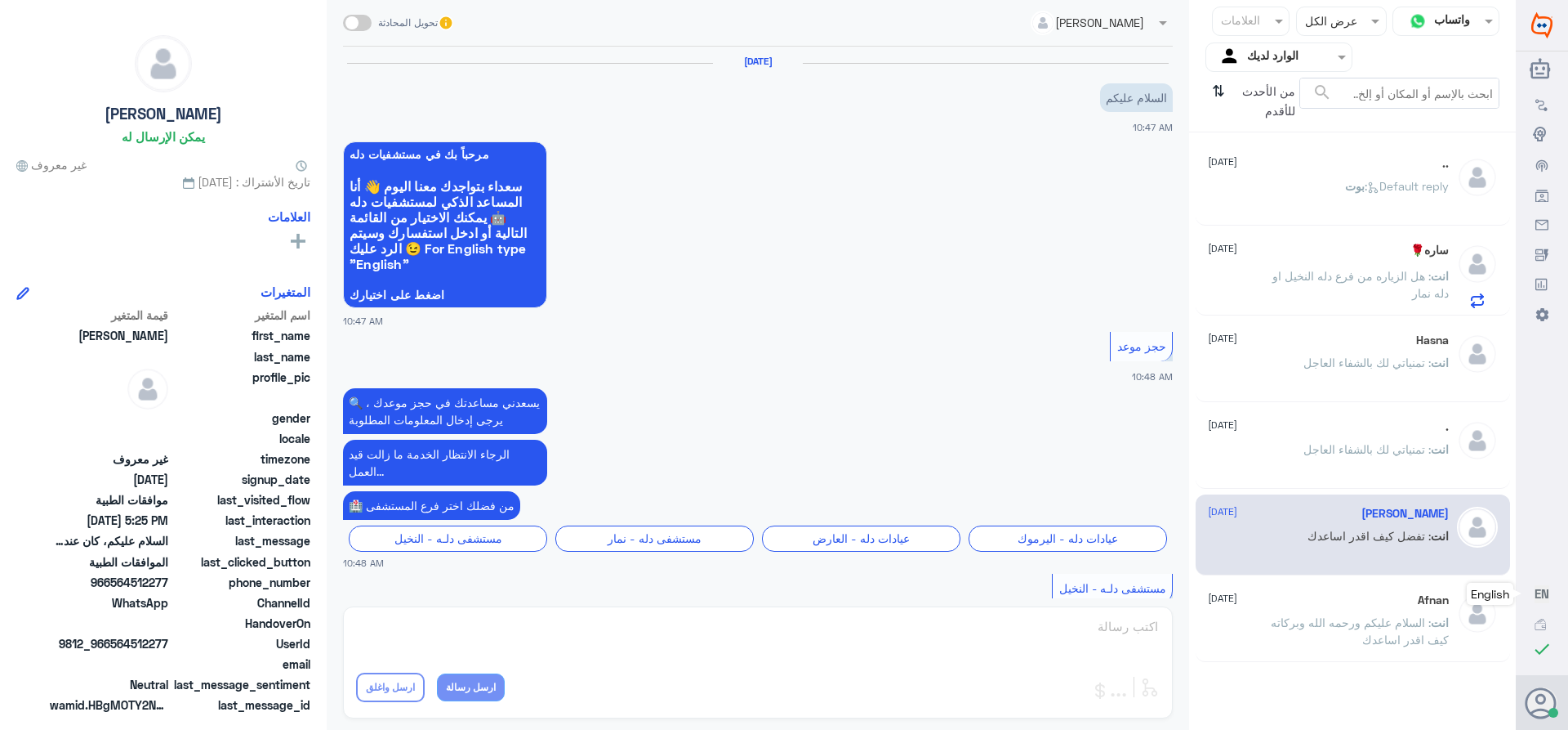
click at [1296, 603] on div "Afnan [DATE]" at bounding box center [1328, 600] width 241 height 14
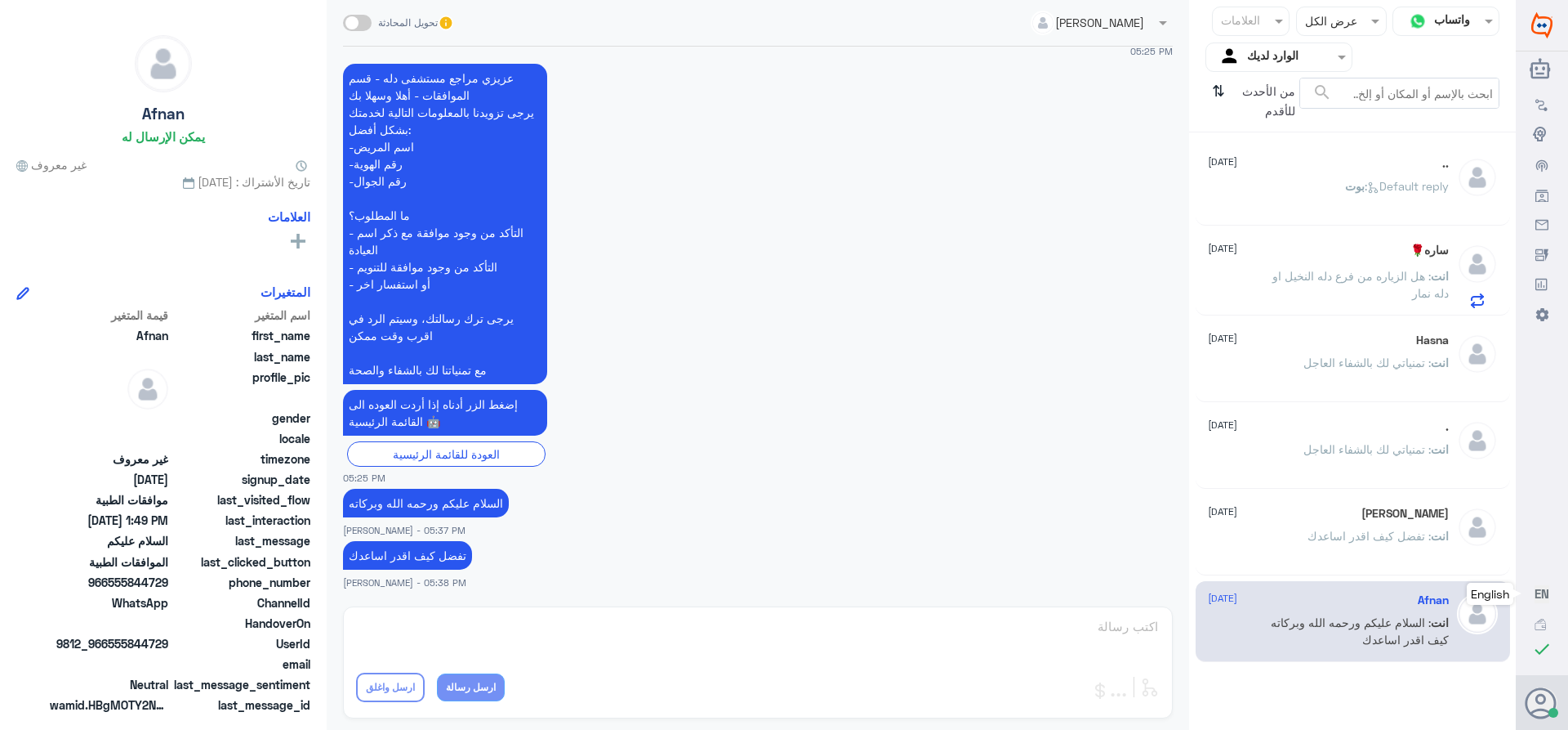
click at [1280, 54] on input "text" at bounding box center [1292, 57] width 90 height 19
click at [1270, 176] on div "فريقك" at bounding box center [1279, 184] width 147 height 37
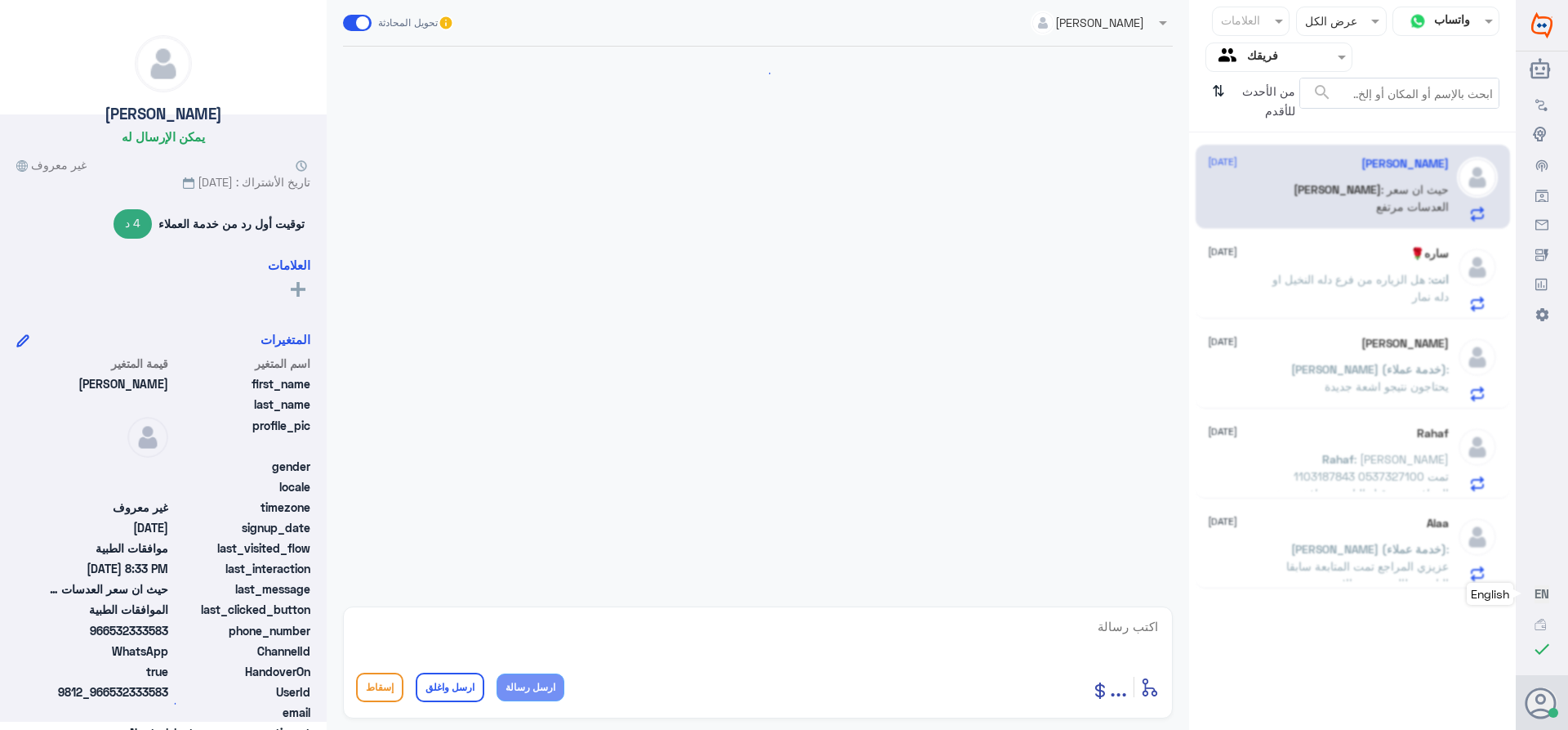
scroll to position [607, 0]
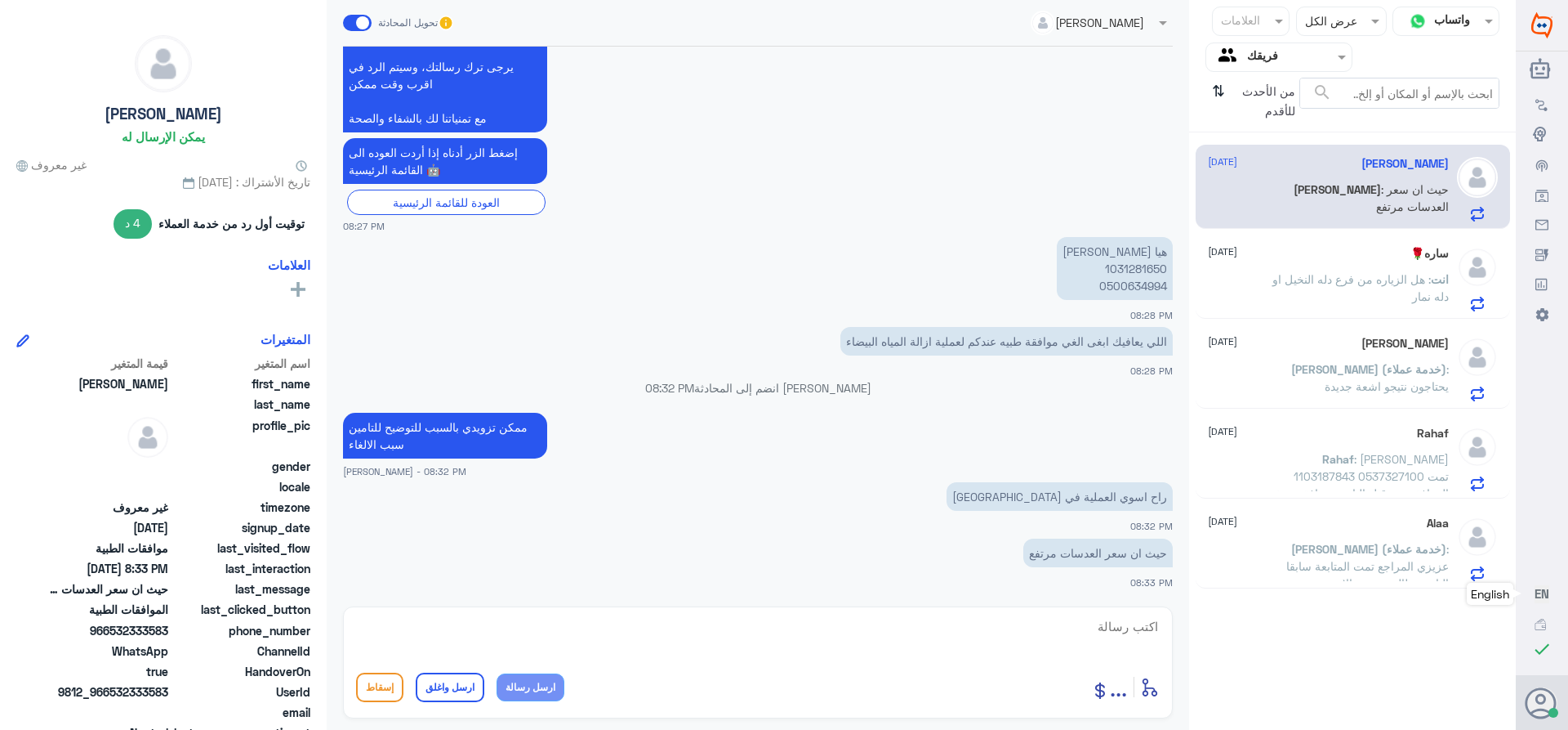
click at [1274, 50] on input "text" at bounding box center [1292, 57] width 90 height 19
click at [1269, 151] on لديك "الوارد لديك" at bounding box center [1286, 144] width 52 height 14
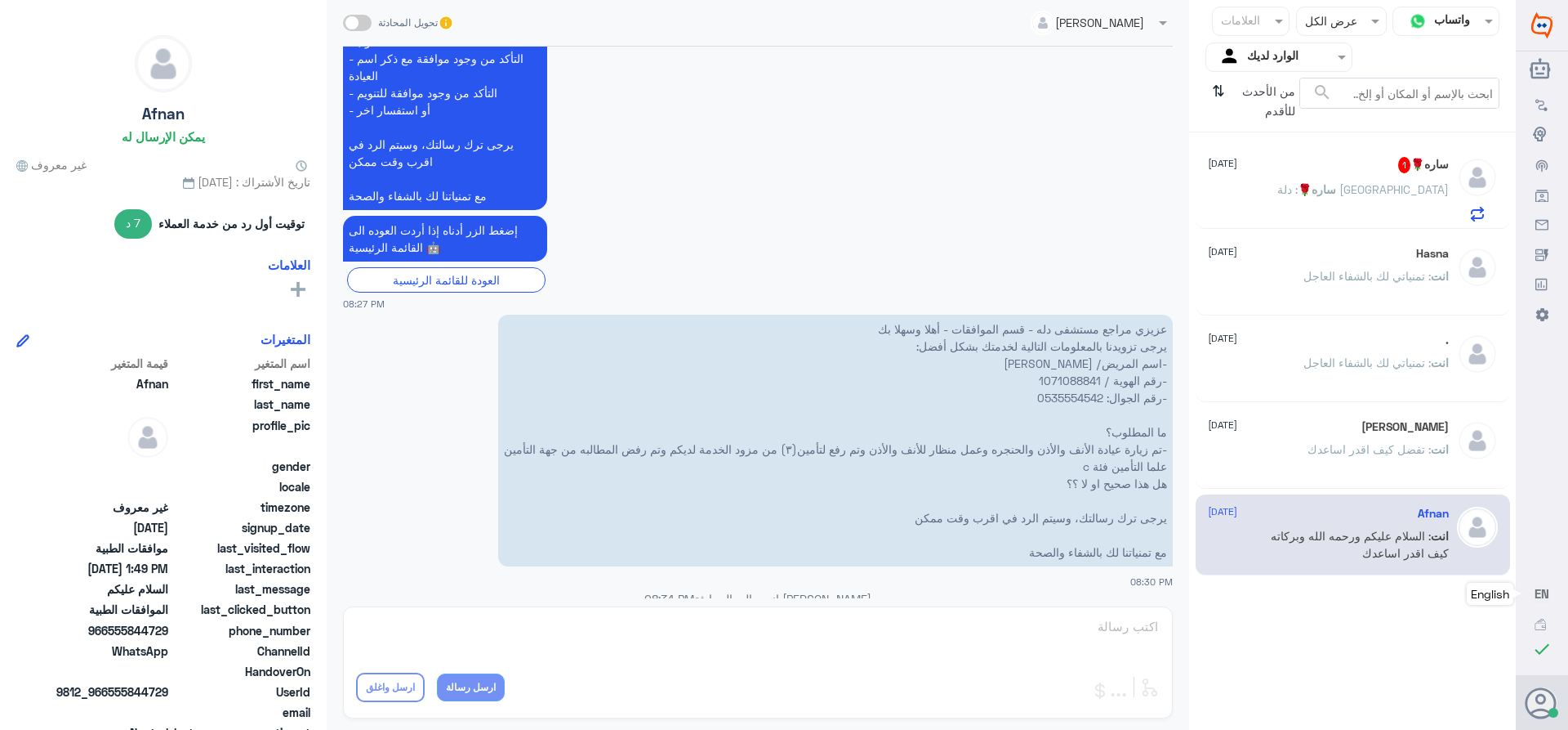
scroll to position [1587, 0]
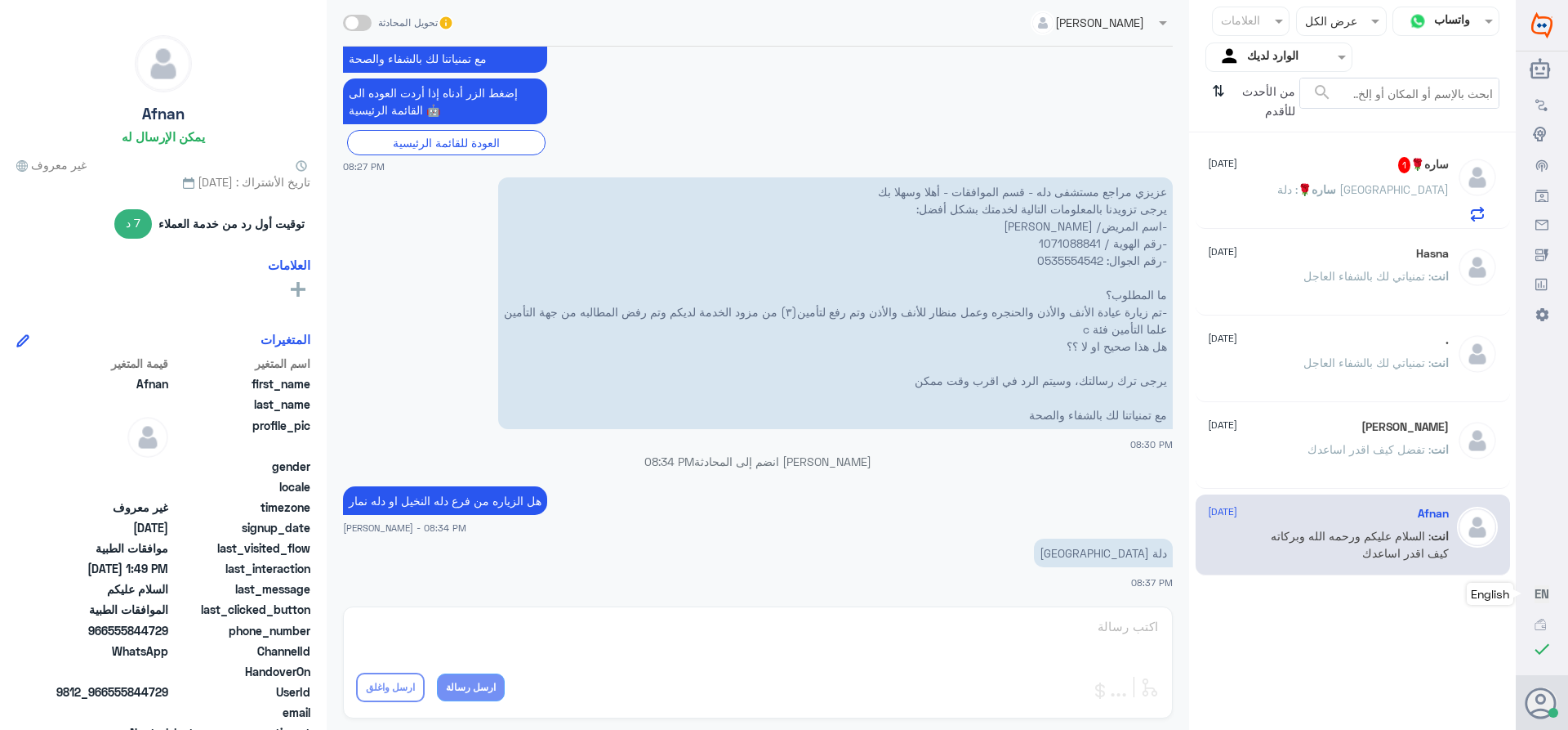
click at [1380, 449] on span ": تفضل كيف اقدر اساعدك" at bounding box center [1368, 449] width 123 height 14
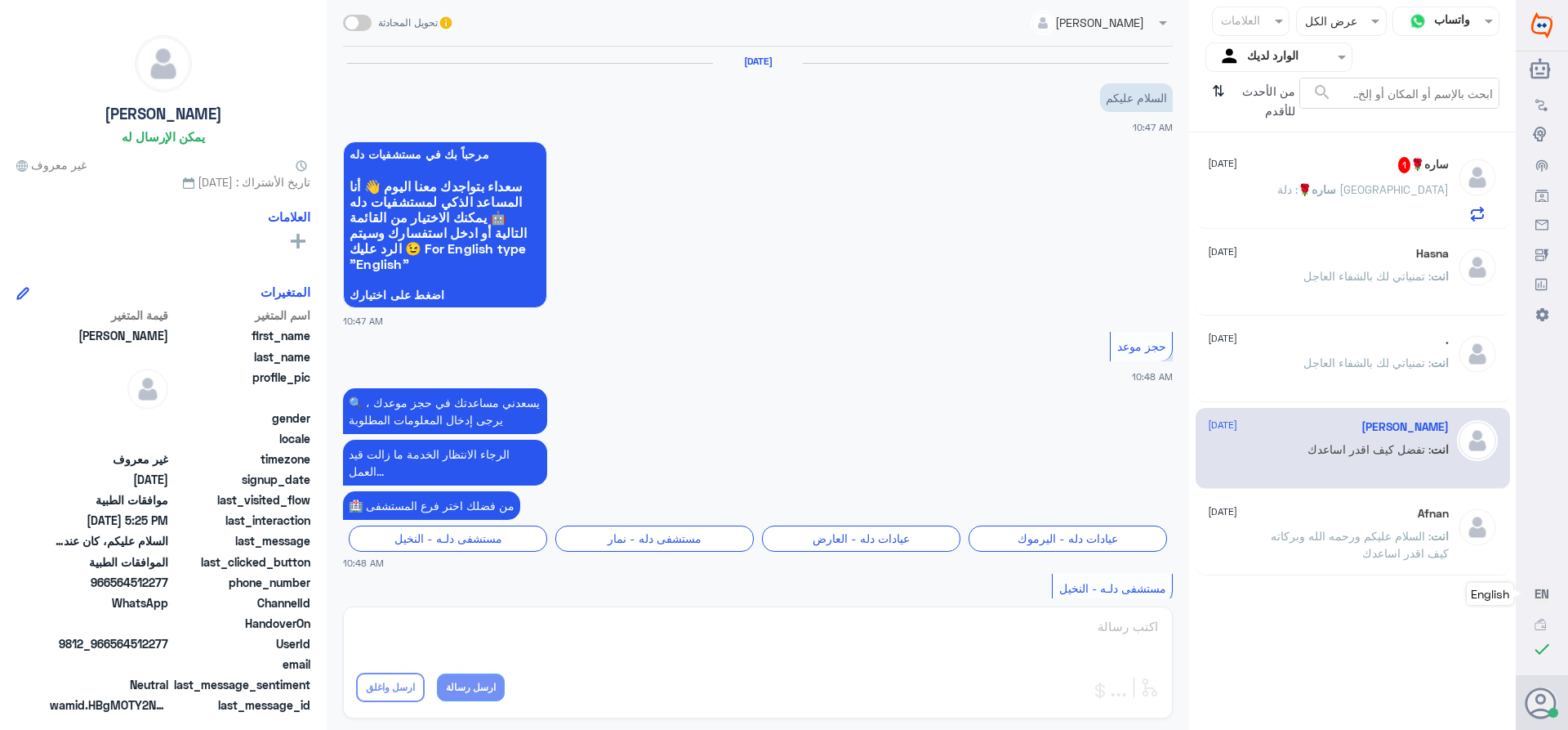
scroll to position [1490, 0]
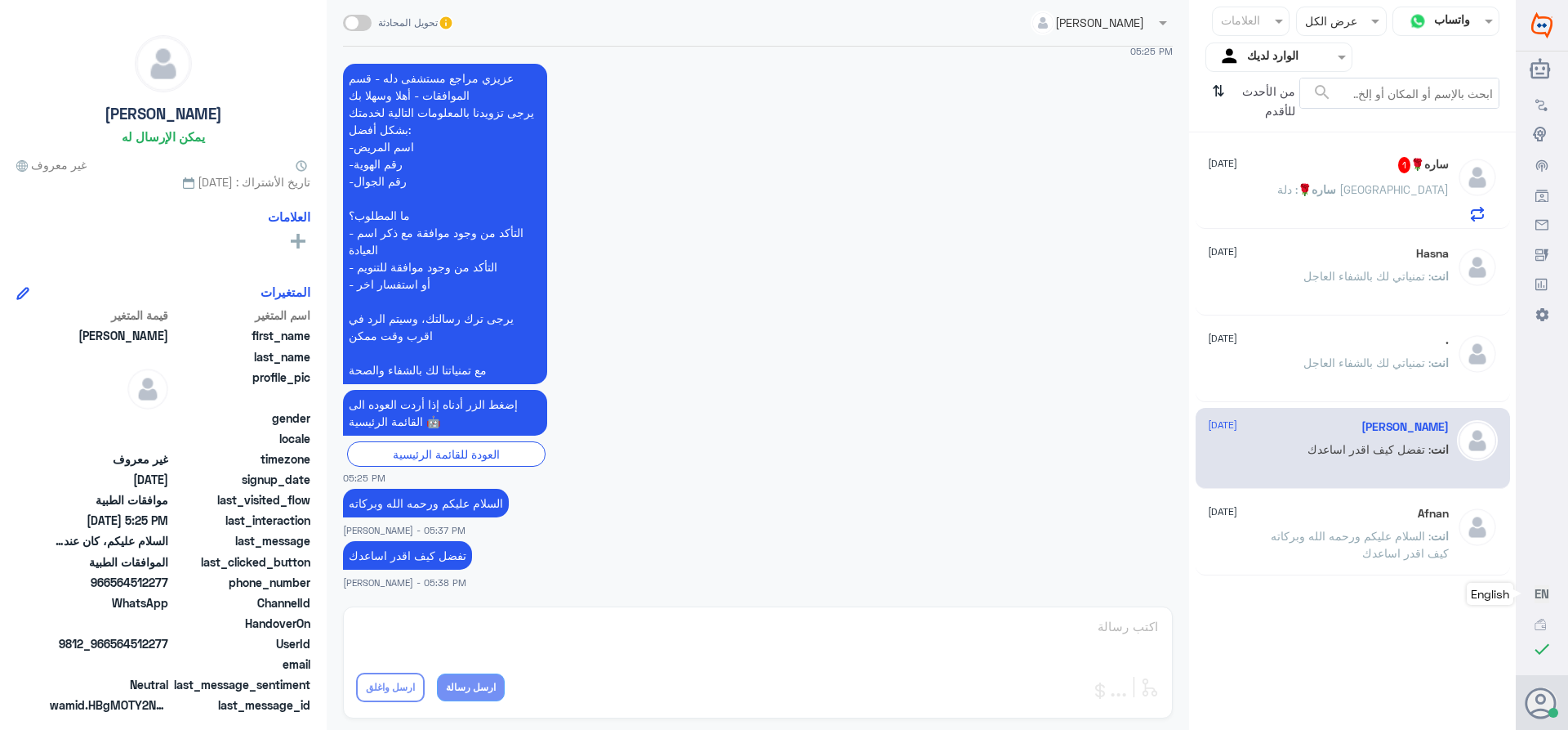
click at [1336, 182] on div "ساره🌹 1 [DATE] ساره🌹 : دلة [GEOGRAPHIC_DATA]" at bounding box center [1328, 188] width 241 height 64
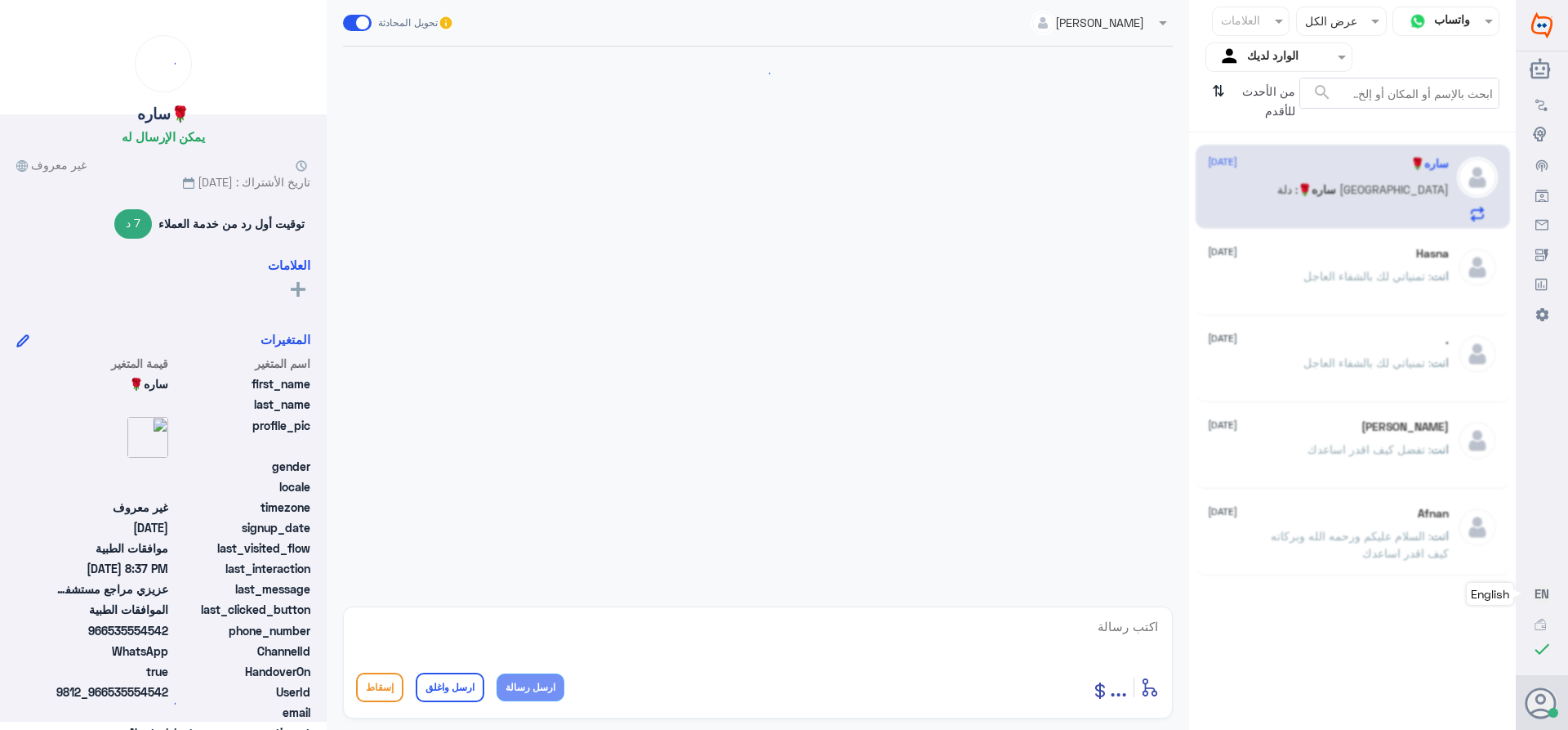
scroll to position [1587, 0]
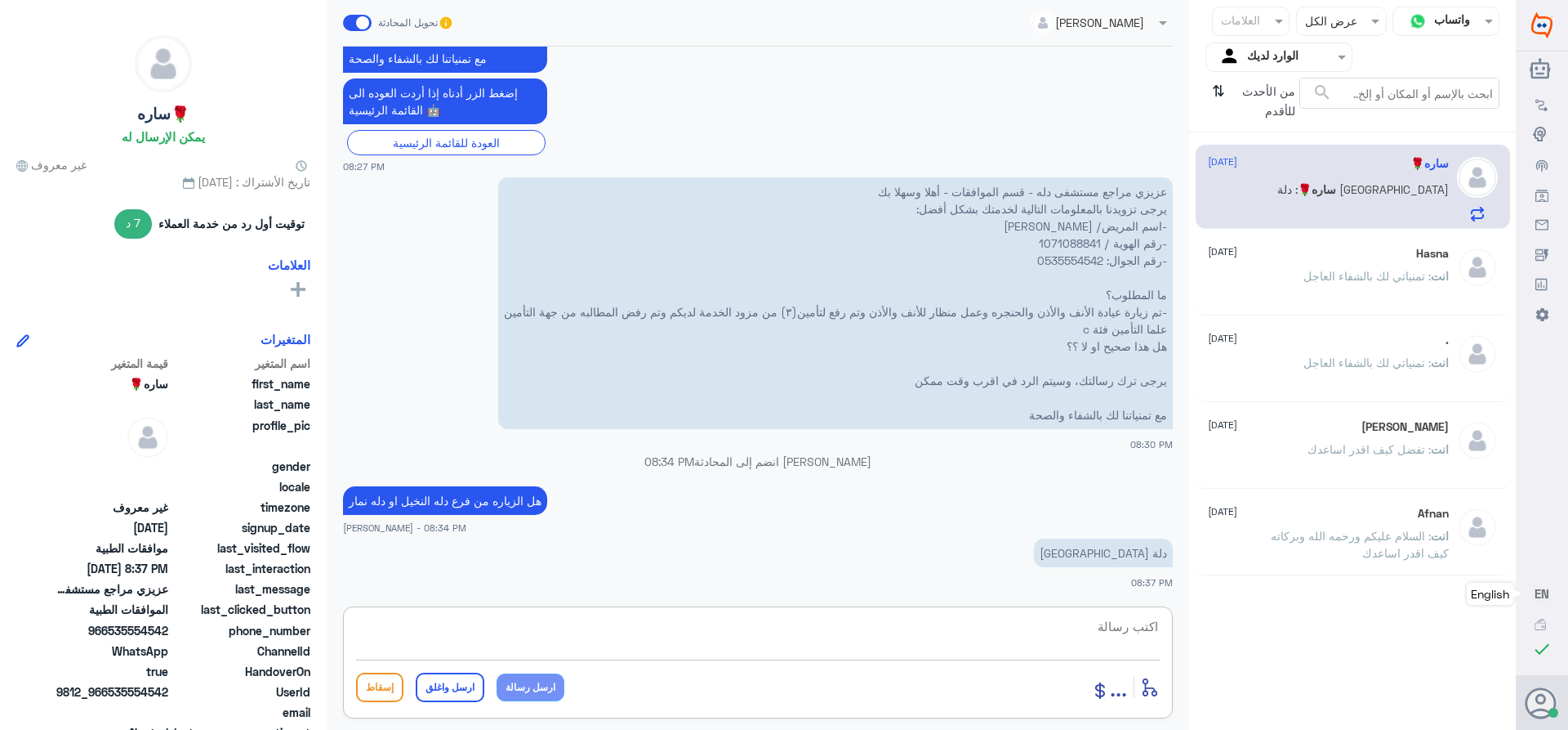
click at [1104, 634] on textarea at bounding box center [757, 635] width 803 height 40
paste textarea "تمنياتي لك بالشفاء العاجل"
type textarea "فضلا التواصل مع نفس الفرع للافاده *****تمنياتي لك بالشفاء العاجل"
click at [434, 677] on button "ارسل واغلق" at bounding box center [450, 687] width 69 height 30
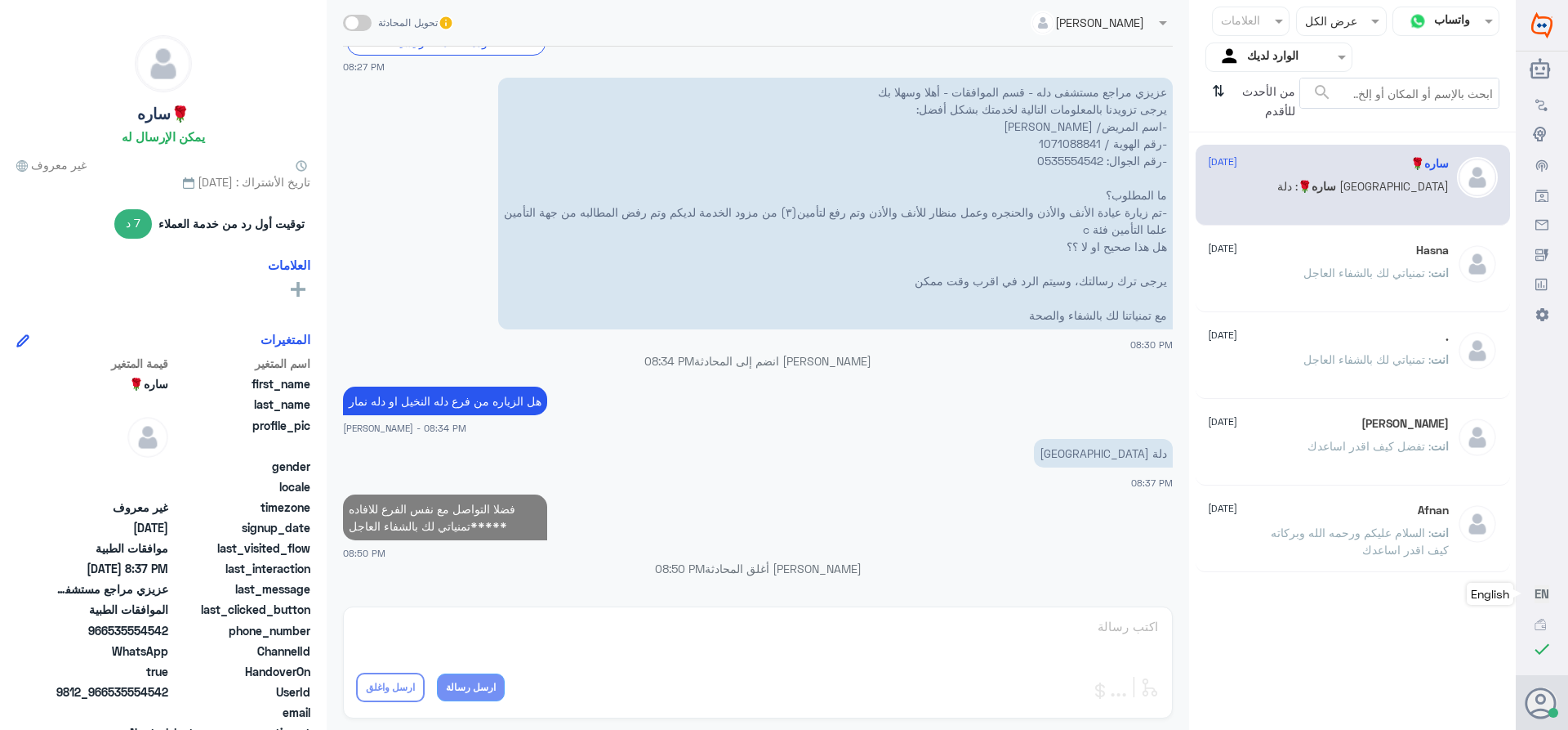
scroll to position [1653, 0]
click at [1295, 266] on div "Hasna [DATE] انت : تمنياتي لك بالشفاء العاجل" at bounding box center [1328, 275] width 241 height 61
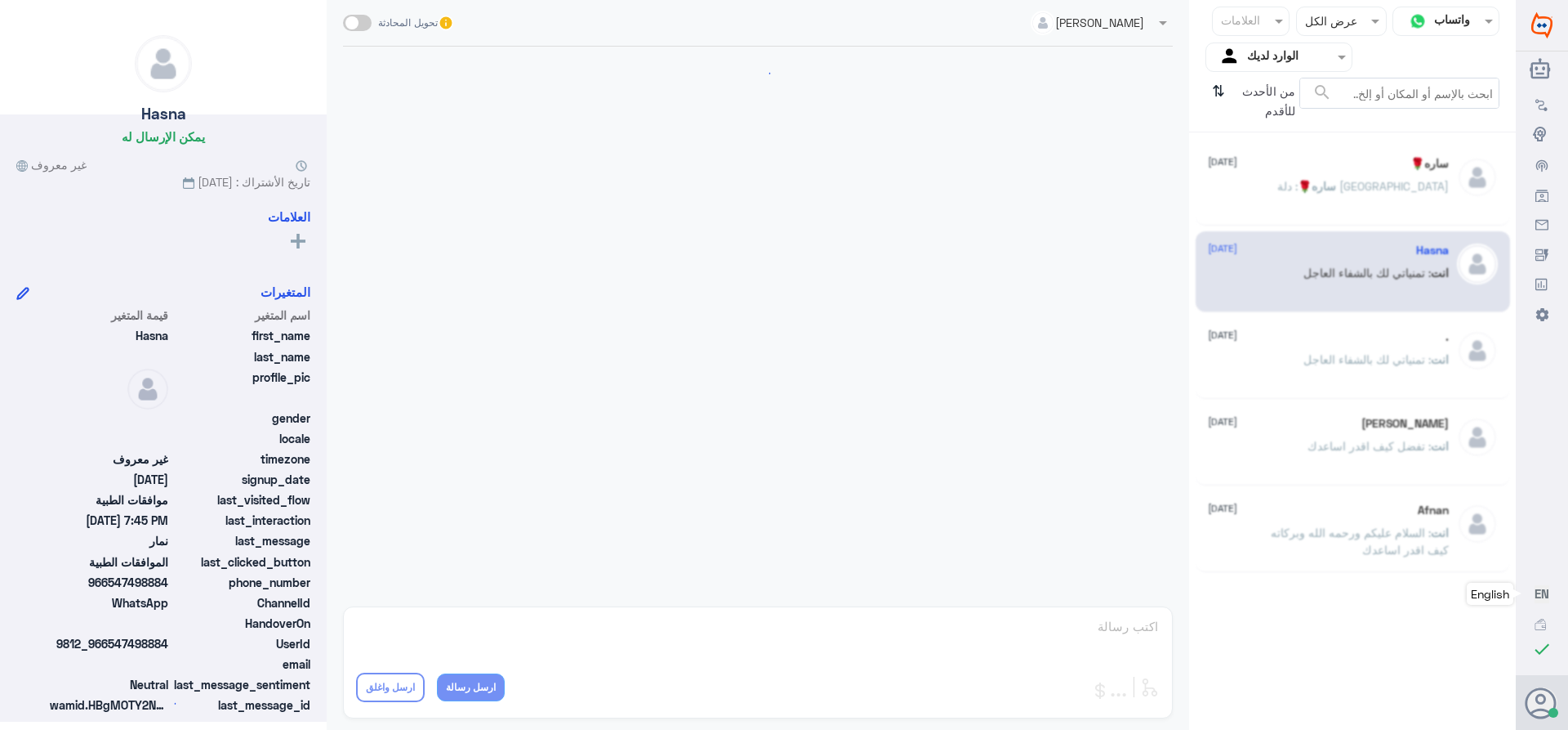
scroll to position [831, 0]
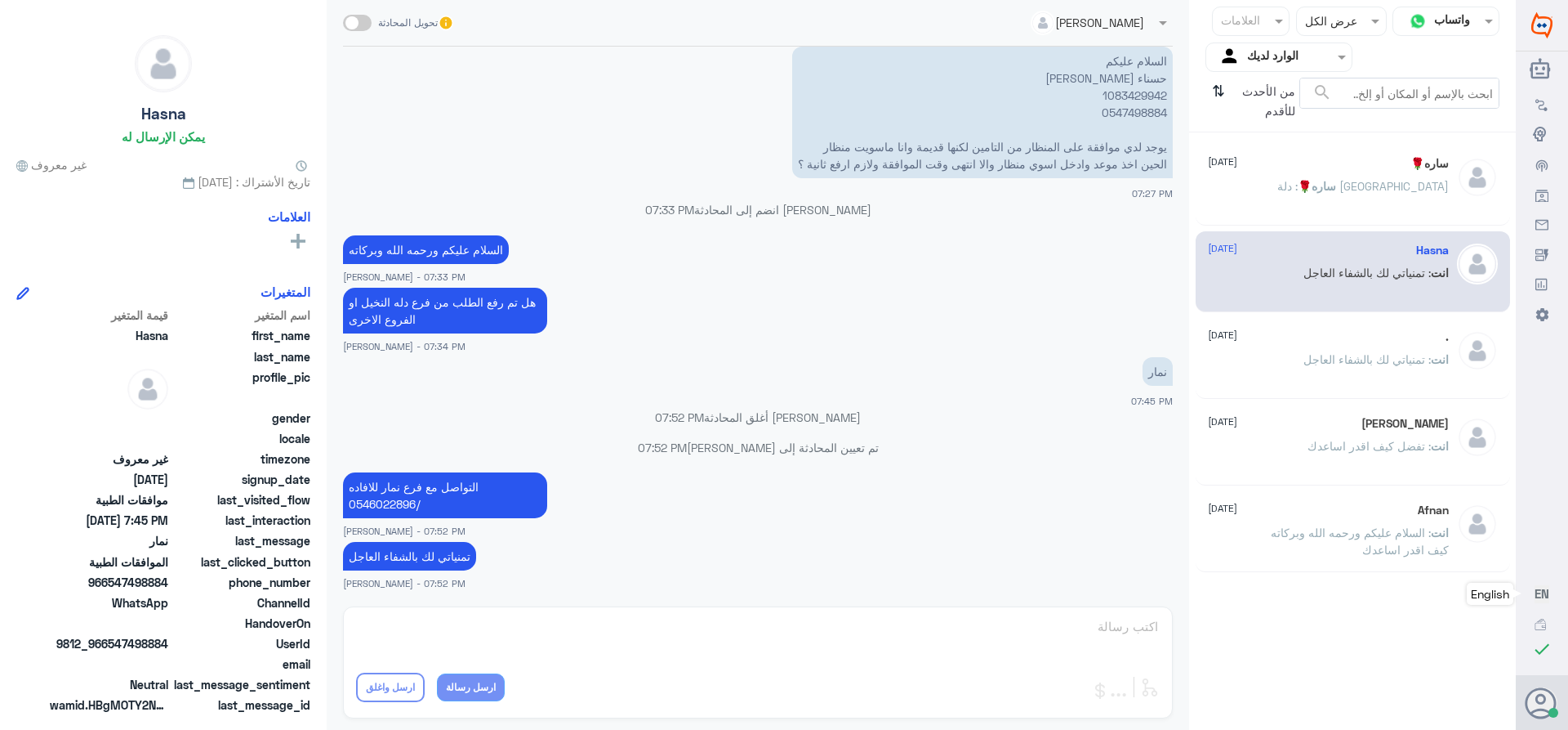
click at [1327, 347] on div ". [DATE] انت : تمنياتي لك بالشفاء العاجل" at bounding box center [1328, 361] width 241 height 61
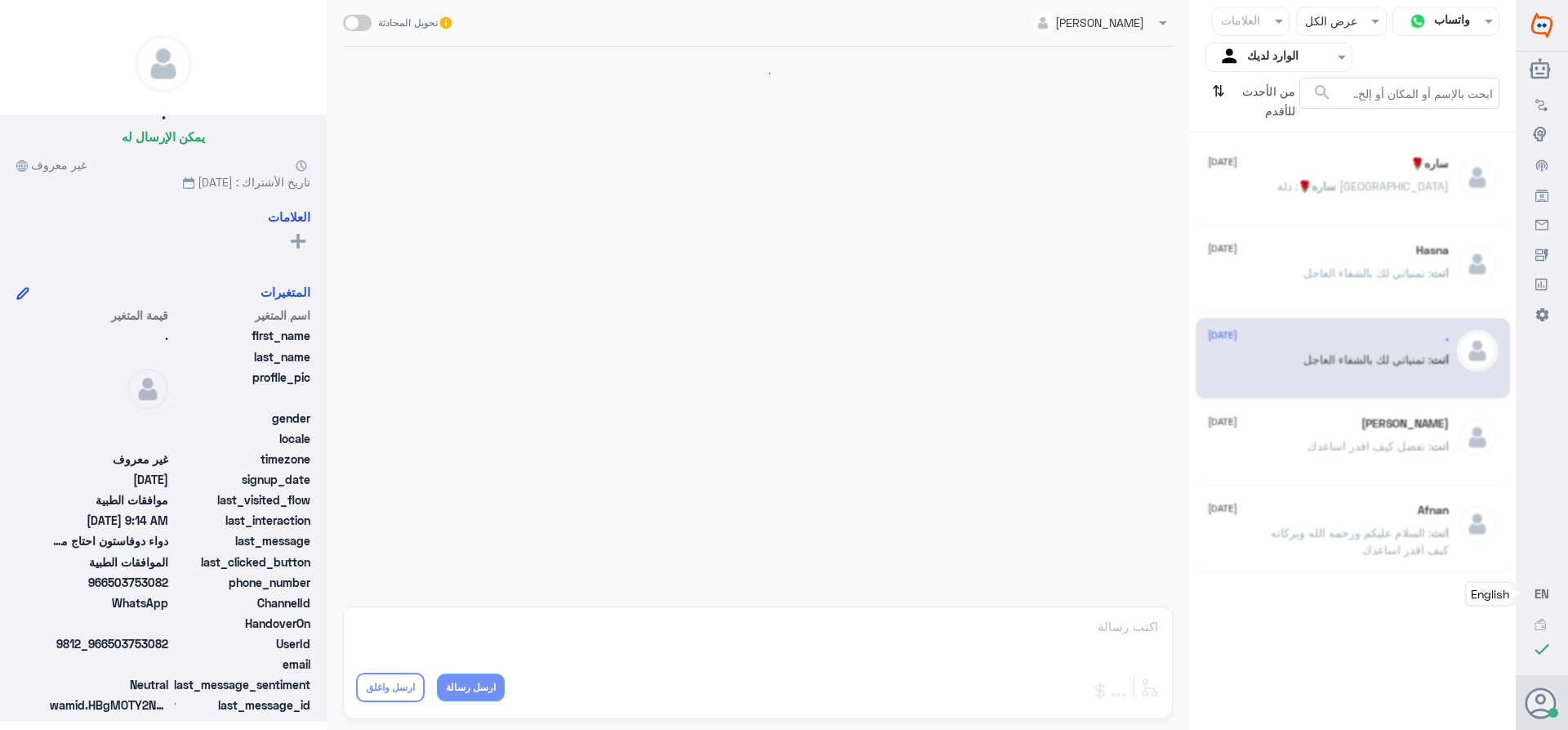
scroll to position [996, 0]
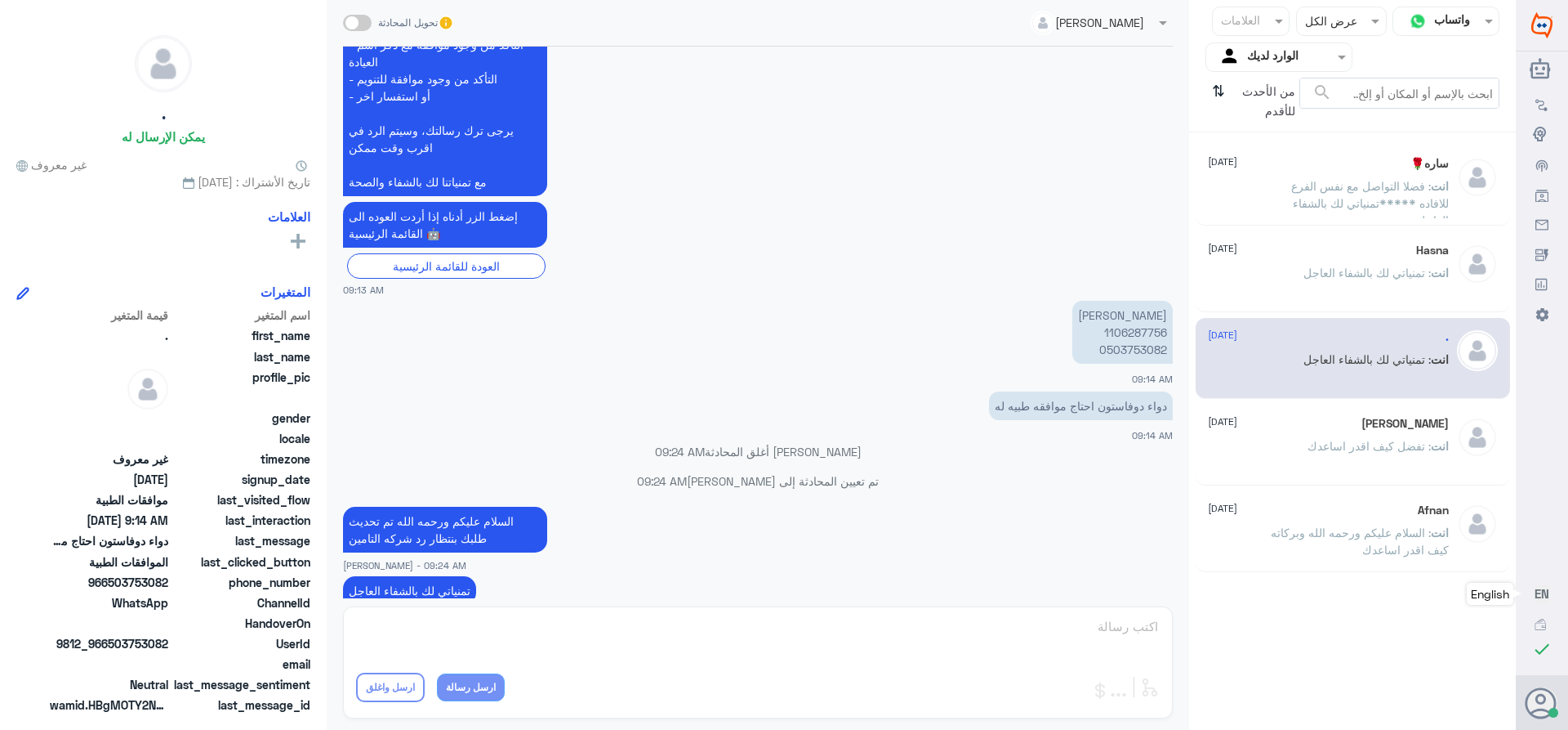
click at [1279, 62] on input "text" at bounding box center [1292, 57] width 90 height 19
click at [1266, 176] on div "فريقك" at bounding box center [1279, 184] width 147 height 37
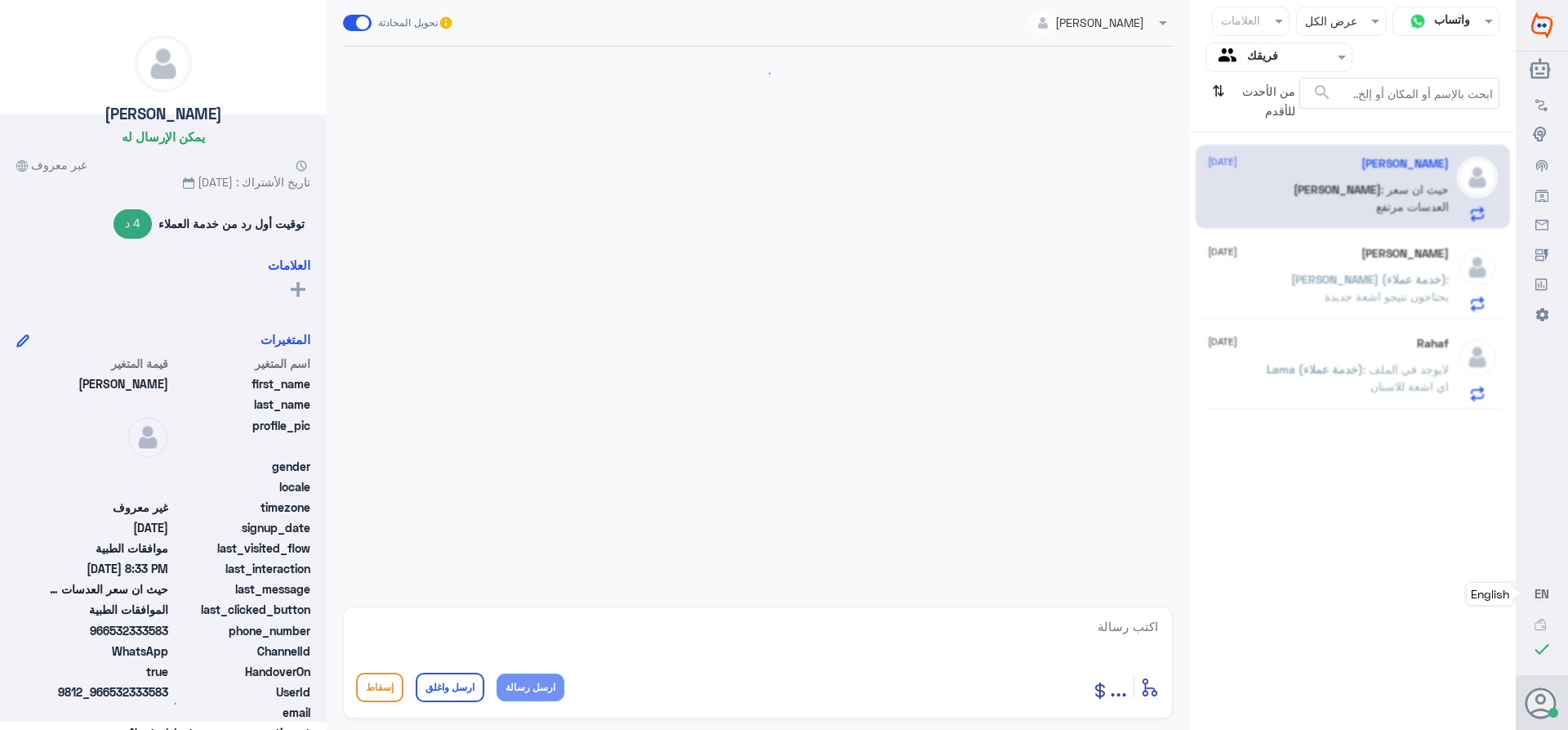
scroll to position [607, 0]
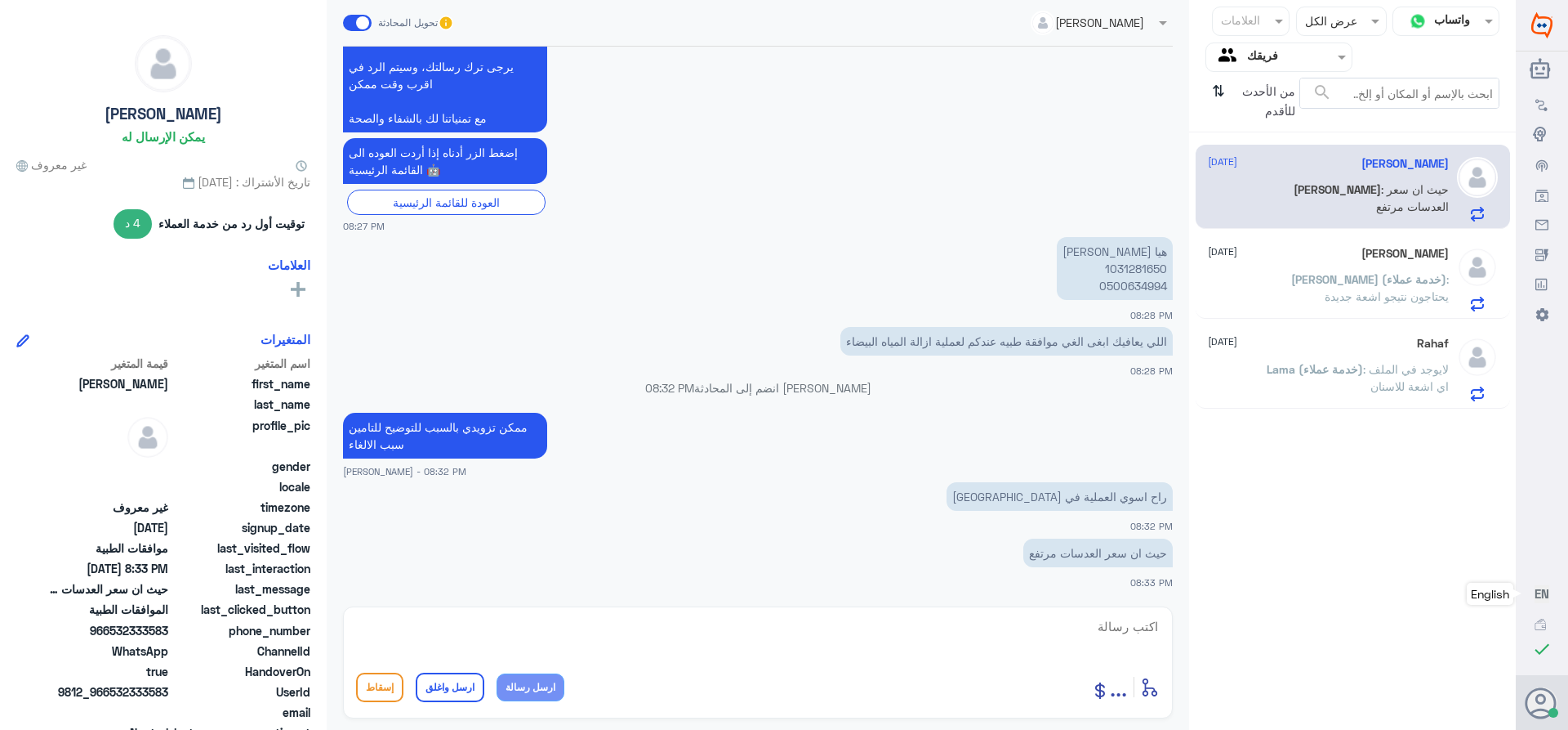
click at [1291, 271] on p "[PERSON_NAME] (خدمة عملاء) : يحتاجون نتيجو اشعة جديدة" at bounding box center [1357, 291] width 184 height 41
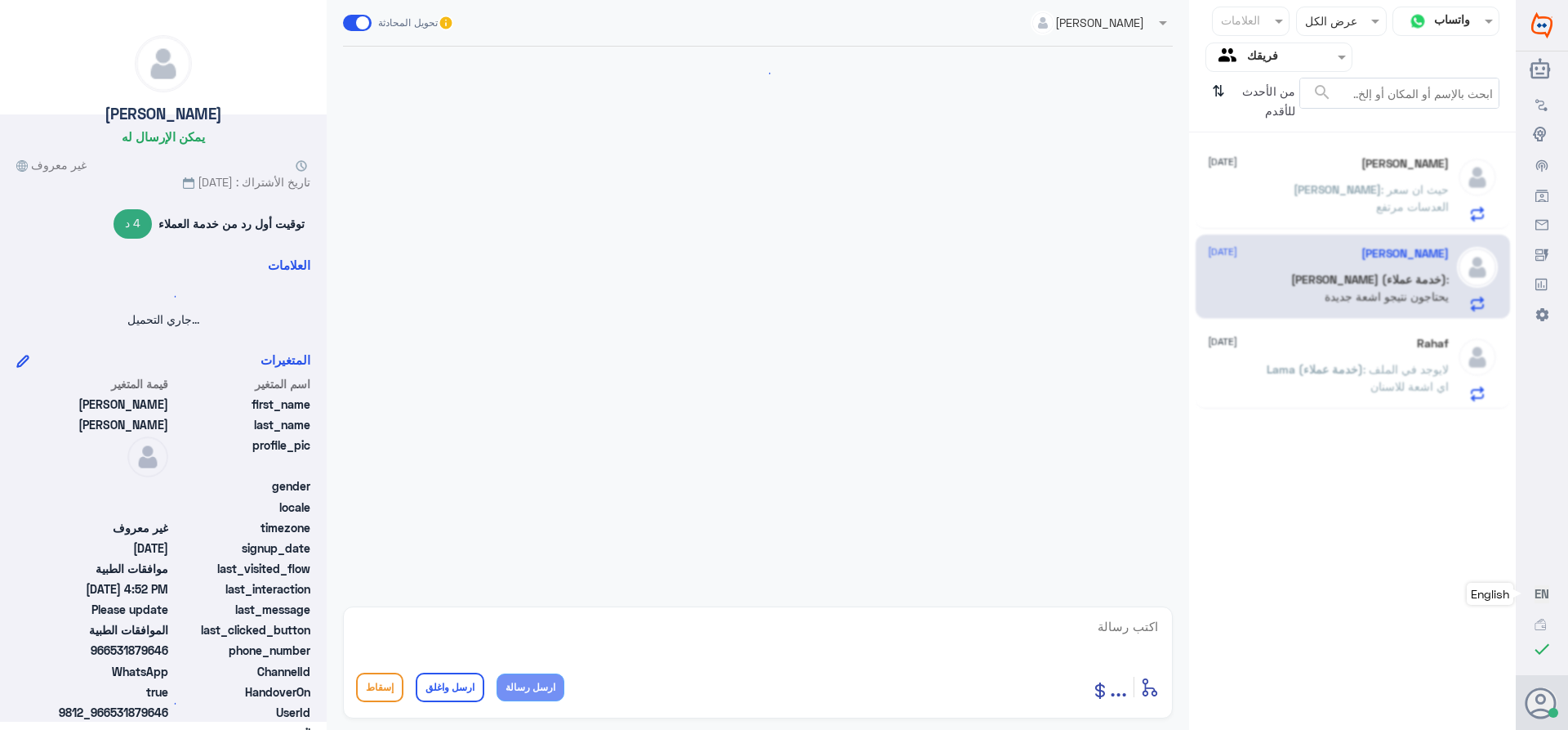
scroll to position [1808, 0]
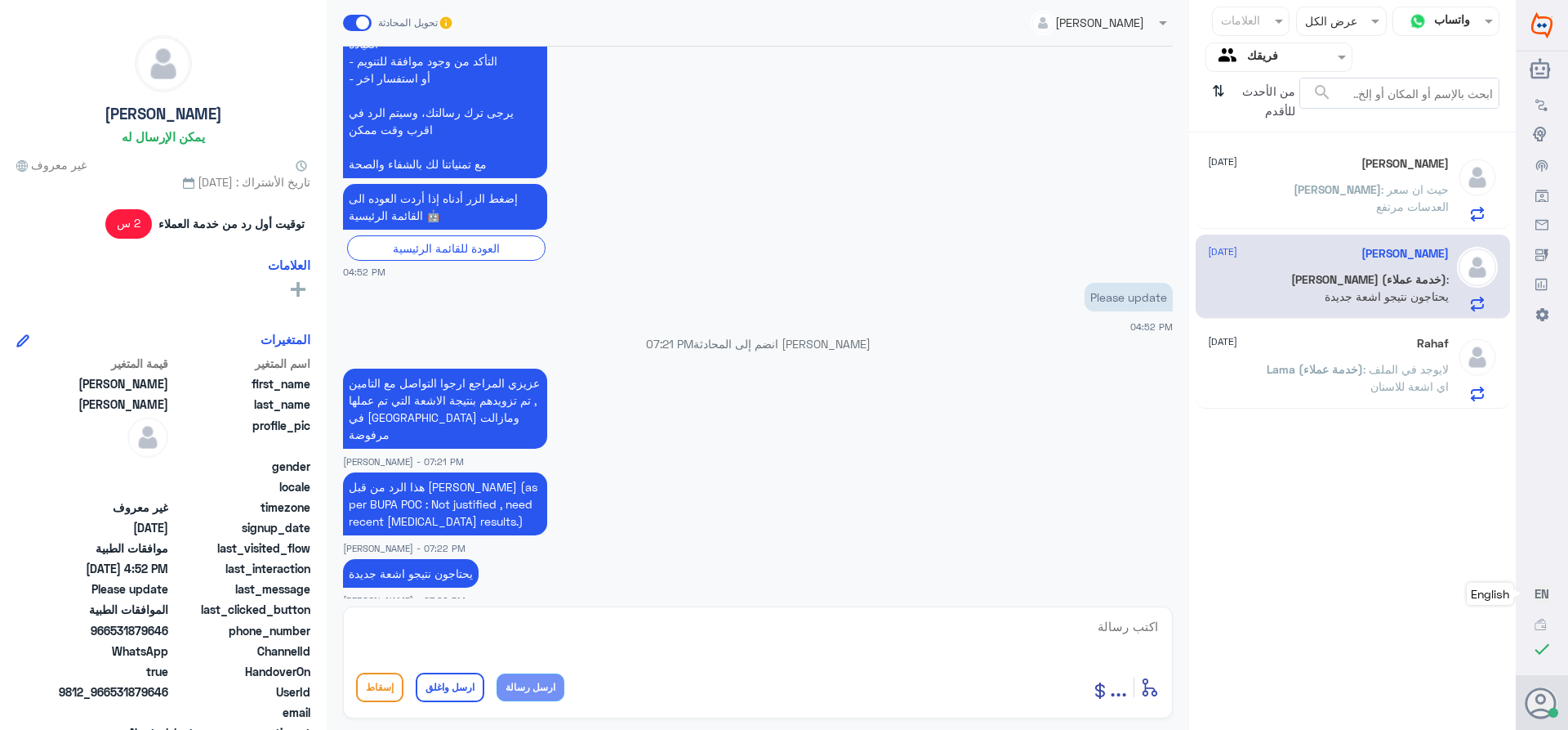
click at [1318, 375] on span "Lama (خدمة عملاء)" at bounding box center [1315, 368] width 97 height 14
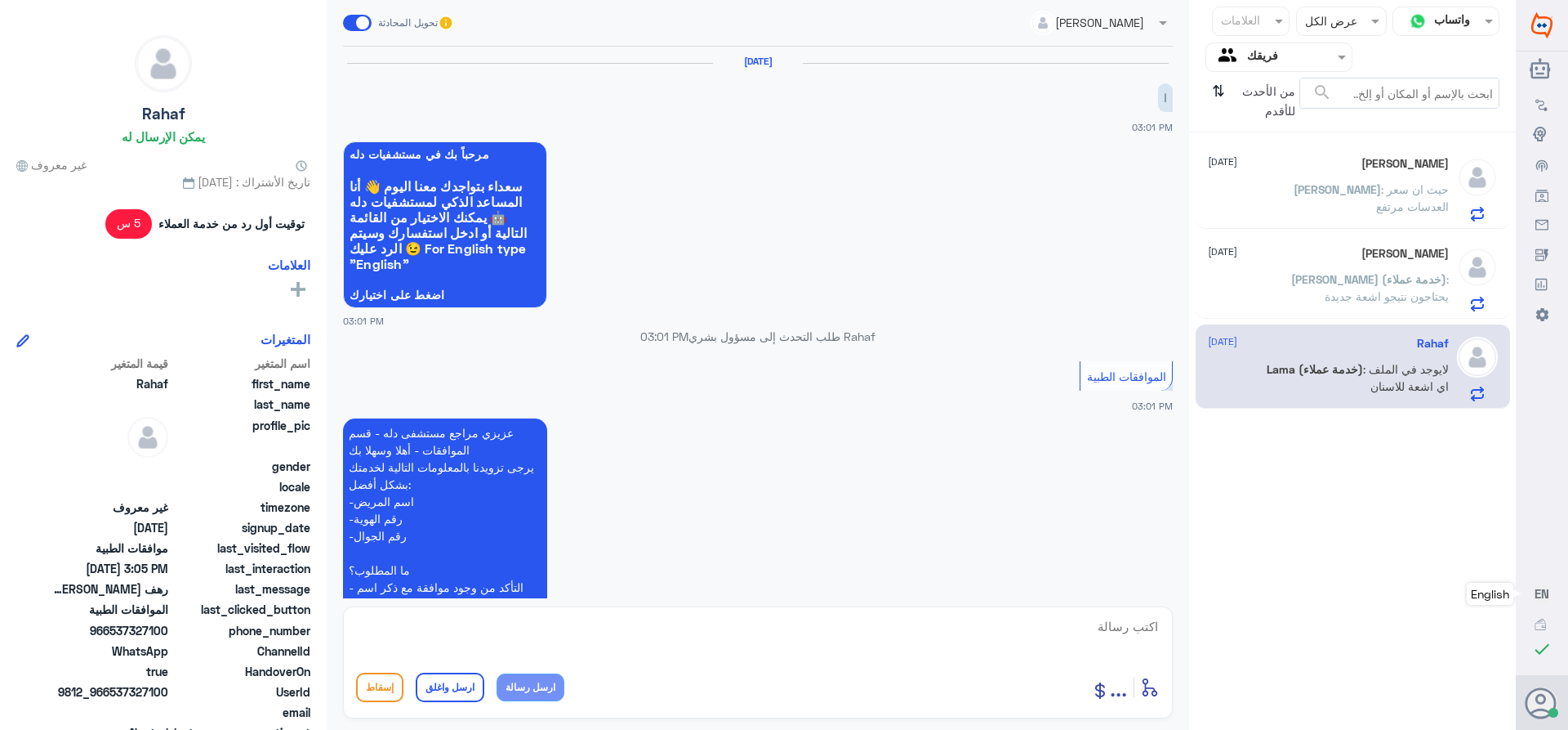
scroll to position [578, 0]
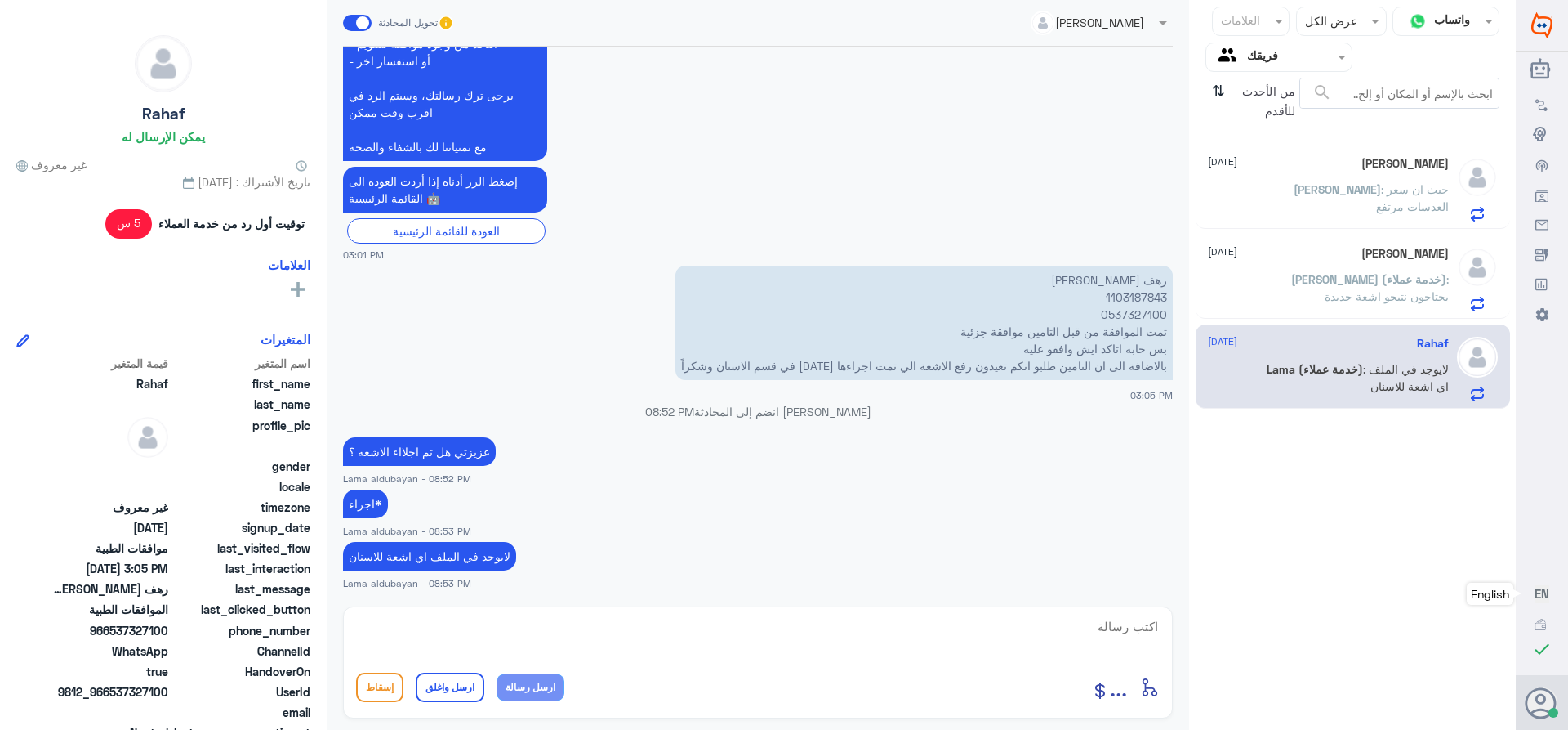
click at [1318, 289] on p "[PERSON_NAME] (خدمة عملاء) : يحتاجون نتيجو اشعة جديدة" at bounding box center [1357, 291] width 184 height 41
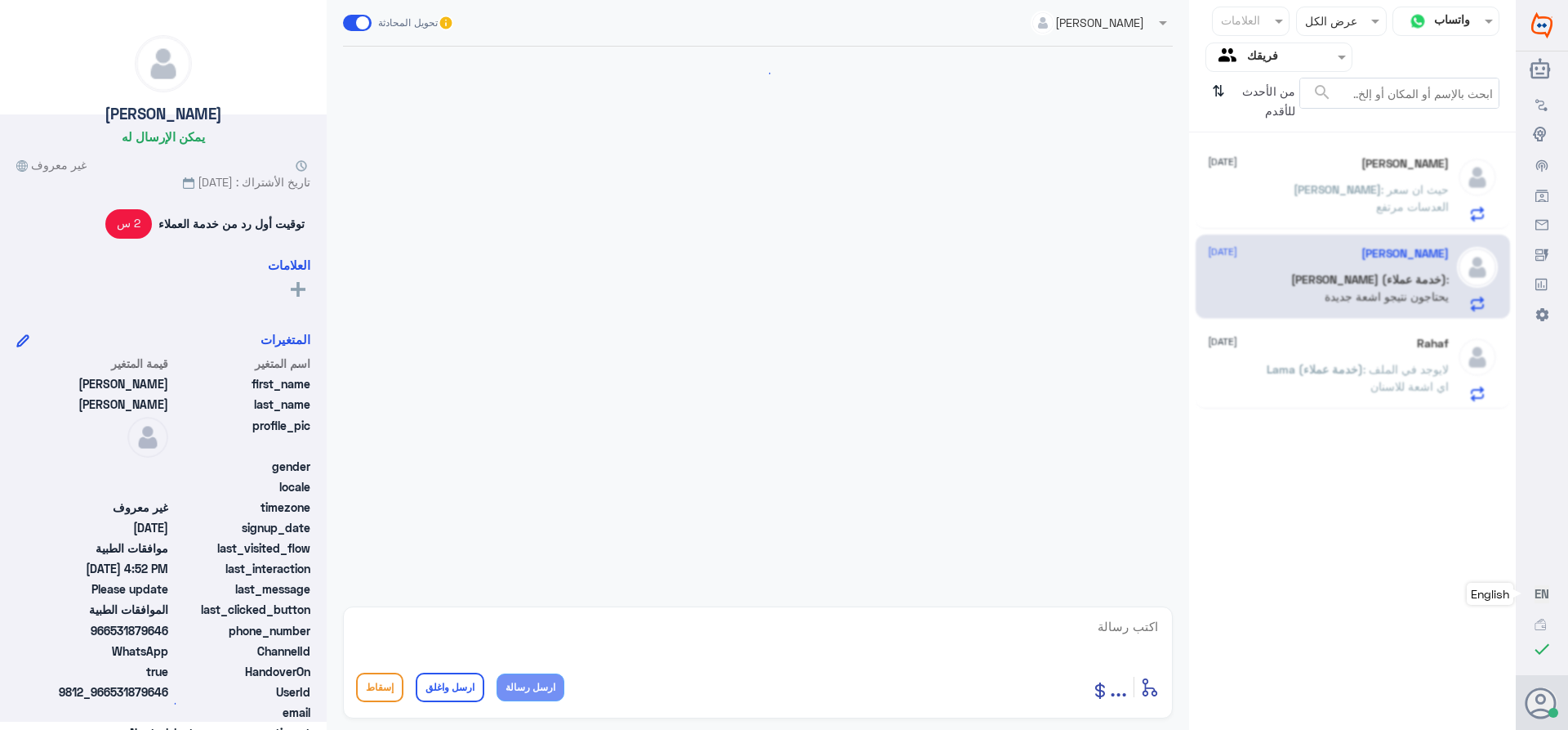
scroll to position [1808, 0]
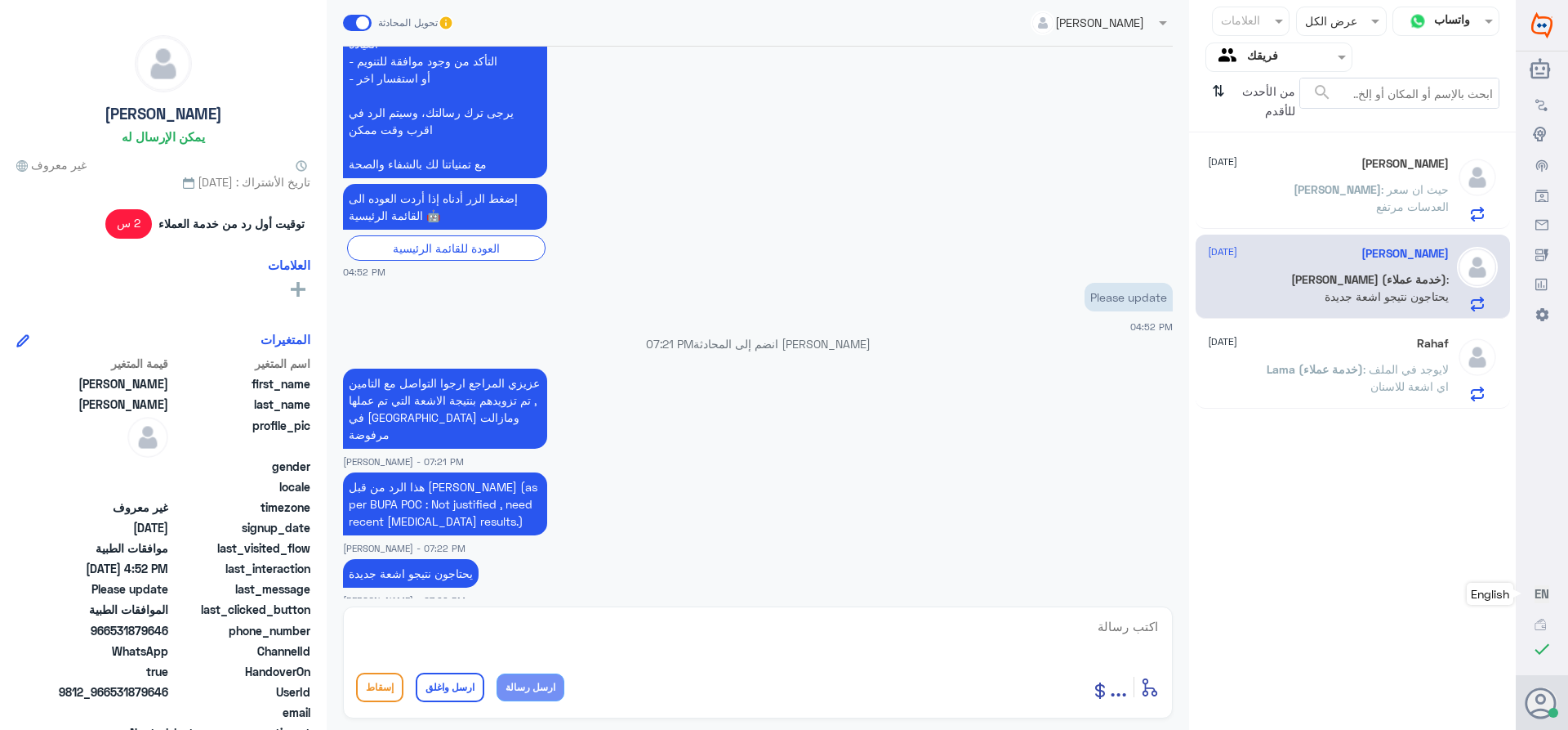
click at [1376, 184] on span ": حيث ان سعر العدسات مرتفع" at bounding box center [1412, 197] width 73 height 31
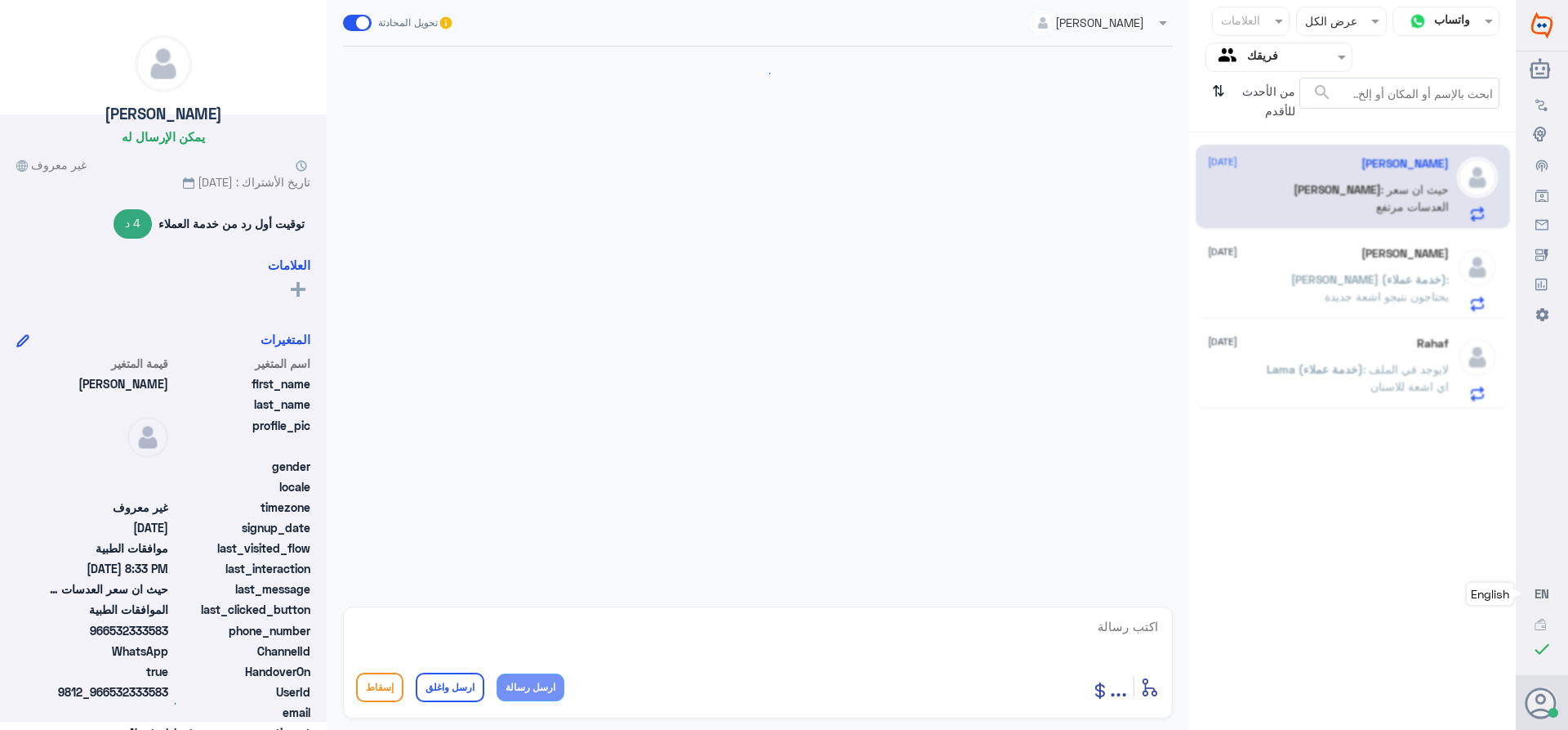
scroll to position [607, 0]
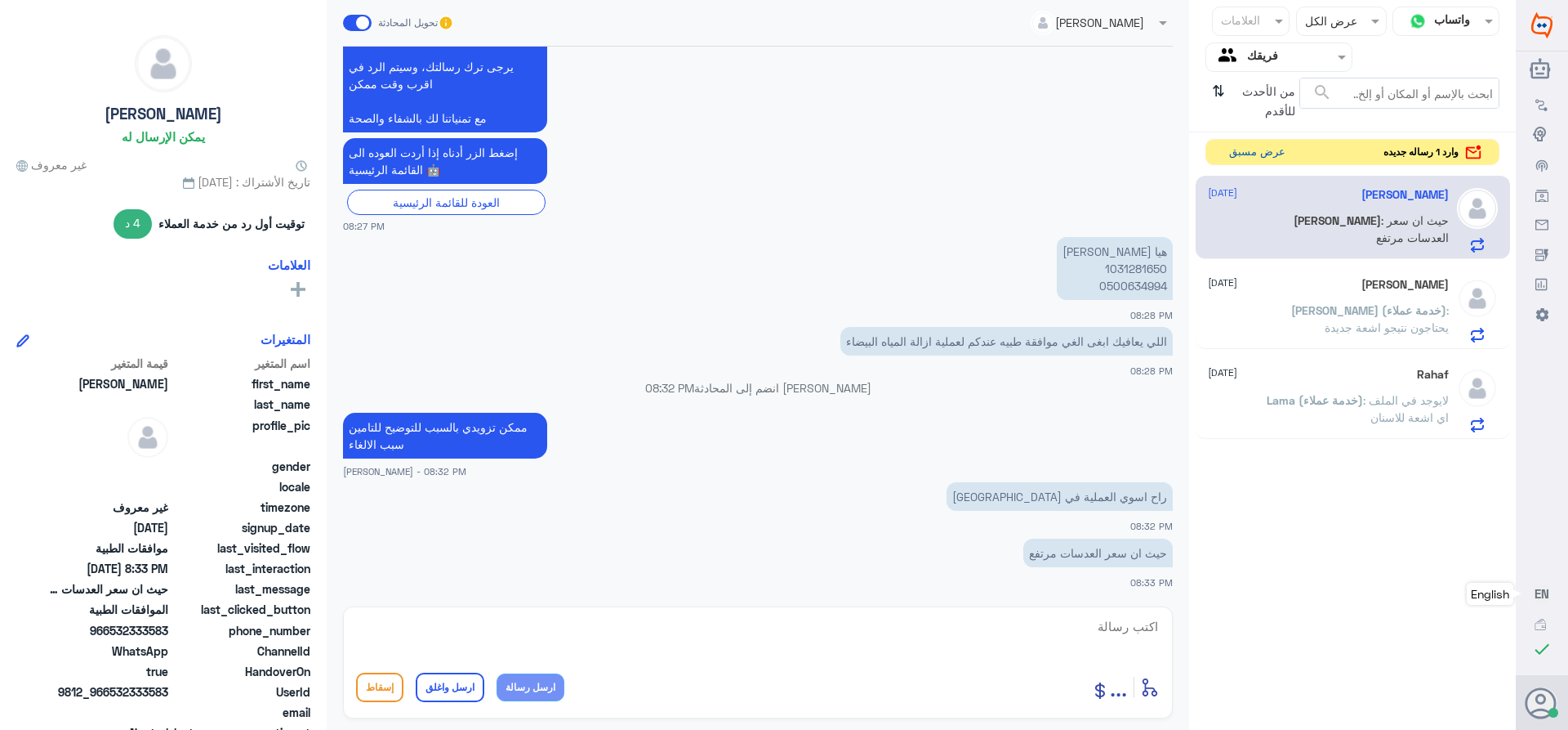
click at [1252, 154] on button "عرض مسبق" at bounding box center [1257, 152] width 69 height 25
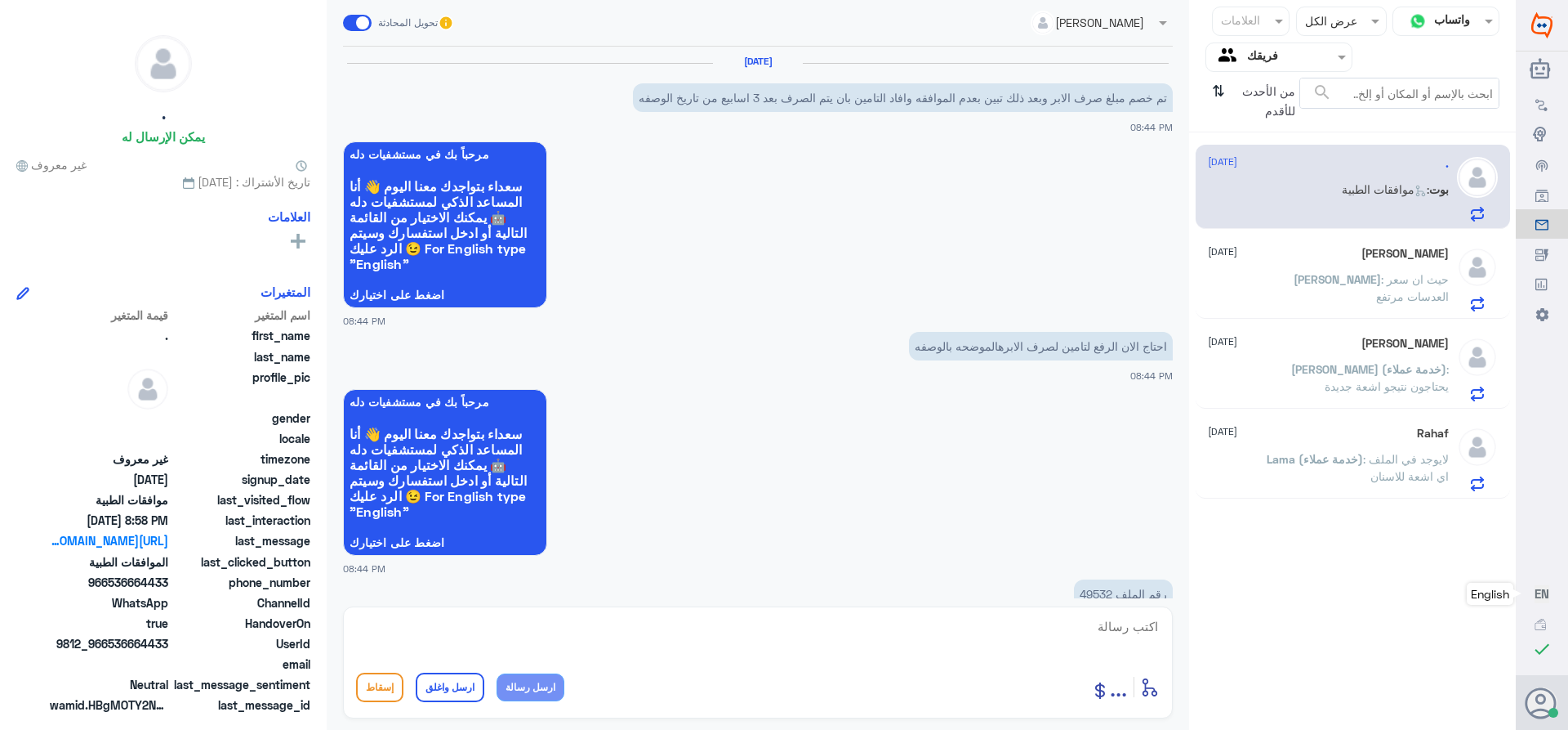
scroll to position [1163, 0]
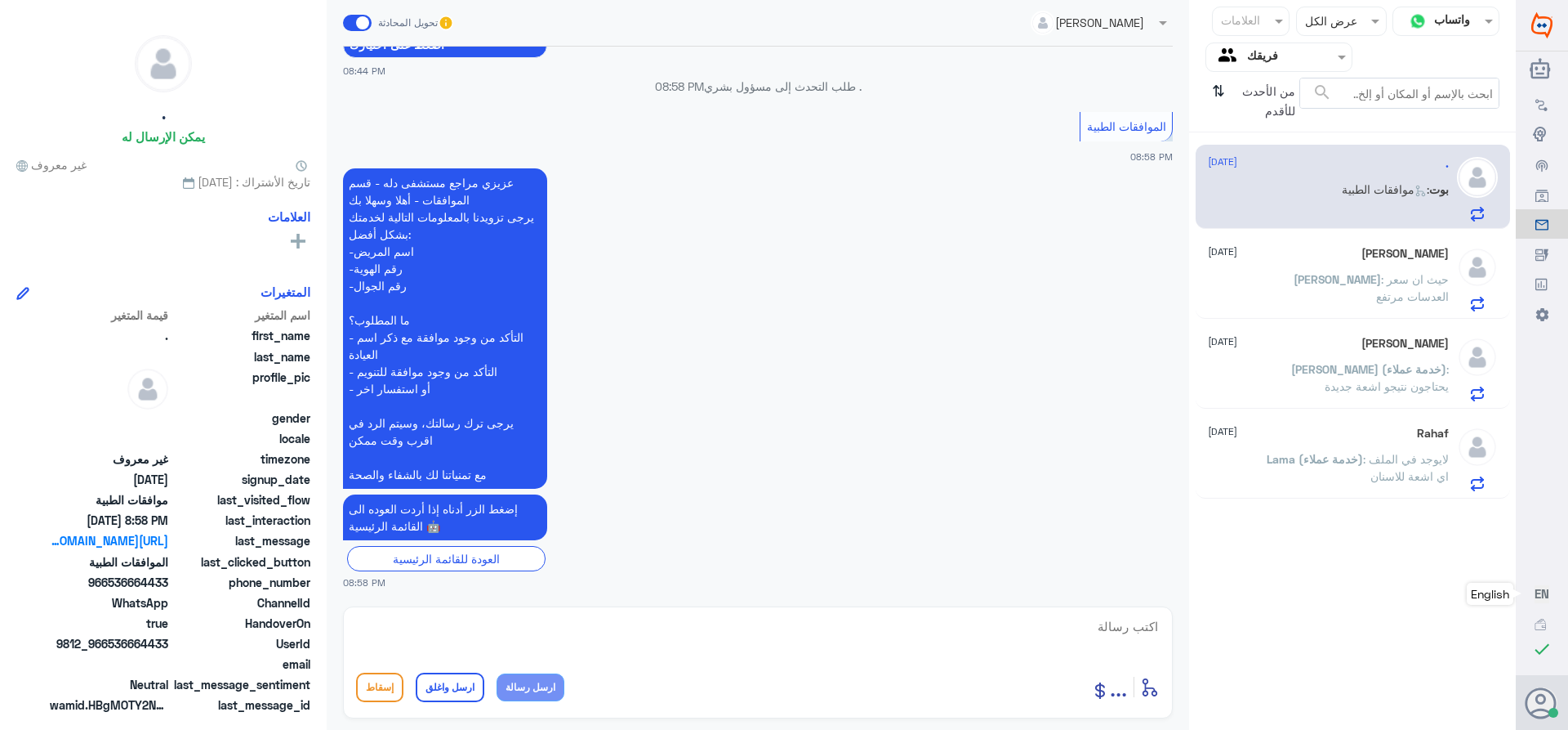
click at [1100, 627] on textarea at bounding box center [757, 635] width 803 height 40
type textarea "تفضل كيف اقدر اساعدك"
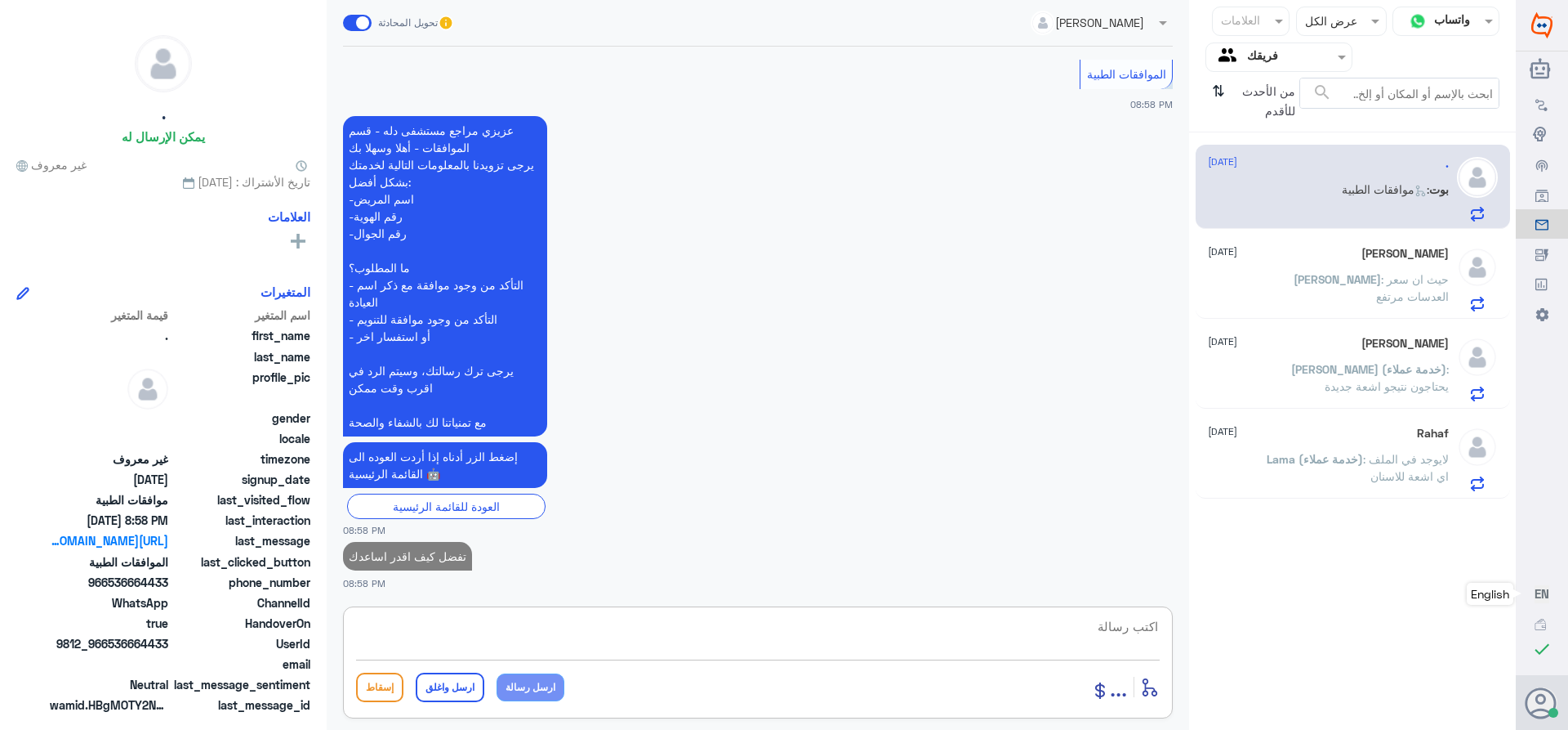
click at [1376, 280] on span ": حيث ان سعر العدسات مرتفع" at bounding box center [1412, 287] width 73 height 31
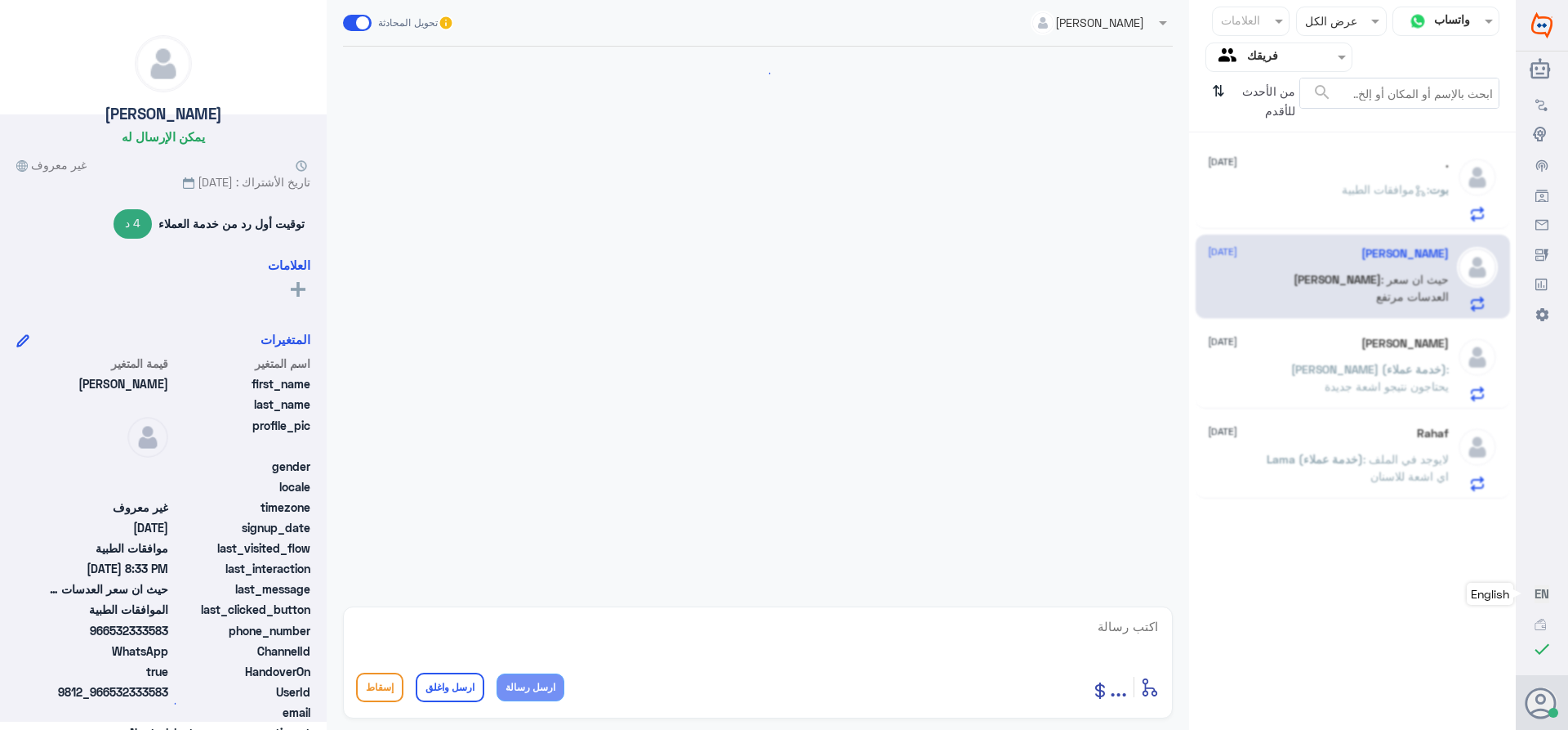
scroll to position [607, 0]
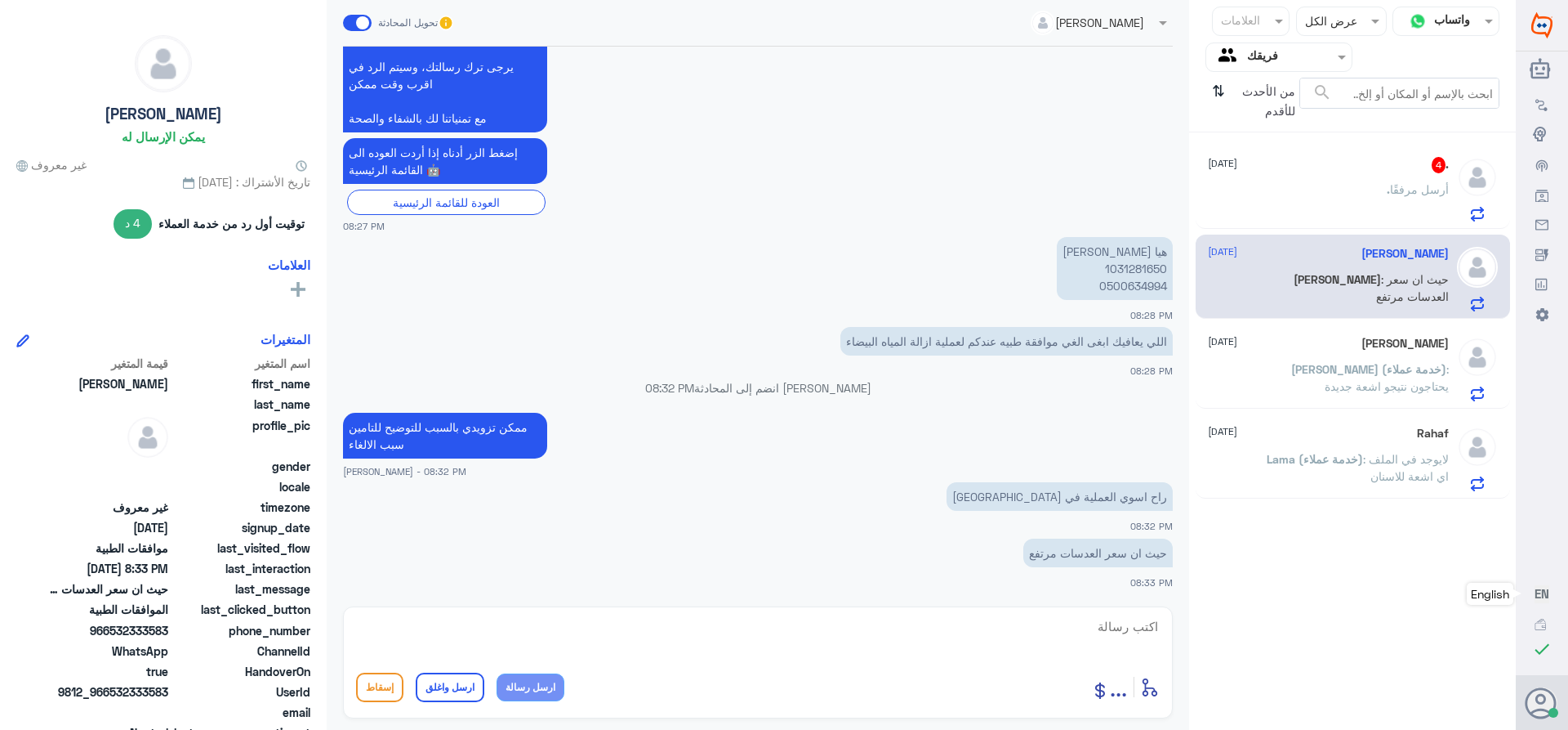
click at [1123, 272] on p "هيا [PERSON_NAME] 1031281650 0500634994" at bounding box center [1114, 269] width 116 height 63
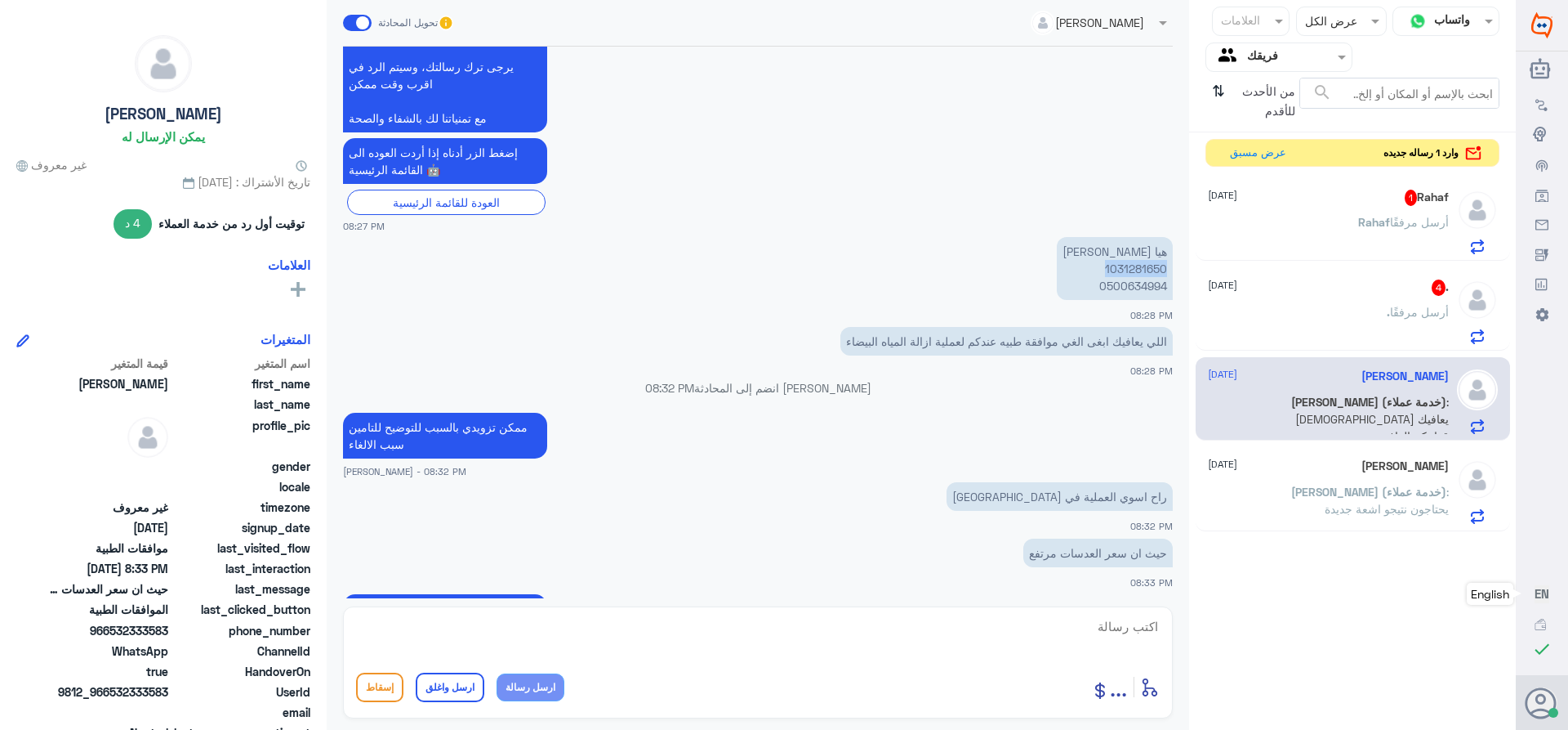
scroll to position [883, 0]
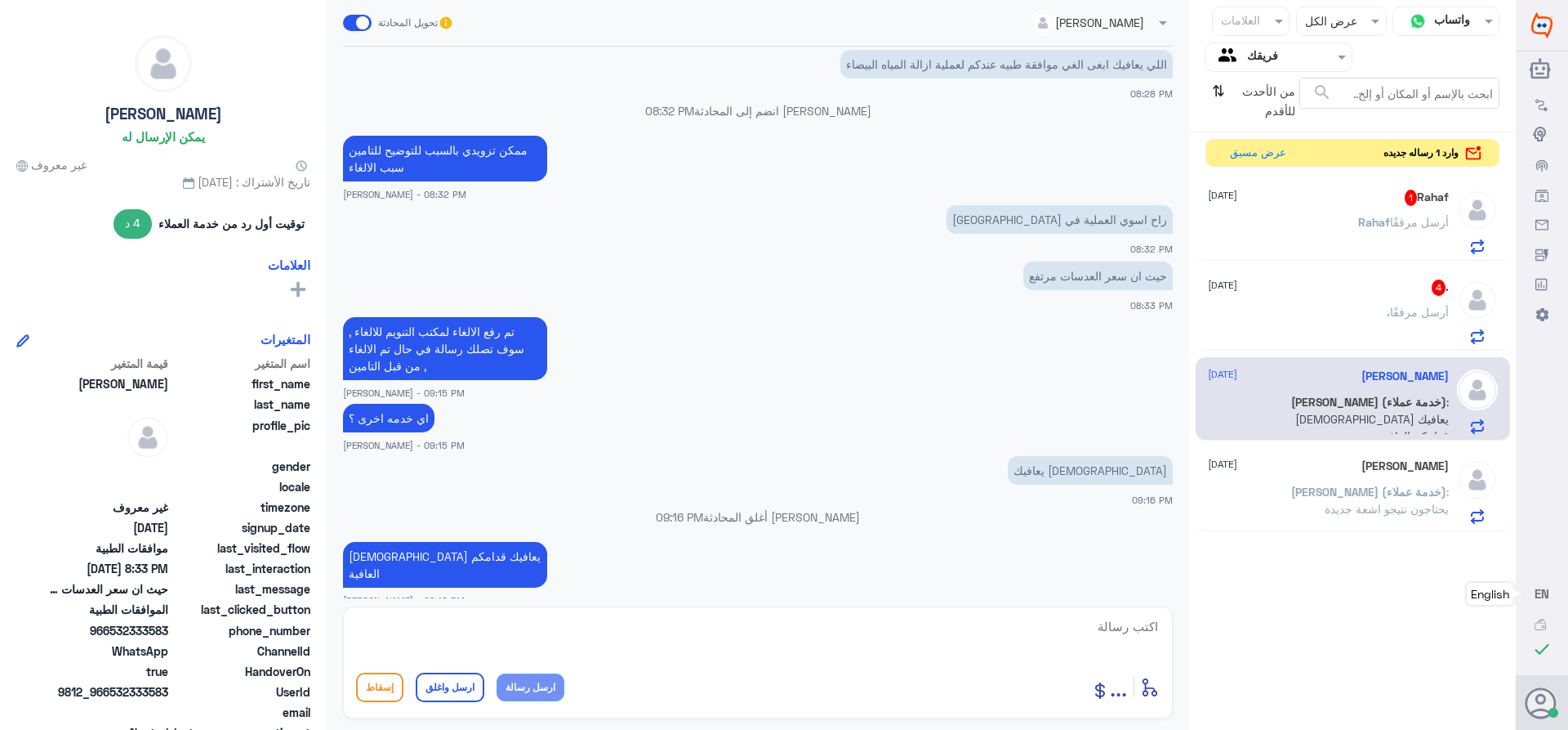
click at [1306, 214] on div "Rahaf 1 [DATE][PERSON_NAME] أرسل مرفقًا" at bounding box center [1328, 221] width 241 height 64
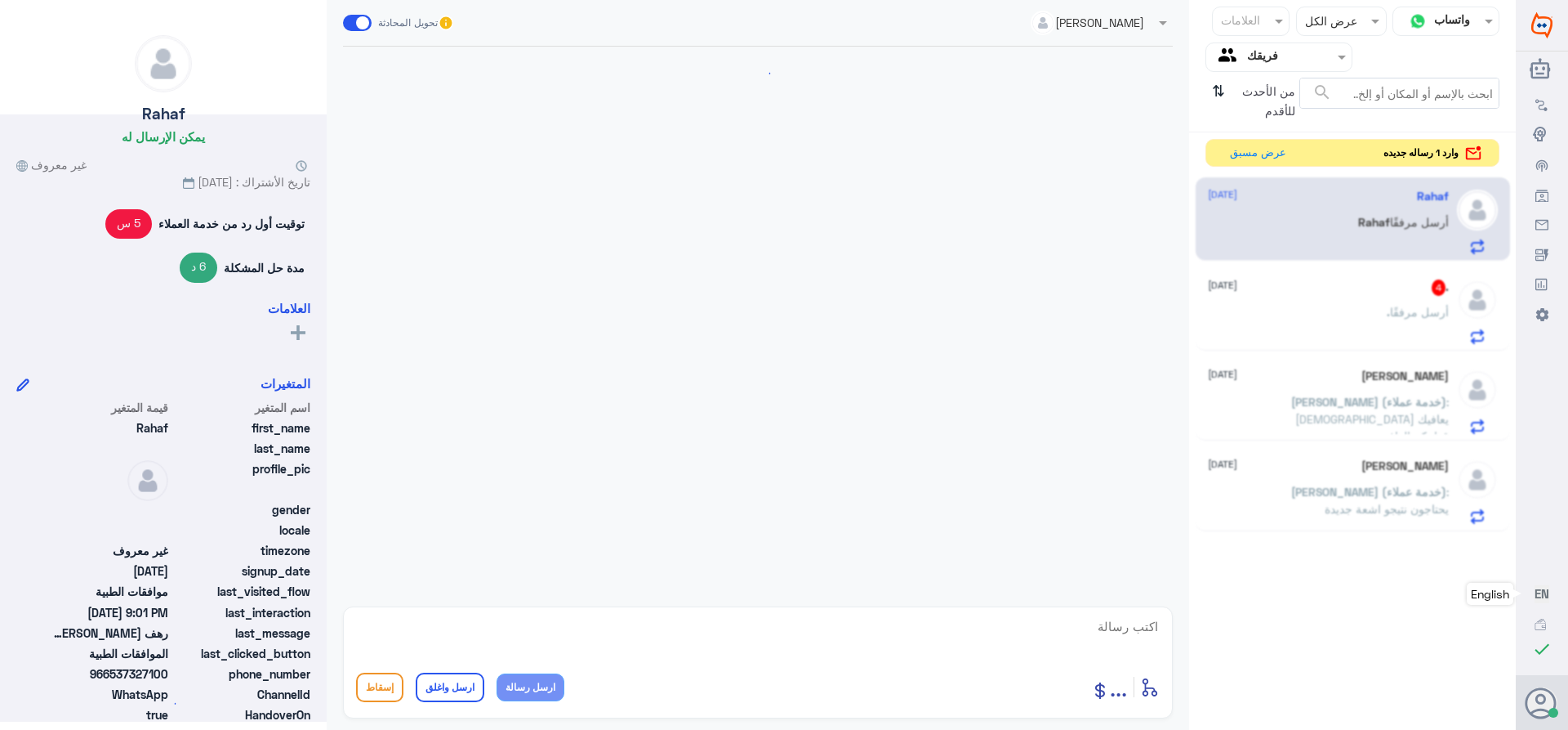
scroll to position [1104, 0]
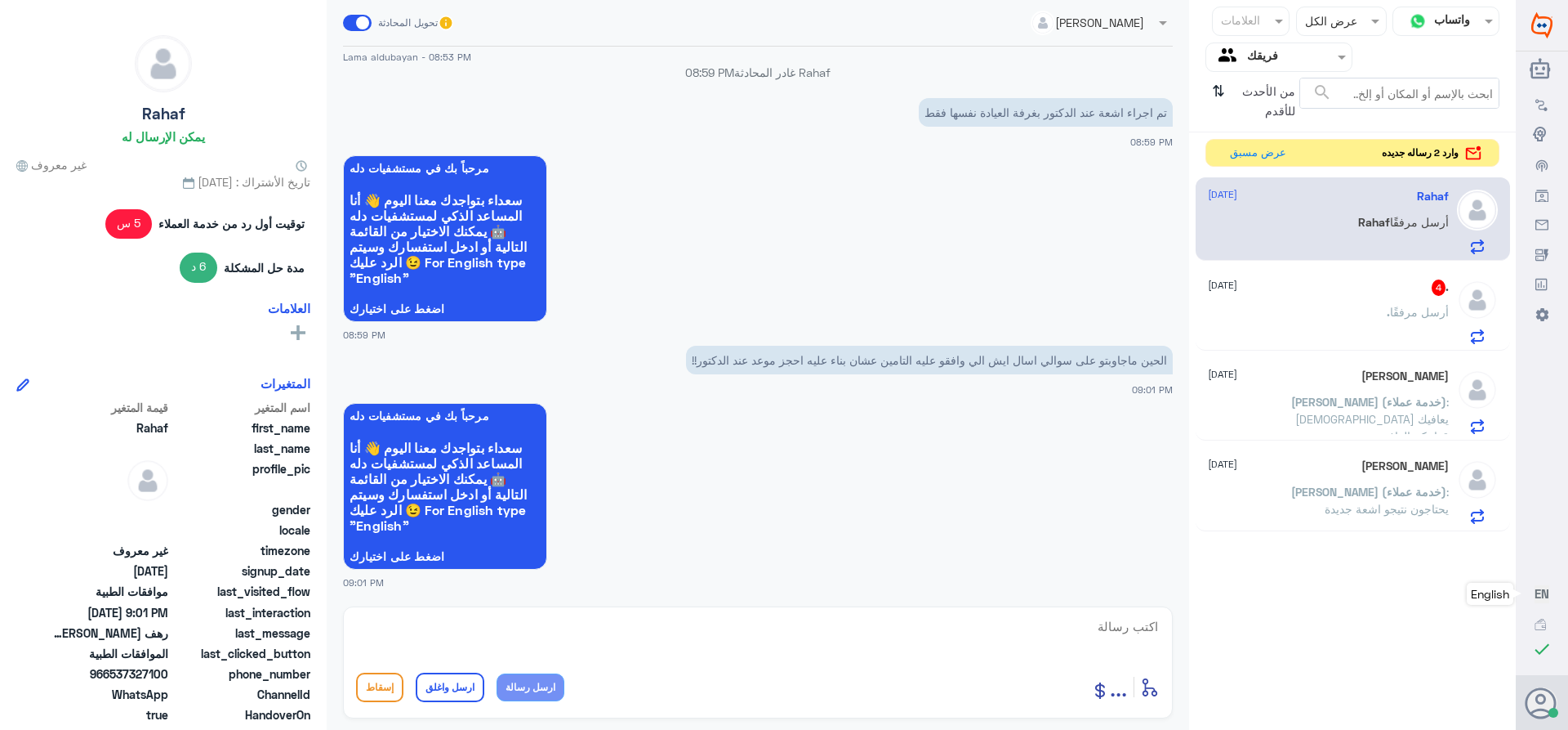
click at [1118, 620] on textarea at bounding box center [757, 635] width 803 height 40
click at [1375, 314] on div ". أرسل مرفقًا" at bounding box center [1328, 325] width 241 height 36
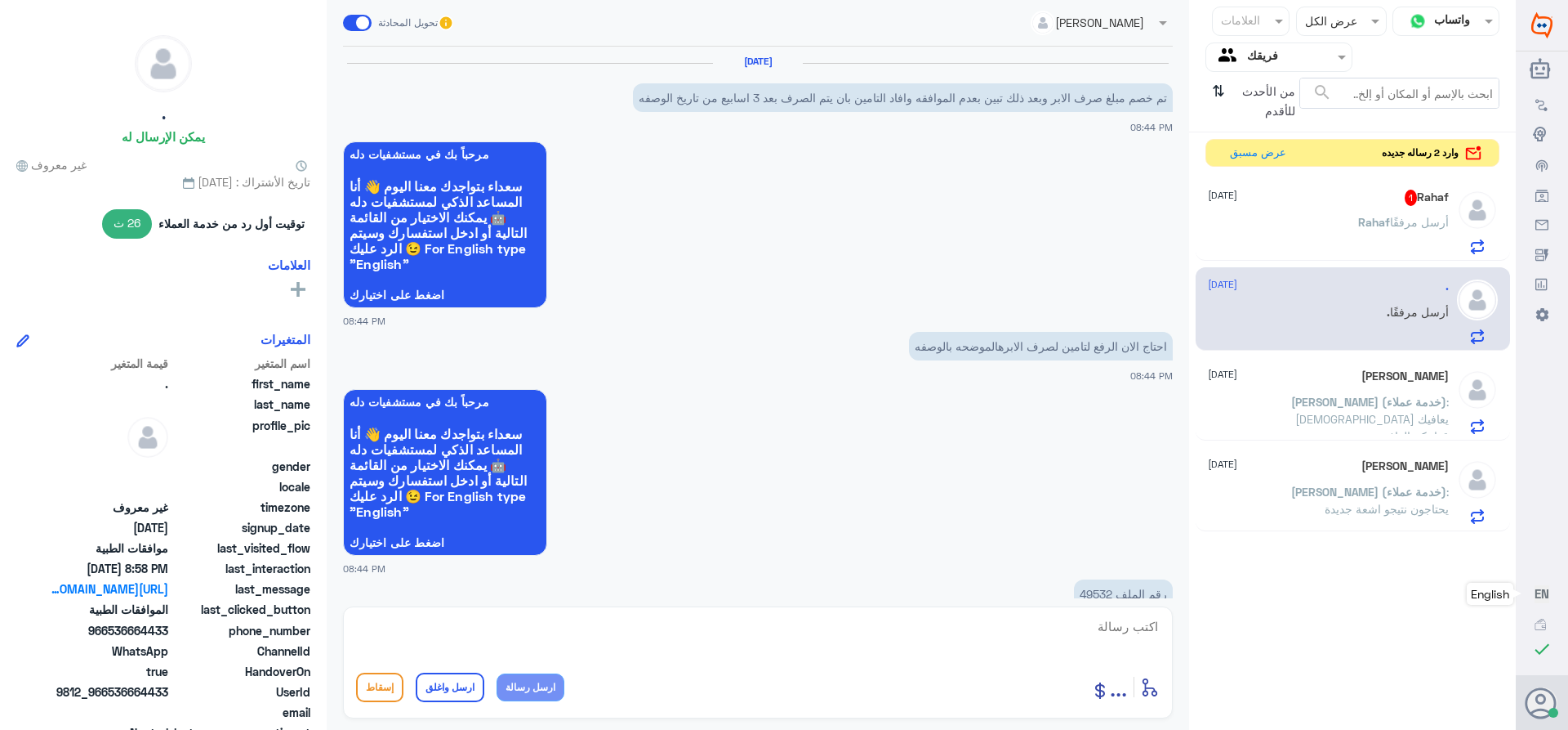
scroll to position [1639, 0]
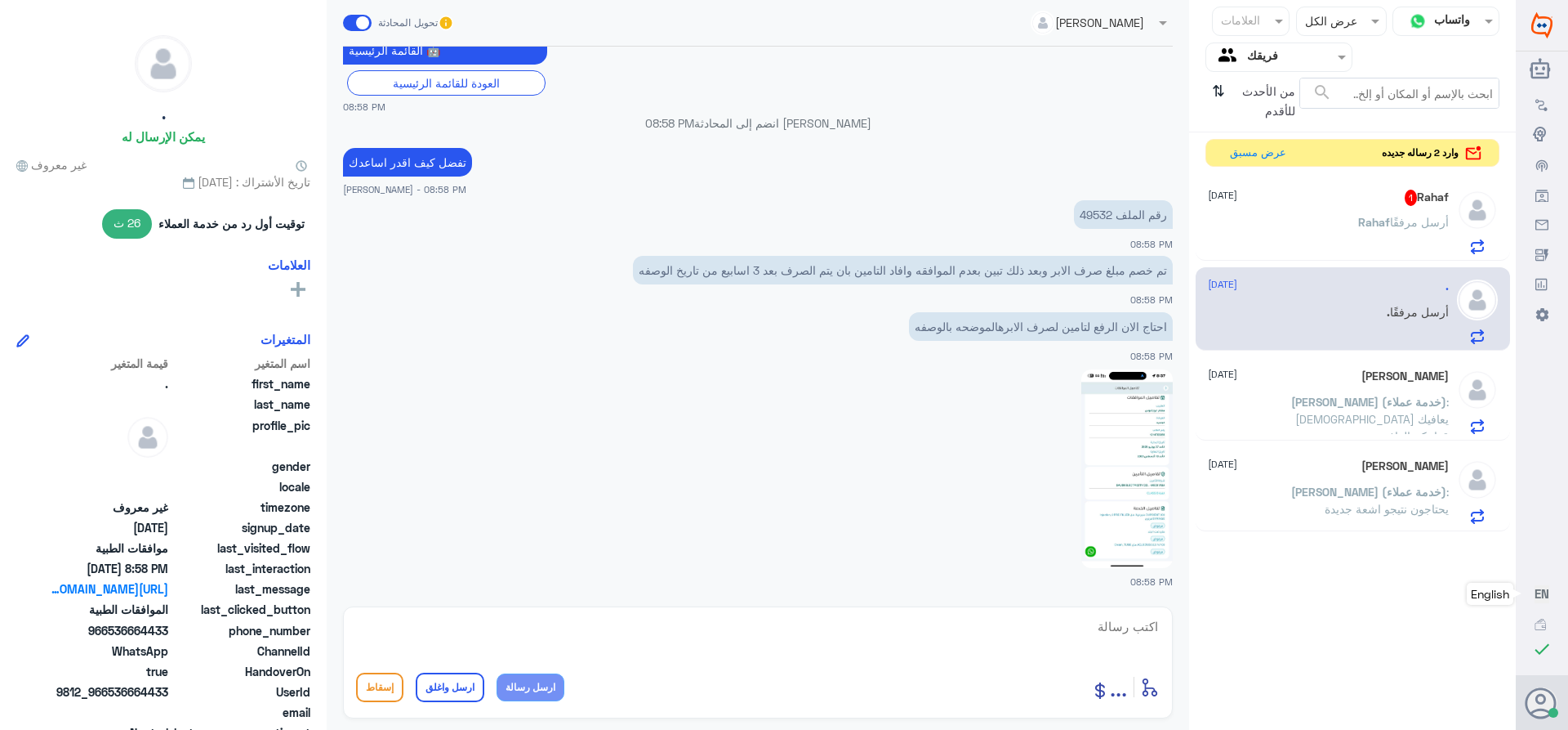
click at [1096, 211] on p "رقم الملف 49532" at bounding box center [1122, 214] width 98 height 29
click at [1105, 435] on img at bounding box center [1127, 469] width 92 height 199
click at [1100, 626] on textarea at bounding box center [757, 635] width 803 height 40
click at [1107, 627] on textarea at bounding box center [757, 635] width 803 height 40
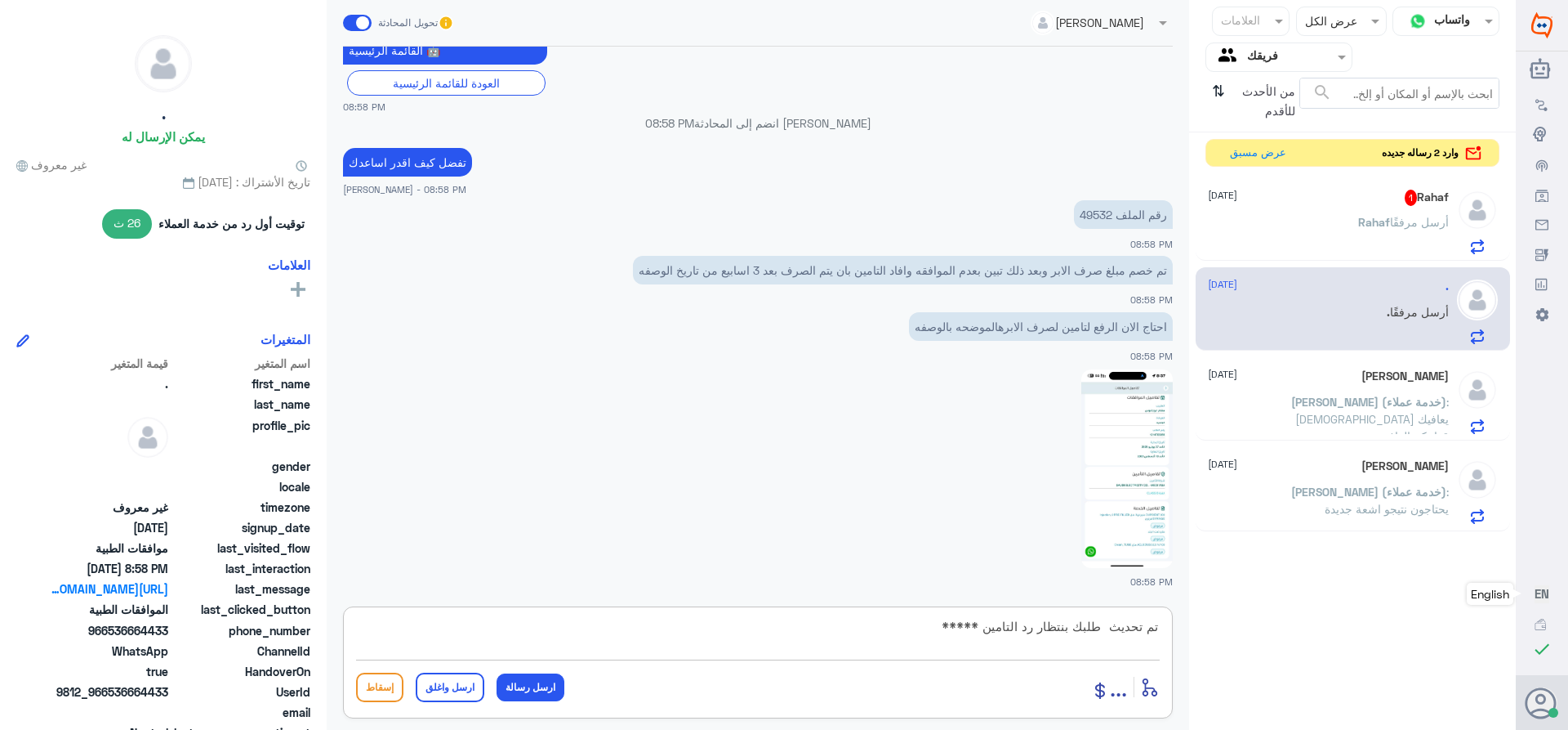
paste textarea "تمنياتي لك بالشفاء العاجل"
type textarea "تم تحديث طلبك بنتظار رد التامين *****تمنياتي لك بالشفاء العاجل"
click at [425, 685] on button "ارسل واغلق" at bounding box center [450, 687] width 69 height 30
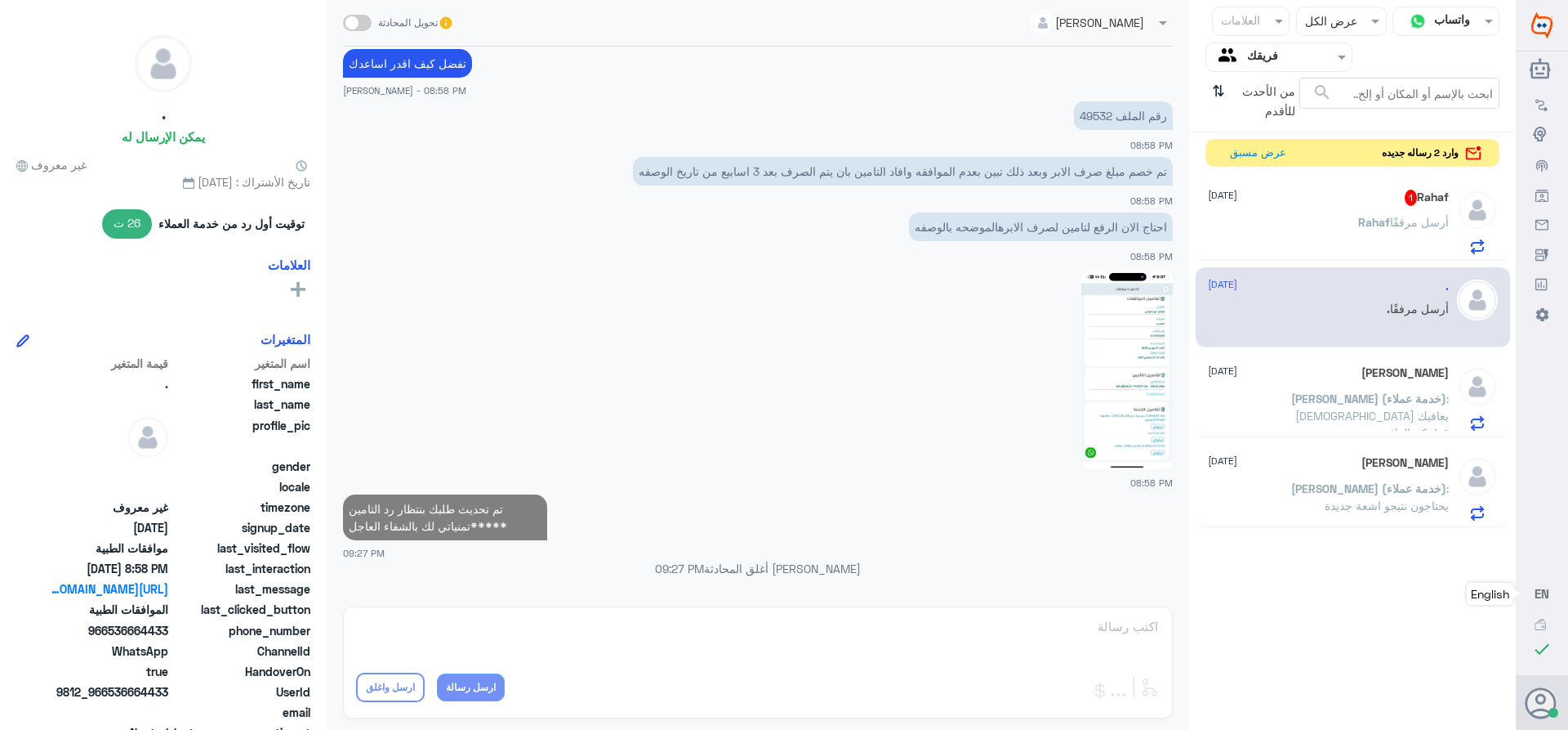
click at [1318, 395] on span "[PERSON_NAME] (خدمة عملاء)" at bounding box center [1368, 398] width 155 height 14
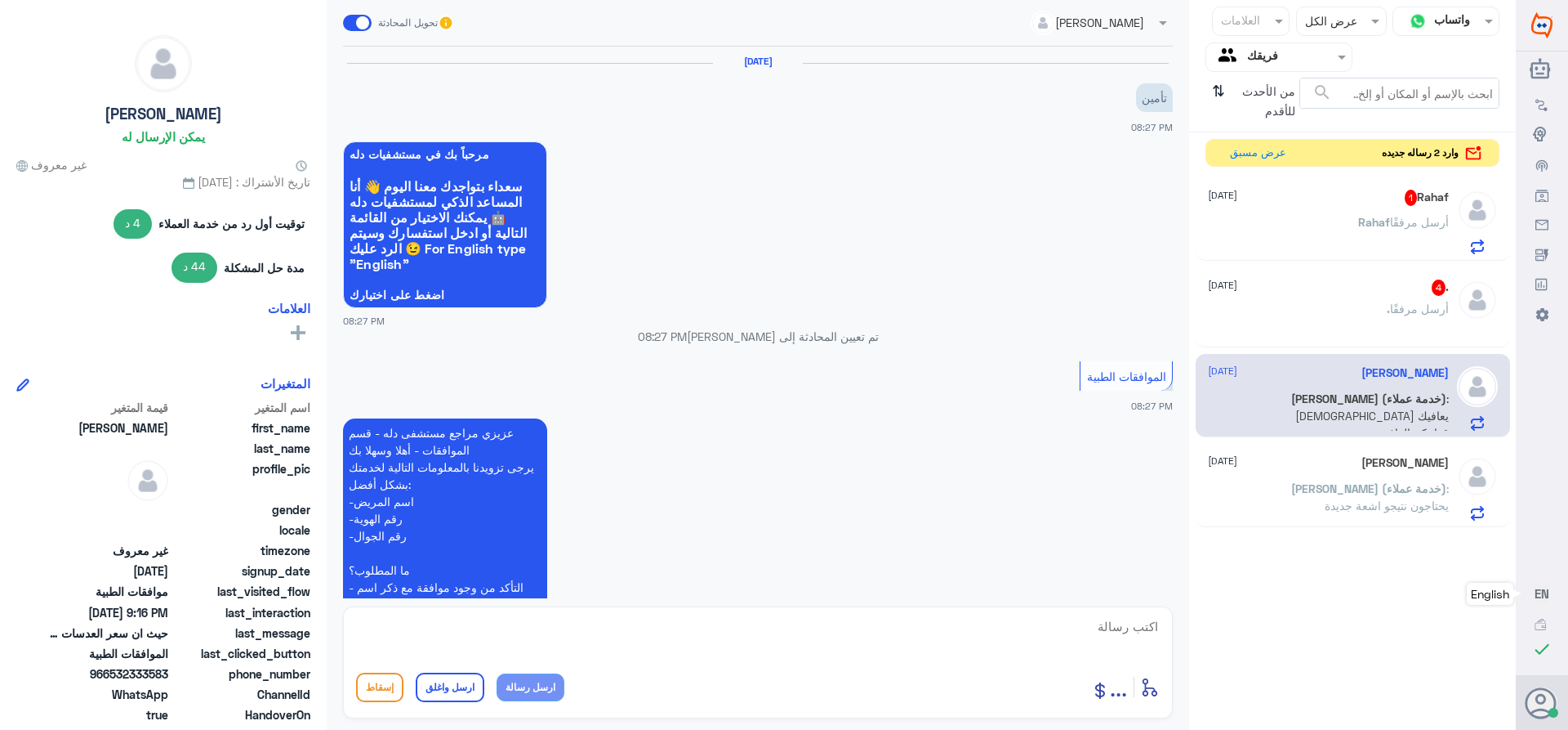
scroll to position [883, 0]
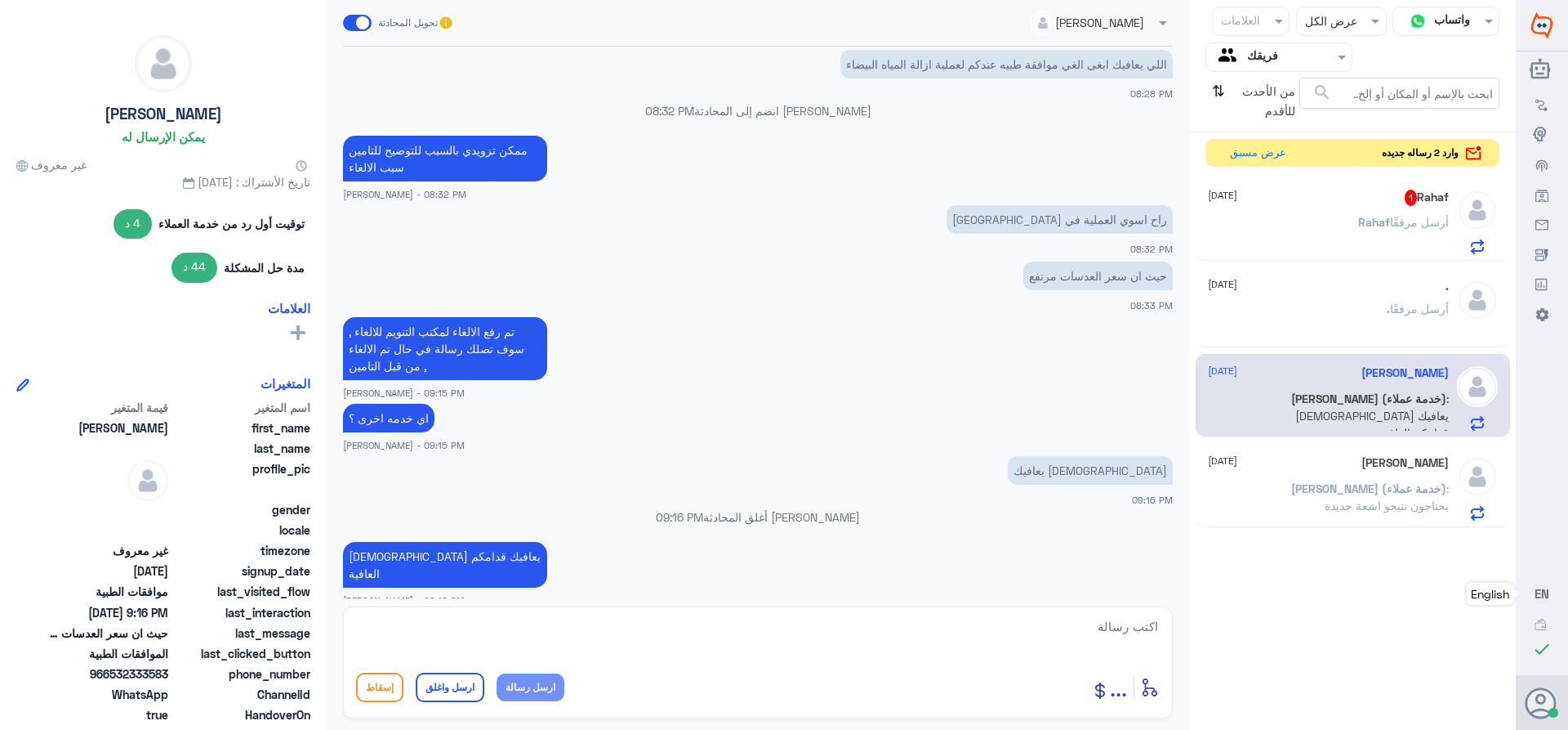
click at [1106, 626] on textarea at bounding box center [757, 635] width 803 height 40
paste textarea "تمنياتي لك بالشفاء العاجل"
type textarea "تمنياتي لك بالشفاء العاجل"
click at [459, 677] on button "ارسل واغلق" at bounding box center [450, 687] width 69 height 30
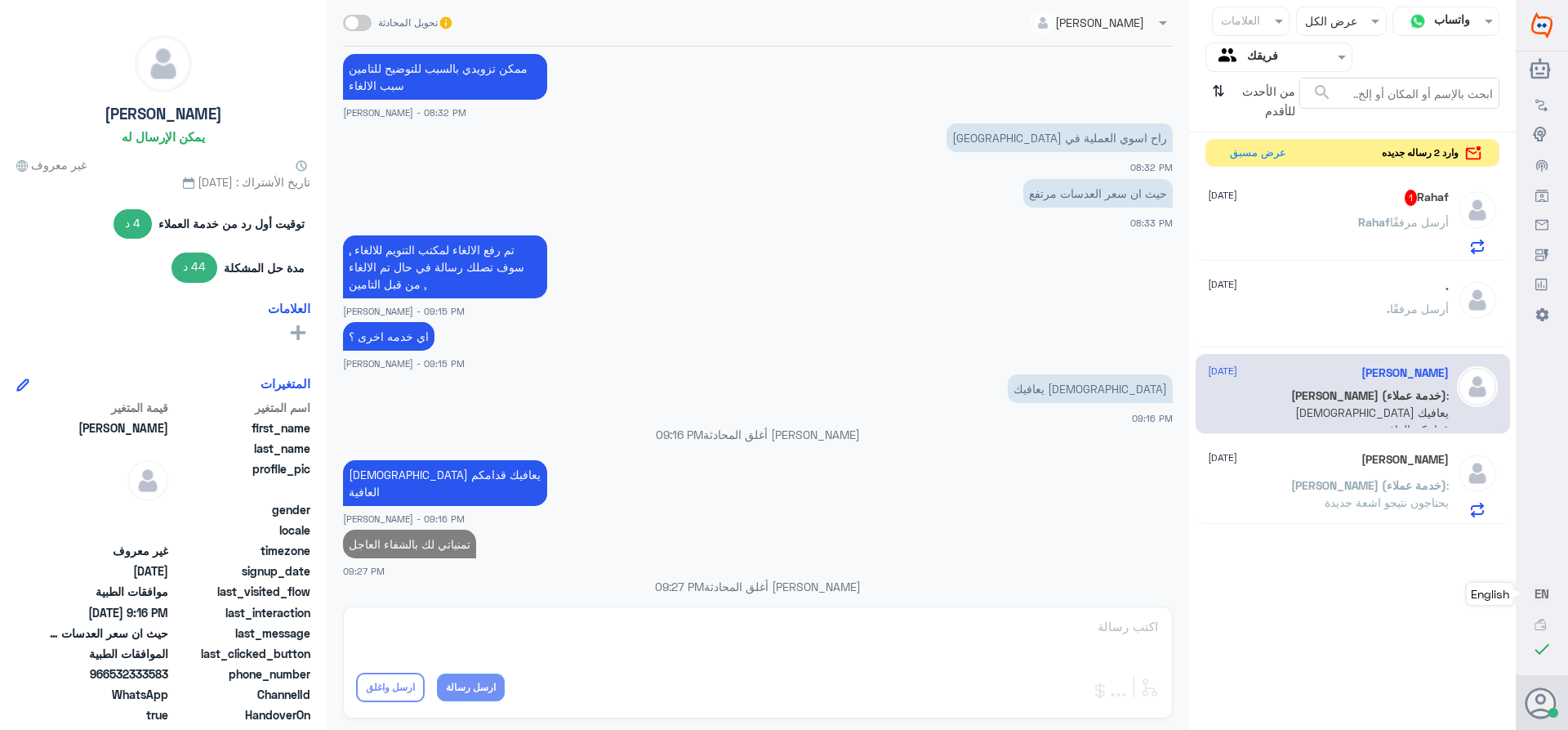
click at [1313, 305] on div ". أرسل مرفقًا" at bounding box center [1328, 322] width 241 height 36
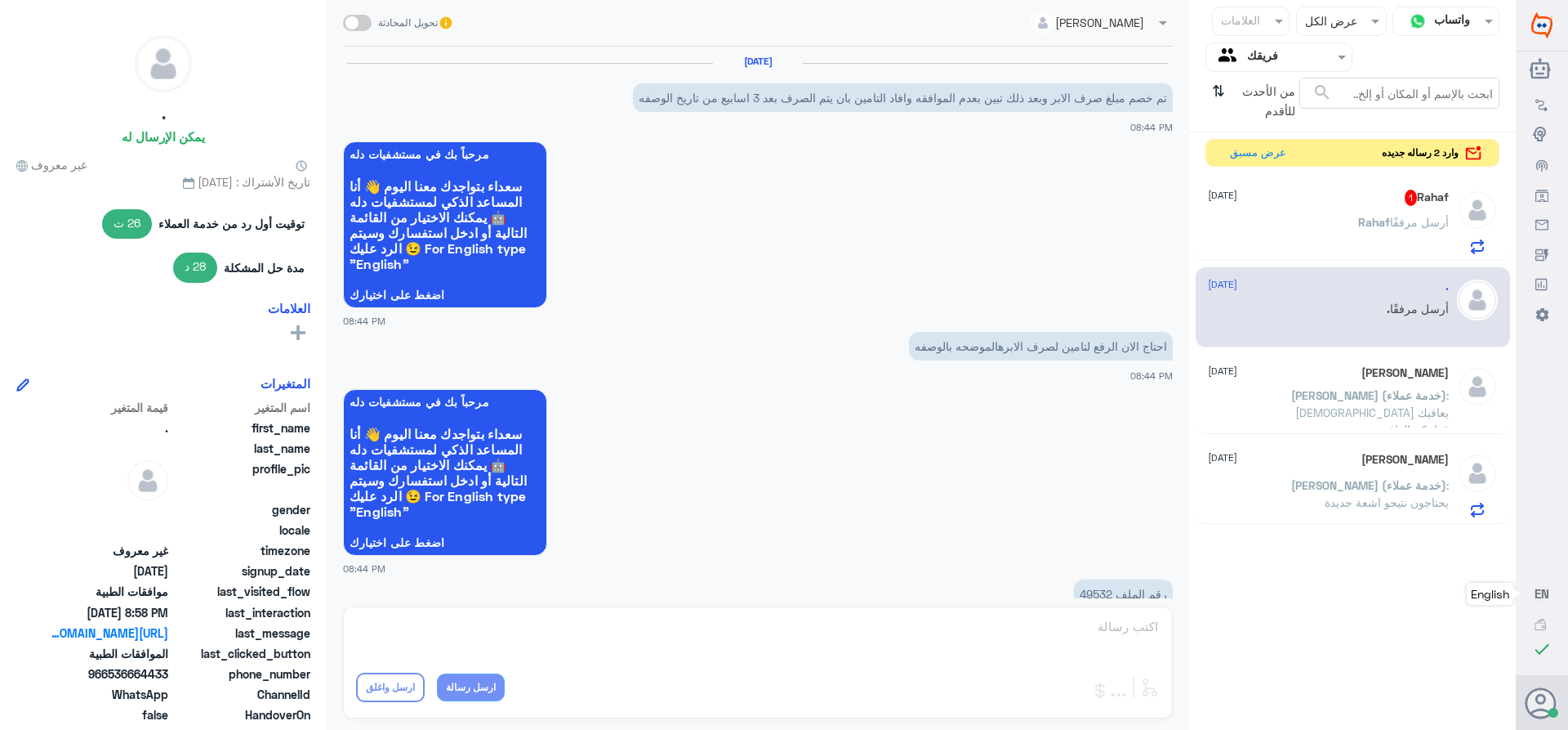
scroll to position [1738, 0]
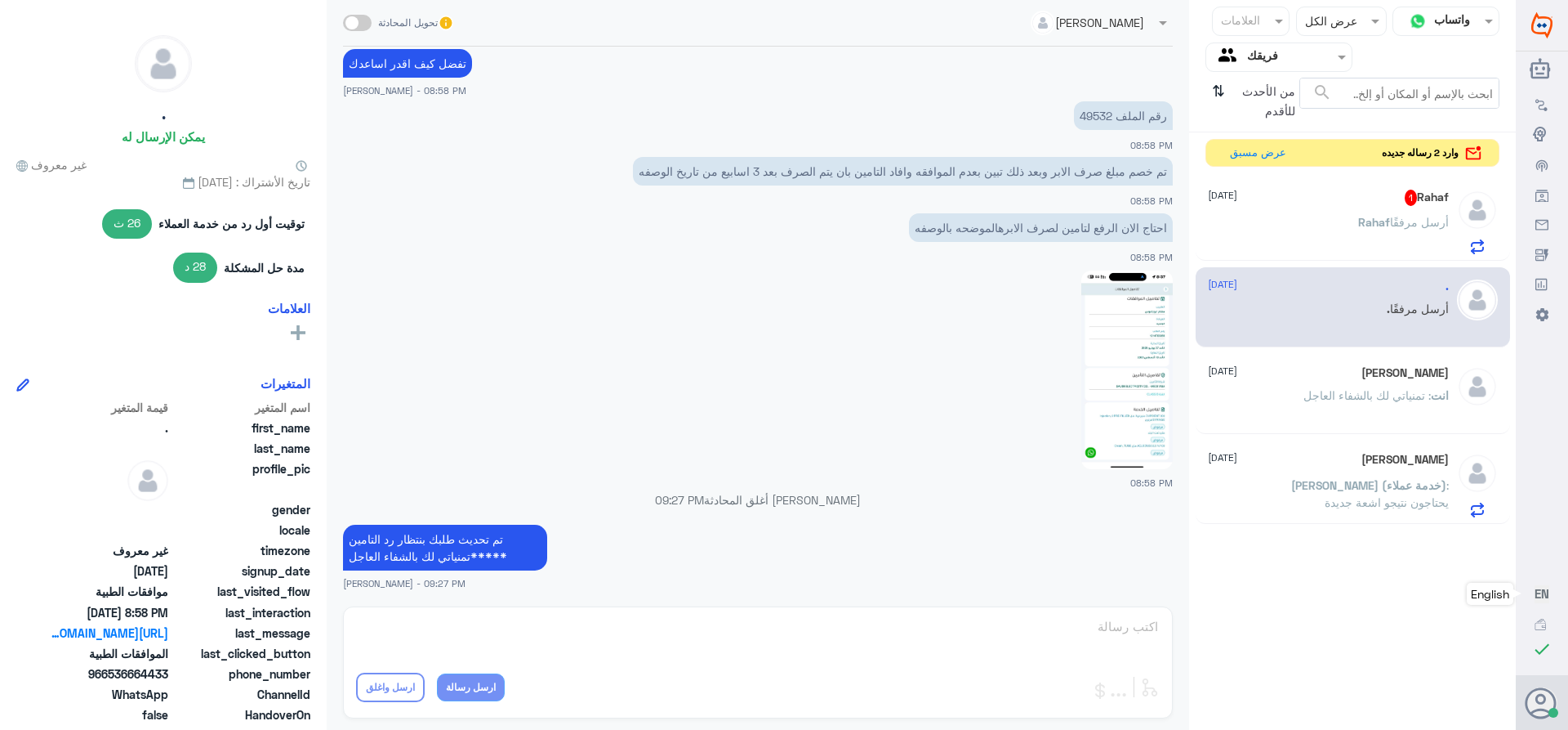
click at [1391, 413] on p "انت : تمنياتي لك بالشفاء العاجل" at bounding box center [1376, 407] width 145 height 41
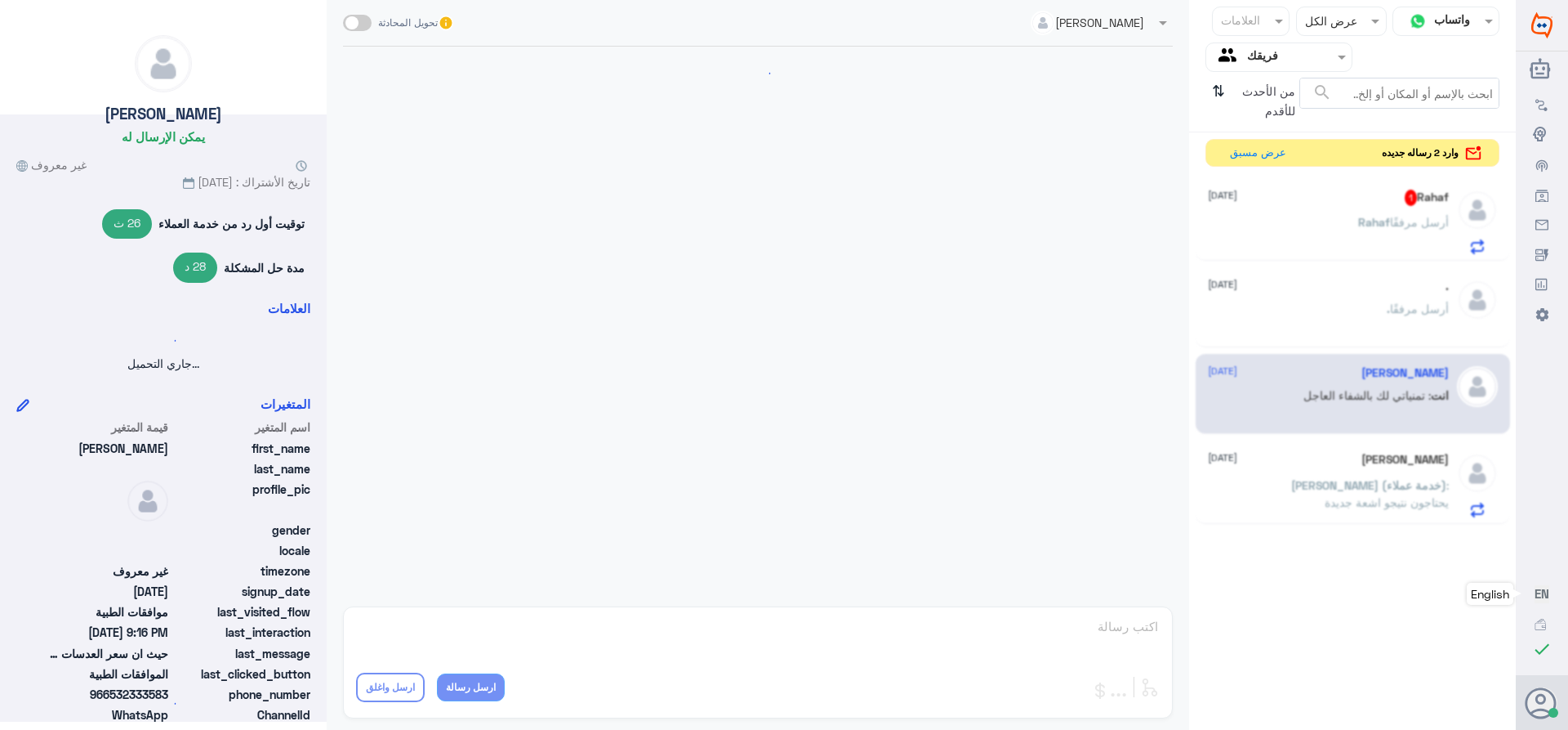
click at [1359, 485] on span "[PERSON_NAME] (خدمة عملاء)" at bounding box center [1368, 485] width 155 height 14
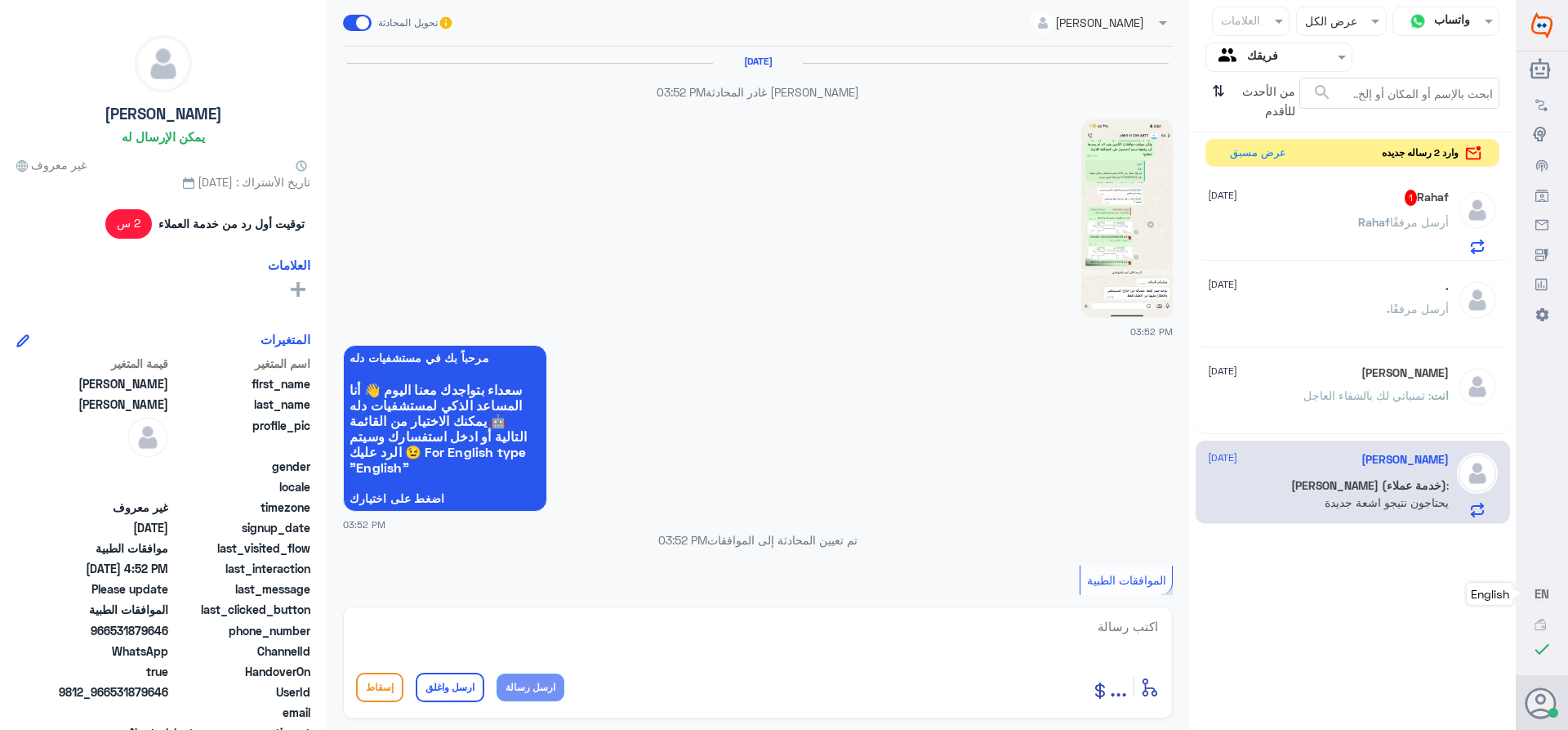
scroll to position [1808, 0]
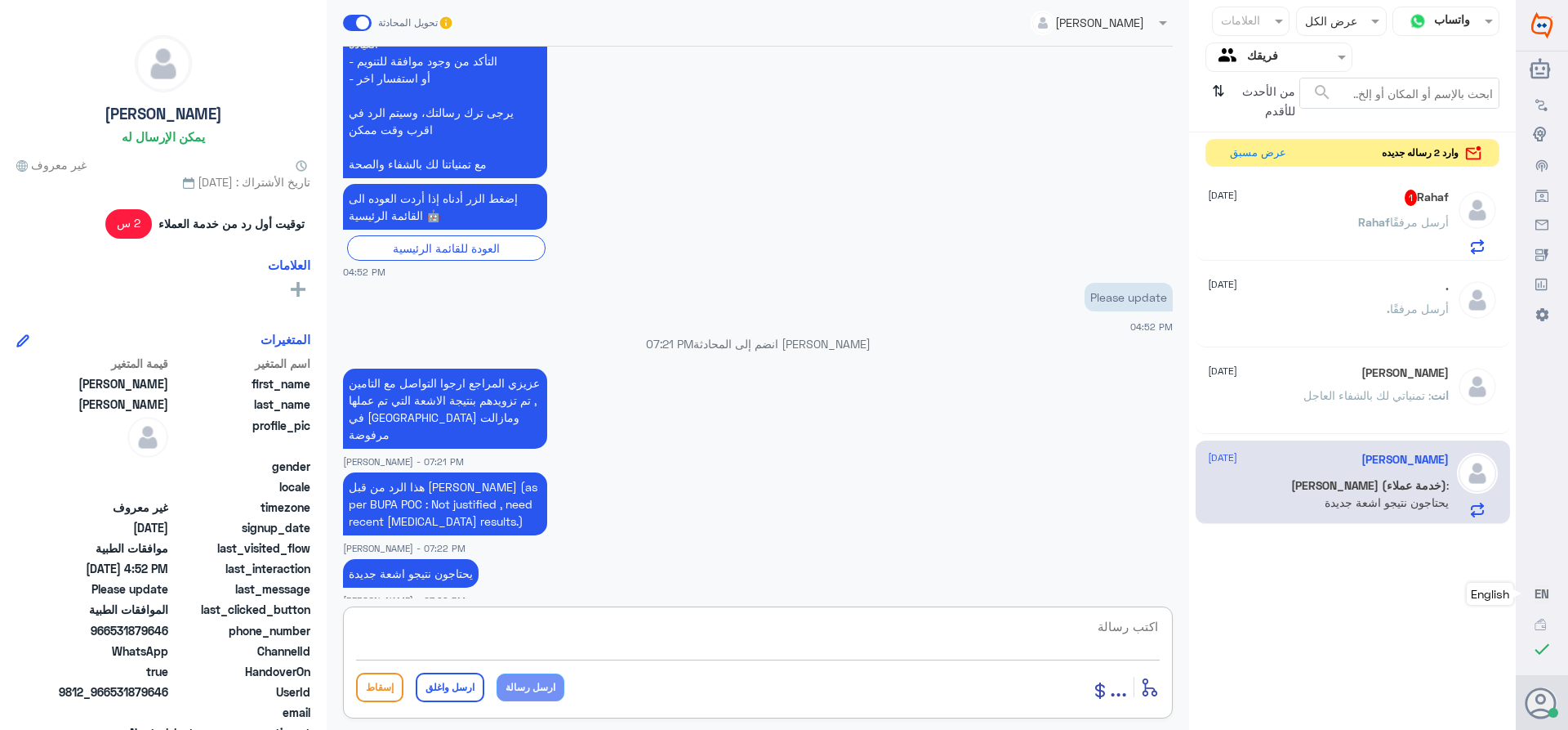
click at [1047, 636] on textarea at bounding box center [757, 635] width 803 height 40
paste textarea "تمنياتي لك بالشفاء العاجل"
type textarea "تمنياتي لك بالشفاء العاجل"
click at [447, 697] on button "ارسل واغلق" at bounding box center [450, 687] width 69 height 30
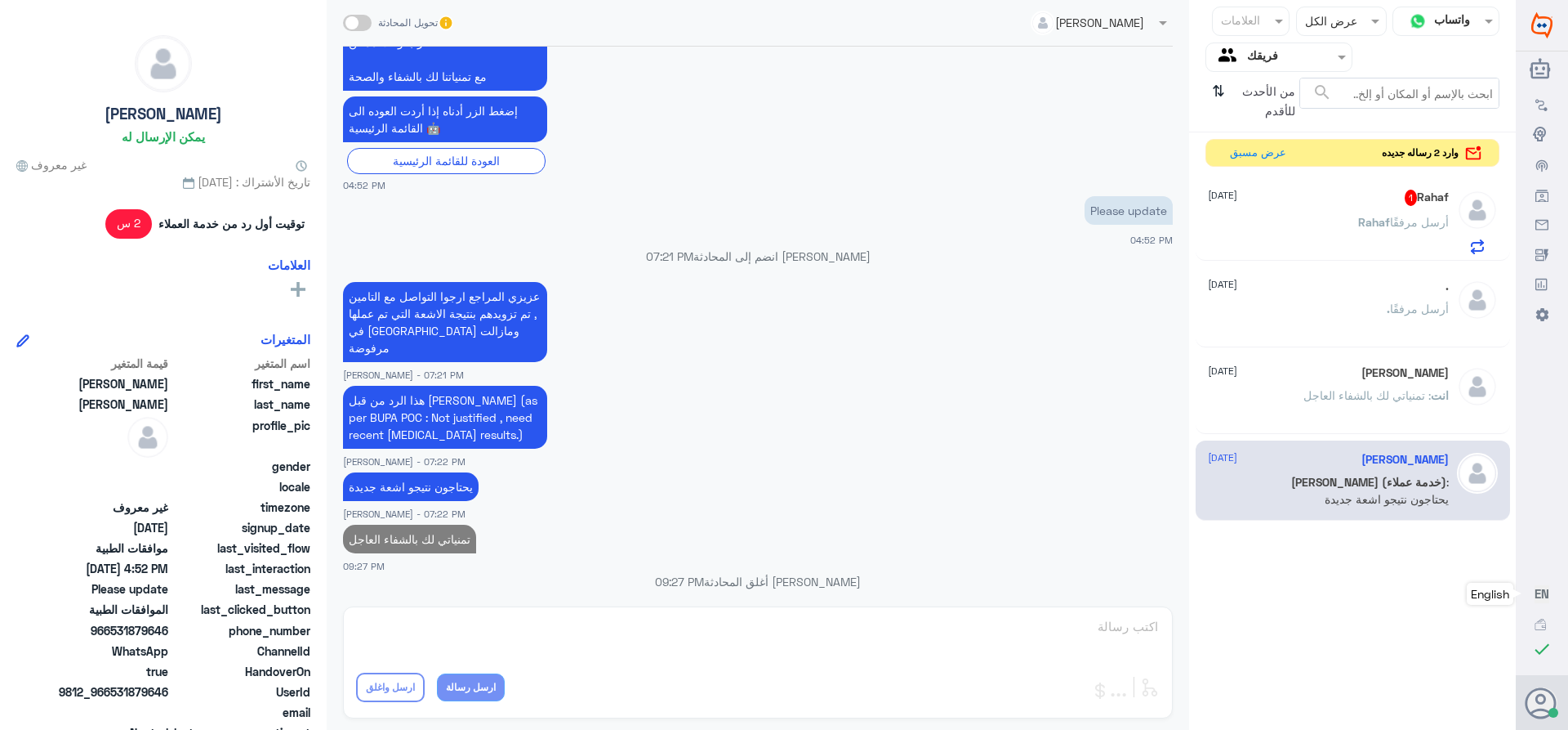
scroll to position [1857, 0]
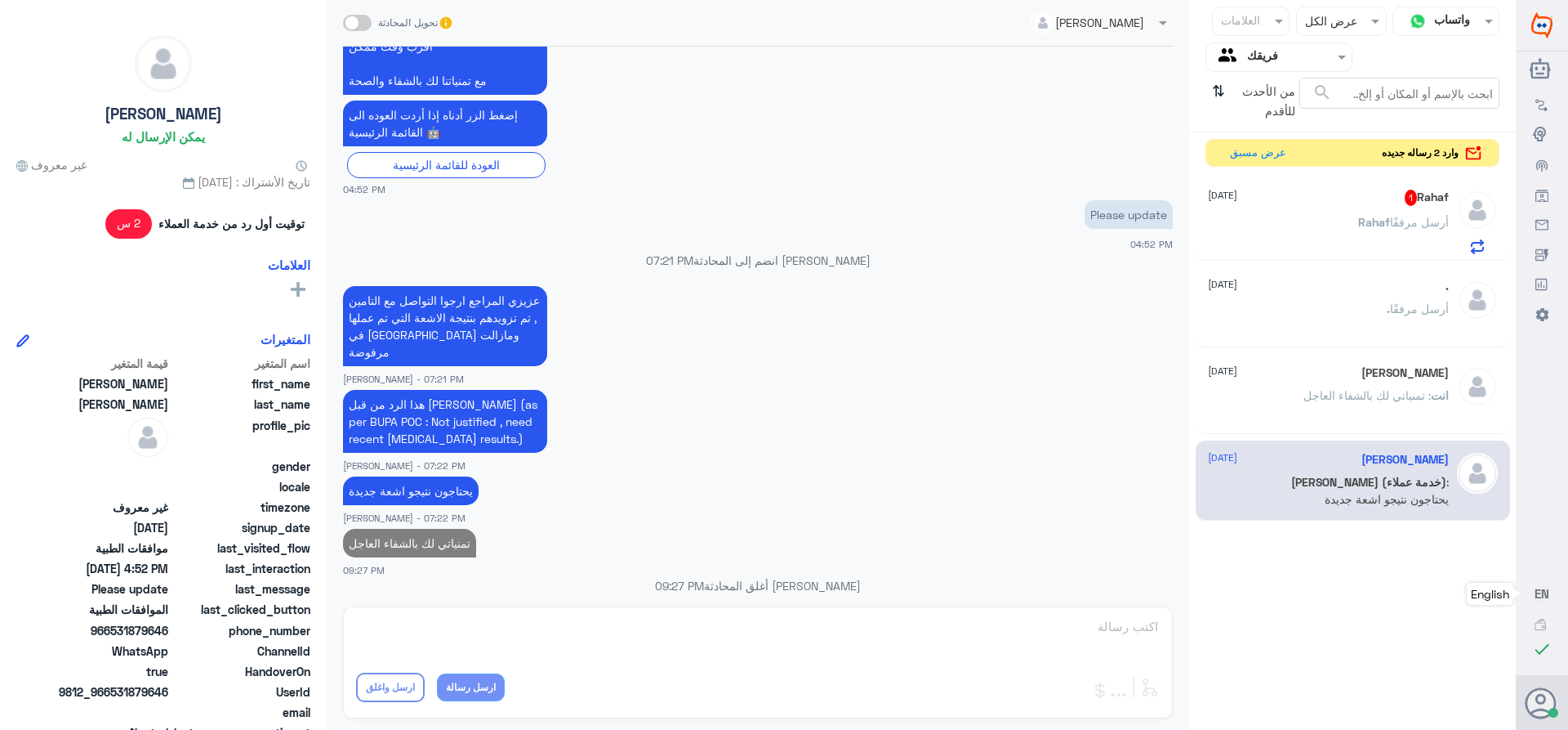
click at [1327, 373] on div "[PERSON_NAME] [DATE]" at bounding box center [1328, 373] width 241 height 14
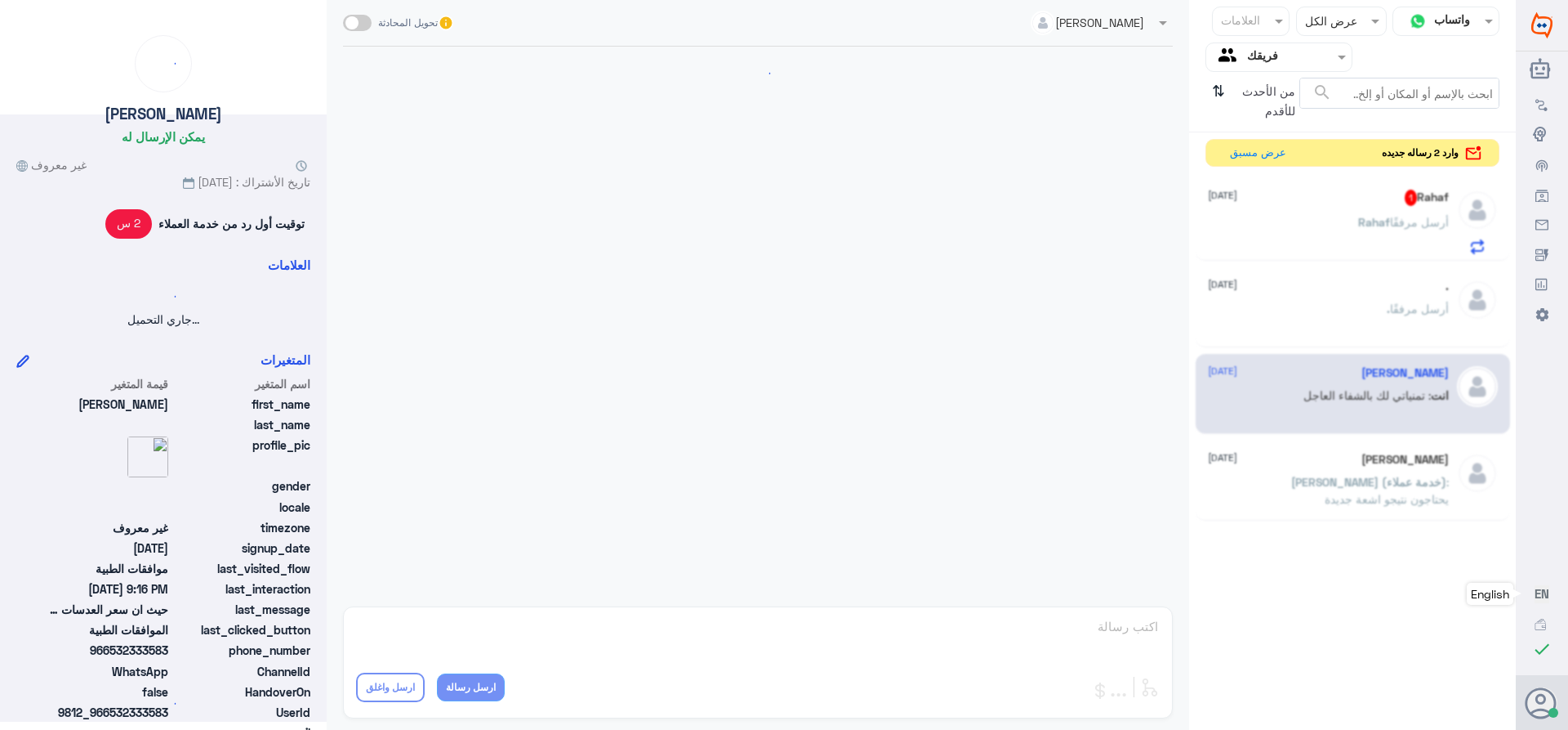
click at [1342, 317] on div ". أرسل مرفقًا" at bounding box center [1328, 322] width 241 height 36
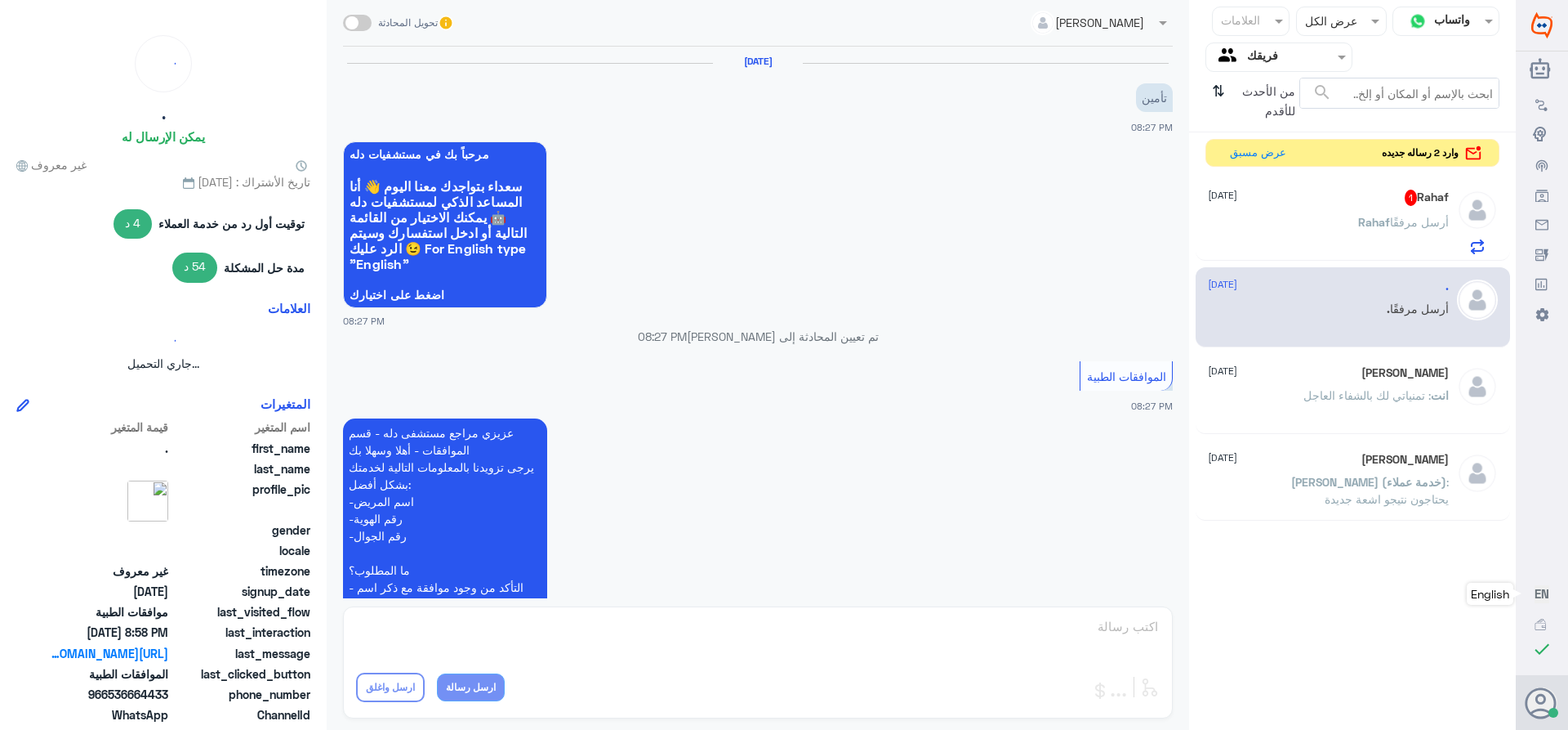
scroll to position [966, 0]
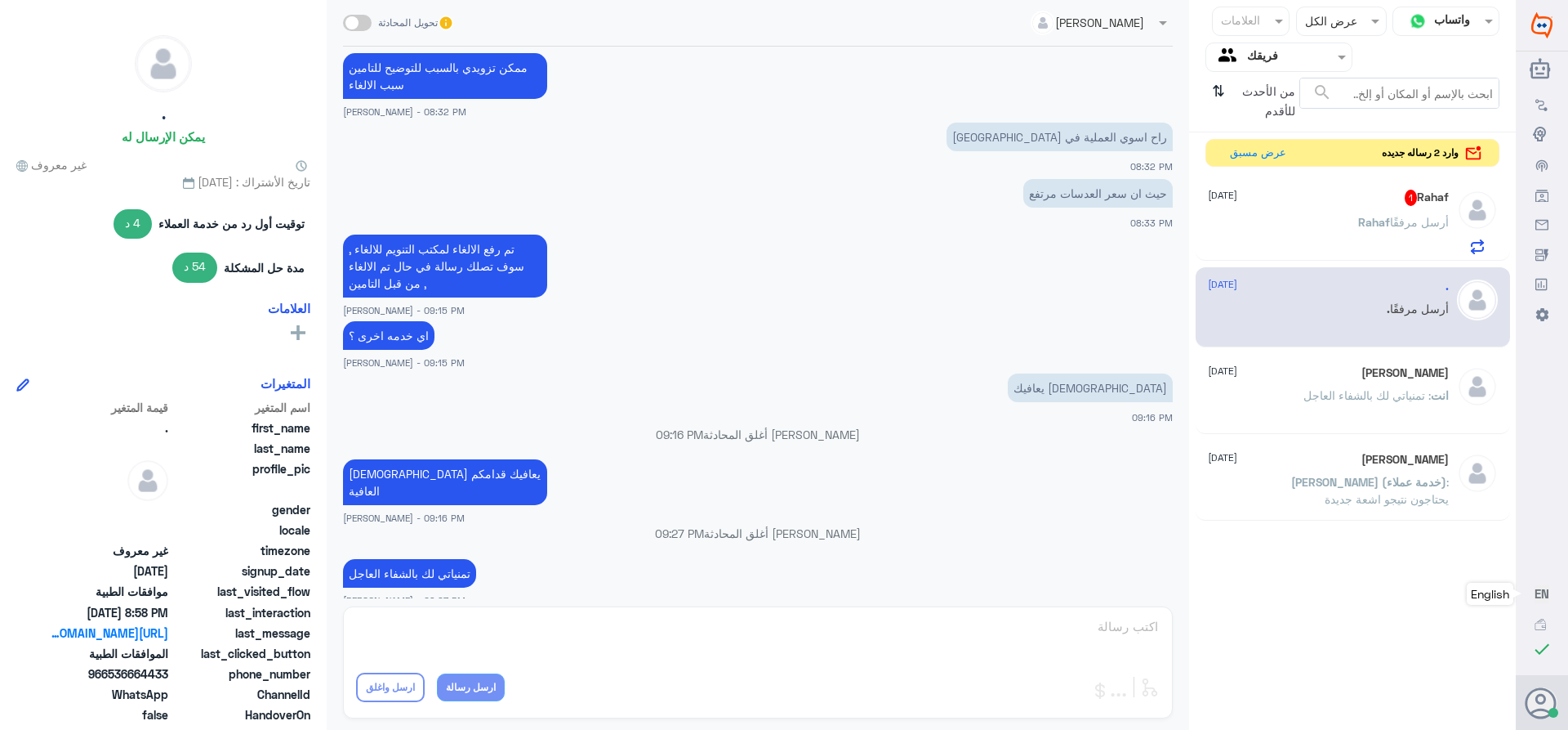
click at [1345, 230] on div "[PERSON_NAME] أرسل مرفقًا" at bounding box center [1328, 235] width 241 height 36
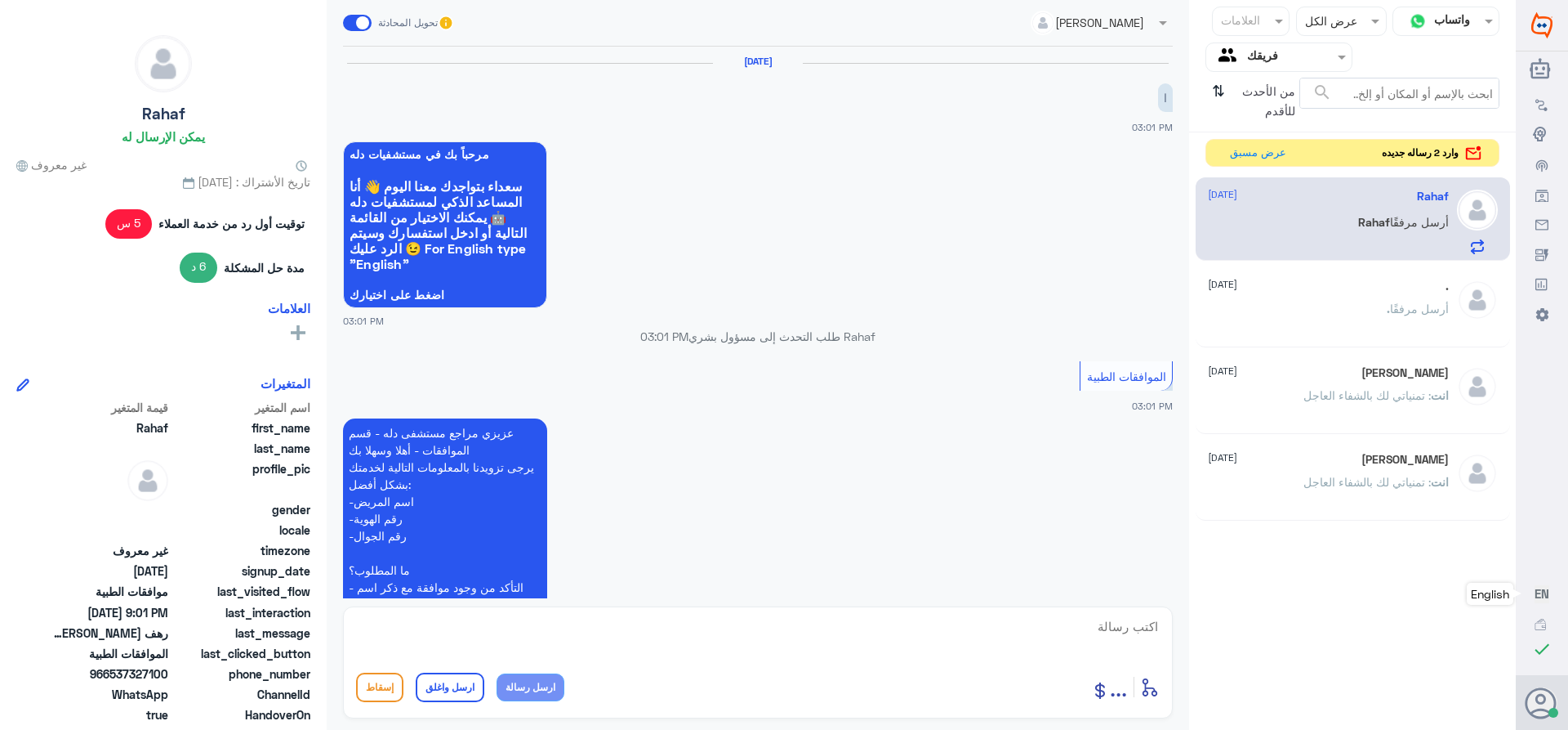
scroll to position [1104, 0]
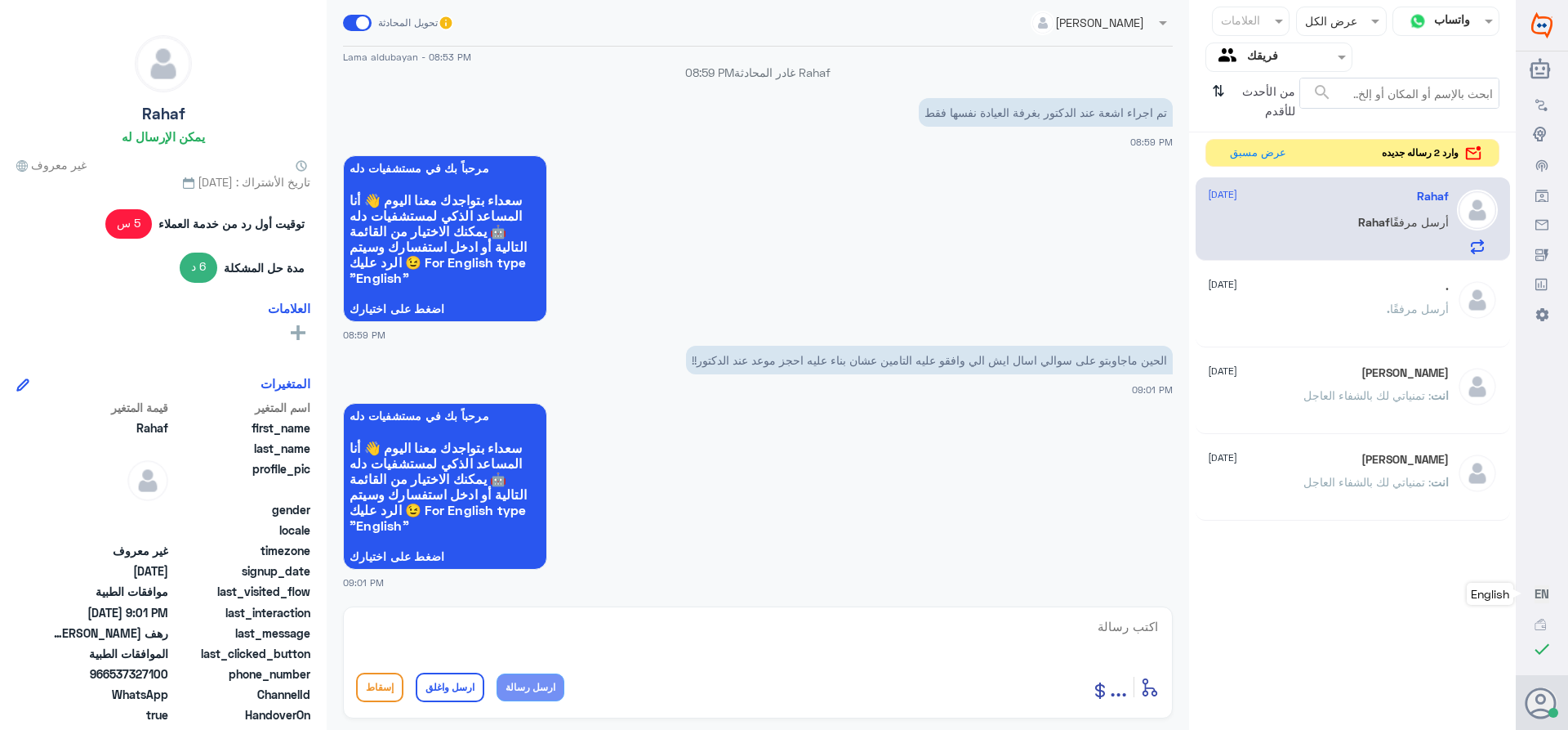
click at [1080, 615] on textarea at bounding box center [757, 635] width 803 height 40
paste textarea "تمنياتي لك بالشفاء العاجل"
type textarea "تمنياتي لك بالشفاء العاجل"
click at [436, 676] on button "ارسل واغلق" at bounding box center [450, 687] width 69 height 30
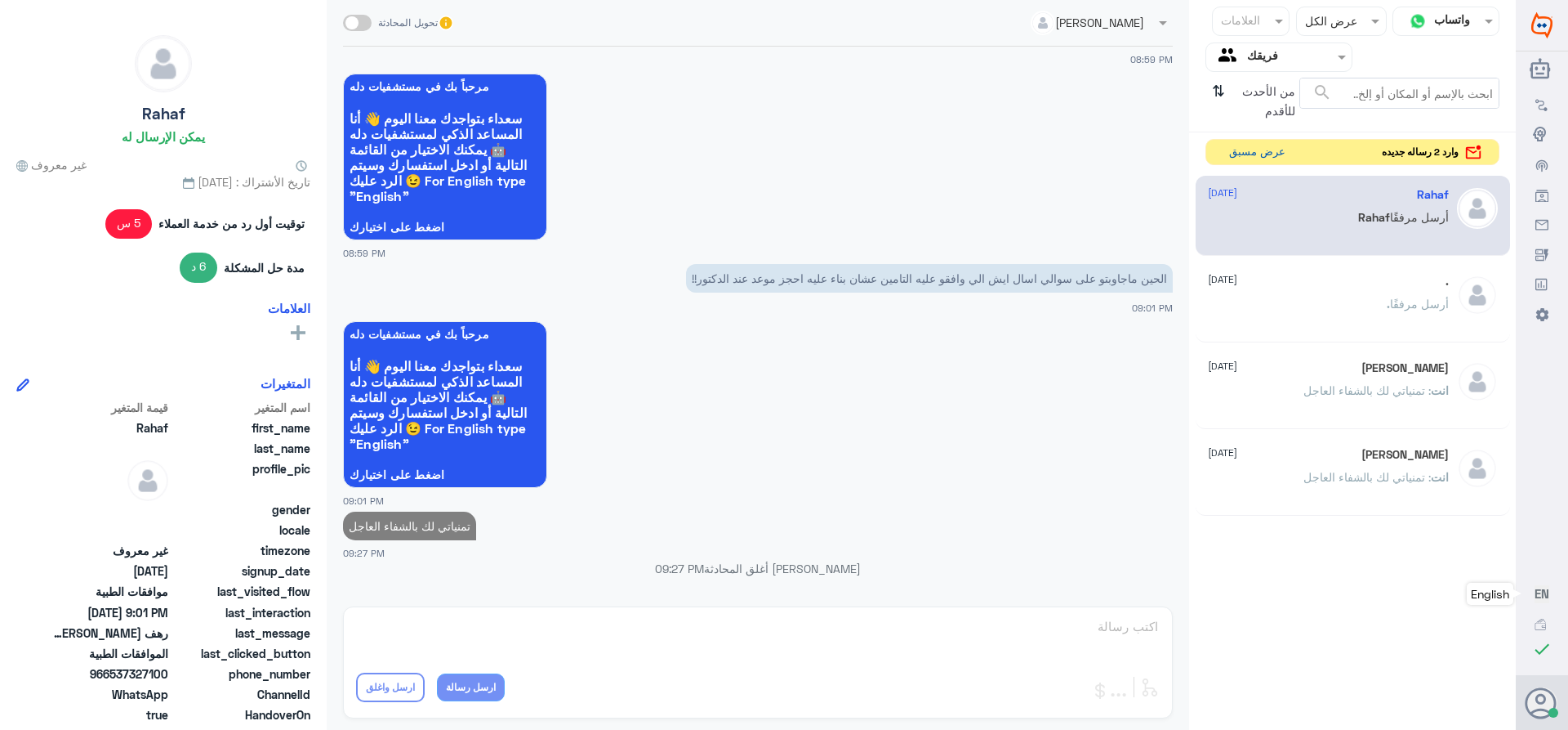
click at [1243, 149] on button "عرض مسبق" at bounding box center [1257, 152] width 69 height 25
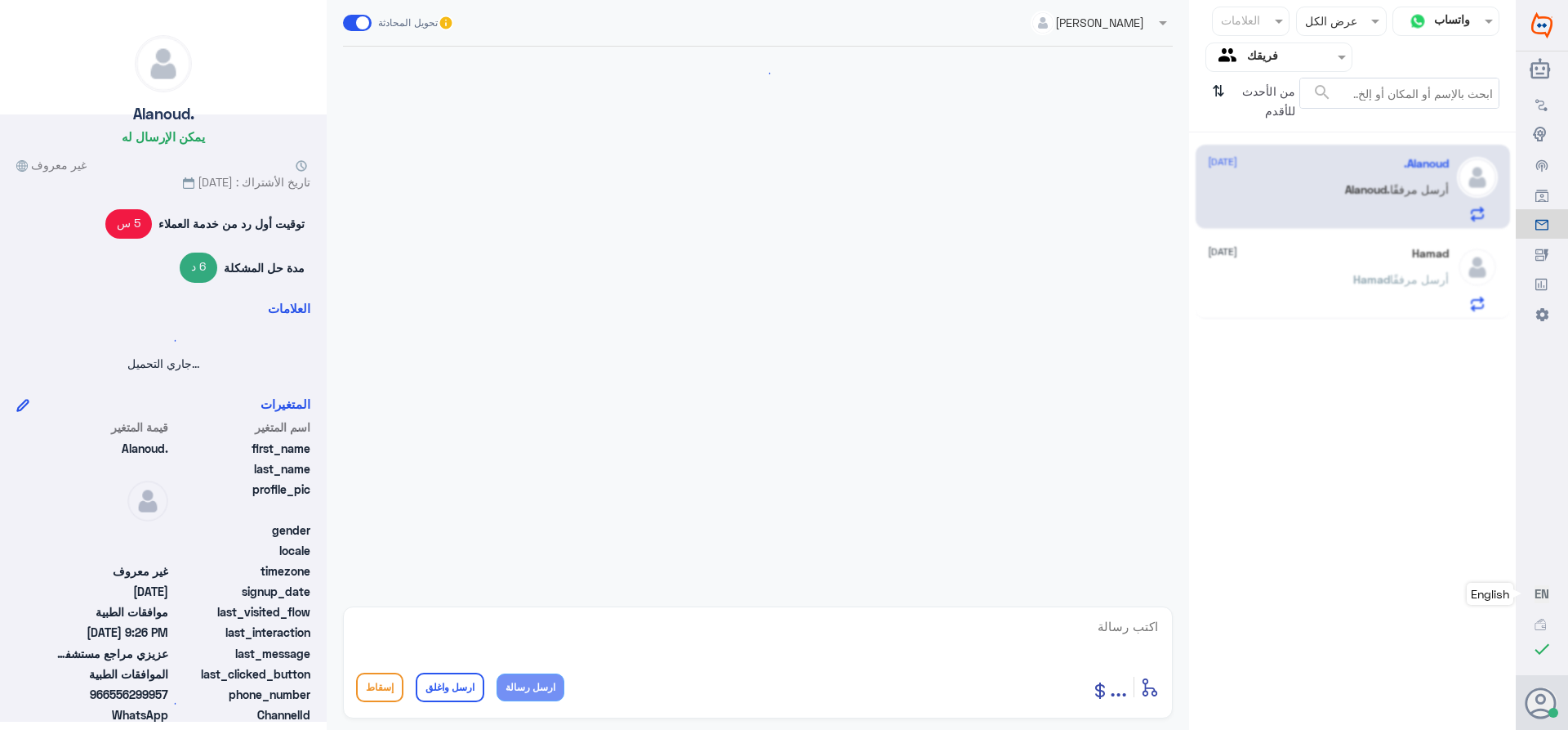
scroll to position [528, 0]
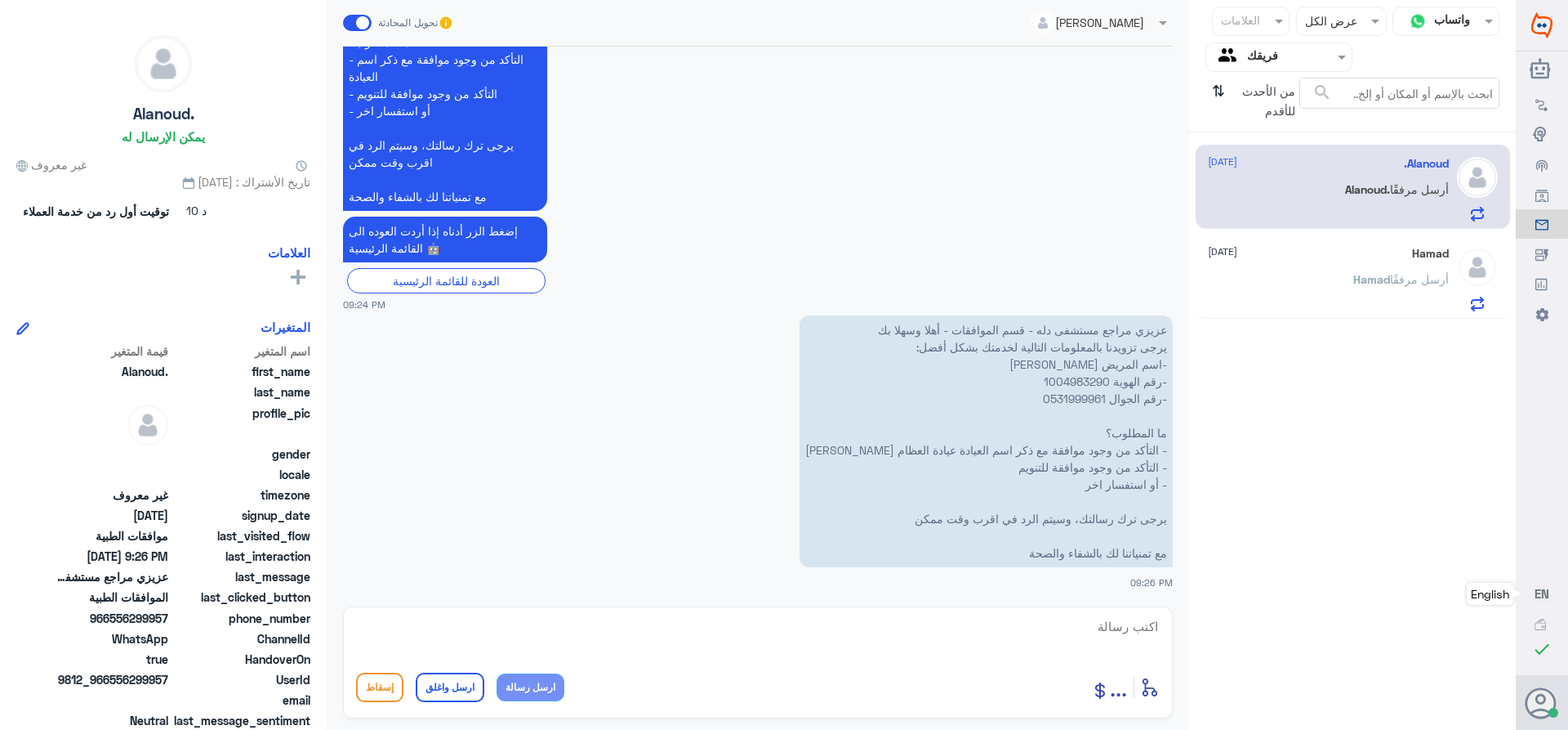
click at [1057, 378] on p "عزيزي مراجع مستشفى دله - قسم الموافقات - أهلا وسهلا بك يرجى تزويدنا بالمعلومات …" at bounding box center [986, 441] width 373 height 252
click at [1062, 386] on p "عزيزي مراجع مستشفى دله - قسم الموافقات - أهلا وسهلا بك يرجى تزويدنا بالمعلومات …" at bounding box center [986, 441] width 373 height 252
click at [1084, 632] on textarea at bounding box center [757, 635] width 803 height 40
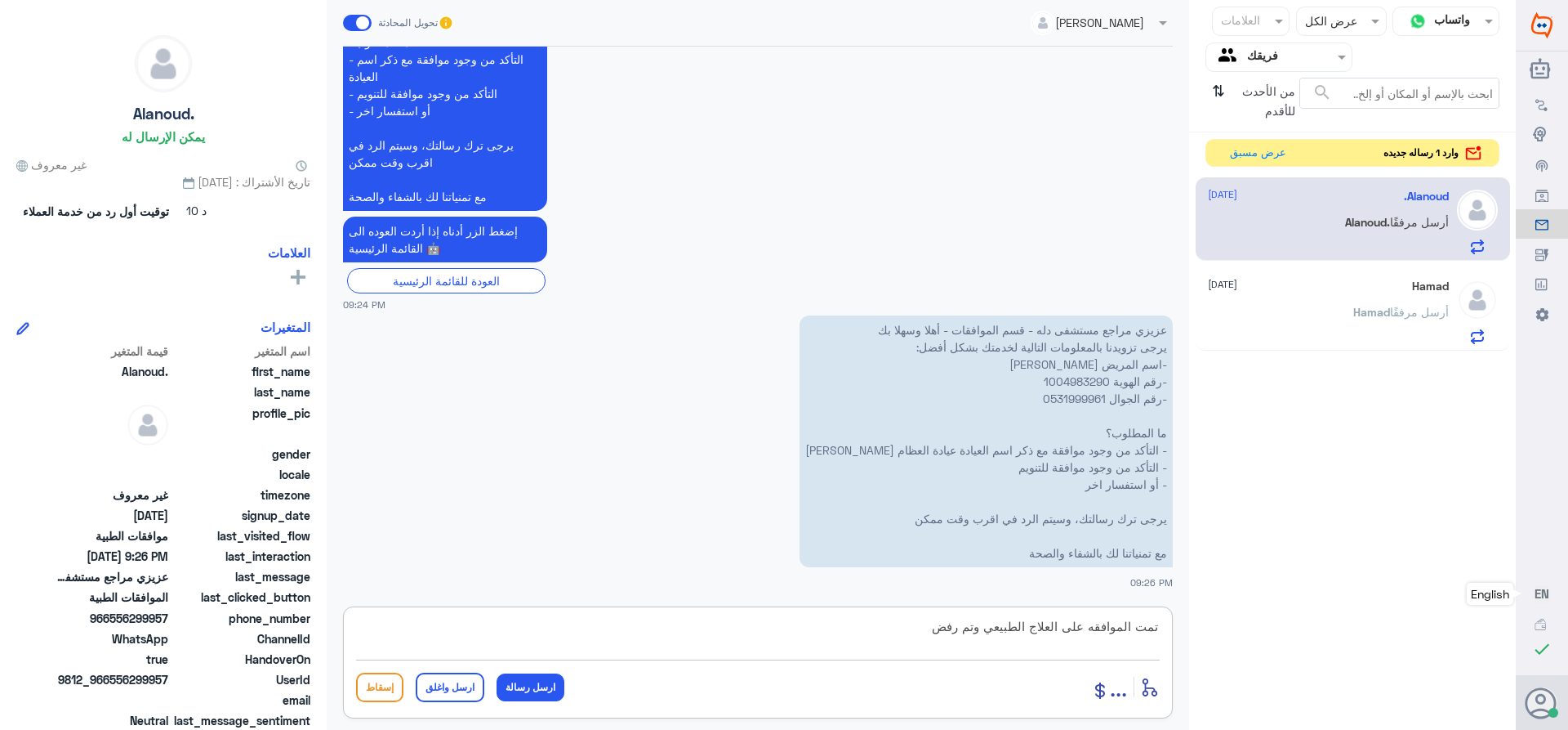
paste textarea "AIR SHIELD WALKER"
type textarea "تمت الموافقه على العلاج الطبيعي وتم رفض AIR SHIELD WALKER"
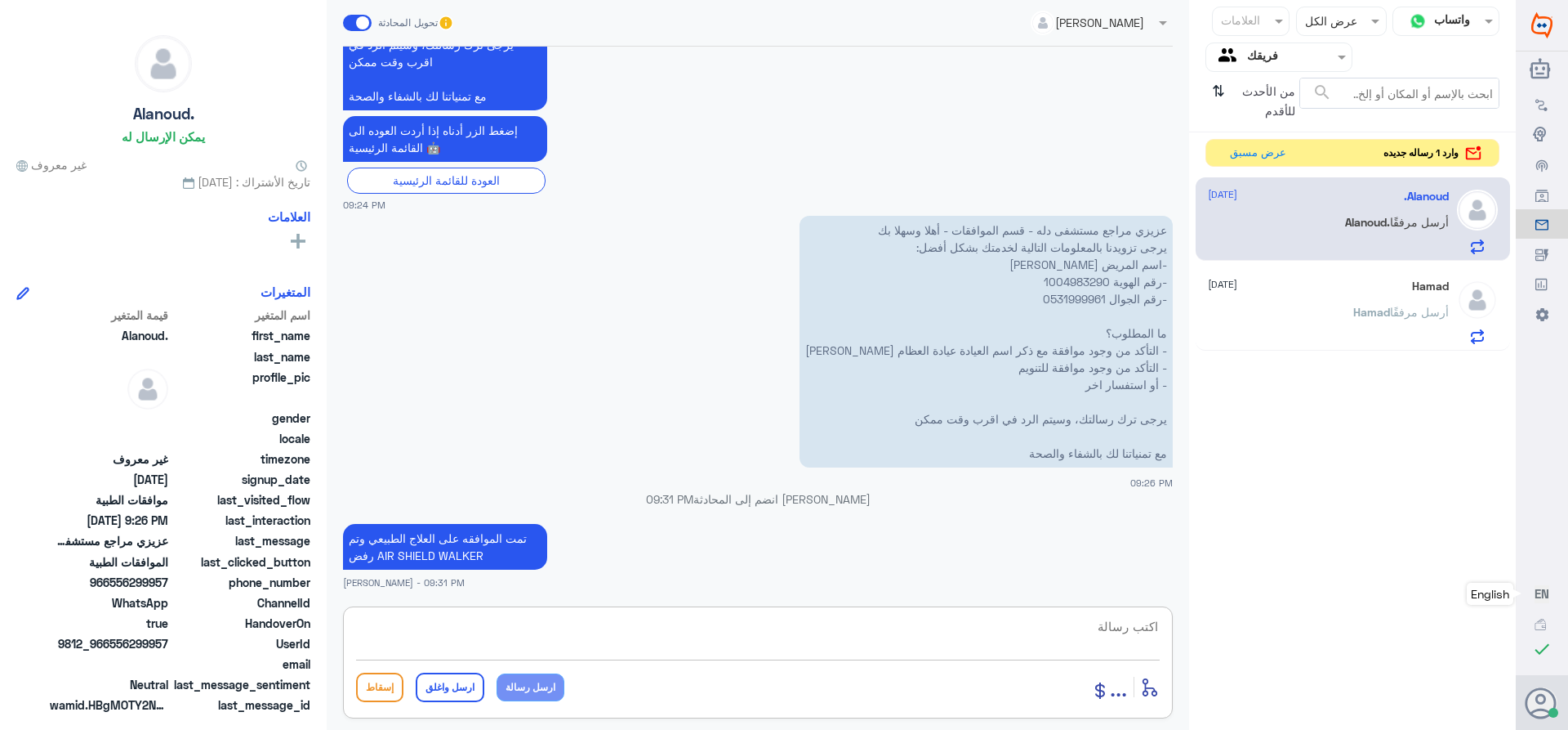
paste textarea "تمنياتي لك بالشفاء العاجل"
type textarea "تمنياتي لك بالشفاء العاجل"
click at [451, 686] on button "ارسل واغلق" at bounding box center [450, 687] width 69 height 30
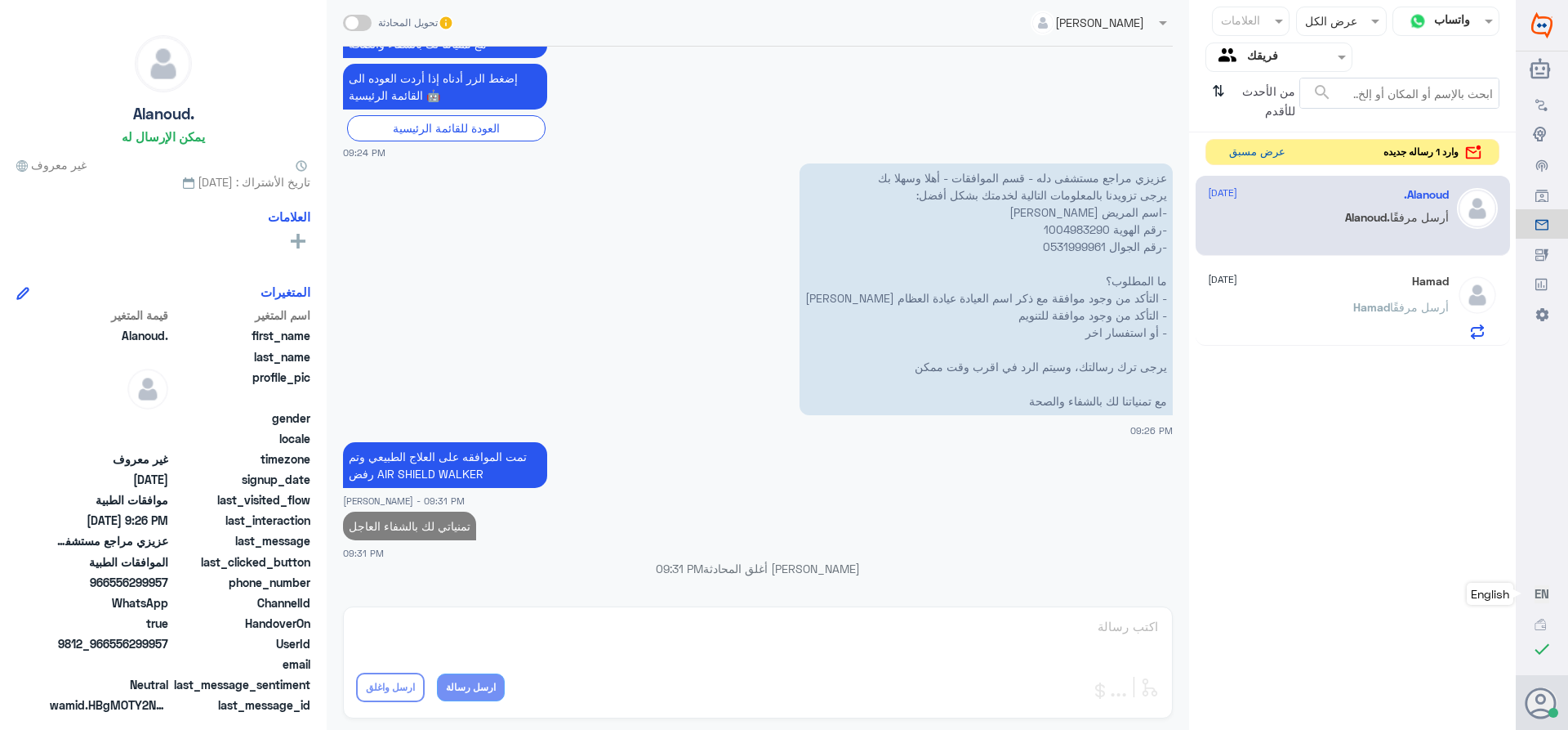
click at [1237, 157] on button "عرض مسبق" at bounding box center [1257, 152] width 69 height 25
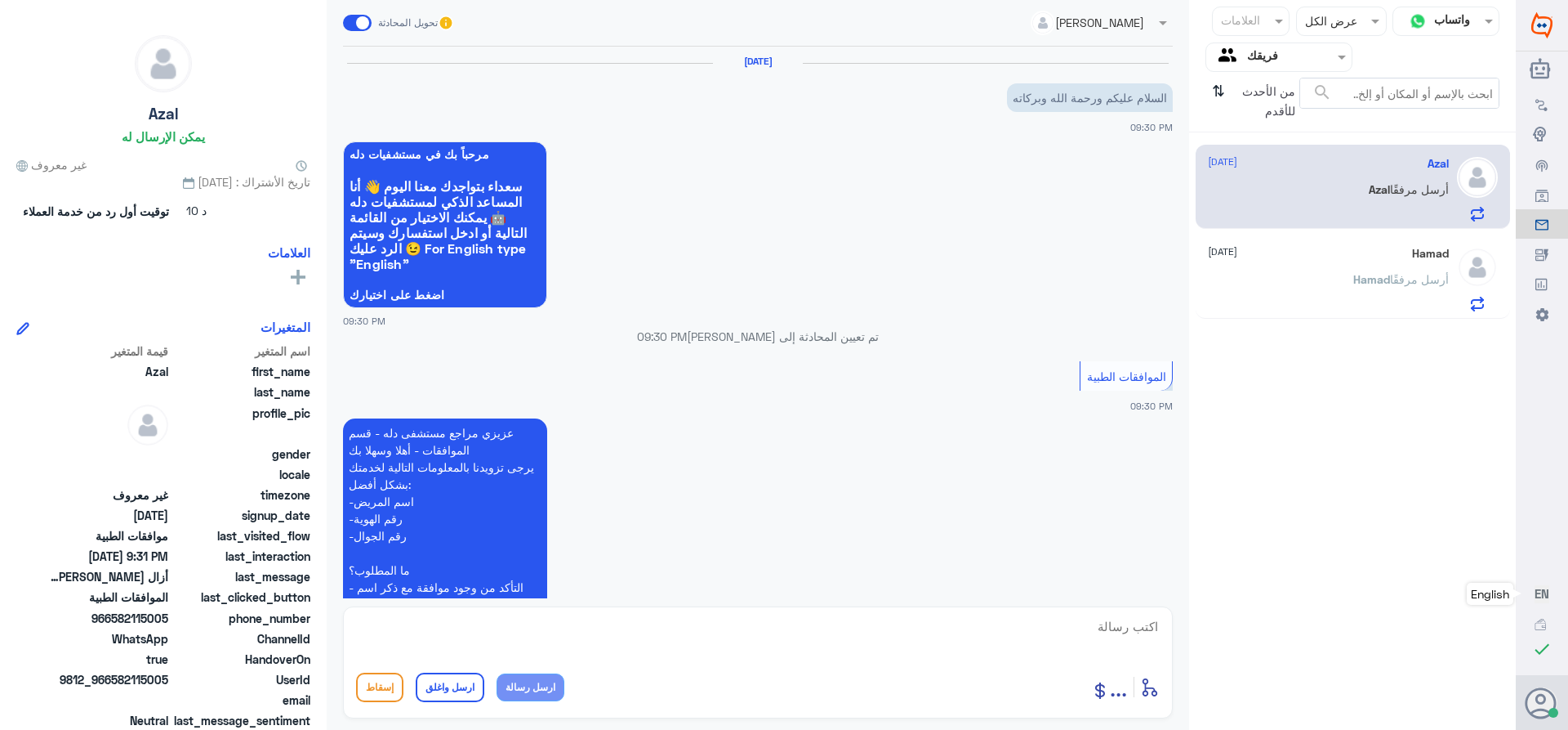
scroll to position [475, 0]
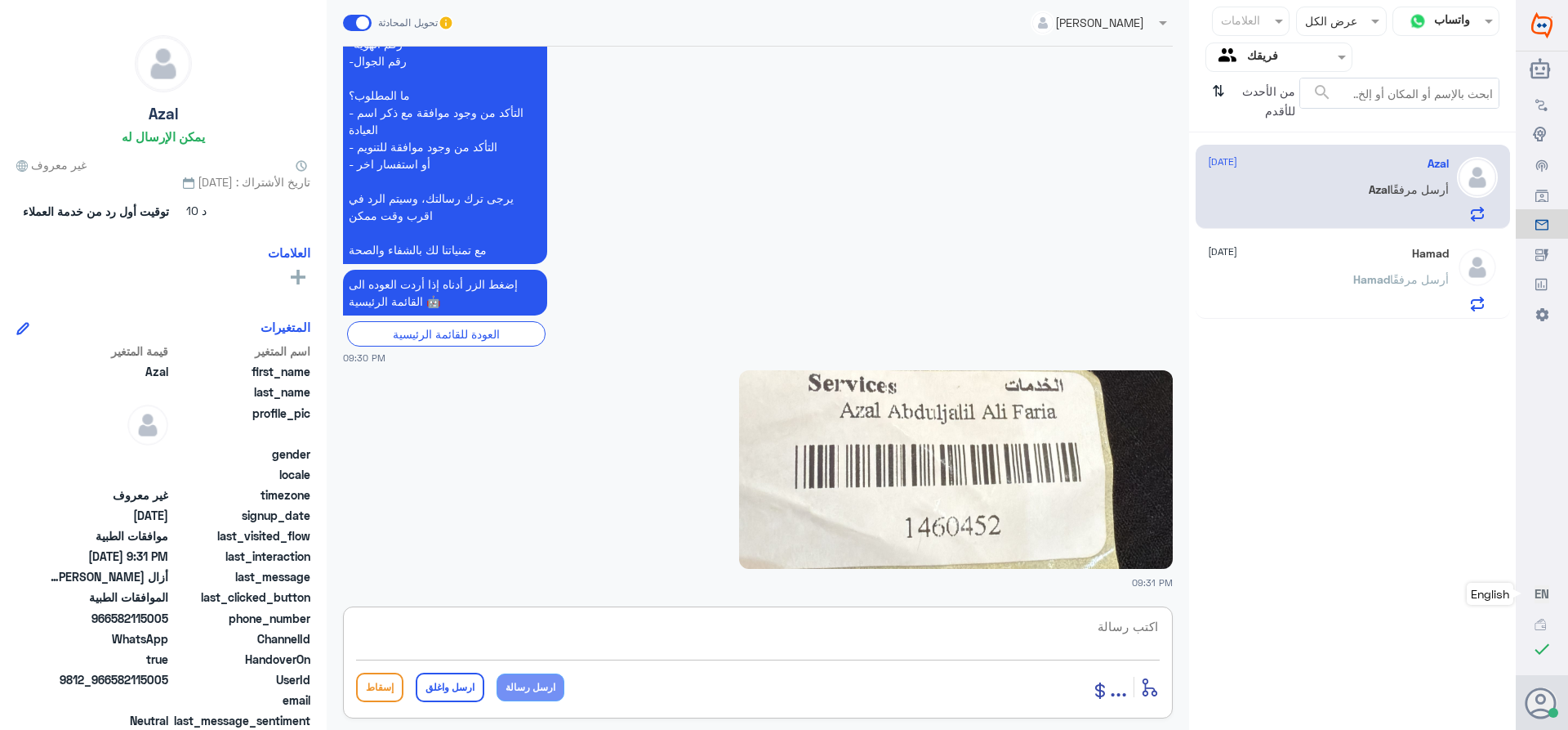
click at [1054, 630] on textarea at bounding box center [757, 635] width 803 height 40
drag, startPoint x: 1107, startPoint y: 623, endPoint x: 1361, endPoint y: 657, distance: 256.3
click at [1361, 657] on div "قناة واتساب Status × عرض الكل العلامات Agent Filter فريقك search من الأحدث للأق…" at bounding box center [757, 367] width 1515 height 735
type textarea "1460452"
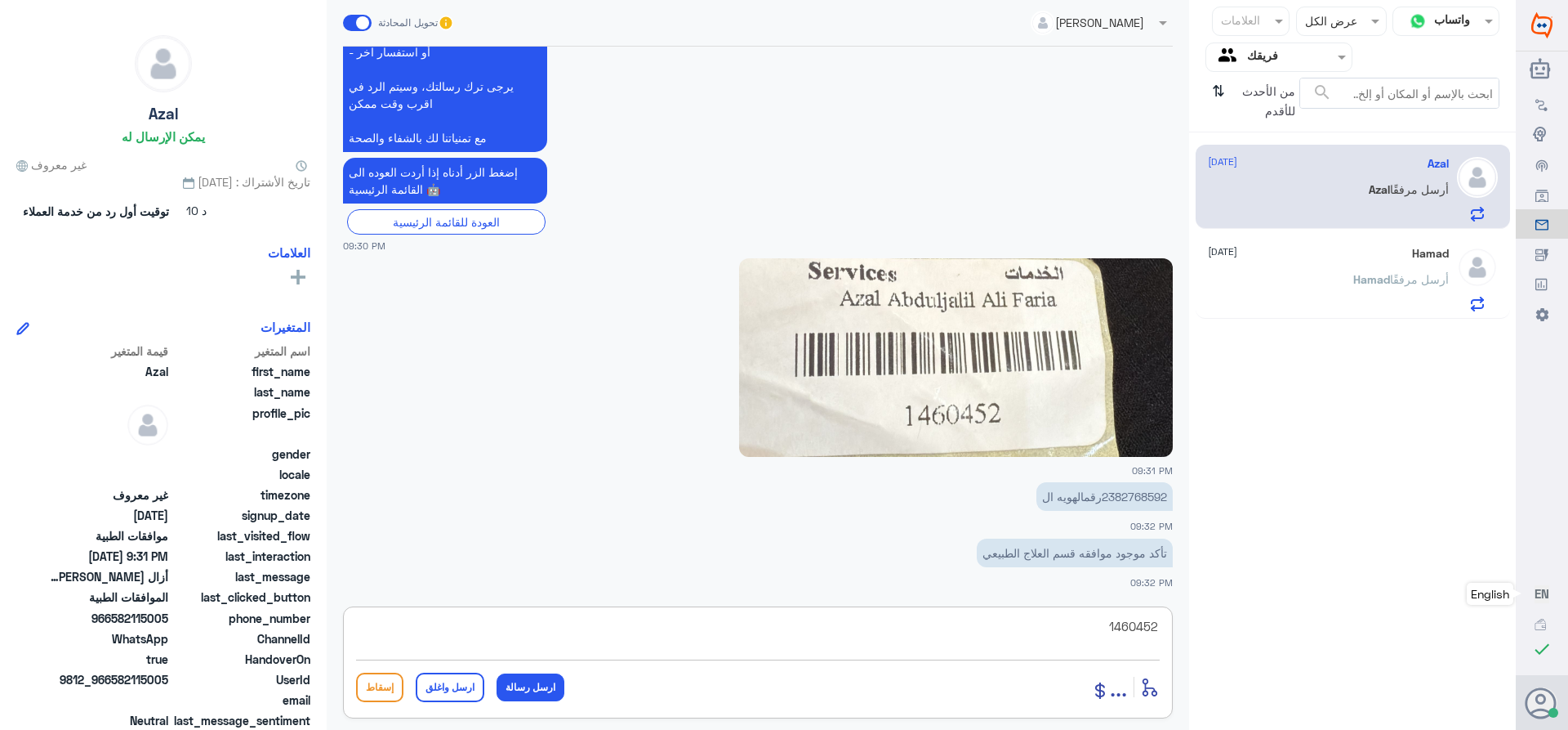
scroll to position [643, 0]
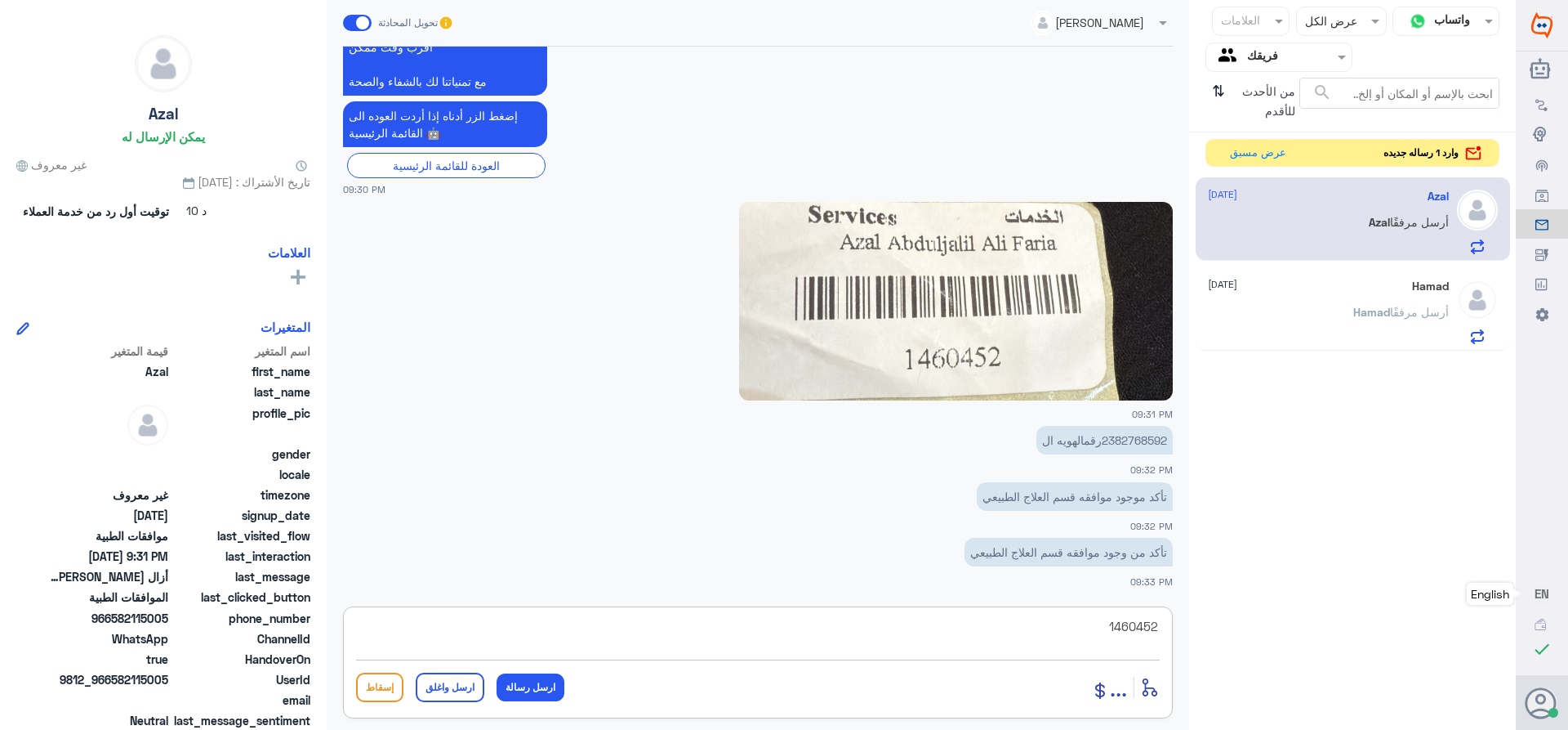
click at [1122, 619] on textarea "1460452" at bounding box center [757, 635] width 803 height 40
click at [1126, 629] on textarea "1460452" at bounding box center [757, 635] width 803 height 40
type textarea "هل تم عمل الاشعه"
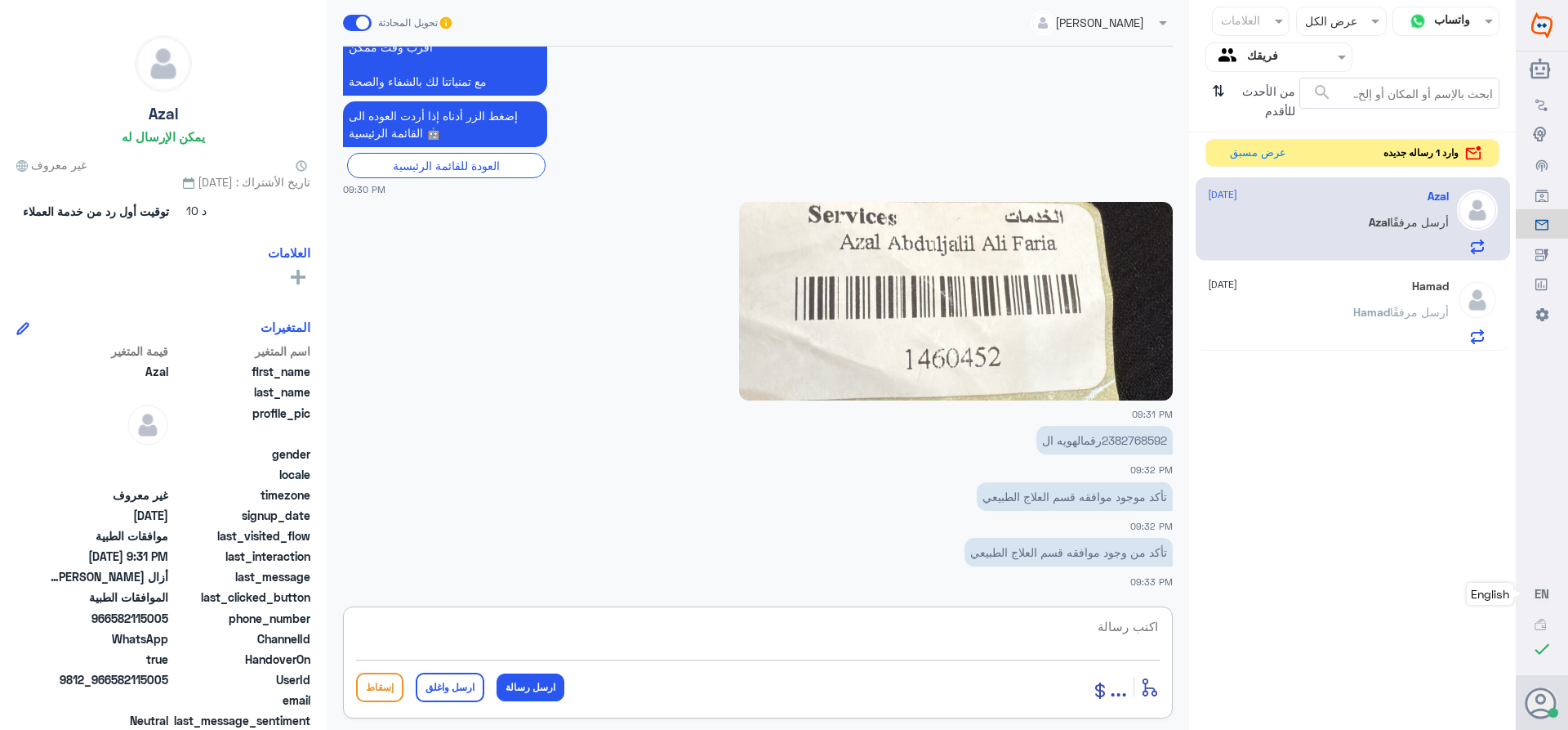
scroll to position [696, 0]
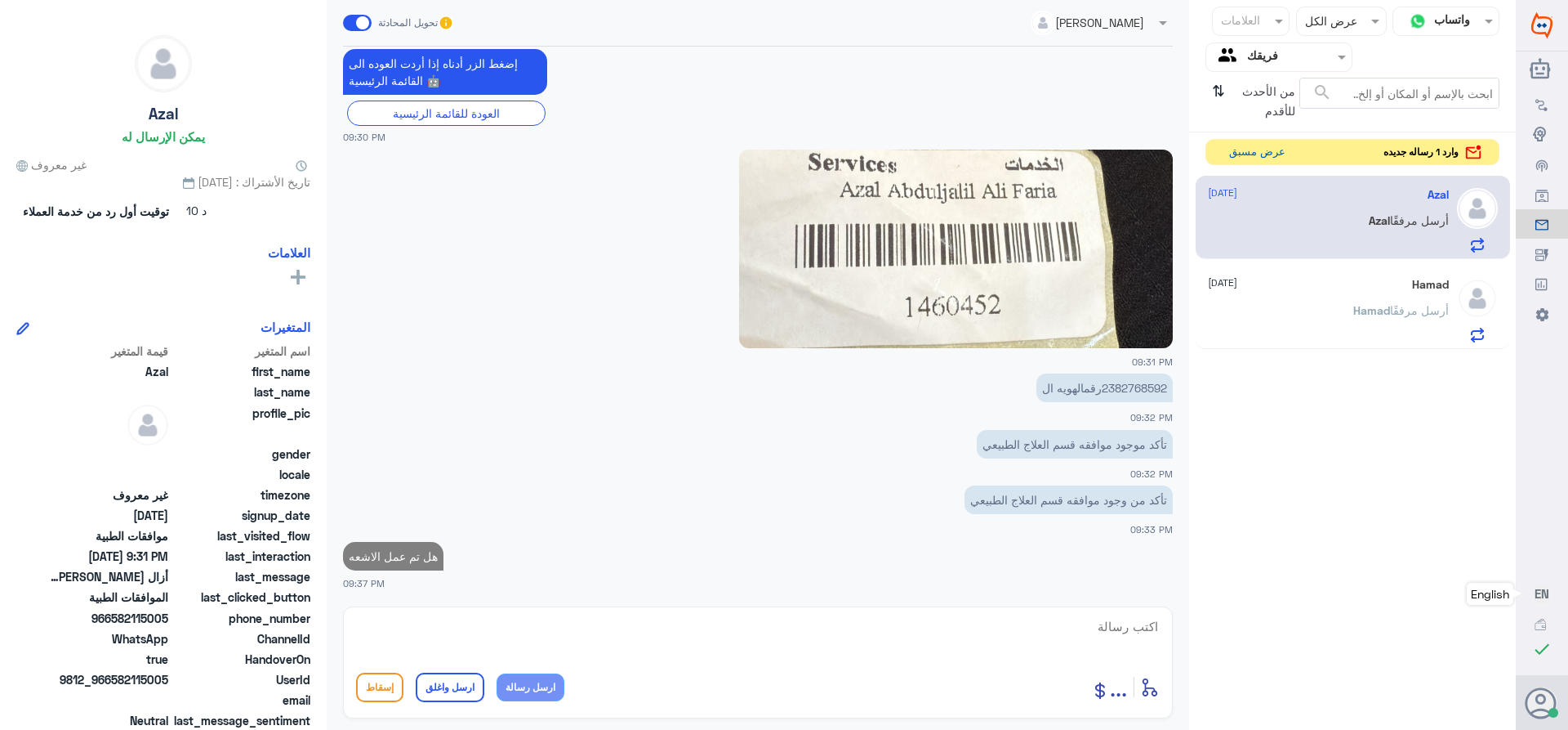
click at [1236, 154] on button "عرض مسبق" at bounding box center [1257, 152] width 69 height 25
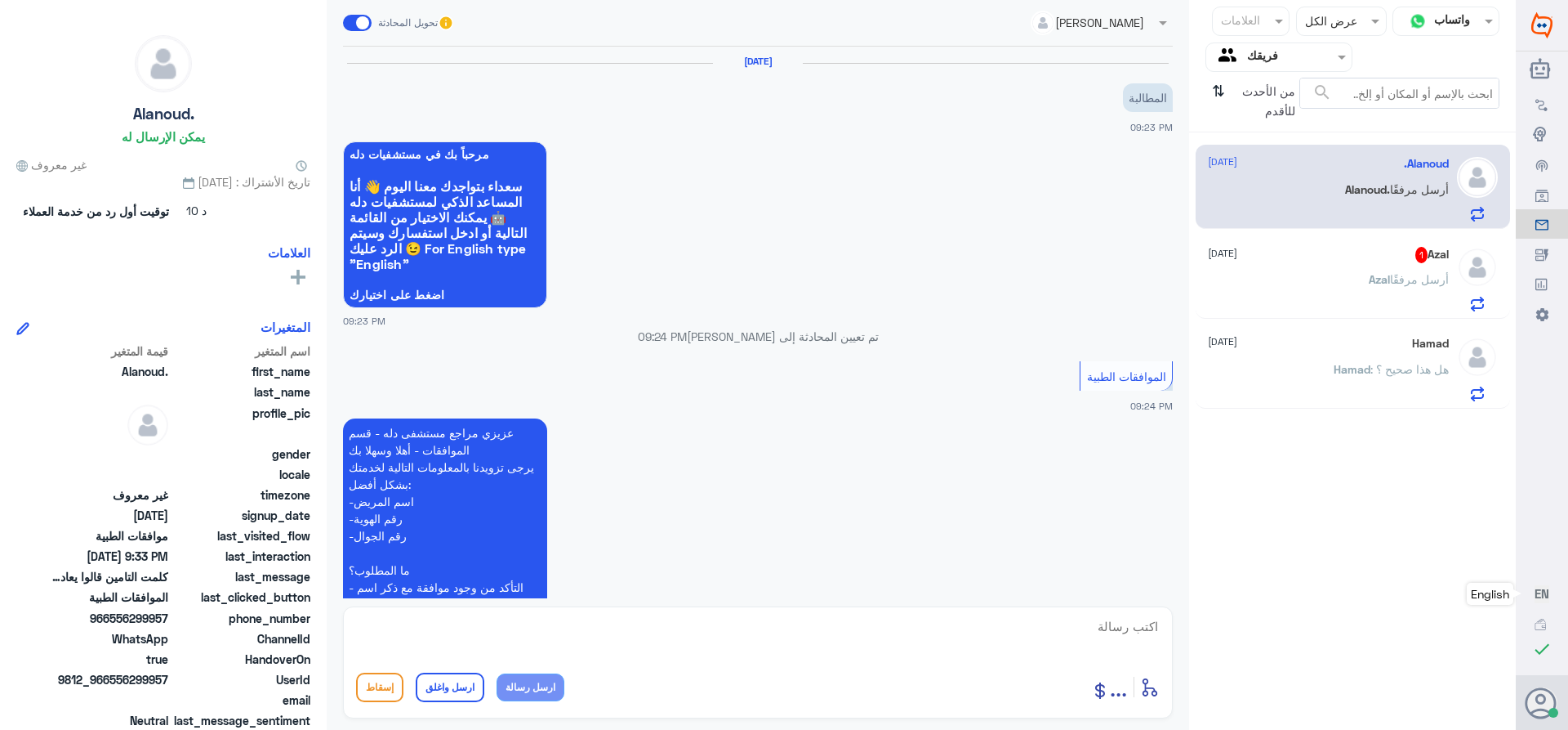
scroll to position [1804, 0]
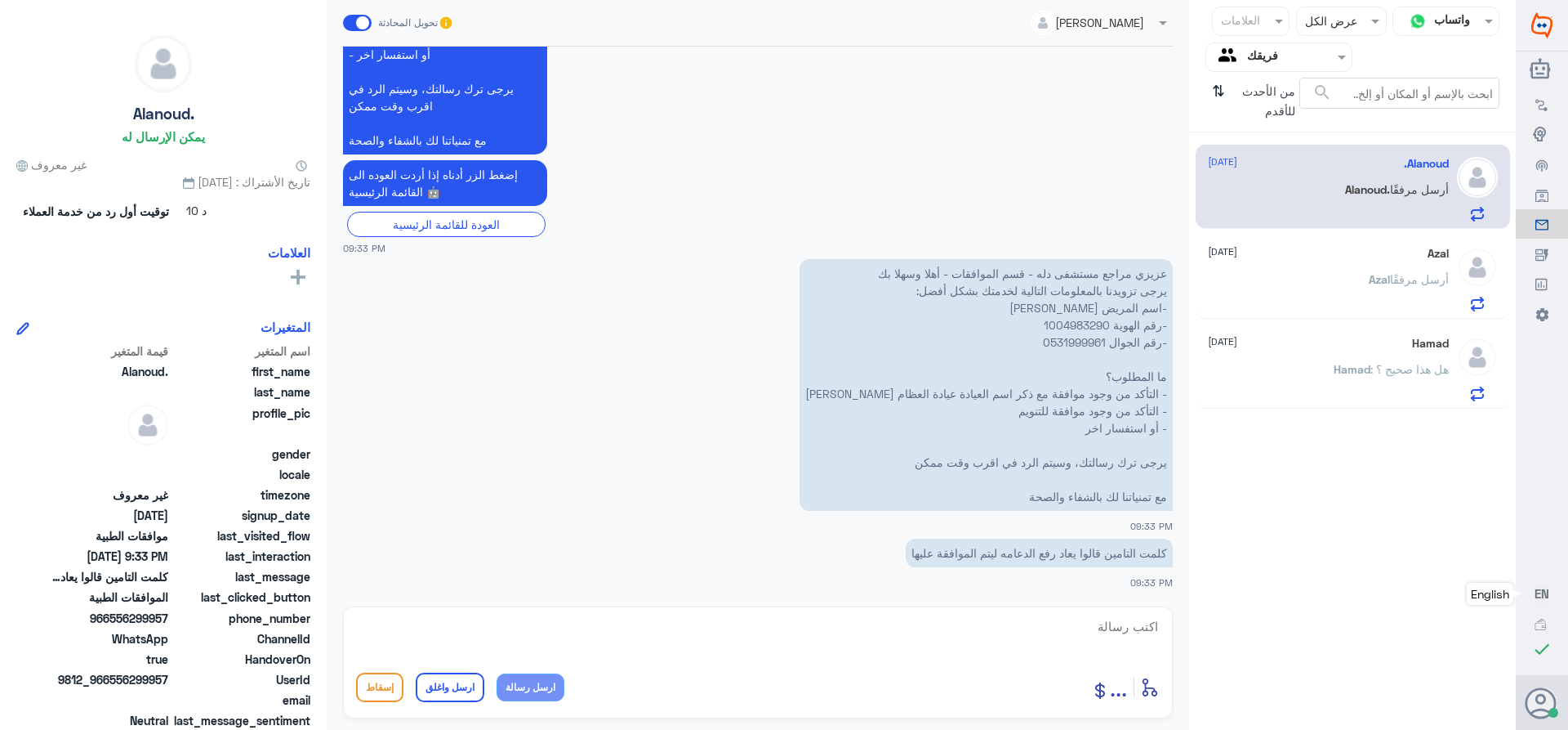
click at [1063, 323] on p "عزيزي مراجع مستشفى دله - قسم الموافقات - أهلا وسهلا بك يرجى تزويدنا بالمعلومات …" at bounding box center [986, 385] width 373 height 252
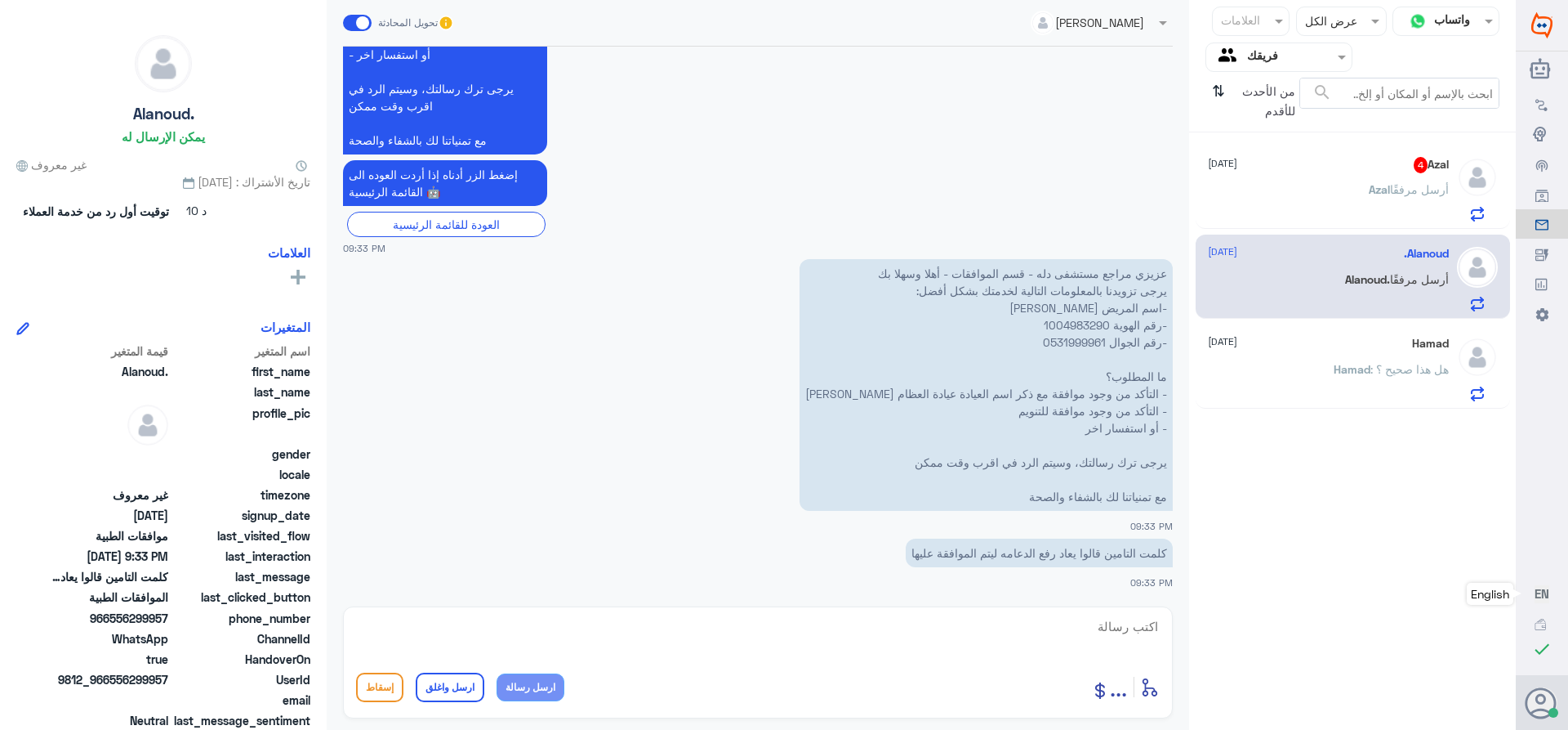
click at [1104, 617] on textarea at bounding box center [757, 635] width 803 height 40
paste textarea "تمنياتي لك بالشفاء العاجل"
type textarea "تم التحديث ****تمنياتي لك بالشفاء العاجل"
click at [438, 686] on button "ارسل واغلق" at bounding box center [450, 687] width 69 height 30
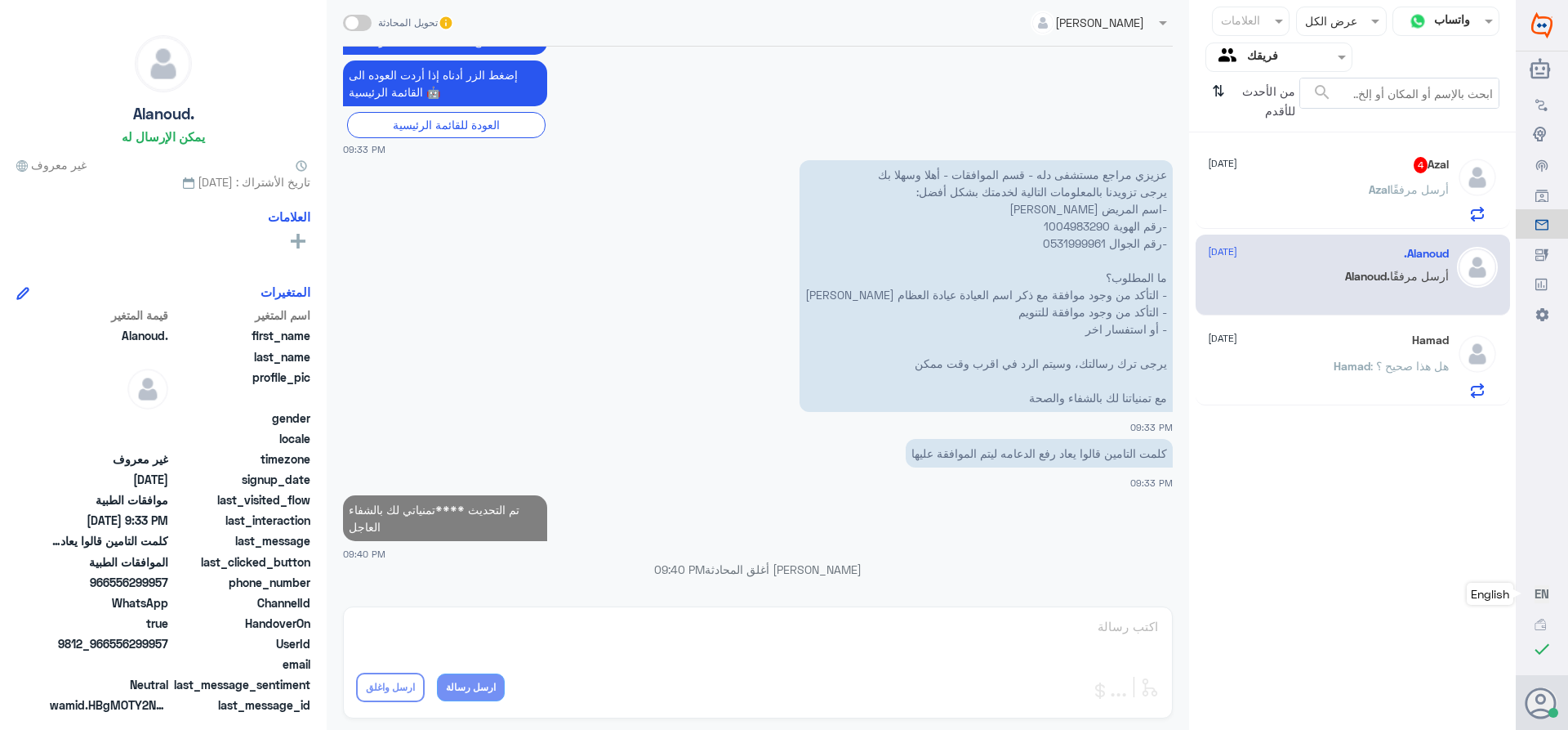
click at [1324, 199] on div "[PERSON_NAME] أرسل مرفقًا" at bounding box center [1328, 203] width 241 height 36
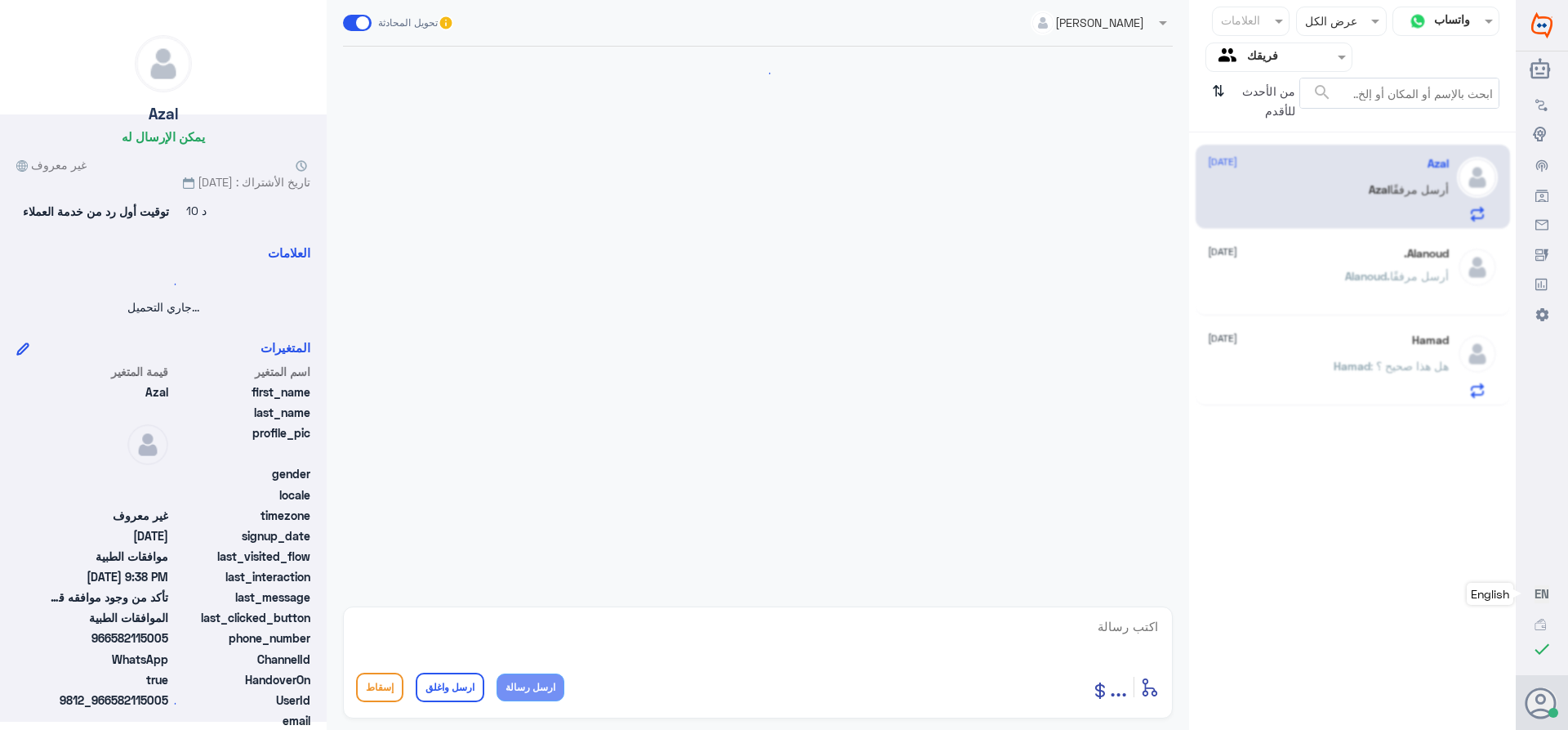
scroll to position [893, 0]
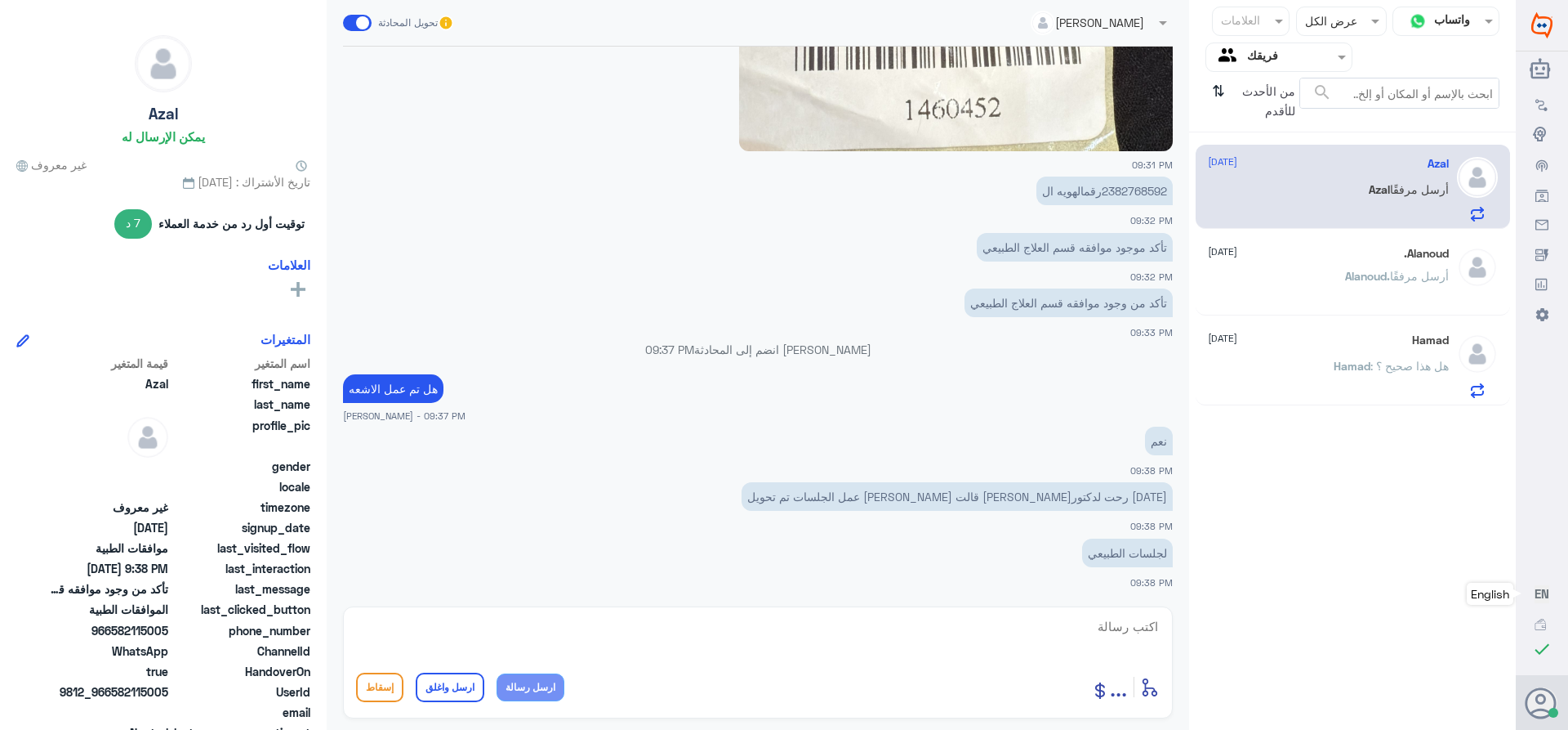
click at [1095, 626] on textarea at bounding box center [757, 635] width 803 height 40
drag, startPoint x: 1102, startPoint y: 624, endPoint x: 1223, endPoint y: 638, distance: 121.8
click at [1223, 638] on div "قناة واتساب Status × عرض الكل العلامات Agent Filter فريقك search من الأحدث للأق…" at bounding box center [757, 367] width 1515 height 735
type textarea "1460452"
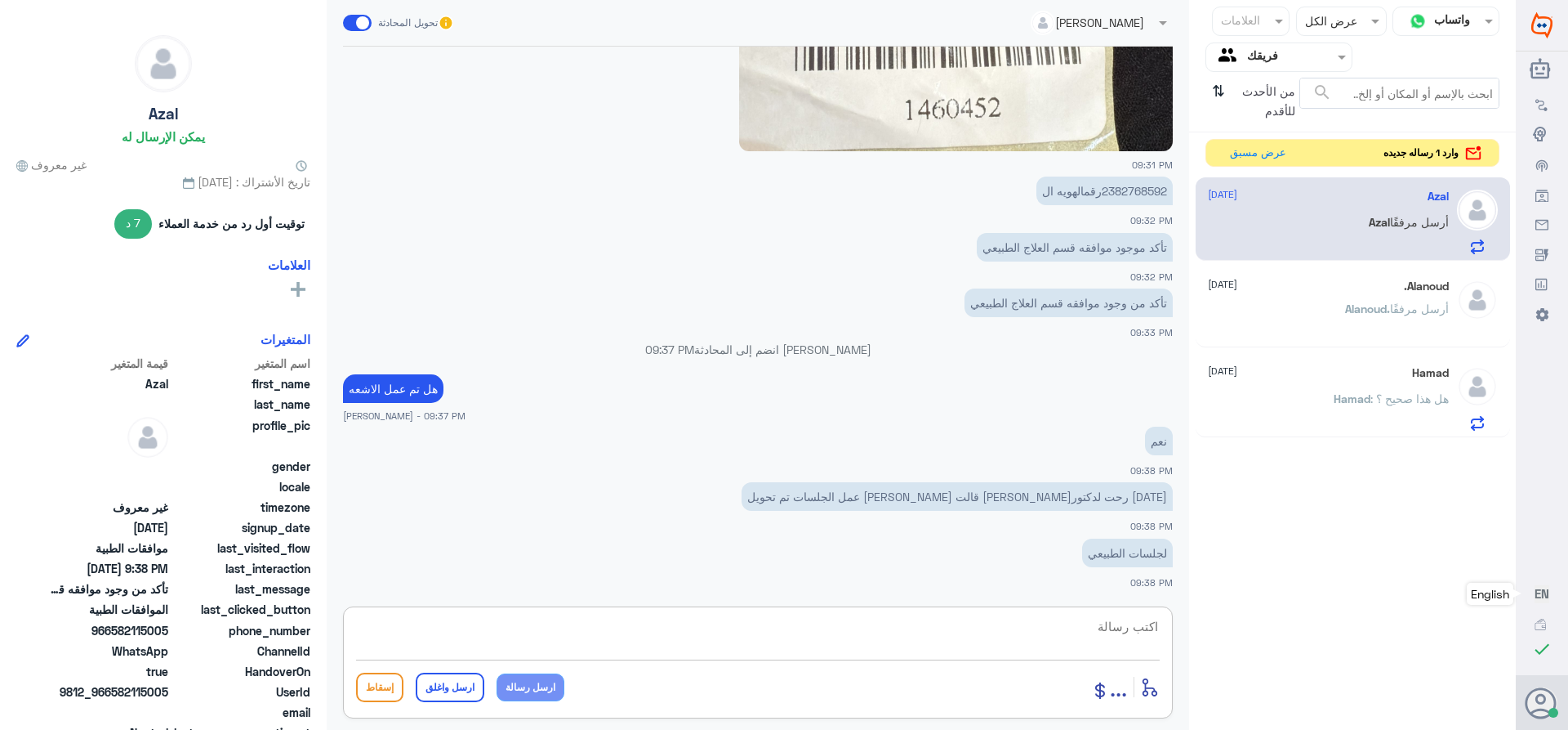
click at [1097, 616] on textarea at bounding box center [757, 635] width 803 height 40
paste textarea "تمنياتي لك بالشفاء العاجل"
type textarea "تم تحديث طلبك ****تمنياتي لك بالشفاء العاجل"
click at [457, 681] on button "ارسل واغلق" at bounding box center [450, 687] width 69 height 30
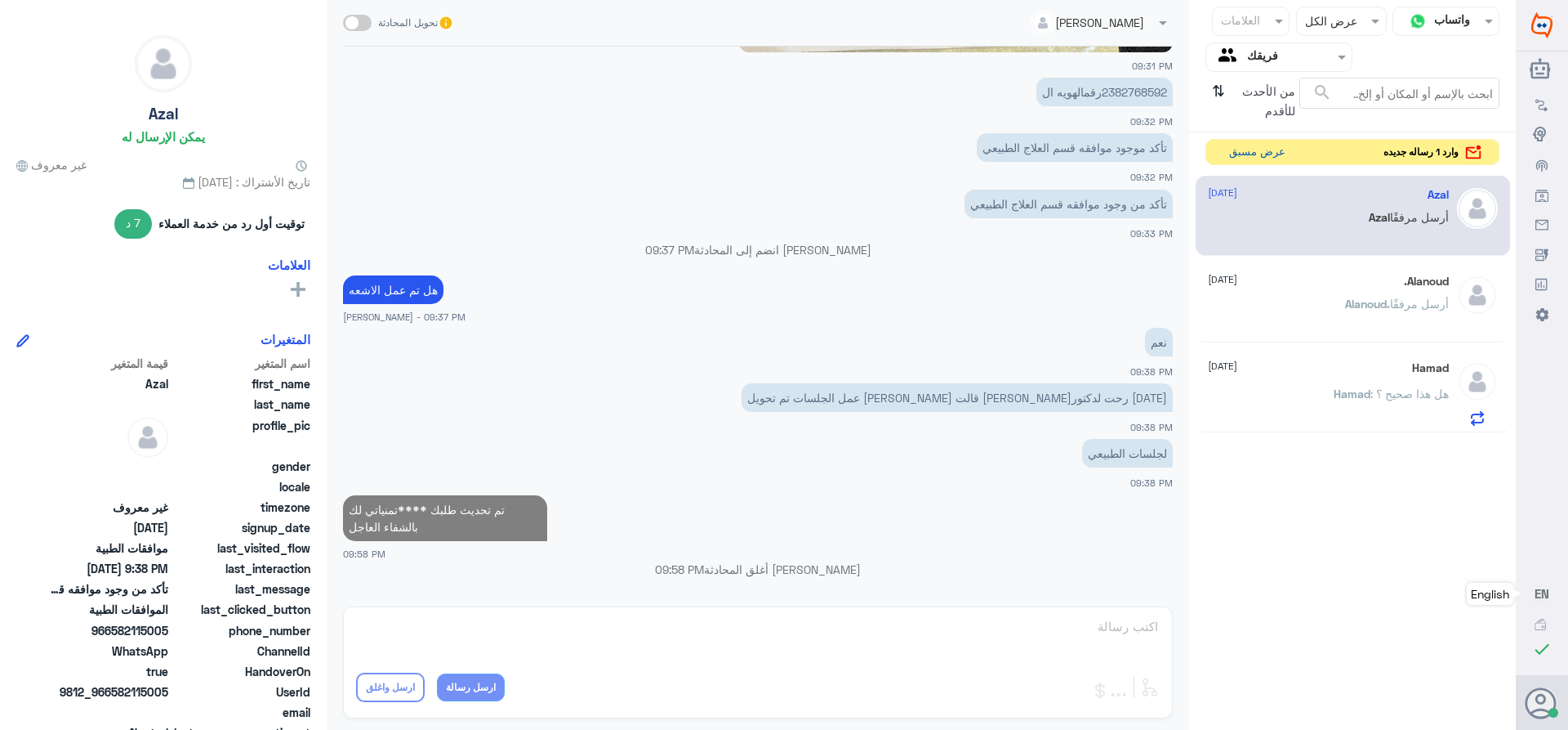
click at [1232, 151] on button "عرض مسبق" at bounding box center [1257, 152] width 69 height 25
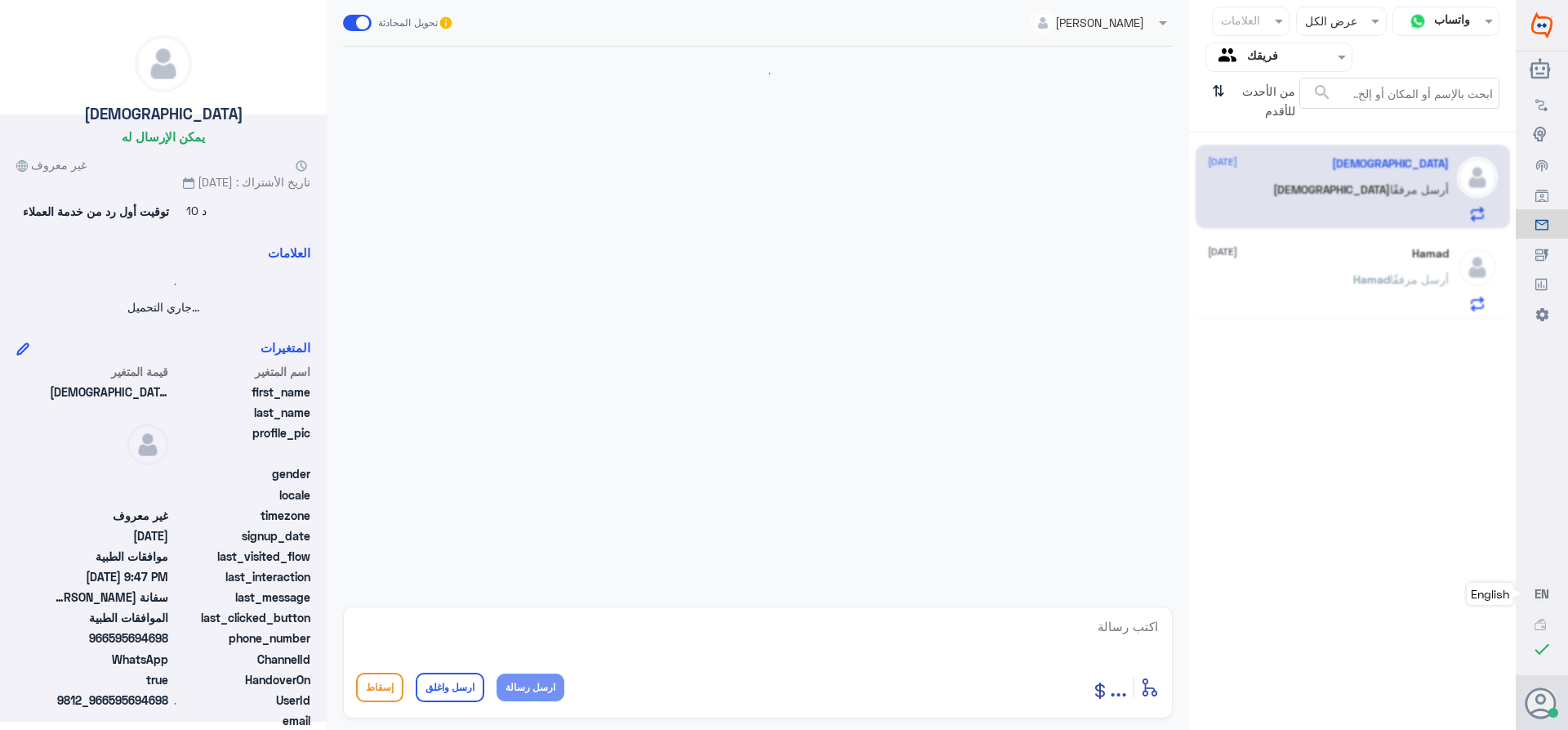
scroll to position [2013, 0]
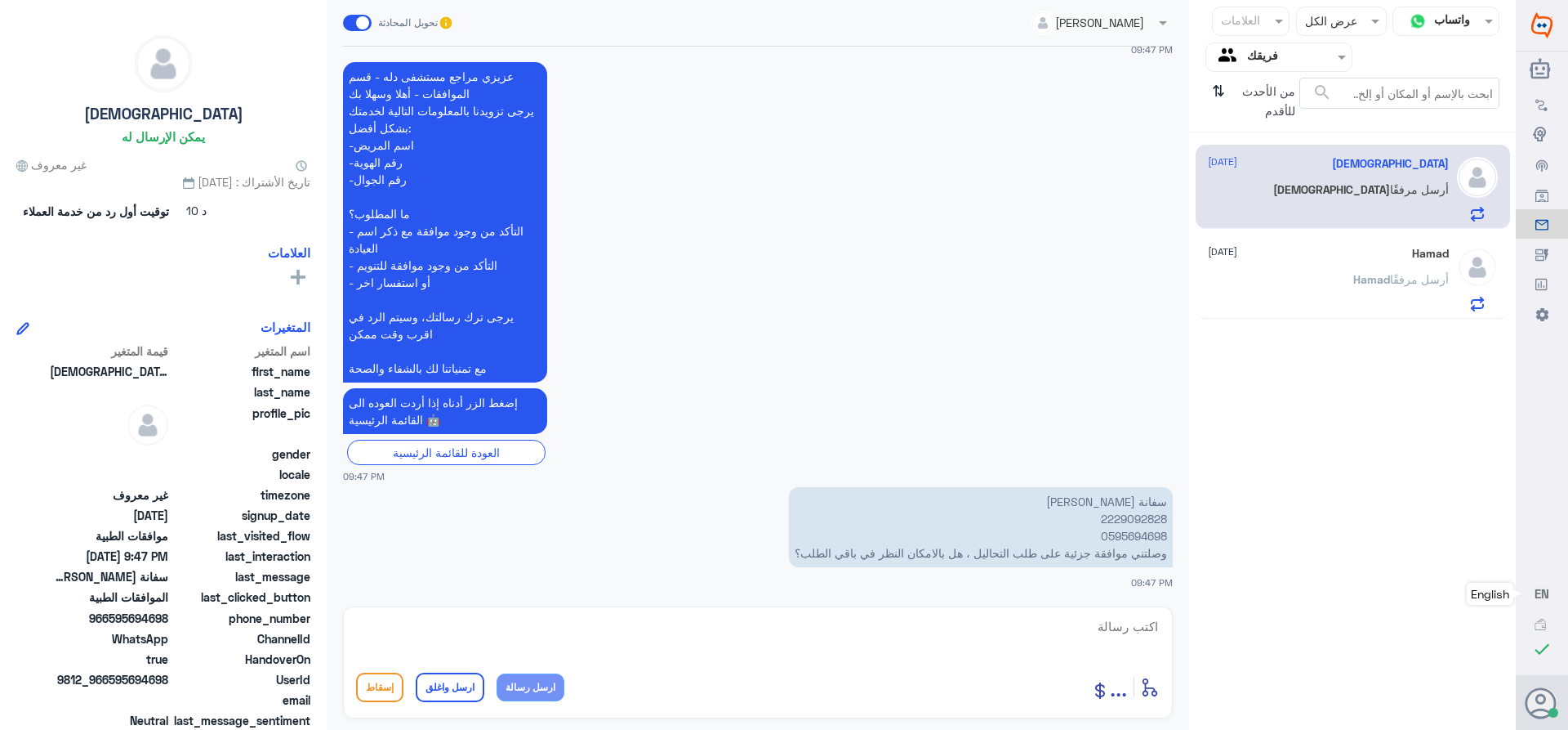
click at [1118, 523] on p "سفانة [PERSON_NAME] 2229092828 0595694698 وصلتني موافقة جزئية على طلب التحاليل …" at bounding box center [980, 527] width 383 height 80
click at [1106, 519] on p "سفانة [PERSON_NAME] 2229092828 0595694698 وصلتني موافقة جزئية على طلب التحاليل …" at bounding box center [980, 527] width 383 height 80
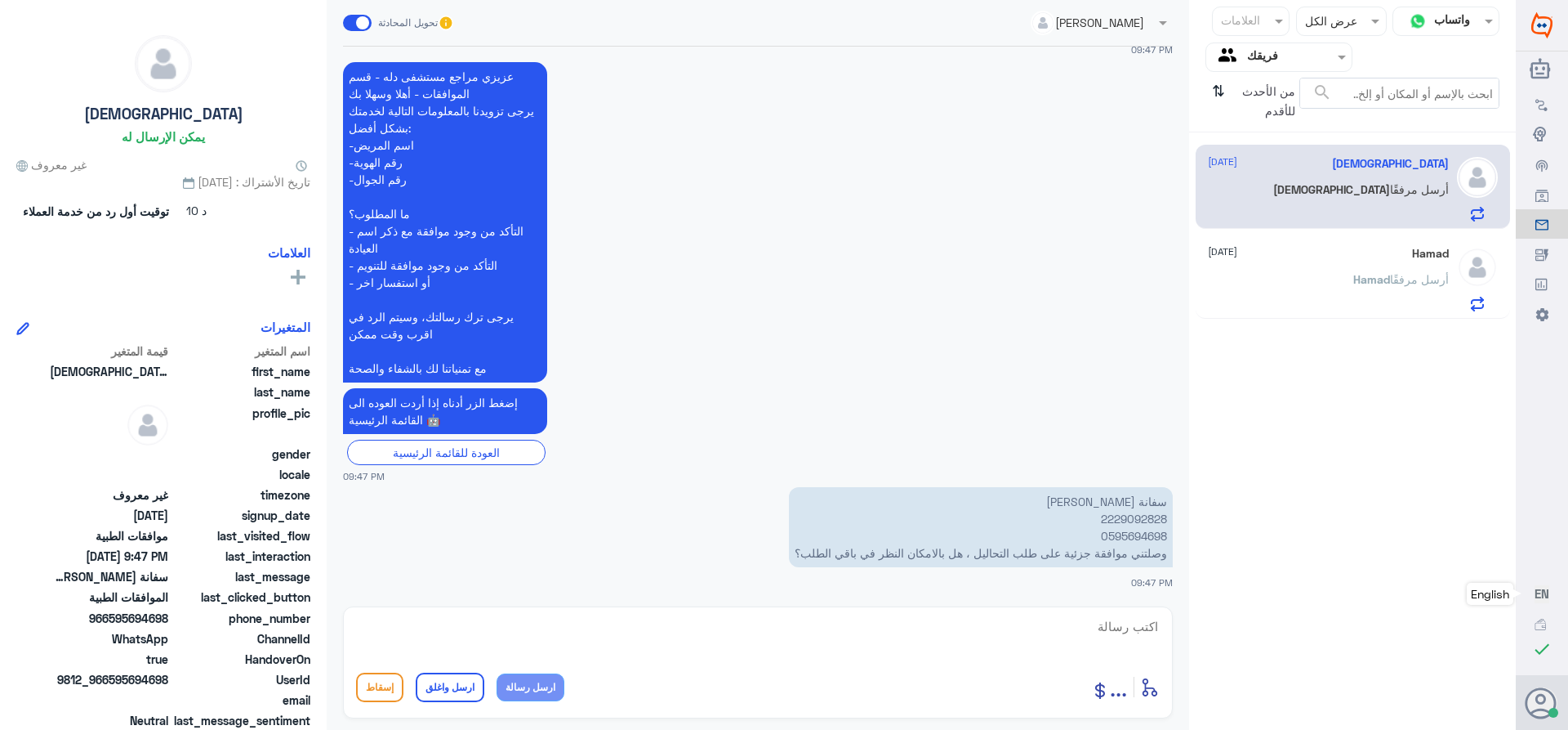
click at [1078, 620] on textarea at bounding box center [757, 635] width 803 height 40
type textarea "الطلب من دله نمار او دله النخيل"
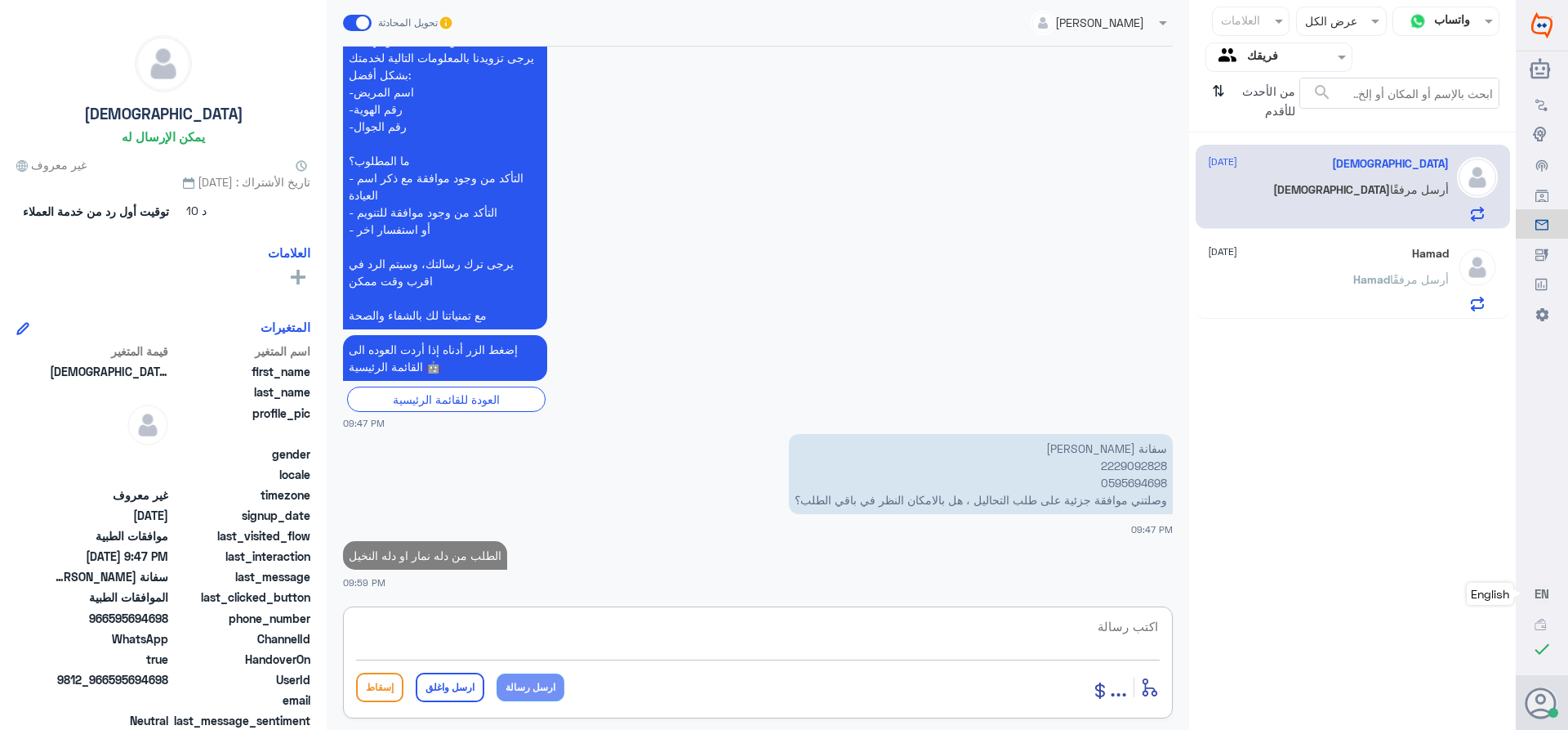
click at [1364, 264] on div "Hamad [DATE][PERSON_NAME] أرسل مرفقًا" at bounding box center [1328, 278] width 241 height 64
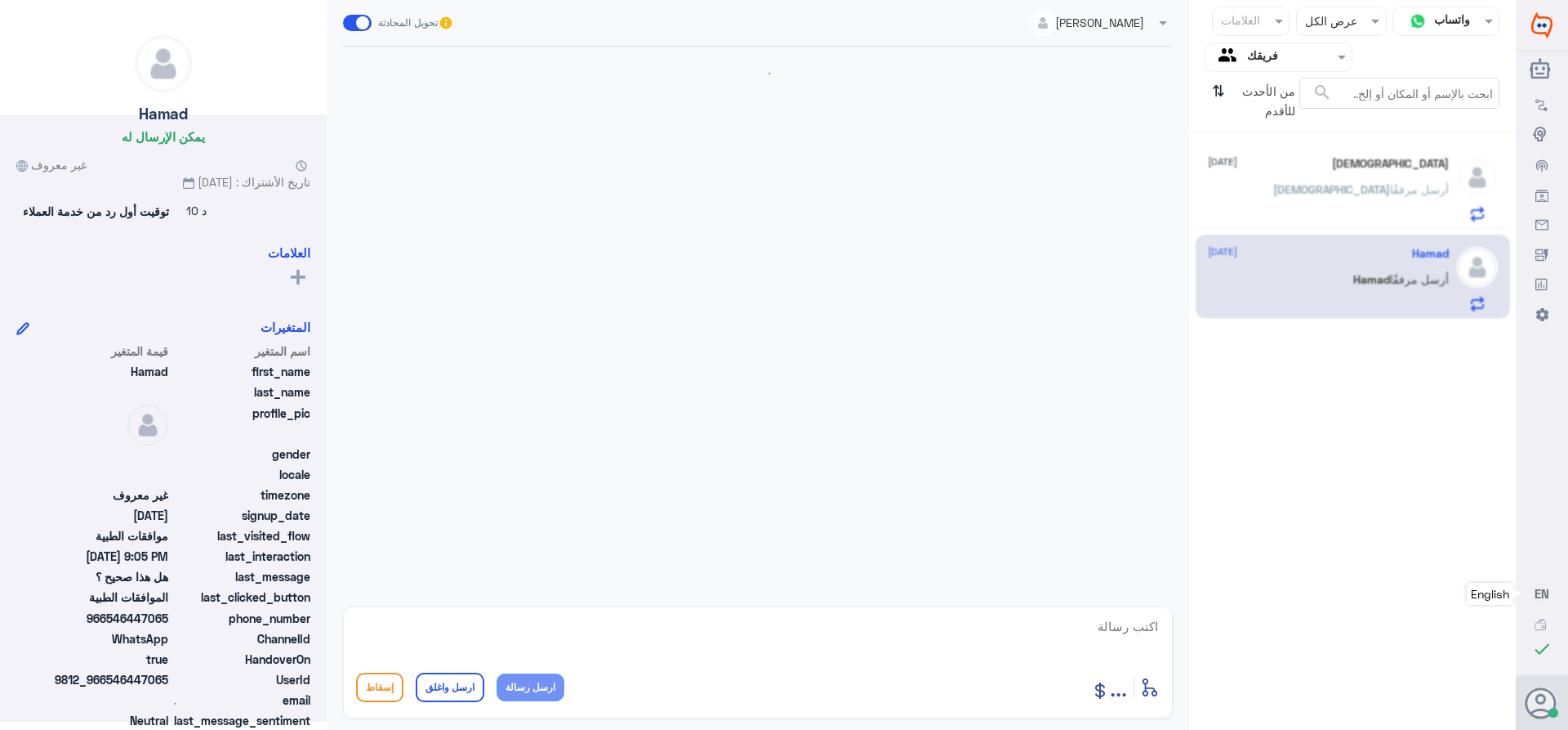
scroll to position [1420, 0]
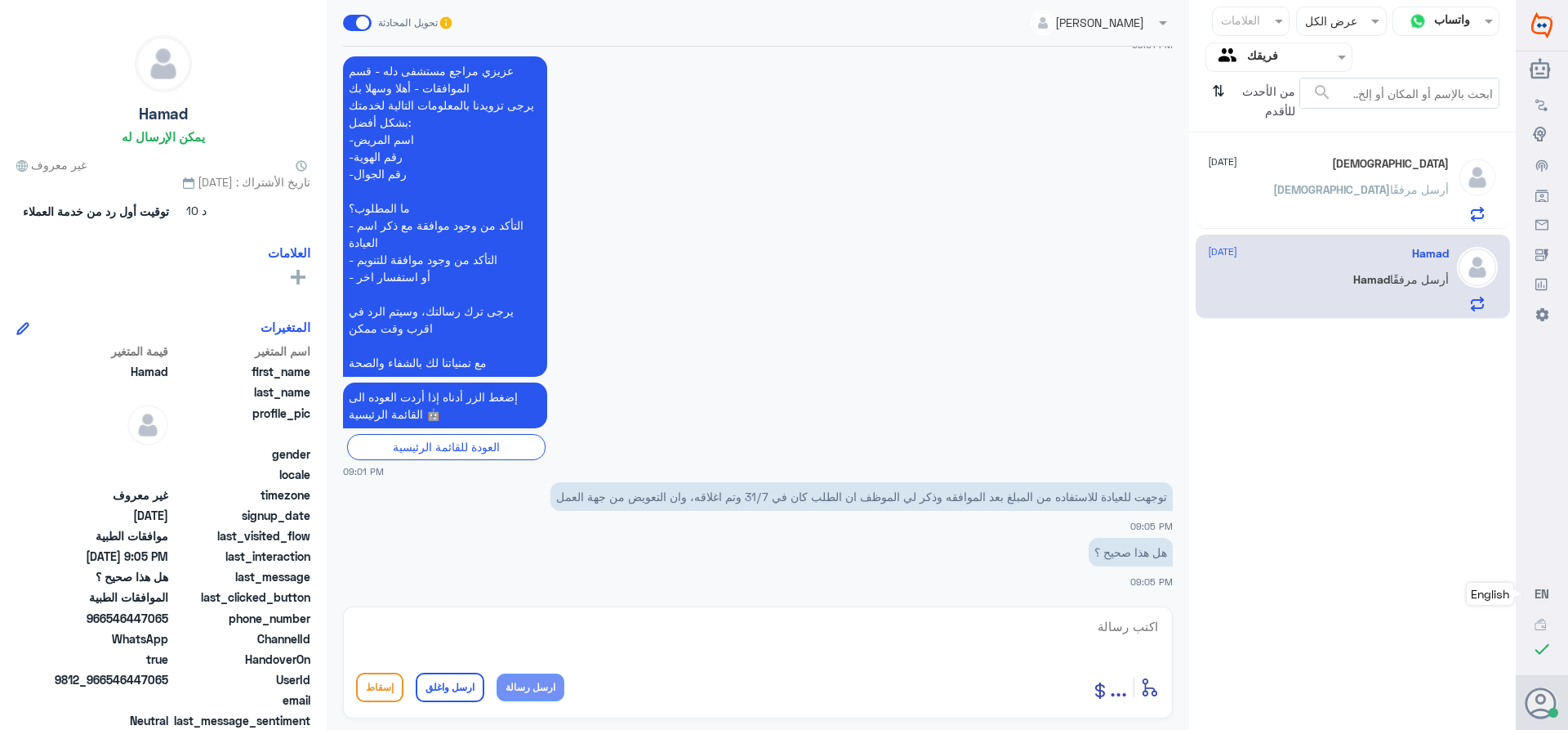
click at [1128, 636] on textarea at bounding box center [757, 635] width 803 height 40
type textarea "نعم"
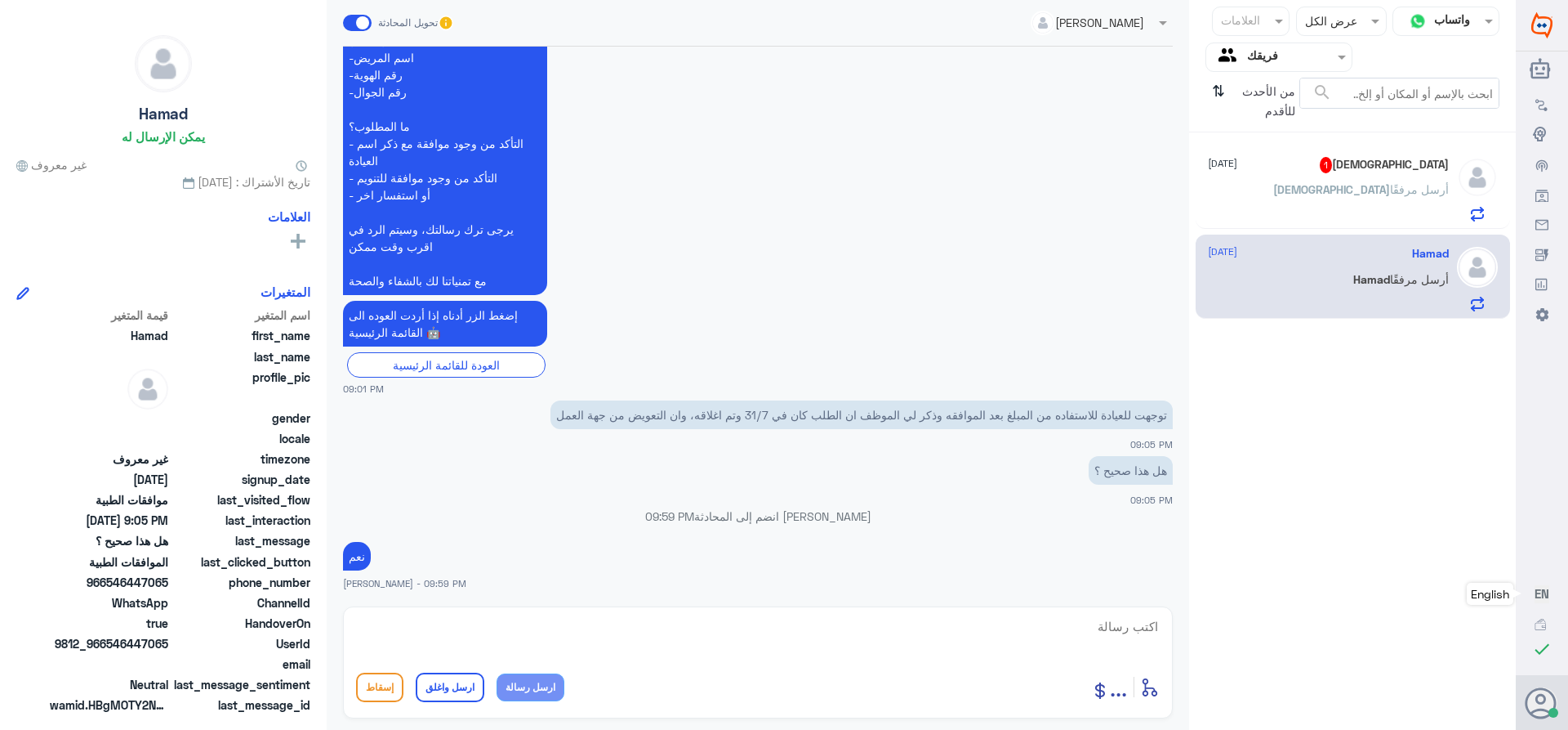
scroll to position [1469, 0]
click at [956, 616] on textarea at bounding box center [757, 635] width 803 height 40
paste textarea "تمنياتي لك بالشفاء العاجل"
type textarea "تمنياتي لك بالشفاء العاجل"
click at [430, 691] on button "ارسل واغلق" at bounding box center [450, 687] width 69 height 30
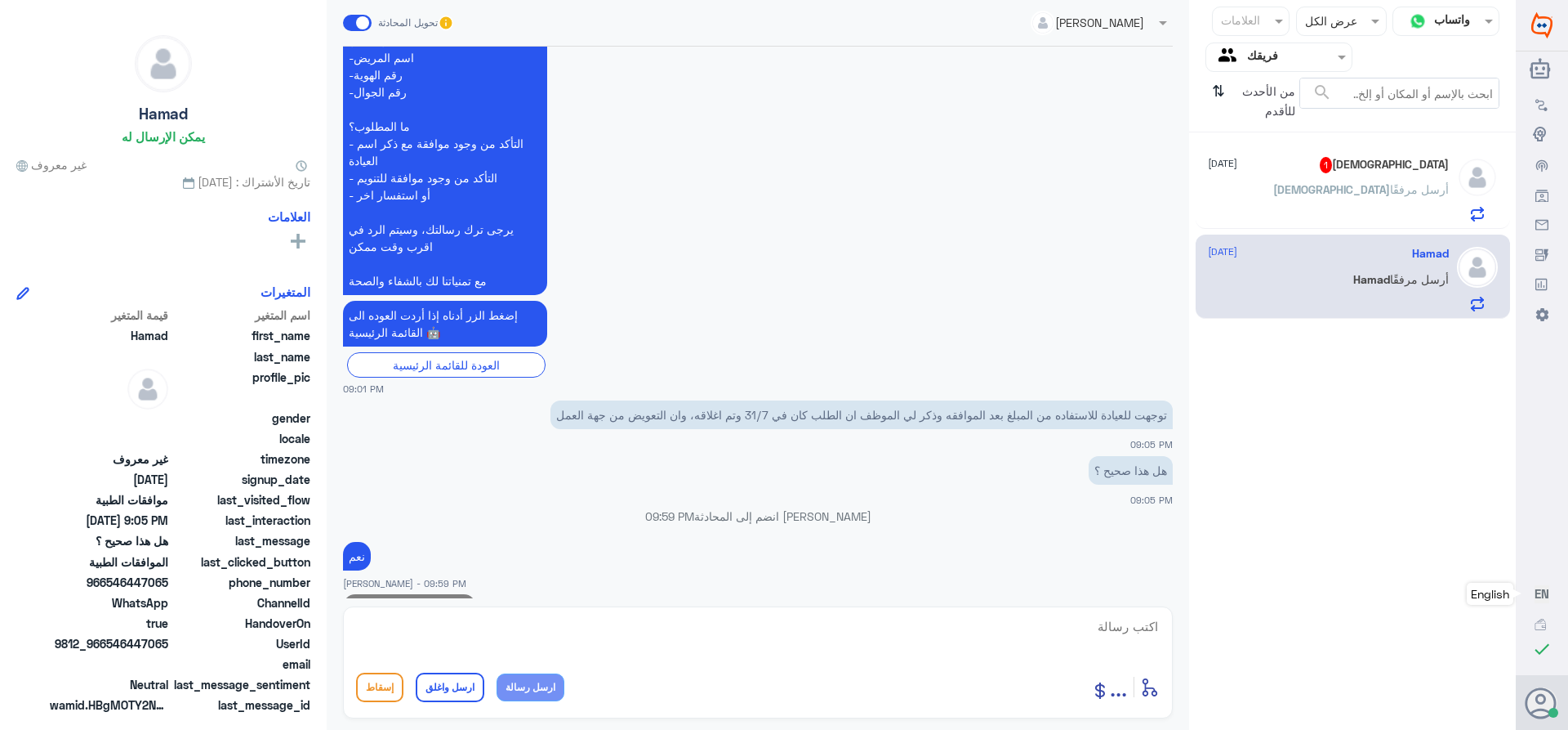
scroll to position [1521, 0]
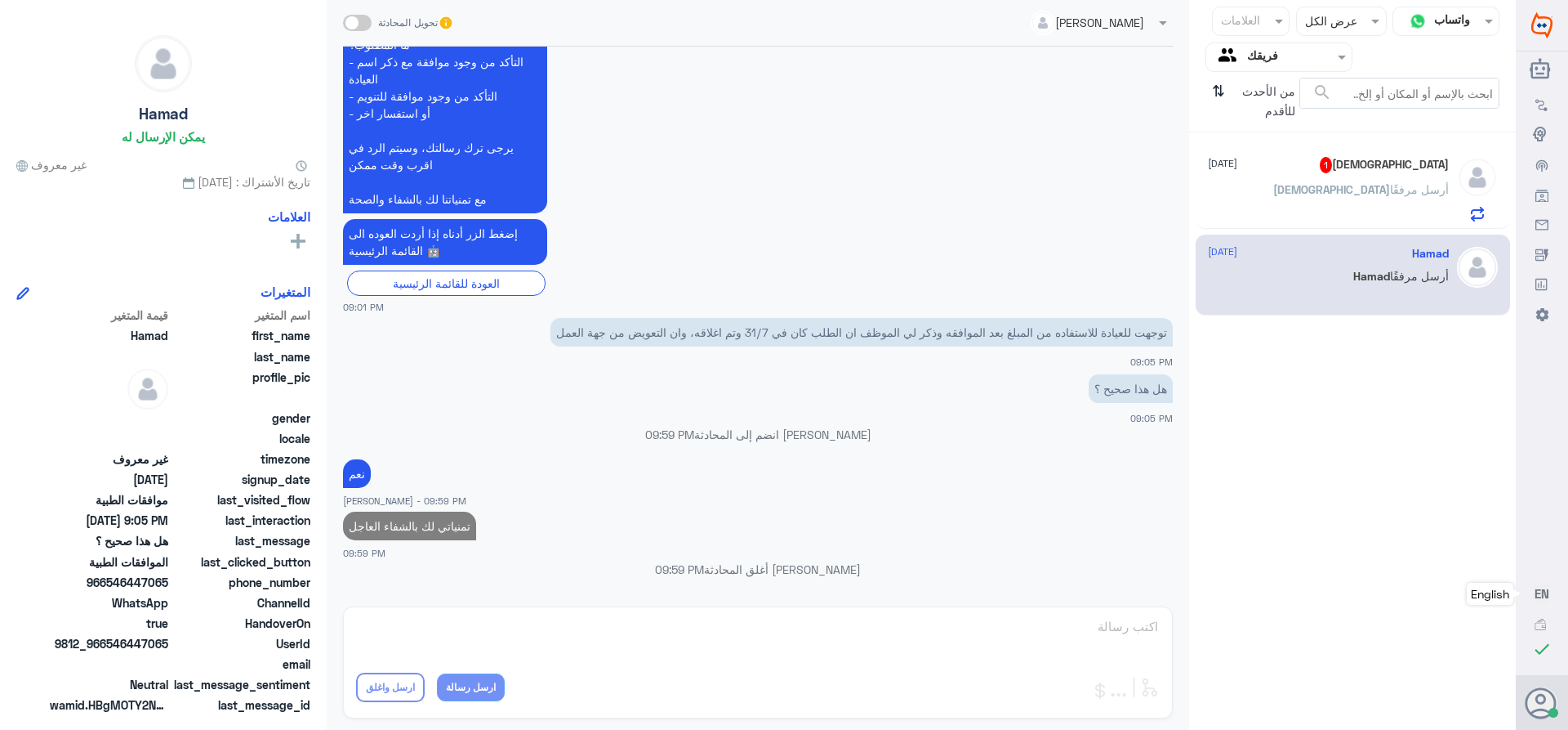
click at [1373, 178] on div "[DEMOGRAPHIC_DATA] 1 [DATE] [PERSON_NAME] أرسل مرفقًا" at bounding box center [1328, 188] width 241 height 64
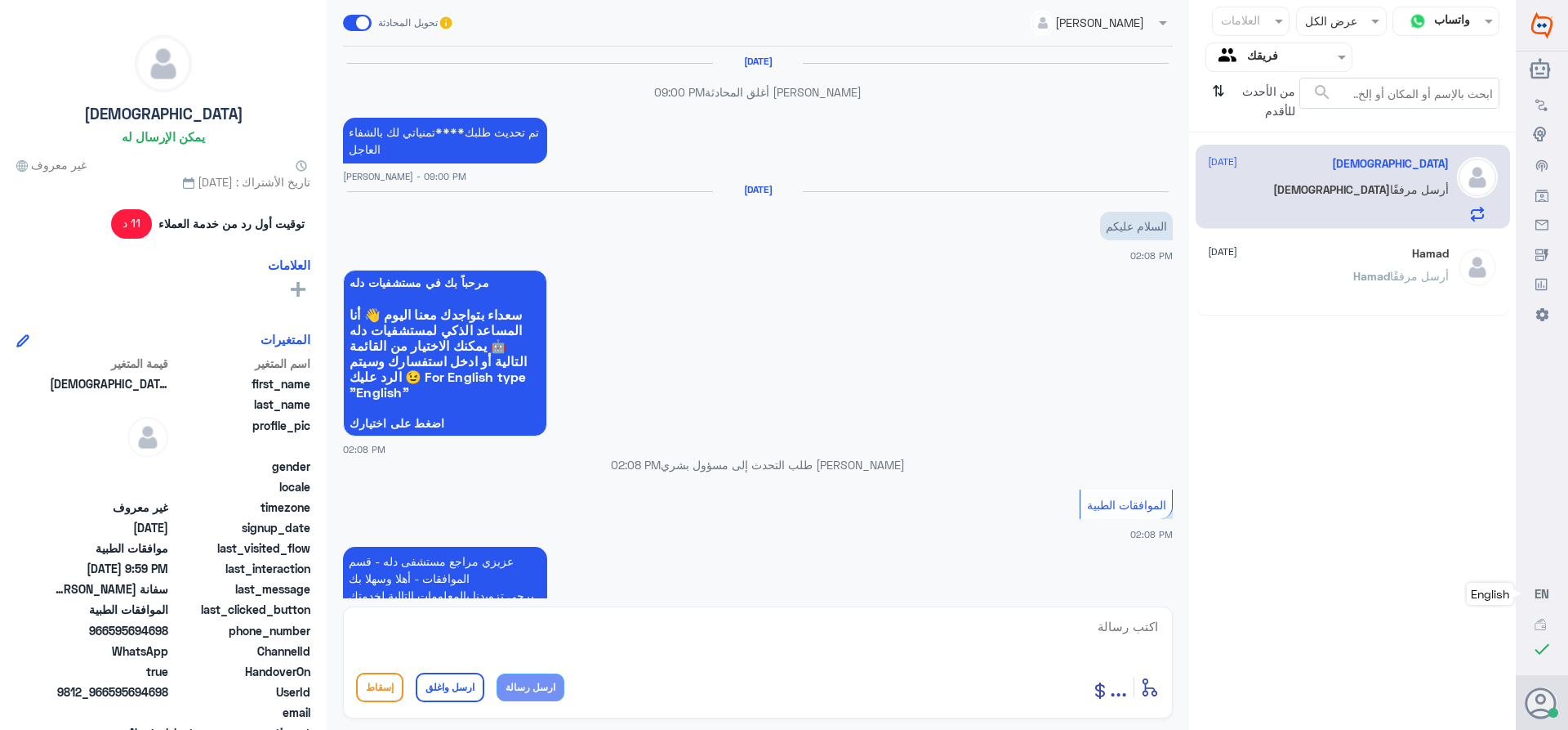
scroll to position [1549, 0]
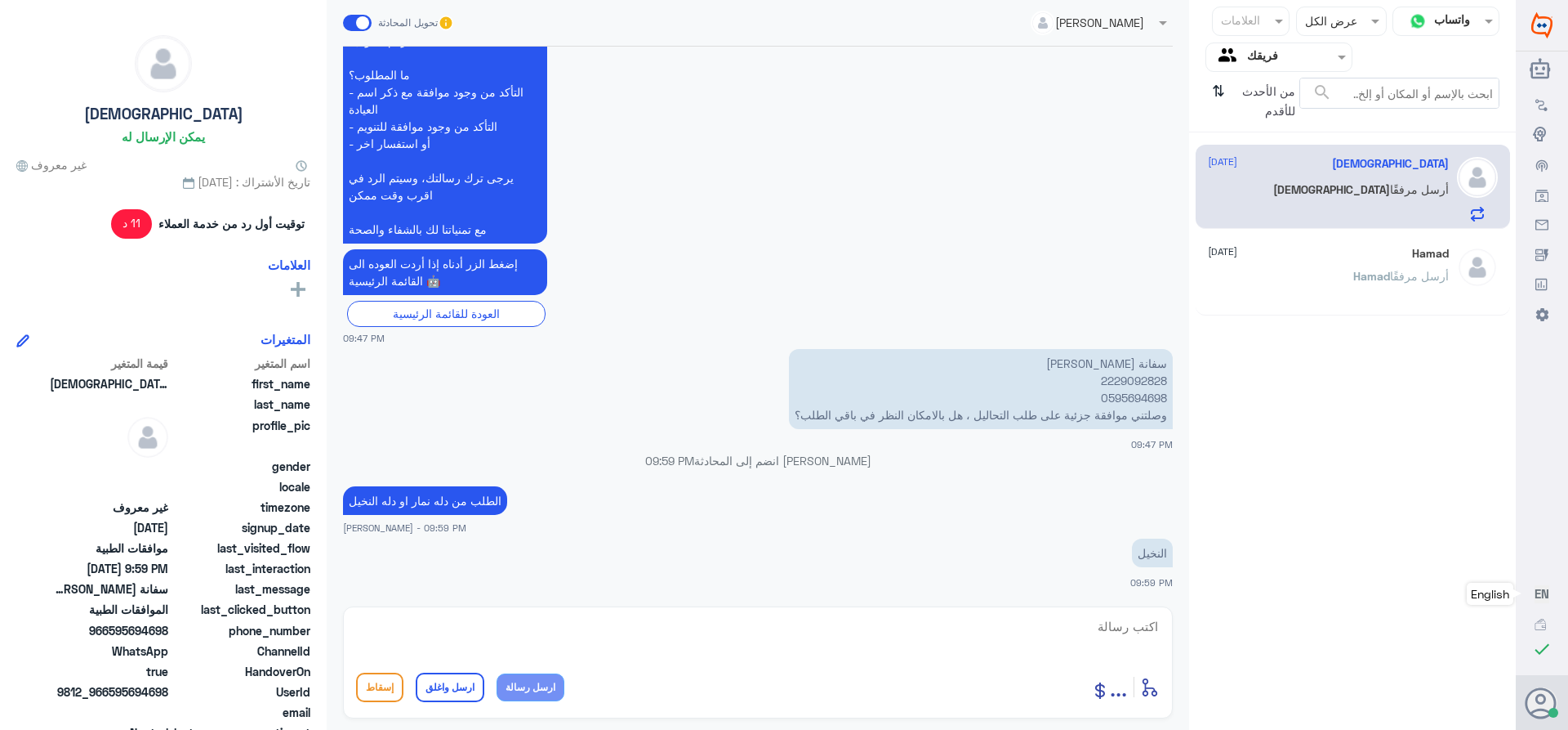
click at [1115, 383] on p "سفانة [PERSON_NAME] 2229092828 0595694698 وصلتني موافقة جزئية على طلب التحاليل …" at bounding box center [980, 389] width 383 height 80
click at [1144, 628] on textarea at bounding box center [757, 635] width 803 height 40
type textarea "رقم الملف"
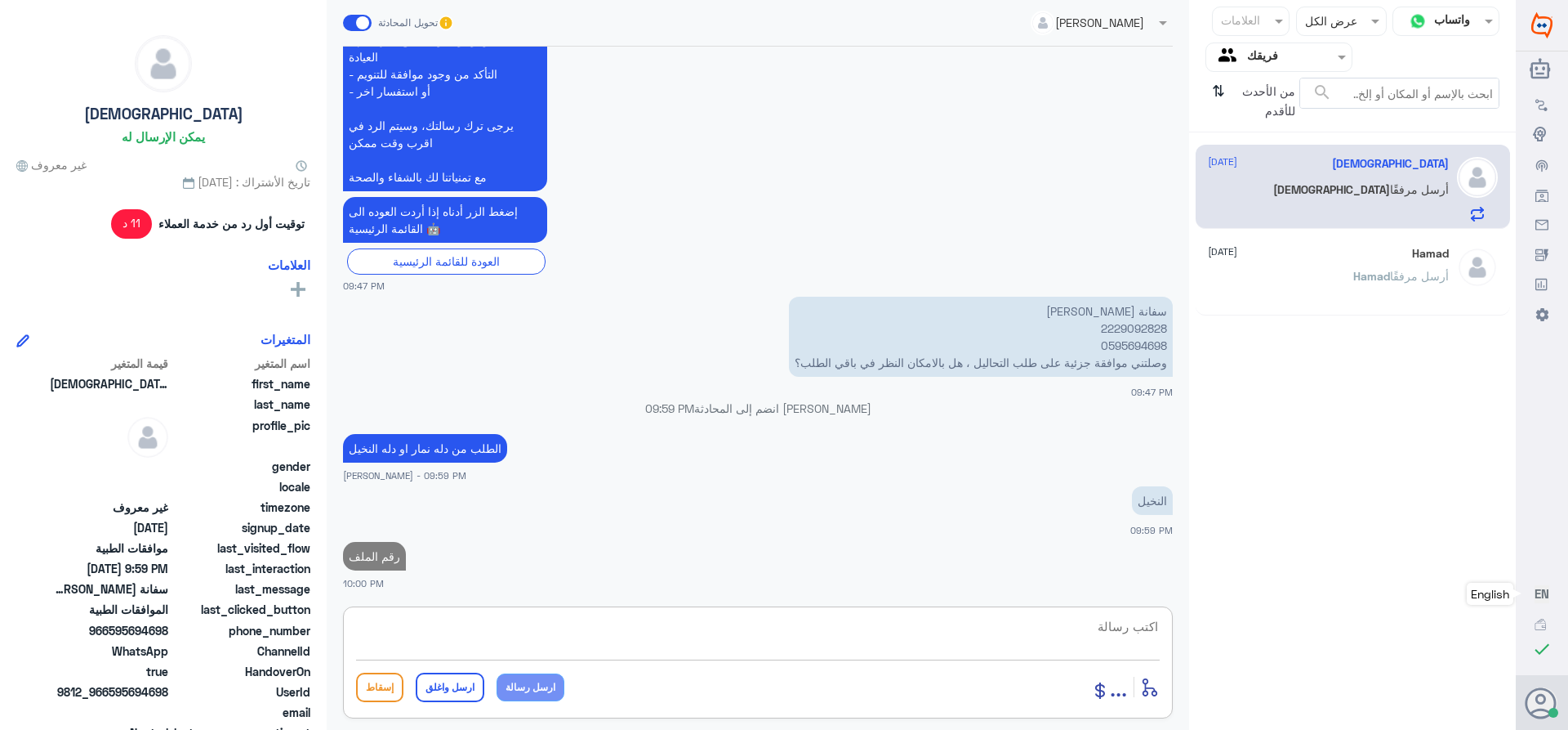
click at [1331, 274] on div "[PERSON_NAME] أرسل مرفقًا" at bounding box center [1328, 290] width 241 height 36
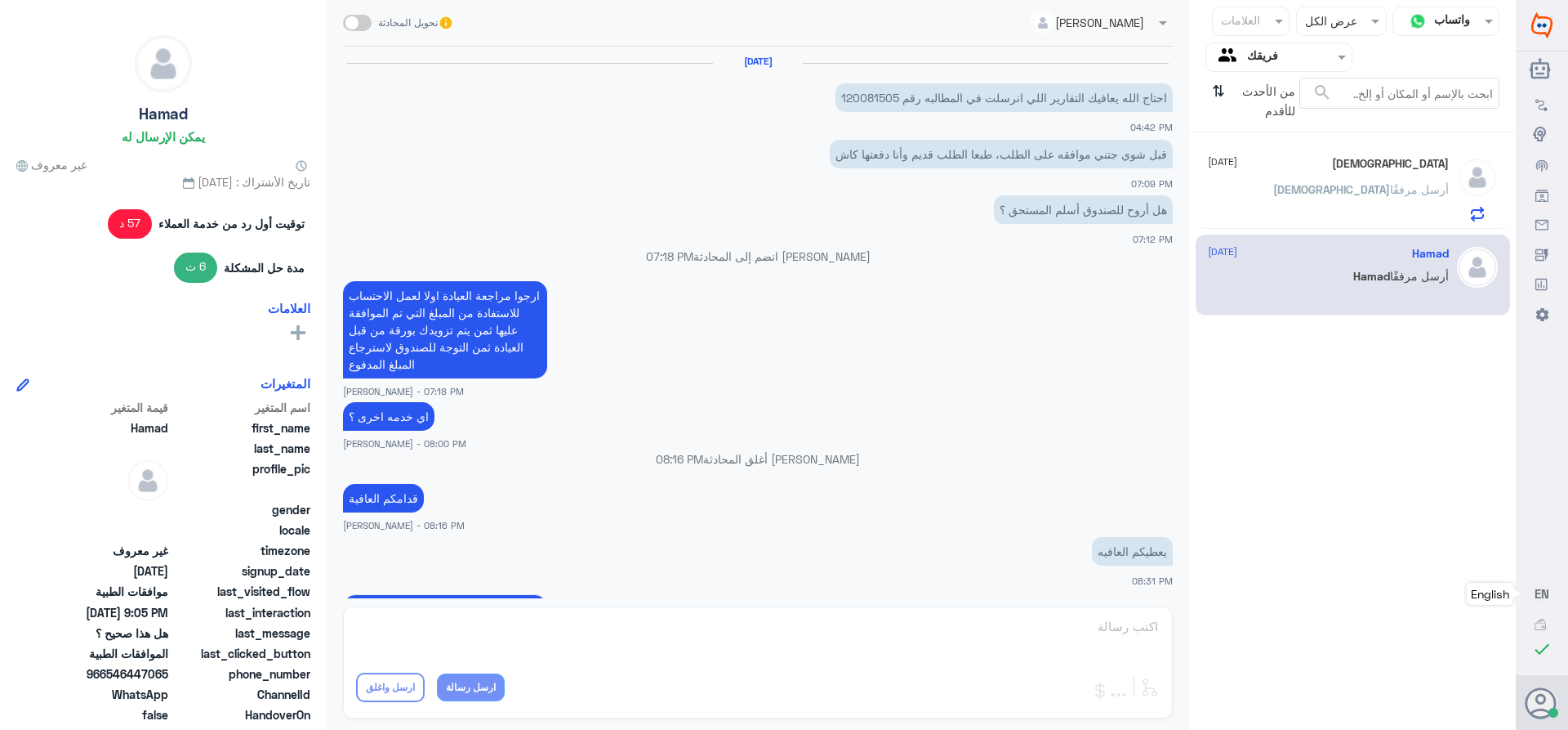
scroll to position [978, 0]
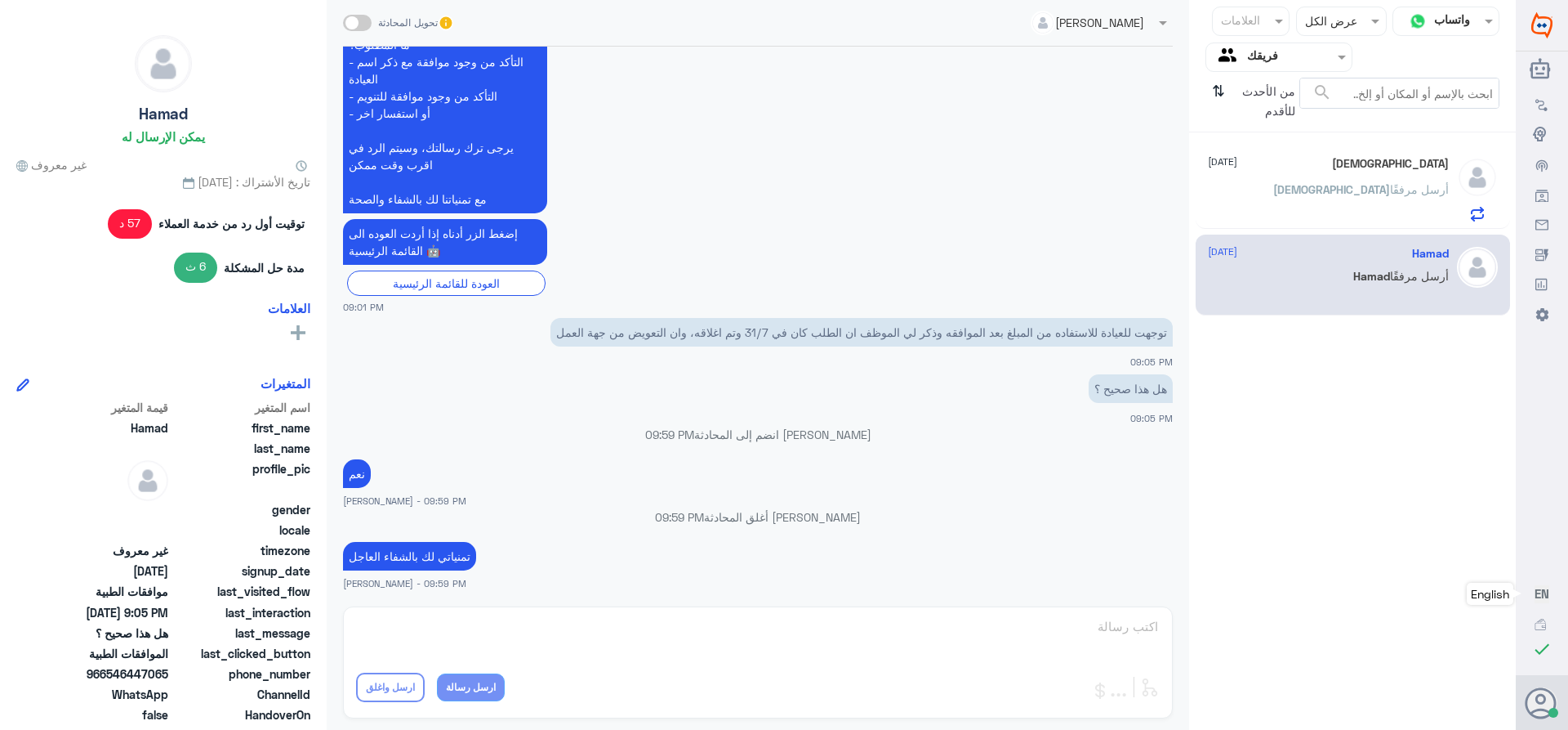
click at [1264, 188] on div "[PERSON_NAME] أرسل مرفقًا" at bounding box center [1328, 203] width 241 height 36
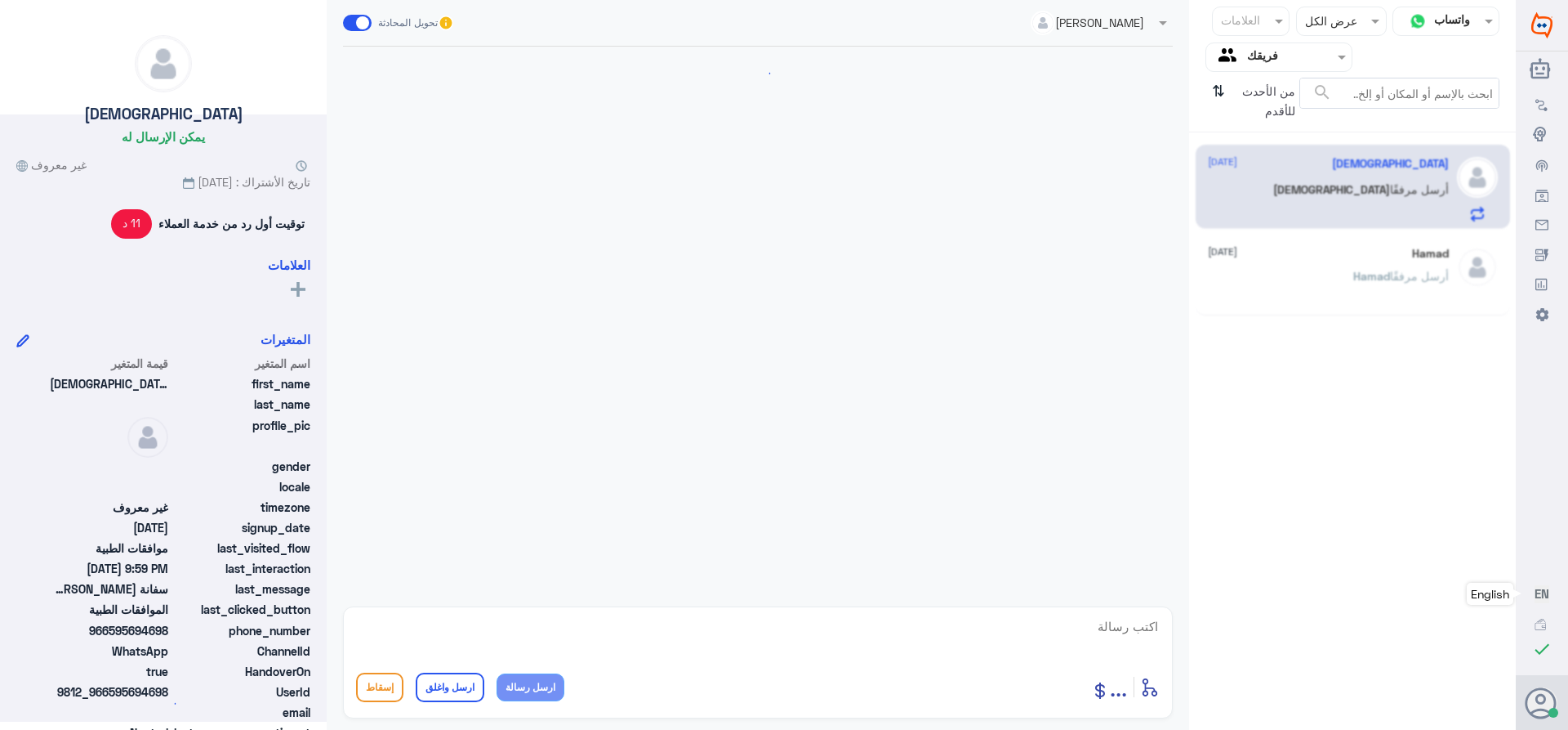
scroll to position [1567, 0]
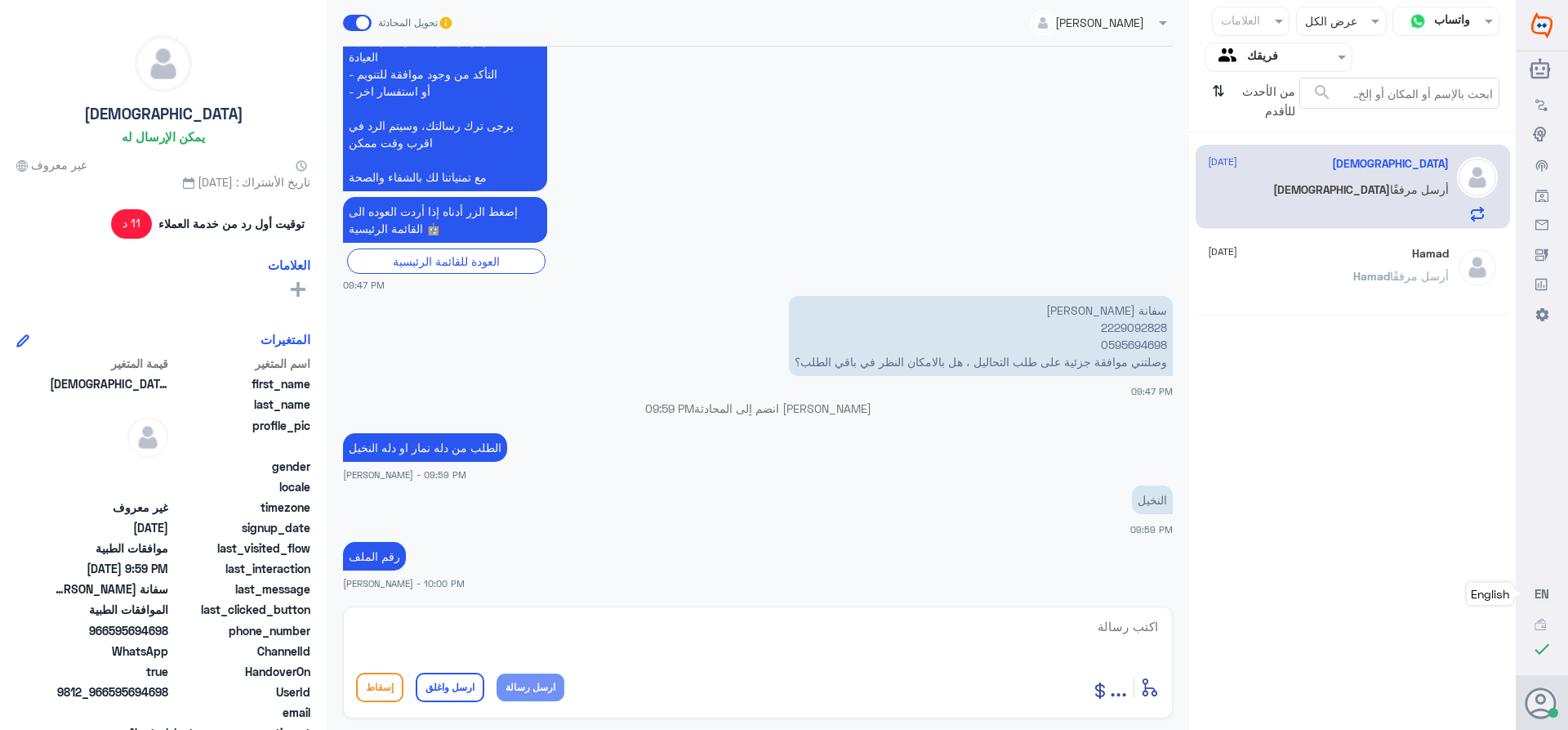
click at [1259, 275] on div "[PERSON_NAME] أرسل مرفقًا" at bounding box center [1328, 290] width 241 height 36
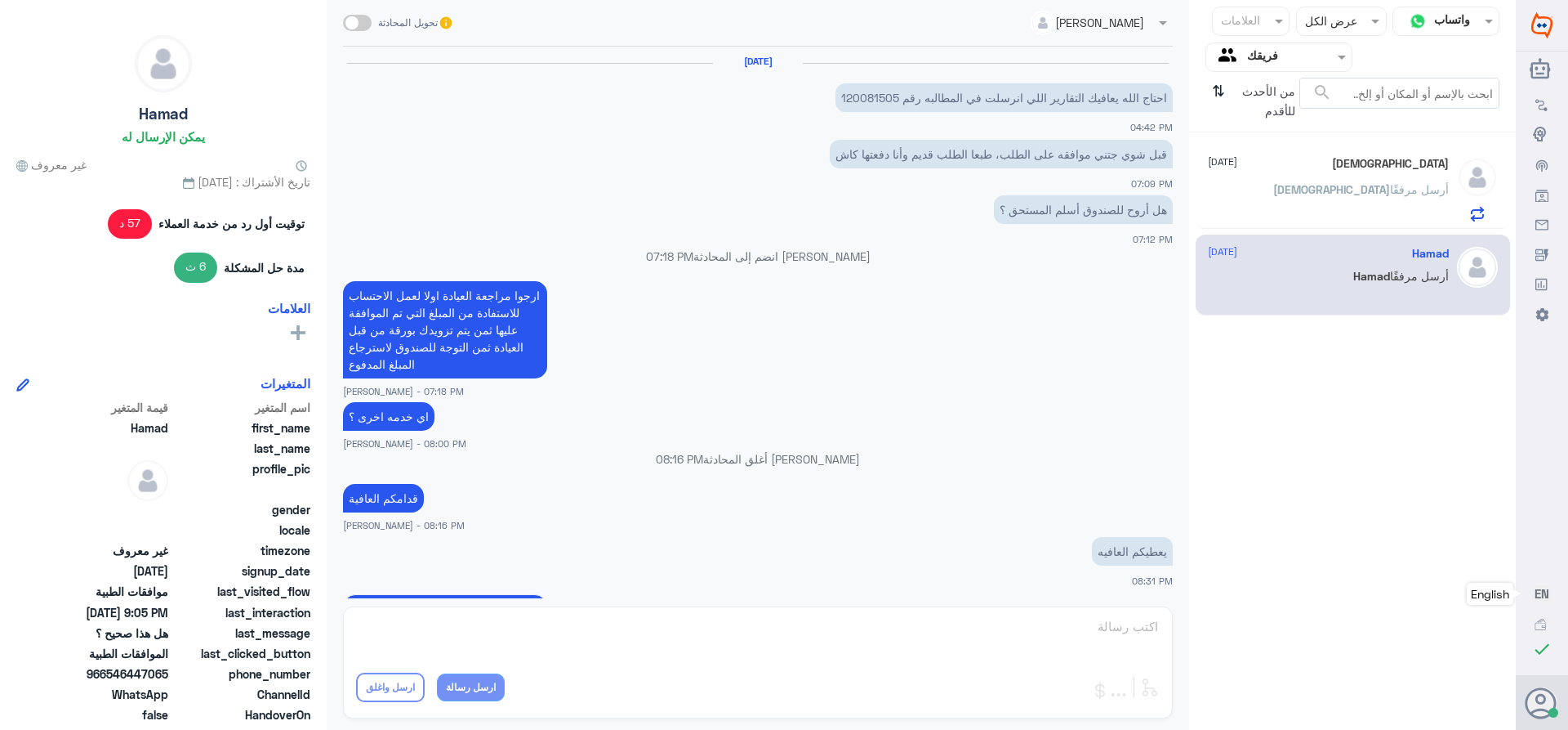
scroll to position [978, 0]
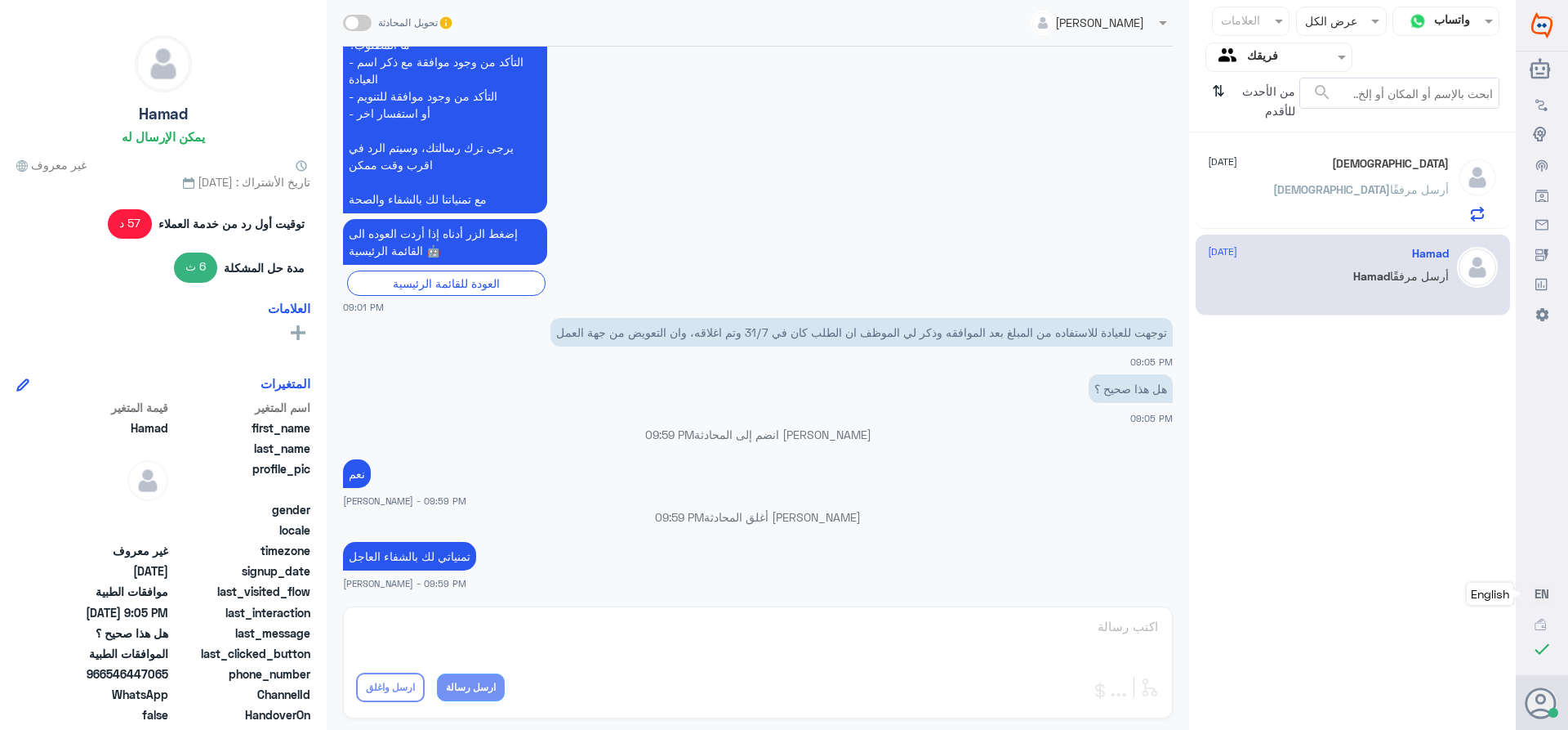
click at [1257, 180] on div "[DEMOGRAPHIC_DATA] [DATE][PERSON_NAME] أرسل مرفقًا" at bounding box center [1328, 188] width 241 height 64
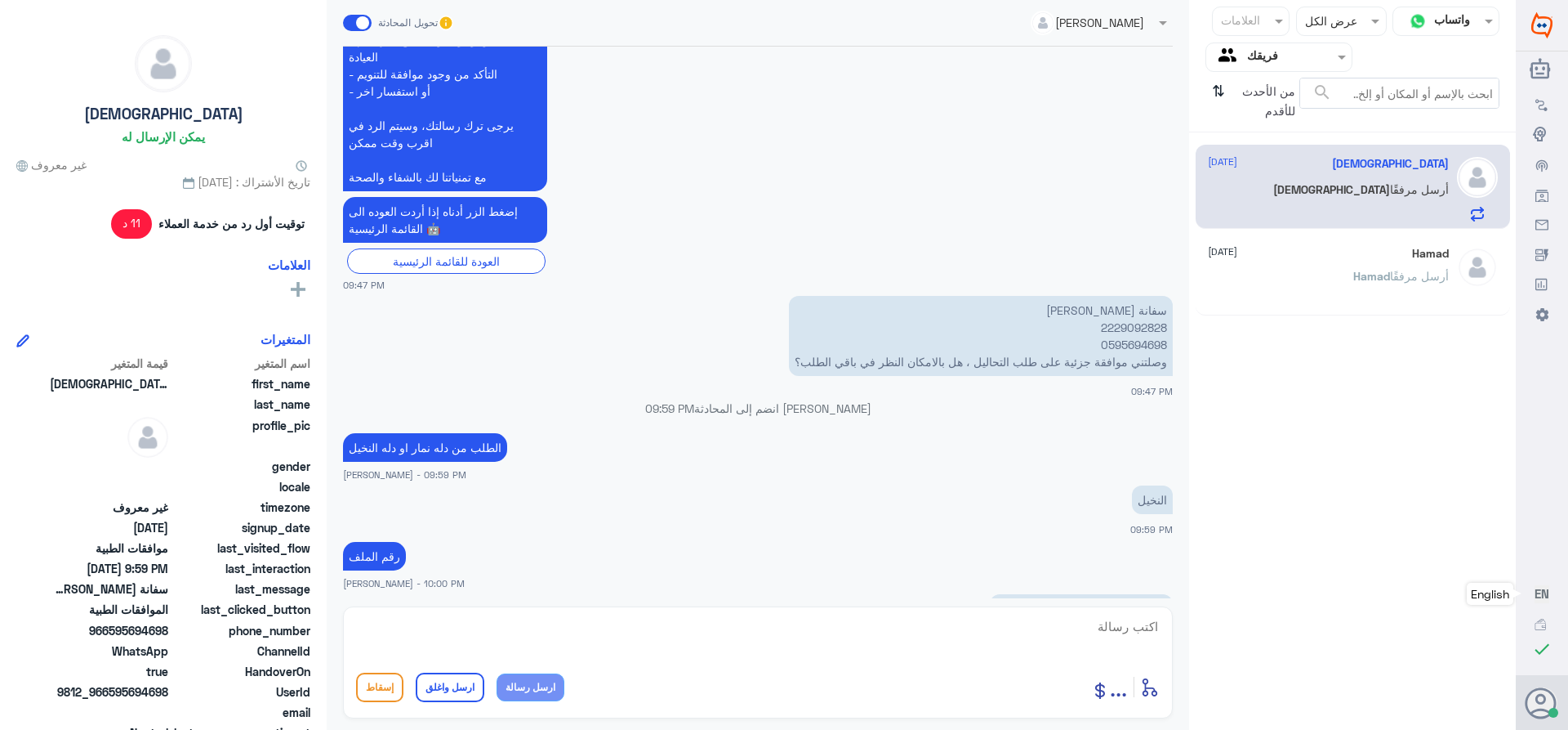
scroll to position [1623, 0]
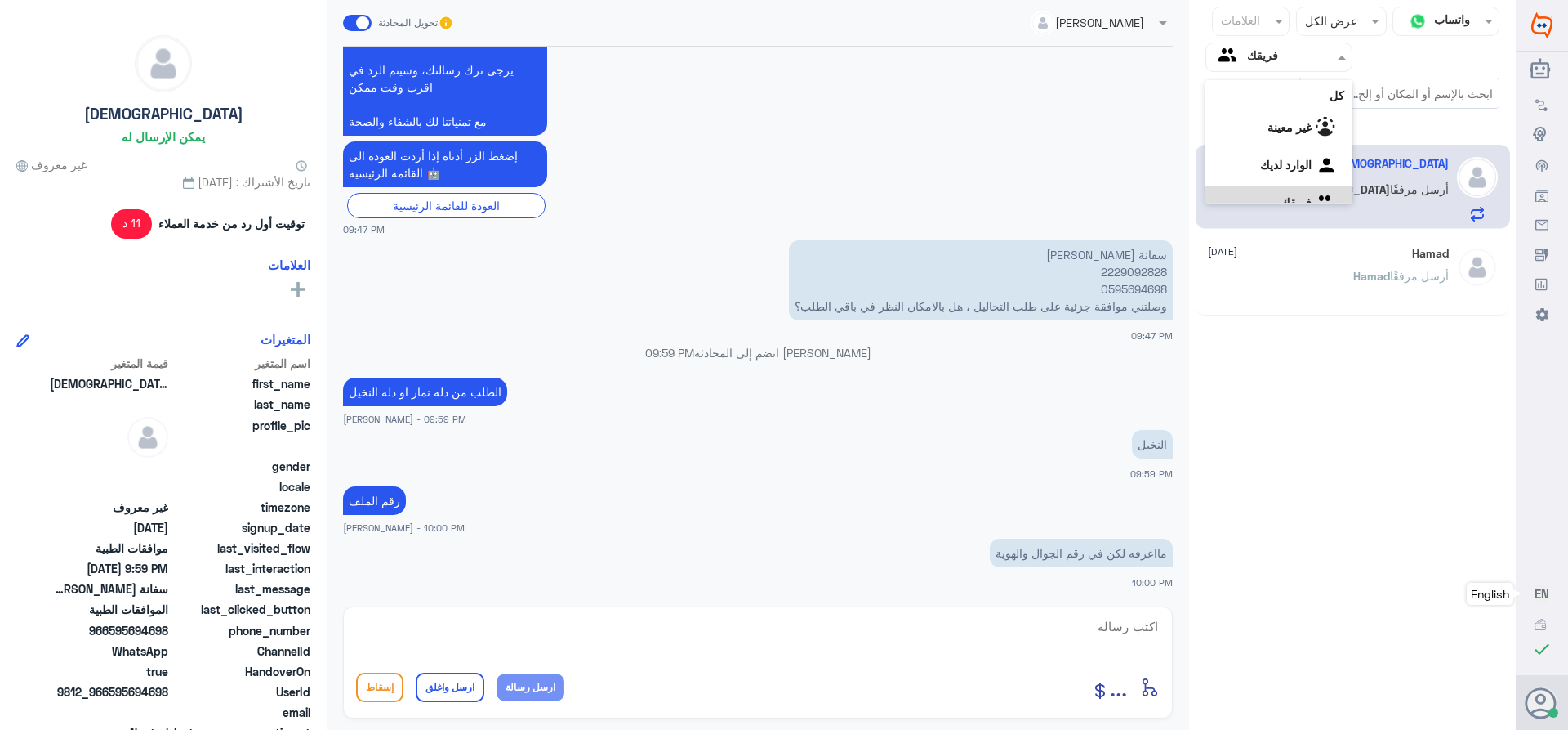
click at [1236, 52] on div at bounding box center [1279, 57] width 145 height 19
click at [1239, 135] on div "الوارد لديك" at bounding box center [1279, 145] width 147 height 37
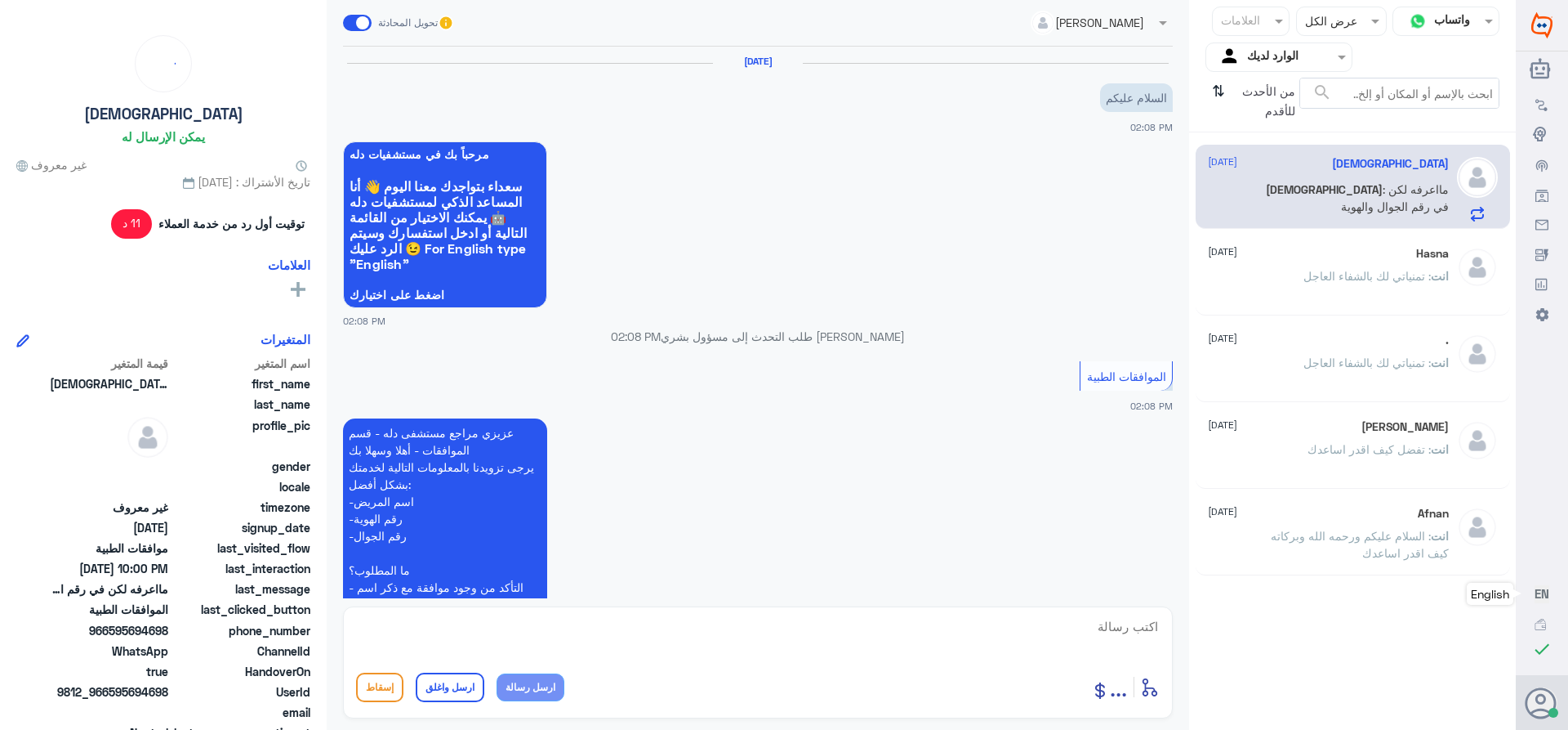
scroll to position [1529, 0]
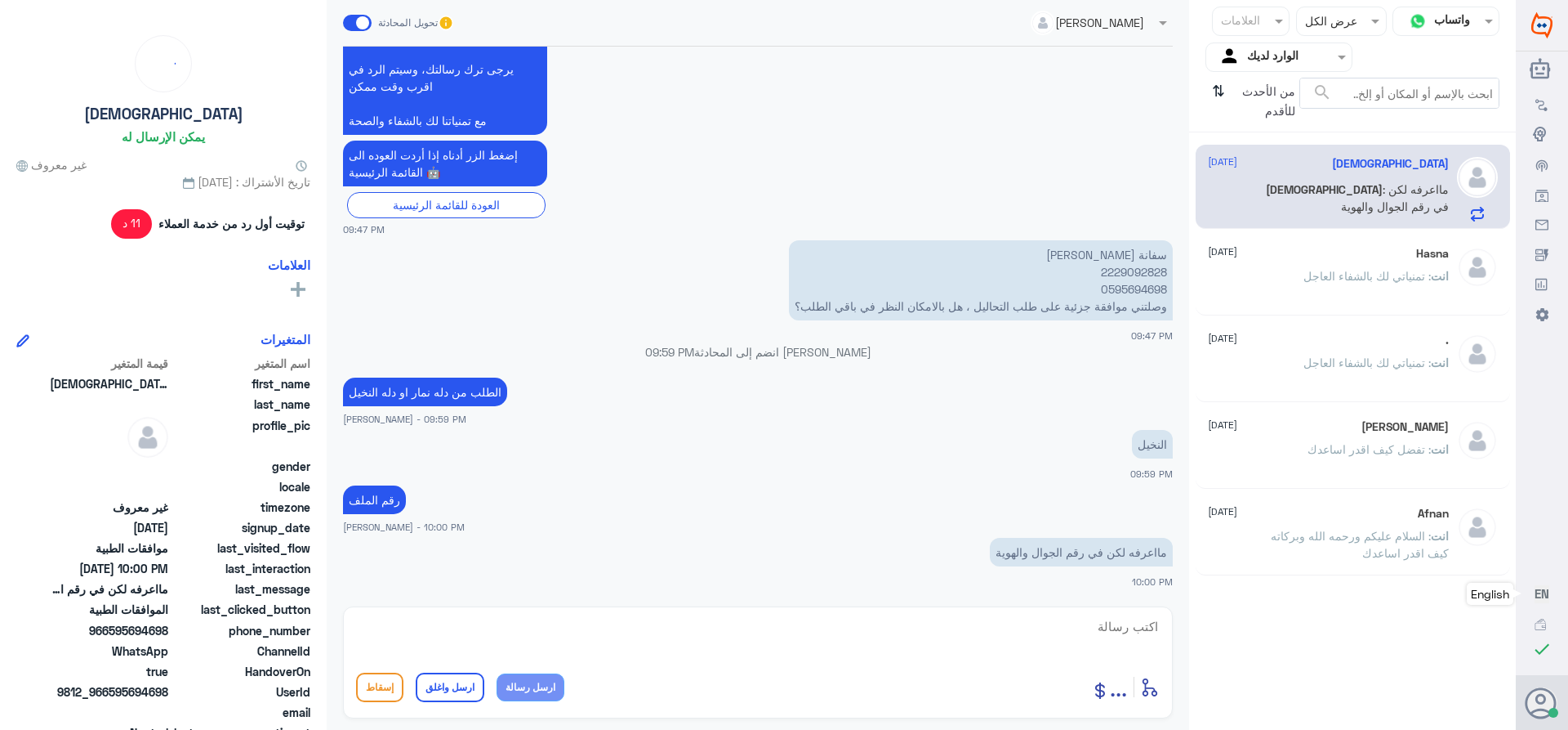
click at [1108, 288] on p "سفانة [PERSON_NAME] 2229092828 0595694698 وصلتني موافقة جزئية على طلب التحاليل …" at bounding box center [980, 280] width 383 height 80
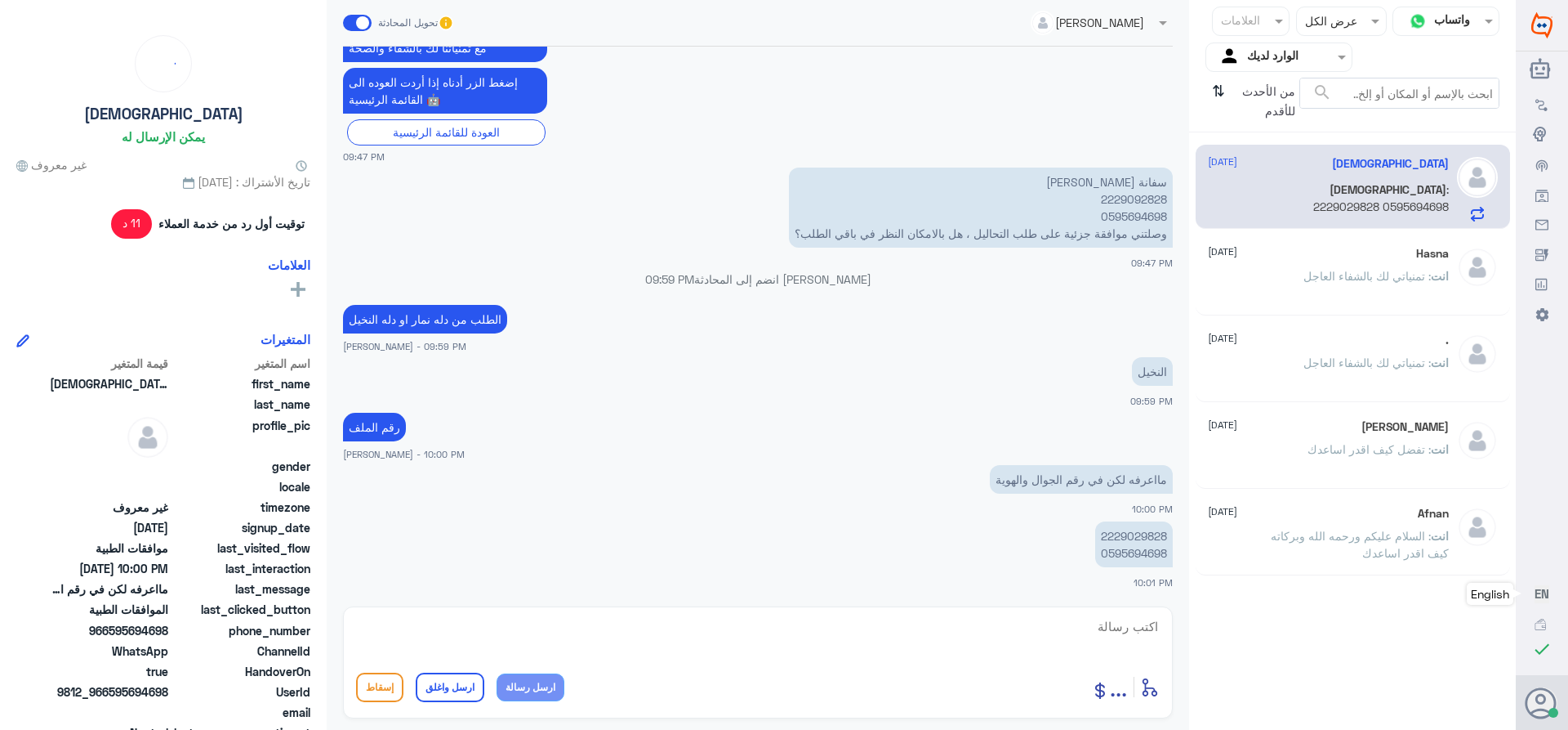
click at [1122, 556] on p "2229029828 0595694698" at bounding box center [1133, 544] width 77 height 46
click at [1099, 626] on textarea at bounding box center [757, 635] width 803 height 40
type textarea "ما ظهر برقم الجوال ممكن رقم الموافقه"
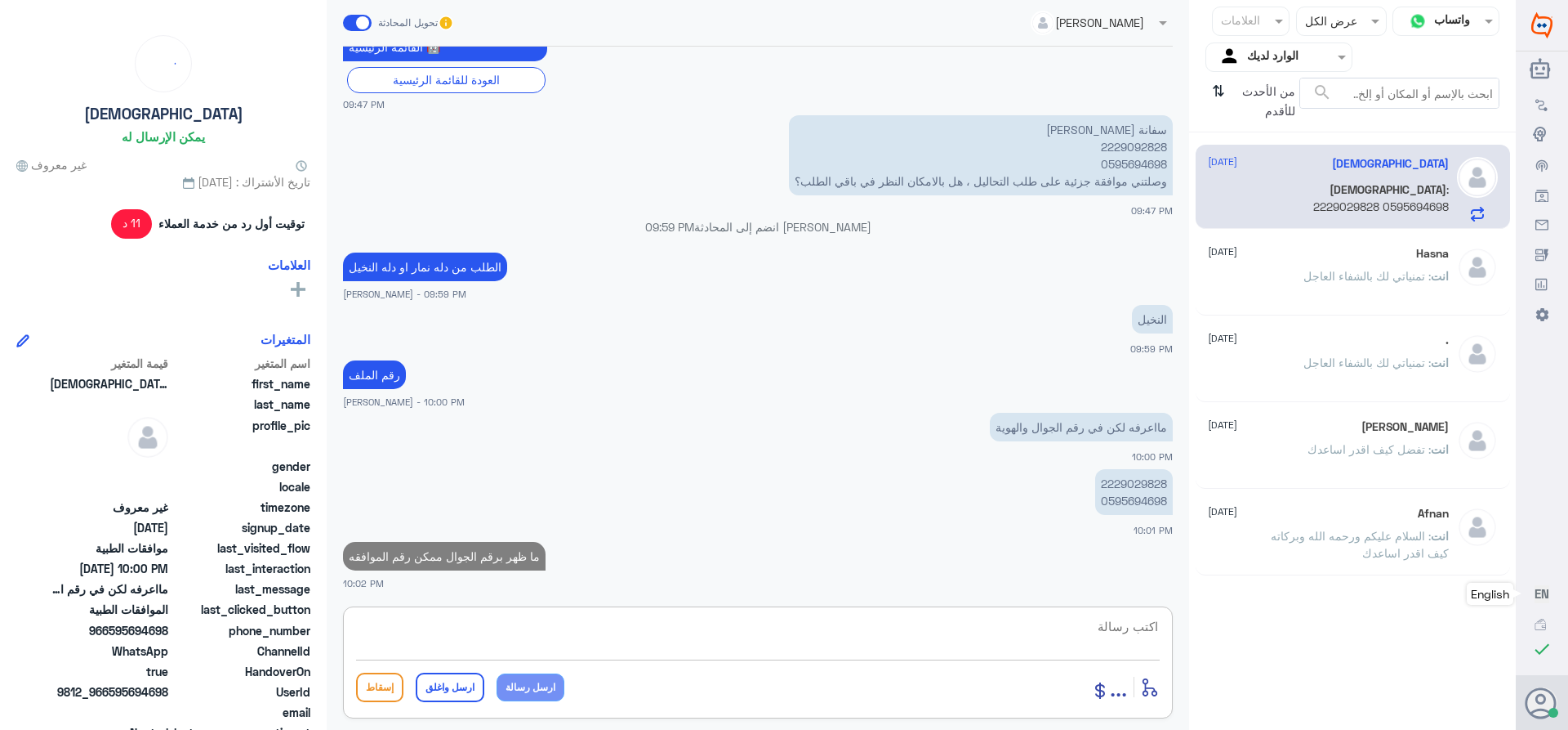
click at [1268, 55] on input "text" at bounding box center [1292, 57] width 90 height 19
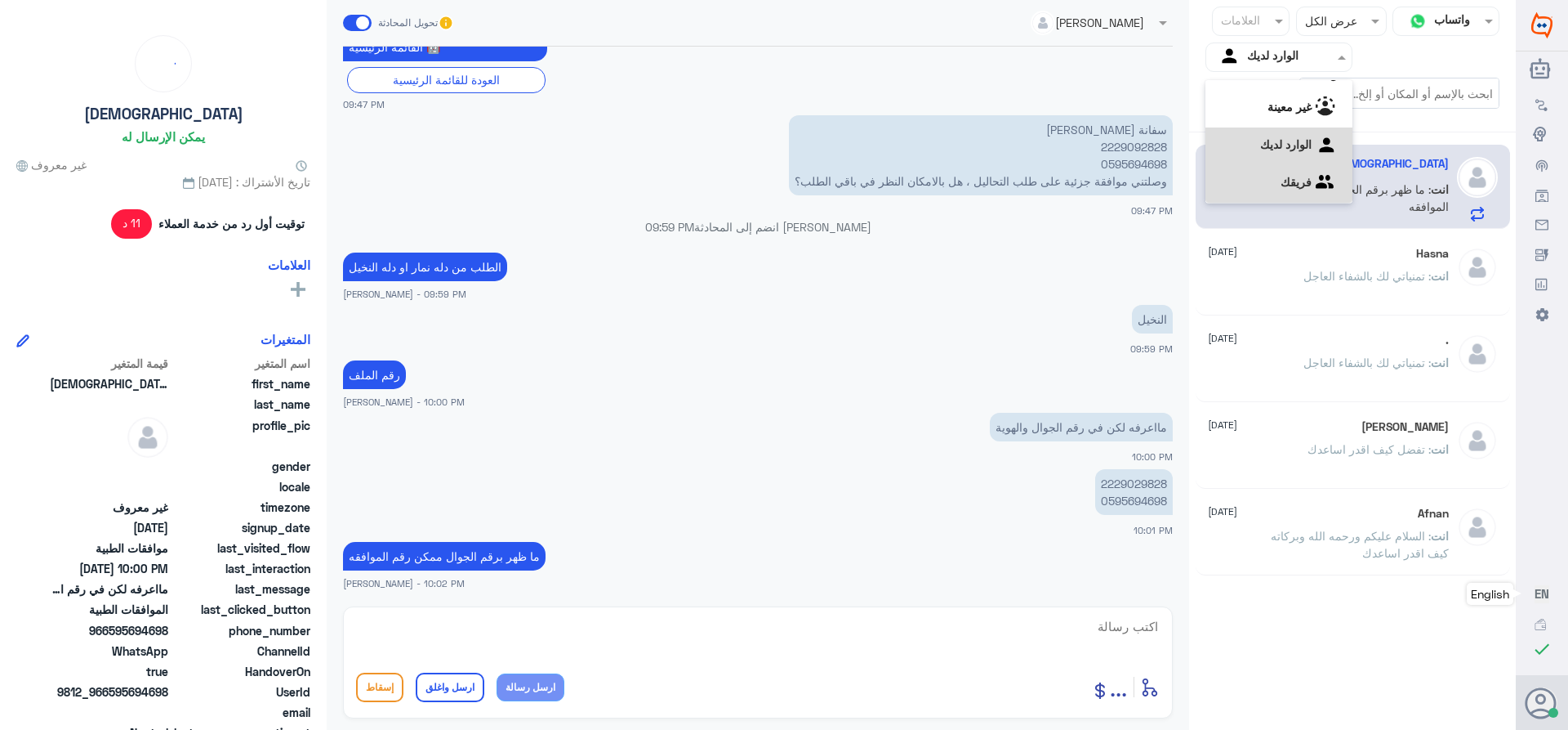
click at [1255, 179] on div "فريقك" at bounding box center [1279, 184] width 147 height 37
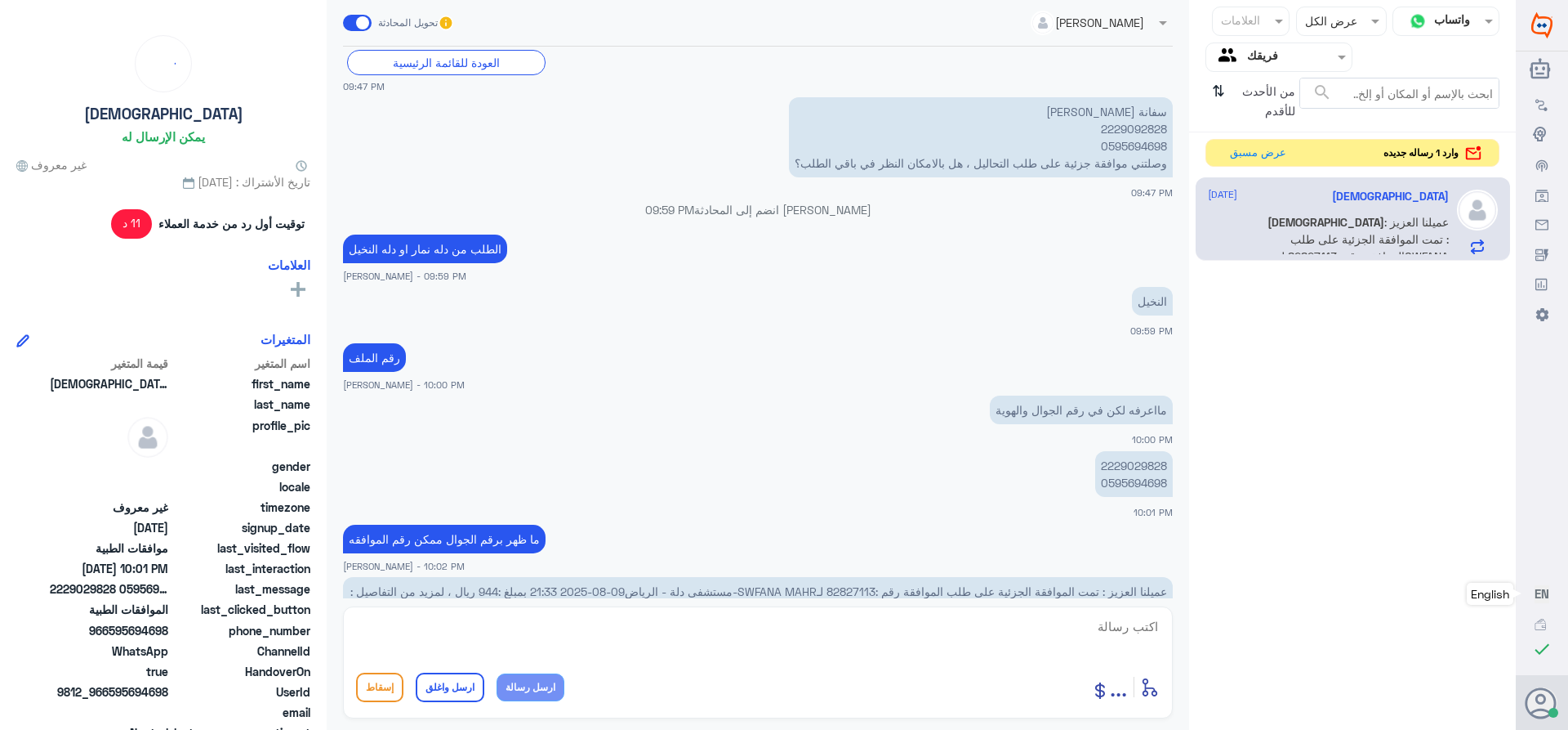
scroll to position [1500, 0]
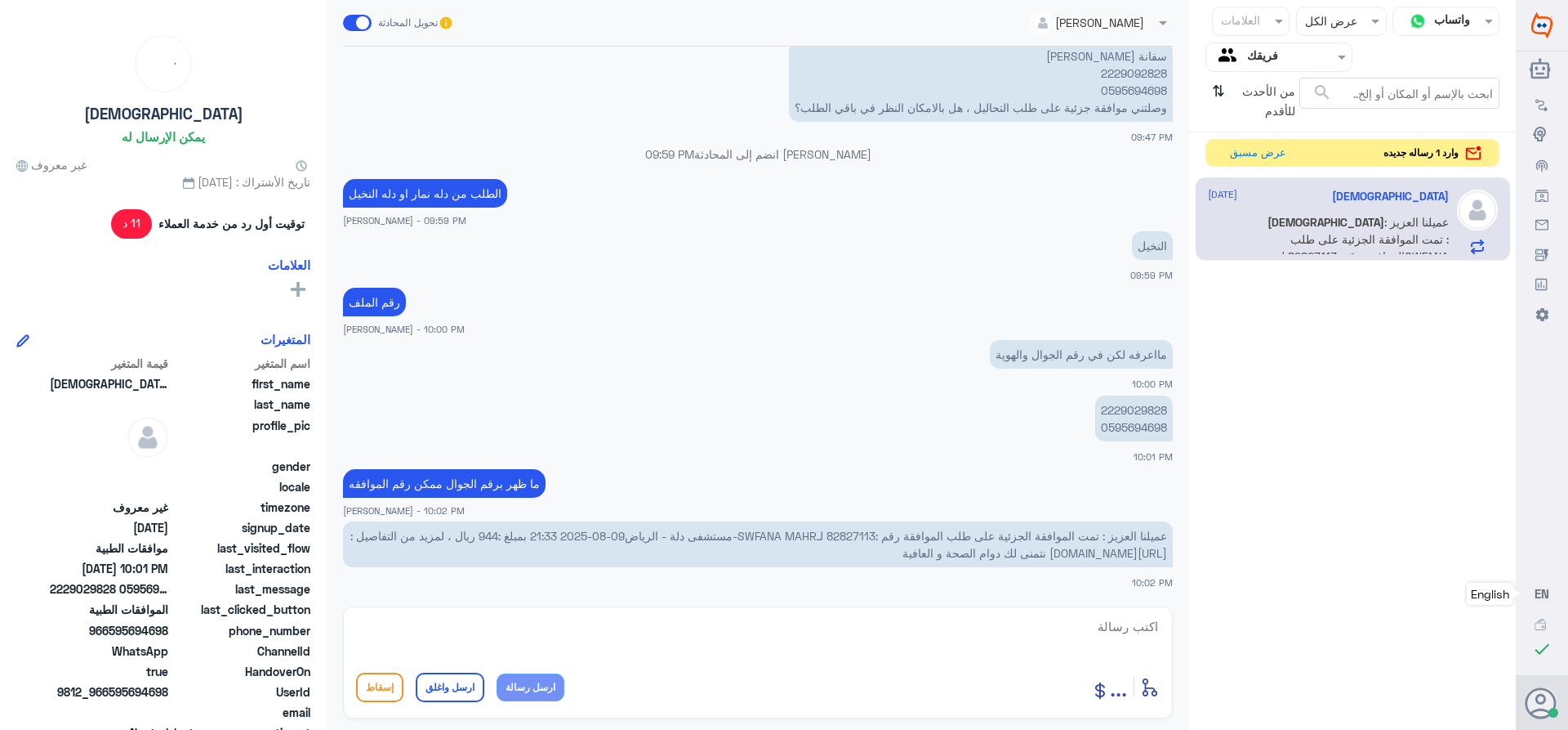
click at [848, 535] on span "عميلنا العزيز : تمت الموافقة الجزئية على طلب الموافقة رقم :82827113 لـSWFANA MA…" at bounding box center [758, 544] width 817 height 31
click at [843, 529] on span "عميلنا العزيز : تمت الموافقة الجزئية على طلب الموافقة رقم :82827113 لـSWFANA MA…" at bounding box center [758, 544] width 817 height 31
click at [1125, 625] on textarea at bounding box center [757, 635] width 803 height 40
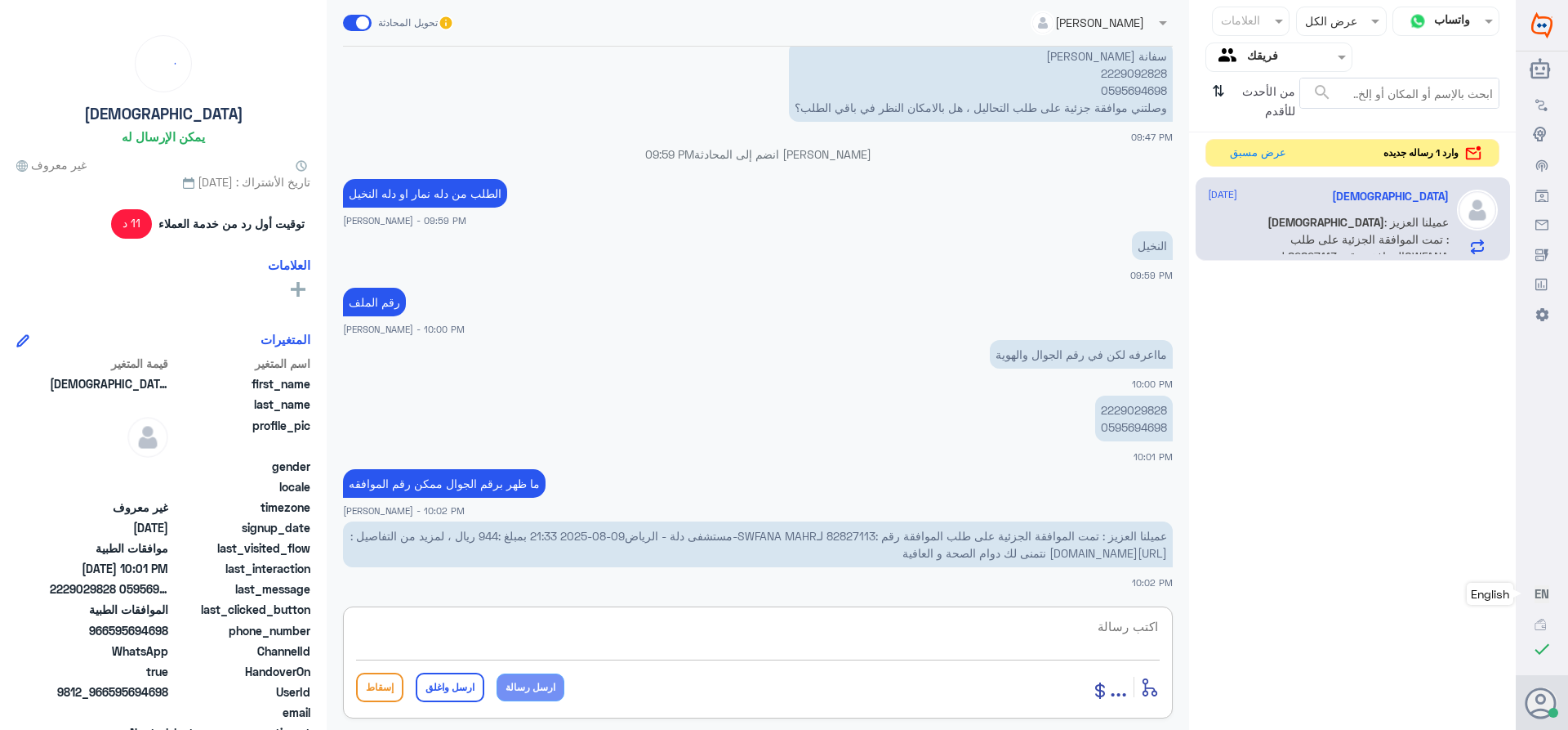
click at [1067, 630] on textarea at bounding box center [757, 635] width 803 height 40
paste textarea "تمنياتي لك بالشفاء العاجل"
type textarea "تم تحديث طلبك *****تمنياتي لك بالشفاء العاجل"
click at [436, 694] on button "ارسل واغلق" at bounding box center [450, 687] width 69 height 30
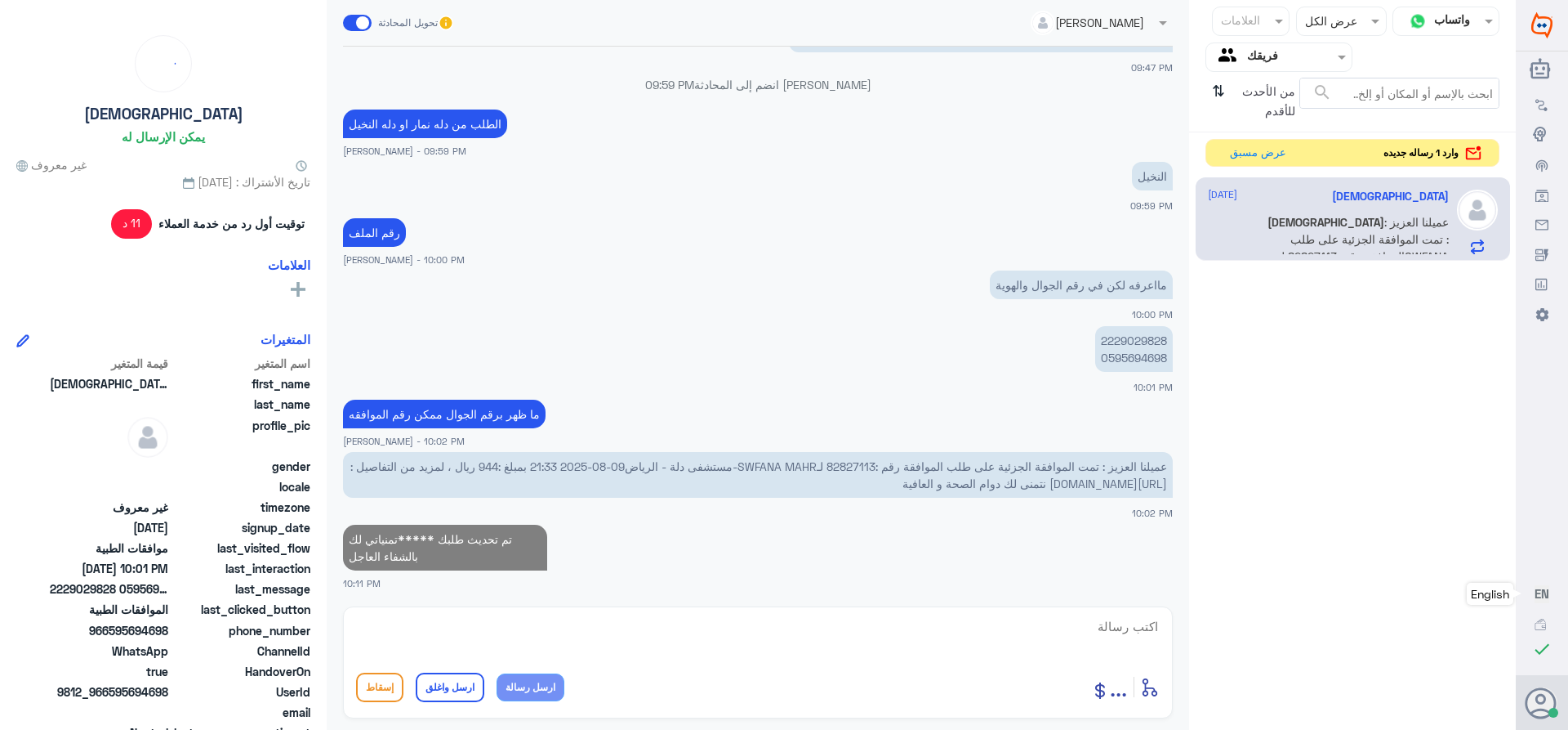
scroll to position [1566, 0]
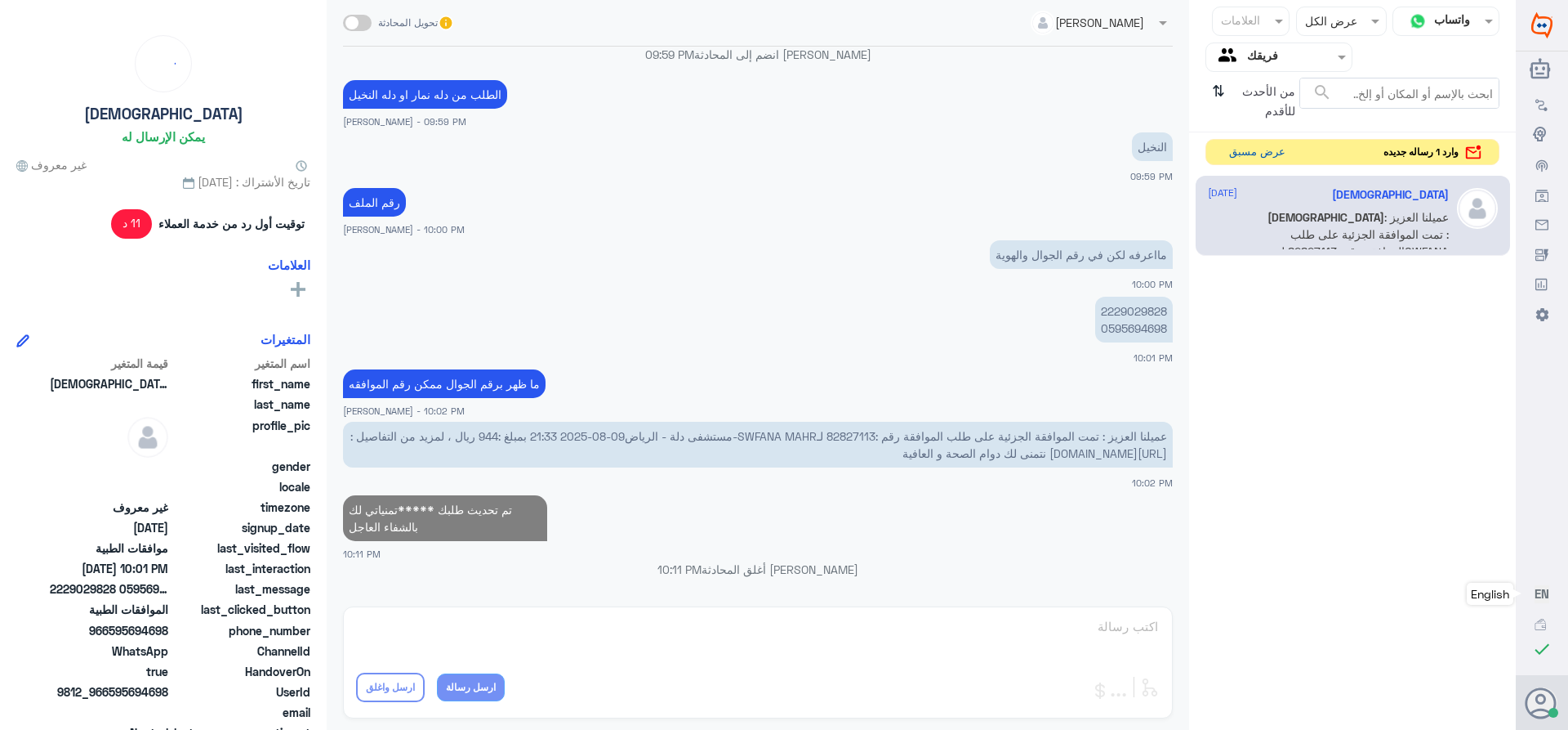
click at [1234, 154] on button "عرض مسبق" at bounding box center [1257, 152] width 69 height 25
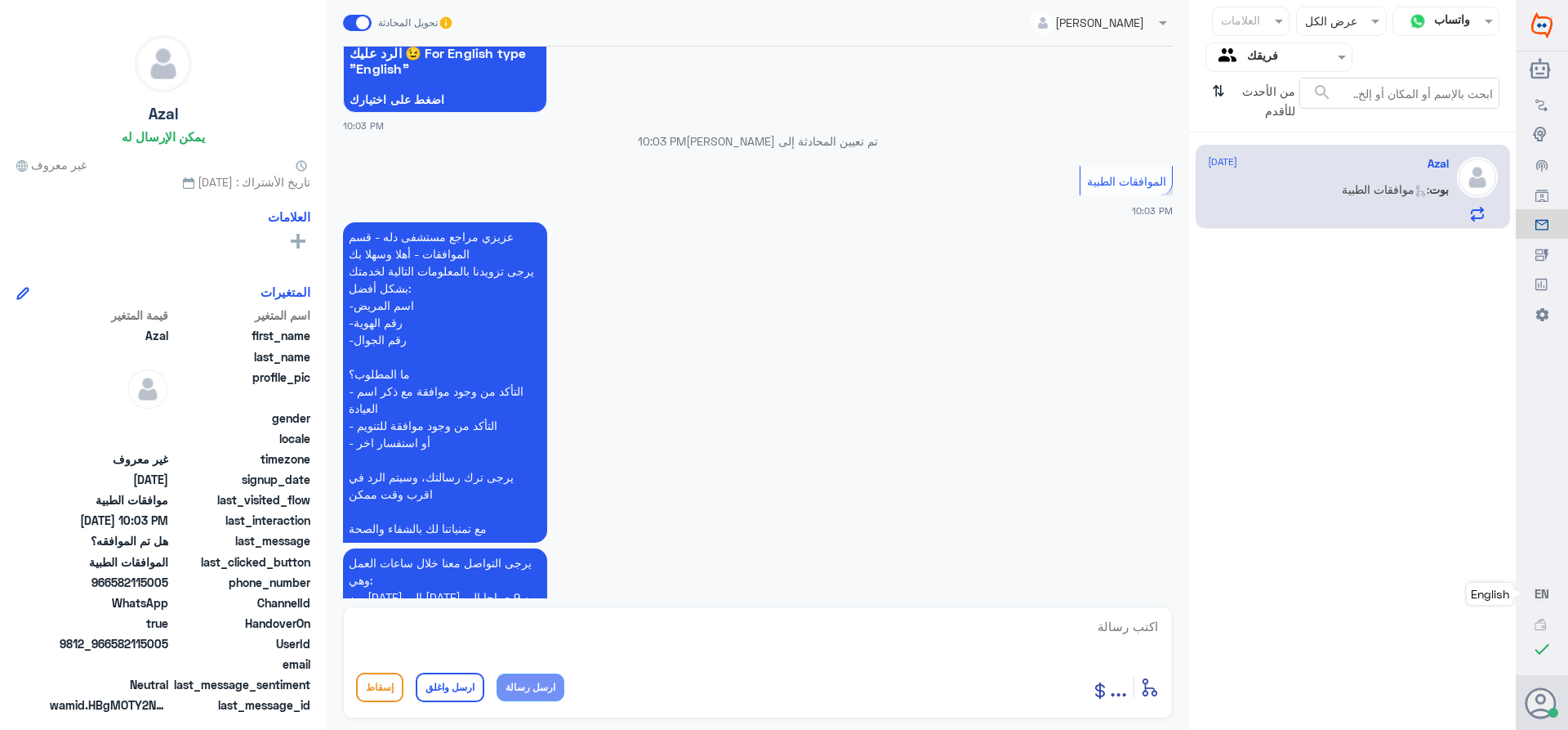
scroll to position [1560, 0]
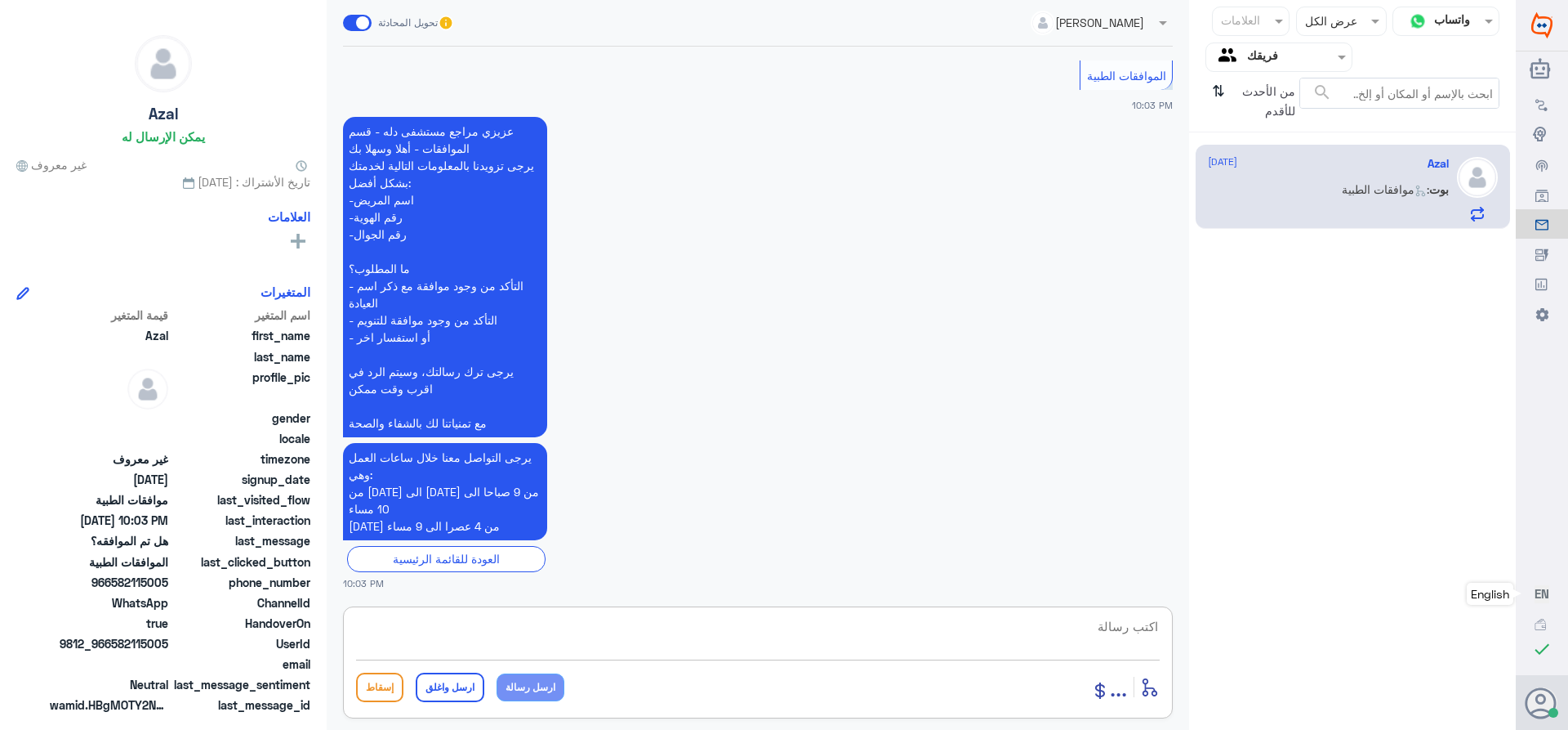
click at [1099, 627] on textarea at bounding box center [757, 635] width 803 height 40
paste textarea "تمنياتي لك بالشفاء العاجل"
type textarea "تمنياتي لك بالشفاء العاجل"
click at [475, 692] on button "ارسل واغلق" at bounding box center [450, 687] width 69 height 30
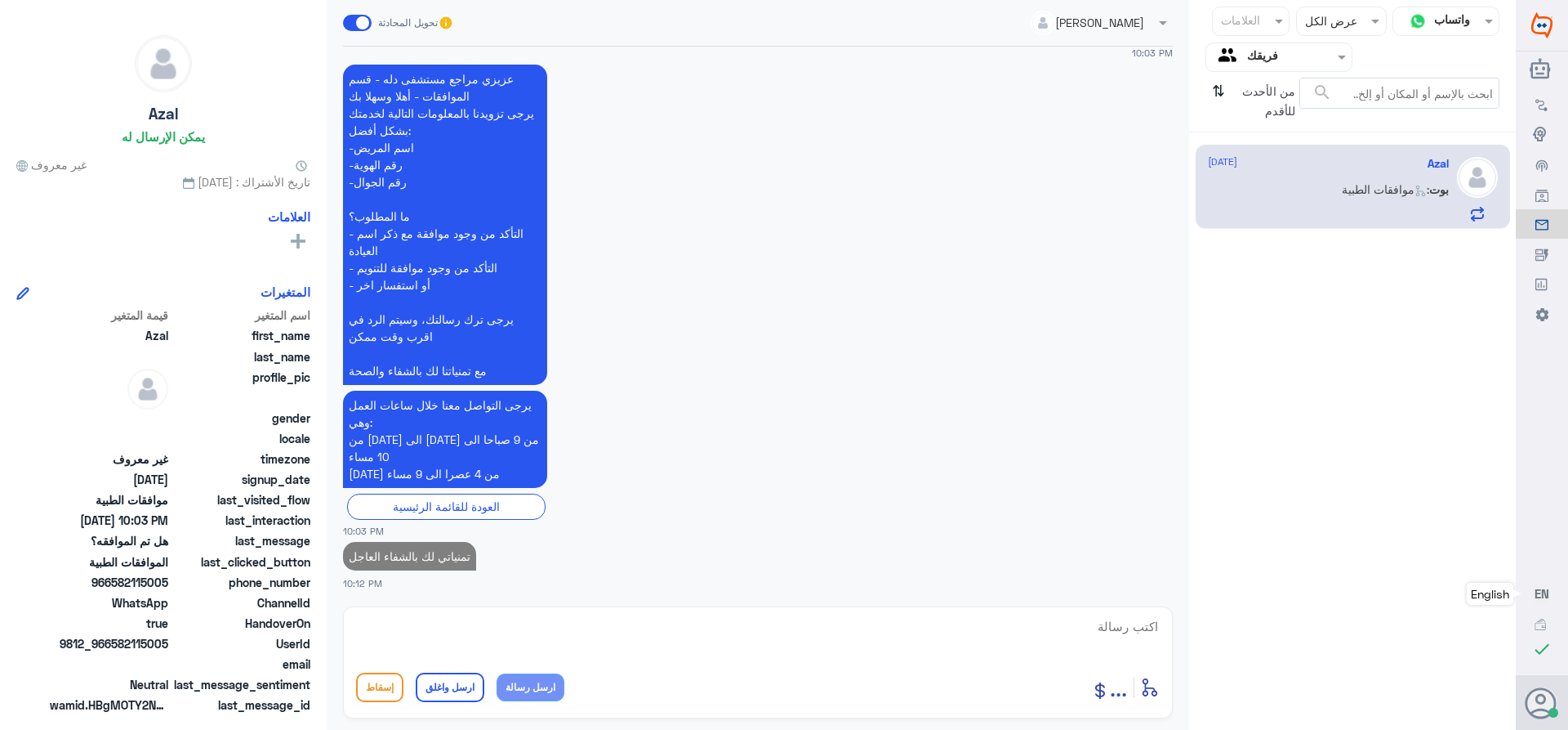
scroll to position [1607, 0]
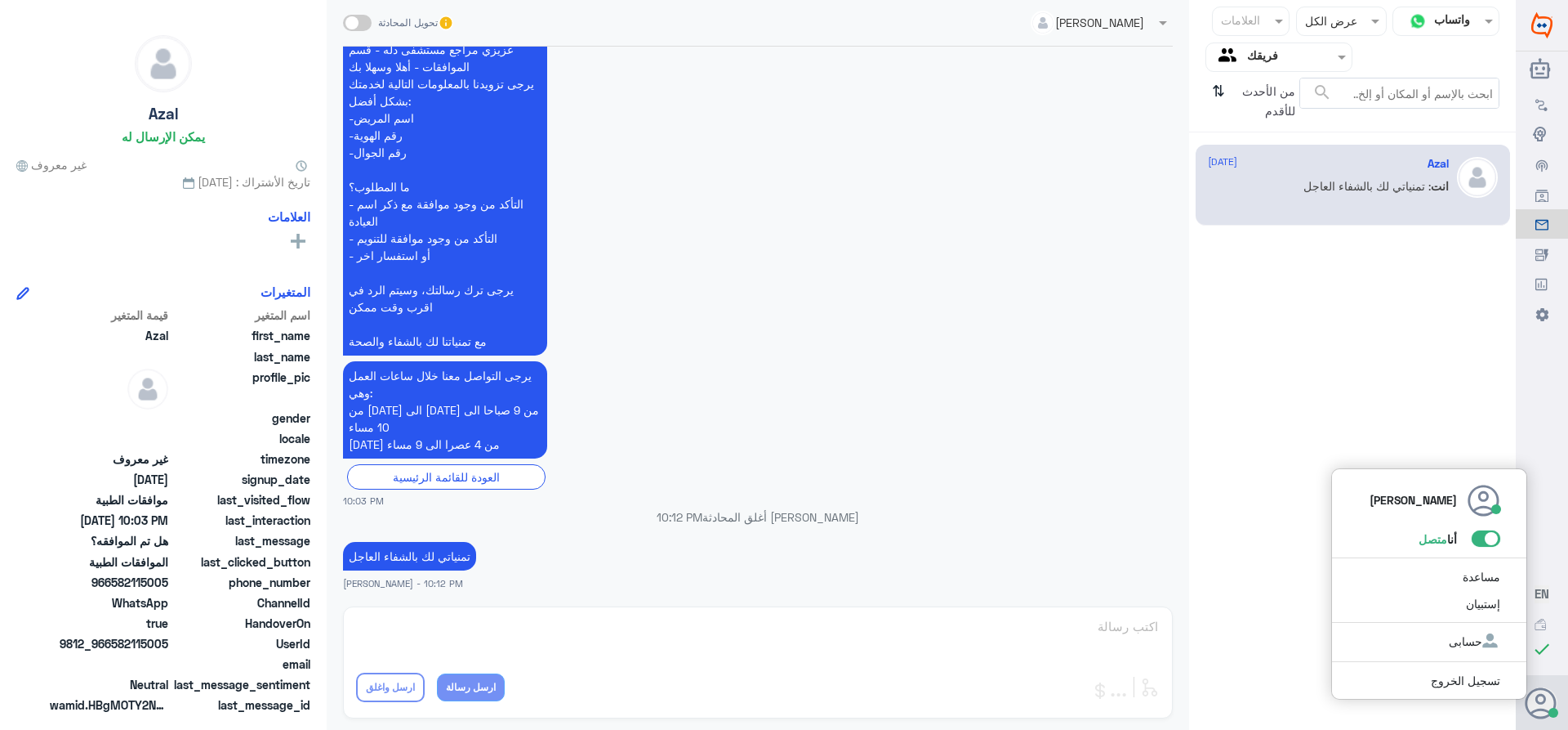
click at [1480, 545] on span at bounding box center [1486, 538] width 29 height 16
click at [0, 0] on input "checkbox" at bounding box center [0, 0] width 0 height 0
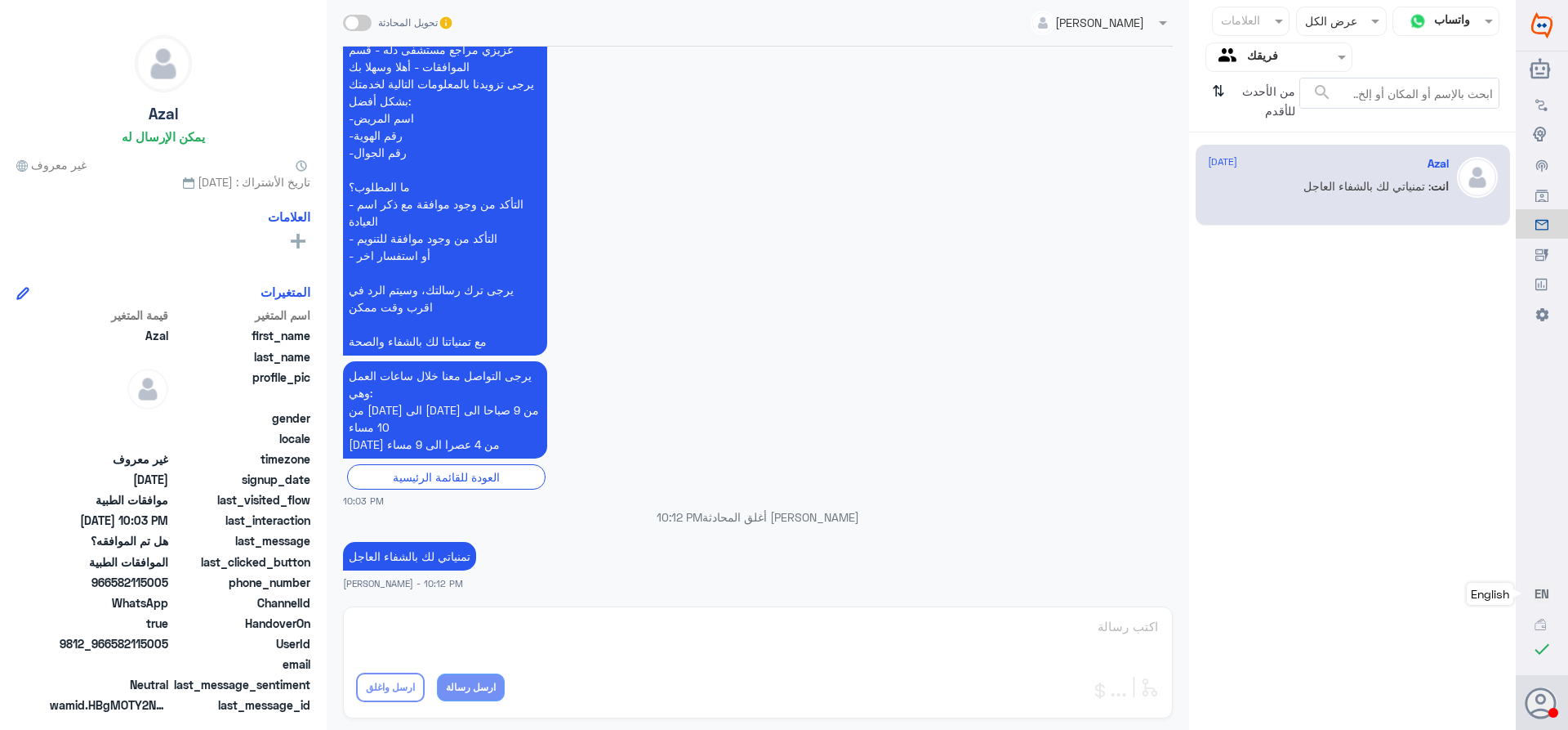
click at [1274, 62] on input "text" at bounding box center [1292, 57] width 90 height 19
click at [1258, 154] on div "الوارد لديك" at bounding box center [1279, 145] width 147 height 37
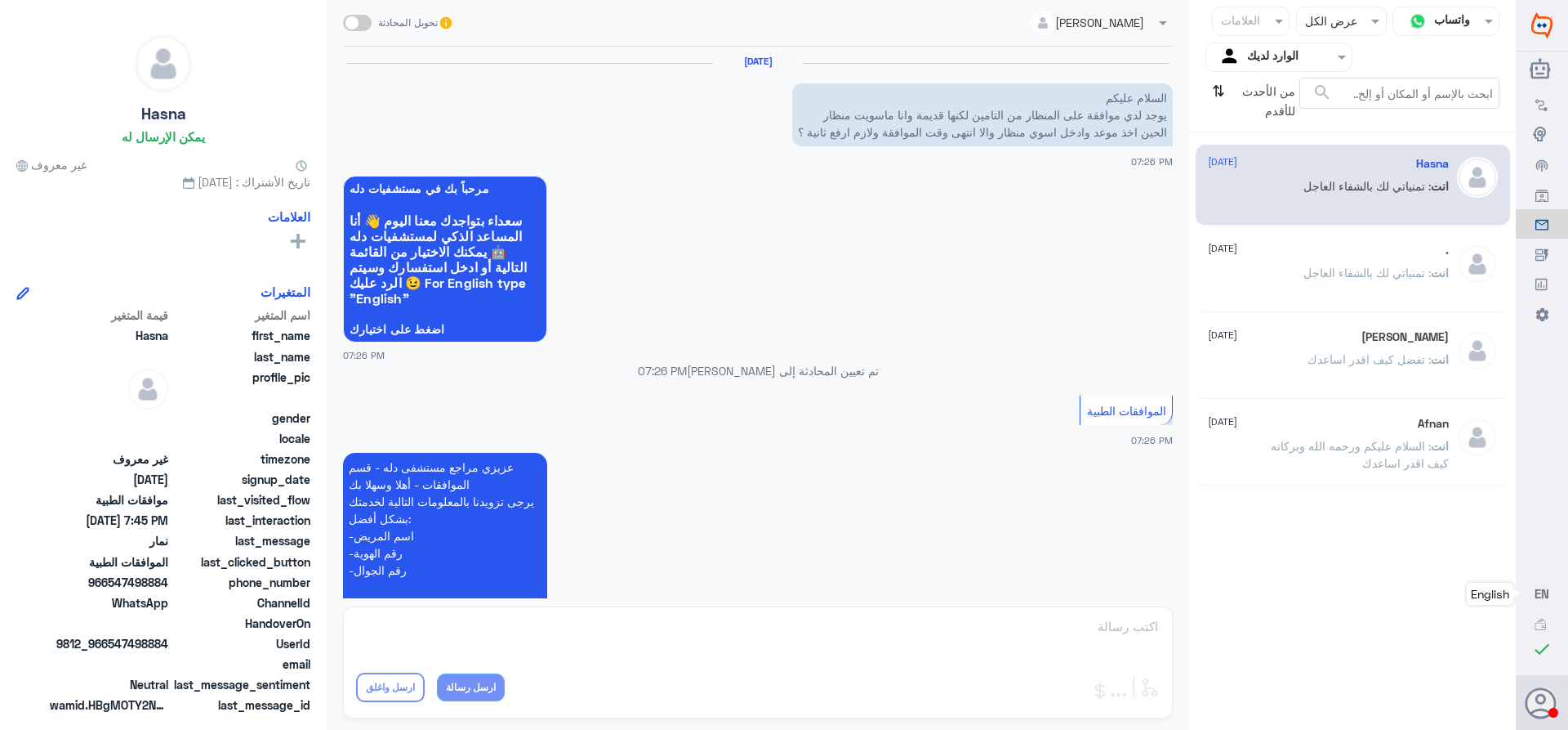
scroll to position [831, 0]
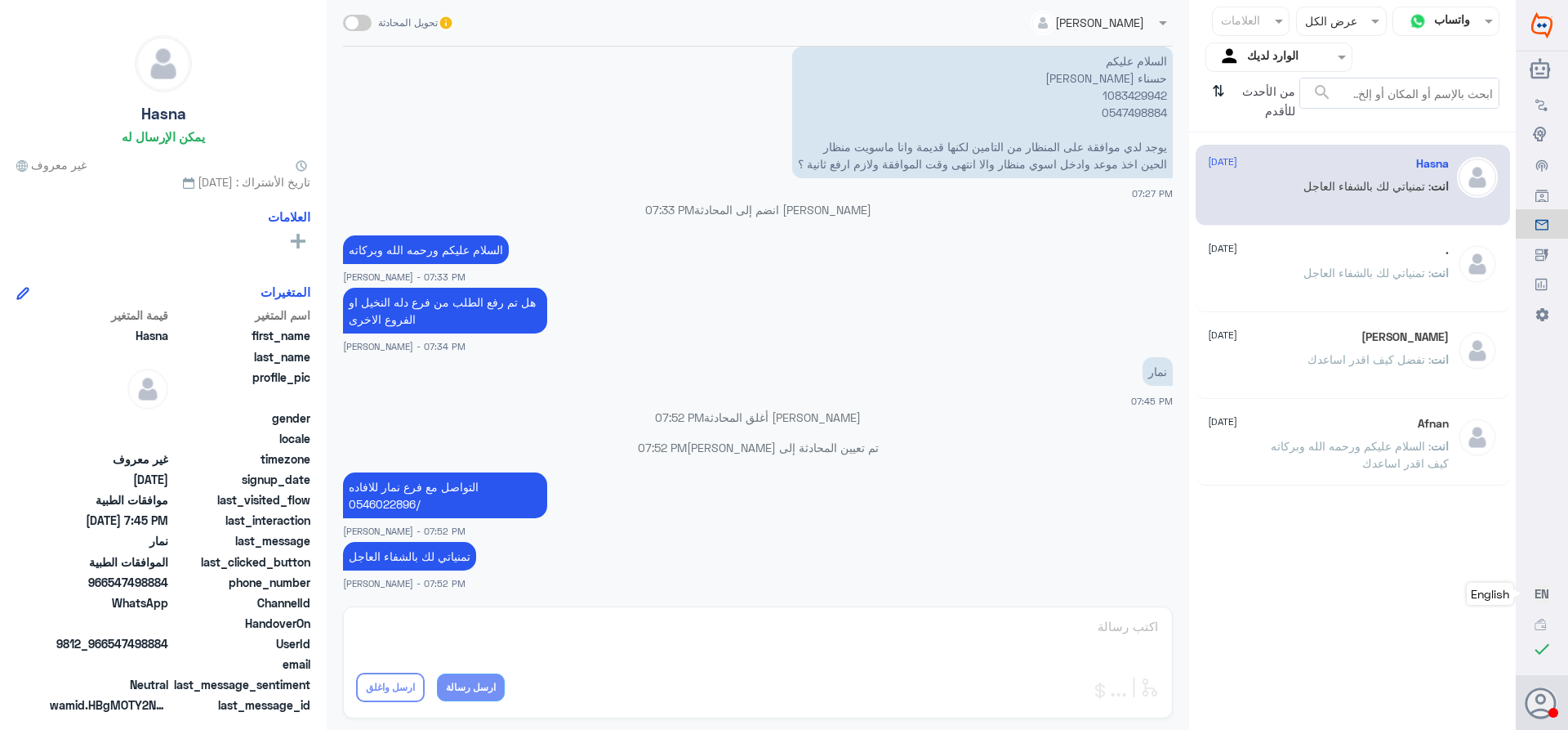
click at [1286, 61] on input "text" at bounding box center [1292, 57] width 90 height 19
click at [1282, 185] on b "فريقك" at bounding box center [1296, 182] width 31 height 14
